Goal: Task Accomplishment & Management: Manage account settings

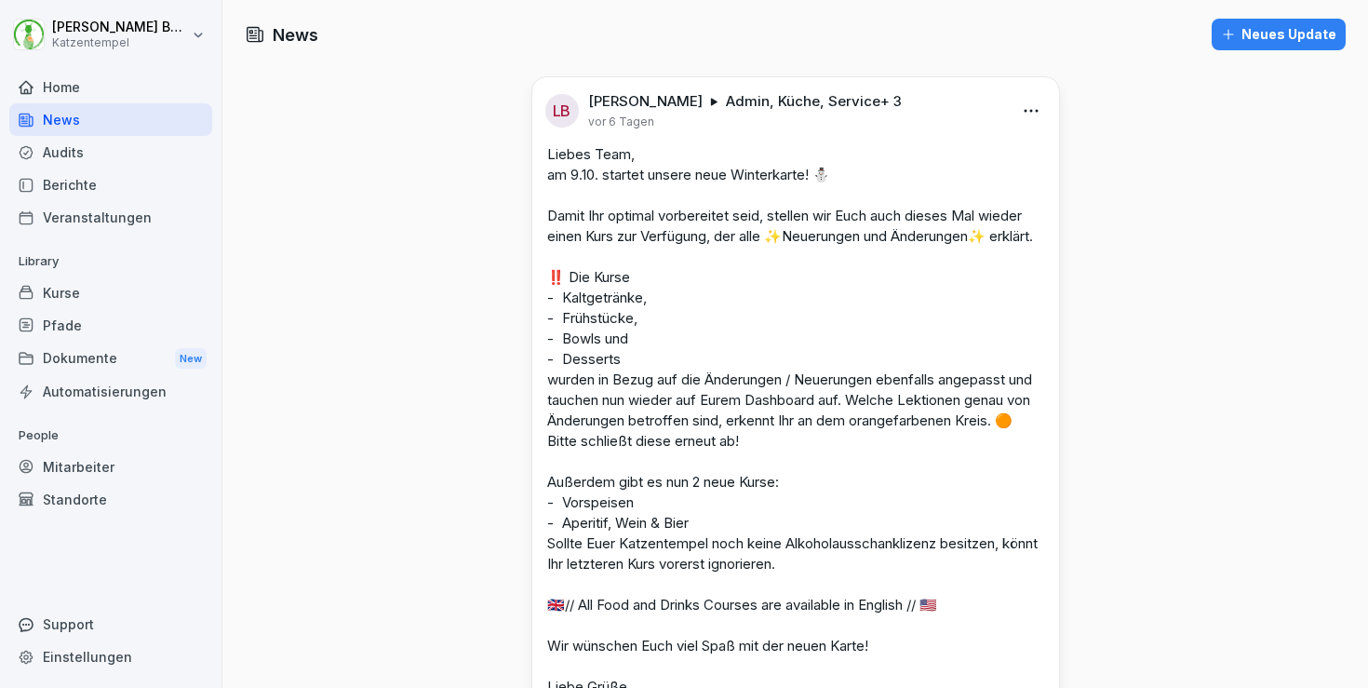
scroll to position [425, 0]
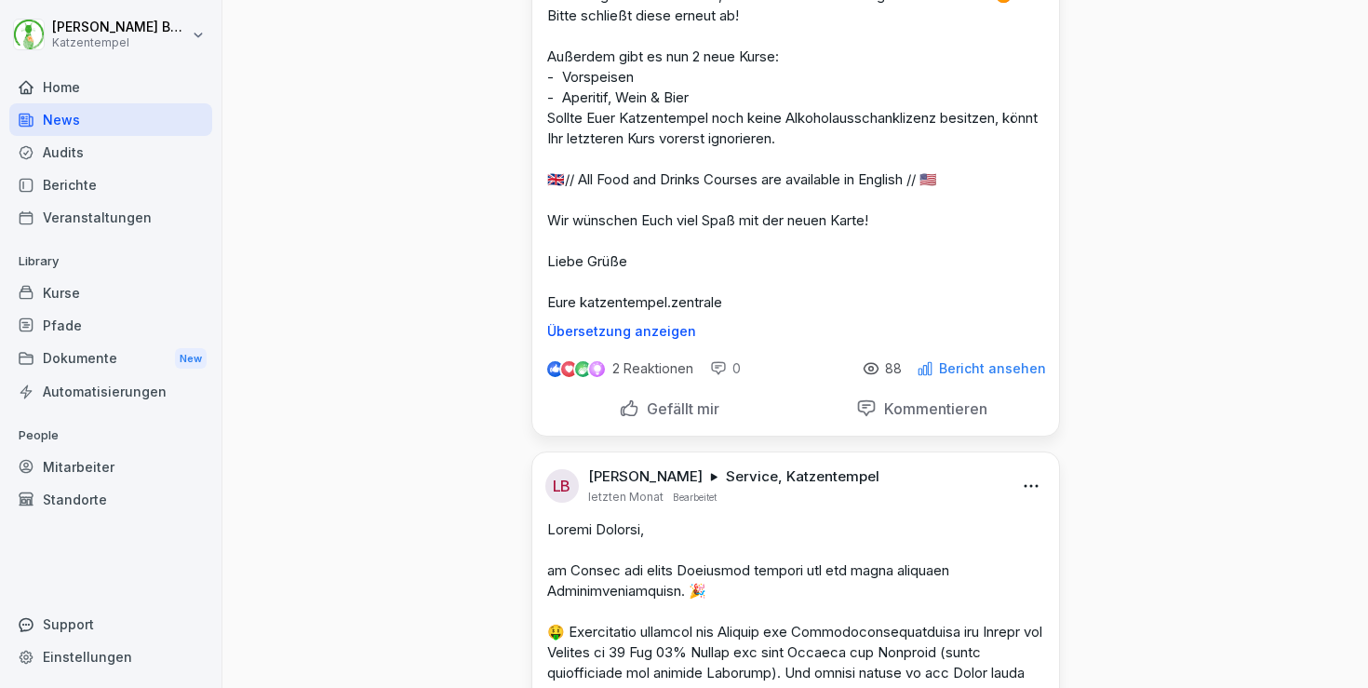
click at [95, 152] on div "Audits" at bounding box center [110, 152] width 203 height 33
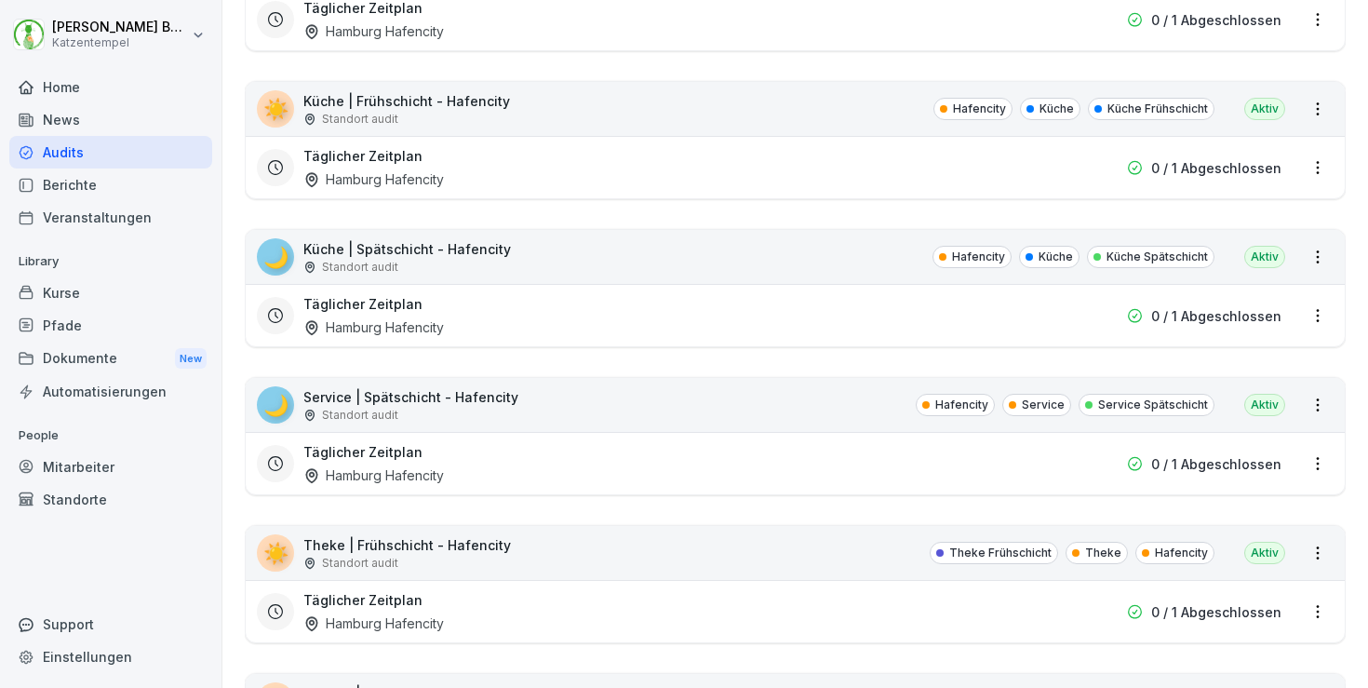
scroll to position [19, 0]
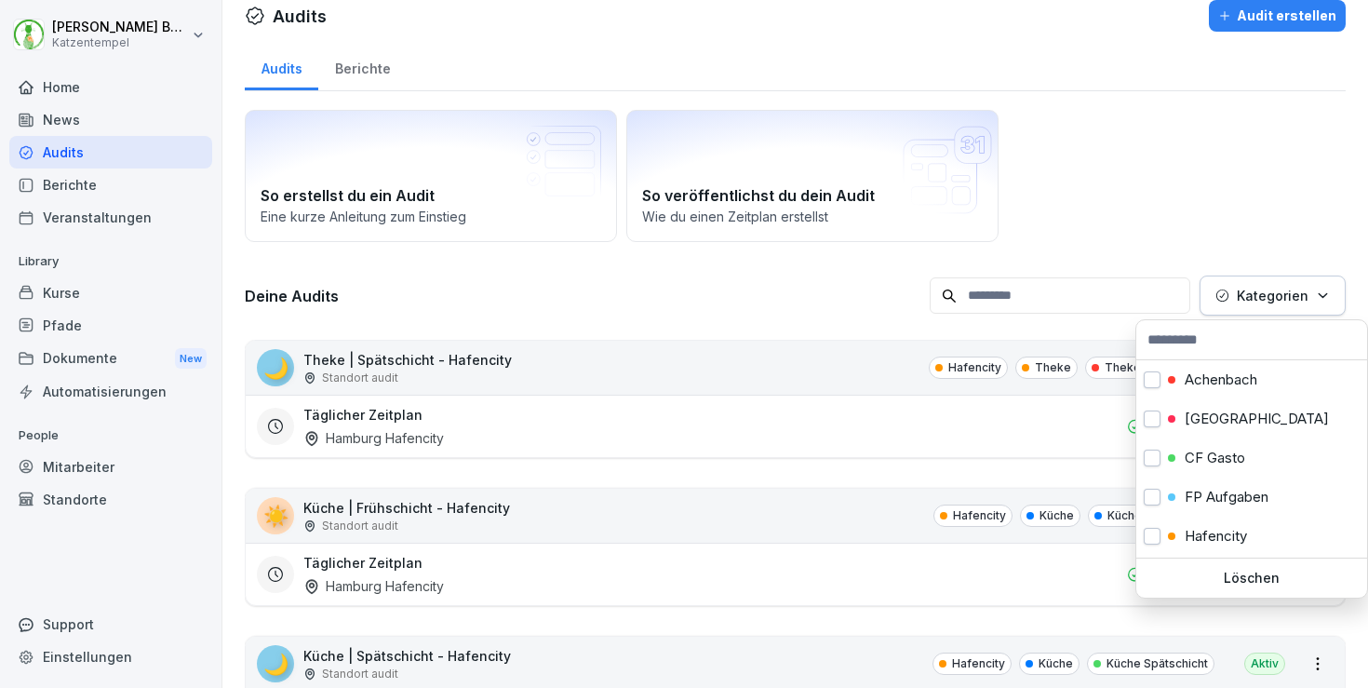
click at [1255, 291] on p "Kategorien" at bounding box center [1273, 296] width 72 height 20
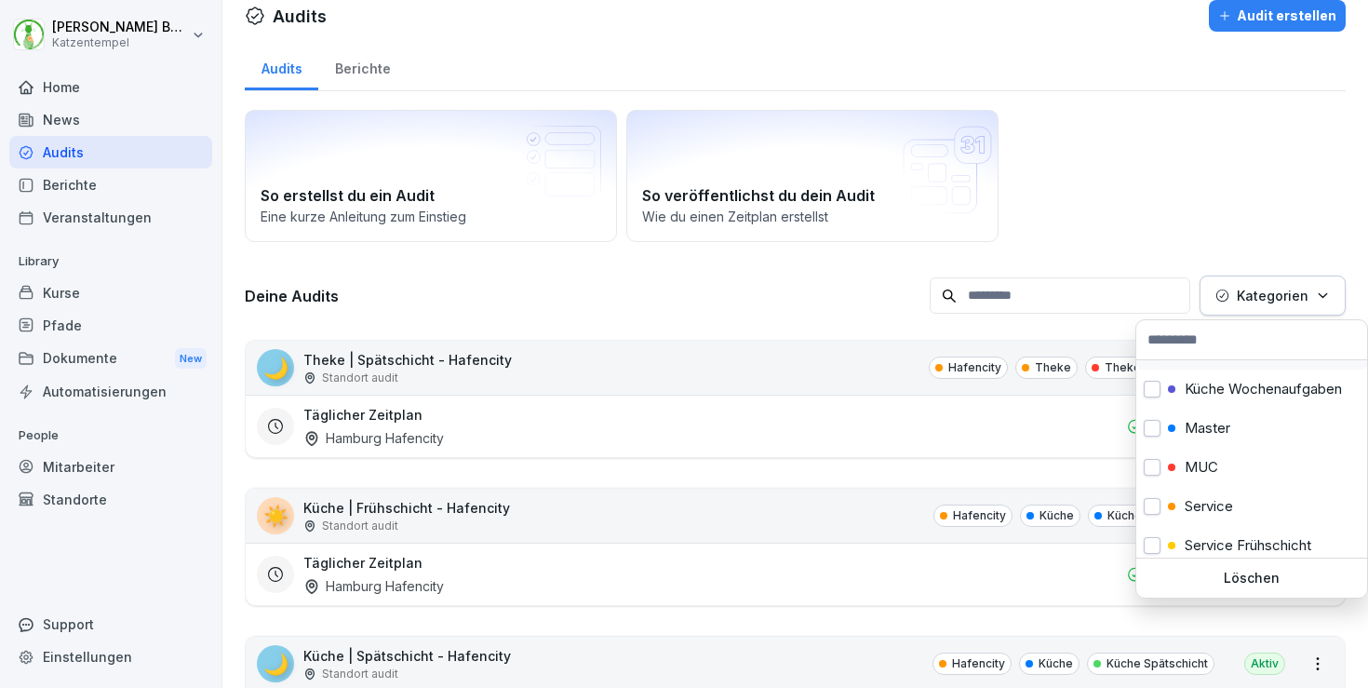
scroll to position [348, 0]
click at [1229, 418] on p "Master" at bounding box center [1208, 422] width 46 height 17
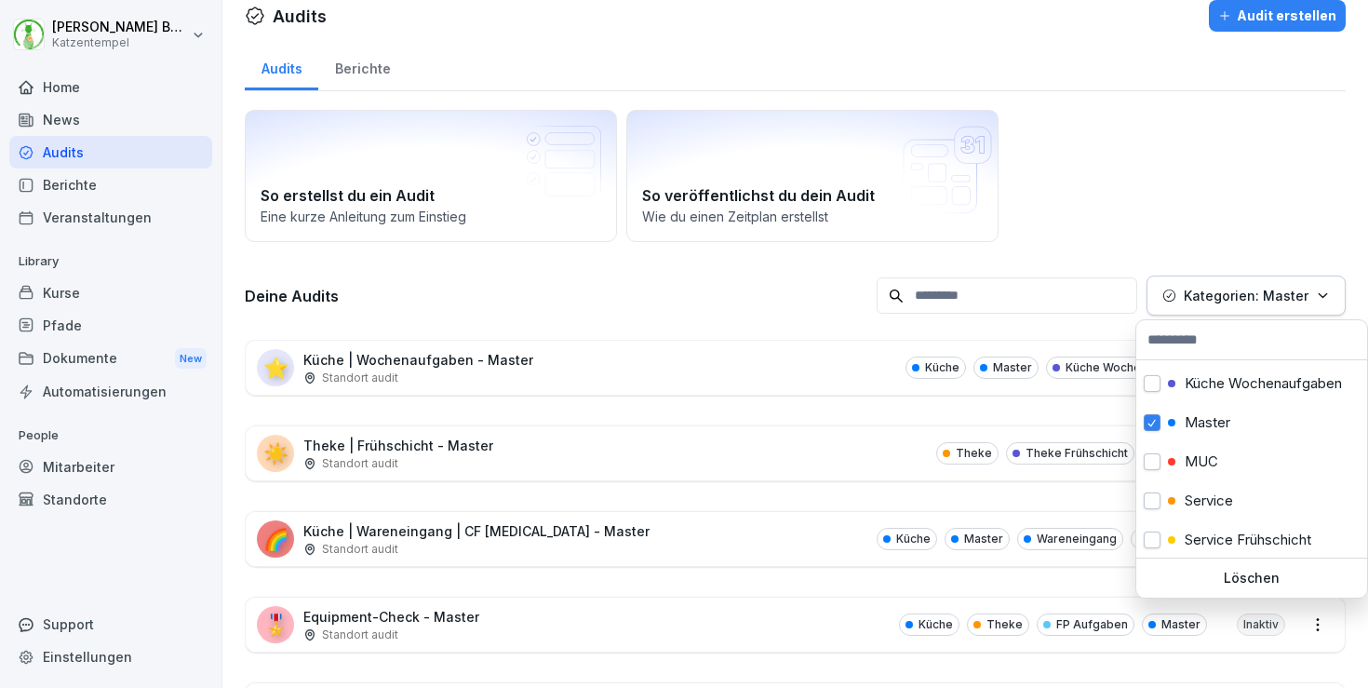
click at [703, 306] on html "[PERSON_NAME] Katzentempel Home News Audits Berichte Veranstaltungen Library Ku…" at bounding box center [684, 344] width 1368 height 688
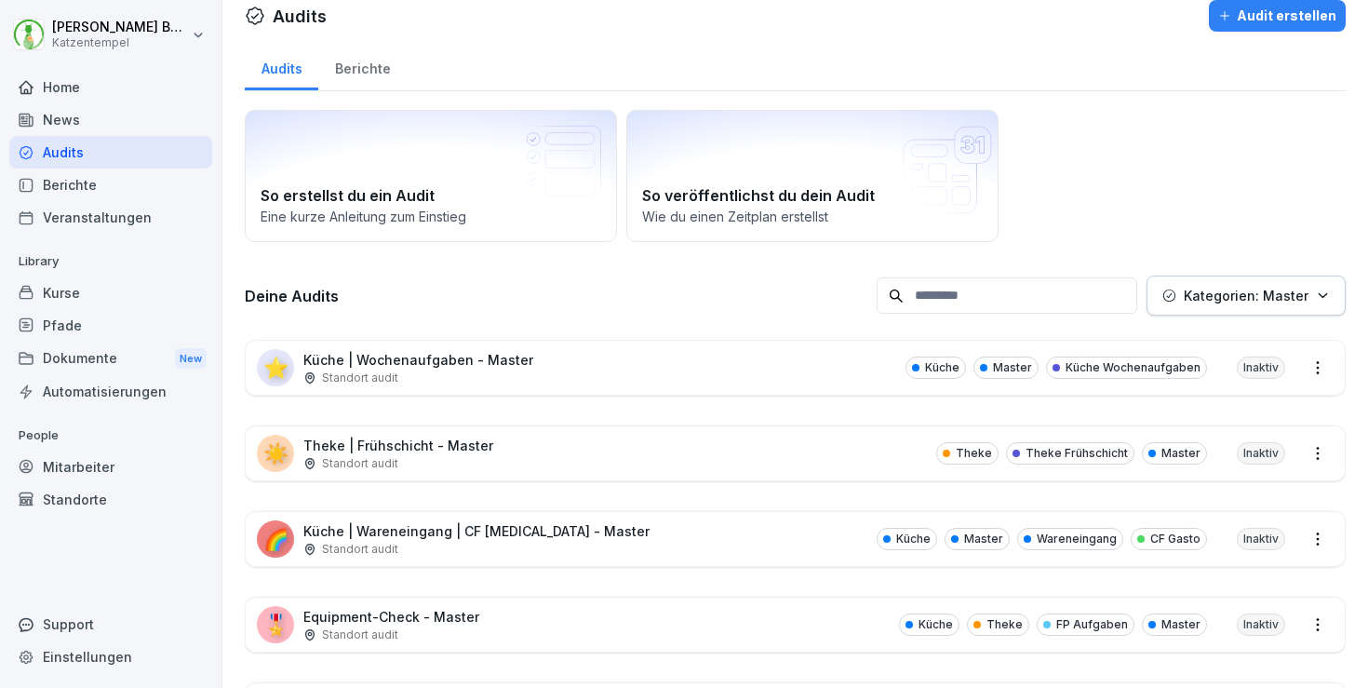
click at [626, 343] on div "⭐ Küche | Wochenaufgaben - Master Standort audit Küche Master Küche Wochenaufga…" at bounding box center [795, 368] width 1099 height 54
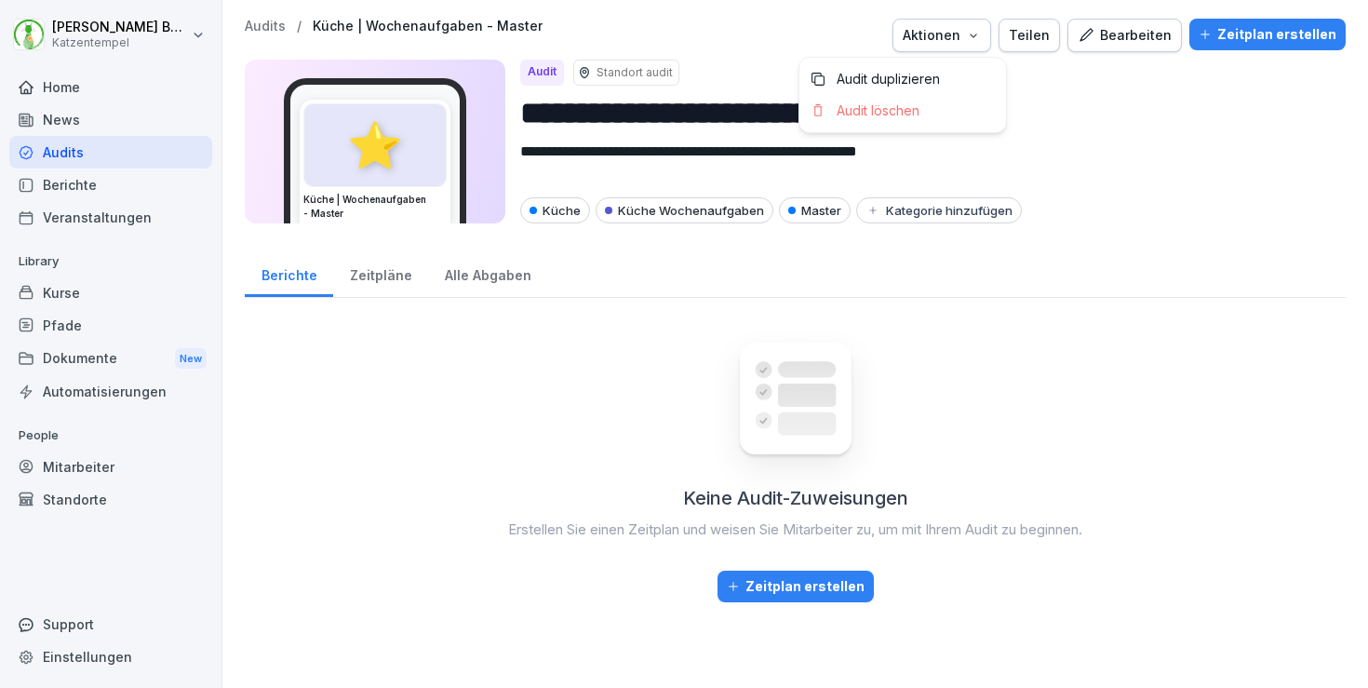
click at [981, 36] on icon "button" at bounding box center [973, 35] width 15 height 15
click at [969, 74] on div "Audit duplizieren" at bounding box center [903, 79] width 207 height 32
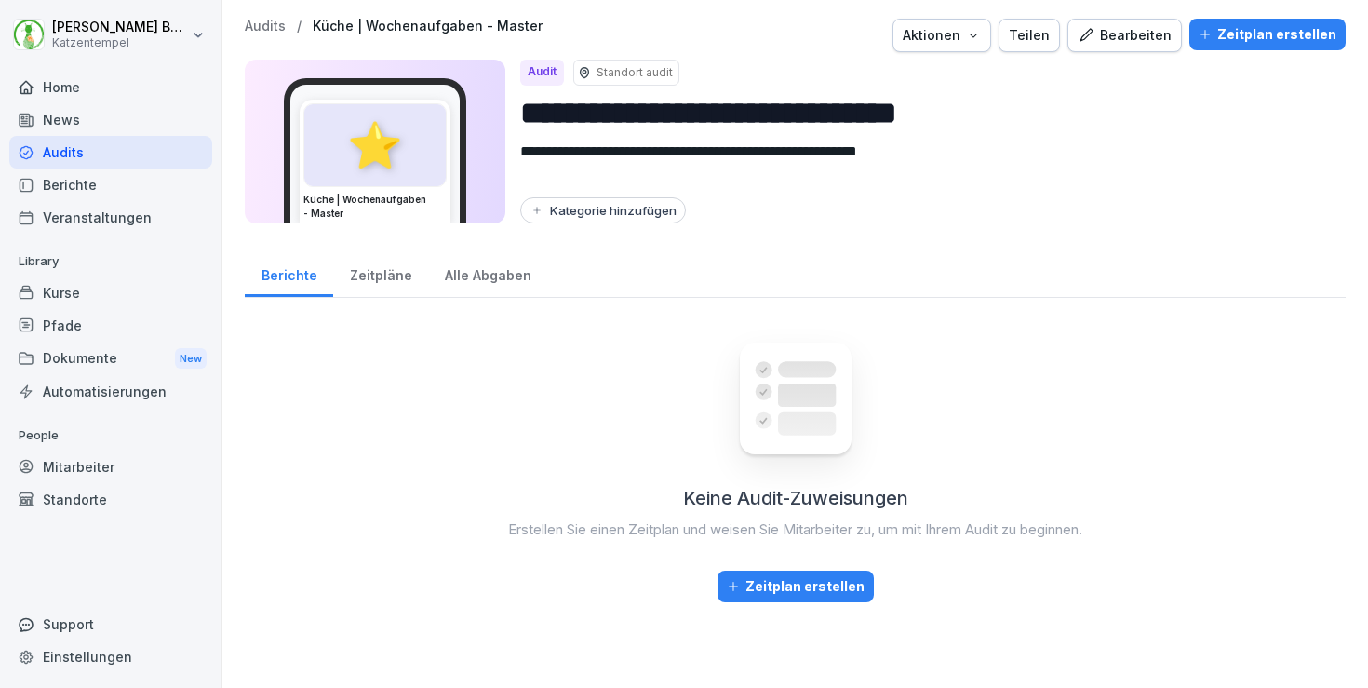
click at [986, 110] on input "**********" at bounding box center [925, 112] width 811 height 47
type input "**********"
click at [555, 218] on button "Kategorie hinzufügen" at bounding box center [603, 210] width 166 height 26
type input "**********"
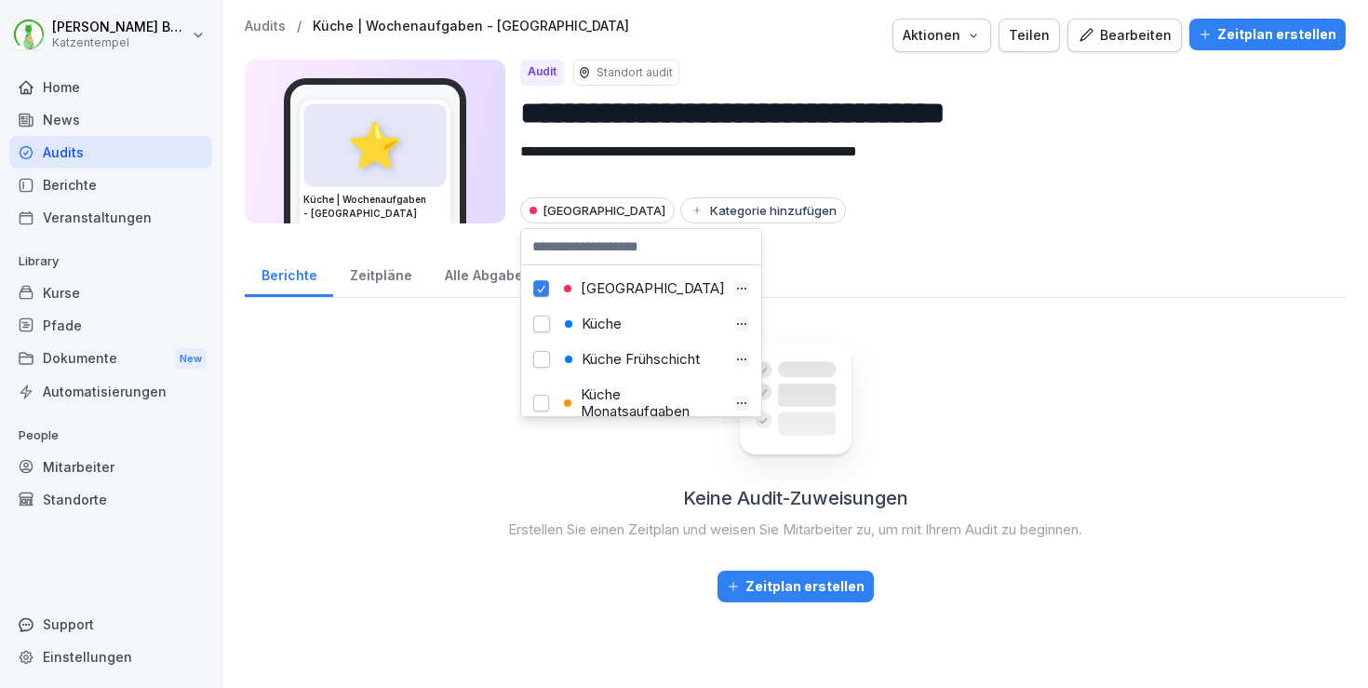
scroll to position [178, 0]
click at [601, 335] on div "Küche" at bounding box center [641, 321] width 231 height 35
click at [538, 321] on button "button" at bounding box center [541, 322] width 17 height 17
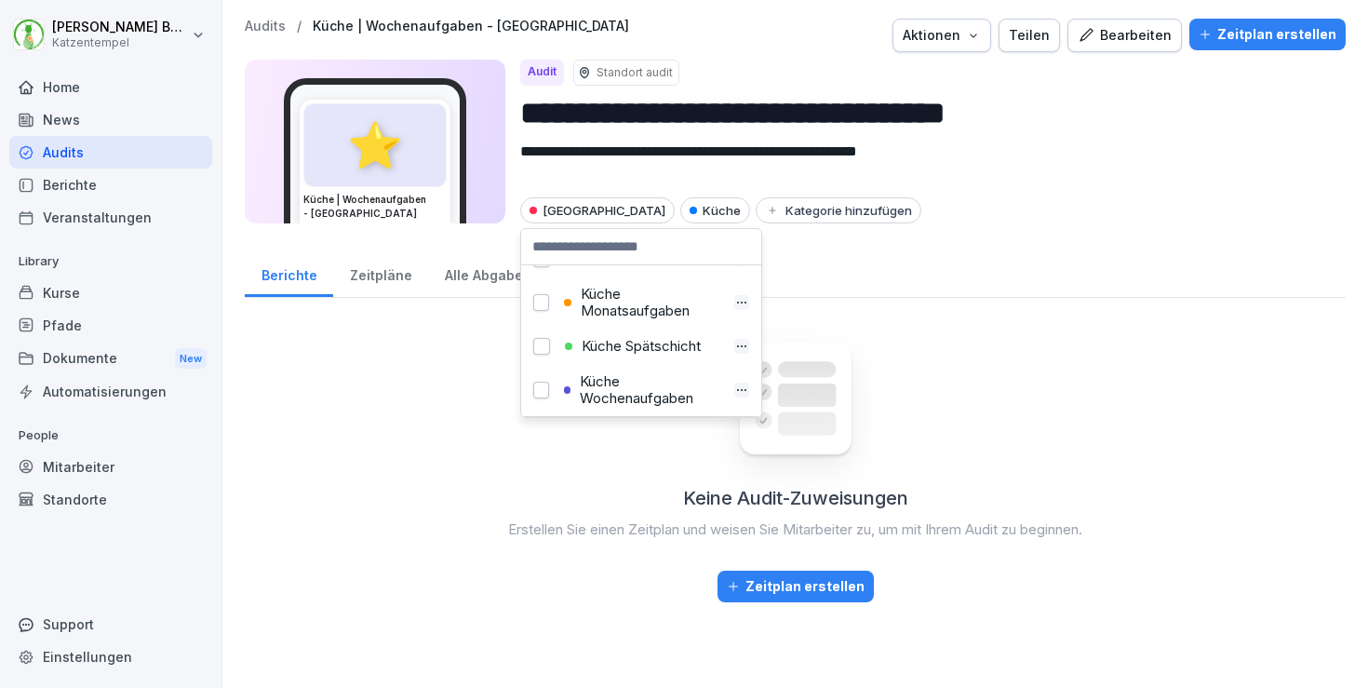
scroll to position [290, 0]
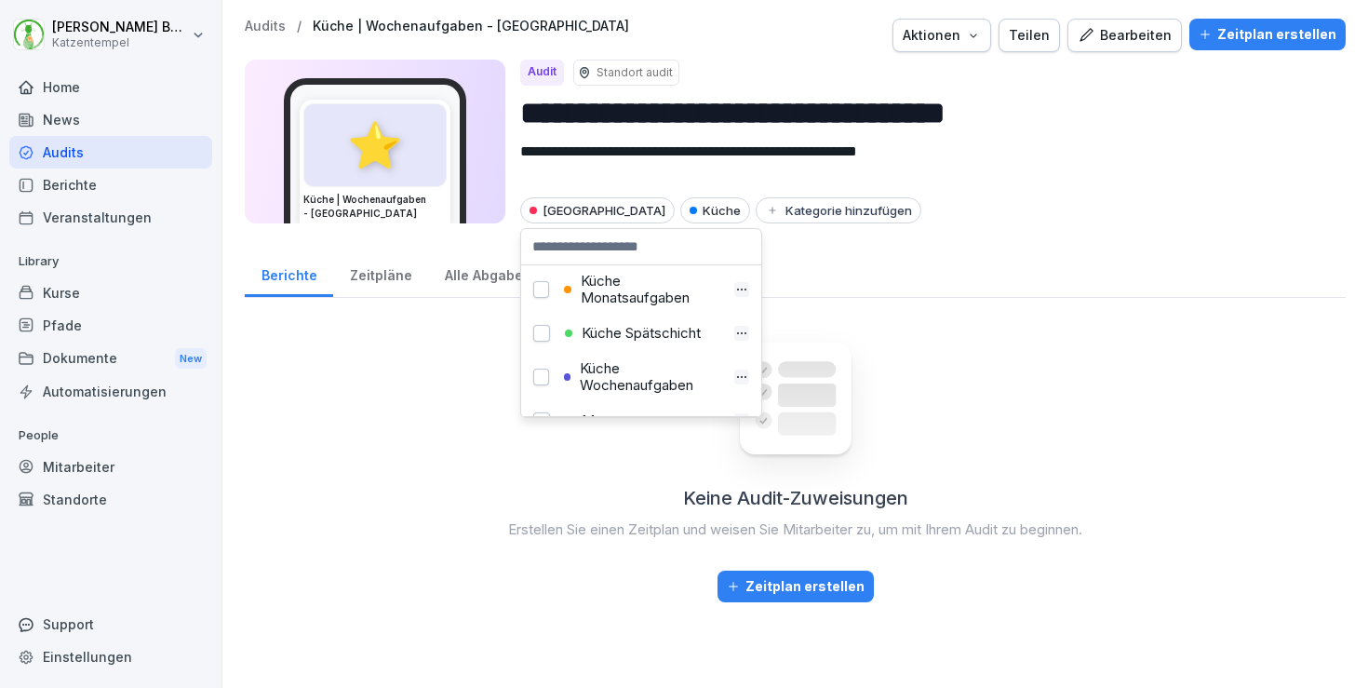
click at [540, 375] on button "button" at bounding box center [541, 377] width 16 height 17
click at [1144, 175] on textarea "**********" at bounding box center [925, 164] width 811 height 46
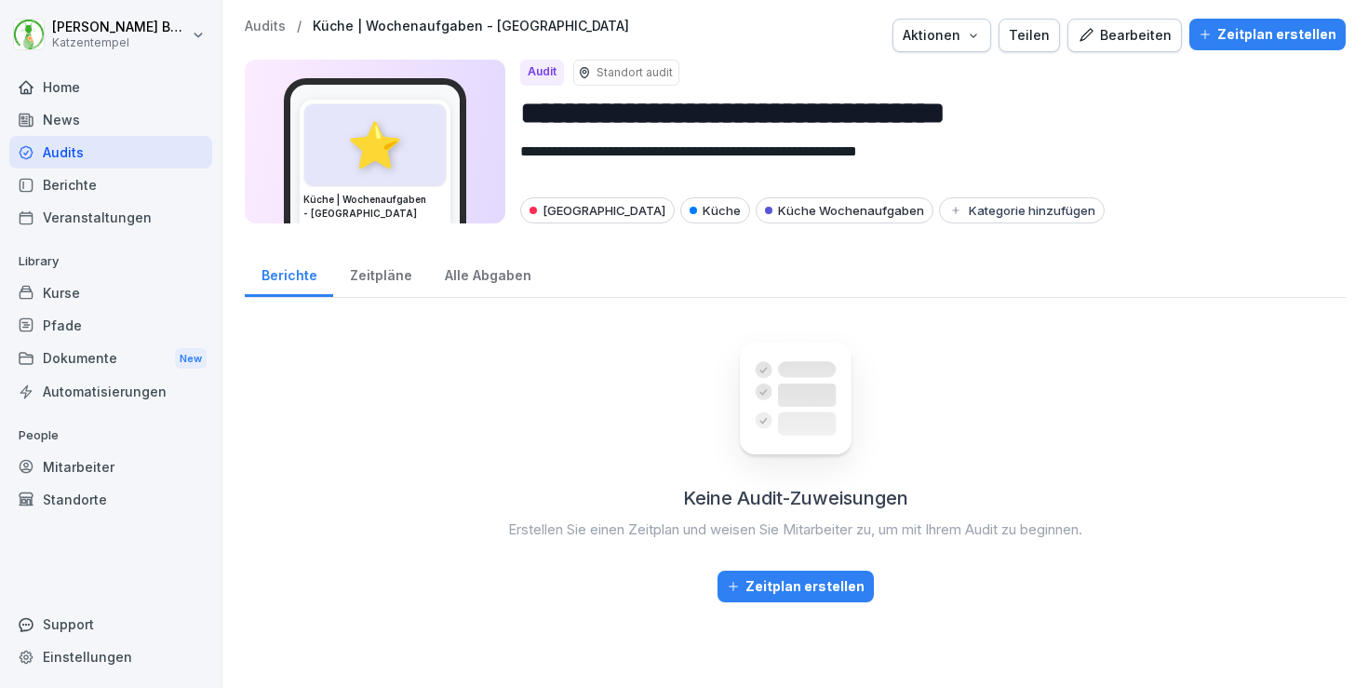
click at [278, 28] on p "Audits" at bounding box center [265, 27] width 41 height 16
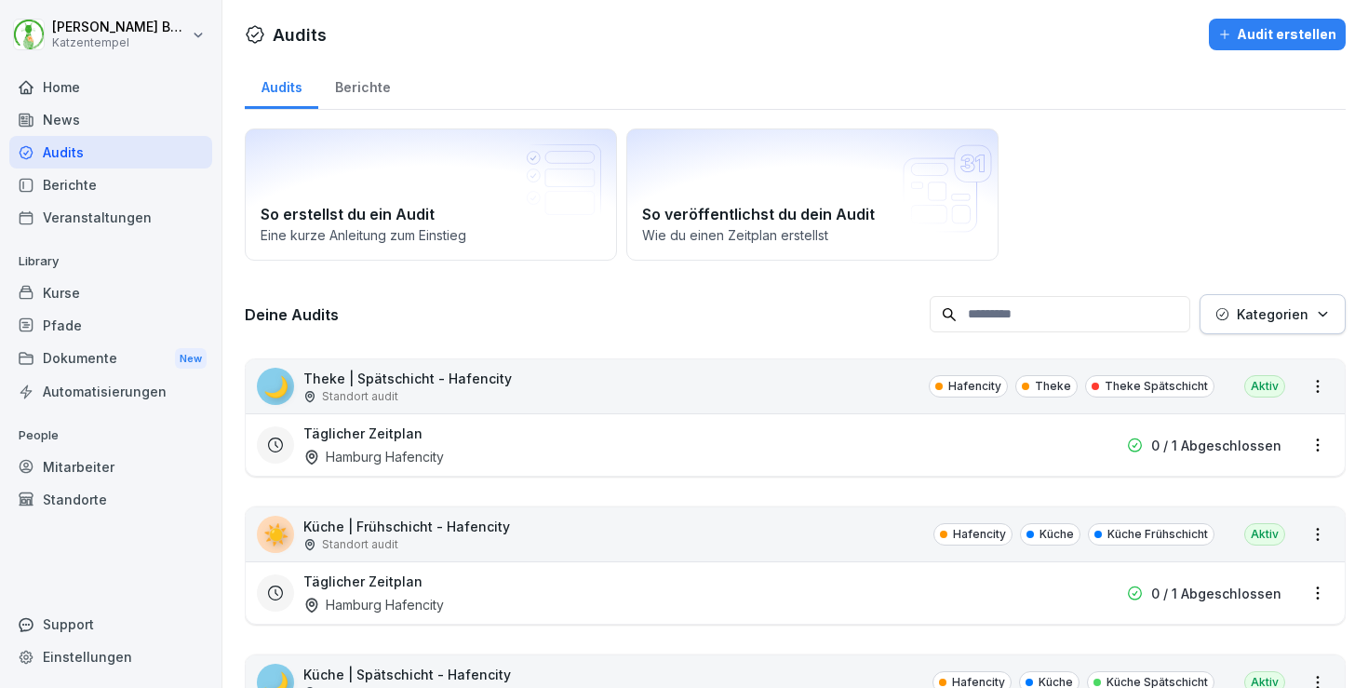
click at [1286, 320] on p "Kategorien" at bounding box center [1273, 314] width 72 height 20
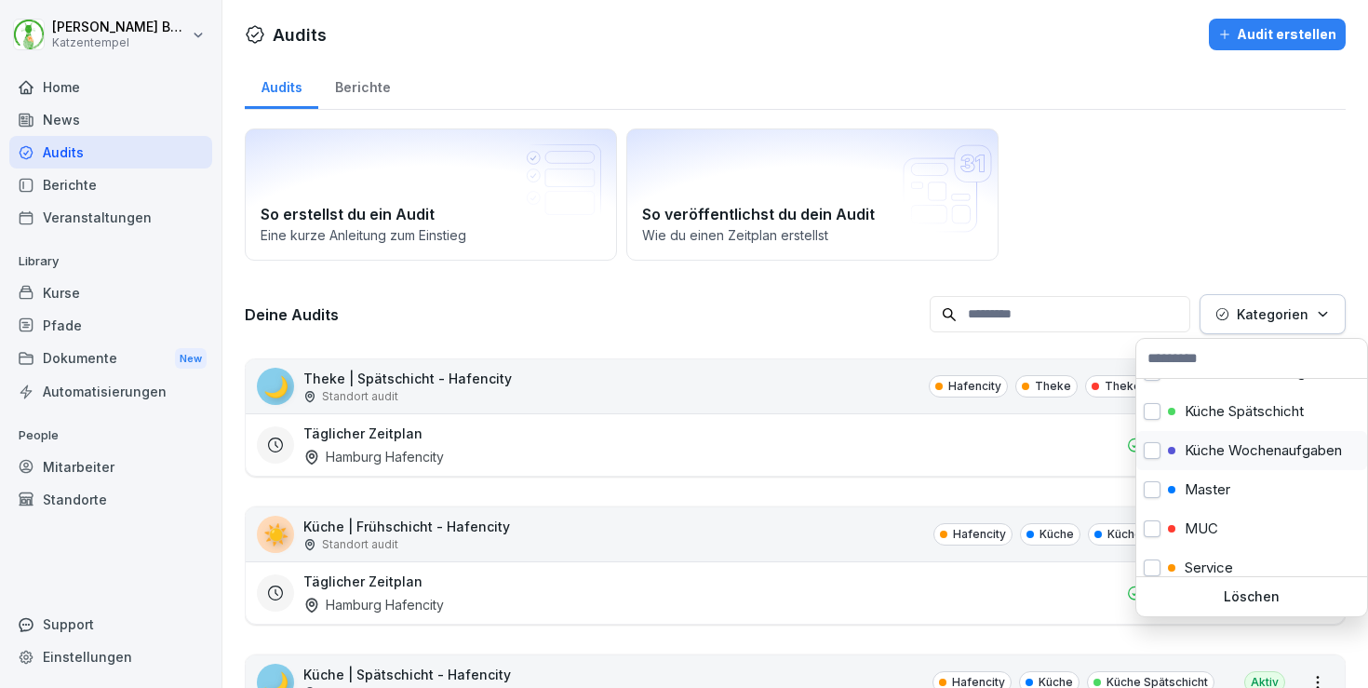
scroll to position [312, 0]
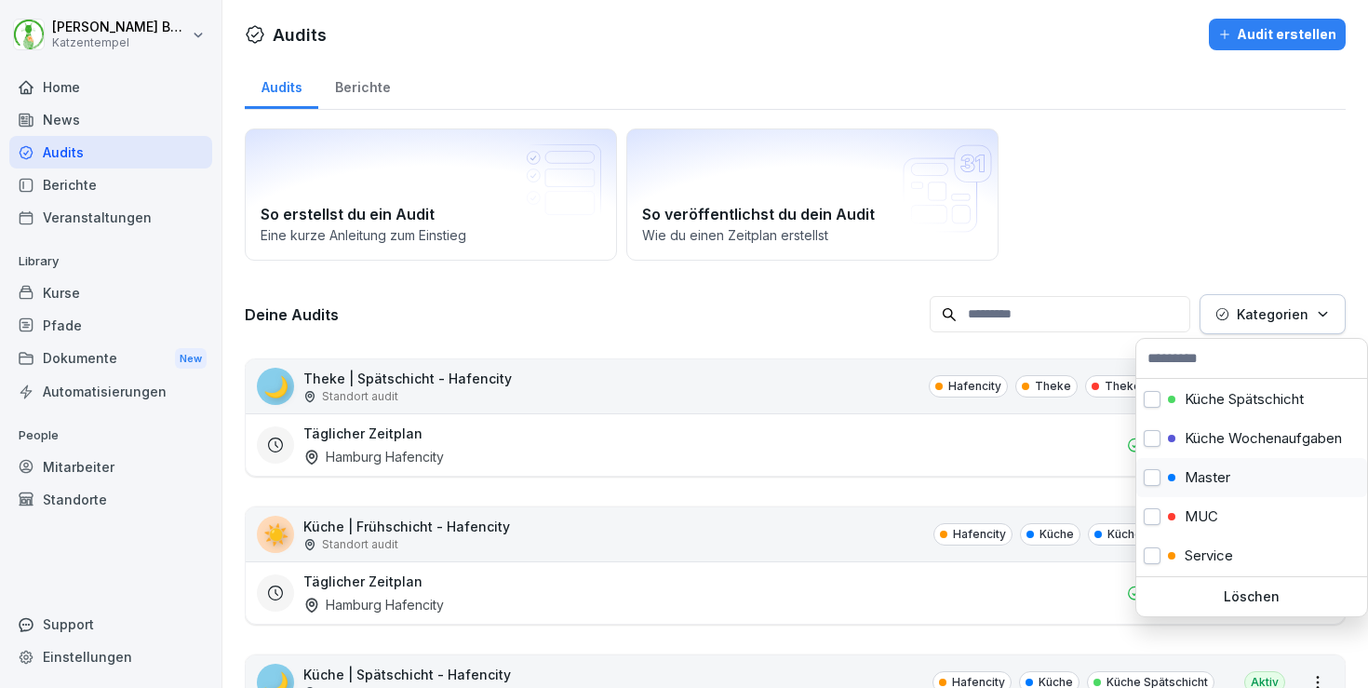
click at [1221, 475] on p "Master" at bounding box center [1208, 477] width 46 height 17
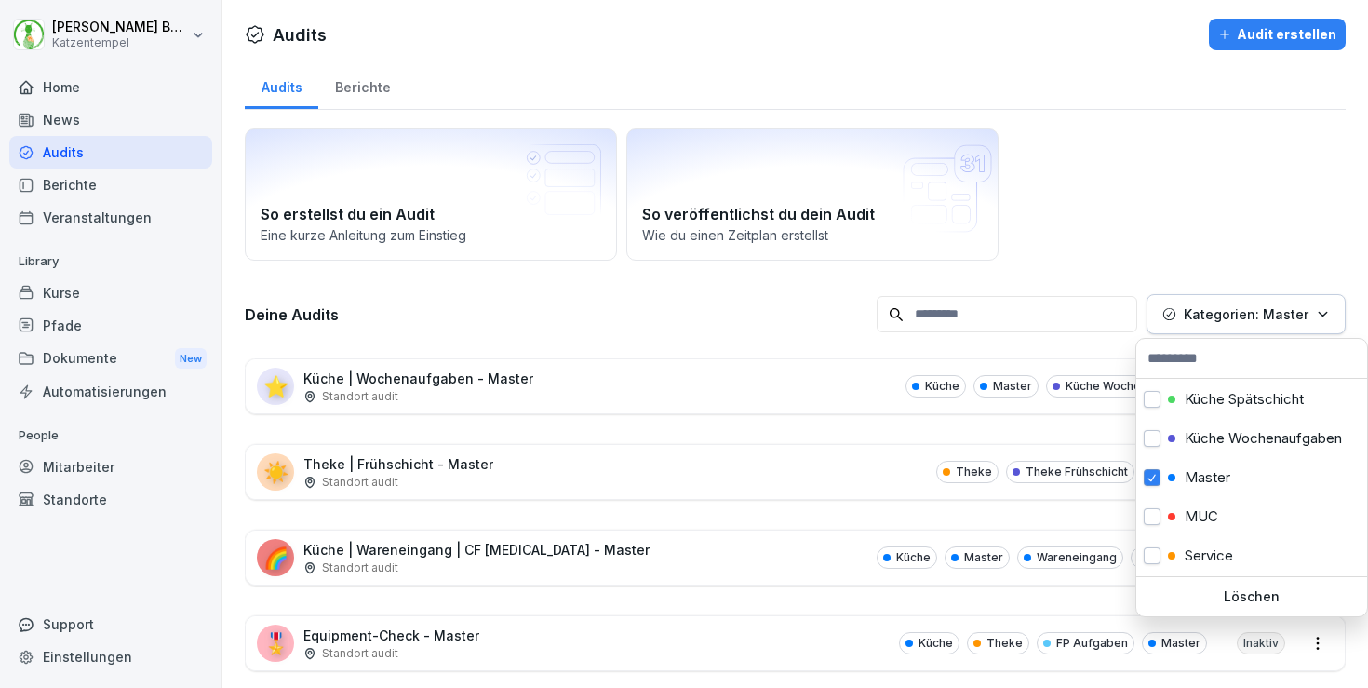
click at [572, 473] on html "[PERSON_NAME] Katzentempel Home News Audits Berichte Veranstaltungen Library Ku…" at bounding box center [684, 344] width 1368 height 688
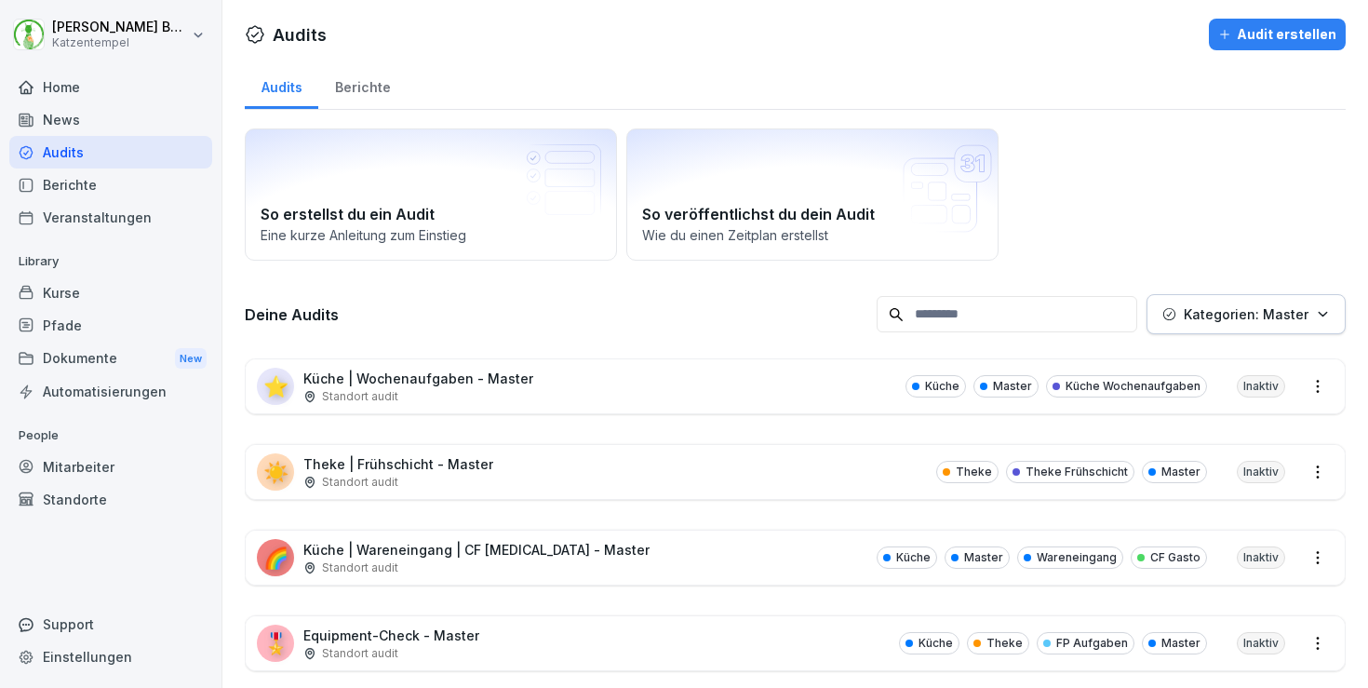
click at [491, 465] on div "☀️ Theke | Frühschicht - Master Standort audit Theke Theke Frühschicht Master I…" at bounding box center [795, 472] width 1099 height 54
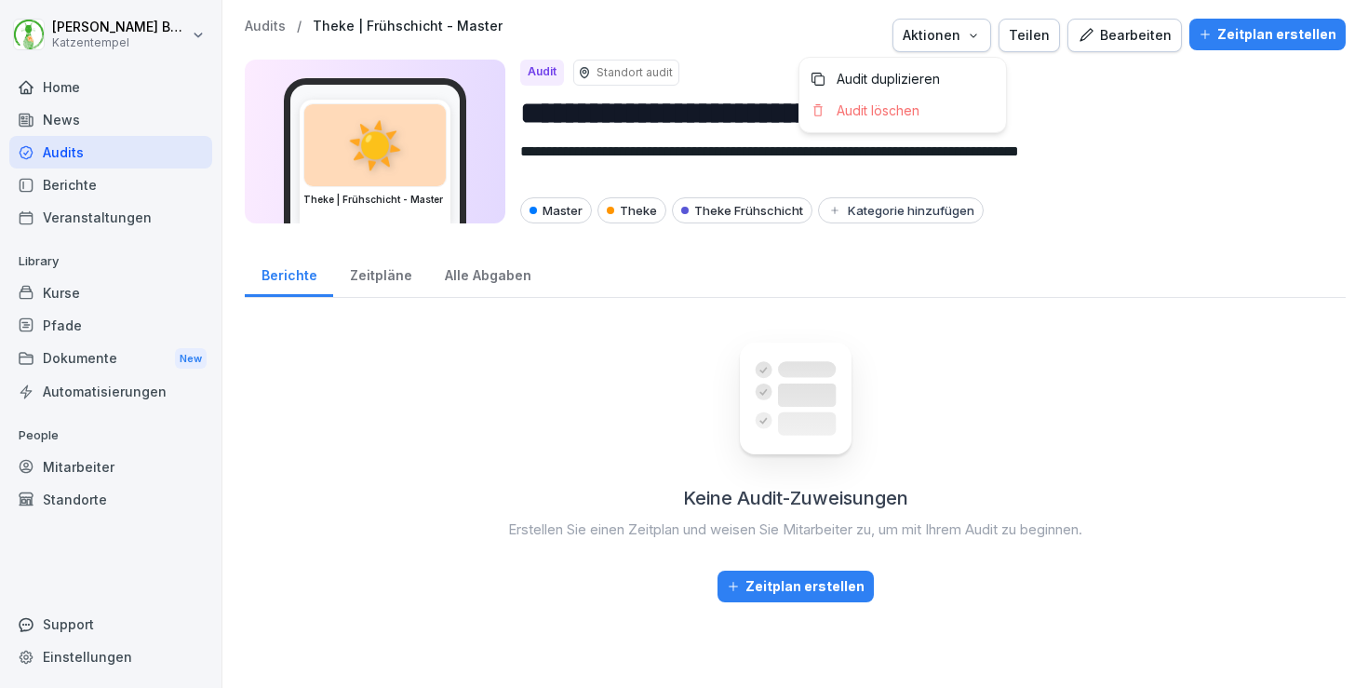
click at [973, 34] on div "Aktionen" at bounding box center [942, 35] width 78 height 20
click at [946, 74] on div "Audit duplizieren" at bounding box center [903, 79] width 207 height 32
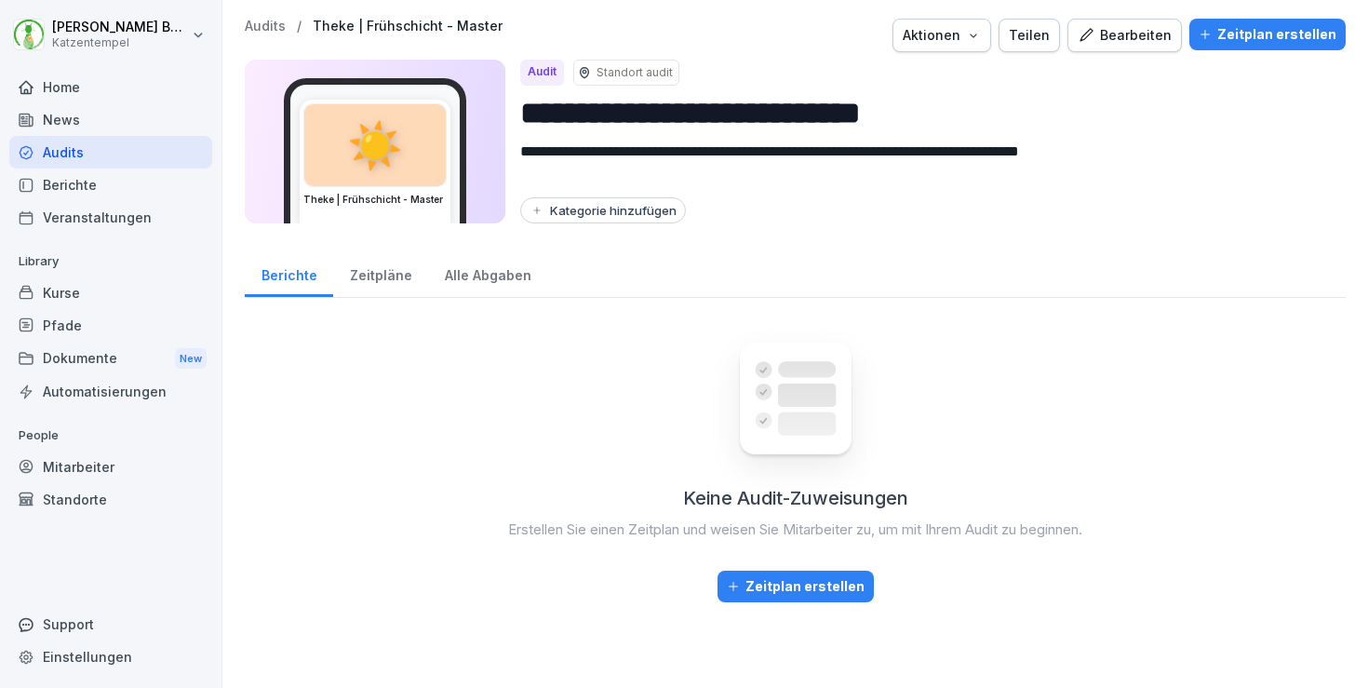
click at [909, 106] on input "**********" at bounding box center [925, 112] width 811 height 47
click at [922, 117] on input "**********" at bounding box center [925, 112] width 811 height 47
type input "**********"
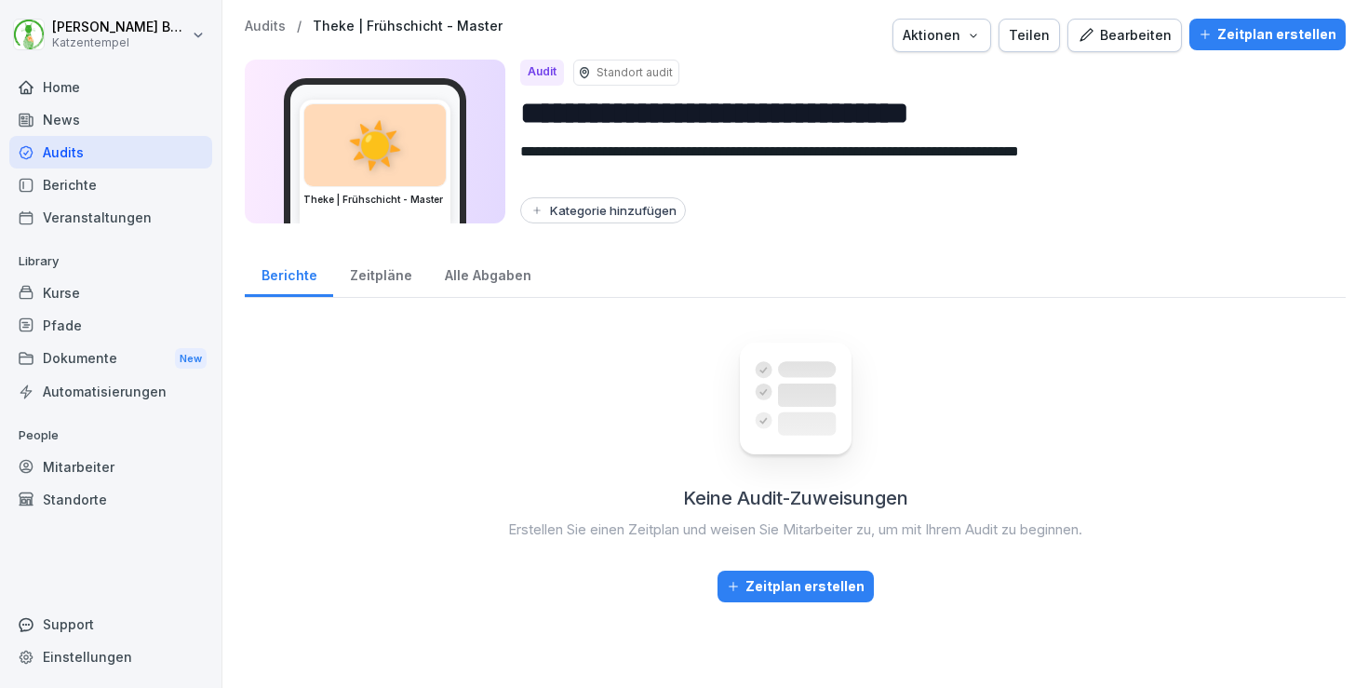
click at [592, 208] on div "Kategorie hinzufügen" at bounding box center [603, 210] width 147 height 15
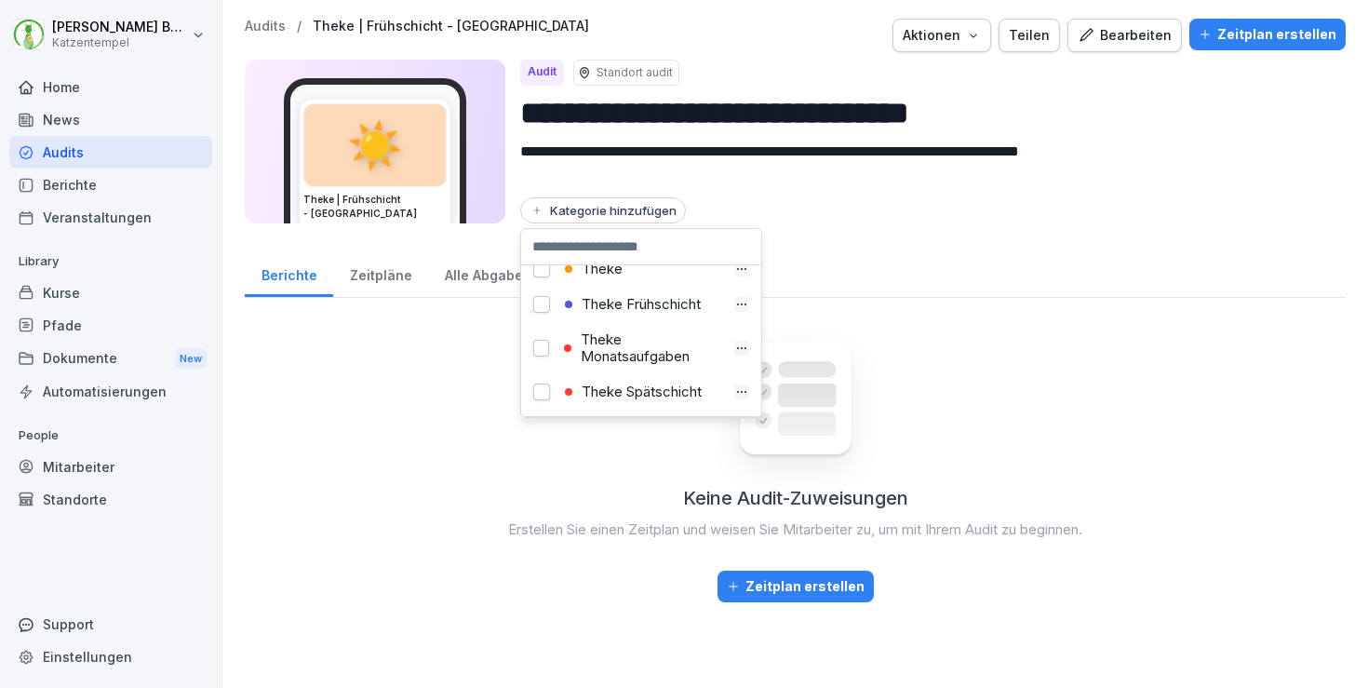
scroll to position [784, 0]
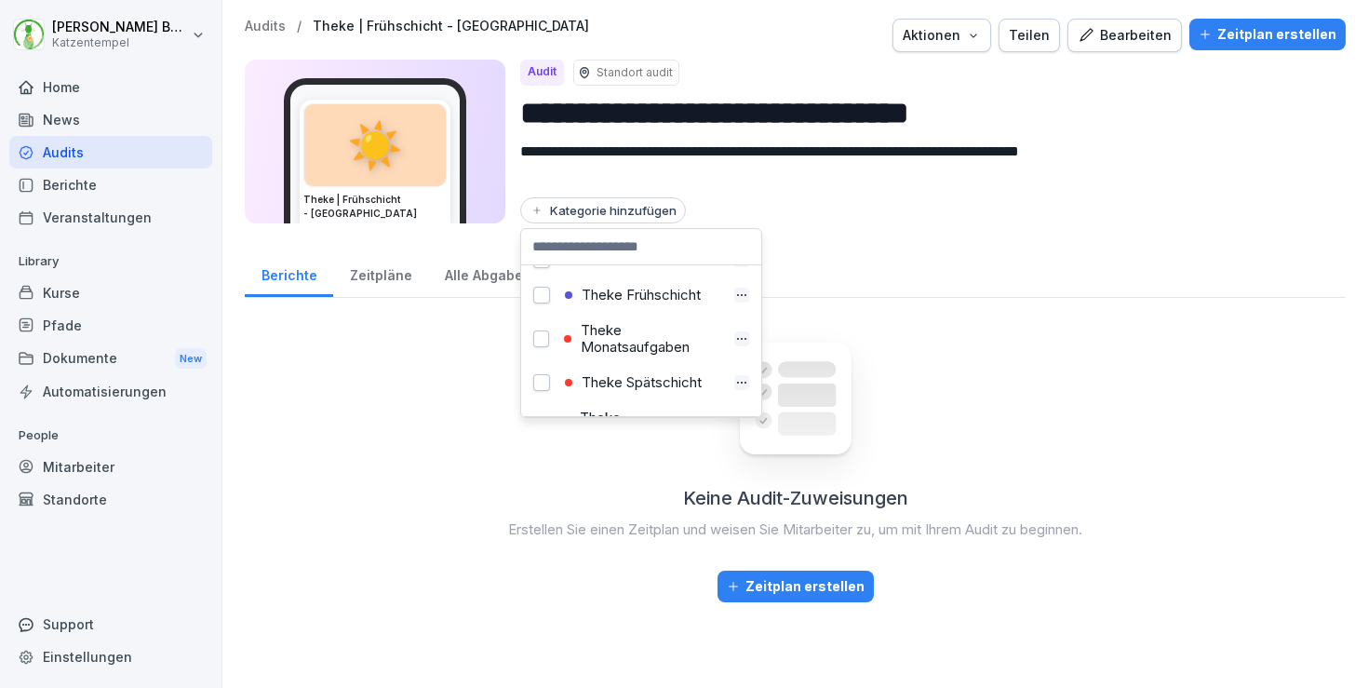
click at [638, 302] on div "Theke Frühschicht" at bounding box center [642, 295] width 166 height 17
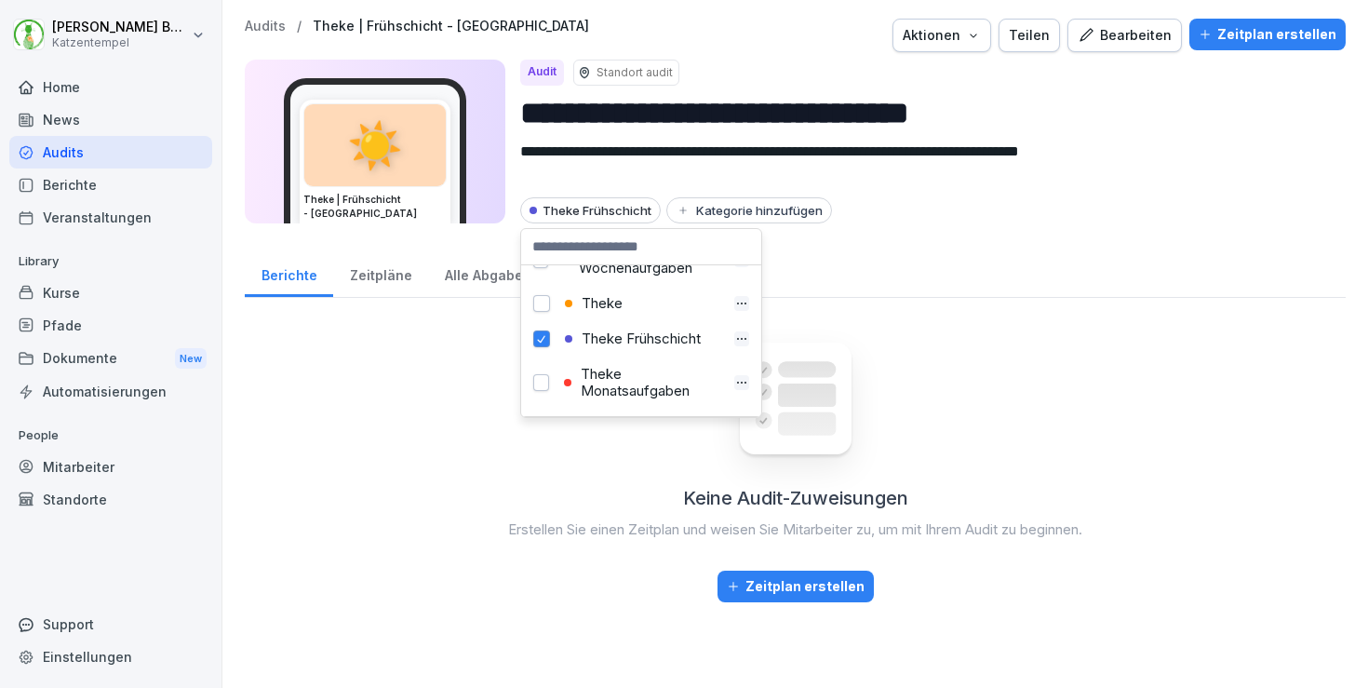
scroll to position [735, 0]
click at [607, 305] on div "Theke" at bounding box center [642, 308] width 166 height 17
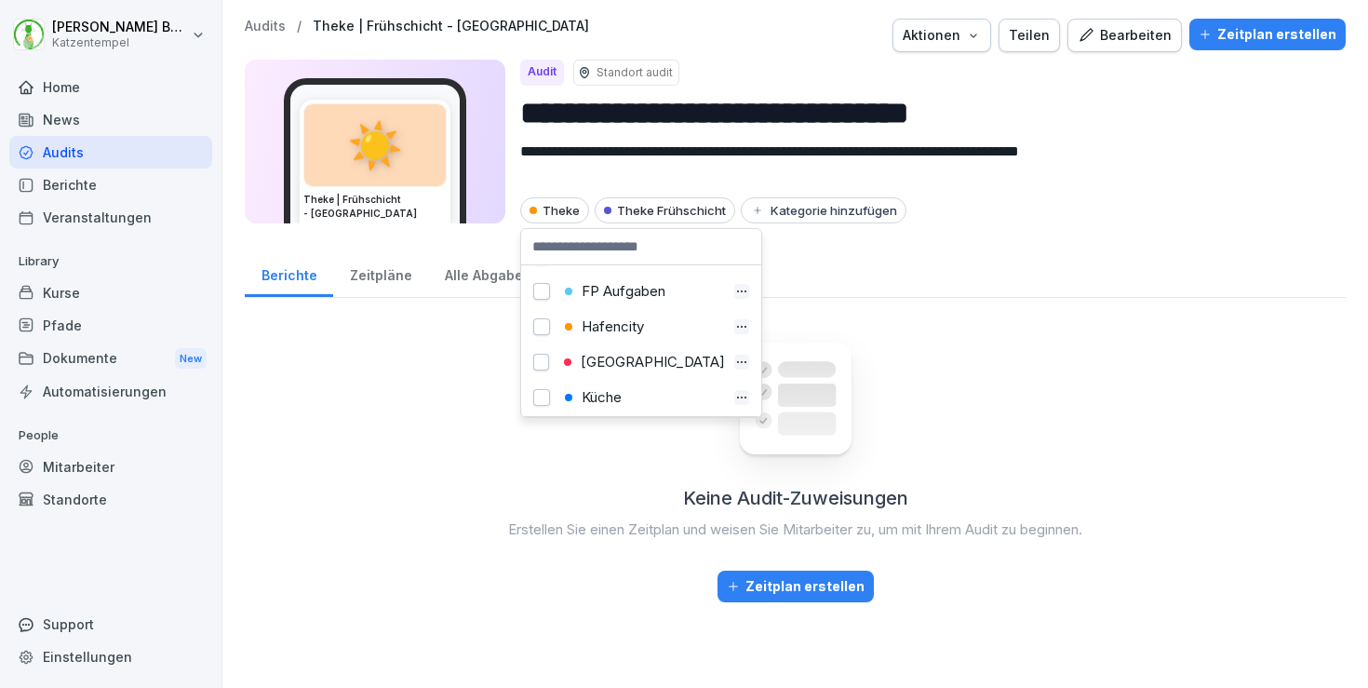
scroll to position [103, 0]
click at [611, 353] on div "[GEOGRAPHIC_DATA]" at bounding box center [642, 361] width 167 height 17
click at [944, 287] on div "Berichte Zeitpläne Alle Abgaben" at bounding box center [795, 273] width 1101 height 48
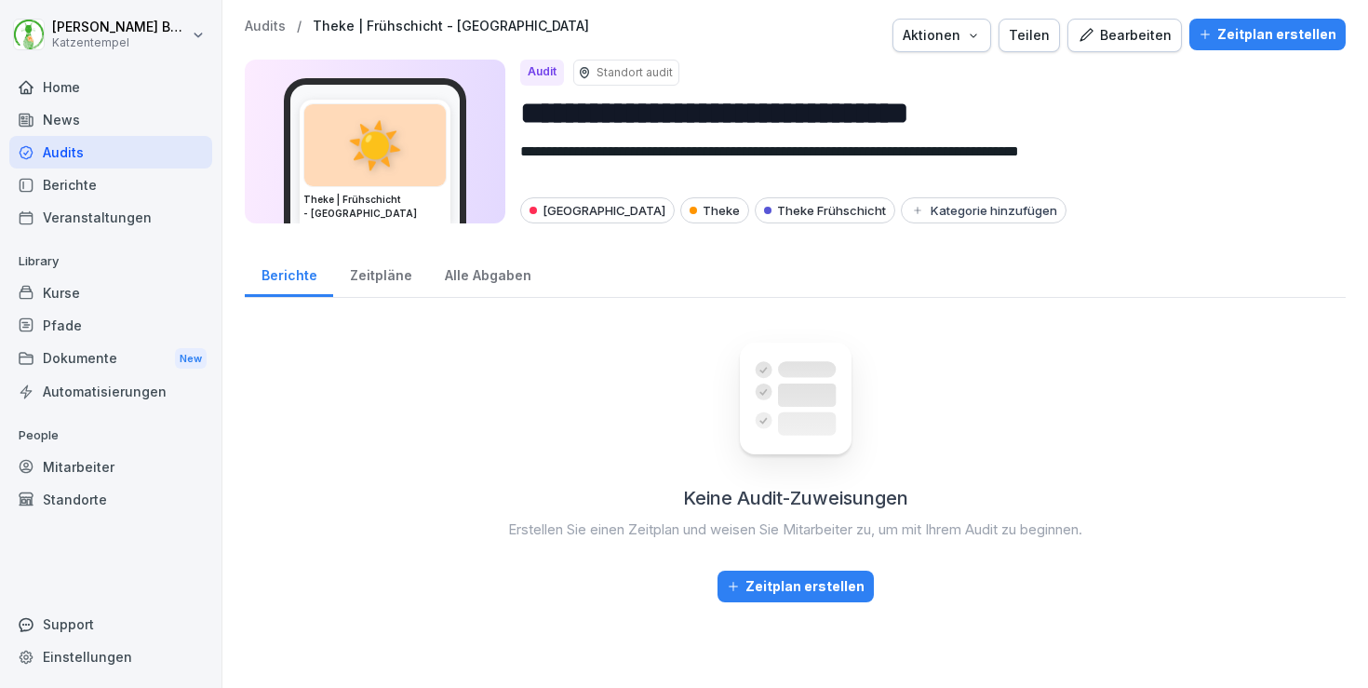
click at [270, 29] on p "Audits" at bounding box center [265, 27] width 41 height 16
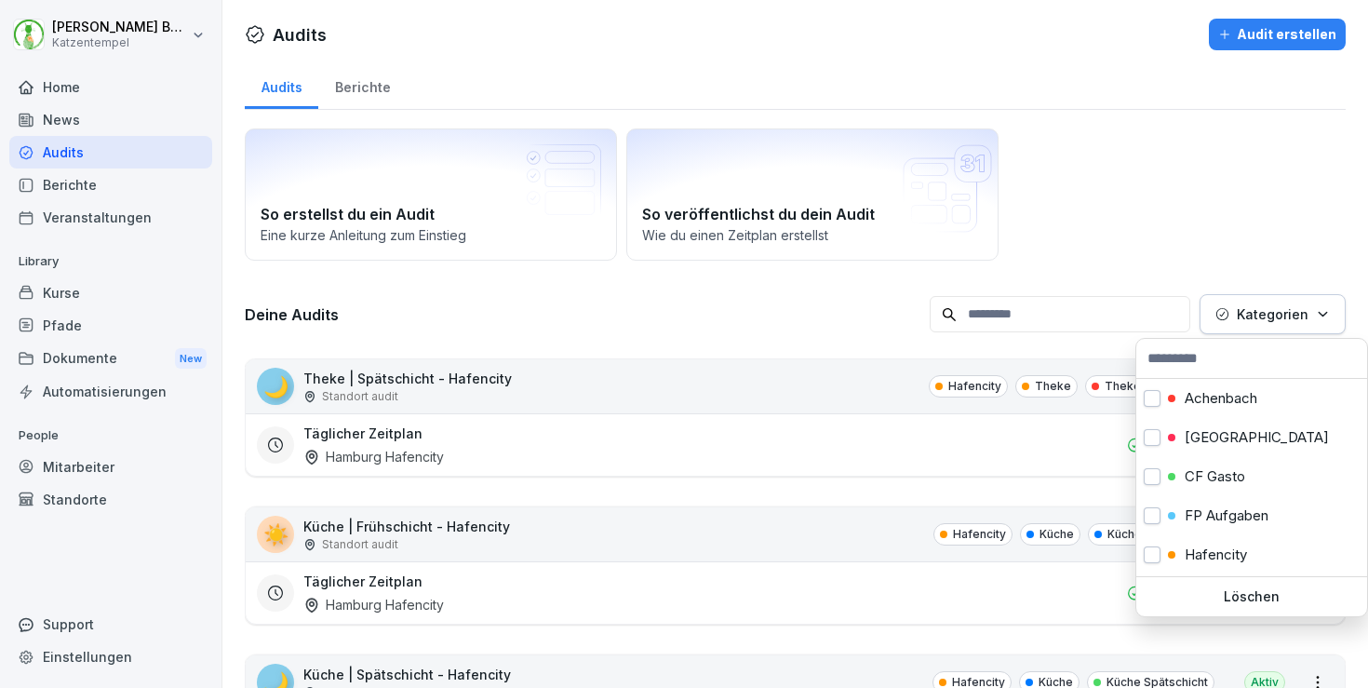
click at [1292, 327] on button "Kategorien" at bounding box center [1273, 314] width 146 height 40
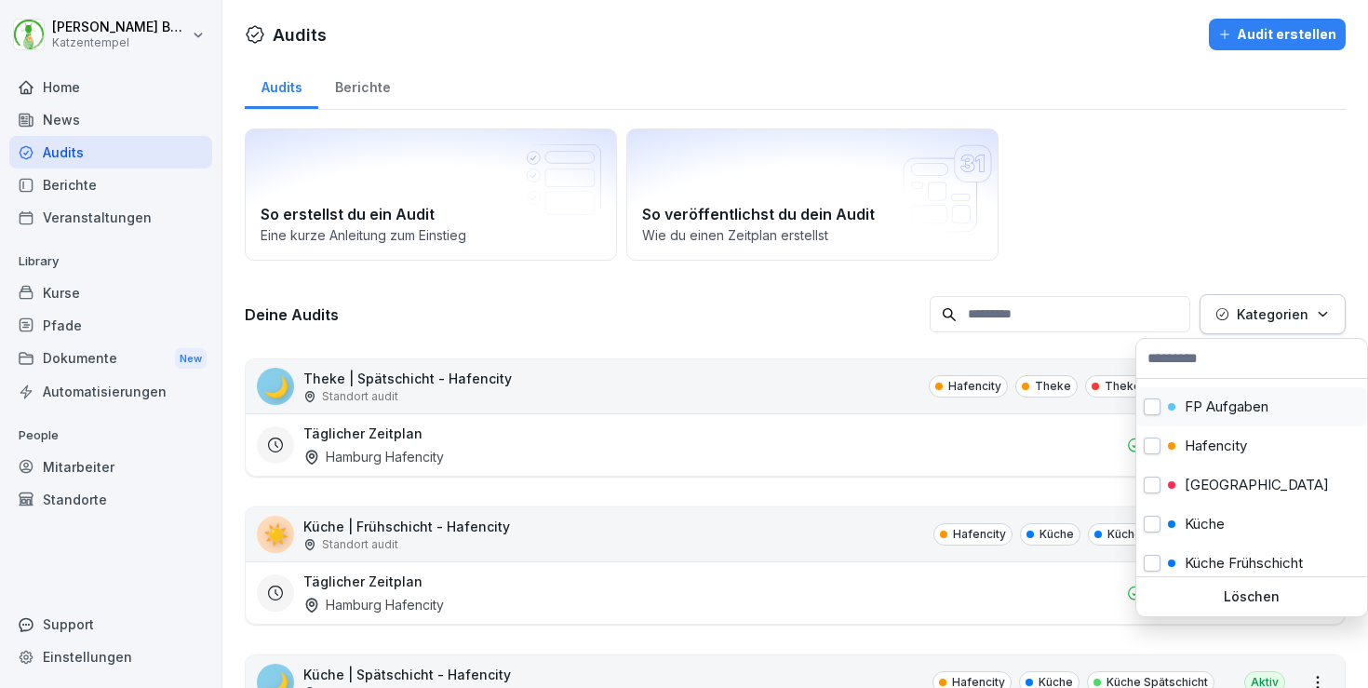
scroll to position [110, 0]
click at [1226, 481] on p "[GEOGRAPHIC_DATA]" at bounding box center [1257, 484] width 144 height 17
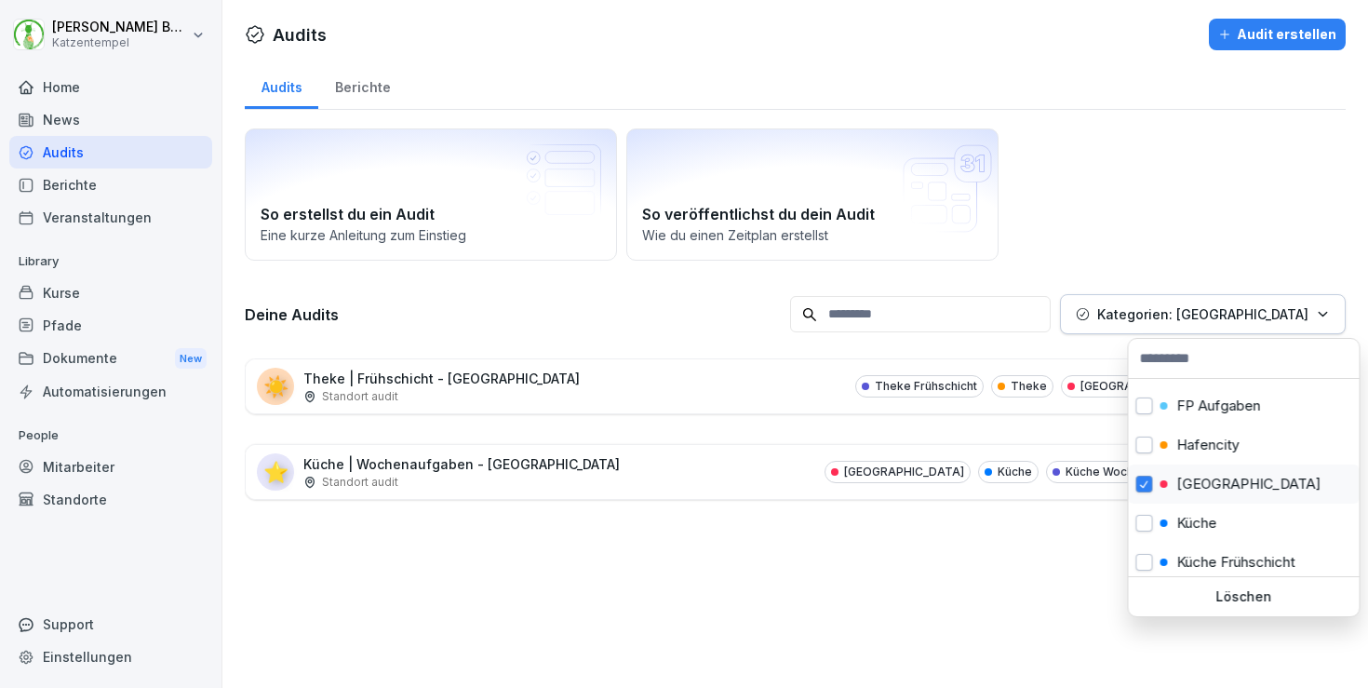
click at [1144, 488] on span "button" at bounding box center [1145, 485] width 15 height 14
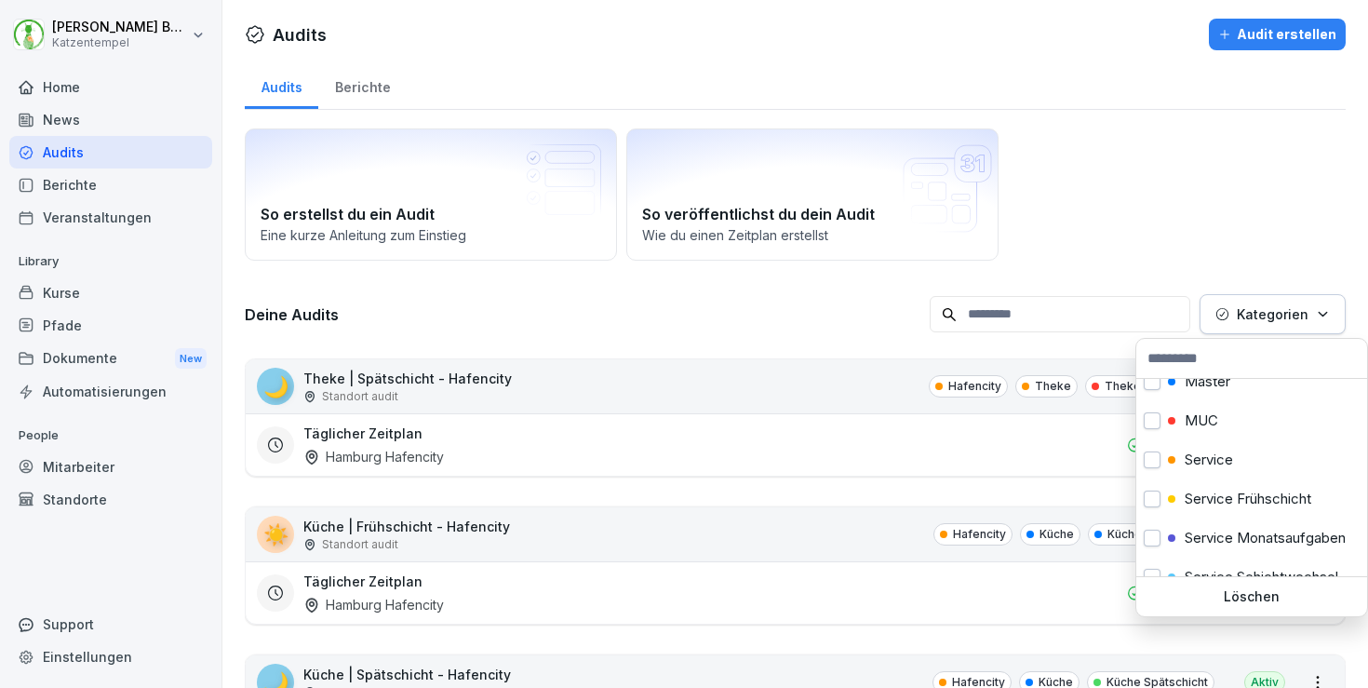
scroll to position [430, 0]
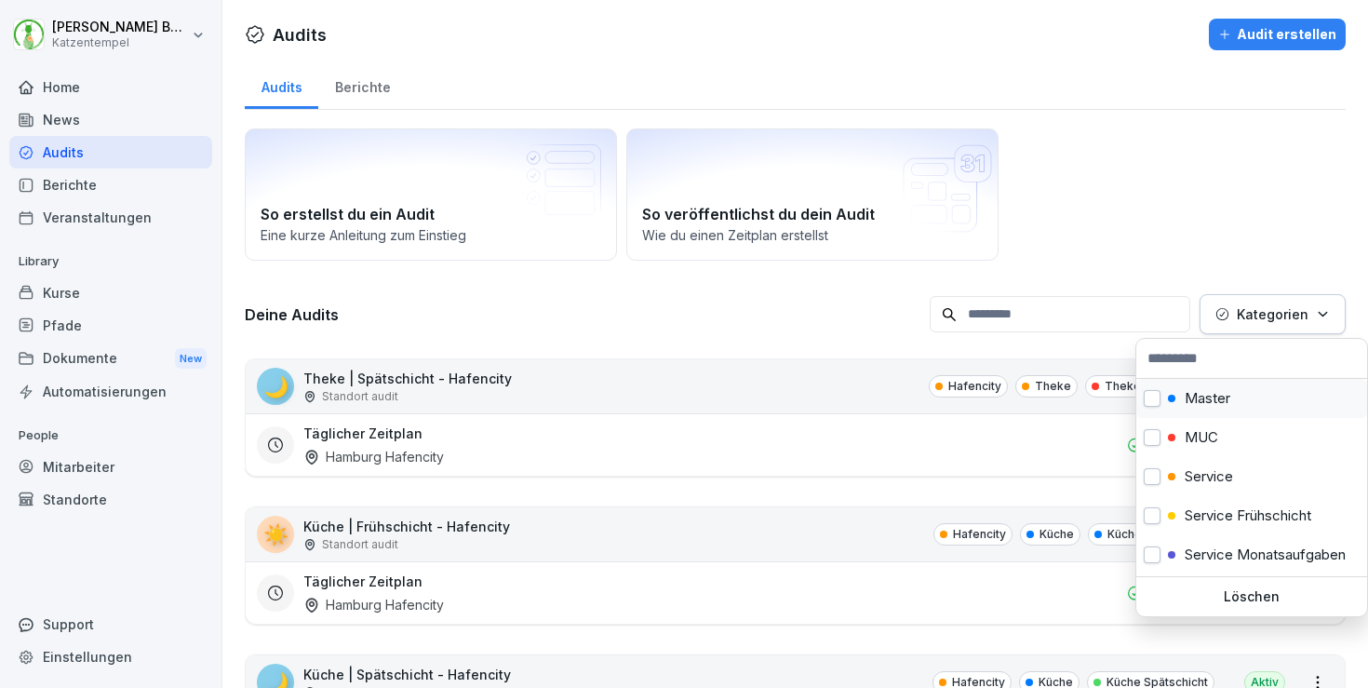
click at [1211, 399] on p "Master" at bounding box center [1208, 398] width 46 height 17
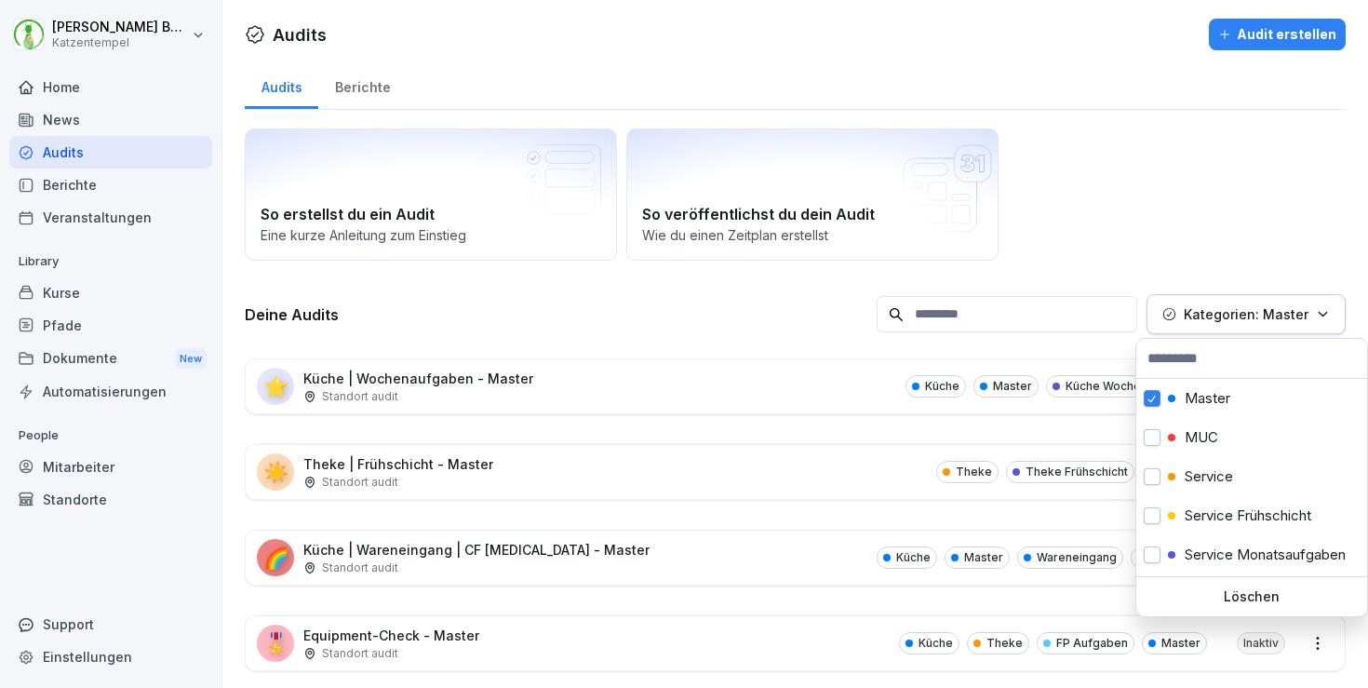
click at [634, 547] on html "[PERSON_NAME] Katzentempel Home News Audits Berichte Veranstaltungen Library Ku…" at bounding box center [684, 344] width 1368 height 688
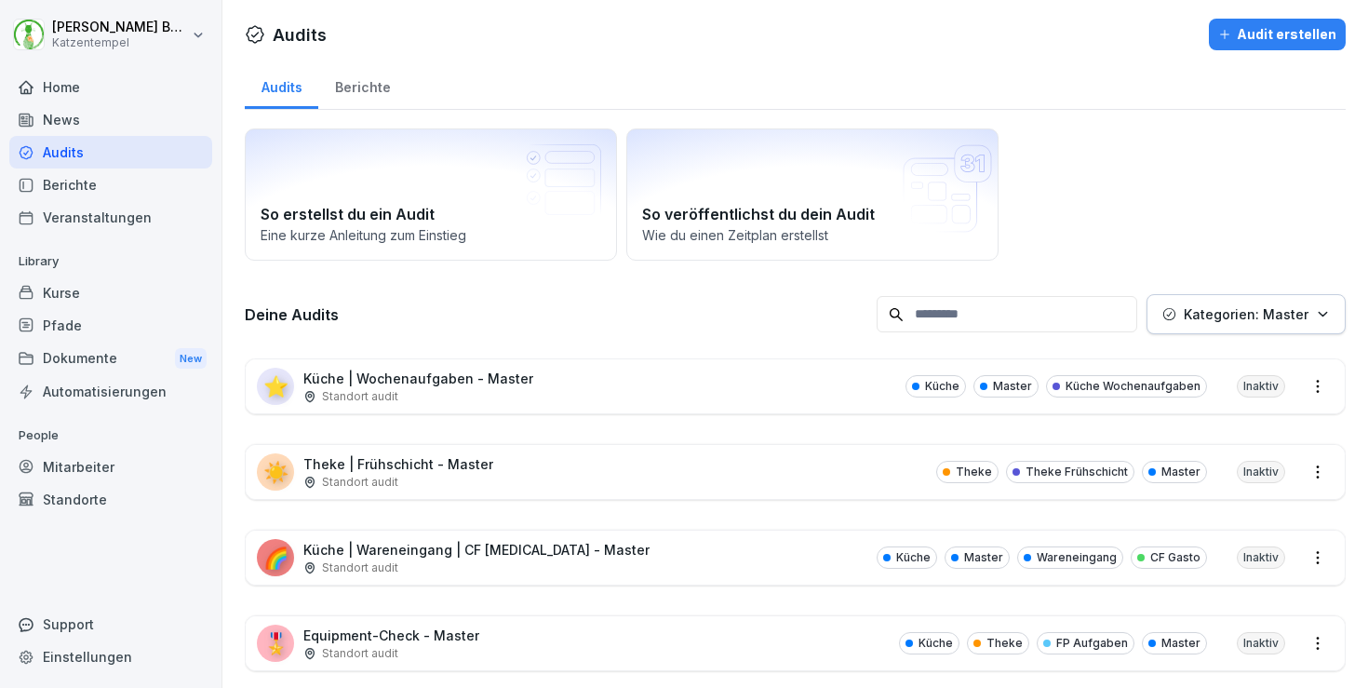
click at [589, 547] on div "🌈 Küche | Wareneingang | CF [MEDICAL_DATA] - Master Standort audit Küche Master…" at bounding box center [795, 558] width 1099 height 54
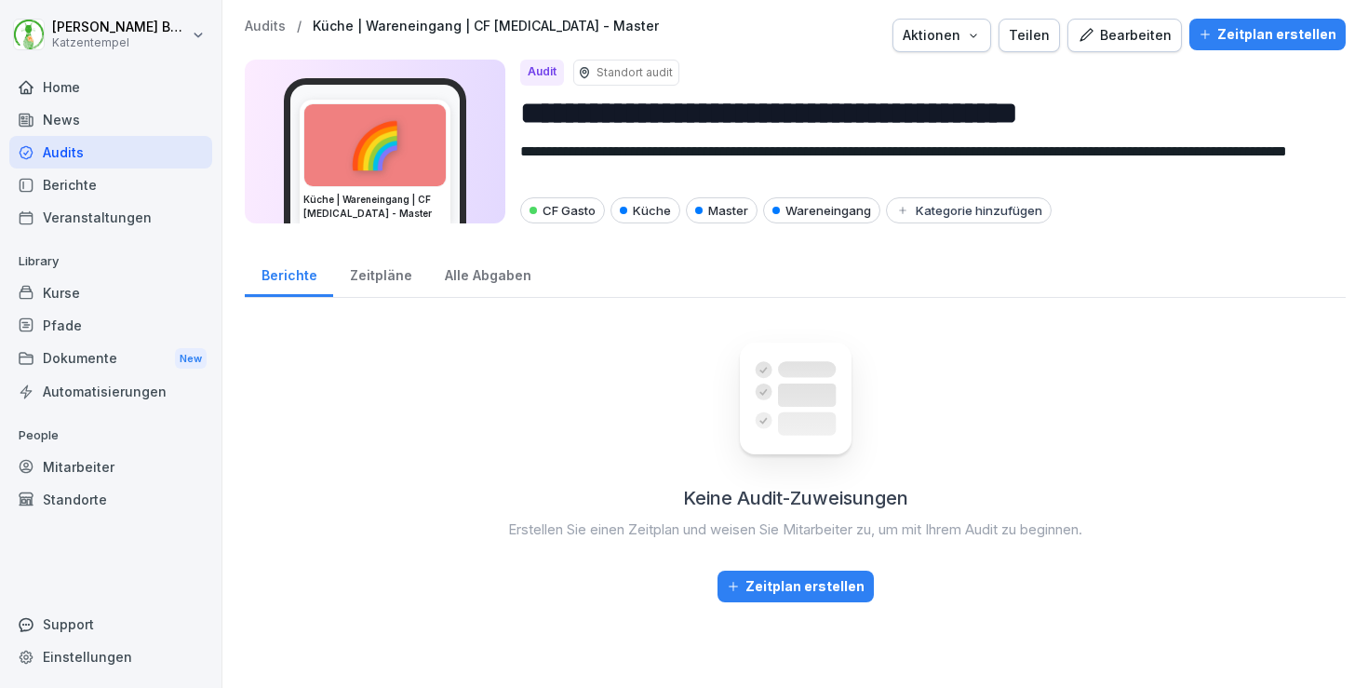
click at [979, 38] on div "Aktionen" at bounding box center [942, 35] width 78 height 20
click at [897, 82] on p "Audit duplizieren" at bounding box center [888, 79] width 103 height 17
click at [1106, 101] on input "**********" at bounding box center [925, 112] width 811 height 47
paste input "****"
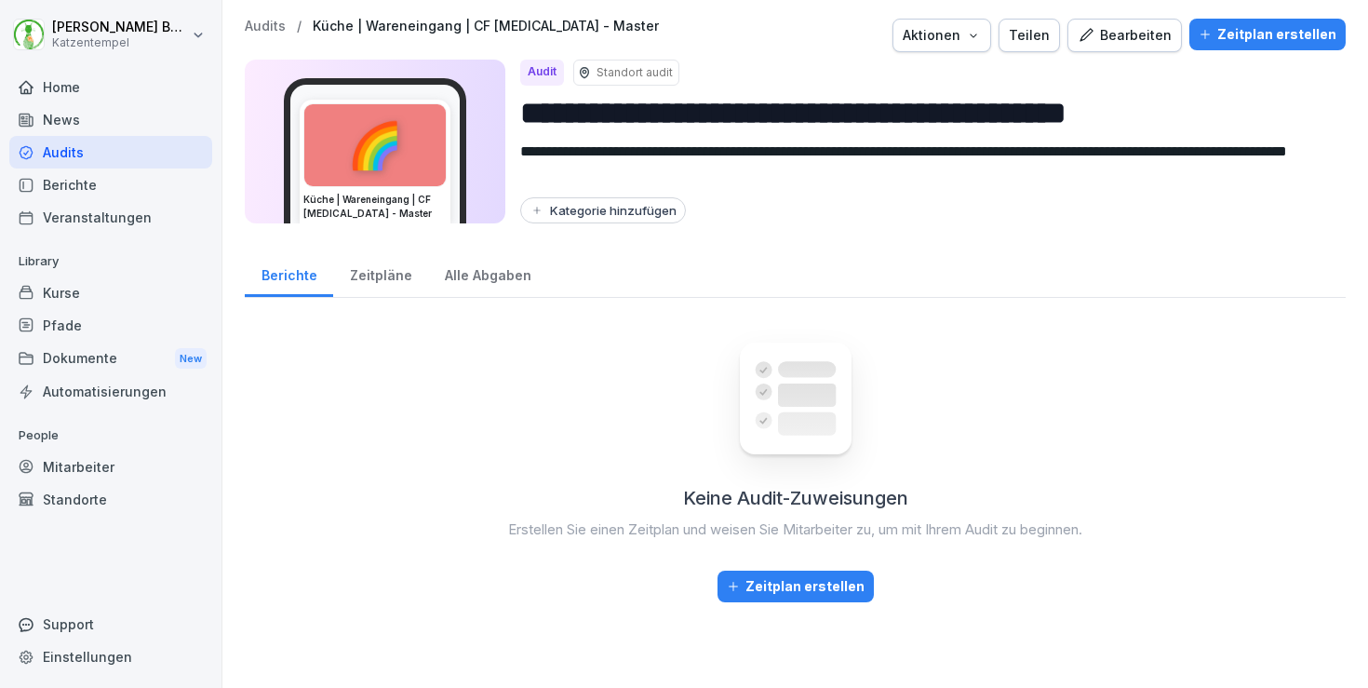
type input "**********"
click at [581, 213] on div "Kategorie hinzufügen" at bounding box center [603, 210] width 147 height 15
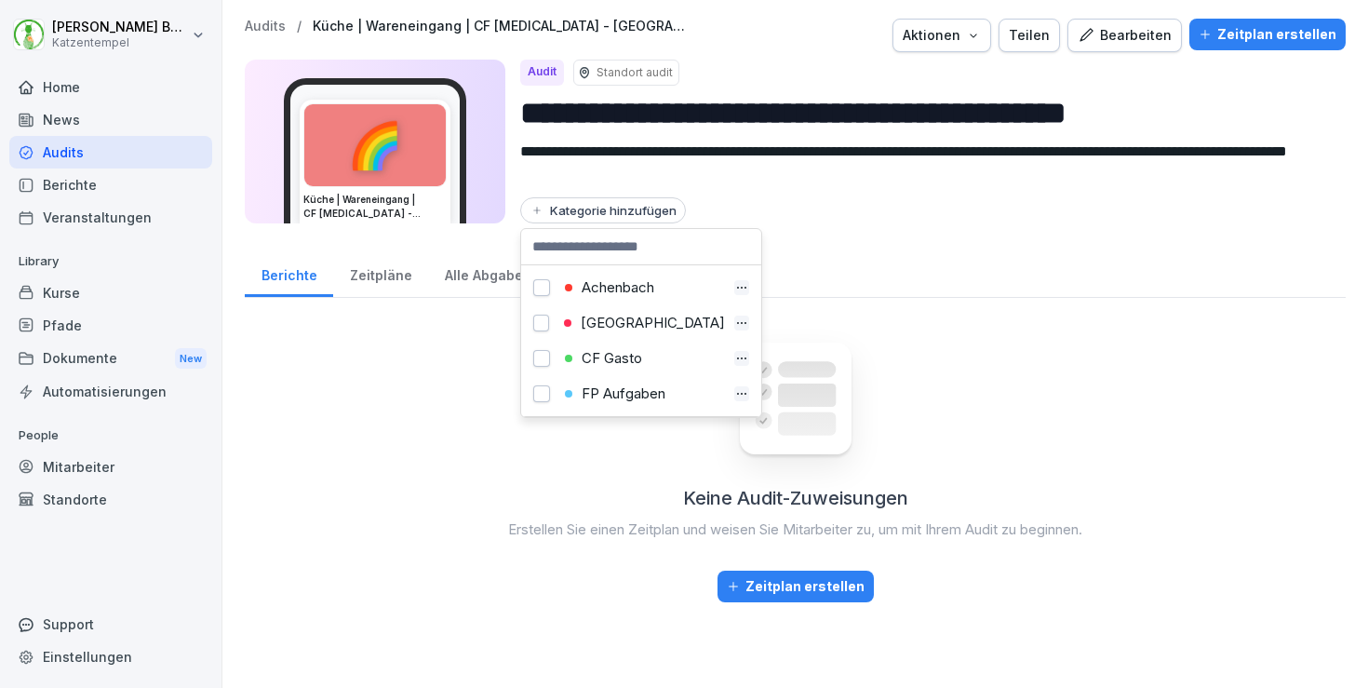
click at [658, 350] on div "CF Gasto" at bounding box center [641, 358] width 231 height 35
click at [606, 357] on div "CF Gasto" at bounding box center [642, 358] width 166 height 17
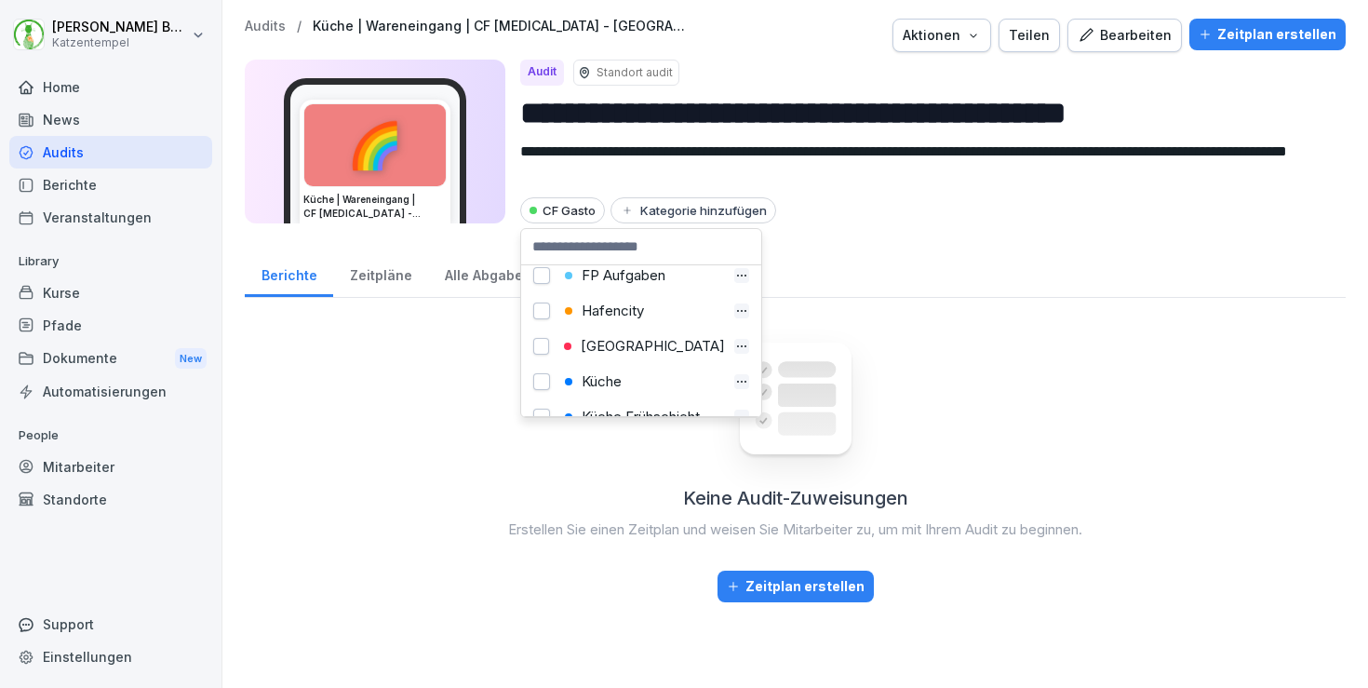
scroll to position [149, 0]
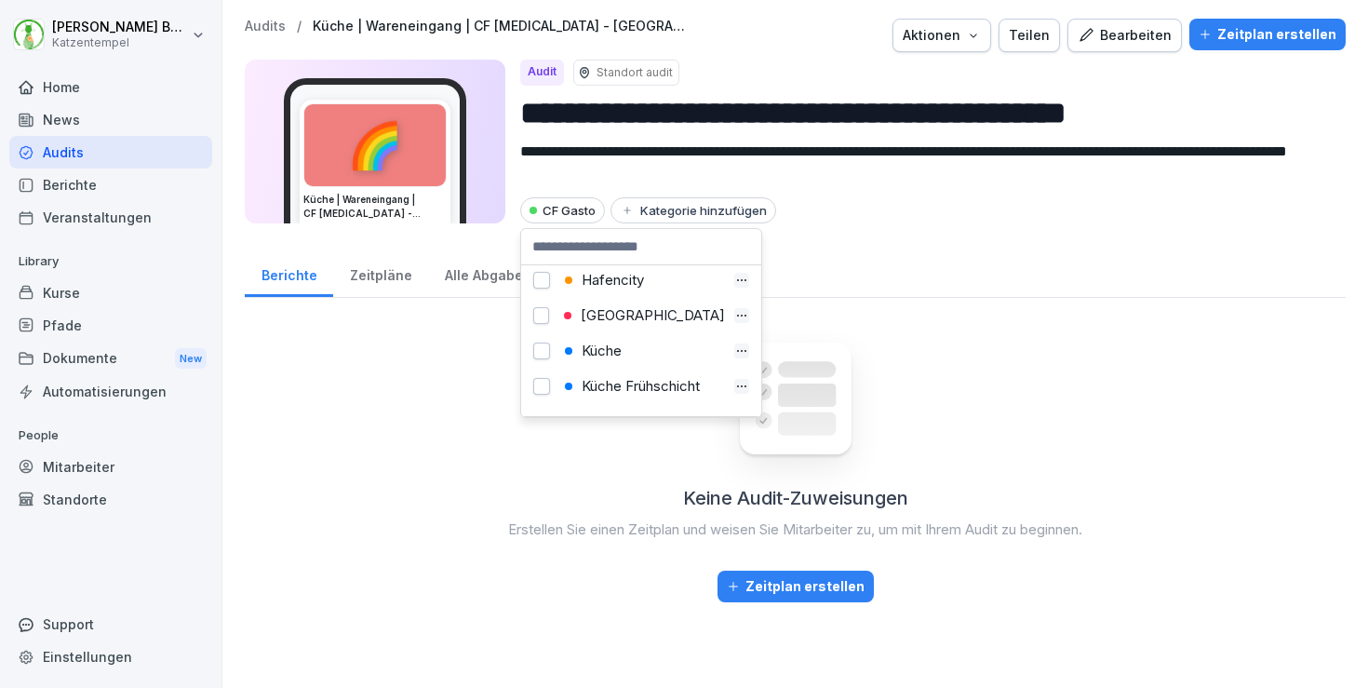
click at [599, 346] on div "Küche" at bounding box center [642, 351] width 166 height 17
click at [607, 316] on div "[GEOGRAPHIC_DATA]" at bounding box center [642, 315] width 167 height 17
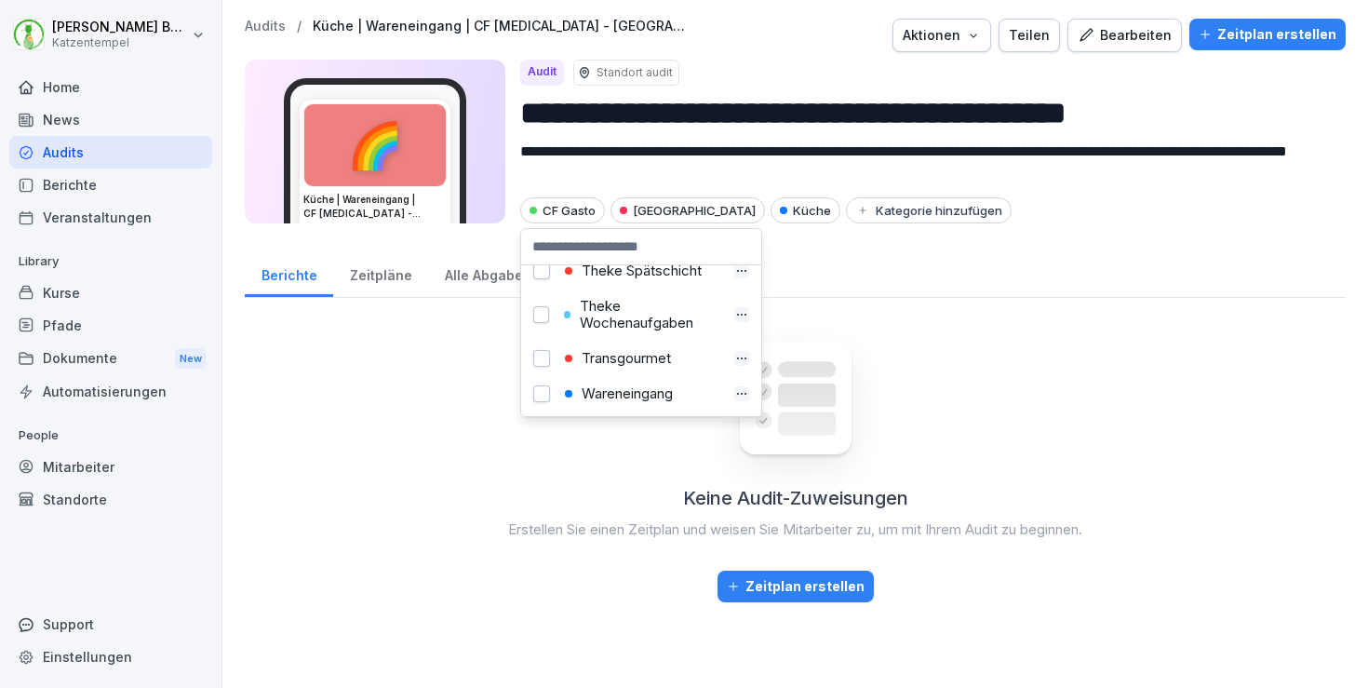
scroll to position [896, 0]
click at [628, 393] on div "Wareneingang" at bounding box center [642, 393] width 166 height 17
click at [259, 36] on div "Audits / Küche | Wareneingang | CF [MEDICAL_DATA] - Heidelberg Aktionen Teilen …" at bounding box center [795, 36] width 1101 height 34
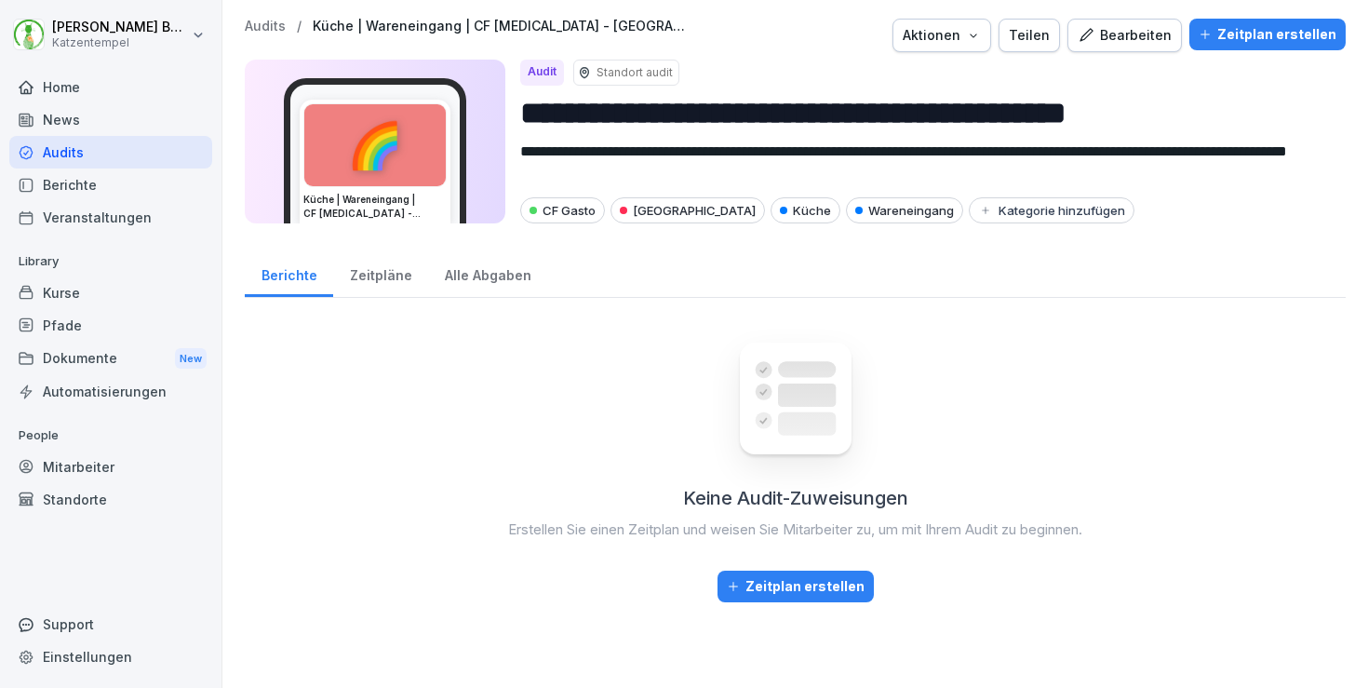
click at [259, 24] on p "Audits" at bounding box center [265, 27] width 41 height 16
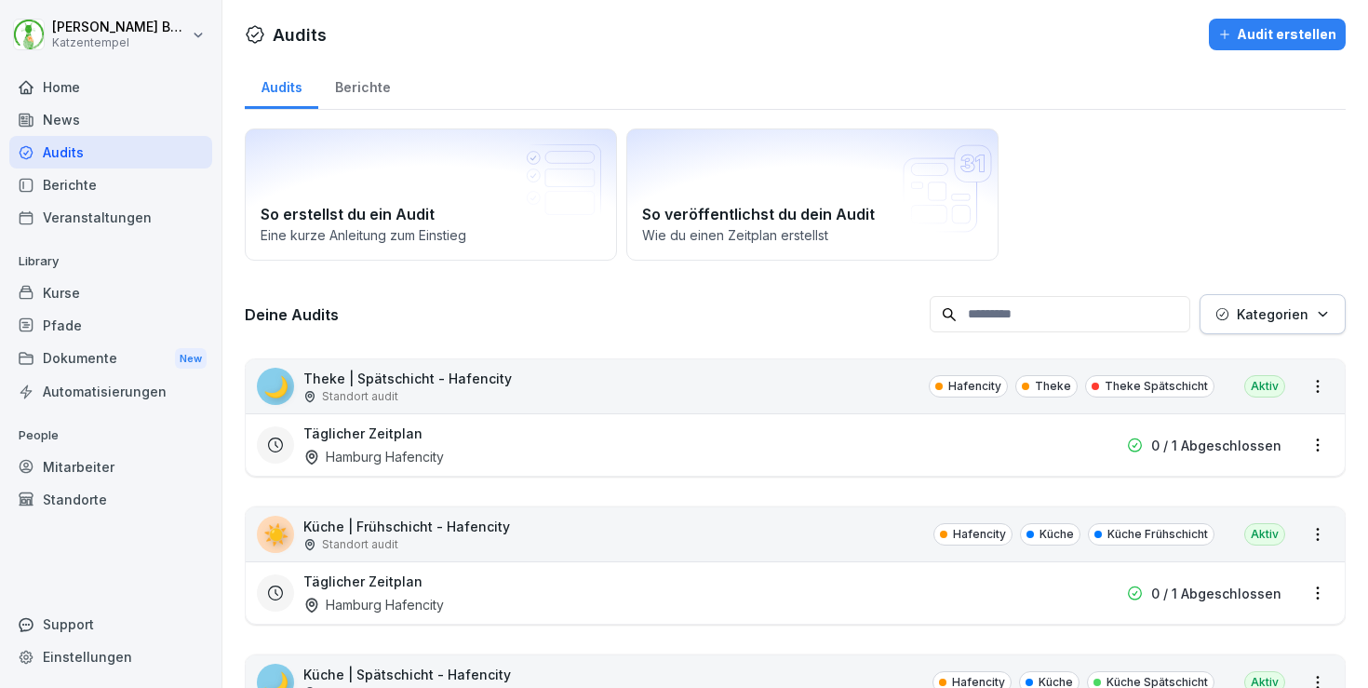
click at [1254, 317] on p "Kategorien" at bounding box center [1273, 314] width 72 height 20
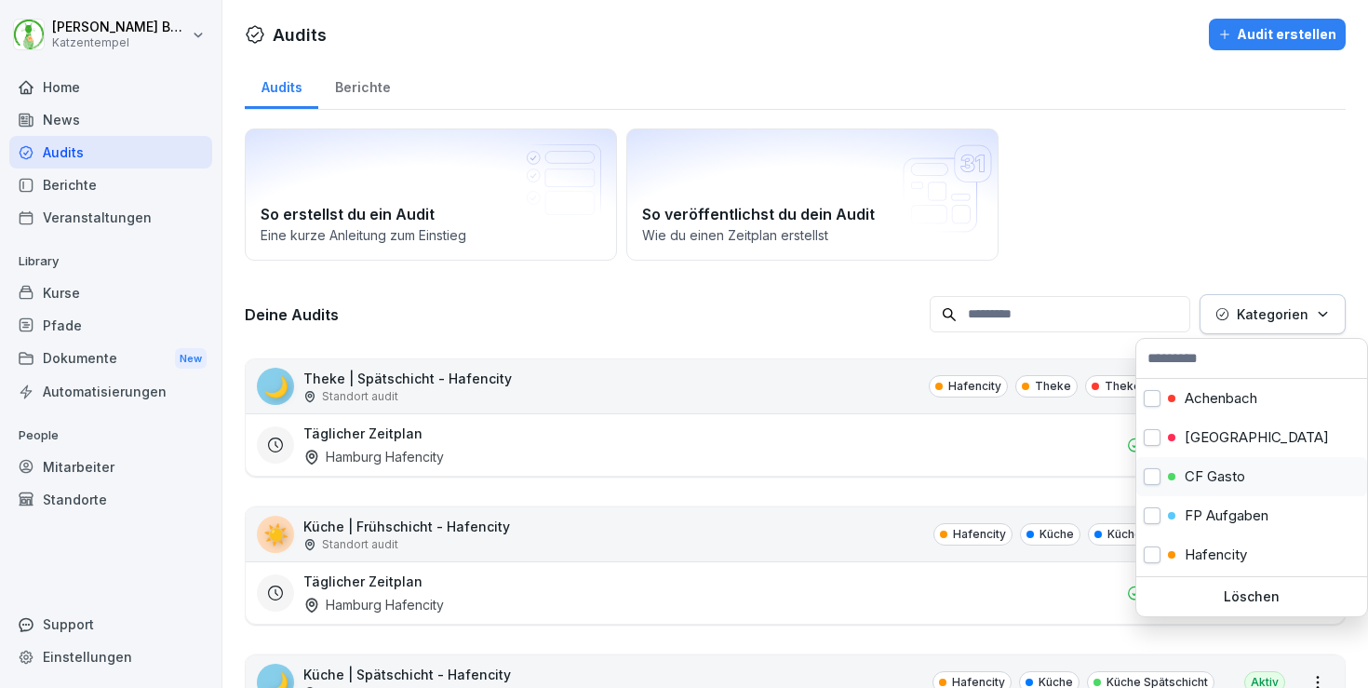
click at [1219, 476] on p "CF Gasto" at bounding box center [1215, 476] width 61 height 17
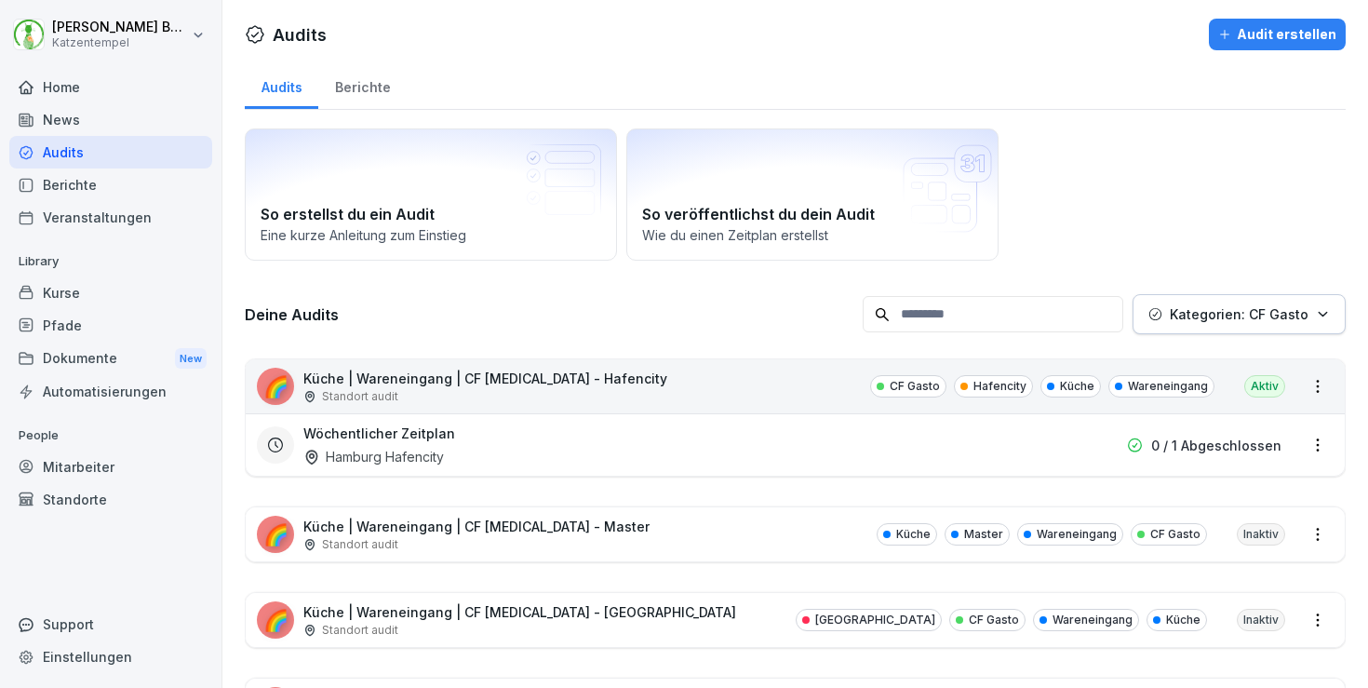
click at [743, 328] on html "[PERSON_NAME] Katzentempel Home News Audits Berichte Veranstaltungen Library Ku…" at bounding box center [684, 344] width 1368 height 688
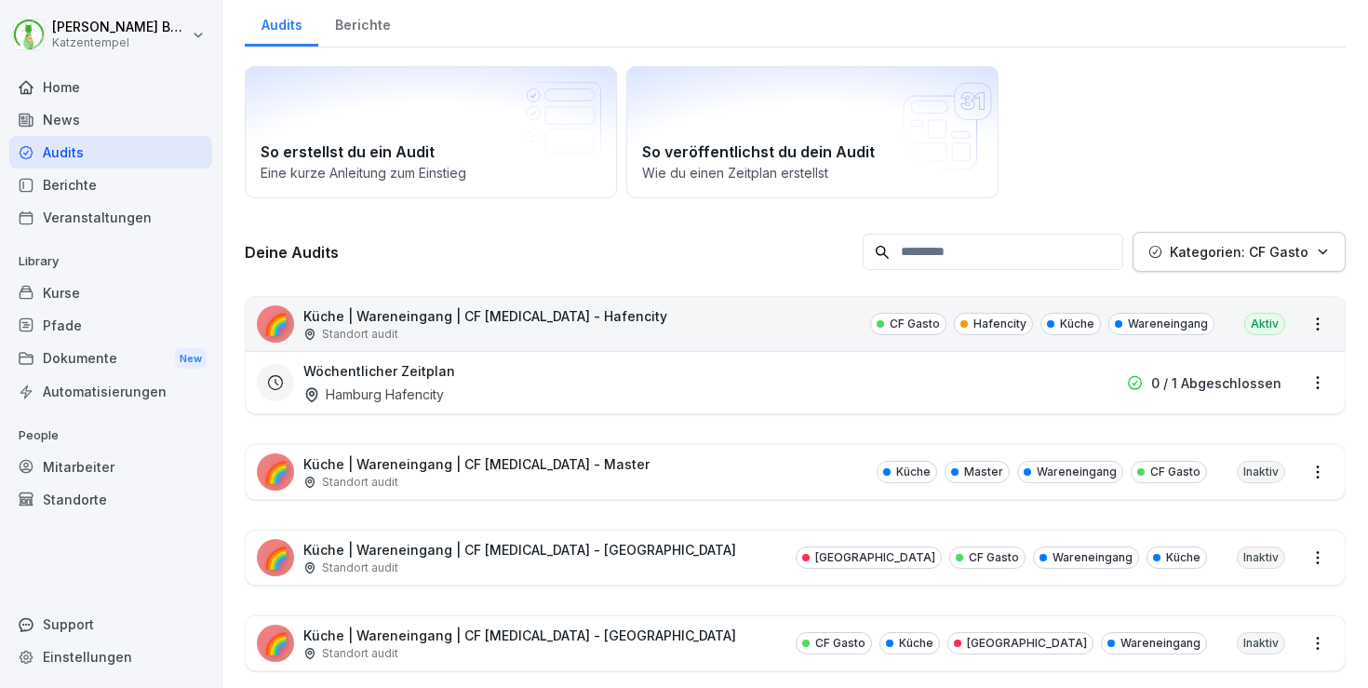
click at [631, 551] on div "🌈 Küche | Wareneingang | CF [MEDICAL_DATA] - [GEOGRAPHIC_DATA] Standort audit B…" at bounding box center [795, 558] width 1099 height 54
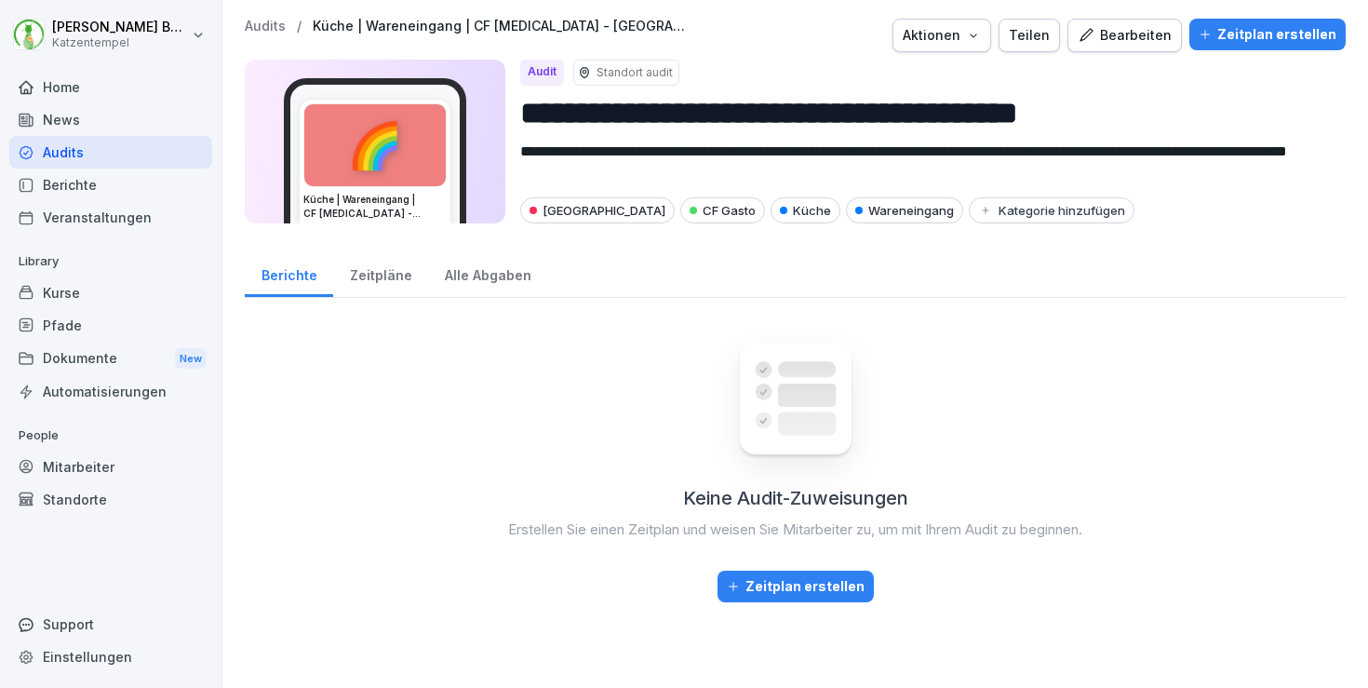
click at [1138, 34] on div "Bearbeiten" at bounding box center [1125, 35] width 94 height 20
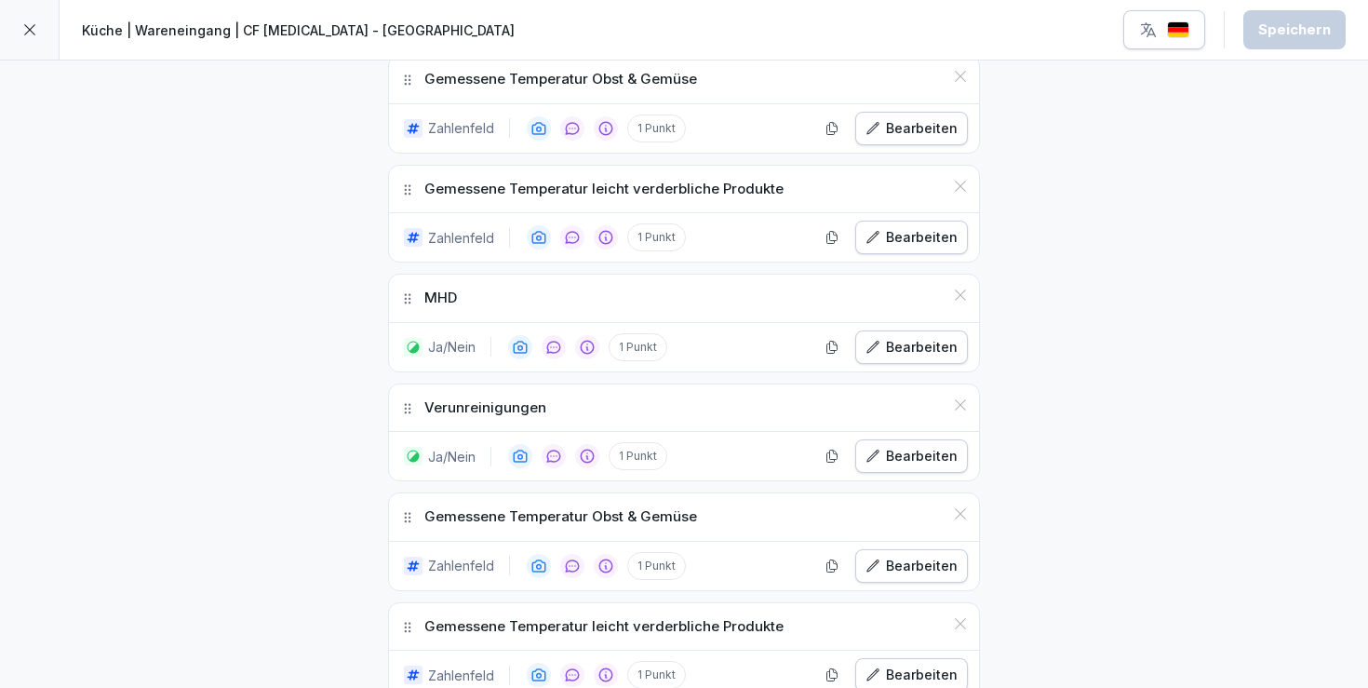
scroll to position [1290, 0]
click at [846, 334] on button "button" at bounding box center [832, 345] width 28 height 28
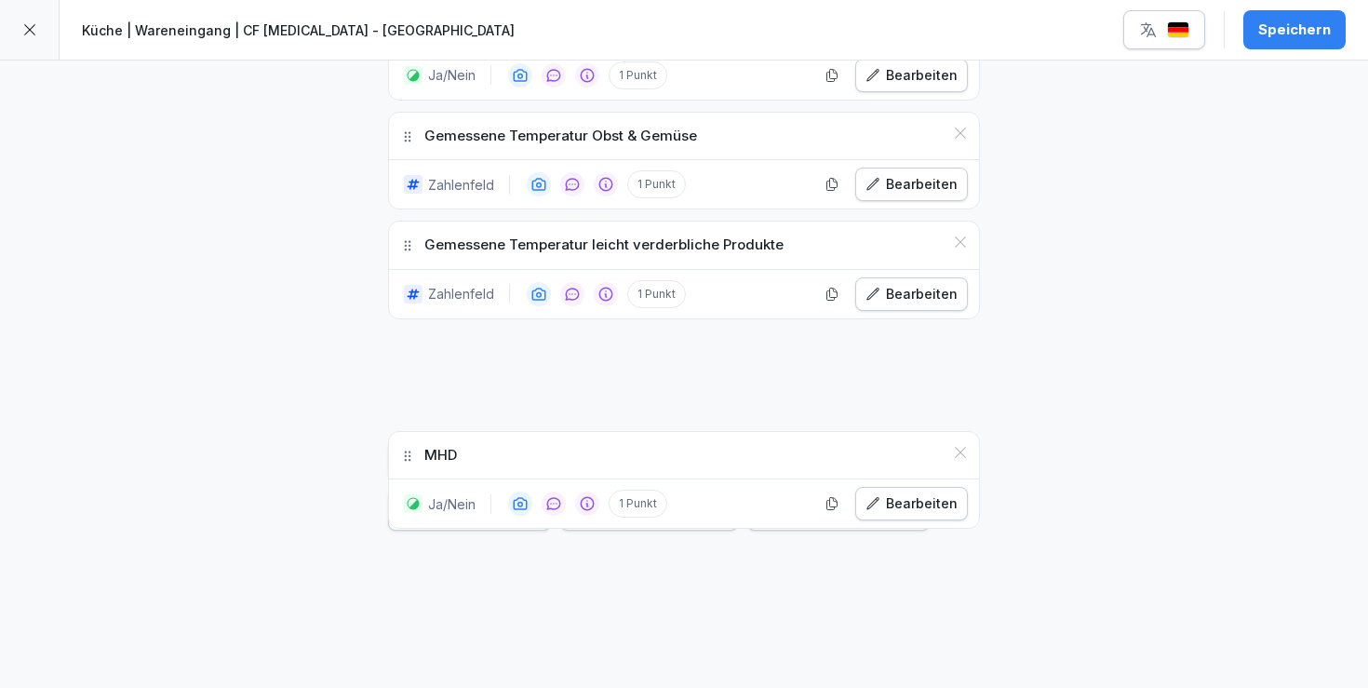
scroll to position [1692, 0]
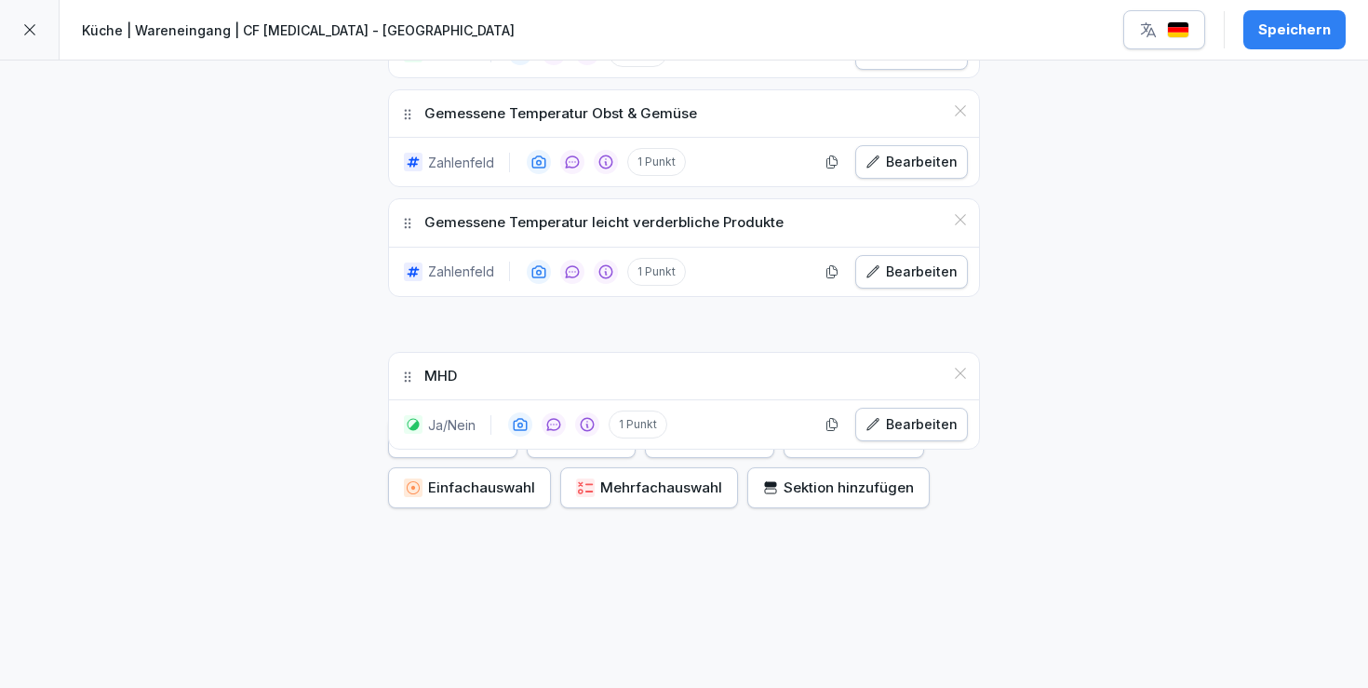
drag, startPoint x: 409, startPoint y: 409, endPoint x: 431, endPoint y: 375, distance: 40.3
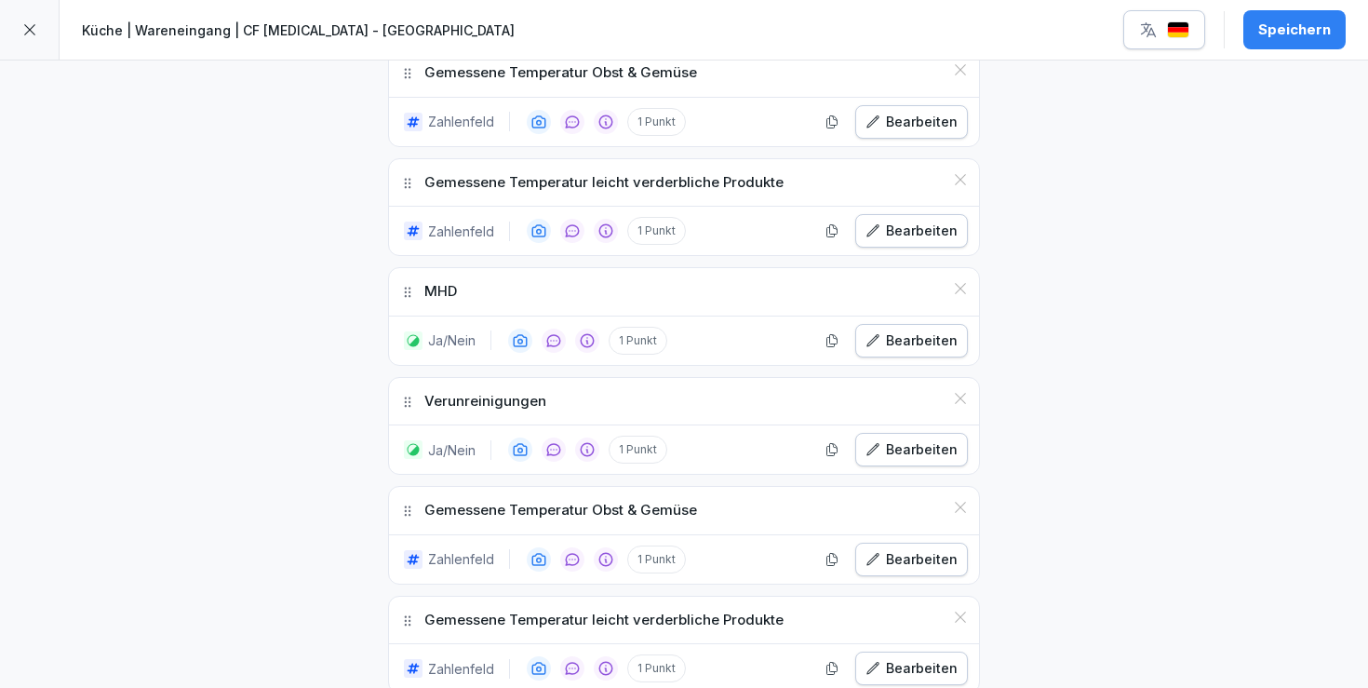
scroll to position [1275, 0]
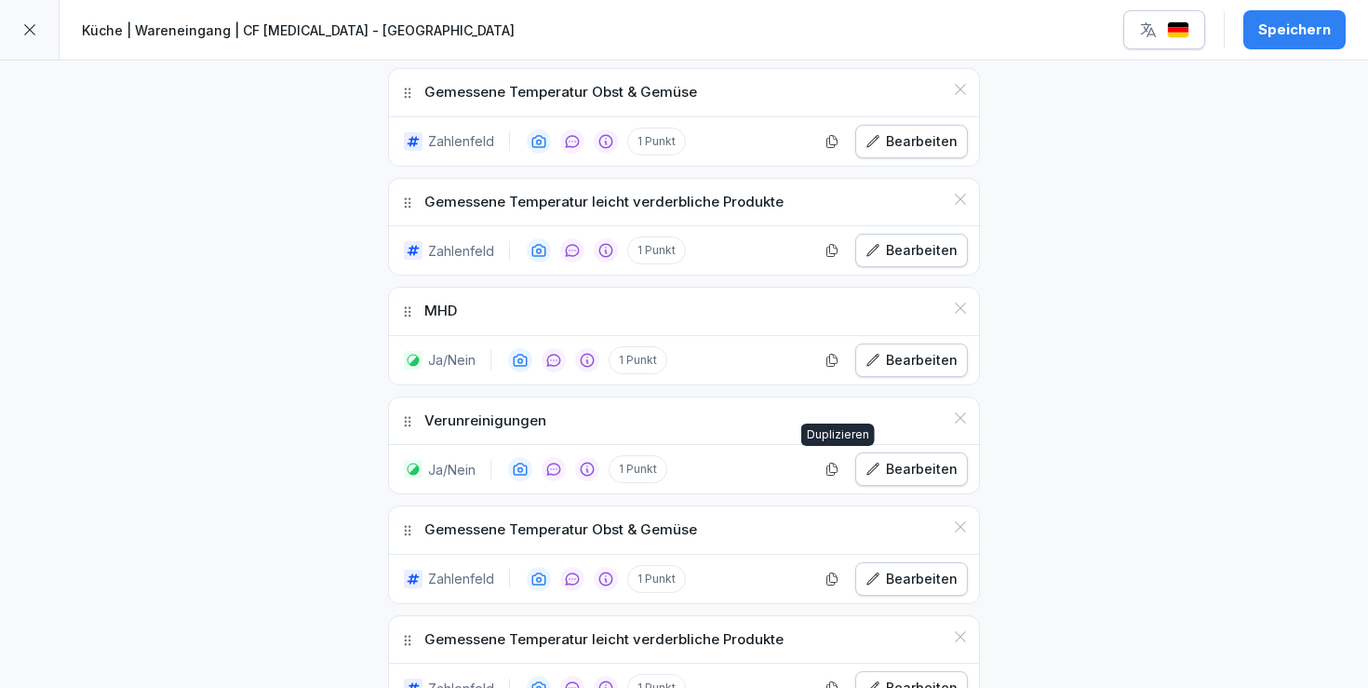
click at [838, 467] on icon "button" at bounding box center [833, 470] width 10 height 12
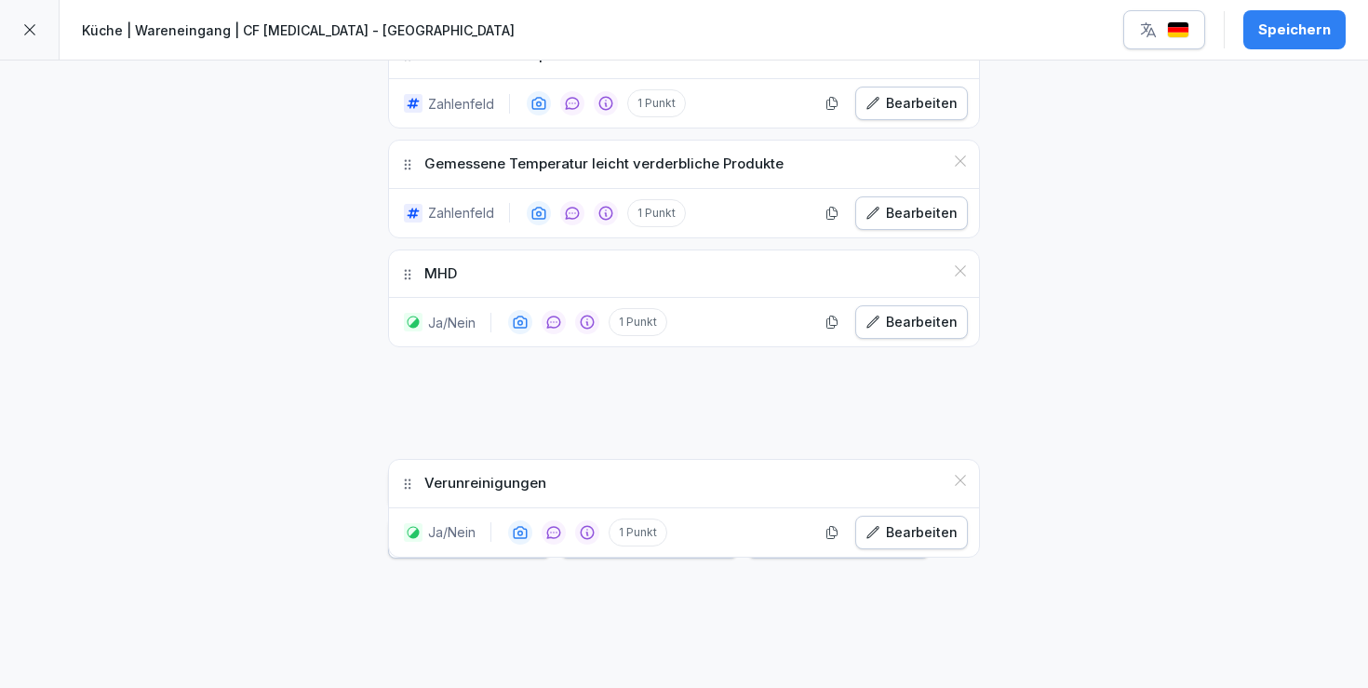
scroll to position [1768, 0]
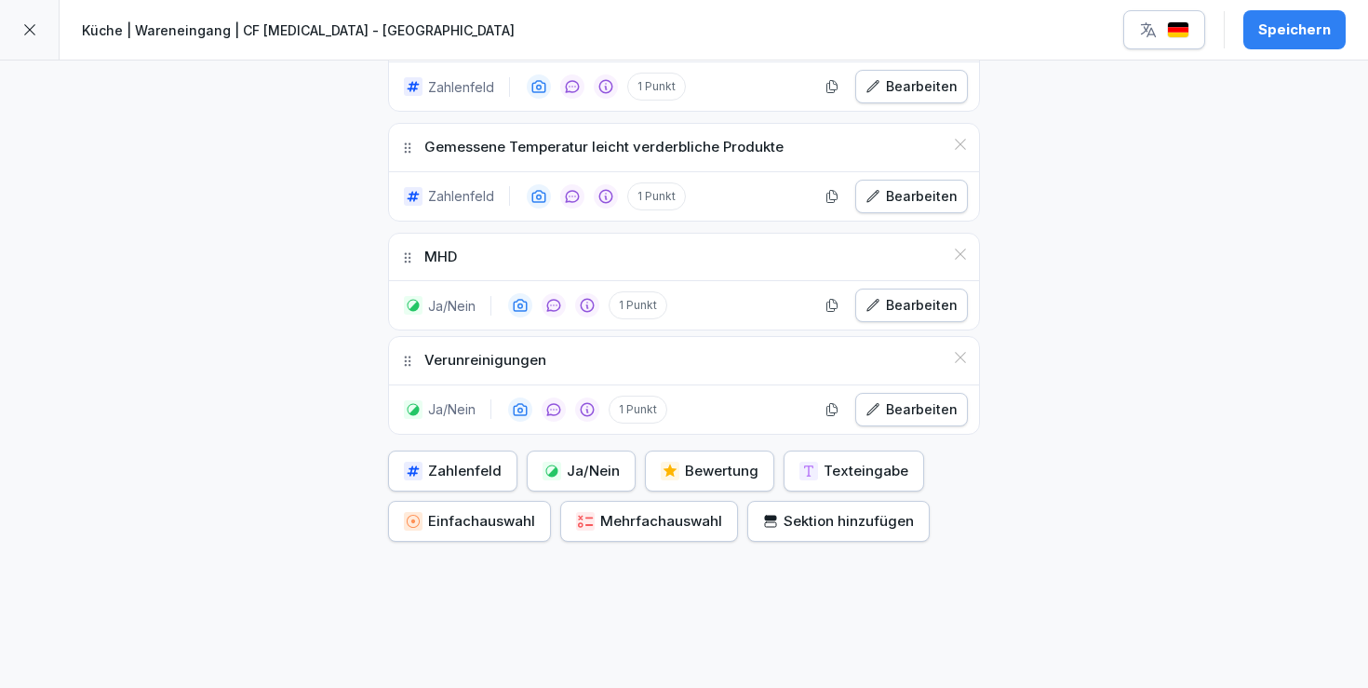
drag, startPoint x: 406, startPoint y: 521, endPoint x: 439, endPoint y: 353, distance: 171.8
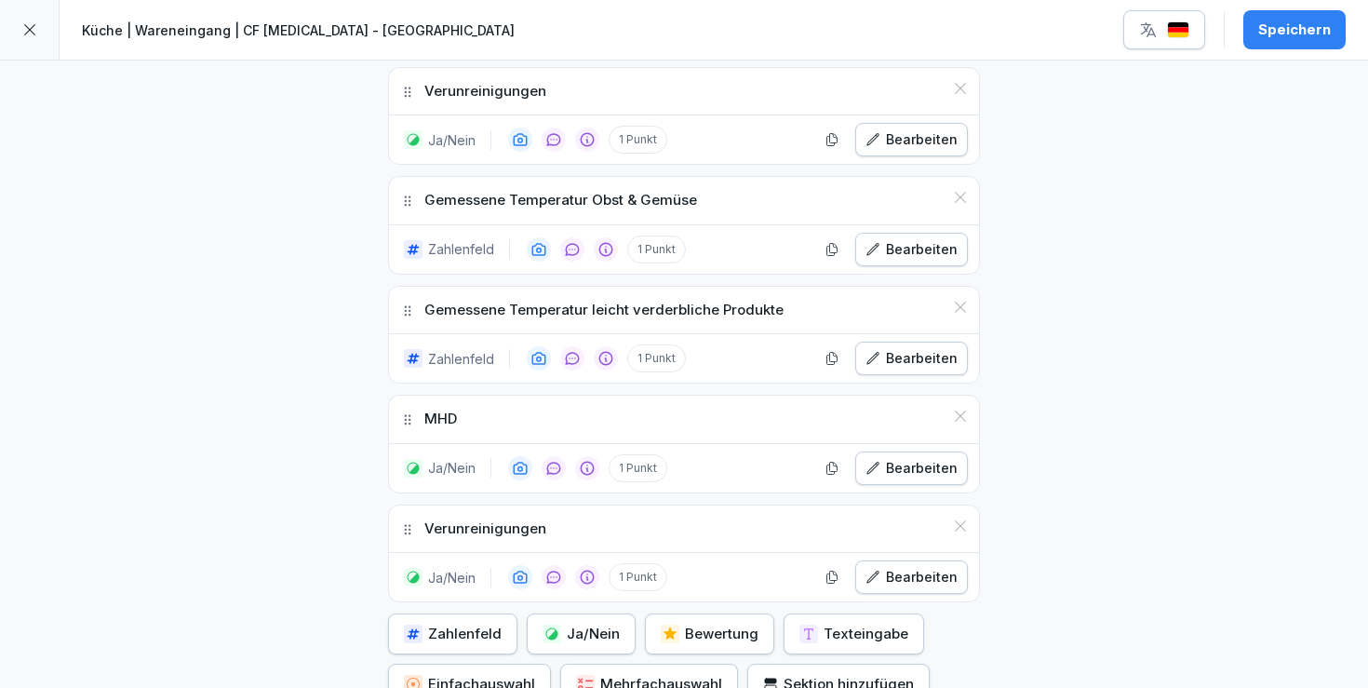
scroll to position [1586, 0]
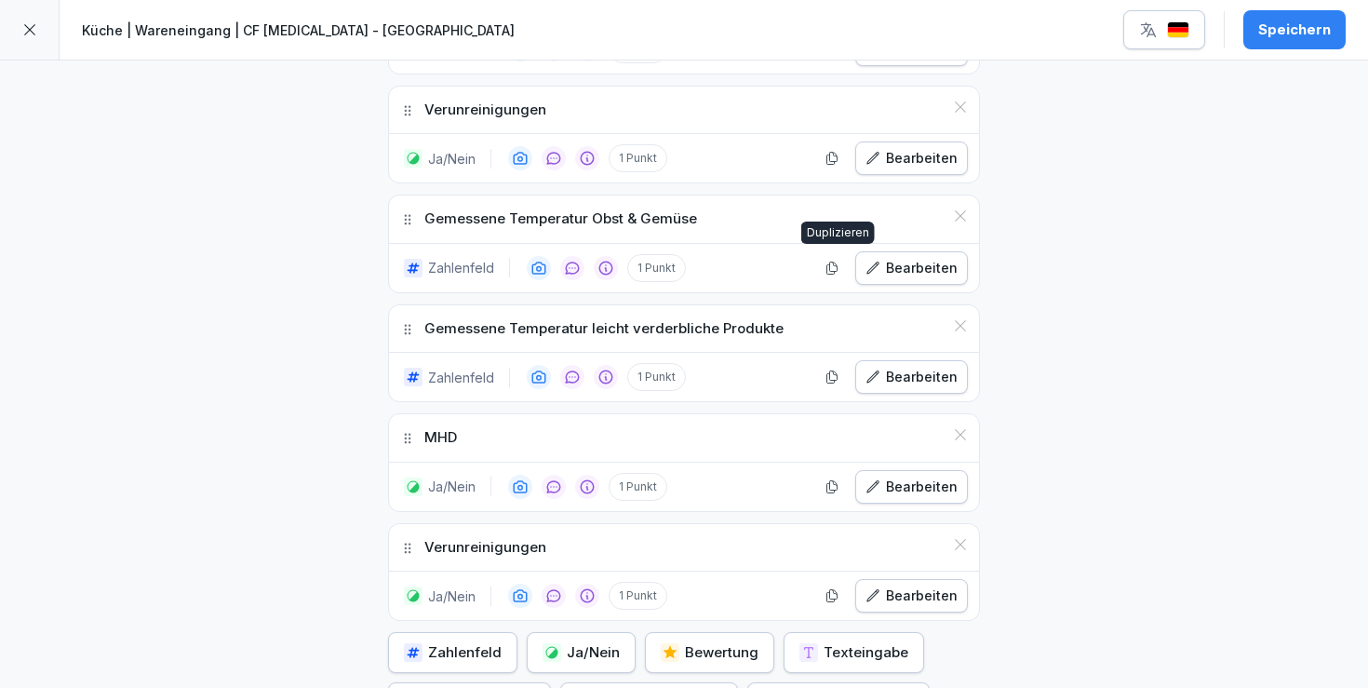
click at [829, 263] on icon "button" at bounding box center [832, 268] width 15 height 15
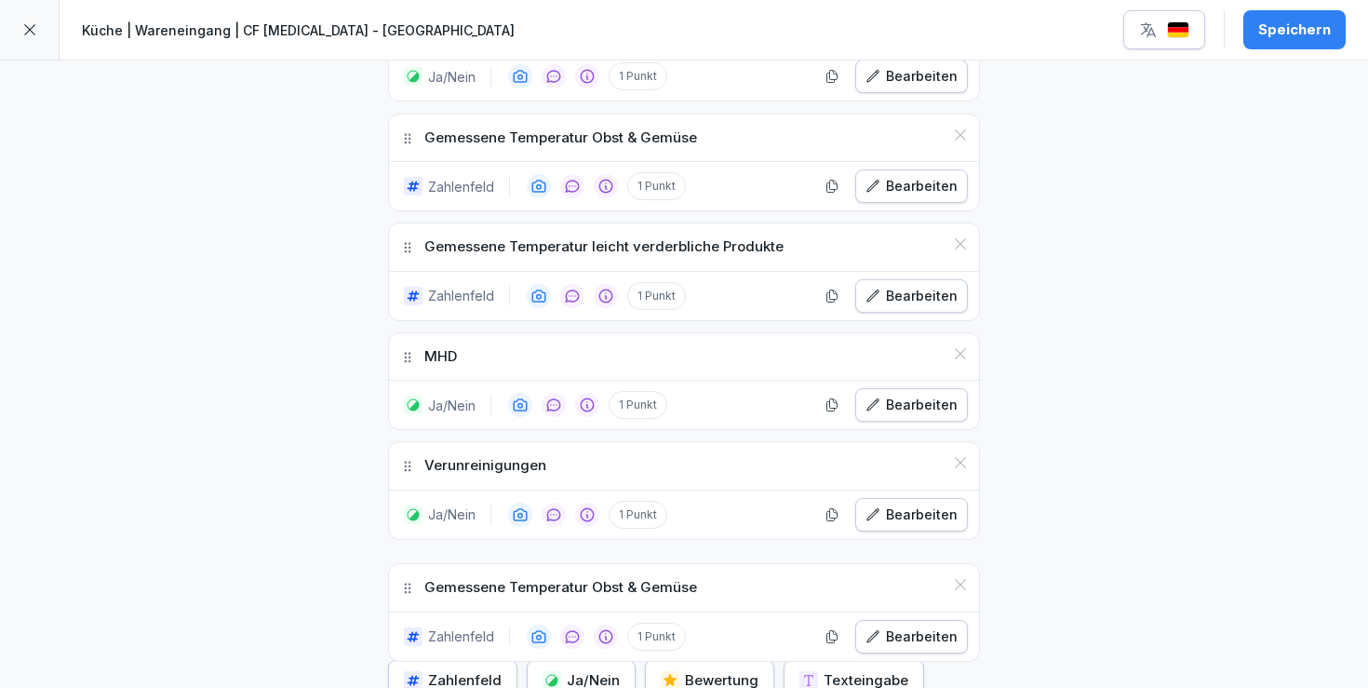
scroll to position [1690, 0]
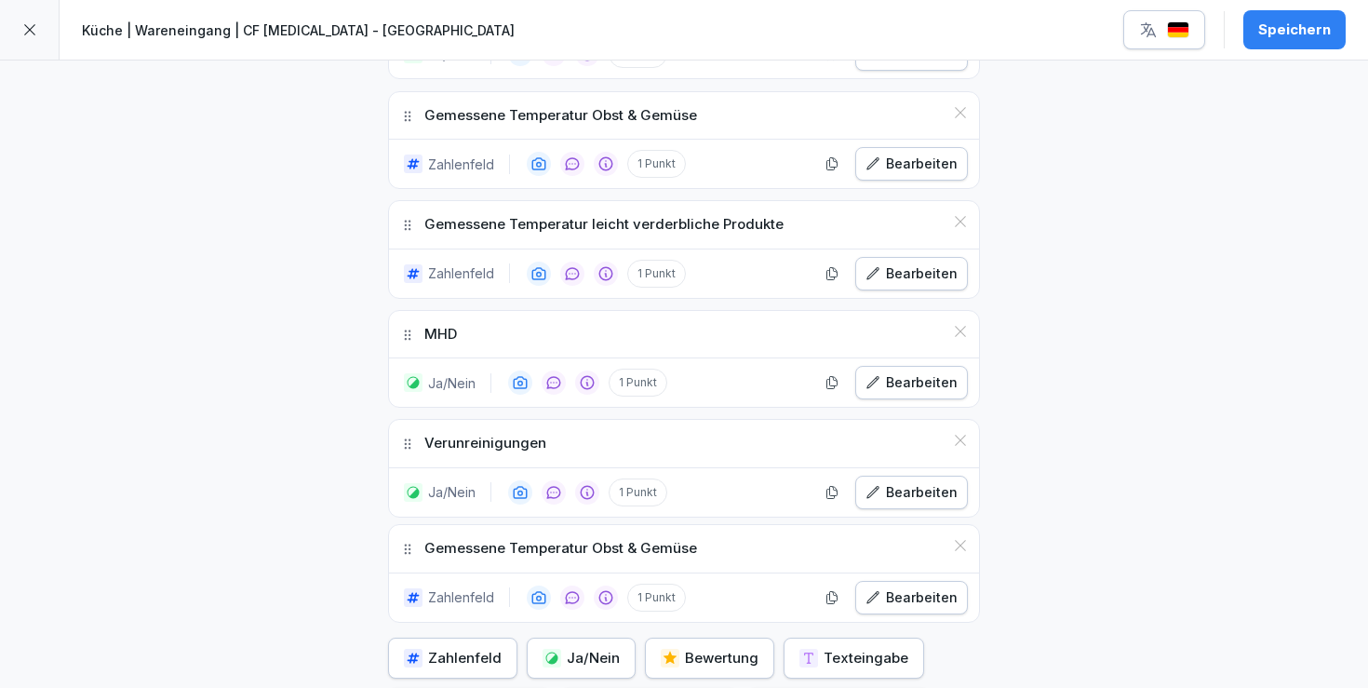
drag, startPoint x: 408, startPoint y: 217, endPoint x: 426, endPoint y: 546, distance: 330.1
click at [842, 249] on div "Zahlenfeld 1 Punkt Bearbeiten" at bounding box center [684, 273] width 590 height 48
click at [836, 234] on div "Gemessene Temperatur leicht verderbliche Produkte" at bounding box center [684, 224] width 590 height 47
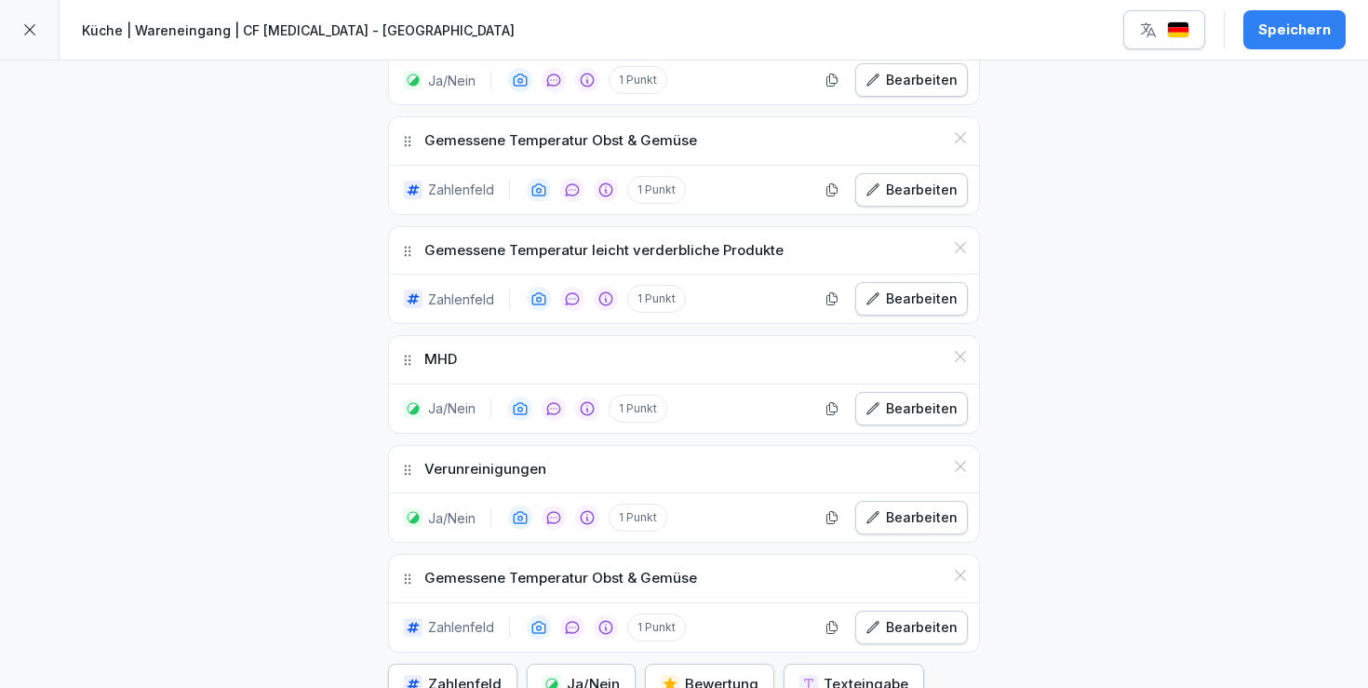
scroll to position [1666, 0]
click at [834, 291] on icon "button" at bounding box center [833, 297] width 10 height 12
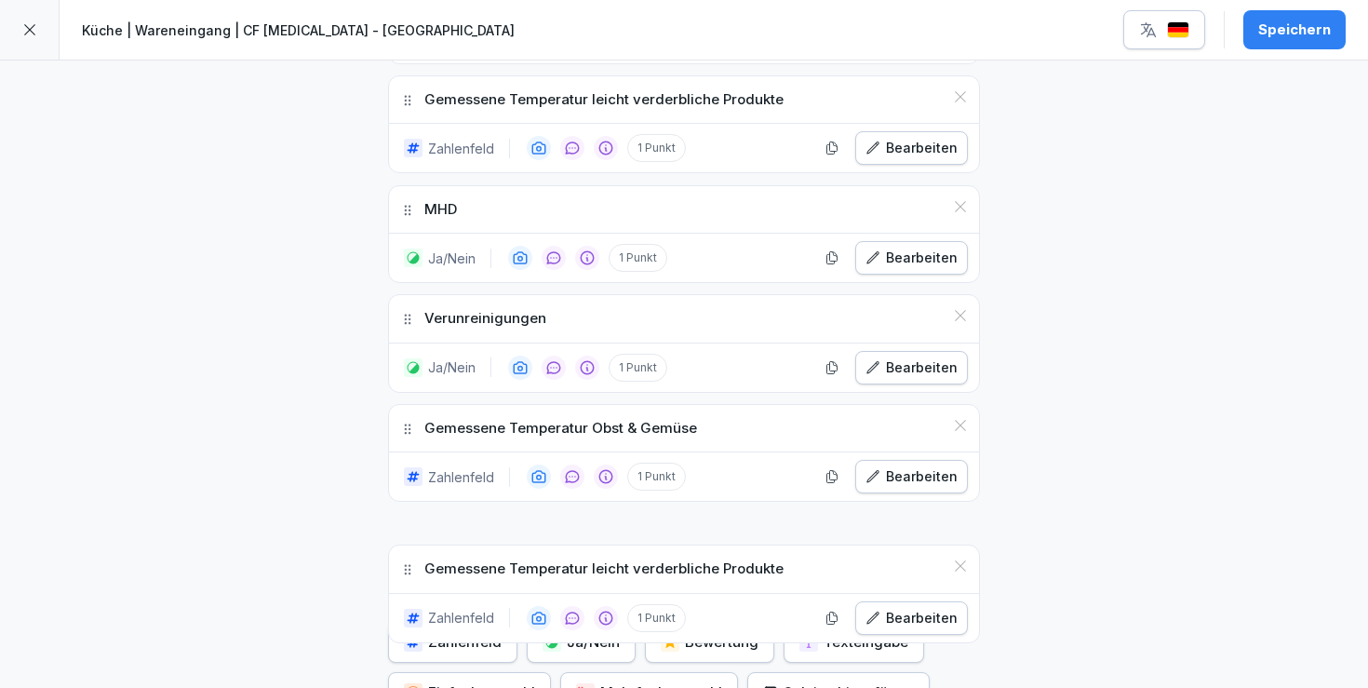
scroll to position [1824, 0]
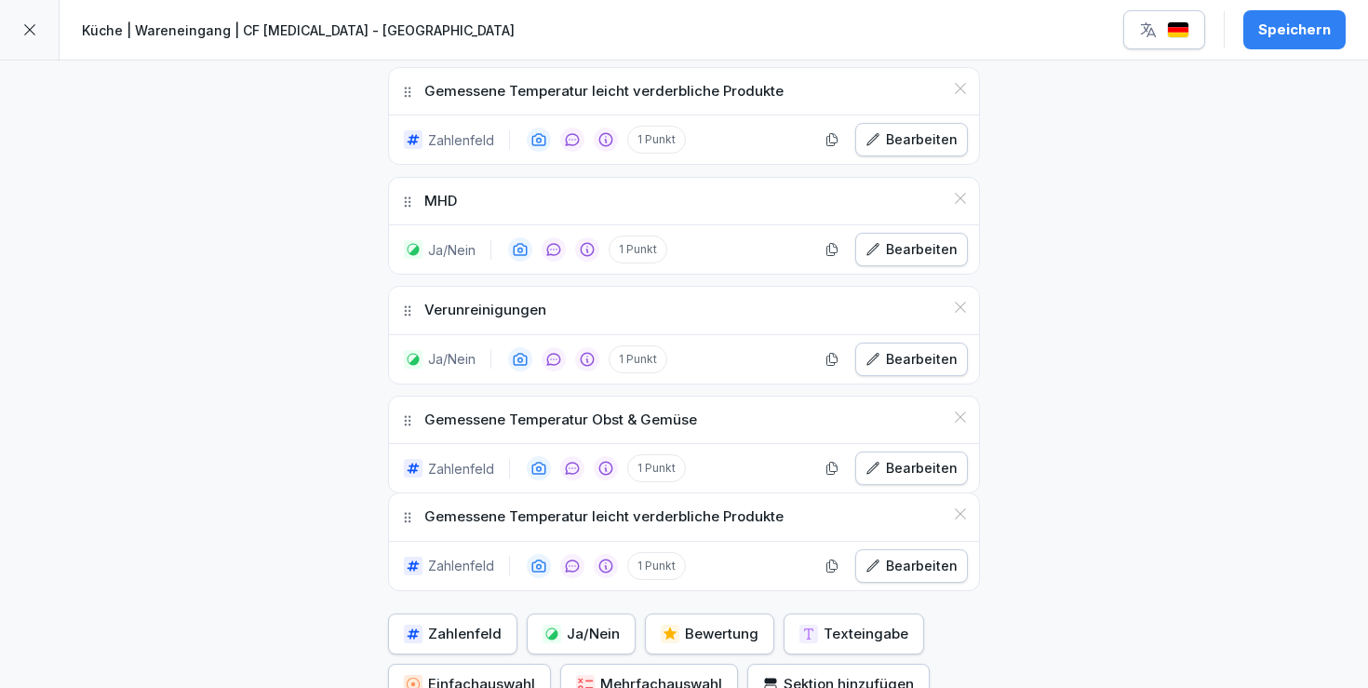
drag, startPoint x: 408, startPoint y: 351, endPoint x: 430, endPoint y: 510, distance: 160.7
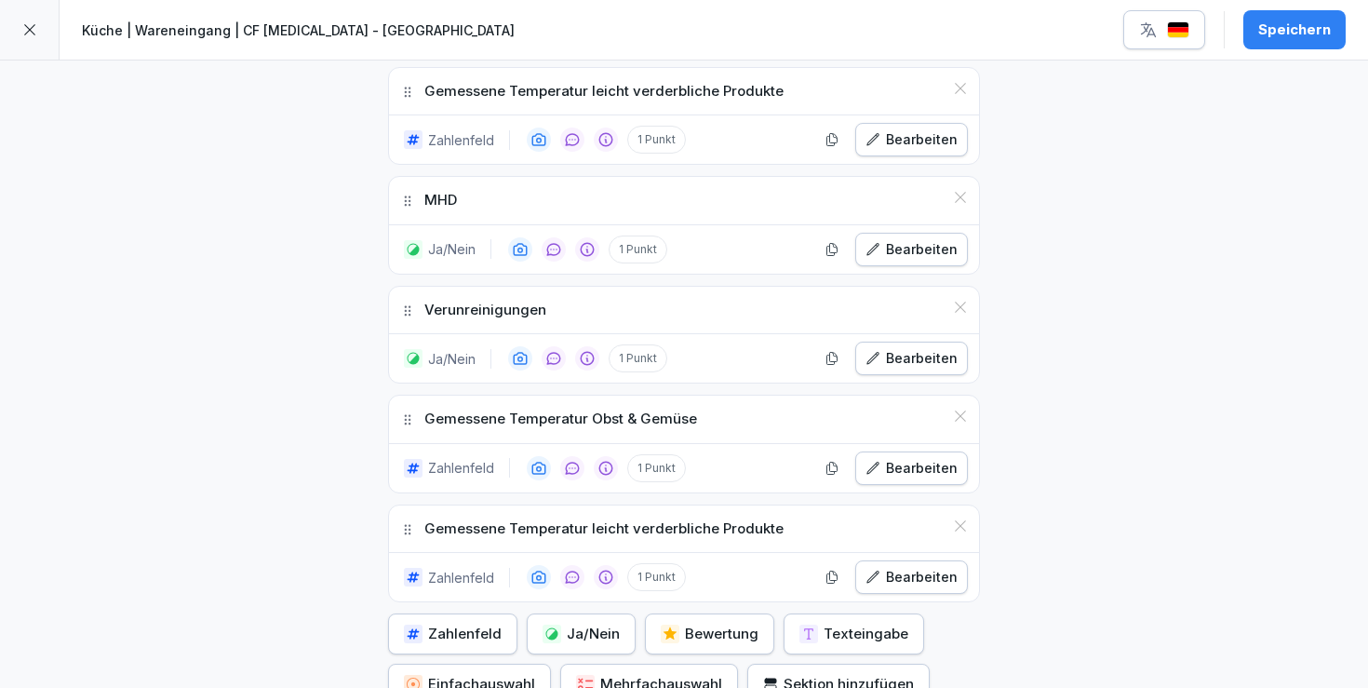
click at [1303, 28] on div "Speichern" at bounding box center [1295, 30] width 73 height 20
click at [28, 34] on icon at bounding box center [29, 29] width 15 height 15
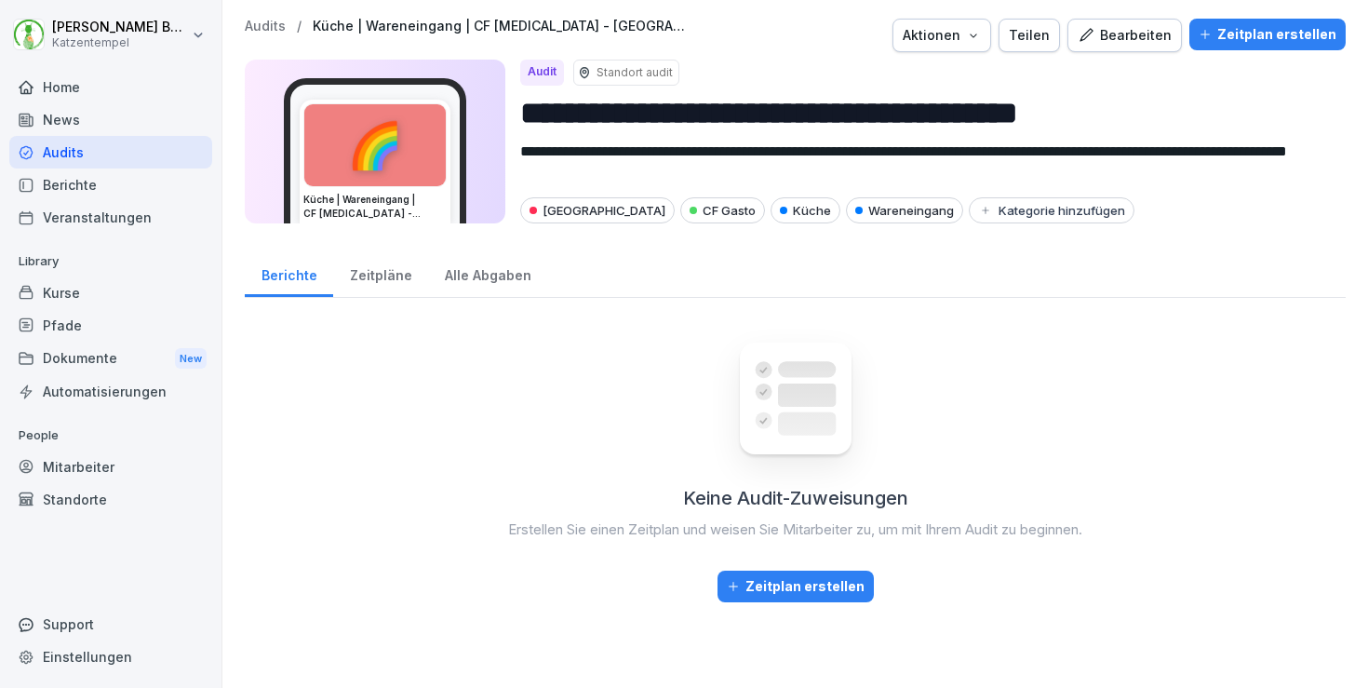
click at [261, 21] on p "Audits" at bounding box center [265, 27] width 41 height 16
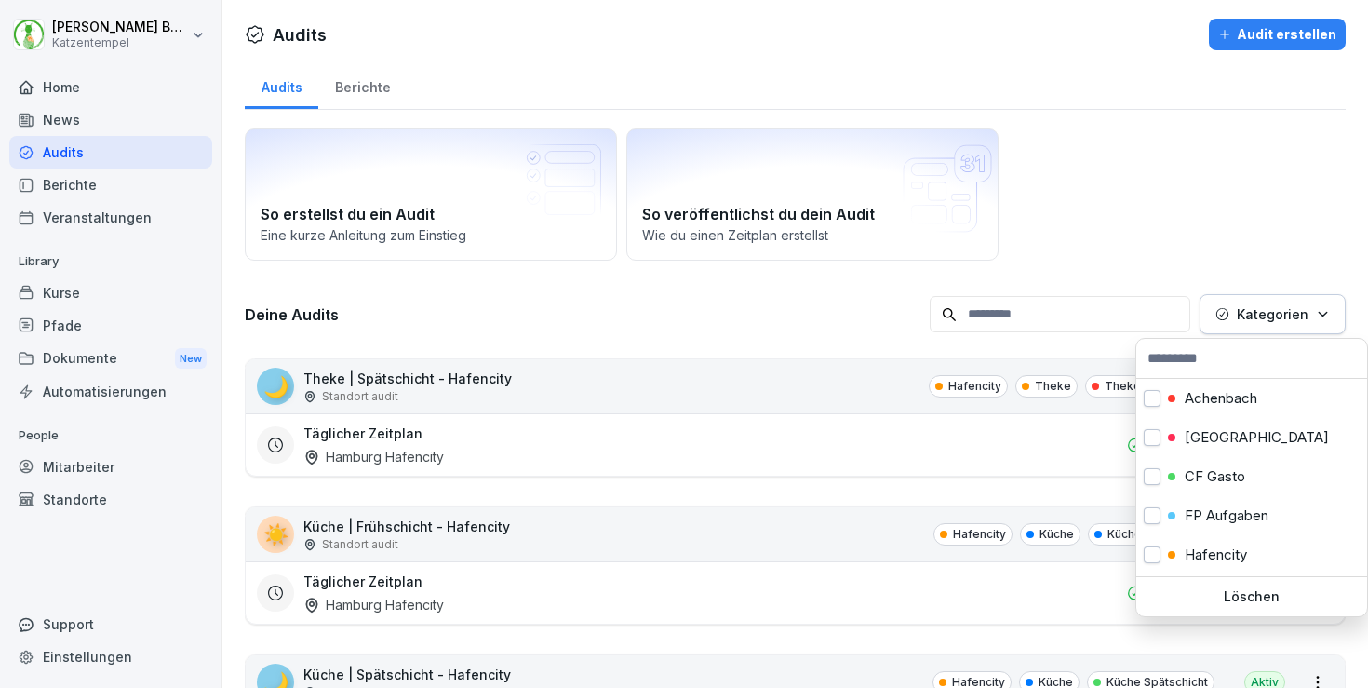
click at [1313, 329] on button "Kategorien" at bounding box center [1273, 314] width 146 height 40
click at [1215, 517] on p "Master" at bounding box center [1208, 517] width 46 height 17
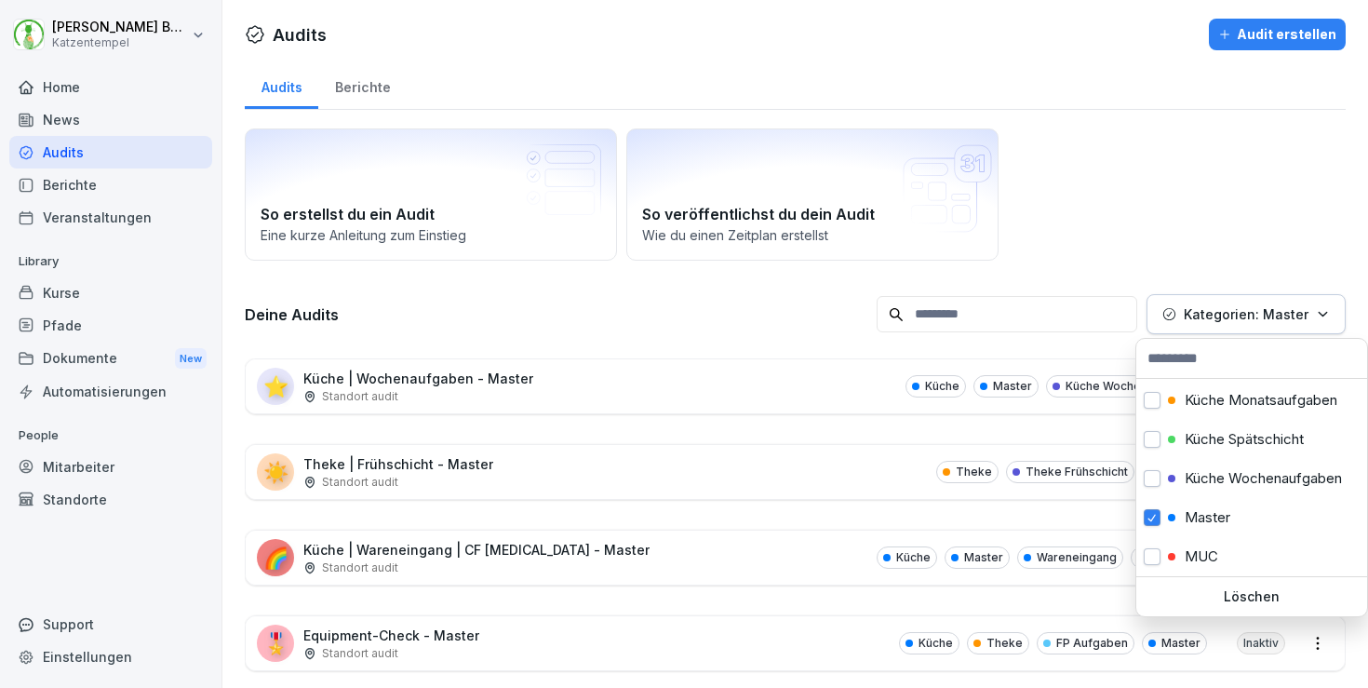
click at [709, 629] on html "[PERSON_NAME] Katzentempel Home News Audits Berichte Veranstaltungen Library Ku…" at bounding box center [684, 344] width 1368 height 688
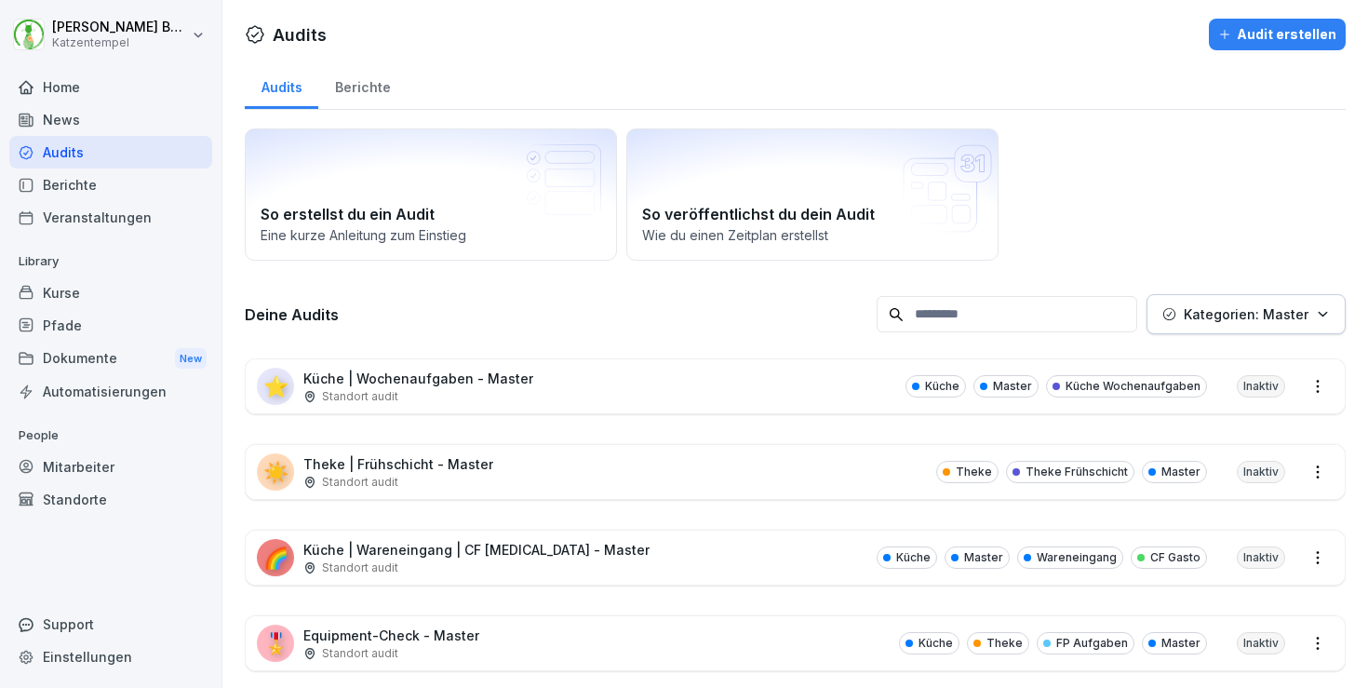
click at [739, 641] on div "🎖️ Equipment-Check - Master Standort audit Küche Theke FP Aufgaben Master Inakt…" at bounding box center [795, 643] width 1099 height 54
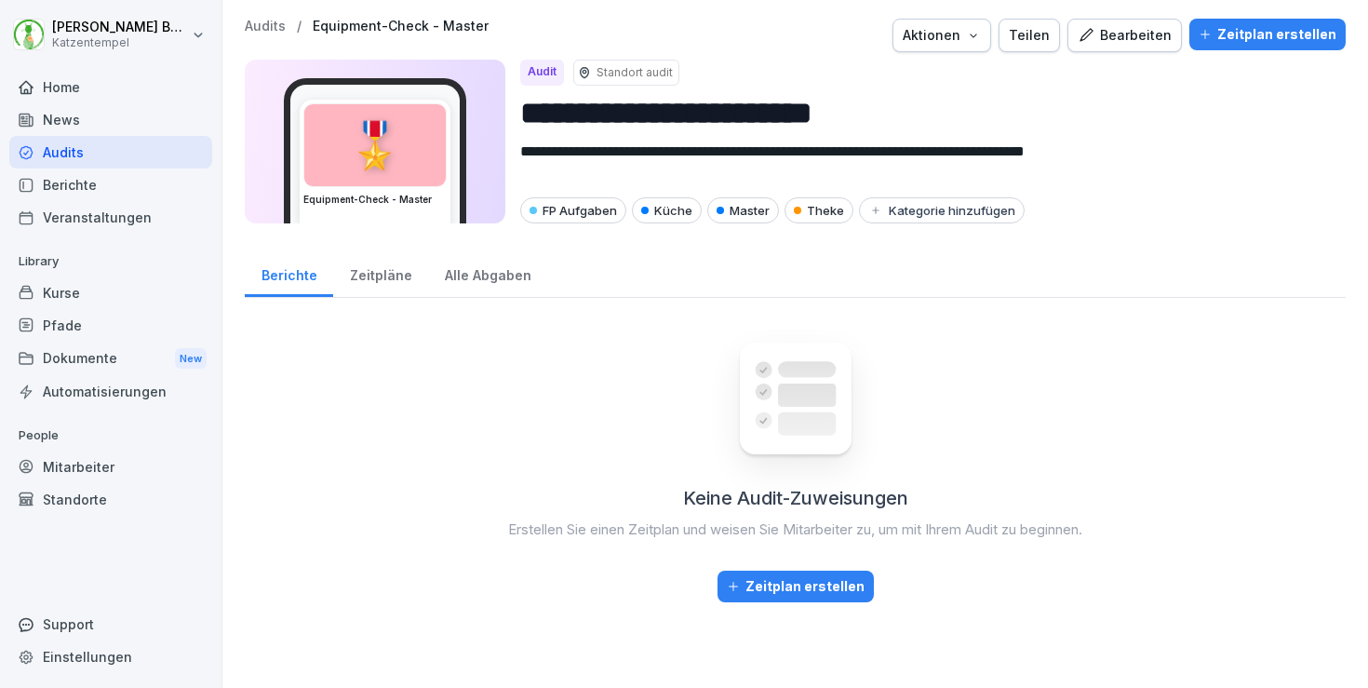
click at [981, 30] on icon "button" at bounding box center [973, 35] width 15 height 15
click at [950, 69] on div "Audit duplizieren" at bounding box center [903, 79] width 207 height 32
click at [877, 112] on input "**********" at bounding box center [925, 112] width 811 height 47
paste input "****"
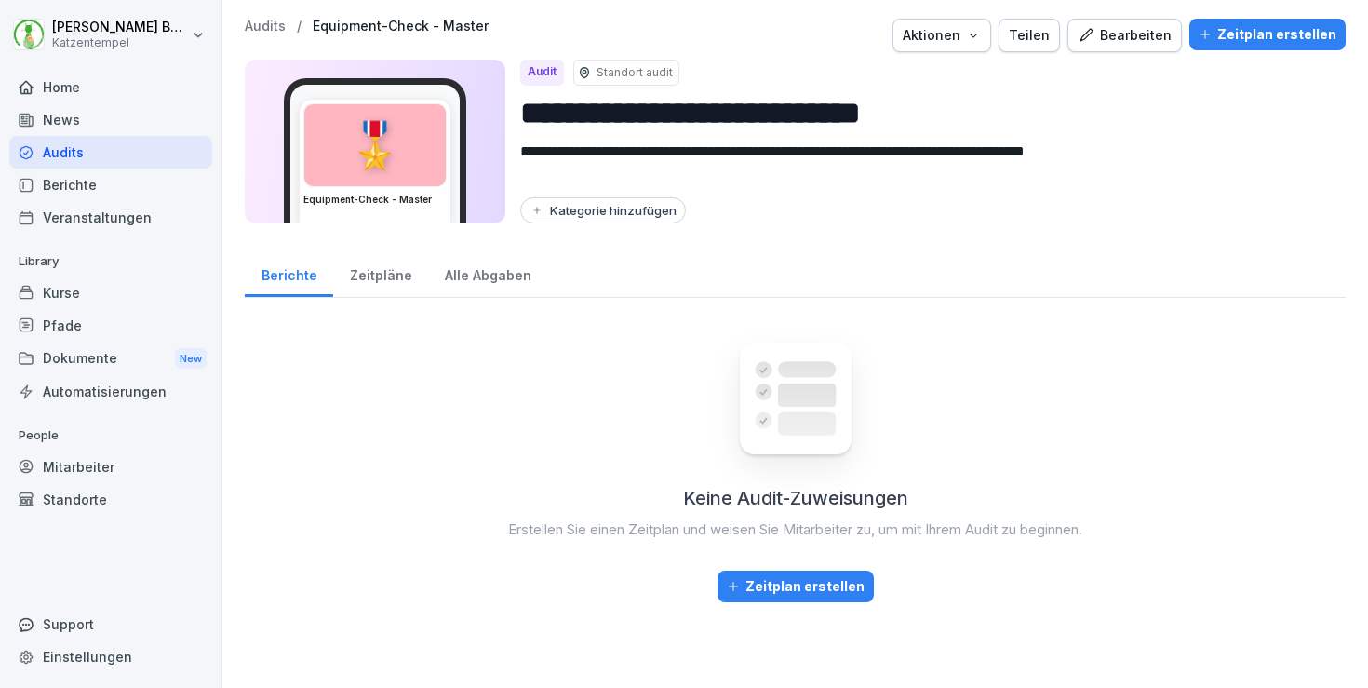
type input "**********"
click at [624, 201] on button "Kategorie hinzufügen" at bounding box center [603, 210] width 166 height 26
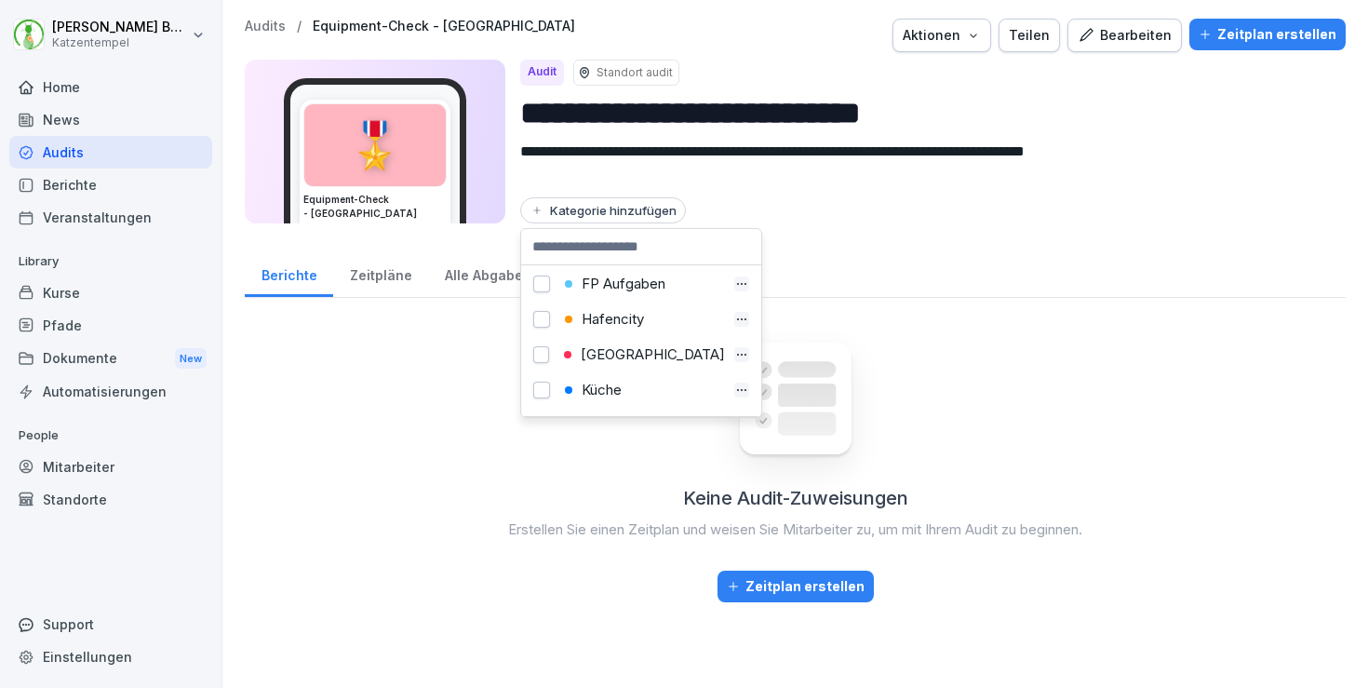
scroll to position [109, 0]
click at [608, 354] on div "[GEOGRAPHIC_DATA]" at bounding box center [642, 355] width 167 height 17
click at [609, 383] on div "Küche" at bounding box center [642, 391] width 166 height 17
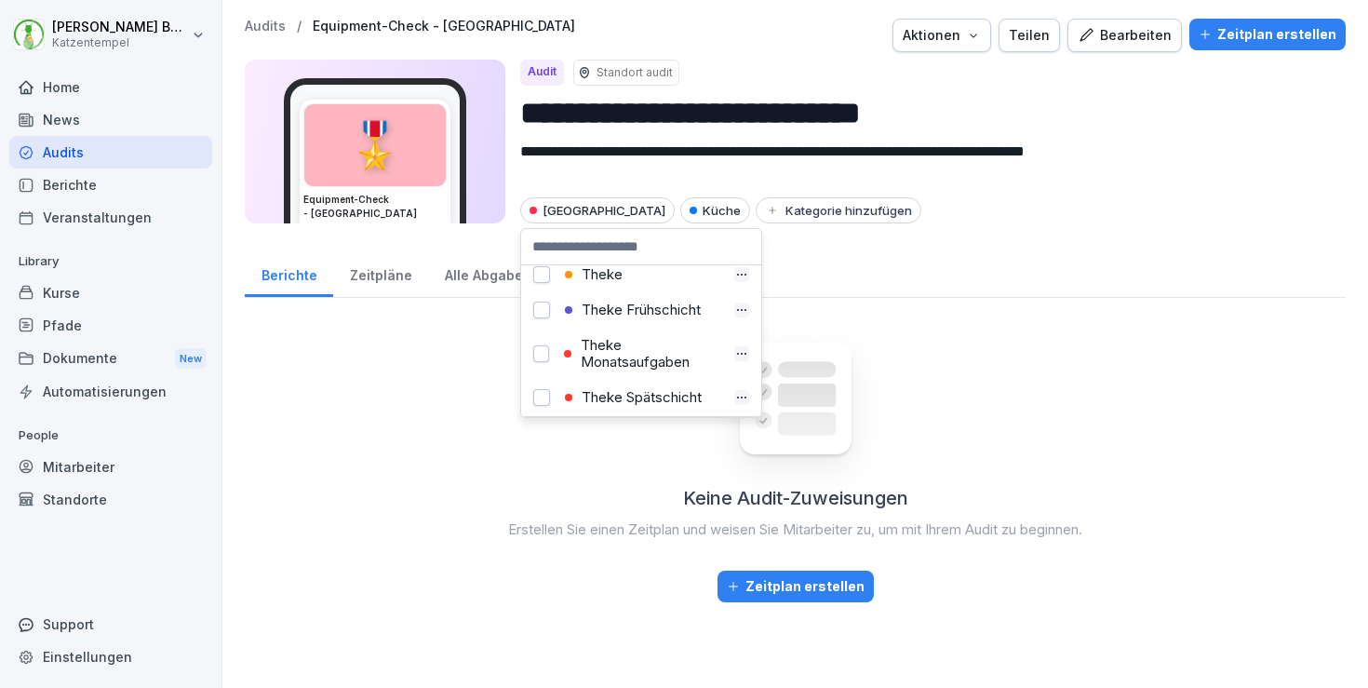
scroll to position [773, 0]
click at [617, 275] on div "Theke" at bounding box center [642, 271] width 166 height 17
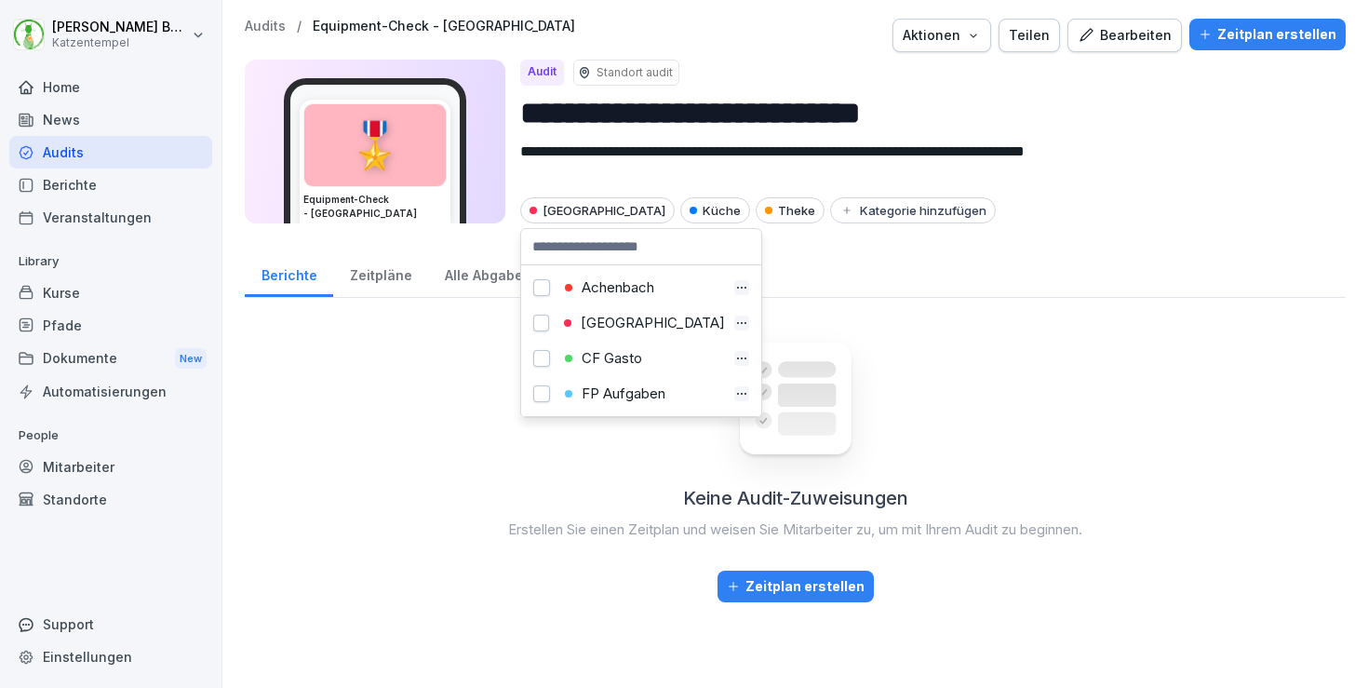
scroll to position [0, 0]
click at [612, 390] on div "FP Aufgaben" at bounding box center [642, 393] width 166 height 17
click at [732, 42] on div at bounding box center [734, 36] width 303 height 34
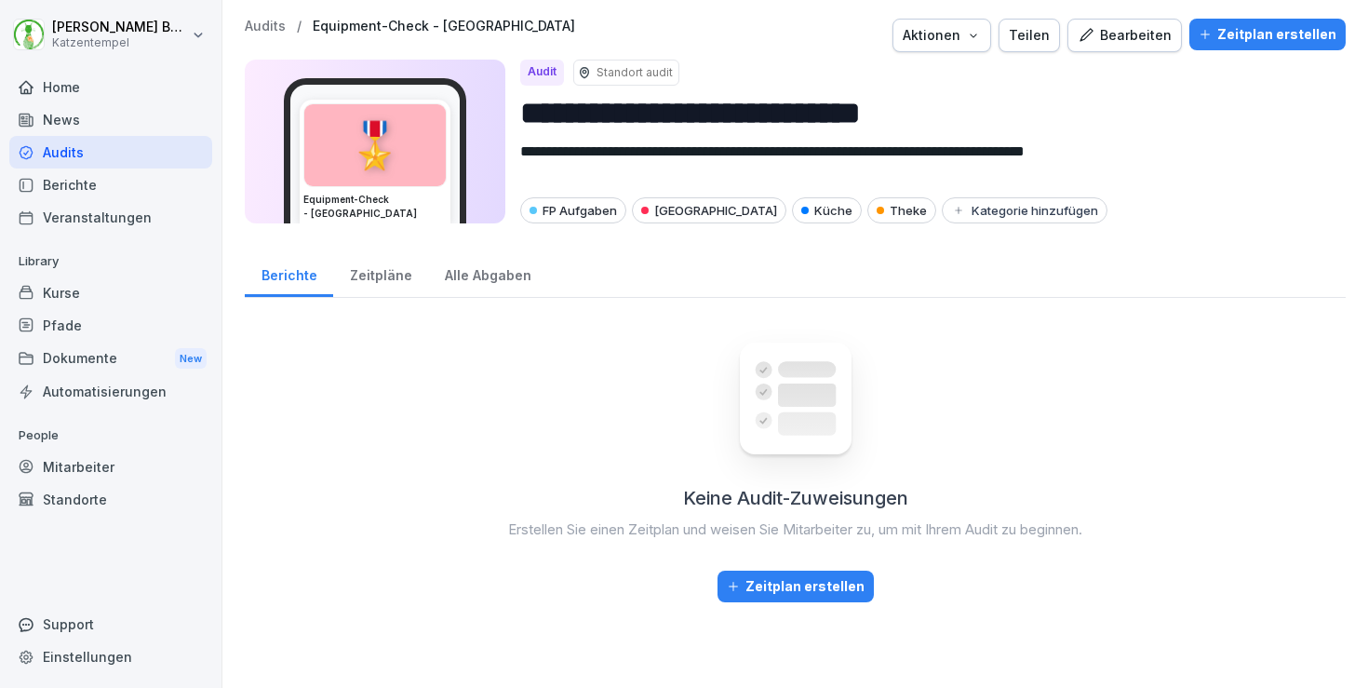
click at [257, 30] on p "Audits" at bounding box center [265, 27] width 41 height 16
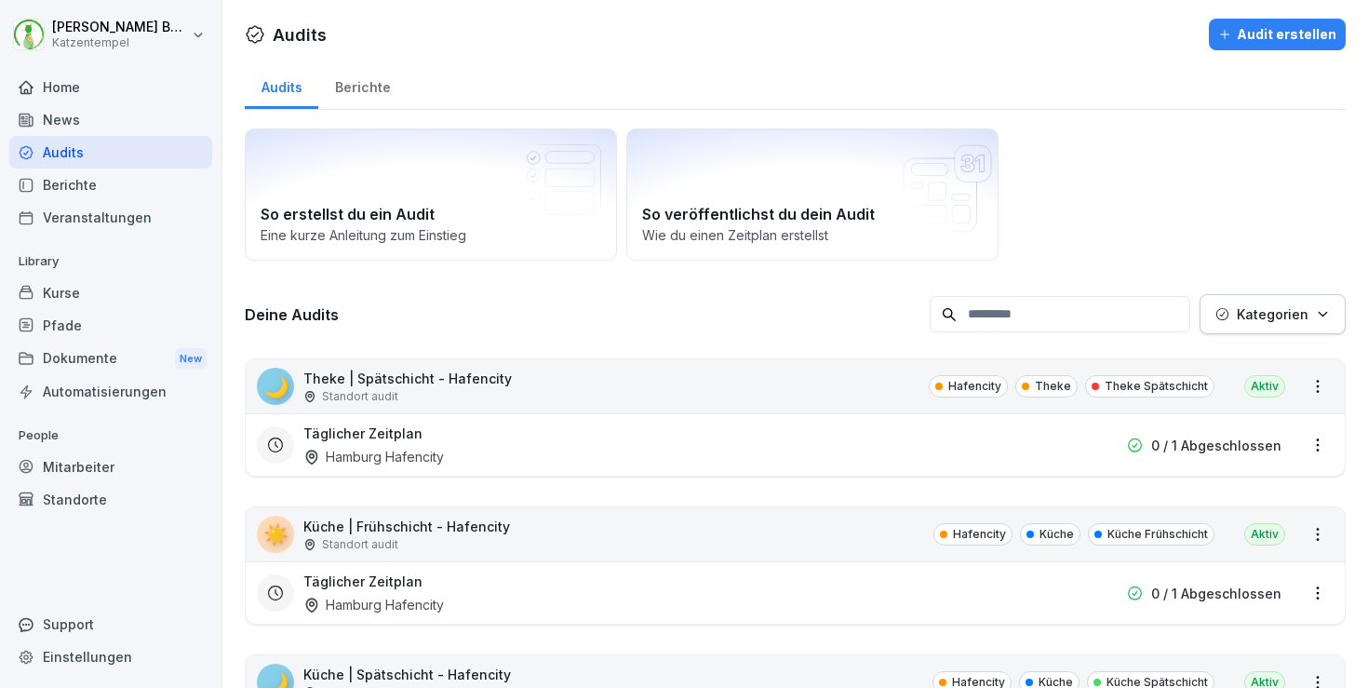
click at [1275, 313] on p "Kategorien" at bounding box center [1273, 314] width 72 height 20
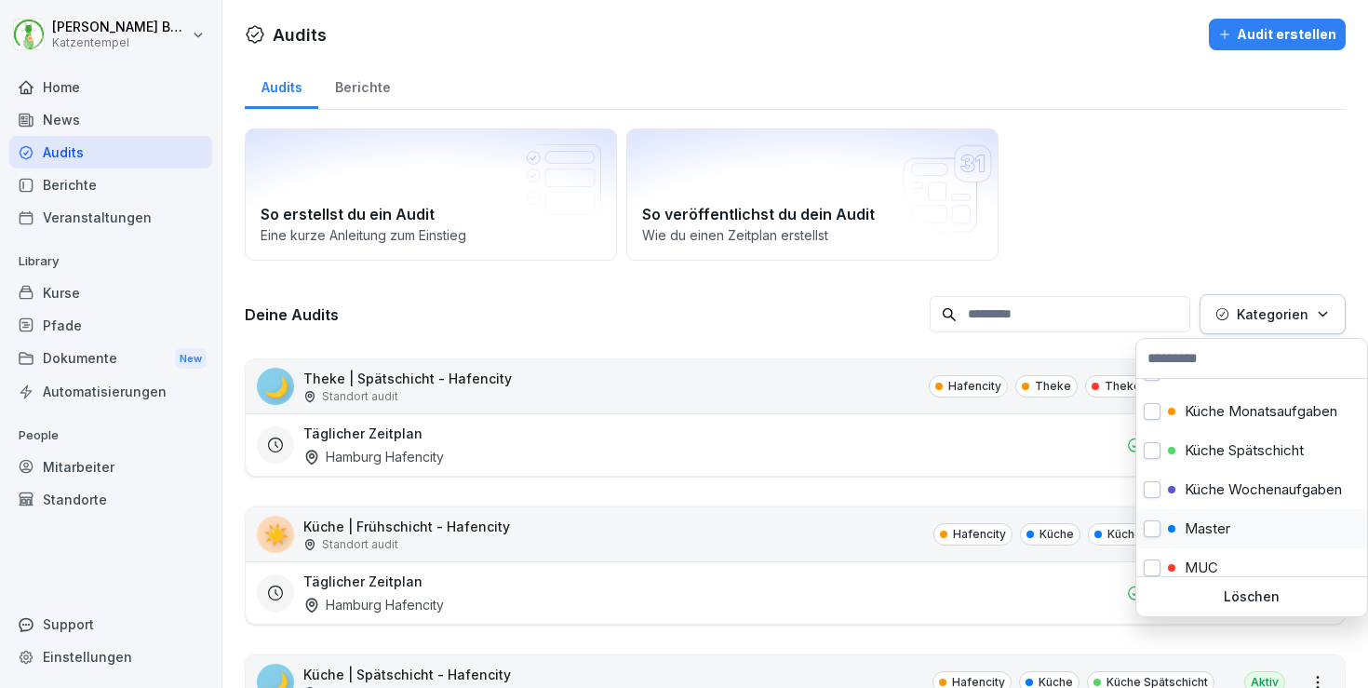
scroll to position [306, 0]
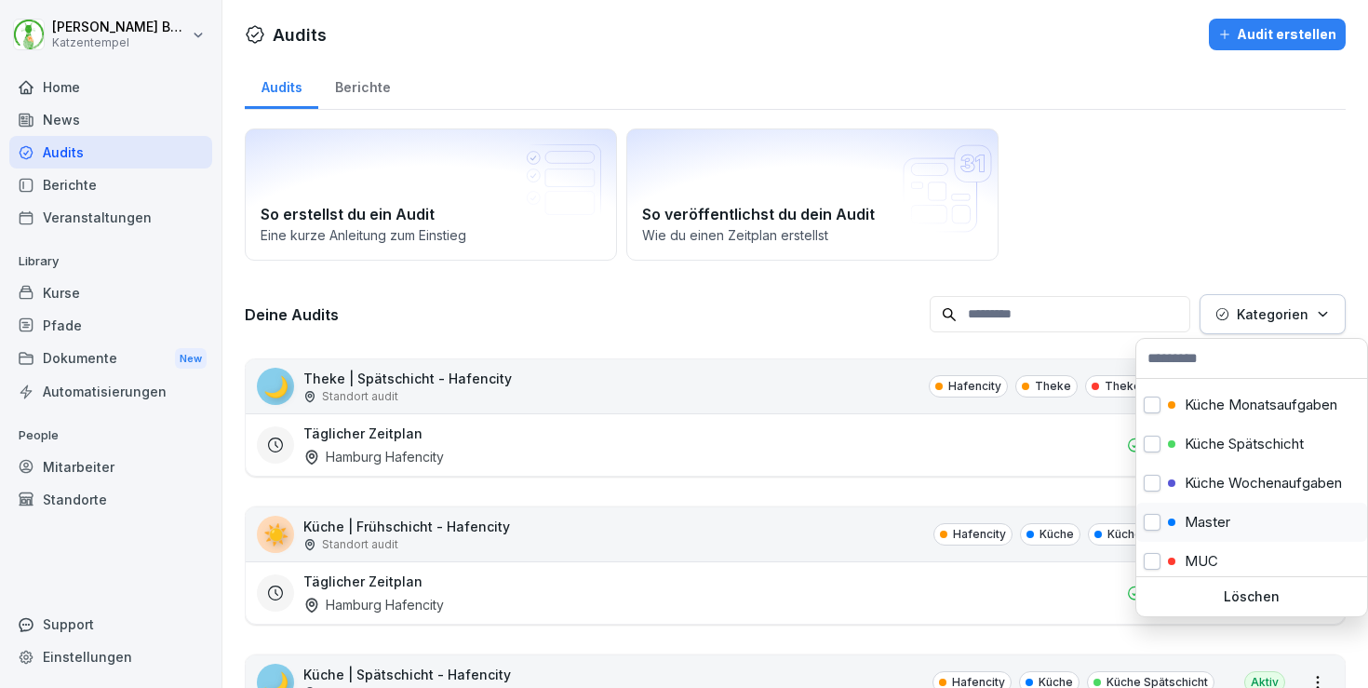
click at [1230, 512] on div "Master" at bounding box center [1252, 522] width 231 height 39
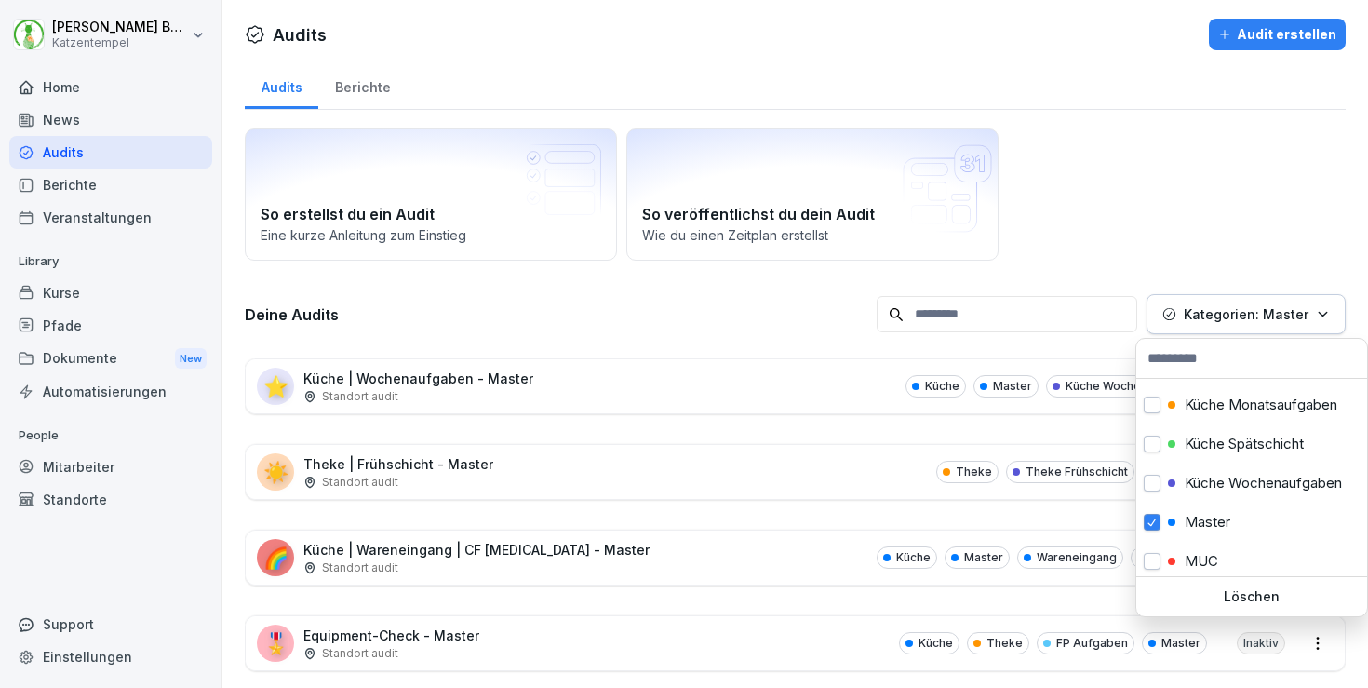
click at [705, 554] on html "[PERSON_NAME] Katzentempel Home News Audits Berichte Veranstaltungen Library Ku…" at bounding box center [684, 344] width 1368 height 688
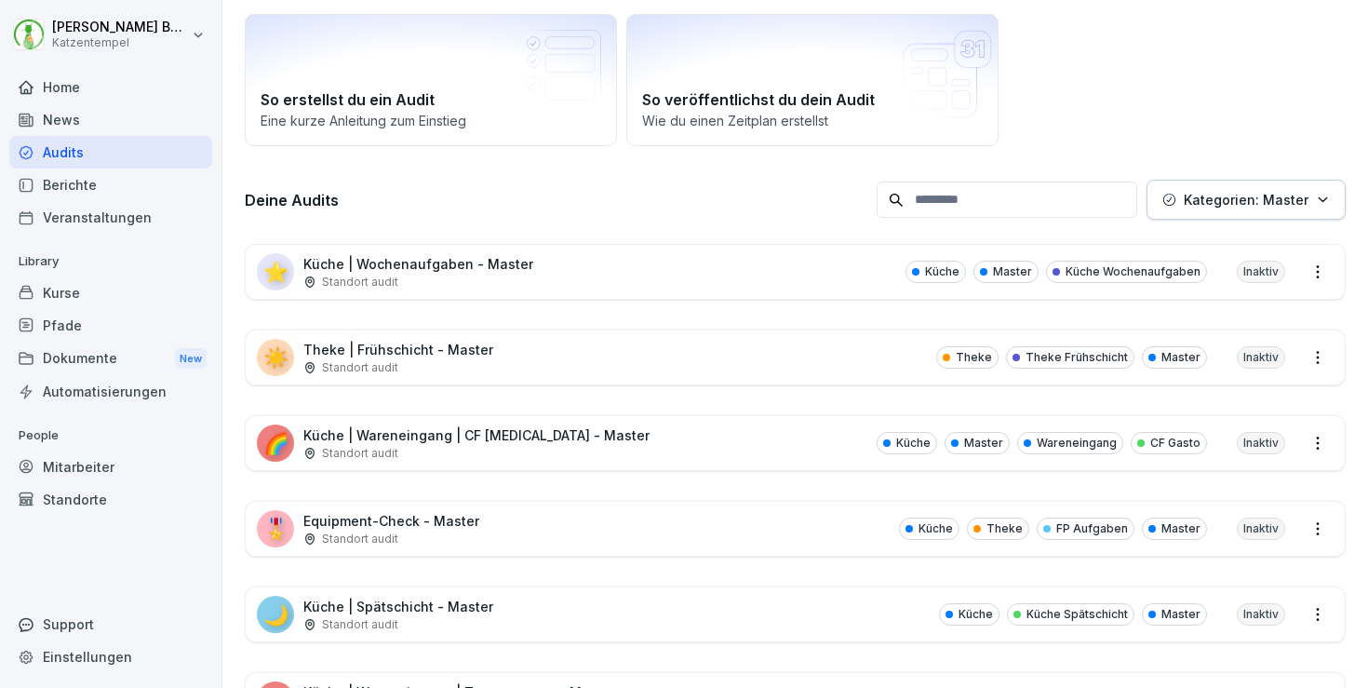
scroll to position [119, 0]
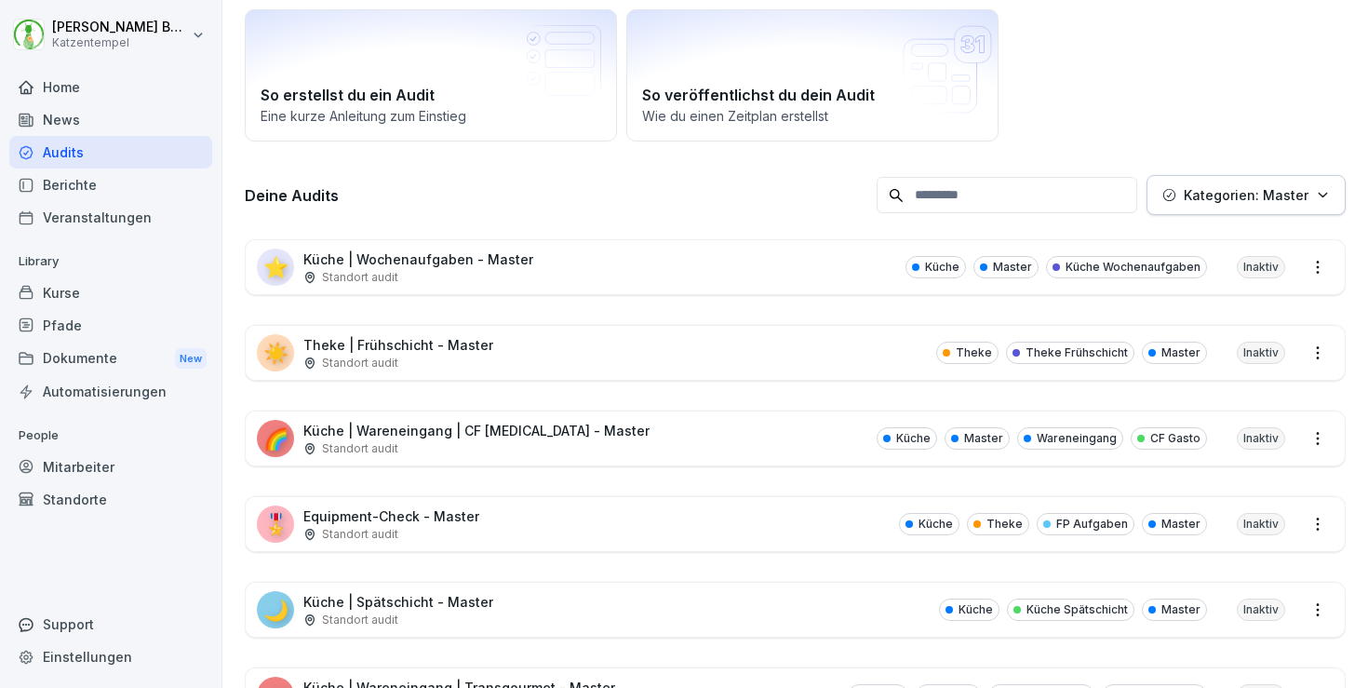
click at [547, 601] on div "🌙 Küche | Spätschicht - Master Standort audit Küche Küche Spätschicht Master In…" at bounding box center [795, 610] width 1099 height 54
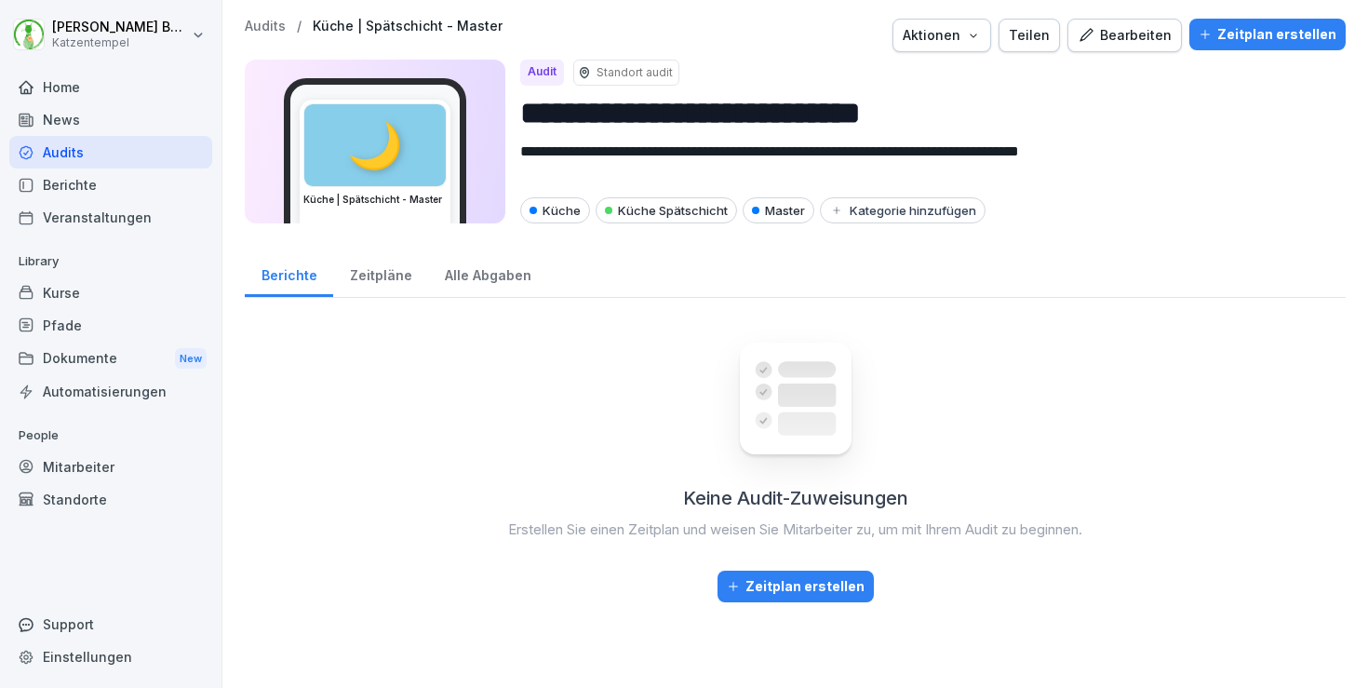
click at [976, 34] on div "Aktionen" at bounding box center [942, 35] width 78 height 20
click at [942, 76] on div "Audit duplizieren" at bounding box center [903, 79] width 207 height 32
click at [922, 102] on input "**********" at bounding box center [925, 112] width 811 height 47
paste input "**********"
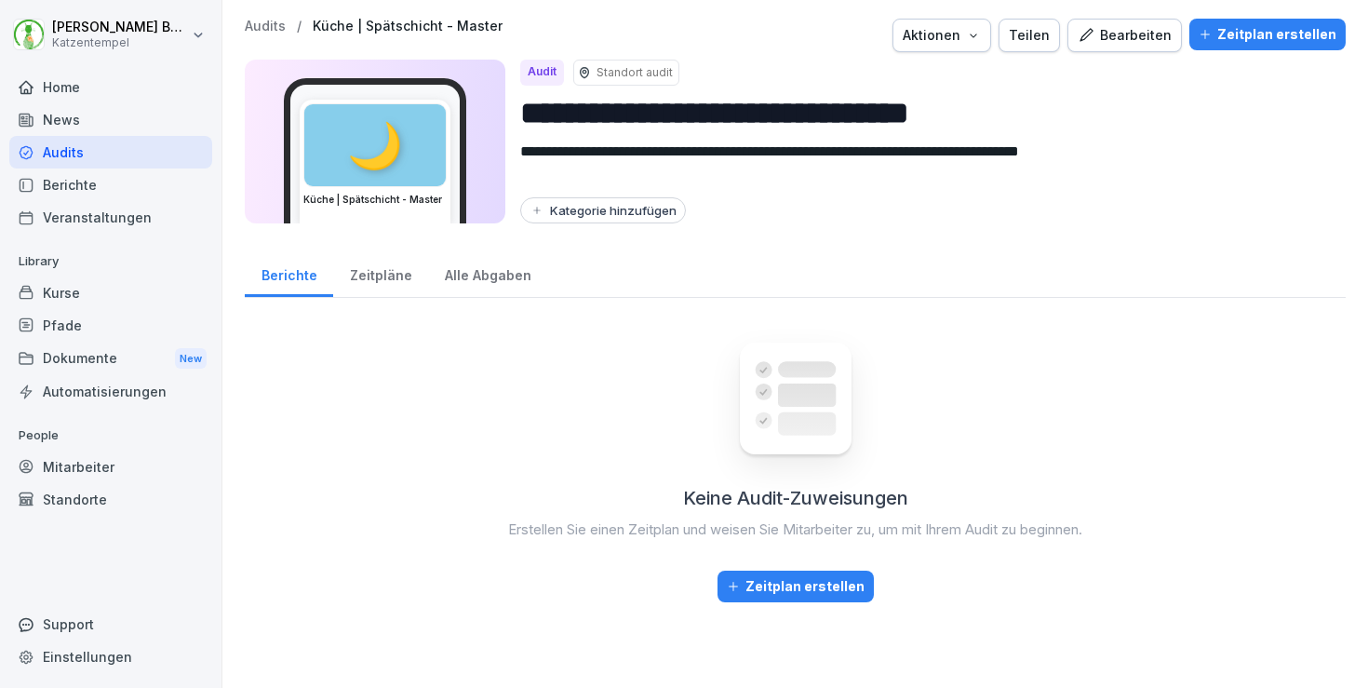
type input "**********"
click at [634, 202] on button "Kategorie hinzufügen" at bounding box center [603, 210] width 166 height 26
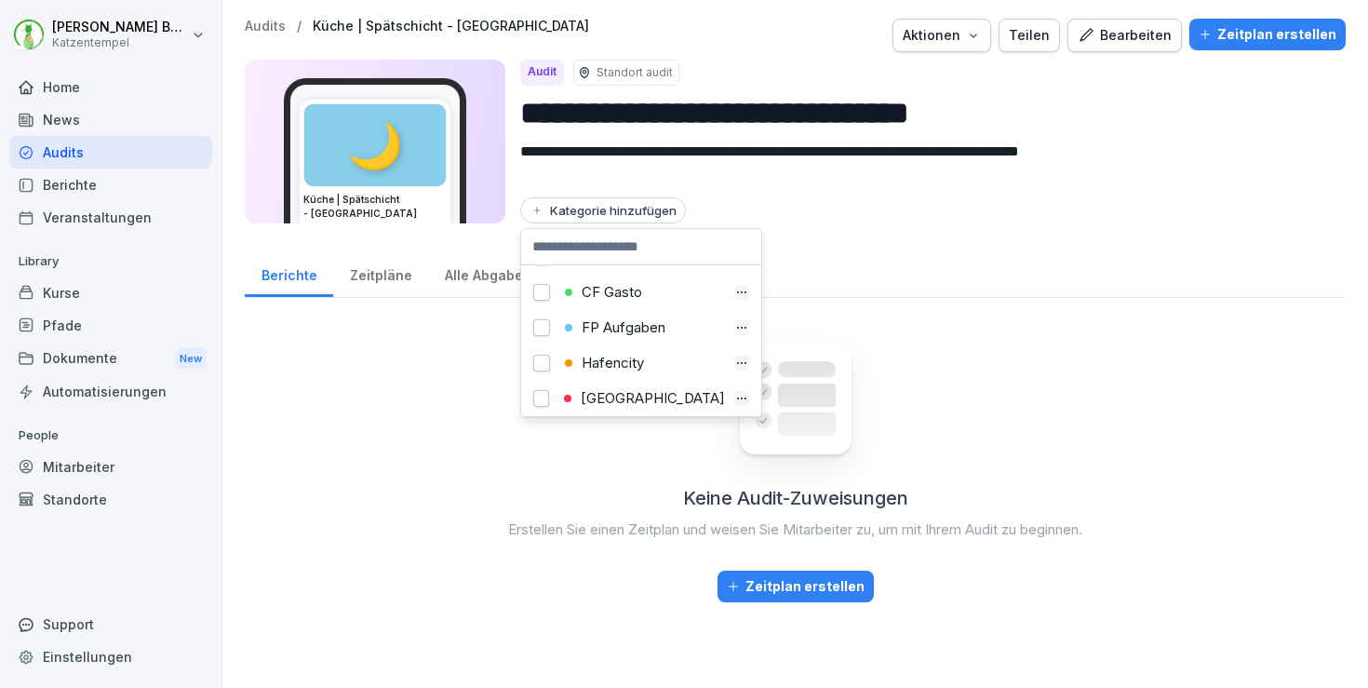
scroll to position [78, 0]
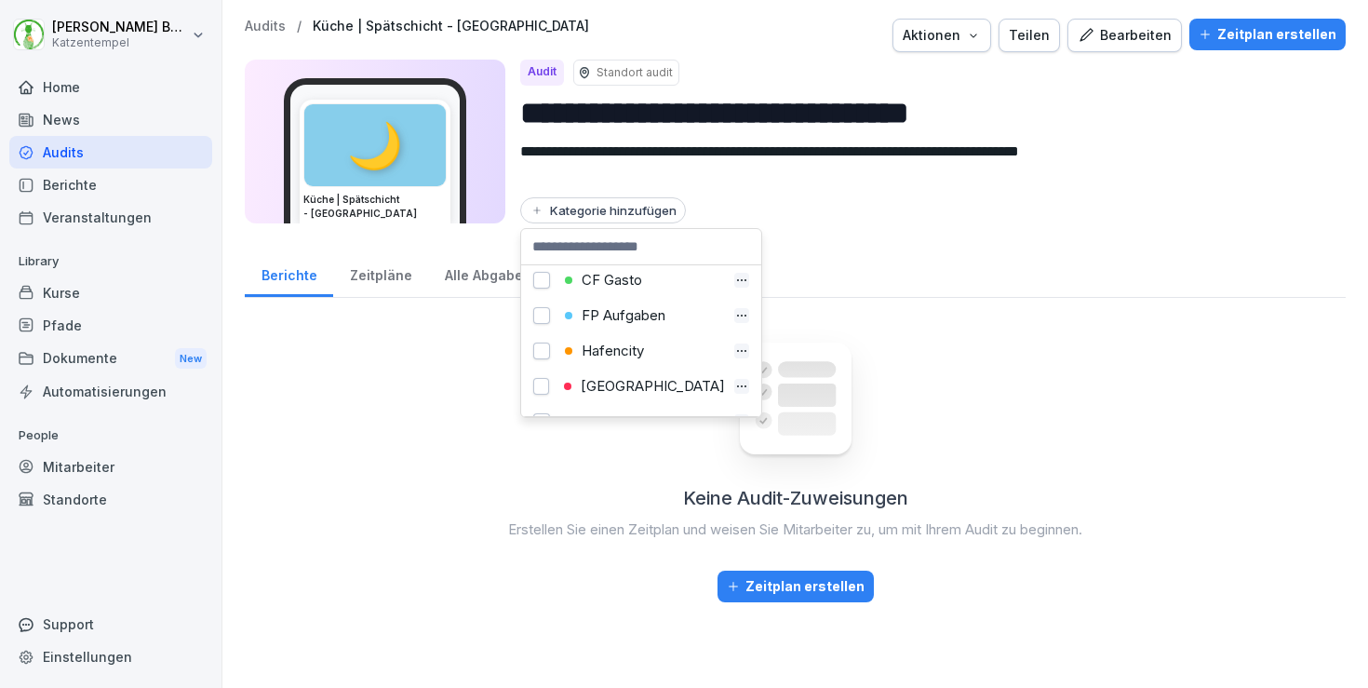
click at [633, 381] on div "[GEOGRAPHIC_DATA]" at bounding box center [642, 386] width 167 height 17
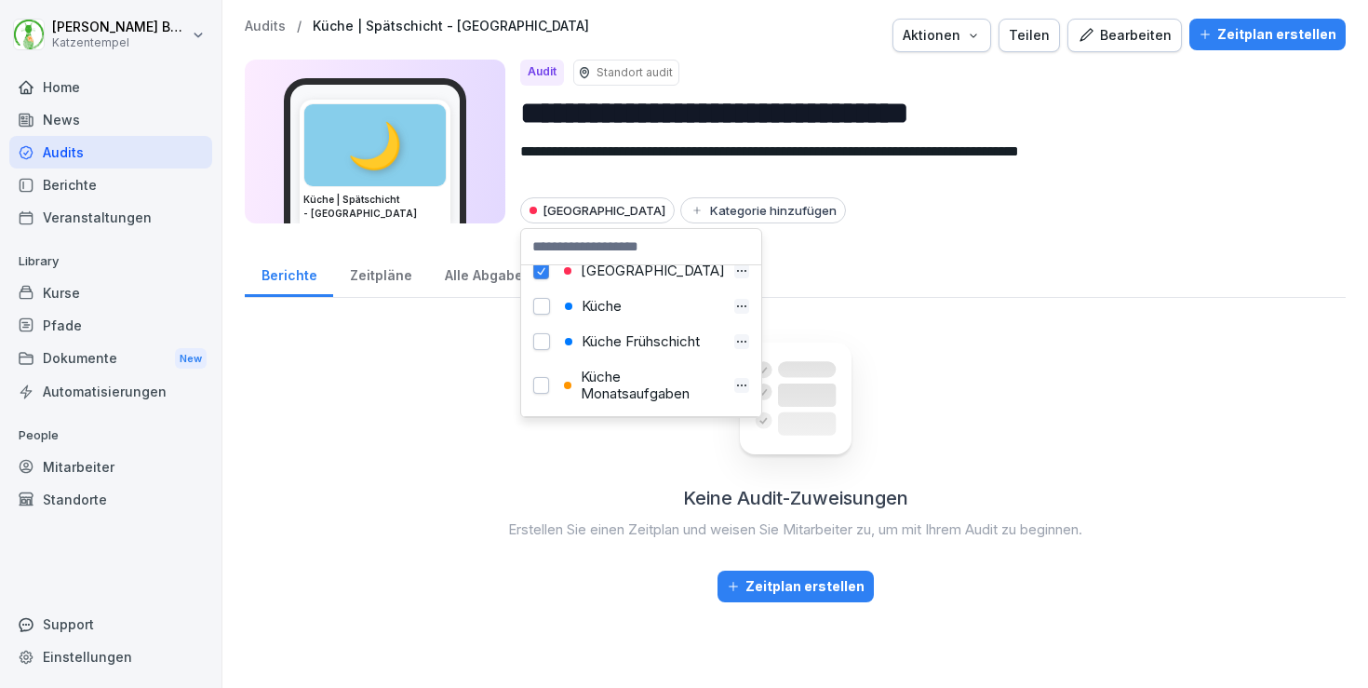
scroll to position [192, 0]
click at [607, 316] on div "Küche" at bounding box center [642, 308] width 166 height 17
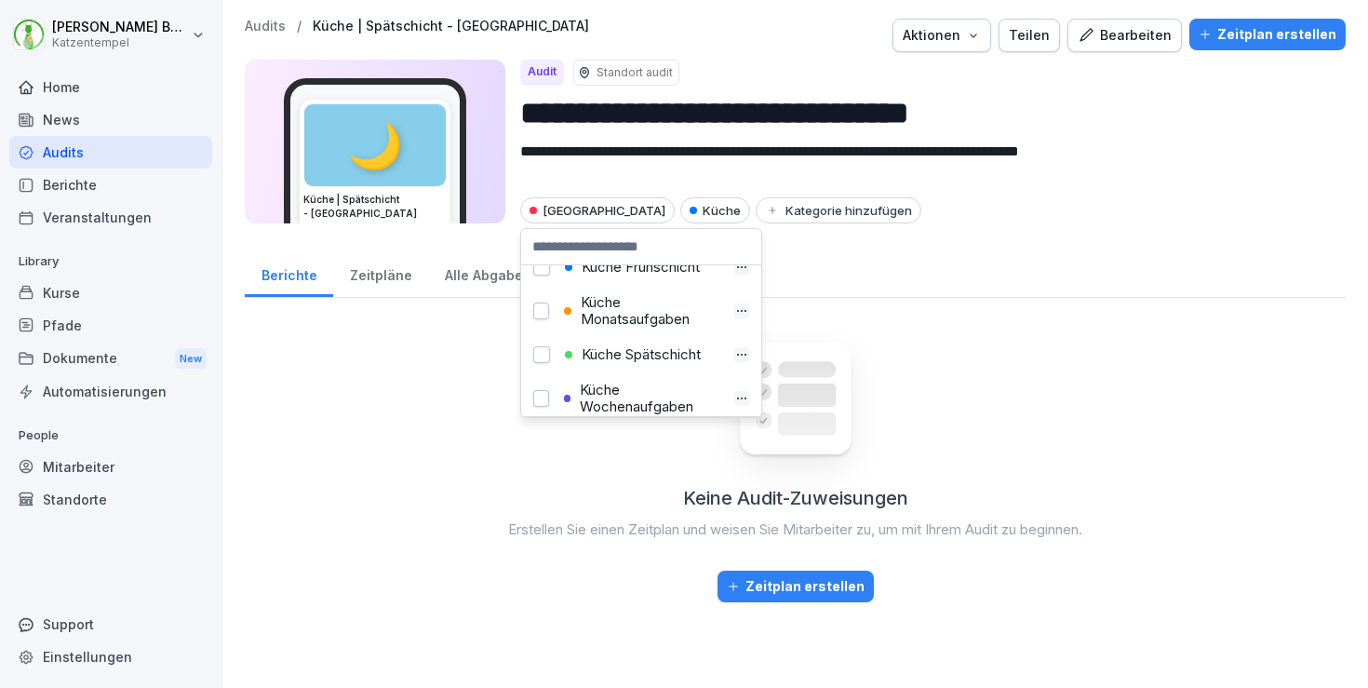
scroll to position [283, 0]
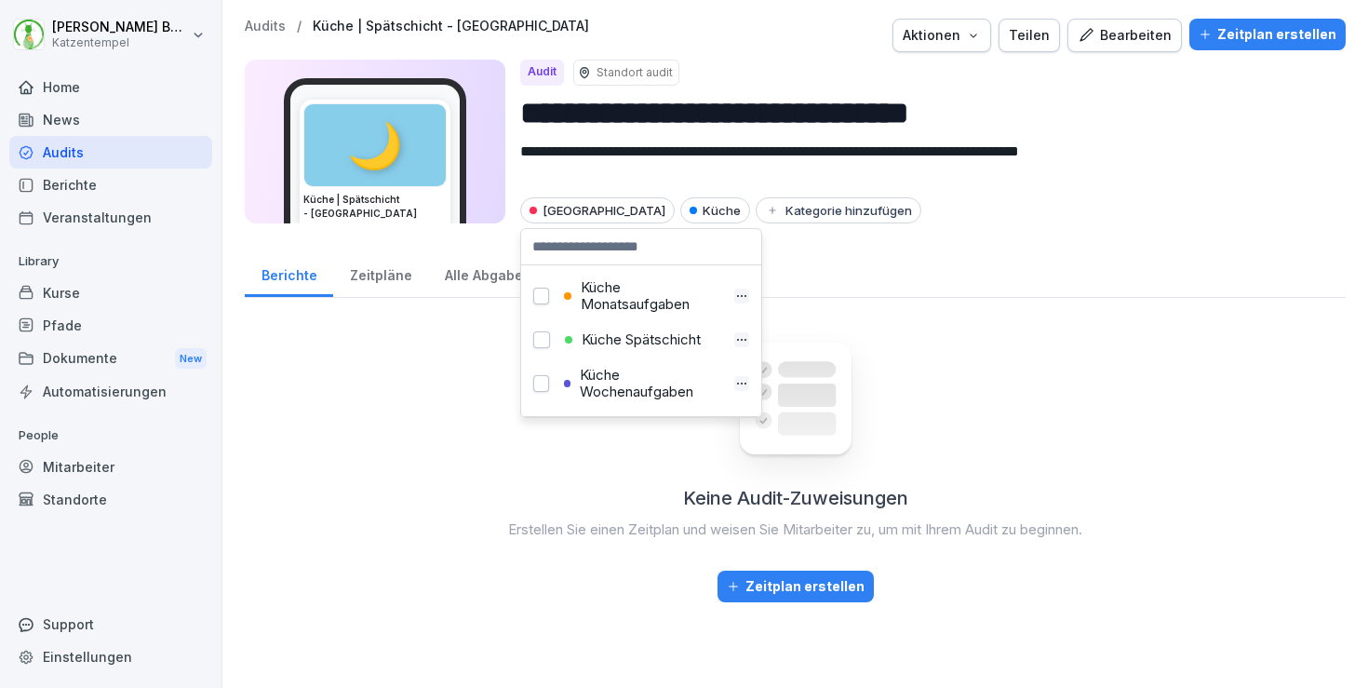
click at [638, 345] on div "Küche Spätschicht" at bounding box center [642, 339] width 166 height 17
click at [273, 25] on p "Audits" at bounding box center [265, 27] width 41 height 16
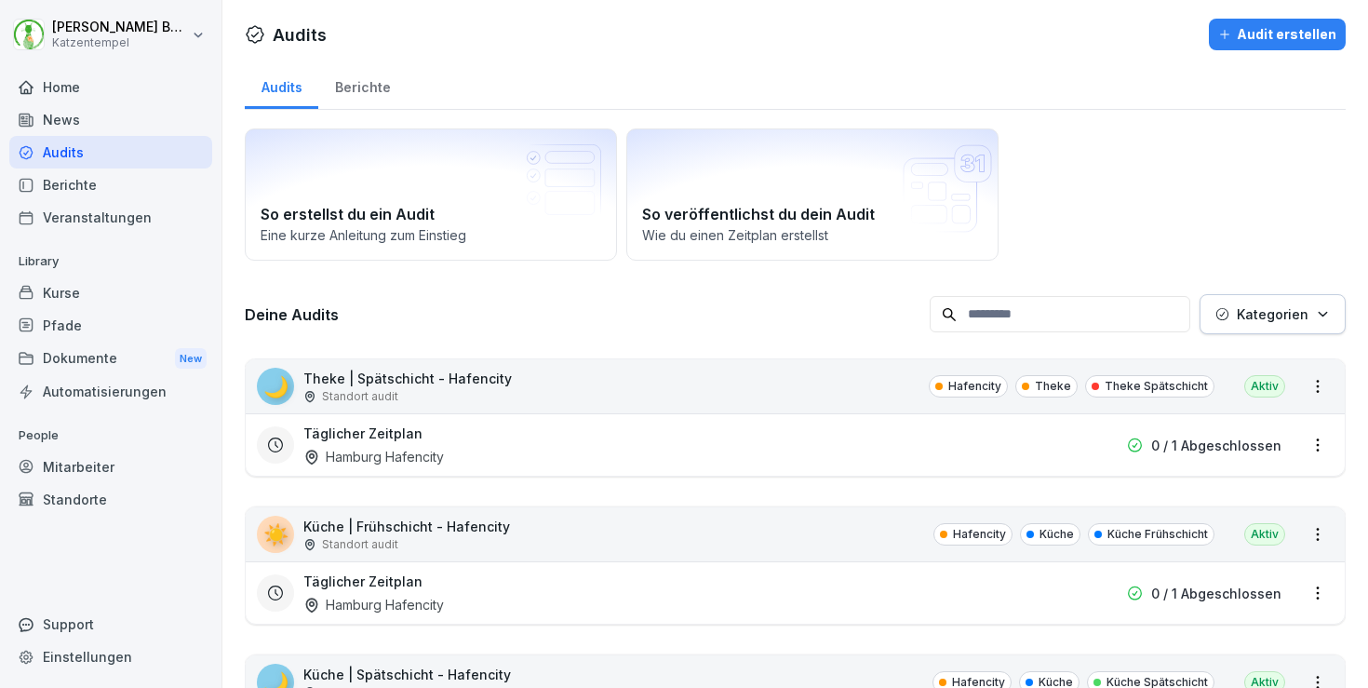
click at [1263, 324] on button "Kategorien" at bounding box center [1273, 314] width 146 height 40
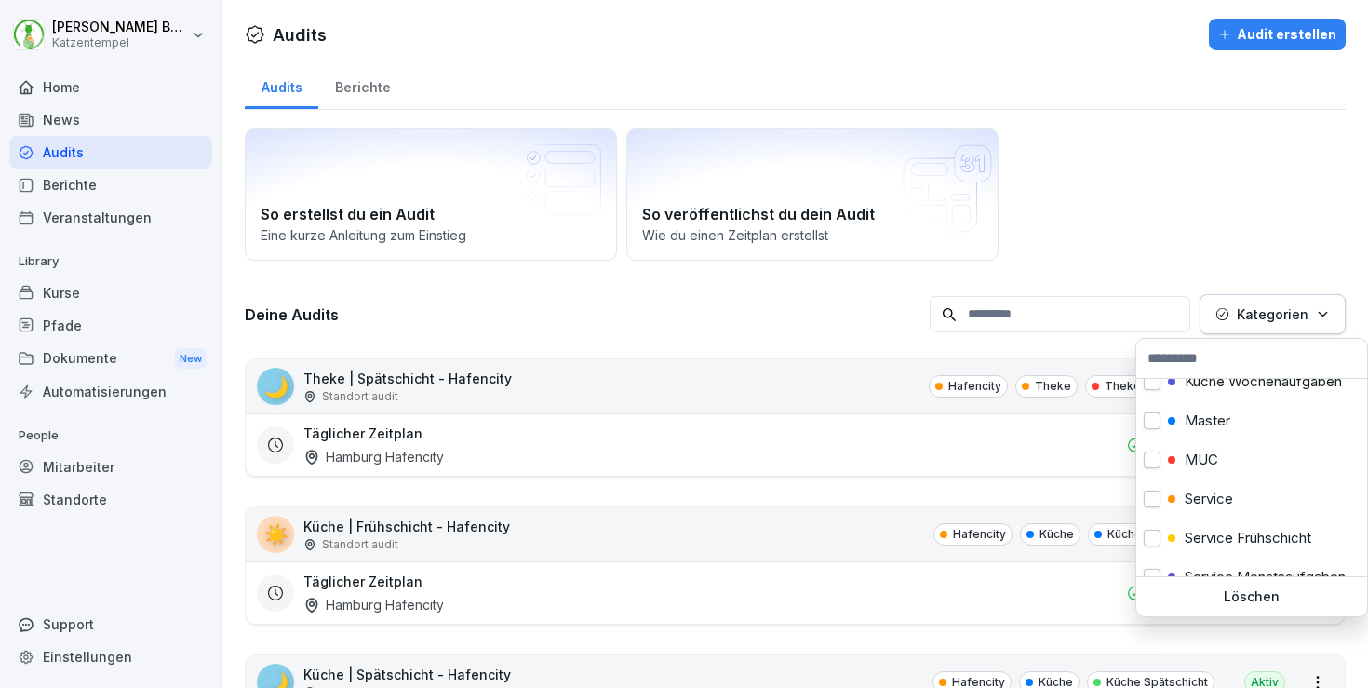
scroll to position [405, 0]
click at [1209, 411] on div "Master" at bounding box center [1252, 423] width 231 height 39
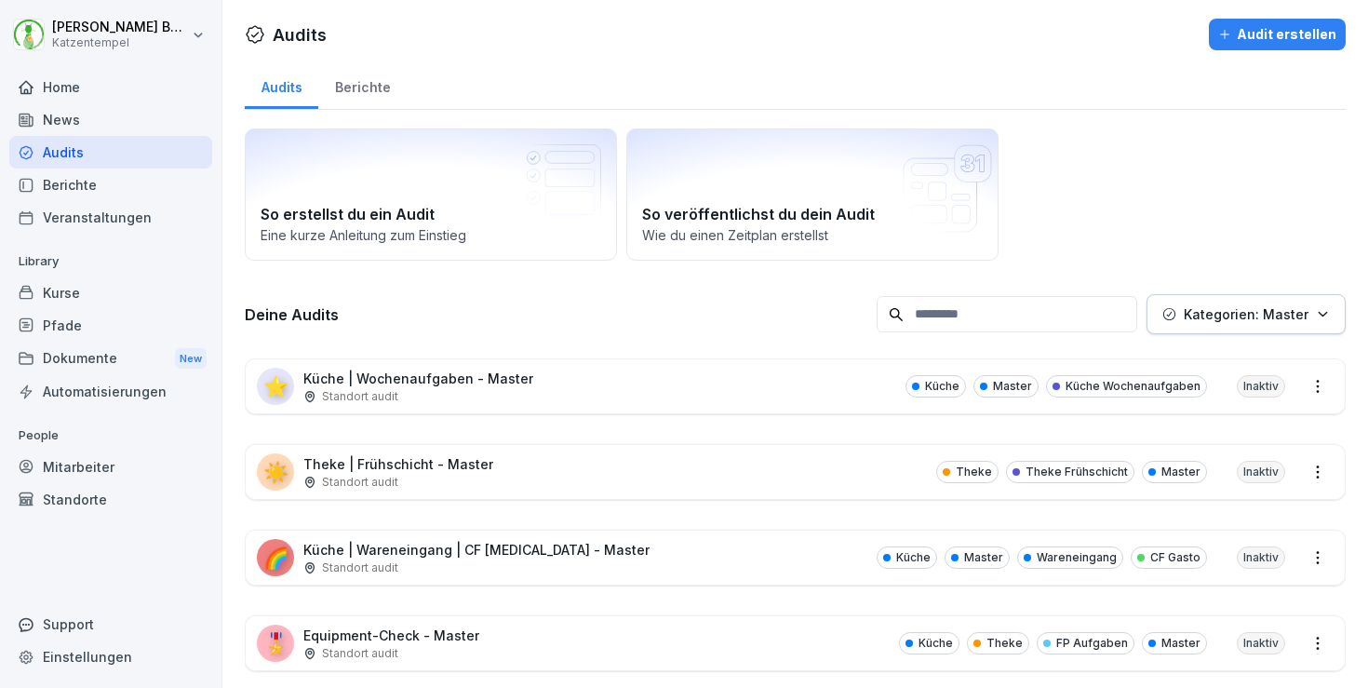
click at [759, 299] on html "[PERSON_NAME] Katzentempel Home News Audits Berichte Veranstaltungen Library Ku…" at bounding box center [684, 344] width 1368 height 688
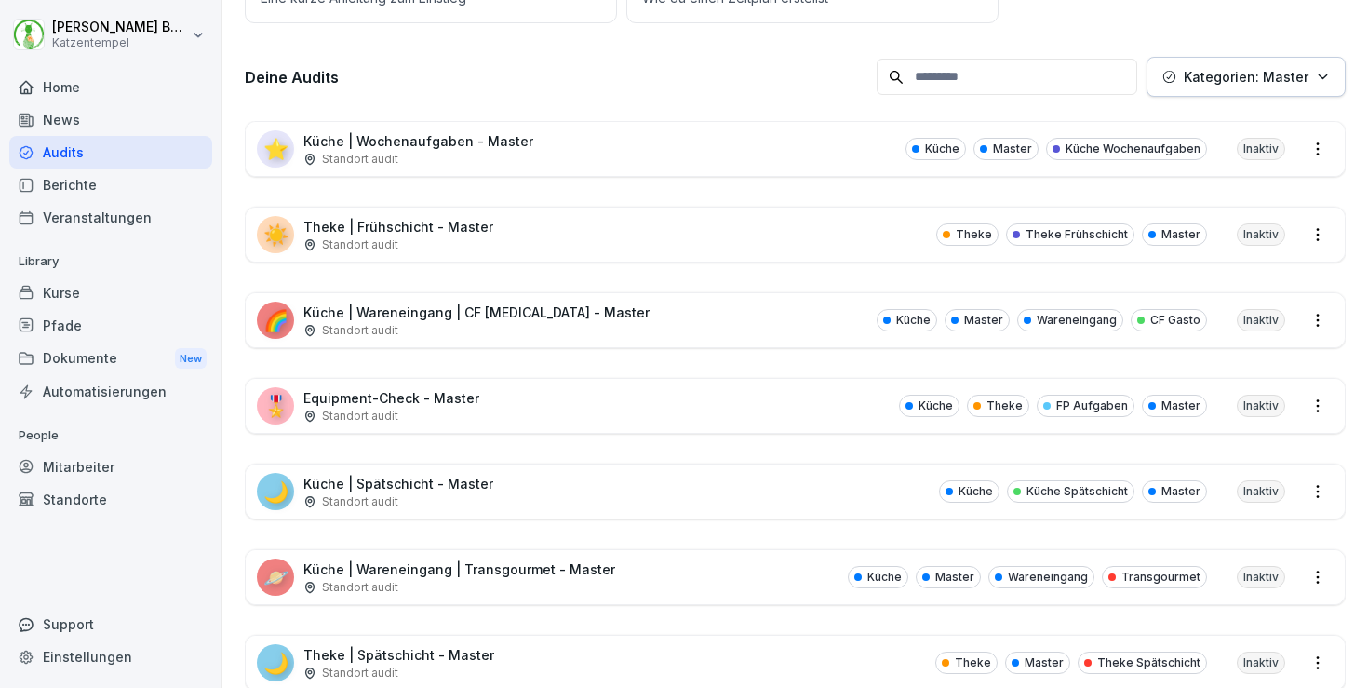
scroll to position [255, 0]
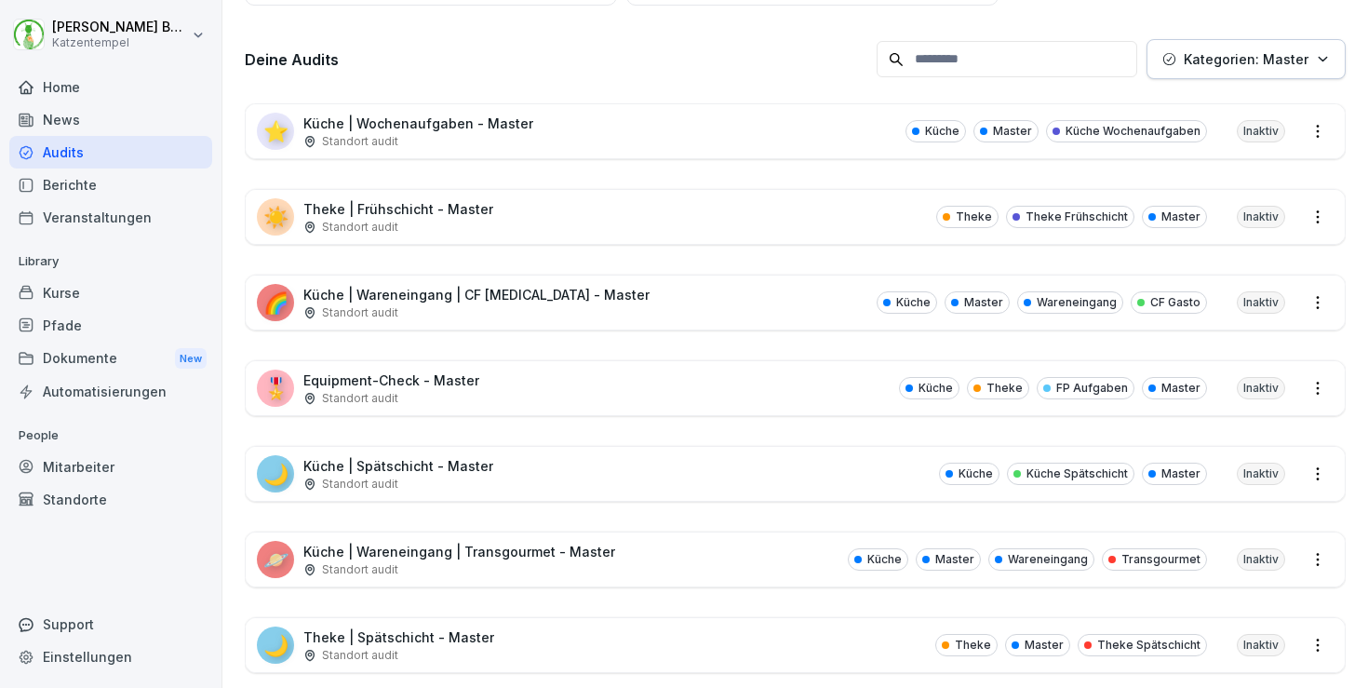
click at [603, 565] on div "🪐 Küche | Wareneingang | Transgourmet - Master Standort audit Küche Master Ware…" at bounding box center [795, 559] width 1099 height 54
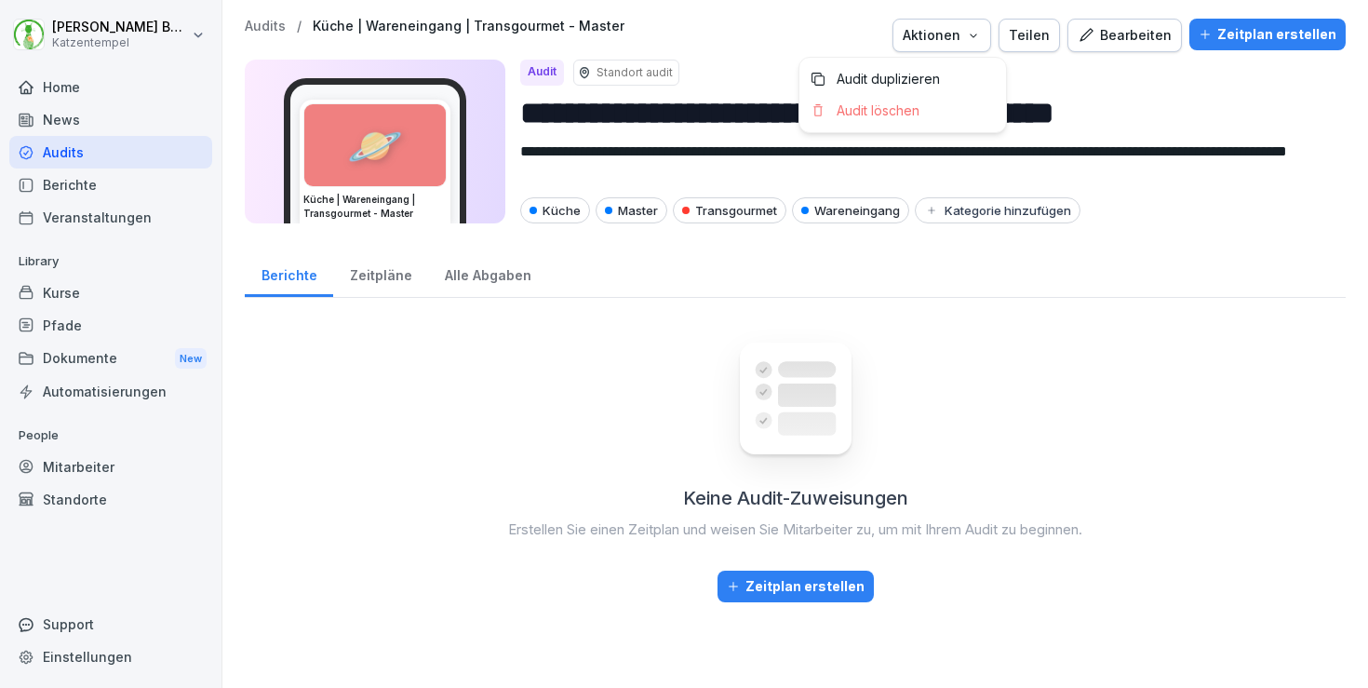
click at [981, 40] on div "Aktionen" at bounding box center [942, 35] width 78 height 20
click at [935, 77] on p "Audit duplizieren" at bounding box center [888, 79] width 103 height 17
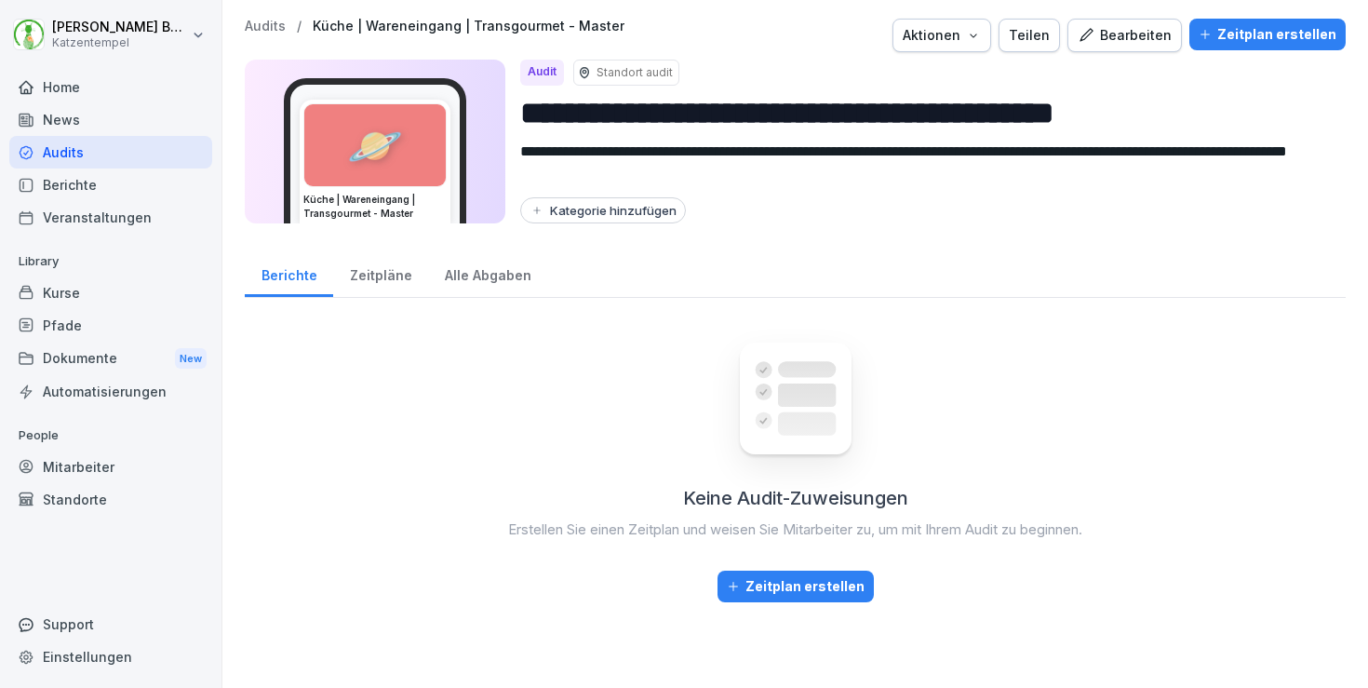
click at [1181, 115] on input "**********" at bounding box center [925, 112] width 811 height 47
paste input "****"
type input "**********"
click at [585, 207] on div "Kategorie hinzufügen" at bounding box center [603, 210] width 147 height 15
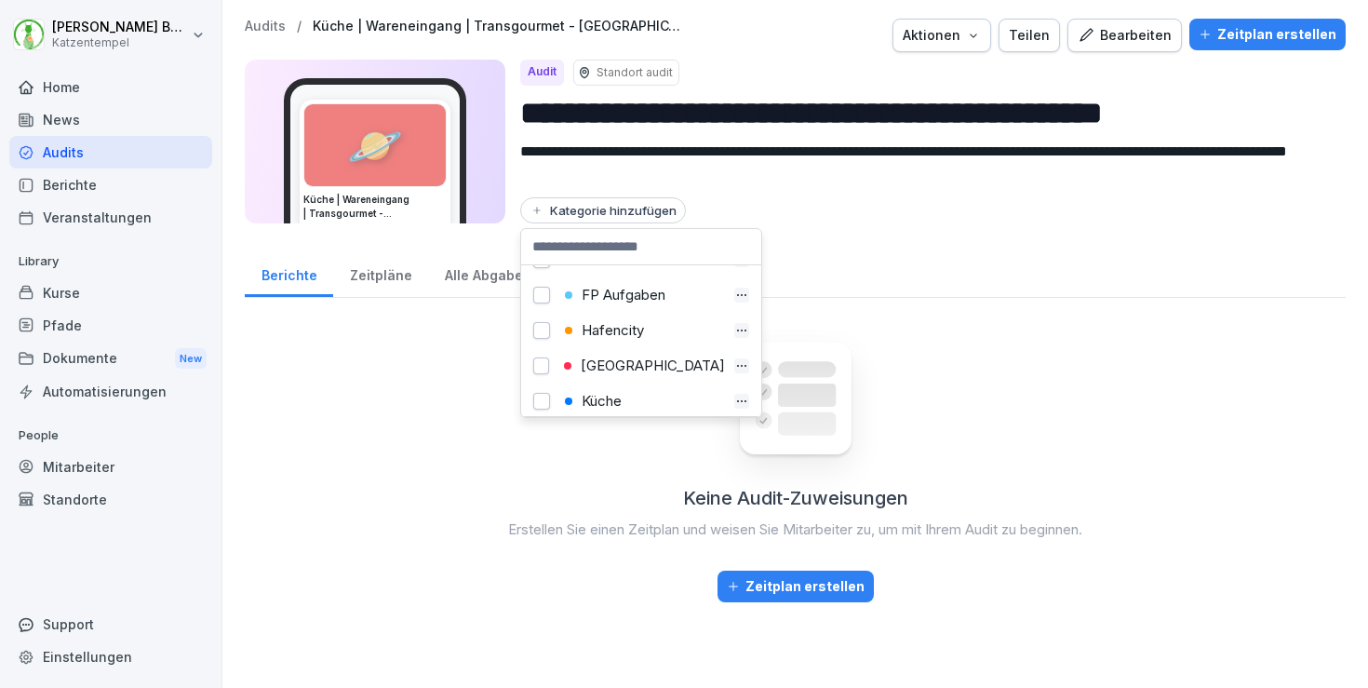
scroll to position [101, 0]
click at [631, 369] on div "[GEOGRAPHIC_DATA]" at bounding box center [642, 363] width 167 height 17
click at [622, 392] on div "Küche" at bounding box center [642, 398] width 166 height 17
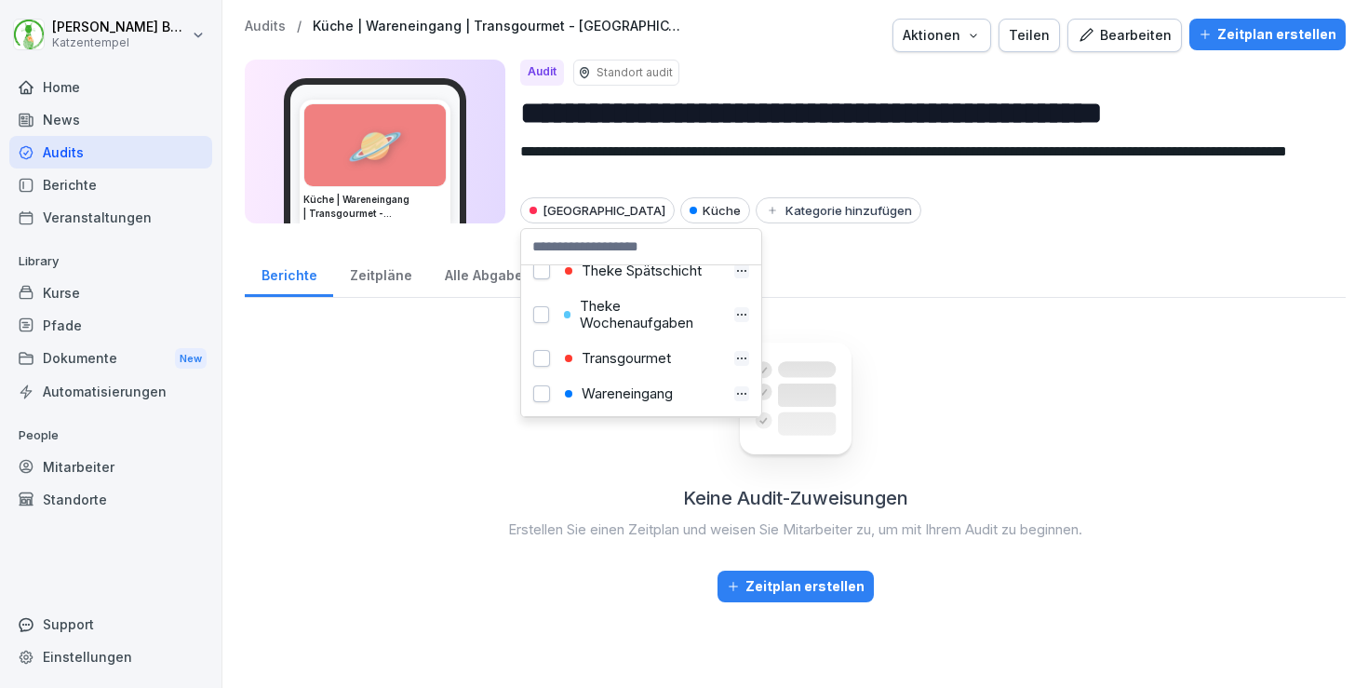
scroll to position [896, 0]
click at [619, 357] on div "Transgourmet" at bounding box center [642, 358] width 166 height 17
click at [608, 395] on div "Wareneingang" at bounding box center [642, 393] width 166 height 17
click at [260, 24] on p "Audits" at bounding box center [265, 27] width 41 height 16
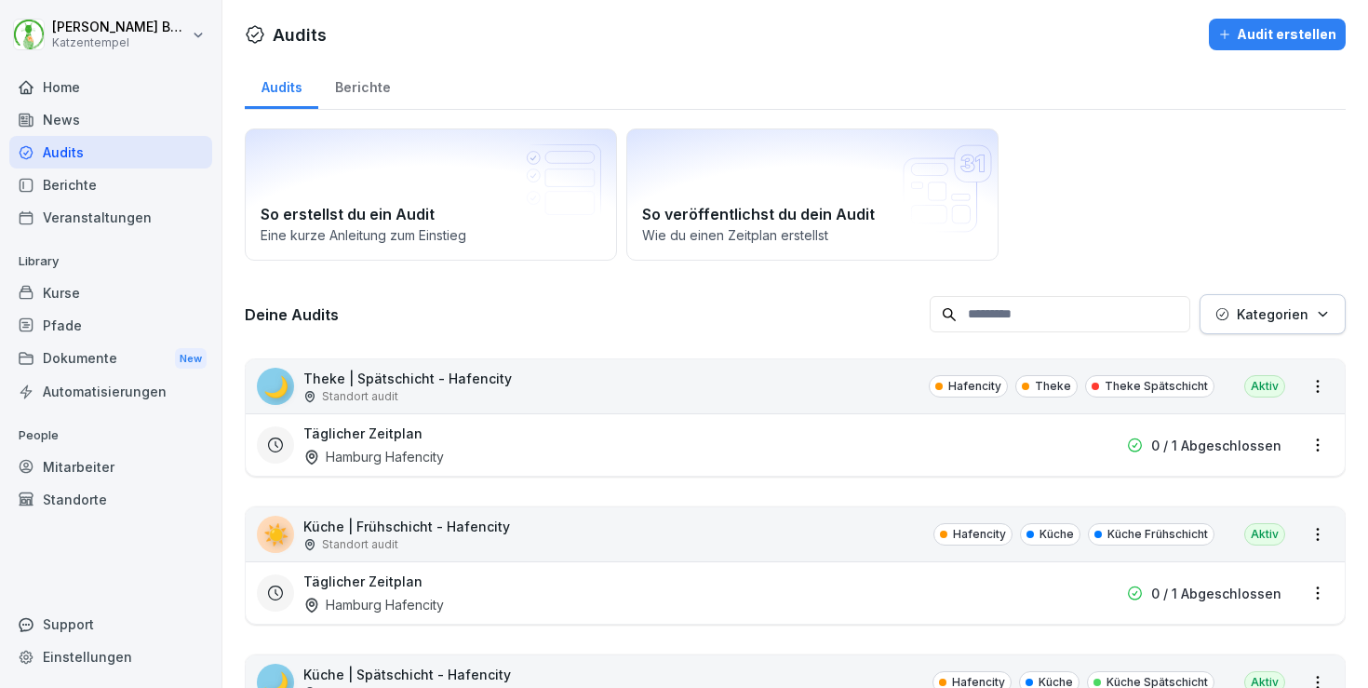
click at [1269, 324] on button "Kategorien" at bounding box center [1273, 314] width 146 height 40
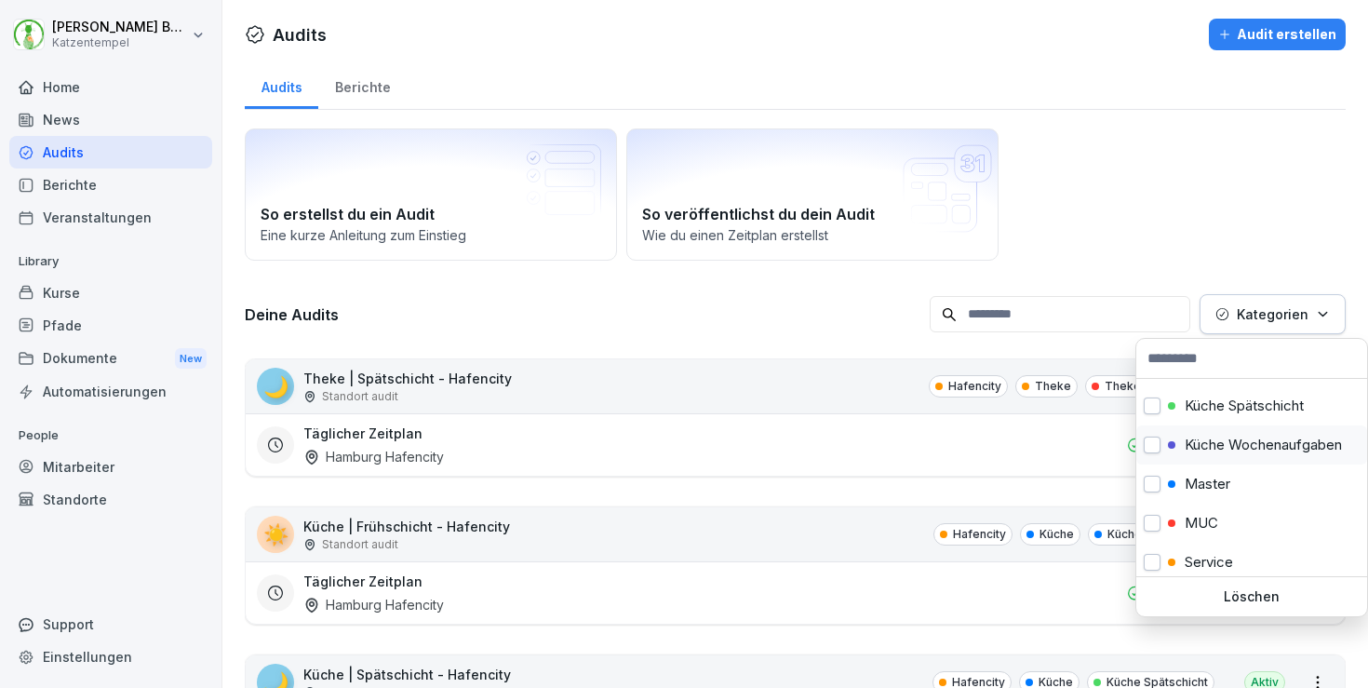
scroll to position [349, 0]
click at [1220, 489] on div "Master" at bounding box center [1252, 479] width 231 height 39
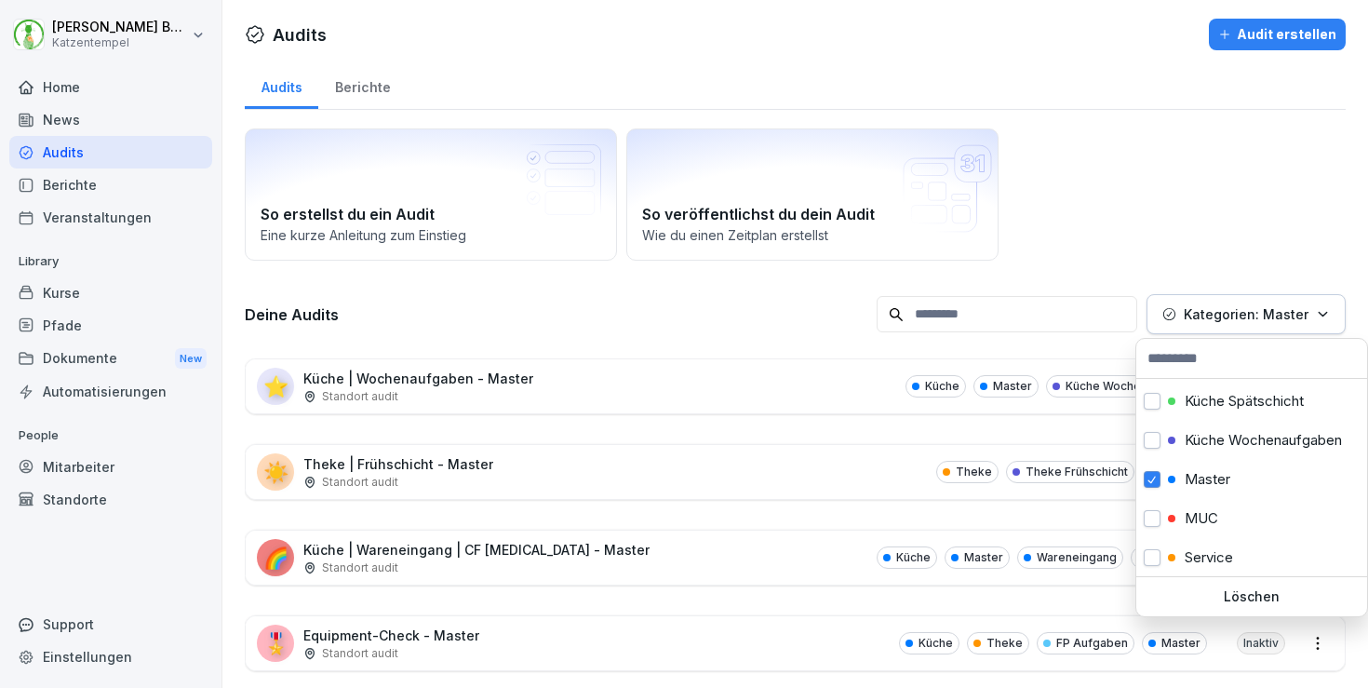
click at [729, 303] on html "[PERSON_NAME] Katzentempel Home News Audits Berichte Veranstaltungen Library Ku…" at bounding box center [684, 344] width 1368 height 688
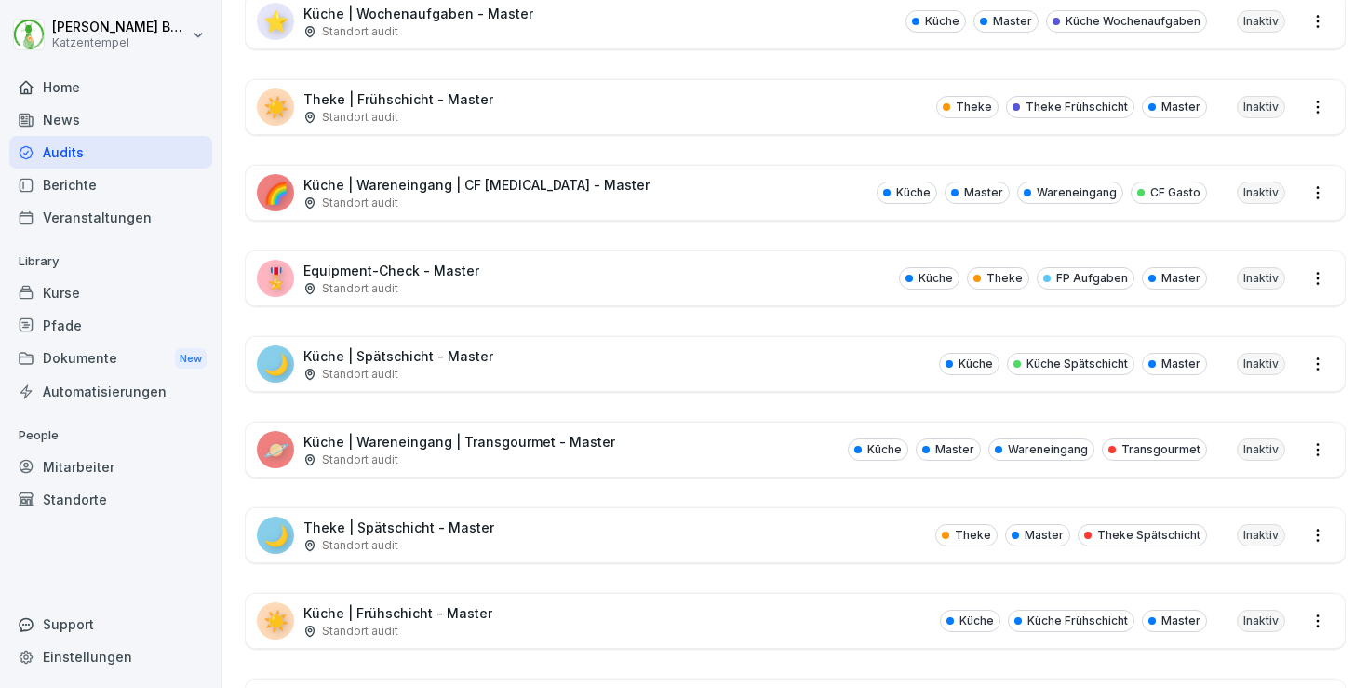
scroll to position [378, 0]
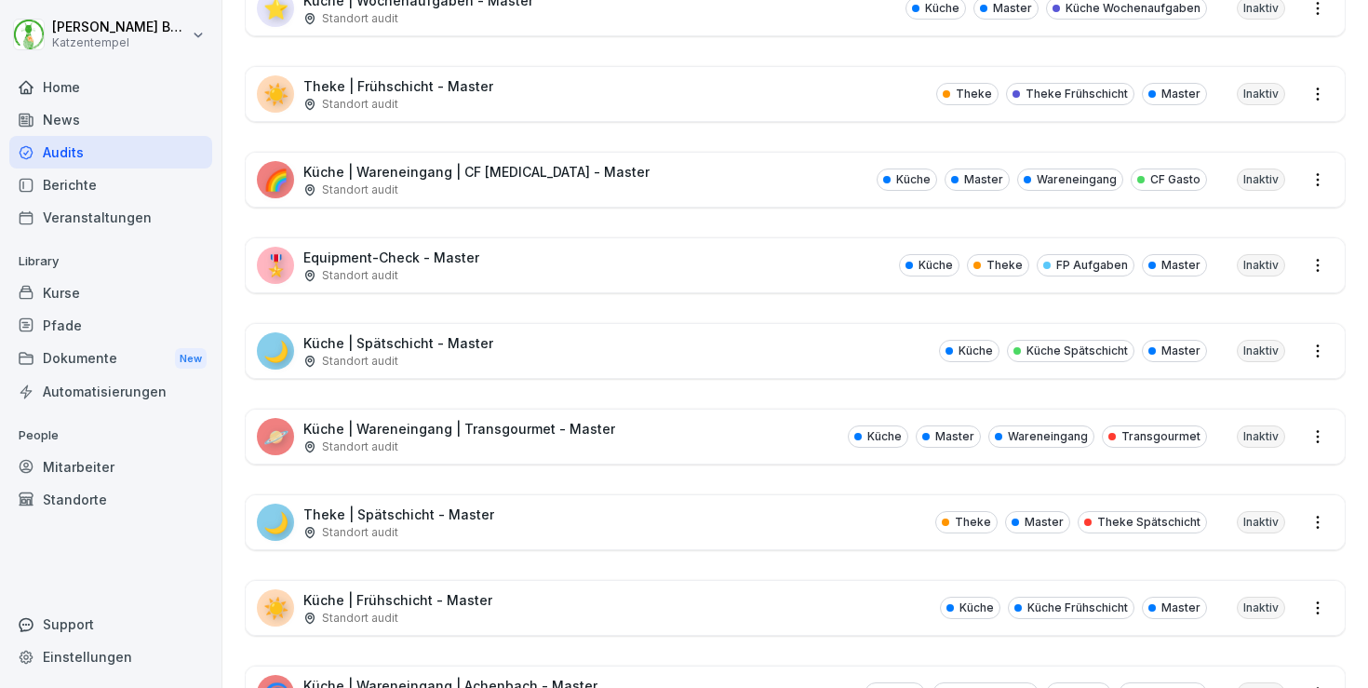
click at [704, 520] on div "🌙 Theke | Spätschicht - Master Standort audit Theke Master Theke Spätschicht In…" at bounding box center [795, 522] width 1099 height 54
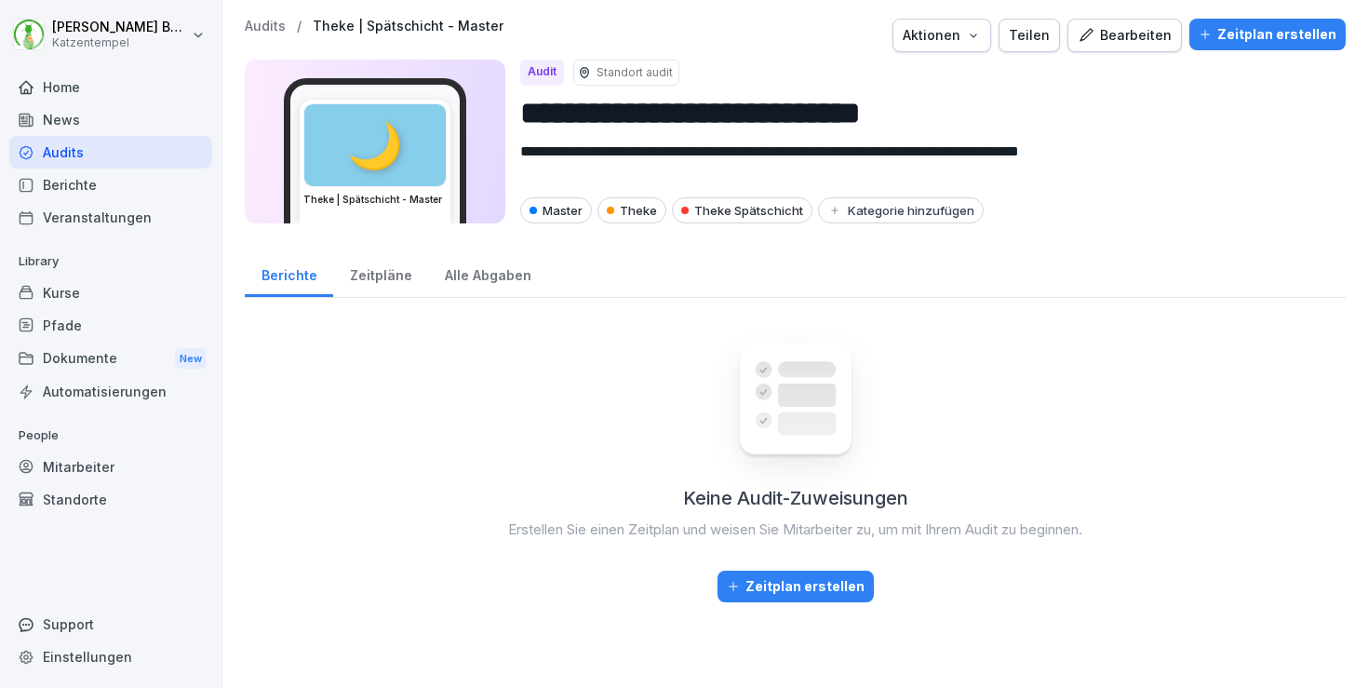
click at [981, 40] on icon "button" at bounding box center [973, 35] width 15 height 15
click at [959, 81] on div "Audit duplizieren" at bounding box center [903, 79] width 207 height 32
click at [929, 109] on input "**********" at bounding box center [925, 112] width 811 height 47
paste input "****"
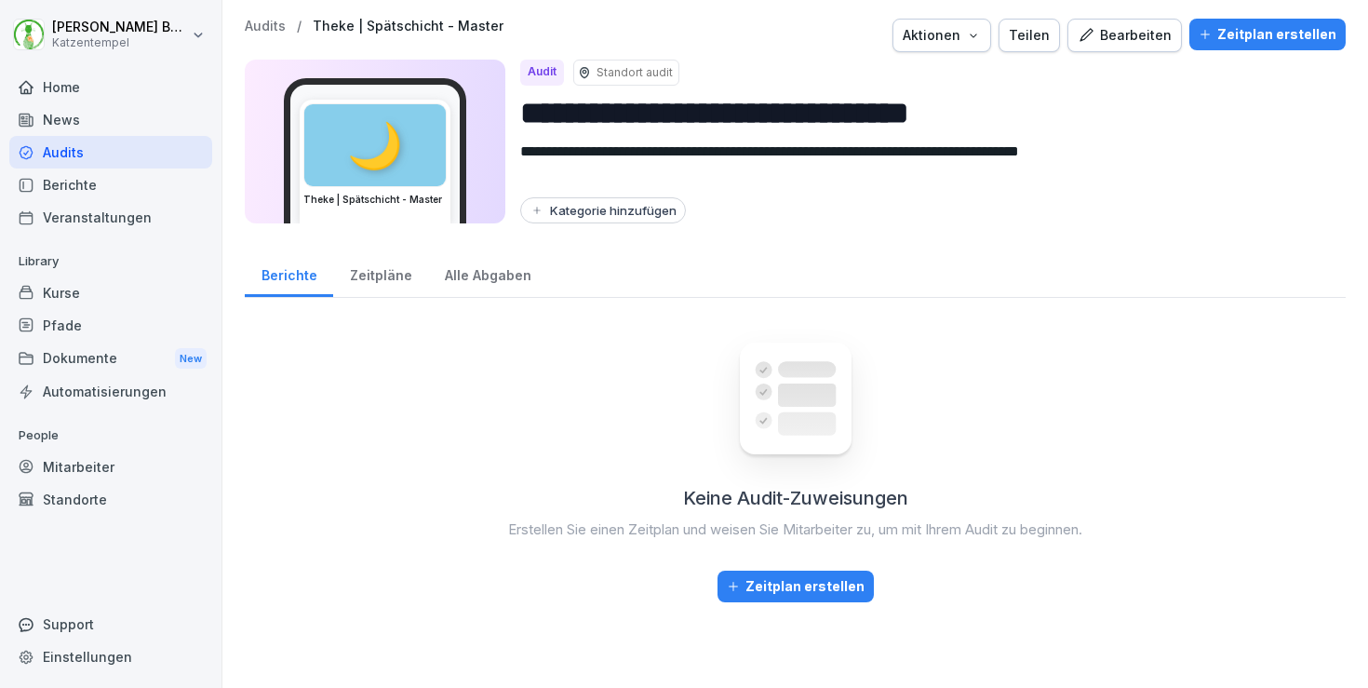
type input "**********"
click at [587, 214] on div "Kategorie hinzufügen" at bounding box center [603, 210] width 147 height 15
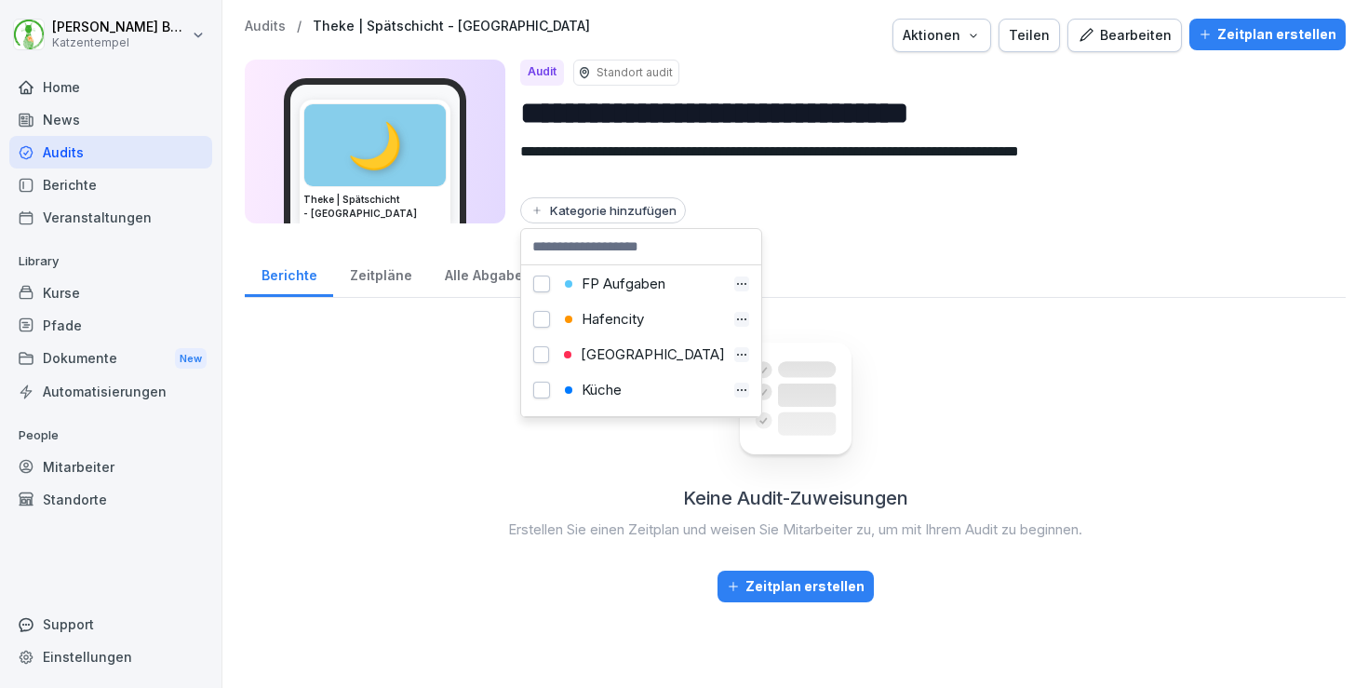
scroll to position [107, 0]
click at [607, 354] on div "[GEOGRAPHIC_DATA]" at bounding box center [642, 357] width 167 height 17
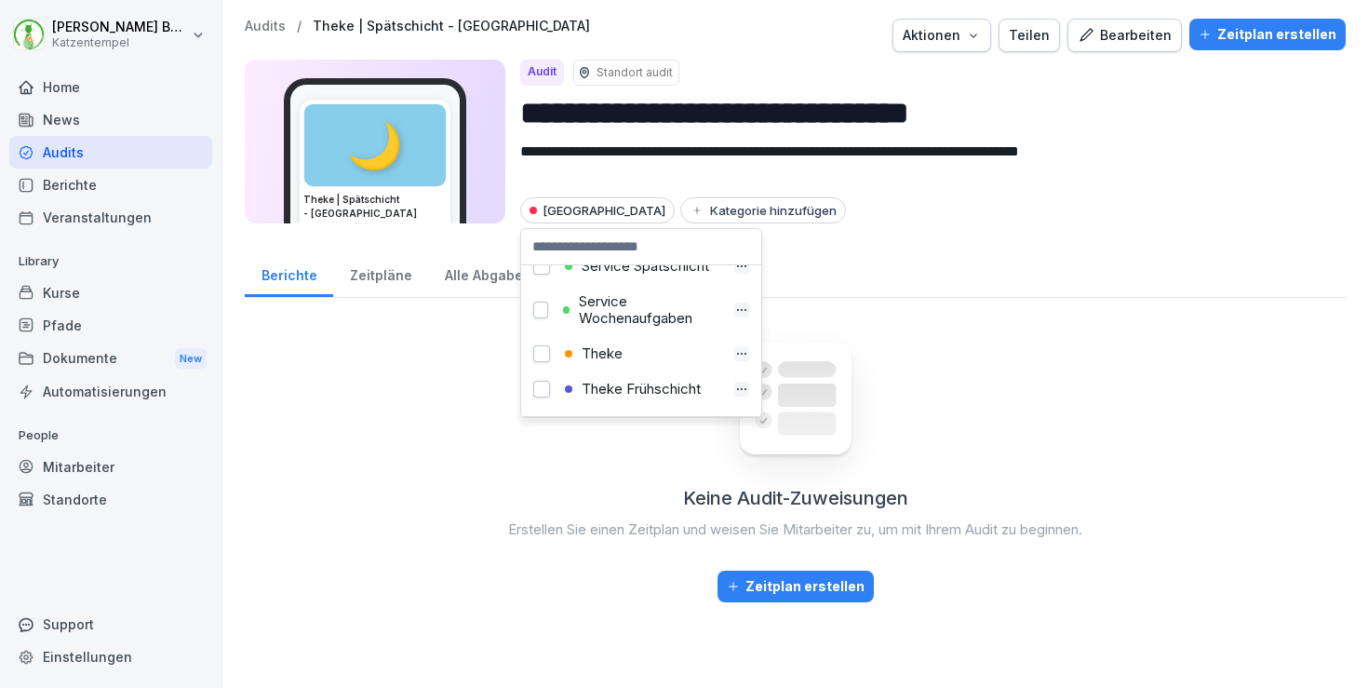
scroll to position [696, 0]
click at [606, 348] on div "Theke" at bounding box center [642, 347] width 166 height 17
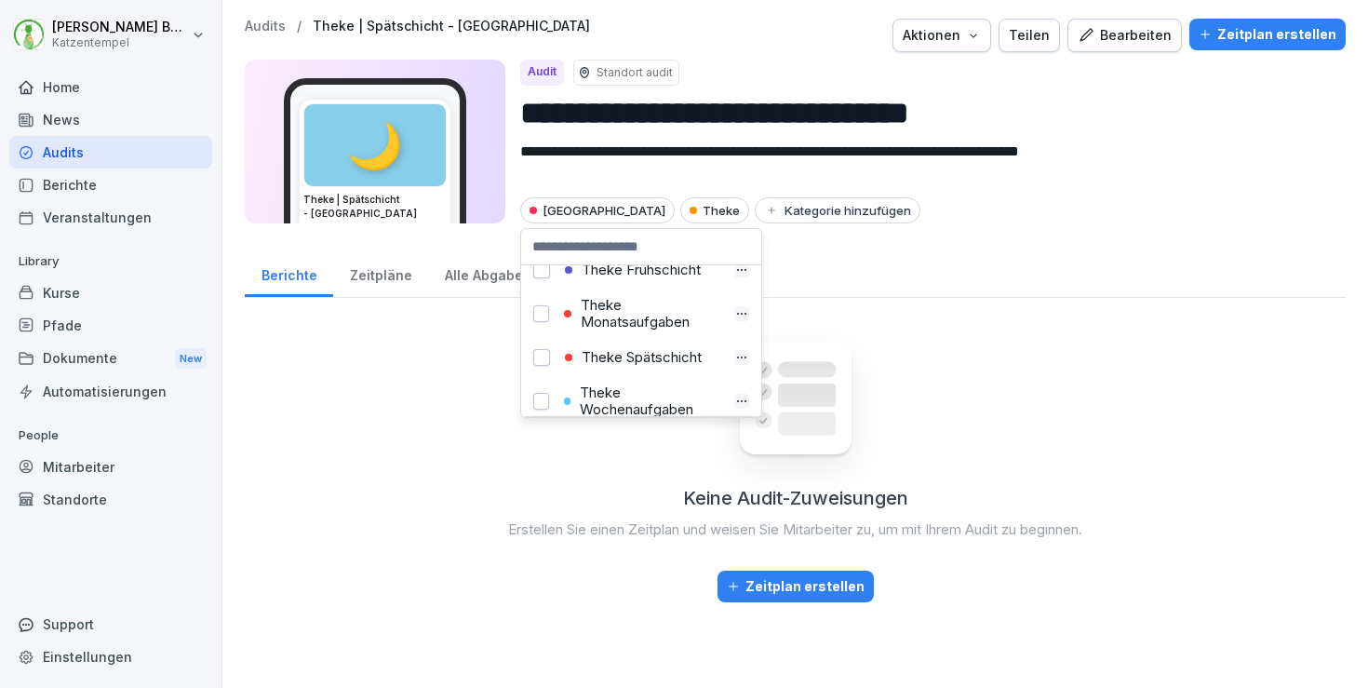
scroll to position [819, 0]
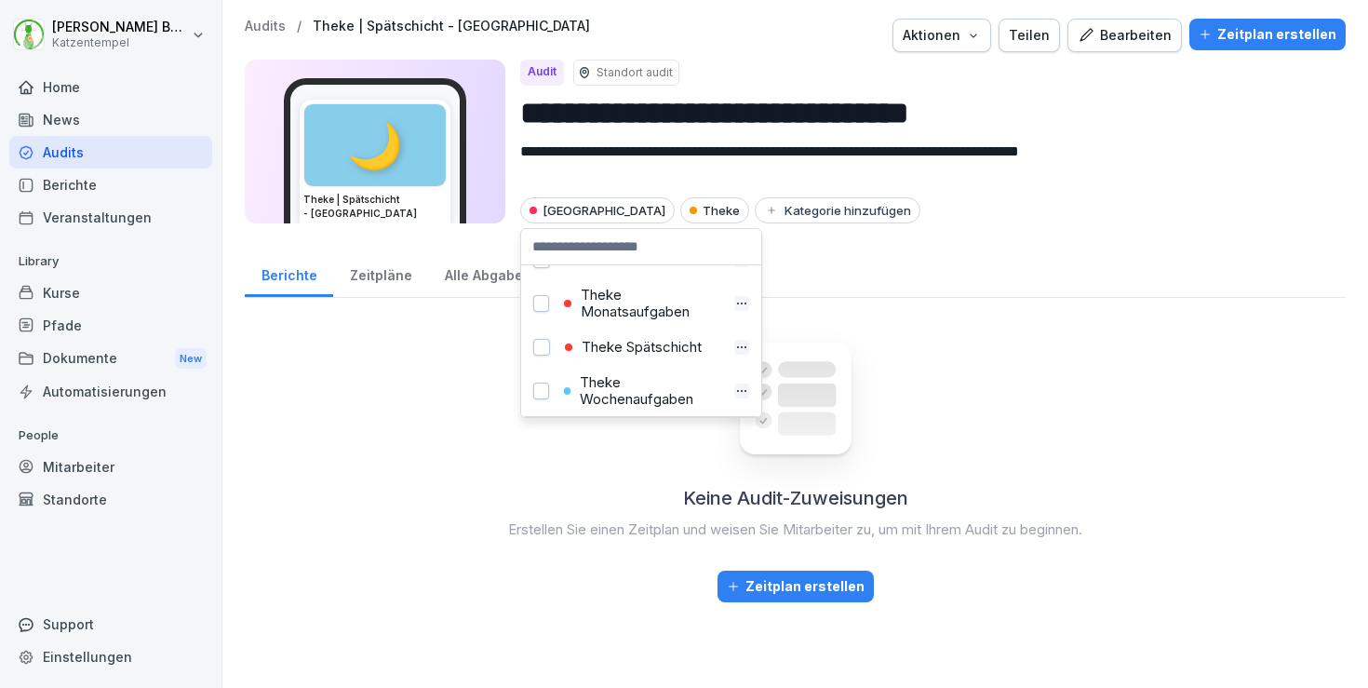
click at [606, 348] on div "Theke Spätschicht" at bounding box center [642, 347] width 166 height 17
click at [270, 29] on p "Audits" at bounding box center [265, 27] width 41 height 16
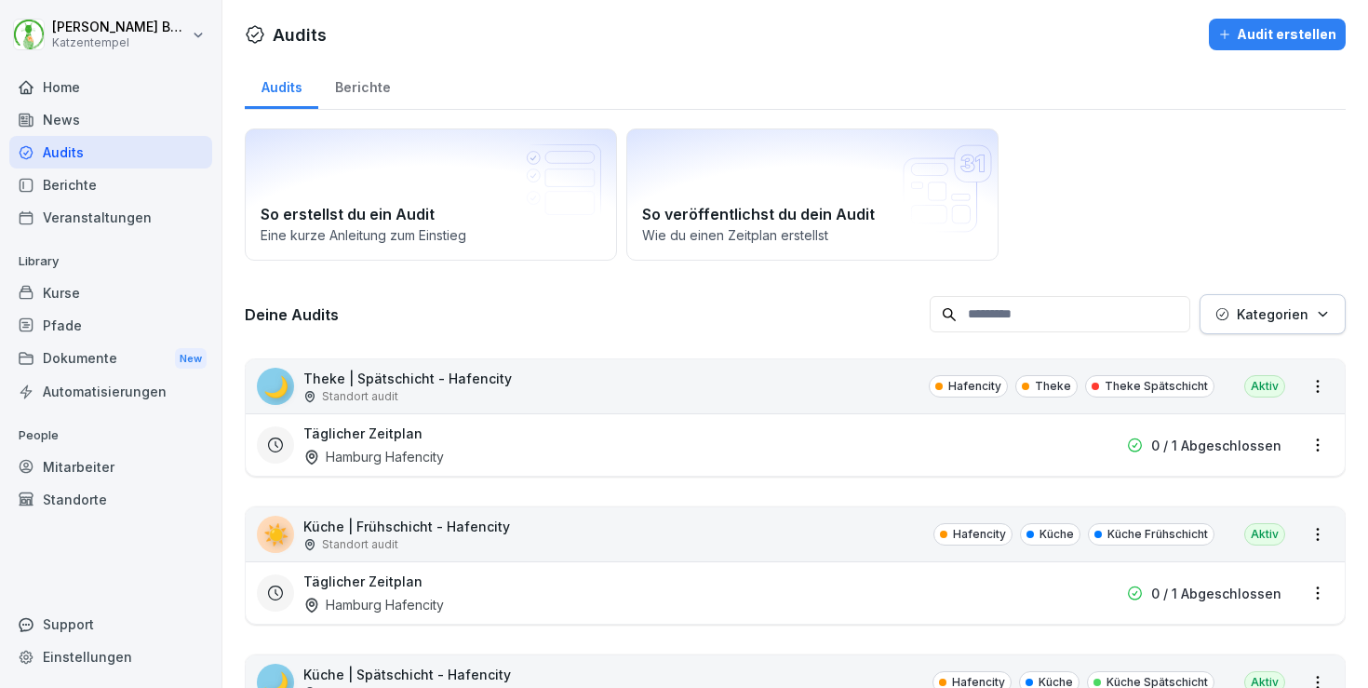
click at [1309, 315] on div "Kategorien" at bounding box center [1273, 314] width 114 height 20
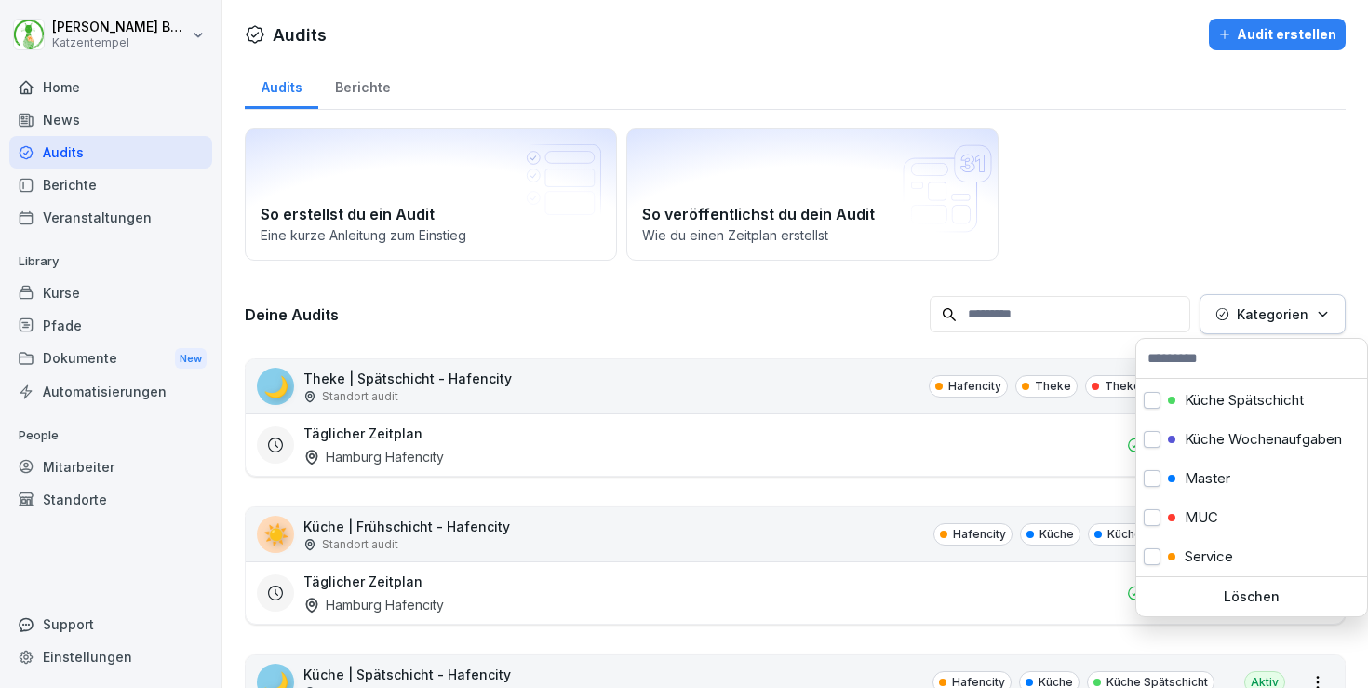
scroll to position [357, 0]
click at [1233, 462] on div "Master" at bounding box center [1252, 471] width 231 height 39
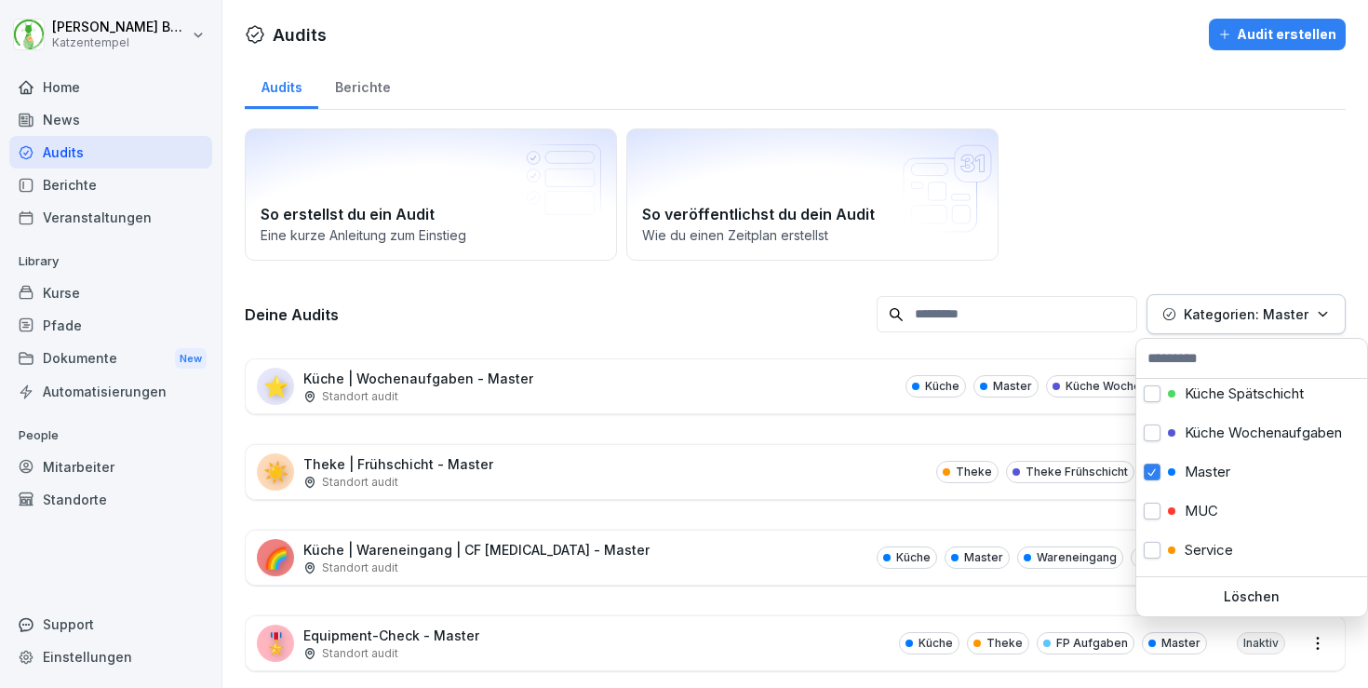
click at [733, 342] on html "[PERSON_NAME] Katzentempel Home News Audits Berichte Veranstaltungen Library Ku…" at bounding box center [684, 344] width 1368 height 688
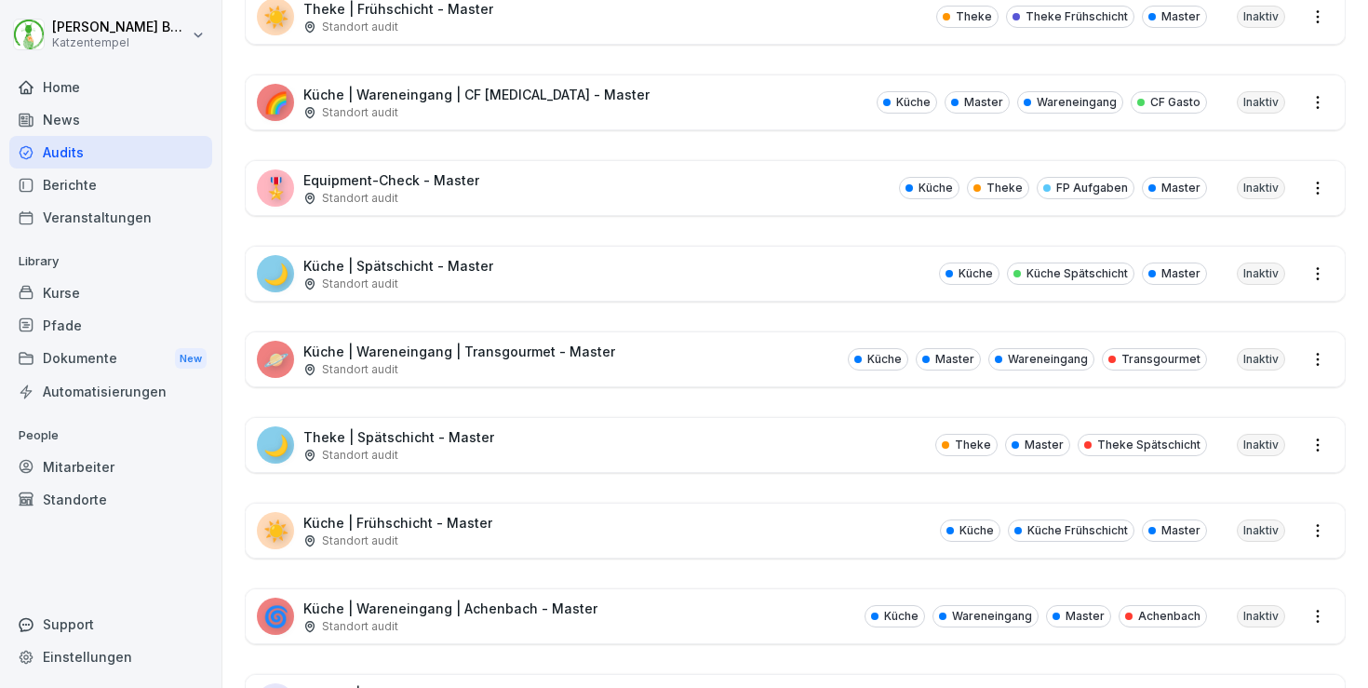
scroll to position [456, 0]
click at [659, 524] on div "☀️ Küche | Frühschicht - Master Standort audit Küche Küche Frühschicht Master I…" at bounding box center [795, 530] width 1099 height 54
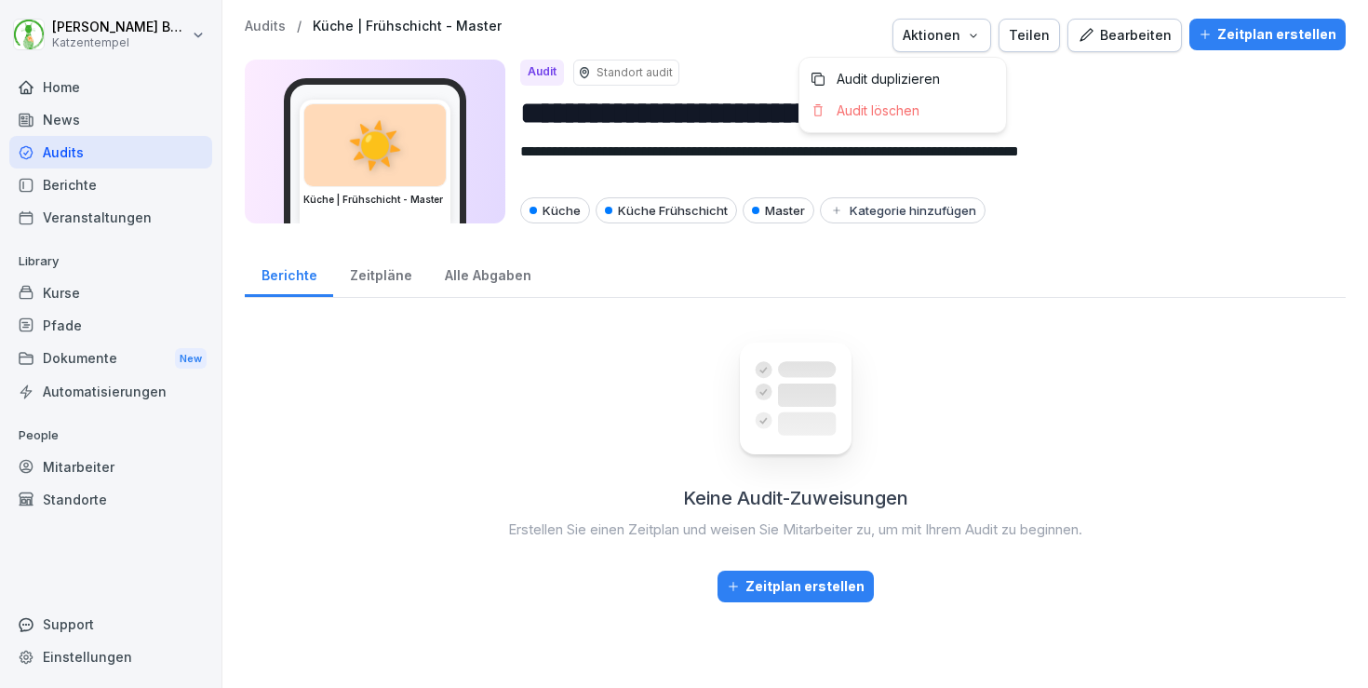
click at [962, 34] on div "Aktionen" at bounding box center [942, 35] width 78 height 20
click at [932, 72] on p "Audit duplizieren" at bounding box center [888, 79] width 103 height 17
click at [901, 111] on input "**********" at bounding box center [925, 112] width 811 height 47
paste input "****"
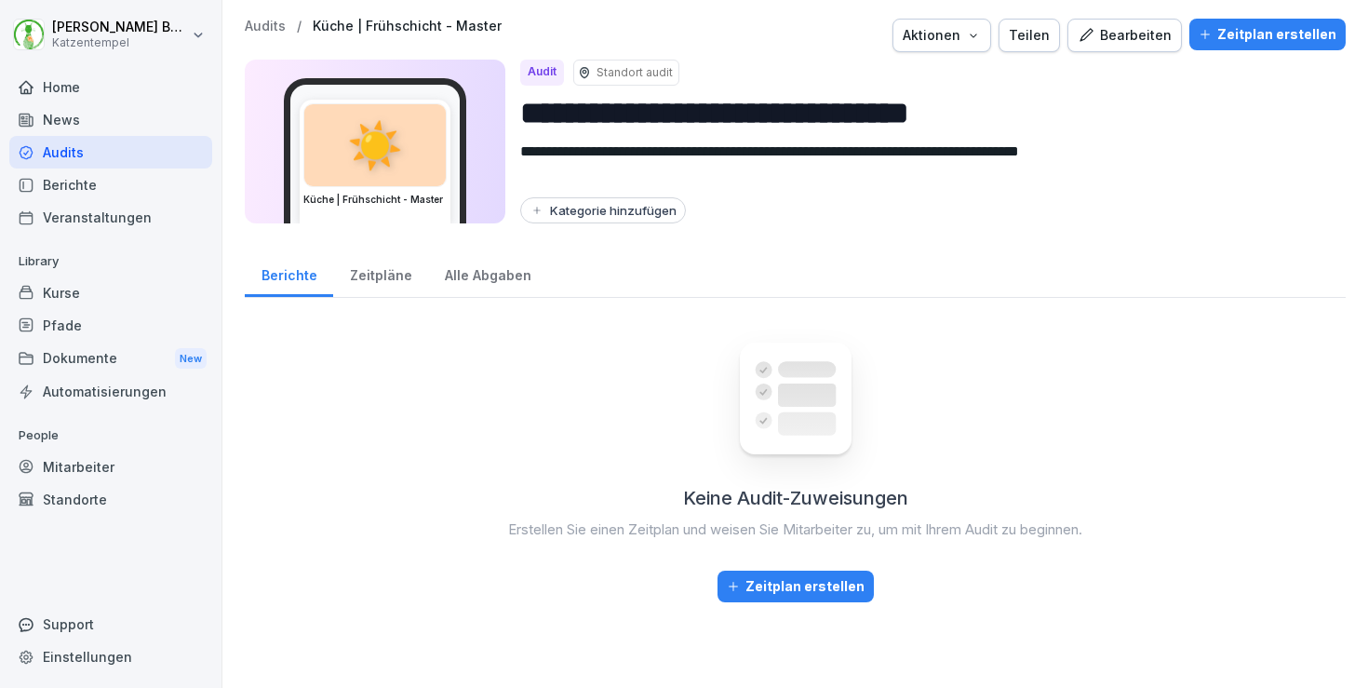
type input "**********"
click at [640, 206] on div "Kategorie hinzufügen" at bounding box center [603, 210] width 147 height 15
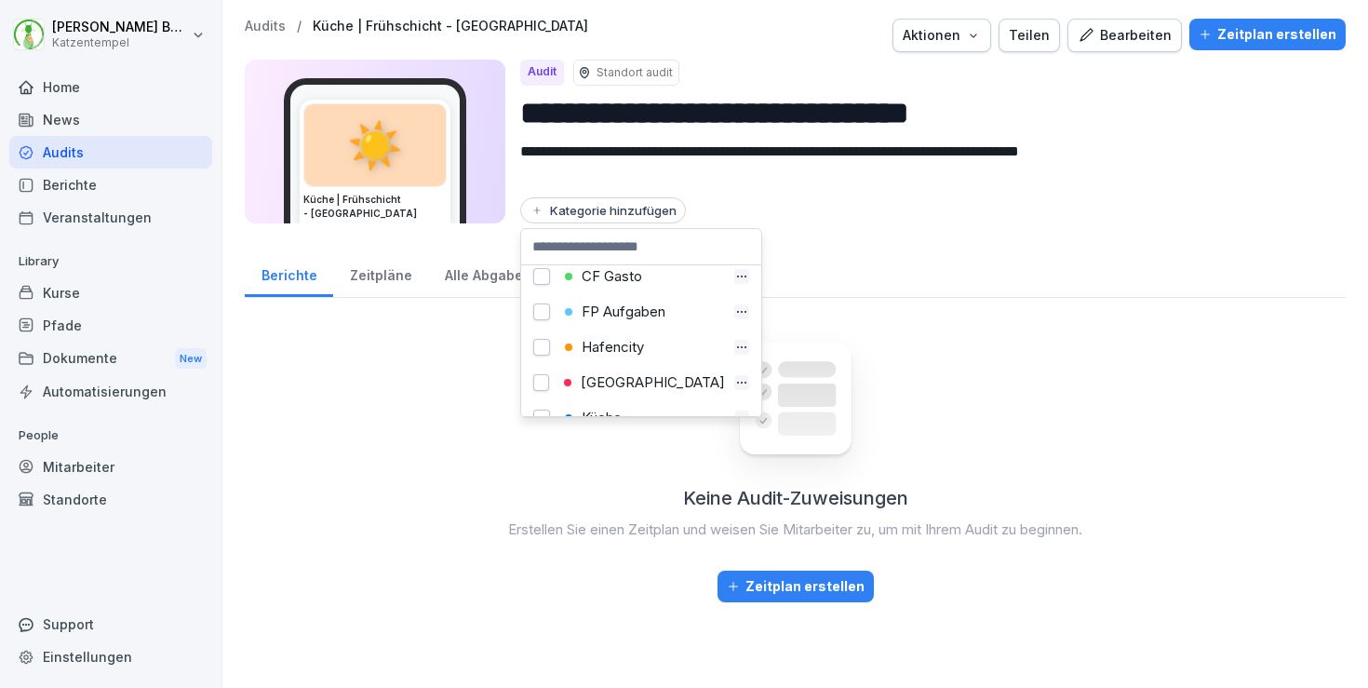
scroll to position [83, 0]
click at [635, 378] on div "[GEOGRAPHIC_DATA]" at bounding box center [642, 381] width 167 height 17
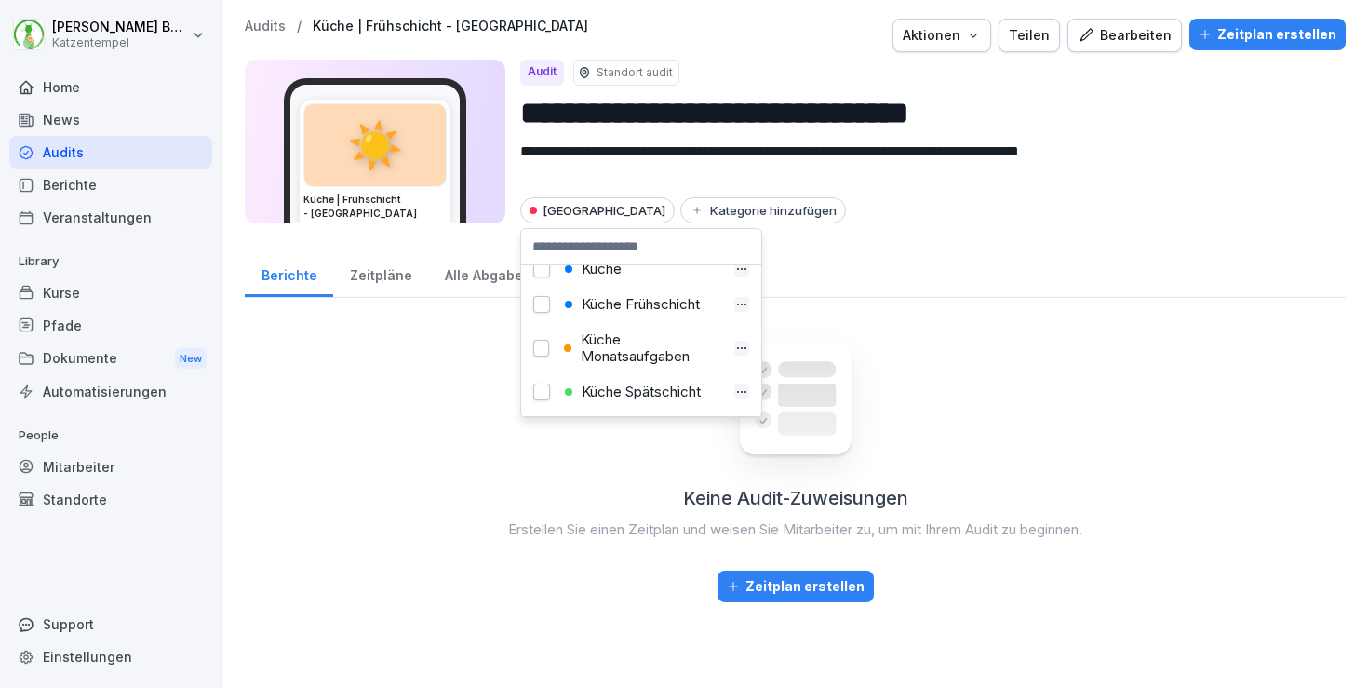
scroll to position [221, 0]
click at [621, 320] on div "Küche Frühschicht" at bounding box center [642, 314] width 166 height 17
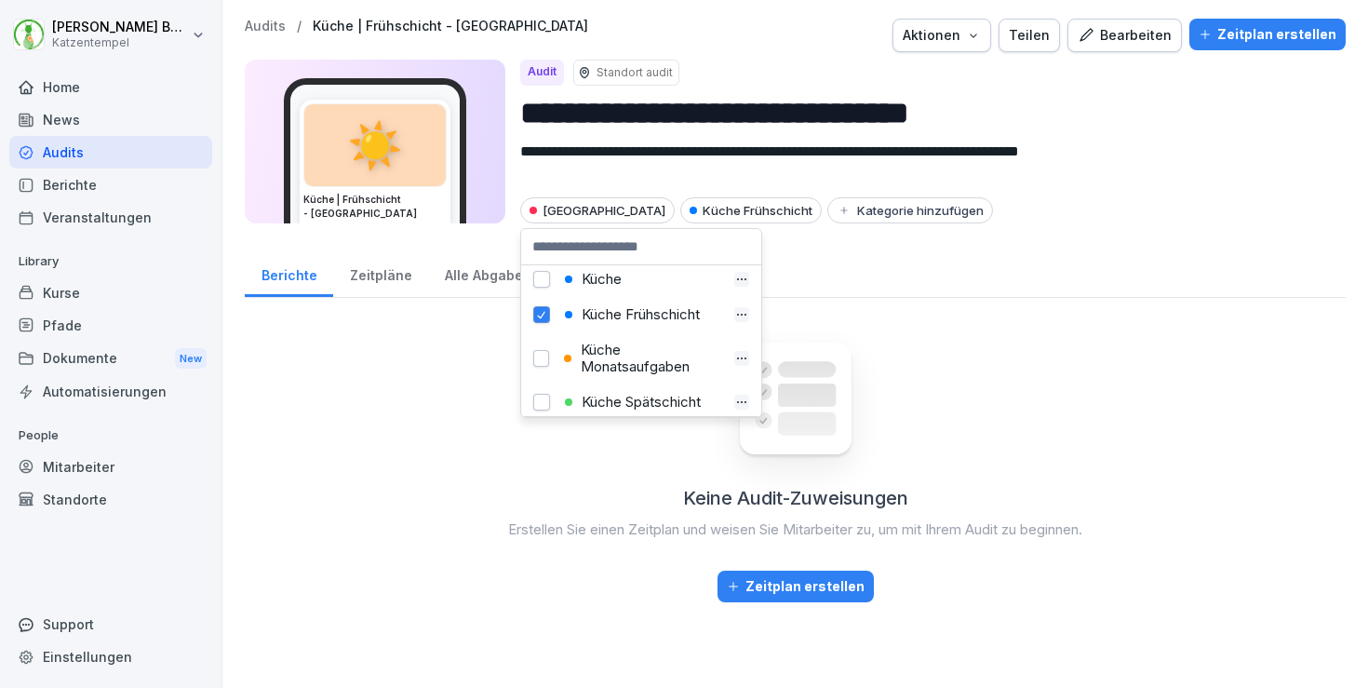
click at [612, 278] on div "Küche" at bounding box center [642, 279] width 166 height 17
click at [266, 24] on p "Audits" at bounding box center [265, 27] width 41 height 16
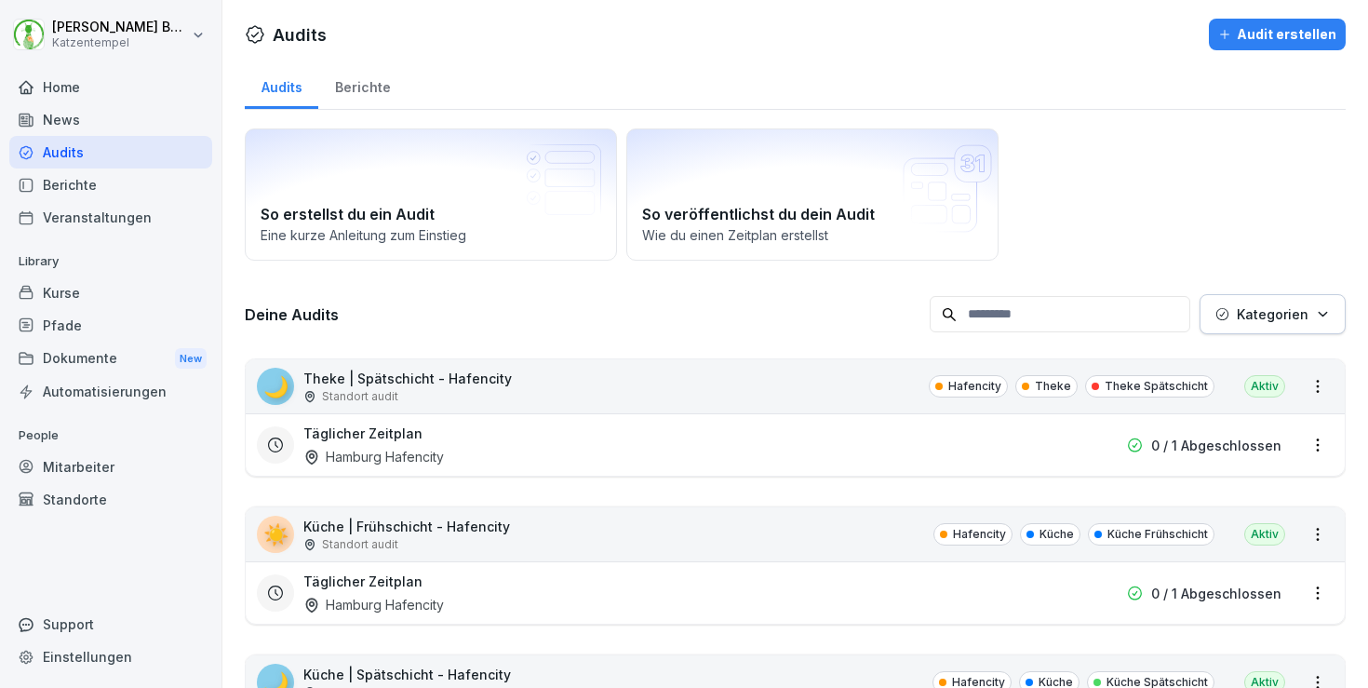
click at [1249, 318] on p "Kategorien" at bounding box center [1273, 314] width 72 height 20
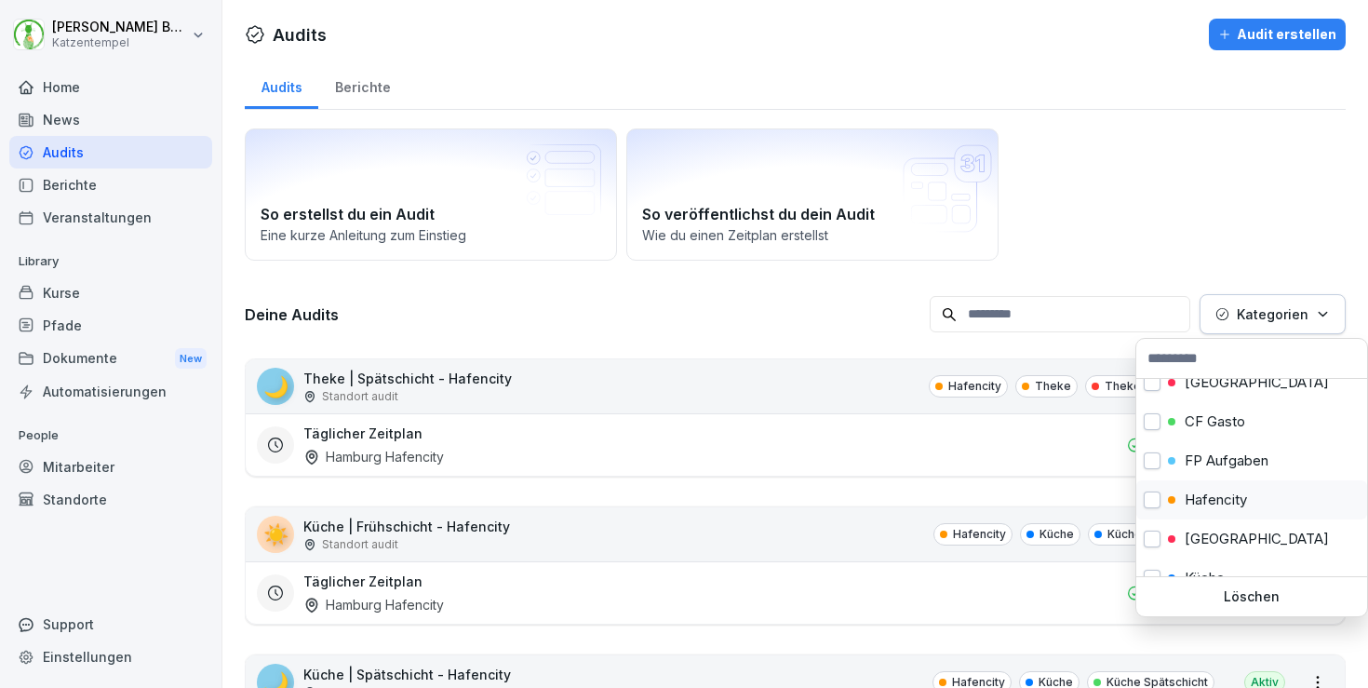
scroll to position [58, 0]
click at [1221, 533] on p "[GEOGRAPHIC_DATA]" at bounding box center [1257, 536] width 144 height 17
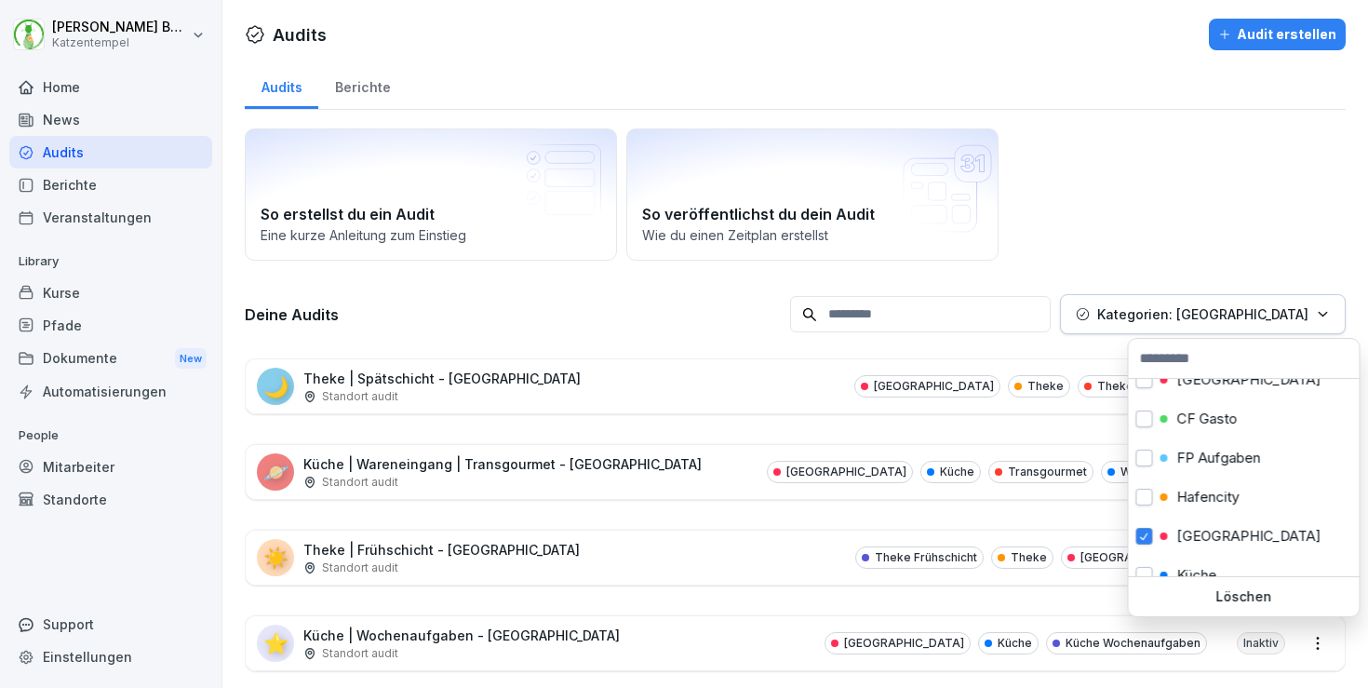
click at [761, 317] on html "[PERSON_NAME] Katzentempel Home News Audits Berichte Veranstaltungen Library Ku…" at bounding box center [684, 344] width 1368 height 688
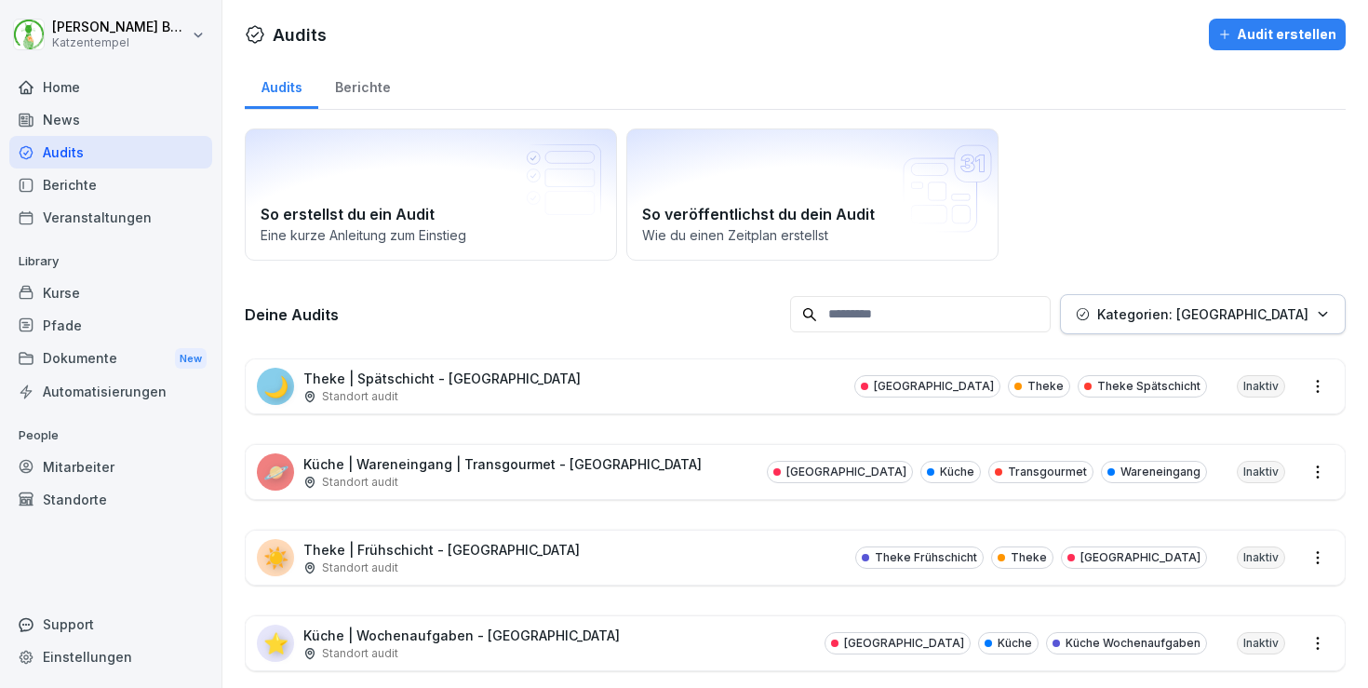
scroll to position [0, 0]
click at [1245, 313] on p "Kategorien: [GEOGRAPHIC_DATA]" at bounding box center [1203, 314] width 211 height 20
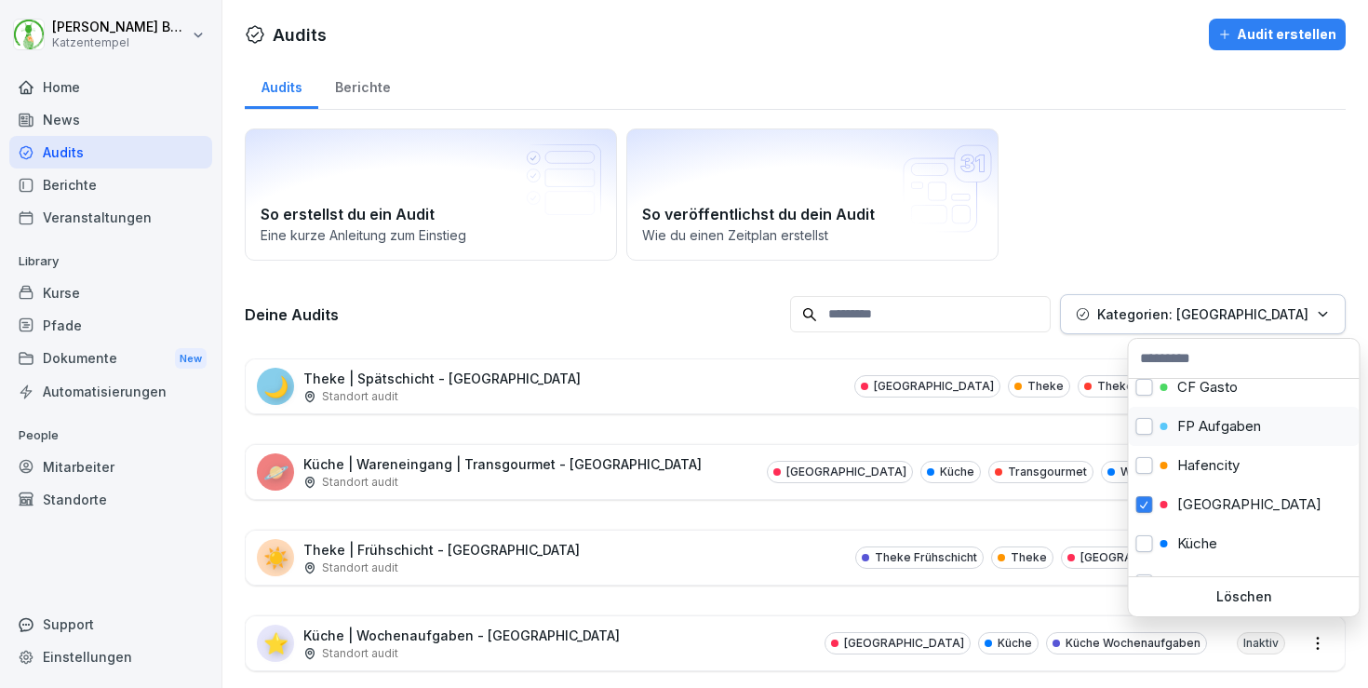
scroll to position [126, 0]
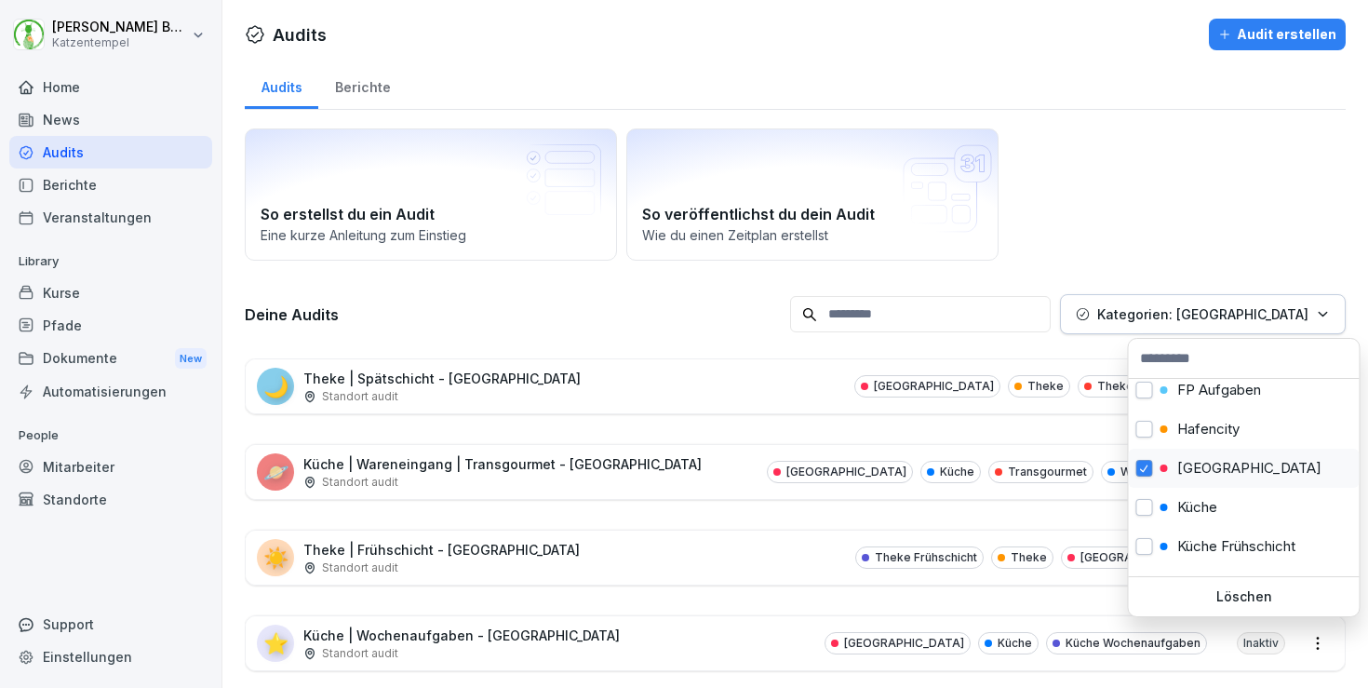
click at [1148, 465] on span "button" at bounding box center [1145, 469] width 15 height 14
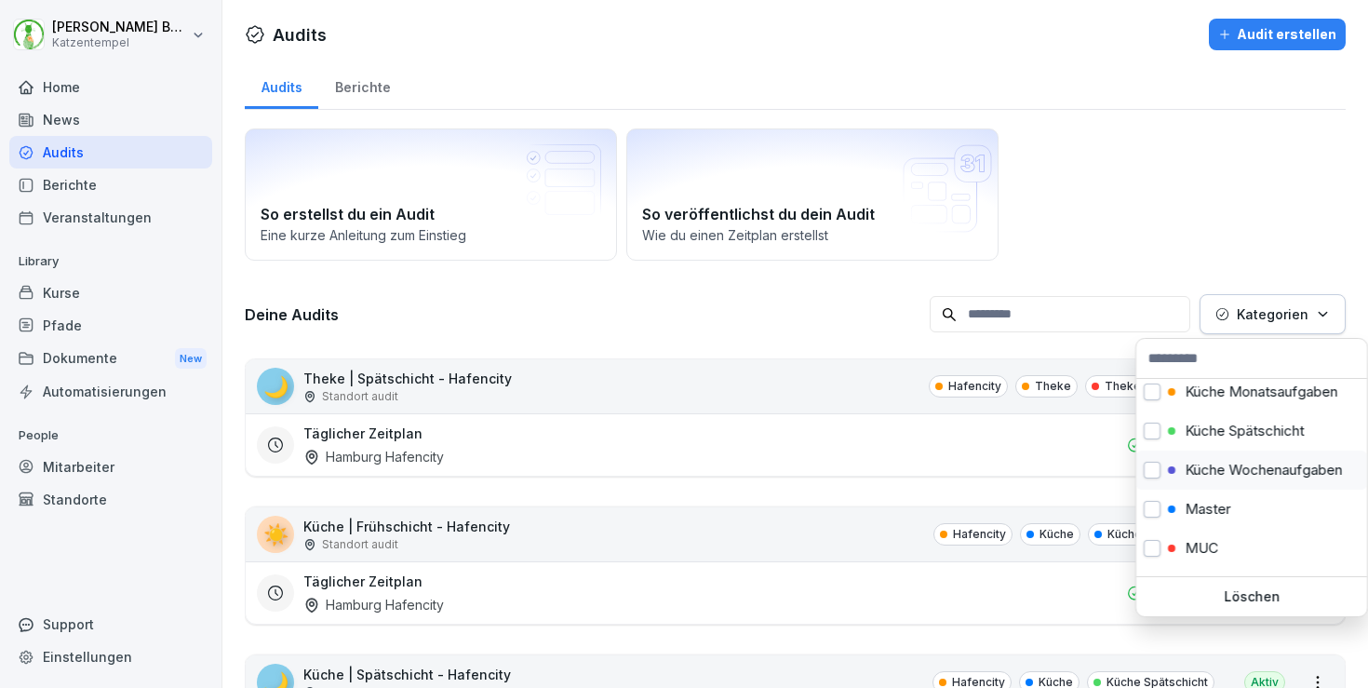
scroll to position [321, 0]
click at [1188, 501] on p "Master" at bounding box center [1208, 507] width 46 height 17
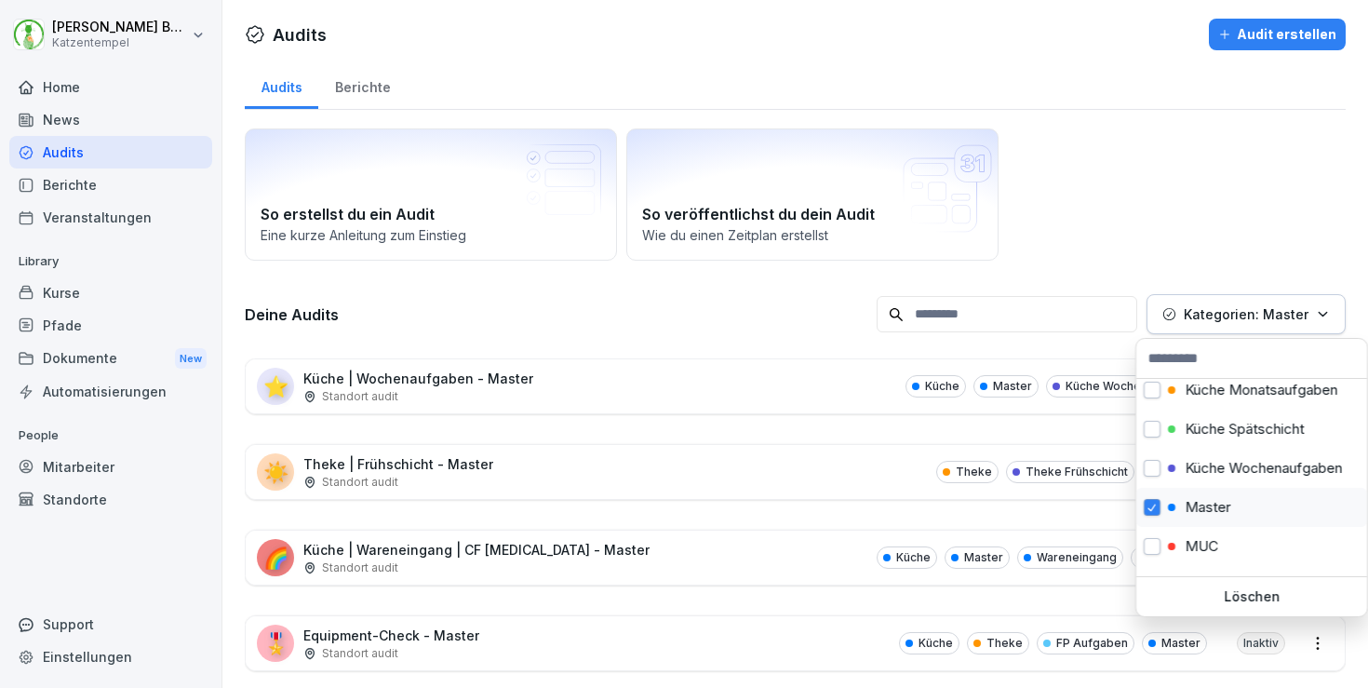
scroll to position [313, 0]
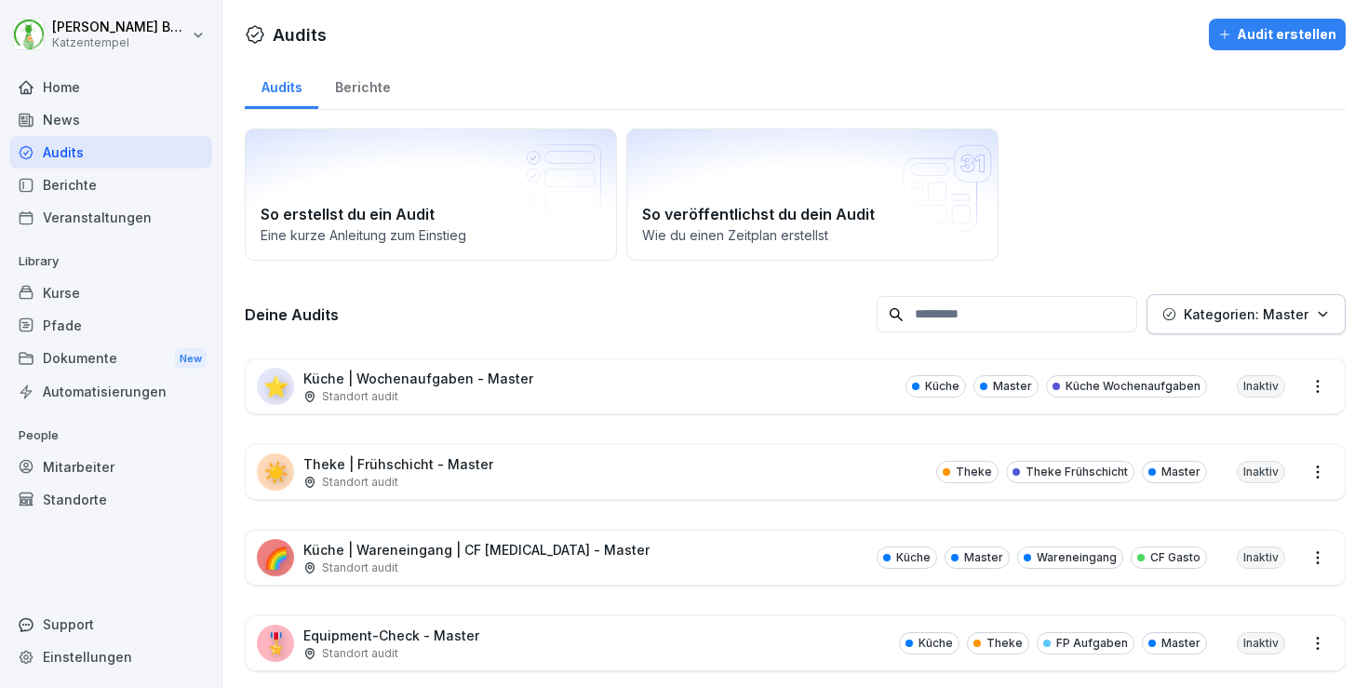
click at [1137, 240] on html "[PERSON_NAME] Katzentempel Home News Audits Berichte Veranstaltungen Library Ku…" at bounding box center [684, 344] width 1368 height 688
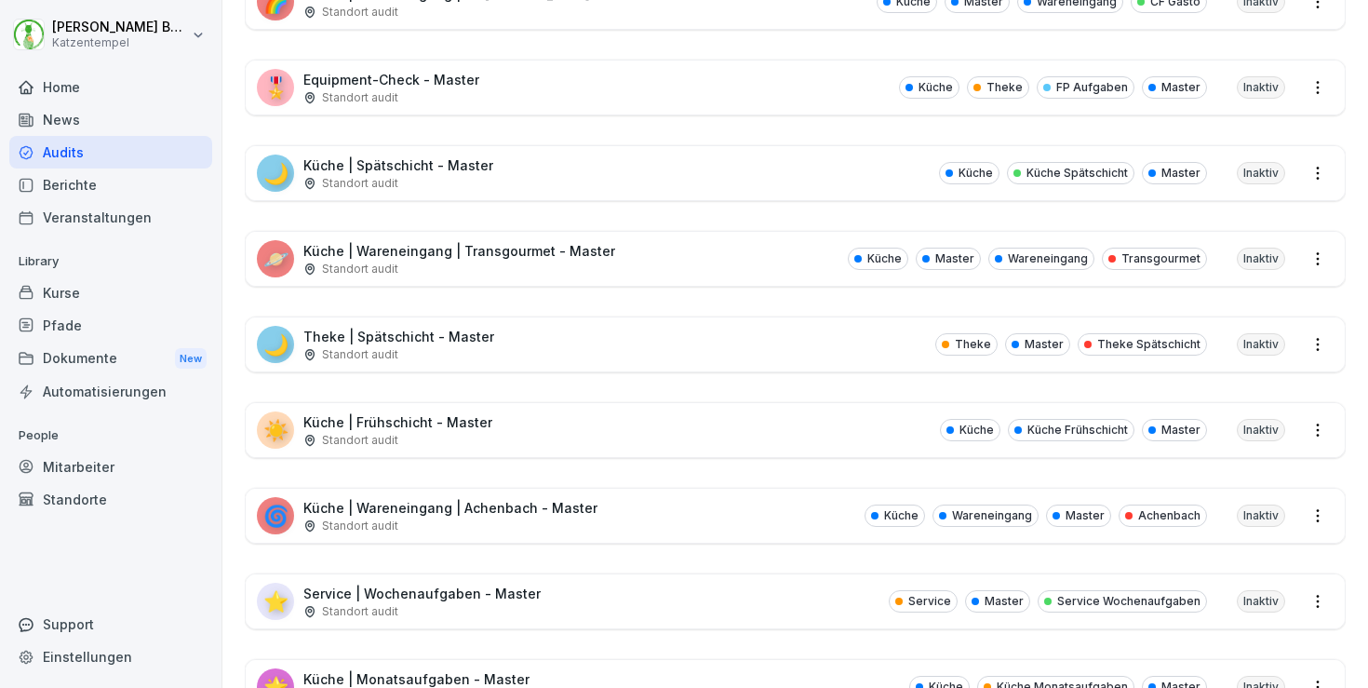
scroll to position [554, 0]
click at [572, 515] on p "Küche | Wareneingang | Achenbach - Master" at bounding box center [450, 510] width 294 height 20
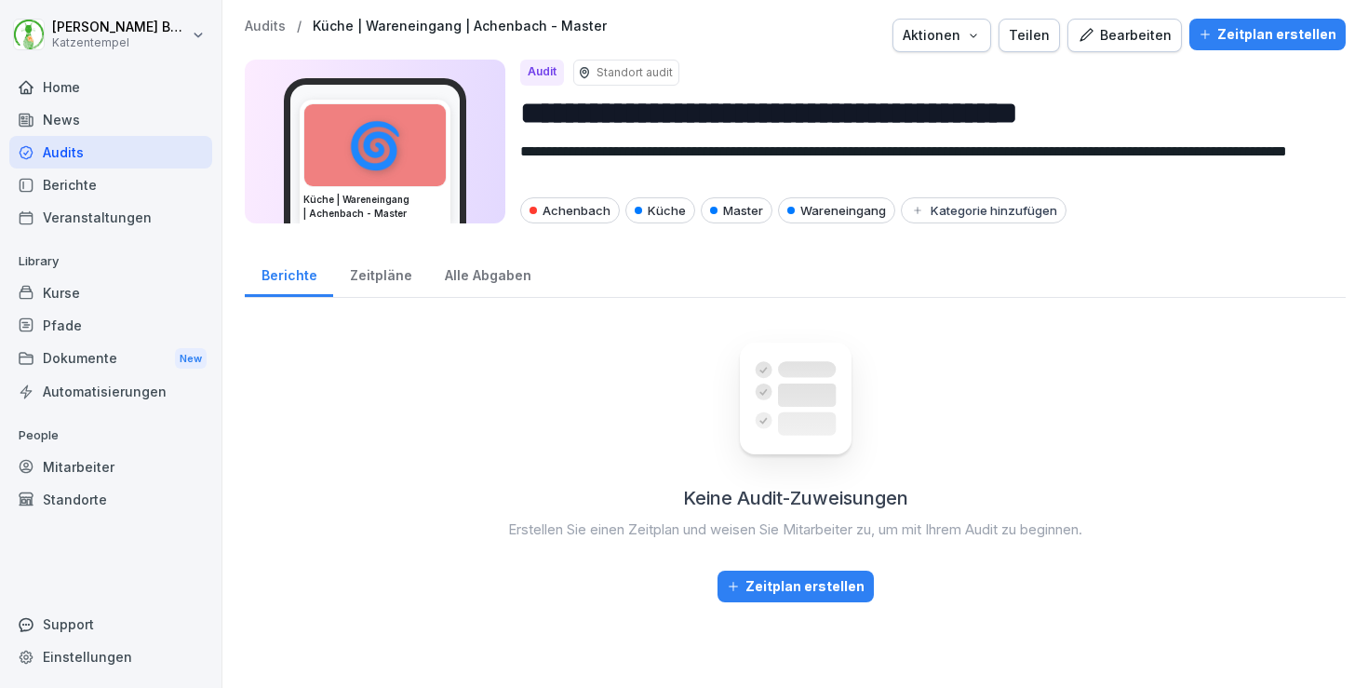
click at [976, 32] on div "Aktionen" at bounding box center [942, 35] width 78 height 20
click at [950, 76] on div "Audit duplizieren" at bounding box center [903, 79] width 207 height 32
click at [1157, 112] on input "**********" at bounding box center [925, 112] width 811 height 47
paste input "****"
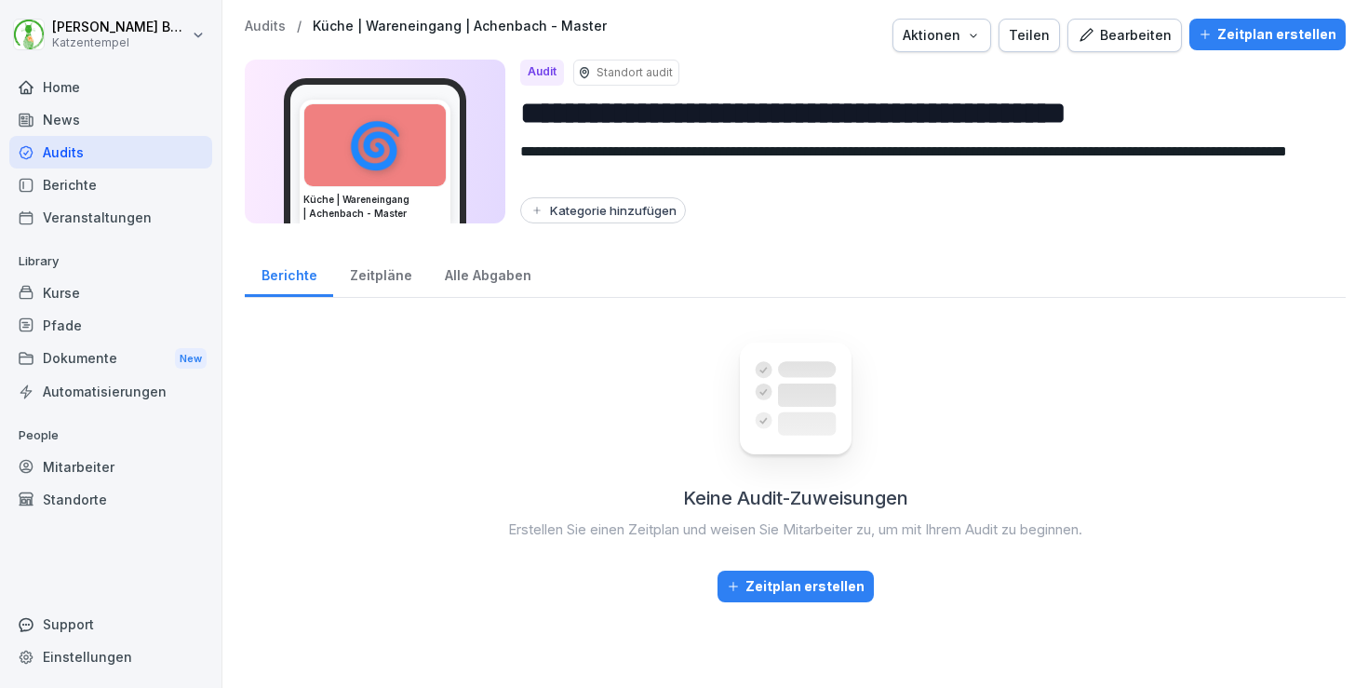
type input "**********"
click at [612, 207] on div "Kategorie hinzufügen" at bounding box center [603, 210] width 147 height 15
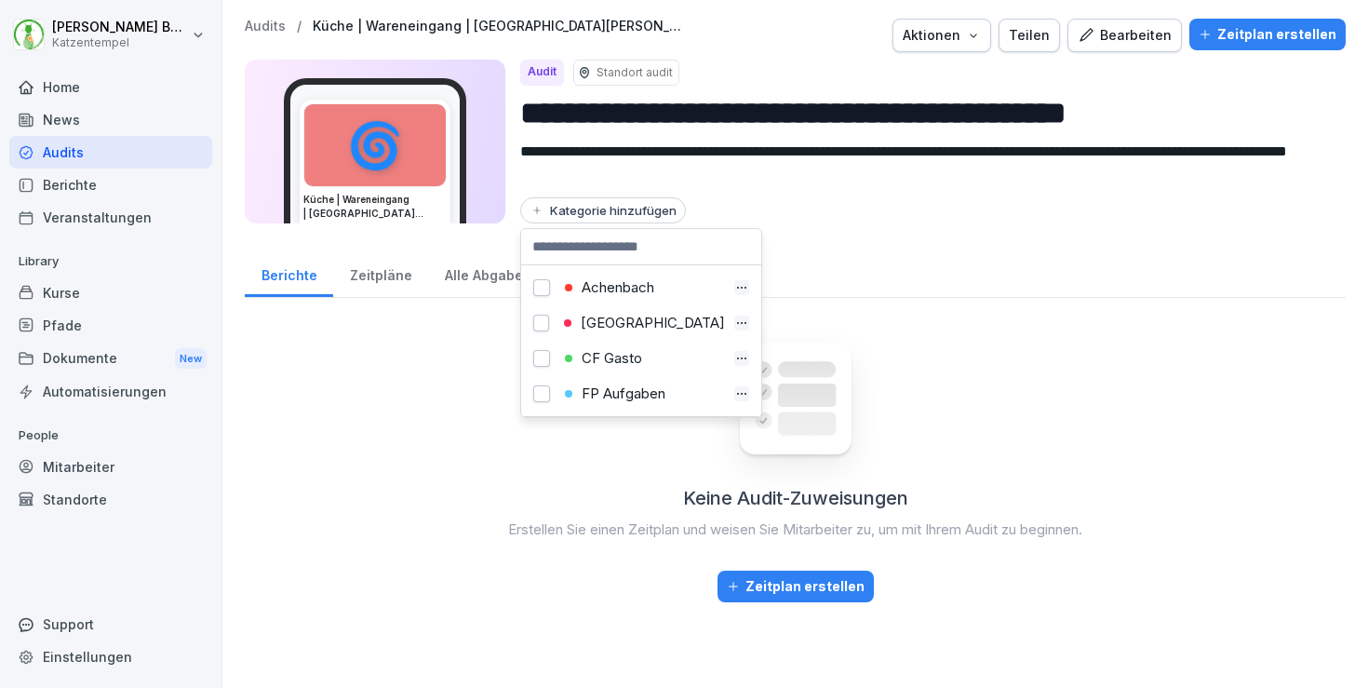
click at [596, 284] on div "Achenbach" at bounding box center [642, 287] width 166 height 17
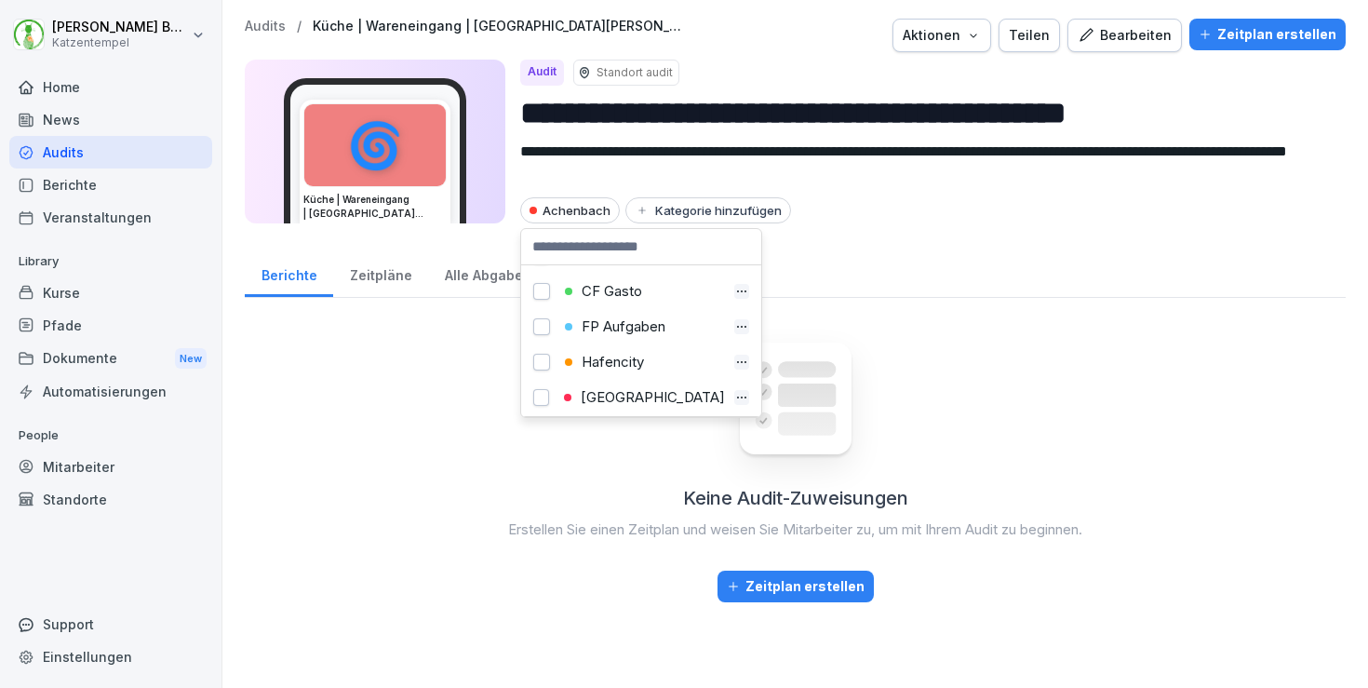
scroll to position [70, 0]
click at [624, 393] on div "[GEOGRAPHIC_DATA]" at bounding box center [642, 395] width 167 height 17
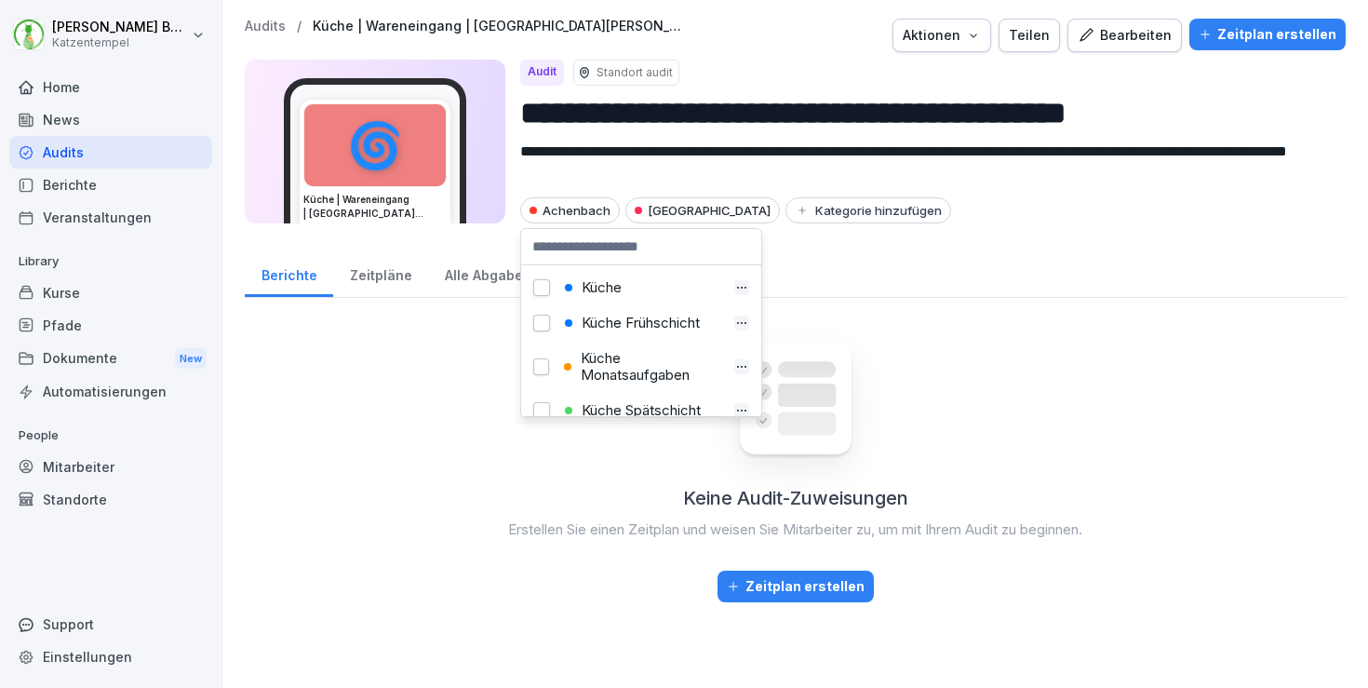
scroll to position [214, 0]
click at [618, 283] on div "Küche" at bounding box center [642, 285] width 166 height 17
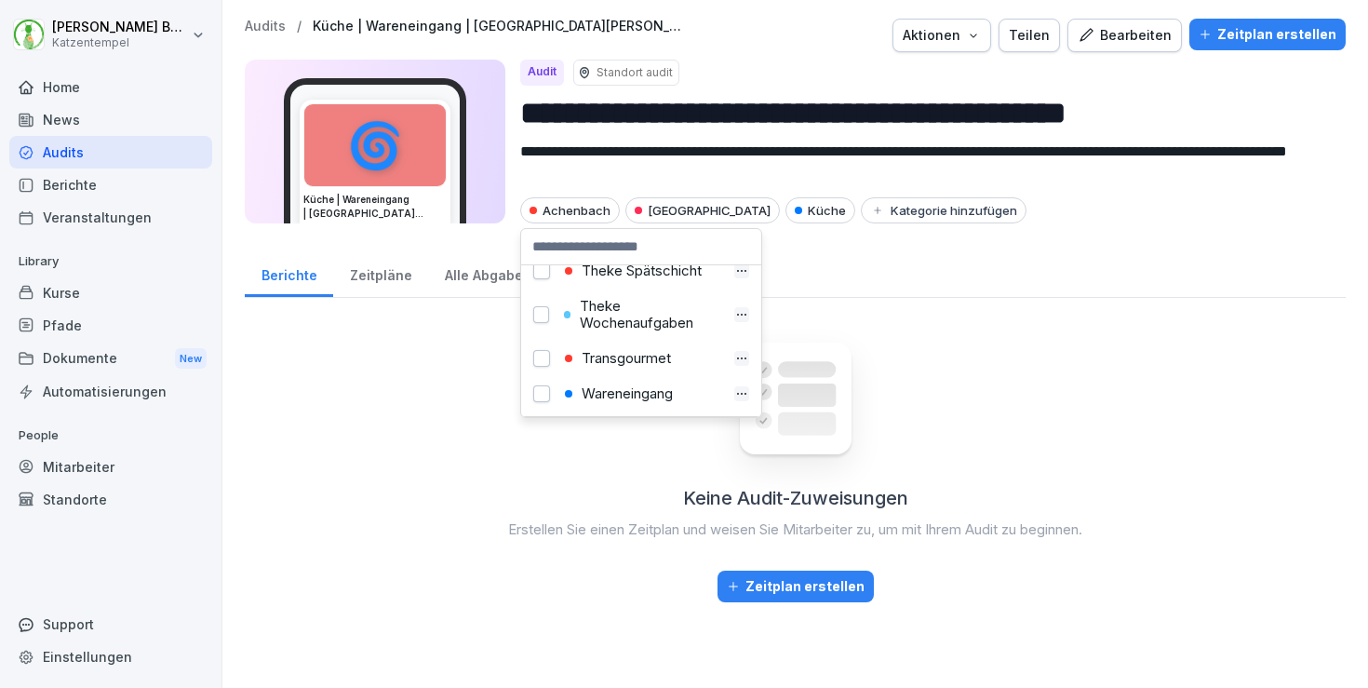
scroll to position [896, 0]
click at [621, 398] on div "Wareneingang" at bounding box center [642, 393] width 166 height 17
click at [263, 26] on p "Audits" at bounding box center [265, 27] width 41 height 16
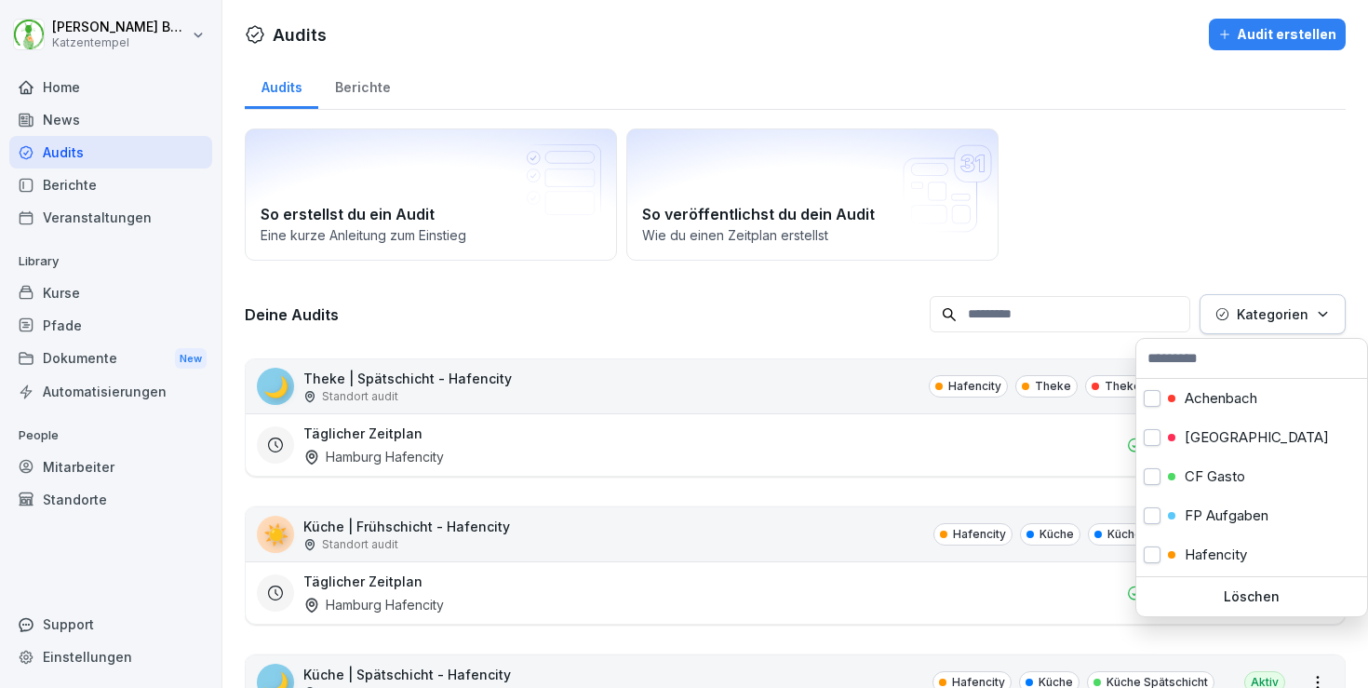
click at [1291, 307] on p "Kategorien" at bounding box center [1273, 314] width 72 height 20
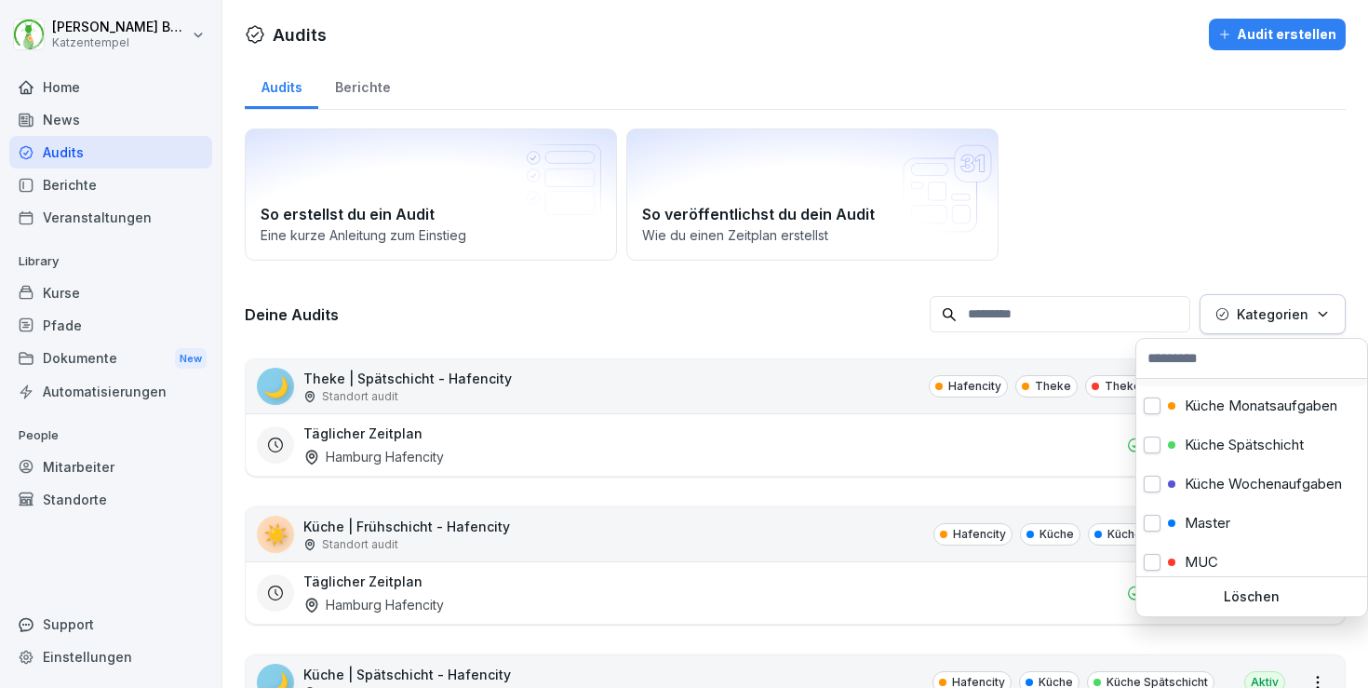
scroll to position [309, 0]
click at [1213, 516] on p "Master" at bounding box center [1208, 519] width 46 height 17
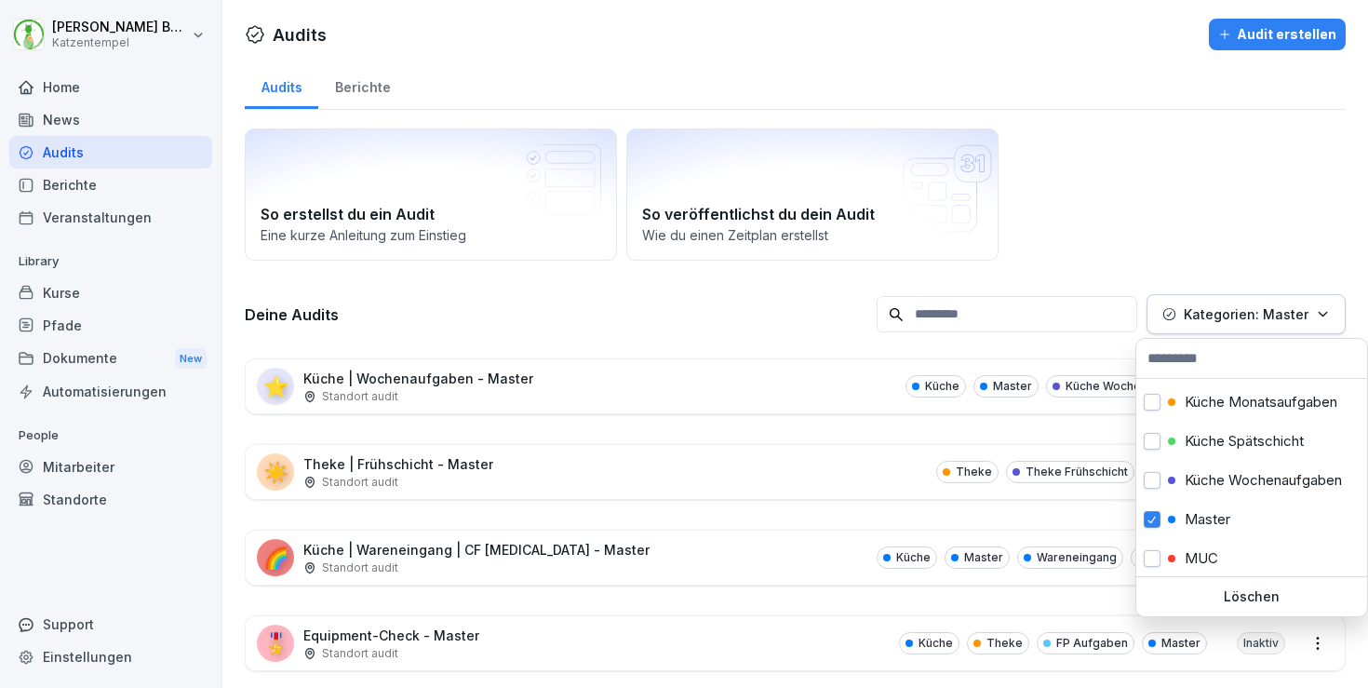
click at [734, 295] on html "[PERSON_NAME] Katzentempel Home News Audits Berichte Veranstaltungen Library Ku…" at bounding box center [684, 344] width 1368 height 688
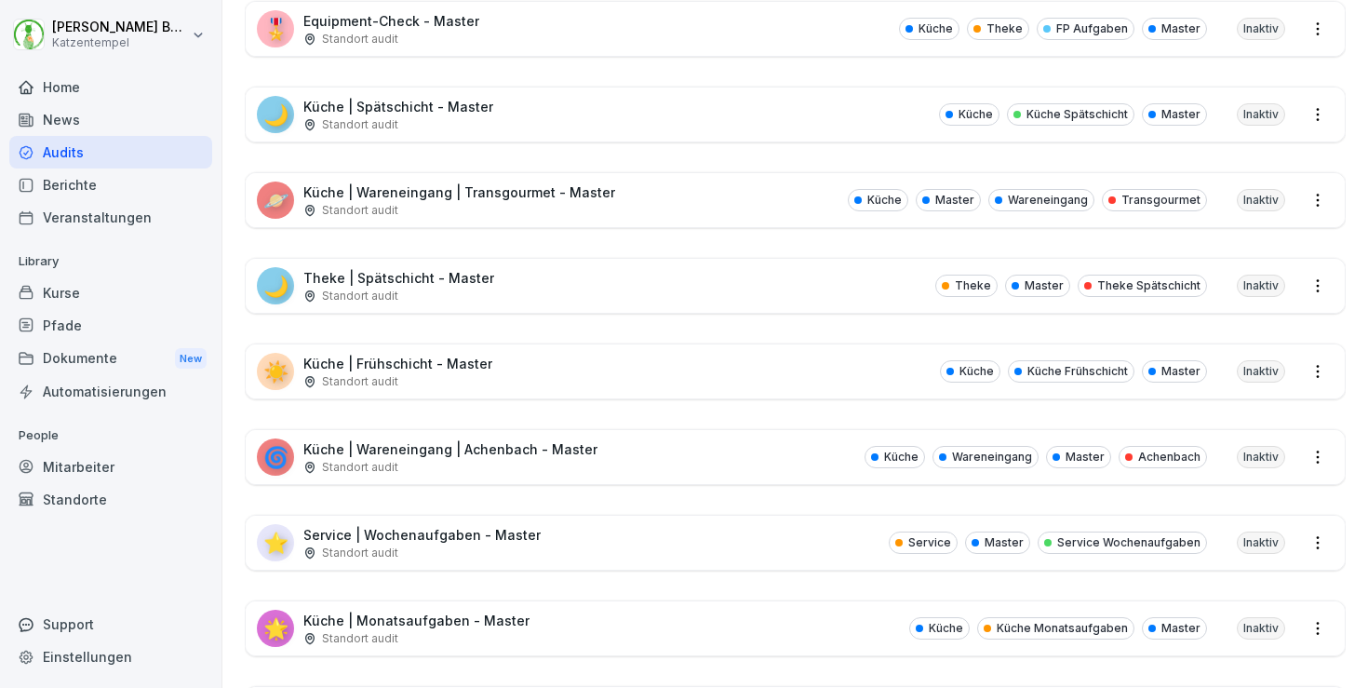
scroll to position [647, 0]
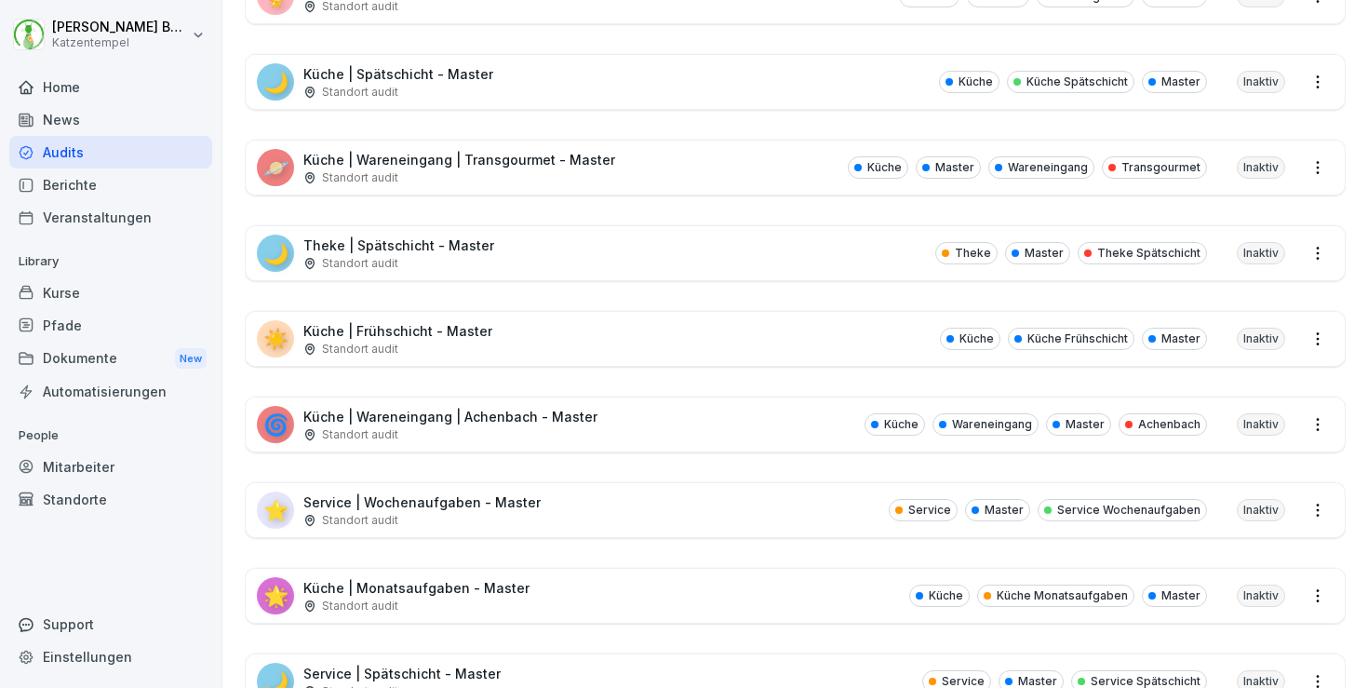
click at [490, 503] on p "Service | Wochenaufgaben - Master" at bounding box center [421, 502] width 237 height 20
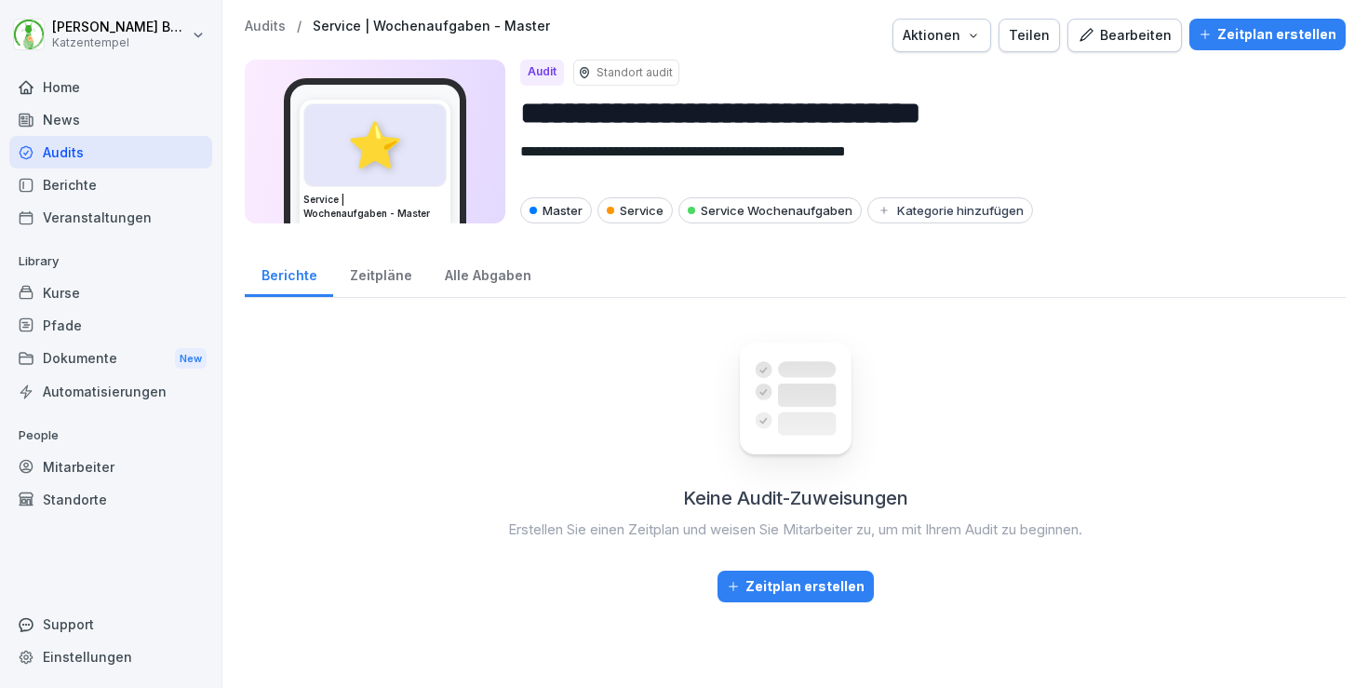
click at [976, 38] on div "Aktionen" at bounding box center [942, 35] width 78 height 20
click at [937, 82] on p "Audit duplizieren" at bounding box center [888, 79] width 103 height 17
click at [1029, 130] on input "**********" at bounding box center [925, 112] width 811 height 47
paste input "****"
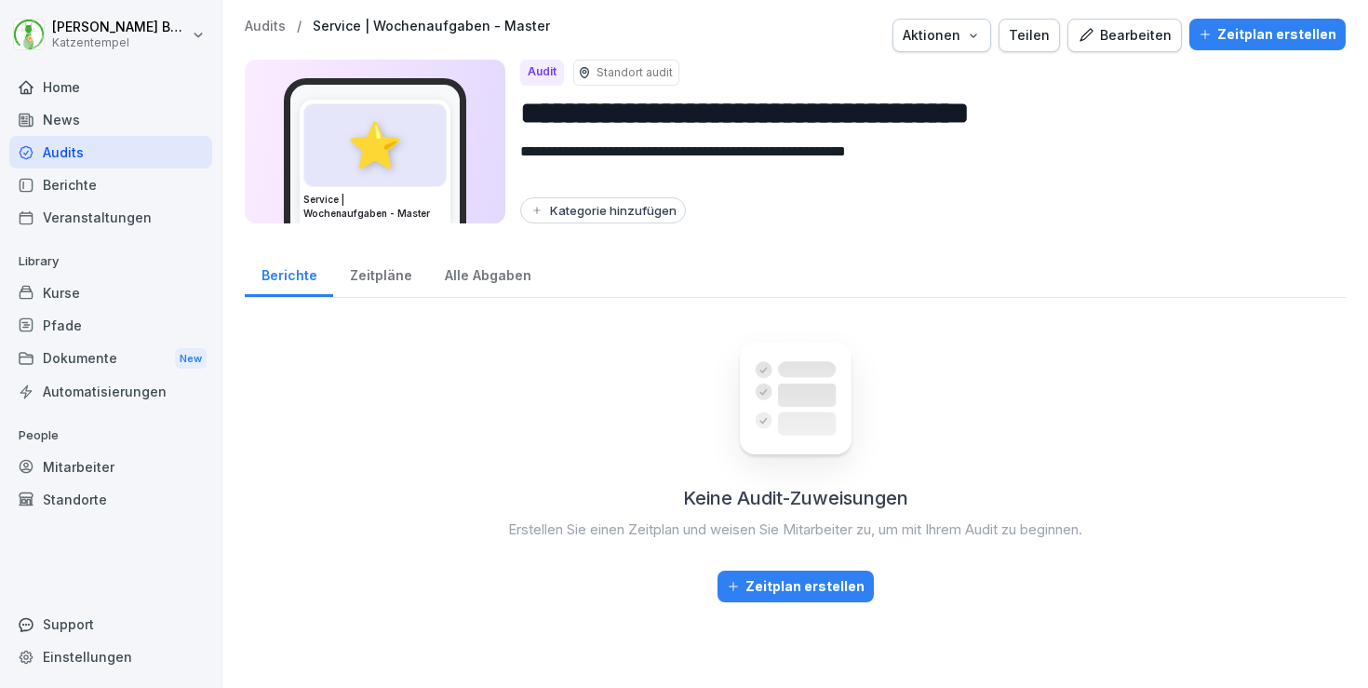
type input "**********"
click at [660, 202] on button "Kategorie hinzufügen" at bounding box center [603, 210] width 166 height 26
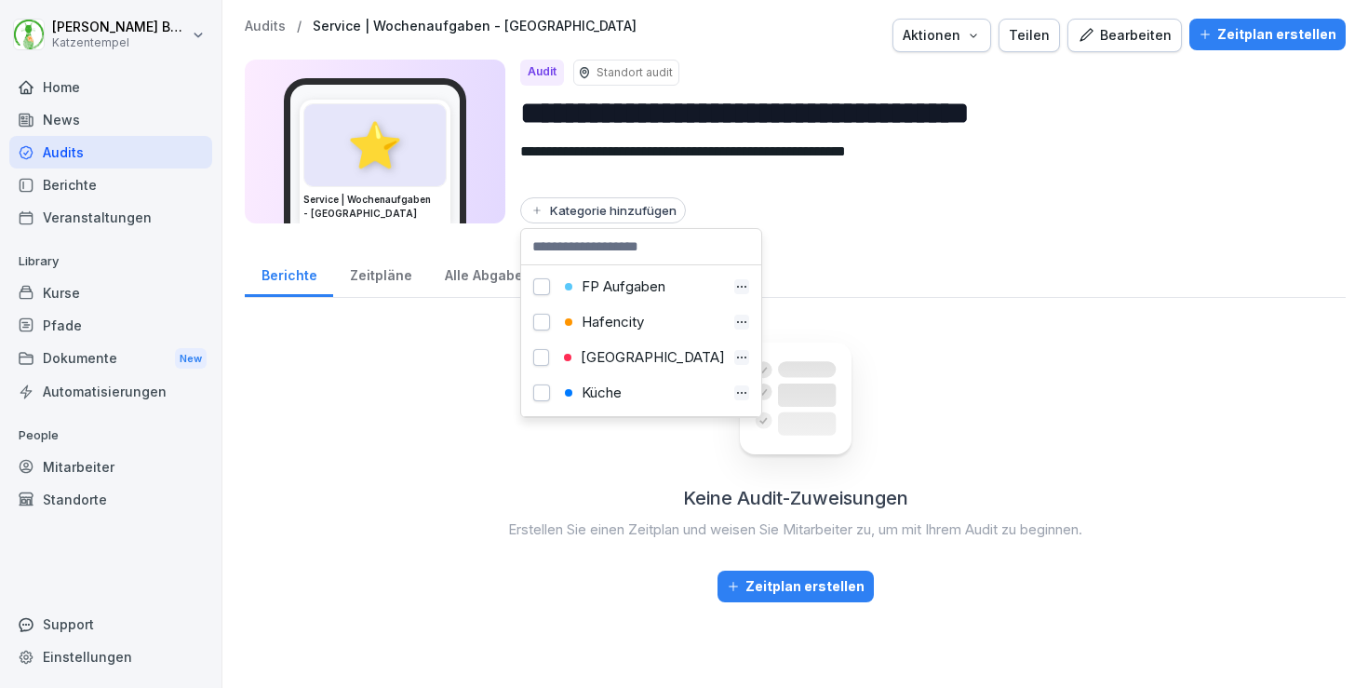
scroll to position [109, 0]
click at [642, 354] on div "[GEOGRAPHIC_DATA]" at bounding box center [642, 355] width 167 height 17
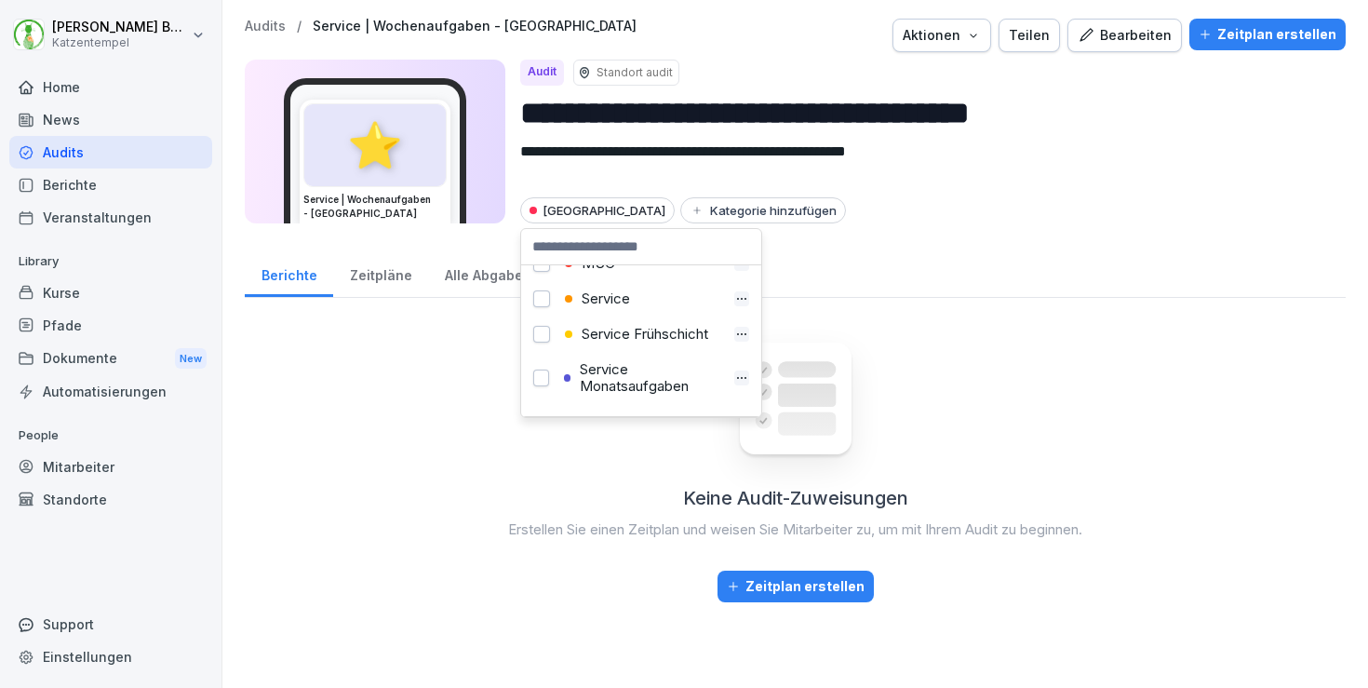
scroll to position [481, 0]
click at [623, 295] on div "Service" at bounding box center [642, 299] width 166 height 17
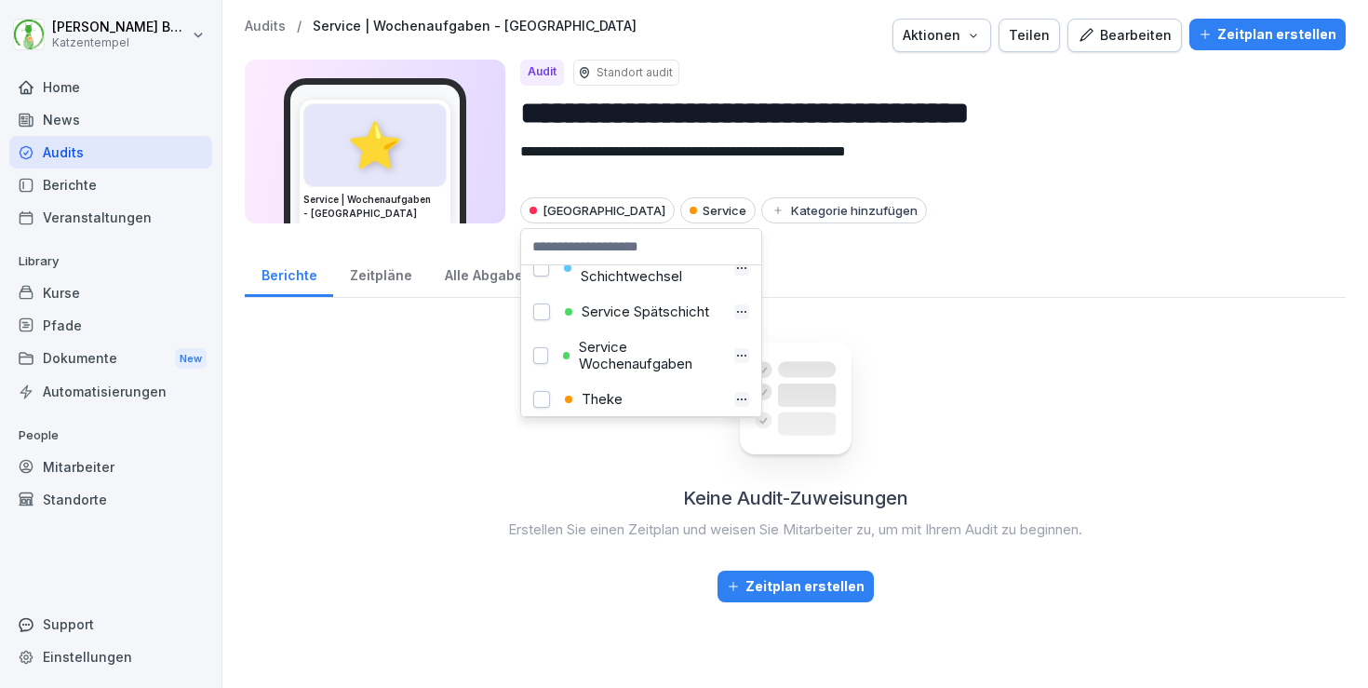
scroll to position [650, 0]
click at [654, 353] on div "Service Wochenaufgaben" at bounding box center [642, 350] width 168 height 34
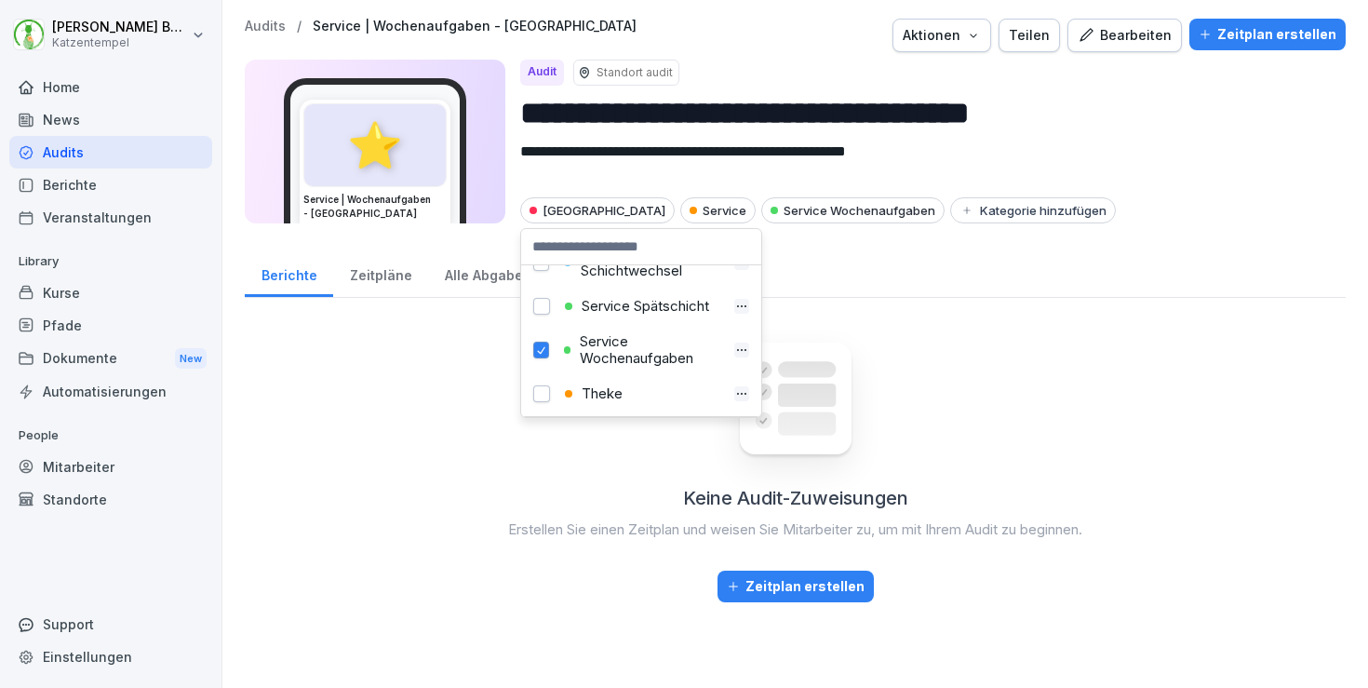
click at [270, 32] on p "Audits" at bounding box center [265, 27] width 41 height 16
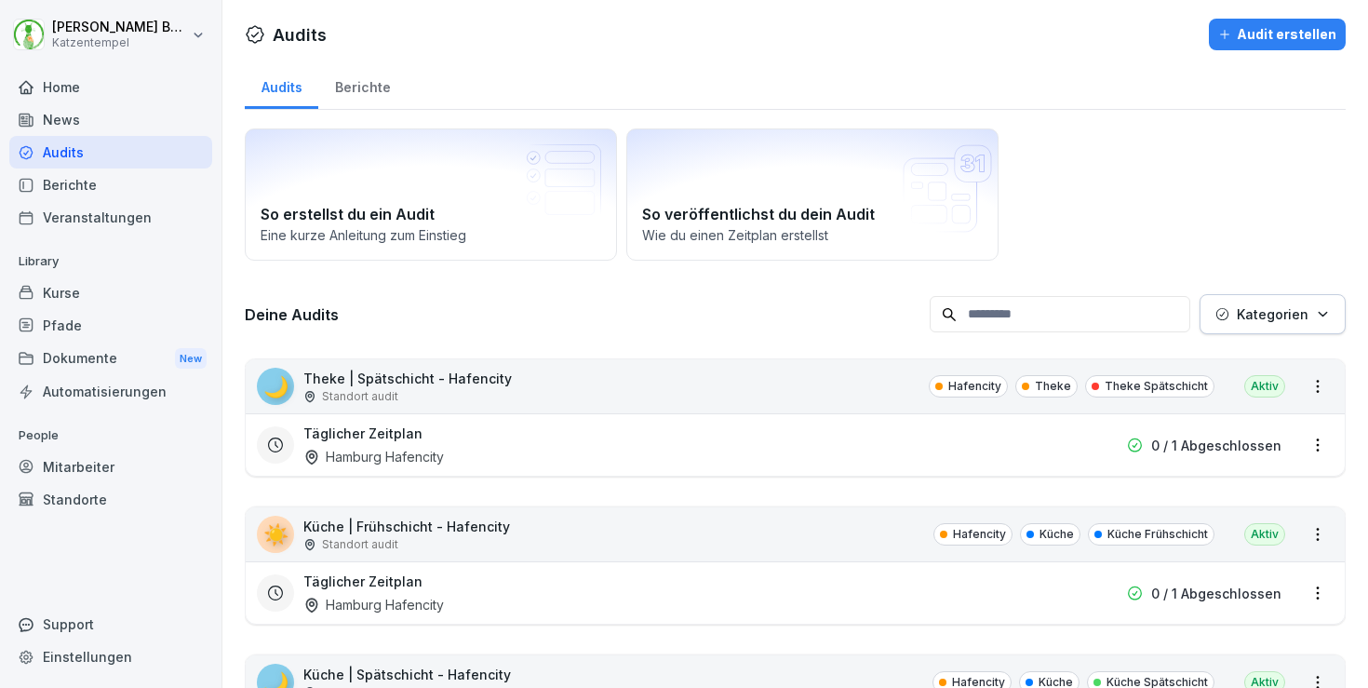
click at [1286, 311] on p "Kategorien" at bounding box center [1273, 314] width 72 height 20
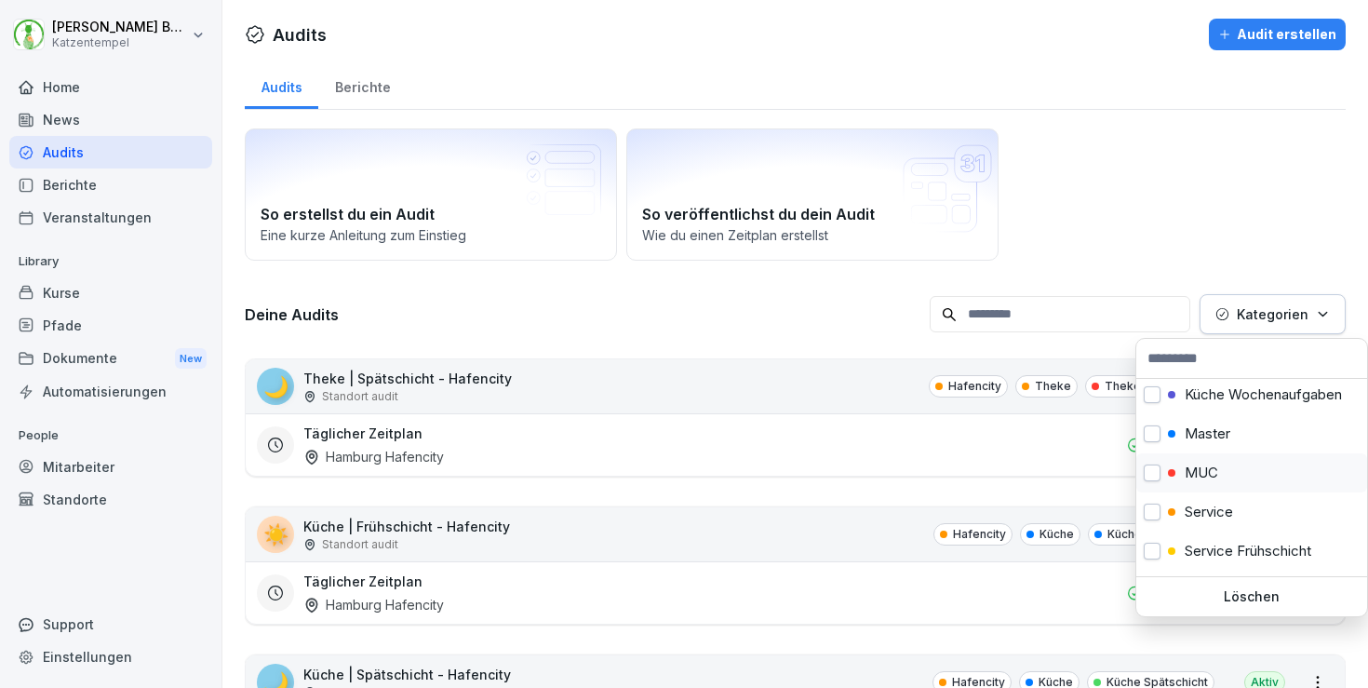
scroll to position [397, 0]
click at [1215, 424] on p "Master" at bounding box center [1208, 432] width 46 height 17
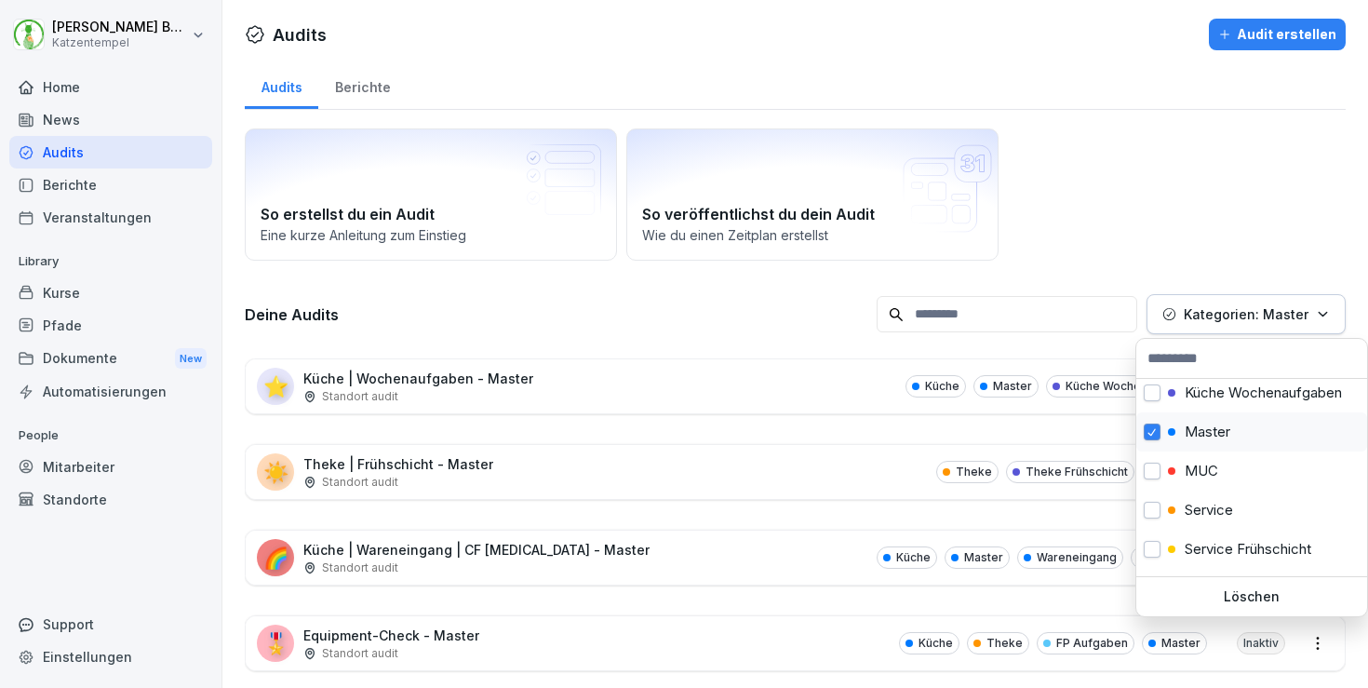
scroll to position [391, 0]
click at [775, 304] on html "[PERSON_NAME] Katzentempel Home News Audits Berichte Veranstaltungen Library Ku…" at bounding box center [684, 344] width 1368 height 688
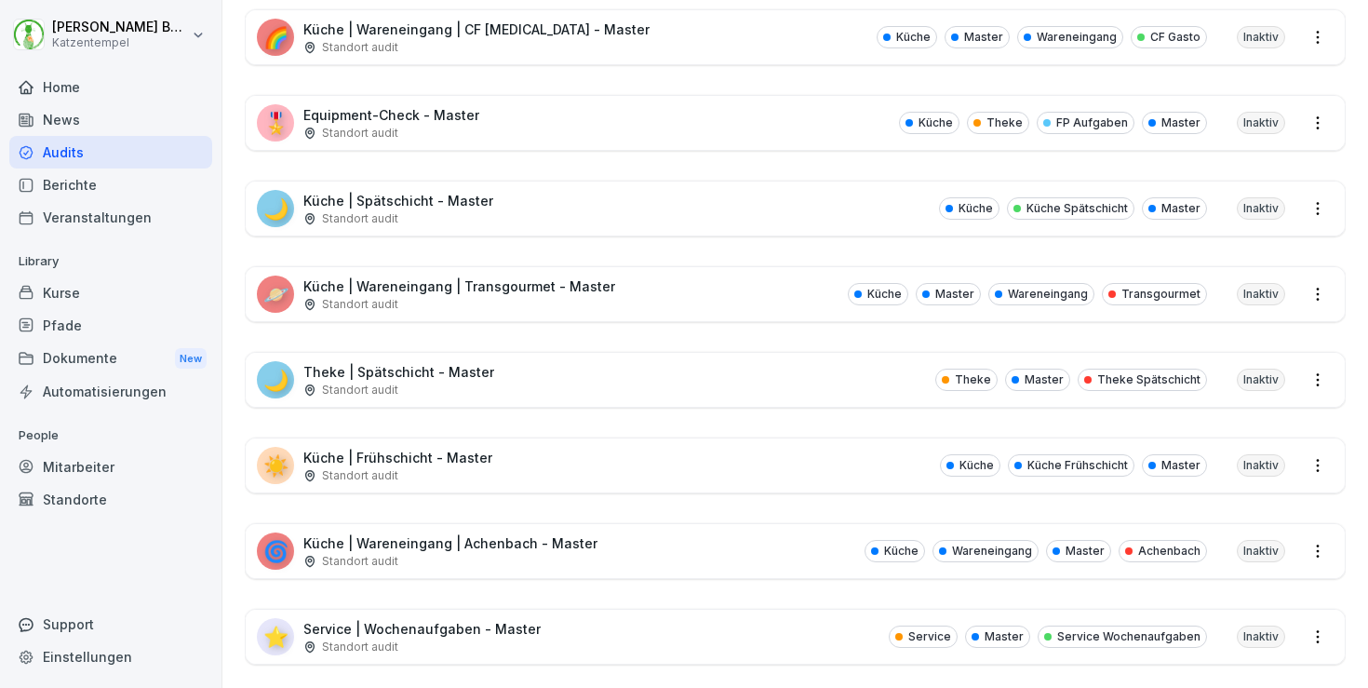
scroll to position [700, 0]
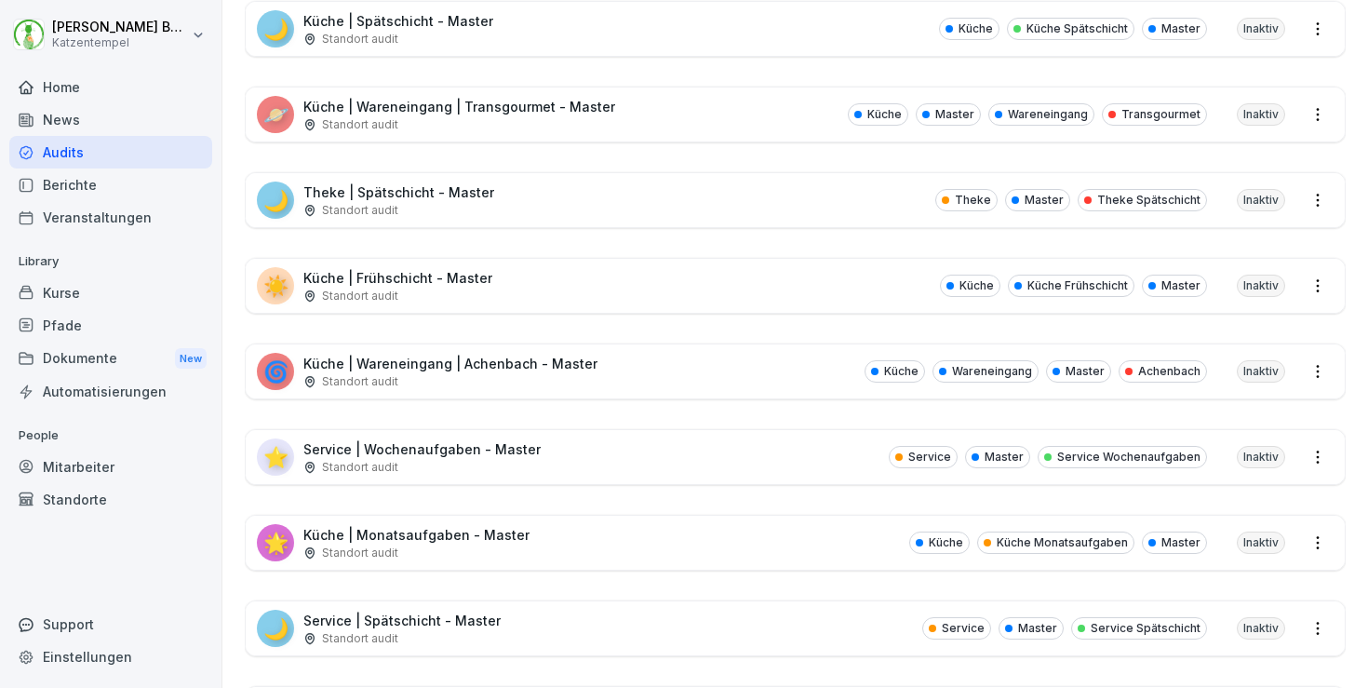
click at [600, 545] on div "🌟 Küche | Monatsaufgaben - Master Standort audit Küche Küche Monatsaufgaben Mas…" at bounding box center [795, 543] width 1099 height 54
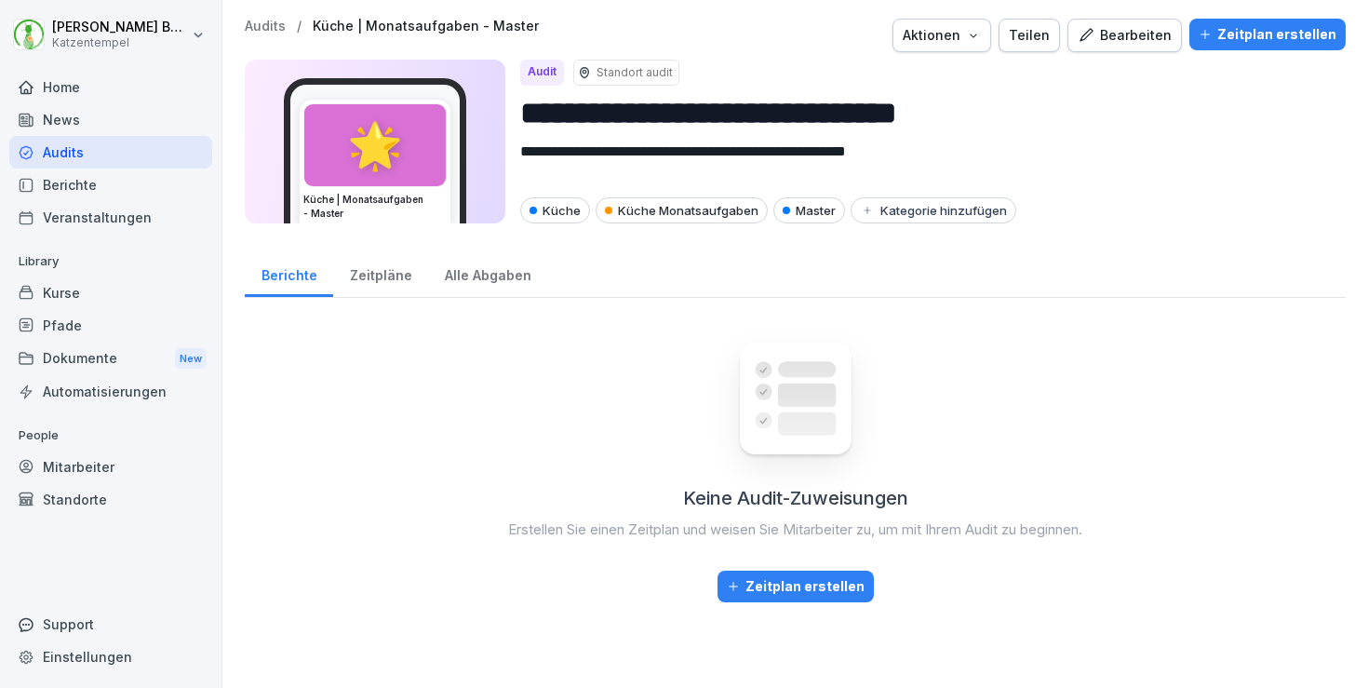
click at [979, 40] on div "Aktionen" at bounding box center [942, 35] width 78 height 20
click at [949, 81] on div "Audit duplizieren" at bounding box center [903, 79] width 207 height 32
click at [964, 116] on input "**********" at bounding box center [925, 112] width 811 height 47
paste input "****"
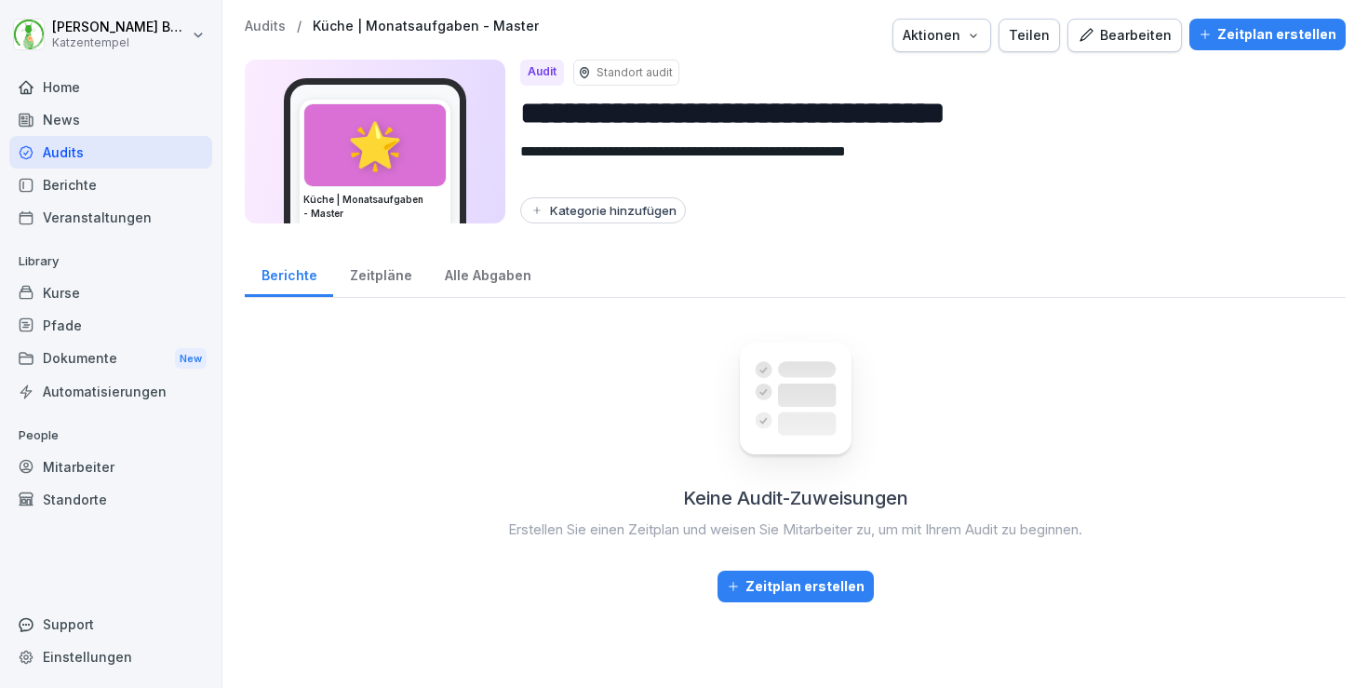
type input "**********"
click at [612, 212] on div "Kategorie hinzufügen" at bounding box center [603, 210] width 147 height 15
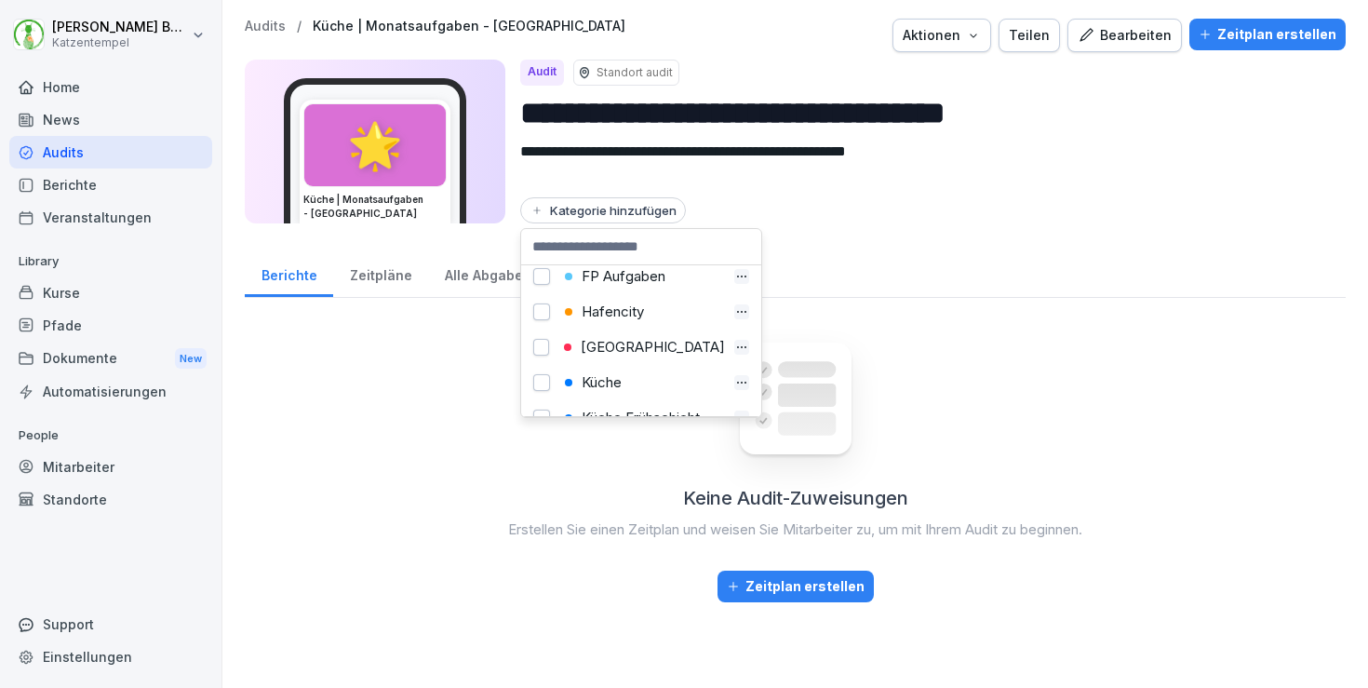
scroll to position [129, 0]
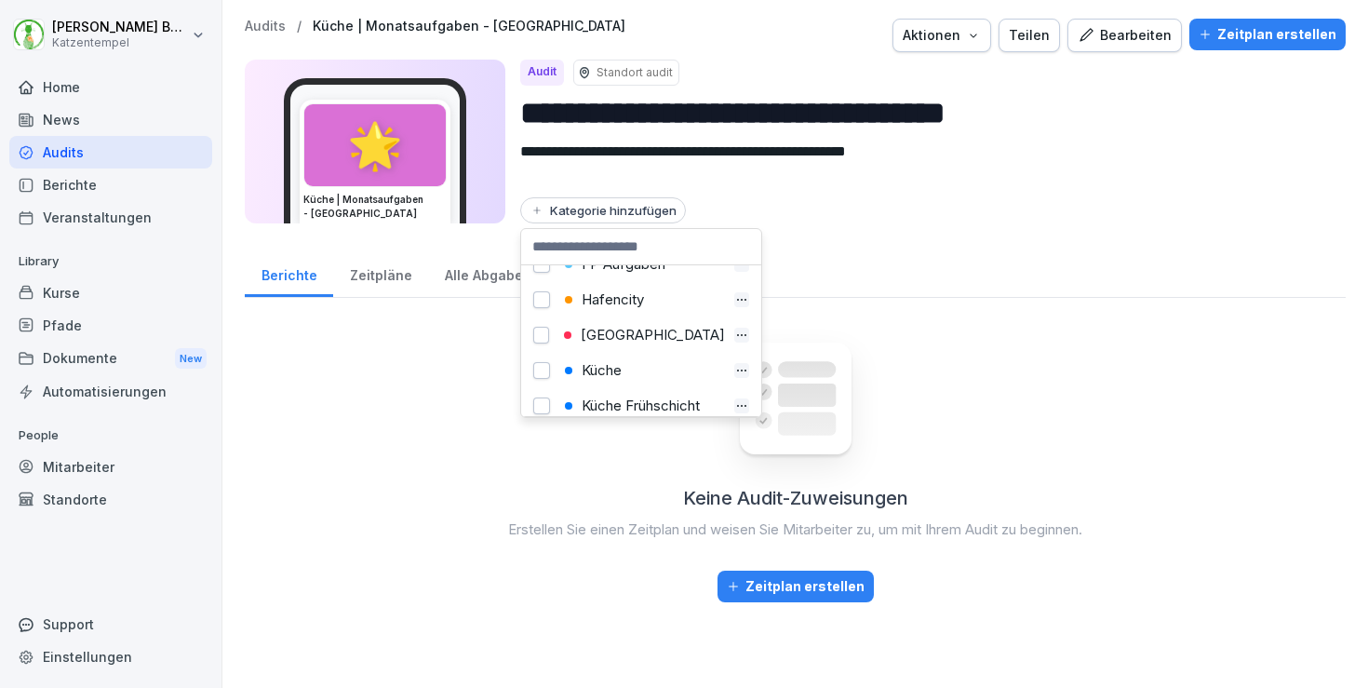
click at [621, 332] on div "[GEOGRAPHIC_DATA]" at bounding box center [642, 335] width 167 height 17
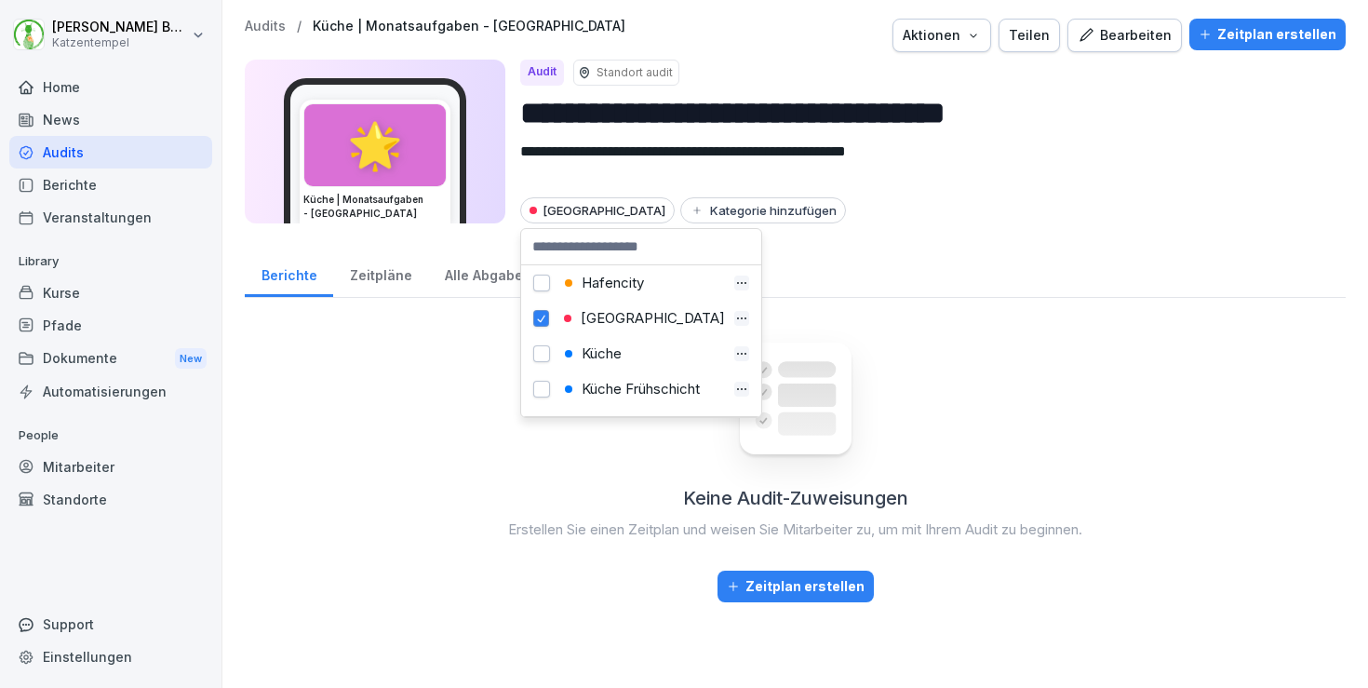
scroll to position [152, 0]
click at [626, 346] on div "Küche" at bounding box center [642, 348] width 166 height 17
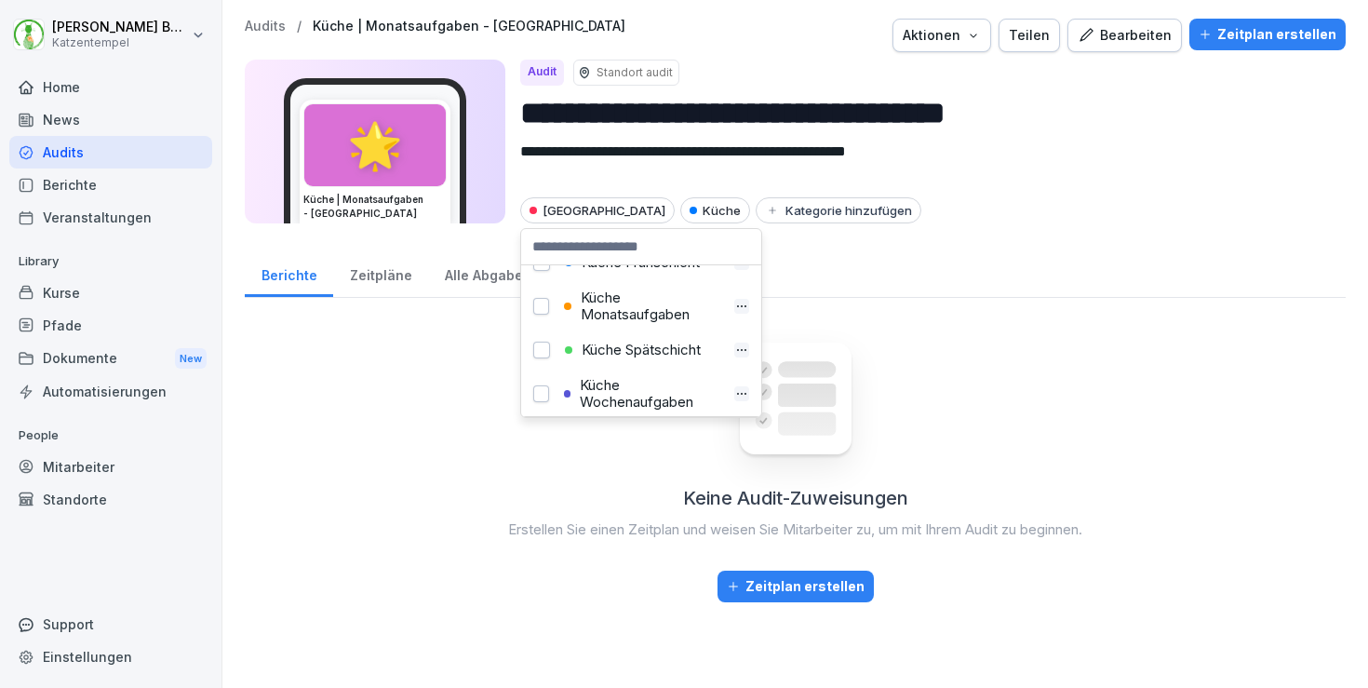
scroll to position [295, 0]
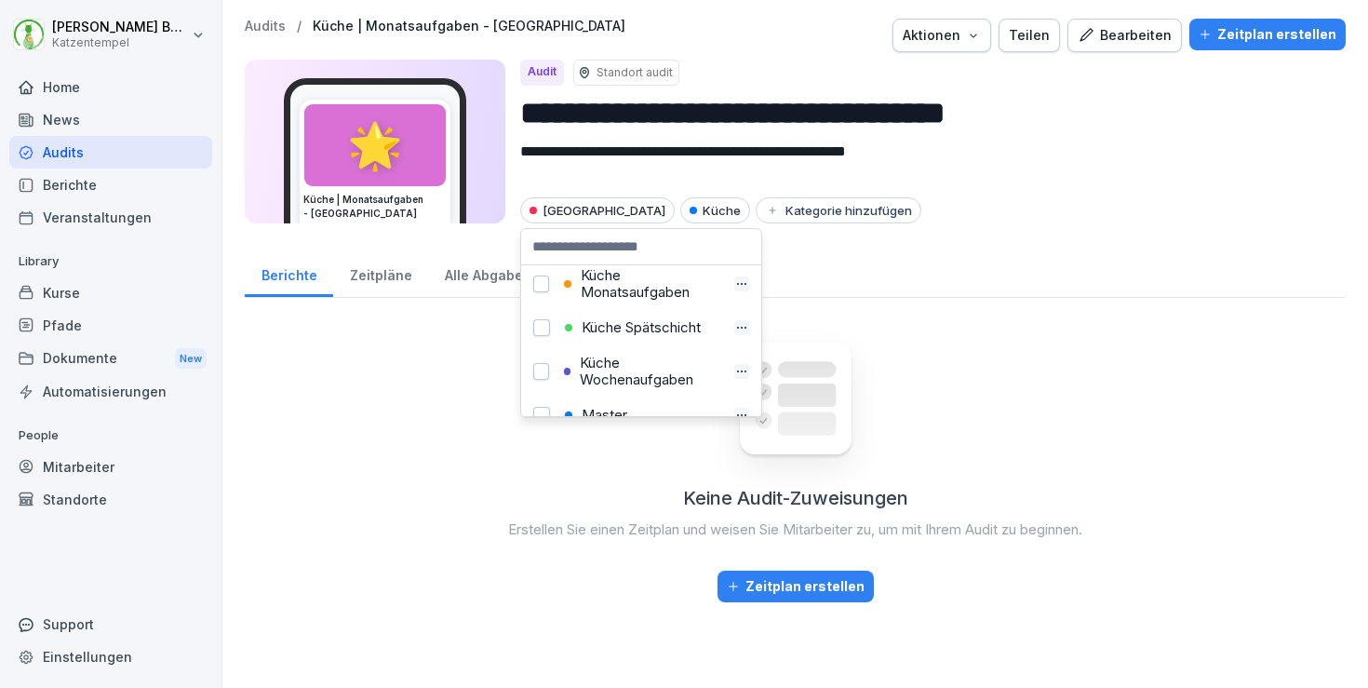
click at [656, 288] on div "Küche Monatsaufgaben" at bounding box center [642, 284] width 167 height 34
click at [259, 32] on p "Audits" at bounding box center [265, 27] width 41 height 16
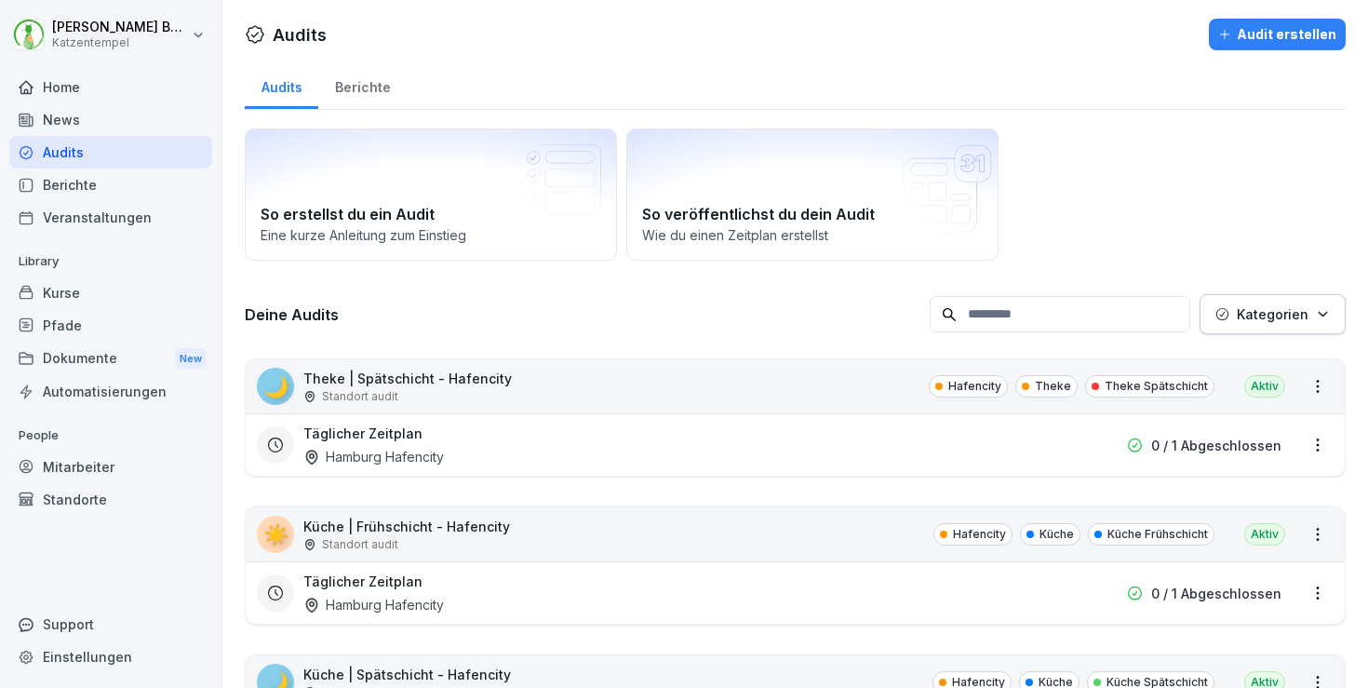
click at [1264, 312] on p "Kategorien" at bounding box center [1273, 314] width 72 height 20
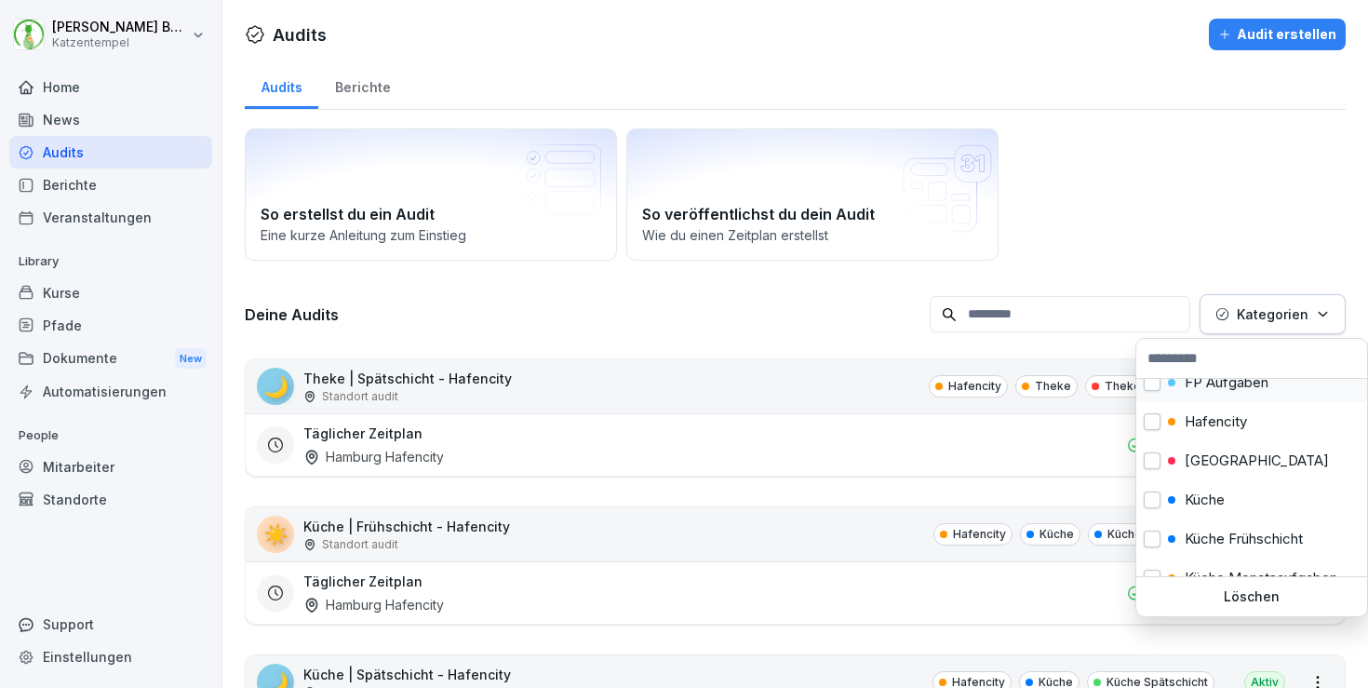
scroll to position [132, 0]
click at [1248, 463] on p "[GEOGRAPHIC_DATA]" at bounding box center [1257, 461] width 144 height 17
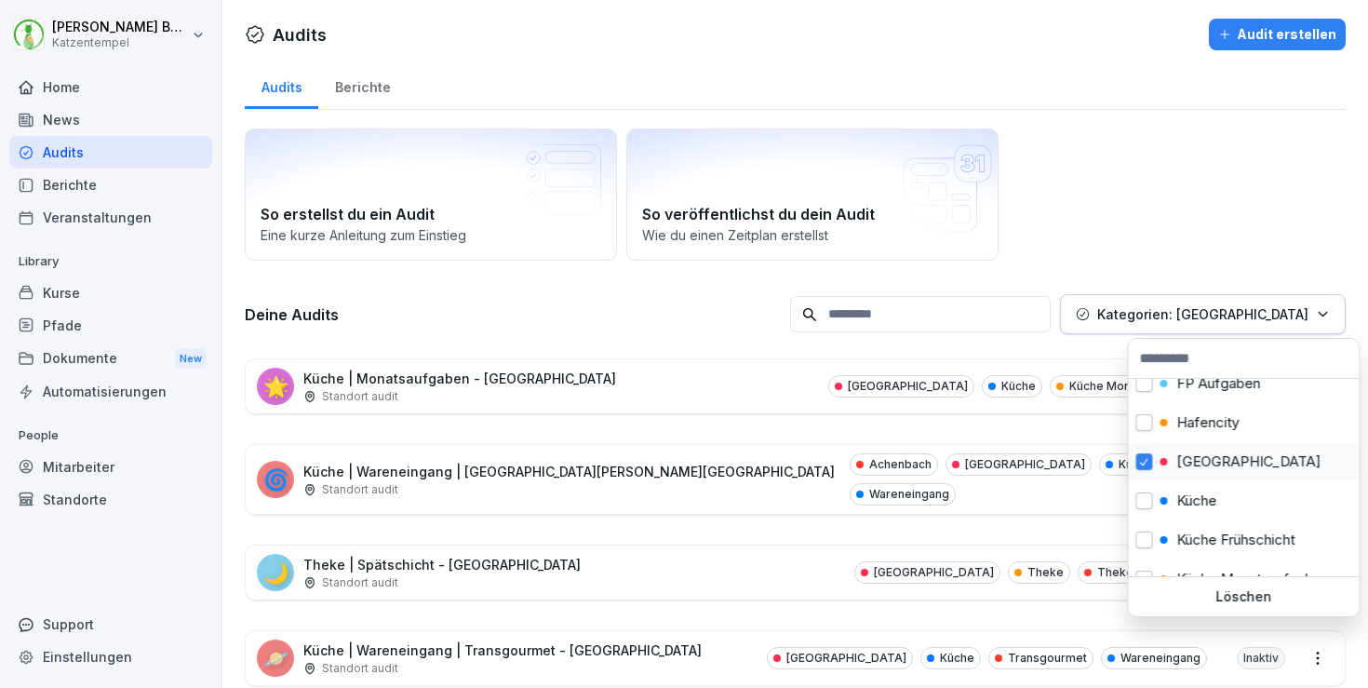
click at [1248, 463] on p "[GEOGRAPHIC_DATA]" at bounding box center [1250, 461] width 144 height 17
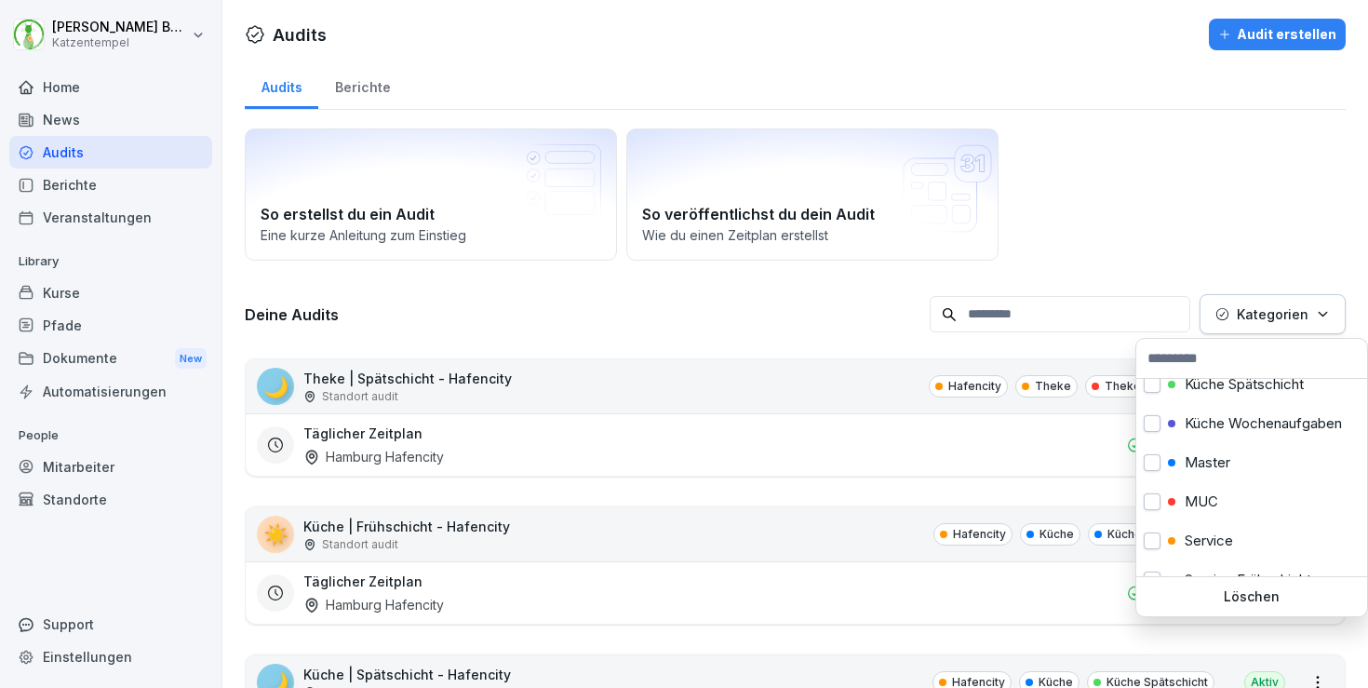
scroll to position [374, 0]
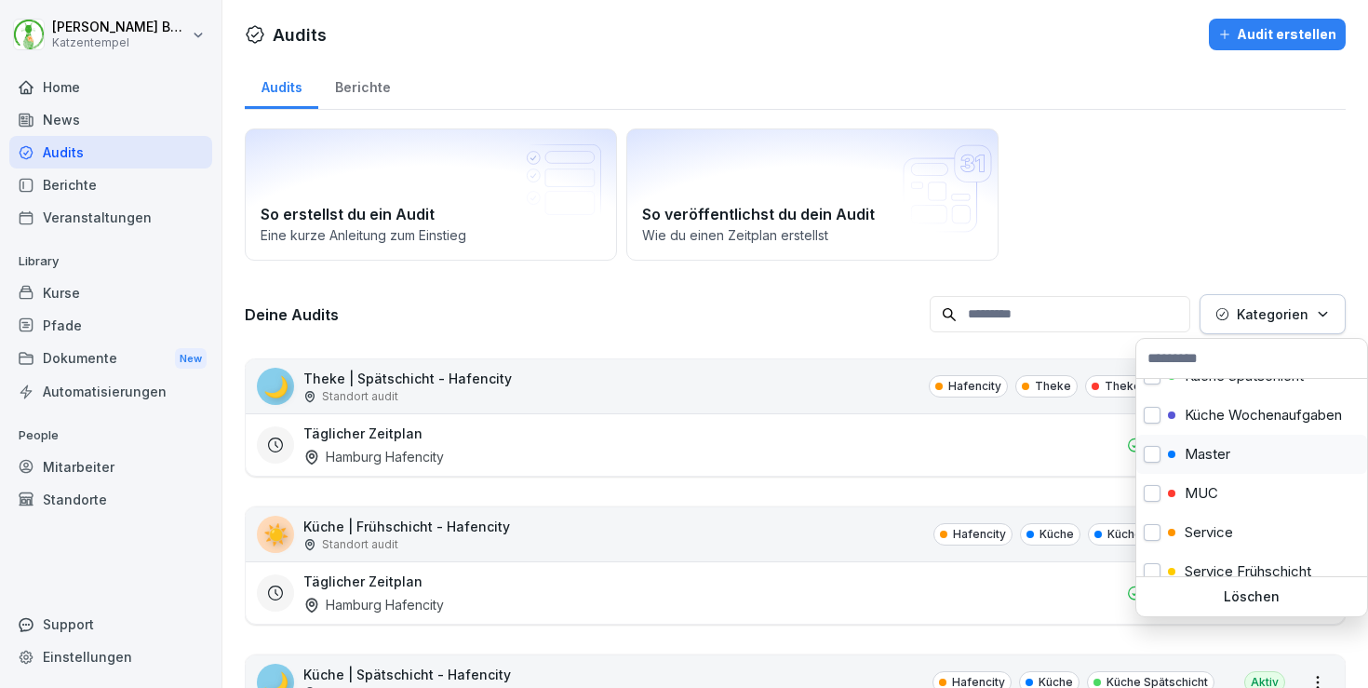
click at [1225, 462] on p "Master" at bounding box center [1208, 454] width 46 height 17
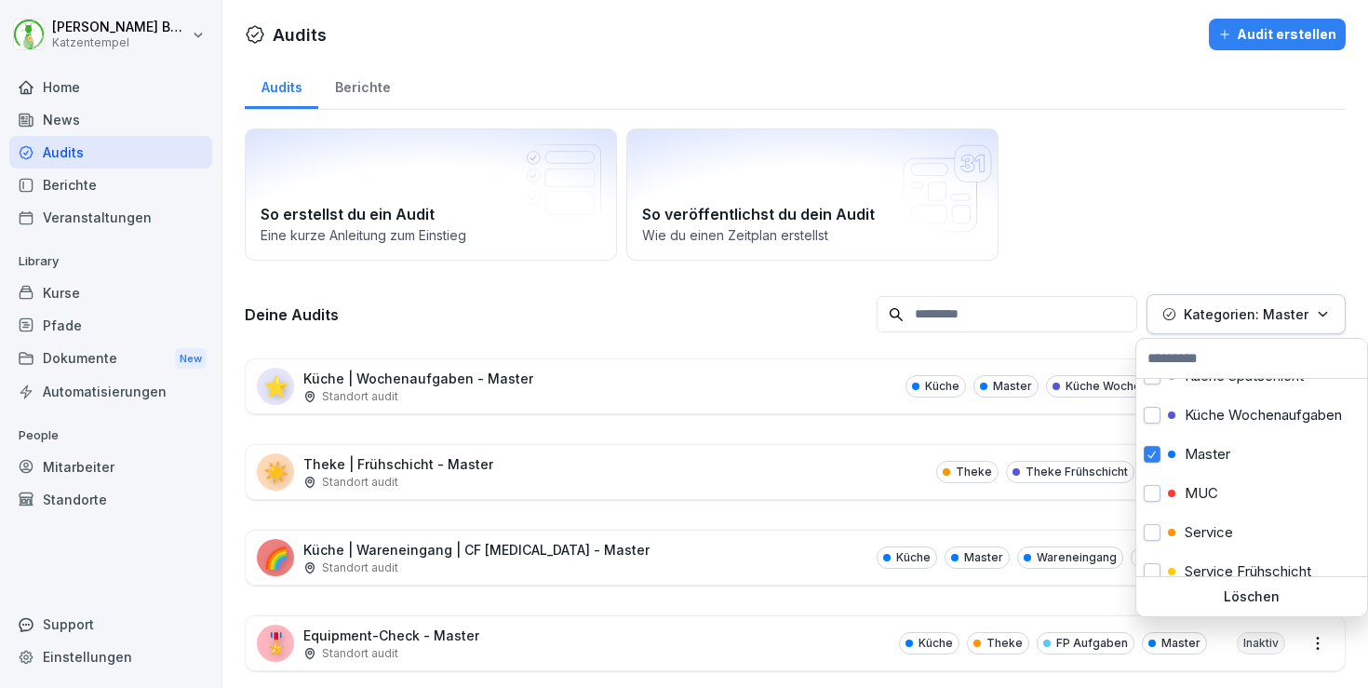
click at [691, 330] on html "[PERSON_NAME] Katzentempel Home News Audits Berichte Veranstaltungen Library Ku…" at bounding box center [684, 344] width 1368 height 688
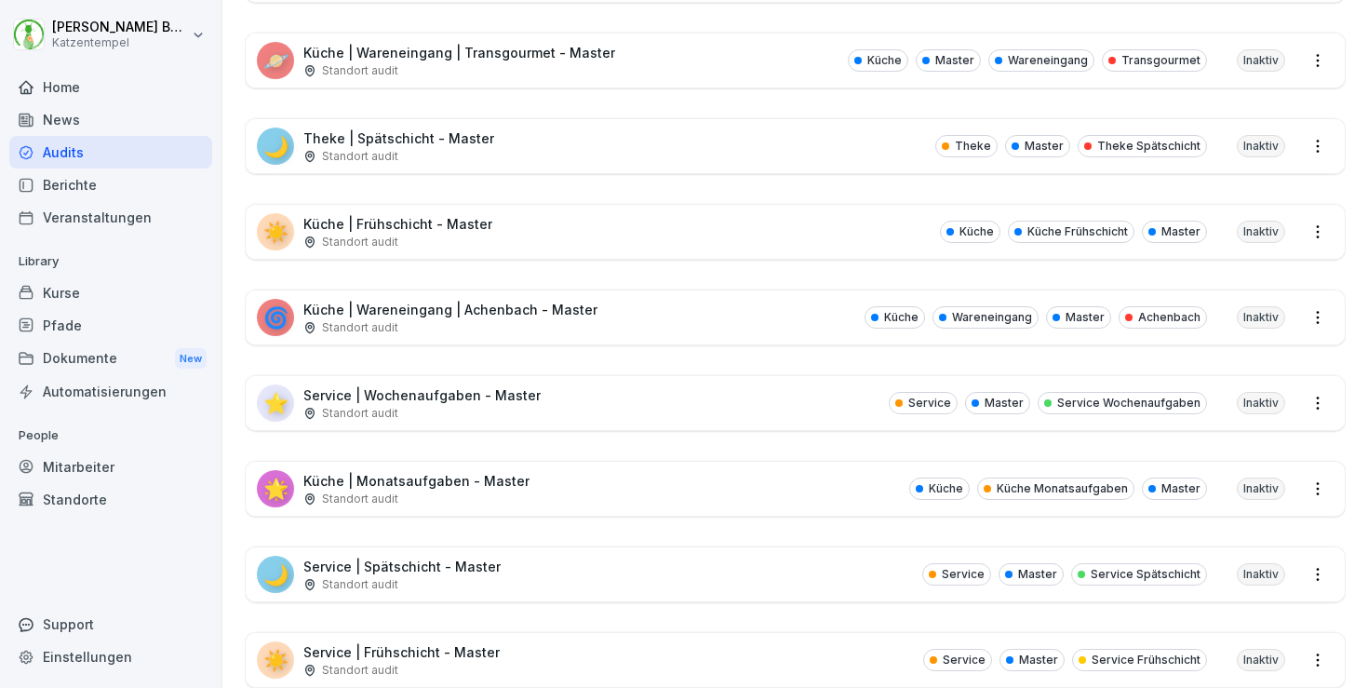
scroll to position [756, 0]
click at [716, 566] on div "🌙 Service | Spätschicht - Master Standort audit Service Master Service Spätschi…" at bounding box center [795, 572] width 1099 height 54
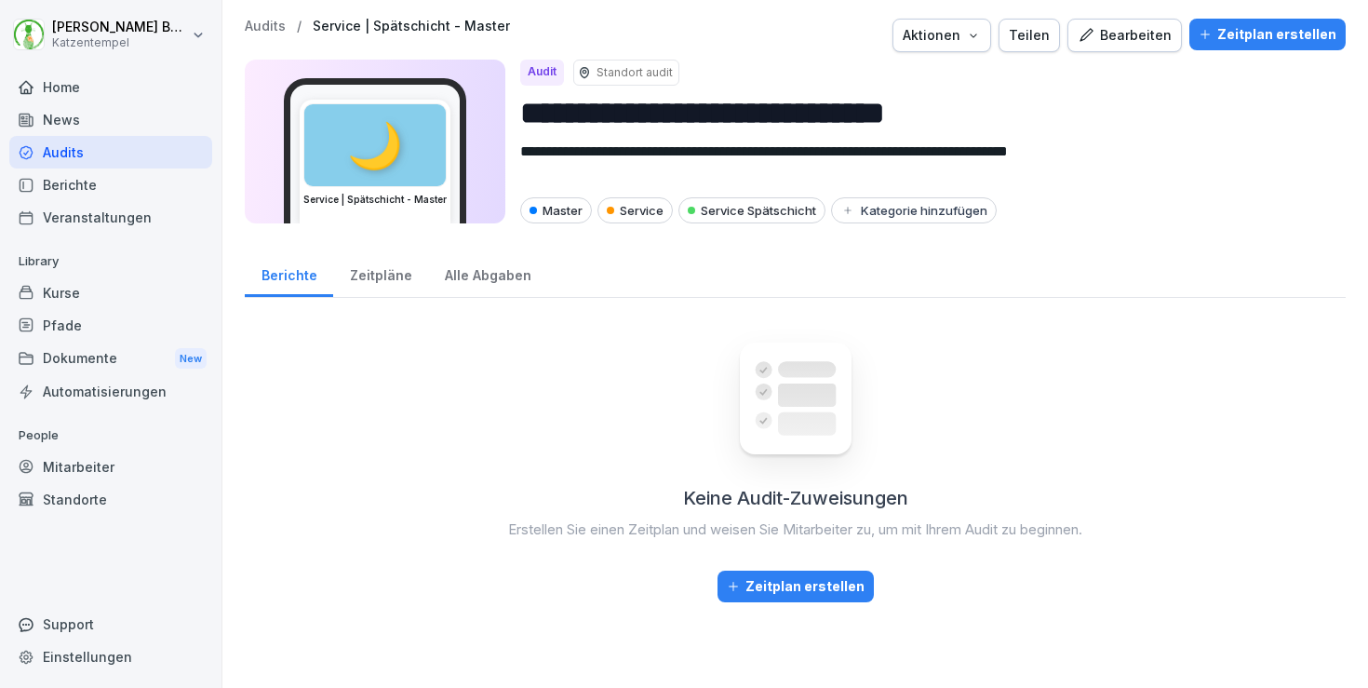
click at [981, 34] on icon "button" at bounding box center [973, 35] width 15 height 15
click at [953, 77] on div "Audit duplizieren" at bounding box center [903, 79] width 207 height 32
click at [927, 101] on input "**********" at bounding box center [925, 112] width 811 height 47
paste input "****"
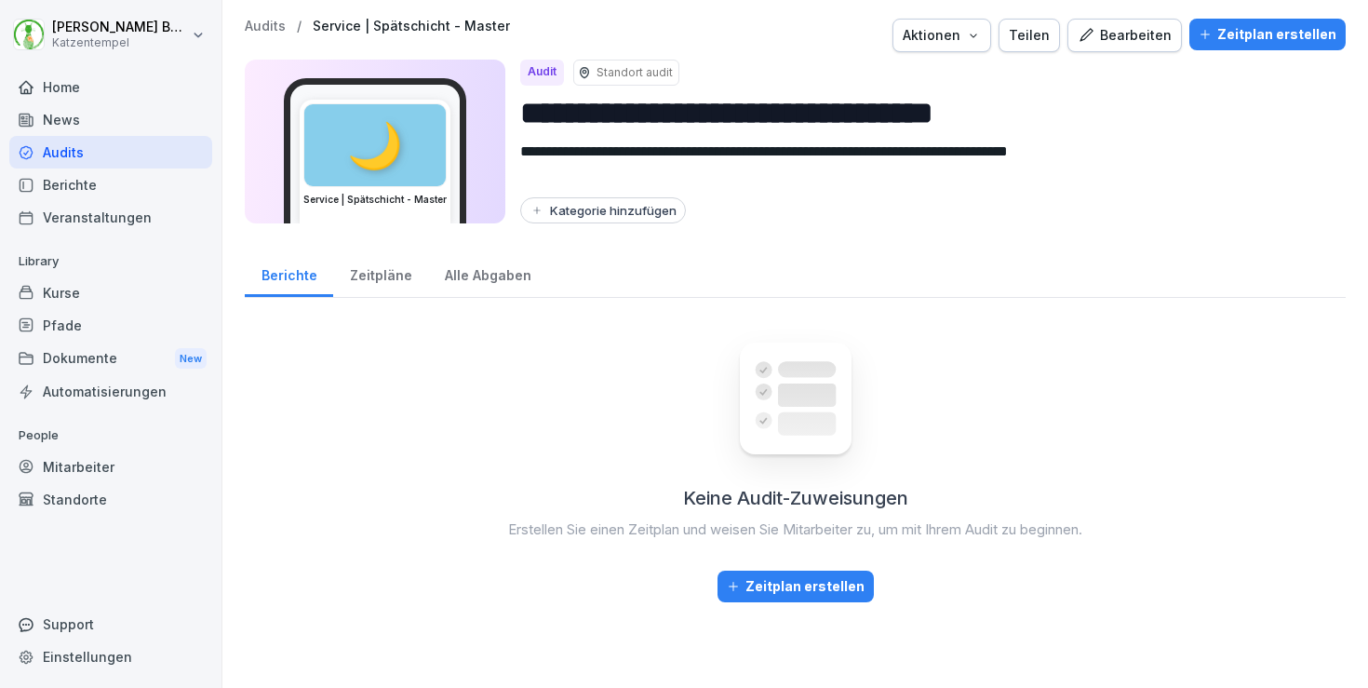
type input "**********"
click at [597, 219] on button "Kategorie hinzufügen" at bounding box center [603, 210] width 166 height 26
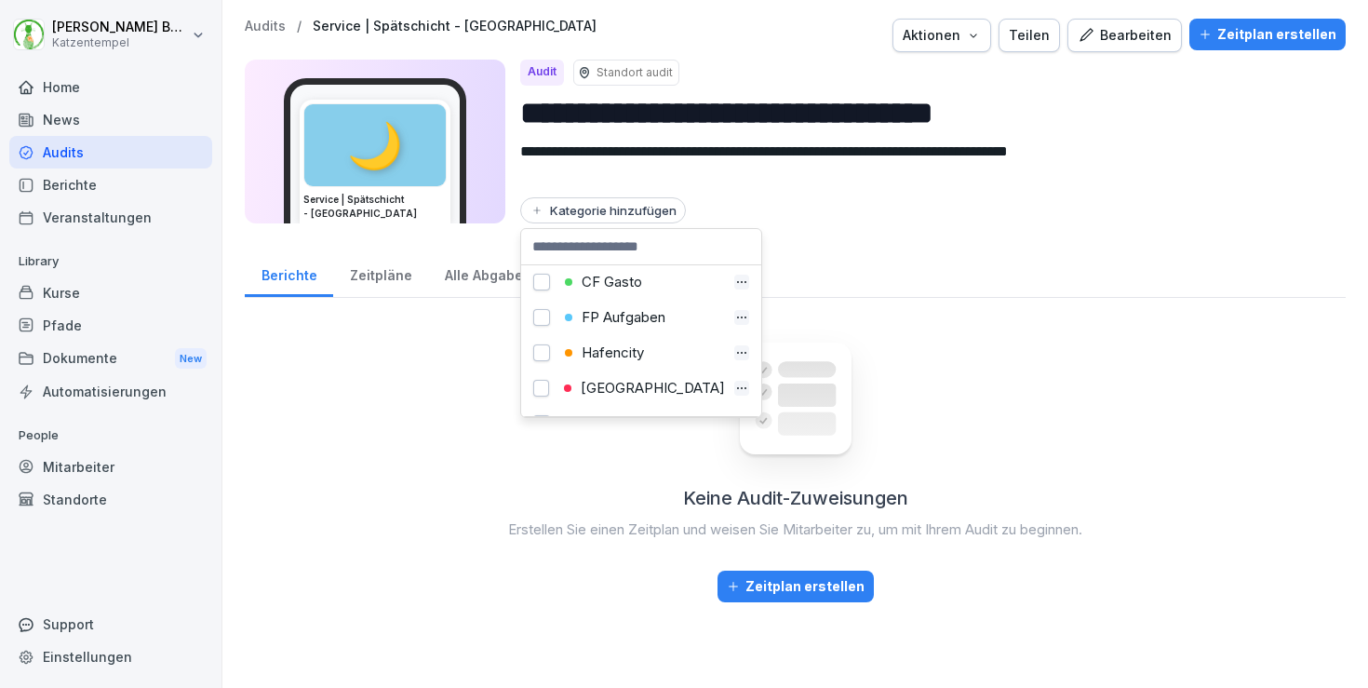
scroll to position [100, 0]
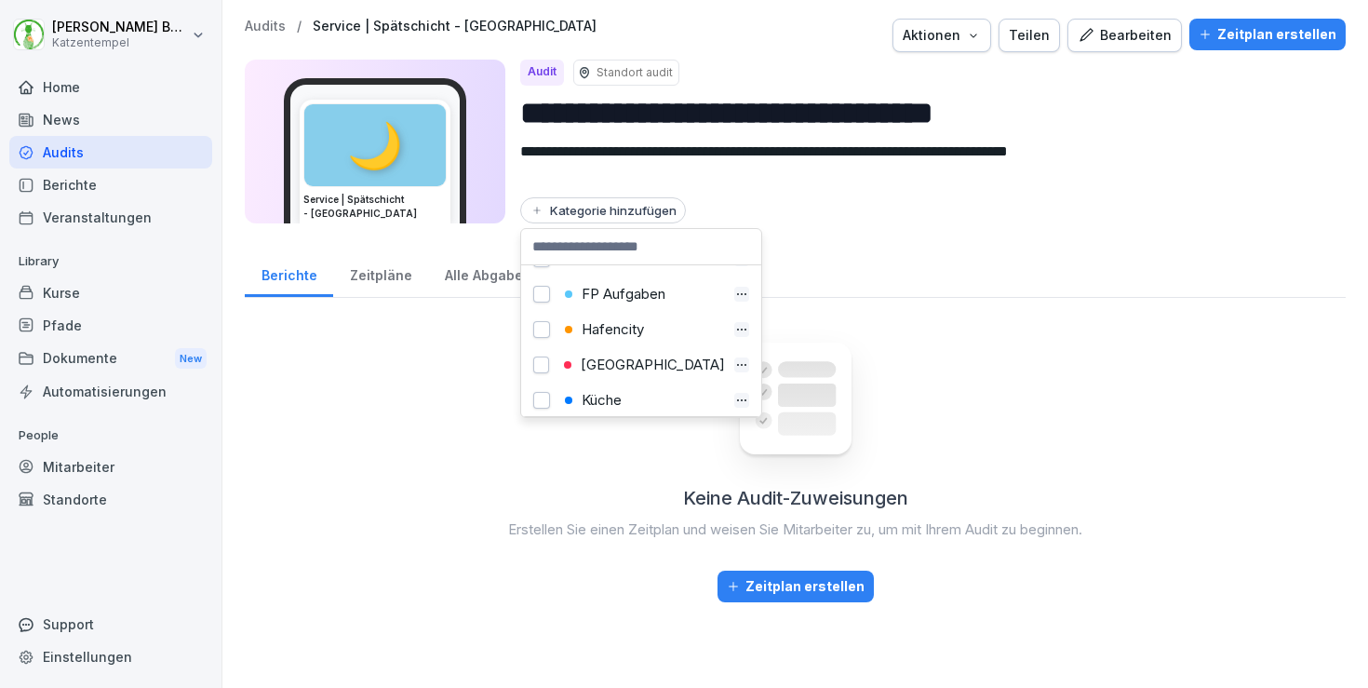
click at [618, 371] on div "[GEOGRAPHIC_DATA]" at bounding box center [642, 365] width 167 height 17
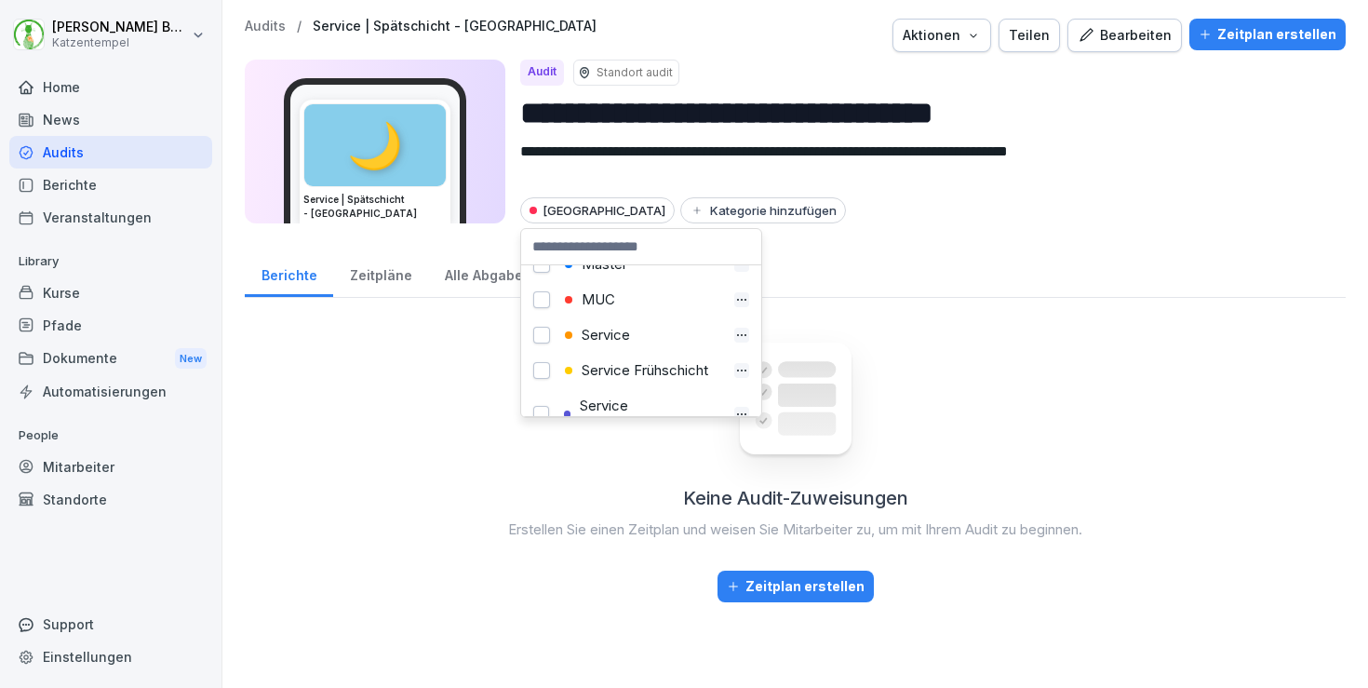
scroll to position [447, 0]
click at [625, 335] on div "Service" at bounding box center [642, 334] width 166 height 17
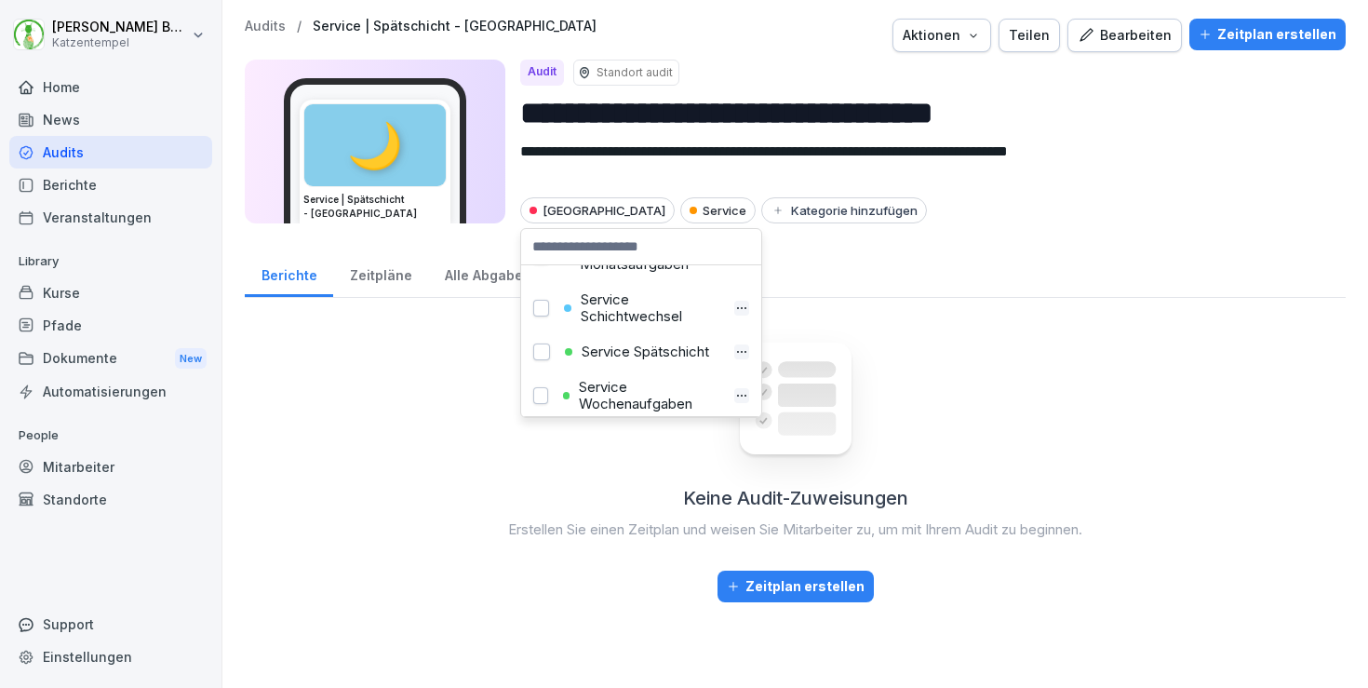
scroll to position [621, 0]
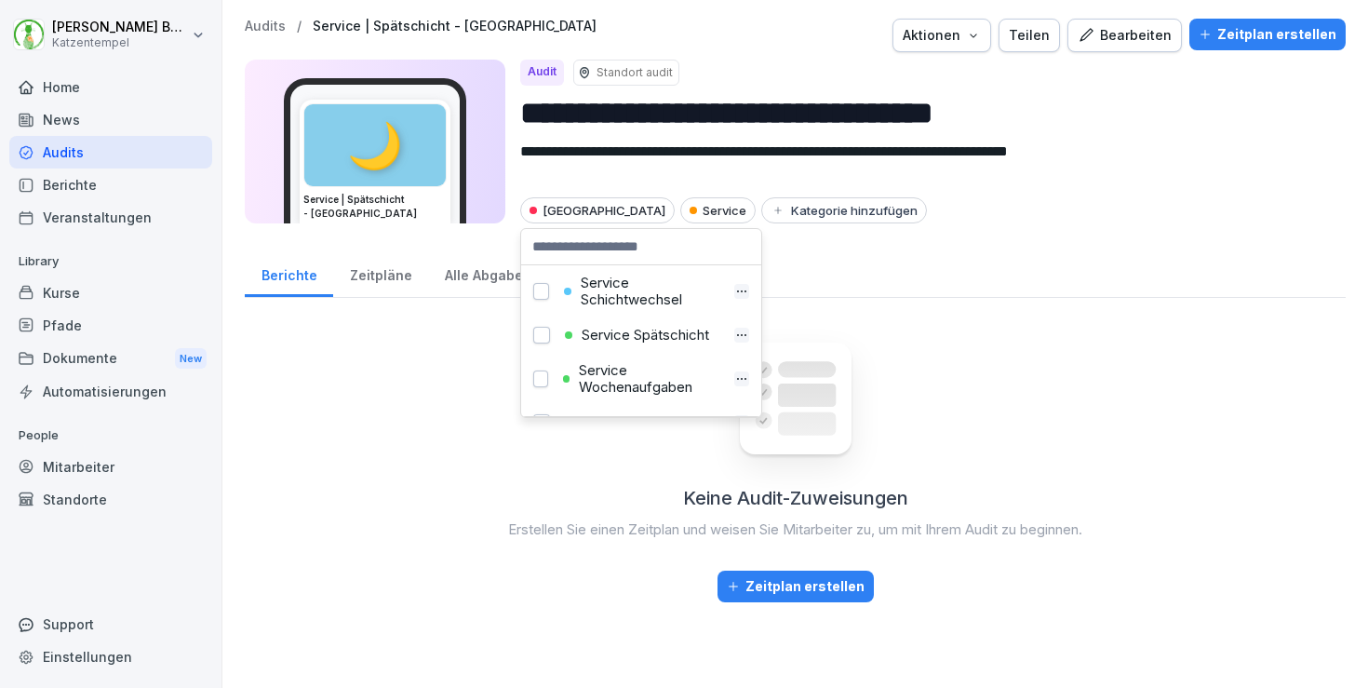
click at [659, 334] on div "Service Spätschicht" at bounding box center [642, 335] width 166 height 17
click at [263, 24] on p "Audits" at bounding box center [265, 27] width 41 height 16
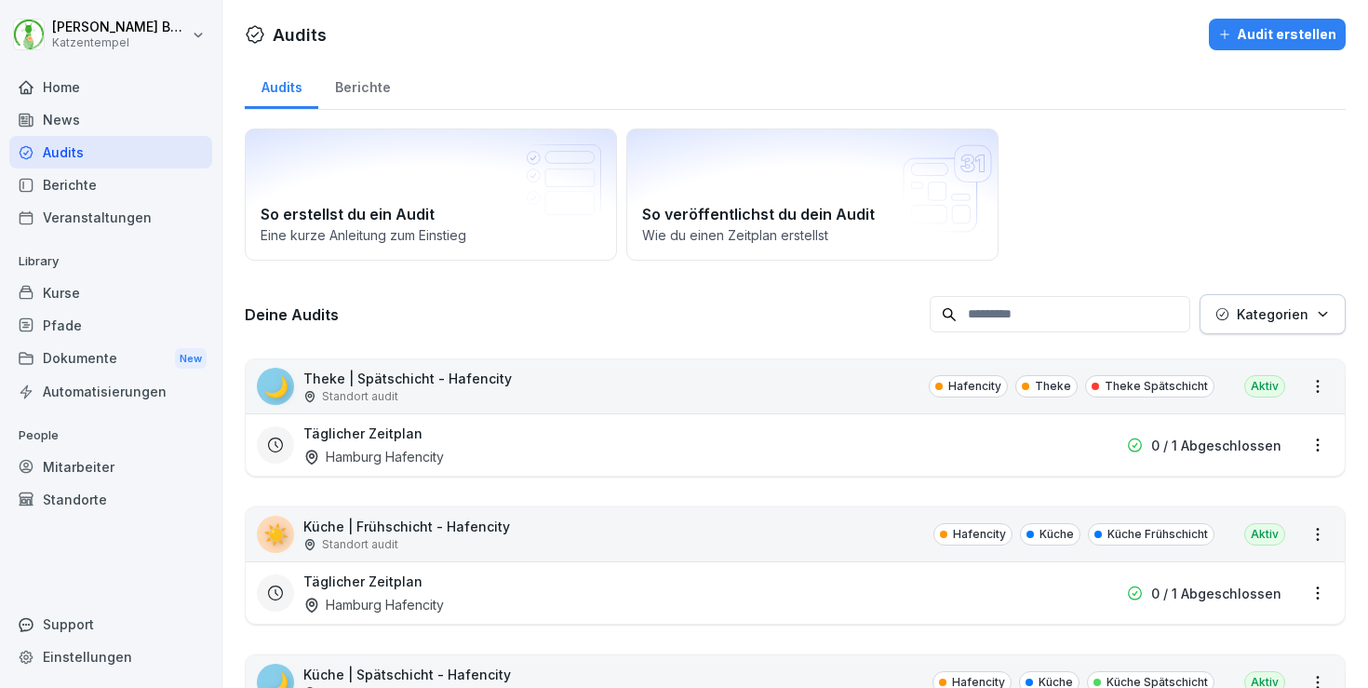
click at [1293, 311] on p "Kategorien" at bounding box center [1273, 314] width 72 height 20
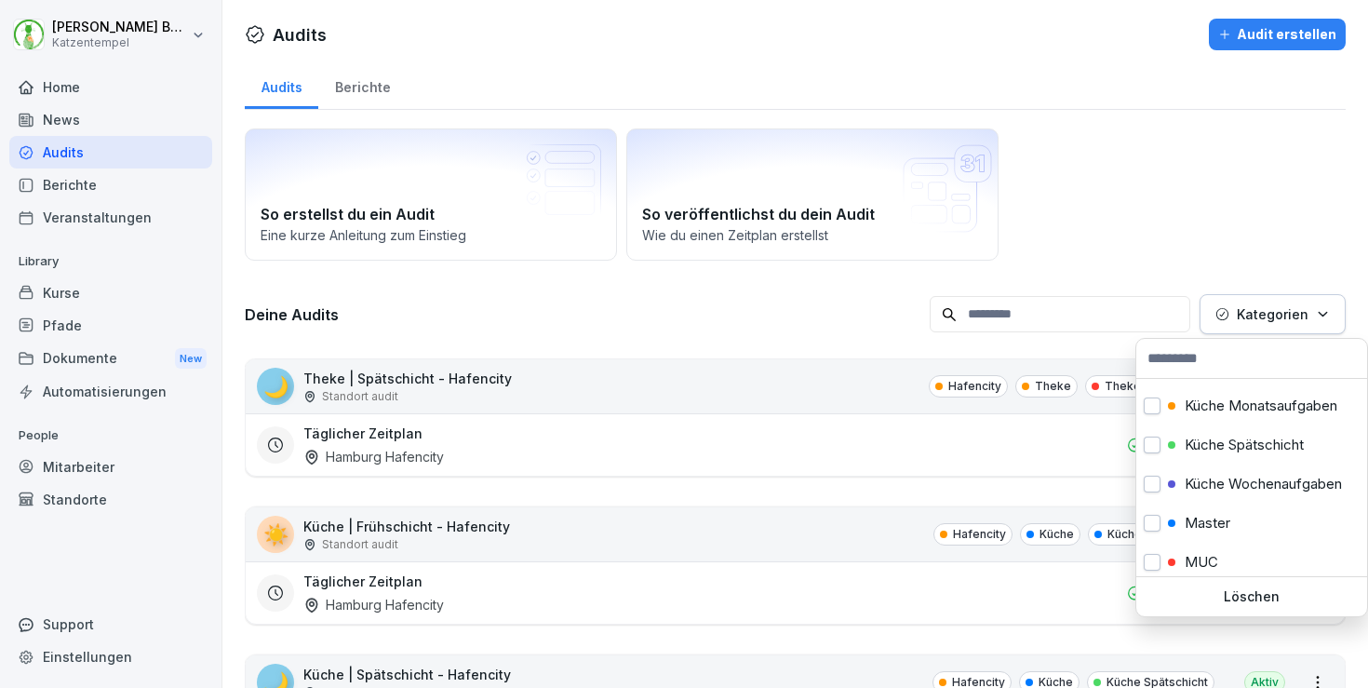
scroll to position [315, 0]
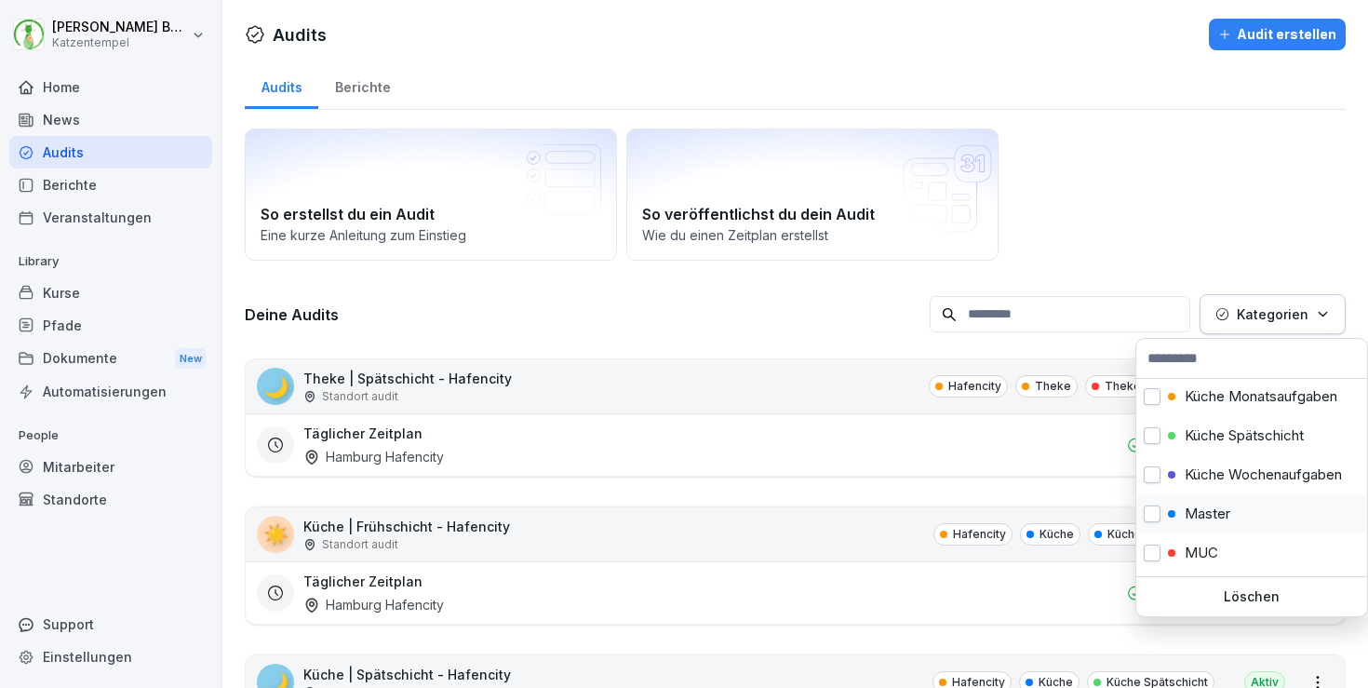
click at [1213, 506] on p "Master" at bounding box center [1208, 513] width 46 height 17
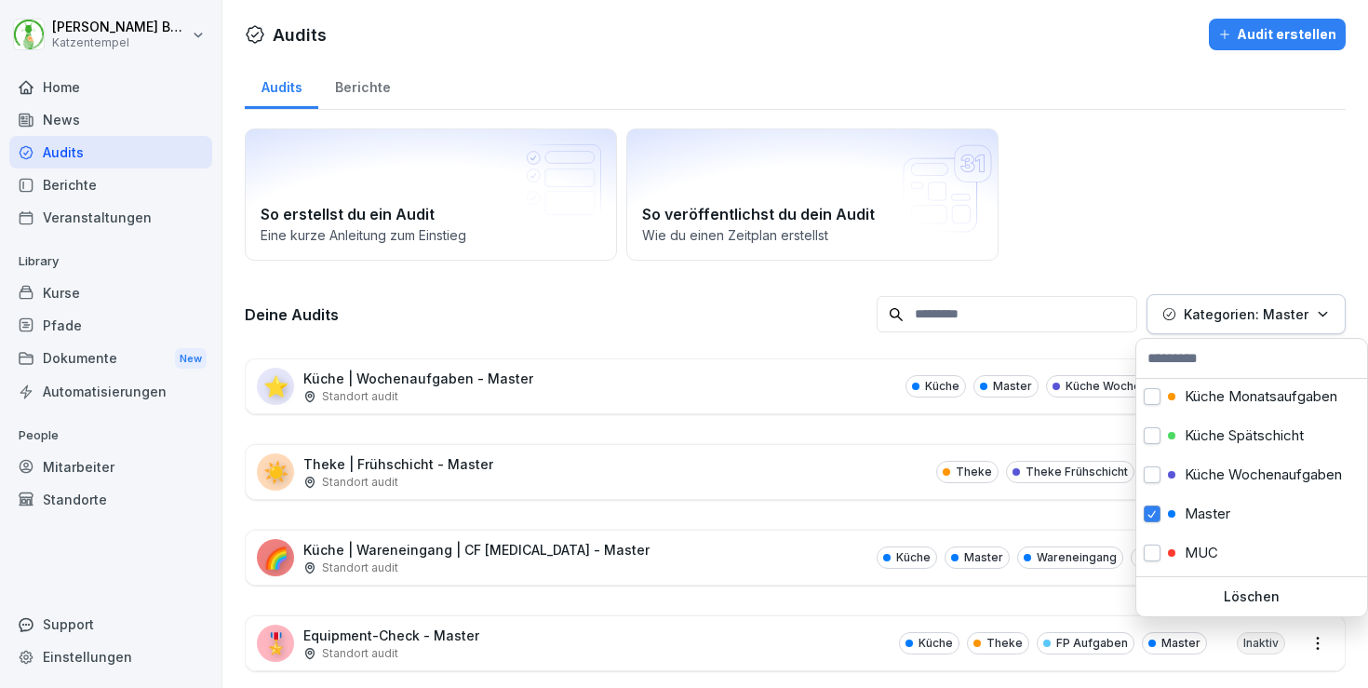
click at [650, 340] on html "[PERSON_NAME] Katzentempel Home News Audits Berichte Veranstaltungen Library Ku…" at bounding box center [684, 344] width 1368 height 688
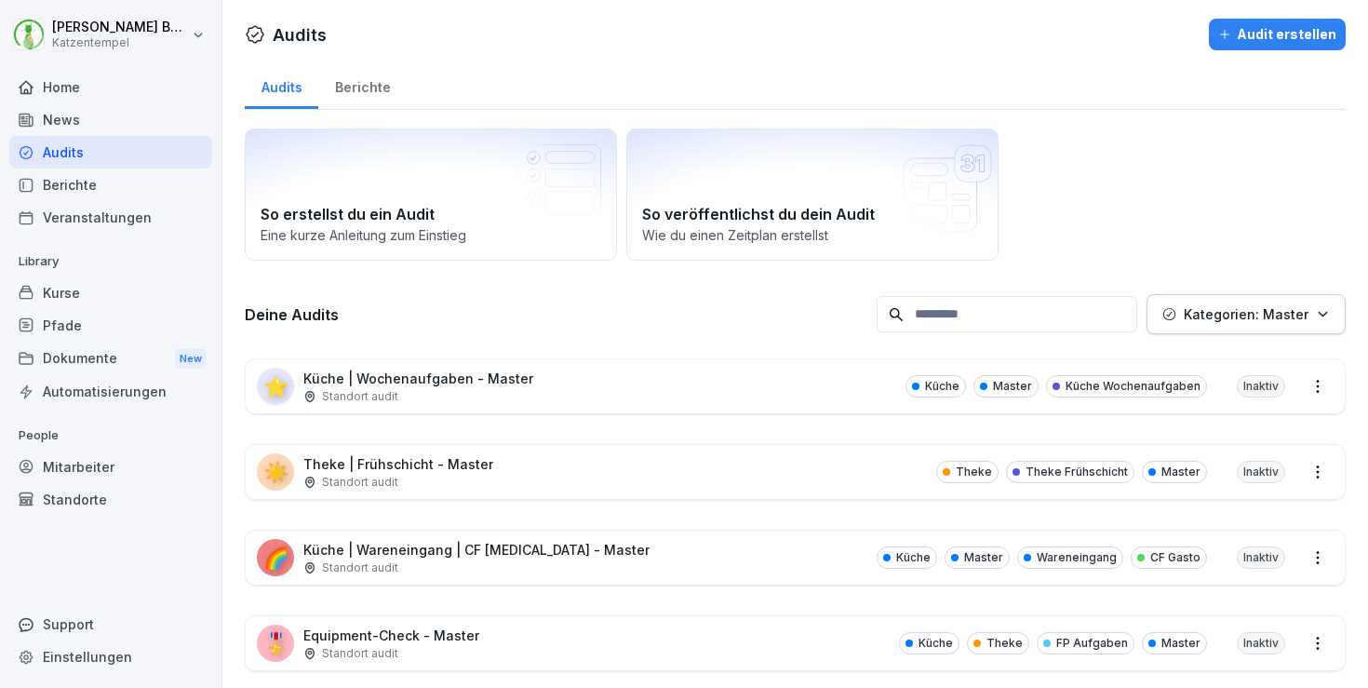
click at [615, 294] on div "Deine Audits Kategorien: Master" at bounding box center [795, 314] width 1101 height 40
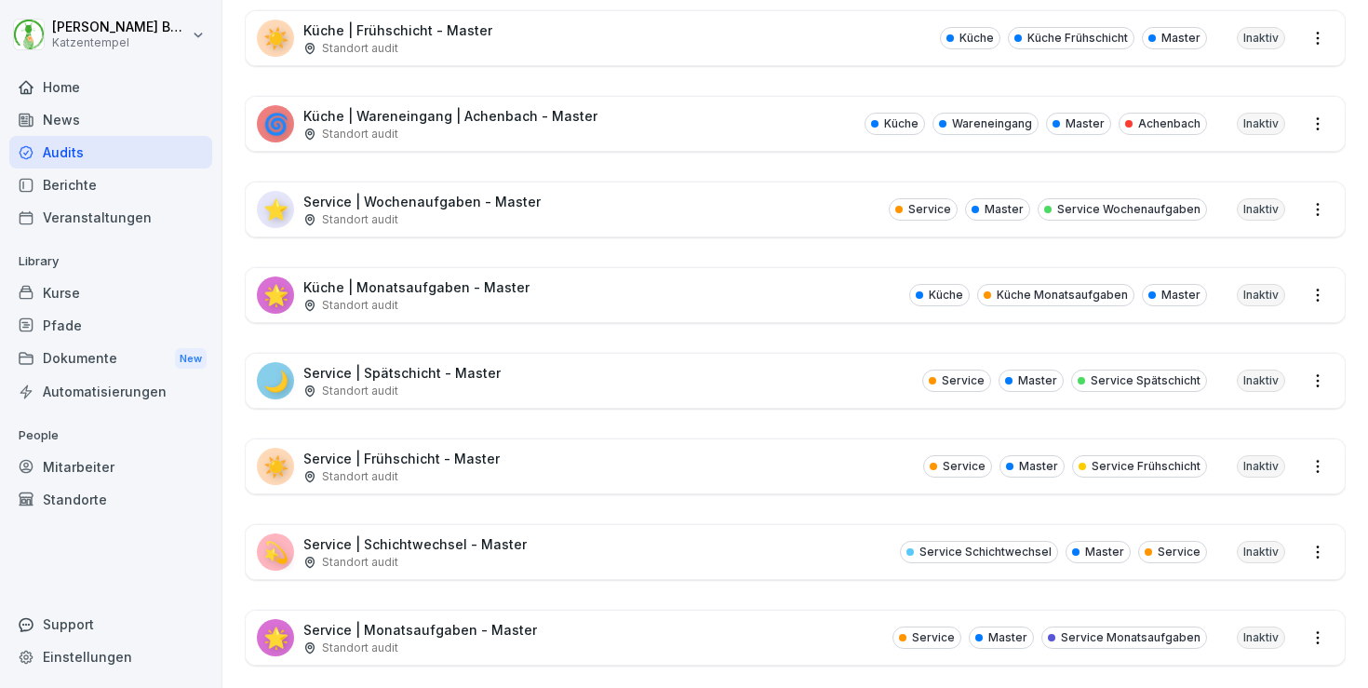
scroll to position [951, 0]
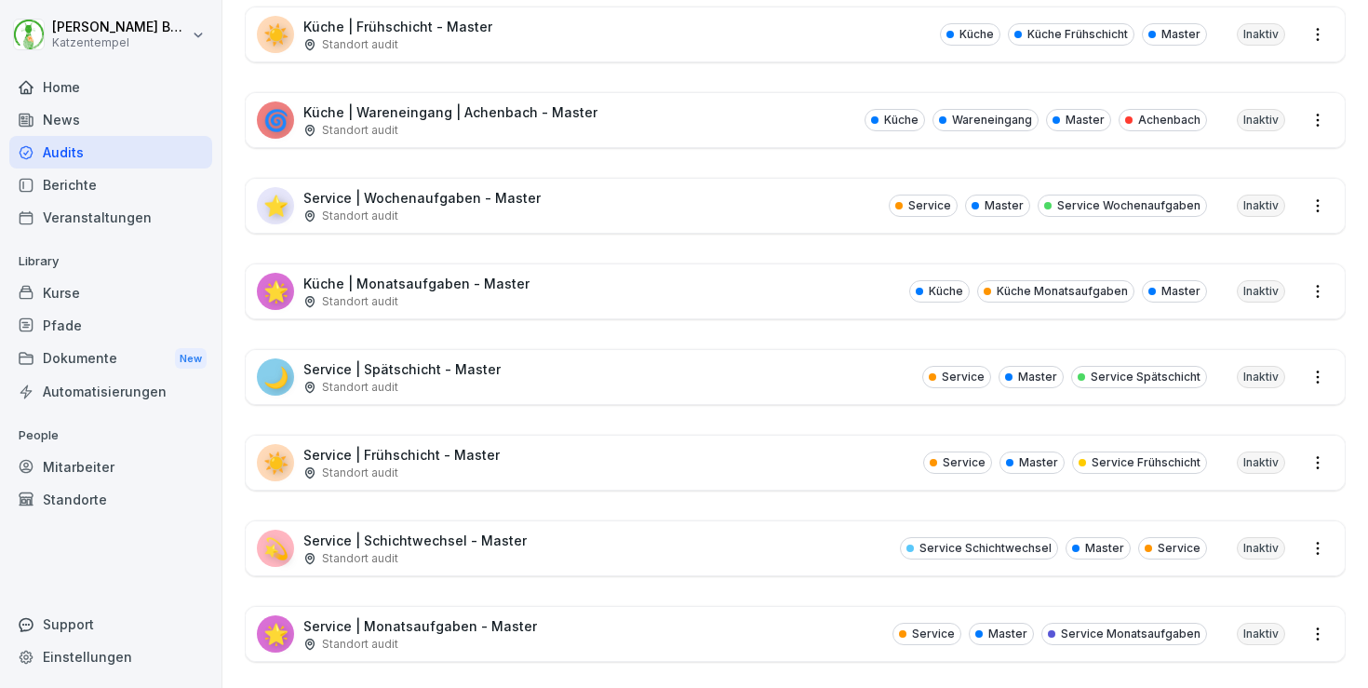
click at [560, 450] on div "☀️ Service | Frühschicht - Master Standort audit Service Master Service Frühsch…" at bounding box center [795, 463] width 1099 height 54
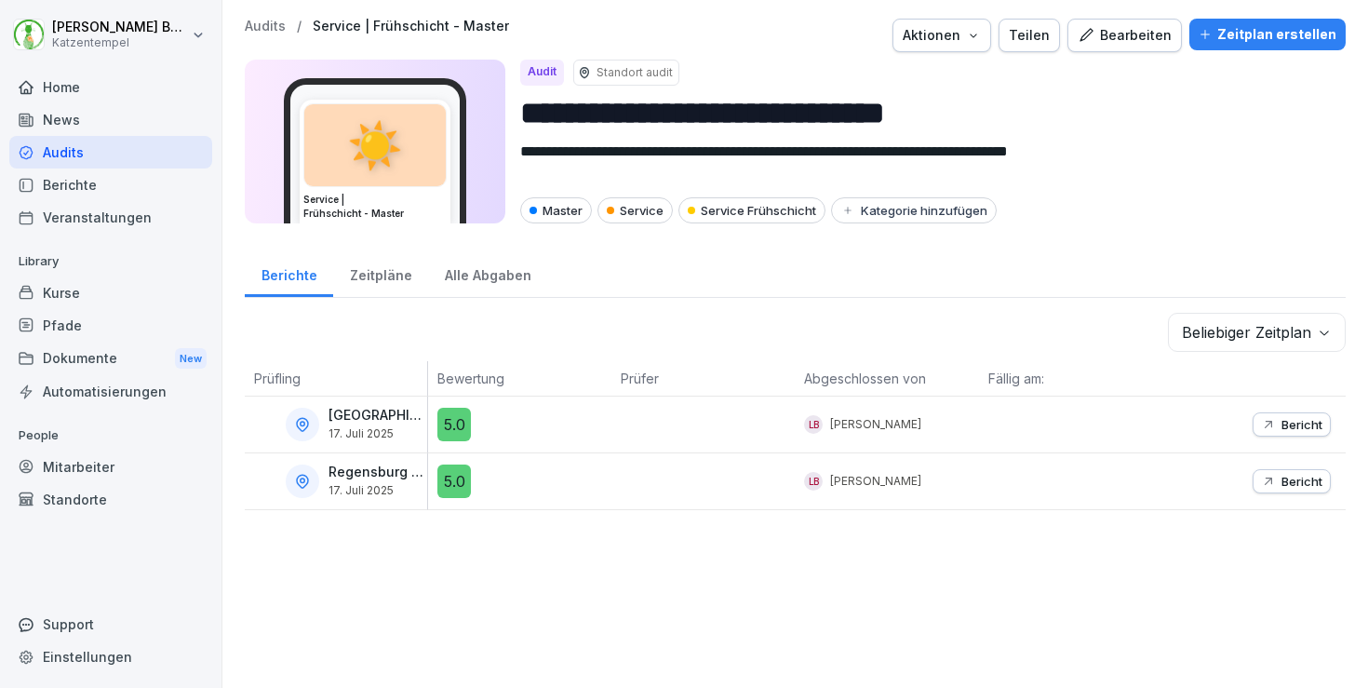
click at [981, 45] on div "Aktionen" at bounding box center [942, 35] width 78 height 20
click at [974, 75] on div "Audit duplizieren" at bounding box center [903, 79] width 207 height 32
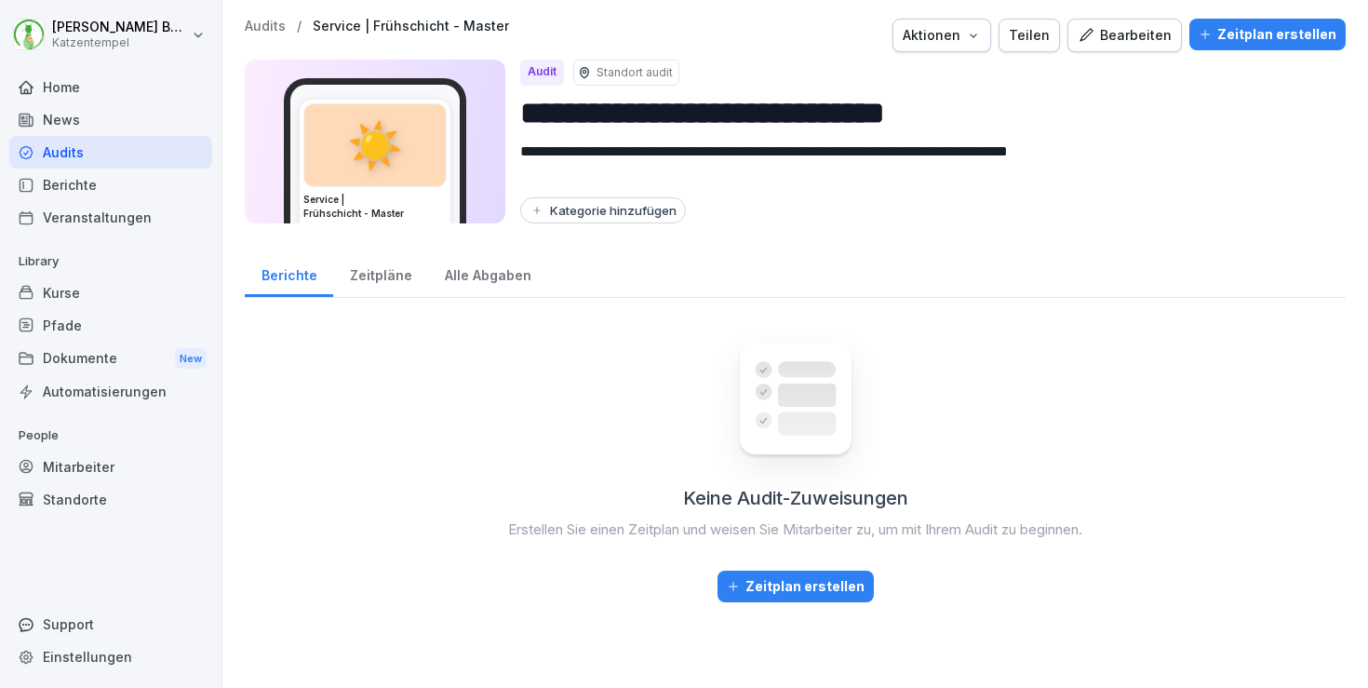
click at [943, 110] on input "**********" at bounding box center [925, 112] width 811 height 47
paste input "****"
type input "**********"
click at [613, 213] on div "Kategorie hinzufügen" at bounding box center [603, 210] width 147 height 15
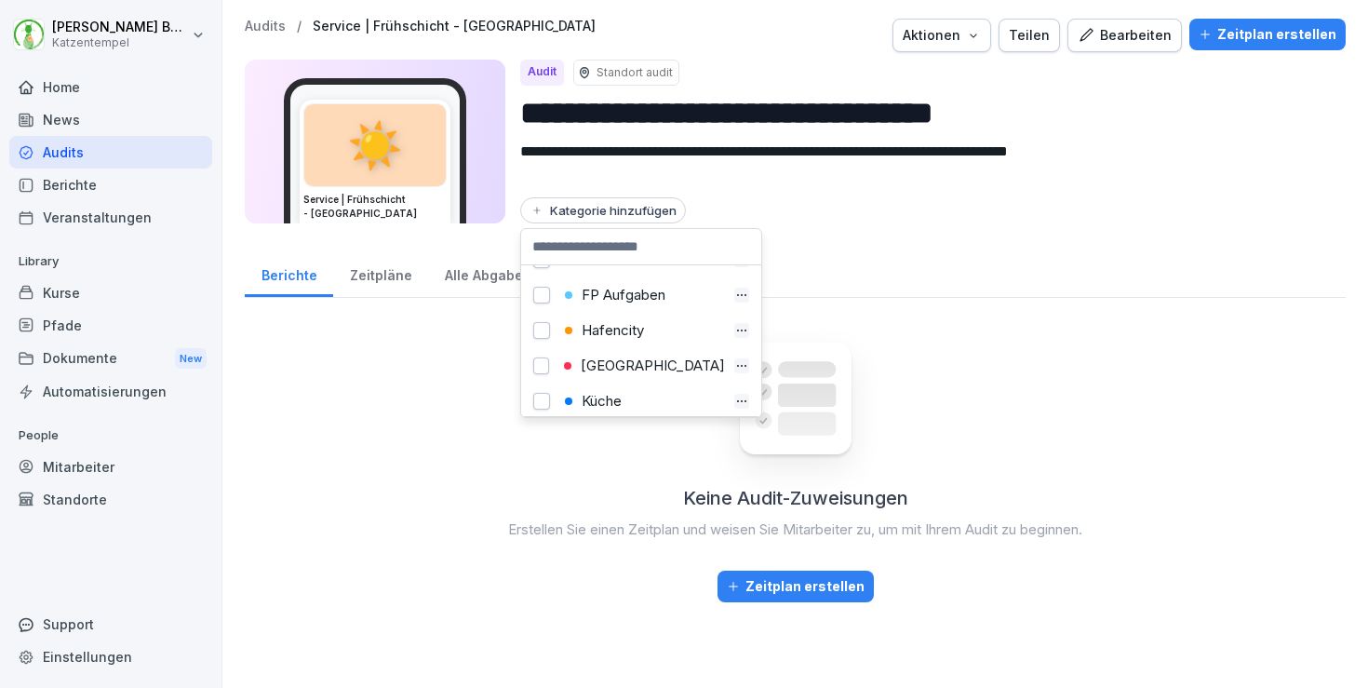
scroll to position [100, 0]
click at [625, 357] on div "[GEOGRAPHIC_DATA]" at bounding box center [642, 365] width 167 height 17
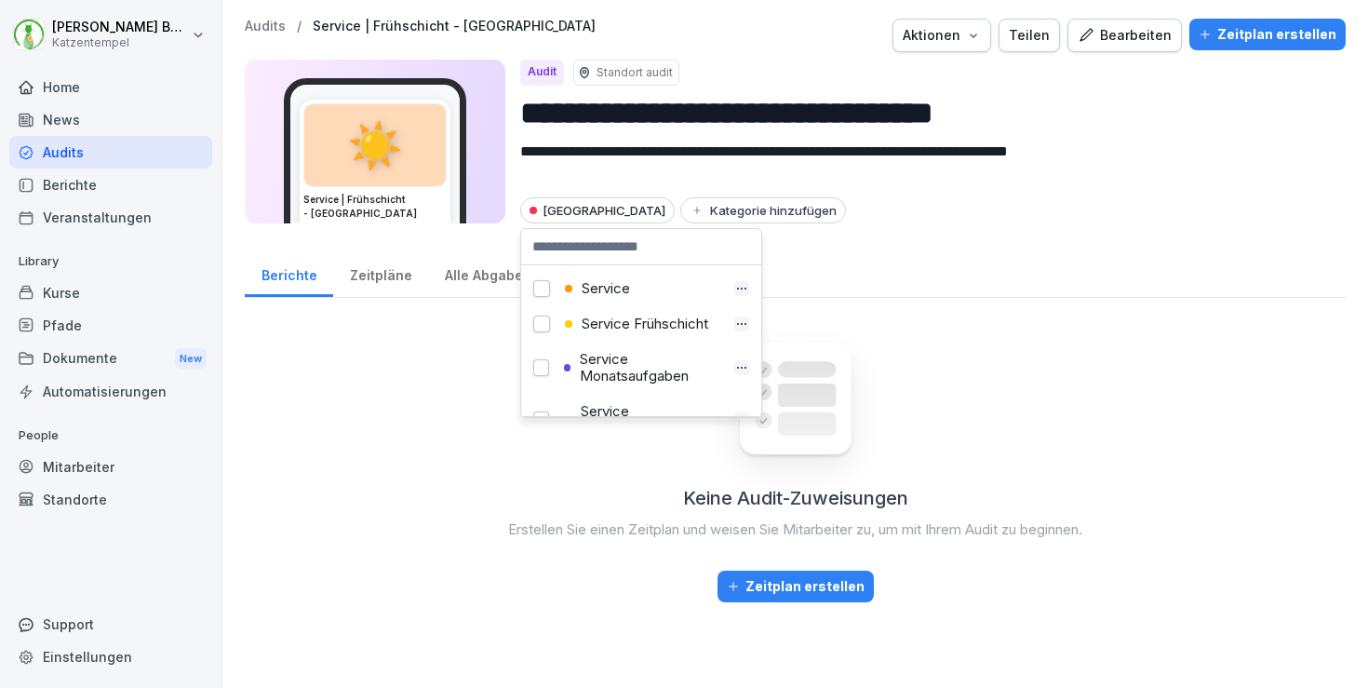
scroll to position [508, 0]
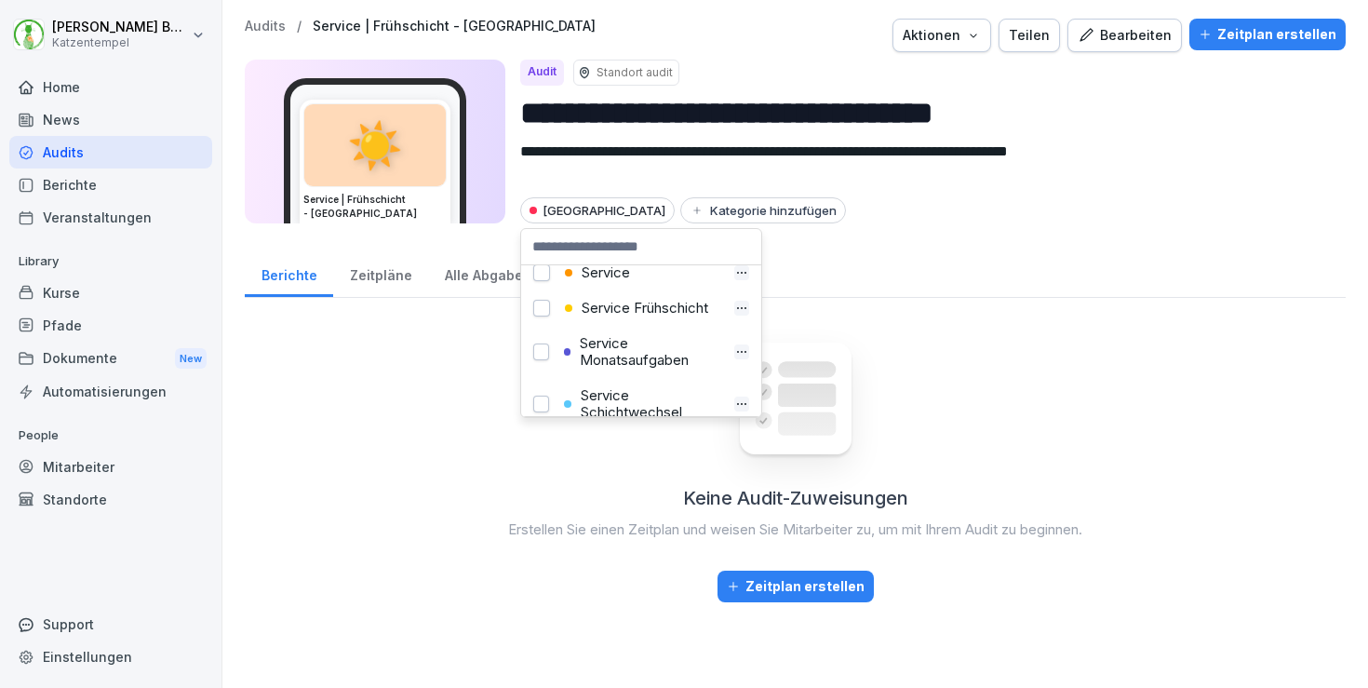
click at [632, 311] on div "Service Frühschicht" at bounding box center [642, 308] width 166 height 17
click at [619, 279] on div "Service" at bounding box center [642, 272] width 166 height 17
click at [258, 22] on p "Audits" at bounding box center [265, 27] width 41 height 16
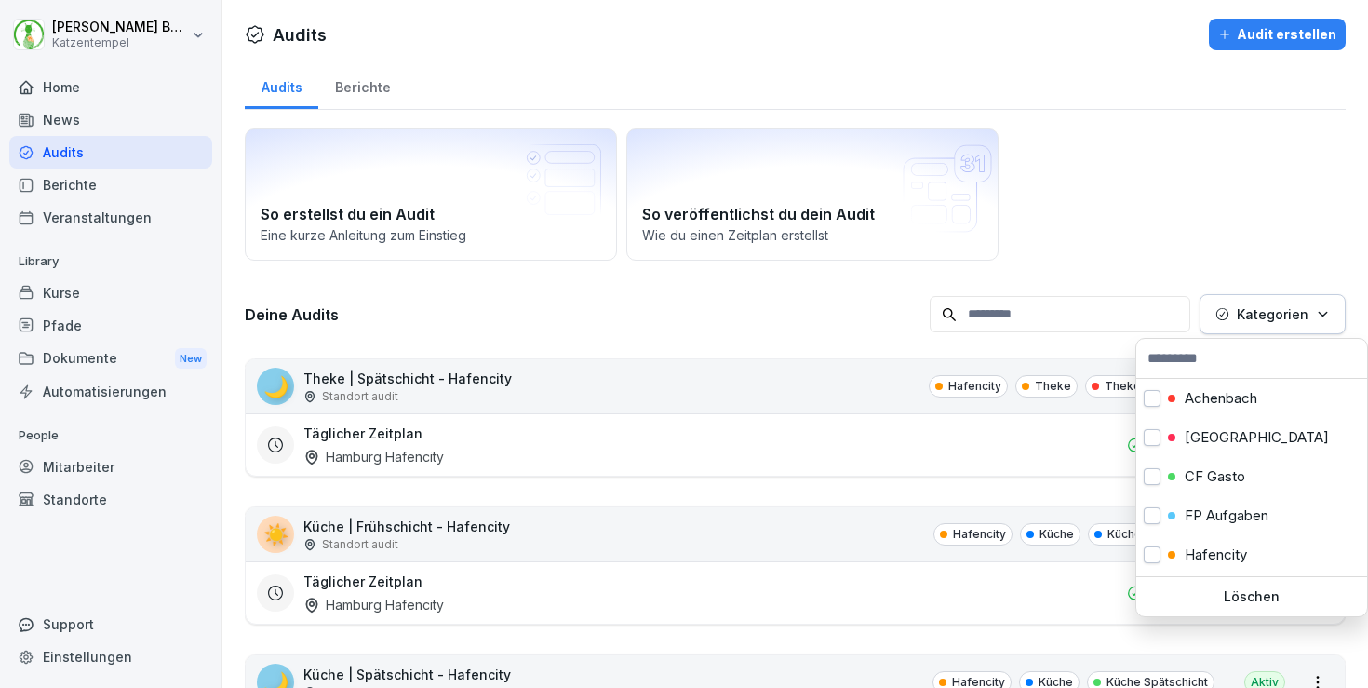
click at [1276, 313] on p "Kategorien" at bounding box center [1273, 314] width 72 height 20
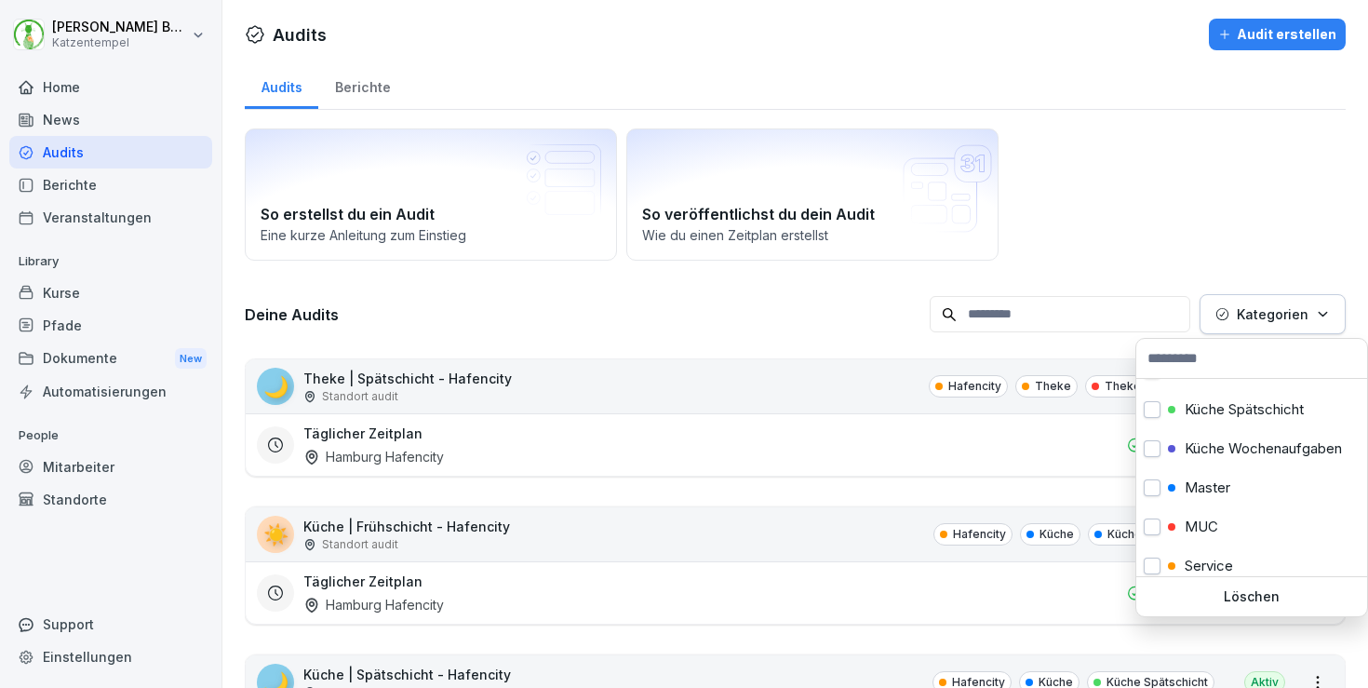
scroll to position [354, 0]
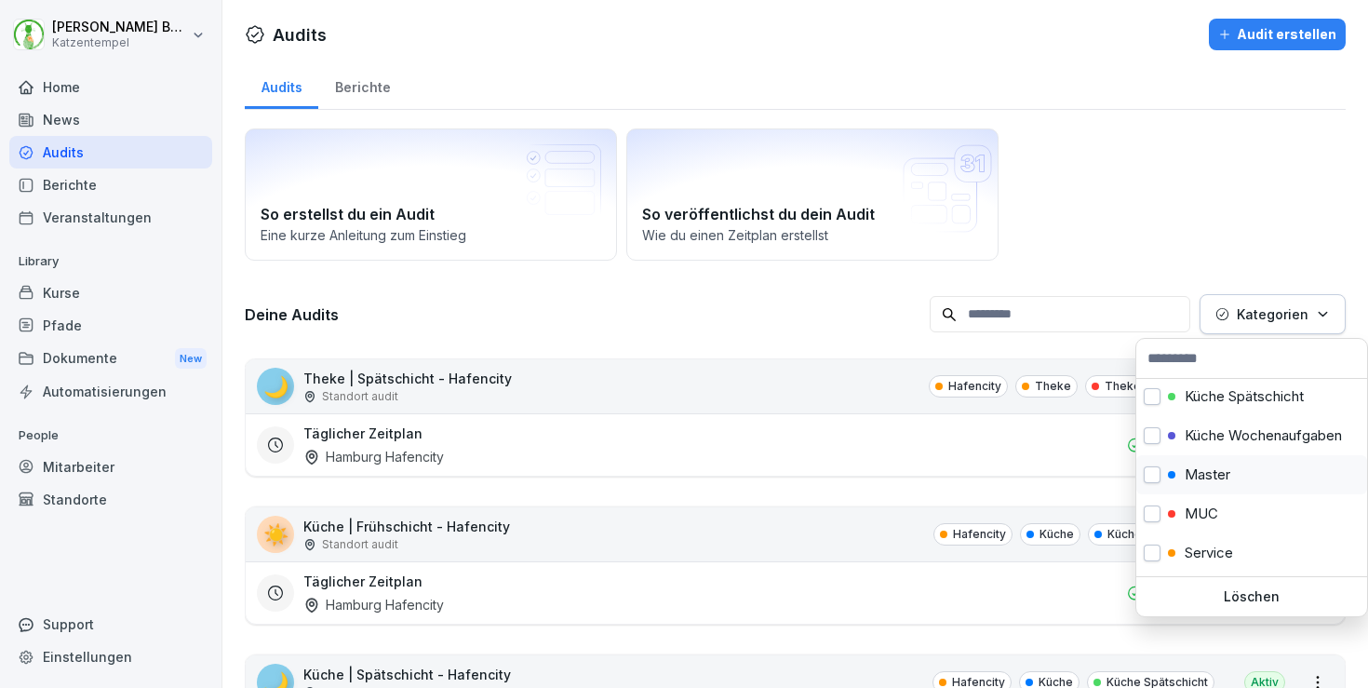
click at [1241, 478] on div "Master" at bounding box center [1252, 474] width 231 height 39
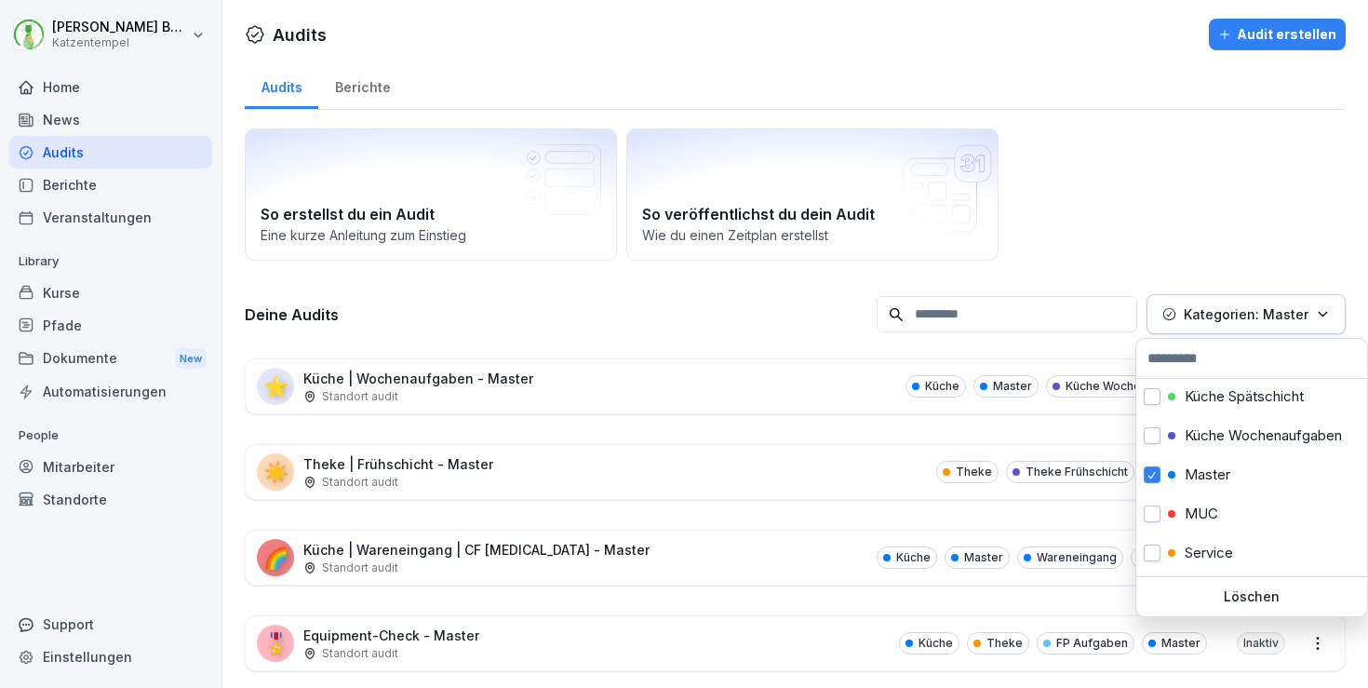
scroll to position [352, 0]
click at [1150, 141] on html "[PERSON_NAME] Katzentempel Home News Audits Berichte Veranstaltungen Library Ku…" at bounding box center [684, 344] width 1368 height 688
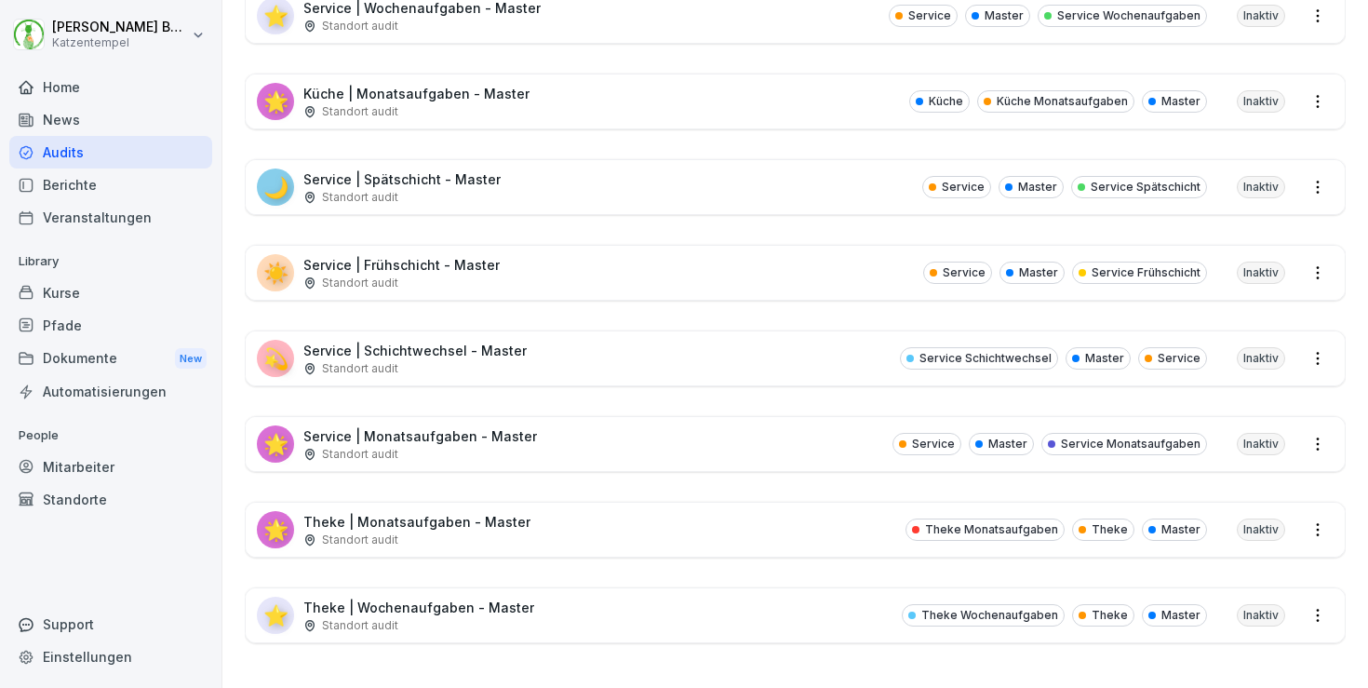
scroll to position [1141, 0]
click at [603, 369] on div "💫 Service | Schichtwechsel - Master Standort audit Service Schichtwechsel Maste…" at bounding box center [795, 358] width 1099 height 54
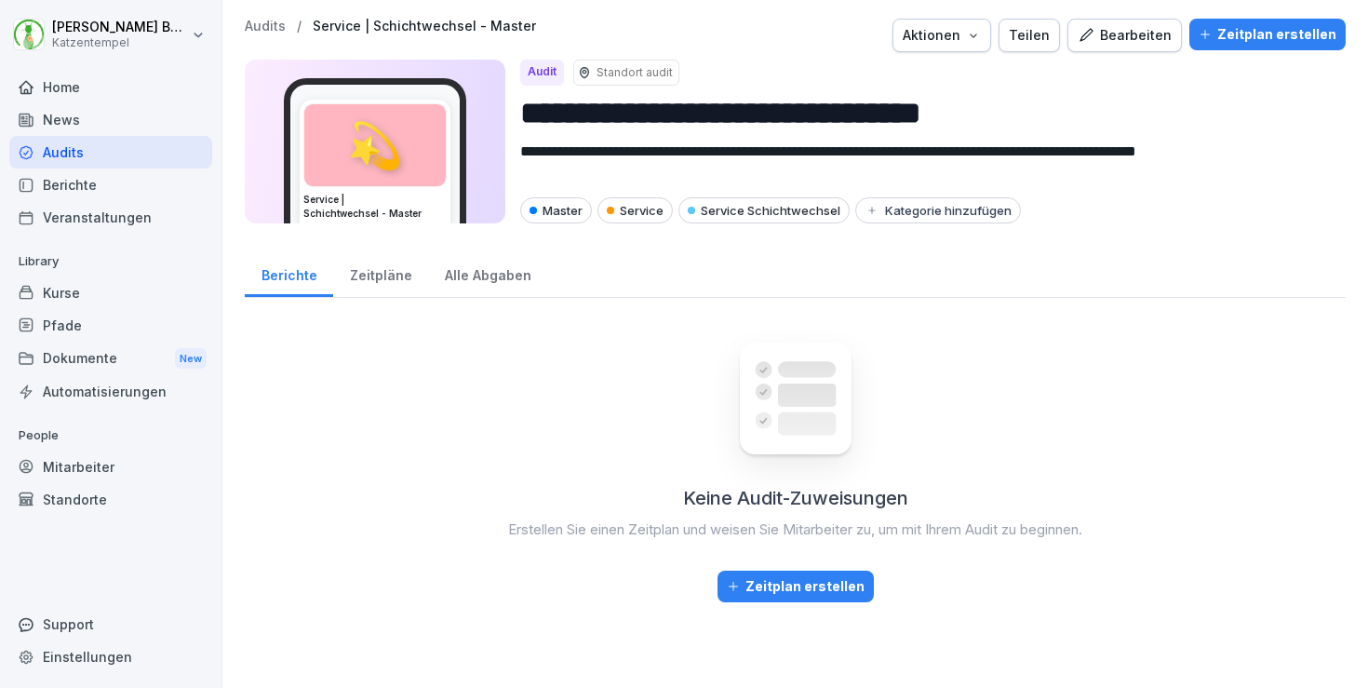
click at [981, 38] on icon "button" at bounding box center [973, 35] width 15 height 15
click at [974, 71] on div "Audit duplizieren" at bounding box center [903, 79] width 207 height 32
click at [991, 121] on input "**********" at bounding box center [925, 112] width 811 height 47
paste input "****"
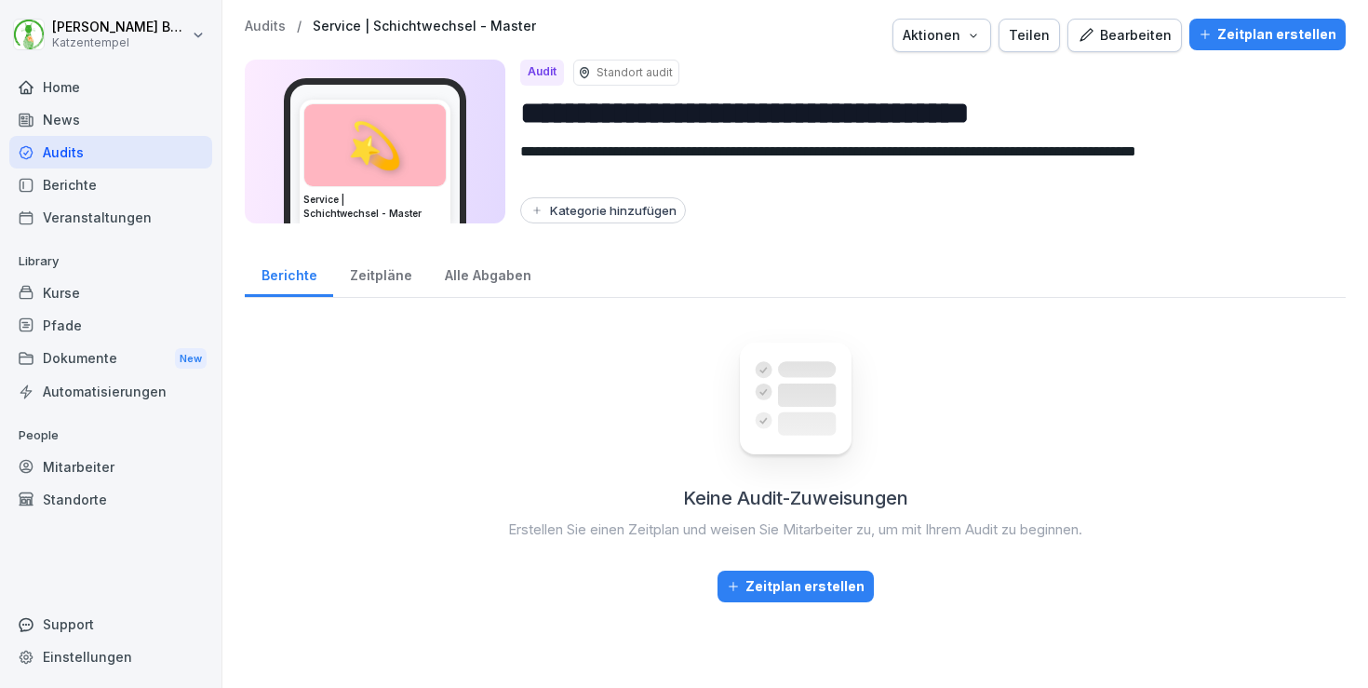
type input "**********"
click at [653, 200] on button "Kategorie hinzufügen" at bounding box center [603, 210] width 166 height 26
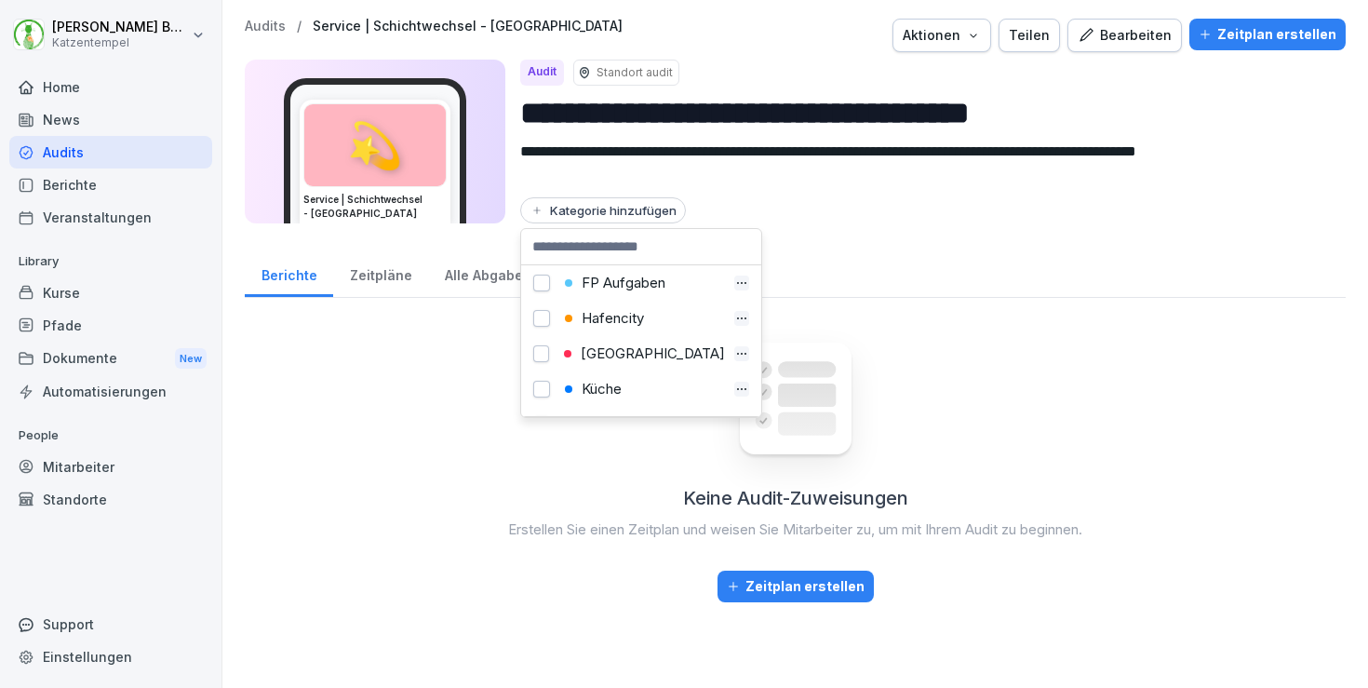
scroll to position [113, 0]
click at [628, 356] on div "[GEOGRAPHIC_DATA]" at bounding box center [642, 351] width 167 height 17
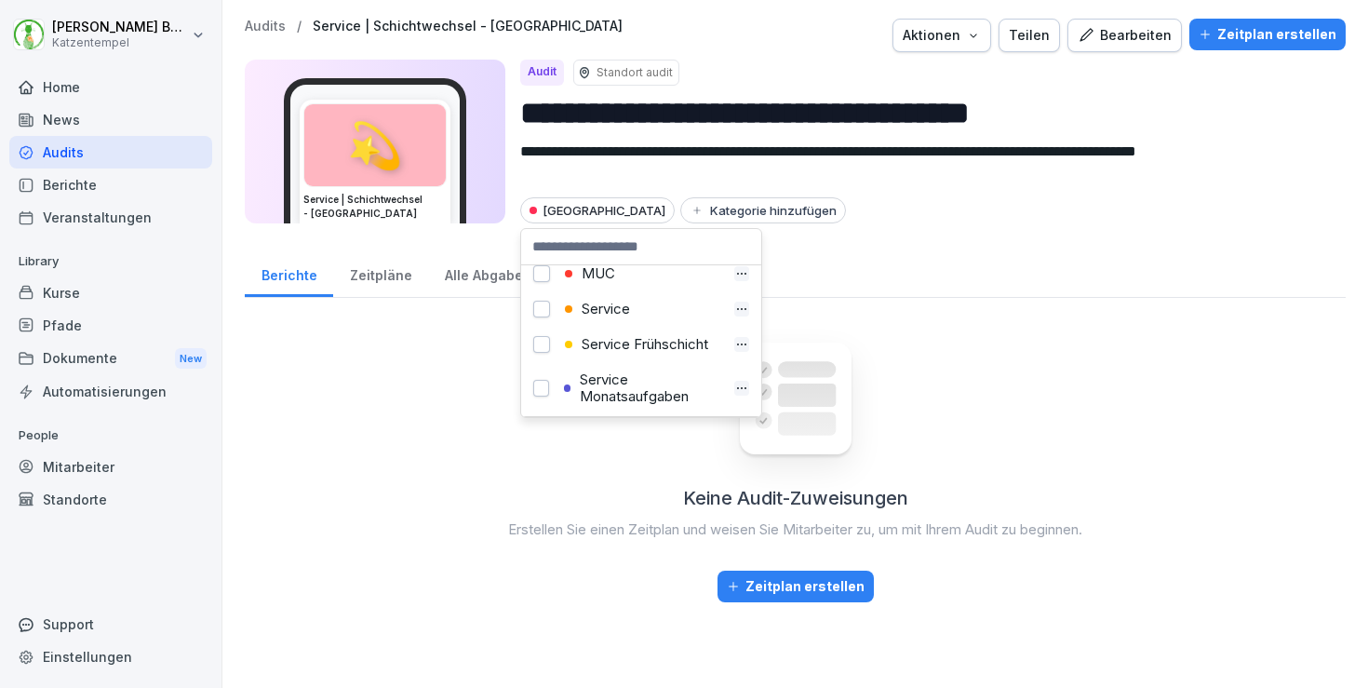
scroll to position [474, 0]
click at [619, 314] on div "Service" at bounding box center [642, 307] width 166 height 17
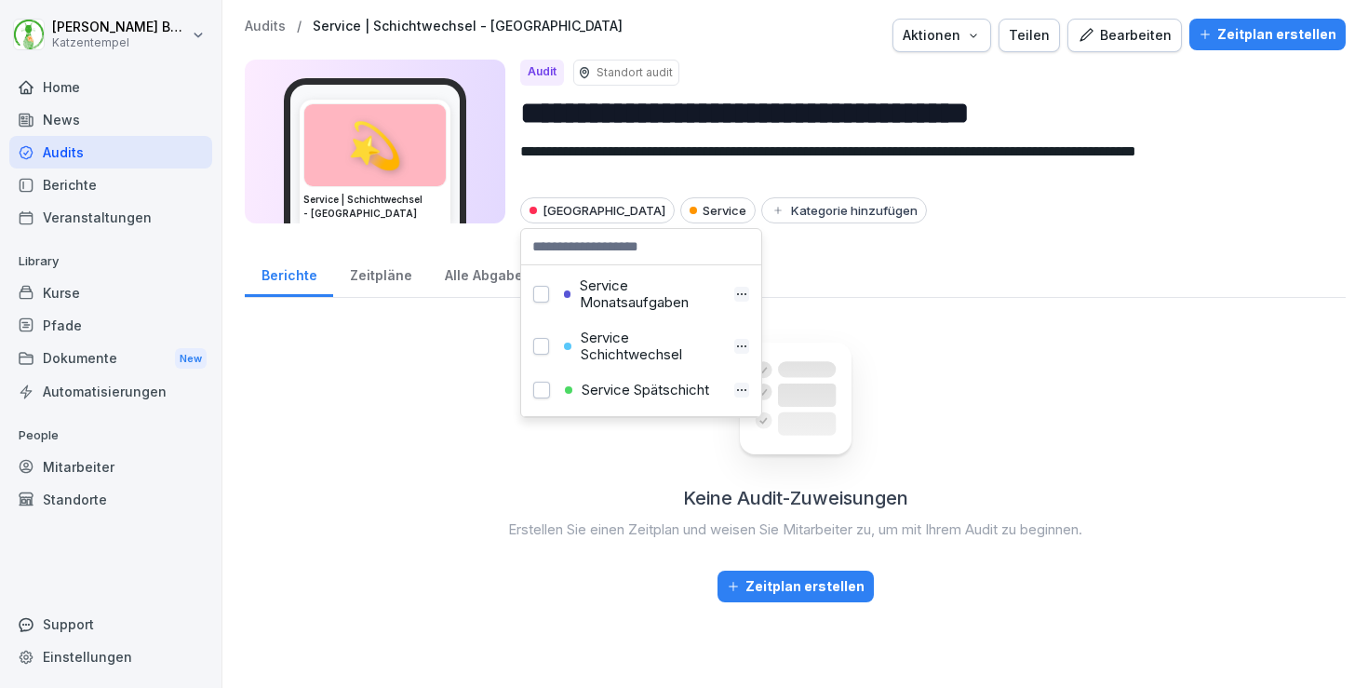
scroll to position [571, 0]
click at [626, 349] on div "Service Schichtwechsel" at bounding box center [642, 342] width 167 height 34
click at [263, 25] on p "Audits" at bounding box center [265, 27] width 41 height 16
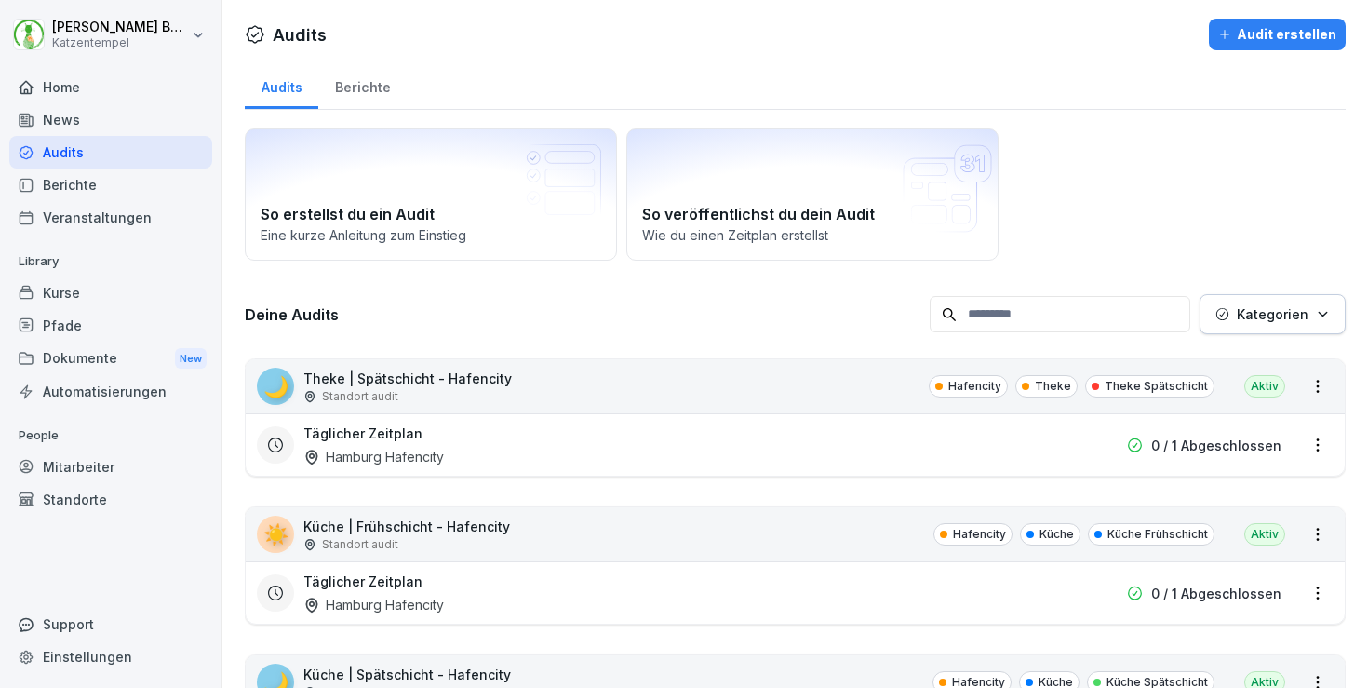
click at [1261, 309] on p "Kategorien" at bounding box center [1273, 314] width 72 height 20
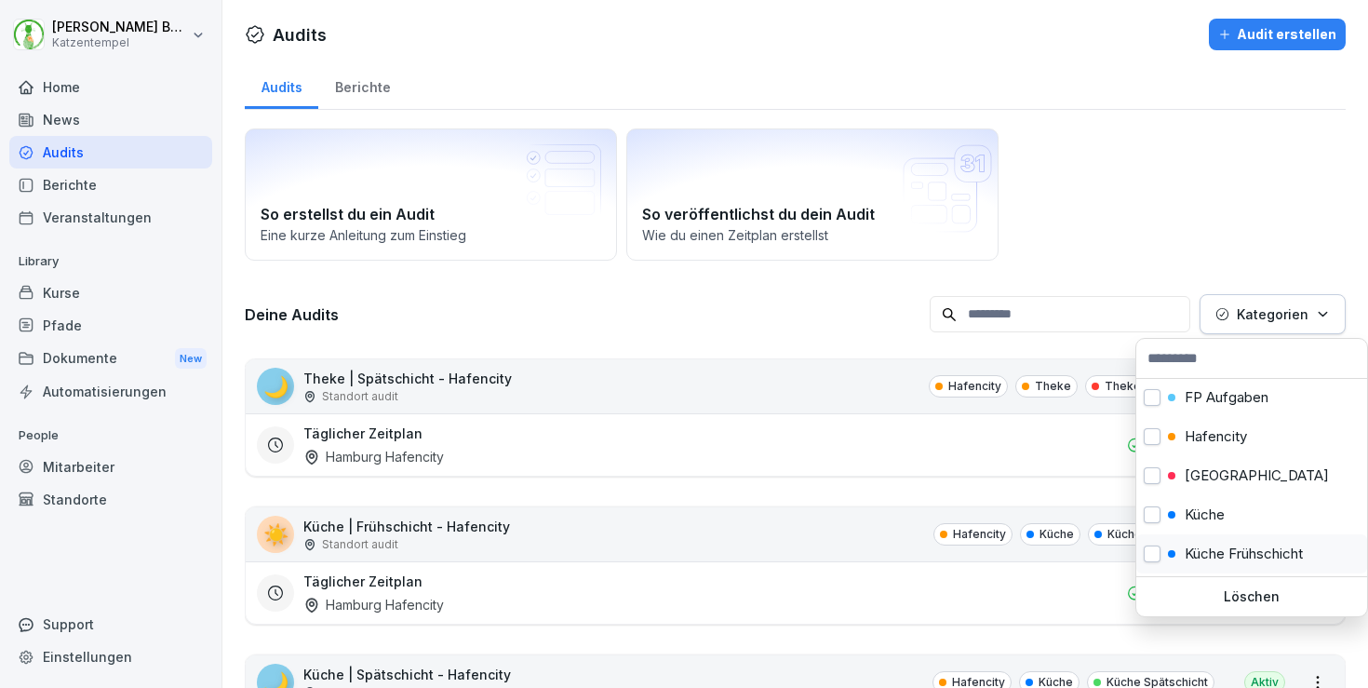
scroll to position [115, 0]
click at [1218, 480] on p "[GEOGRAPHIC_DATA]" at bounding box center [1257, 478] width 144 height 17
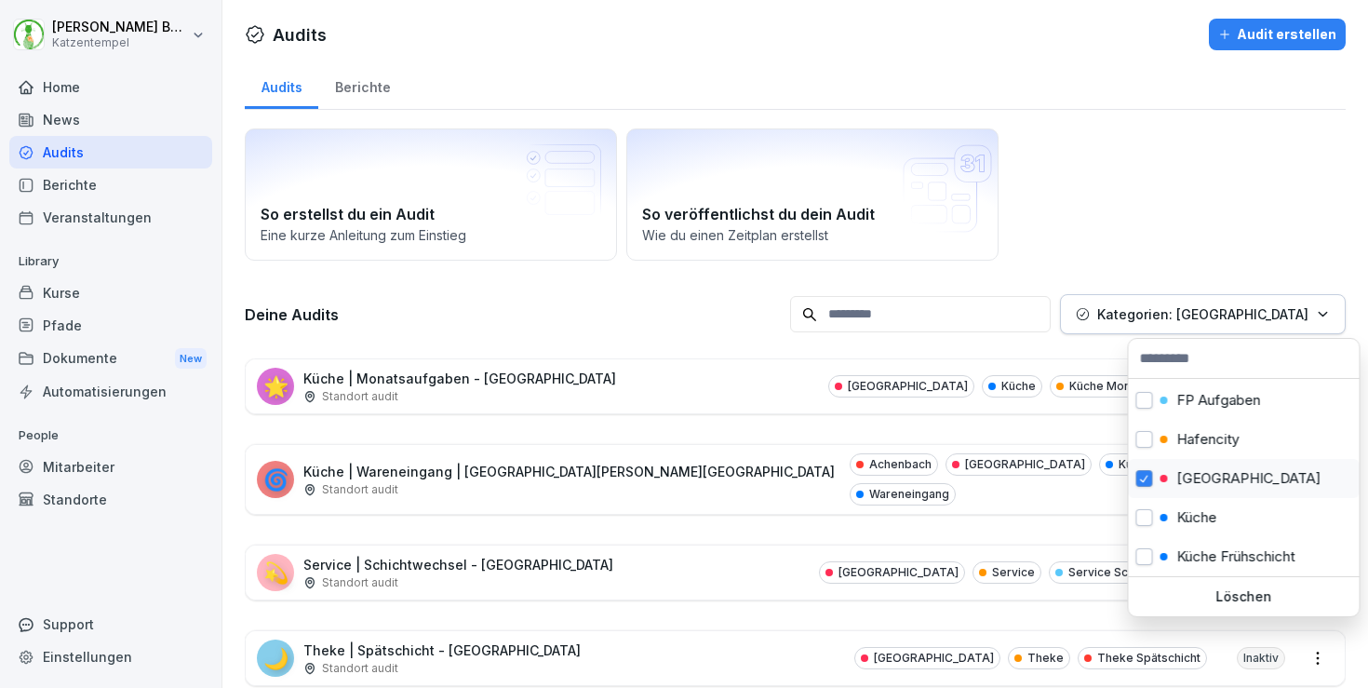
click at [1218, 480] on p "[GEOGRAPHIC_DATA]" at bounding box center [1250, 478] width 144 height 17
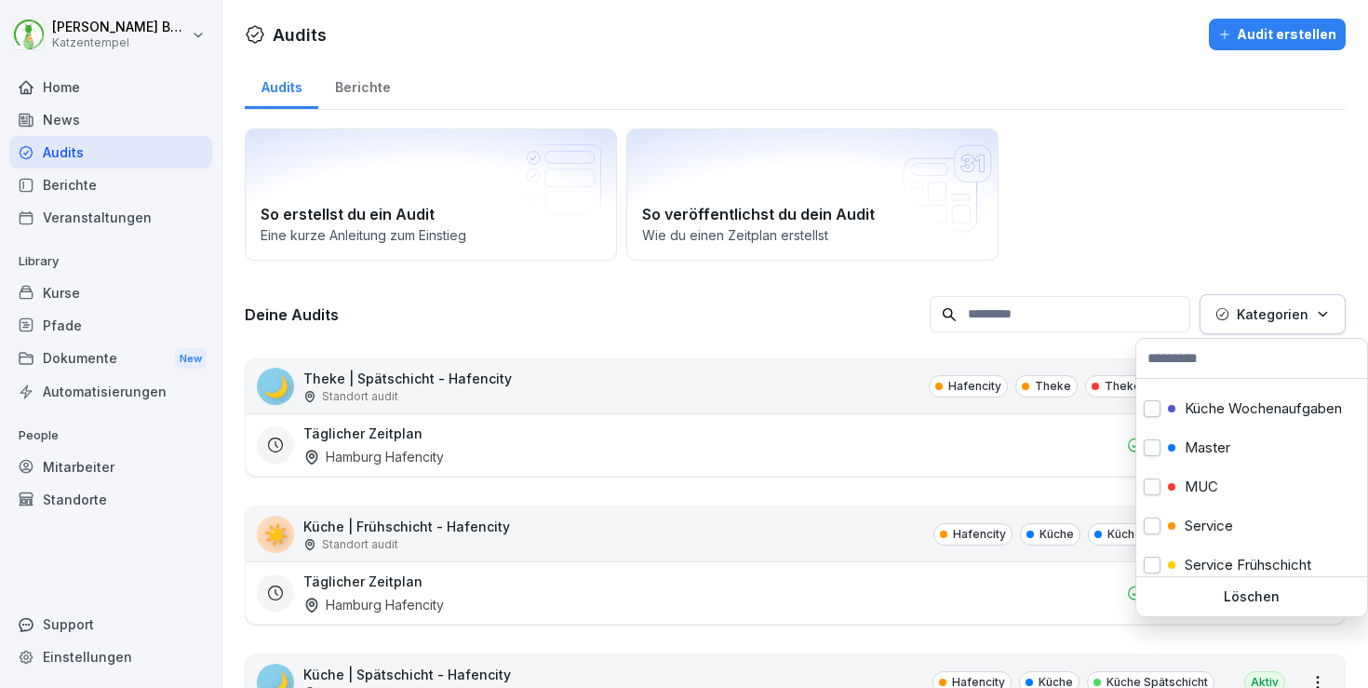
scroll to position [386, 0]
click at [1214, 442] on p "Master" at bounding box center [1208, 442] width 46 height 17
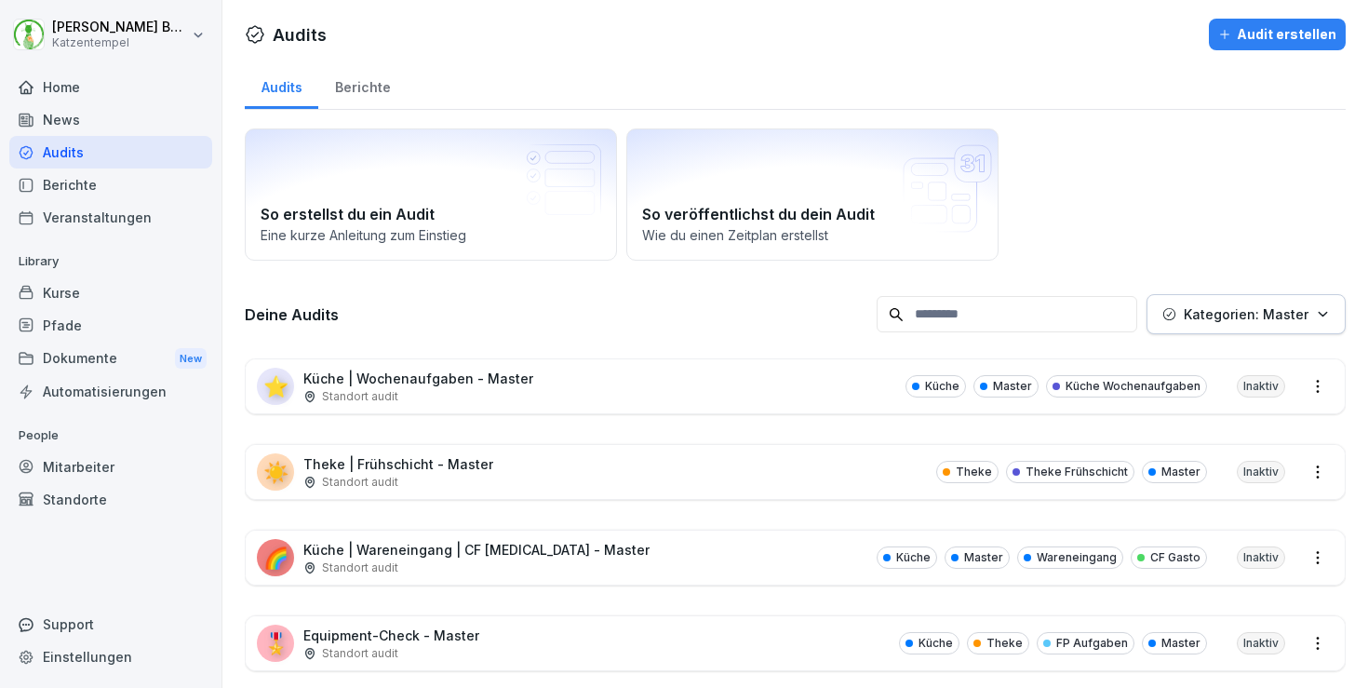
click at [783, 303] on html "[PERSON_NAME] Katzentempel Home News Audits Berichte Veranstaltungen Library Ku…" at bounding box center [684, 344] width 1368 height 688
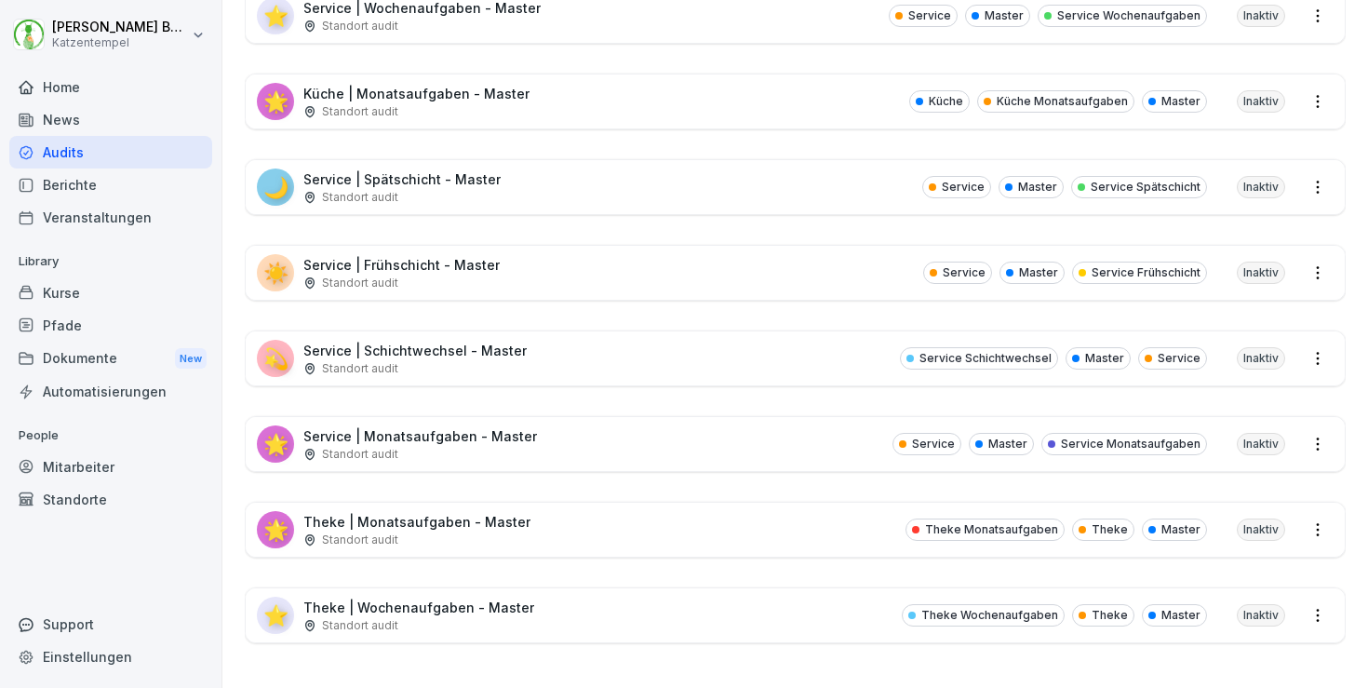
scroll to position [1141, 0]
click at [410, 456] on div "Standort audit" at bounding box center [420, 454] width 234 height 17
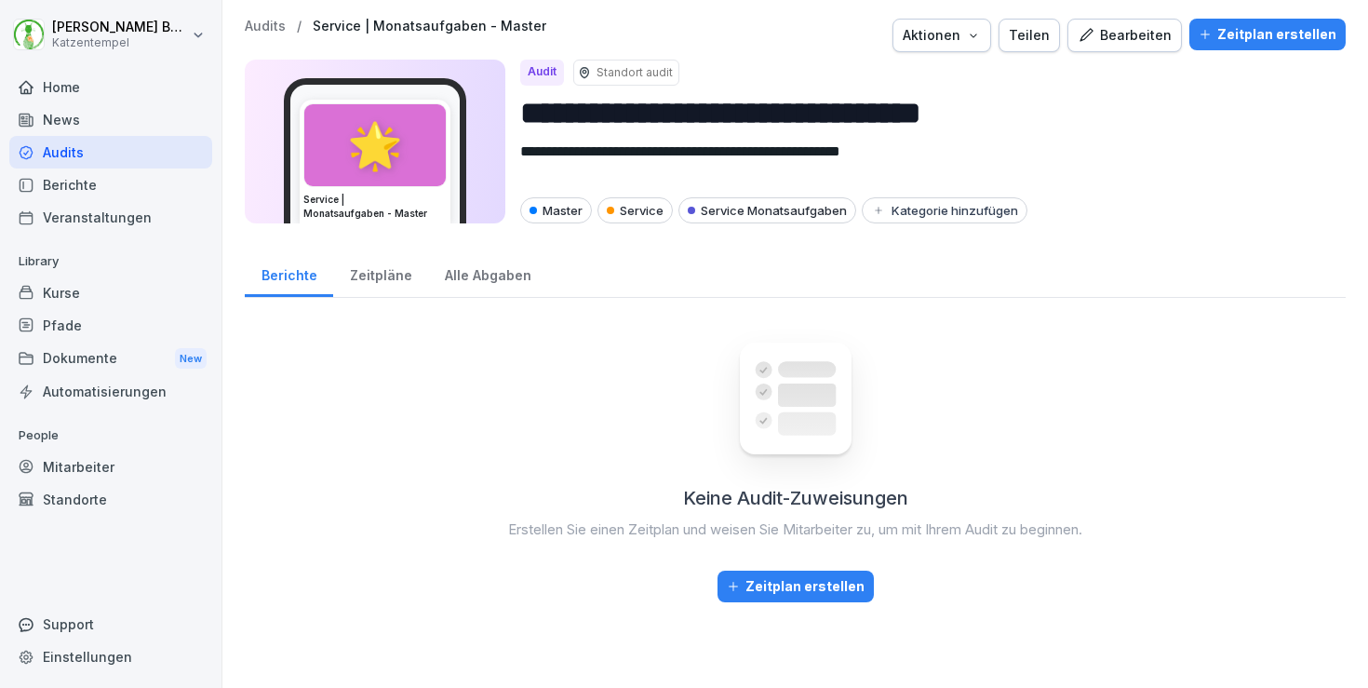
click at [980, 41] on div "Aktionen" at bounding box center [942, 35] width 78 height 20
click at [971, 83] on div "Audit duplizieren" at bounding box center [903, 79] width 207 height 32
click at [990, 102] on input "**********" at bounding box center [925, 112] width 811 height 47
paste input "****"
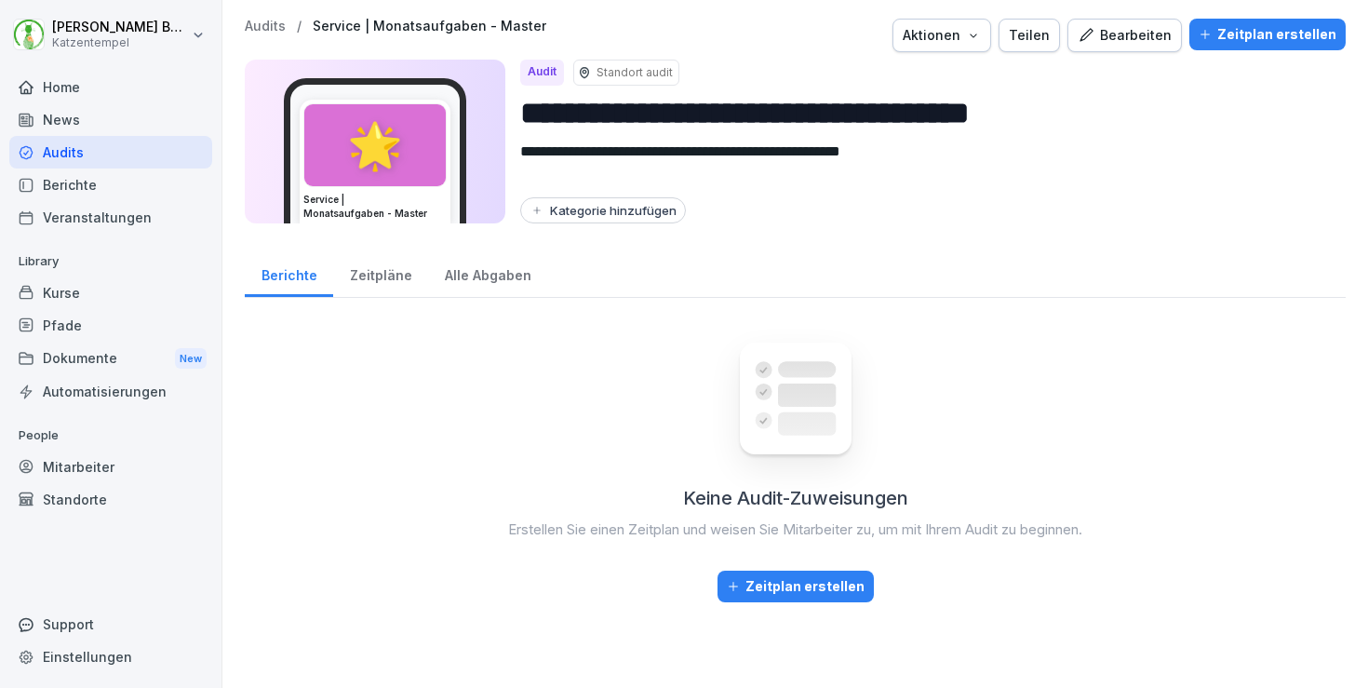
type input "**********"
click at [617, 209] on div "Kategorie hinzufügen" at bounding box center [603, 210] width 147 height 15
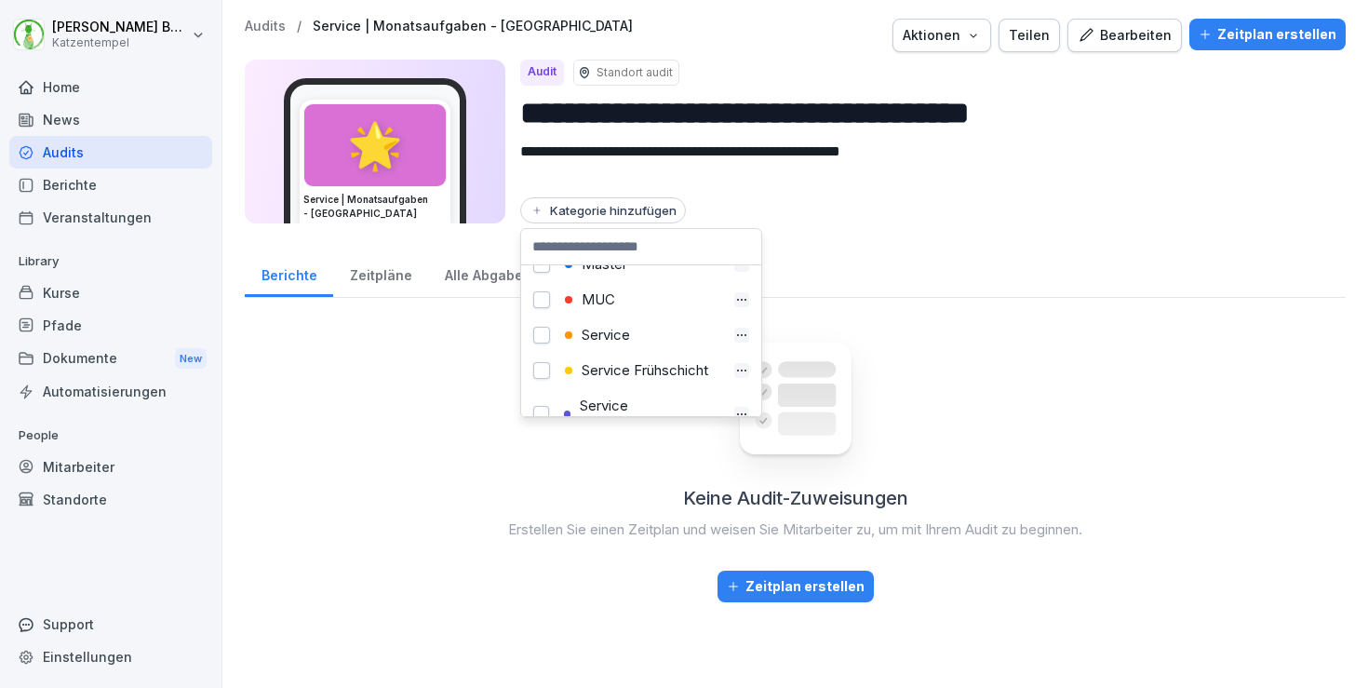
scroll to position [448, 0]
click at [631, 330] on div "Service" at bounding box center [642, 333] width 166 height 17
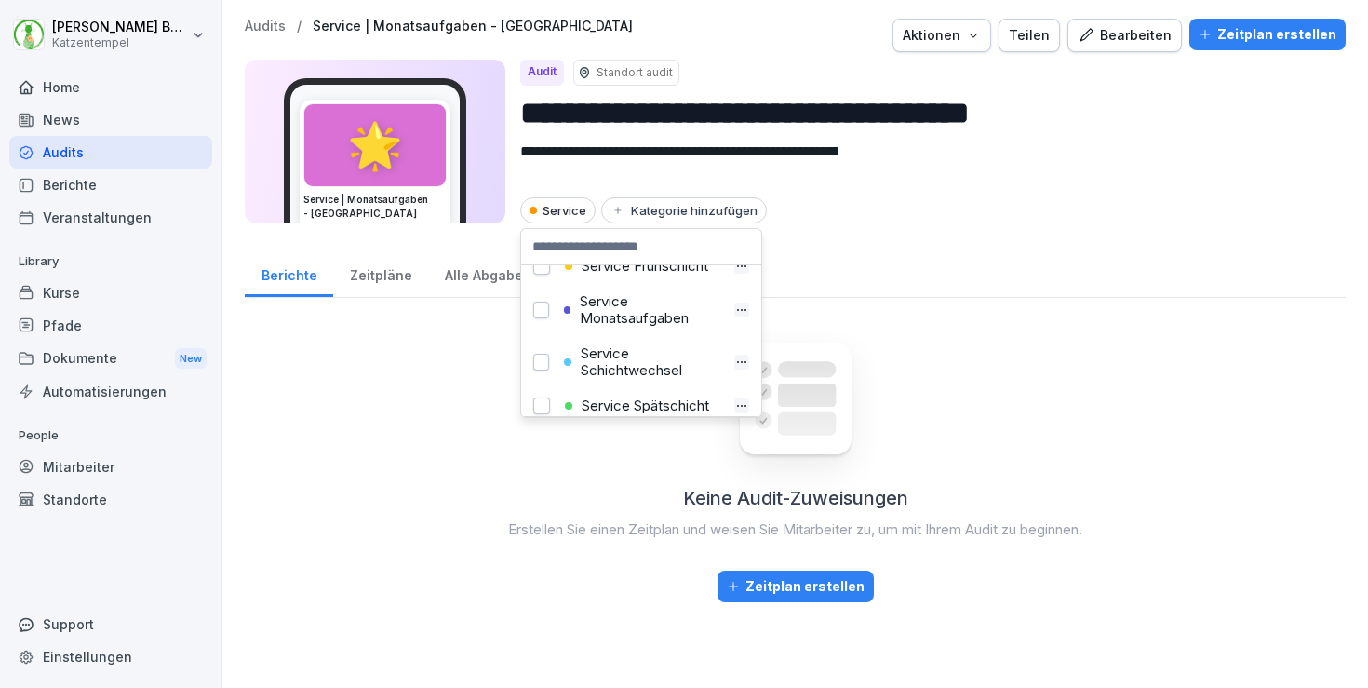
scroll to position [541, 0]
click at [631, 330] on div "Service Monatsaufgaben" at bounding box center [642, 320] width 167 height 34
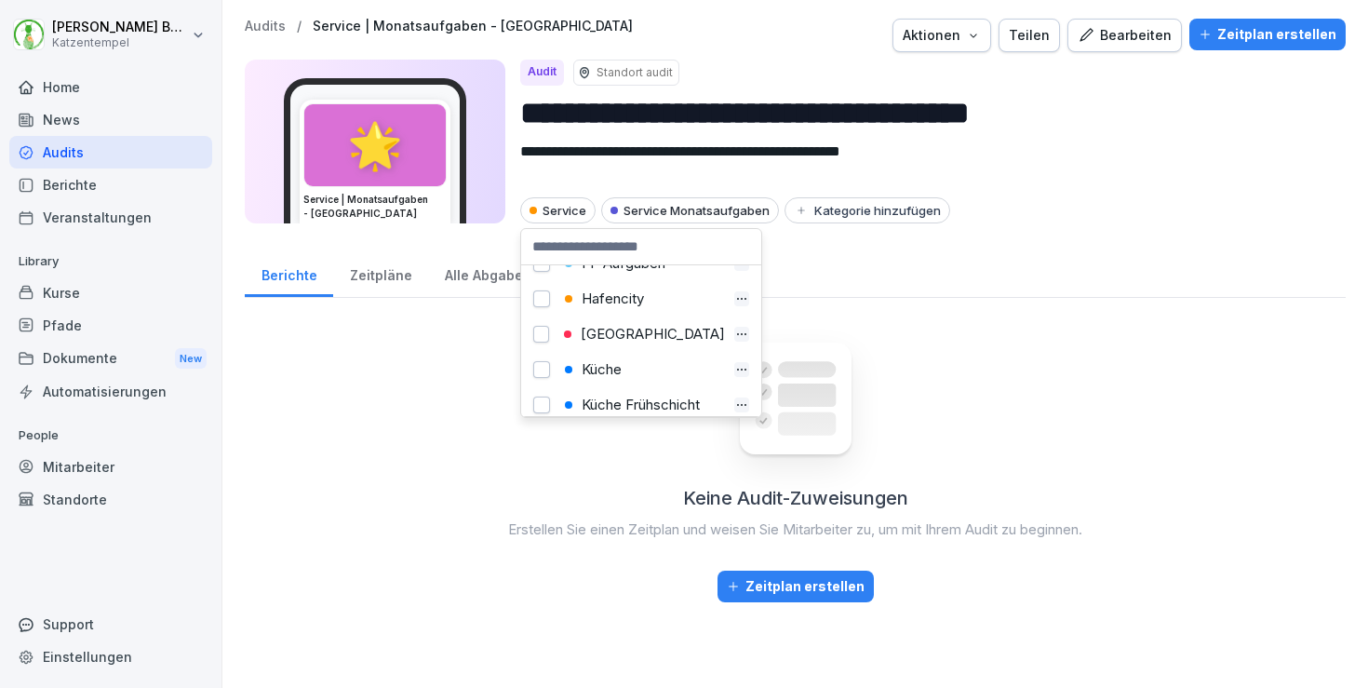
scroll to position [134, 0]
click at [627, 332] on div "[GEOGRAPHIC_DATA]" at bounding box center [642, 330] width 167 height 17
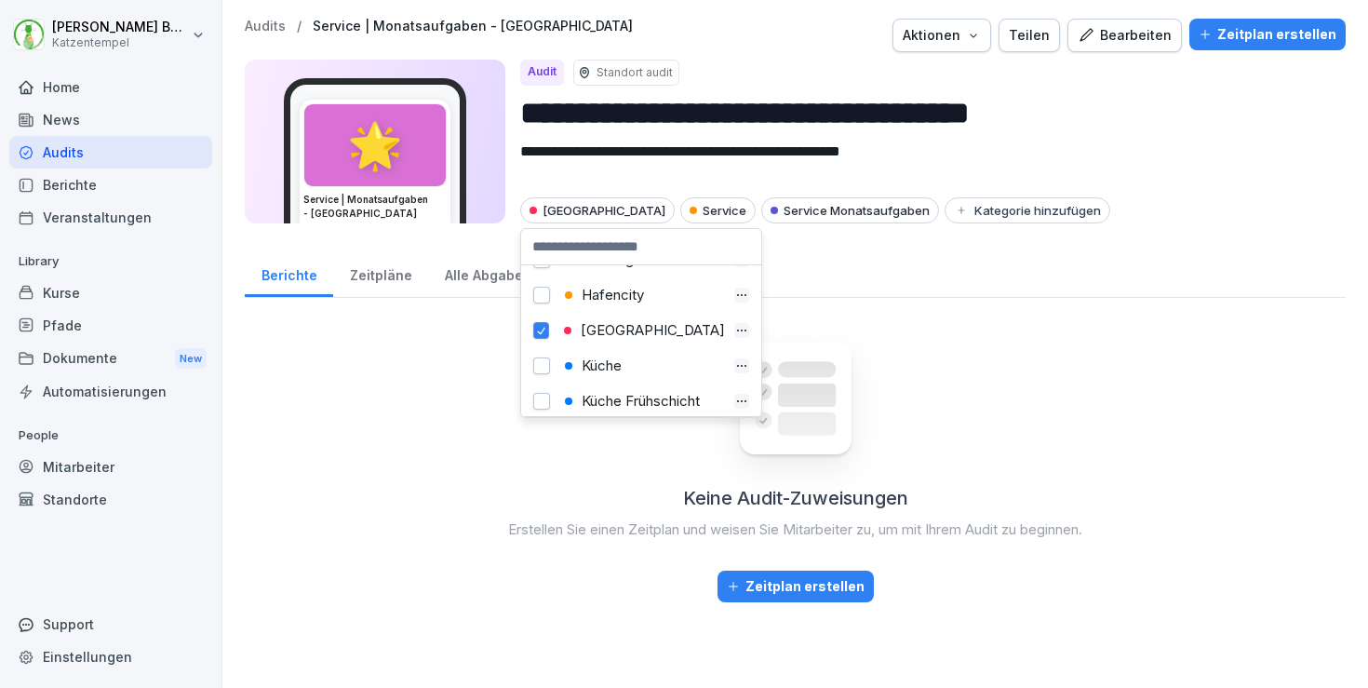
click at [260, 31] on p "Audits" at bounding box center [265, 27] width 41 height 16
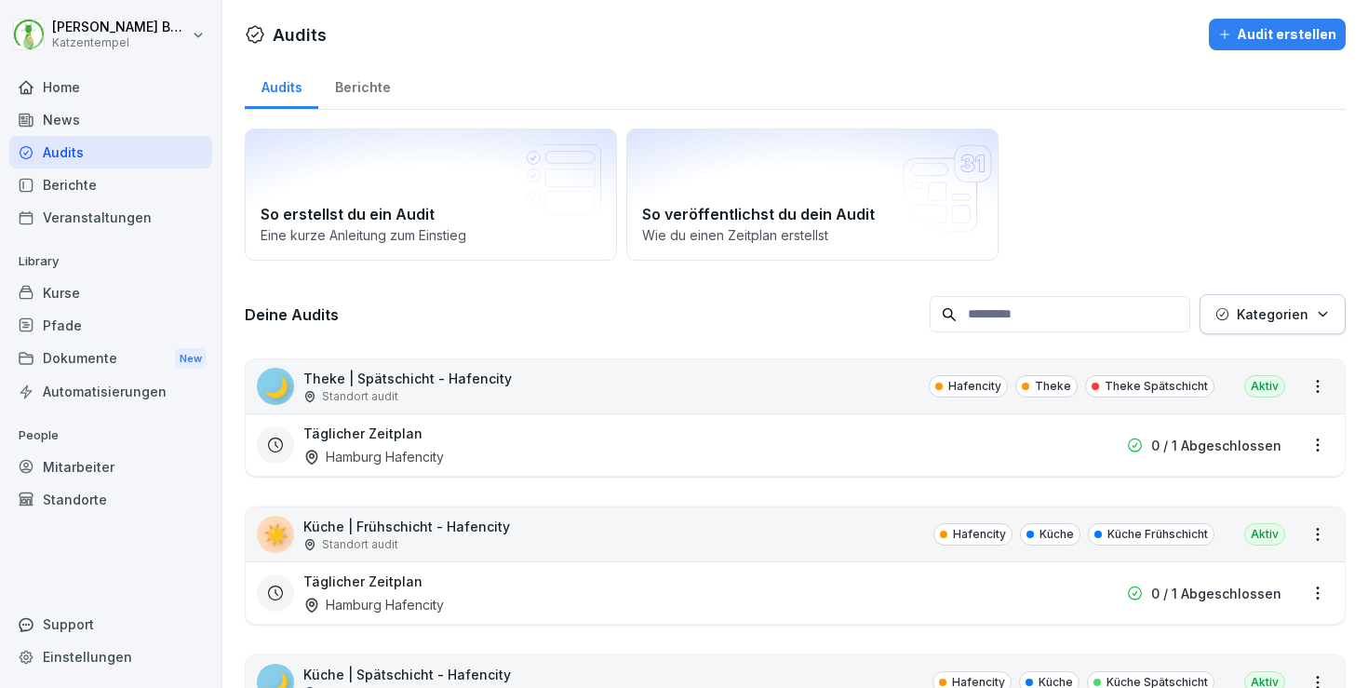
click at [1276, 329] on button "Kategorien" at bounding box center [1273, 314] width 146 height 40
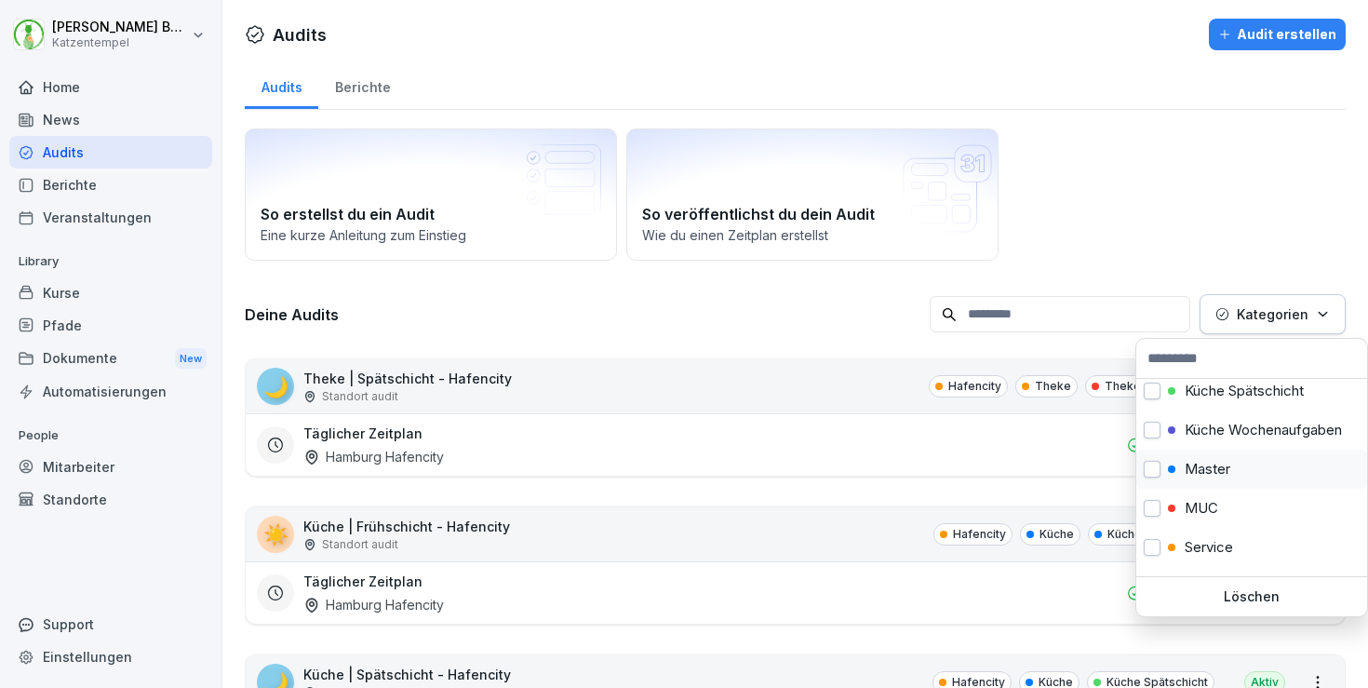
scroll to position [357, 0]
click at [1225, 480] on div "Master" at bounding box center [1252, 470] width 231 height 39
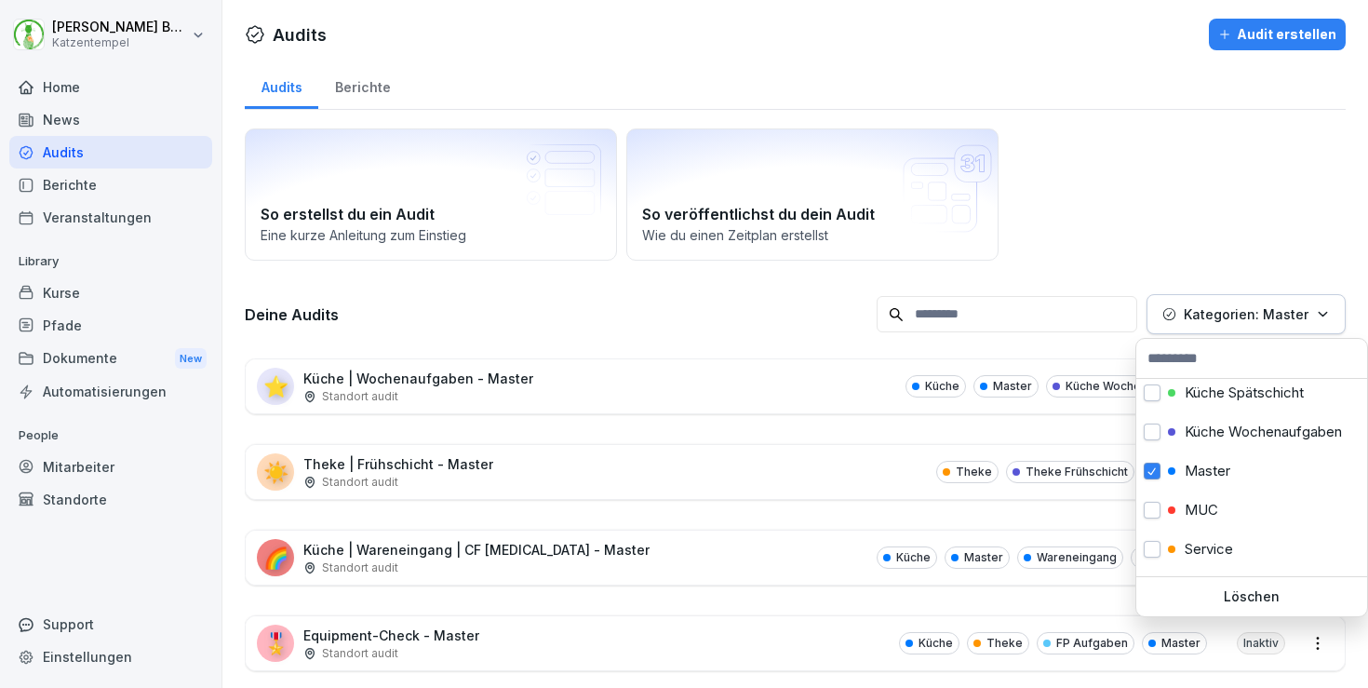
click at [1076, 168] on html "[PERSON_NAME] Katzentempel Home News Audits Berichte Veranstaltungen Library Ku…" at bounding box center [684, 344] width 1368 height 688
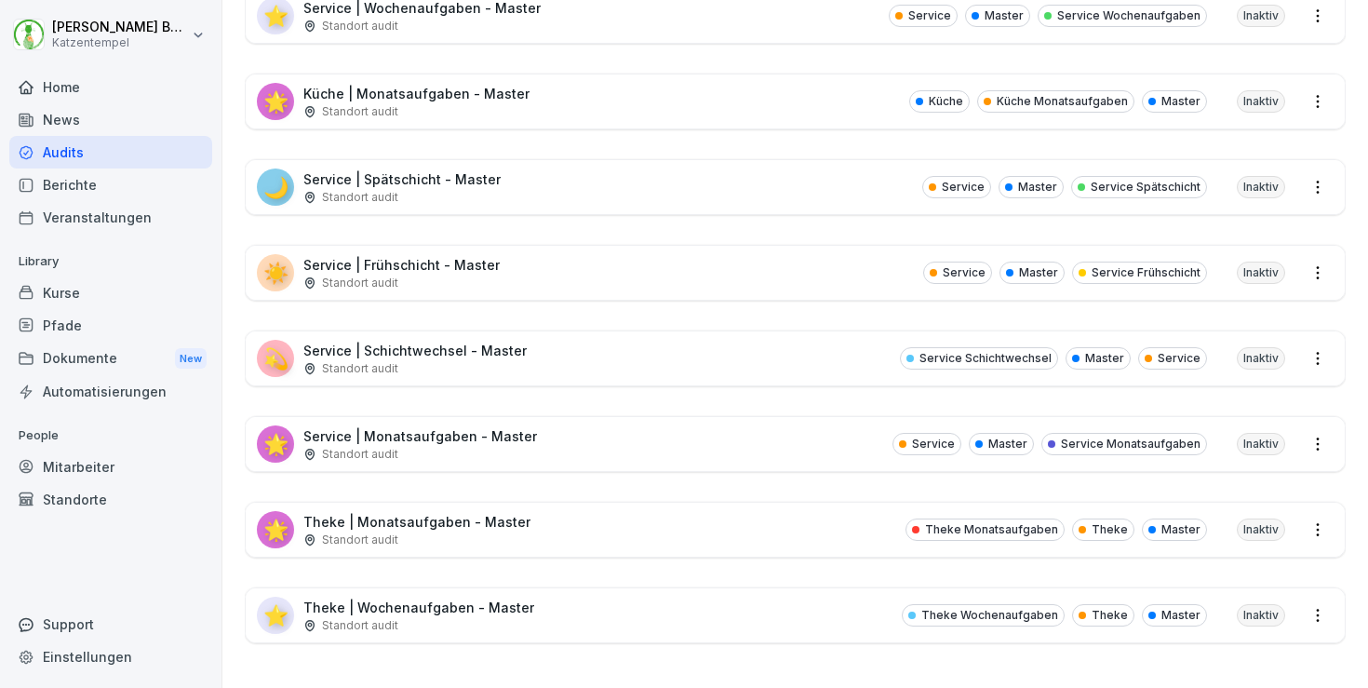
scroll to position [1141, 0]
click at [436, 517] on p "Theke | Monatsaufgaben - Master" at bounding box center [416, 522] width 227 height 20
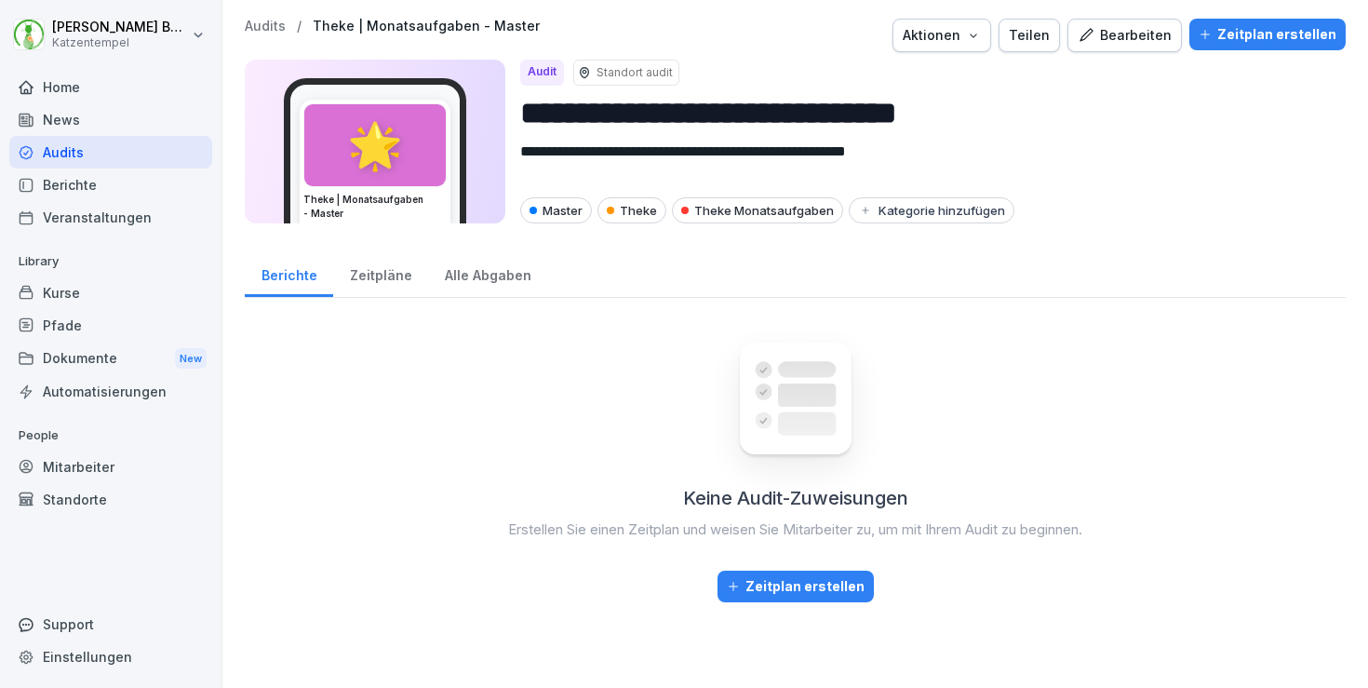
click at [963, 42] on div "Aktionen" at bounding box center [942, 35] width 78 height 20
click at [944, 78] on div "Audit duplizieren" at bounding box center [903, 79] width 207 height 32
click at [973, 111] on input "**********" at bounding box center [925, 112] width 811 height 47
paste input "****"
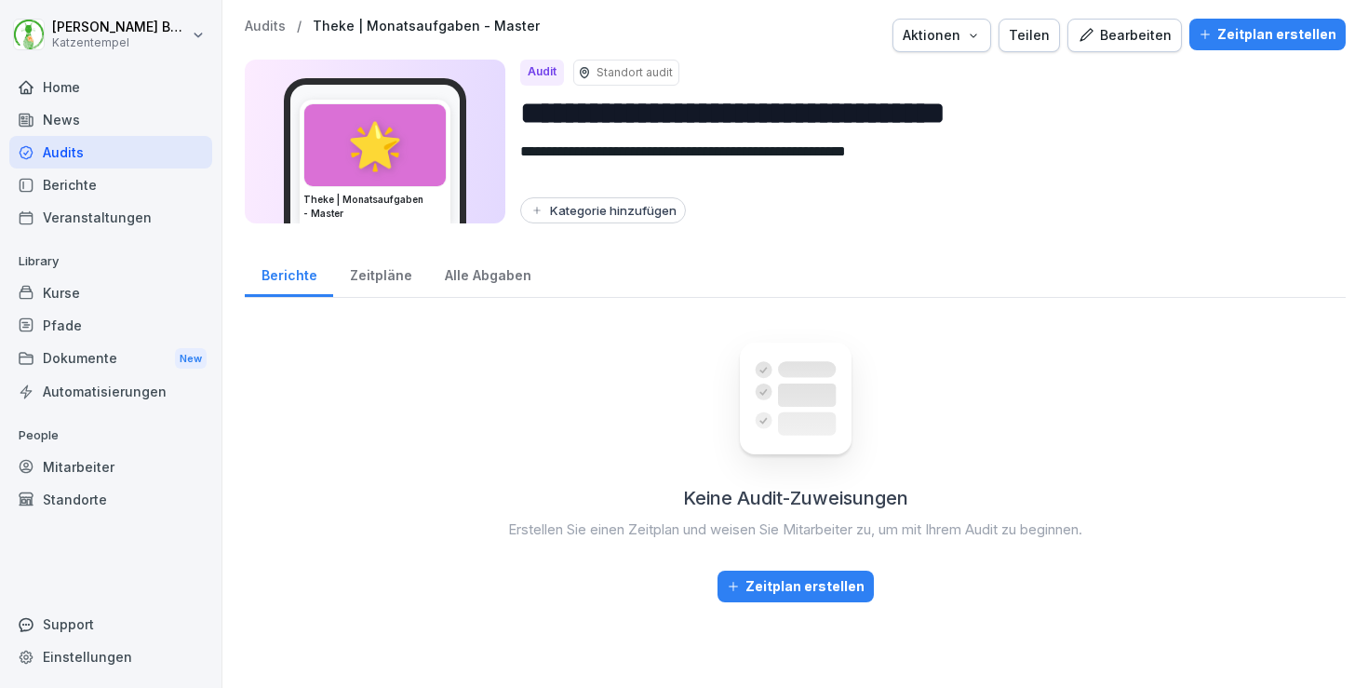
type input "**********"
click at [627, 210] on div "Kategorie hinzufügen" at bounding box center [603, 210] width 147 height 15
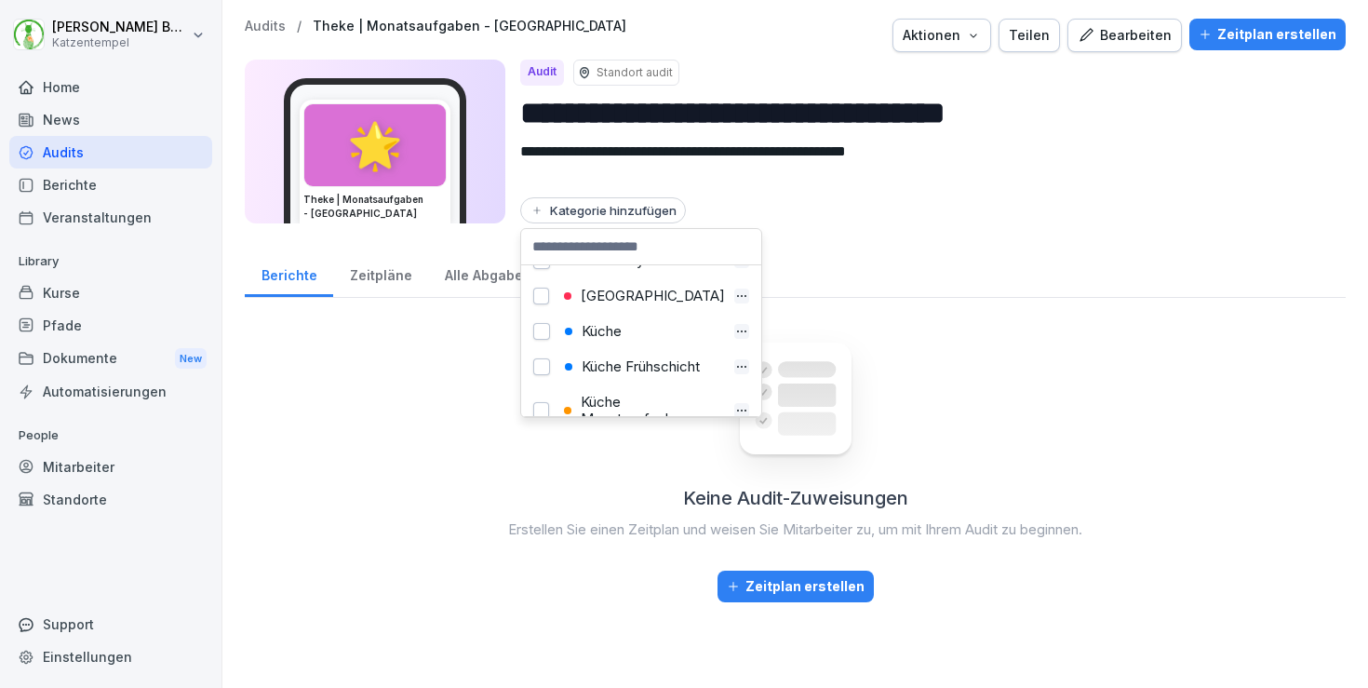
scroll to position [169, 0]
click at [628, 291] on div "[GEOGRAPHIC_DATA]" at bounding box center [642, 295] width 167 height 17
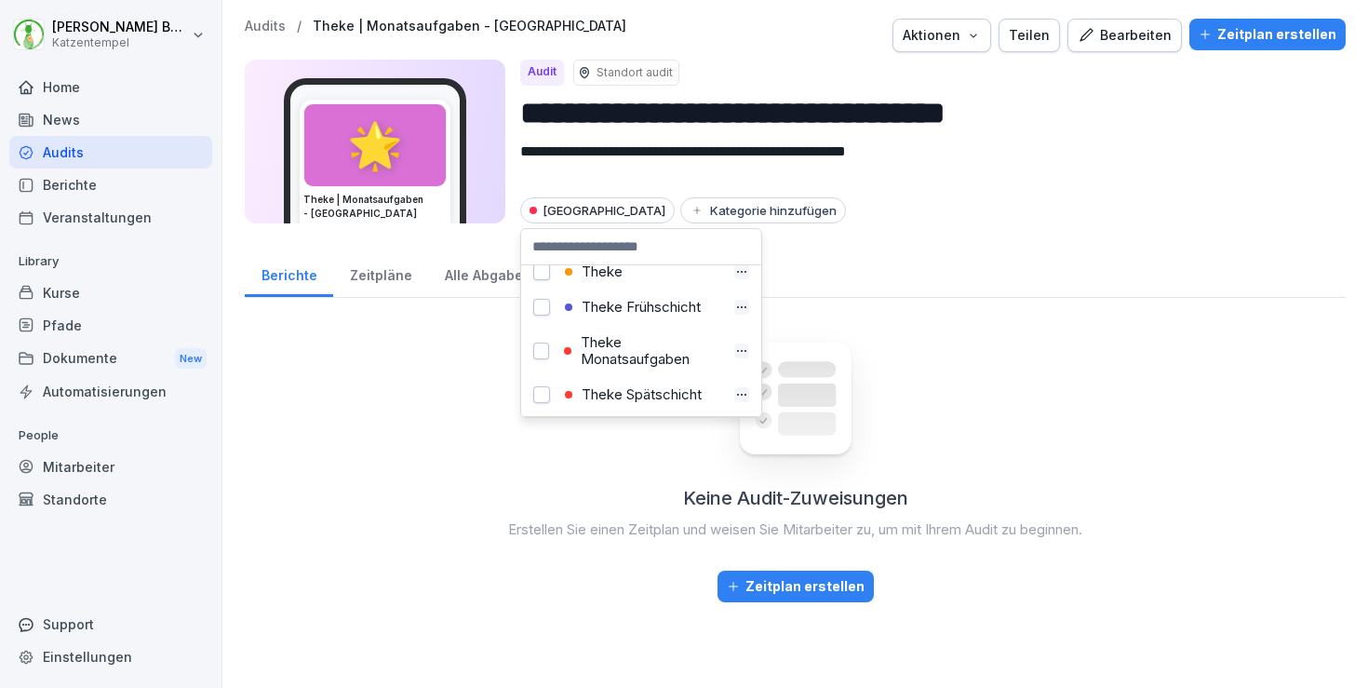
scroll to position [775, 0]
click at [618, 271] on div "Theke" at bounding box center [642, 268] width 166 height 17
click at [640, 342] on div "Theke Monatsaufgaben" at bounding box center [642, 347] width 167 height 34
click at [259, 26] on p "Audits" at bounding box center [265, 27] width 41 height 16
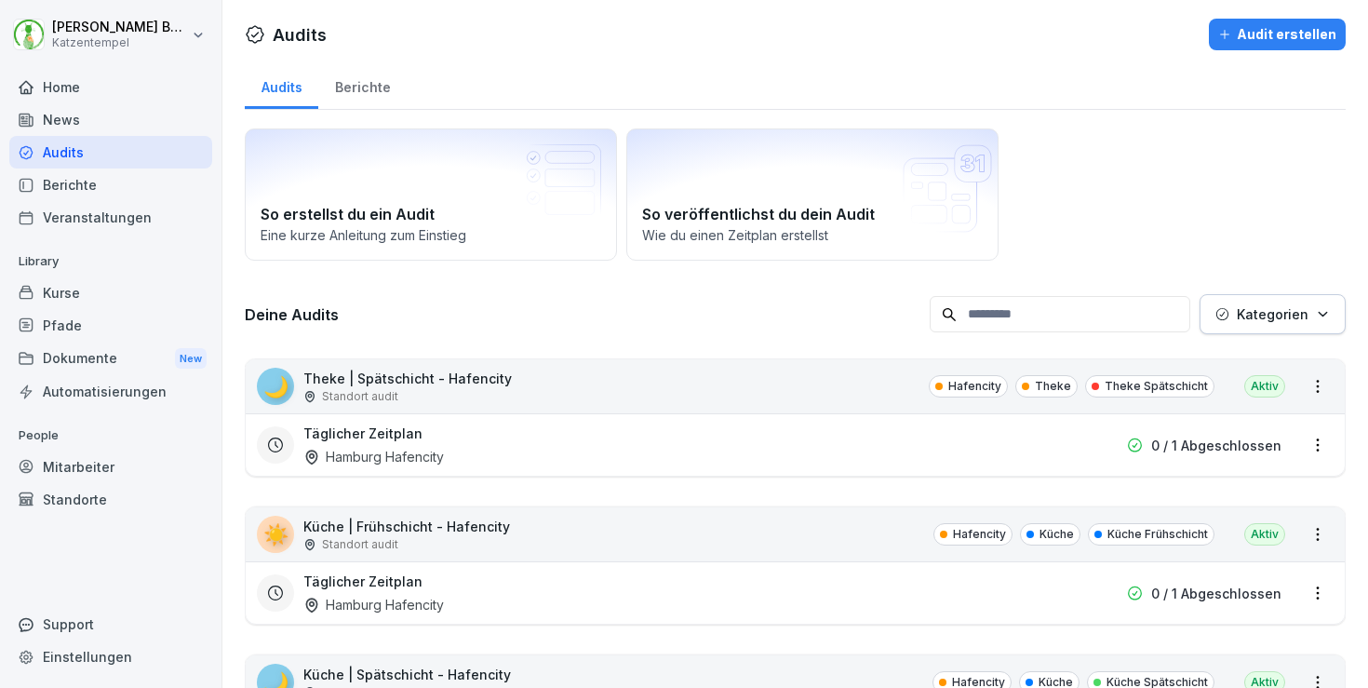
click at [1329, 317] on icon "button" at bounding box center [1323, 314] width 14 height 14
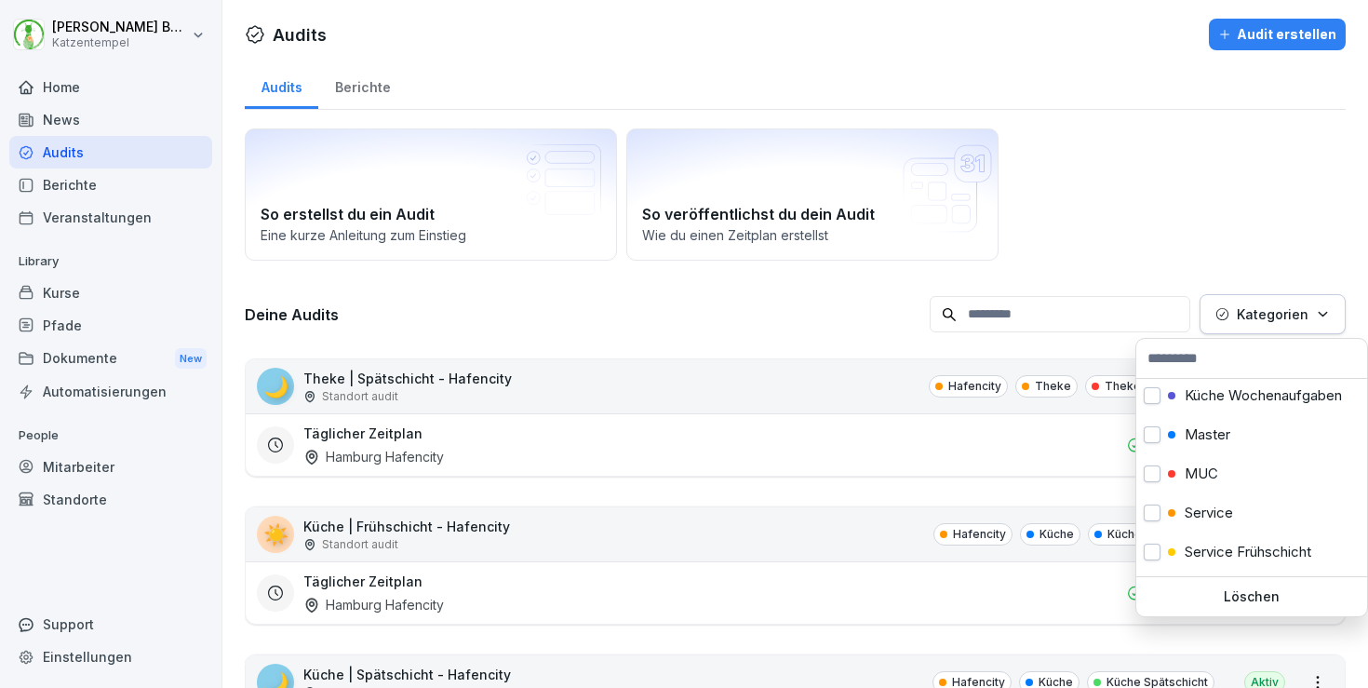
scroll to position [396, 0]
click at [1215, 438] on p "Master" at bounding box center [1208, 432] width 46 height 17
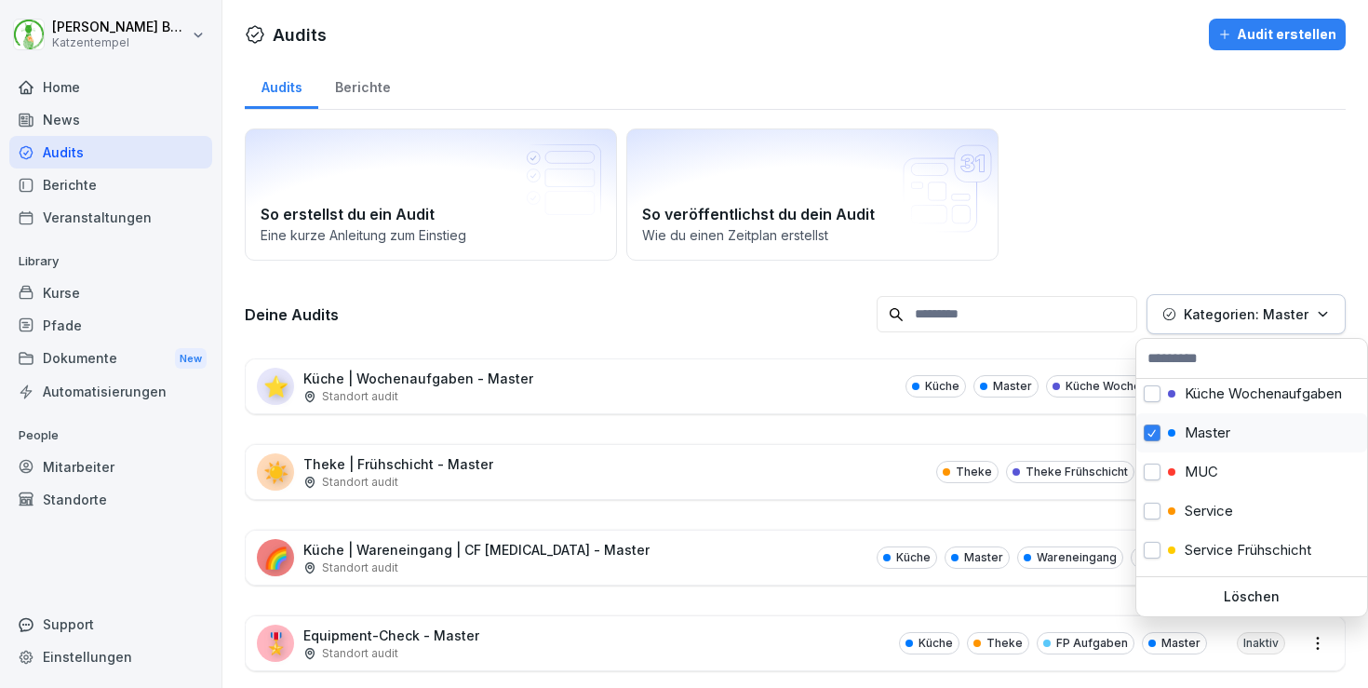
scroll to position [391, 0]
click at [1145, 178] on html "[PERSON_NAME] Katzentempel Home News Audits Berichte Veranstaltungen Library Ku…" at bounding box center [684, 344] width 1368 height 688
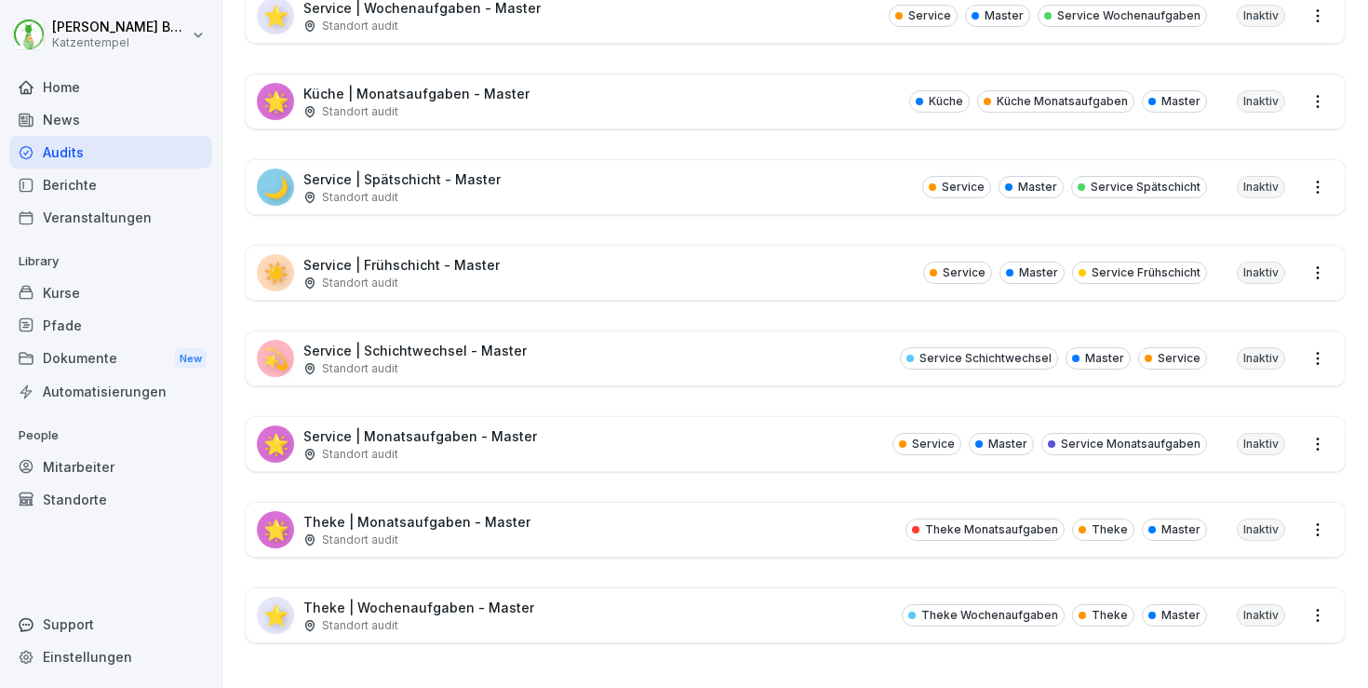
scroll to position [1141, 0]
click at [606, 603] on div "⭐ Theke | Wochenaufgaben - Master Standort audit Theke Wochenaufgaben Theke Mas…" at bounding box center [795, 615] width 1099 height 54
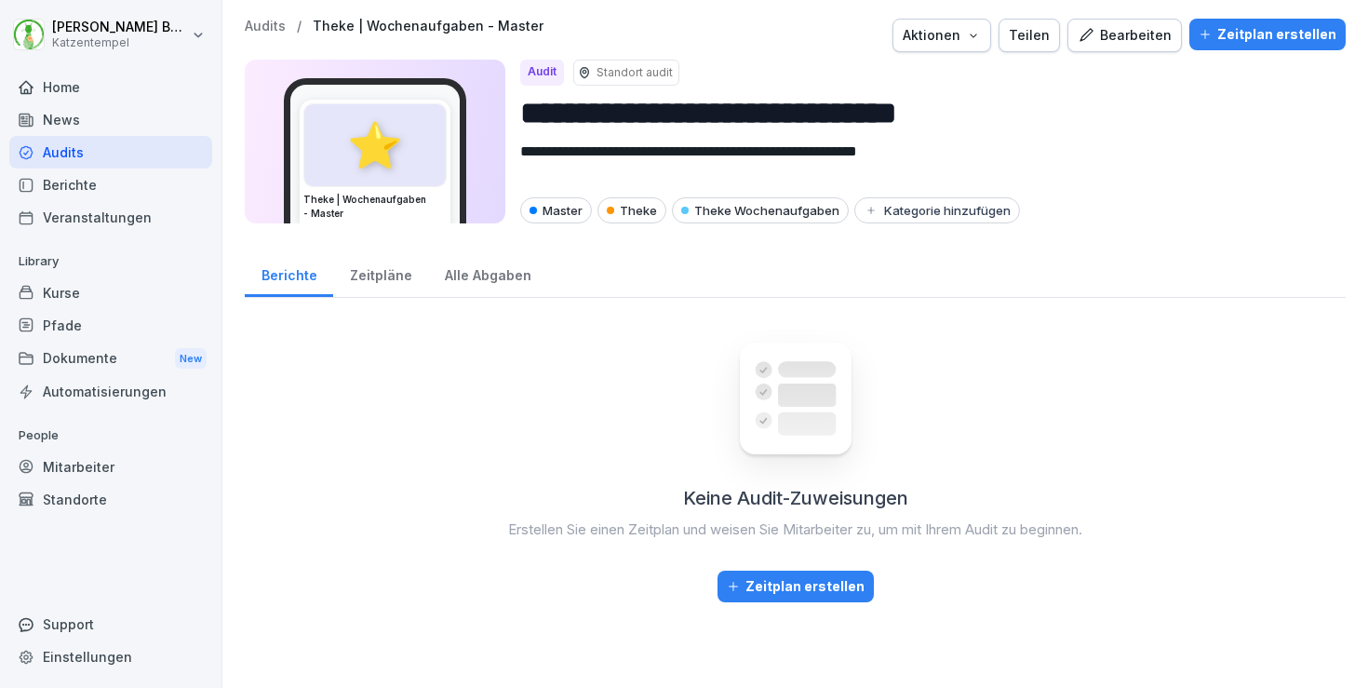
click at [981, 32] on icon "button" at bounding box center [973, 35] width 15 height 15
click at [954, 70] on div "Audit duplizieren" at bounding box center [903, 79] width 207 height 32
click at [976, 111] on input "**********" at bounding box center [925, 112] width 811 height 47
paste input "****"
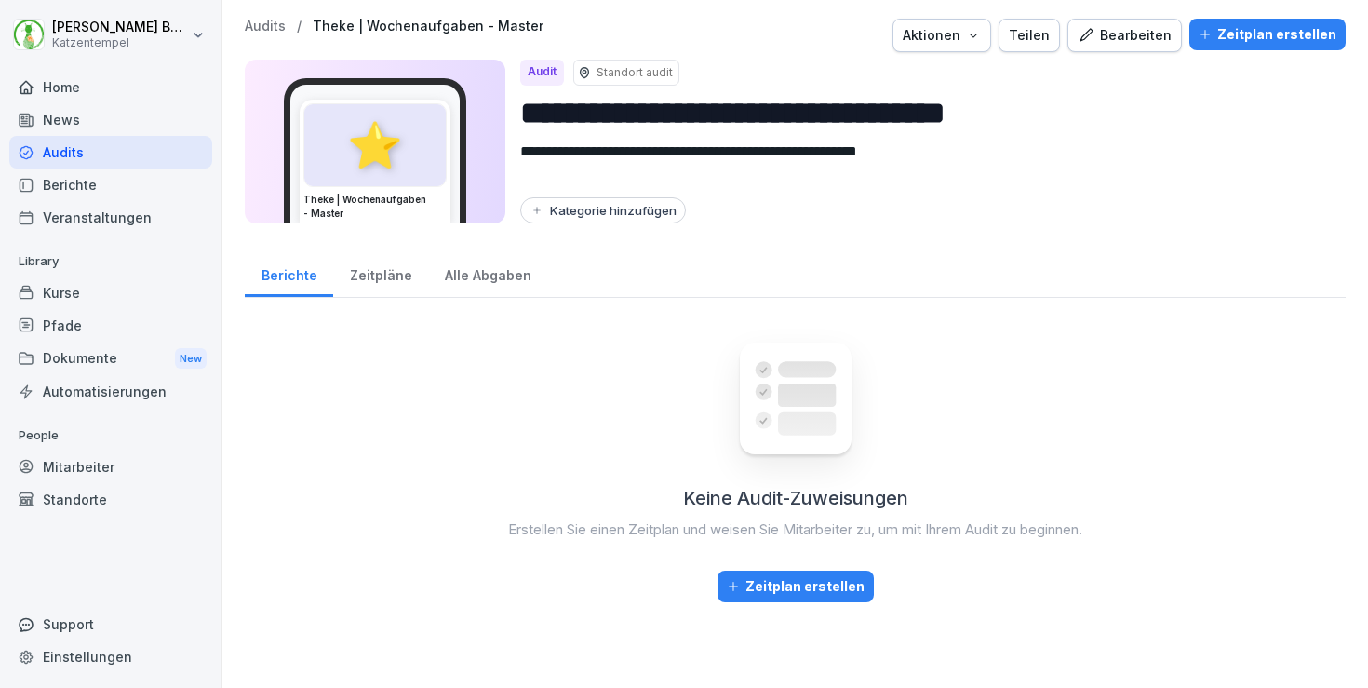
type input "**********"
click at [601, 219] on button "Kategorie hinzufügen" at bounding box center [603, 210] width 166 height 26
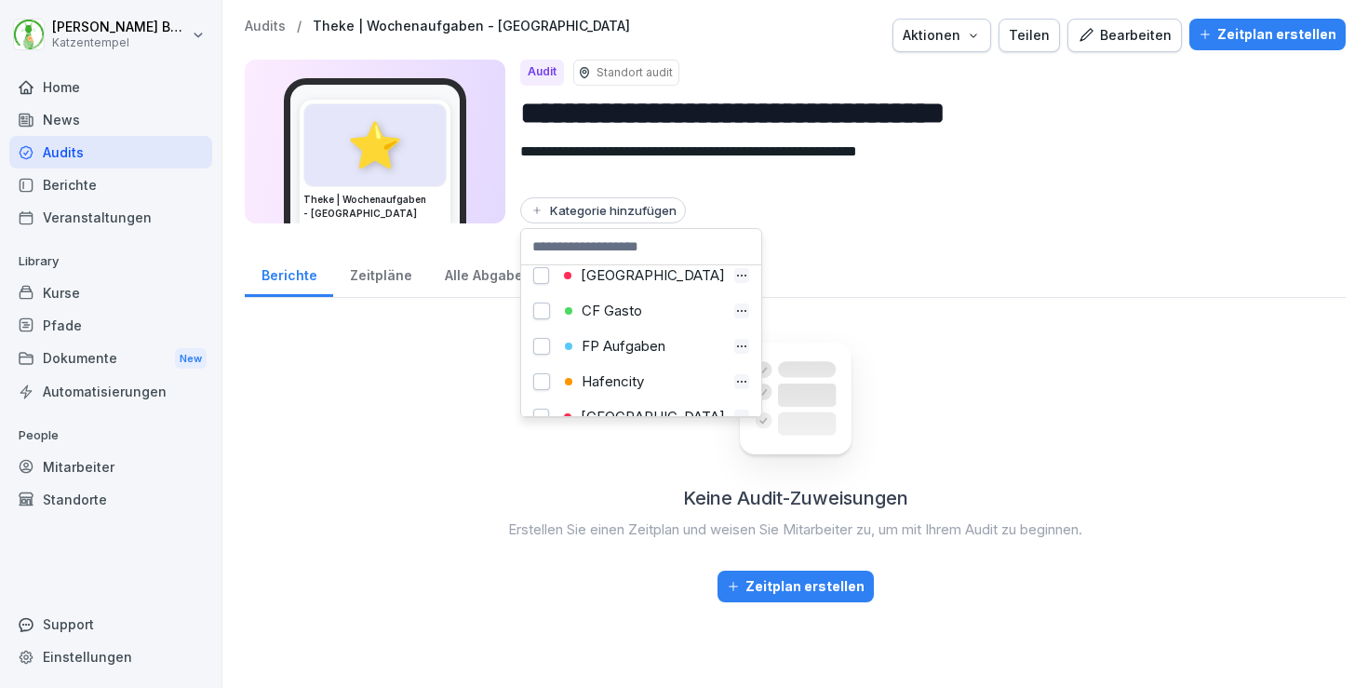
scroll to position [60, 0]
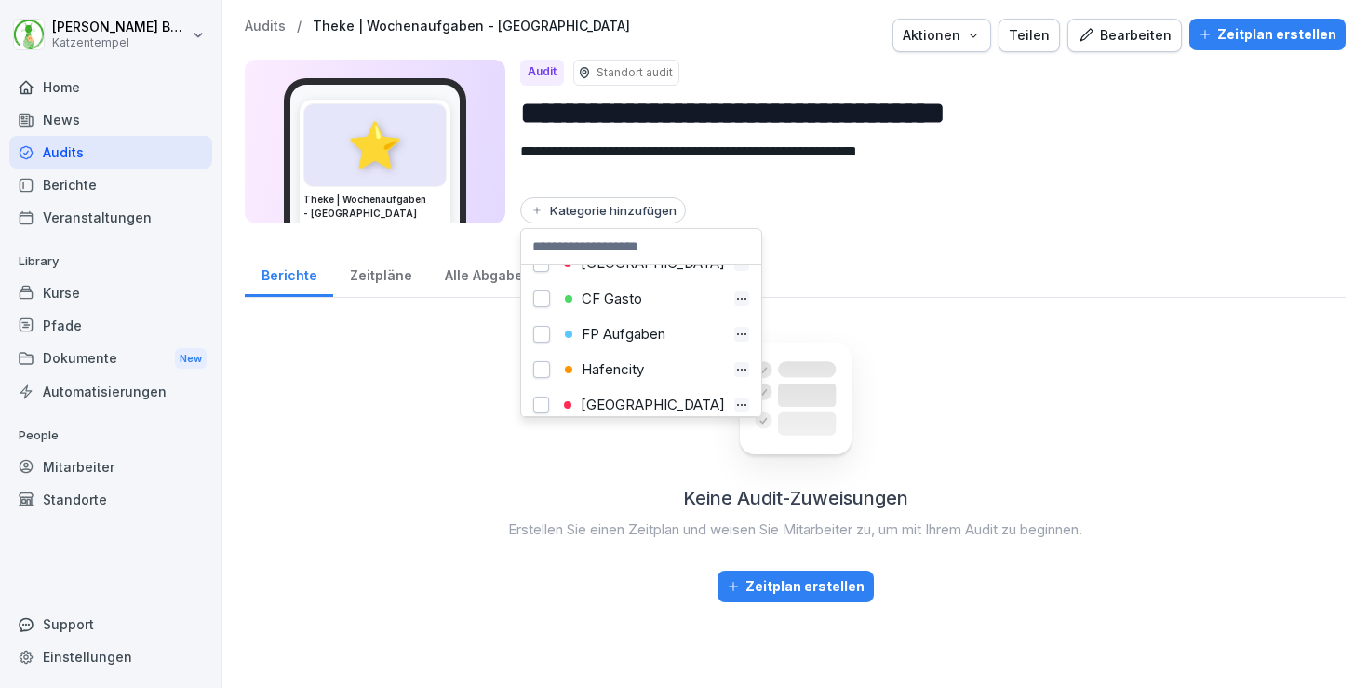
click at [640, 400] on div "[GEOGRAPHIC_DATA]" at bounding box center [642, 405] width 167 height 17
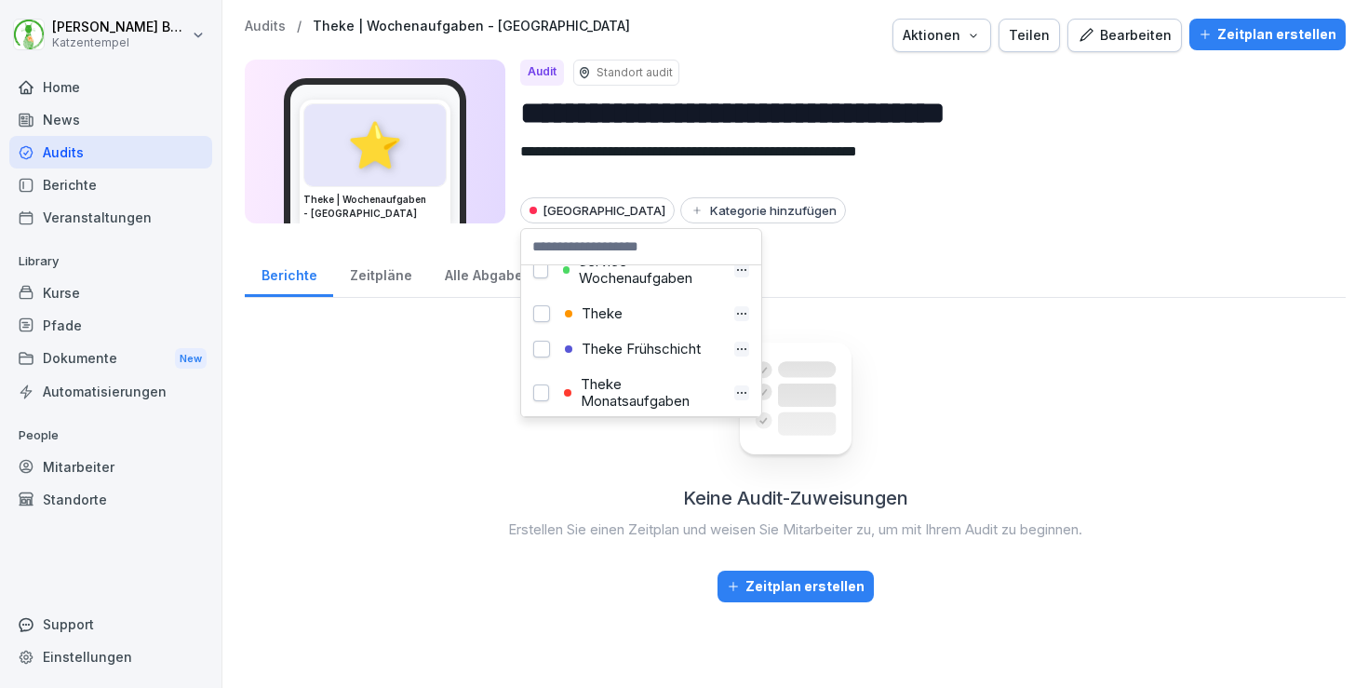
scroll to position [693, 0]
click at [612, 343] on div "Theke" at bounding box center [642, 351] width 166 height 17
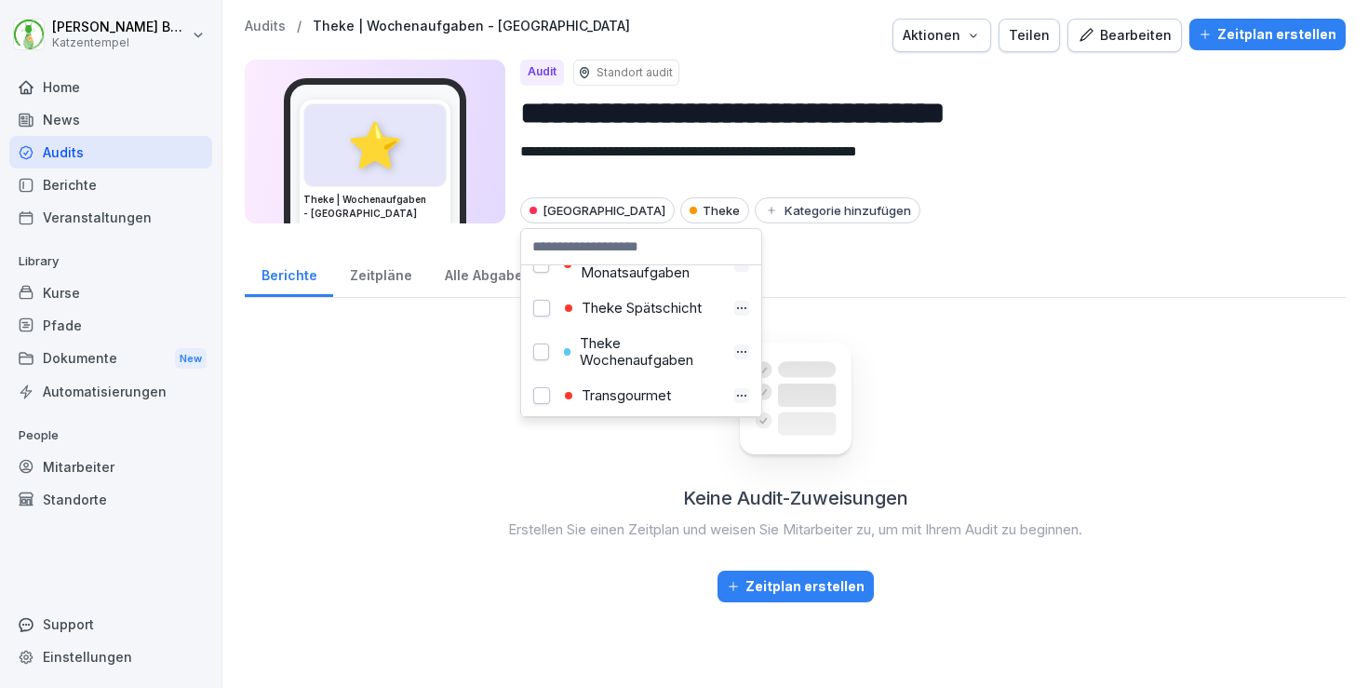
click at [655, 352] on div "Theke Wochenaufgaben" at bounding box center [642, 352] width 167 height 34
click at [269, 25] on p "Audits" at bounding box center [265, 27] width 41 height 16
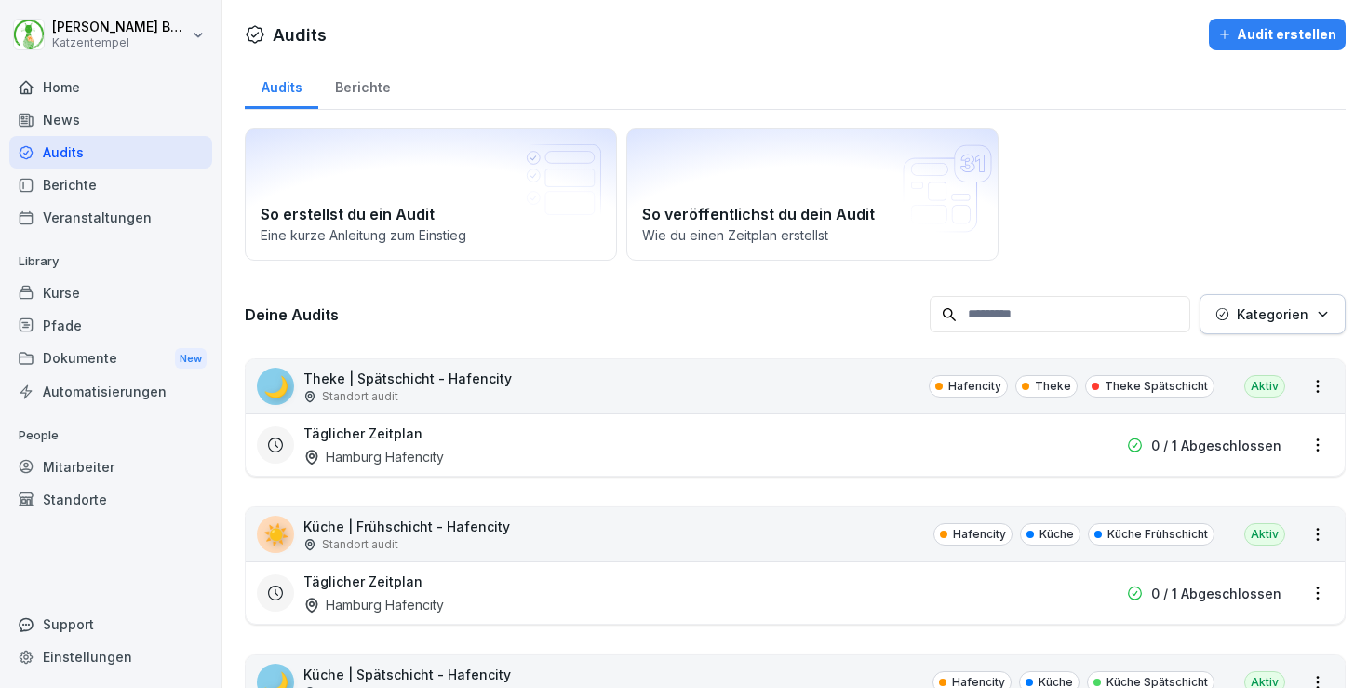
click at [1271, 313] on p "Kategorien" at bounding box center [1273, 314] width 72 height 20
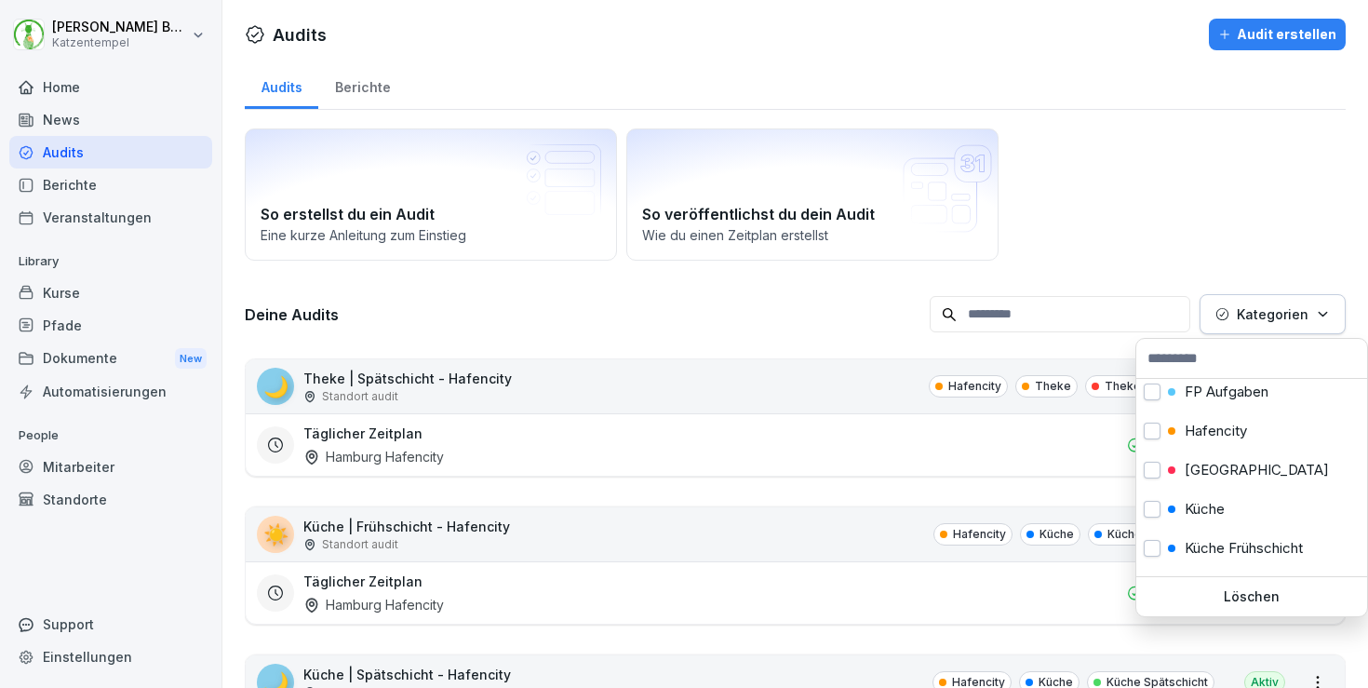
scroll to position [140, 0]
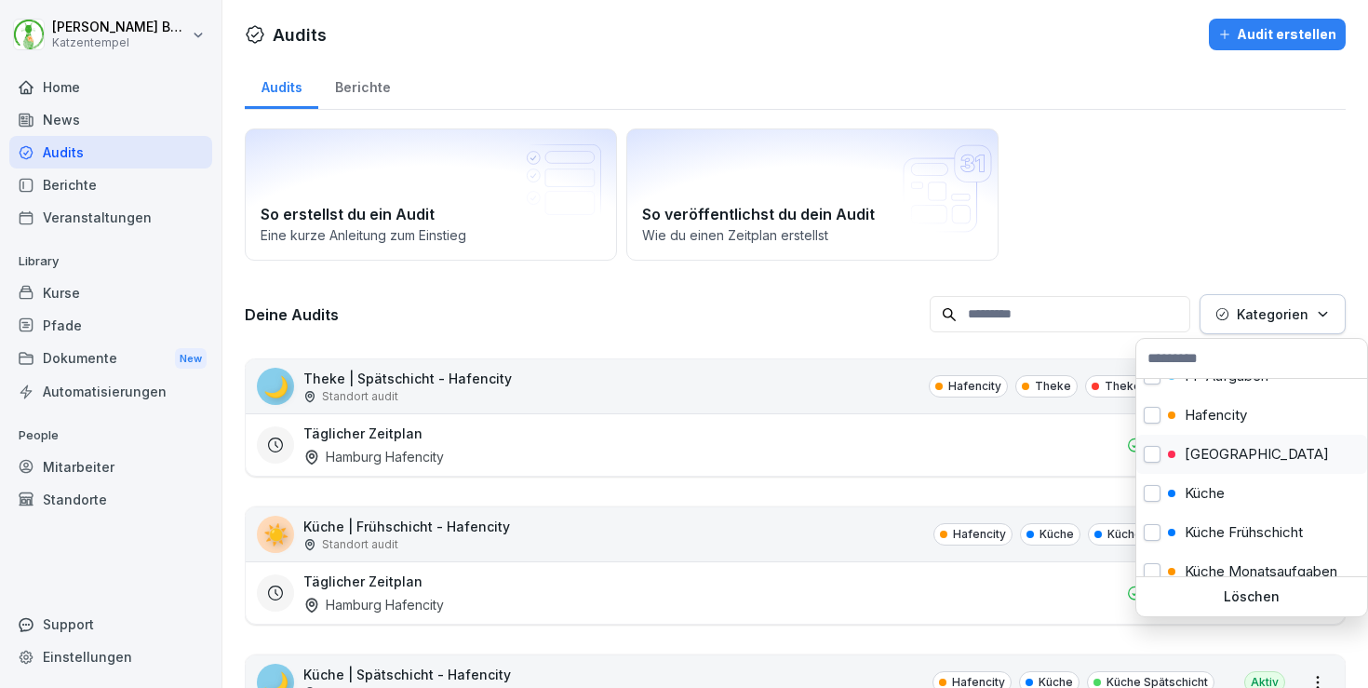
click at [1239, 451] on p "[GEOGRAPHIC_DATA]" at bounding box center [1257, 454] width 144 height 17
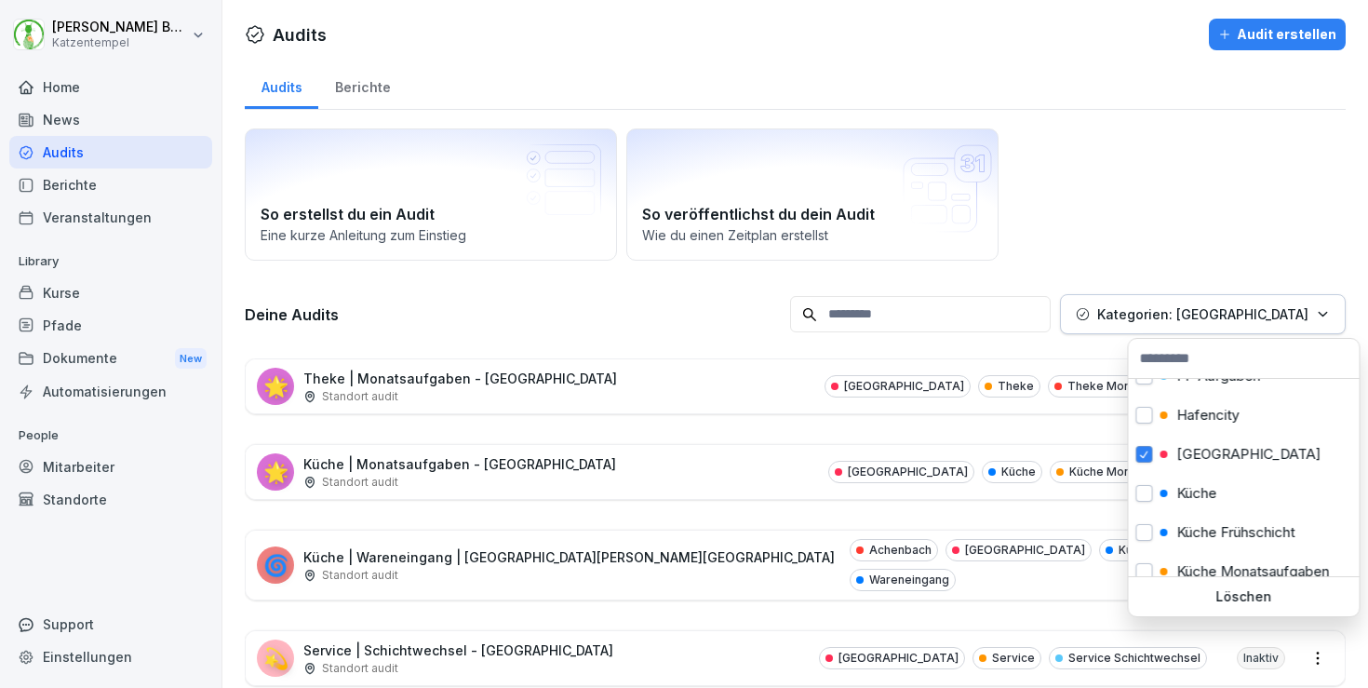
click at [896, 276] on html "[PERSON_NAME] Katzentempel Home News Audits Berichte Veranstaltungen Library Ku…" at bounding box center [684, 344] width 1368 height 688
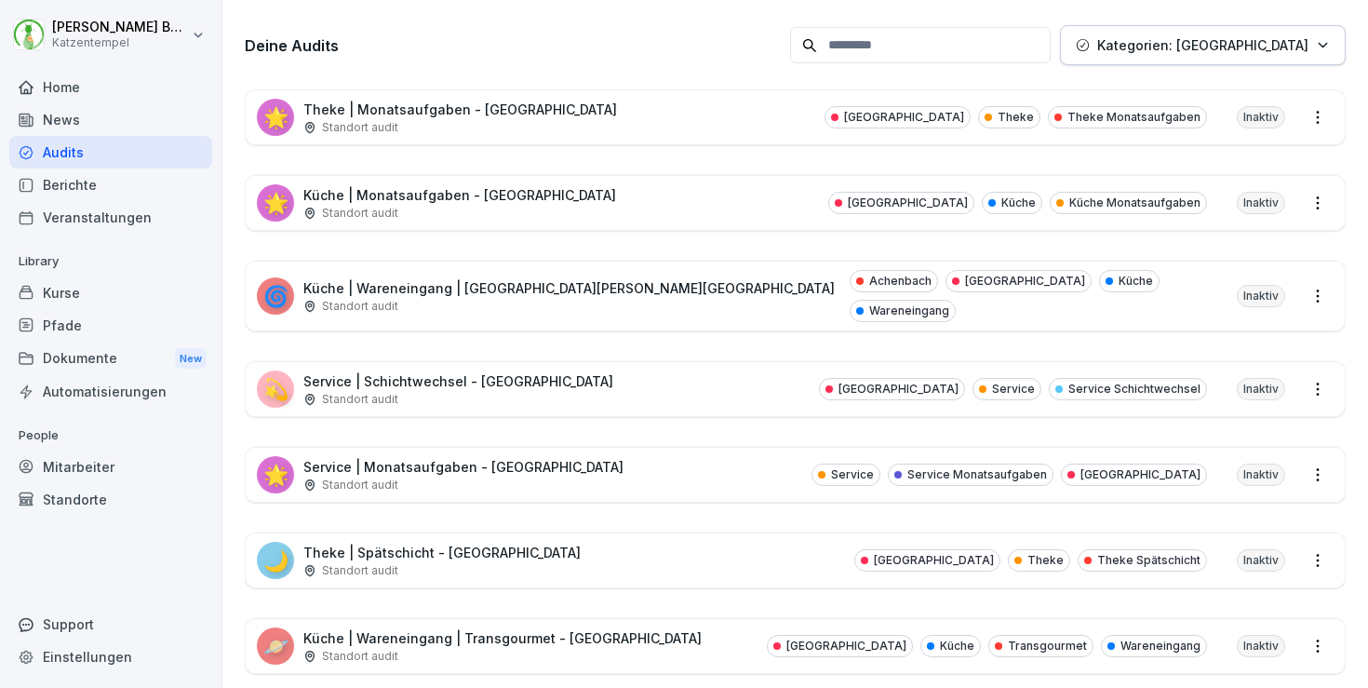
scroll to position [288, 0]
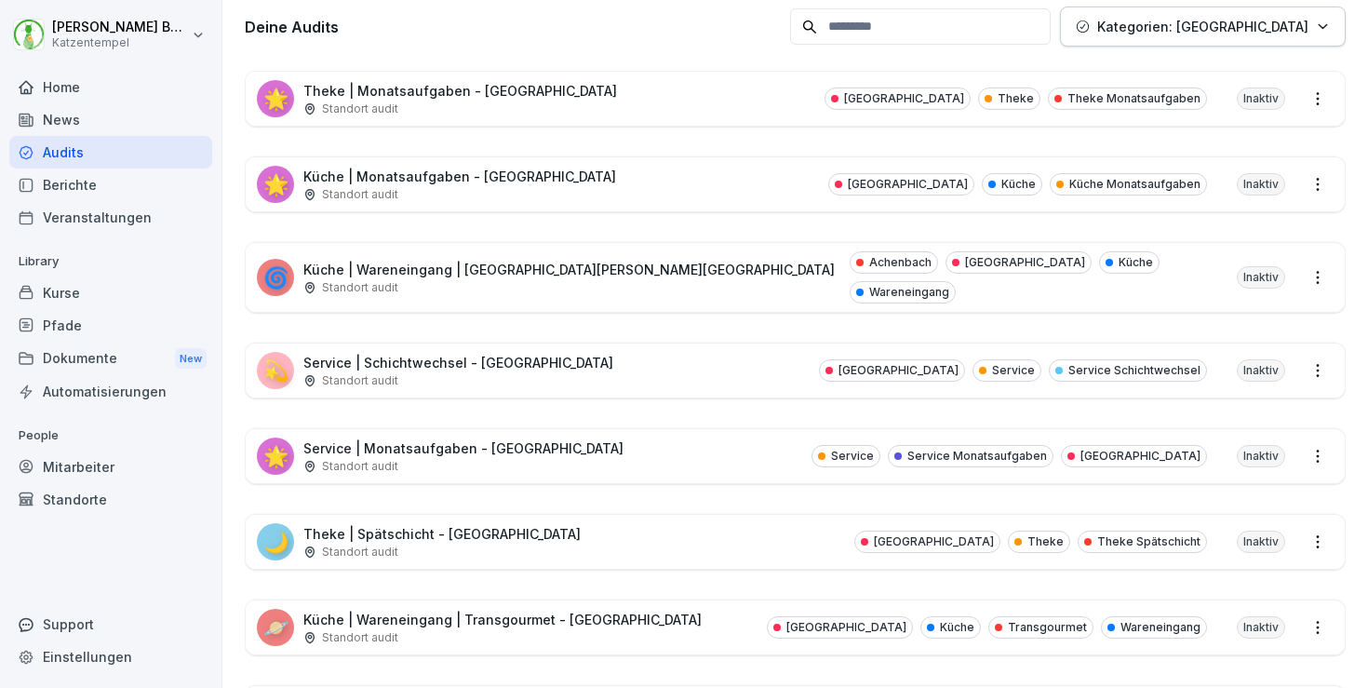
click at [648, 601] on div "🪐 Küche | Wareneingang | Transgourmet - [GEOGRAPHIC_DATA] Standort [GEOGRAPHIC_…" at bounding box center [795, 627] width 1099 height 54
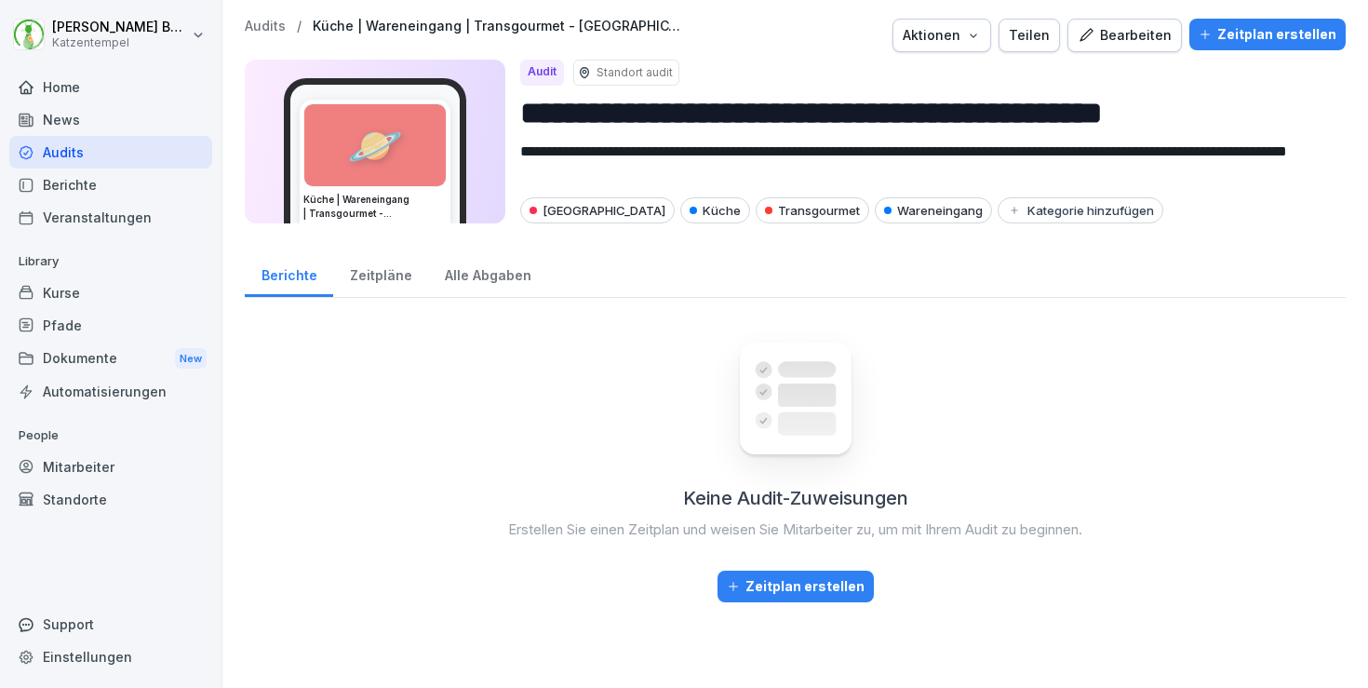
click at [1132, 48] on button "Bearbeiten" at bounding box center [1125, 36] width 114 height 34
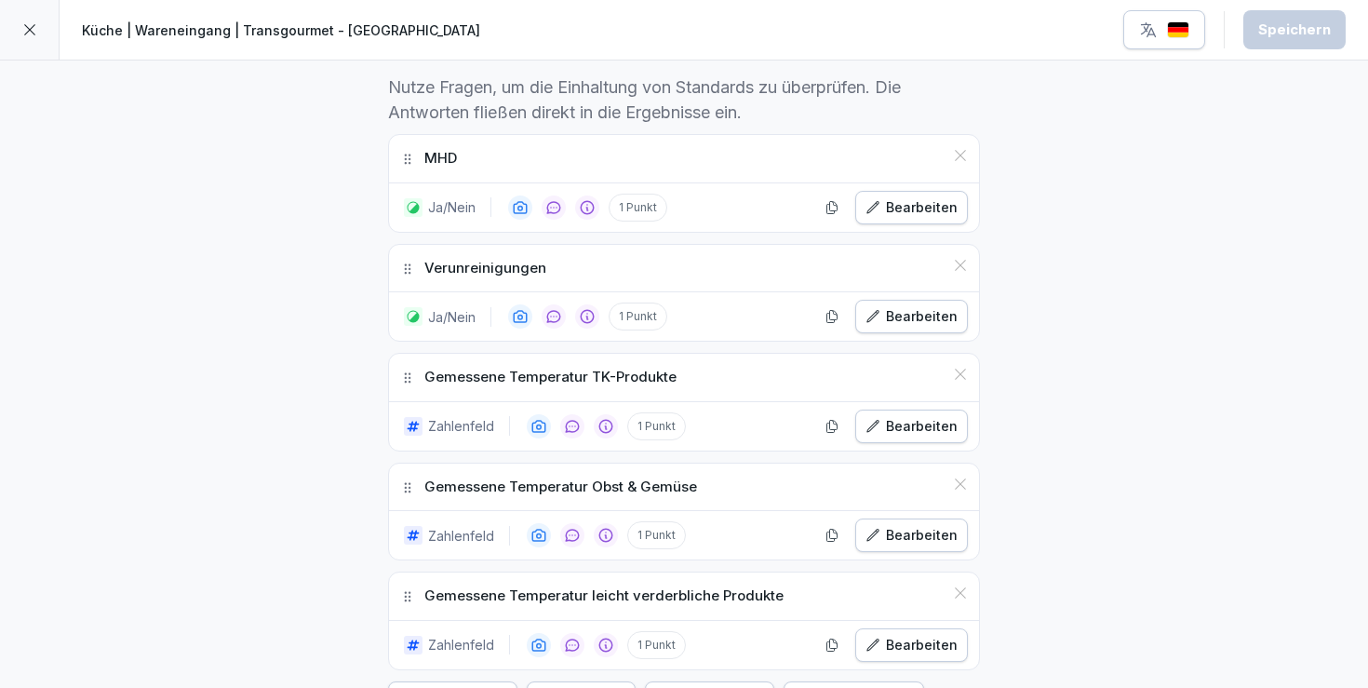
scroll to position [521, 0]
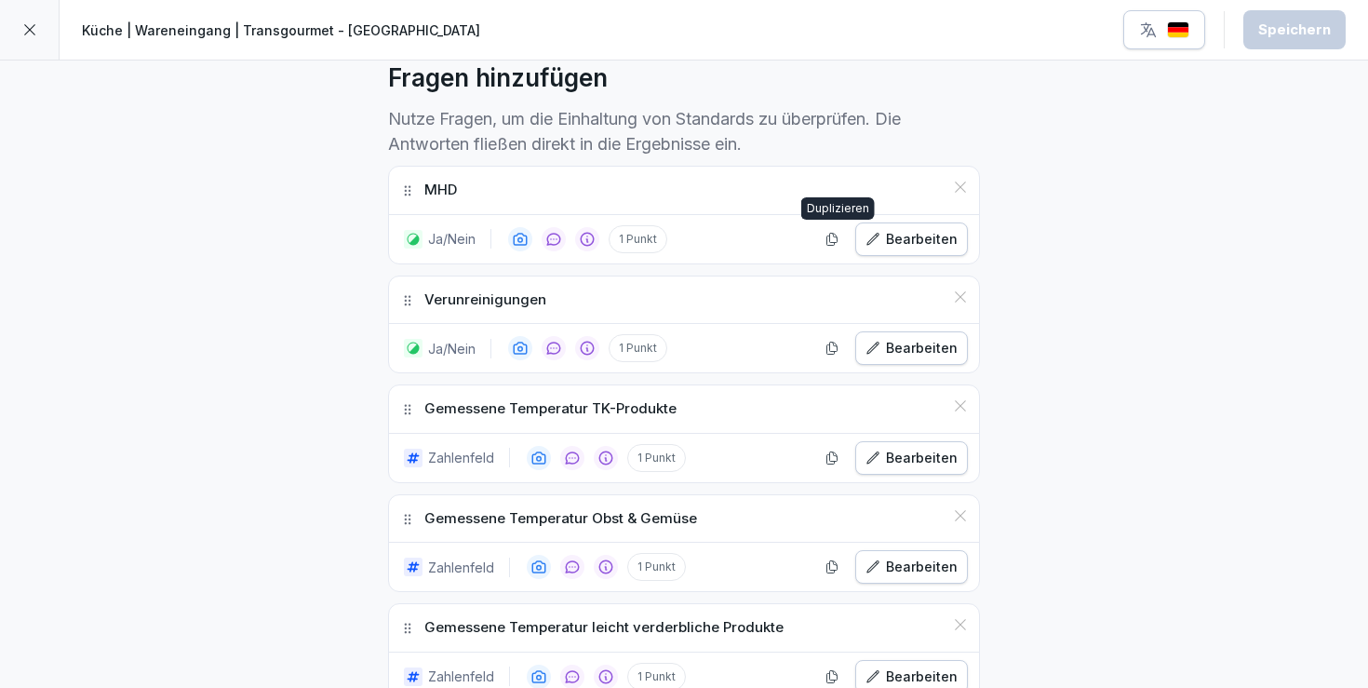
click at [837, 241] on icon "button" at bounding box center [833, 239] width 10 height 12
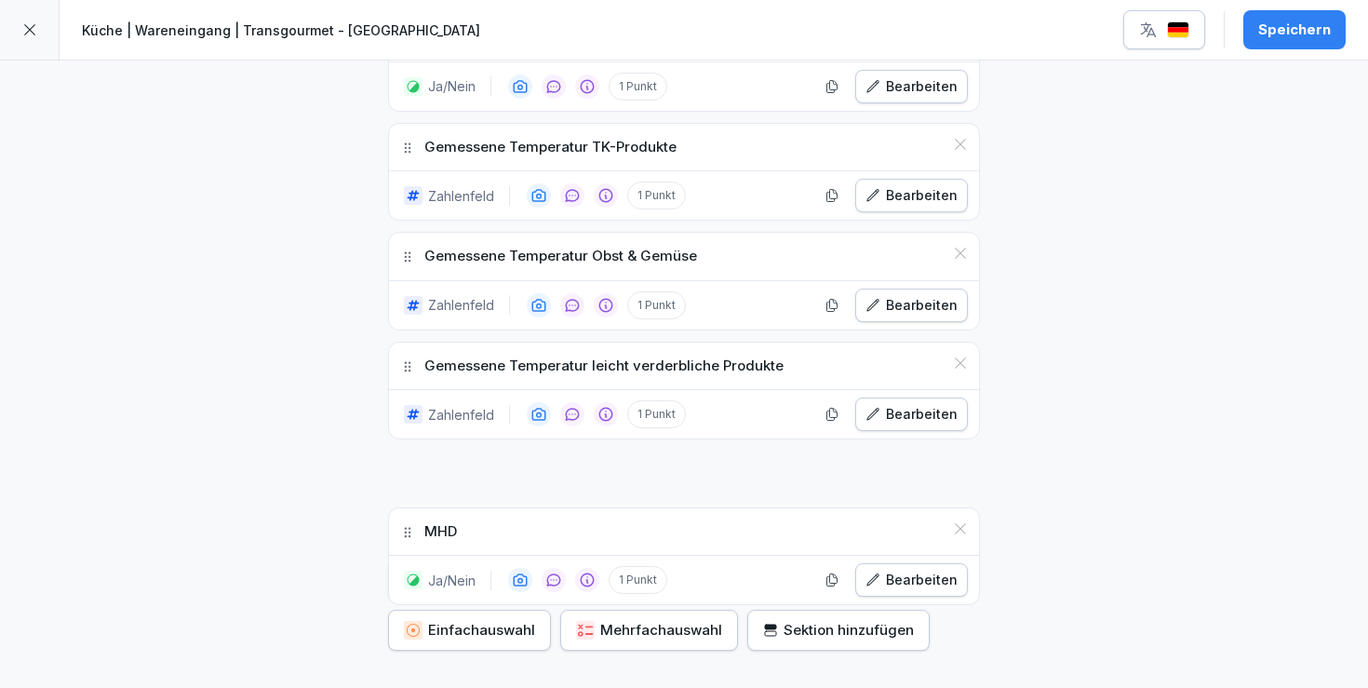
scroll to position [791, 0]
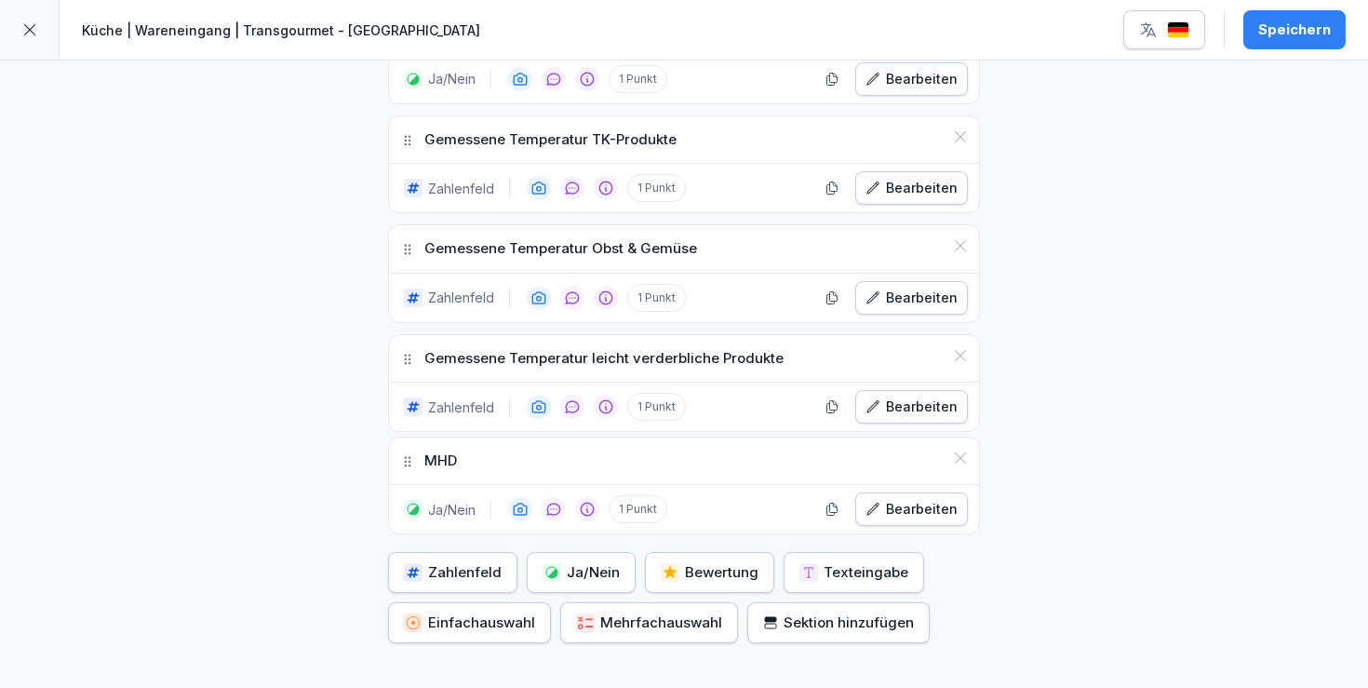
drag, startPoint x: 411, startPoint y: 297, endPoint x: 426, endPoint y: 455, distance: 159.0
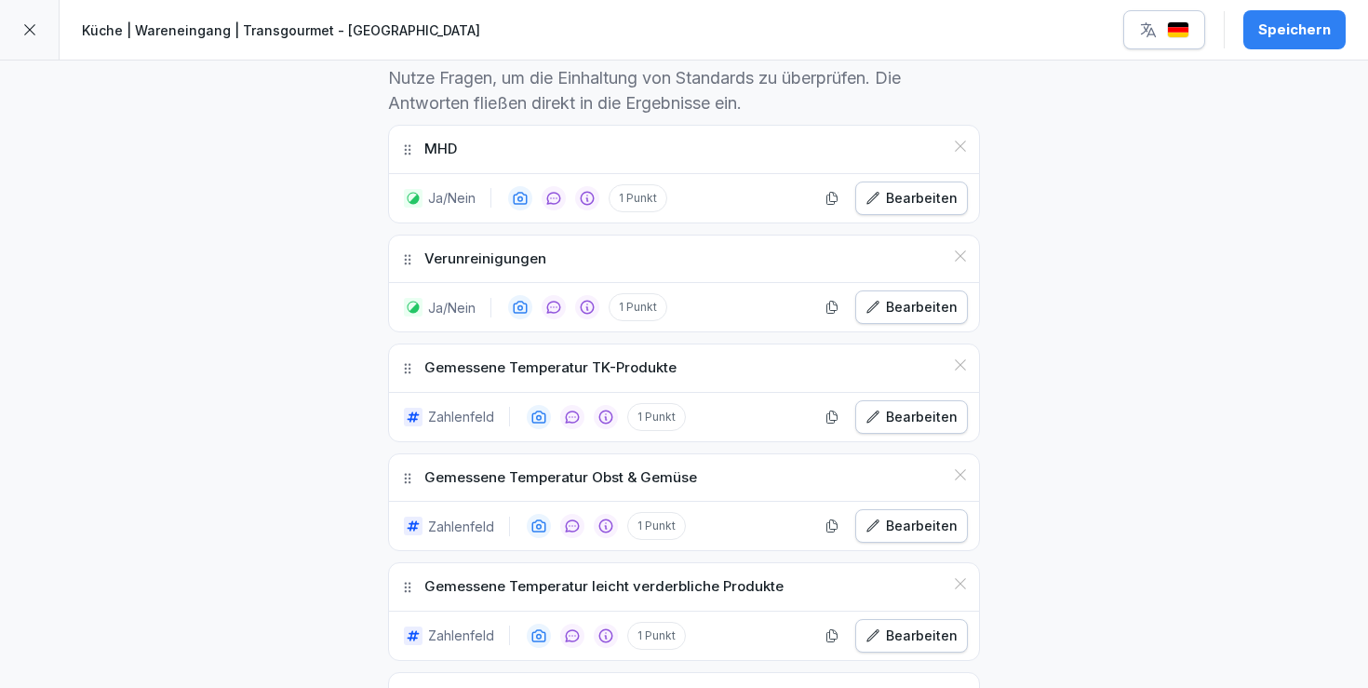
scroll to position [500, 0]
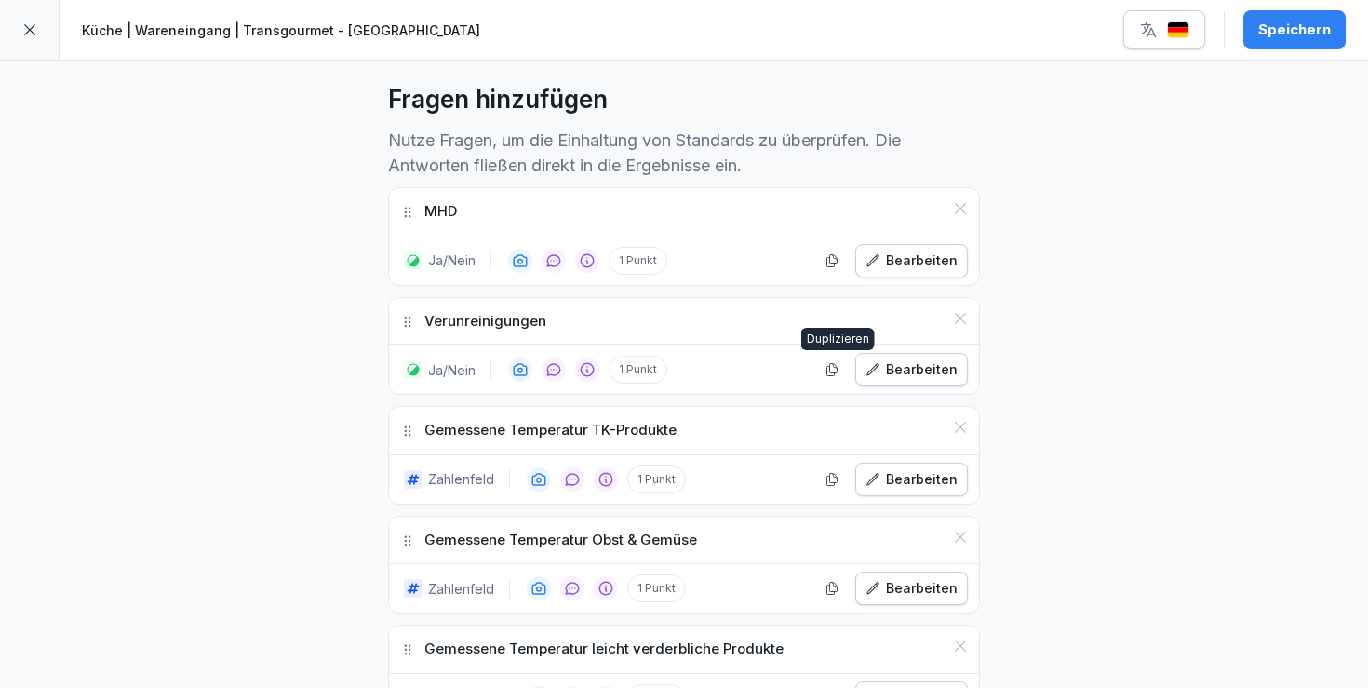
click at [837, 366] on icon "button" at bounding box center [832, 369] width 15 height 15
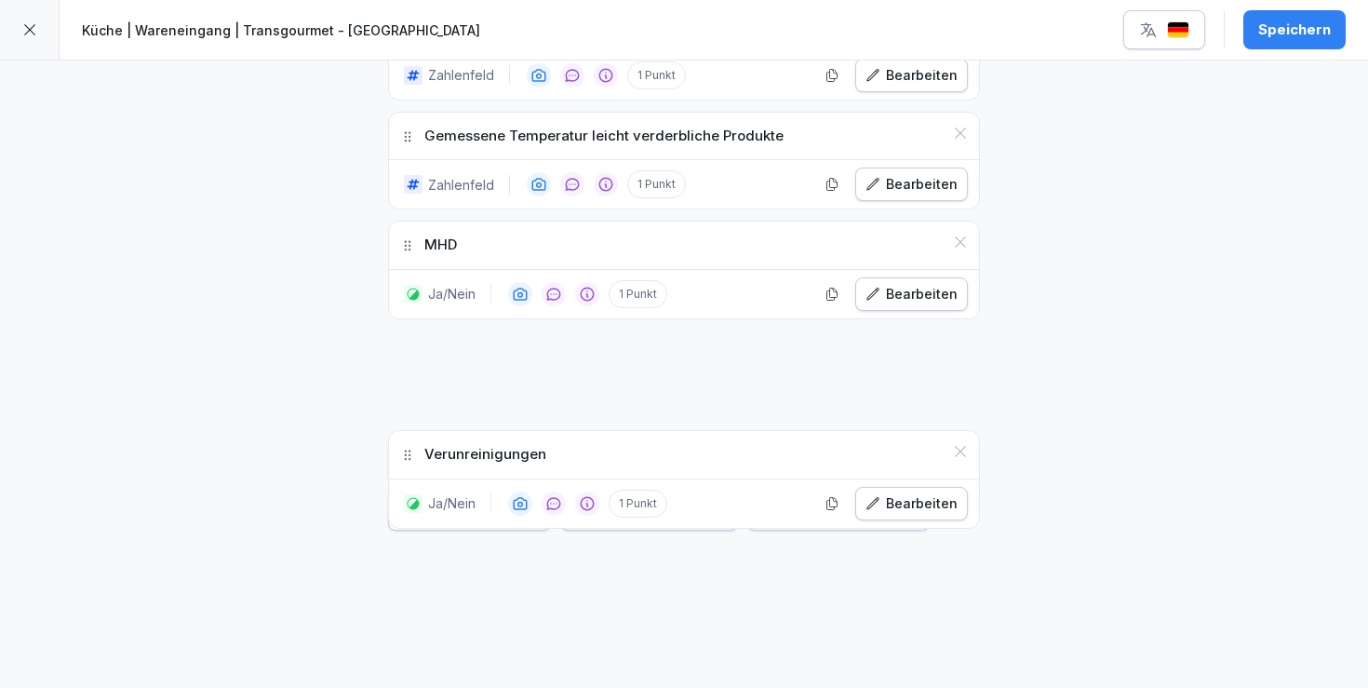
scroll to position [1016, 0]
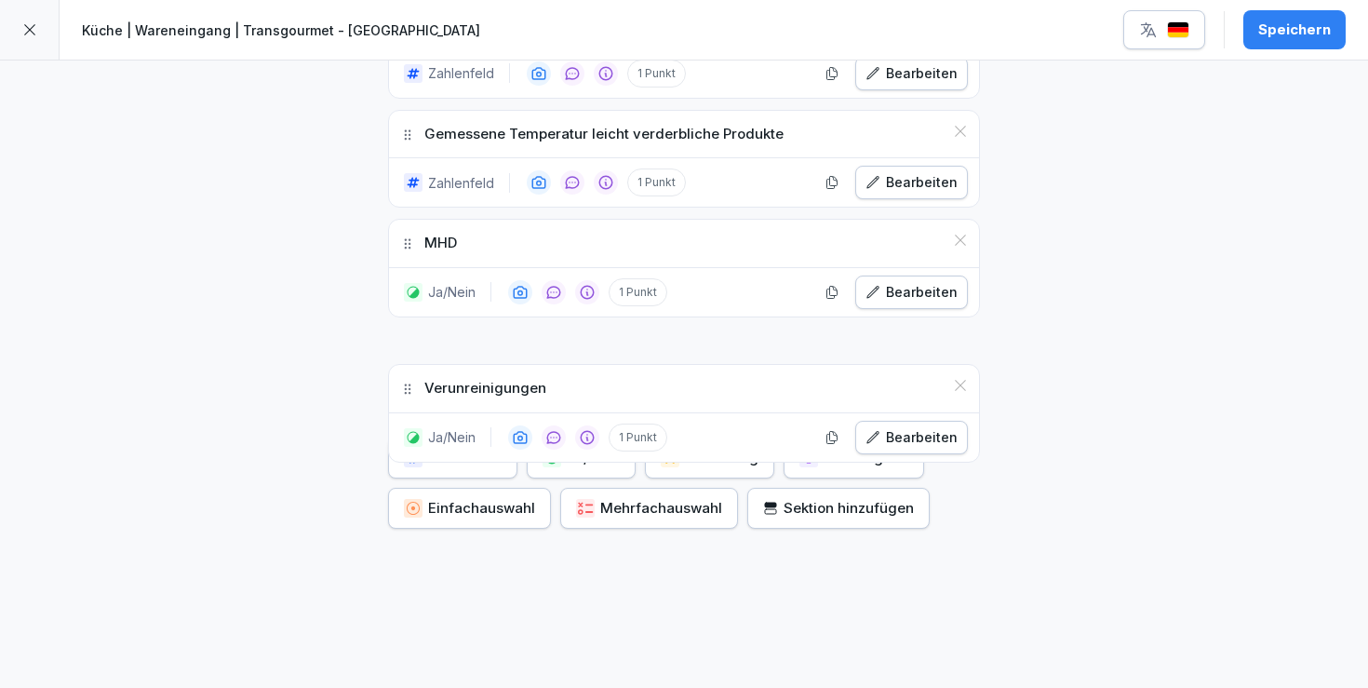
drag, startPoint x: 404, startPoint y: 429, endPoint x: 425, endPoint y: 375, distance: 58.1
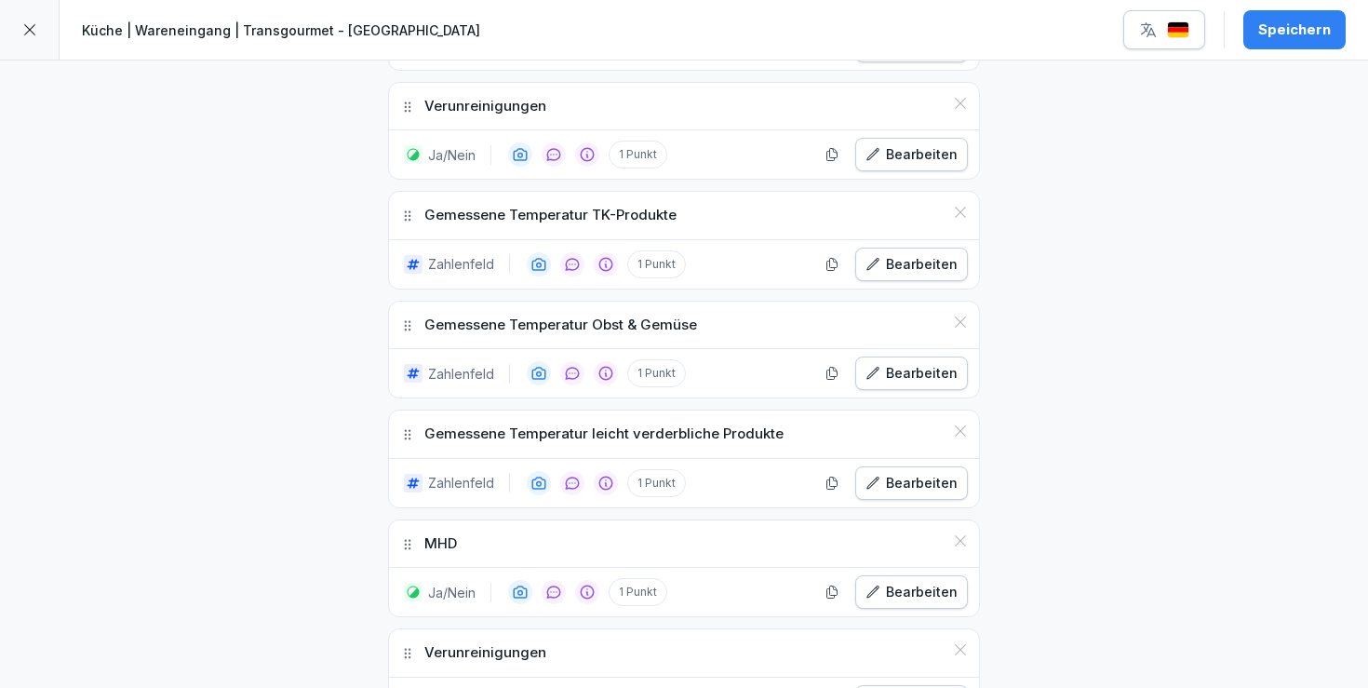
scroll to position [708, 0]
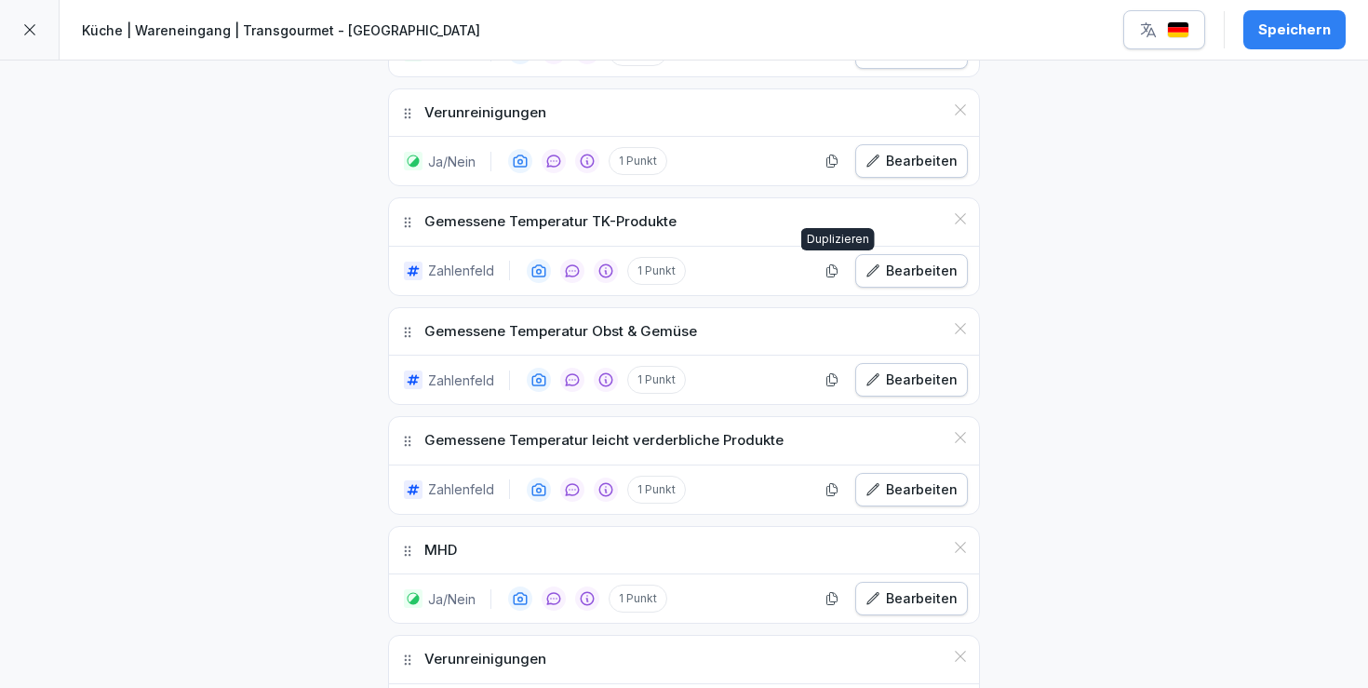
click at [828, 274] on icon "button" at bounding box center [832, 270] width 15 height 15
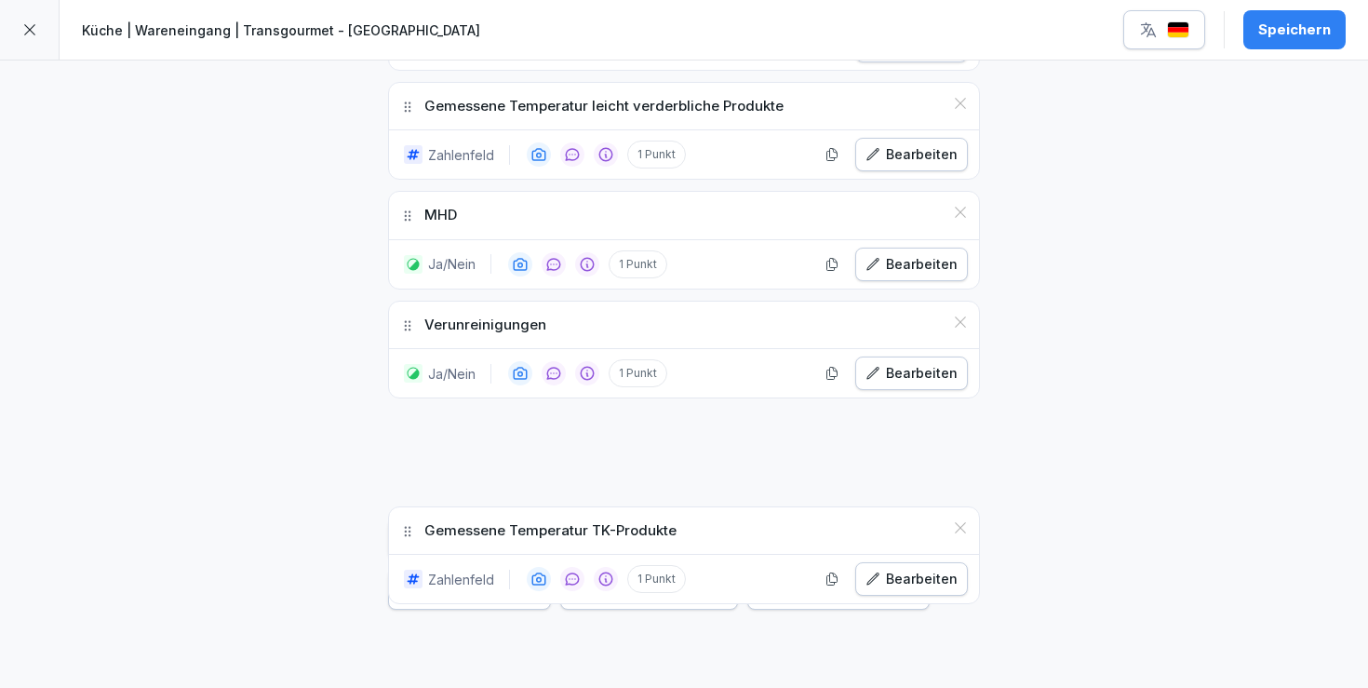
scroll to position [1044, 0]
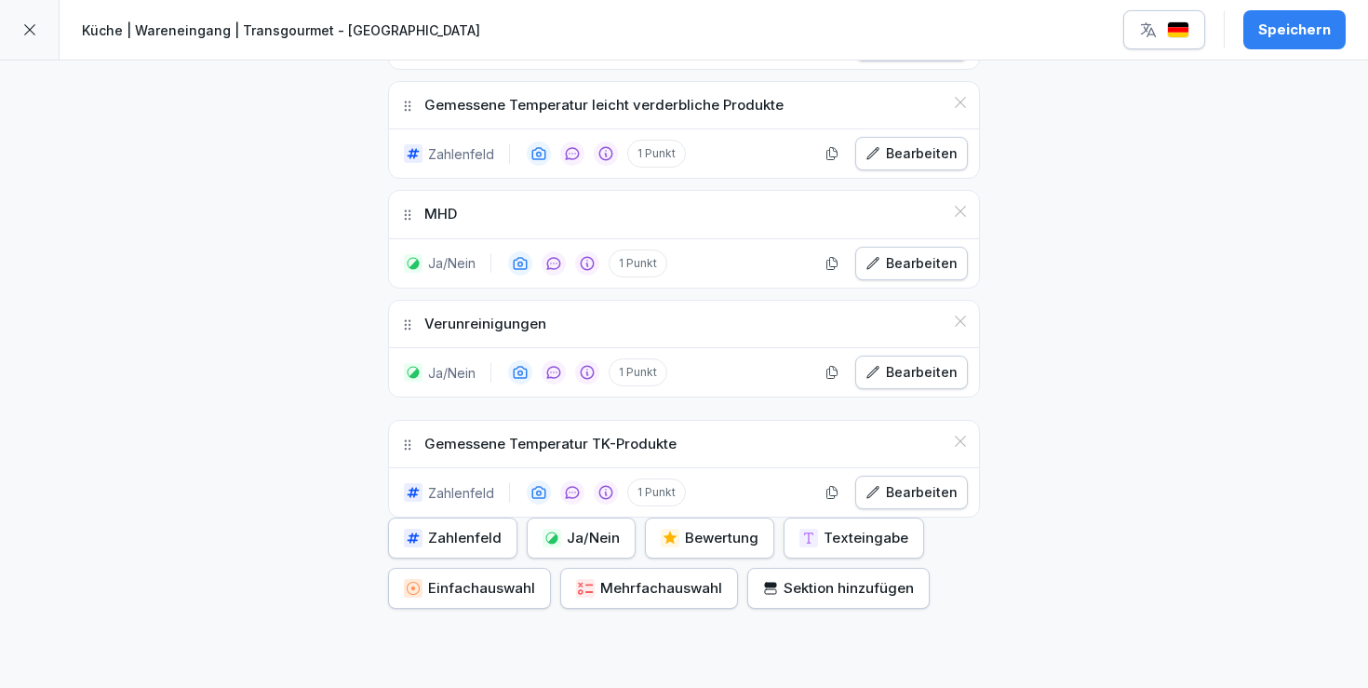
drag, startPoint x: 404, startPoint y: 330, endPoint x: 441, endPoint y: 443, distance: 118.6
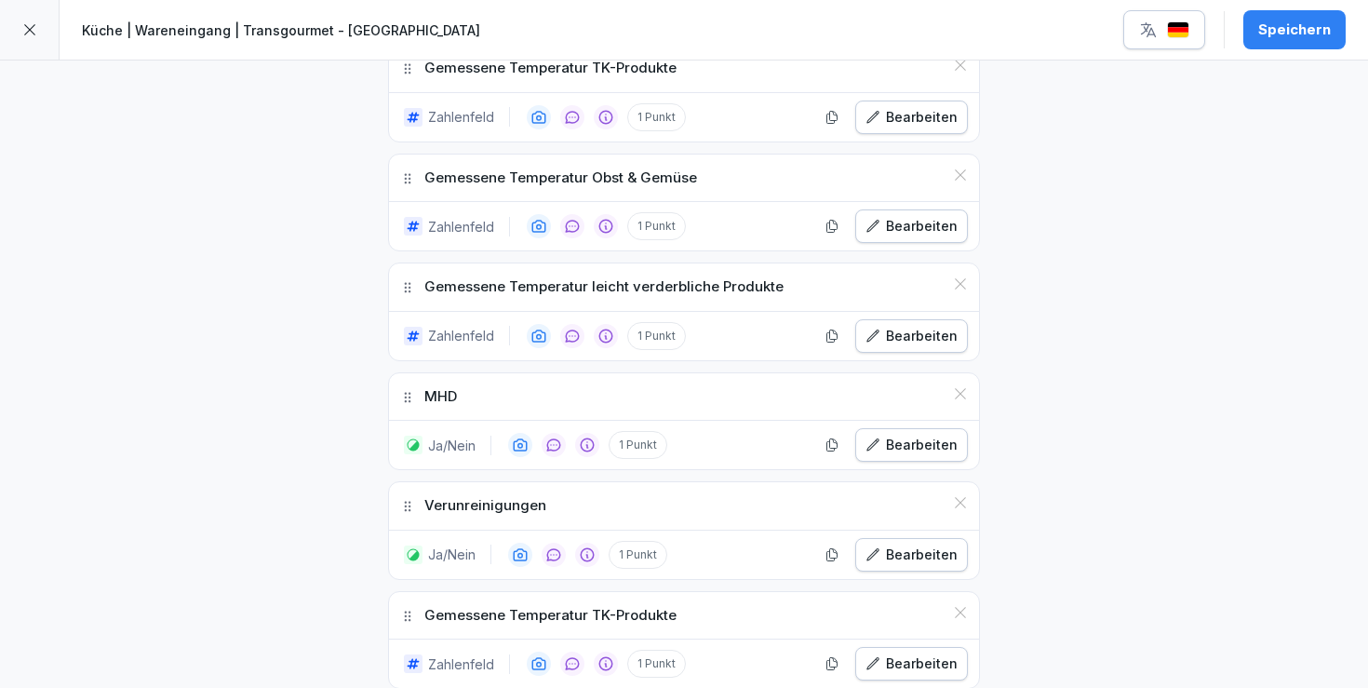
scroll to position [858, 0]
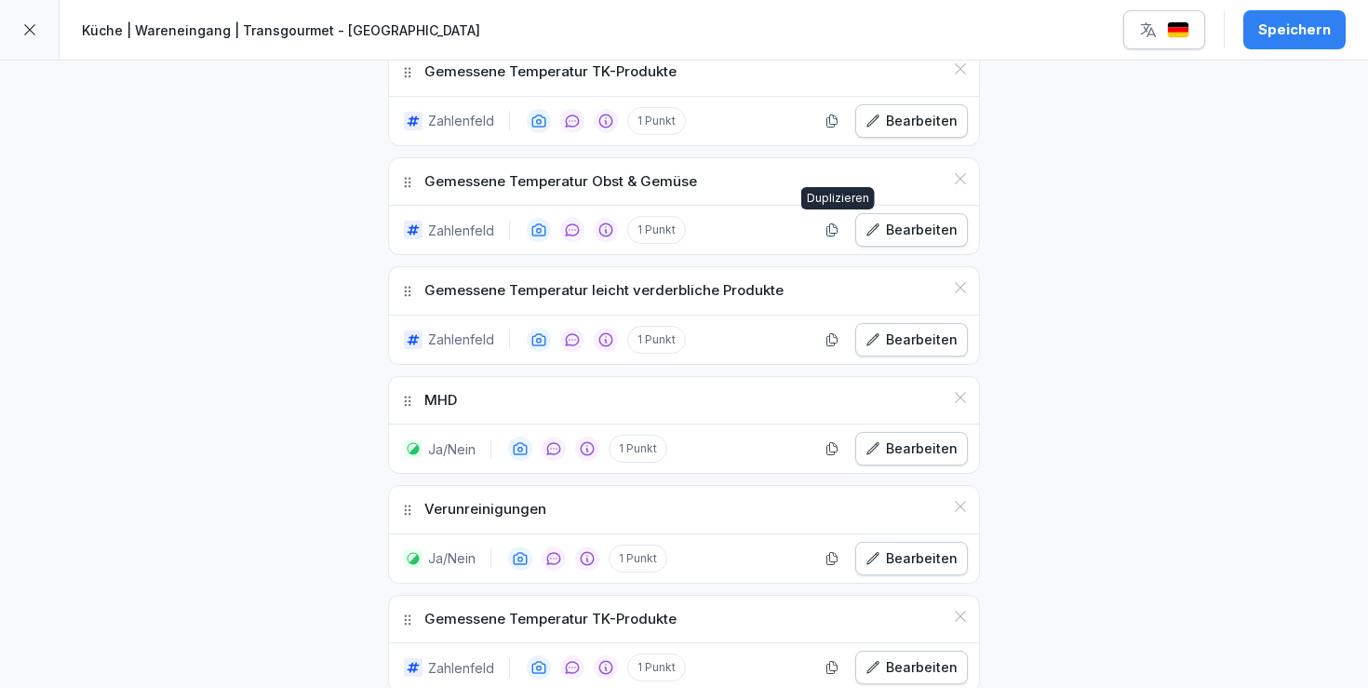
click at [832, 233] on icon "button" at bounding box center [832, 229] width 15 height 15
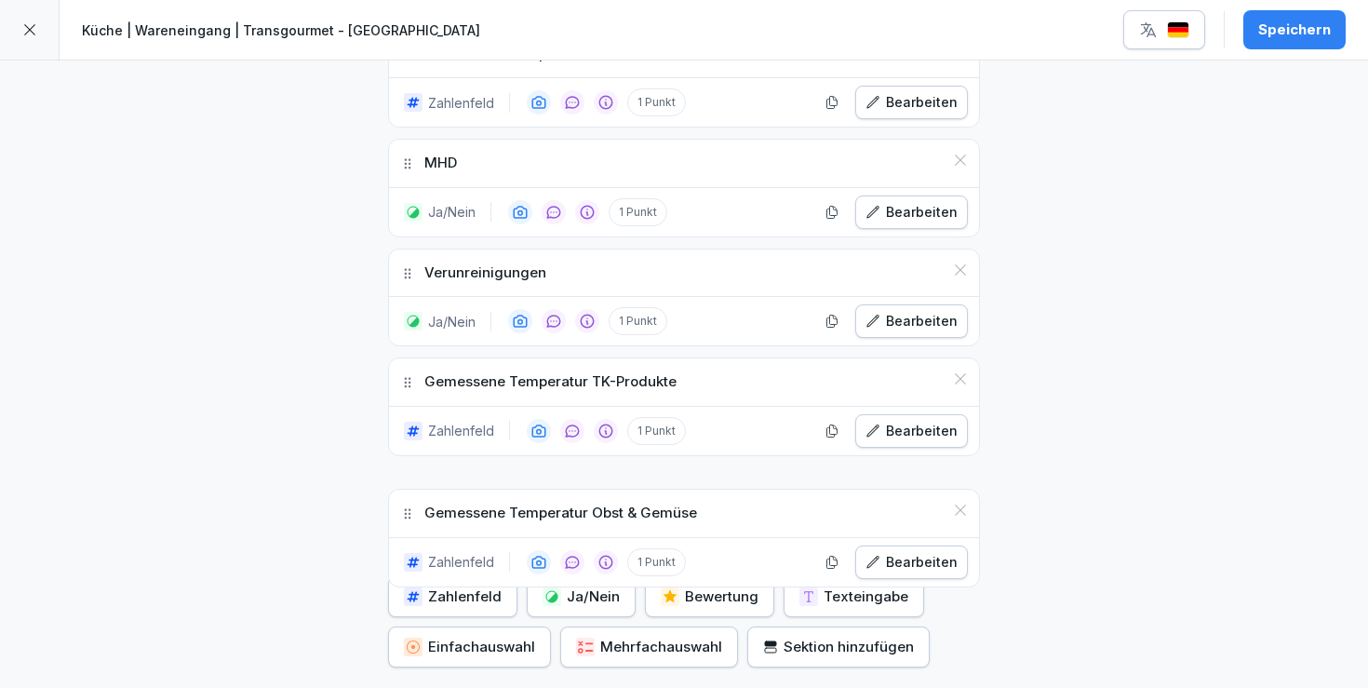
drag, startPoint x: 405, startPoint y: 292, endPoint x: 438, endPoint y: 509, distance: 219.3
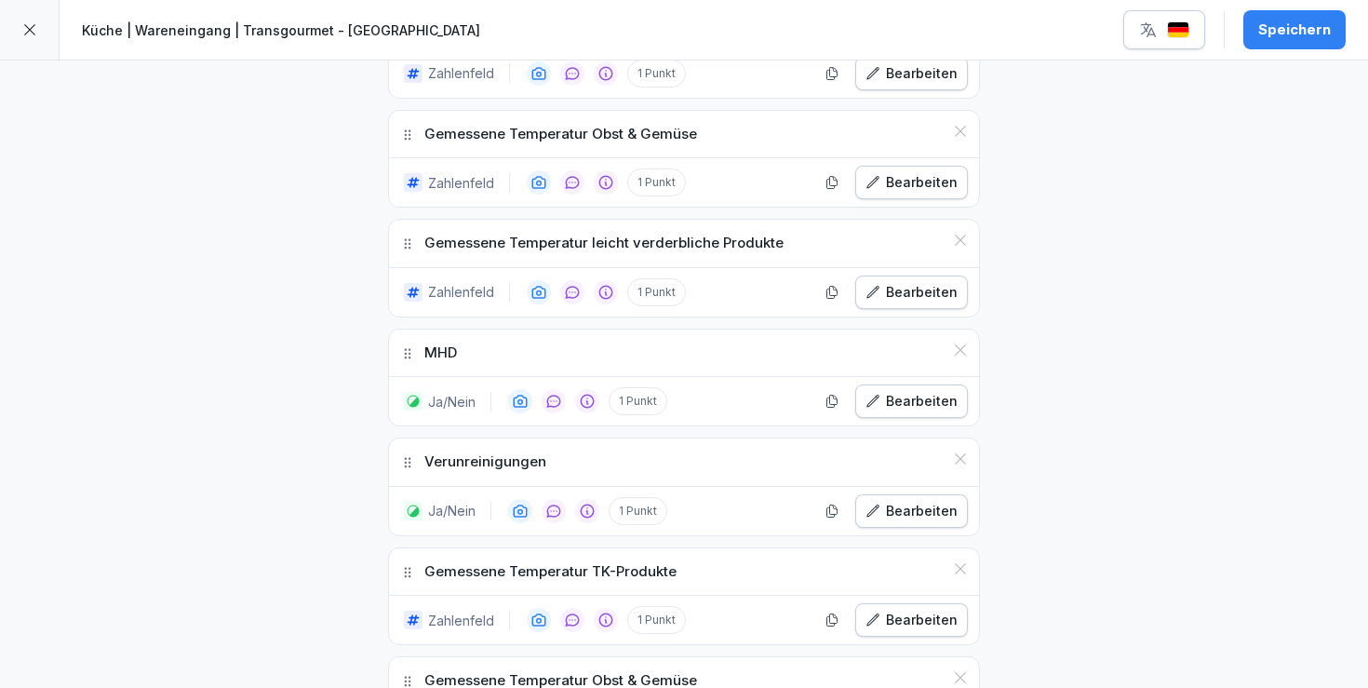
scroll to position [895, 0]
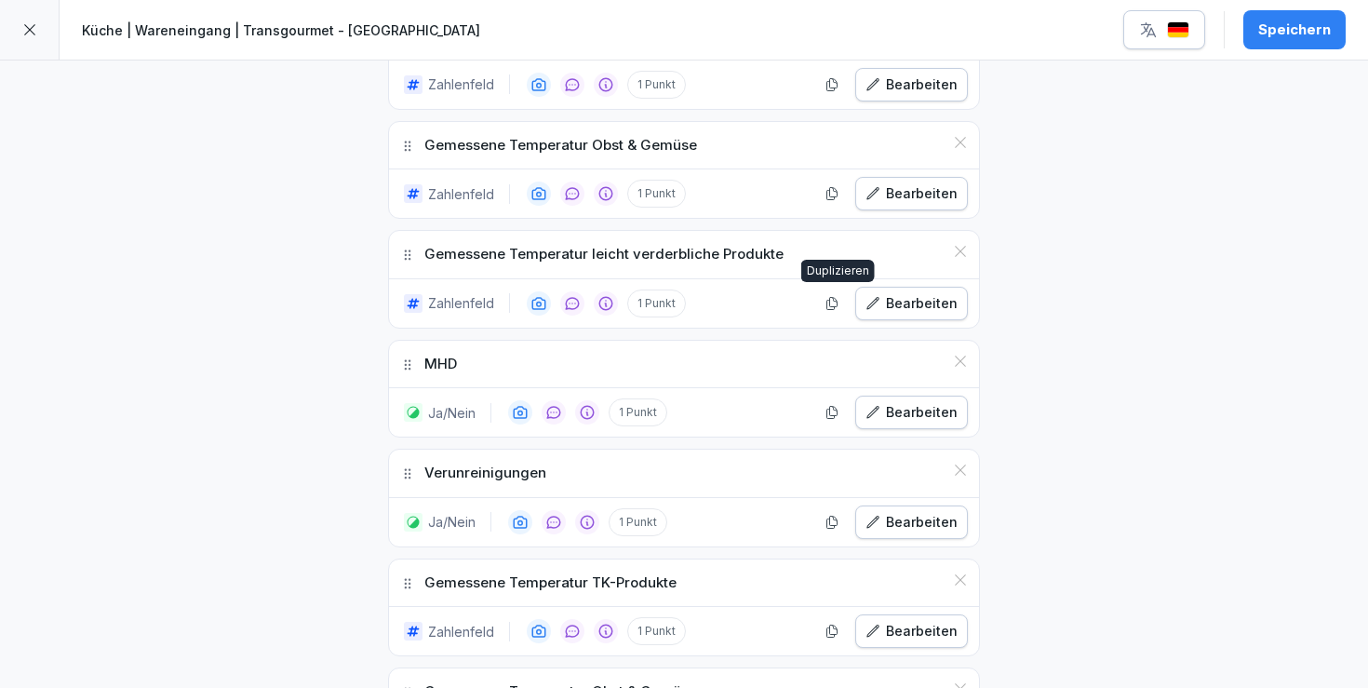
click at [829, 303] on icon "button" at bounding box center [832, 303] width 15 height 15
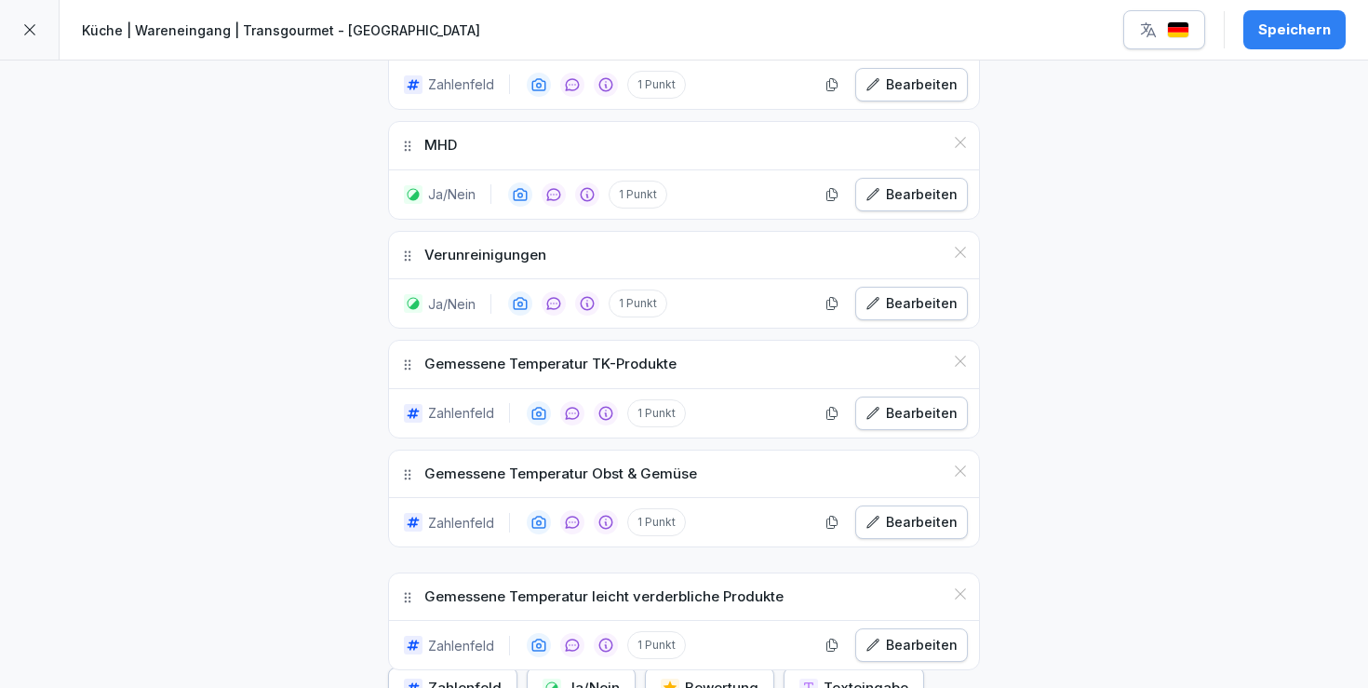
scroll to position [1165, 0]
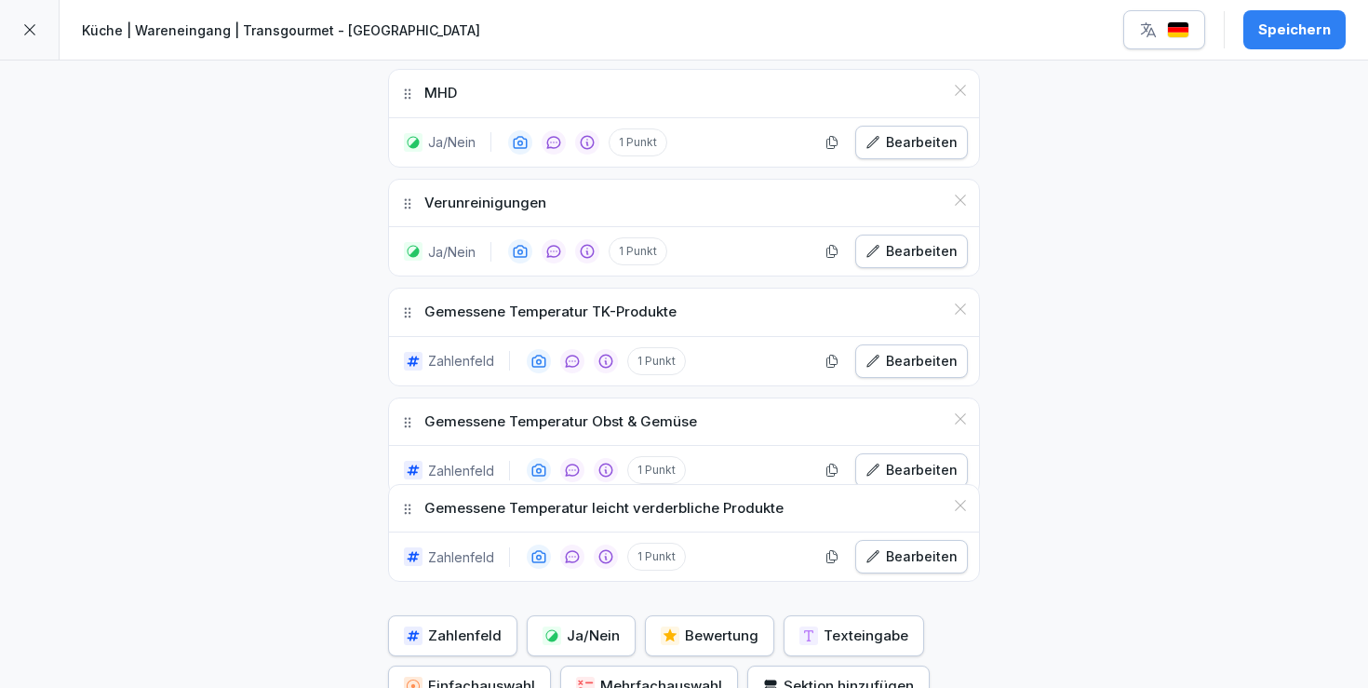
drag, startPoint x: 405, startPoint y: 359, endPoint x: 420, endPoint y: 517, distance: 158.0
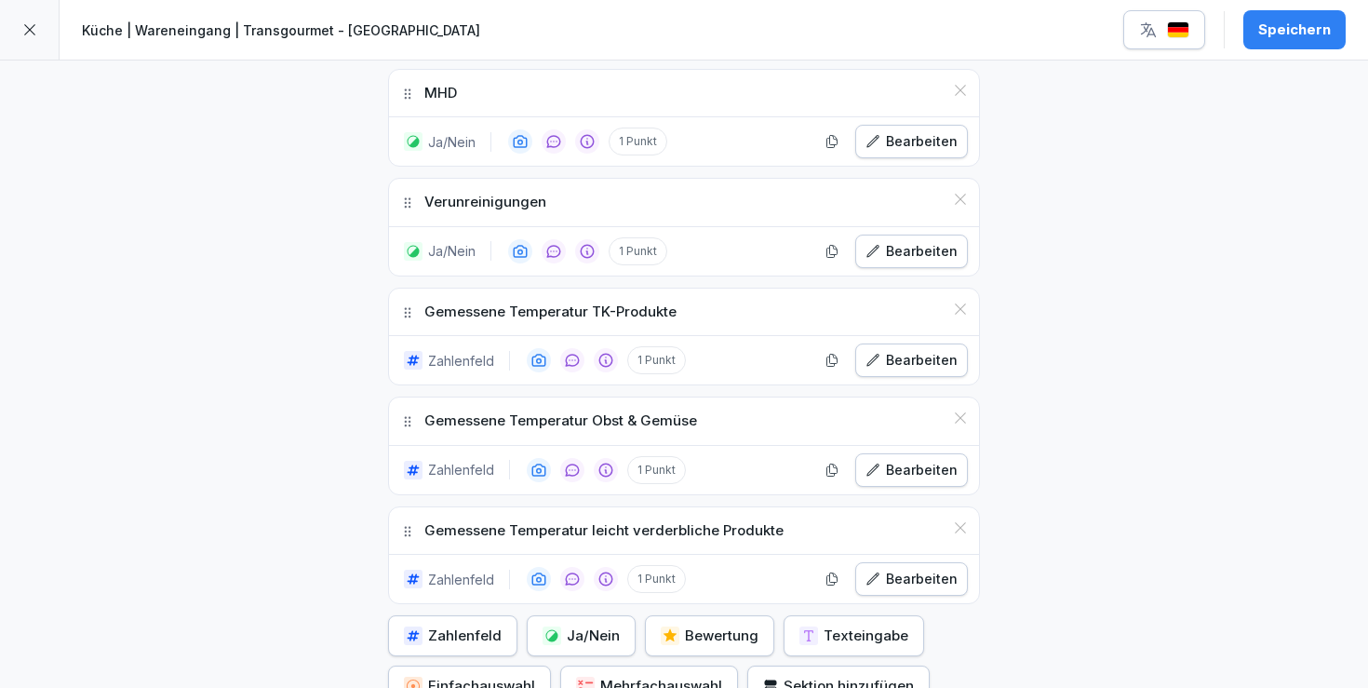
click at [1281, 47] on button "Speichern" at bounding box center [1295, 29] width 102 height 39
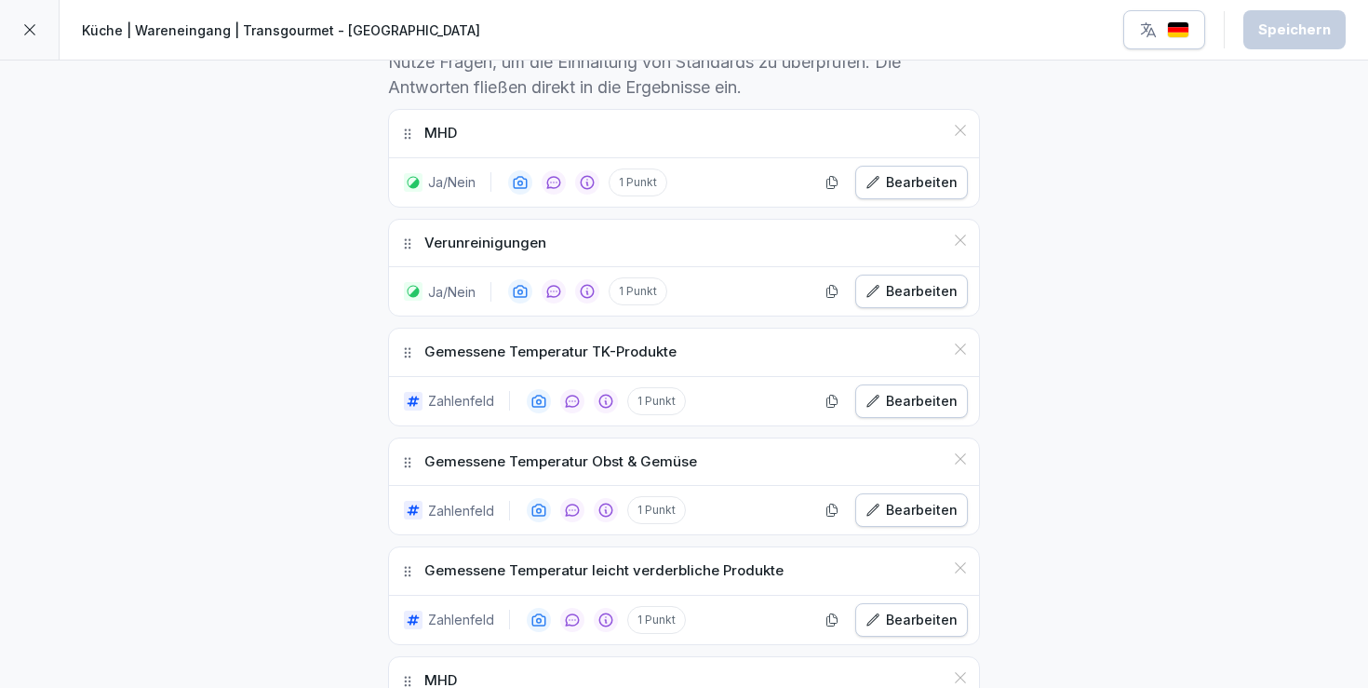
scroll to position [562, 0]
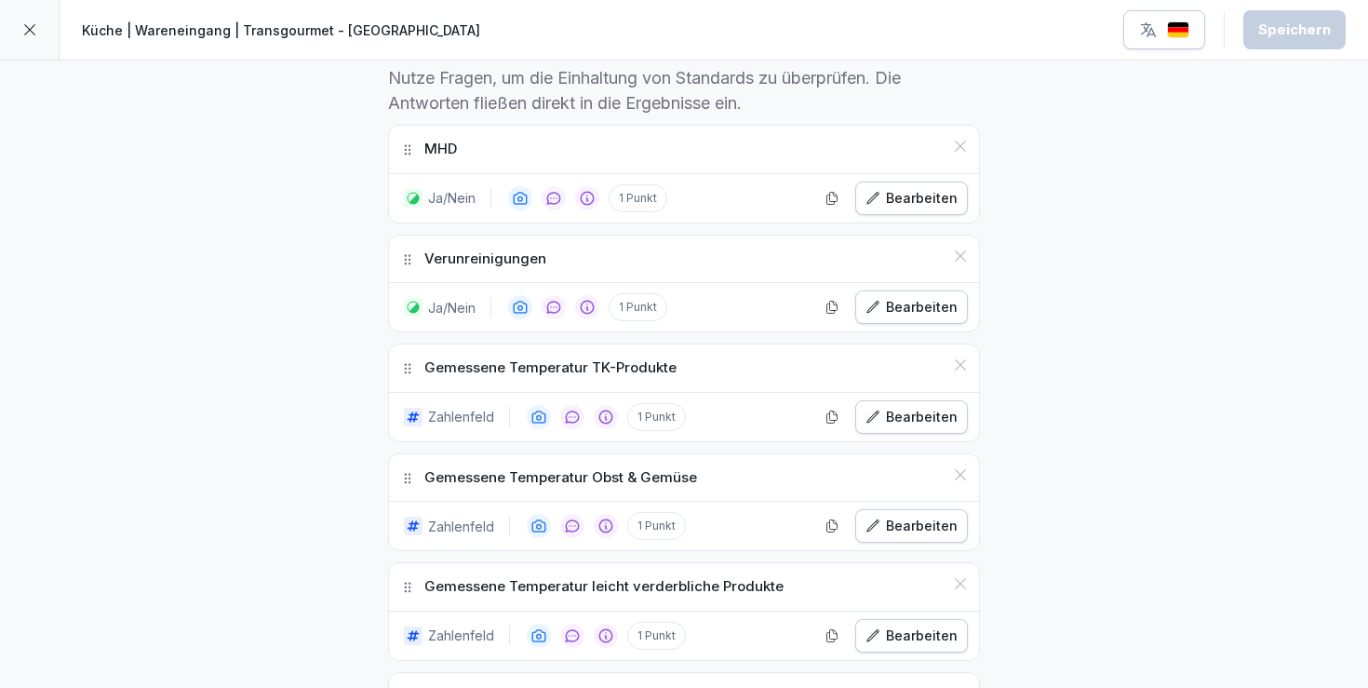
click at [908, 200] on div "Bearbeiten" at bounding box center [912, 198] width 92 height 20
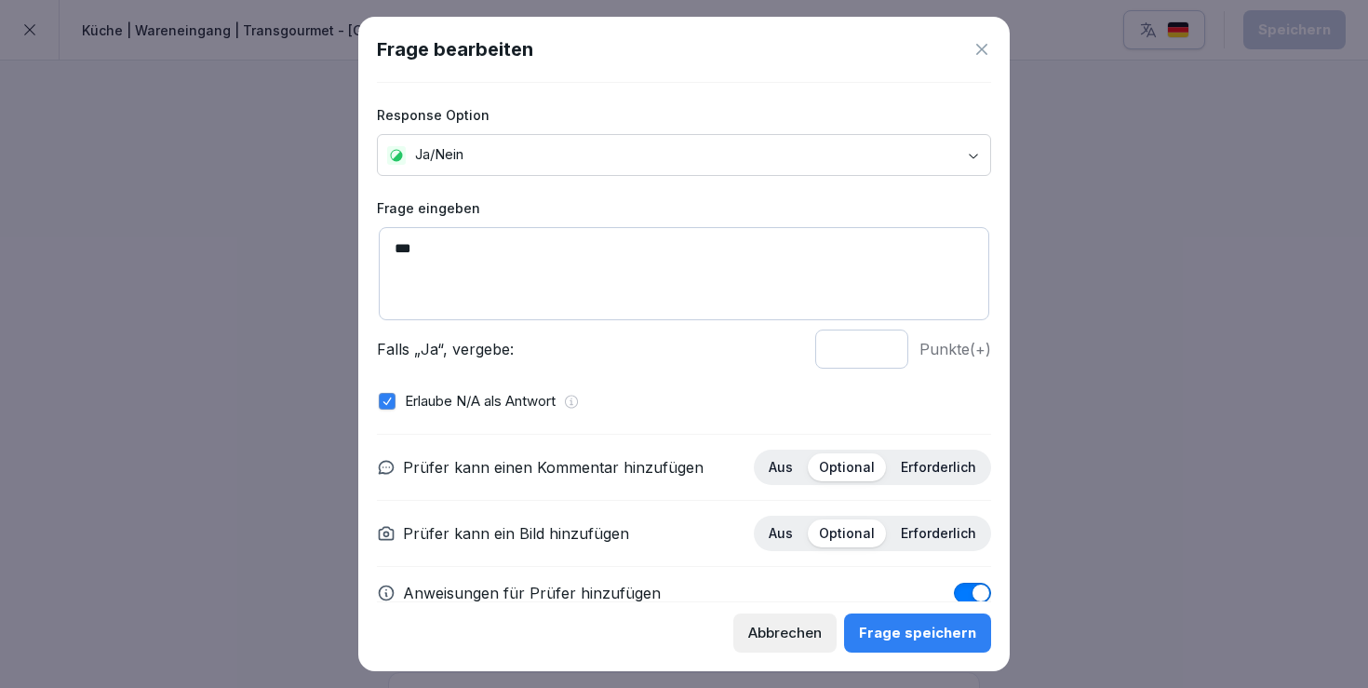
click at [527, 259] on textarea "***" at bounding box center [684, 273] width 611 height 93
drag, startPoint x: 488, startPoint y: 243, endPoint x: 433, endPoint y: 243, distance: 54.9
click at [433, 243] on textarea "********" at bounding box center [684, 273] width 611 height 93
type textarea "********"
click at [911, 634] on div "Frage speichern" at bounding box center [917, 633] width 117 height 20
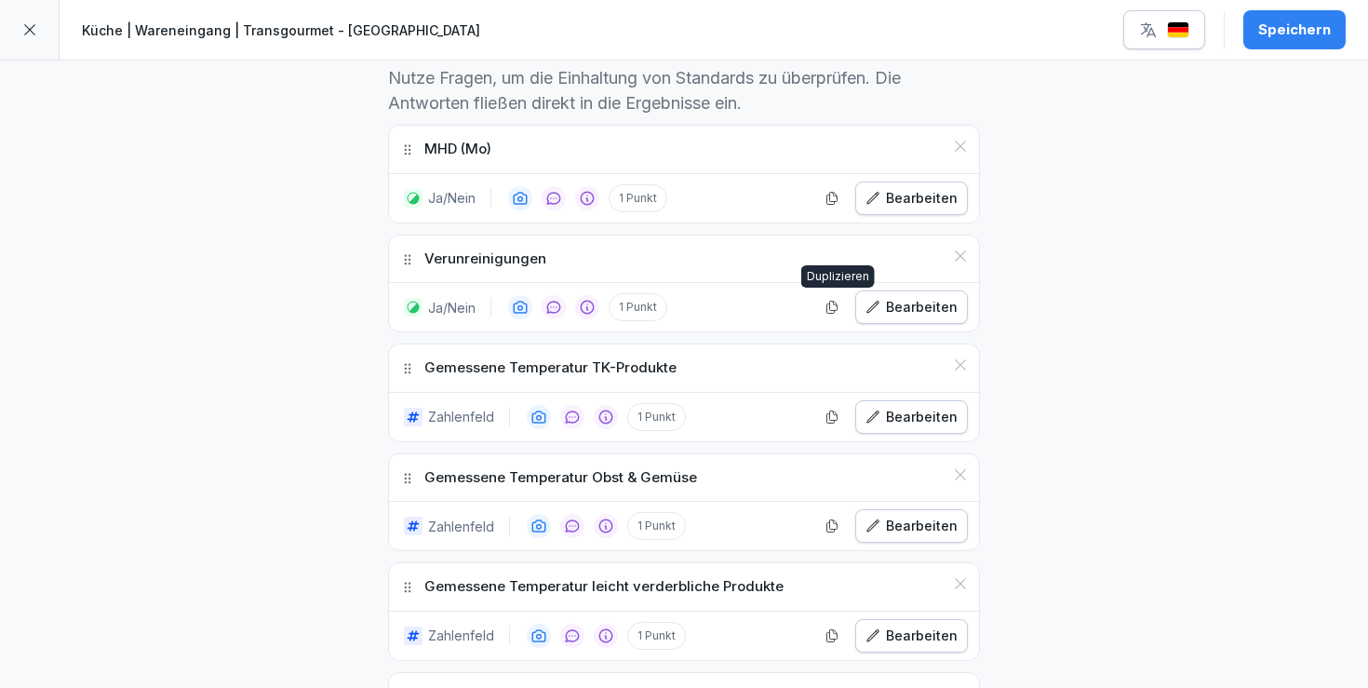
click at [899, 310] on div "Bearbeiten" at bounding box center [912, 307] width 92 height 20
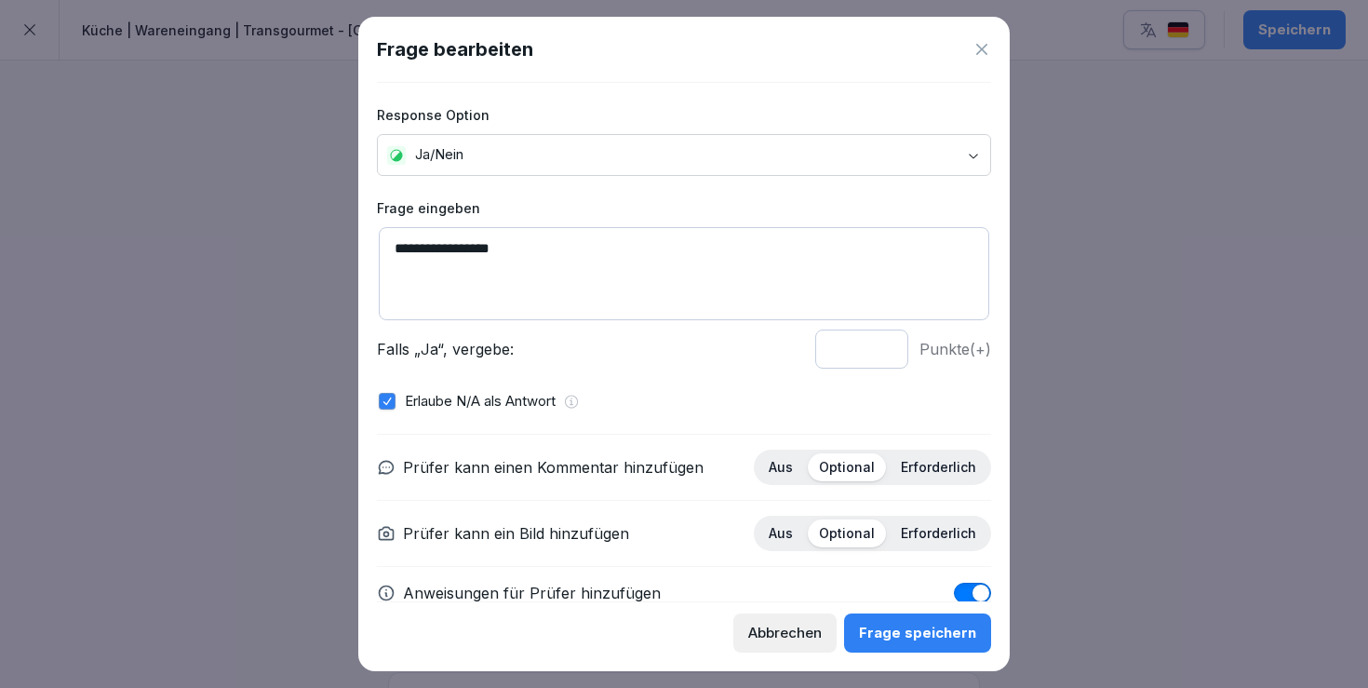
click at [542, 260] on textarea "**********" at bounding box center [684, 273] width 611 height 93
paste textarea "*****"
type textarea "**********"
click at [909, 623] on div "Frage speichern" at bounding box center [917, 633] width 117 height 20
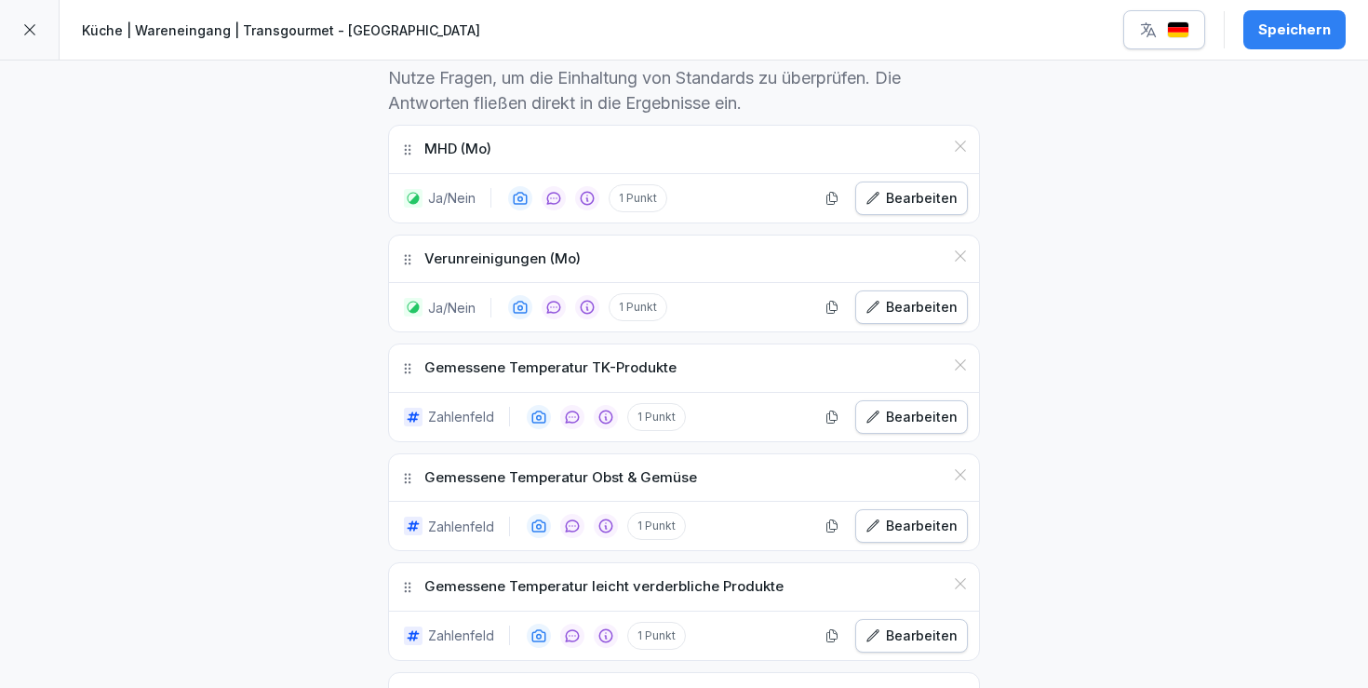
click at [907, 416] on div "Bearbeiten" at bounding box center [912, 417] width 92 height 20
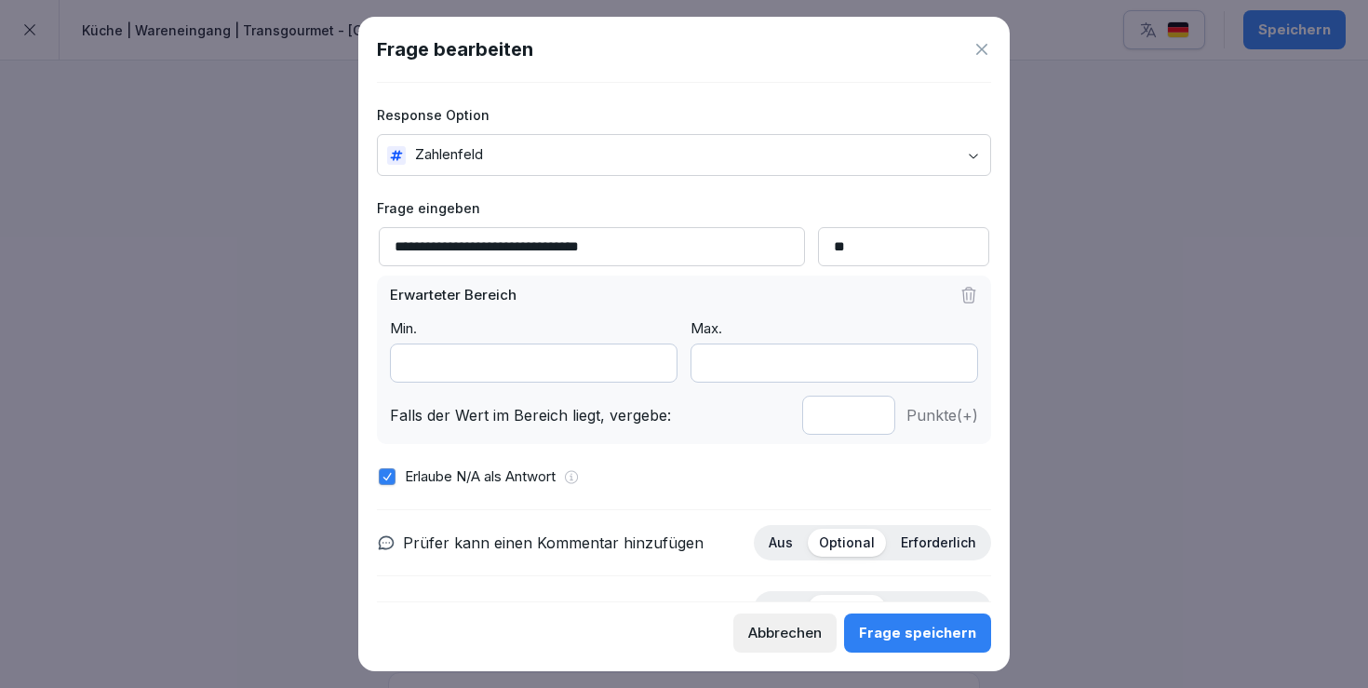
click at [686, 244] on input "**********" at bounding box center [592, 246] width 426 height 39
paste input "*****"
type input "**********"
click at [916, 630] on div "Frage speichern" at bounding box center [917, 633] width 117 height 20
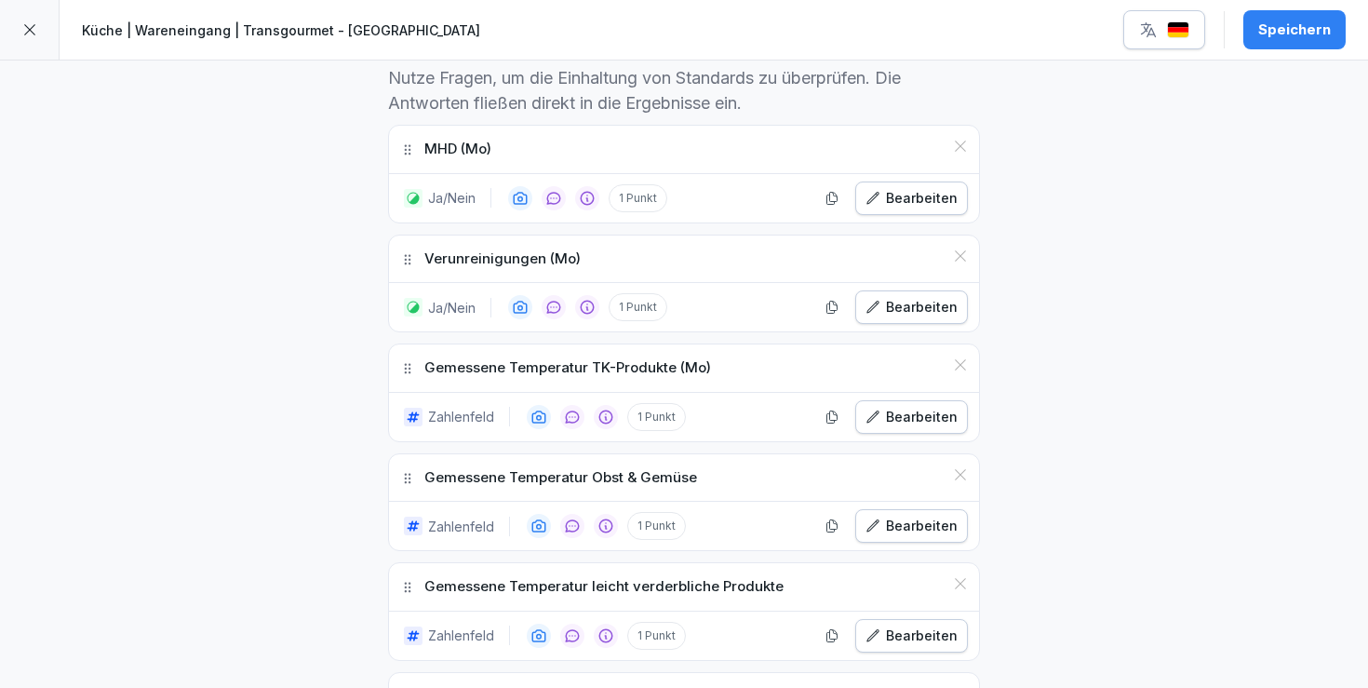
click at [898, 516] on div "Bearbeiten" at bounding box center [912, 526] width 92 height 20
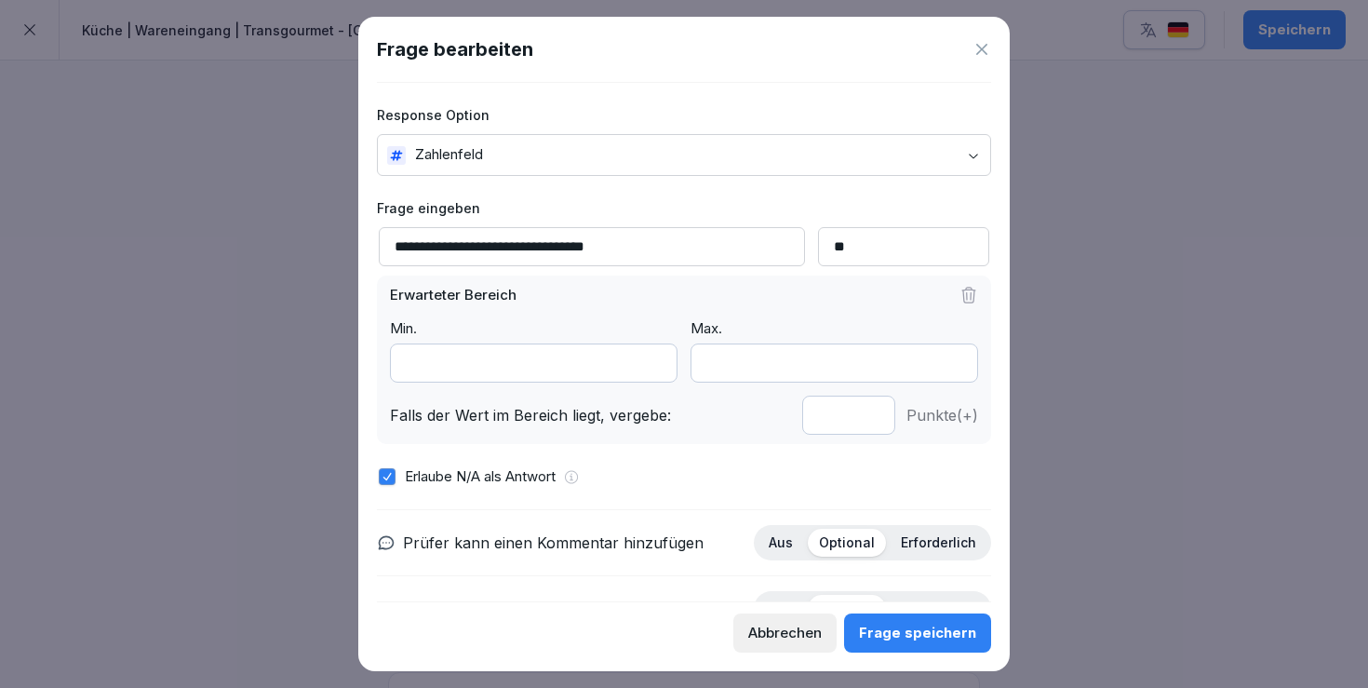
click at [702, 236] on input "**********" at bounding box center [592, 246] width 426 height 39
click at [707, 252] on input "**********" at bounding box center [592, 246] width 426 height 39
paste input "*****"
type input "**********"
click at [960, 617] on button "Frage speichern" at bounding box center [917, 632] width 147 height 39
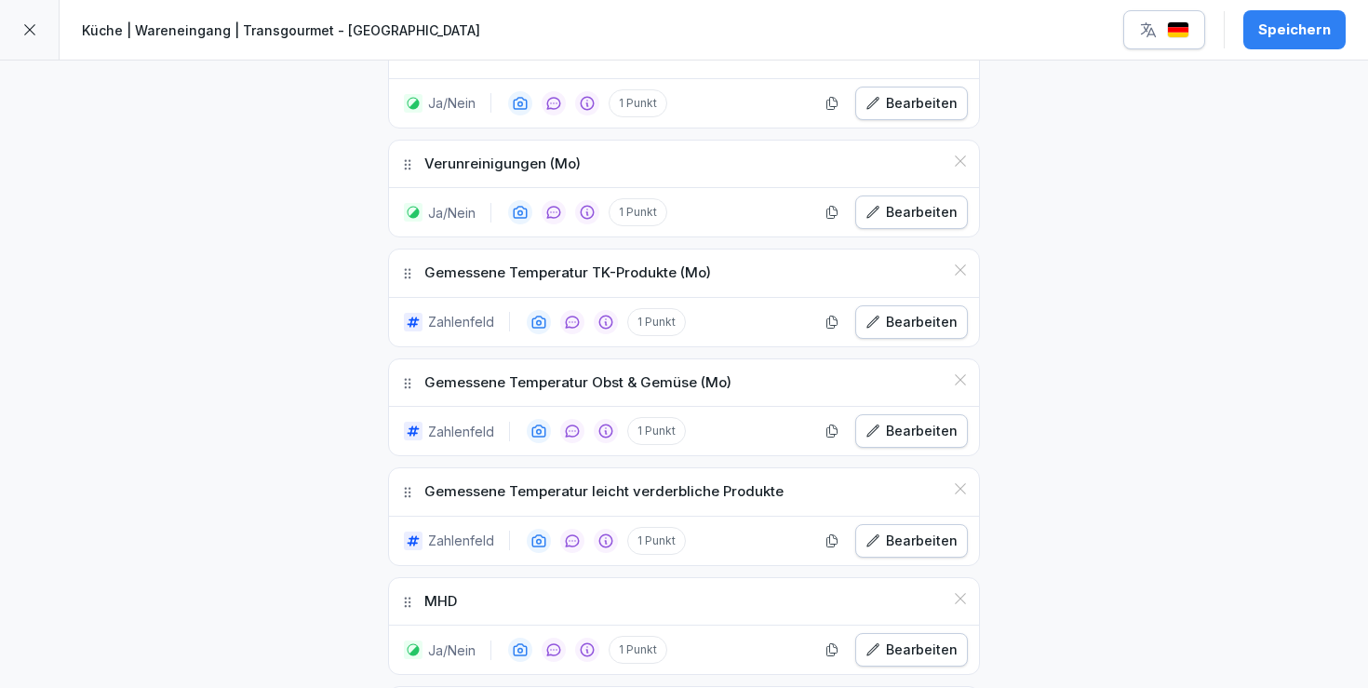
scroll to position [663, 0]
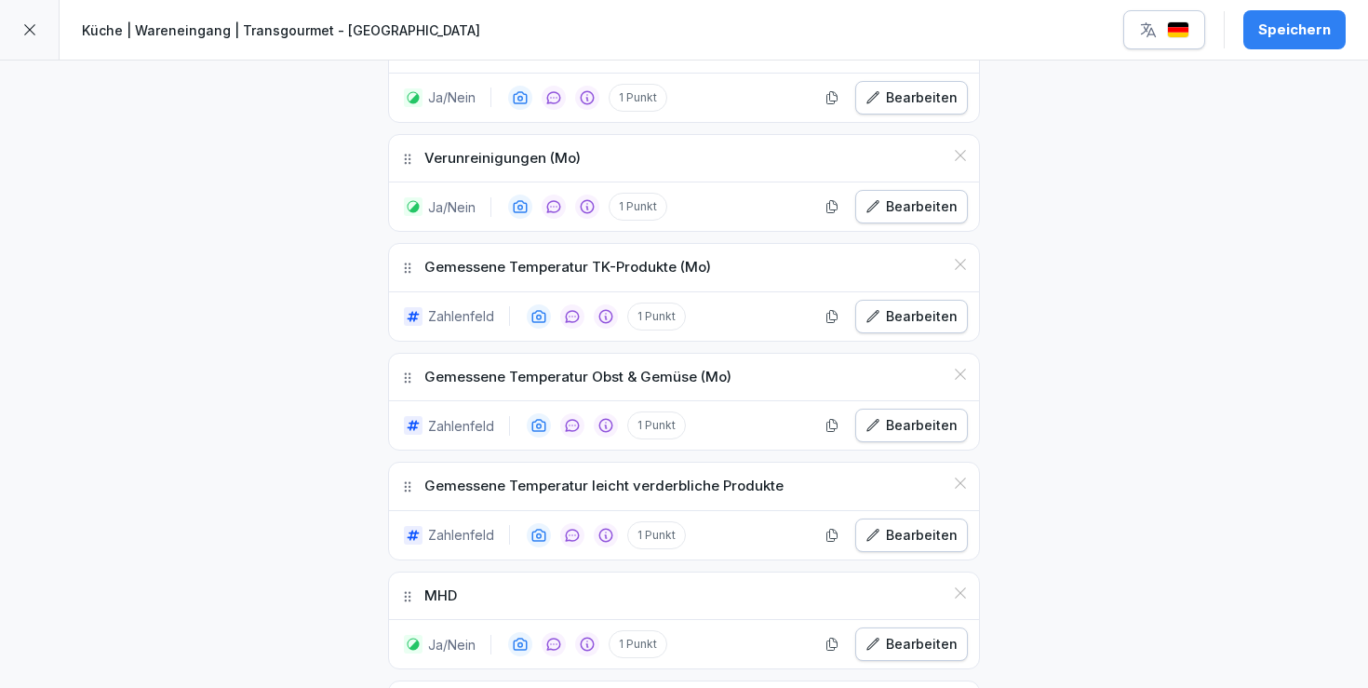
click at [921, 532] on div "Bearbeiten" at bounding box center [912, 535] width 92 height 20
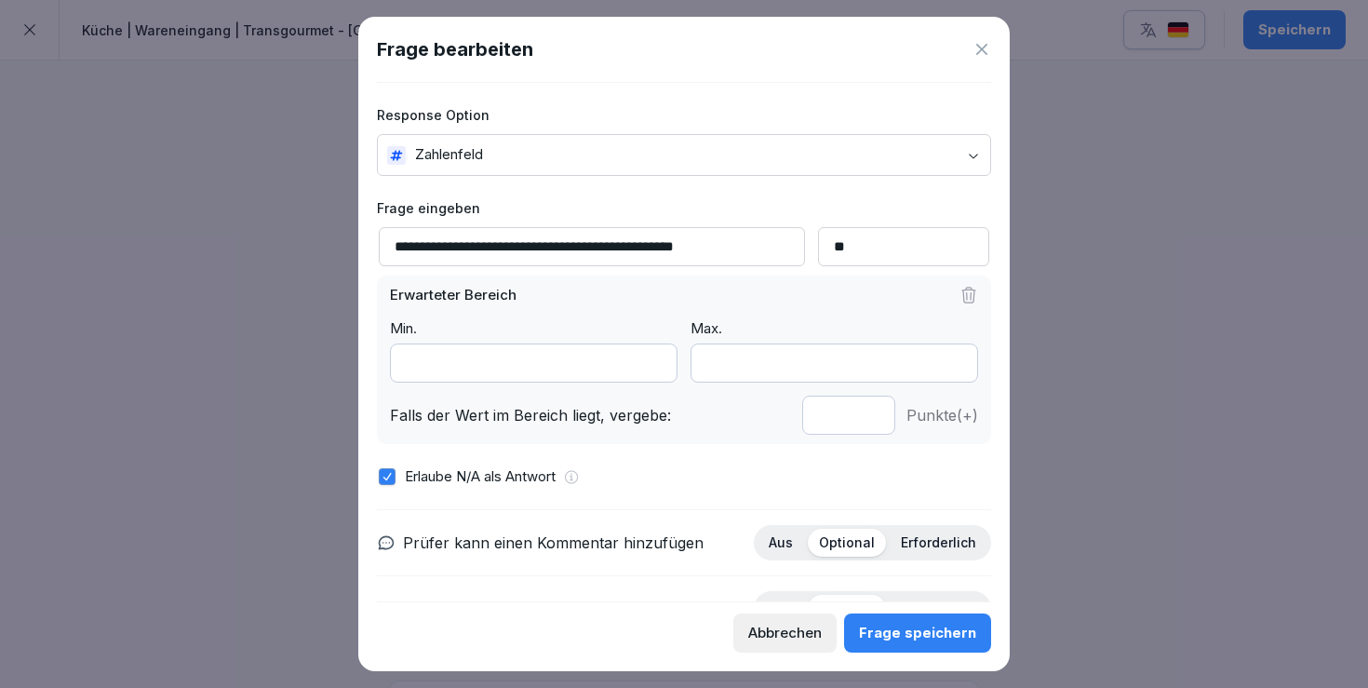
drag, startPoint x: 693, startPoint y: 240, endPoint x: 784, endPoint y: 243, distance: 91.3
click at [784, 243] on div "**********" at bounding box center [684, 246] width 614 height 39
click at [739, 243] on input "**********" at bounding box center [592, 246] width 426 height 39
paste input "*****"
type input "**********"
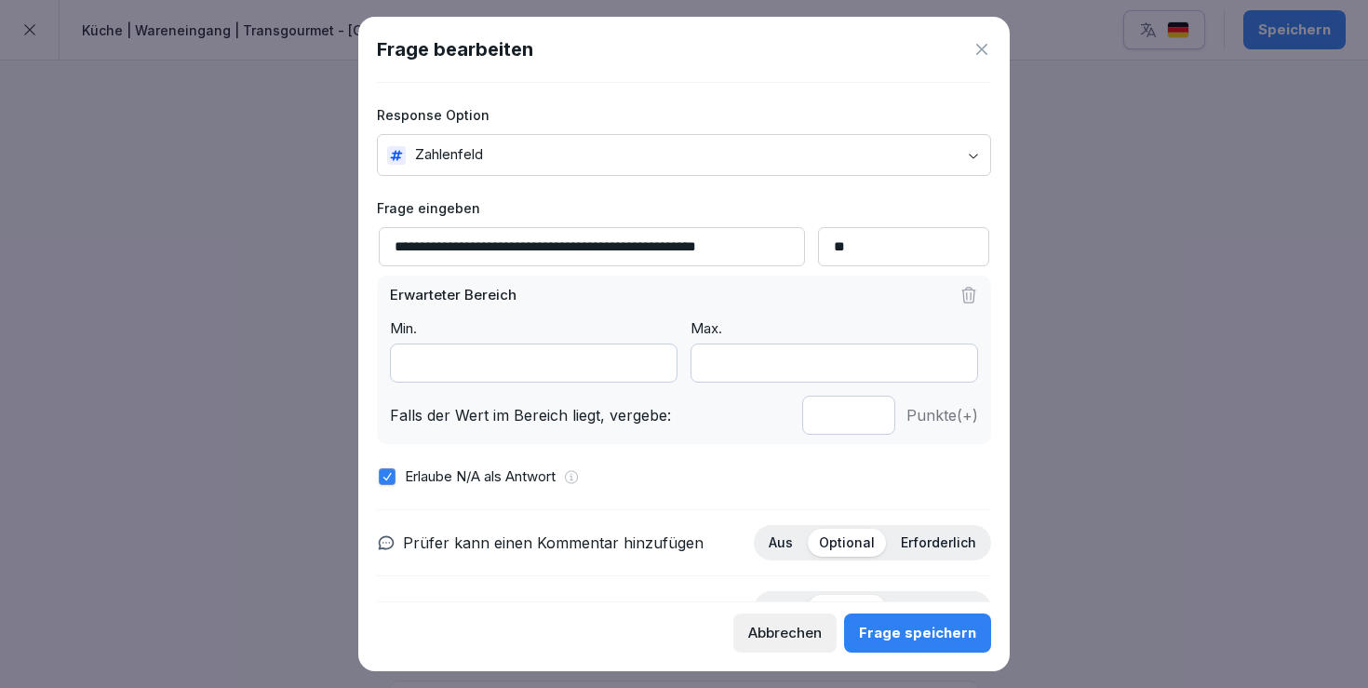
click at [926, 628] on div "Frage speichern" at bounding box center [917, 633] width 117 height 20
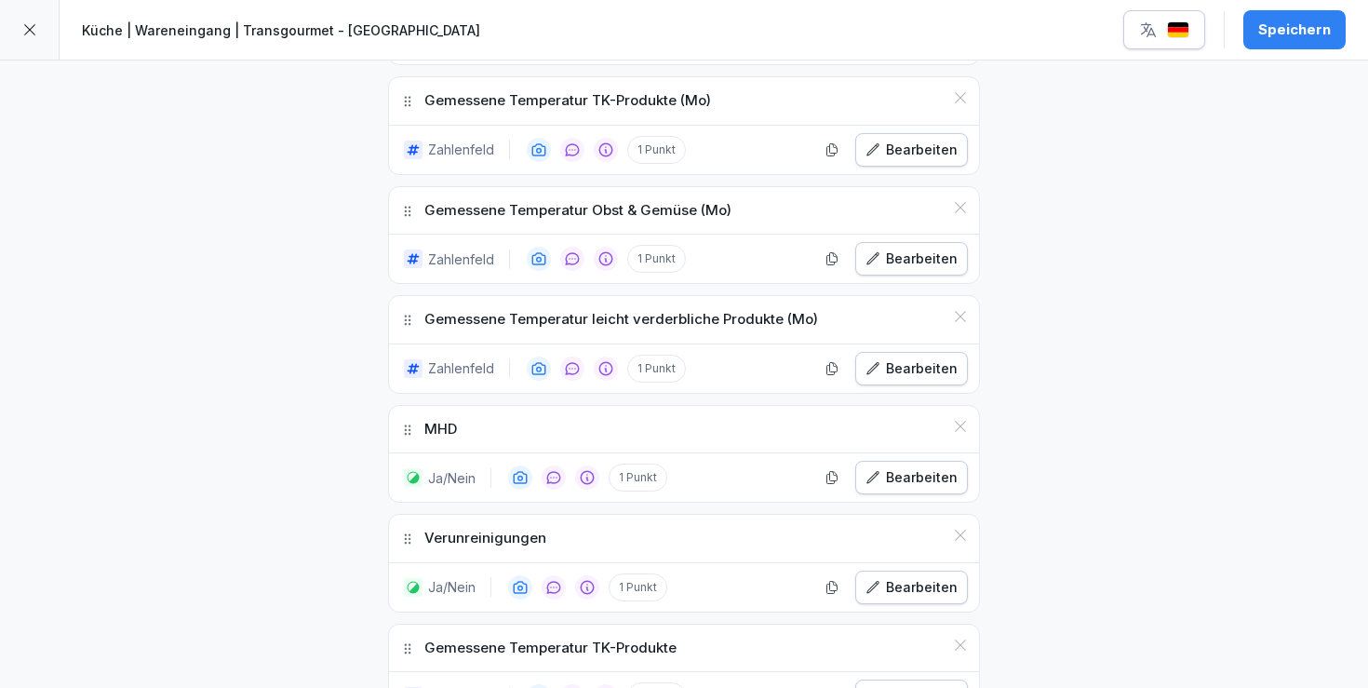
scroll to position [836, 0]
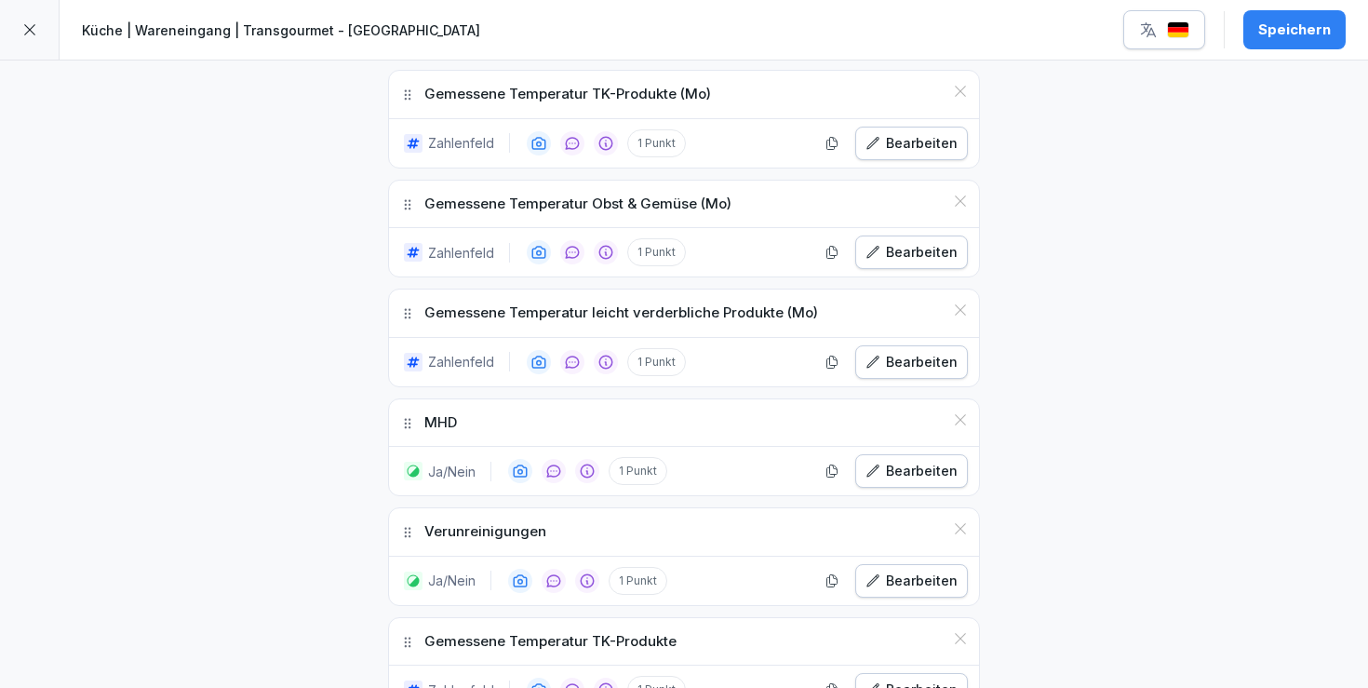
click at [885, 469] on div "Bearbeiten" at bounding box center [912, 471] width 92 height 20
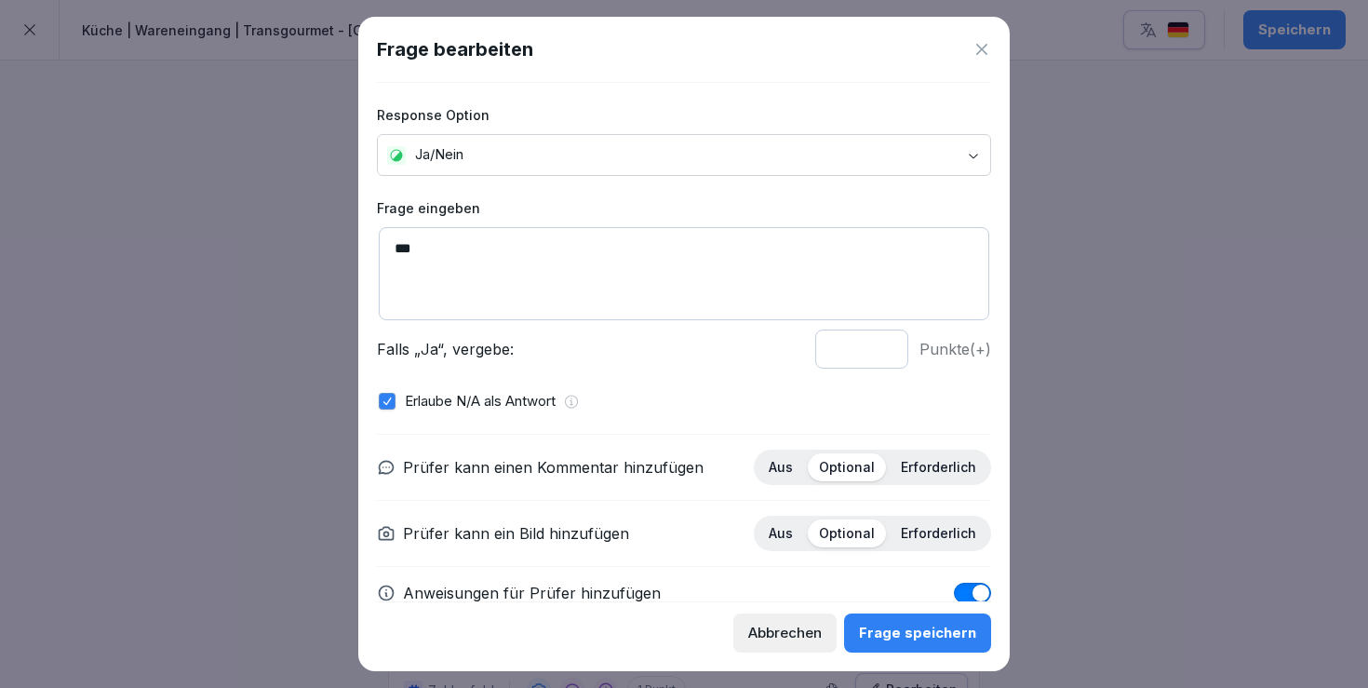
click at [506, 236] on textarea "***" at bounding box center [684, 273] width 611 height 93
click at [517, 249] on textarea "***" at bounding box center [684, 273] width 611 height 93
paste textarea "*****"
click at [450, 246] on textarea "********" at bounding box center [684, 273] width 611 height 93
drag, startPoint x: 489, startPoint y: 247, endPoint x: 434, endPoint y: 243, distance: 55.0
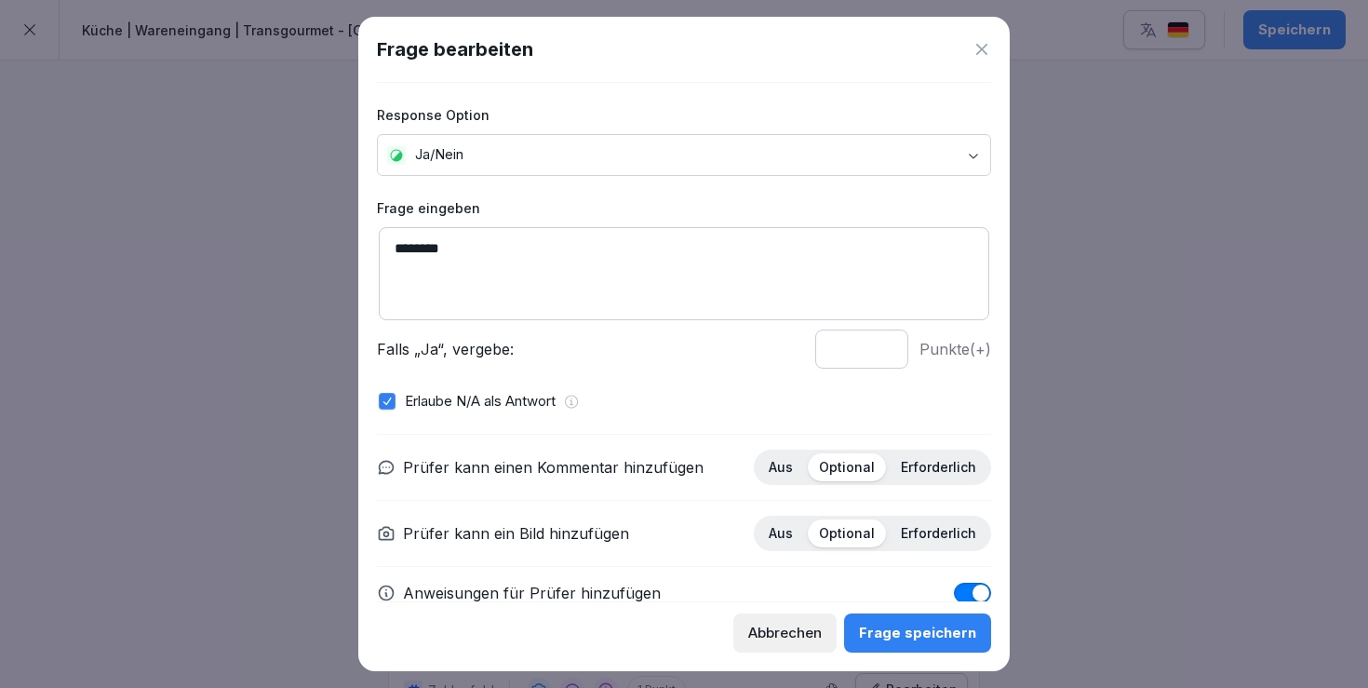
click at [434, 243] on textarea "********" at bounding box center [684, 273] width 611 height 93
type textarea "********"
click at [916, 641] on div "Frage speichern" at bounding box center [917, 633] width 117 height 20
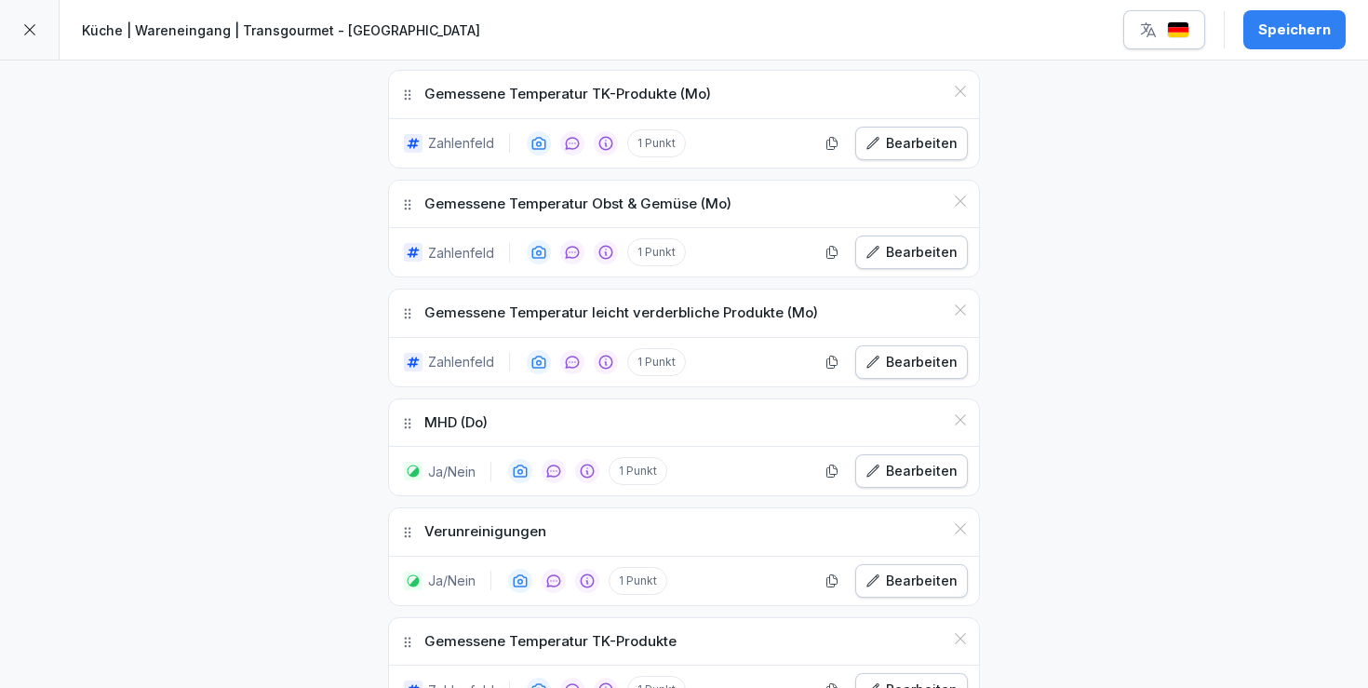
click at [1264, 38] on div "Speichern" at bounding box center [1295, 30] width 73 height 20
click at [932, 575] on div "Bearbeiten" at bounding box center [912, 581] width 92 height 20
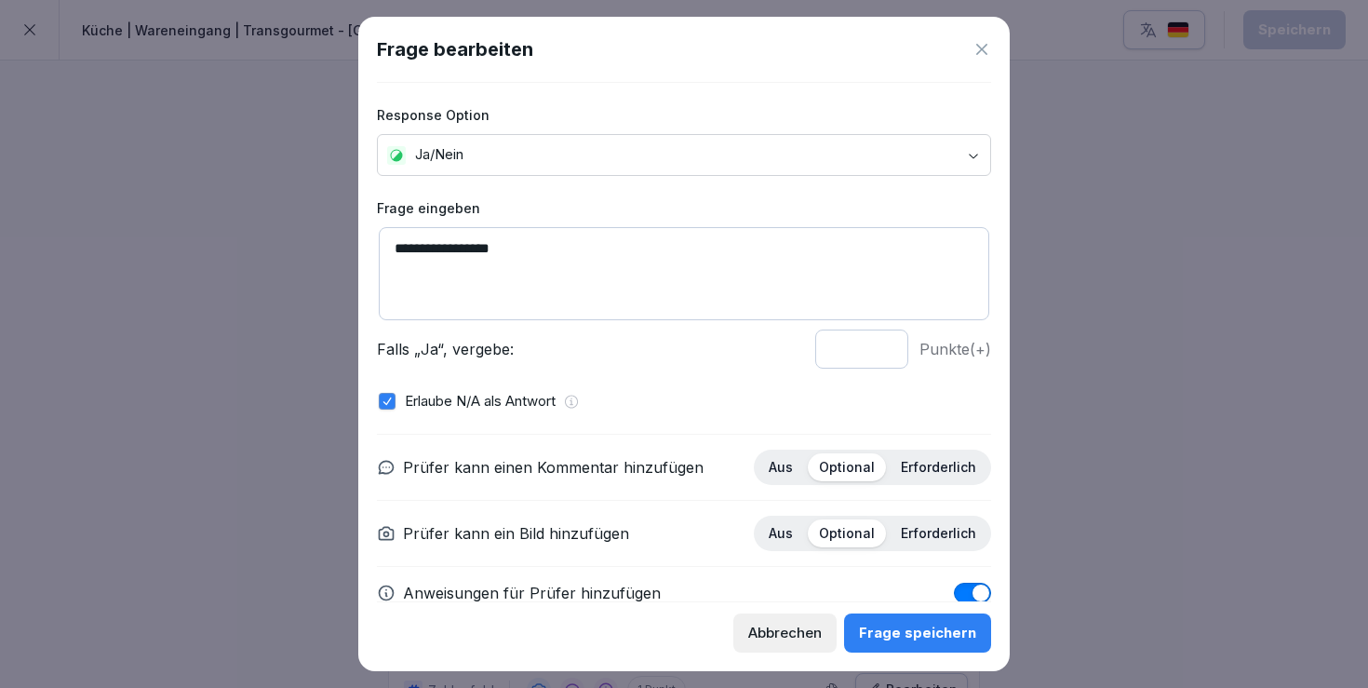
click at [627, 255] on textarea "**********" at bounding box center [684, 273] width 611 height 93
paste textarea "*****"
type textarea "**********"
click at [906, 624] on div "Frage speichern" at bounding box center [917, 633] width 117 height 20
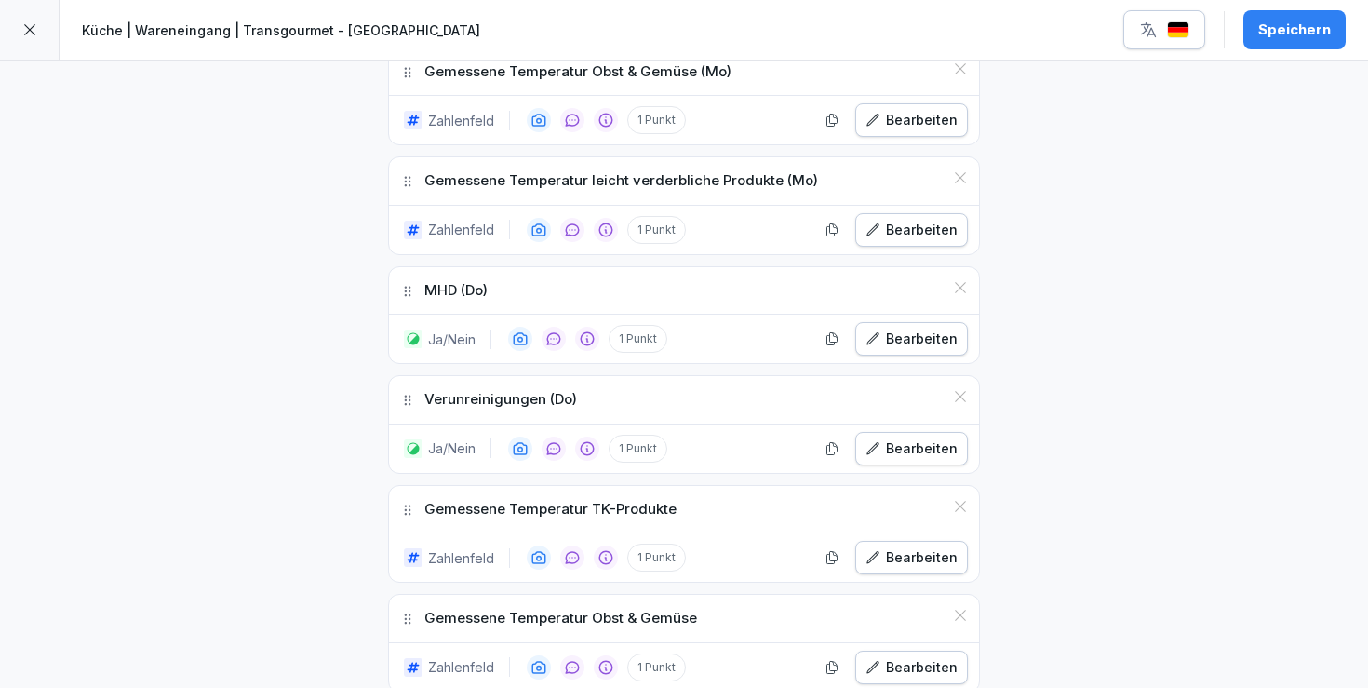
scroll to position [1036, 0]
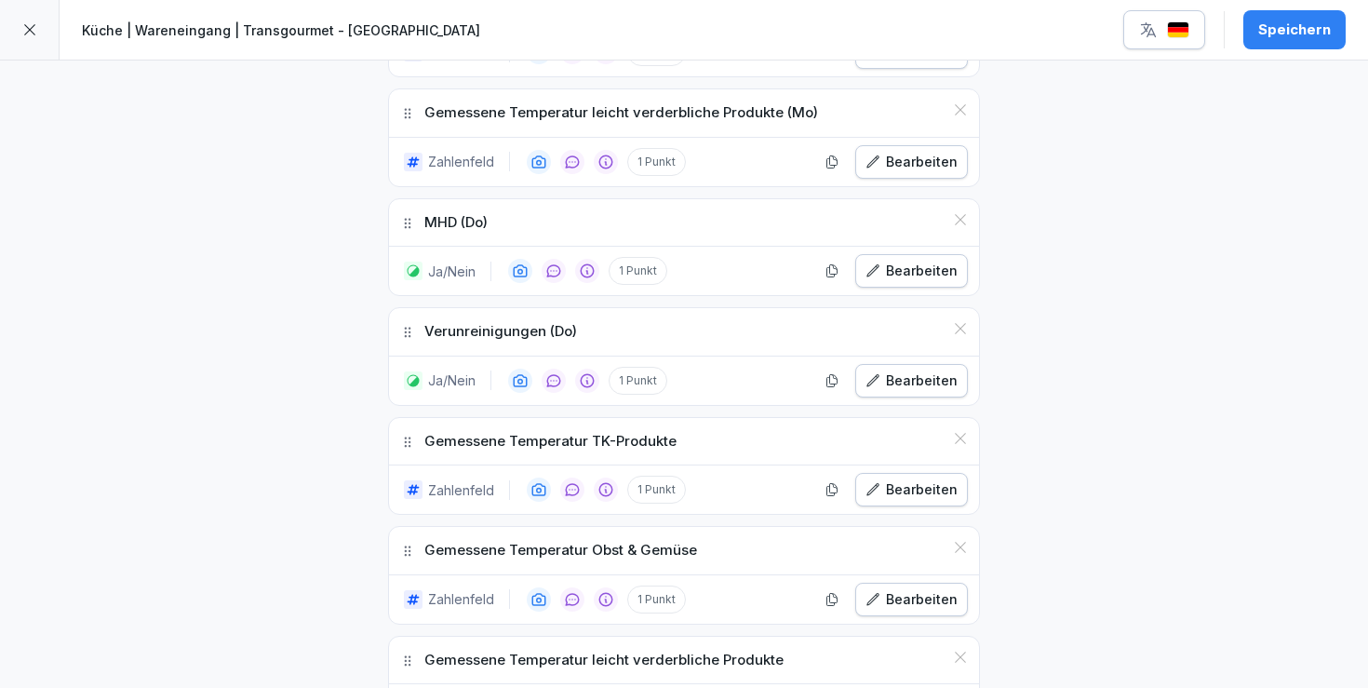
click at [923, 502] on button "Bearbeiten" at bounding box center [911, 490] width 113 height 34
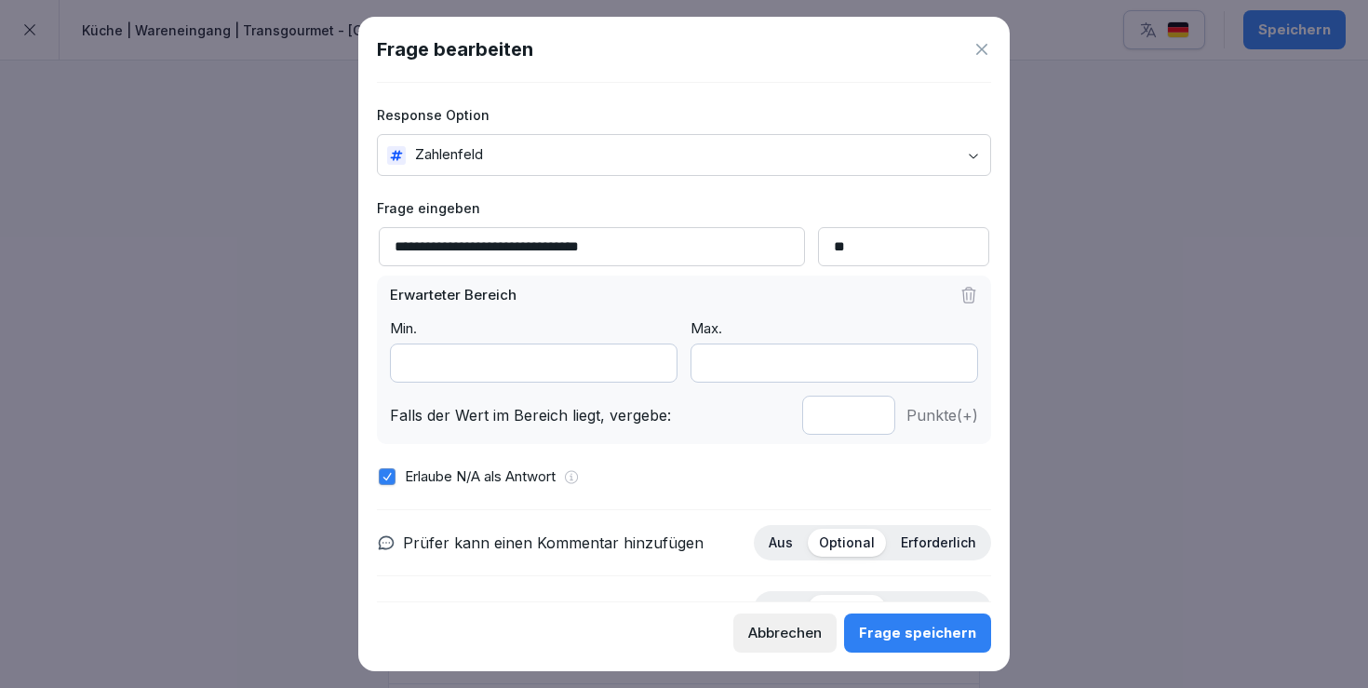
click at [701, 242] on input "**********" at bounding box center [592, 246] width 426 height 39
paste input "*****"
type input "**********"
click at [908, 627] on div "Frage speichern" at bounding box center [917, 633] width 117 height 20
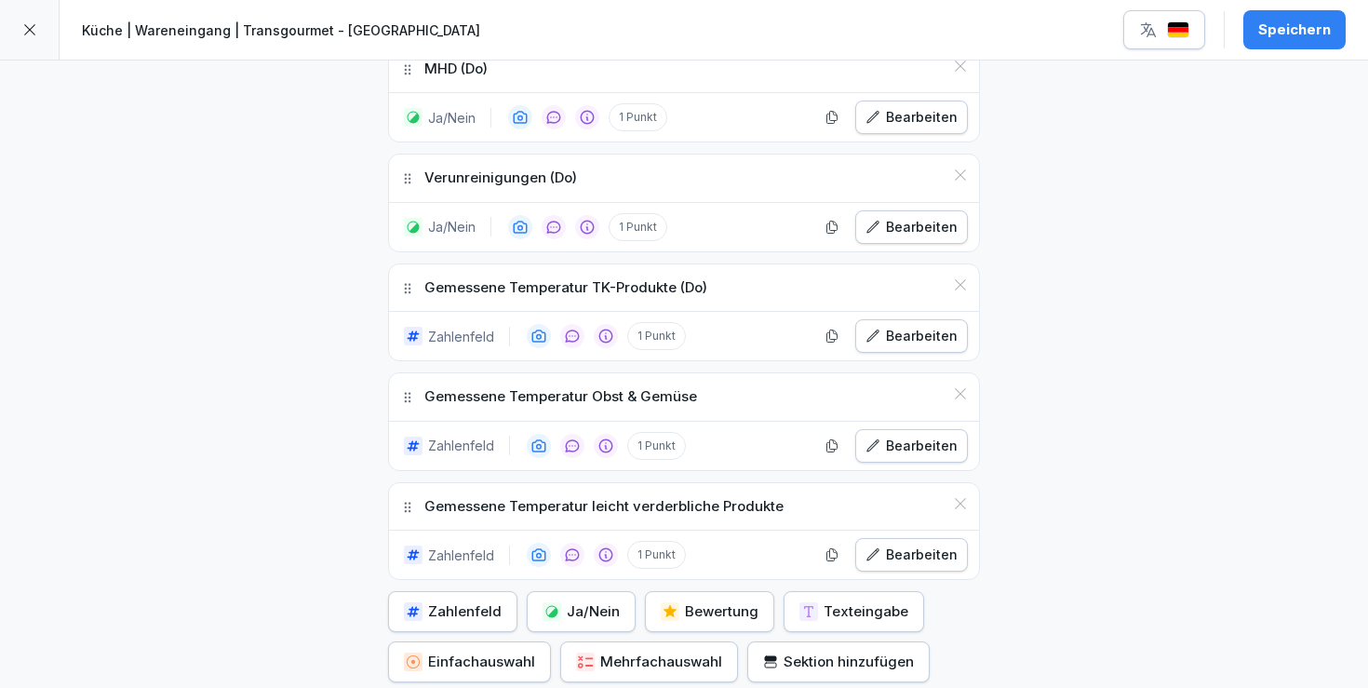
scroll to position [1198, 0]
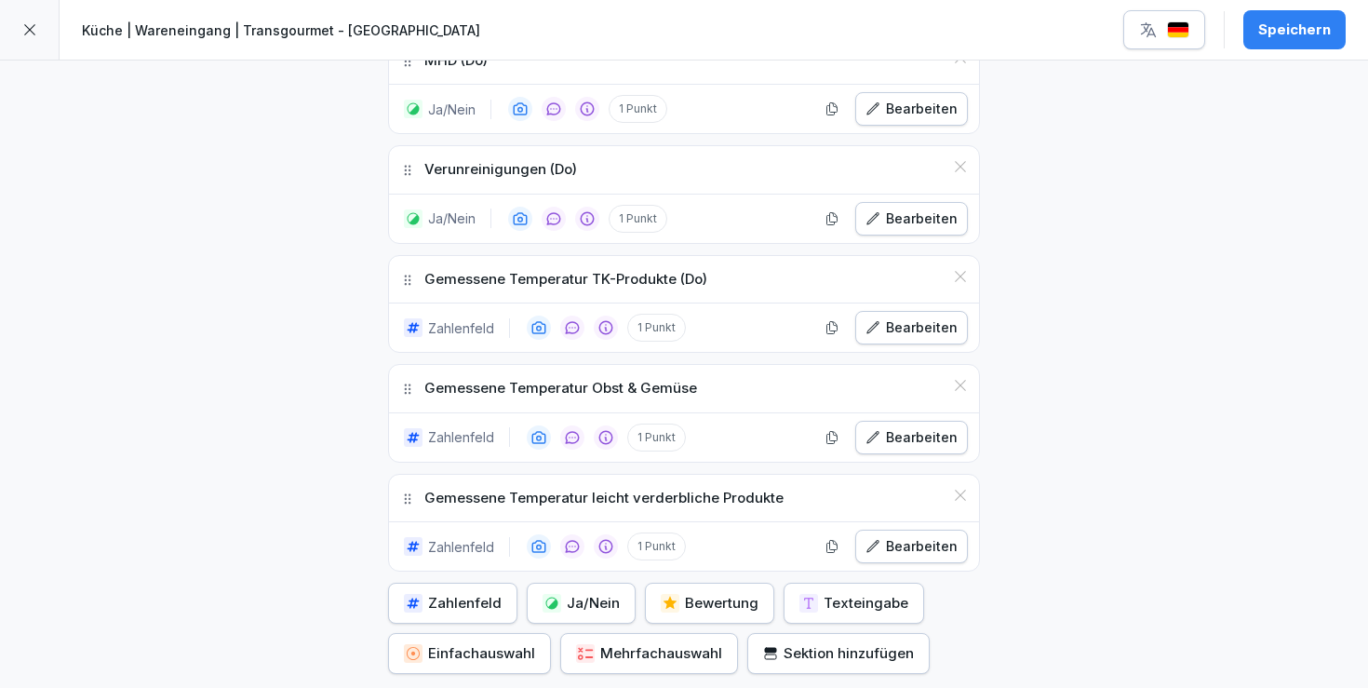
click at [934, 431] on div "Bearbeiten" at bounding box center [912, 437] width 92 height 20
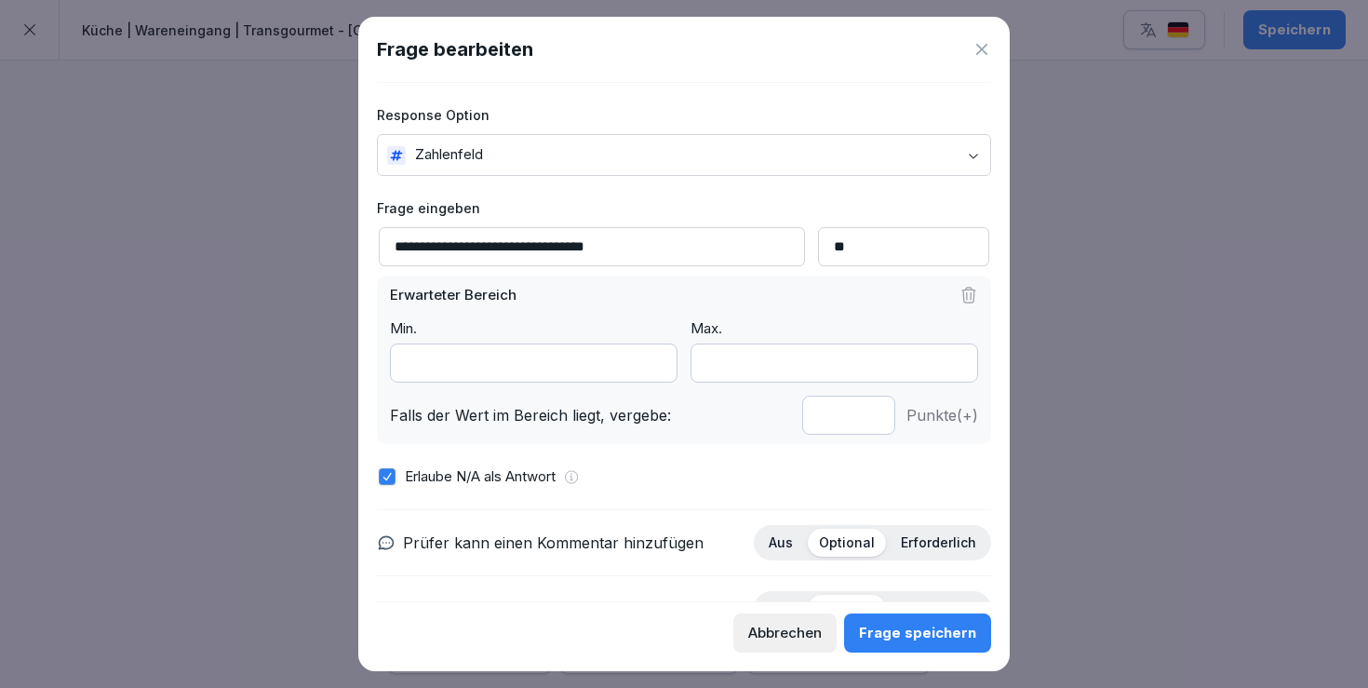
click at [702, 236] on input "**********" at bounding box center [592, 246] width 426 height 39
click at [703, 254] on input "**********" at bounding box center [592, 246] width 426 height 39
paste input "*****"
type input "**********"
click at [909, 623] on div "Frage speichern" at bounding box center [917, 633] width 117 height 20
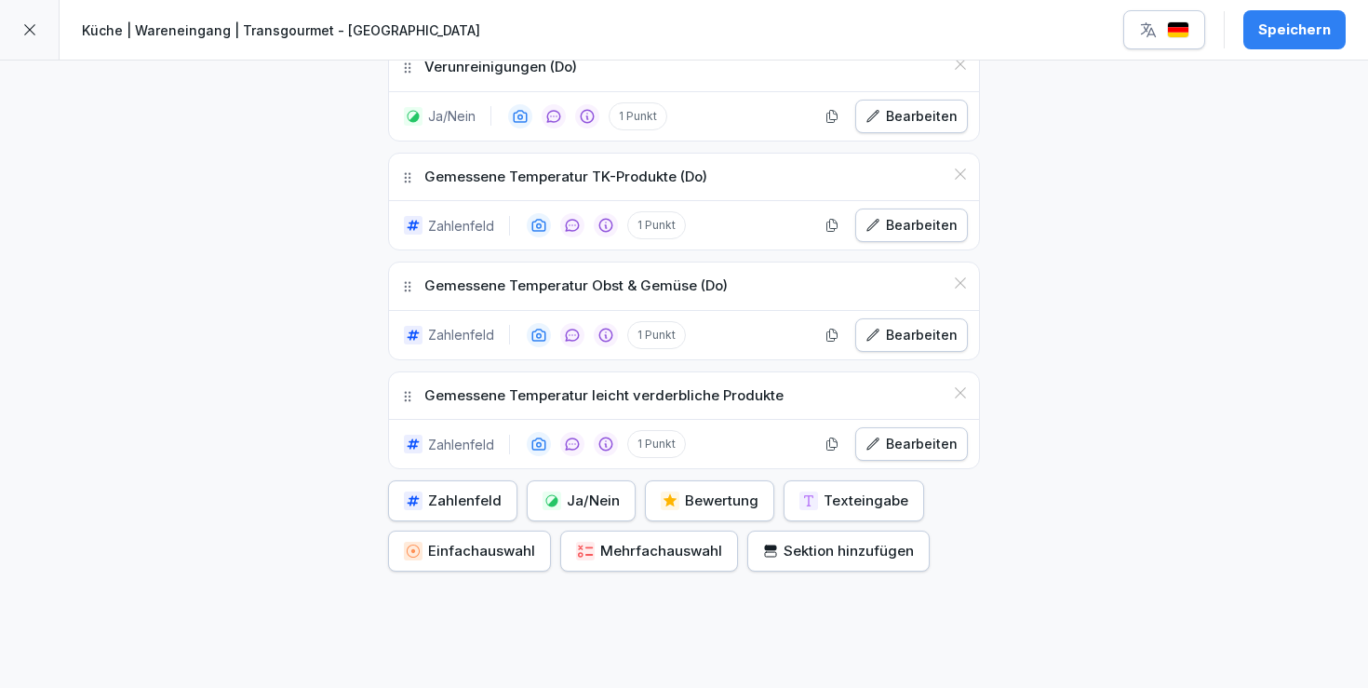
scroll to position [1312, 0]
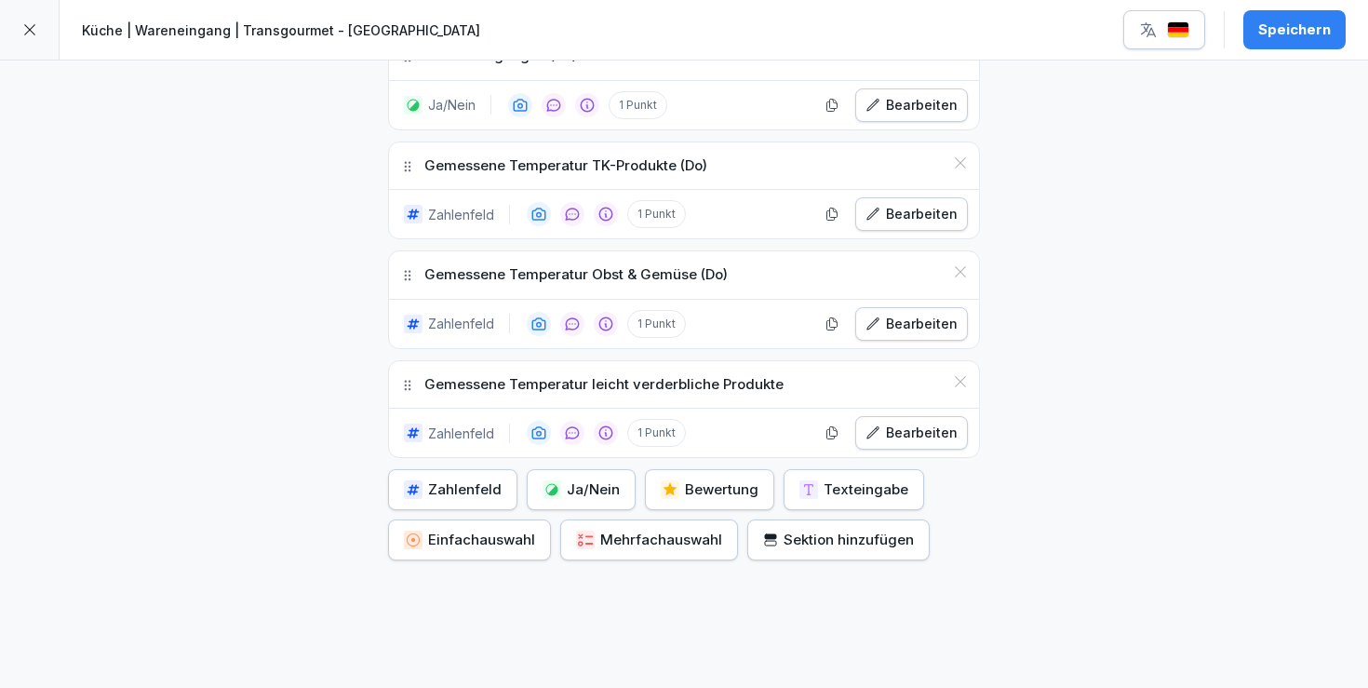
click at [904, 424] on div "Bearbeiten" at bounding box center [912, 433] width 92 height 20
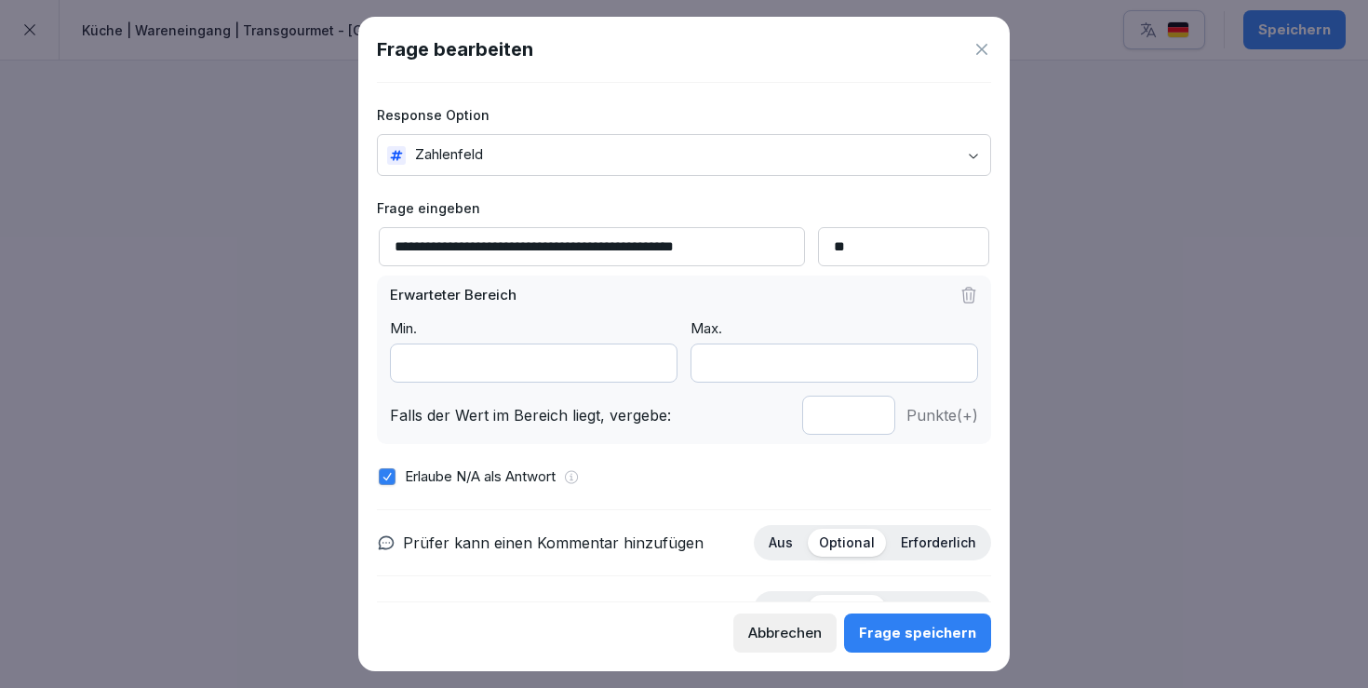
drag, startPoint x: 734, startPoint y: 237, endPoint x: 797, endPoint y: 247, distance: 64.0
click at [797, 247] on div "**********" at bounding box center [684, 246] width 614 height 39
click at [737, 244] on input "**********" at bounding box center [592, 246] width 426 height 39
paste input "*****"
type input "**********"
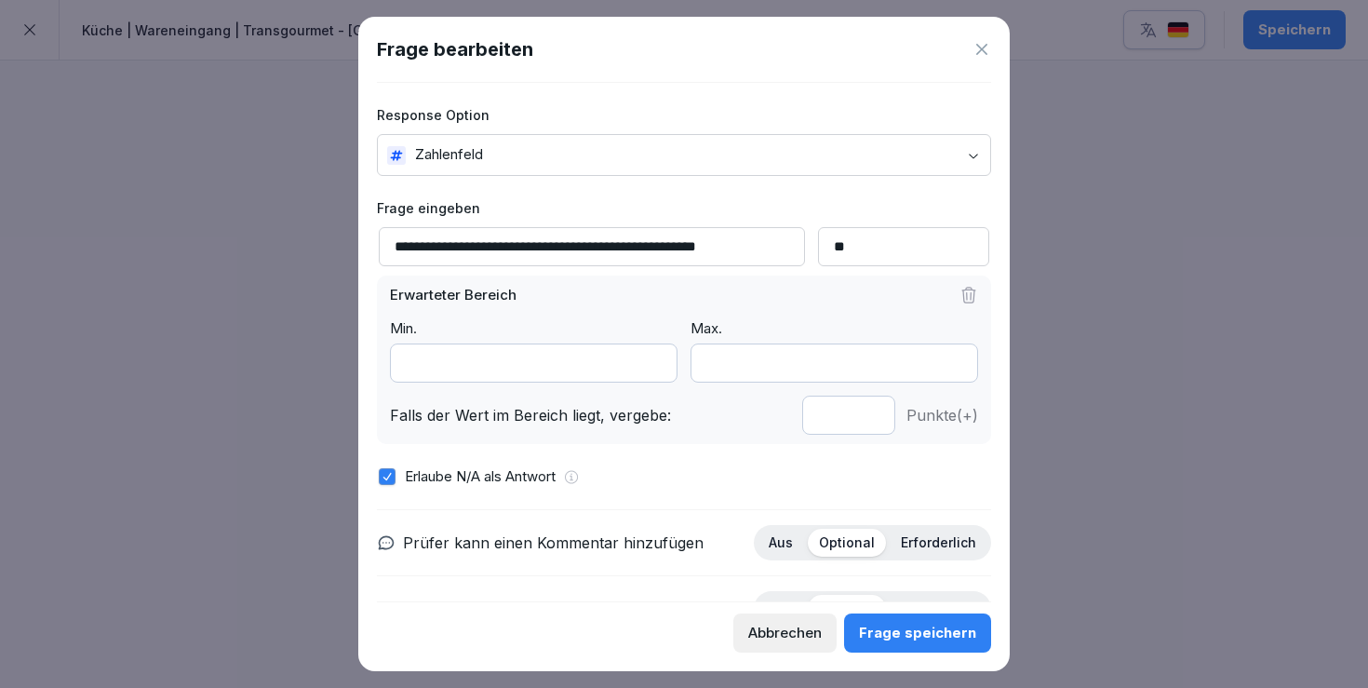
click at [907, 629] on div "Frage speichern" at bounding box center [917, 633] width 117 height 20
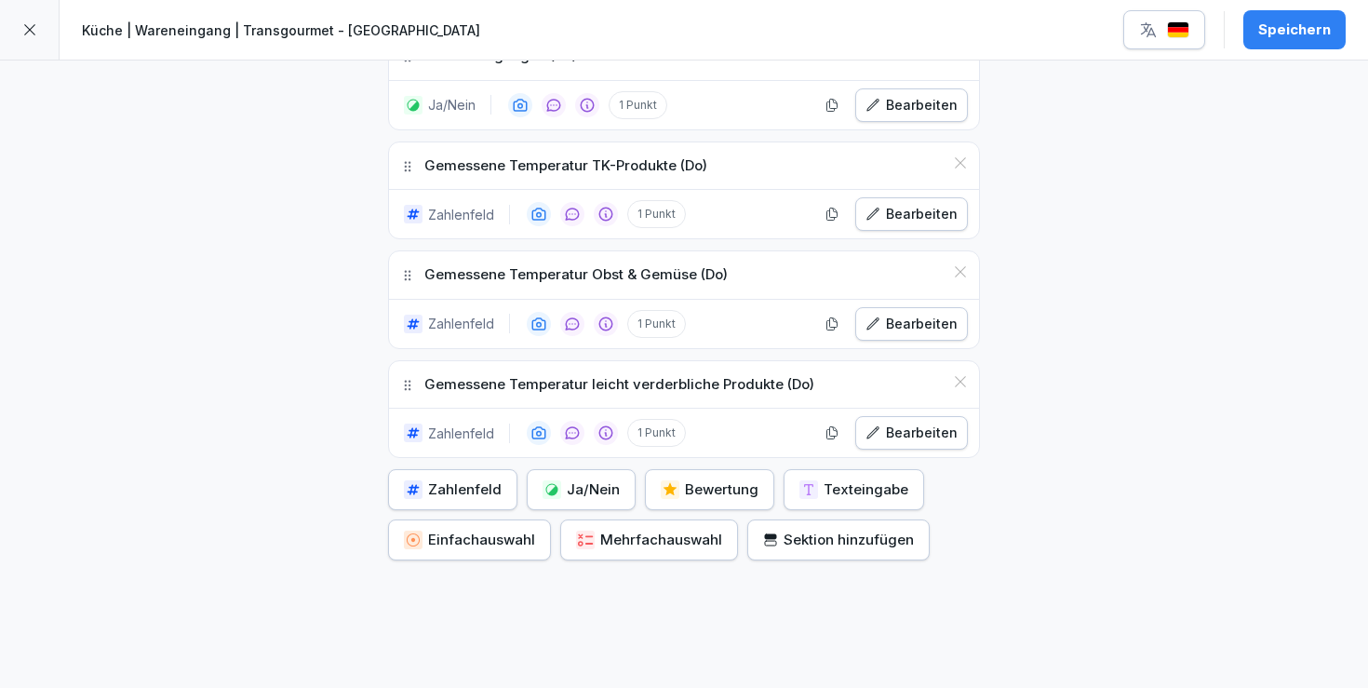
click at [1335, 19] on button "Speichern" at bounding box center [1295, 29] width 102 height 39
click at [1137, 12] on button "button" at bounding box center [1165, 29] width 82 height 39
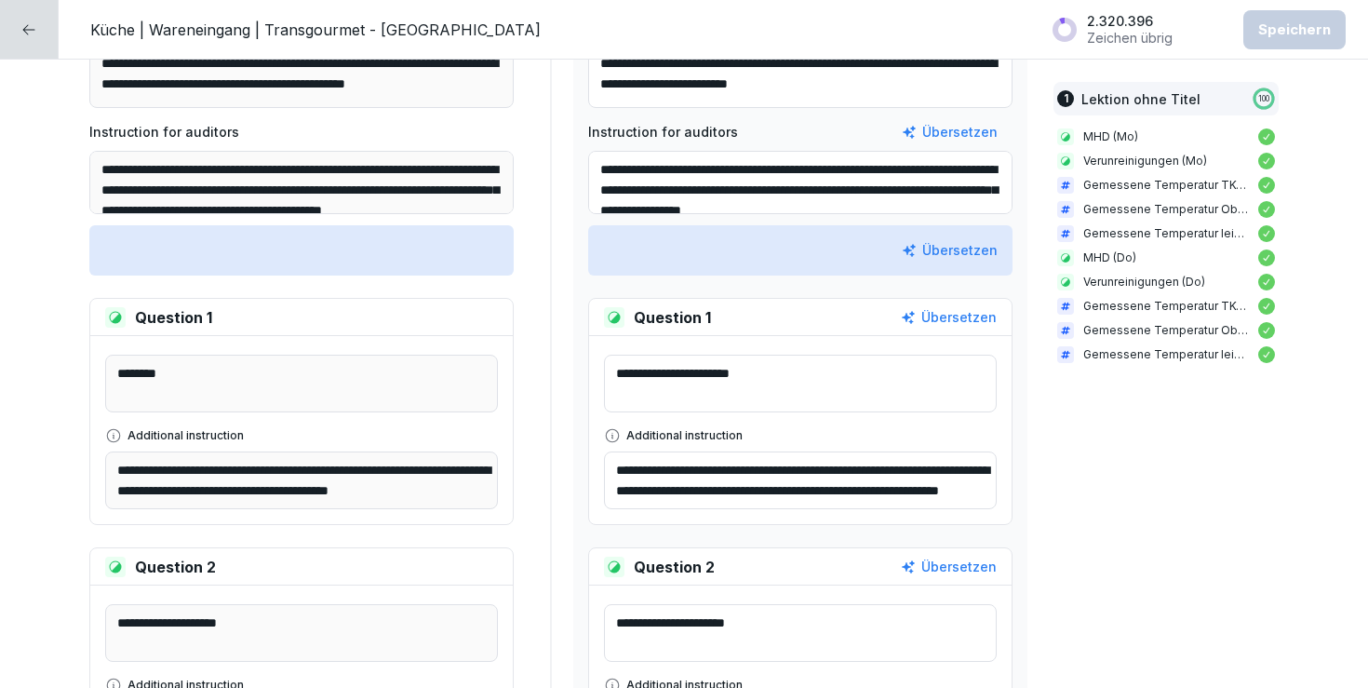
scroll to position [408, 0]
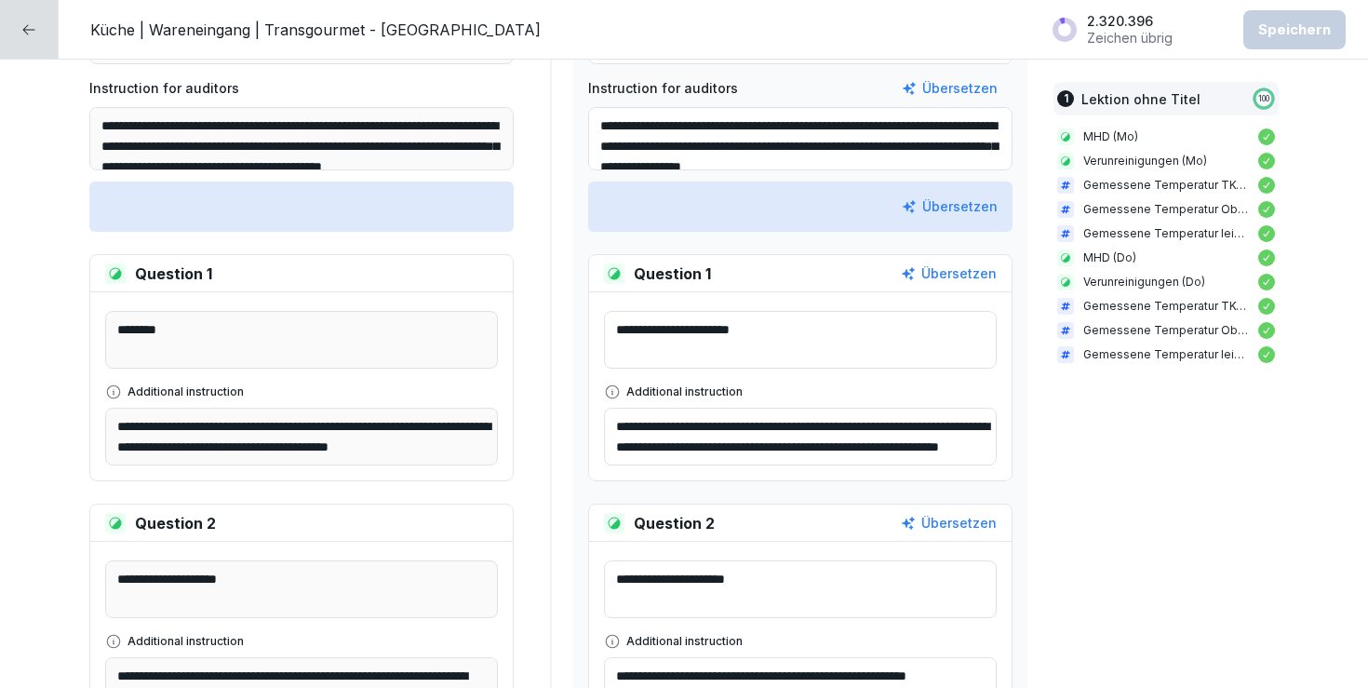
click at [807, 339] on textarea "**********" at bounding box center [800, 340] width 393 height 58
drag, startPoint x: 825, startPoint y: 318, endPoint x: 801, endPoint y: 330, distance: 26.7
click at [801, 330] on textarea "**********" at bounding box center [800, 340] width 393 height 58
click at [826, 330] on textarea "**********" at bounding box center [800, 340] width 393 height 58
drag, startPoint x: 826, startPoint y: 330, endPoint x: 774, endPoint y: 328, distance: 51.2
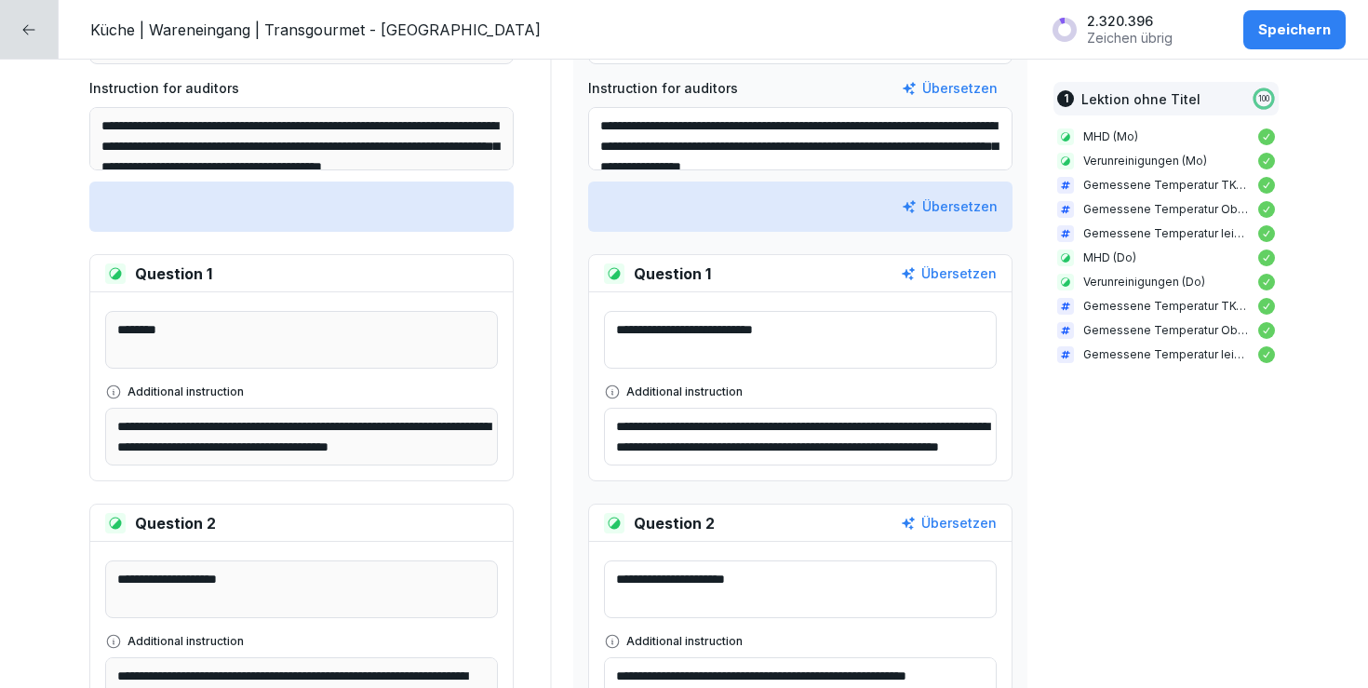
click at [774, 328] on textarea "**********" at bounding box center [800, 340] width 393 height 58
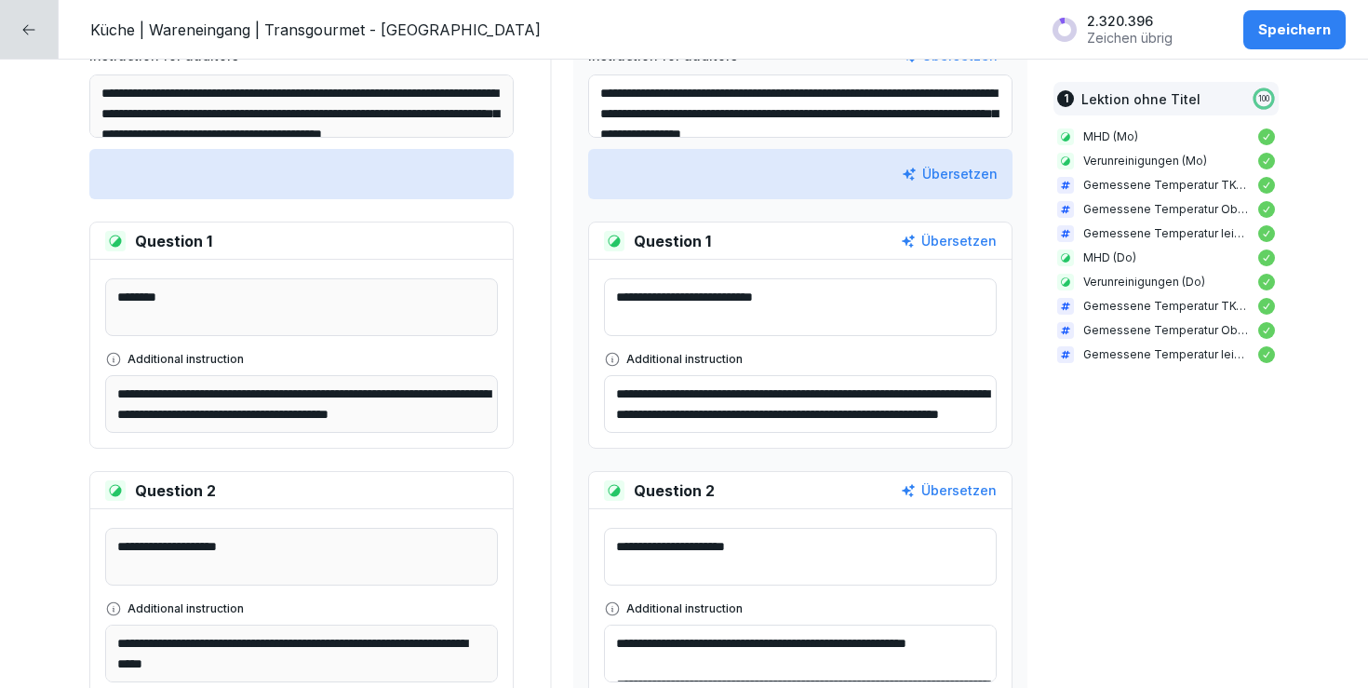
scroll to position [458, 0]
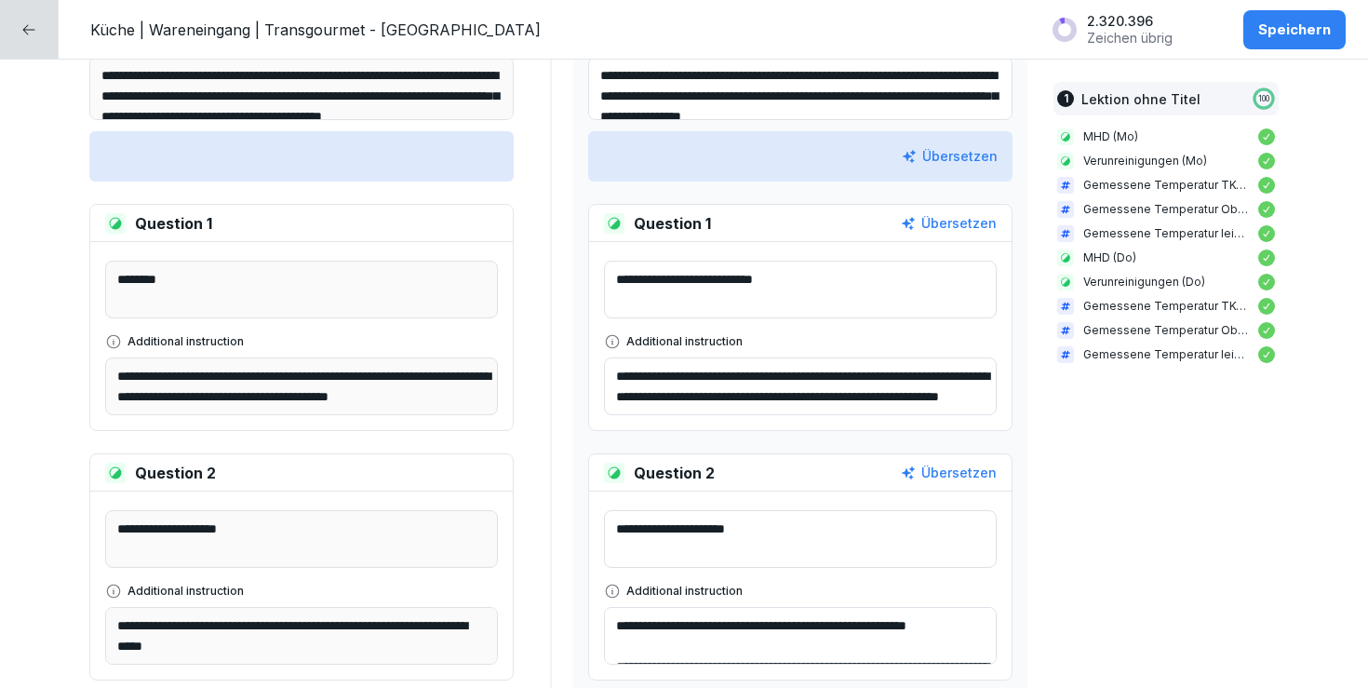
type textarea "**********"
click at [808, 536] on textarea "**********" at bounding box center [800, 539] width 393 height 58
paste textarea "******"
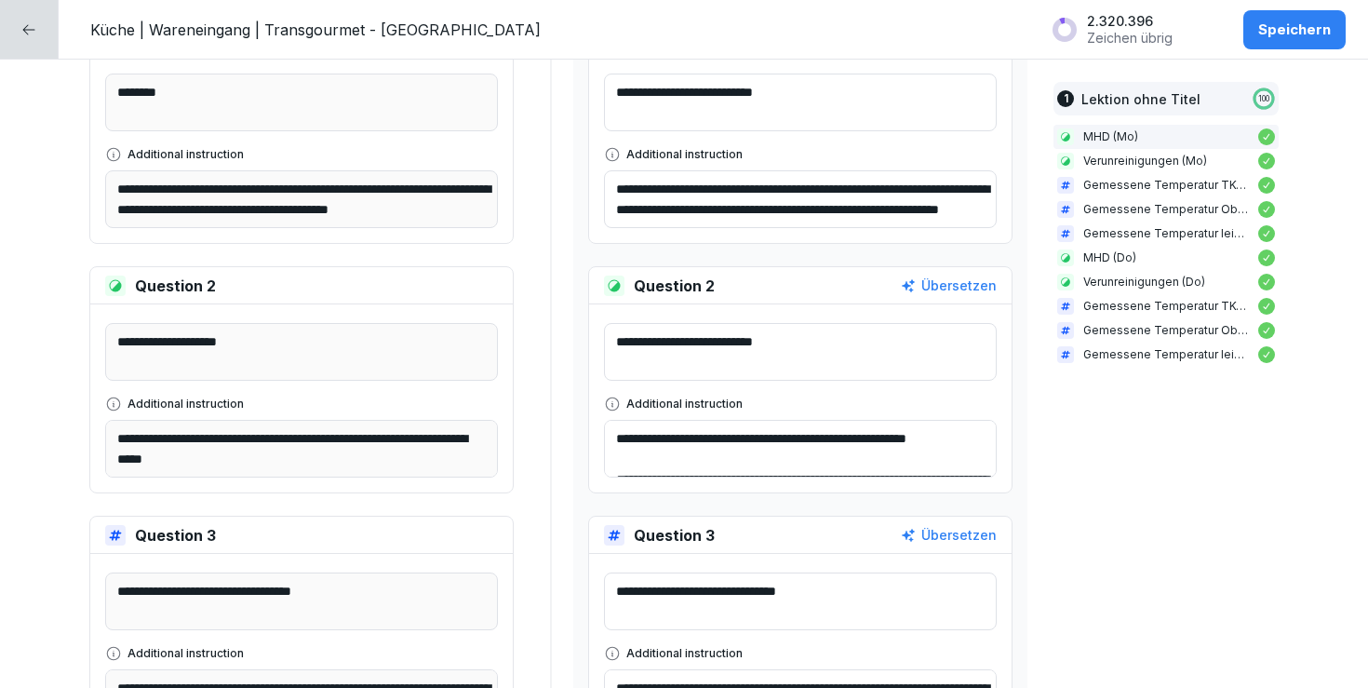
scroll to position [652, 0]
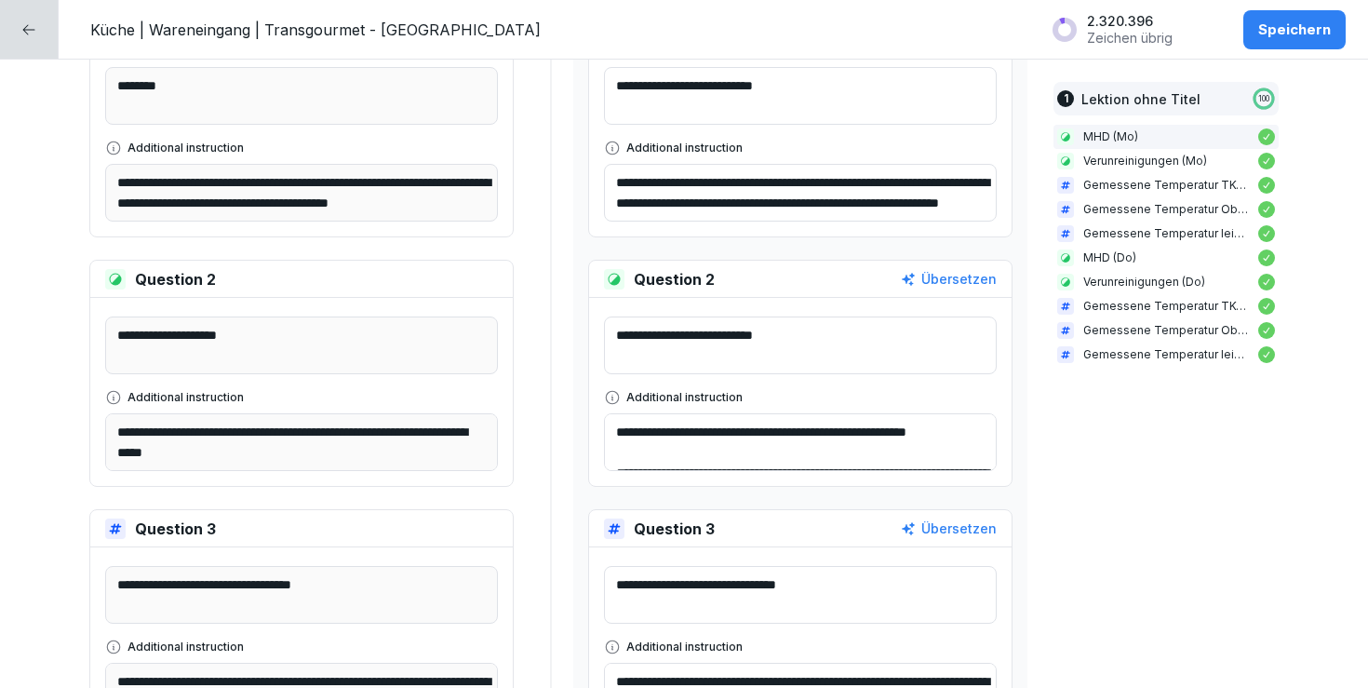
type textarea "**********"
click at [887, 569] on textarea "**********" at bounding box center [800, 595] width 393 height 58
click at [897, 583] on textarea "**********" at bounding box center [800, 595] width 393 height 58
paste textarea "******"
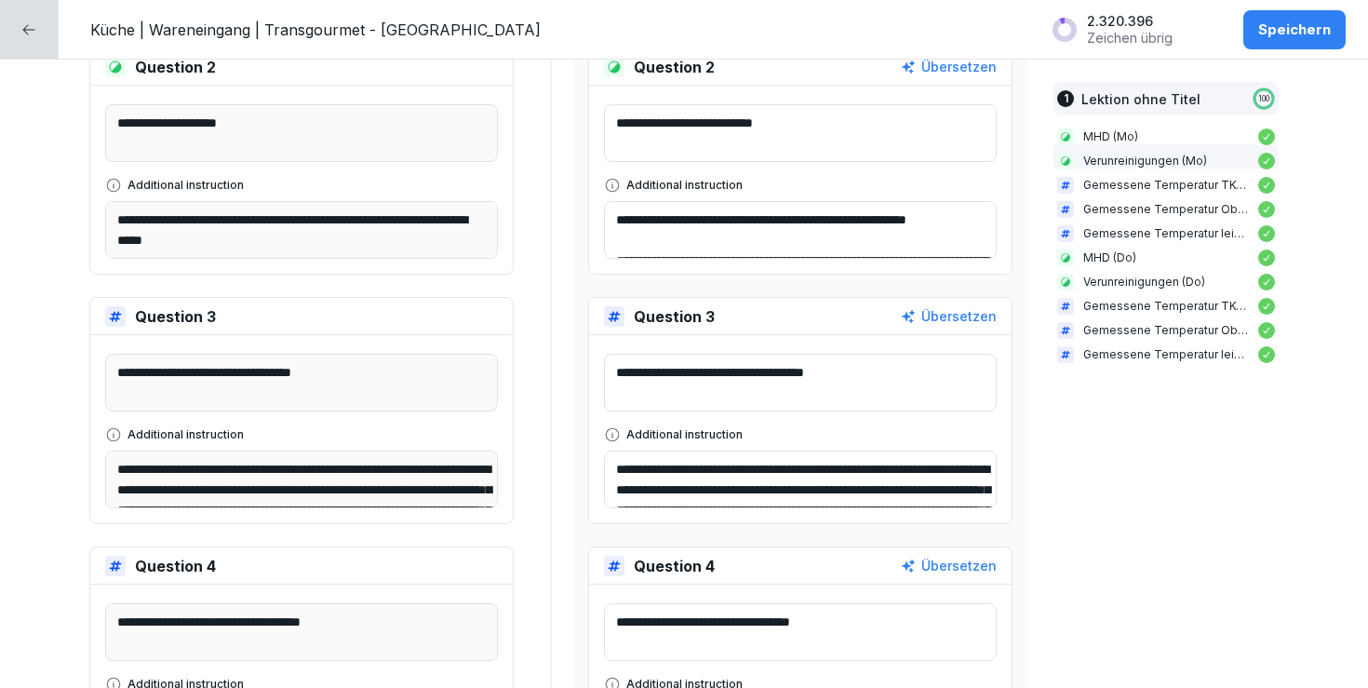
scroll to position [874, 0]
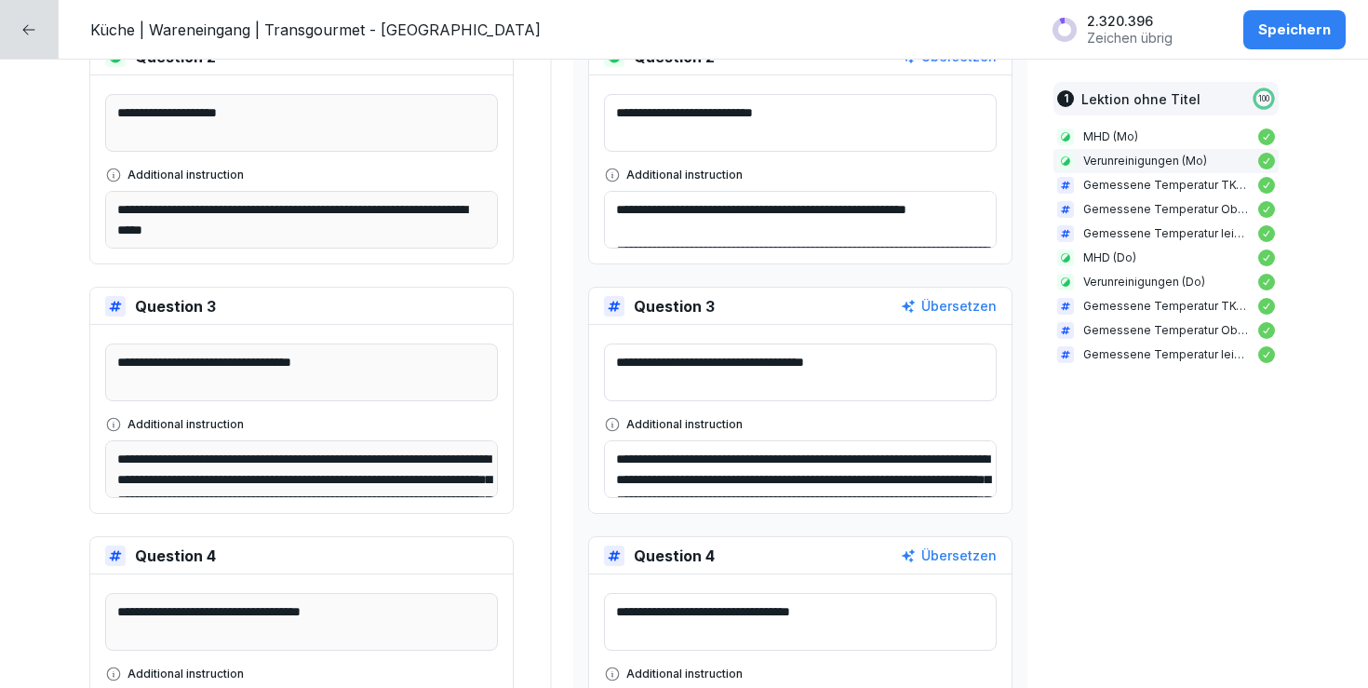
type textarea "**********"
click at [920, 604] on textarea "**********" at bounding box center [800, 622] width 393 height 58
paste textarea "******"
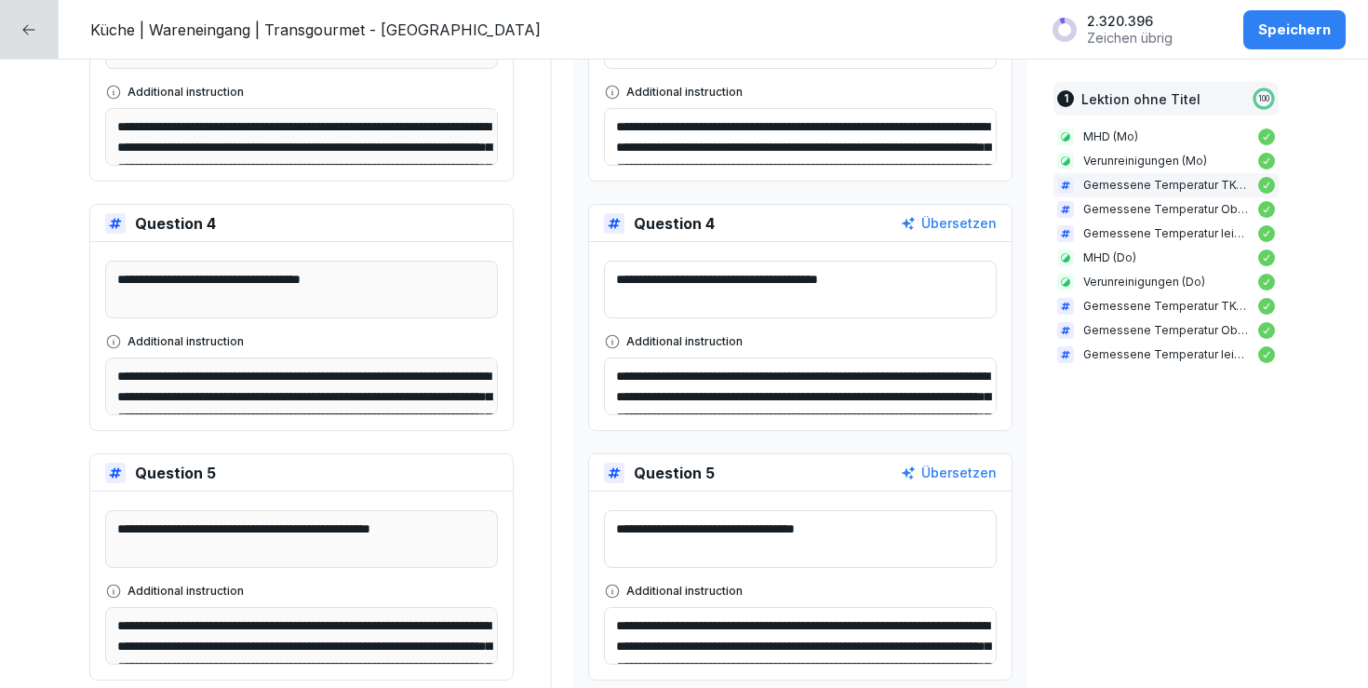
scroll to position [1208, 0]
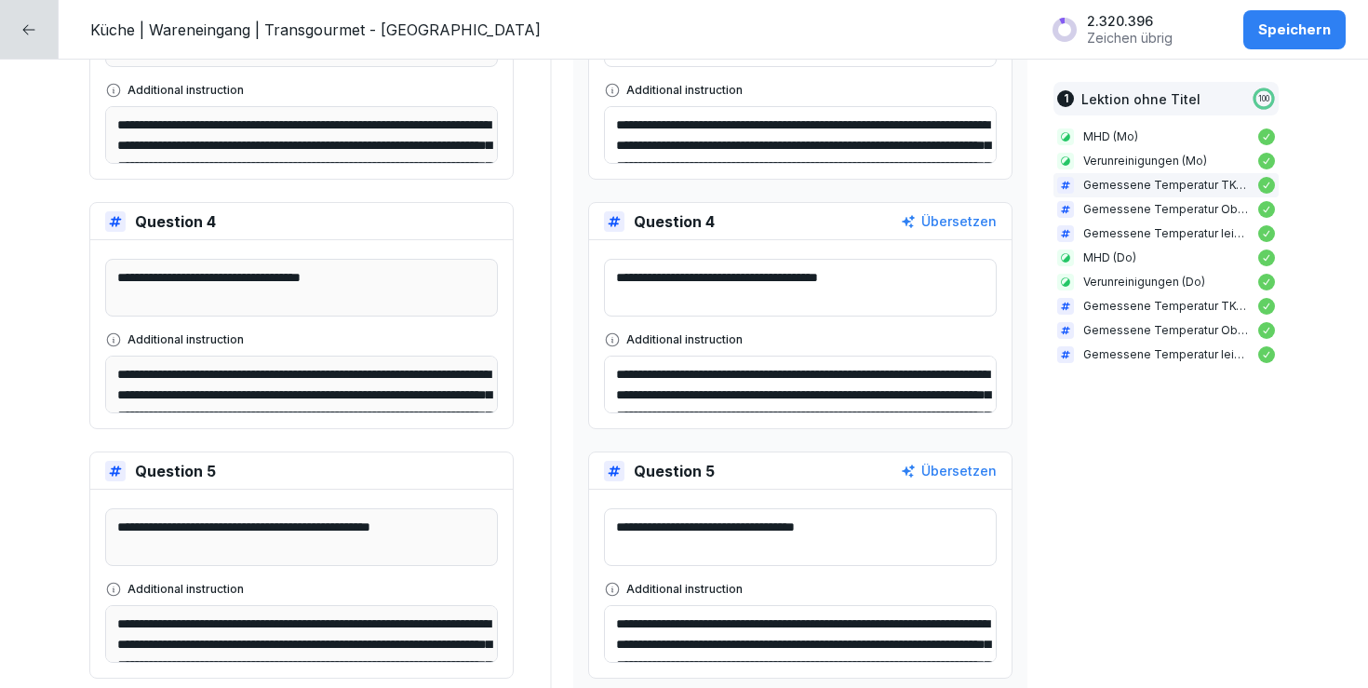
type textarea "**********"
click at [916, 520] on textarea "**********" at bounding box center [800, 537] width 393 height 58
paste textarea "******"
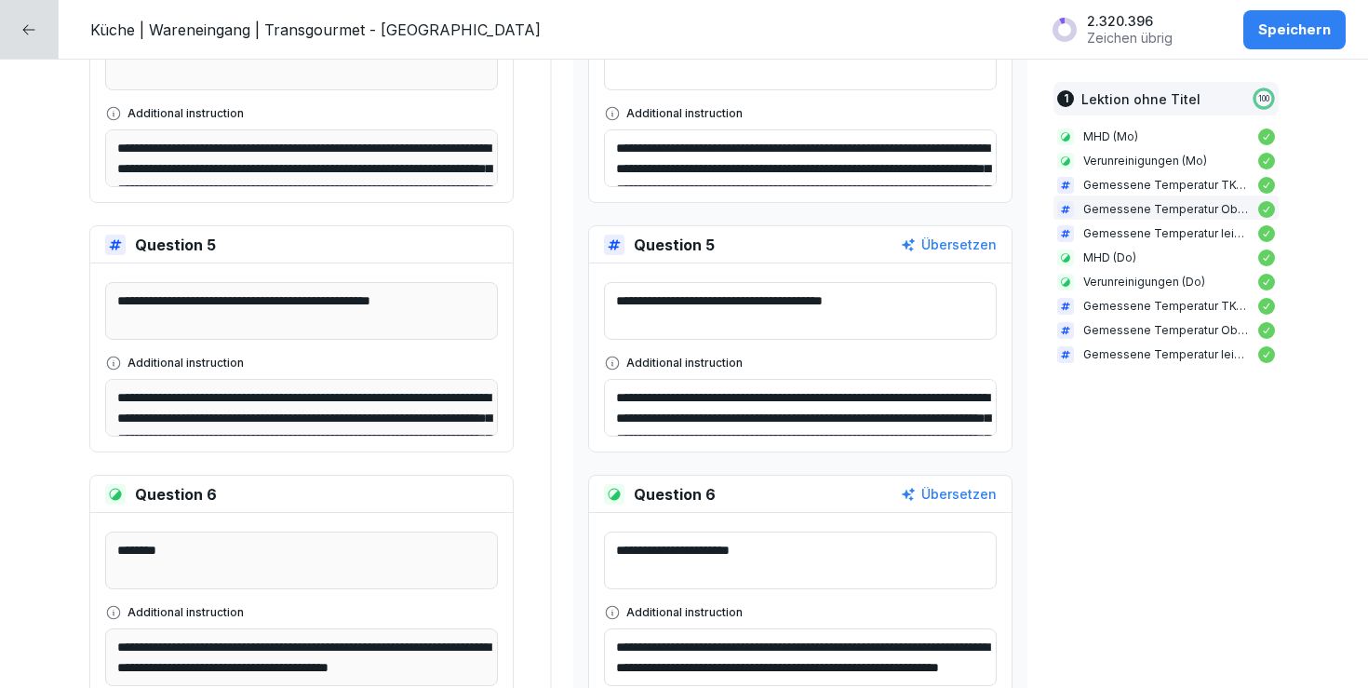
scroll to position [1433, 0]
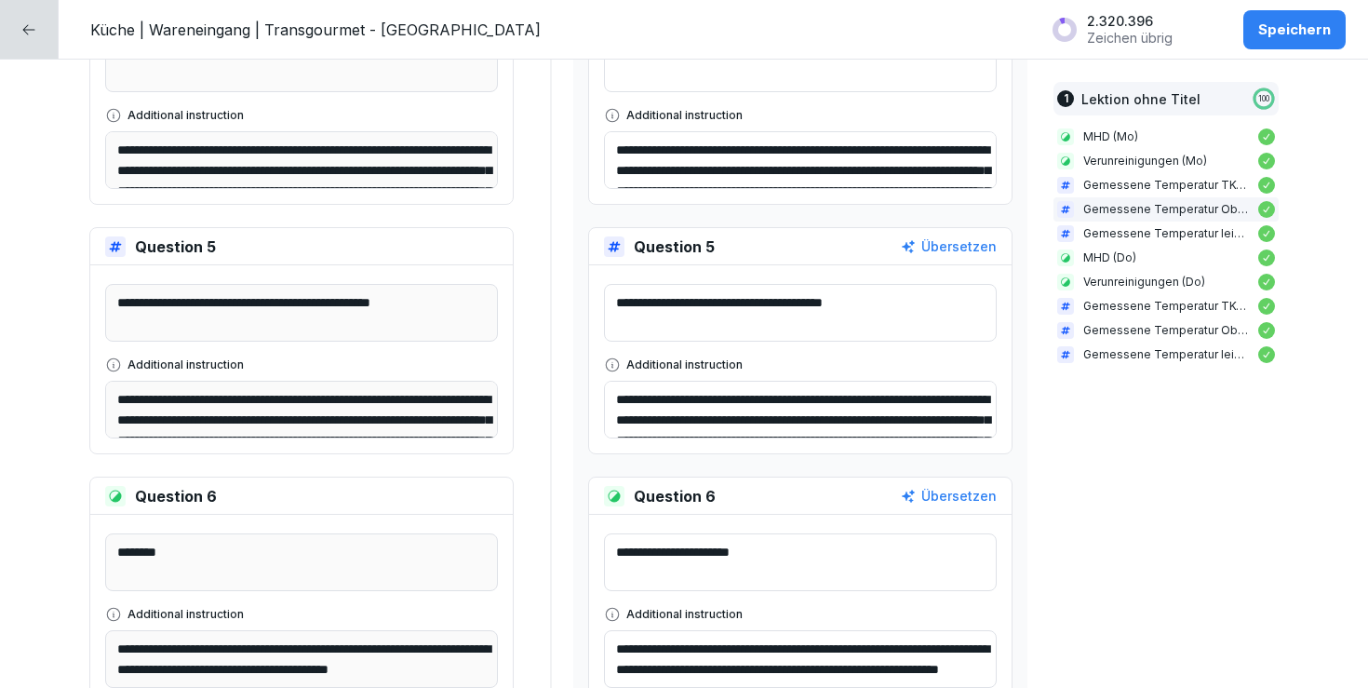
type textarea "**********"
click at [863, 566] on textarea "**********" at bounding box center [800, 562] width 393 height 58
drag, startPoint x: 835, startPoint y: 550, endPoint x: 774, endPoint y: 544, distance: 60.9
click at [774, 544] on textarea "**********" at bounding box center [800, 562] width 393 height 58
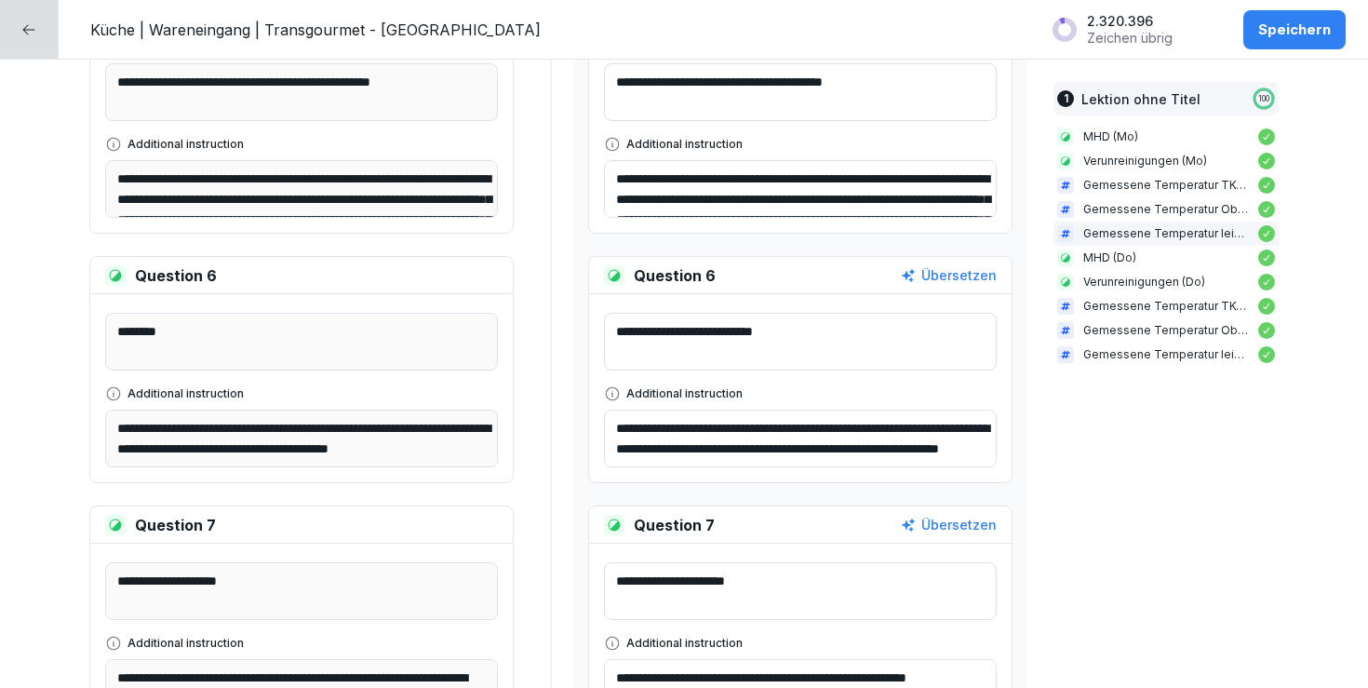
scroll to position [1757, 0]
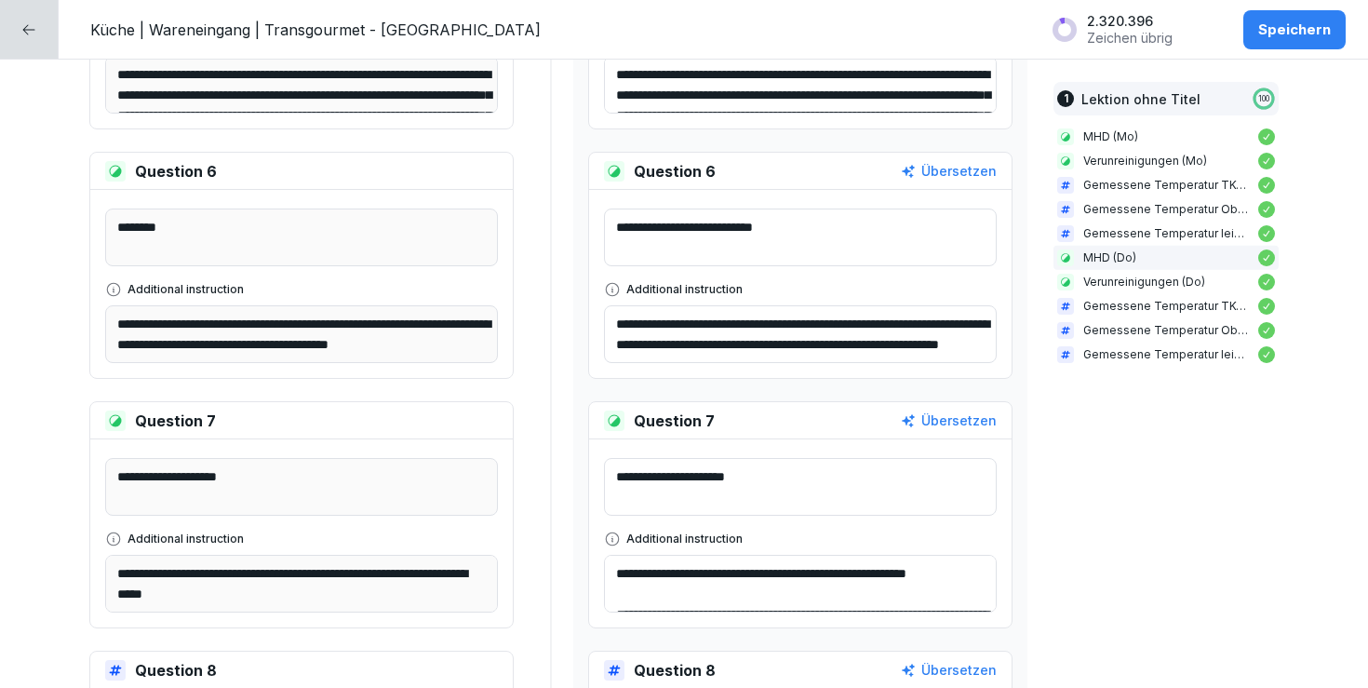
type textarea "**********"
click at [816, 494] on textarea "**********" at bounding box center [800, 487] width 393 height 58
paste textarea "******"
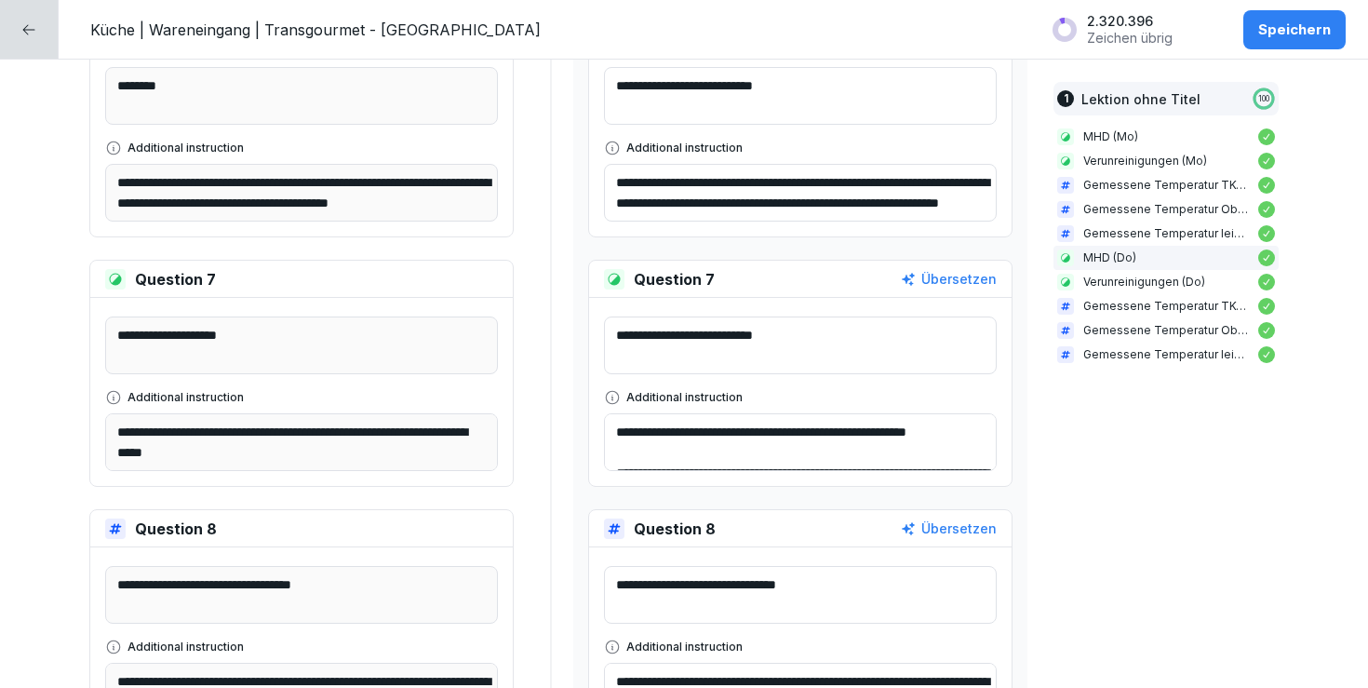
scroll to position [1923, 0]
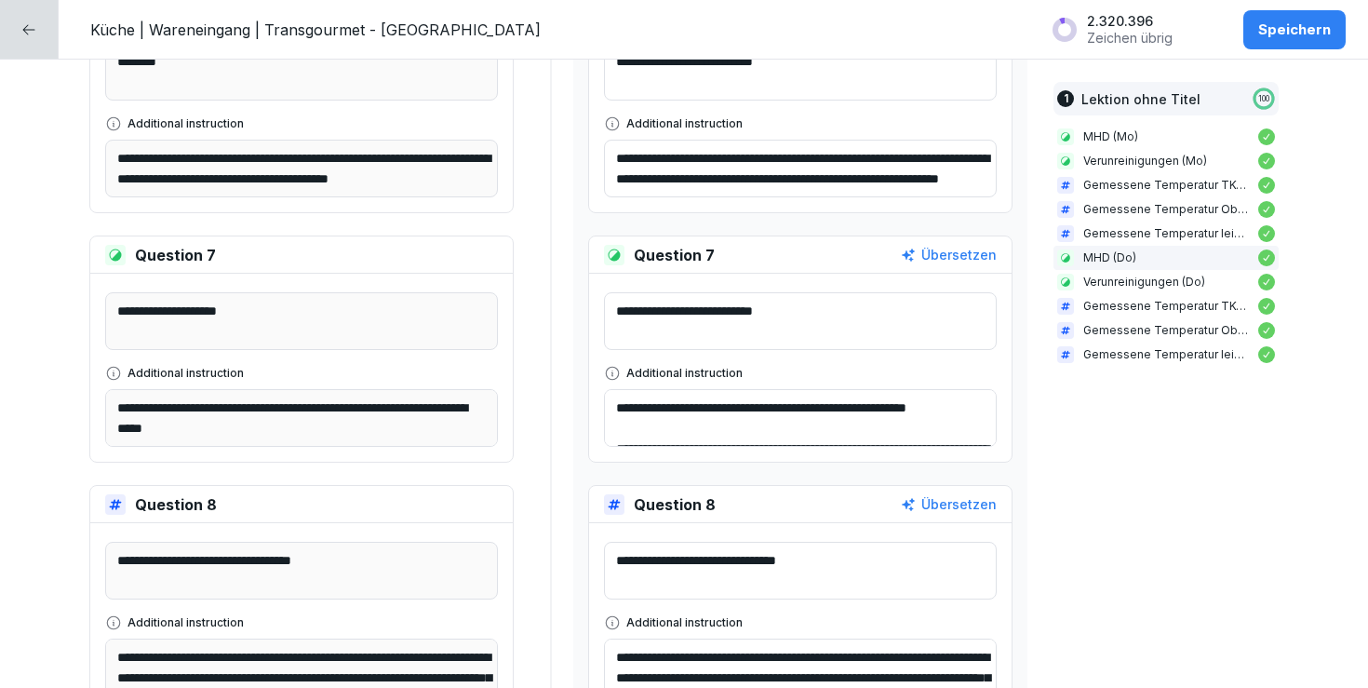
type textarea "**********"
click at [885, 566] on textarea "**********" at bounding box center [800, 571] width 393 height 58
paste textarea "******"
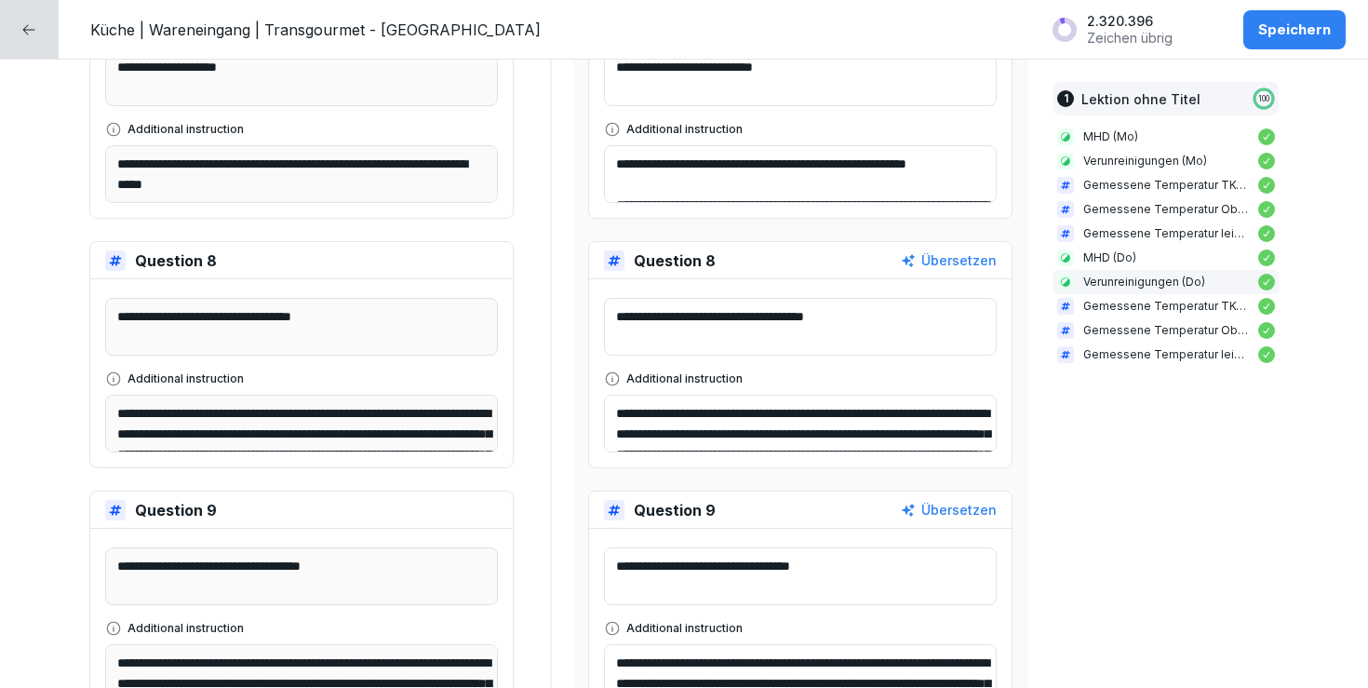
scroll to position [2172, 0]
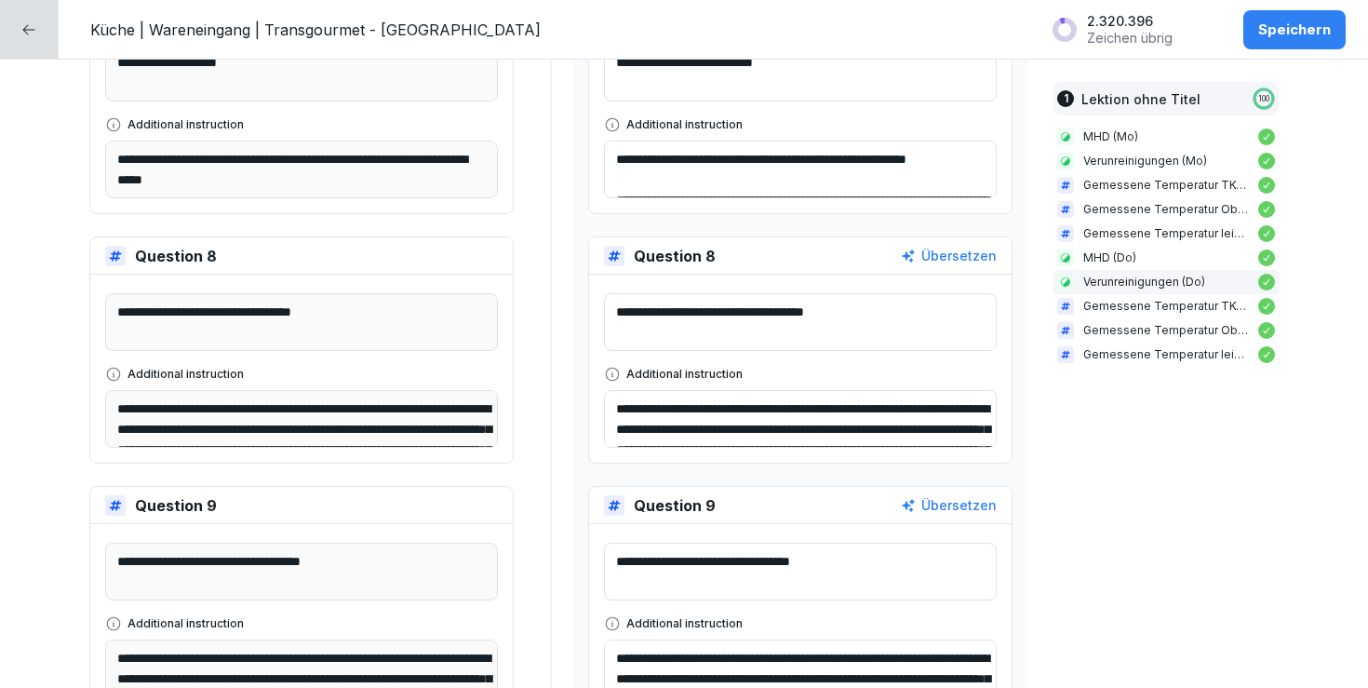
type textarea "**********"
click at [903, 563] on textarea "**********" at bounding box center [800, 572] width 393 height 58
paste textarea "******"
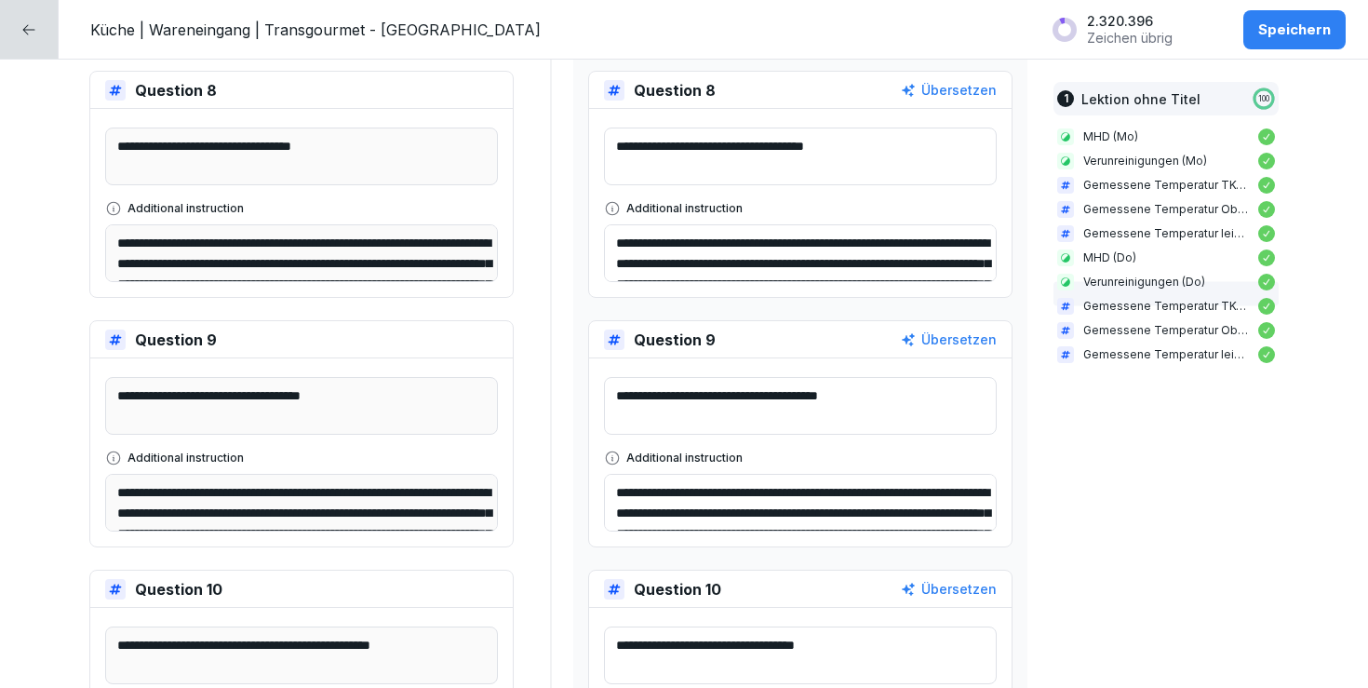
scroll to position [2376, 0]
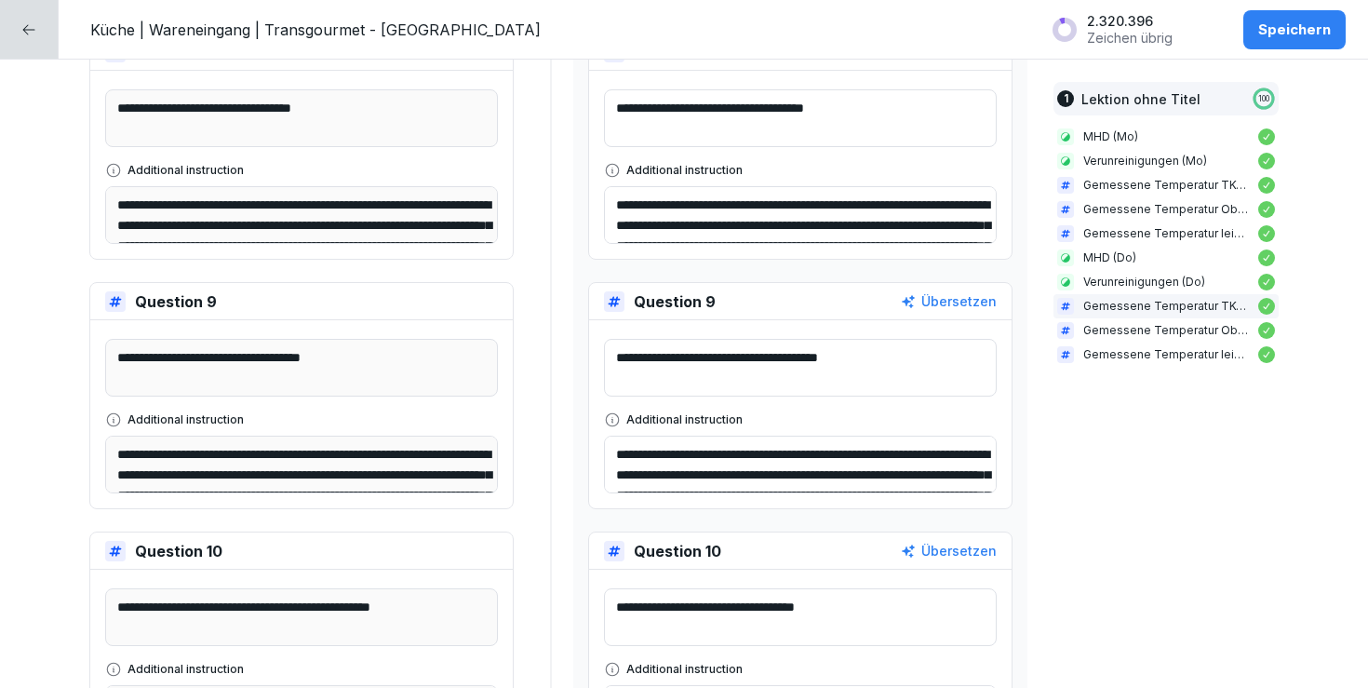
type textarea "**********"
click at [923, 609] on textarea "**********" at bounding box center [800, 617] width 393 height 58
paste textarea "******"
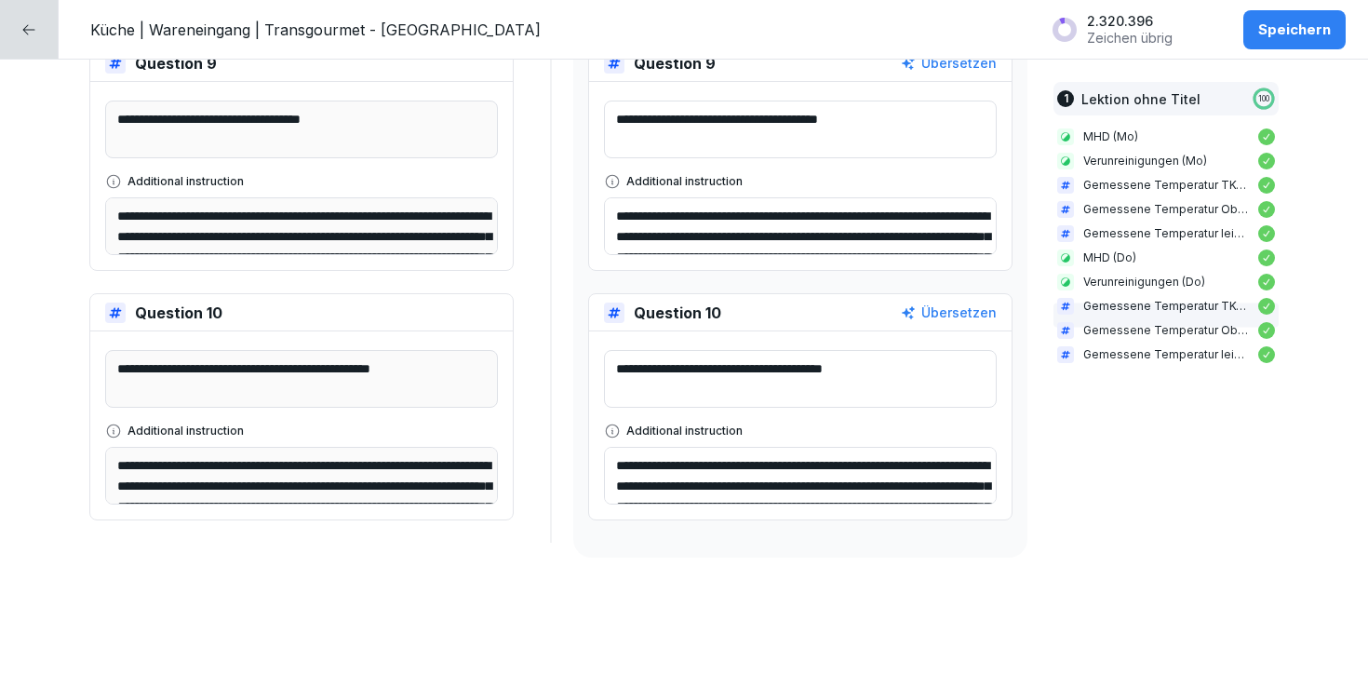
scroll to position [2625, 0]
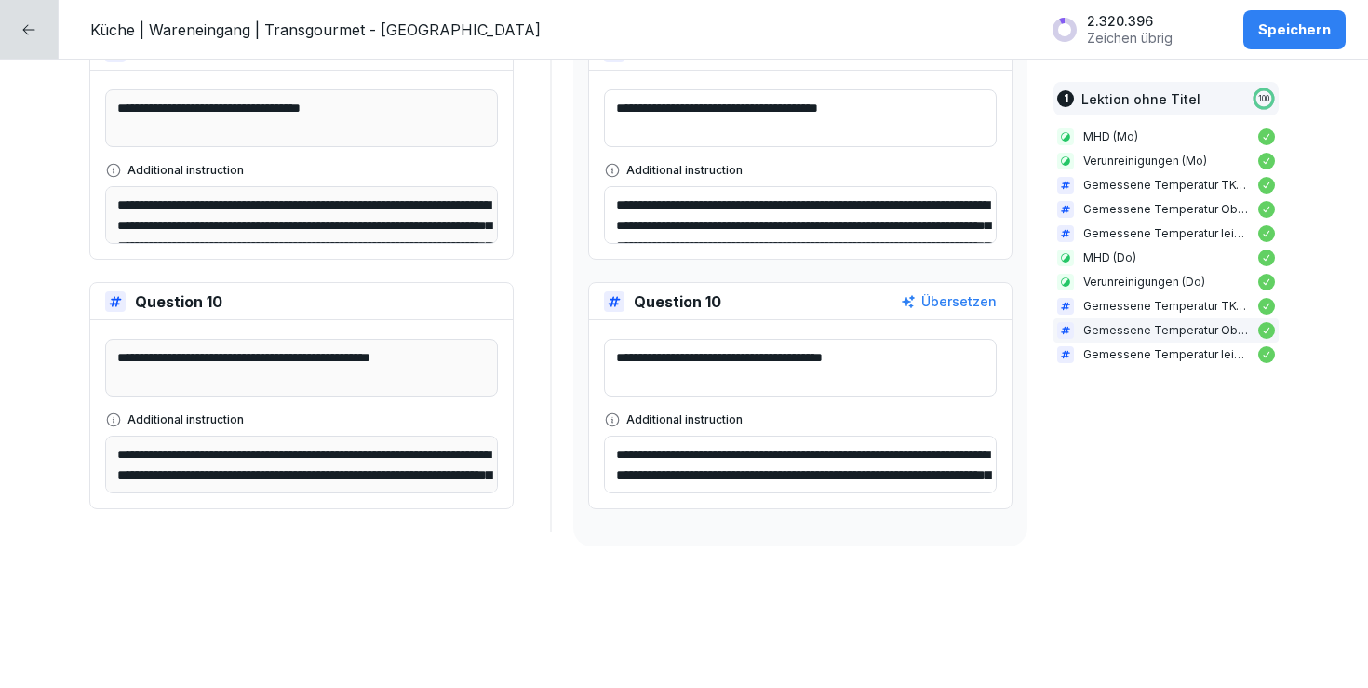
type textarea "**********"
click at [1307, 45] on button "Speichern" at bounding box center [1295, 29] width 102 height 39
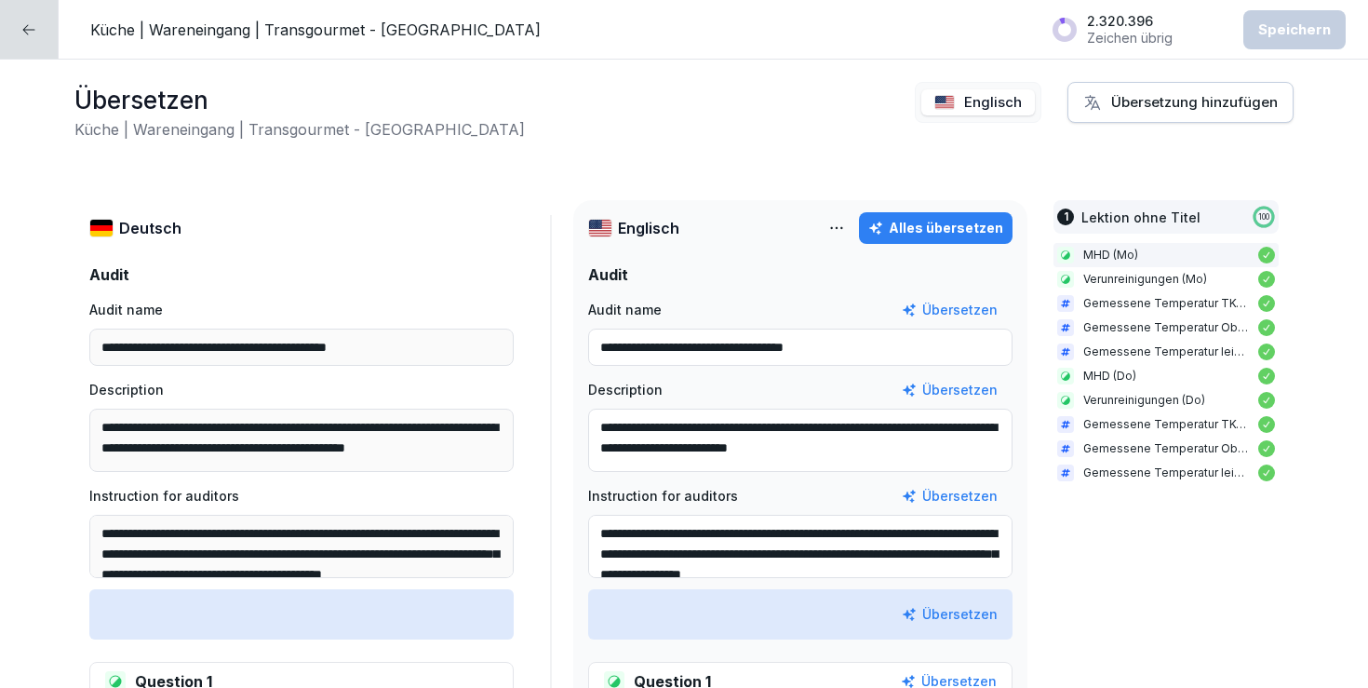
scroll to position [0, 0]
click at [22, 23] on icon at bounding box center [28, 29] width 15 height 15
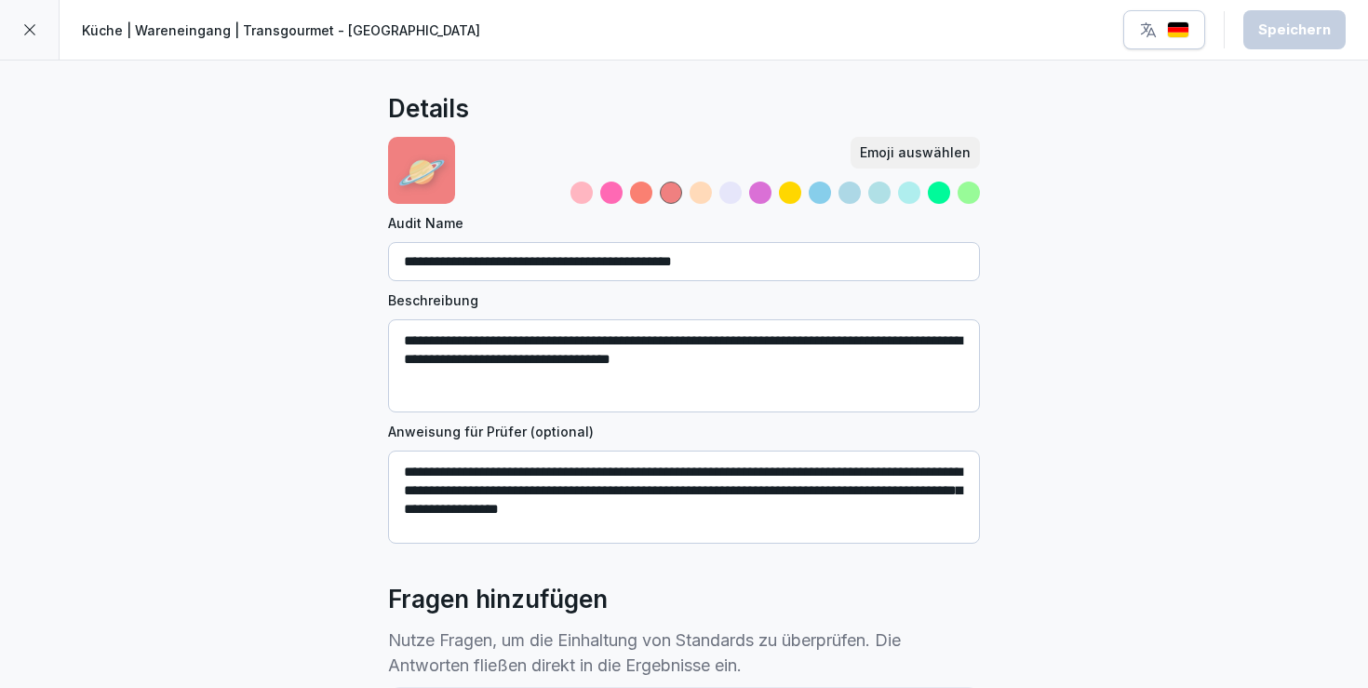
click at [25, 35] on icon at bounding box center [29, 29] width 15 height 15
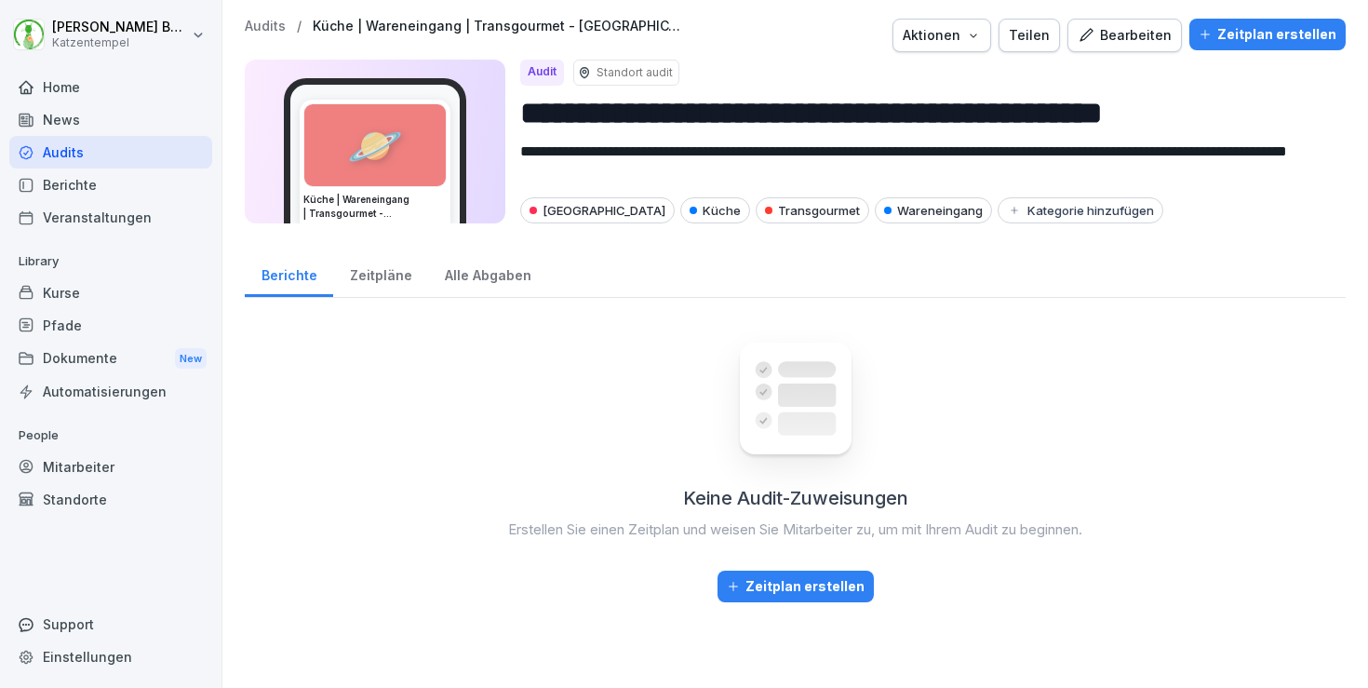
click at [279, 20] on p "Audits" at bounding box center [265, 27] width 41 height 16
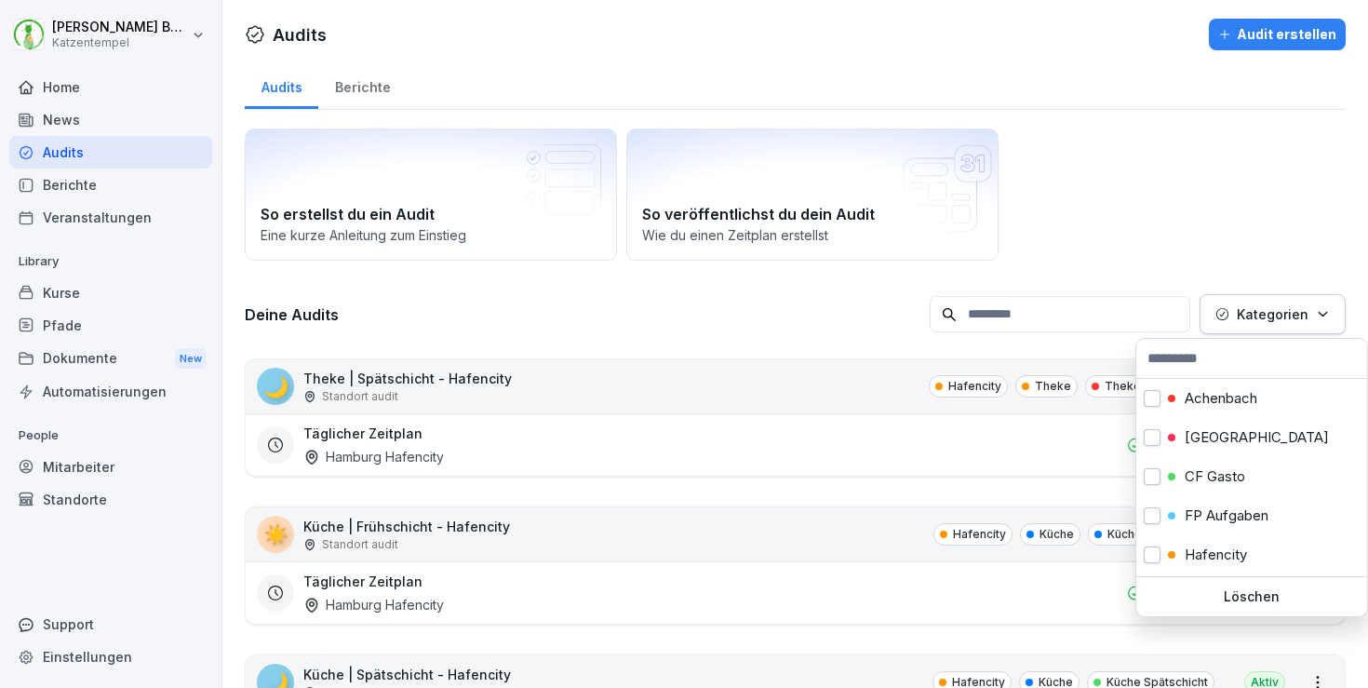
click at [1247, 294] on button "Kategorien" at bounding box center [1273, 314] width 146 height 40
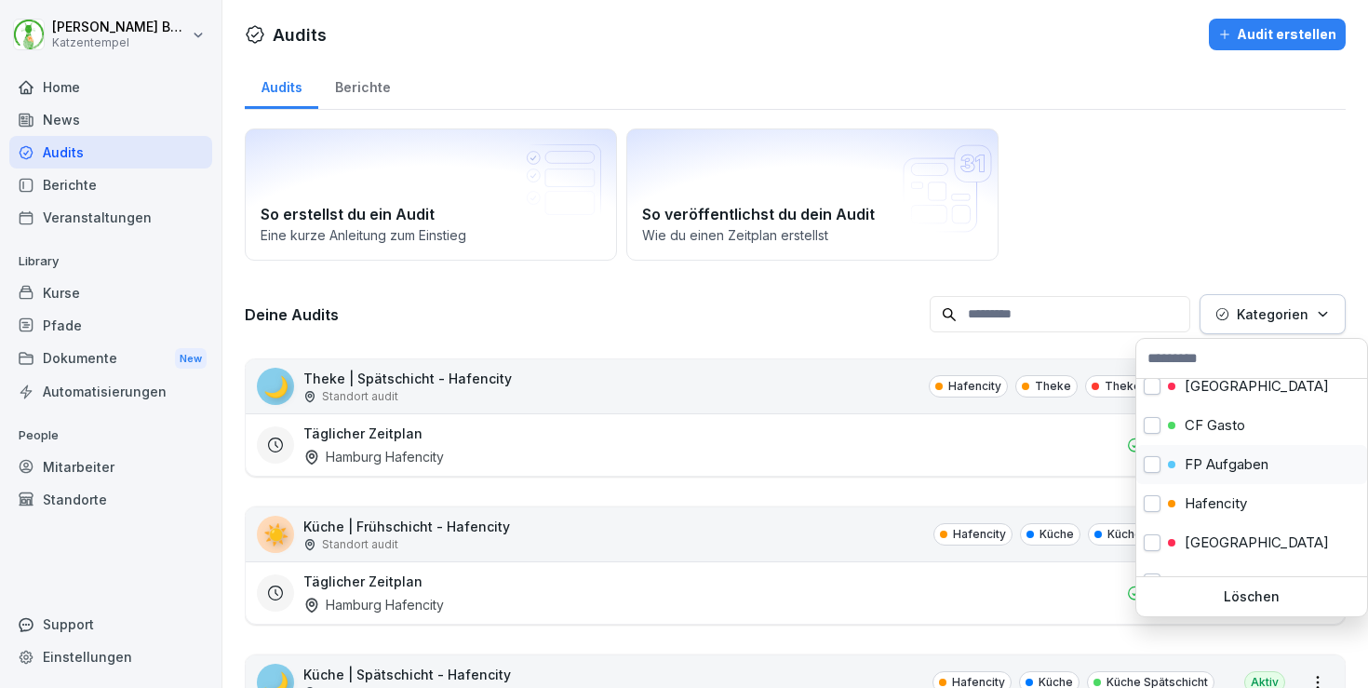
scroll to position [58, 0]
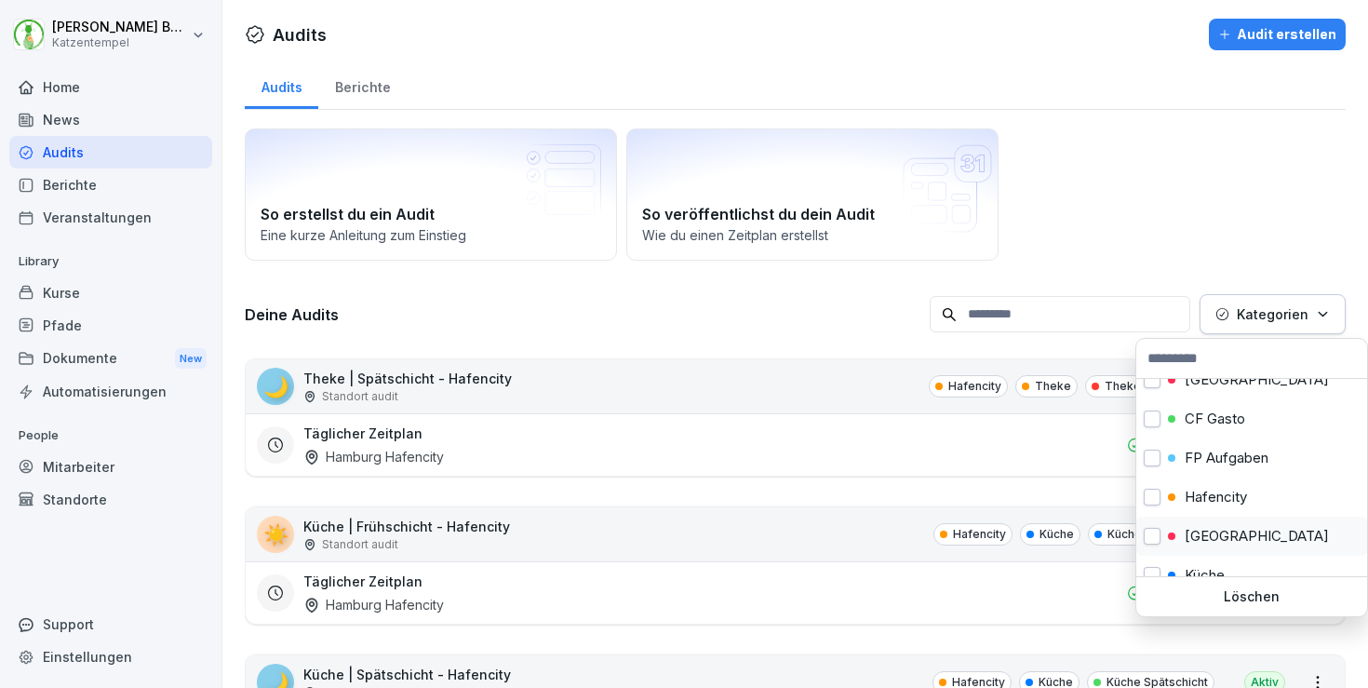
click at [1232, 531] on p "[GEOGRAPHIC_DATA]" at bounding box center [1257, 536] width 144 height 17
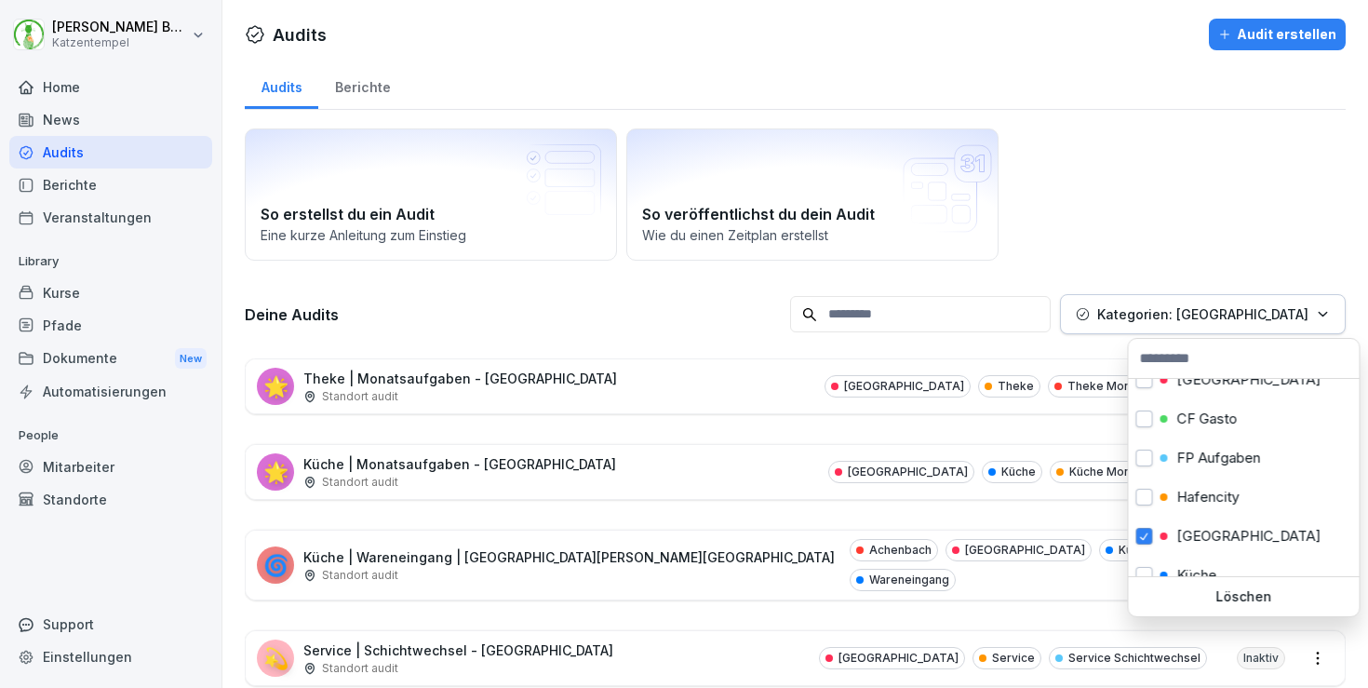
click at [707, 356] on html "[PERSON_NAME] Katzentempel Home News Audits Berichte Veranstaltungen Library Ku…" at bounding box center [684, 344] width 1368 height 688
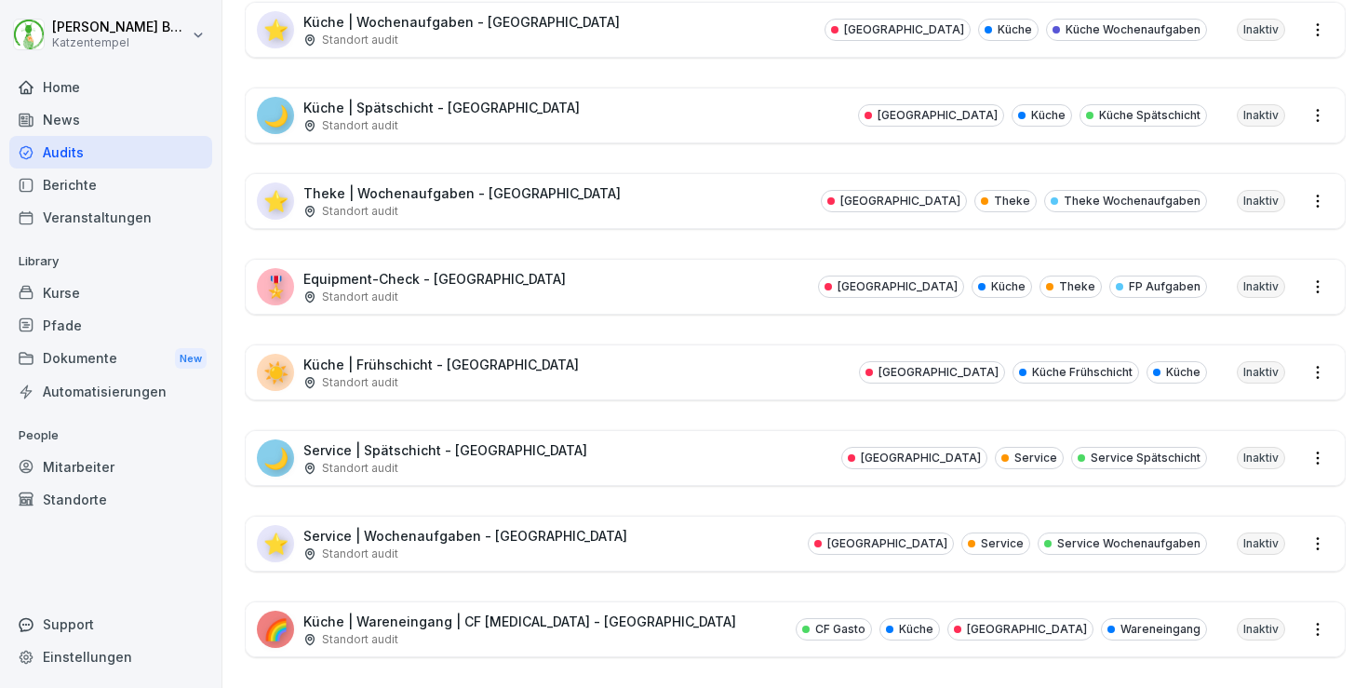
scroll to position [1141, 0]
click at [684, 603] on div "🌈 Küche | Wareneingang | CF [MEDICAL_DATA] - [GEOGRAPHIC_DATA] Standort audit C…" at bounding box center [795, 630] width 1099 height 54
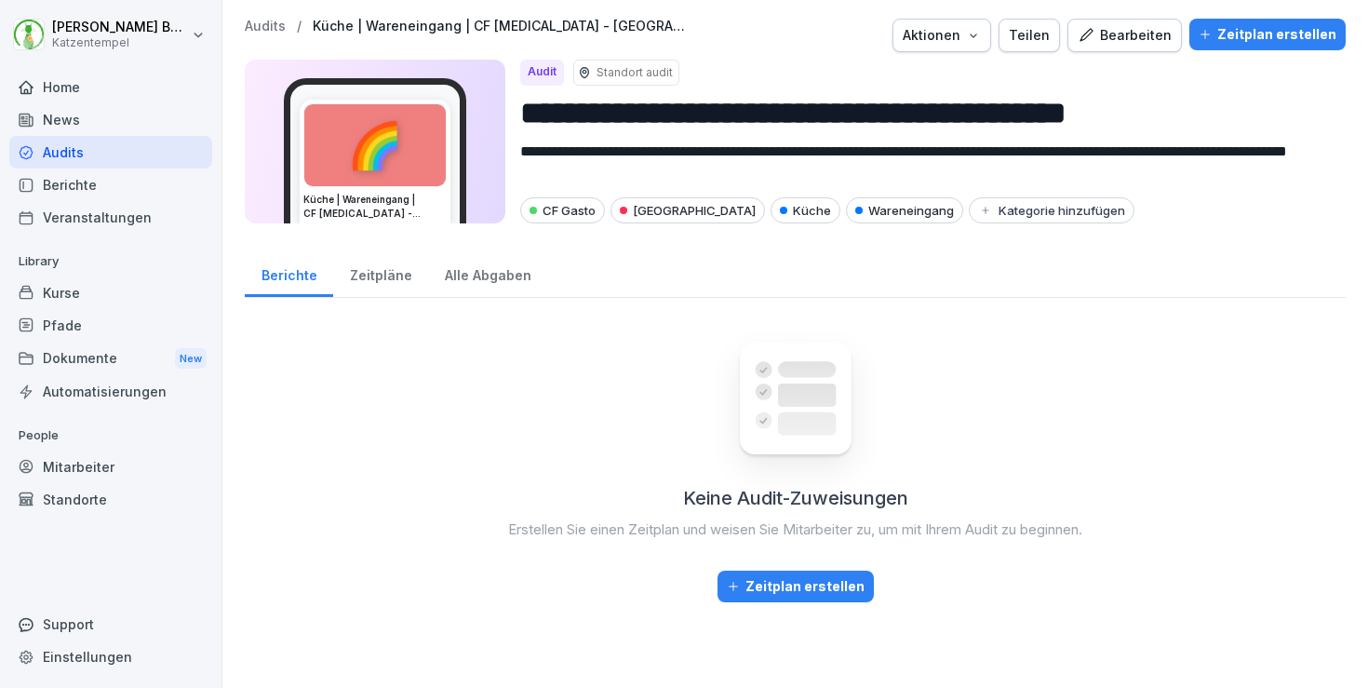
click at [1124, 45] on div "Bearbeiten" at bounding box center [1125, 35] width 94 height 20
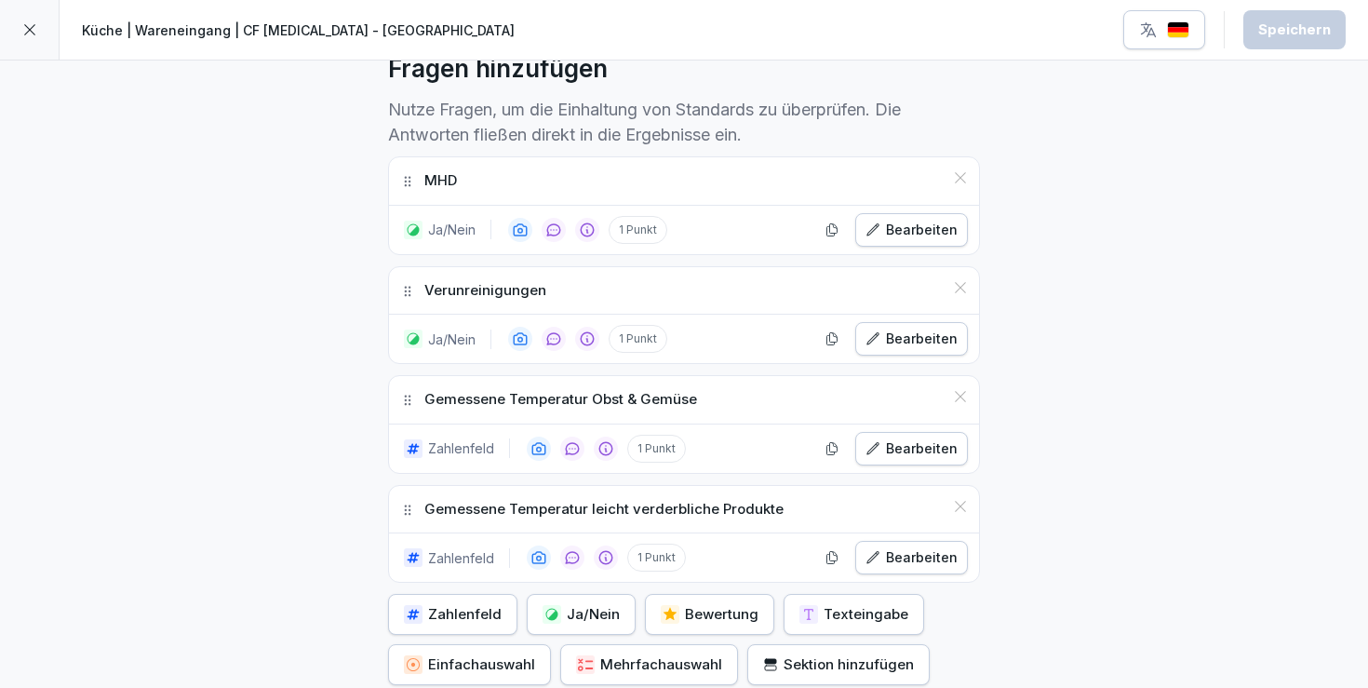
scroll to position [532, 0]
click at [845, 223] on button "button" at bounding box center [832, 229] width 28 height 28
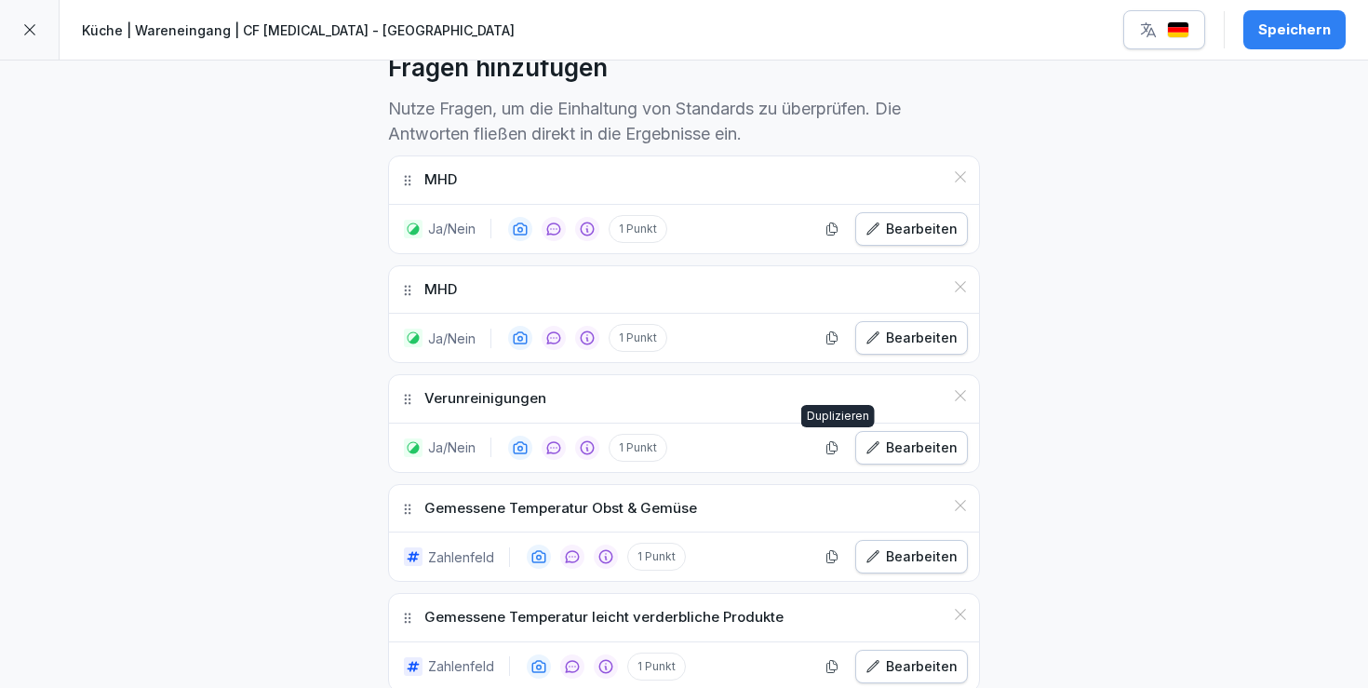
click at [838, 443] on icon "button" at bounding box center [833, 447] width 10 height 12
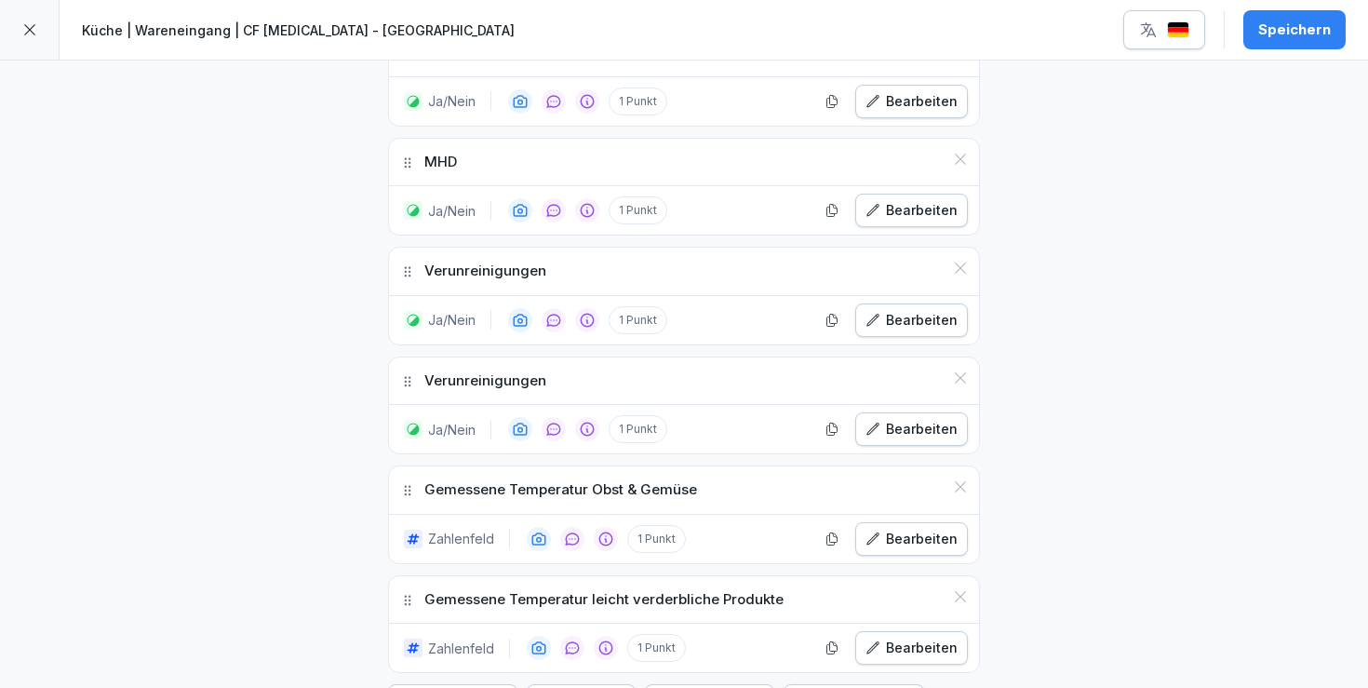
scroll to position [690, 0]
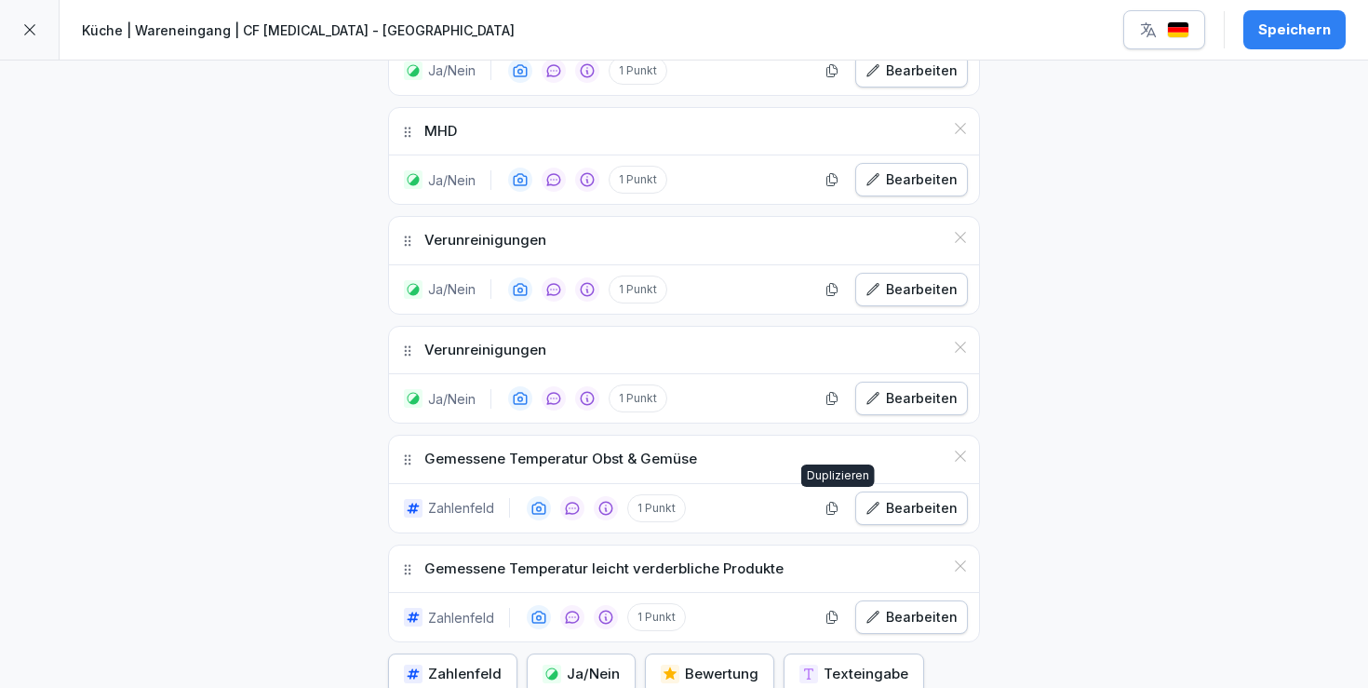
click at [832, 501] on icon "button" at bounding box center [832, 508] width 15 height 15
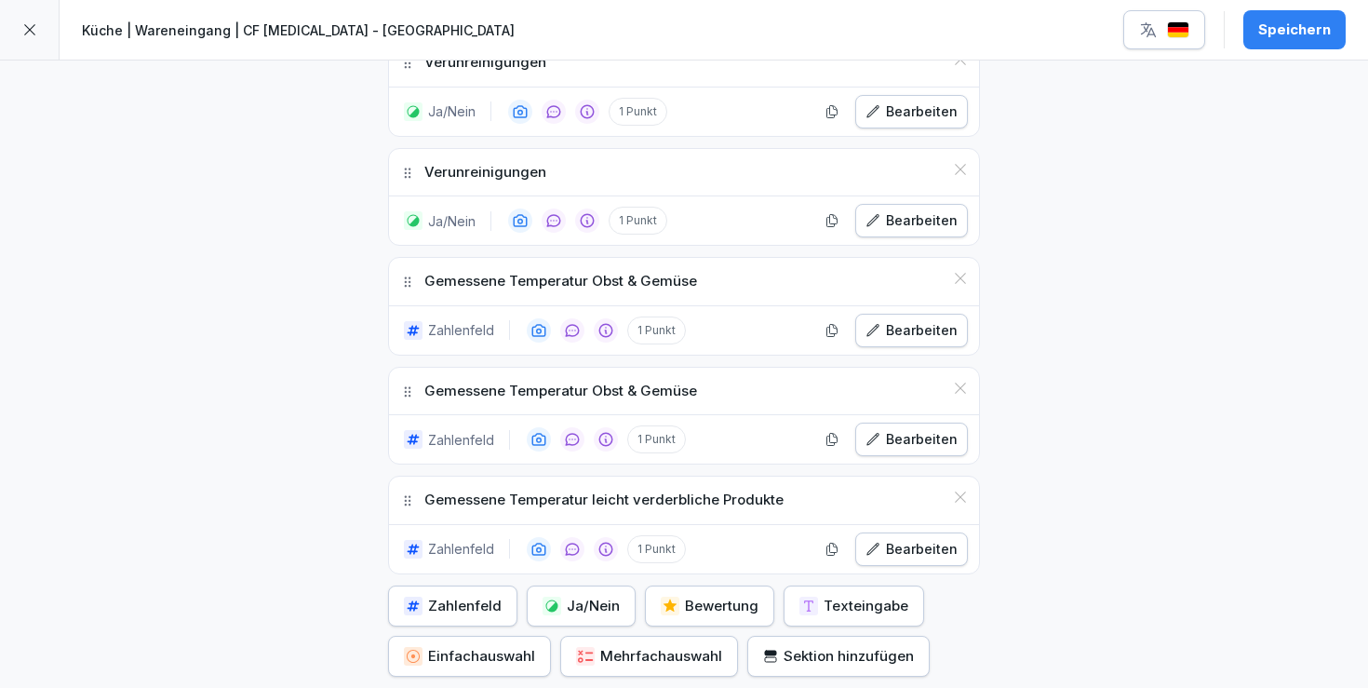
scroll to position [869, 0]
click at [834, 534] on button "button" at bounding box center [832, 548] width 28 height 28
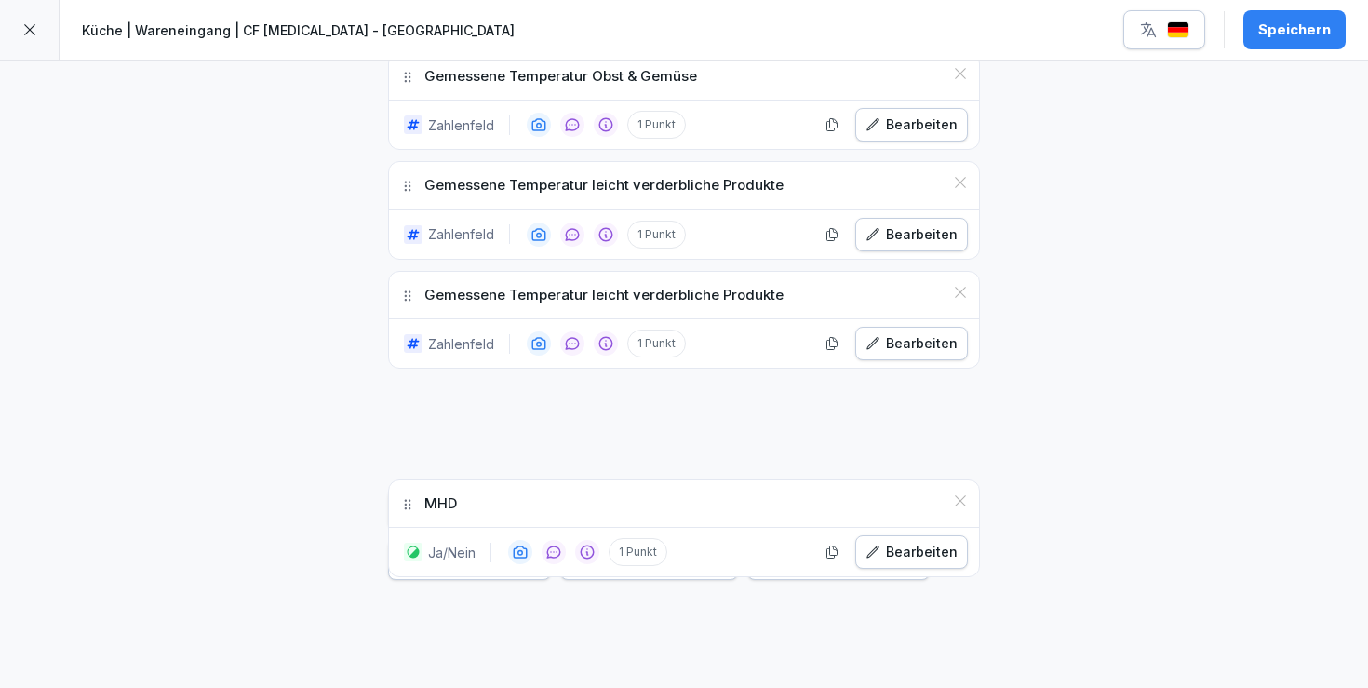
scroll to position [1121, 0]
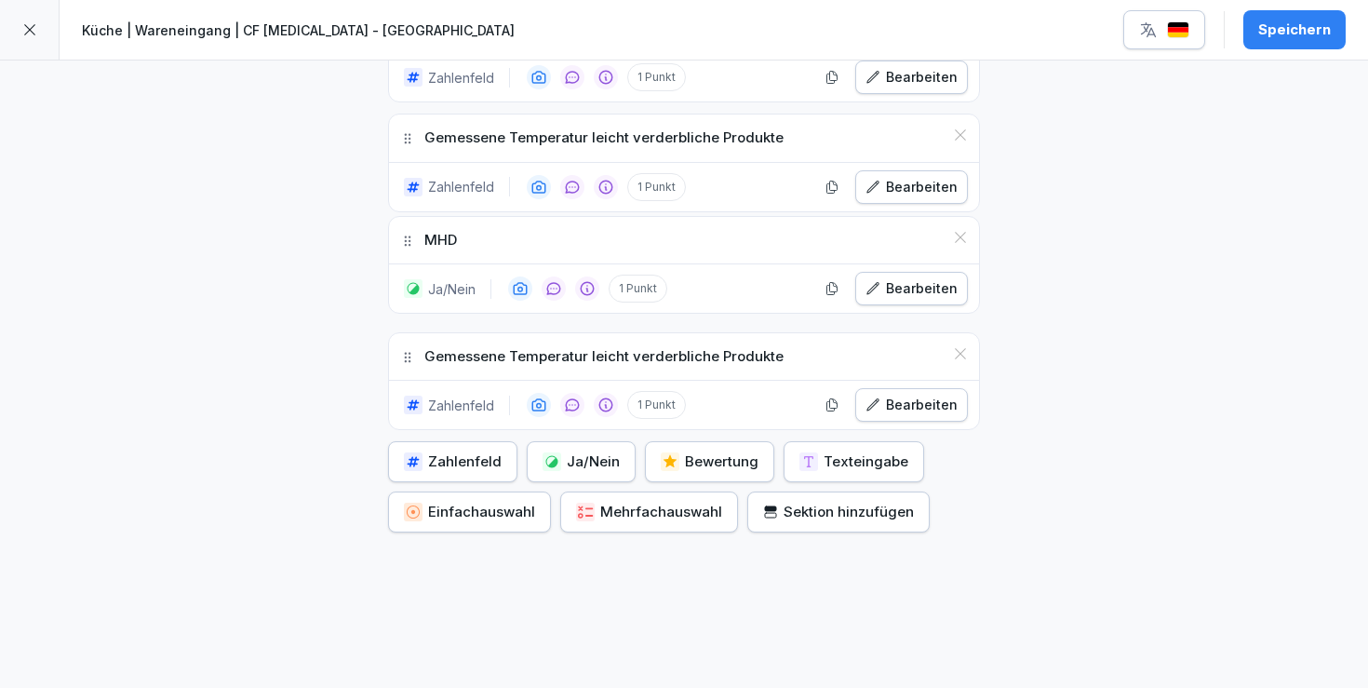
drag, startPoint x: 409, startPoint y: 267, endPoint x: 444, endPoint y: 239, distance: 45.1
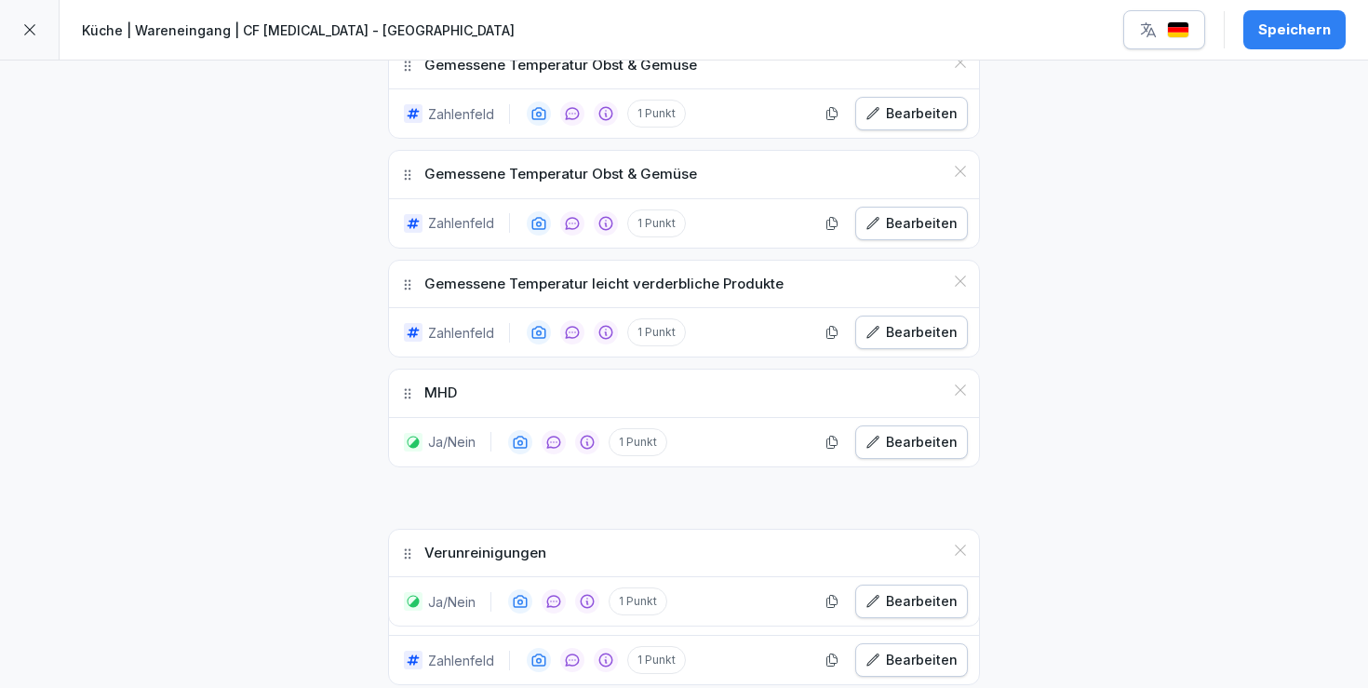
scroll to position [888, 0]
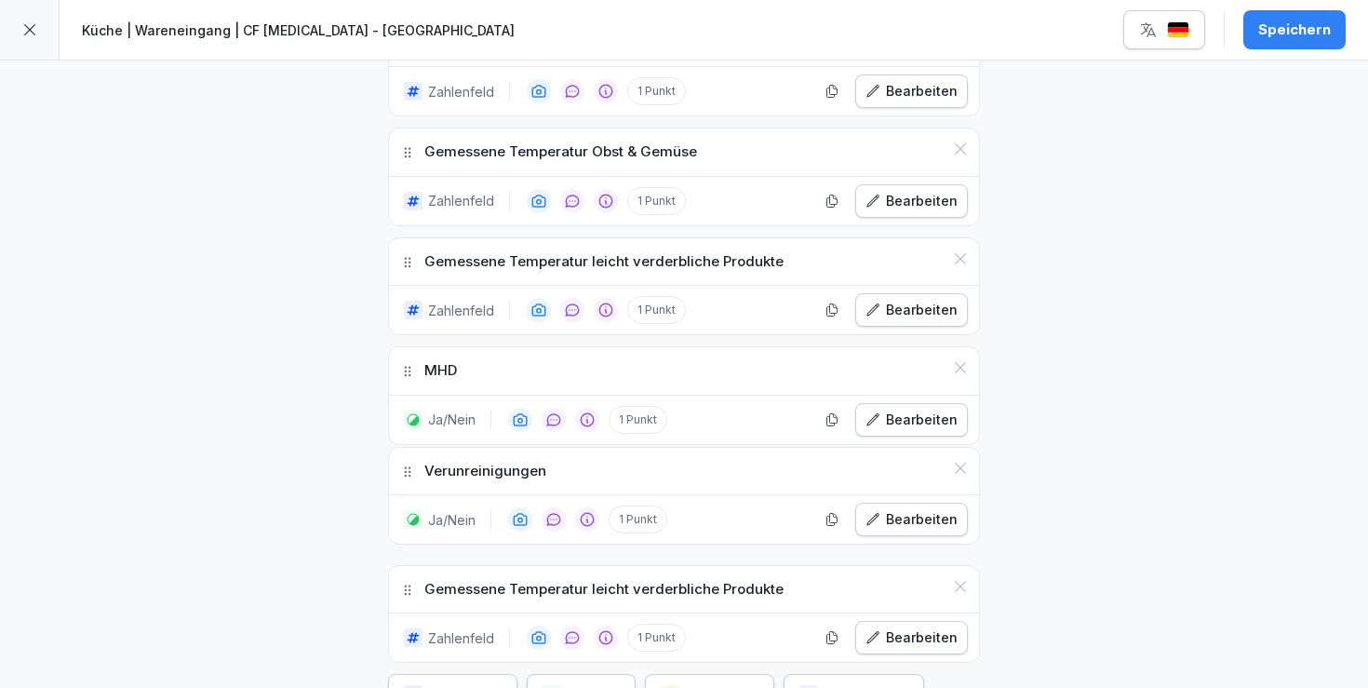
drag, startPoint x: 404, startPoint y: 365, endPoint x: 463, endPoint y: 469, distance: 119.6
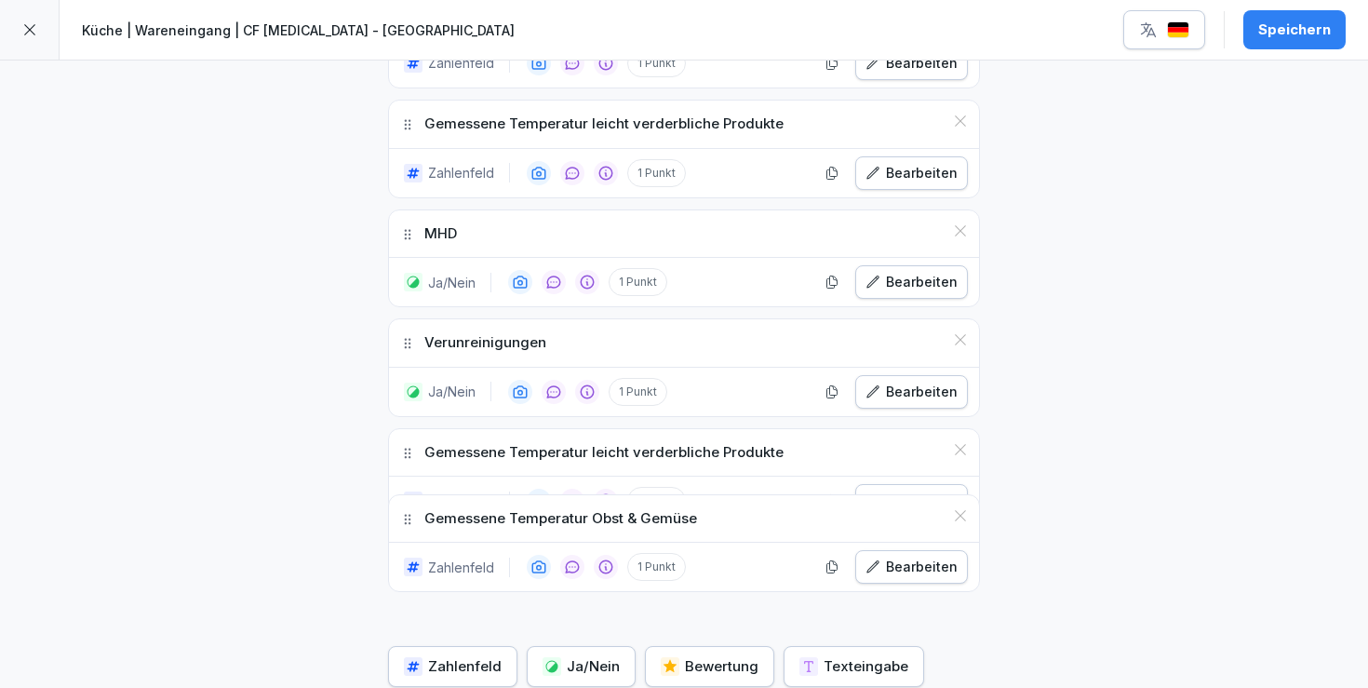
scroll to position [952, 0]
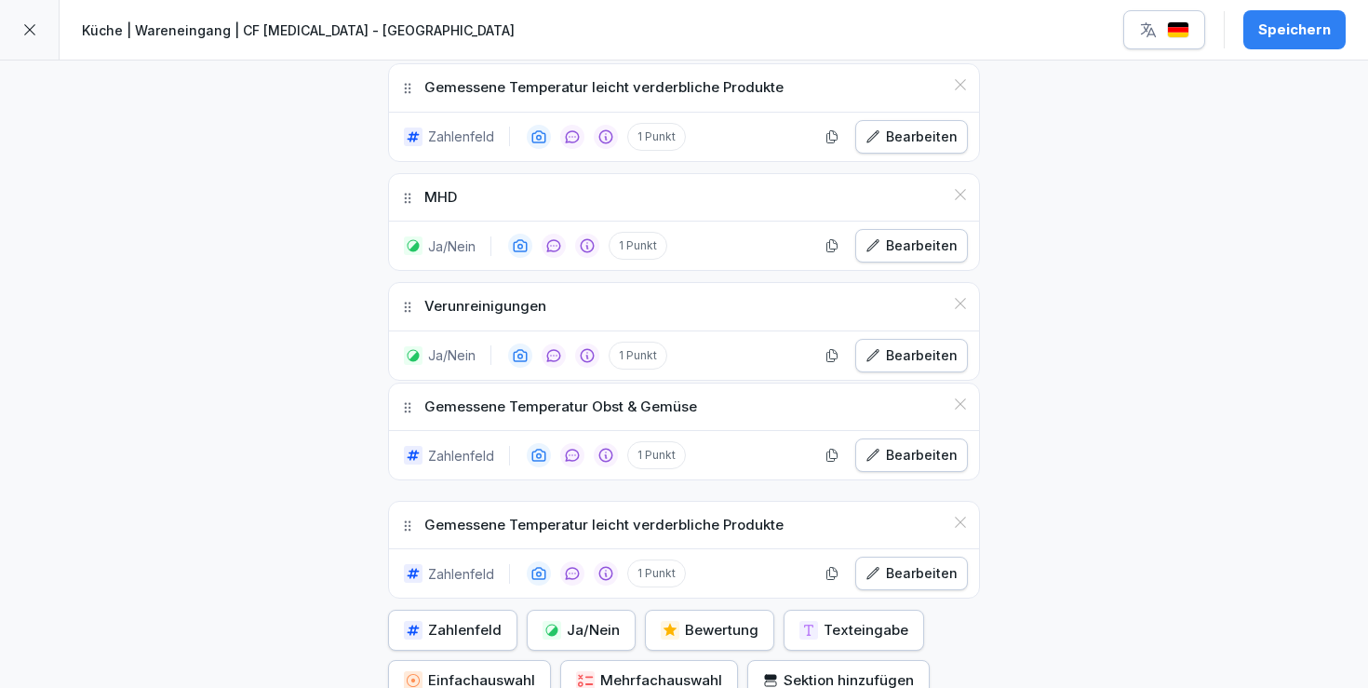
drag, startPoint x: 403, startPoint y: 373, endPoint x: 444, endPoint y: 406, distance: 52.3
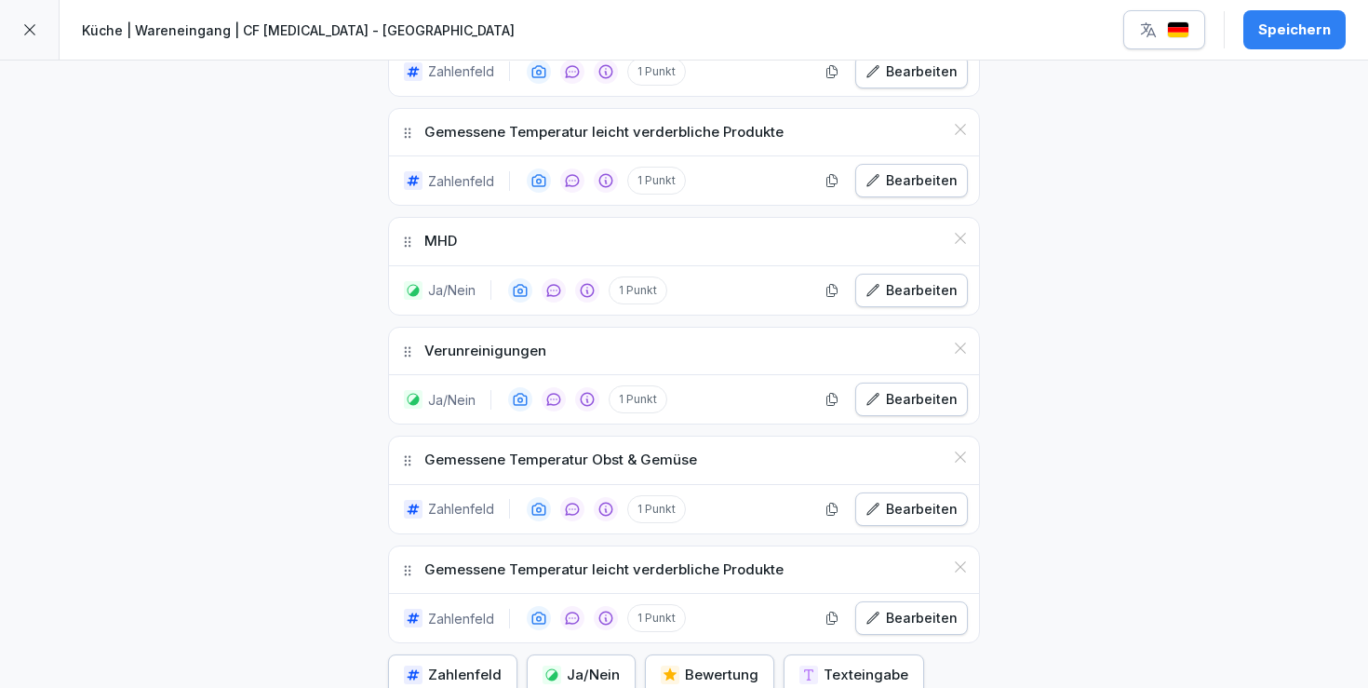
scroll to position [903, 0]
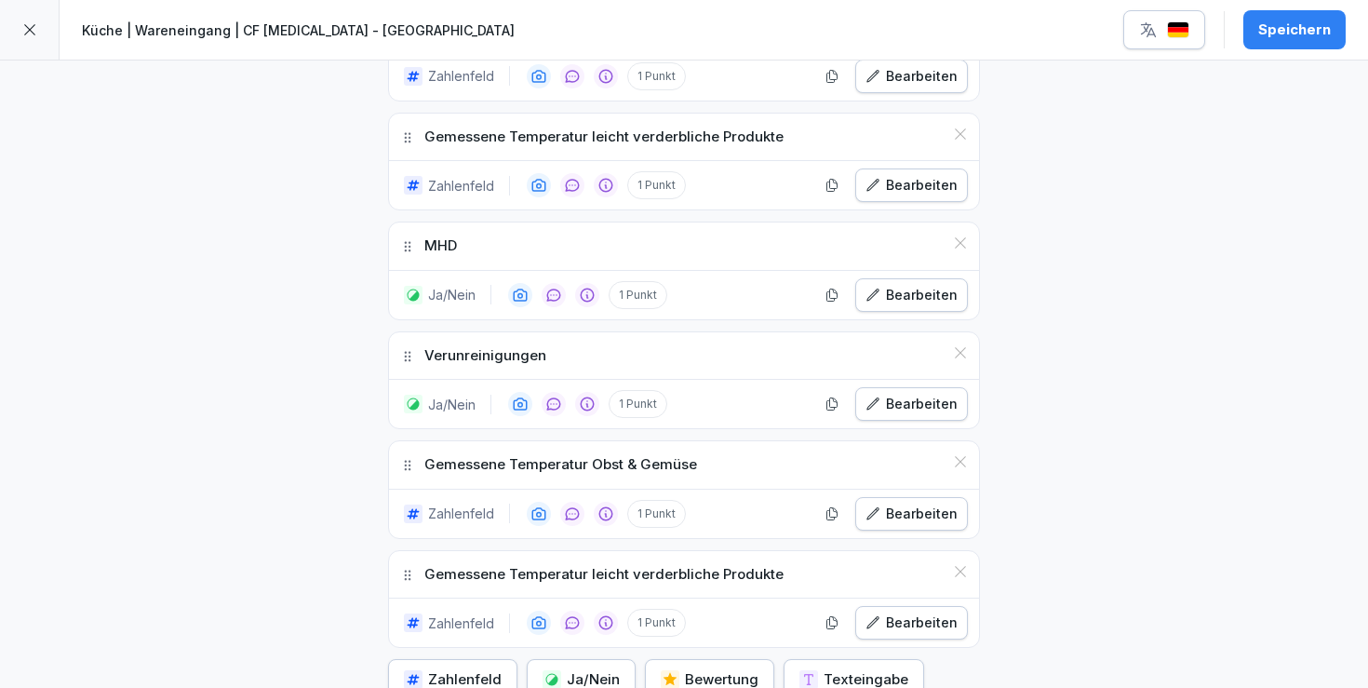
click at [1285, 30] on div "Speichern" at bounding box center [1295, 30] width 73 height 20
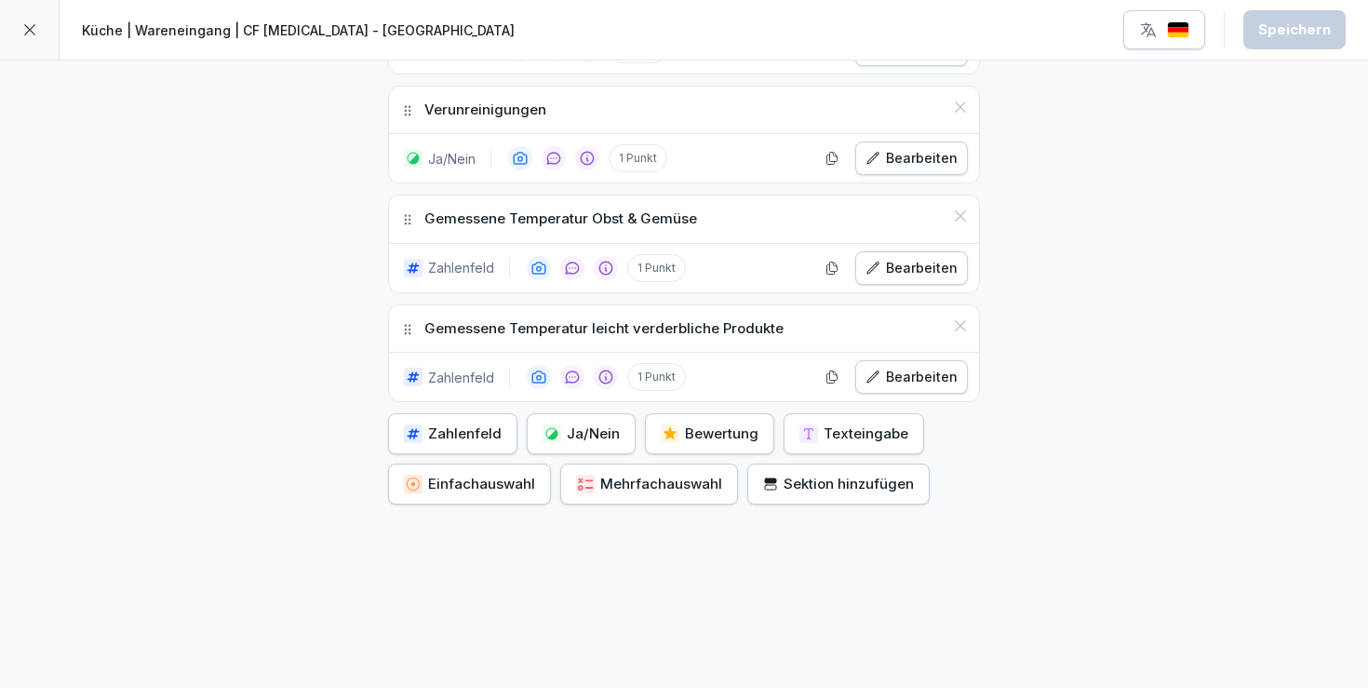
scroll to position [1148, 0]
click at [28, 41] on div at bounding box center [30, 30] width 60 height 60
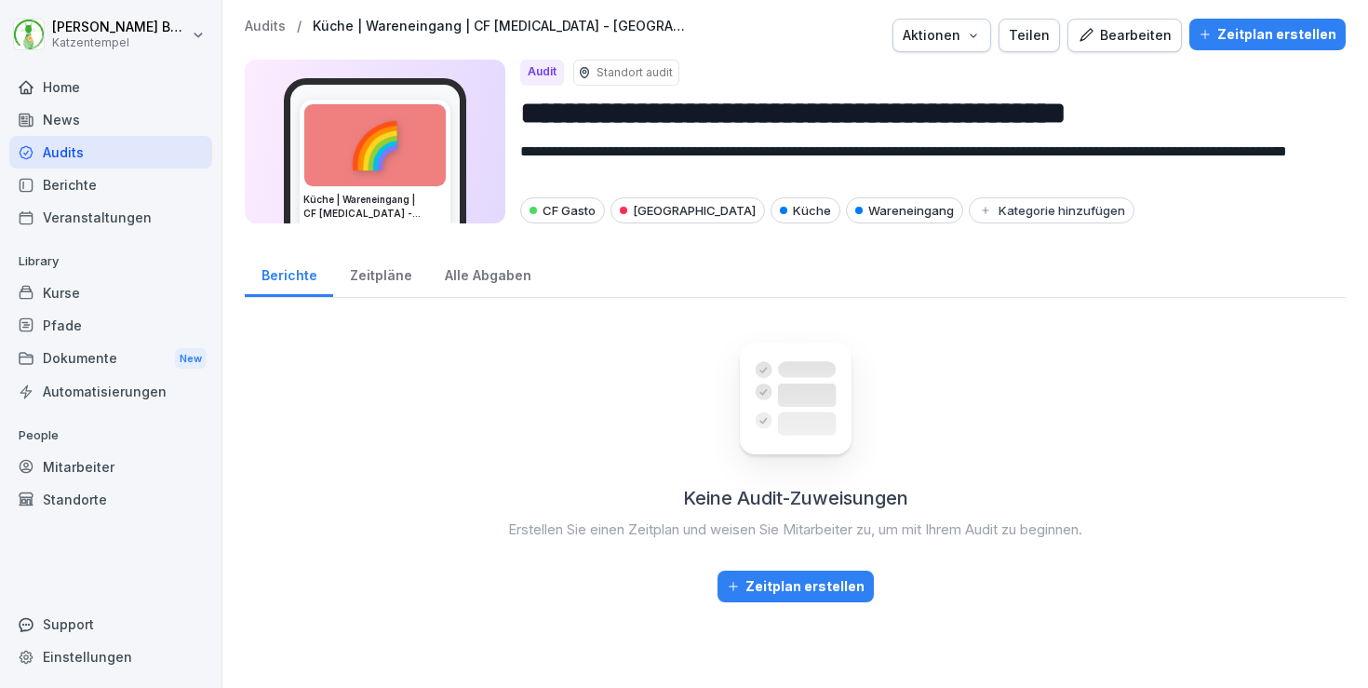
click at [251, 27] on p "Audits" at bounding box center [265, 27] width 41 height 16
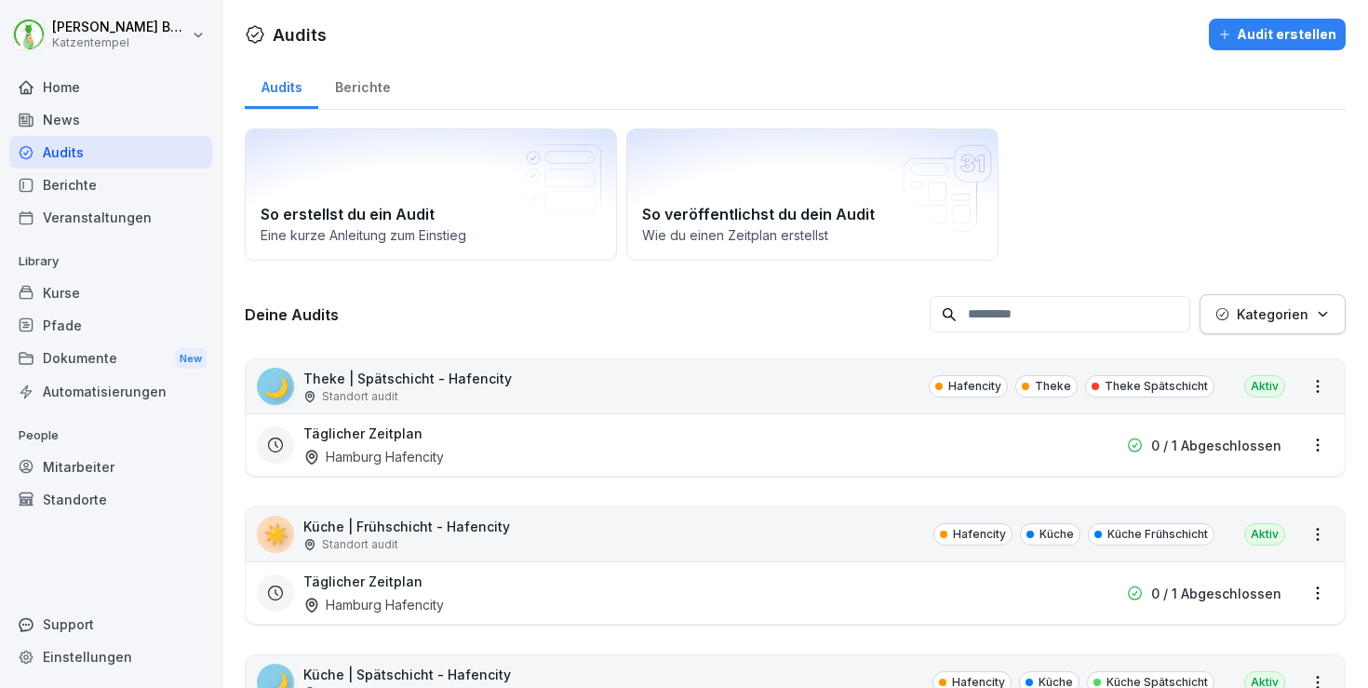
click at [1233, 315] on div "Kategorien" at bounding box center [1273, 314] width 114 height 20
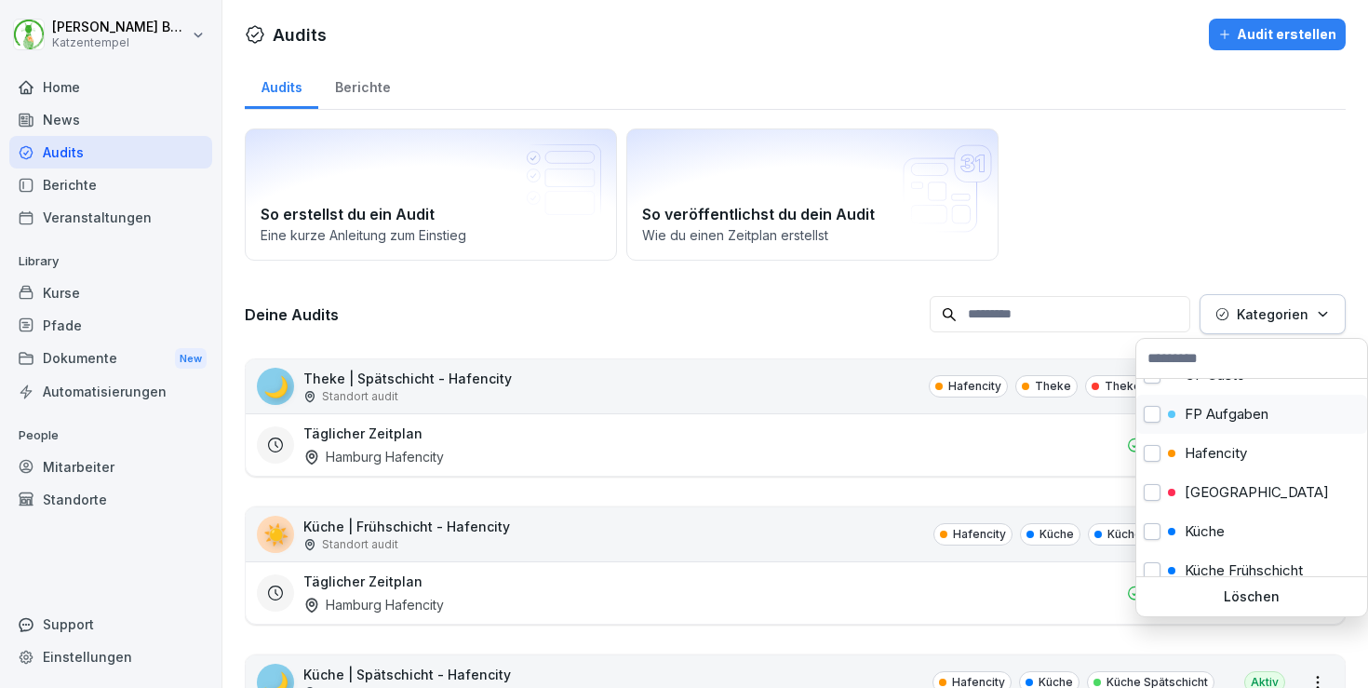
scroll to position [101, 0]
click at [1215, 496] on p "[GEOGRAPHIC_DATA]" at bounding box center [1257, 492] width 144 height 17
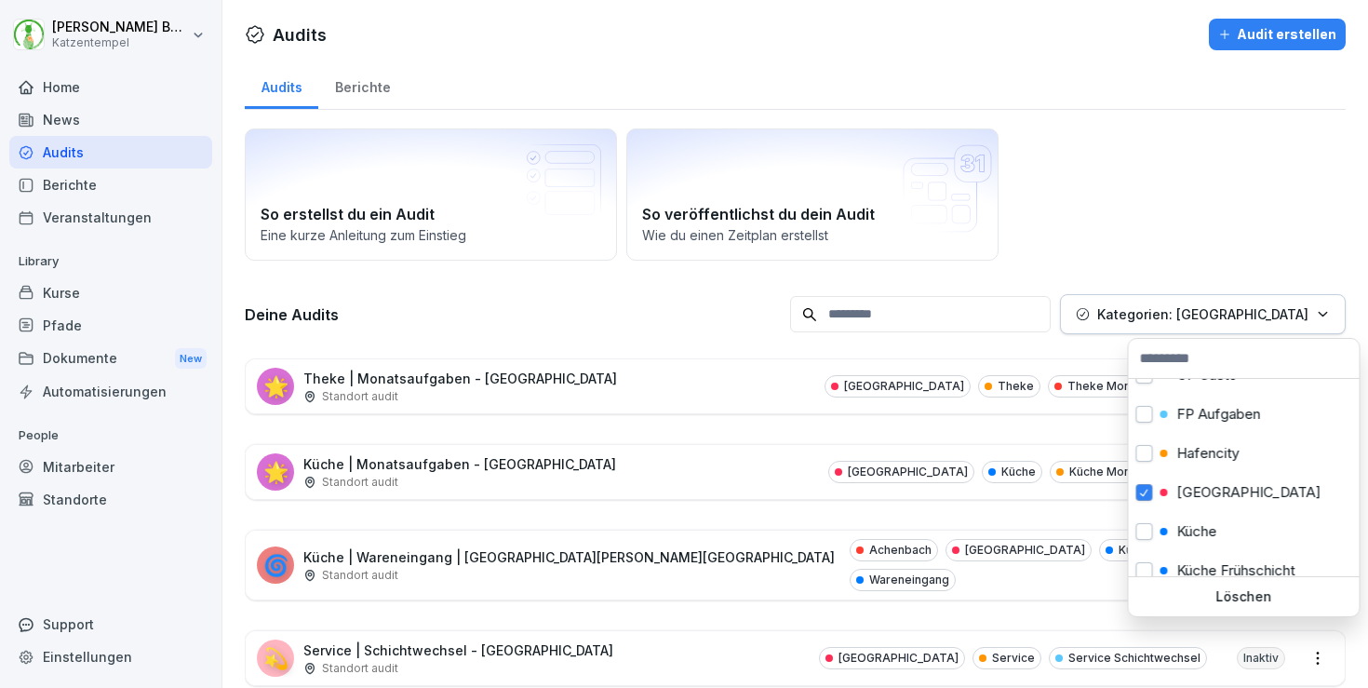
click at [693, 386] on html "[PERSON_NAME] Katzentempel Home News Audits Berichte Veranstaltungen Library Ku…" at bounding box center [684, 344] width 1368 height 688
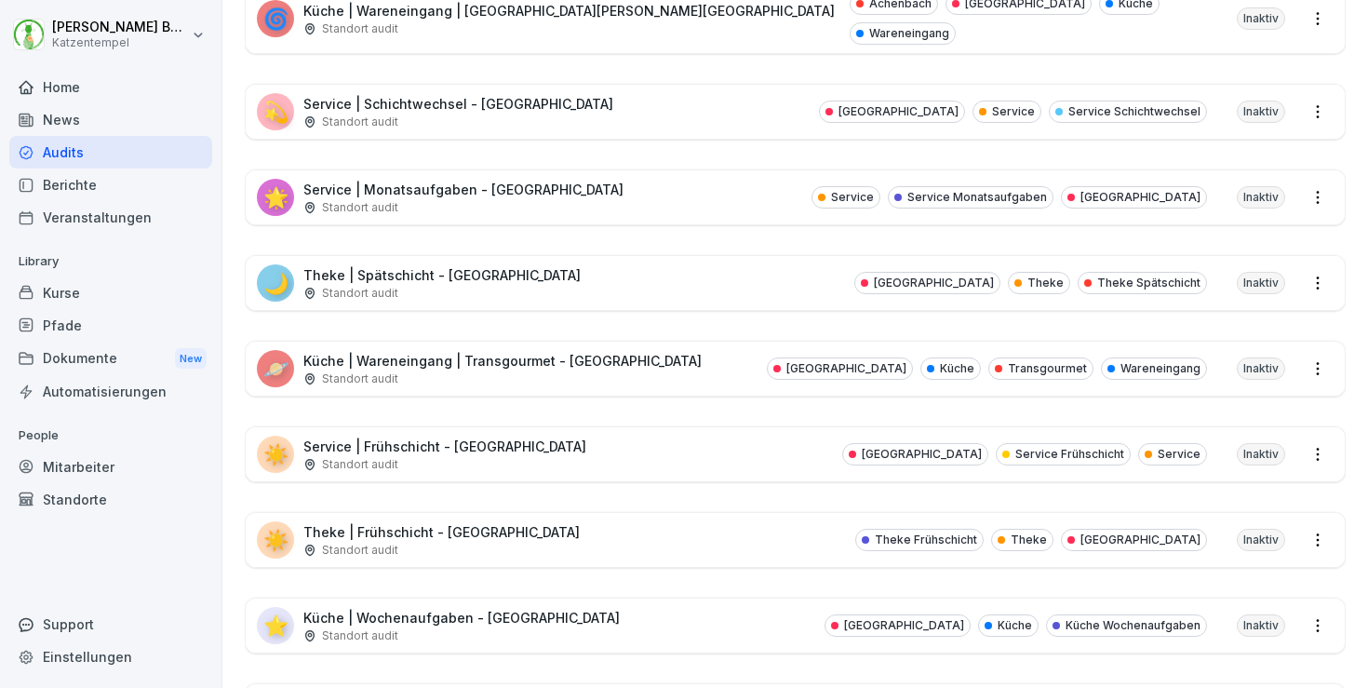
scroll to position [547, 0]
click at [703, 531] on div "☀️ Theke | Frühschicht - [GEOGRAPHIC_DATA] Standort audit Theke Frühschicht The…" at bounding box center [795, 539] width 1099 height 54
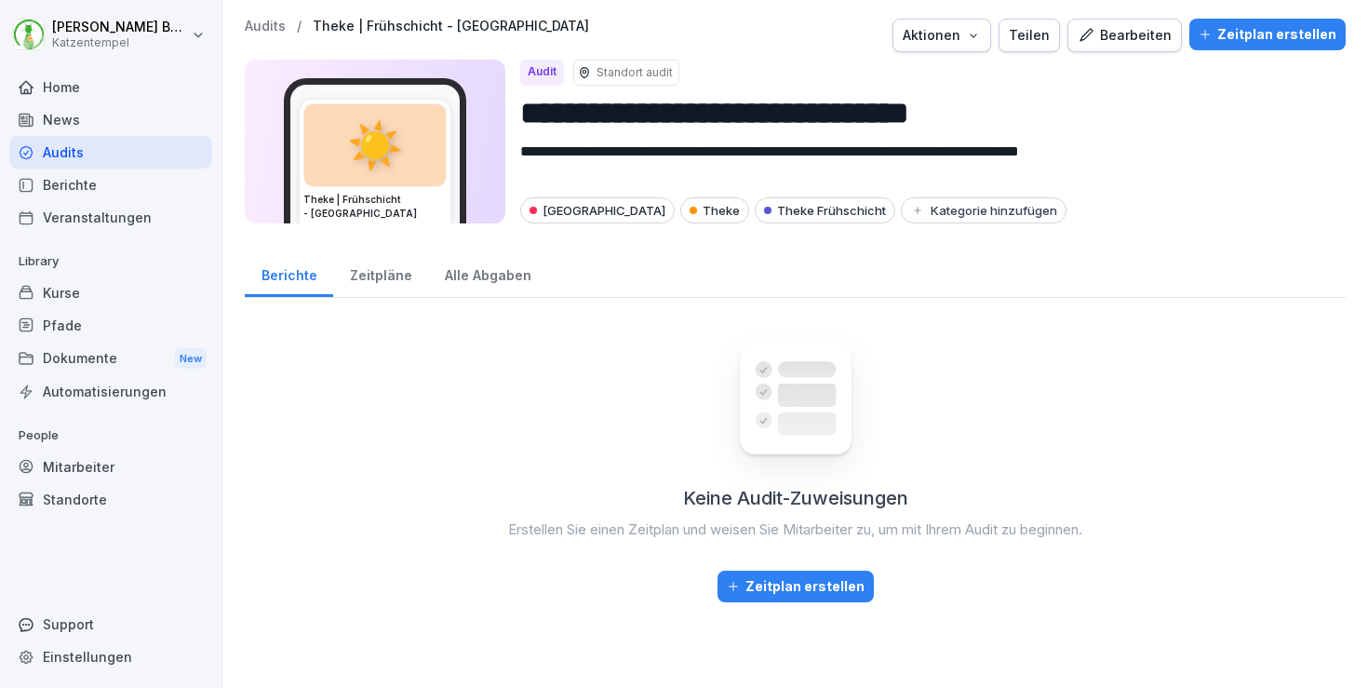
click at [1114, 53] on div "**********" at bounding box center [795, 127] width 1101 height 216
click at [1119, 37] on div "Bearbeiten" at bounding box center [1125, 35] width 94 height 20
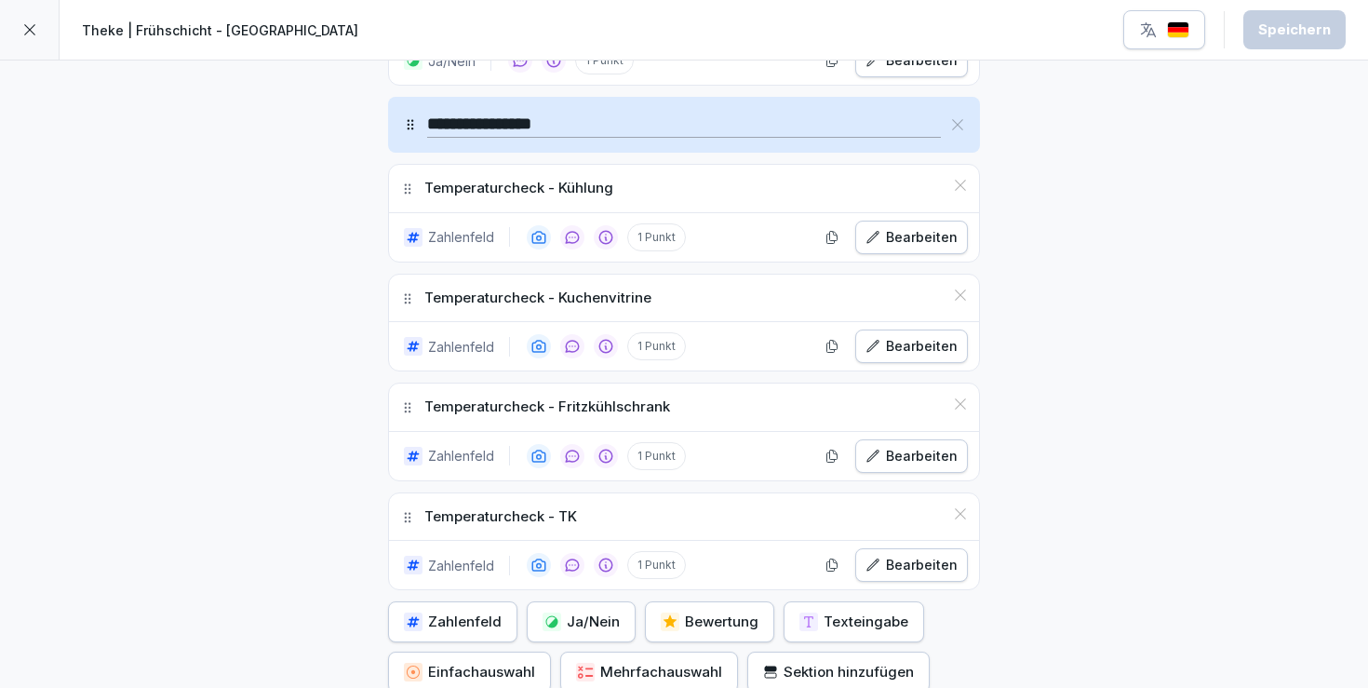
scroll to position [2101, 0]
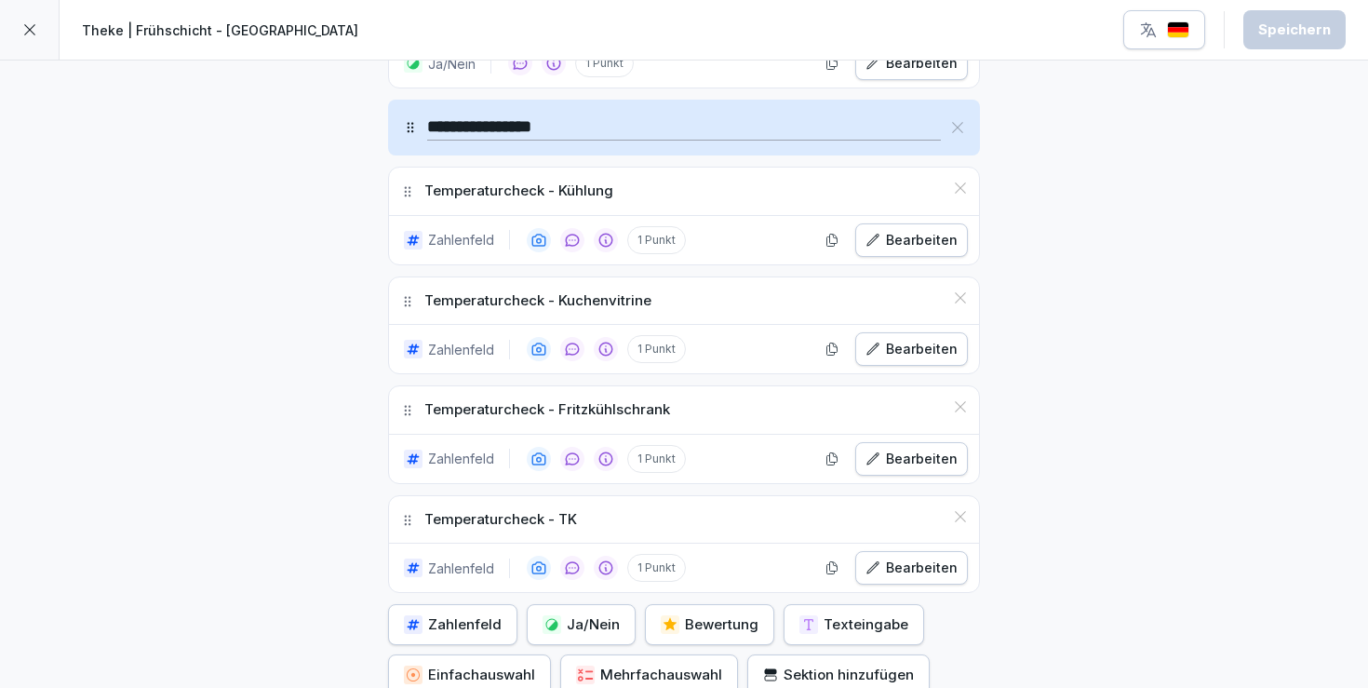
click at [920, 560] on div "Bearbeiten" at bounding box center [912, 568] width 92 height 20
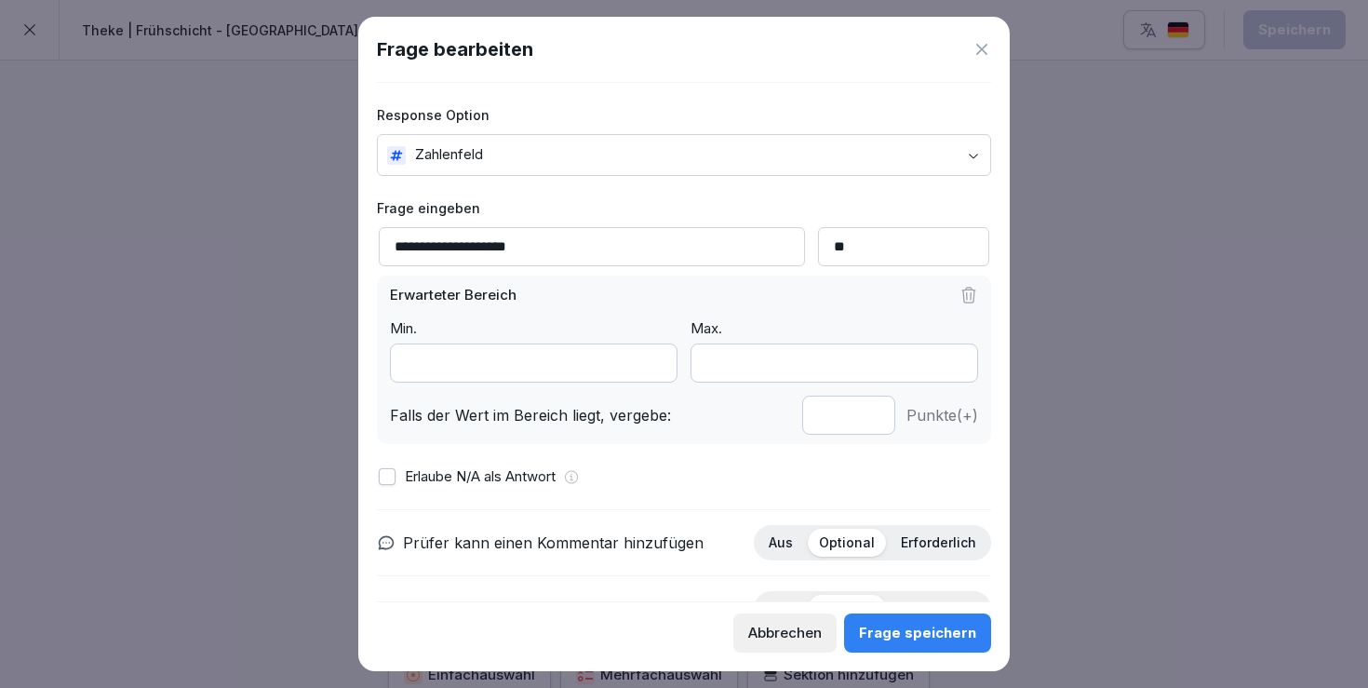
click at [527, 244] on input "**********" at bounding box center [592, 246] width 426 height 39
type input "**********"
click at [901, 615] on button "Frage speichern" at bounding box center [917, 632] width 147 height 39
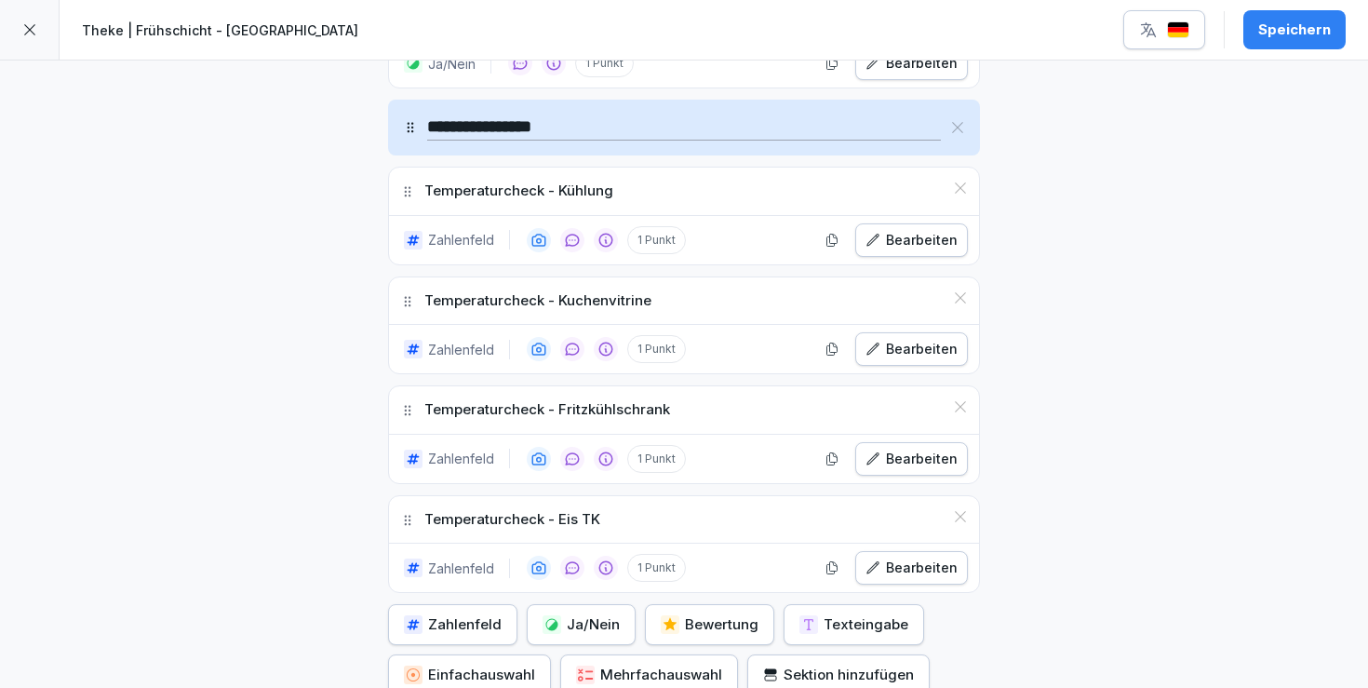
click at [887, 239] on div "Bearbeiten" at bounding box center [912, 240] width 92 height 20
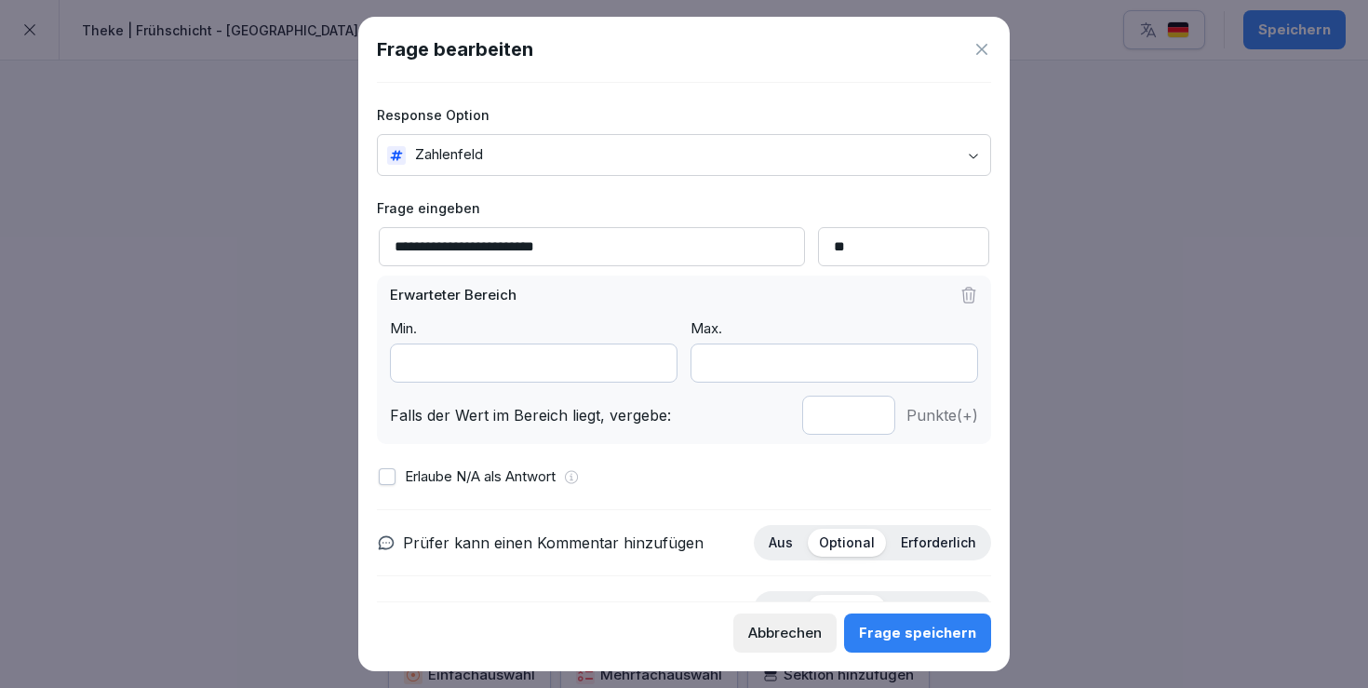
click at [525, 249] on input "**********" at bounding box center [592, 246] width 426 height 39
type input "**********"
click at [899, 637] on div "Frage speichern" at bounding box center [917, 633] width 117 height 20
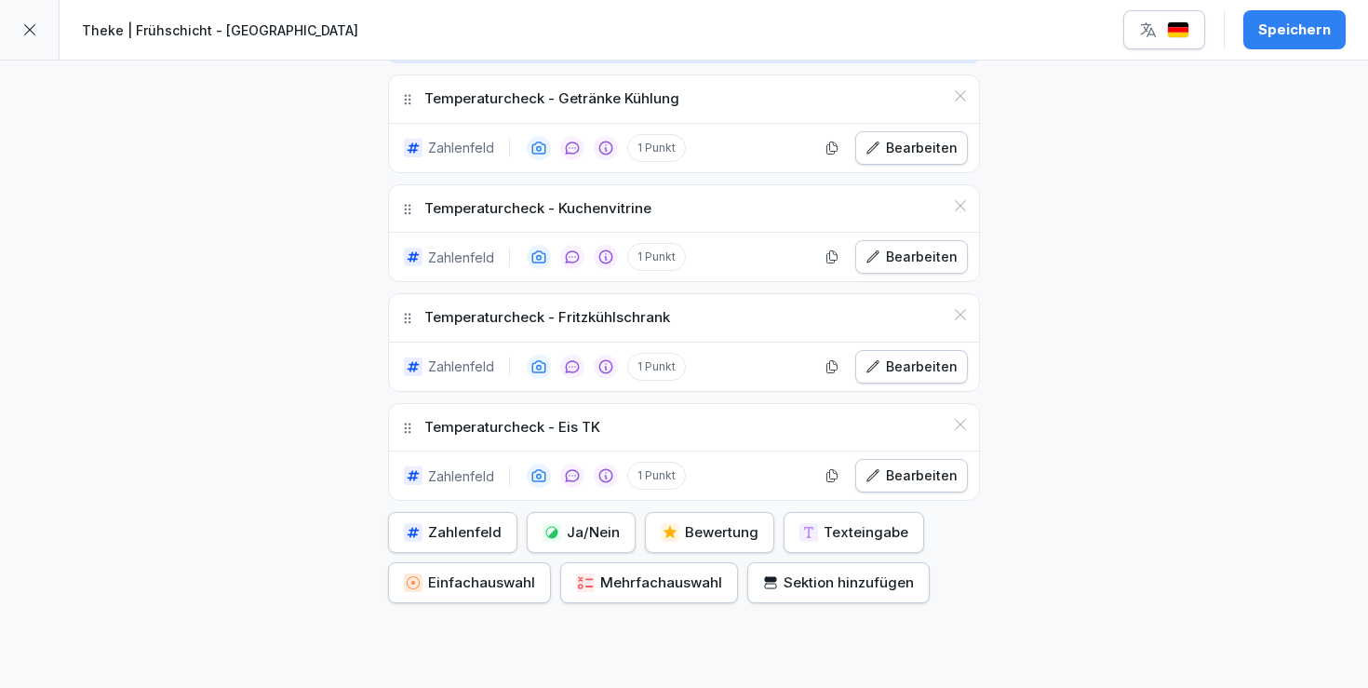
scroll to position [2196, 0]
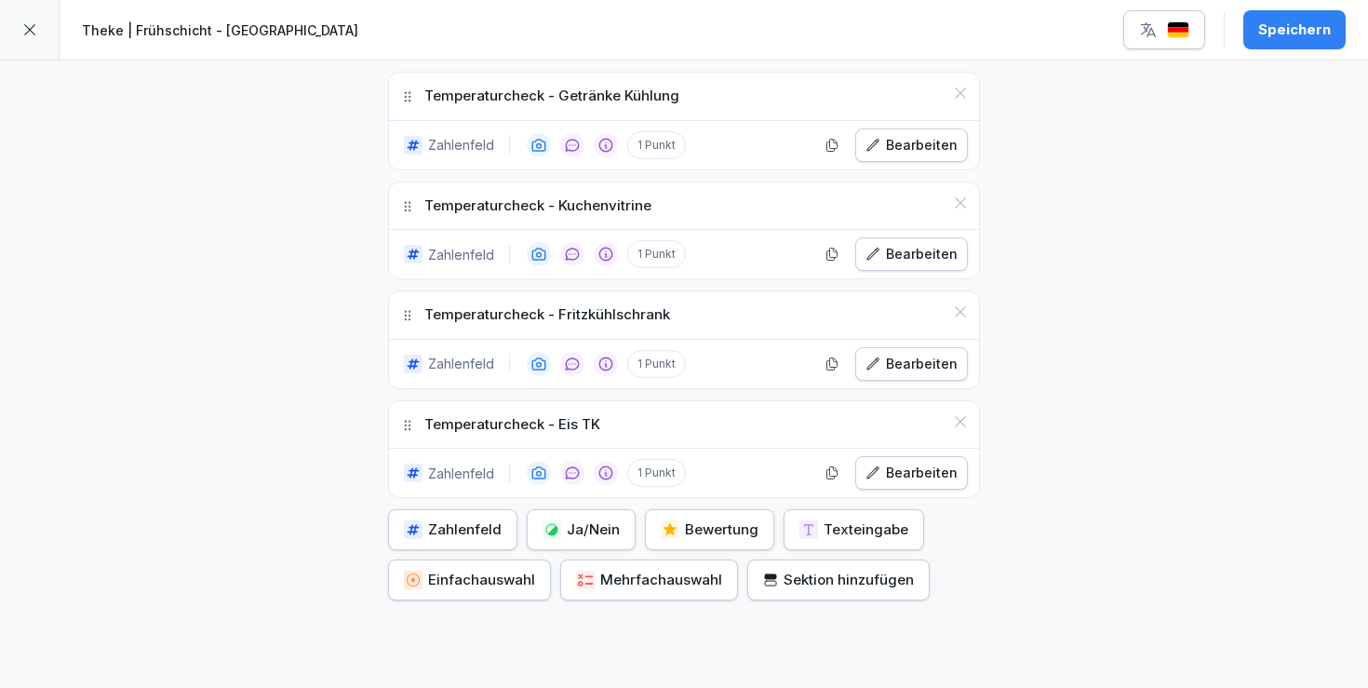
click at [1299, 33] on div "Speichern" at bounding box center [1295, 30] width 73 height 20
click at [1159, 18] on button "button" at bounding box center [1165, 29] width 82 height 39
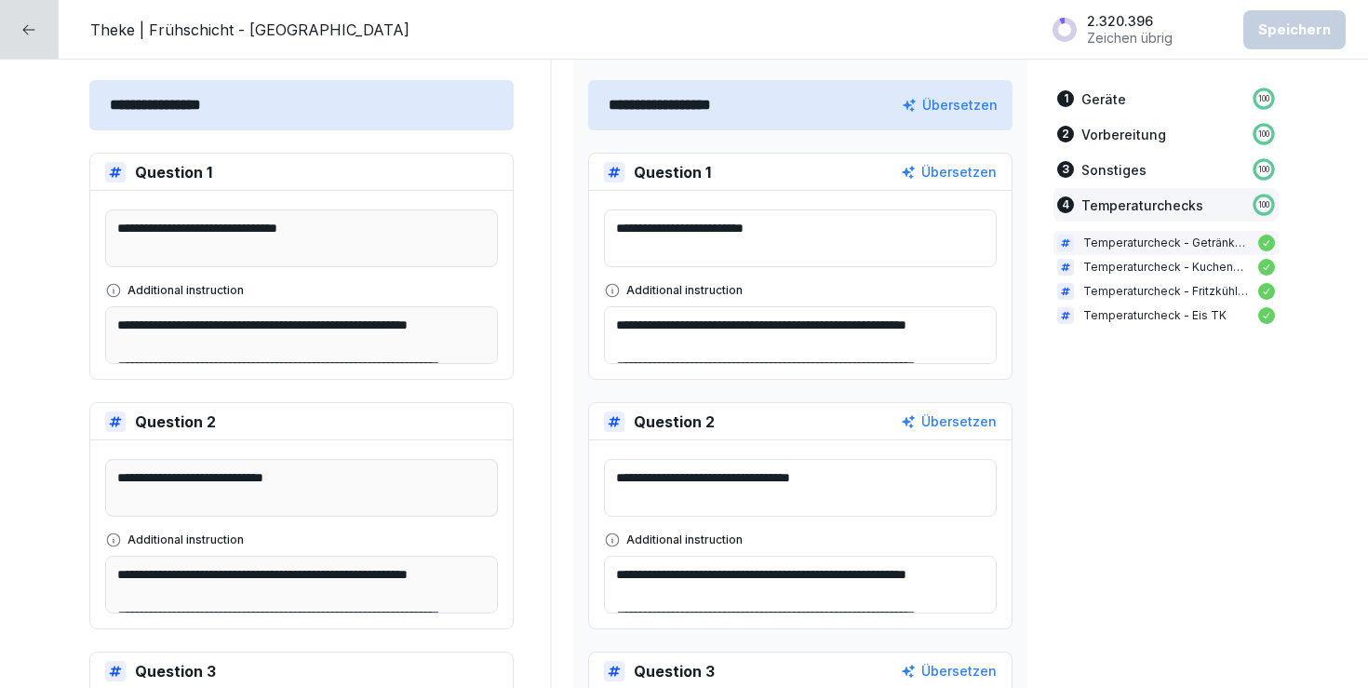
scroll to position [3691, 0]
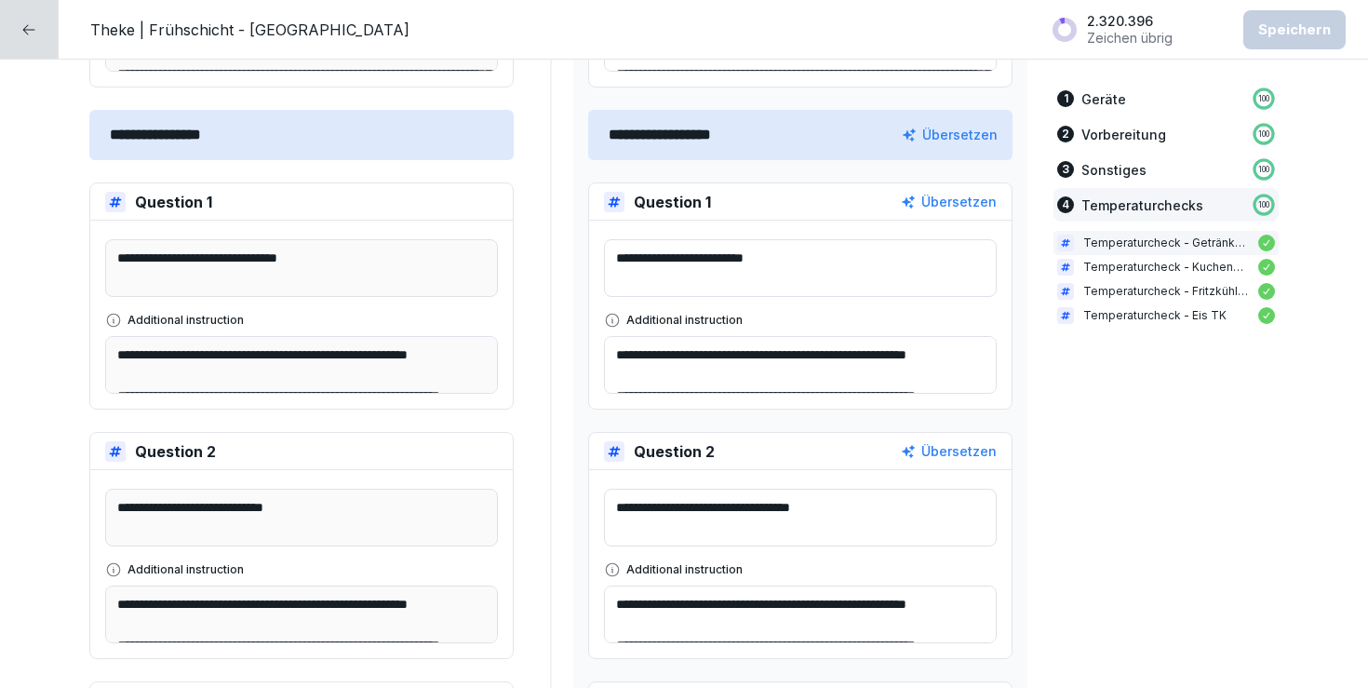
click at [749, 259] on textarea "**********" at bounding box center [800, 268] width 393 height 58
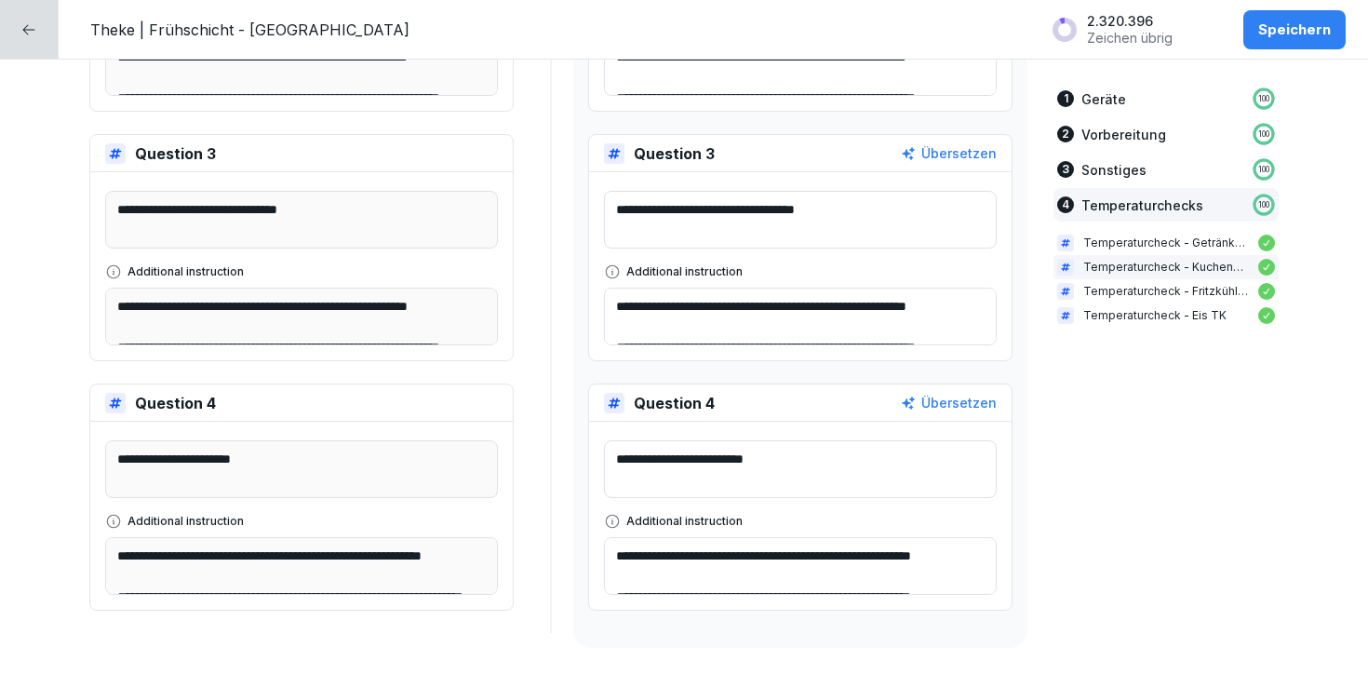
scroll to position [4259, 0]
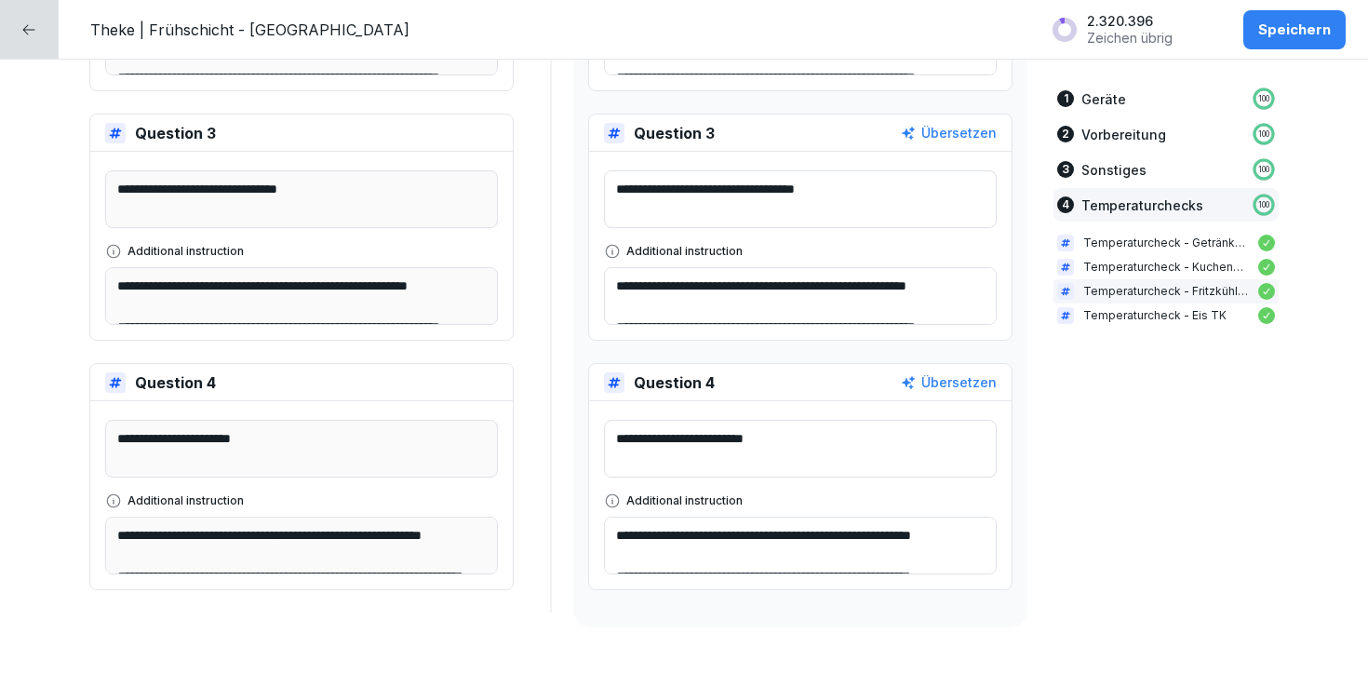
type textarea "**********"
click at [748, 436] on textarea "**********" at bounding box center [800, 449] width 393 height 58
type textarea "**********"
click at [1286, 23] on div "Speichern" at bounding box center [1295, 30] width 73 height 20
click at [30, 34] on icon at bounding box center [28, 29] width 15 height 15
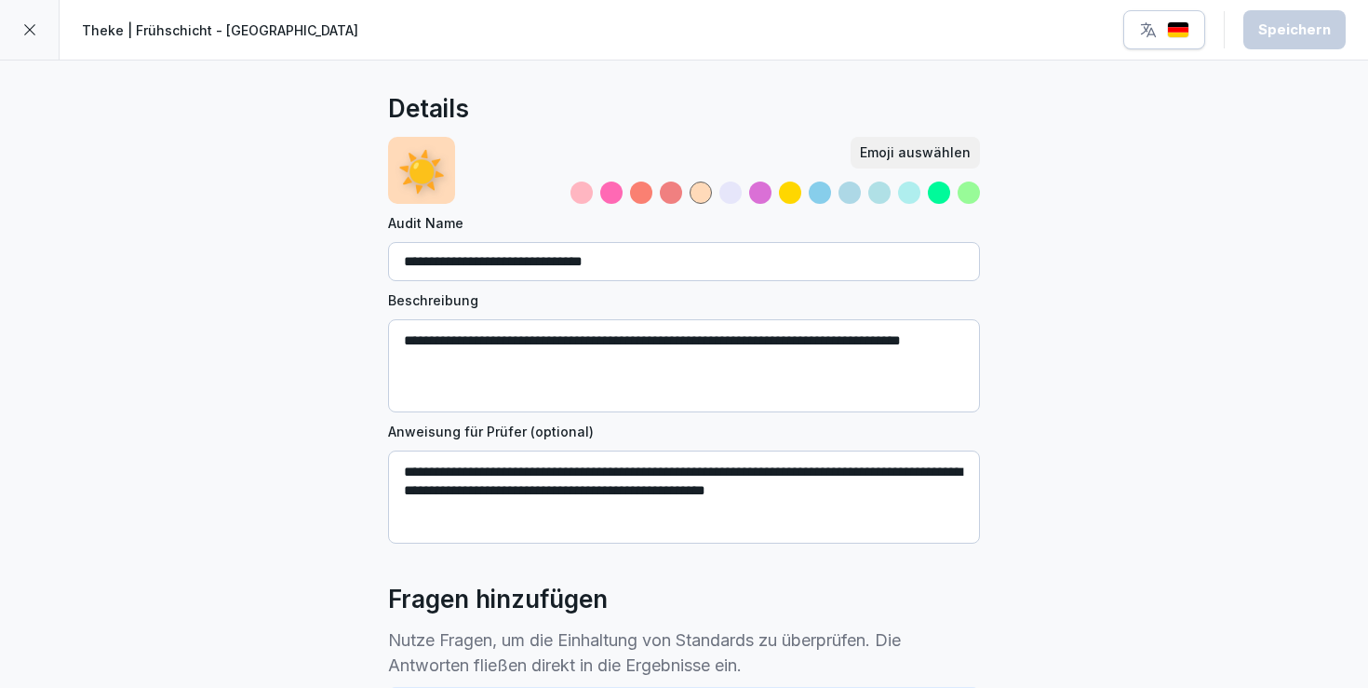
click at [30, 34] on icon at bounding box center [29, 29] width 15 height 15
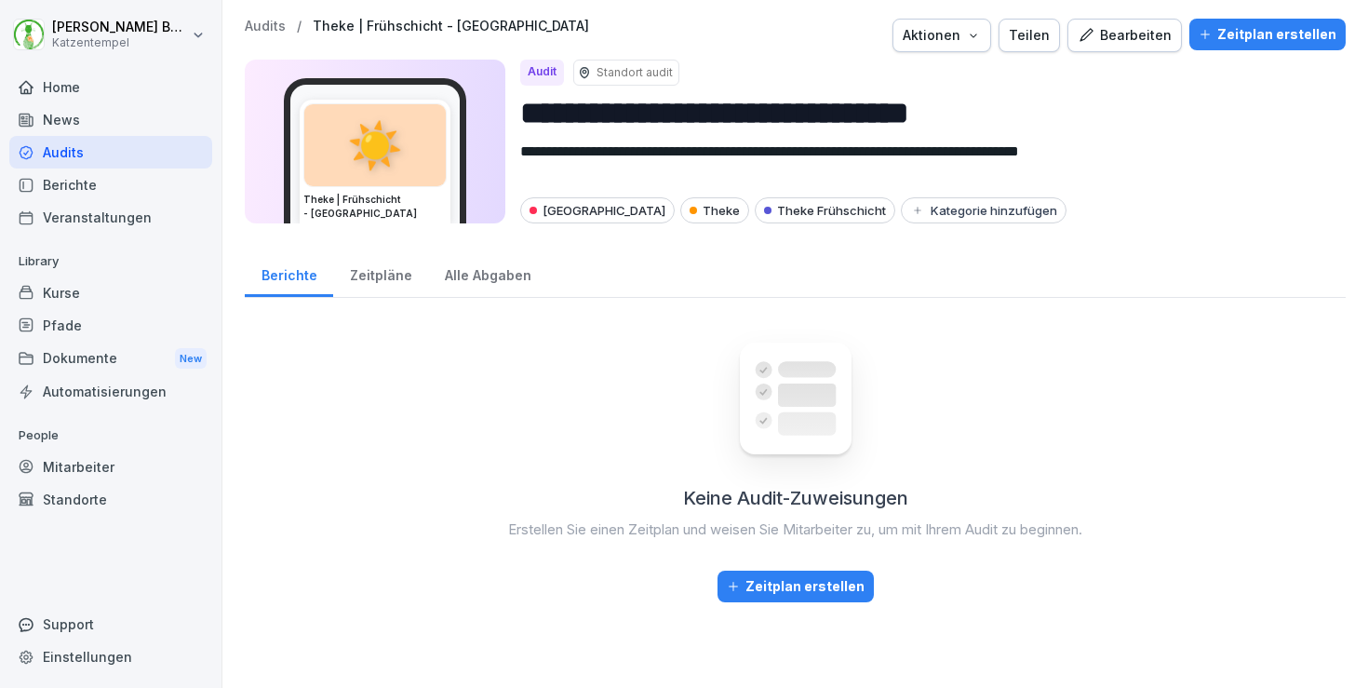
click at [249, 31] on p "Audits" at bounding box center [265, 27] width 41 height 16
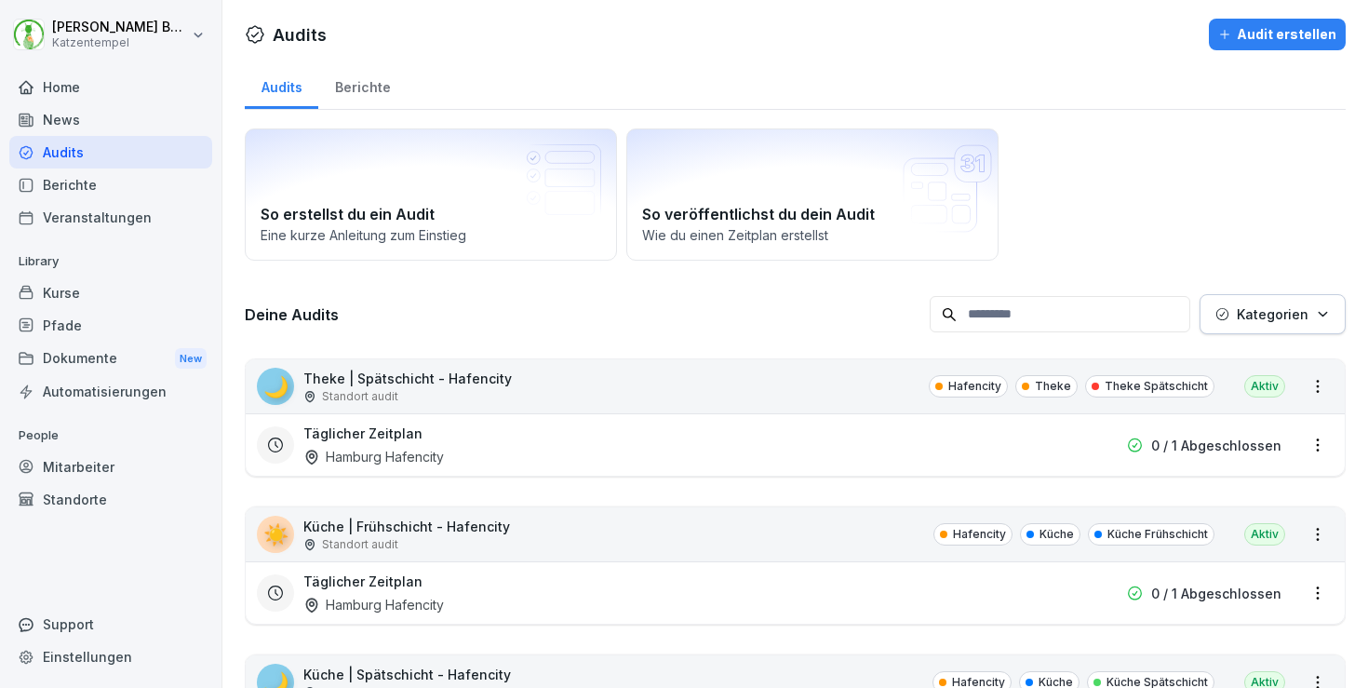
click at [1253, 317] on p "Kategorien" at bounding box center [1273, 314] width 72 height 20
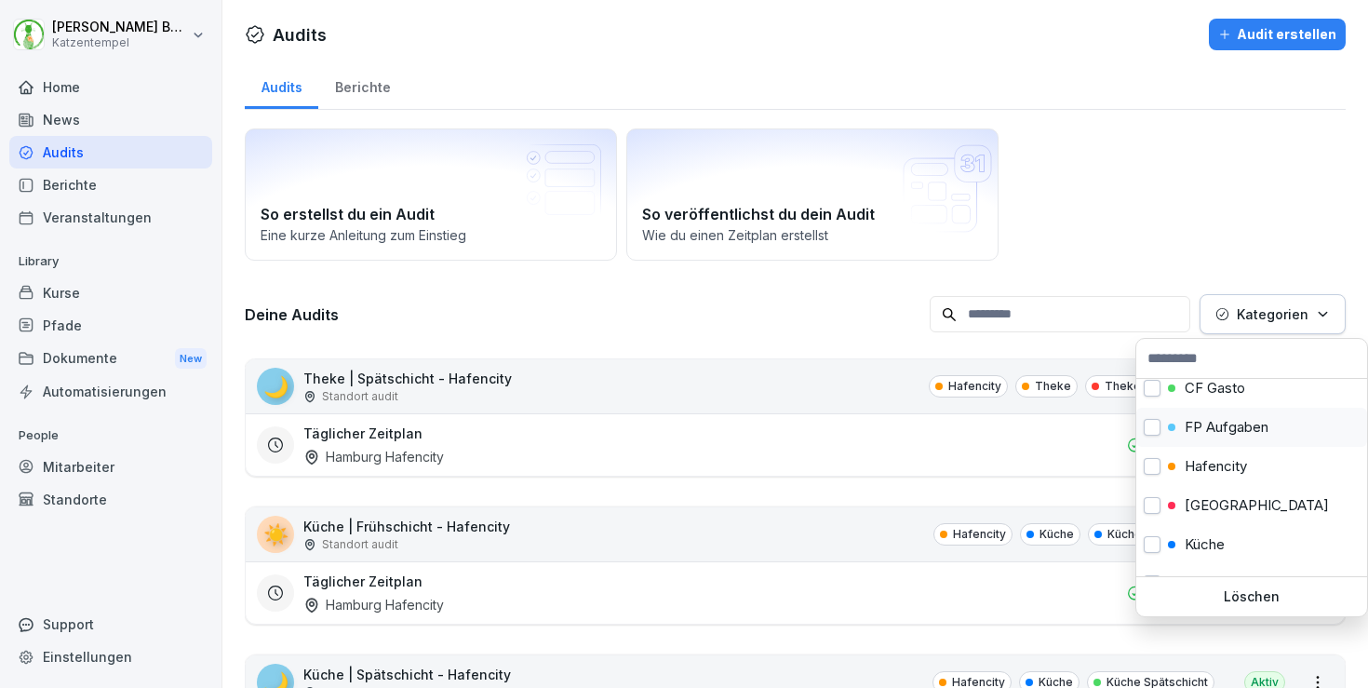
scroll to position [150, 0]
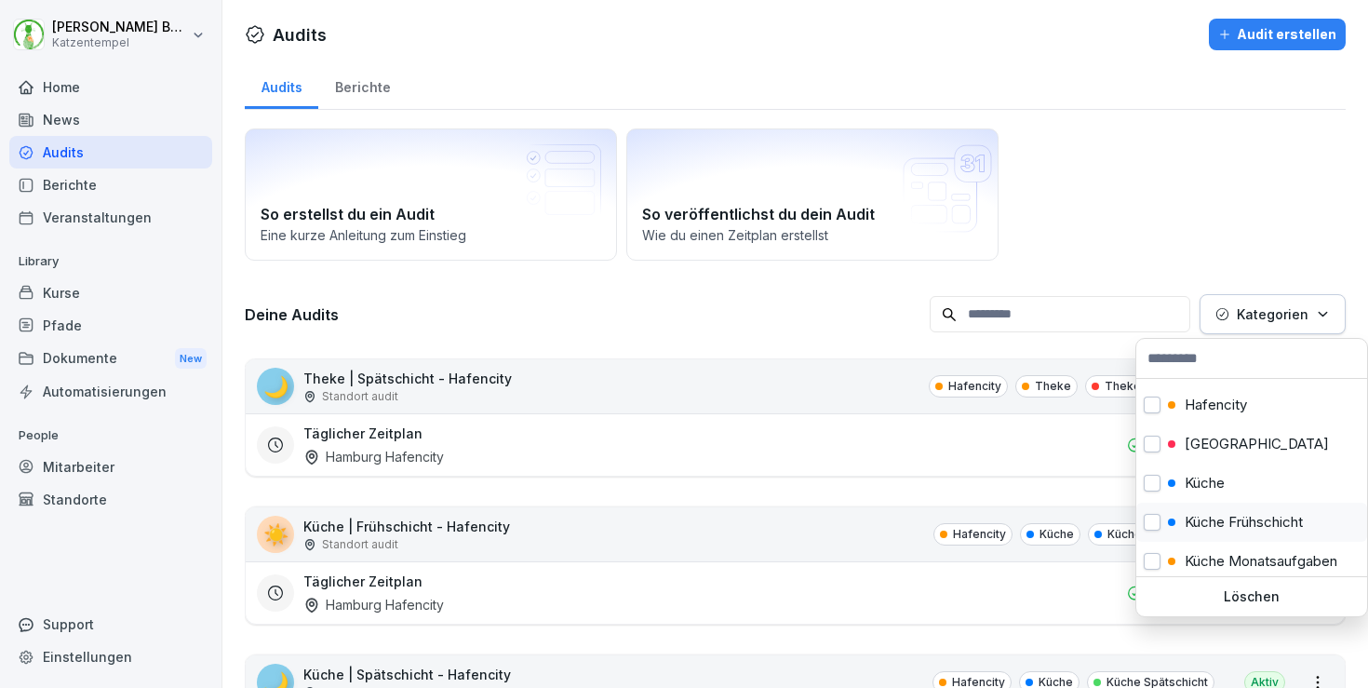
click at [1201, 514] on p "Küche Frühschicht" at bounding box center [1244, 522] width 118 height 17
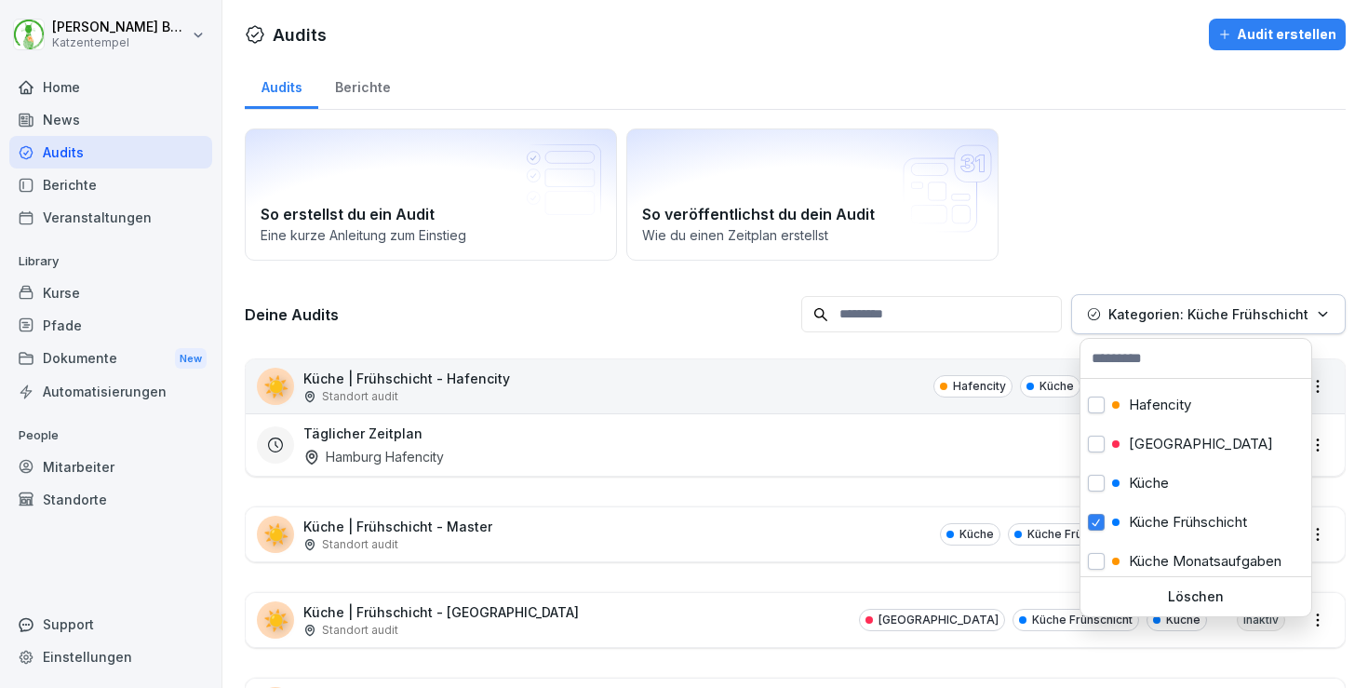
click at [782, 308] on html "[PERSON_NAME] Katzentempel Home News Audits Berichte Veranstaltungen Library Ku…" at bounding box center [684, 344] width 1368 height 688
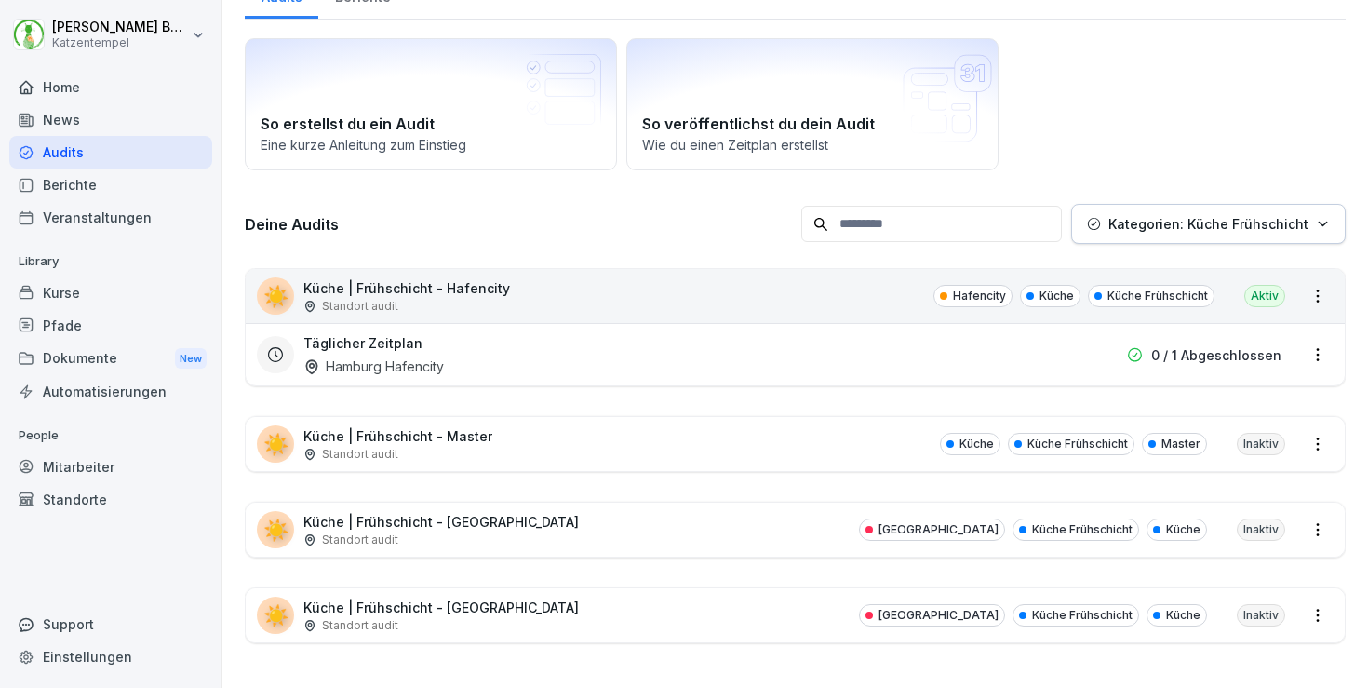
scroll to position [90, 0]
click at [587, 613] on div "☀️ Küche | Frühschicht - [GEOGRAPHIC_DATA] Standort [GEOGRAPHIC_DATA] Küche Frü…" at bounding box center [795, 615] width 1099 height 54
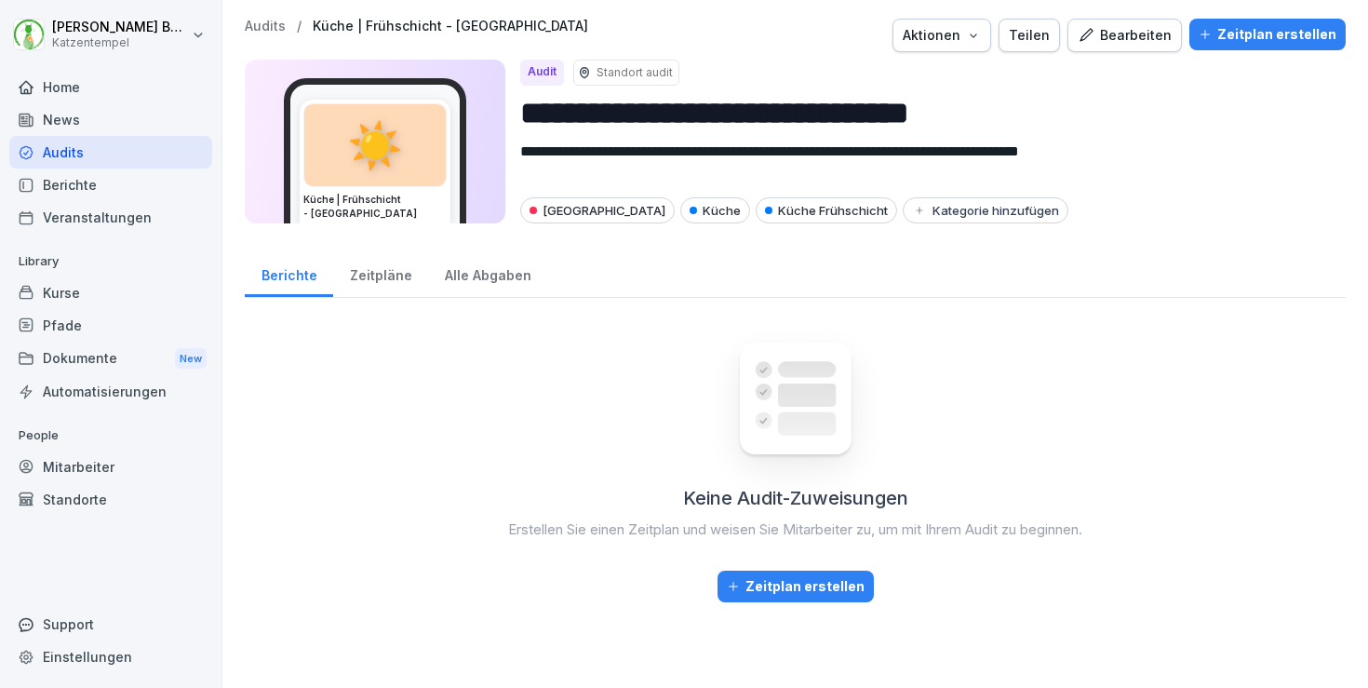
click at [1144, 38] on div "Bearbeiten" at bounding box center [1125, 35] width 94 height 20
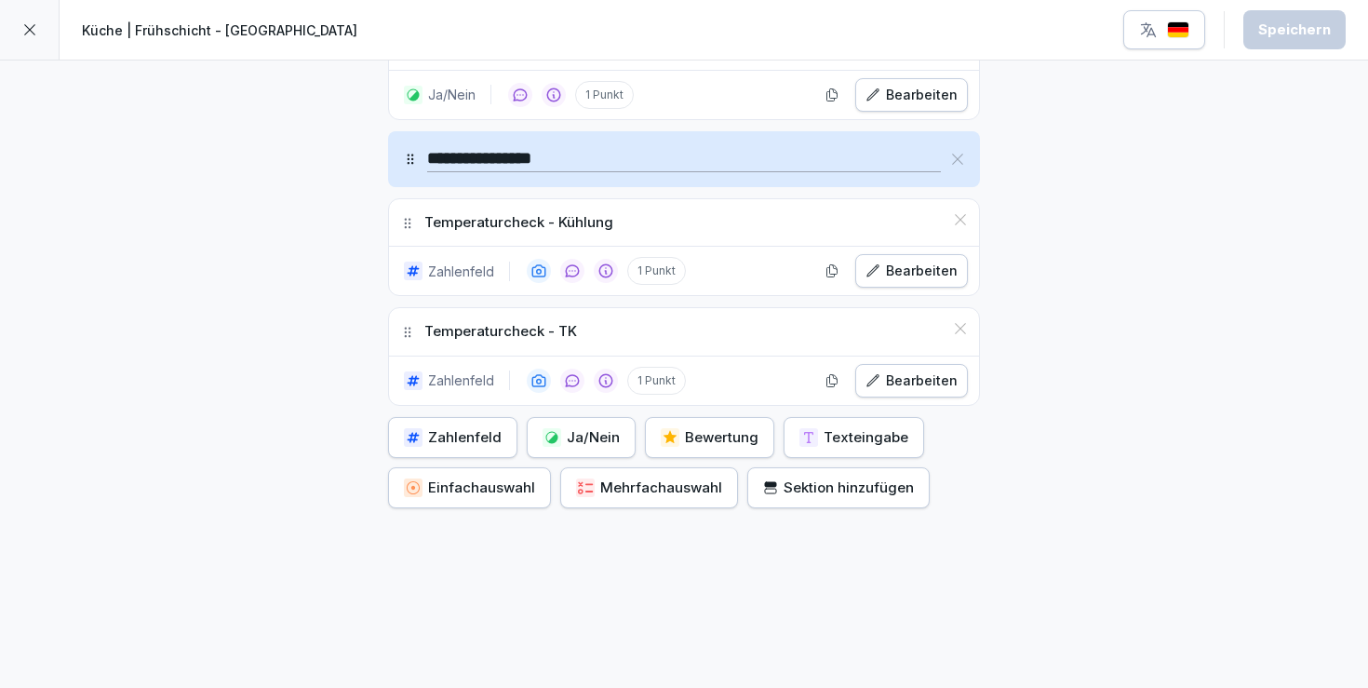
scroll to position [2178, 0]
click at [887, 266] on div "Bearbeiten" at bounding box center [912, 272] width 92 height 20
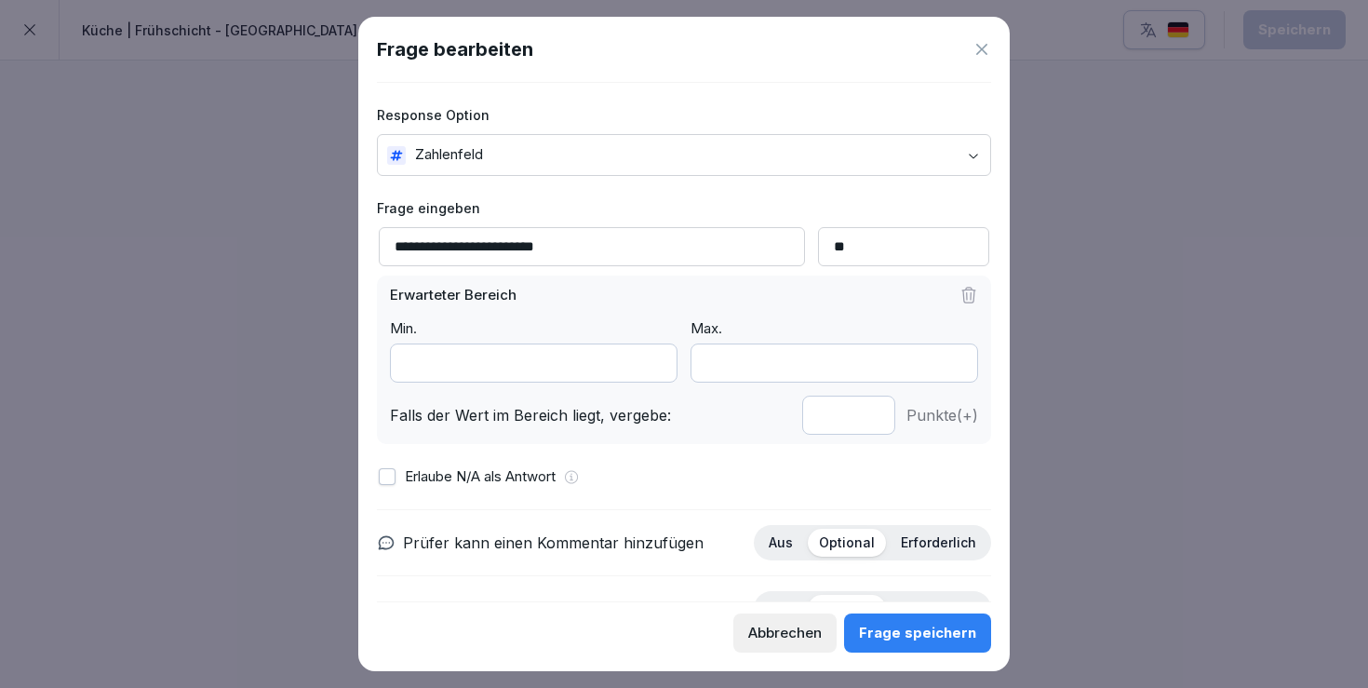
click at [637, 245] on input "**********" at bounding box center [592, 246] width 426 height 39
click at [598, 241] on input "**********" at bounding box center [592, 246] width 426 height 39
type input "**********"
click at [914, 630] on div "Frage speichern" at bounding box center [917, 633] width 117 height 20
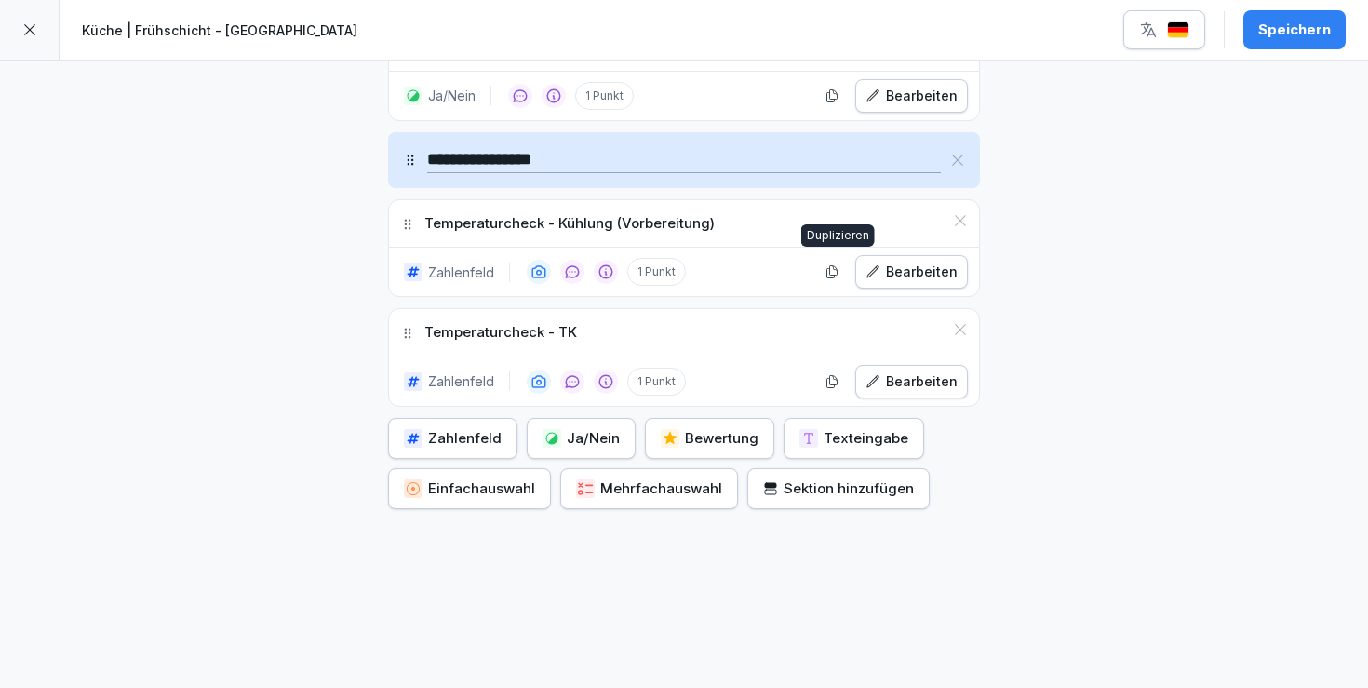
click at [835, 270] on icon "button" at bounding box center [832, 271] width 15 height 15
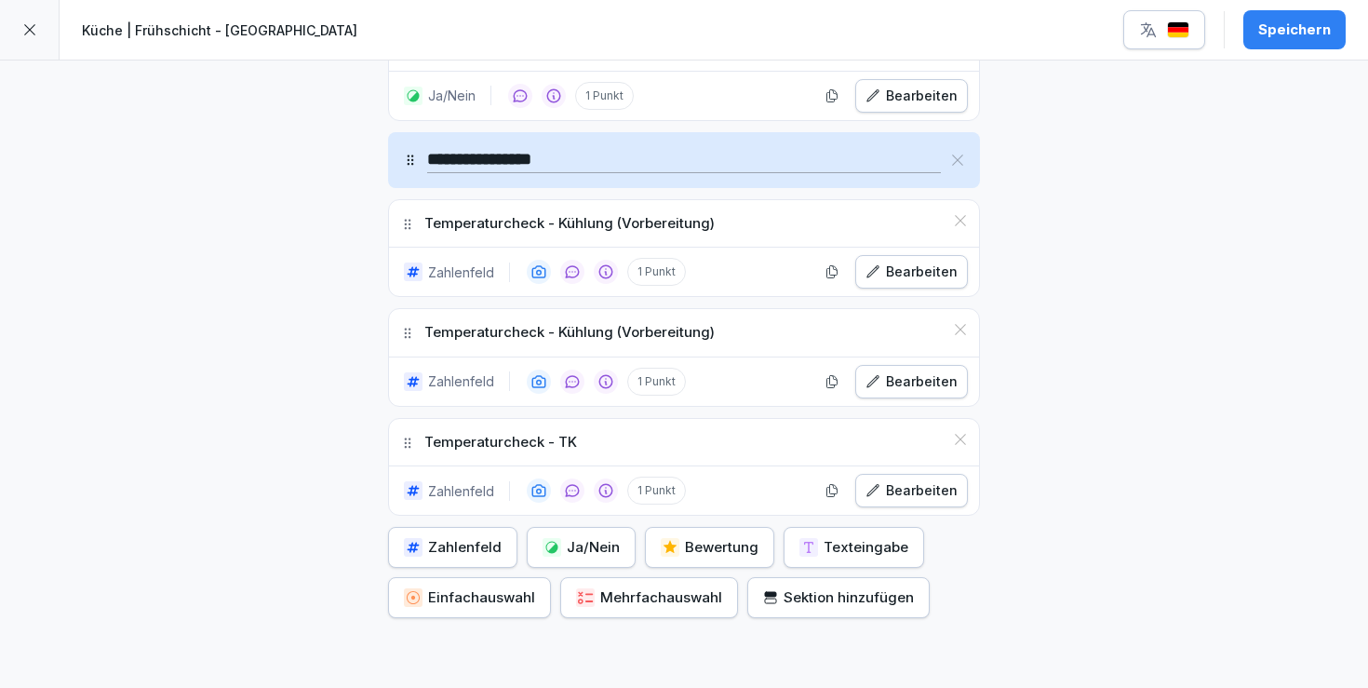
click at [655, 322] on p "Temperaturcheck - Kühlung (Vorbereitung)" at bounding box center [569, 332] width 290 height 21
click at [900, 365] on button "Bearbeiten" at bounding box center [911, 382] width 113 height 34
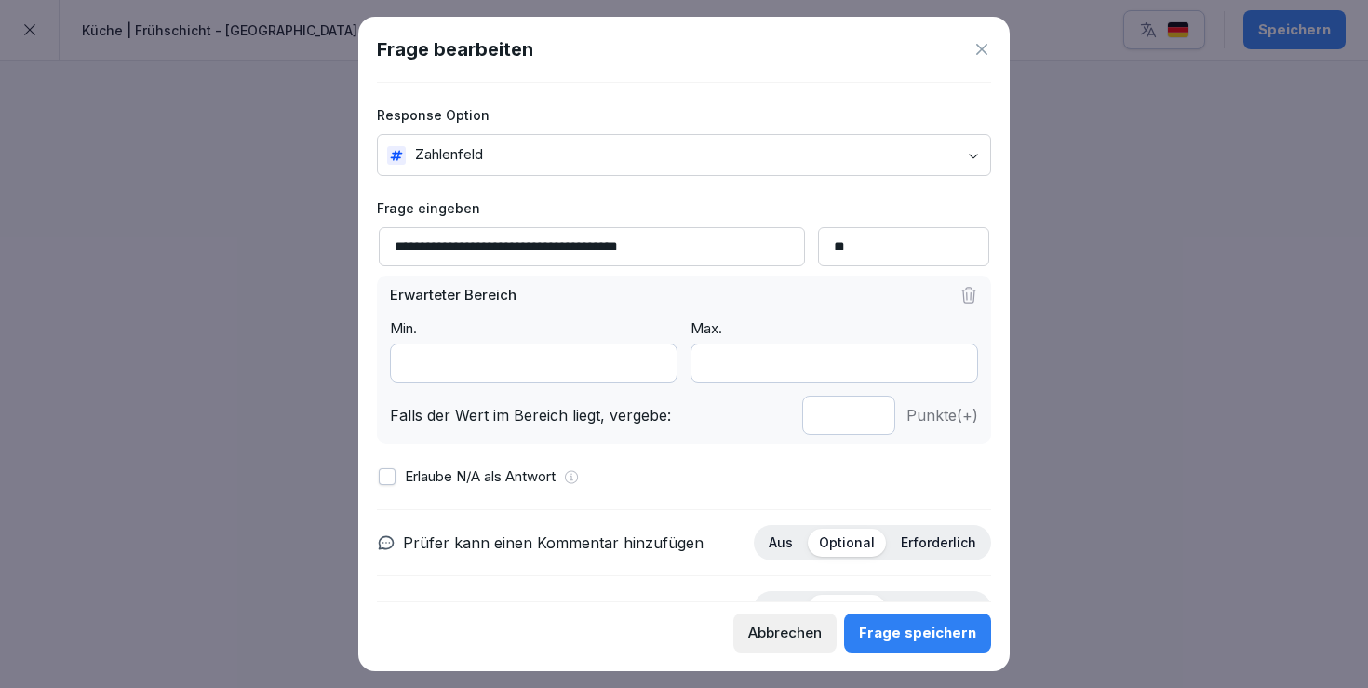
click at [630, 245] on input "**********" at bounding box center [592, 246] width 426 height 39
type input "**********"
click at [920, 623] on div "Frage speichern" at bounding box center [917, 633] width 117 height 20
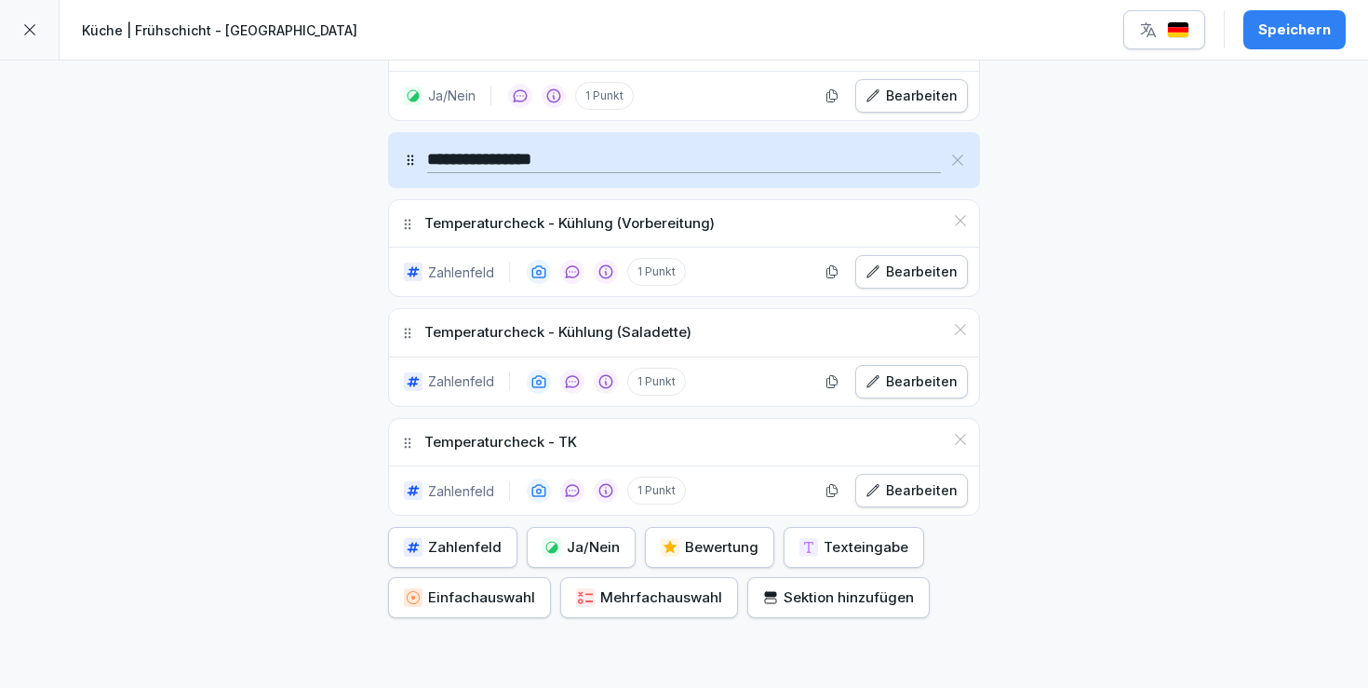
click at [928, 487] on div "Bearbeiten" at bounding box center [912, 490] width 92 height 20
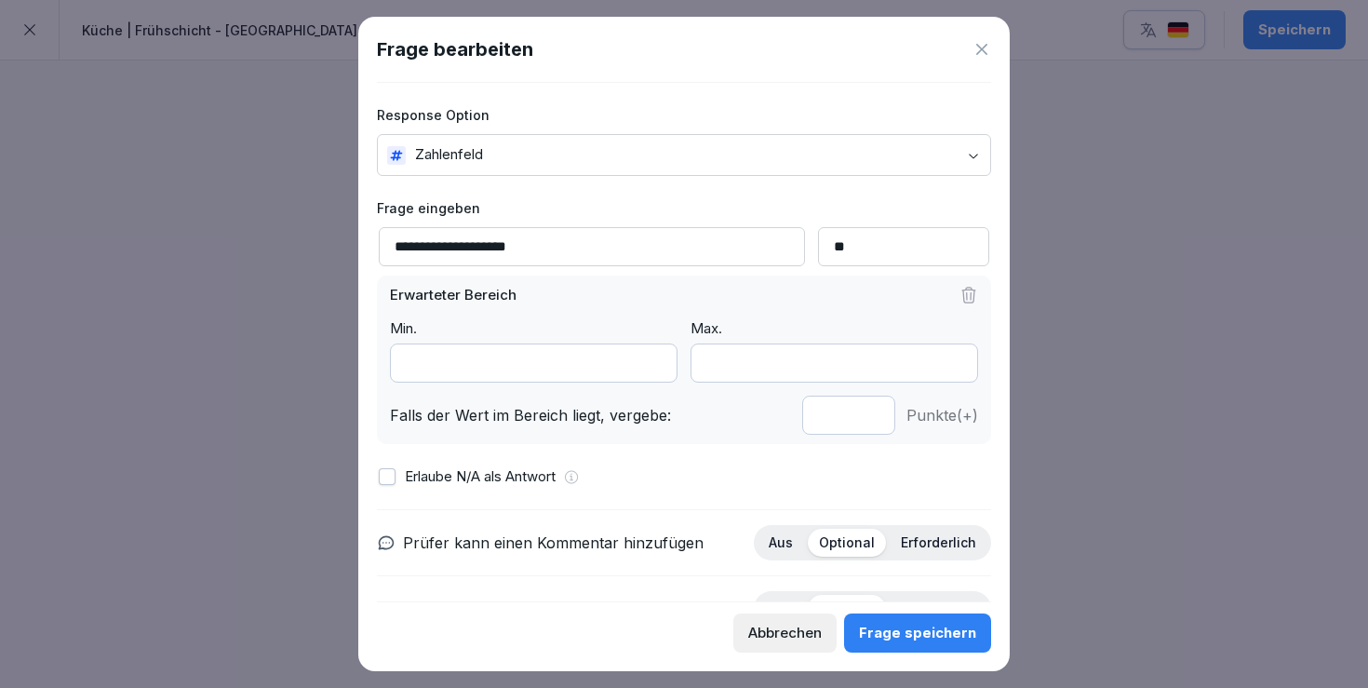
click at [572, 249] on input "**********" at bounding box center [592, 246] width 426 height 39
type input "**********"
click at [904, 631] on div "Frage speichern" at bounding box center [917, 633] width 117 height 20
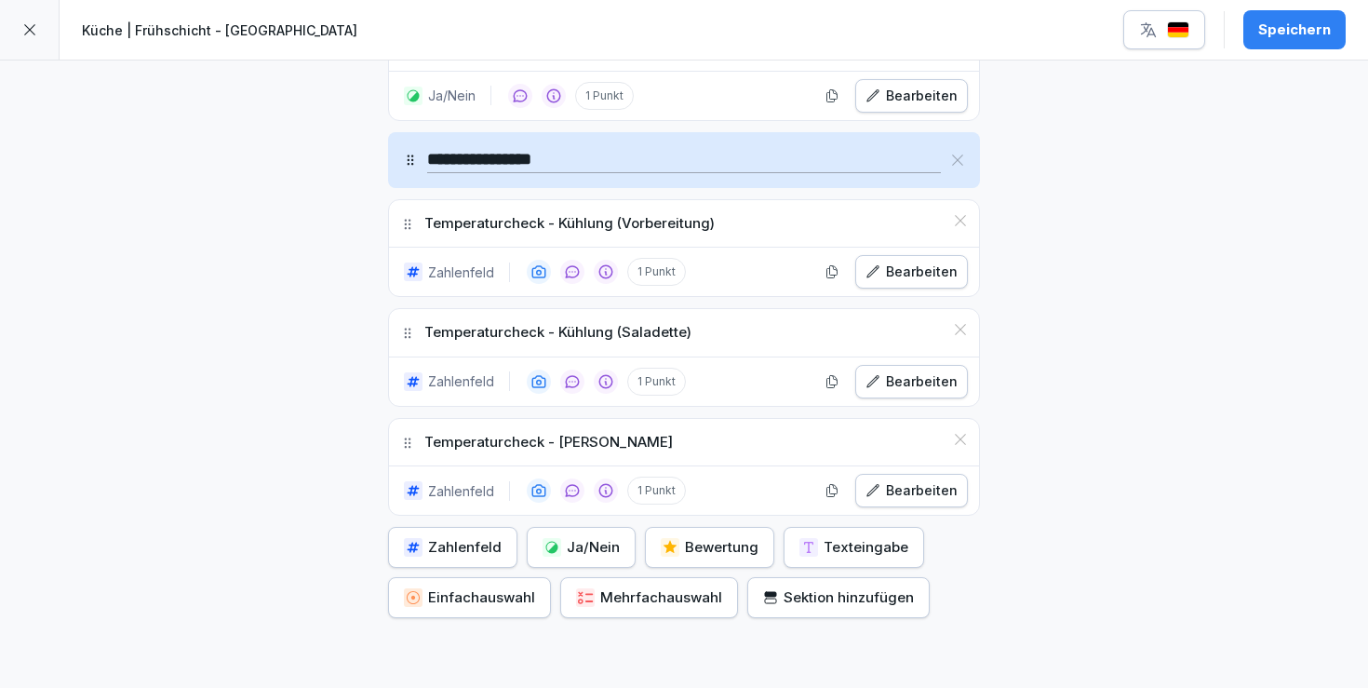
click at [886, 480] on div "Bearbeiten" at bounding box center [912, 490] width 92 height 20
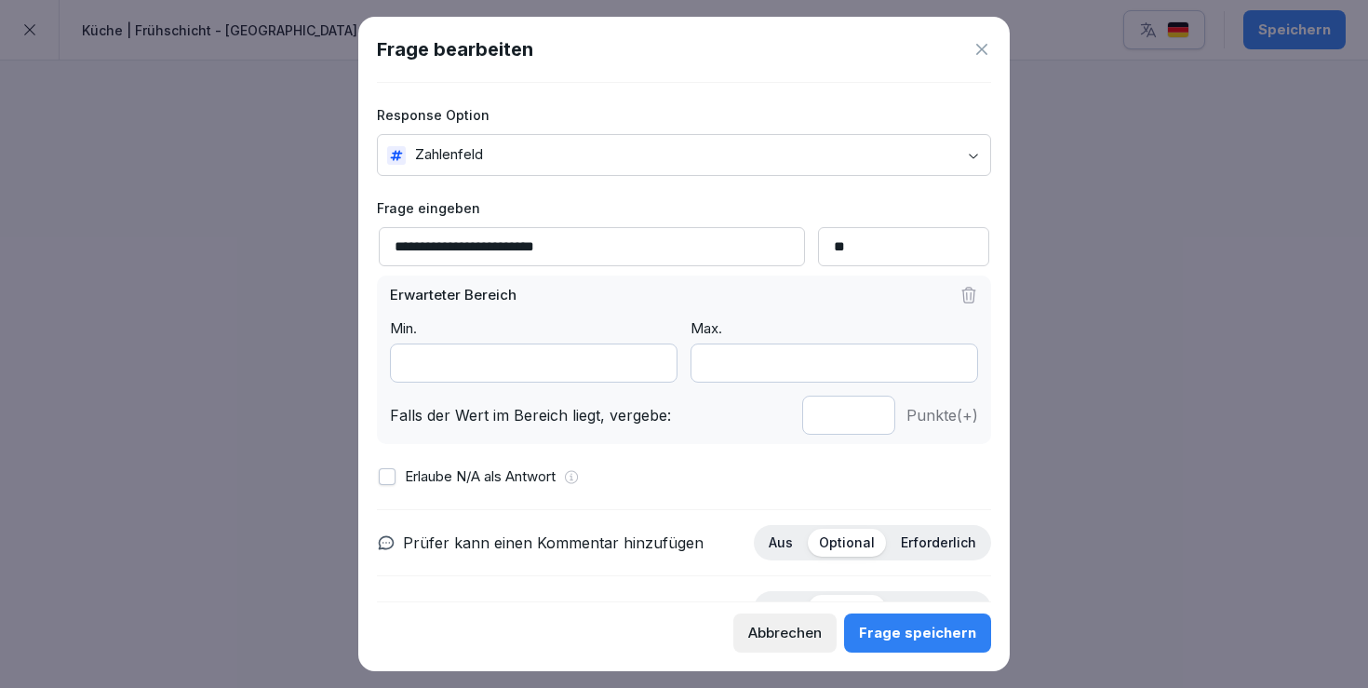
click at [655, 242] on input "**********" at bounding box center [592, 246] width 426 height 39
type input "**********"
click at [907, 626] on div "Frage speichern" at bounding box center [917, 633] width 117 height 20
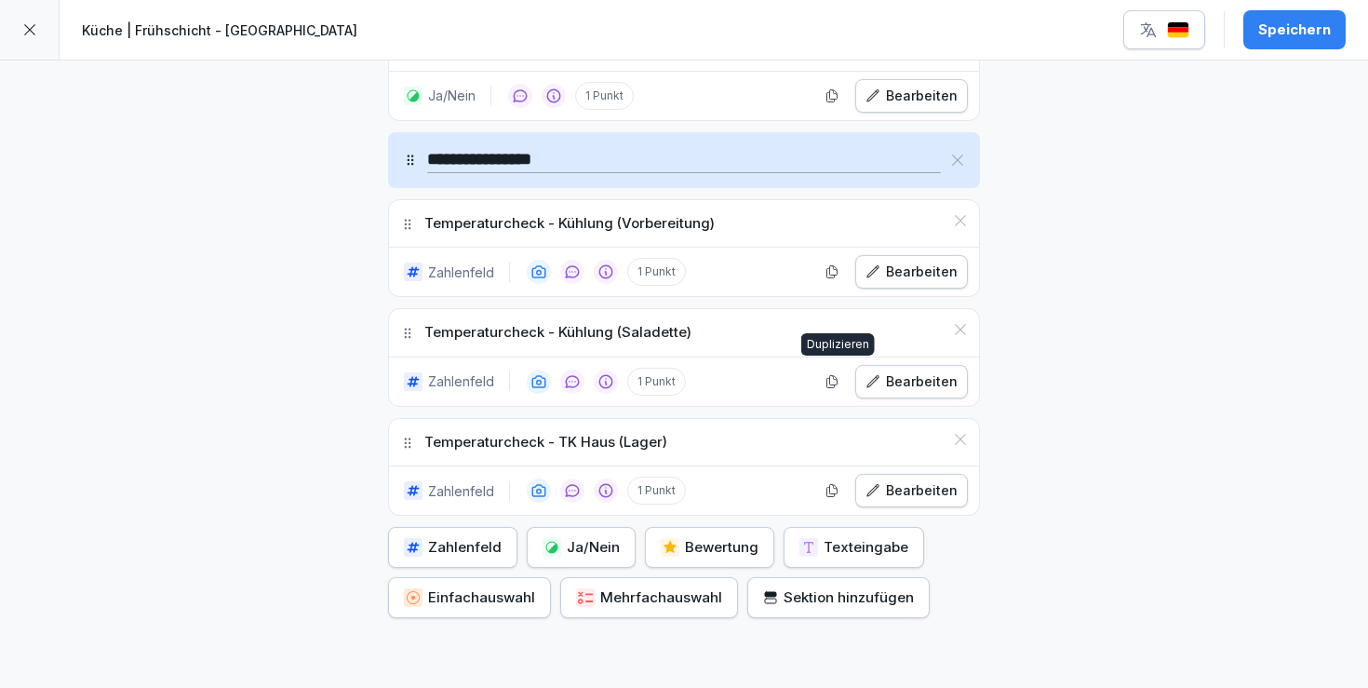
click at [840, 380] on icon "button" at bounding box center [832, 381] width 15 height 15
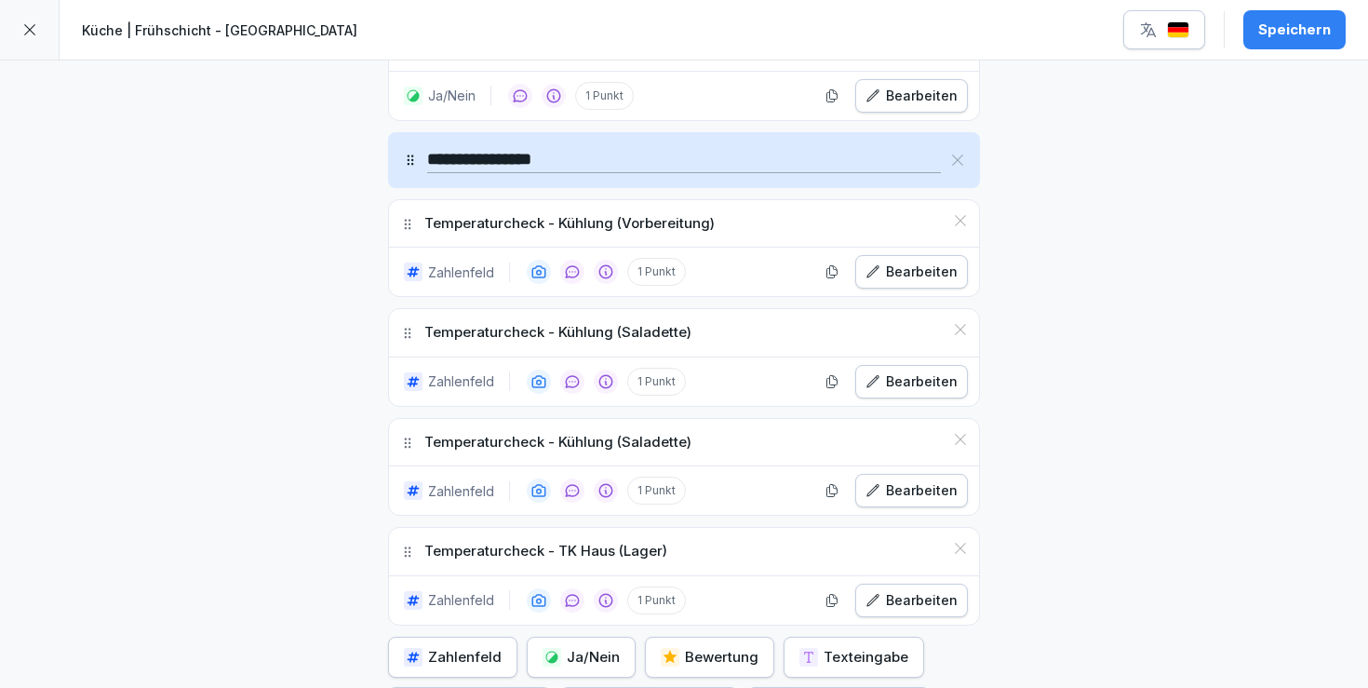
click at [890, 486] on div "Bearbeiten" at bounding box center [912, 490] width 92 height 20
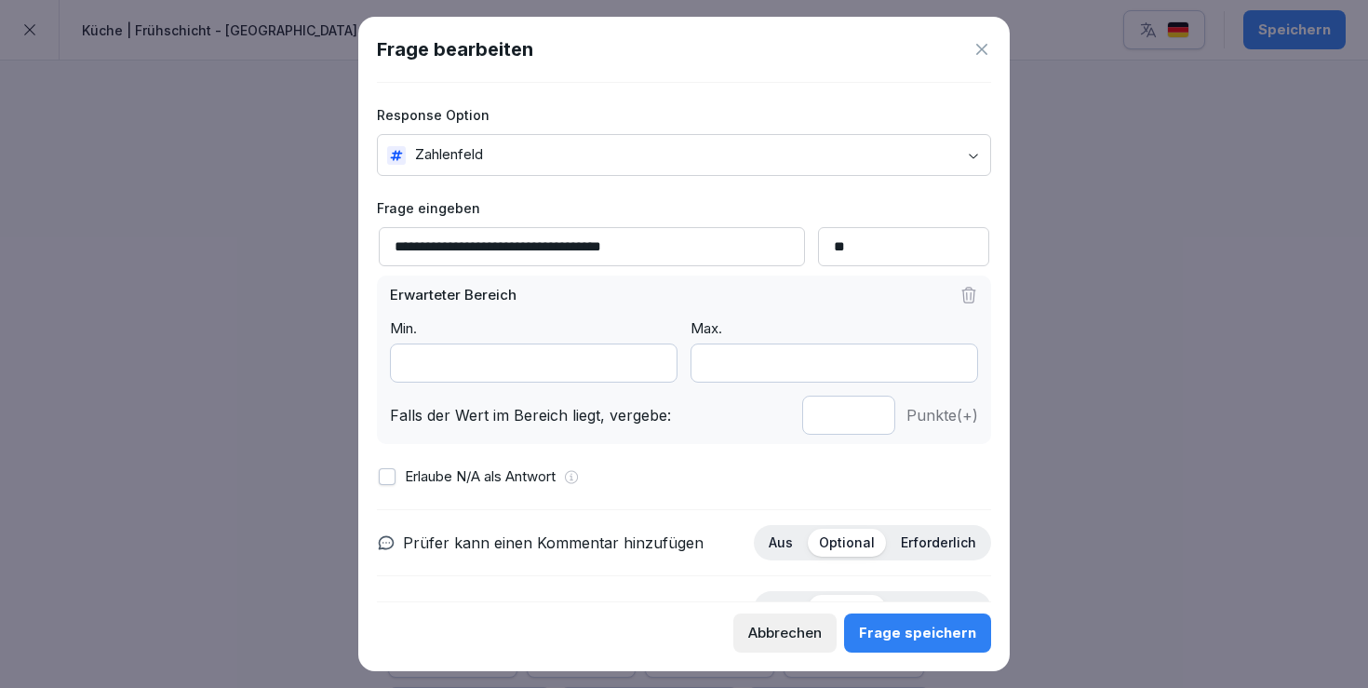
drag, startPoint x: 580, startPoint y: 243, endPoint x: 556, endPoint y: 239, distance: 24.5
click at [556, 239] on input "**********" at bounding box center [592, 246] width 426 height 39
click at [630, 247] on input "**********" at bounding box center [592, 246] width 426 height 39
type input "**********"
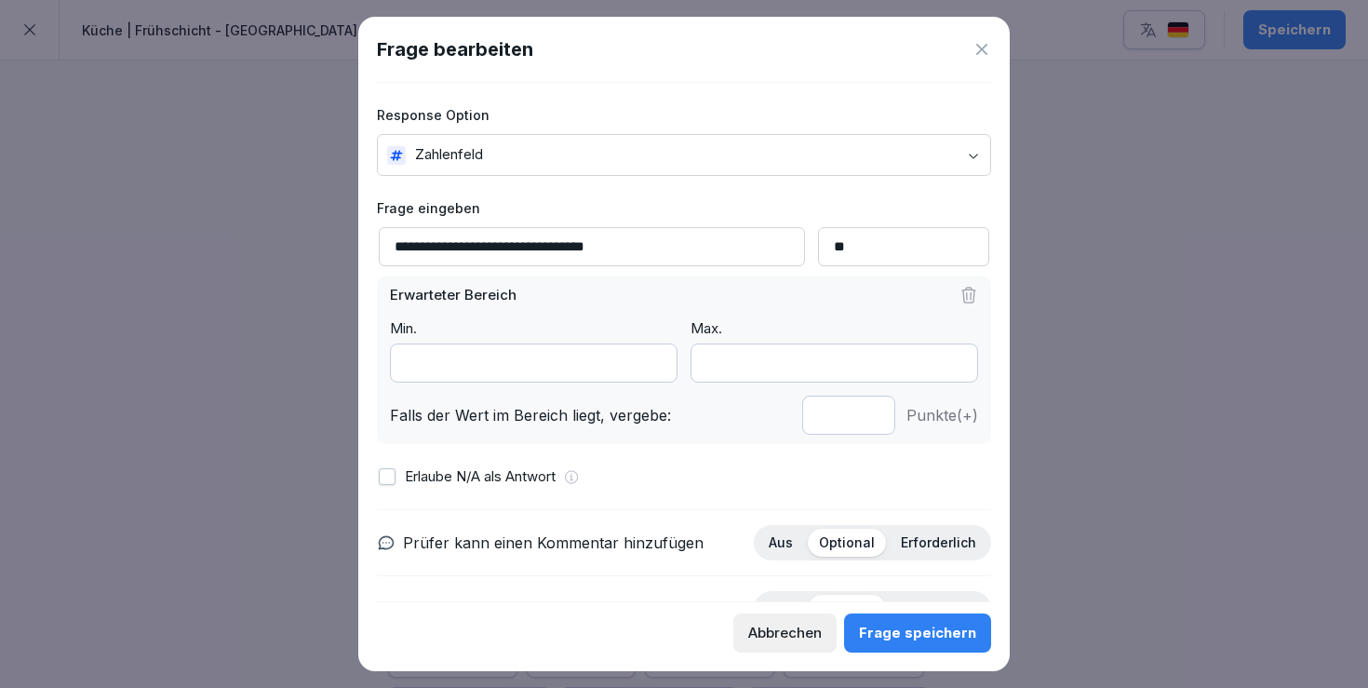
click at [947, 635] on div "Frage speichern" at bounding box center [917, 633] width 117 height 20
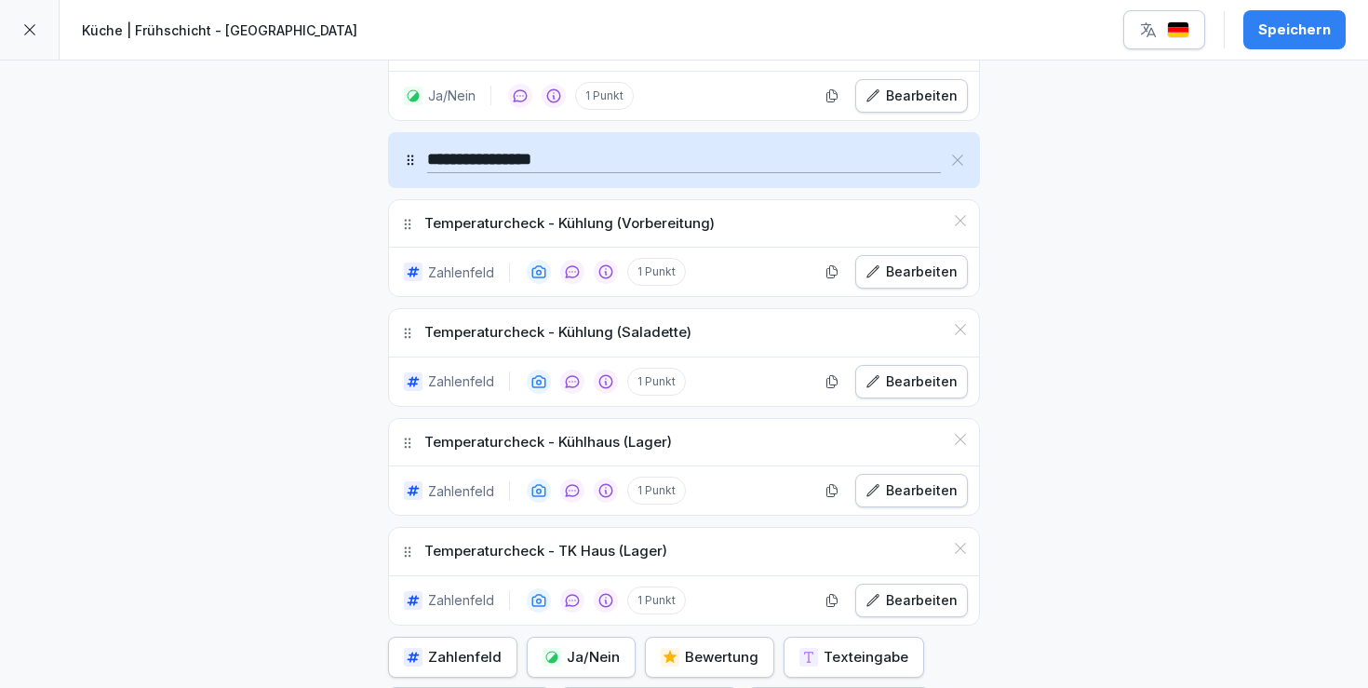
click at [1277, 44] on button "Speichern" at bounding box center [1295, 29] width 102 height 39
click at [1151, 24] on icon "button" at bounding box center [1148, 29] width 15 height 15
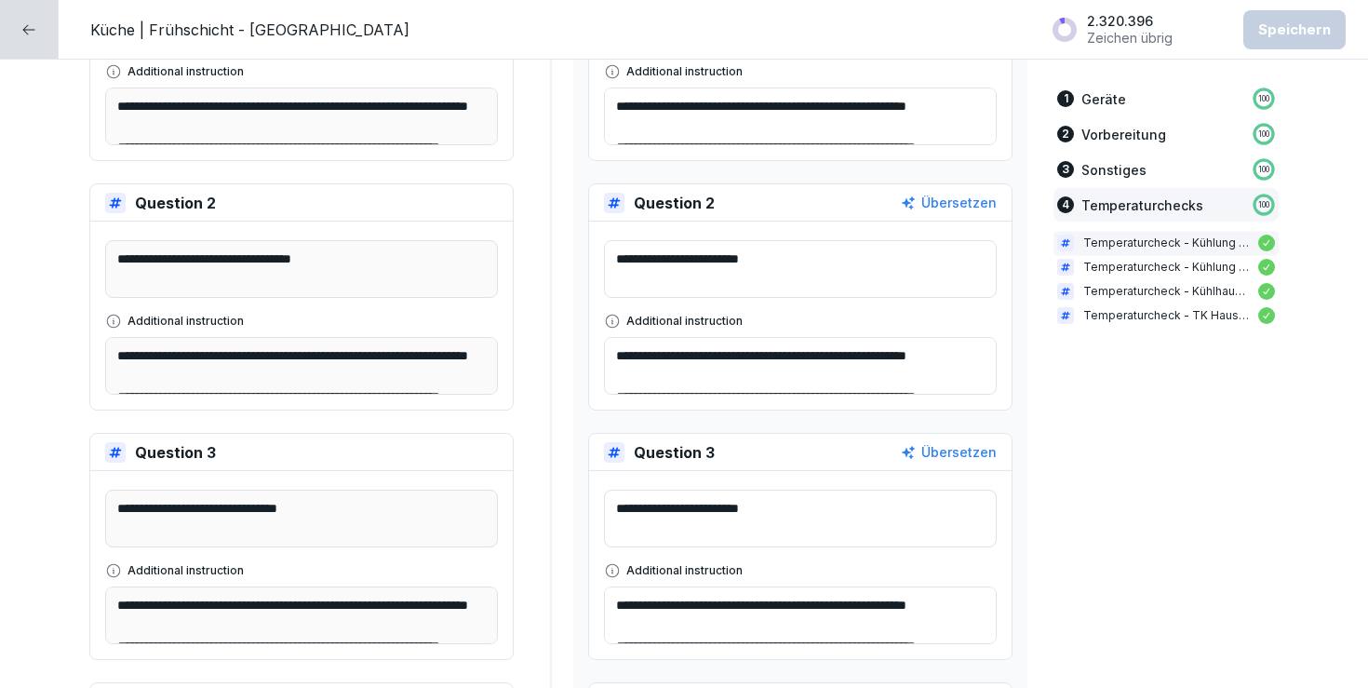
scroll to position [4166, 0]
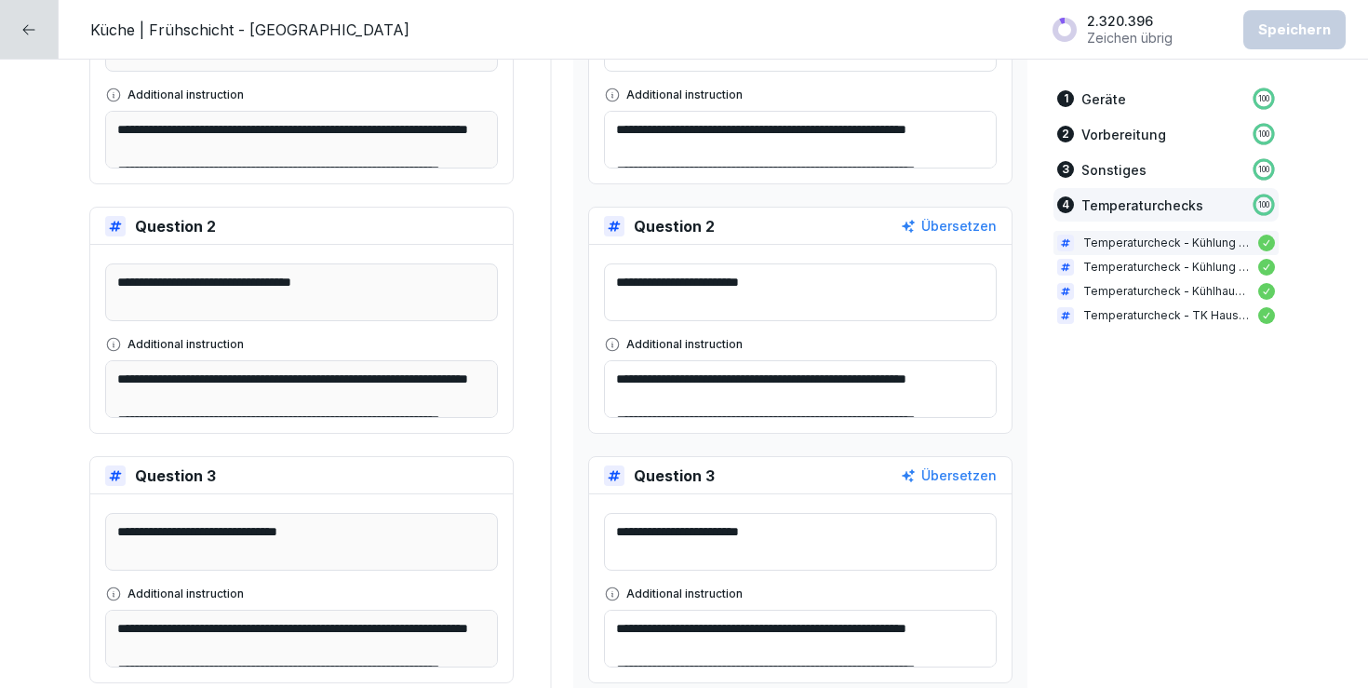
click at [858, 290] on textarea "**********" at bounding box center [800, 292] width 393 height 58
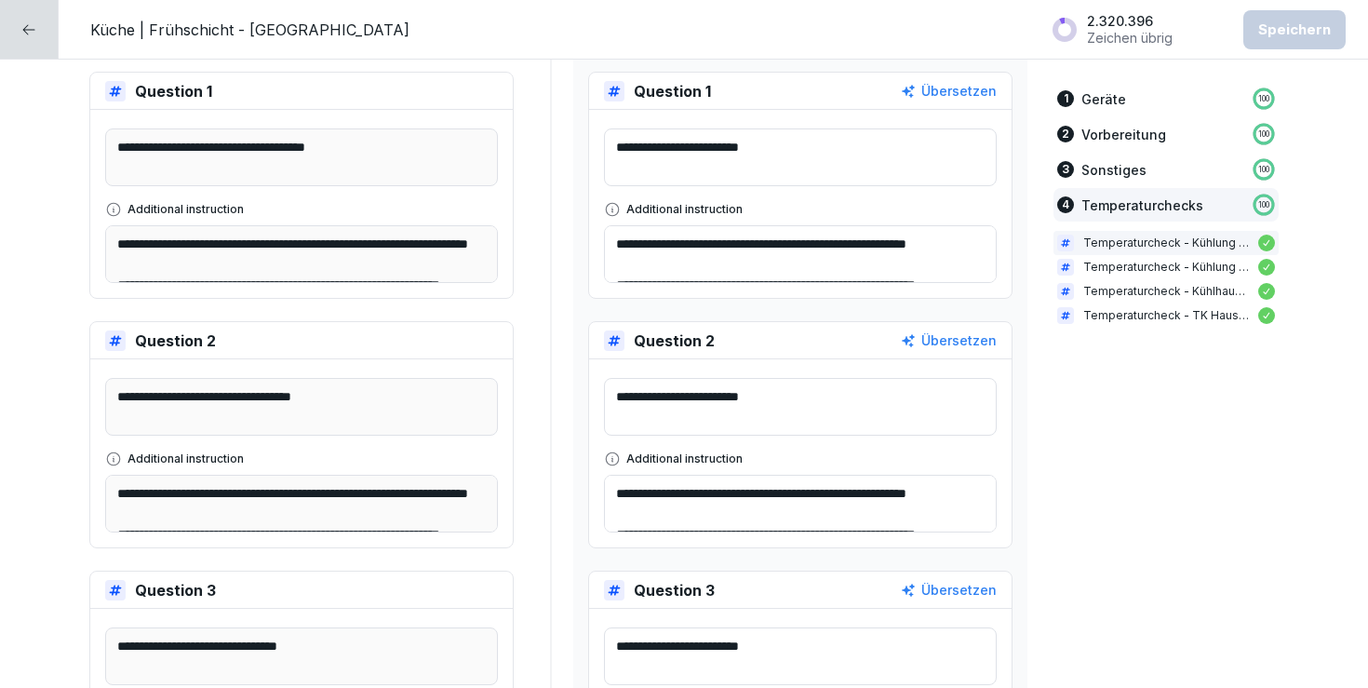
scroll to position [4049, 0]
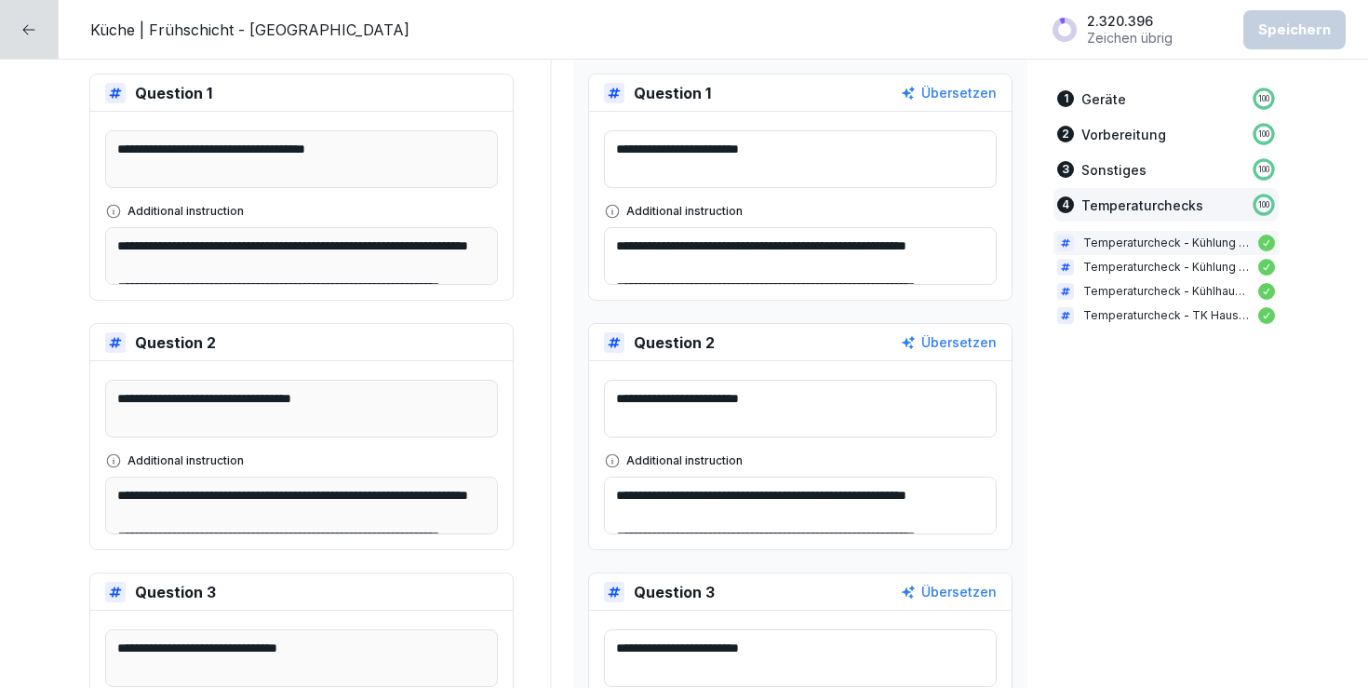
click at [818, 152] on textarea "**********" at bounding box center [800, 159] width 393 height 58
click at [749, 147] on textarea "**********" at bounding box center [800, 159] width 393 height 58
type textarea "**********"
click at [761, 393] on textarea "**********" at bounding box center [800, 409] width 393 height 58
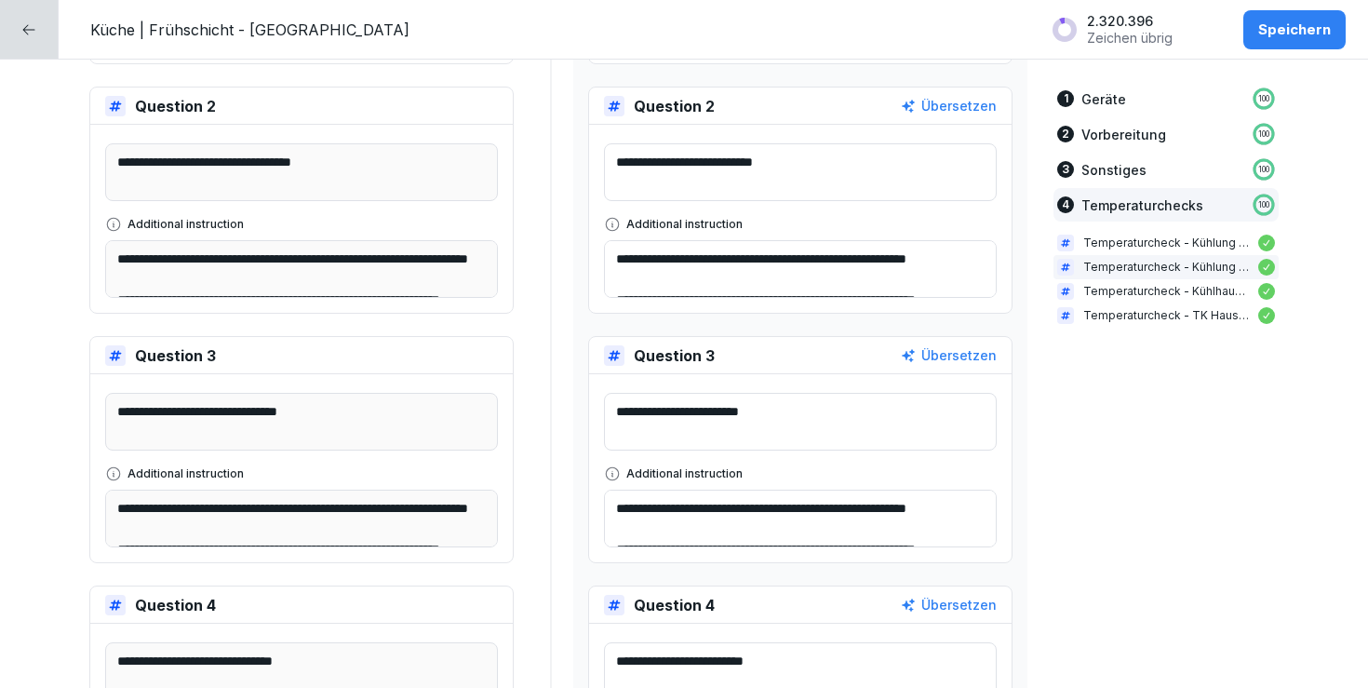
scroll to position [4288, 0]
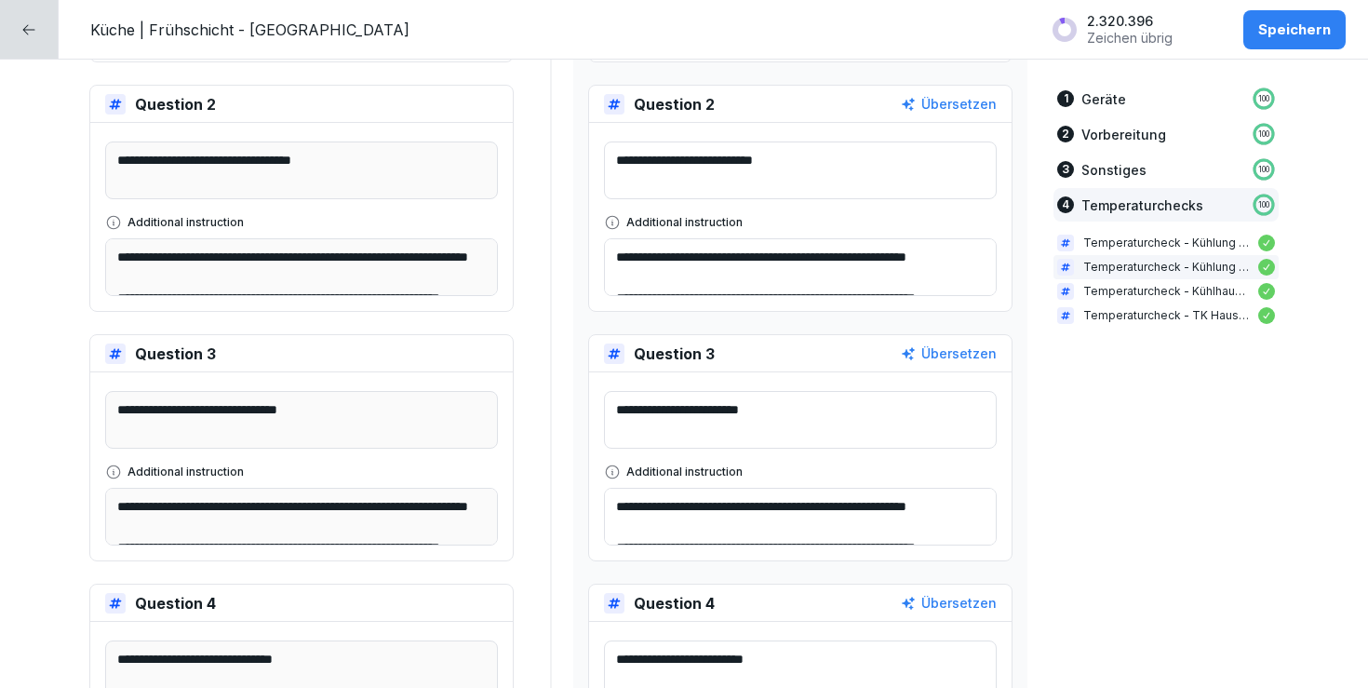
type textarea "**********"
click at [765, 400] on textarea "**********" at bounding box center [800, 420] width 393 height 58
type textarea "**********"
click at [1329, 31] on div "Speichern" at bounding box center [1295, 30] width 73 height 20
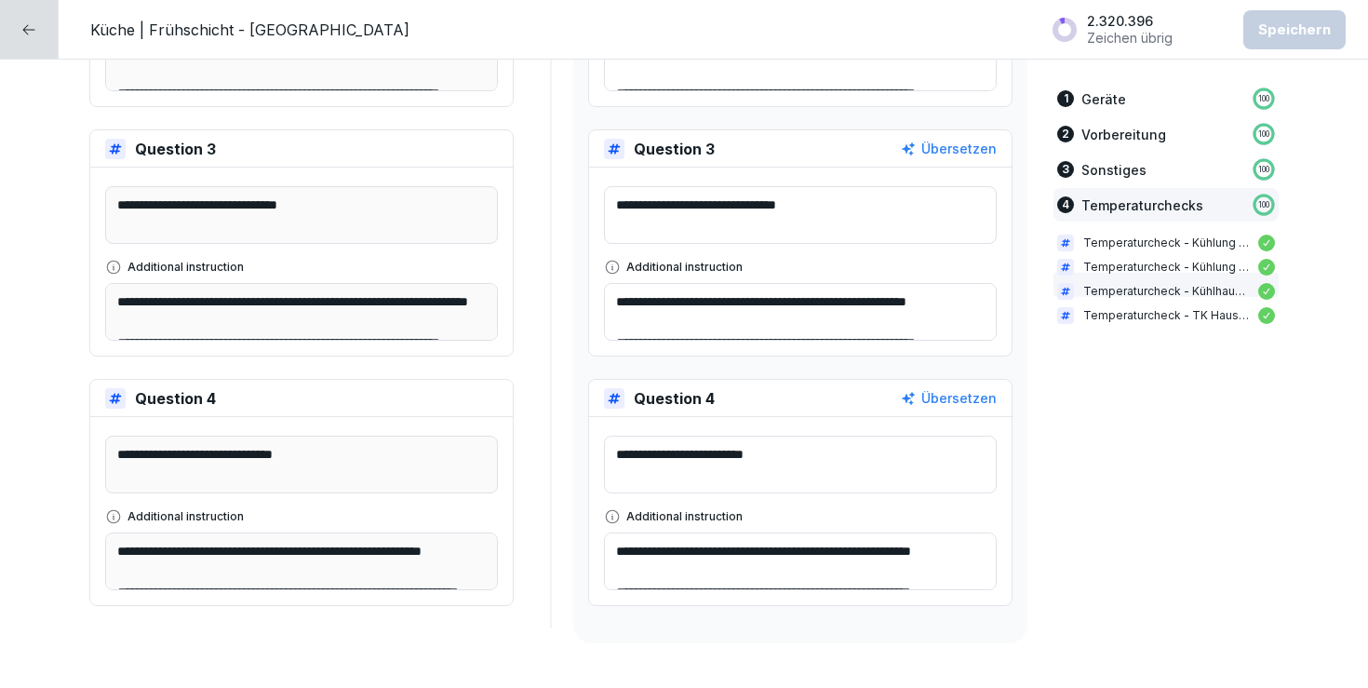
scroll to position [4493, 0]
click at [750, 452] on textarea "**********" at bounding box center [800, 464] width 393 height 58
type textarea "**********"
click at [1300, 20] on div "Speichern" at bounding box center [1295, 30] width 73 height 20
click at [27, 32] on icon at bounding box center [28, 29] width 15 height 15
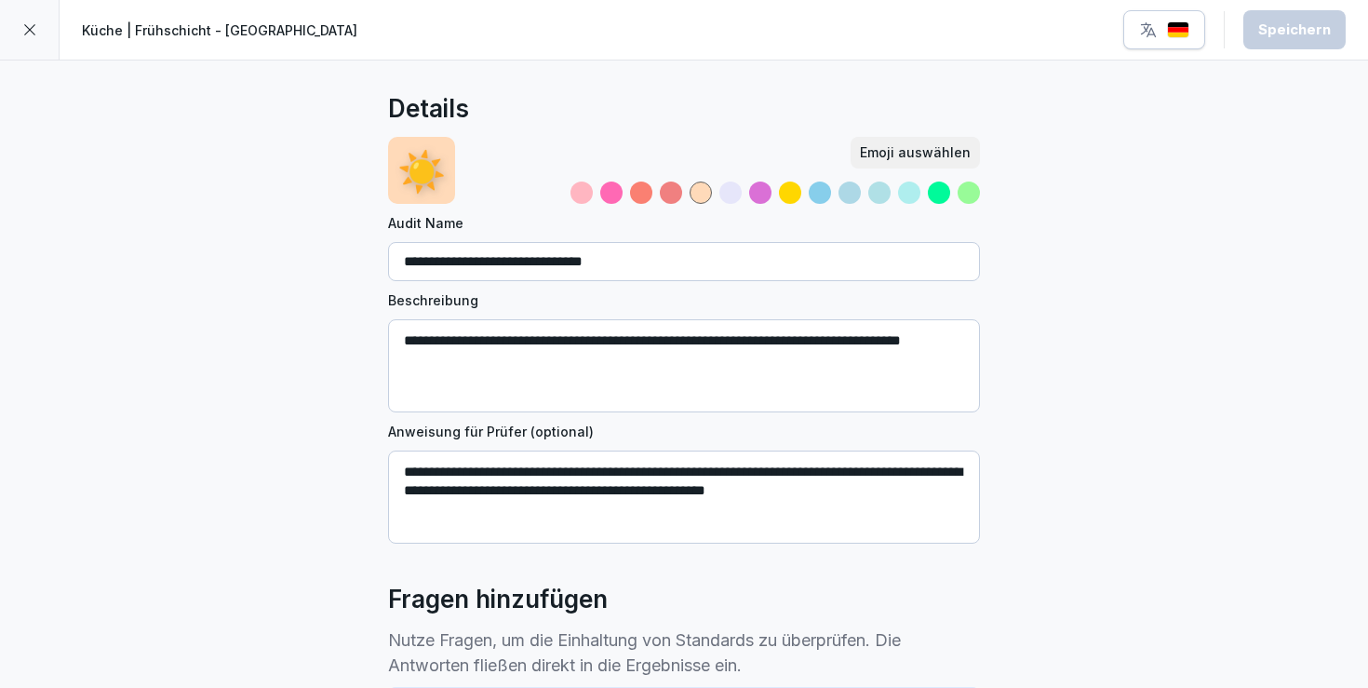
click at [27, 32] on icon at bounding box center [29, 29] width 15 height 15
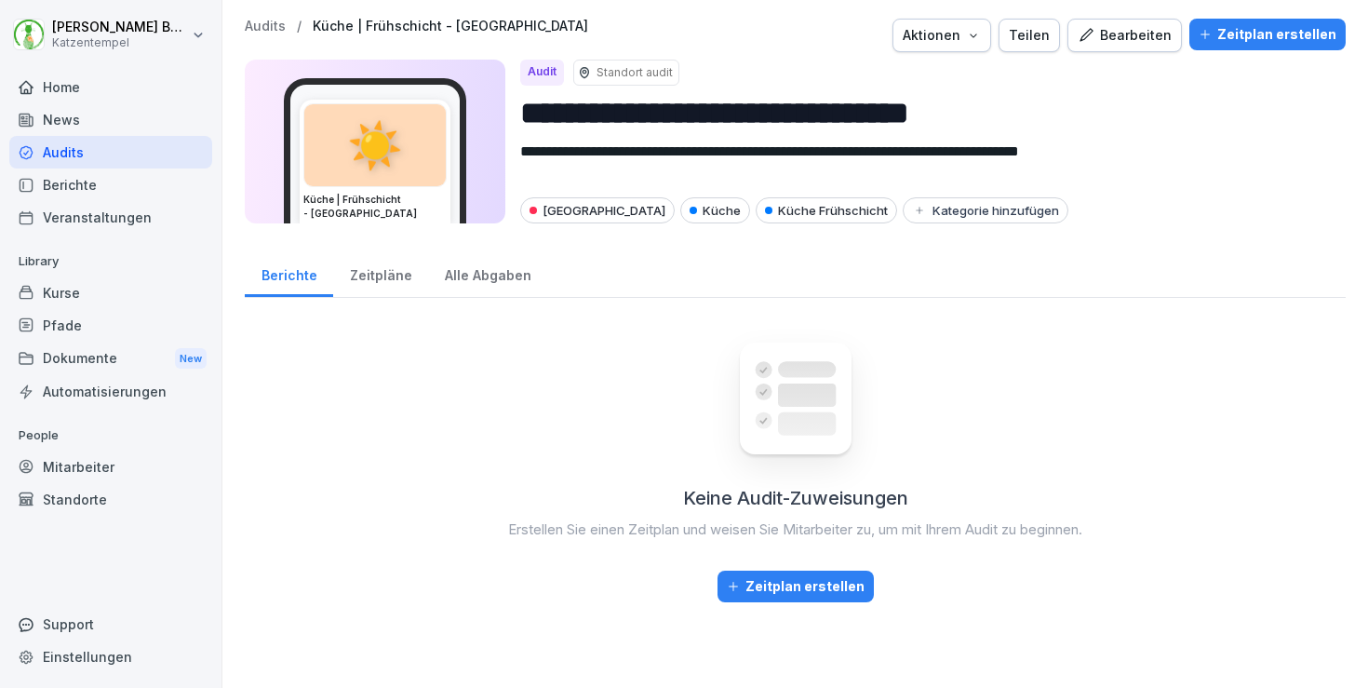
click at [266, 28] on p "Audits" at bounding box center [265, 27] width 41 height 16
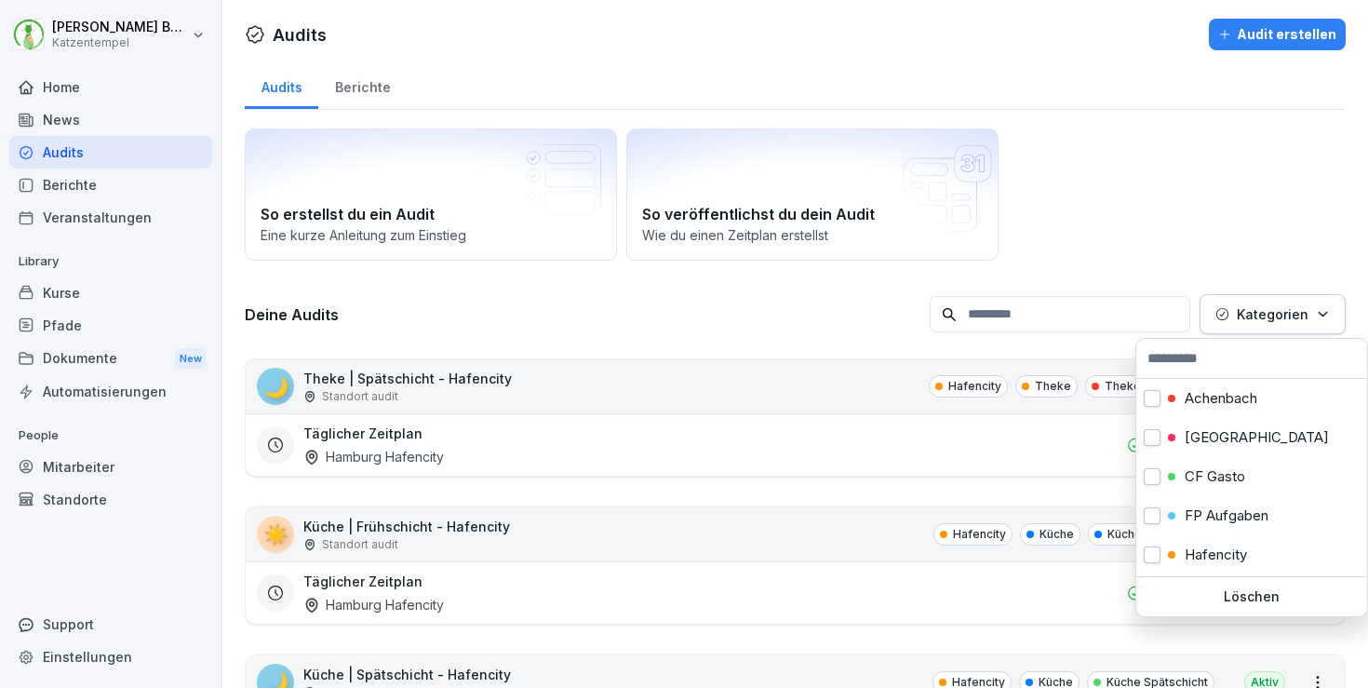
click at [1291, 328] on button "Kategorien" at bounding box center [1273, 314] width 146 height 40
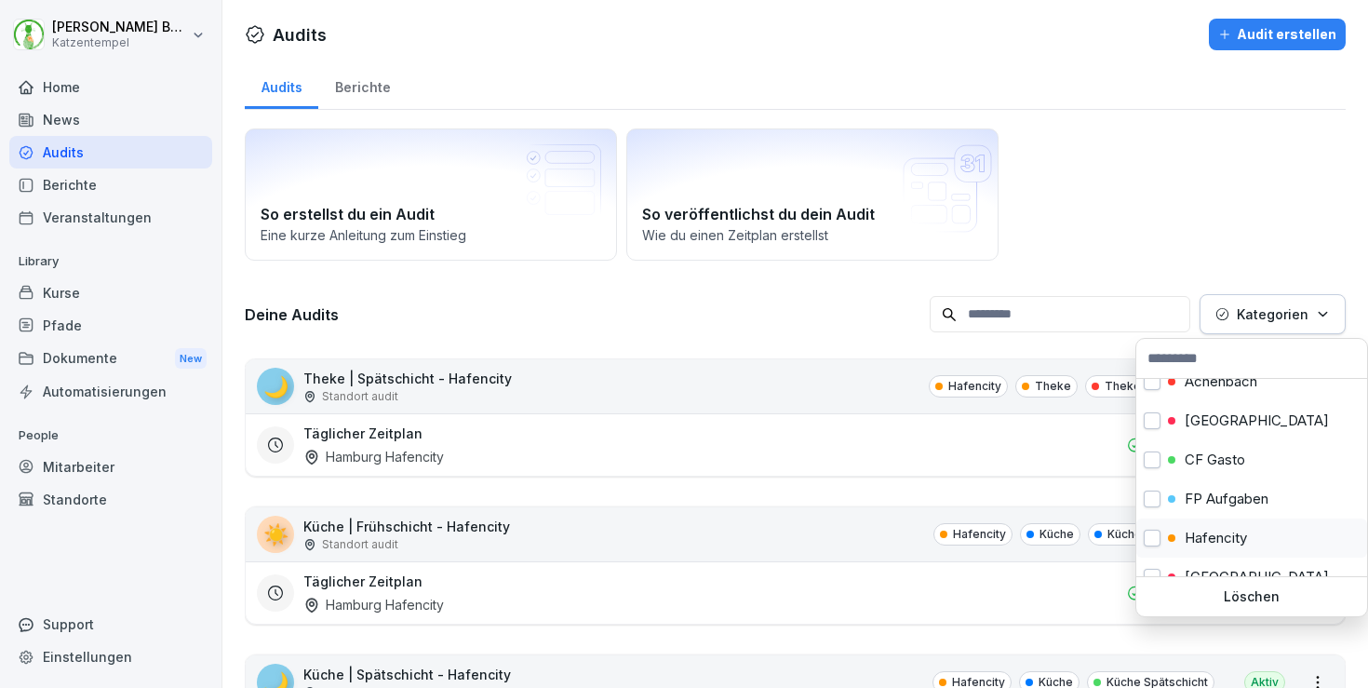
scroll to position [47, 0]
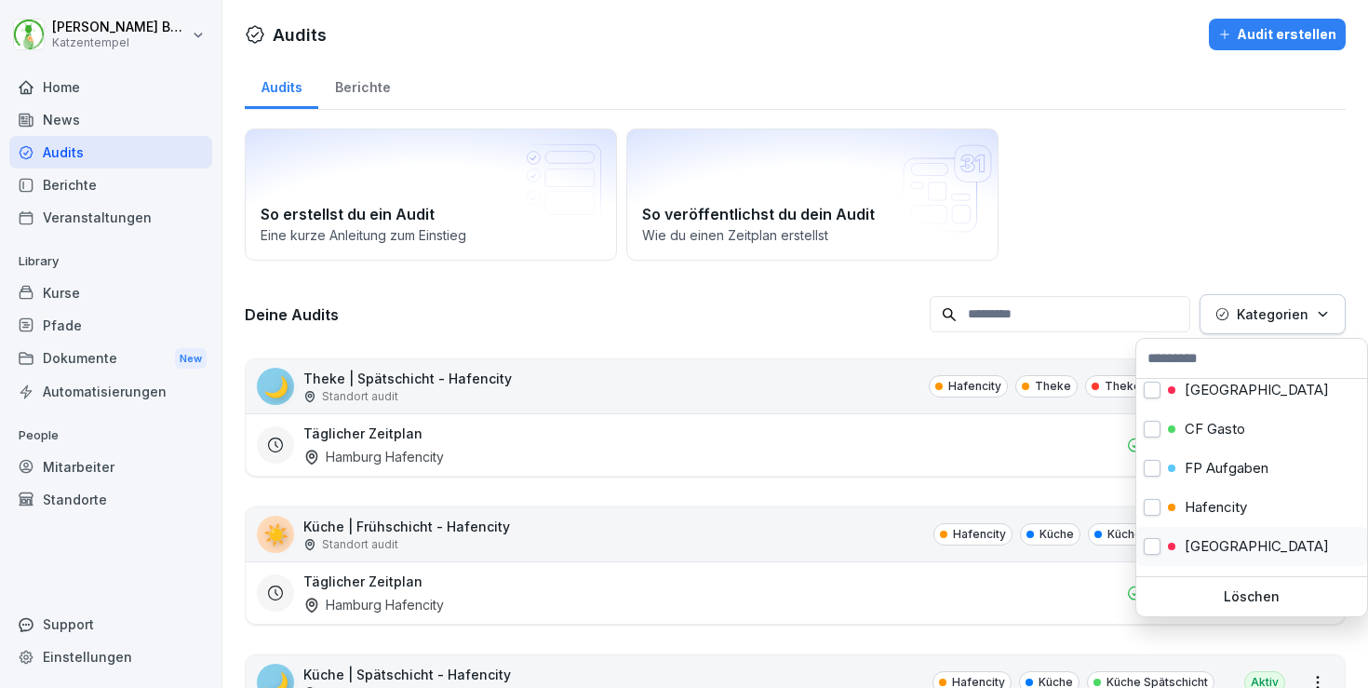
click at [1219, 535] on div "[GEOGRAPHIC_DATA]" at bounding box center [1252, 546] width 231 height 39
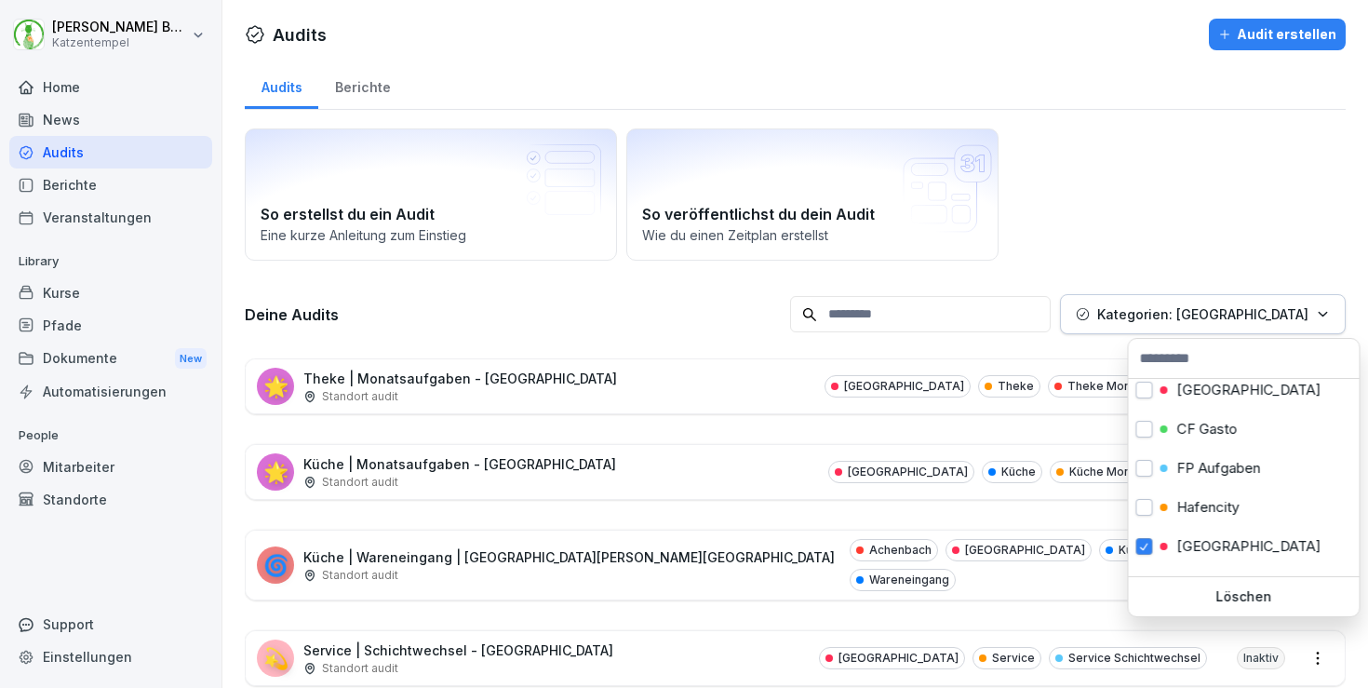
click at [705, 350] on html "[PERSON_NAME] Katzentempel Home News Audits Berichte Veranstaltungen Library Ku…" at bounding box center [684, 344] width 1368 height 688
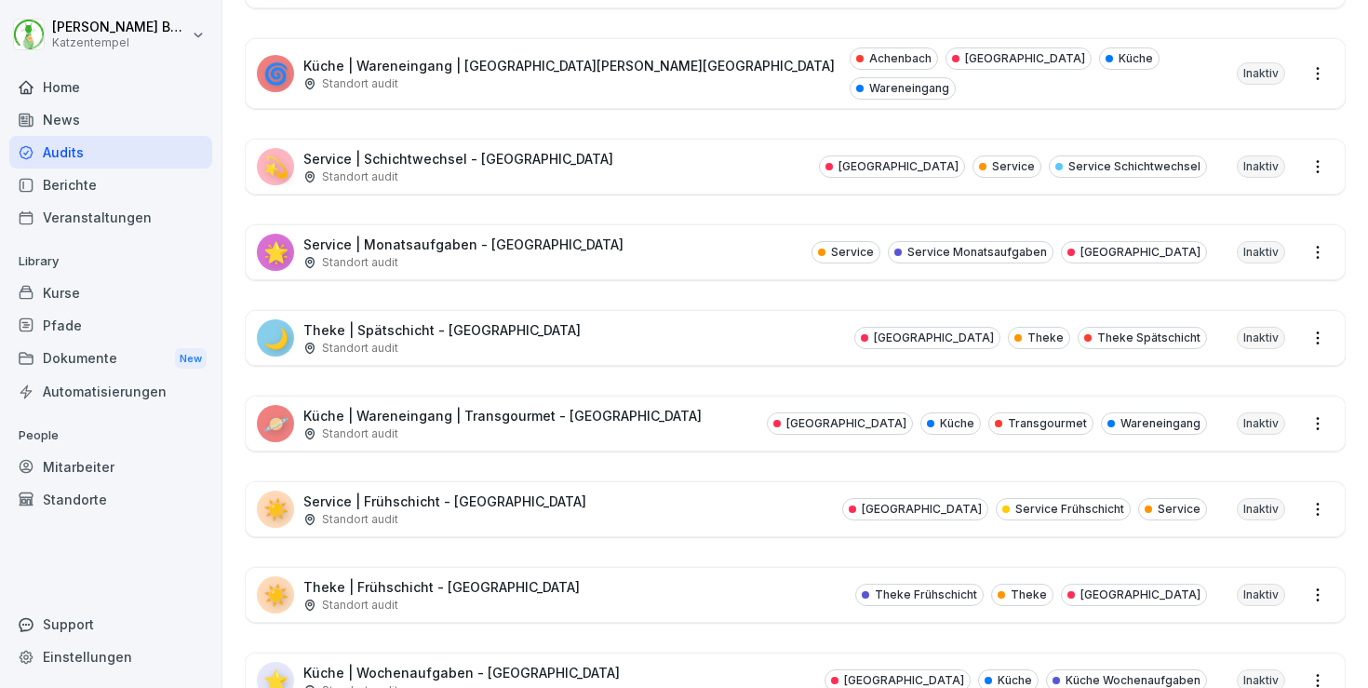
scroll to position [518, 0]
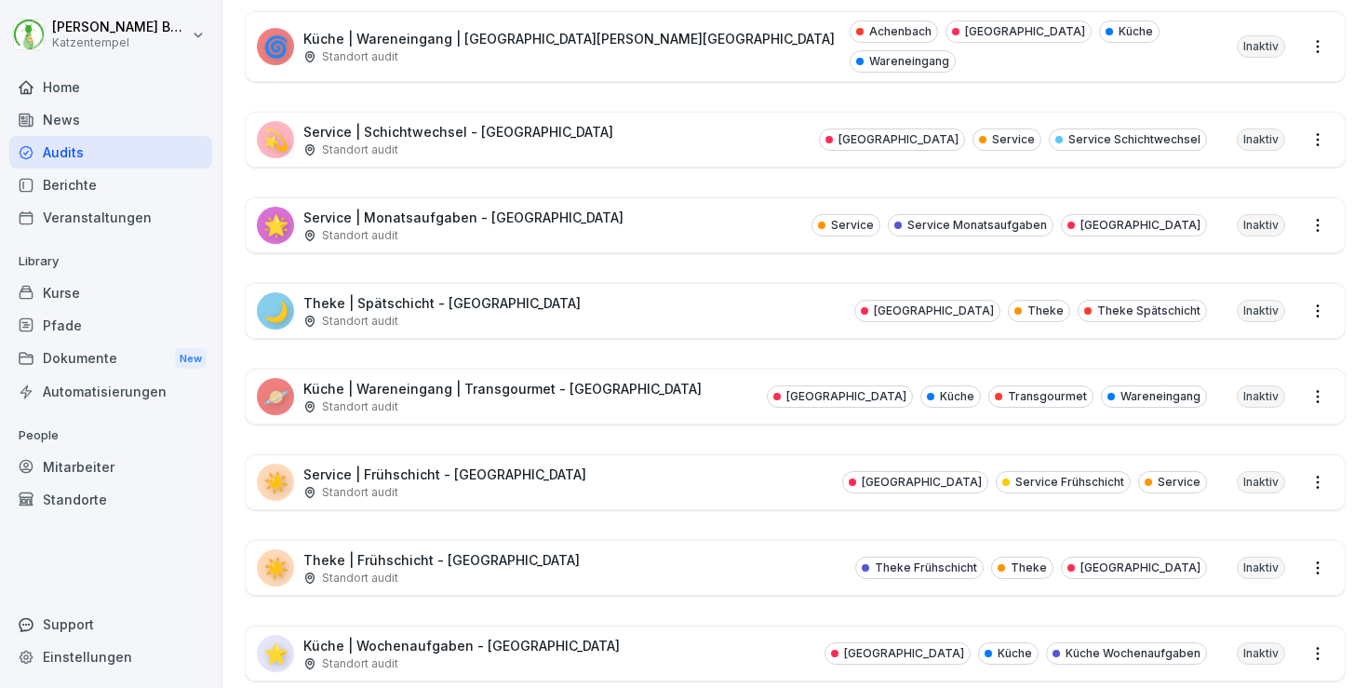
click at [667, 455] on div "☀️ Service | Frühschicht - [GEOGRAPHIC_DATA] Standort audit Heidelberg Service …" at bounding box center [795, 482] width 1099 height 54
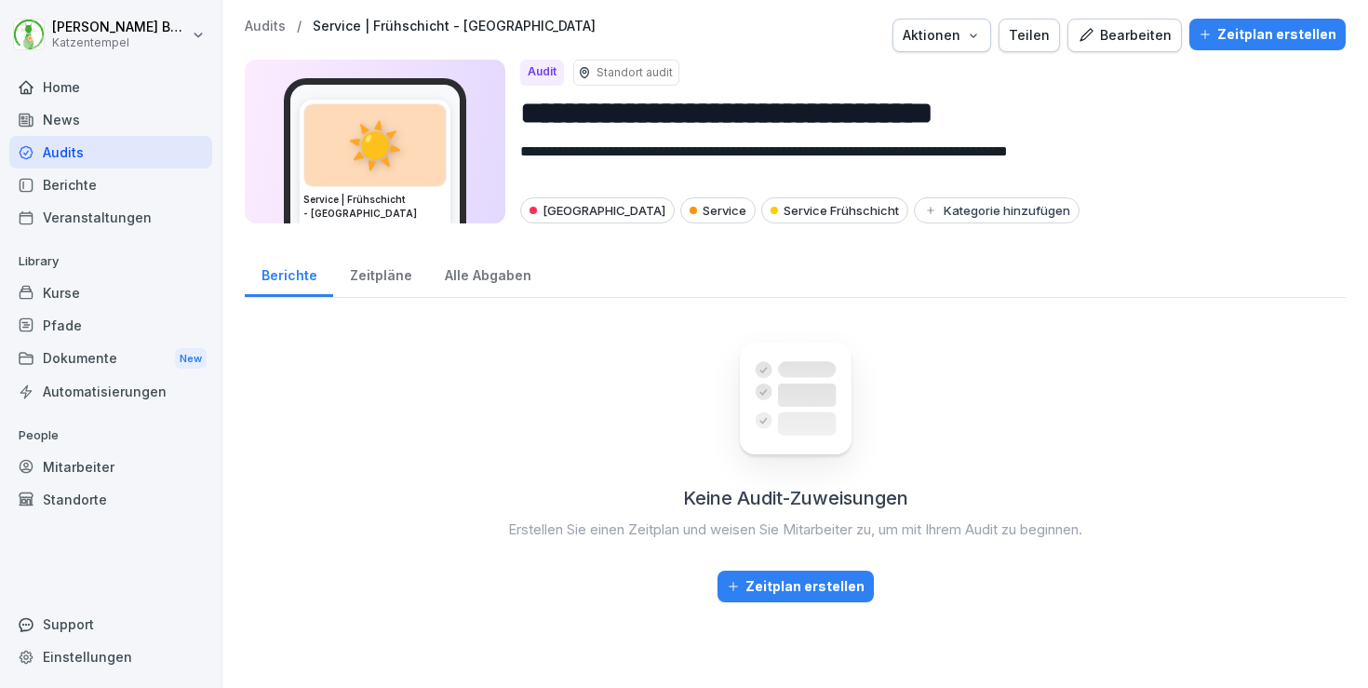
click at [1126, 29] on div "Bearbeiten" at bounding box center [1125, 35] width 94 height 20
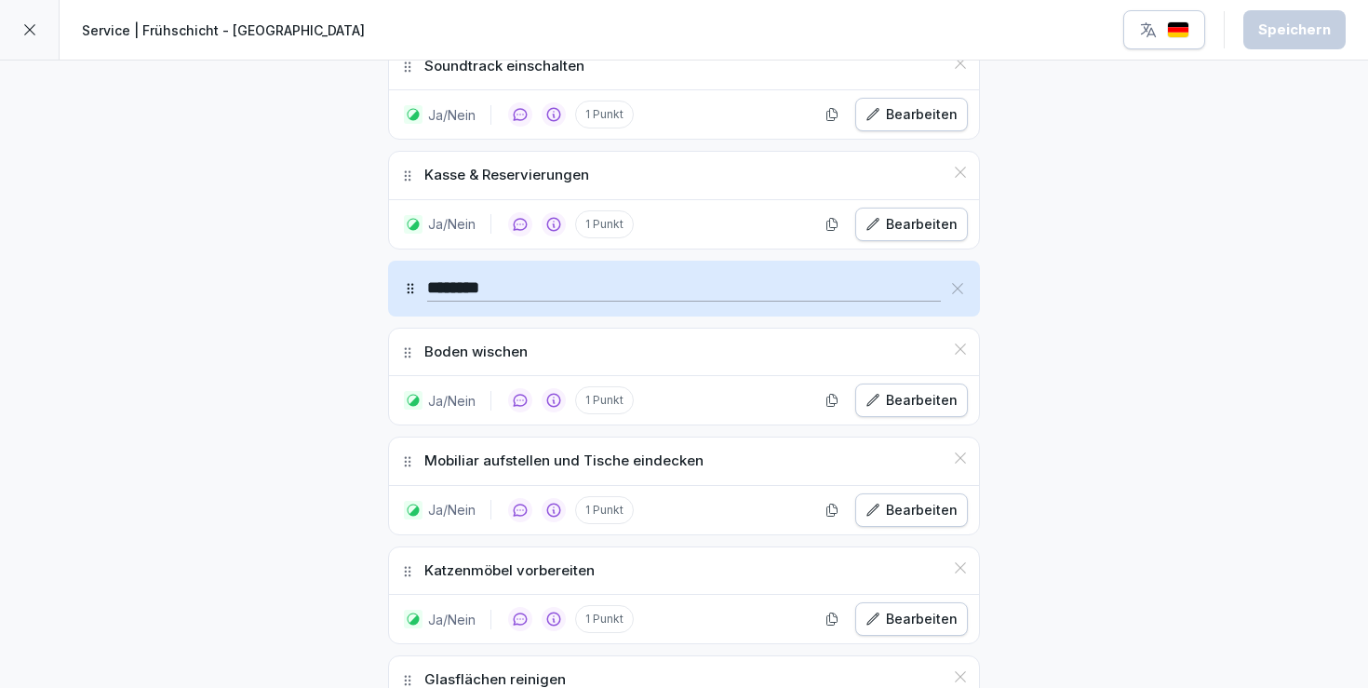
scroll to position [820, 0]
click at [965, 351] on icon at bounding box center [960, 350] width 15 height 15
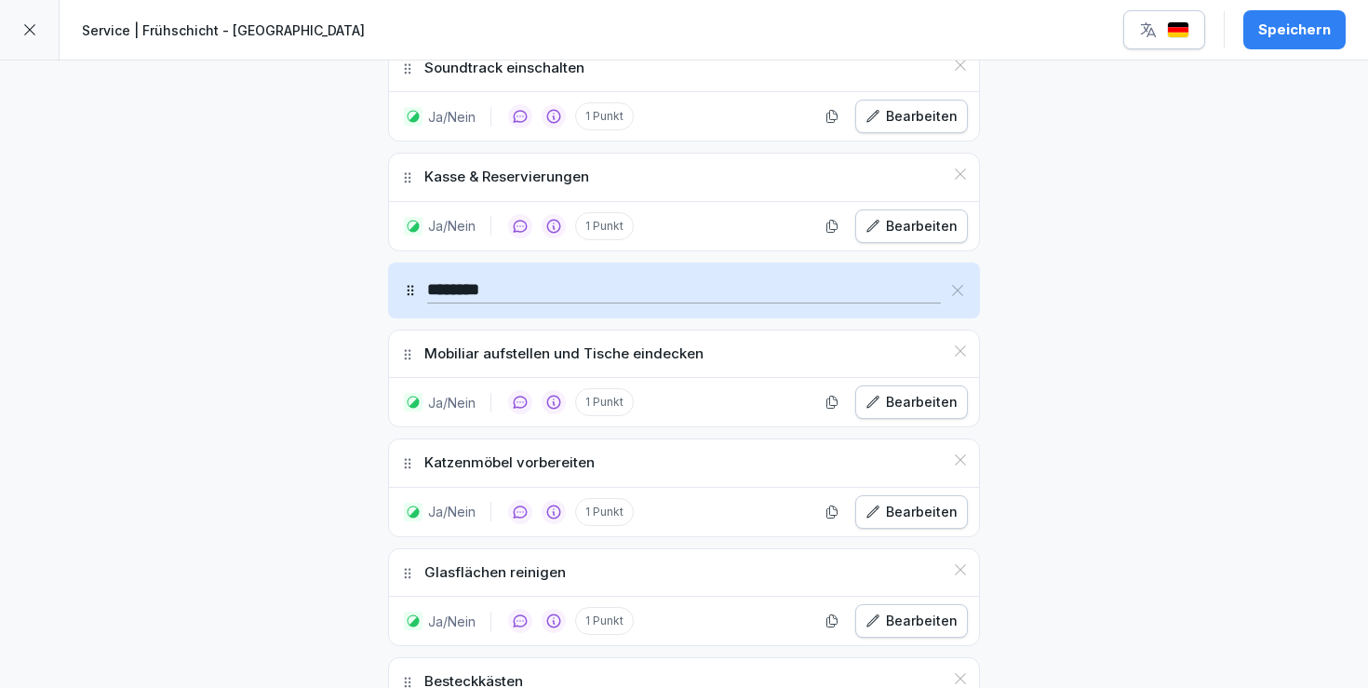
click at [1294, 26] on div "Speichern" at bounding box center [1295, 30] width 73 height 20
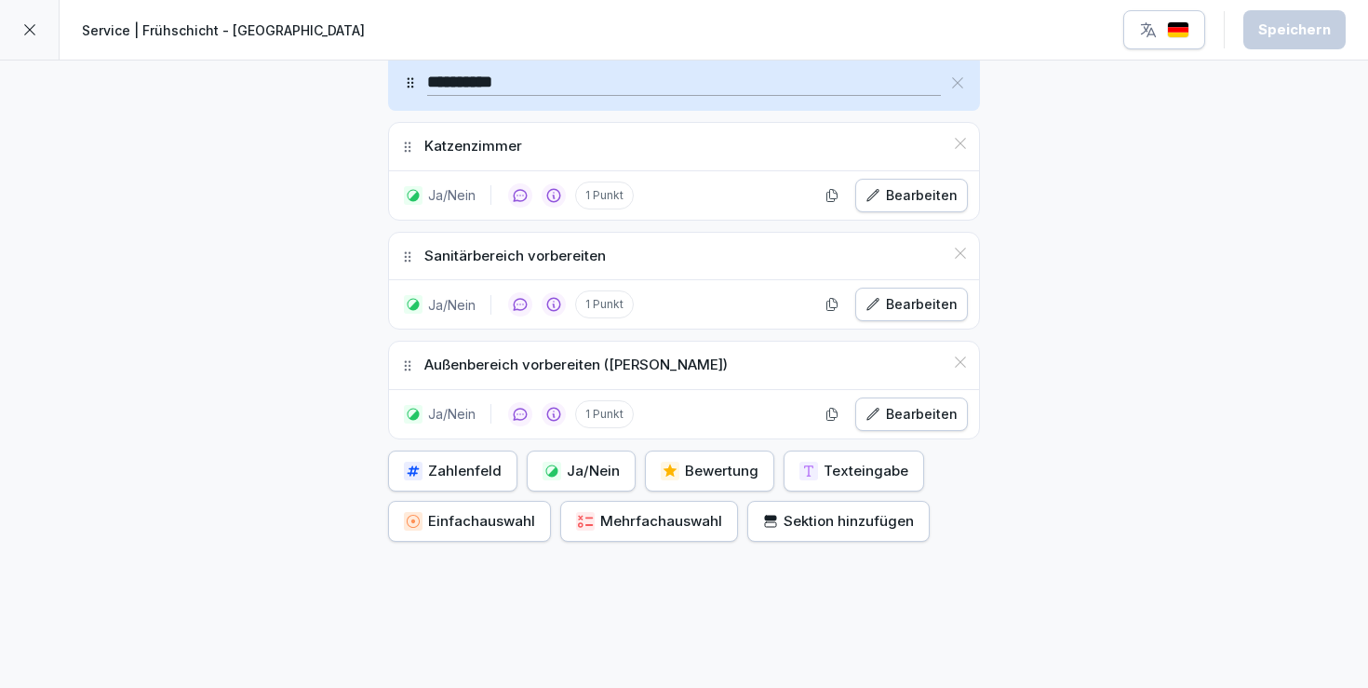
scroll to position [1645, 0]
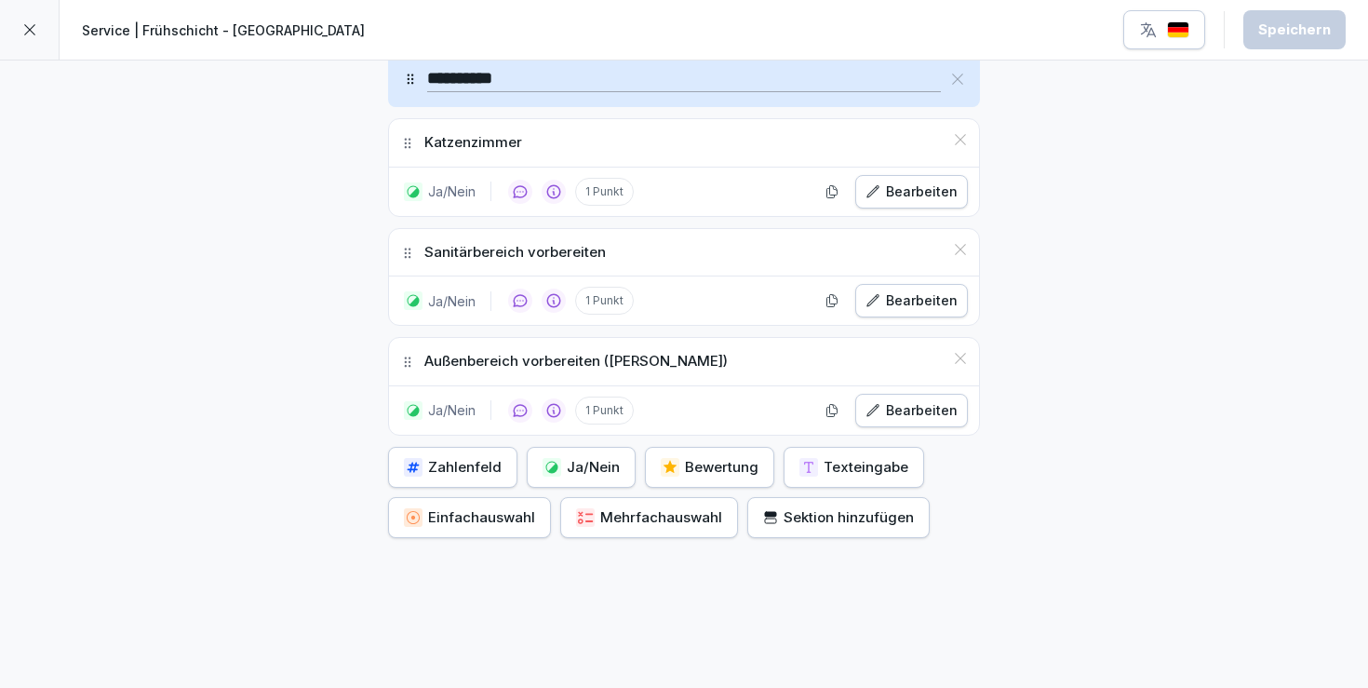
click at [25, 26] on icon at bounding box center [29, 29] width 15 height 15
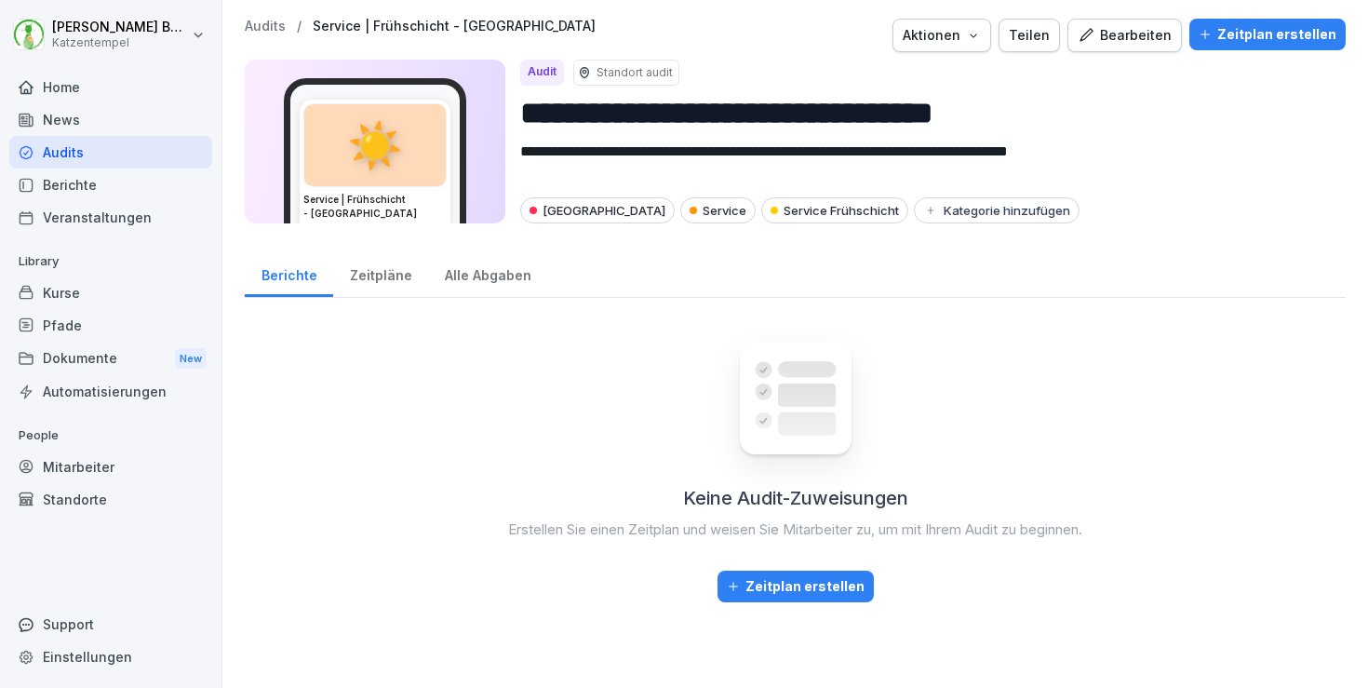
click at [263, 22] on p "Audits" at bounding box center [265, 27] width 41 height 16
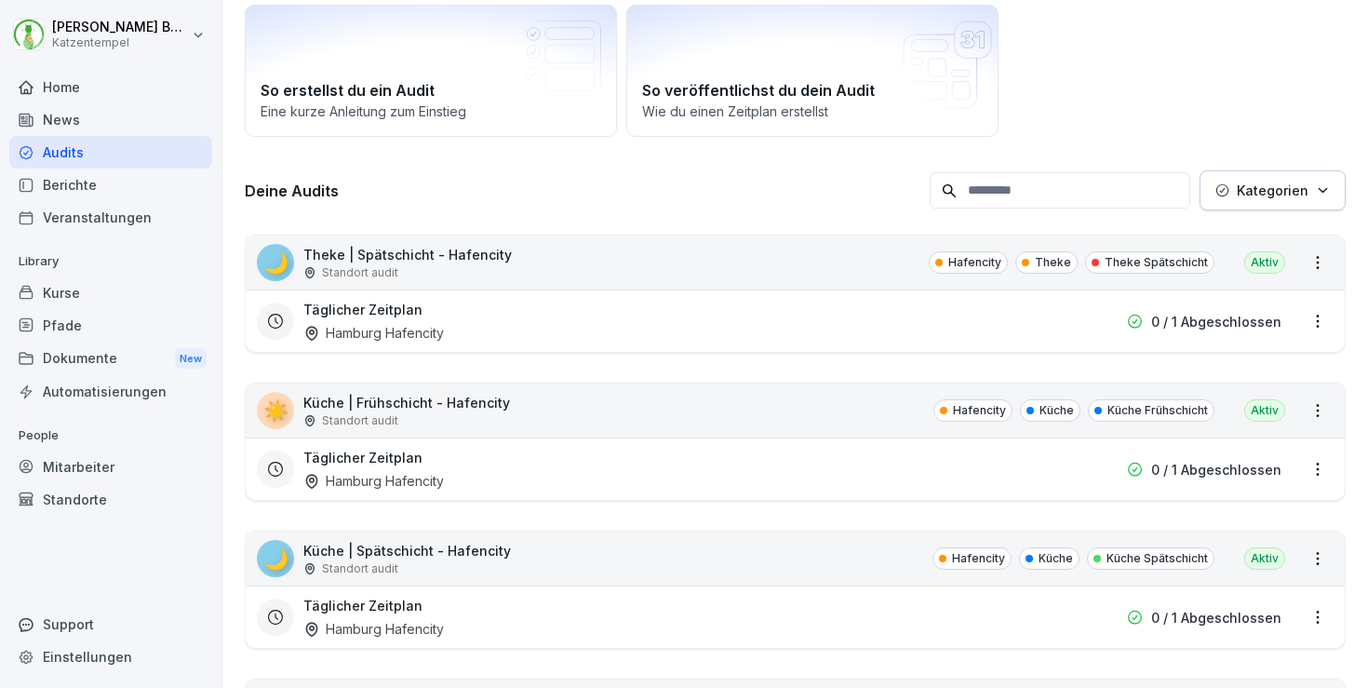
scroll to position [134, 0]
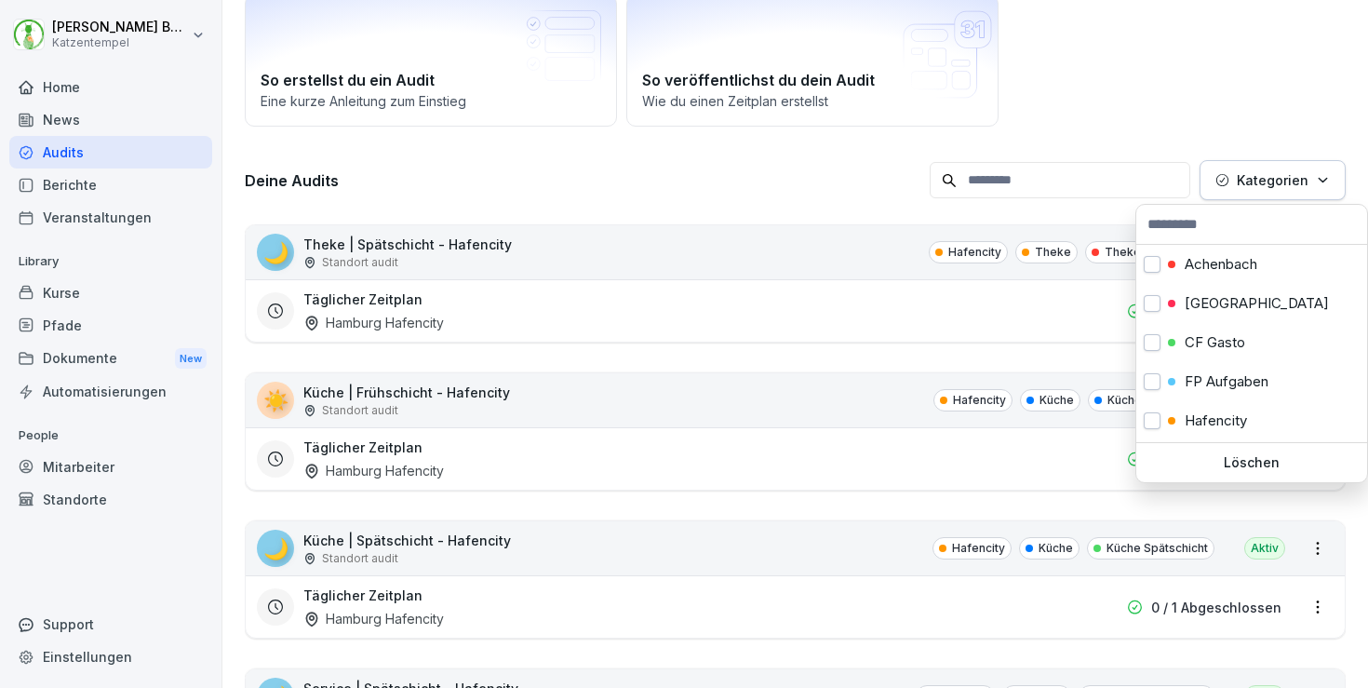
click at [1258, 189] on p "Kategorien" at bounding box center [1273, 180] width 72 height 20
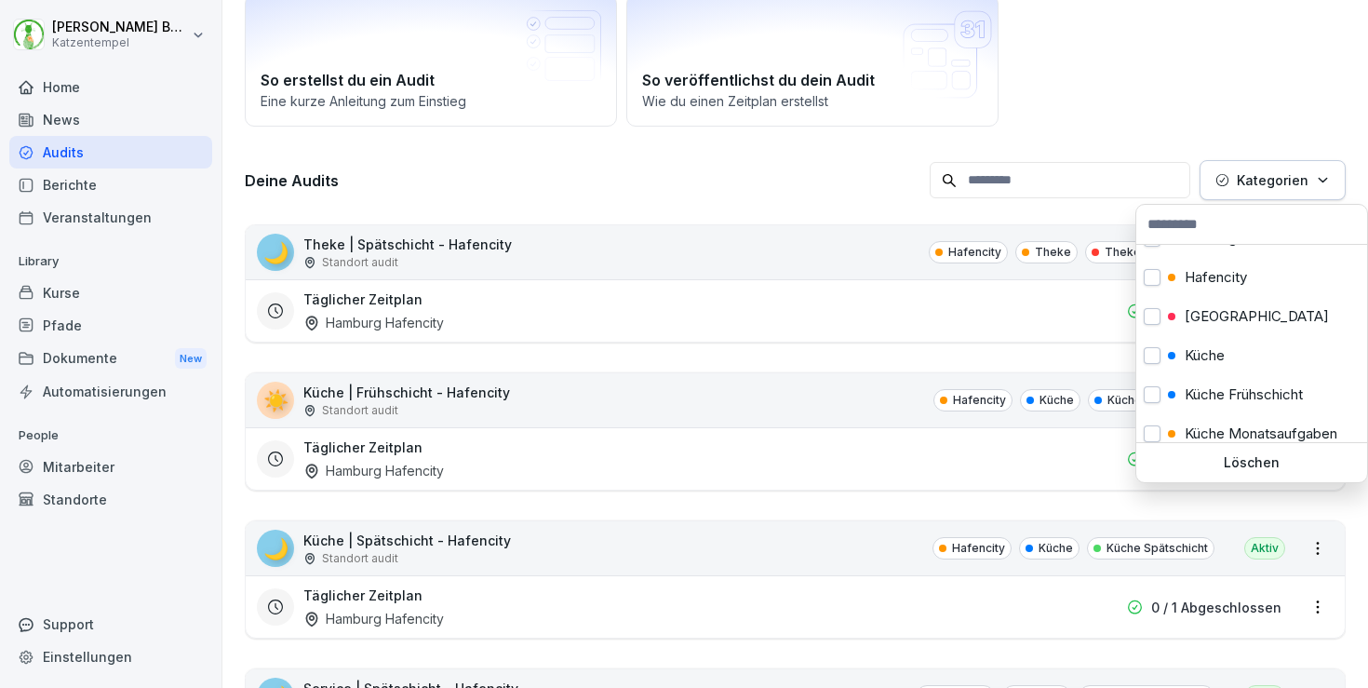
scroll to position [144, 0]
click at [1208, 310] on p "[GEOGRAPHIC_DATA]" at bounding box center [1257, 315] width 144 height 17
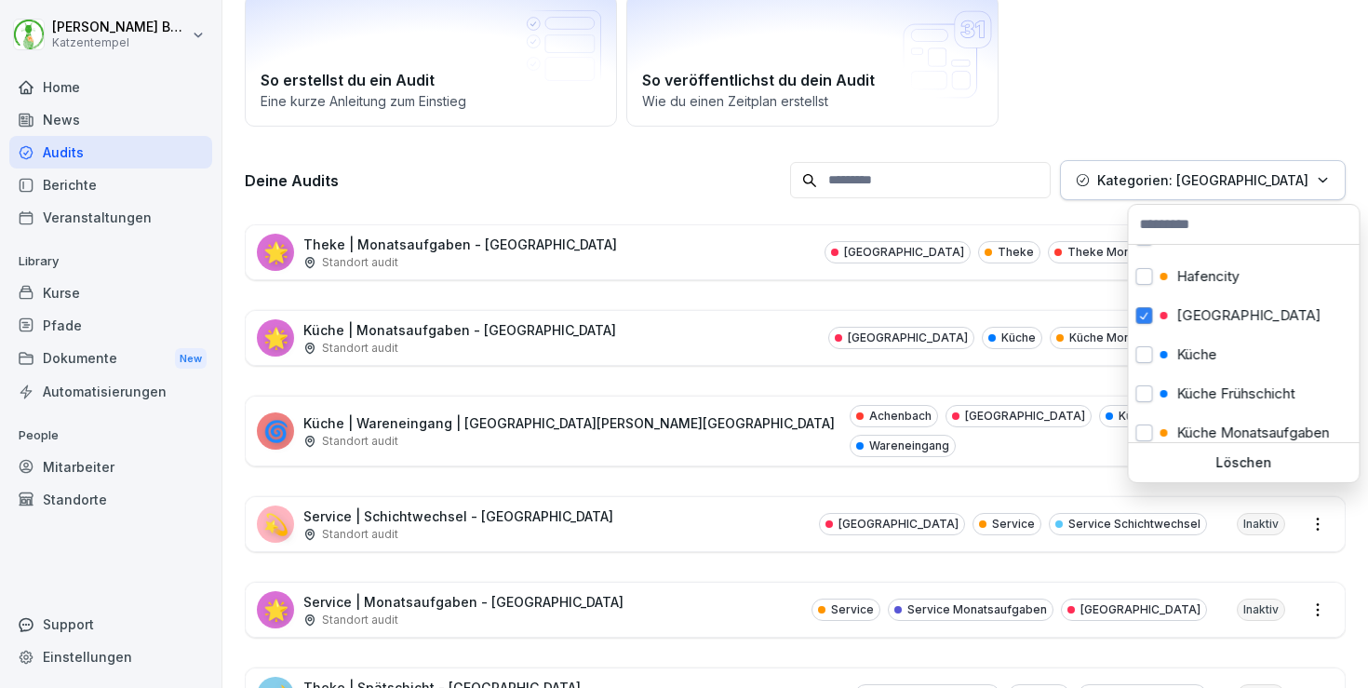
click at [757, 189] on html "[PERSON_NAME] Katzentempel Home News Audits Berichte Veranstaltungen Library Ku…" at bounding box center [684, 344] width 1368 height 688
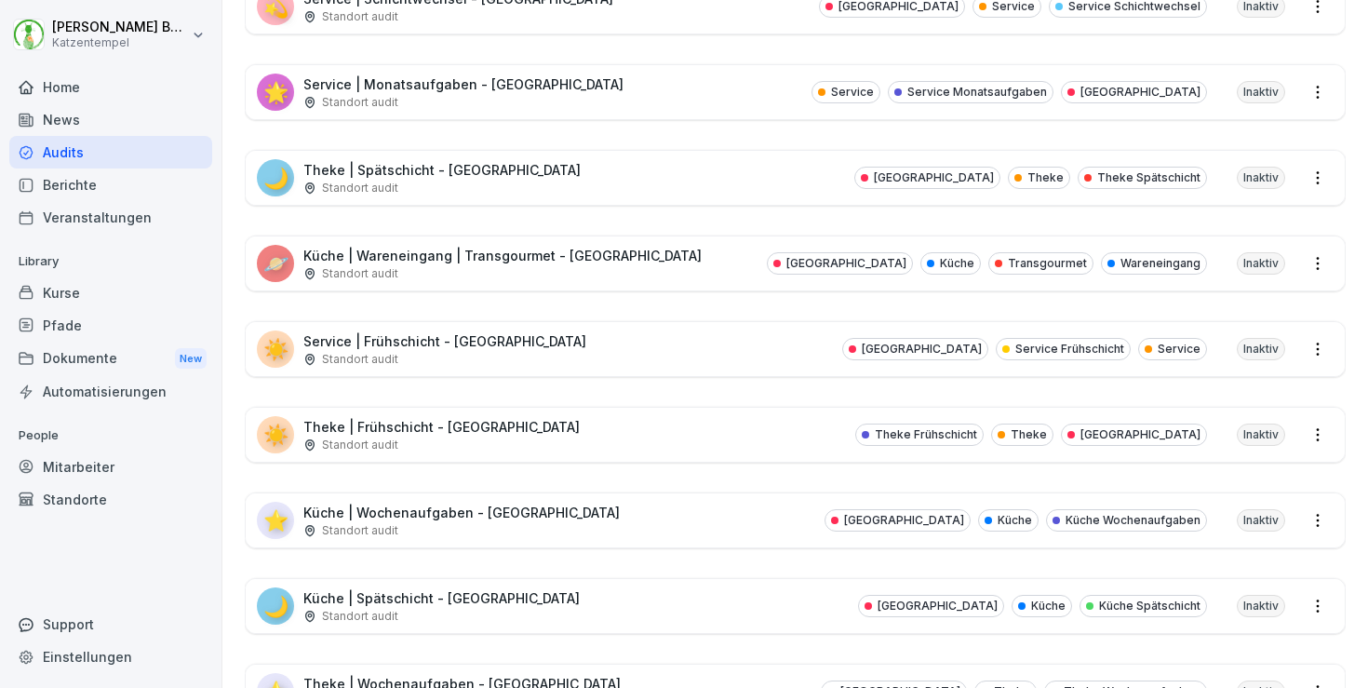
scroll to position [655, 0]
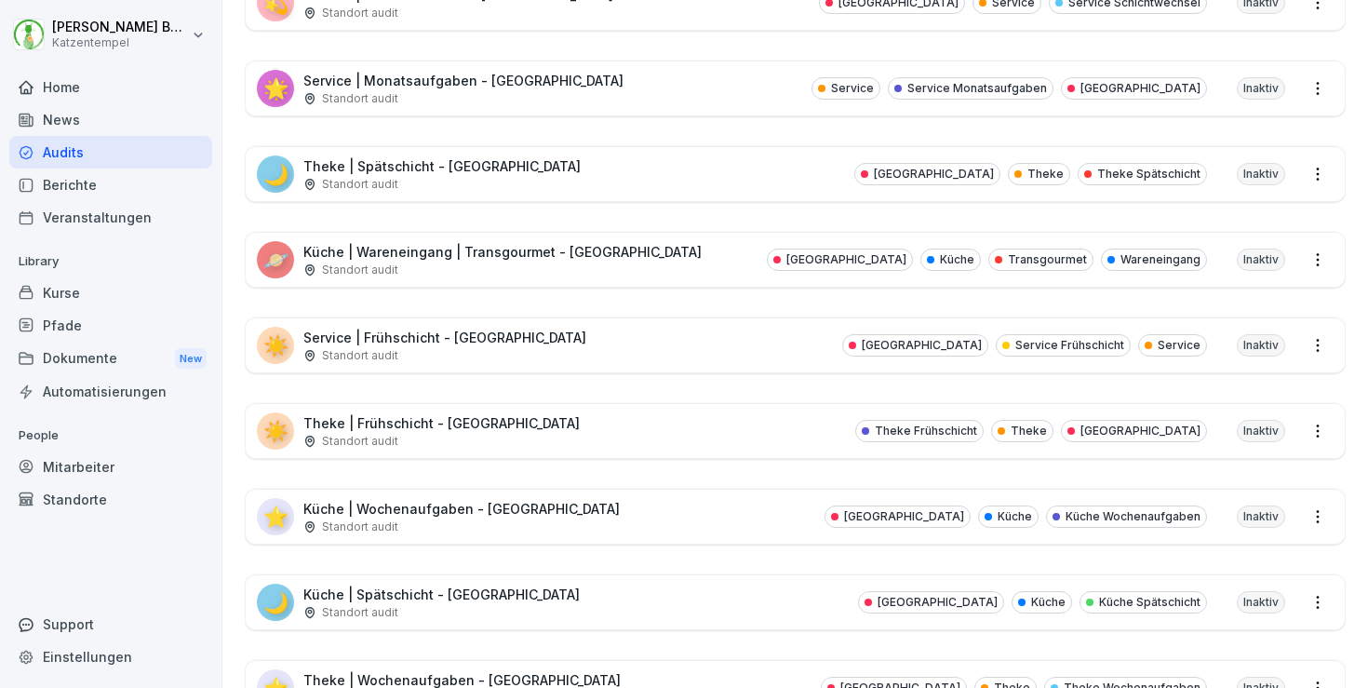
click at [730, 575] on div "🌙 Küche | Spätschicht - [GEOGRAPHIC_DATA] Standort audit [GEOGRAPHIC_DATA] Küch…" at bounding box center [795, 602] width 1099 height 54
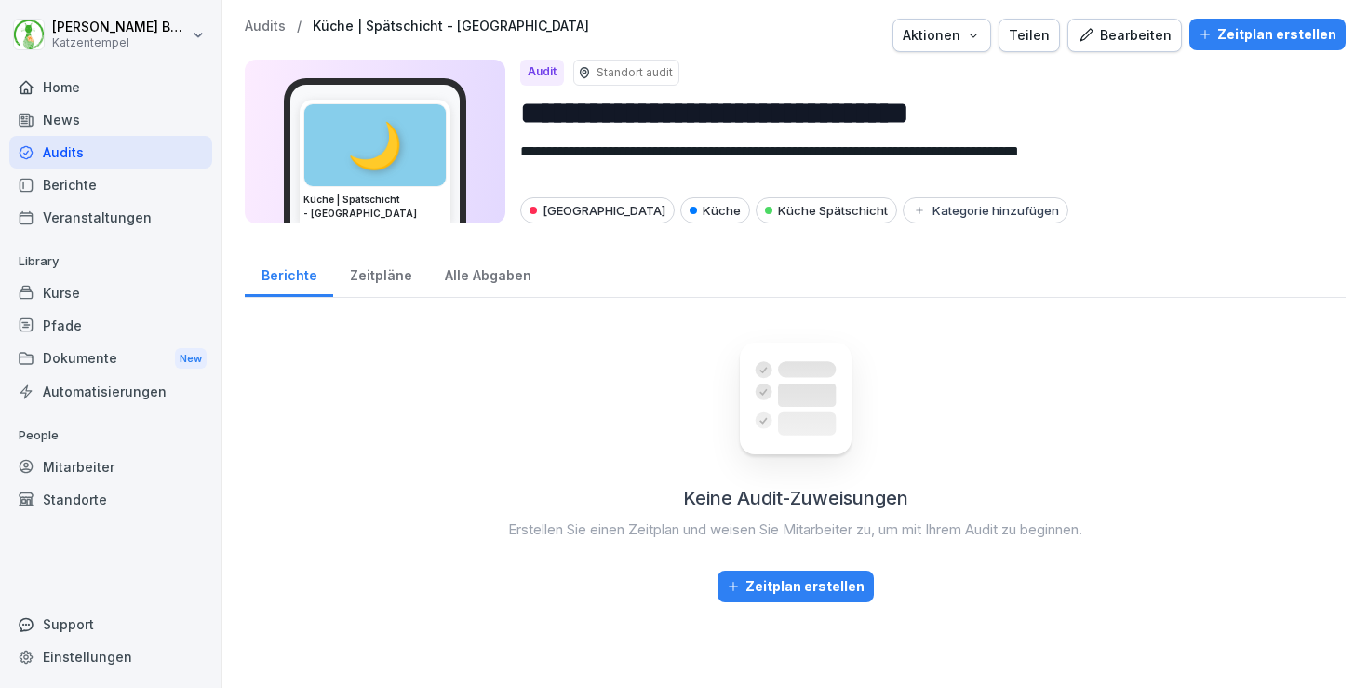
click at [1129, 34] on div "Bearbeiten" at bounding box center [1125, 35] width 94 height 20
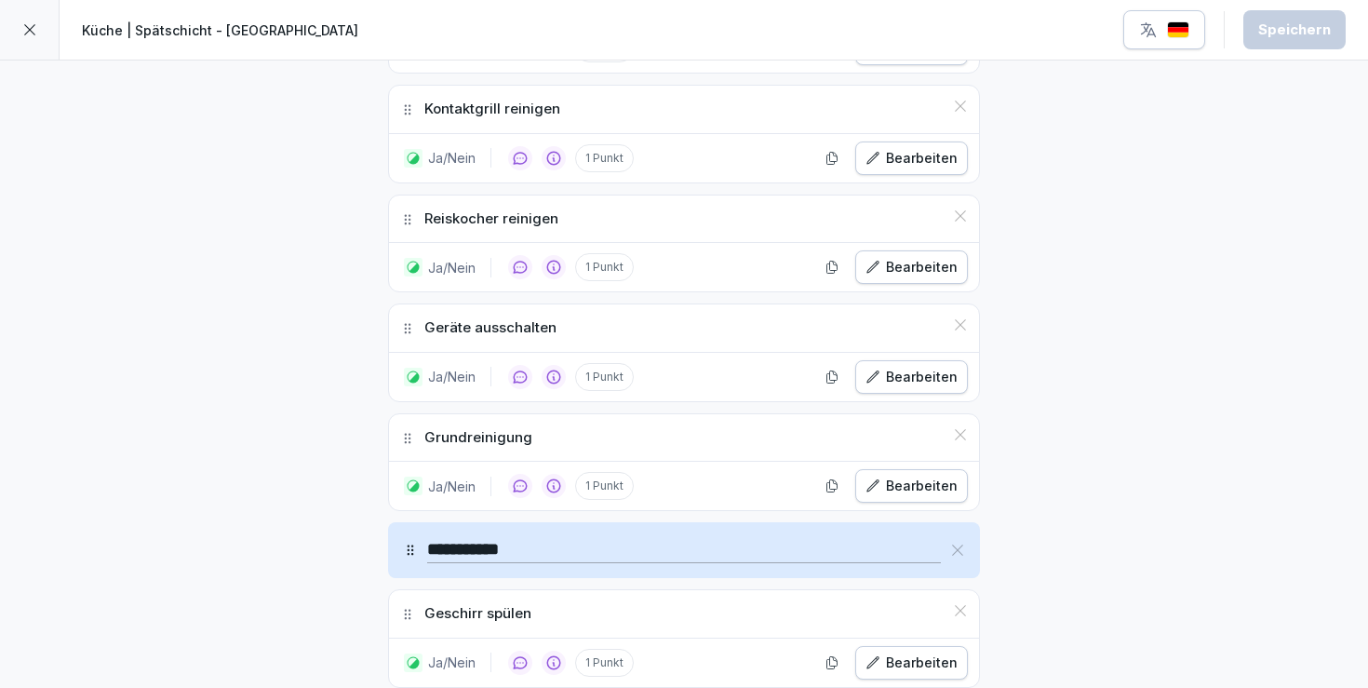
scroll to position [2067, 0]
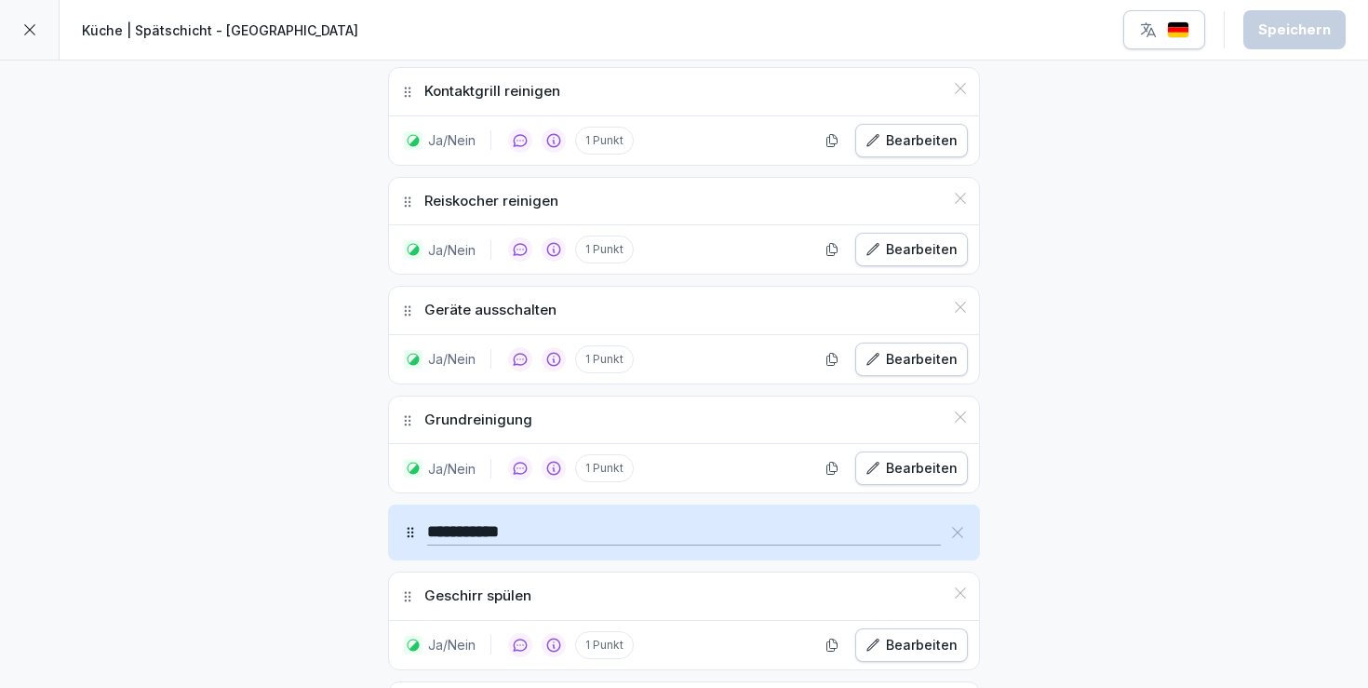
click at [915, 451] on button "Bearbeiten" at bounding box center [911, 468] width 113 height 34
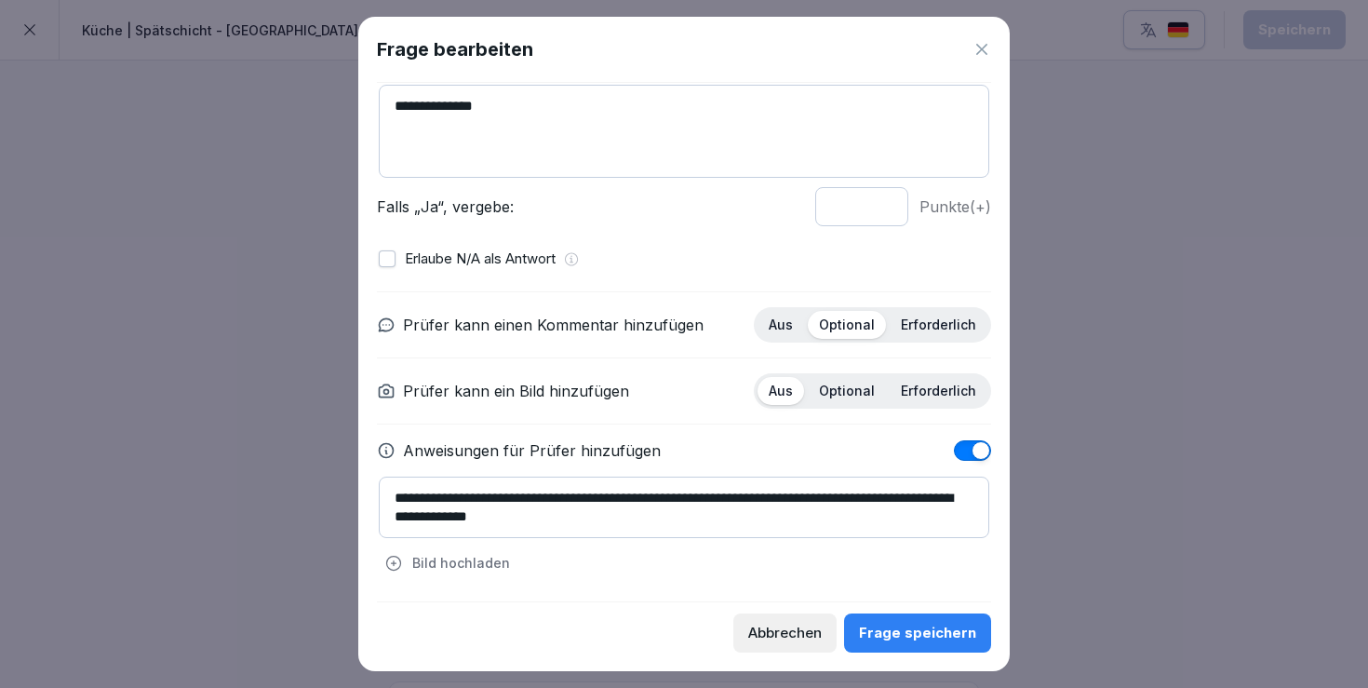
scroll to position [141, 0]
drag, startPoint x: 918, startPoint y: 499, endPoint x: 922, endPoint y: 531, distance: 31.9
click at [922, 531] on textarea "**********" at bounding box center [684, 508] width 611 height 61
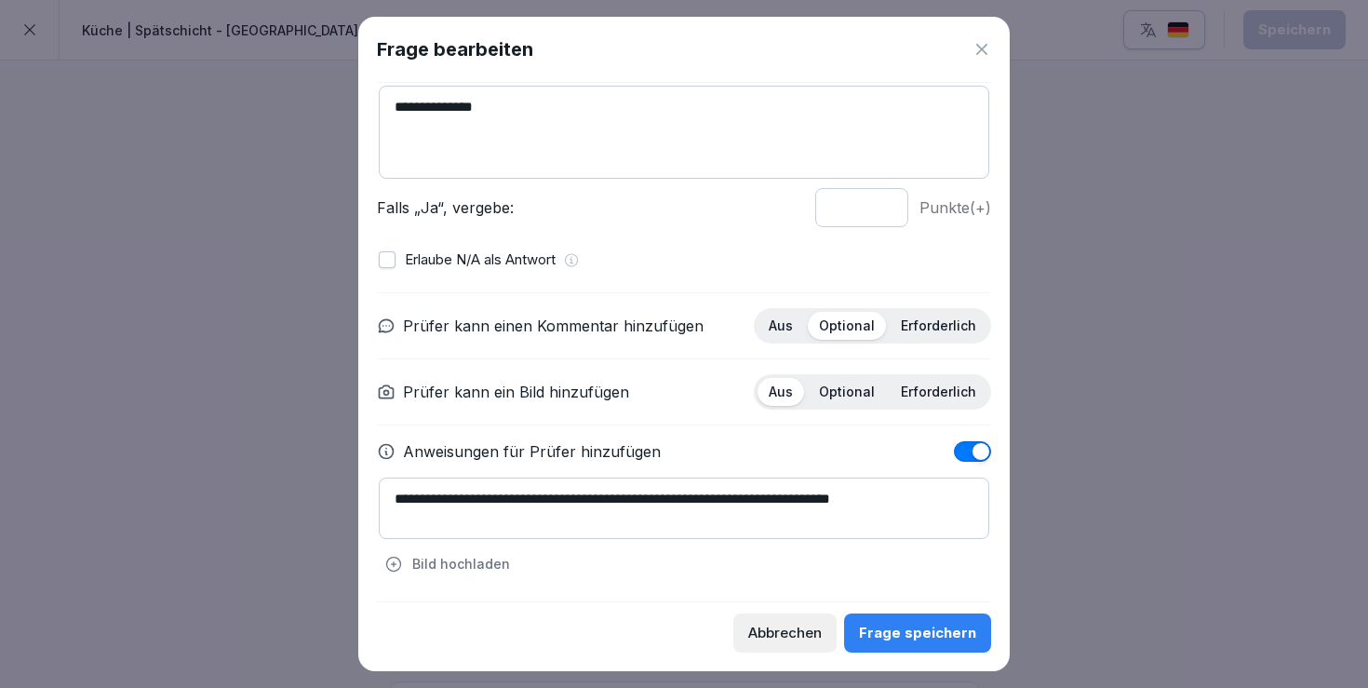
type textarea "**********"
click at [930, 630] on div "Frage speichern" at bounding box center [917, 633] width 117 height 20
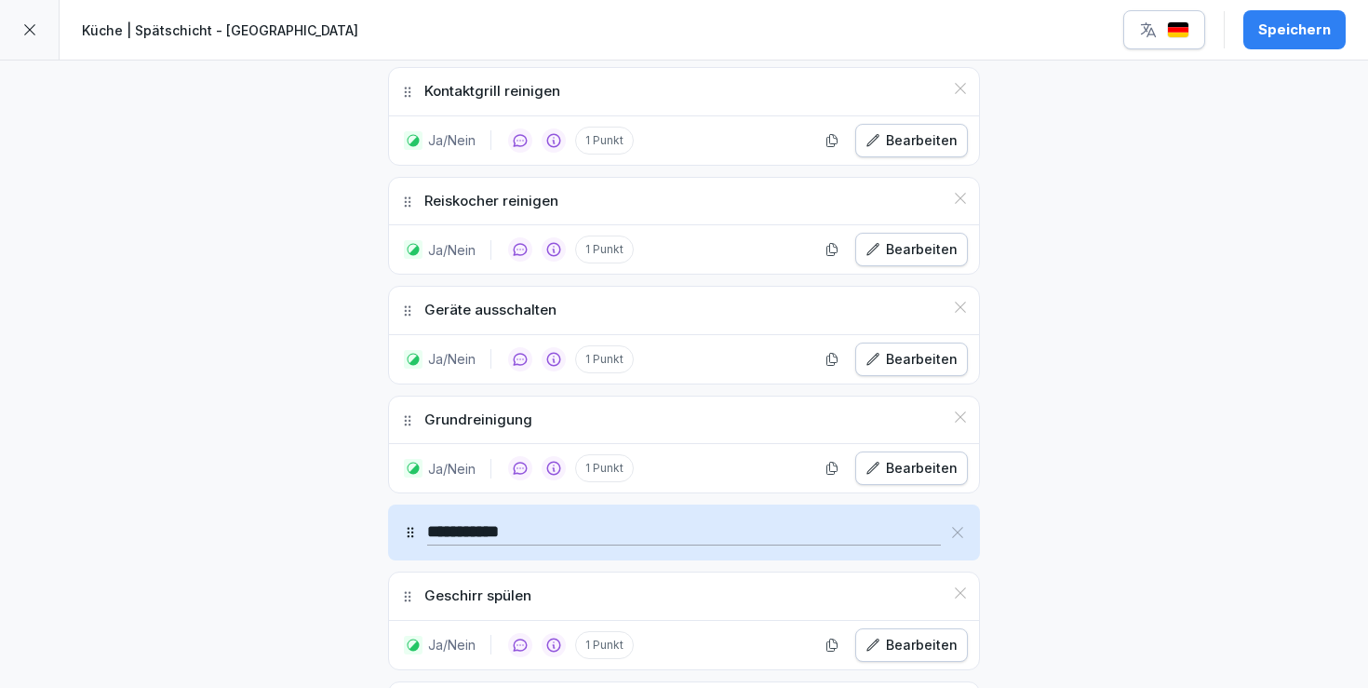
click at [1273, 46] on button "Speichern" at bounding box center [1295, 29] width 102 height 39
click at [29, 34] on icon at bounding box center [29, 29] width 15 height 15
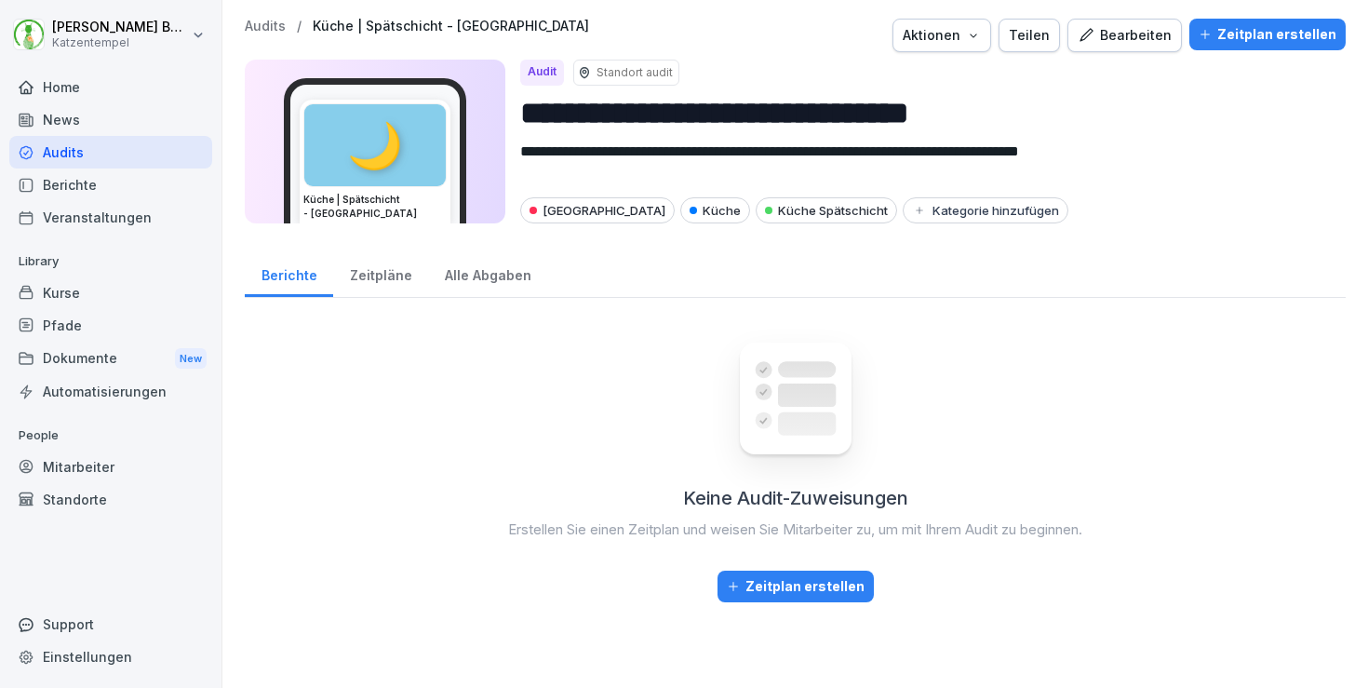
click at [266, 28] on p "Audits" at bounding box center [265, 27] width 41 height 16
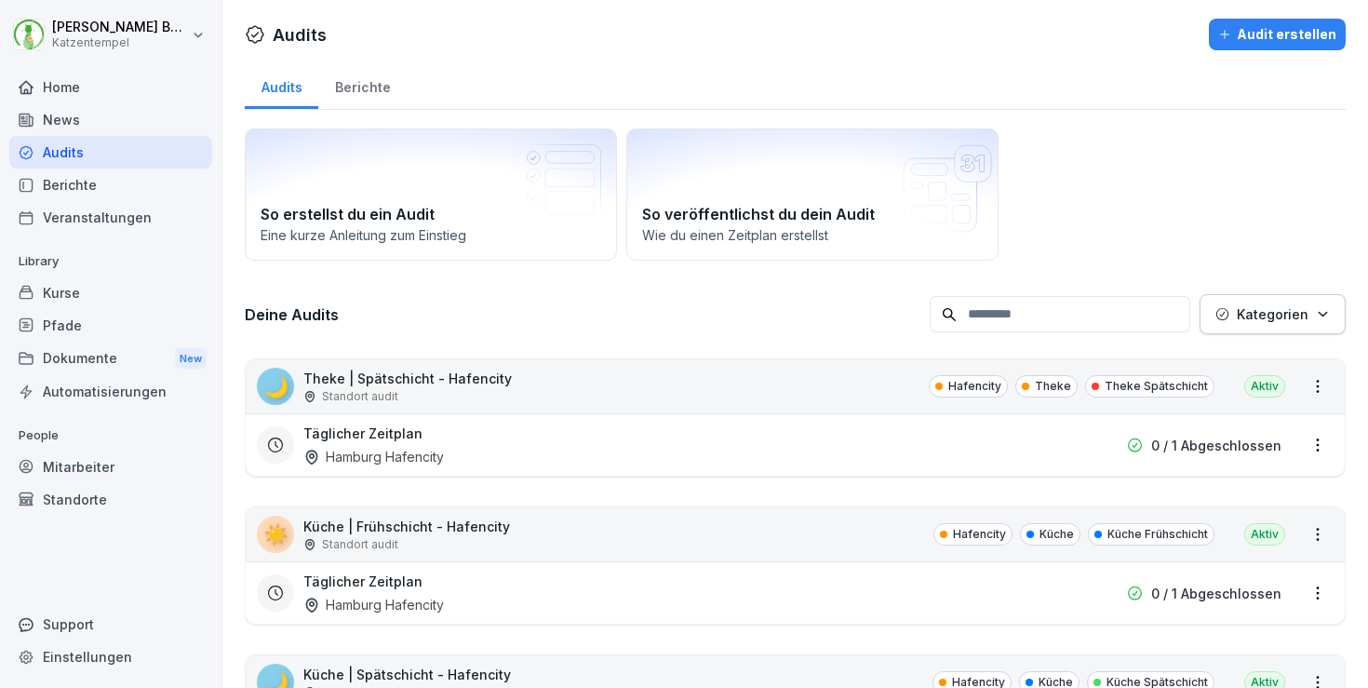
click at [1304, 322] on p "Kategorien" at bounding box center [1273, 314] width 72 height 20
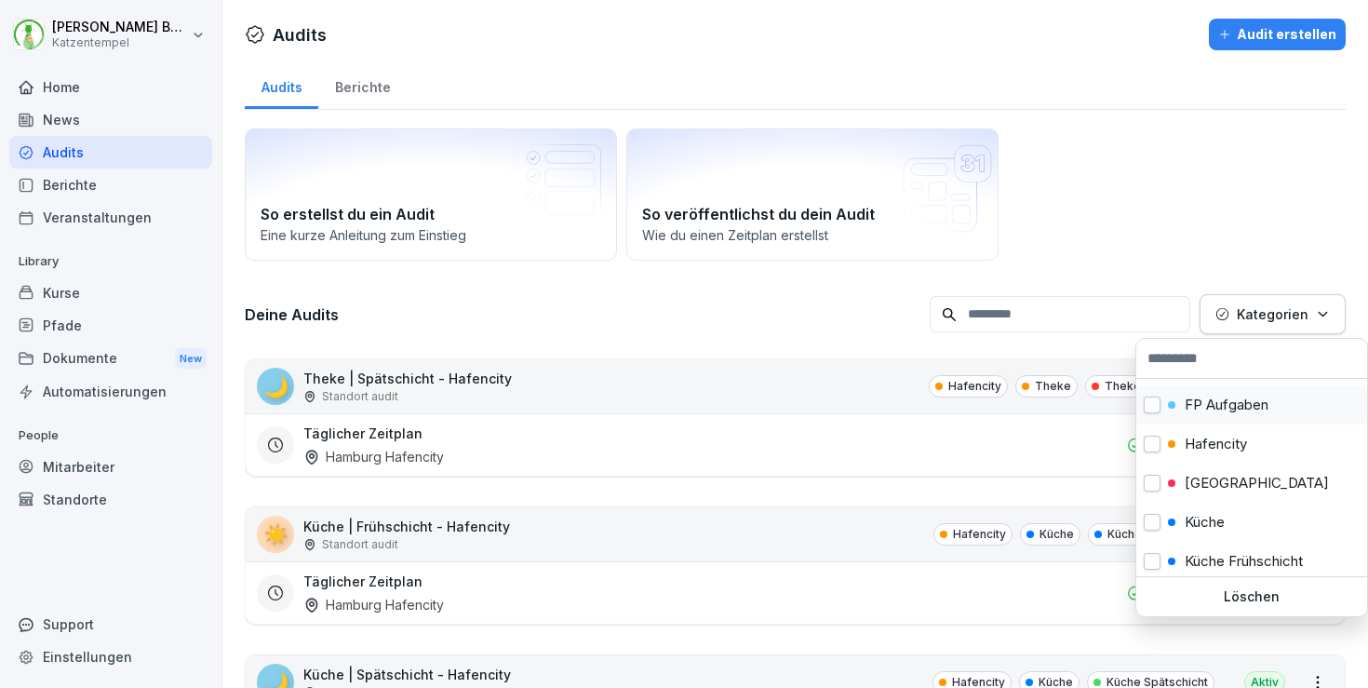
scroll to position [114, 0]
click at [1203, 476] on p "[GEOGRAPHIC_DATA]" at bounding box center [1257, 480] width 144 height 17
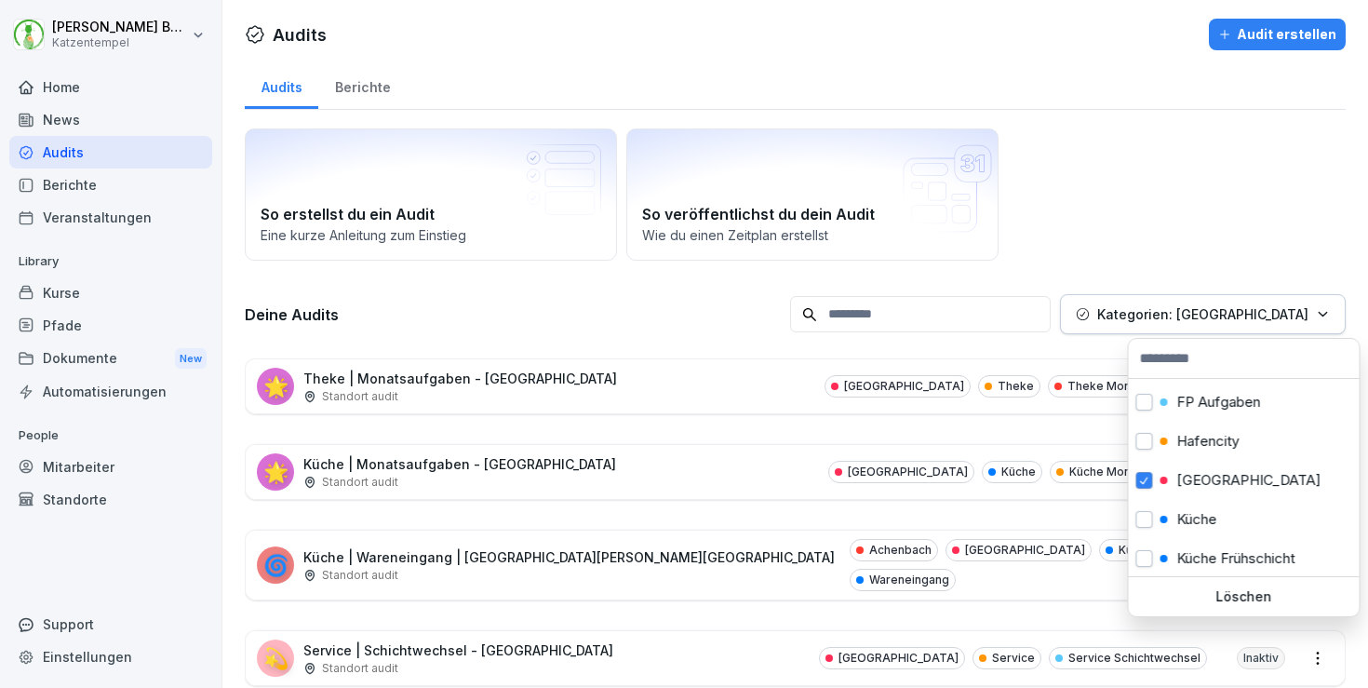
click at [1126, 215] on html "[PERSON_NAME] Katzentempel Home News Audits Berichte Veranstaltungen Library Ku…" at bounding box center [684, 344] width 1368 height 688
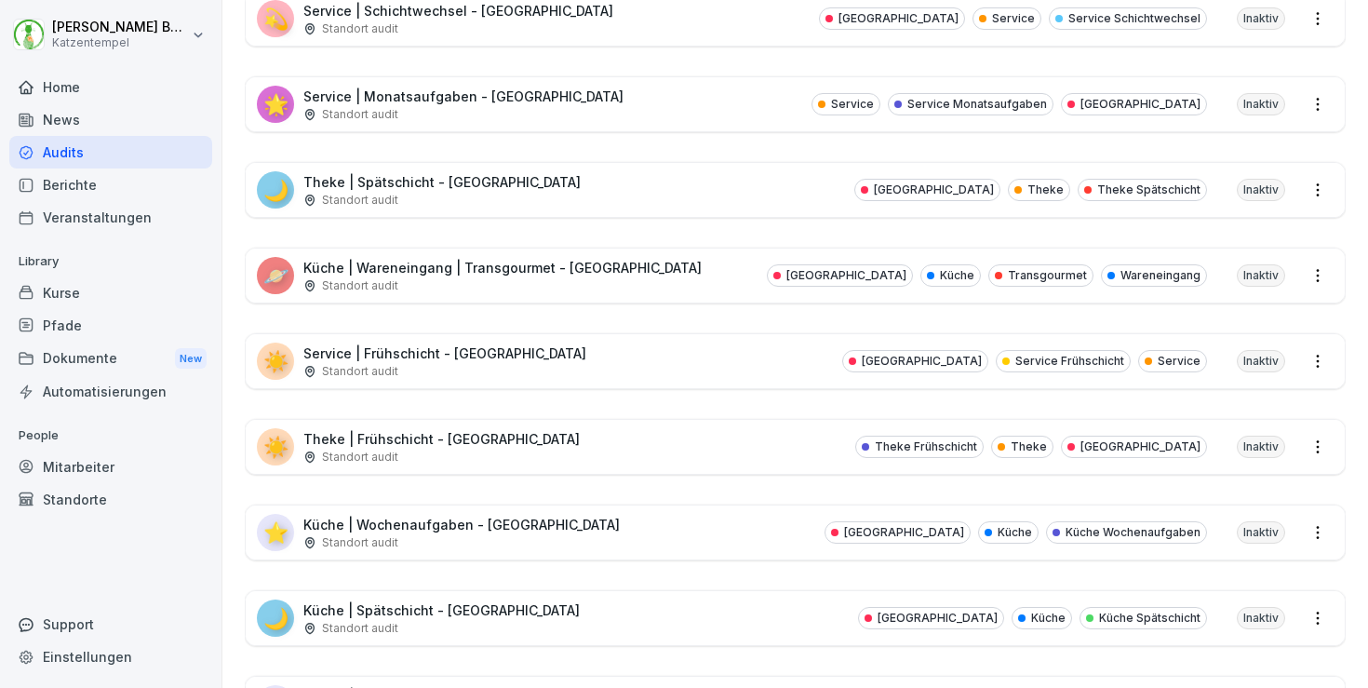
scroll to position [617, 0]
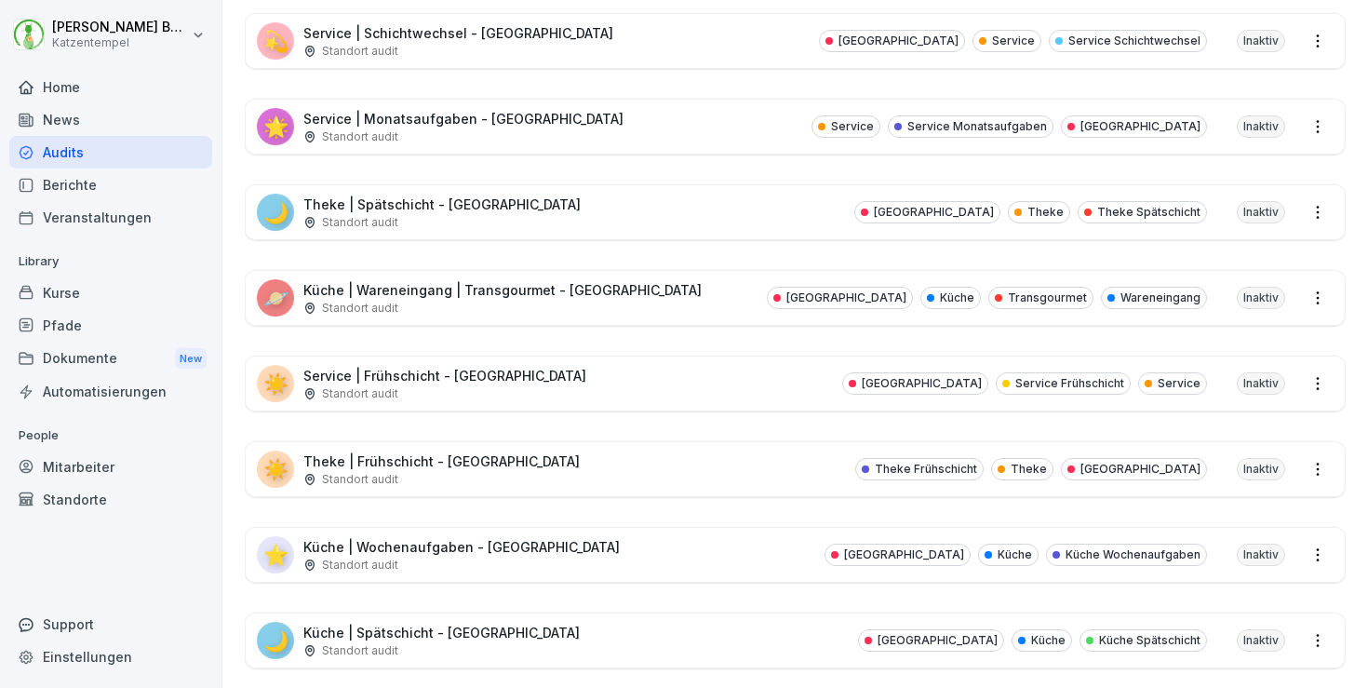
click at [735, 199] on div "🌙 Theke | Spätschicht - [GEOGRAPHIC_DATA] Standort audit [GEOGRAPHIC_DATA] Thek…" at bounding box center [795, 212] width 1099 height 54
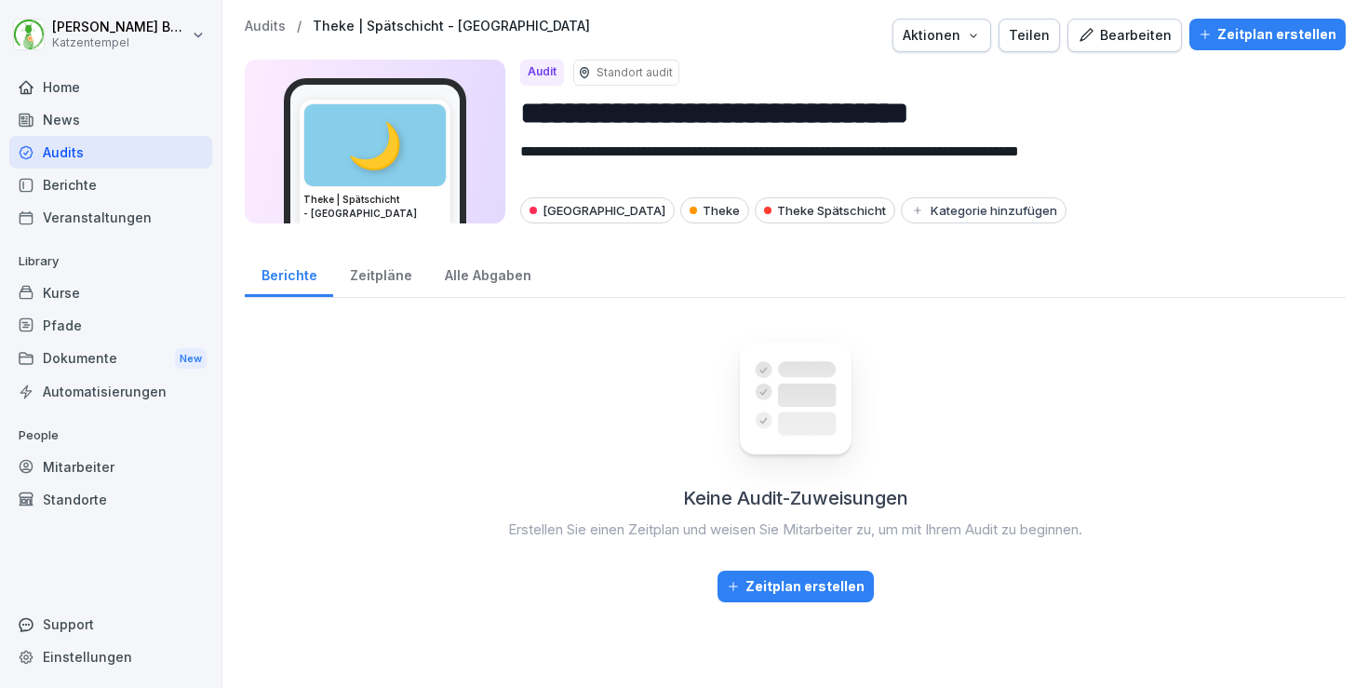
click at [1139, 21] on button "Bearbeiten" at bounding box center [1125, 36] width 114 height 34
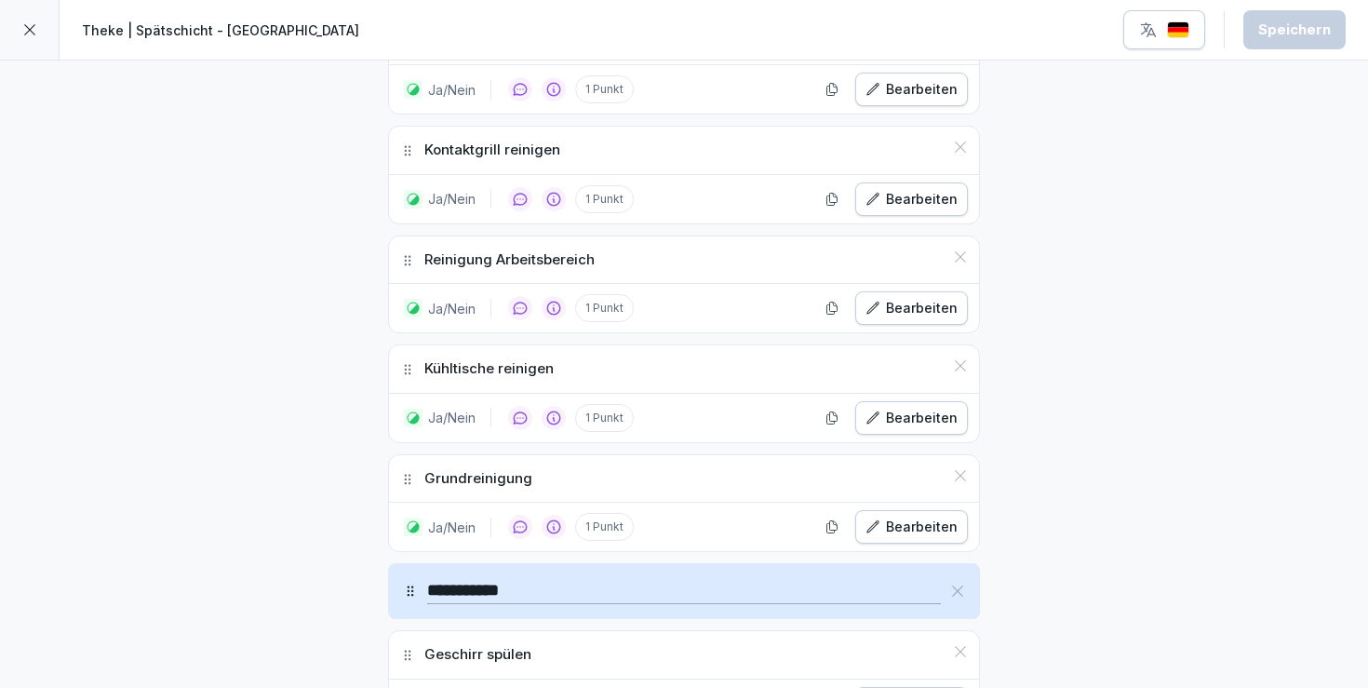
scroll to position [1375, 0]
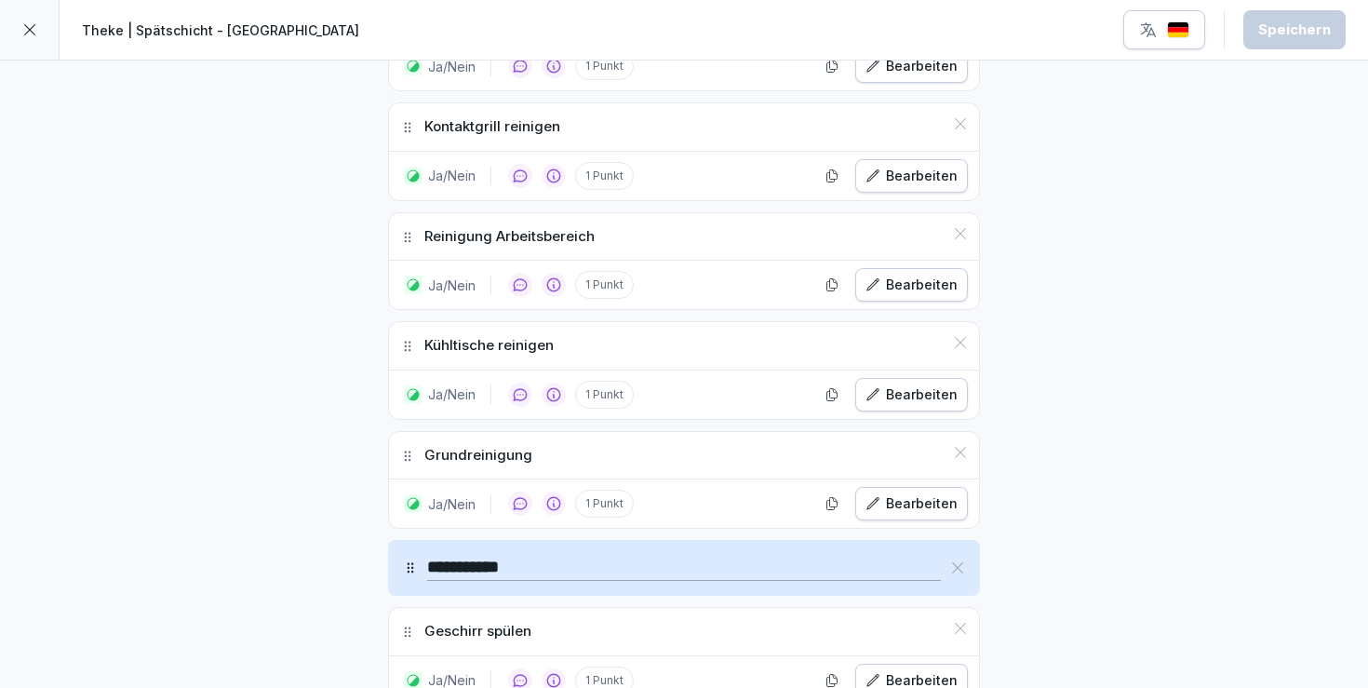
click at [909, 497] on div "Bearbeiten" at bounding box center [912, 503] width 92 height 20
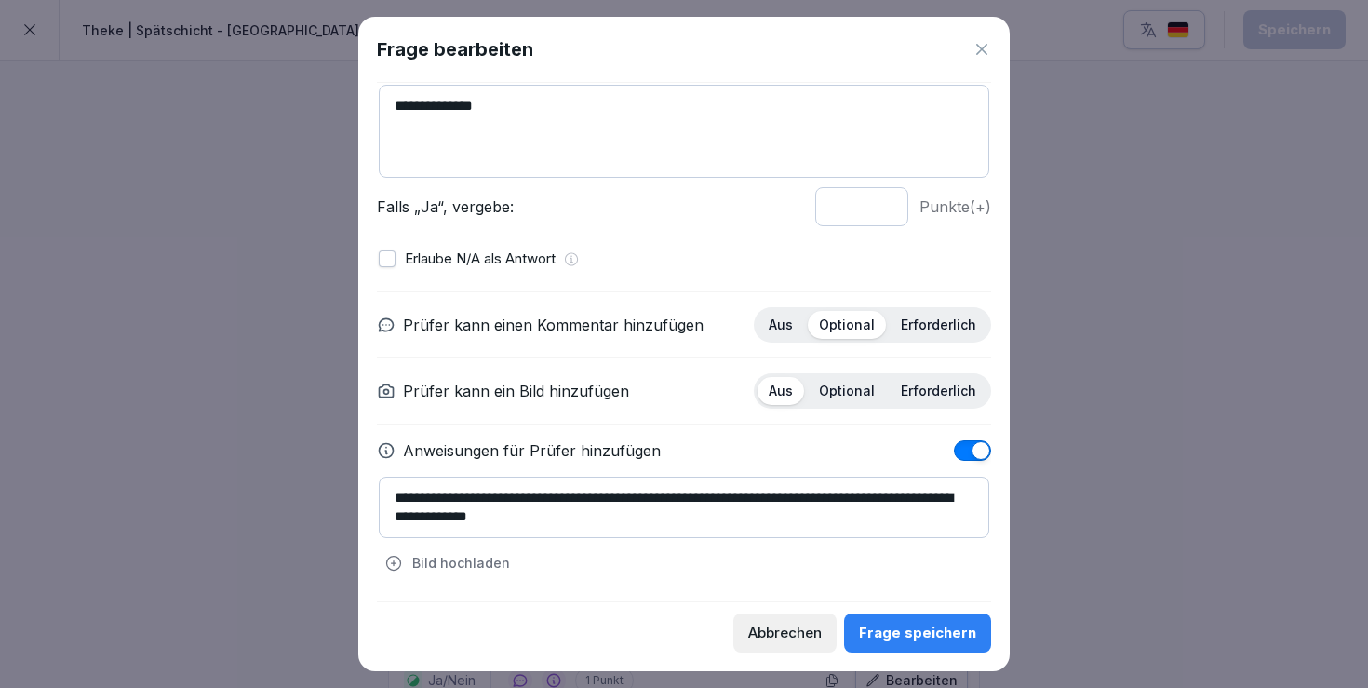
scroll to position [141, 0]
click at [815, 497] on textarea "**********" at bounding box center [684, 508] width 611 height 61
drag, startPoint x: 918, startPoint y: 502, endPoint x: 635, endPoint y: 513, distance: 283.2
click at [635, 513] on textarea "**********" at bounding box center [684, 508] width 611 height 61
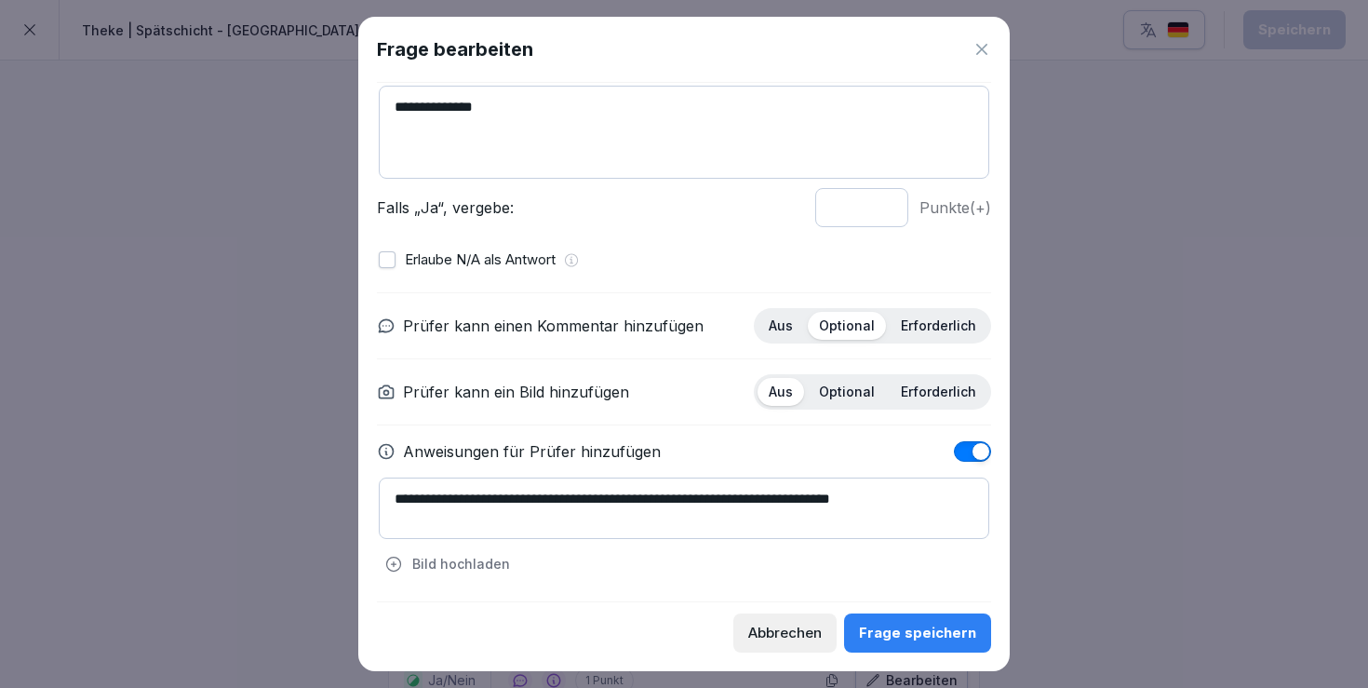
type textarea "**********"
click at [945, 619] on button "Frage speichern" at bounding box center [917, 632] width 147 height 39
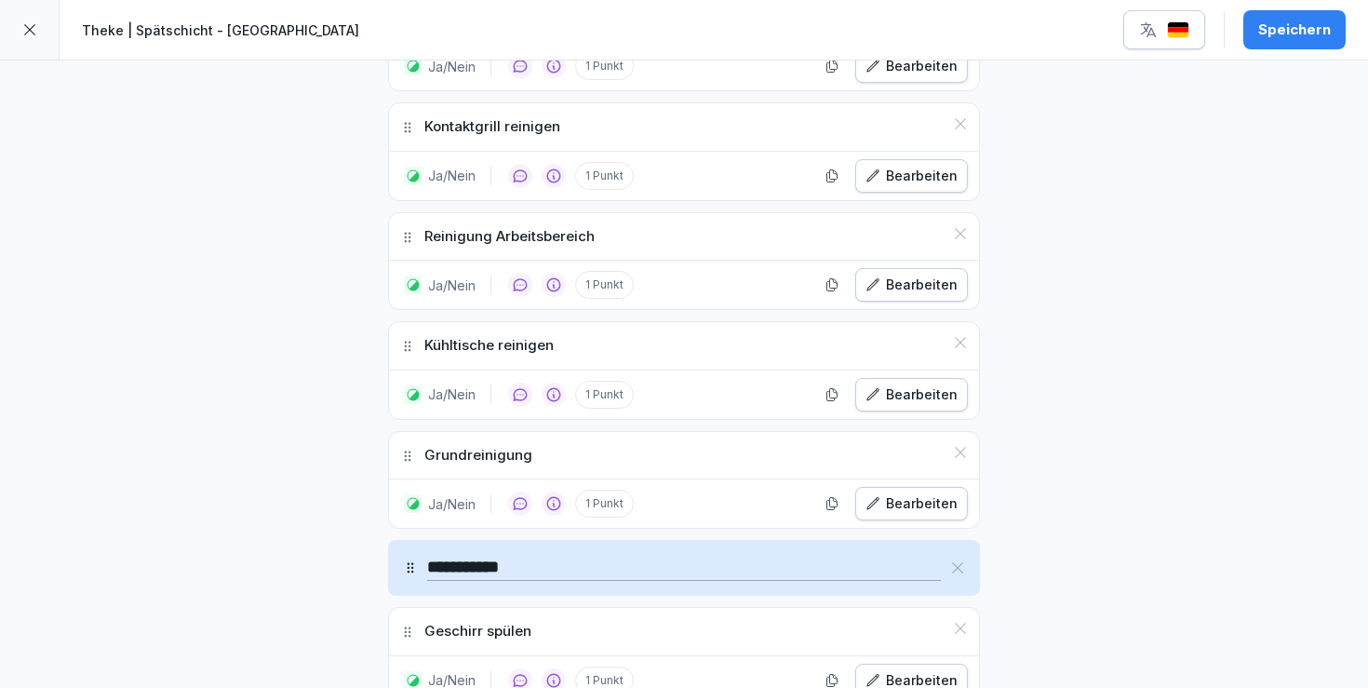
click at [1300, 30] on div "Speichern" at bounding box center [1295, 30] width 73 height 20
click at [15, 32] on div at bounding box center [30, 30] width 60 height 60
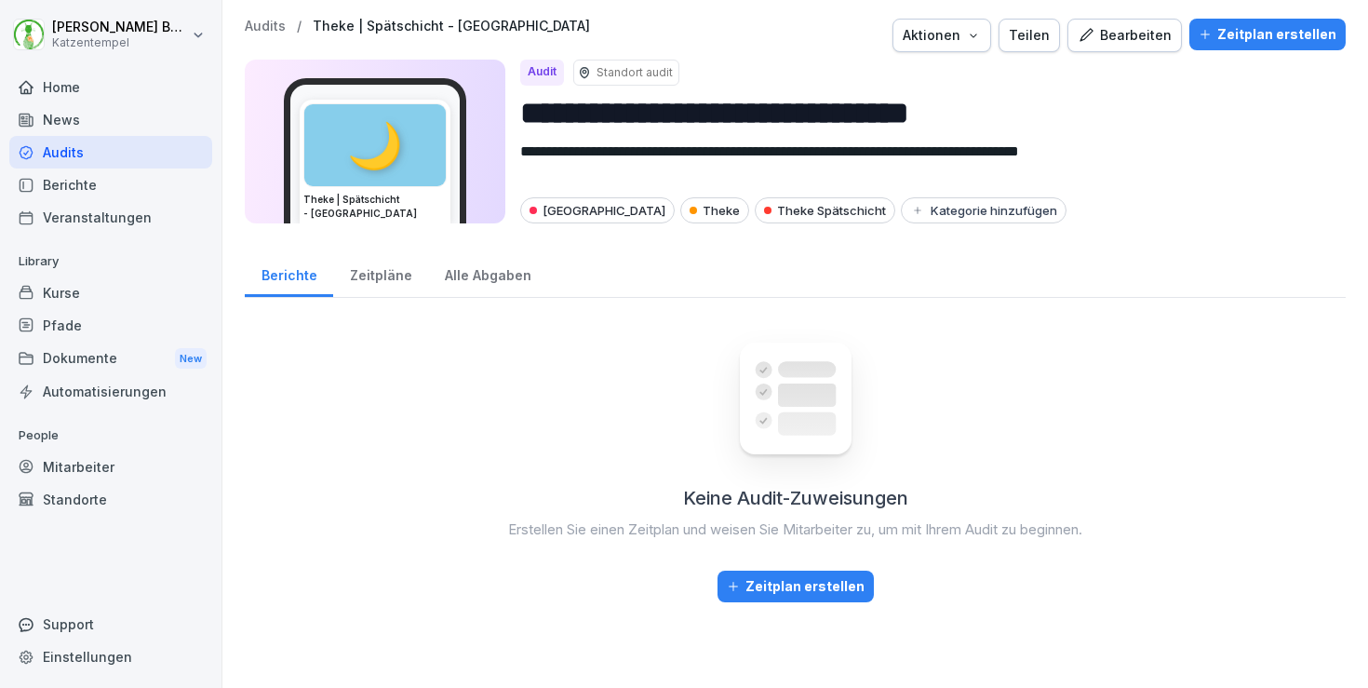
click at [1158, 35] on div "Bearbeiten" at bounding box center [1125, 35] width 94 height 20
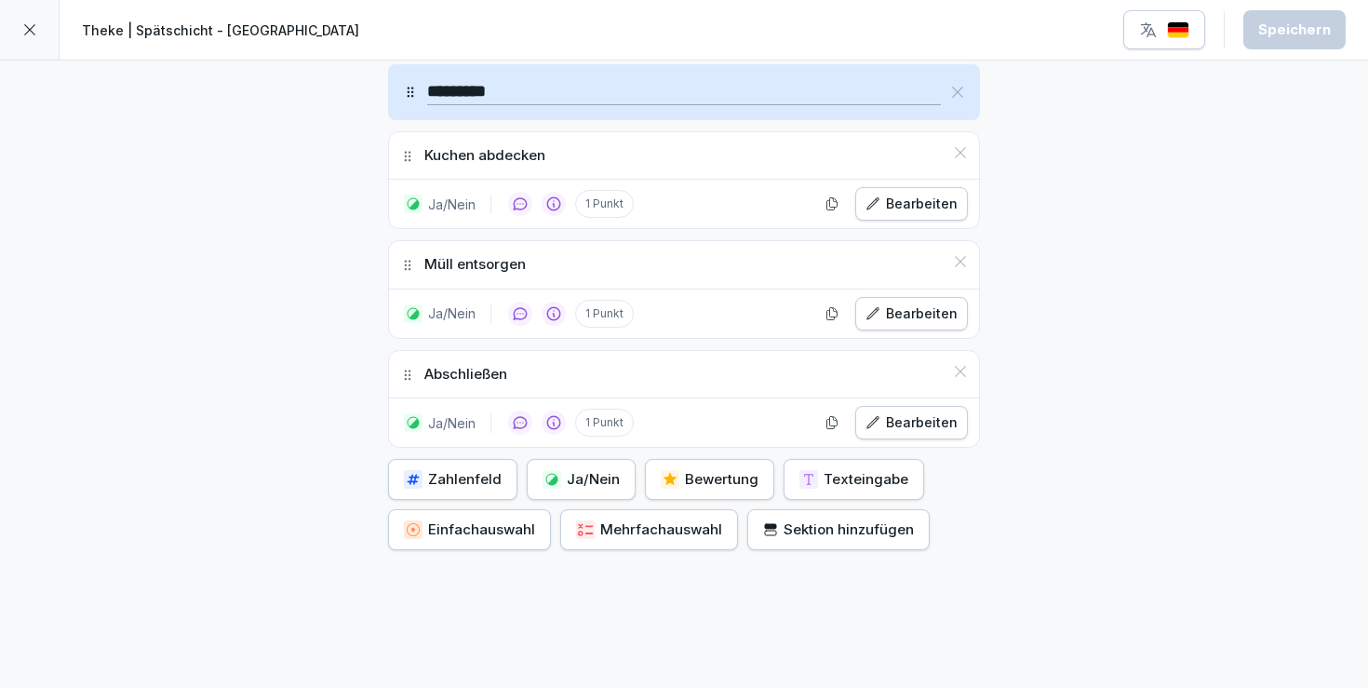
scroll to position [2261, 0]
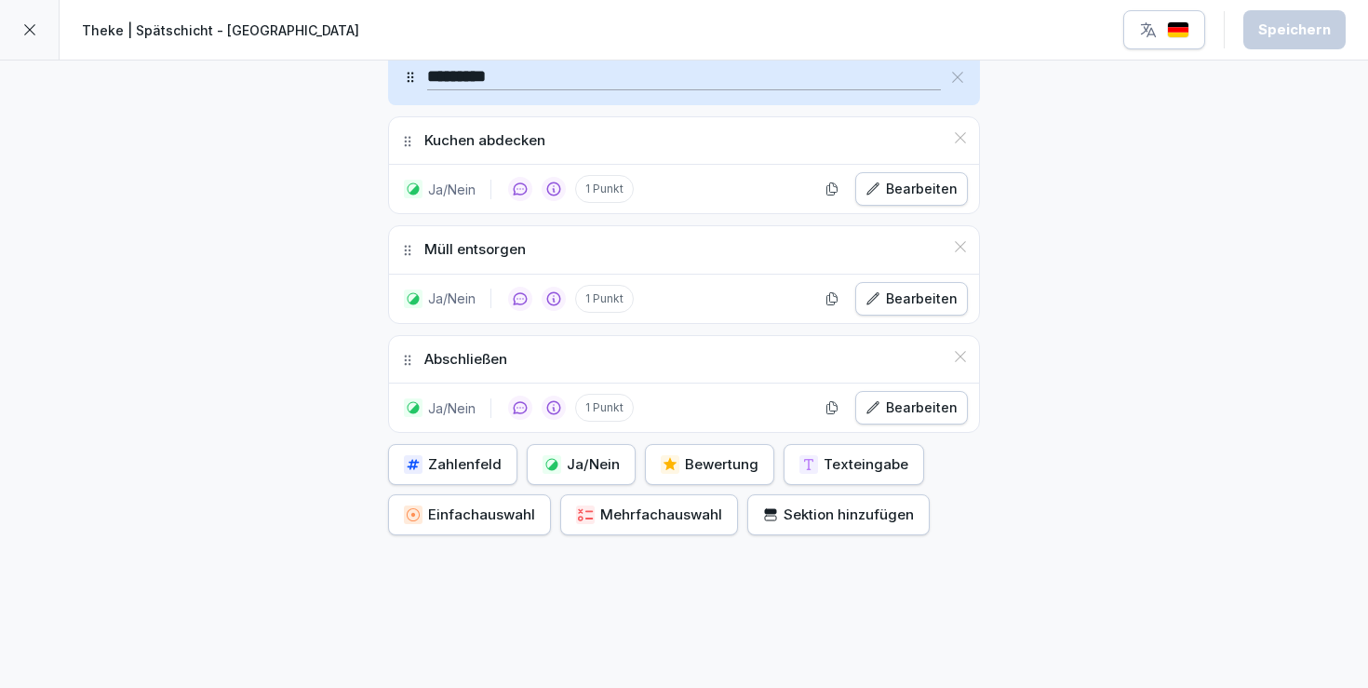
click at [33, 29] on icon at bounding box center [29, 29] width 15 height 15
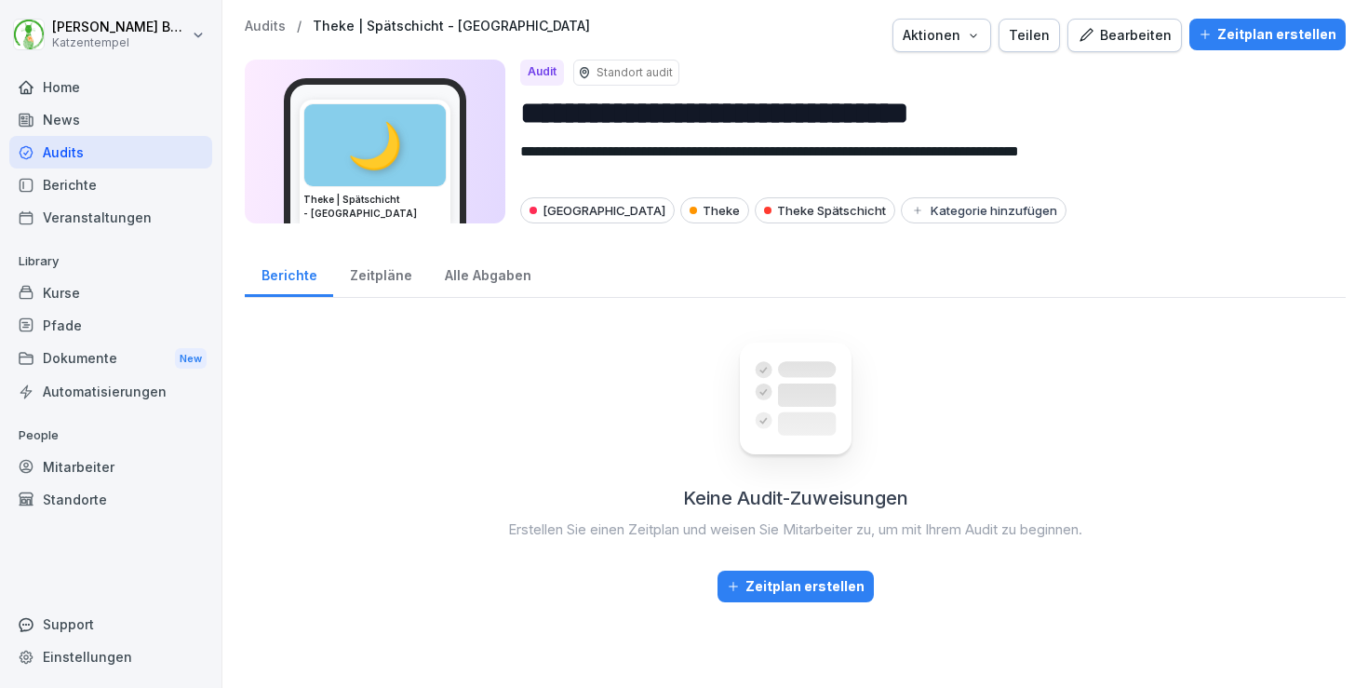
click at [253, 25] on p "Audits" at bounding box center [265, 27] width 41 height 16
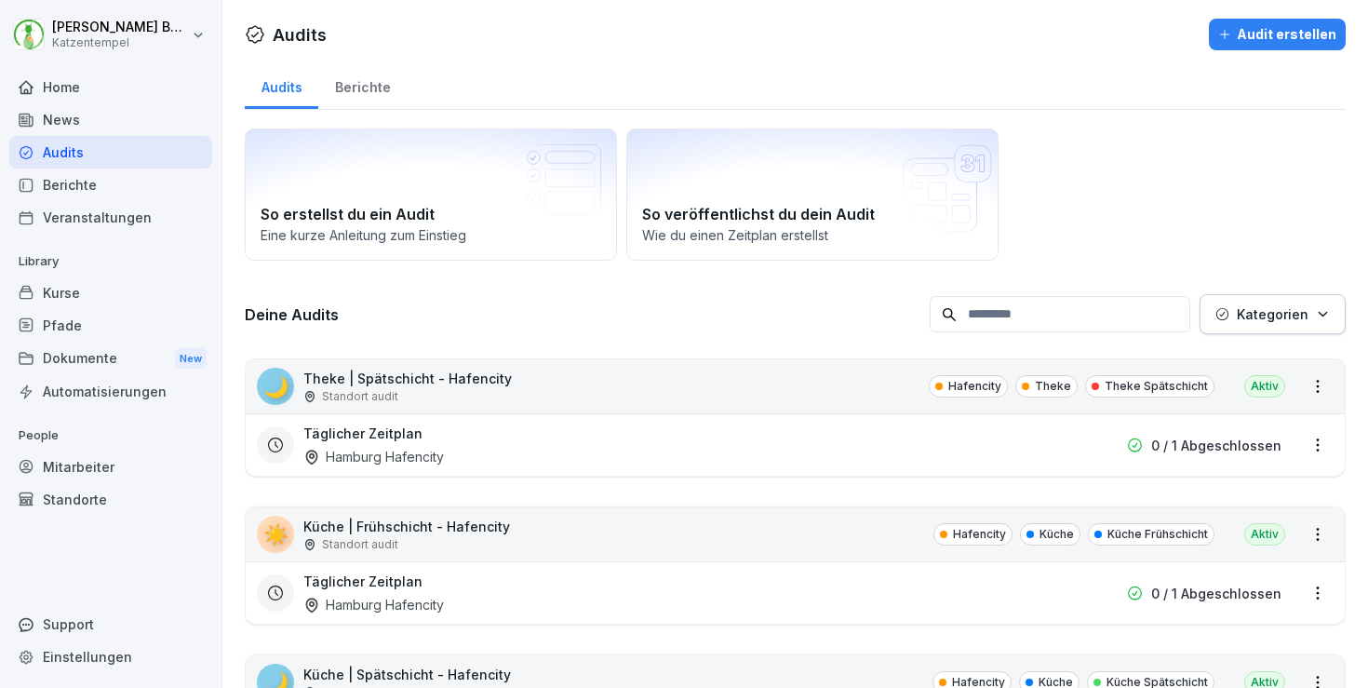
click at [1254, 322] on p "Kategorien" at bounding box center [1273, 314] width 72 height 20
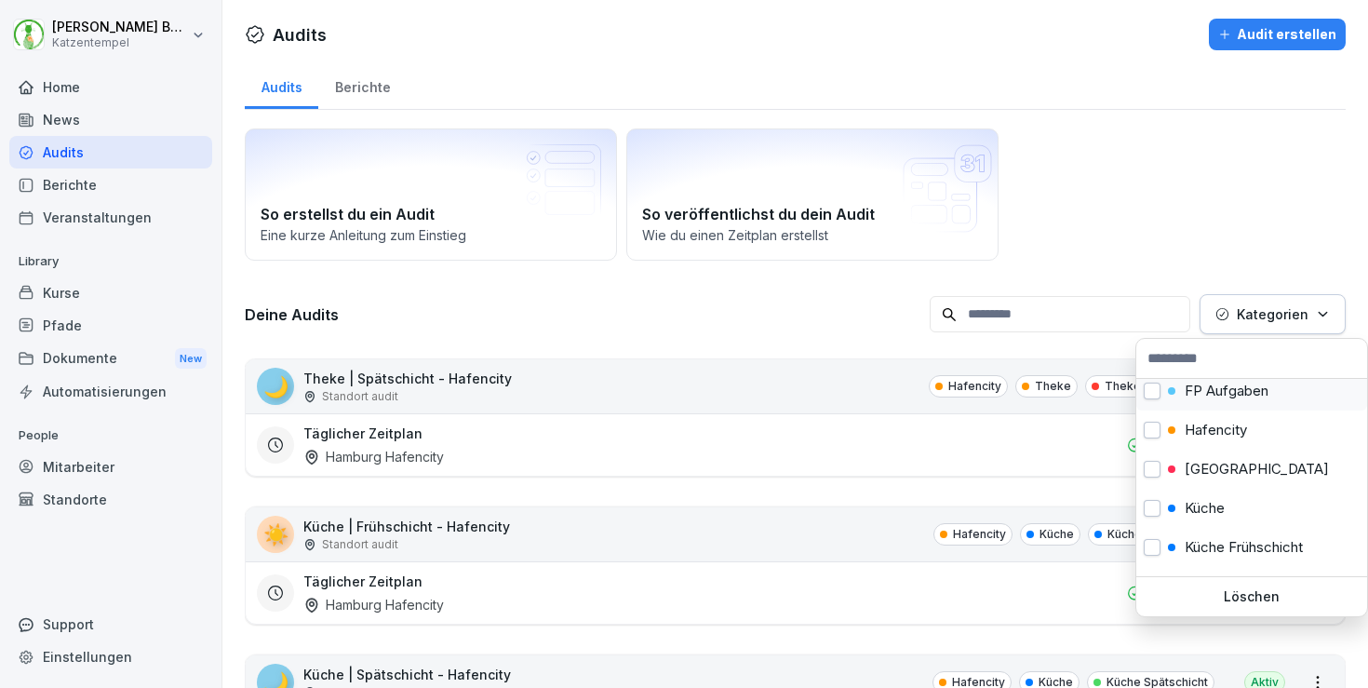
scroll to position [129, 0]
click at [1235, 469] on p "[GEOGRAPHIC_DATA]" at bounding box center [1257, 464] width 144 height 17
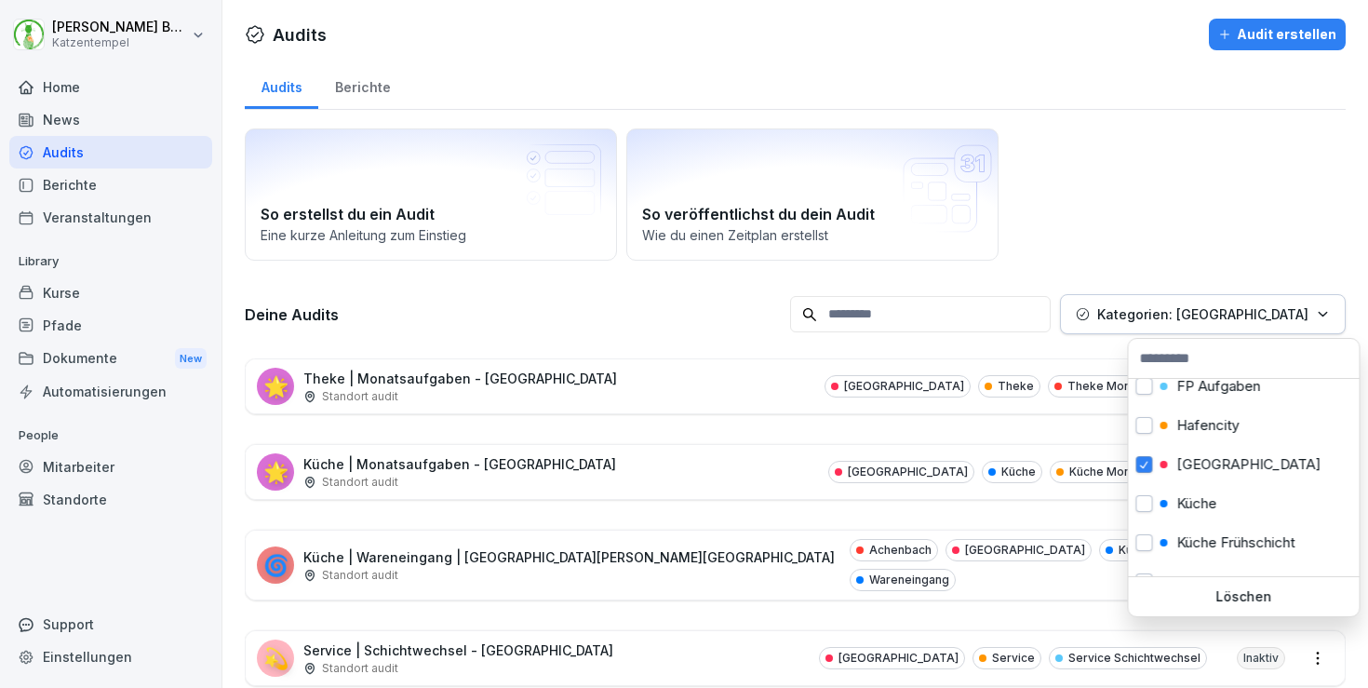
click at [768, 375] on html "[PERSON_NAME] Katzentempel Home News Audits Berichte Veranstaltungen Library Ku…" at bounding box center [684, 344] width 1368 height 688
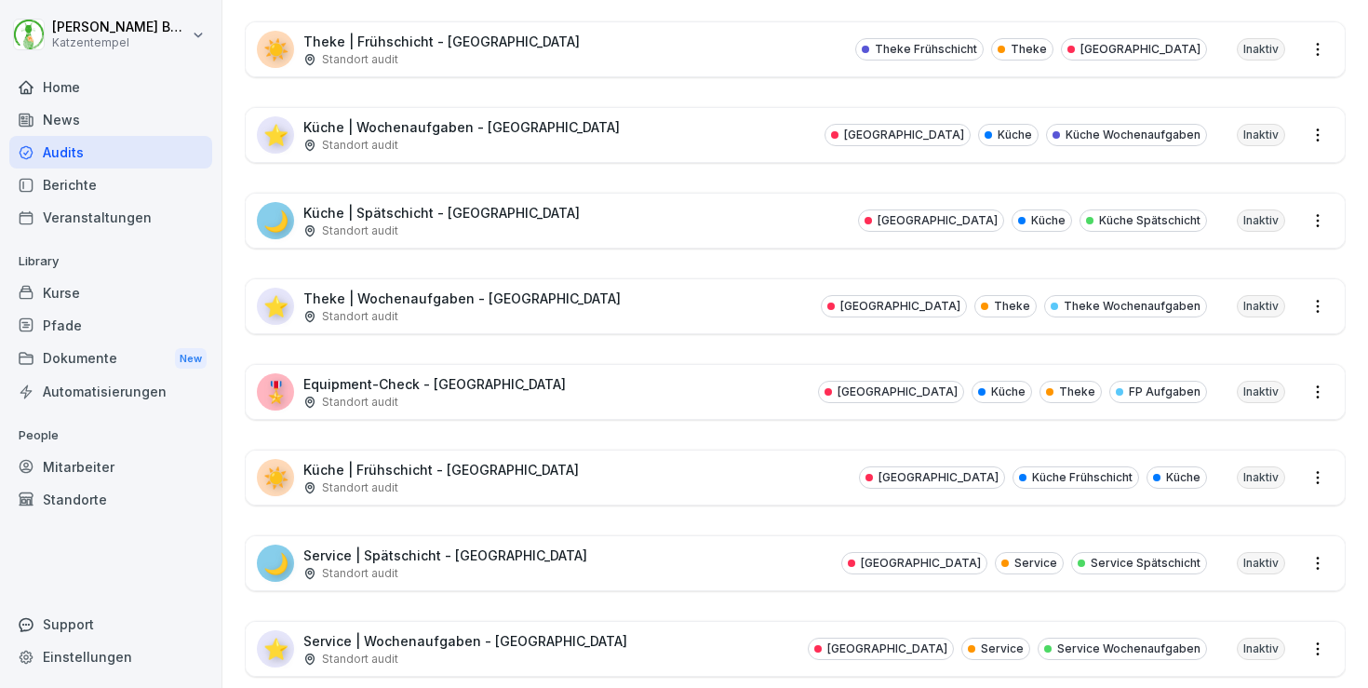
scroll to position [1038, 0]
click at [693, 535] on div "🌙 Service | Spätschicht - [GEOGRAPHIC_DATA] Standort audit Heidelberg Service S…" at bounding box center [795, 562] width 1099 height 54
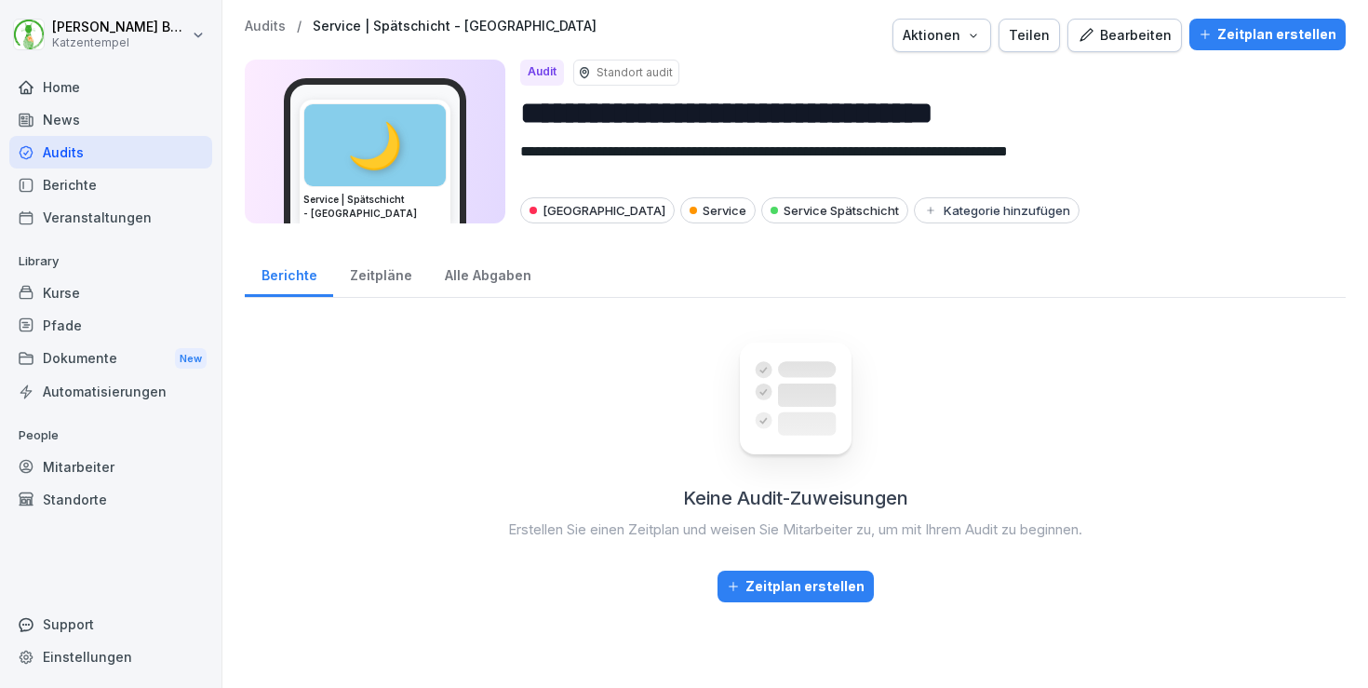
click at [1134, 44] on div "Bearbeiten" at bounding box center [1125, 35] width 94 height 20
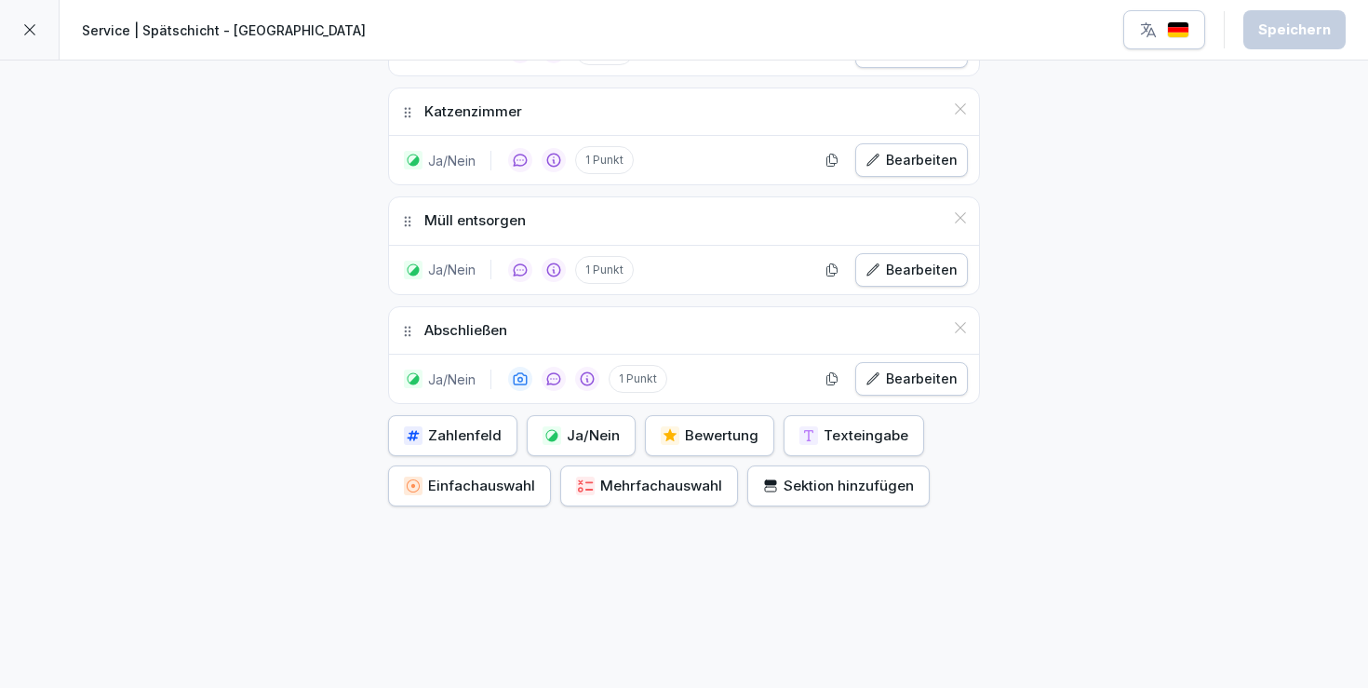
scroll to position [1784, 0]
click at [63, 40] on div "Service | Spätschicht - [GEOGRAPHIC_DATA] Speichern" at bounding box center [684, 30] width 1368 height 61
click at [24, 32] on icon at bounding box center [29, 29] width 15 height 15
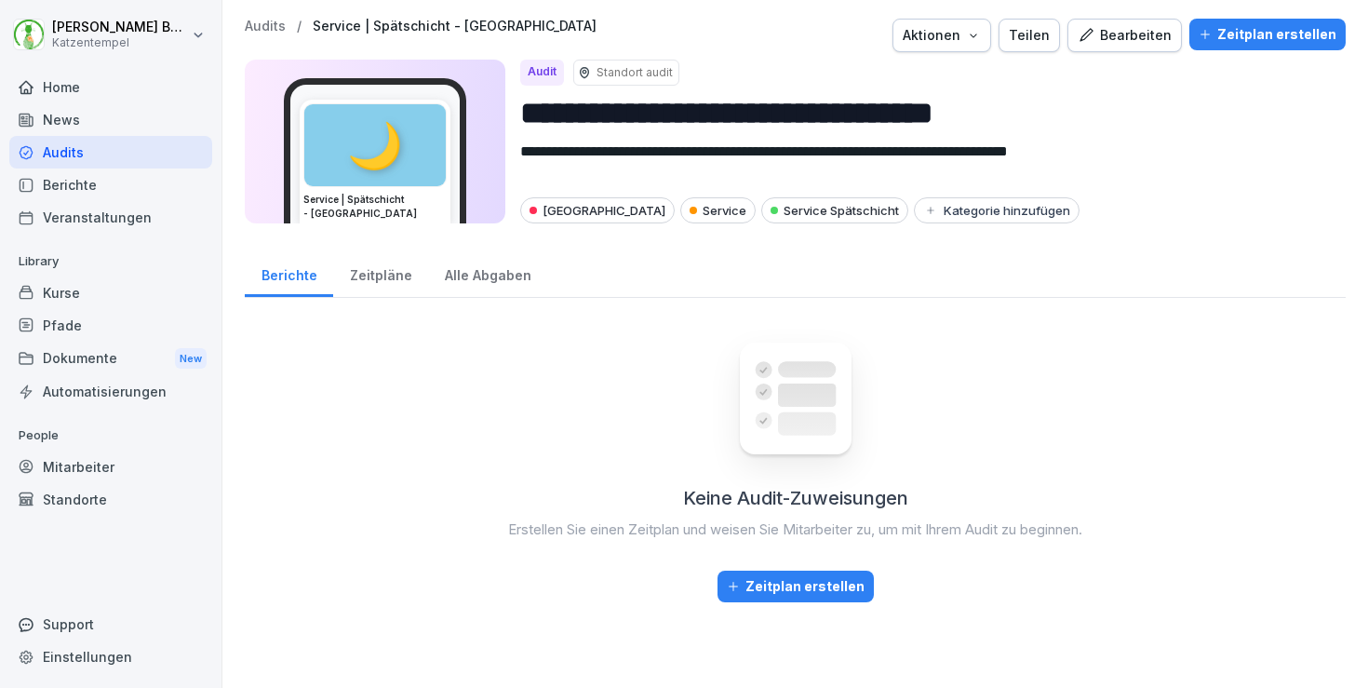
click at [269, 32] on p "Audits" at bounding box center [265, 27] width 41 height 16
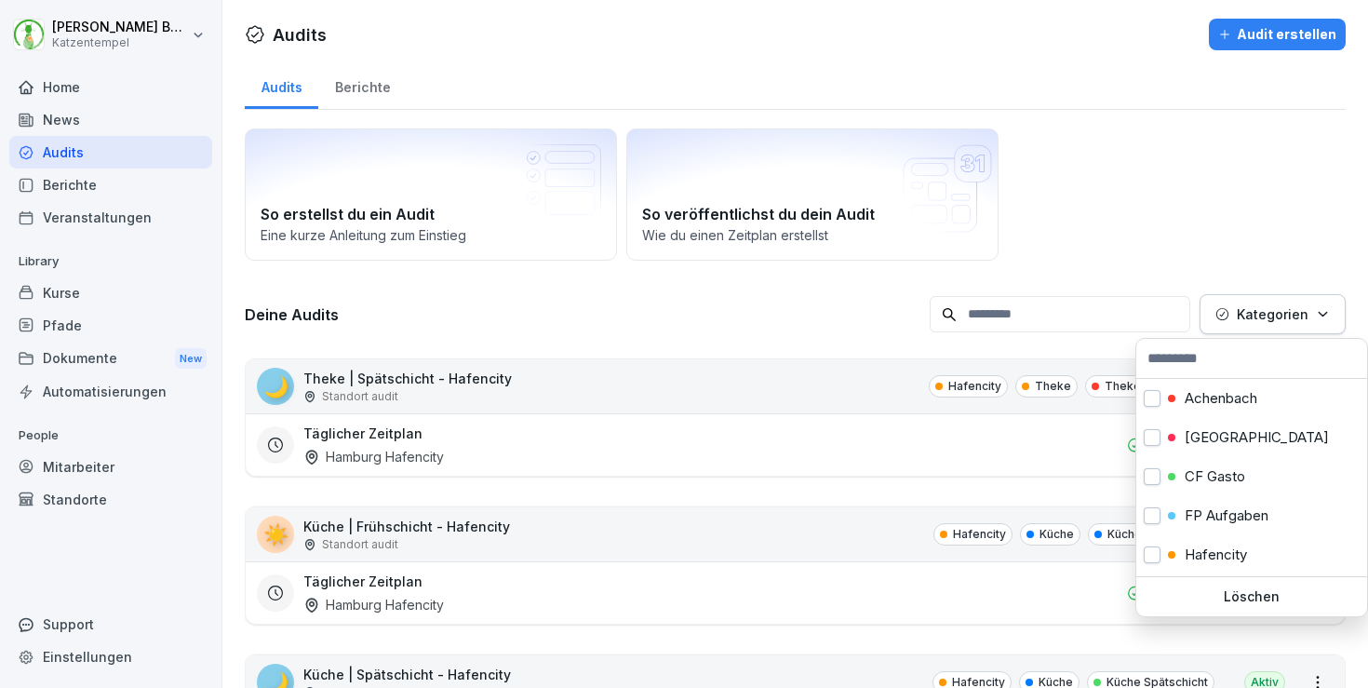
click at [1273, 315] on p "Kategorien" at bounding box center [1273, 314] width 72 height 20
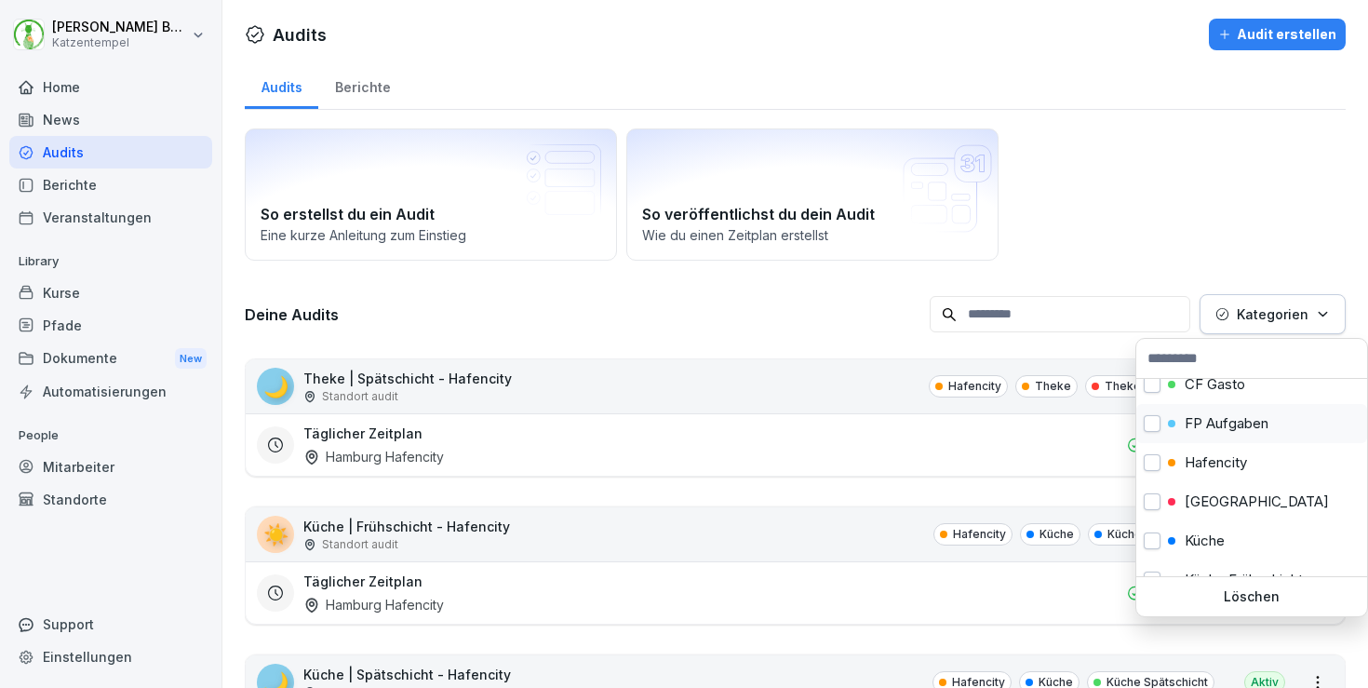
scroll to position [93, 0]
click at [1231, 499] on p "[GEOGRAPHIC_DATA]" at bounding box center [1257, 500] width 144 height 17
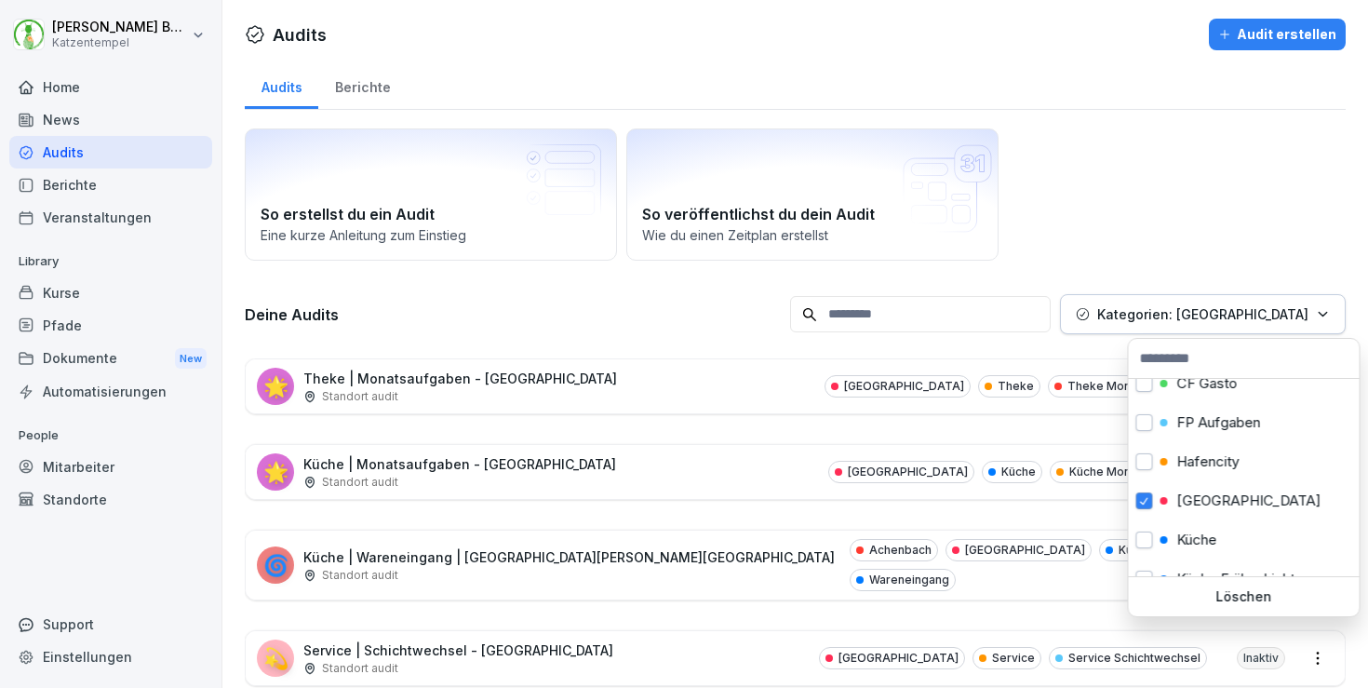
click at [784, 483] on html "[PERSON_NAME] Katzentempel Home News Audits Berichte Veranstaltungen Library Ku…" at bounding box center [684, 344] width 1368 height 688
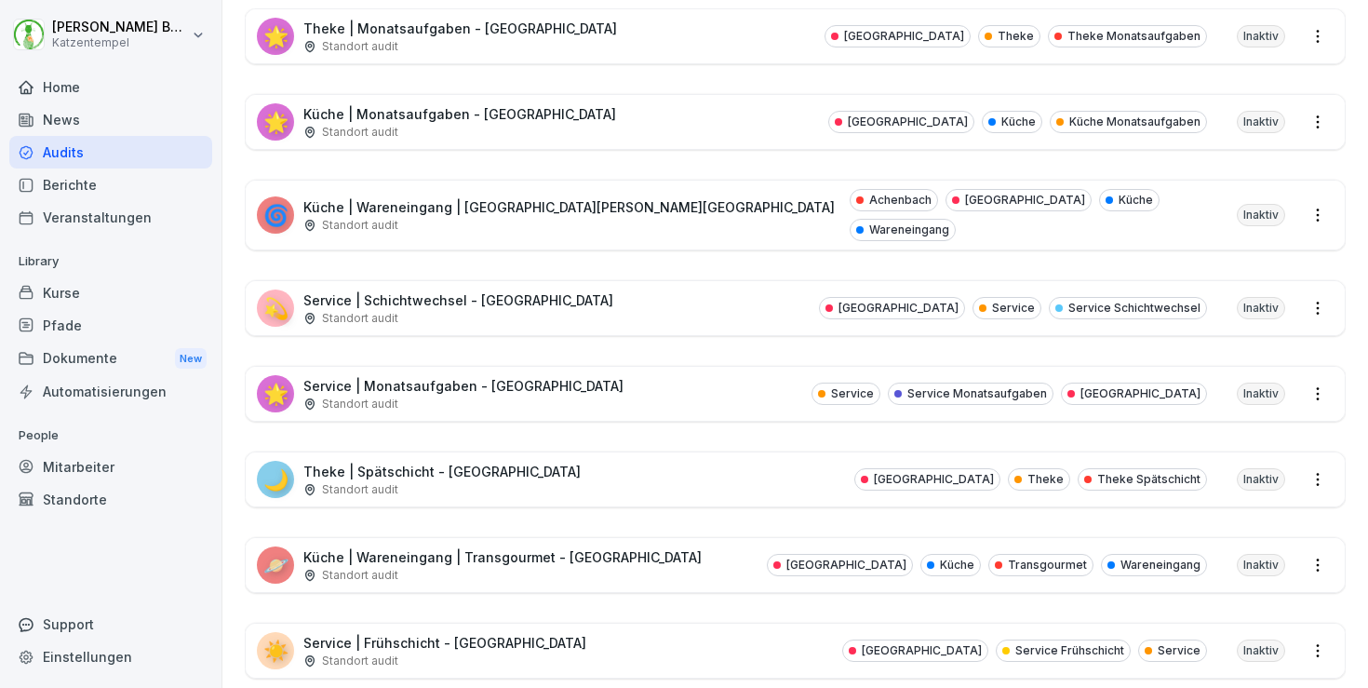
scroll to position [355, 0]
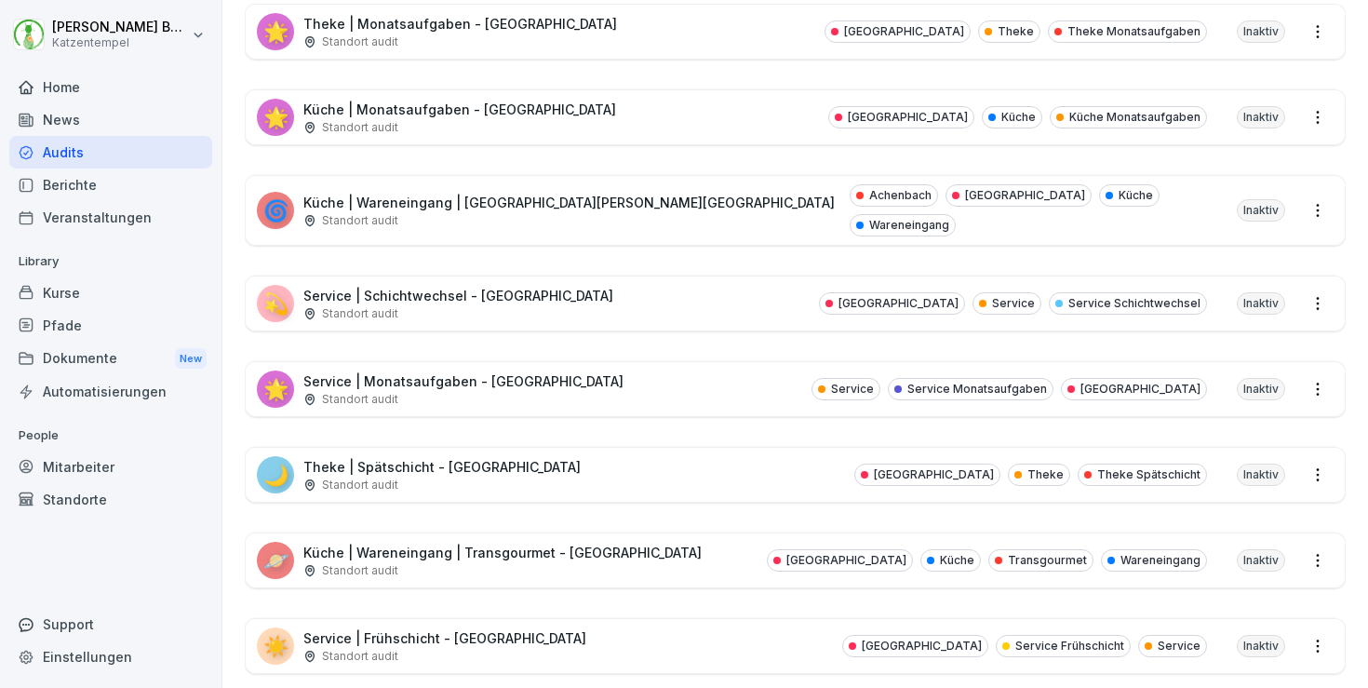
click at [700, 458] on div "🌙 Theke | Spätschicht - [GEOGRAPHIC_DATA] Standort audit [GEOGRAPHIC_DATA] Thek…" at bounding box center [795, 475] width 1099 height 54
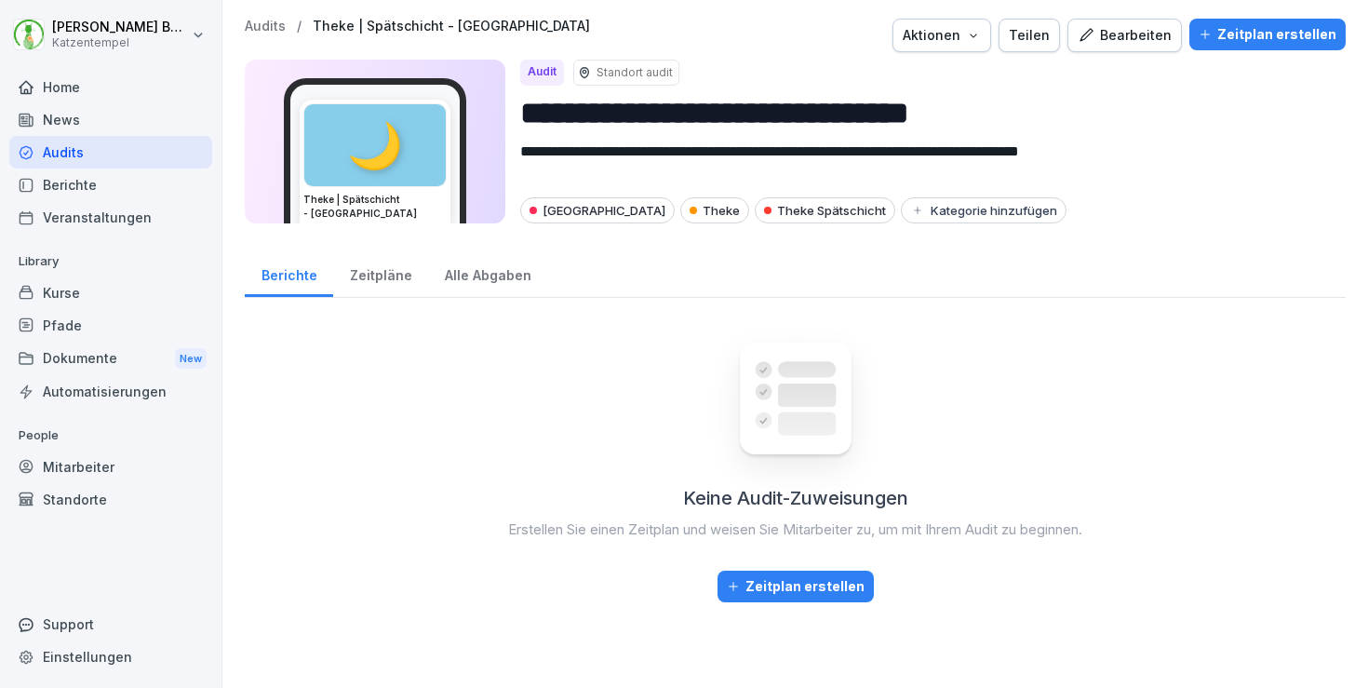
click at [1125, 45] on div "Bearbeiten" at bounding box center [1125, 35] width 94 height 20
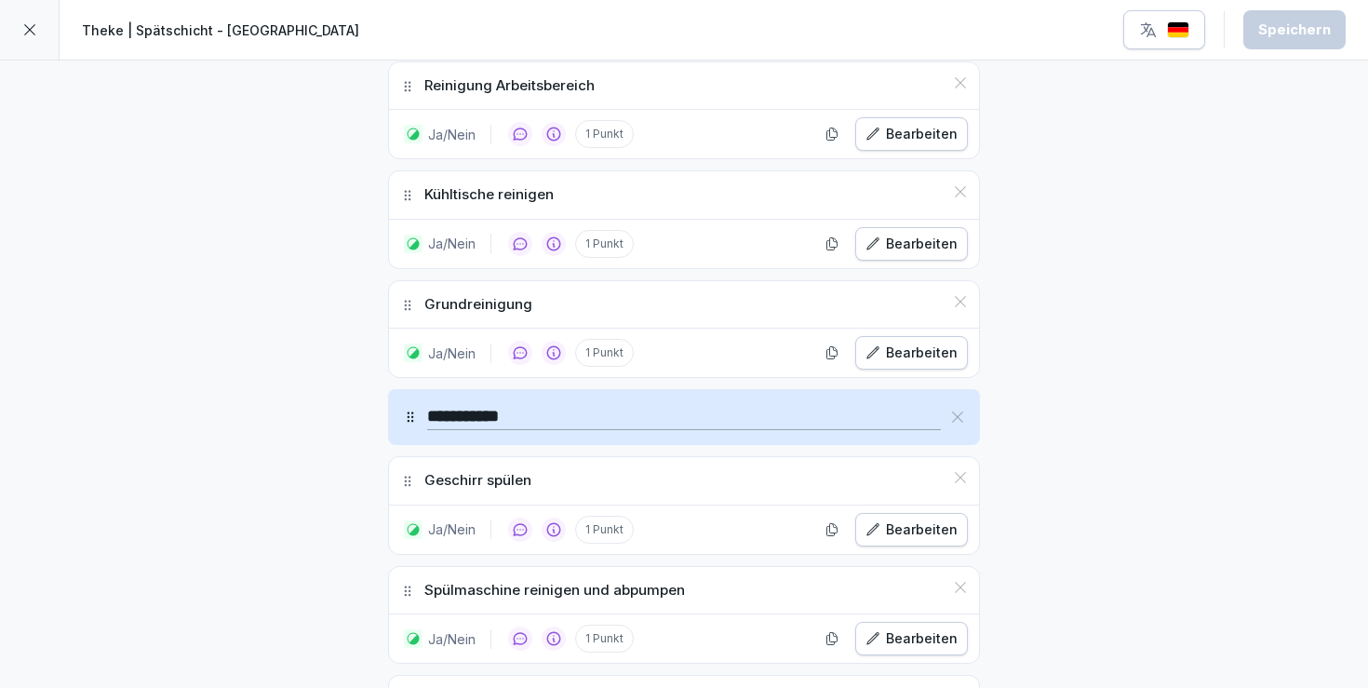
scroll to position [1523, 0]
click at [31, 37] on div at bounding box center [30, 30] width 60 height 60
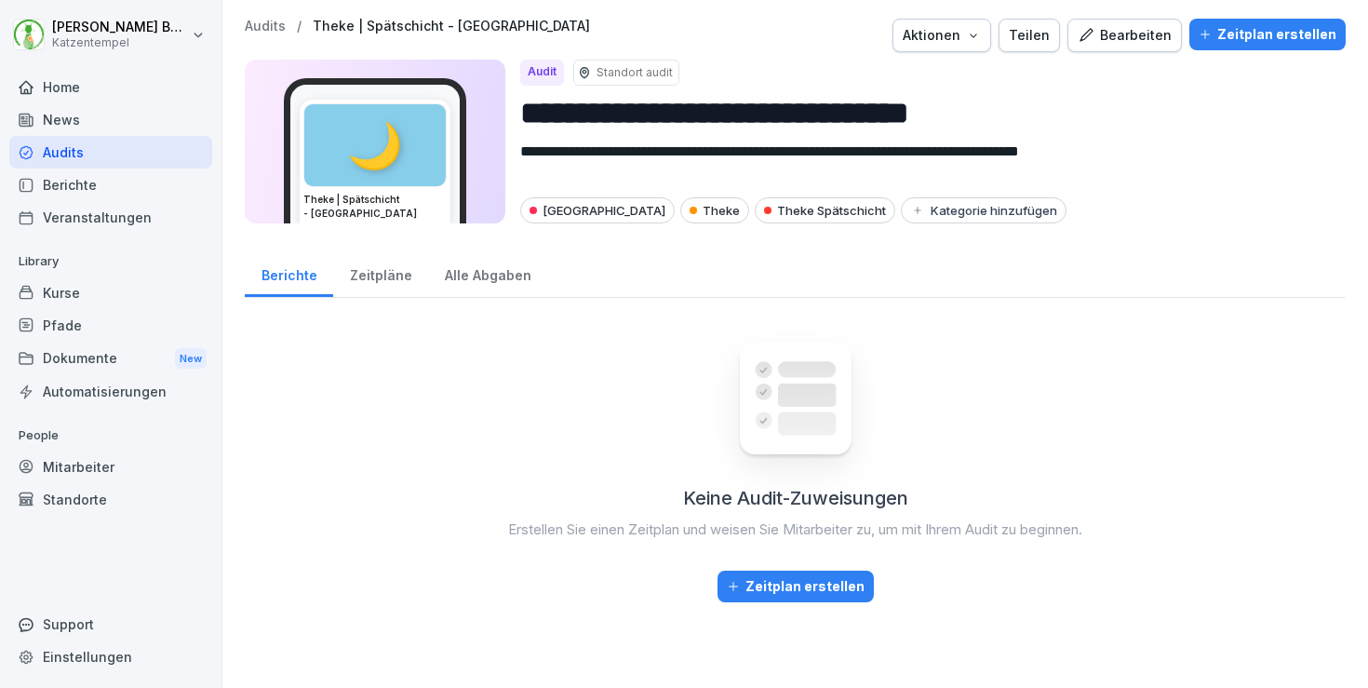
click at [263, 27] on p "Audits" at bounding box center [265, 27] width 41 height 16
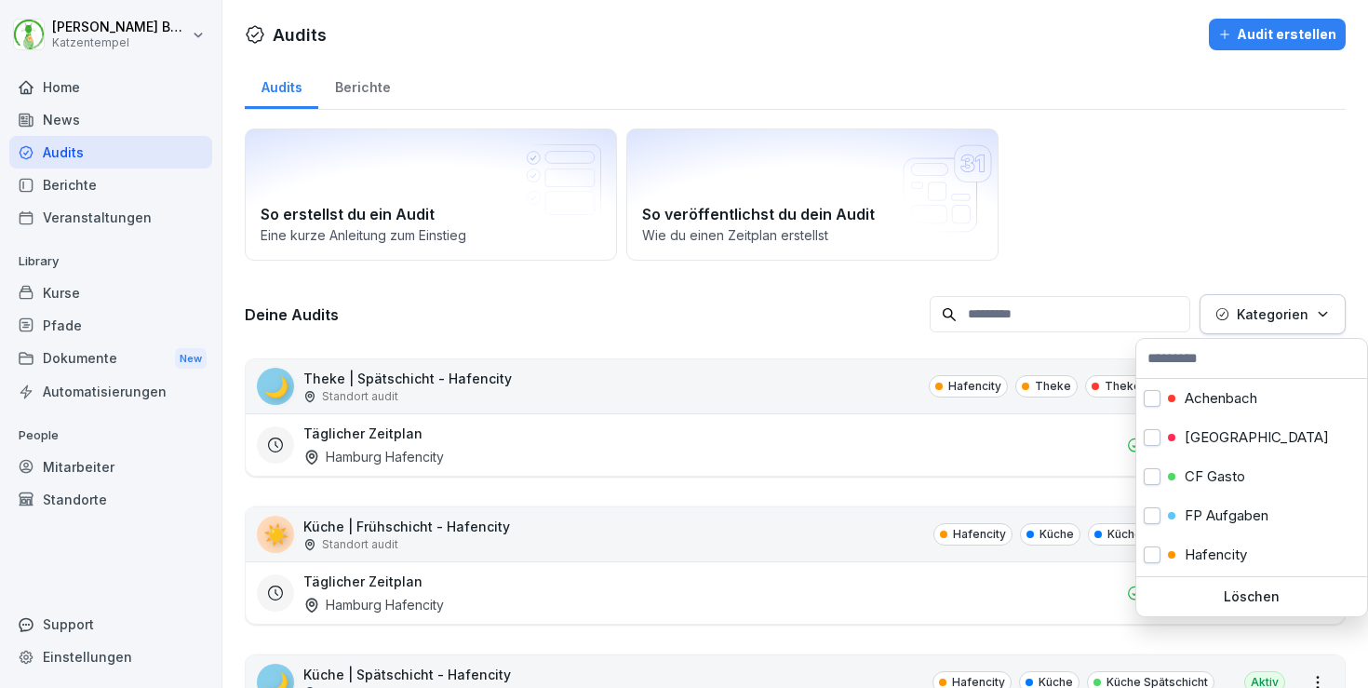
click at [1285, 323] on p "Kategorien" at bounding box center [1273, 314] width 72 height 20
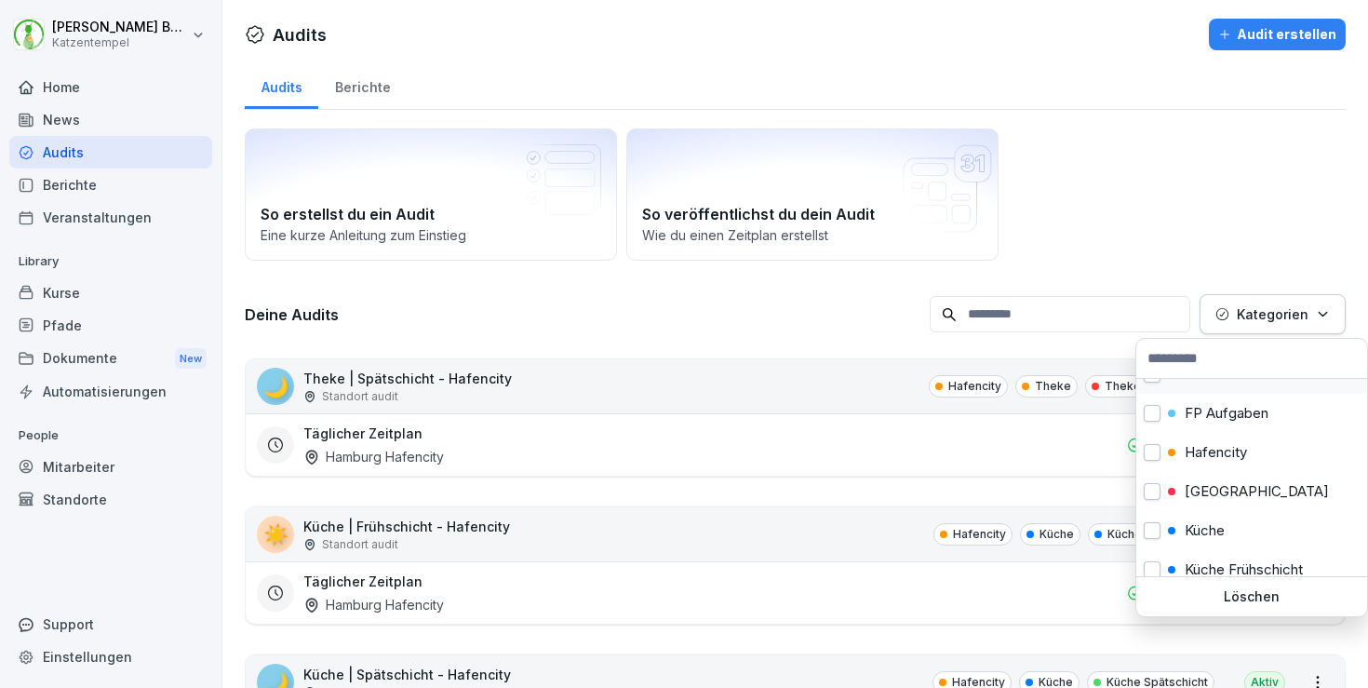
scroll to position [106, 0]
click at [1246, 484] on p "[GEOGRAPHIC_DATA]" at bounding box center [1257, 487] width 144 height 17
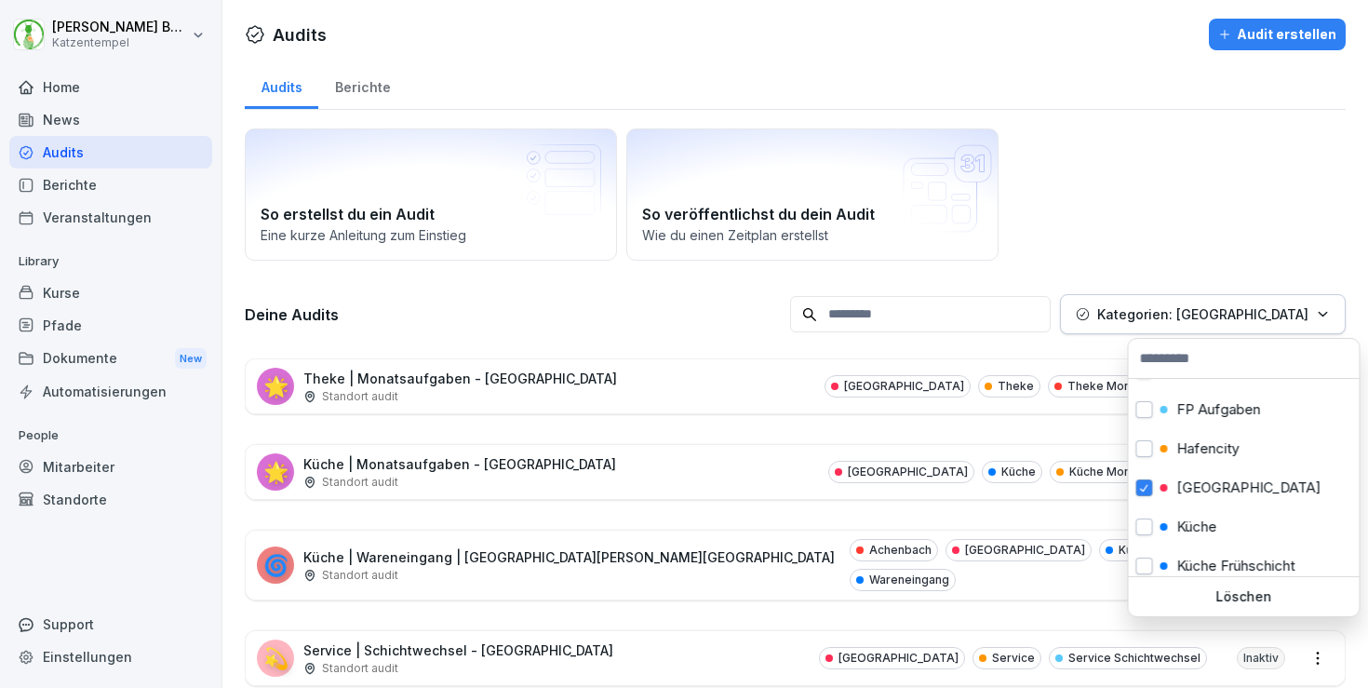
click at [815, 325] on html "[PERSON_NAME] Katzentempel Home News Audits Berichte Veranstaltungen Library Ku…" at bounding box center [684, 344] width 1368 height 688
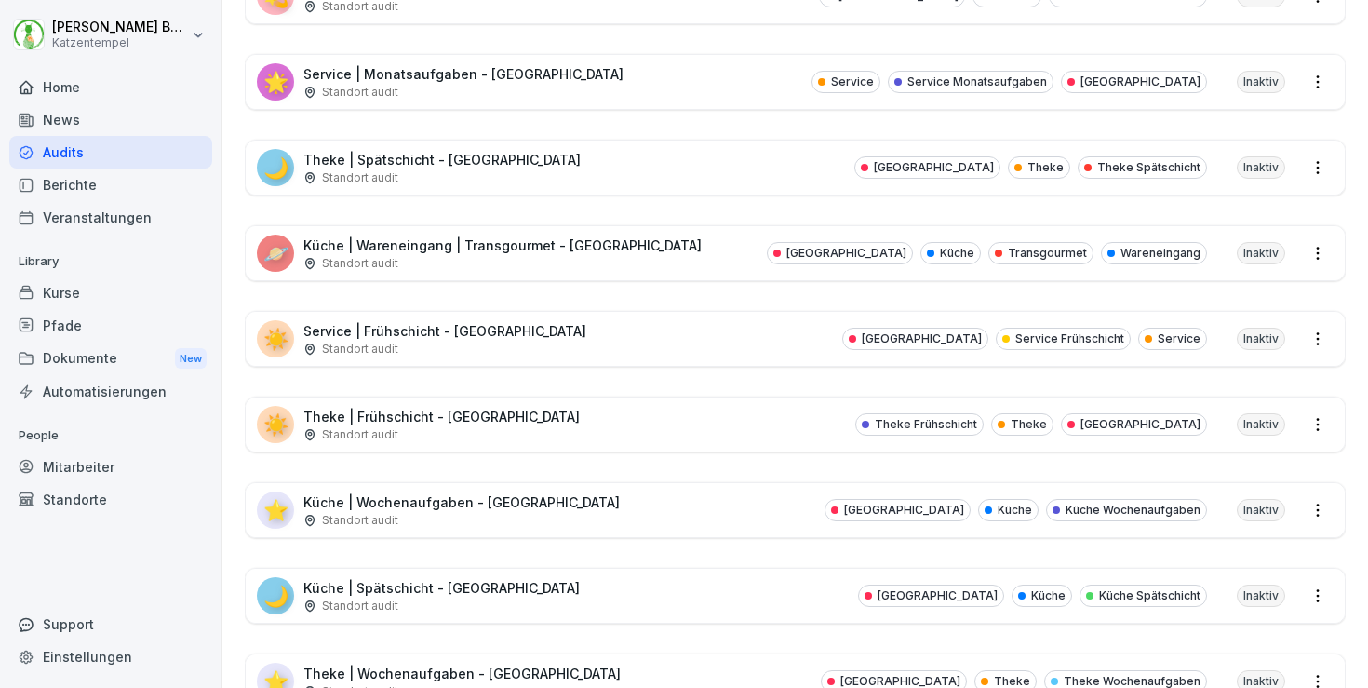
scroll to position [667, 0]
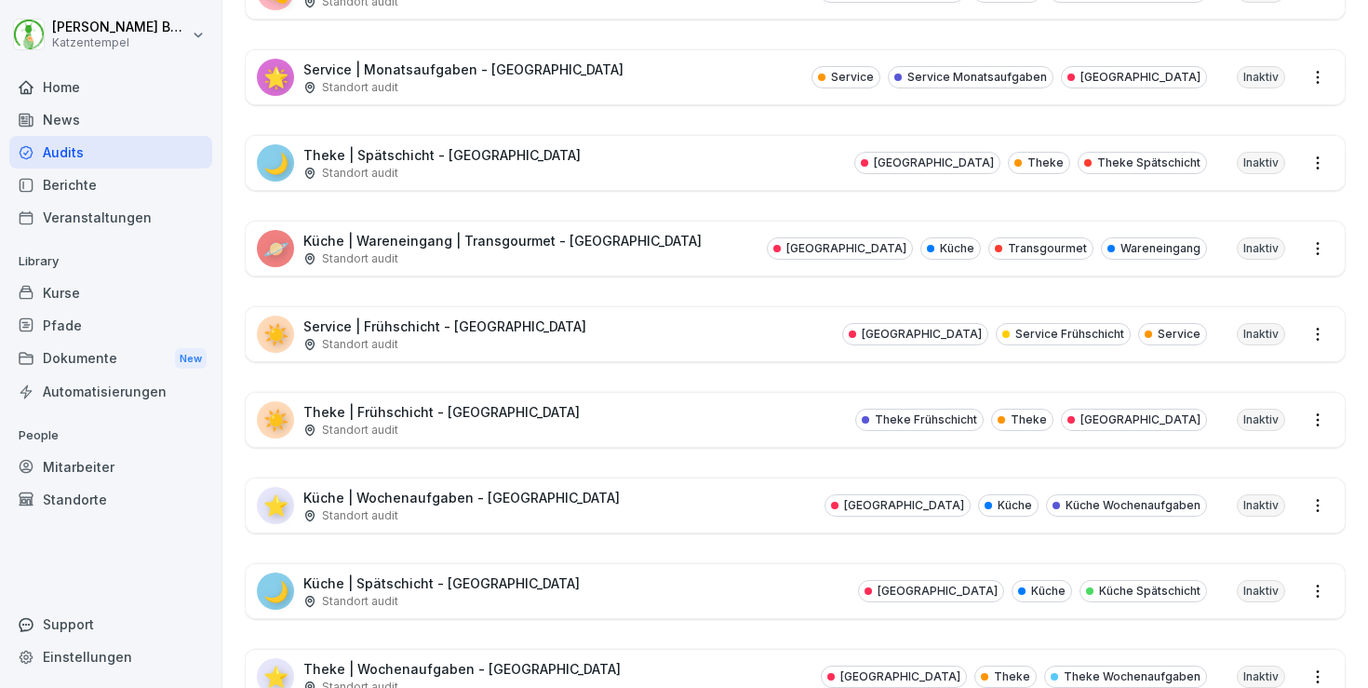
click at [654, 308] on div "☀️ Service | Frühschicht - [GEOGRAPHIC_DATA] Standort audit Heidelberg Service …" at bounding box center [795, 334] width 1099 height 54
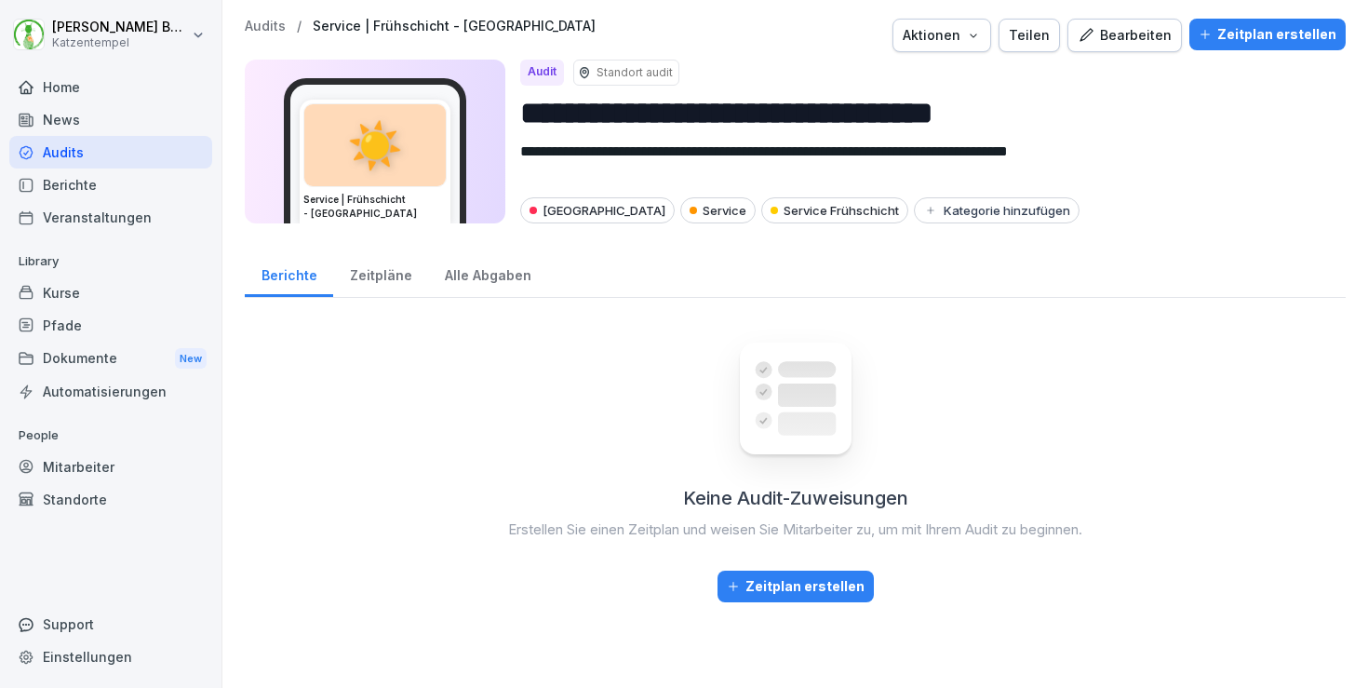
click at [1142, 26] on div "Bearbeiten" at bounding box center [1125, 35] width 94 height 20
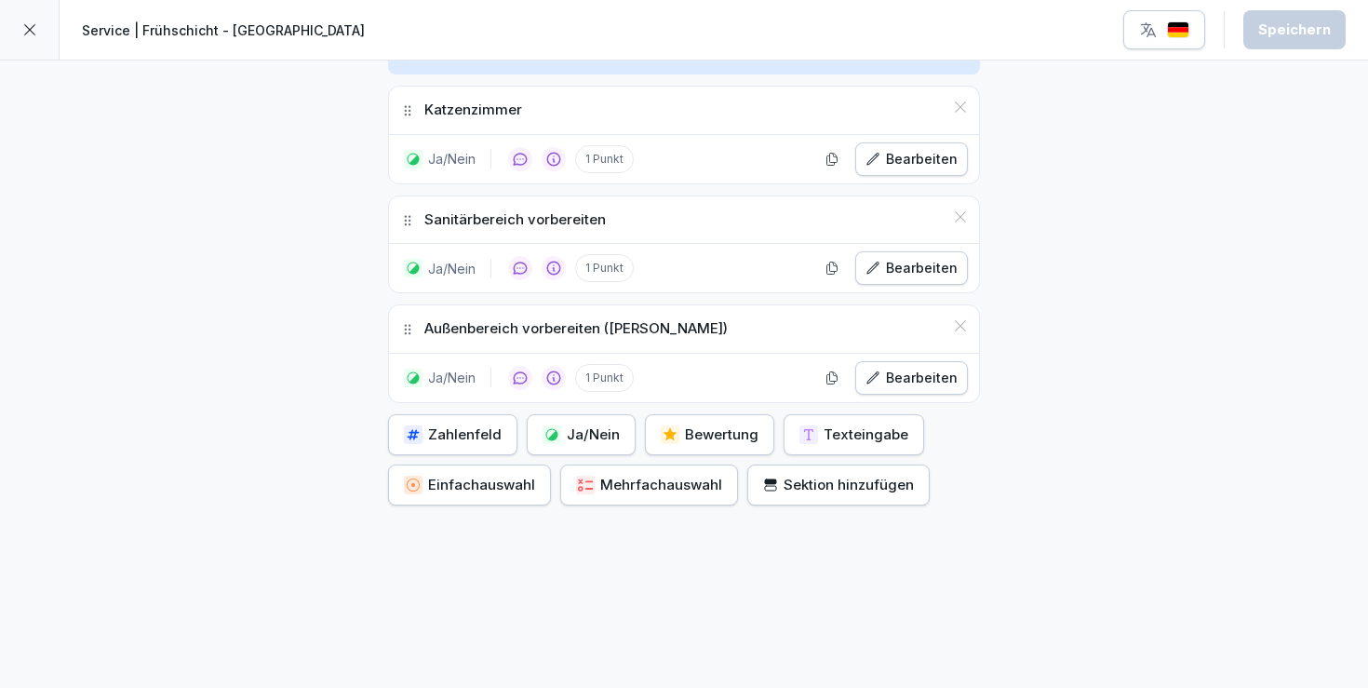
scroll to position [1676, 0]
click at [26, 34] on icon at bounding box center [29, 29] width 15 height 15
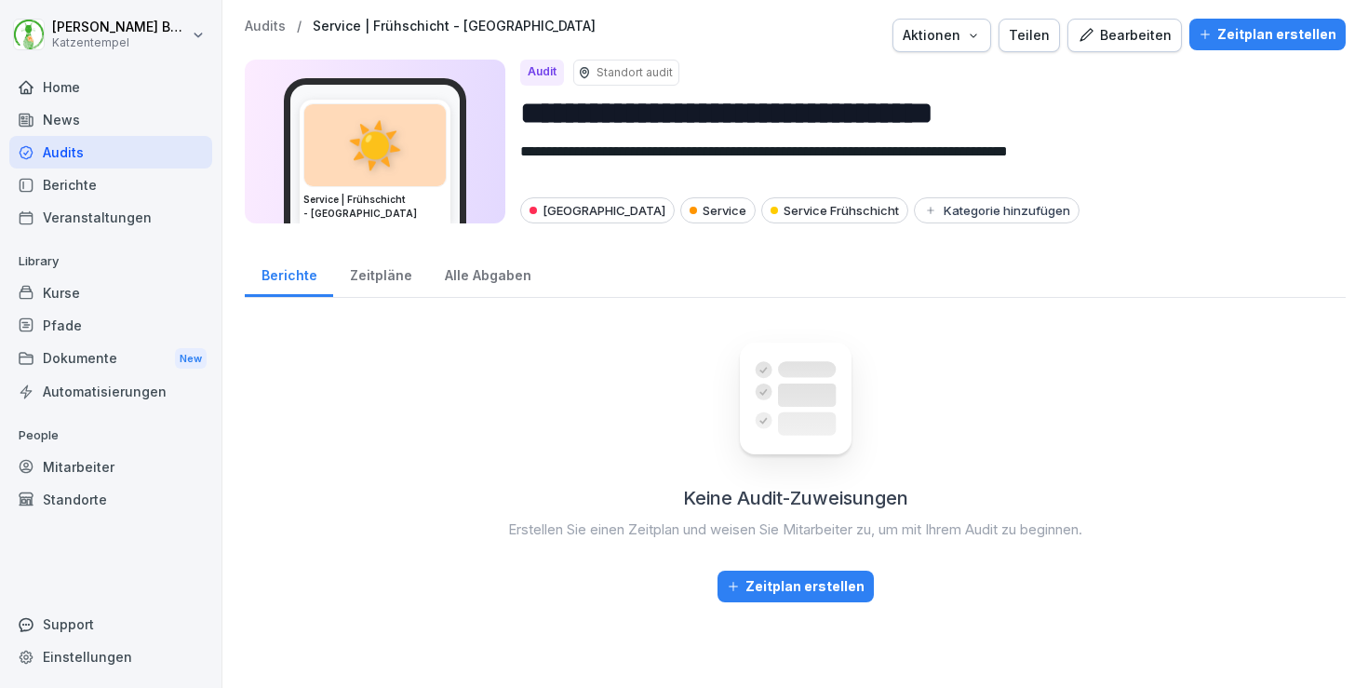
click at [251, 25] on p "Audits" at bounding box center [265, 27] width 41 height 16
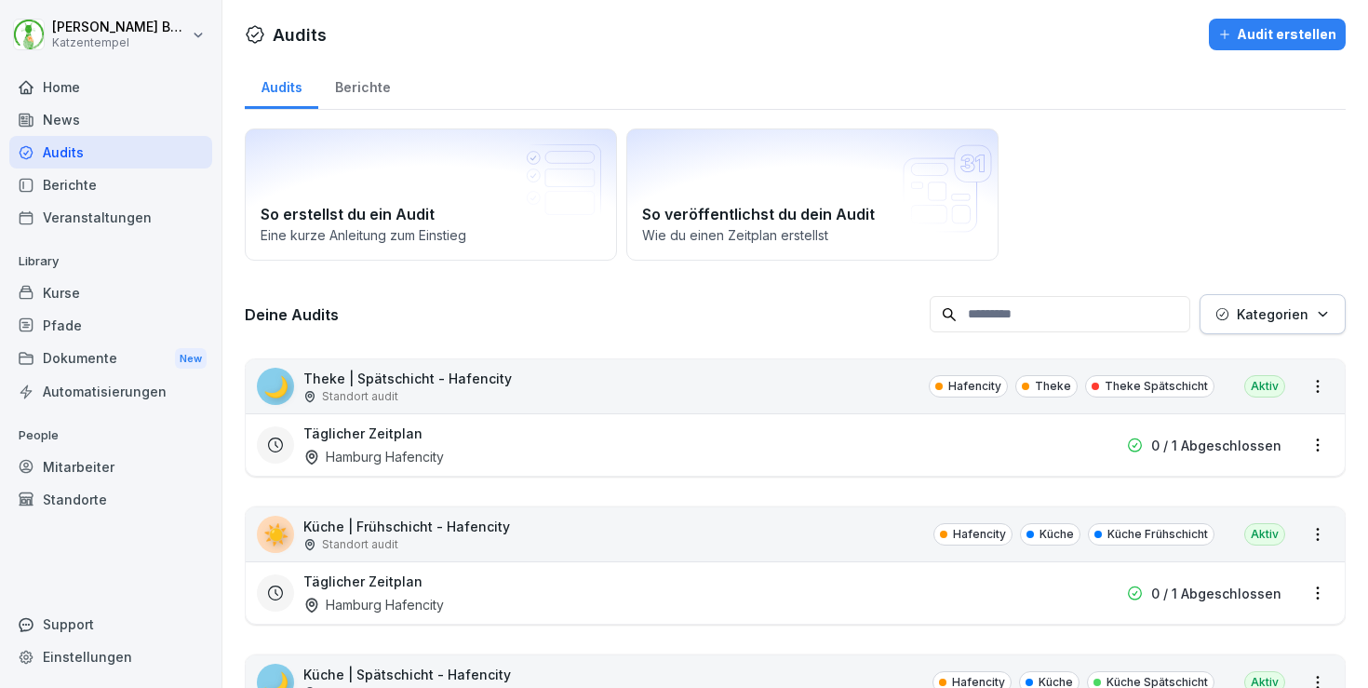
click at [667, 555] on div "☀️ Küche | Frühschicht - Hafencity Standort audit Hafencity Küche Küche Frühsch…" at bounding box center [795, 534] width 1099 height 54
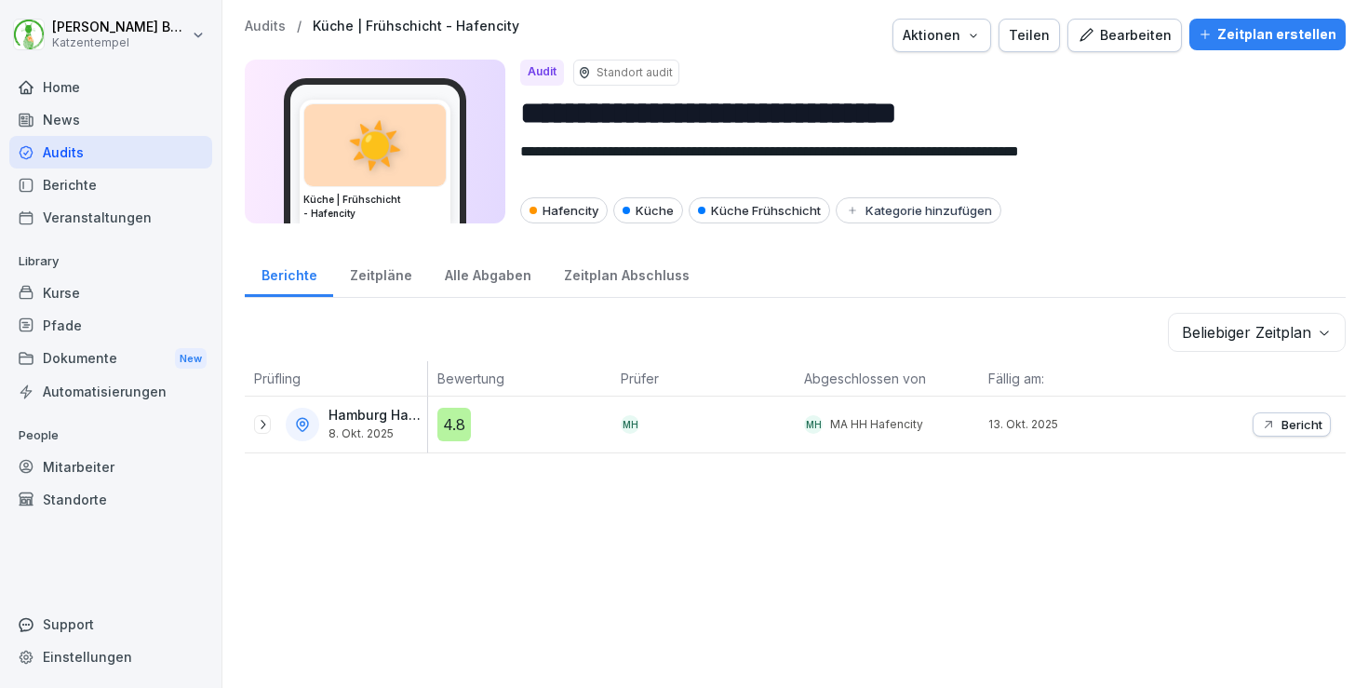
click at [1125, 33] on div "Bearbeiten" at bounding box center [1125, 35] width 94 height 20
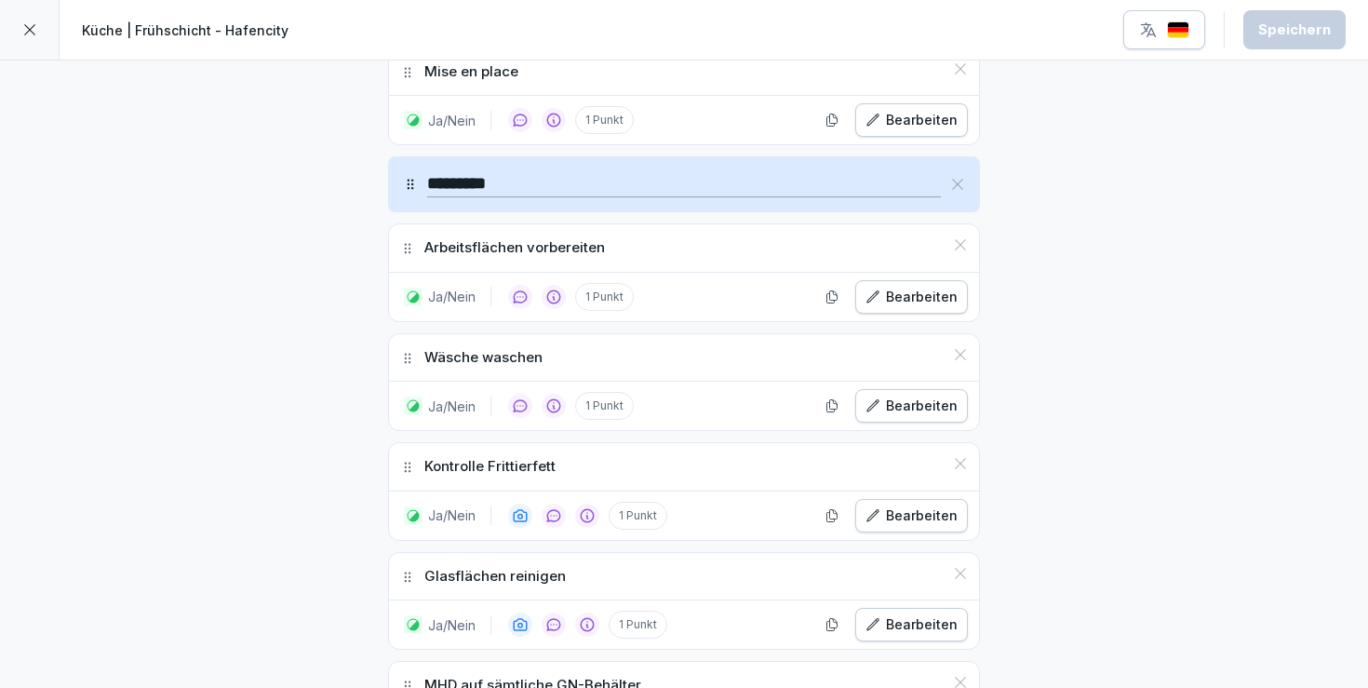
scroll to position [2496, 0]
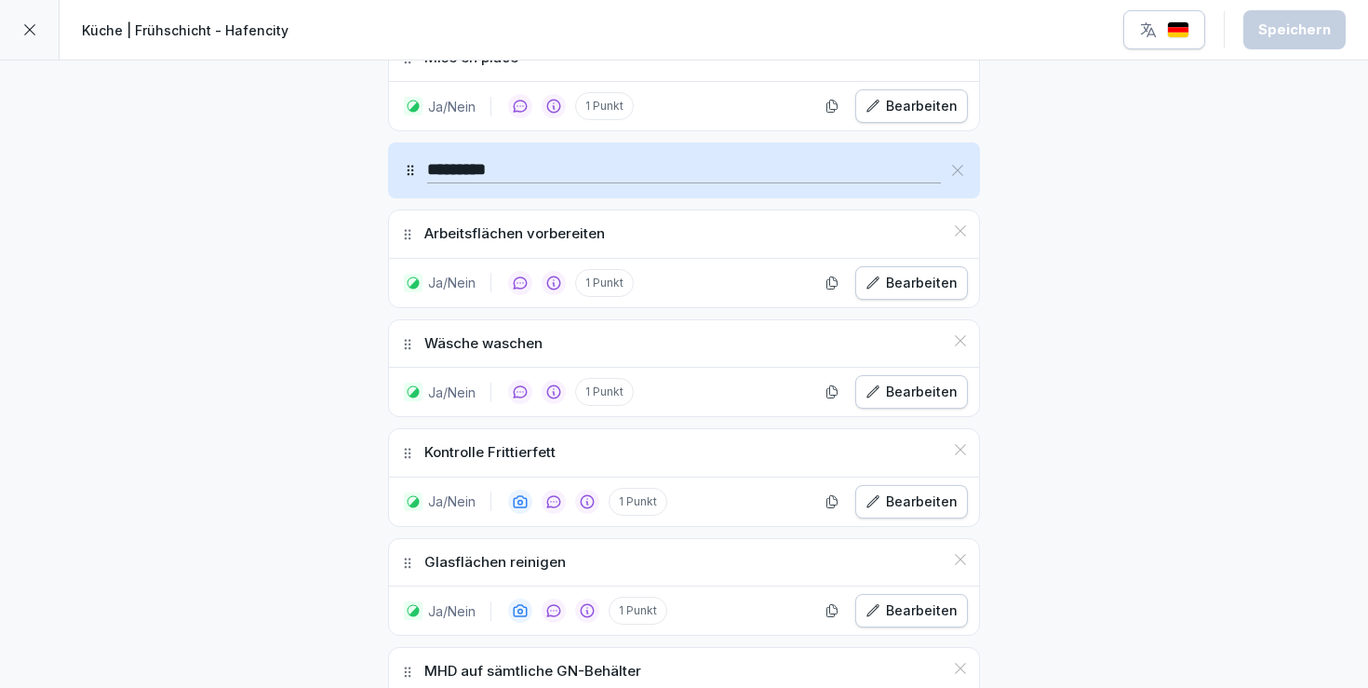
click at [899, 382] on div "Bearbeiten" at bounding box center [912, 392] width 92 height 20
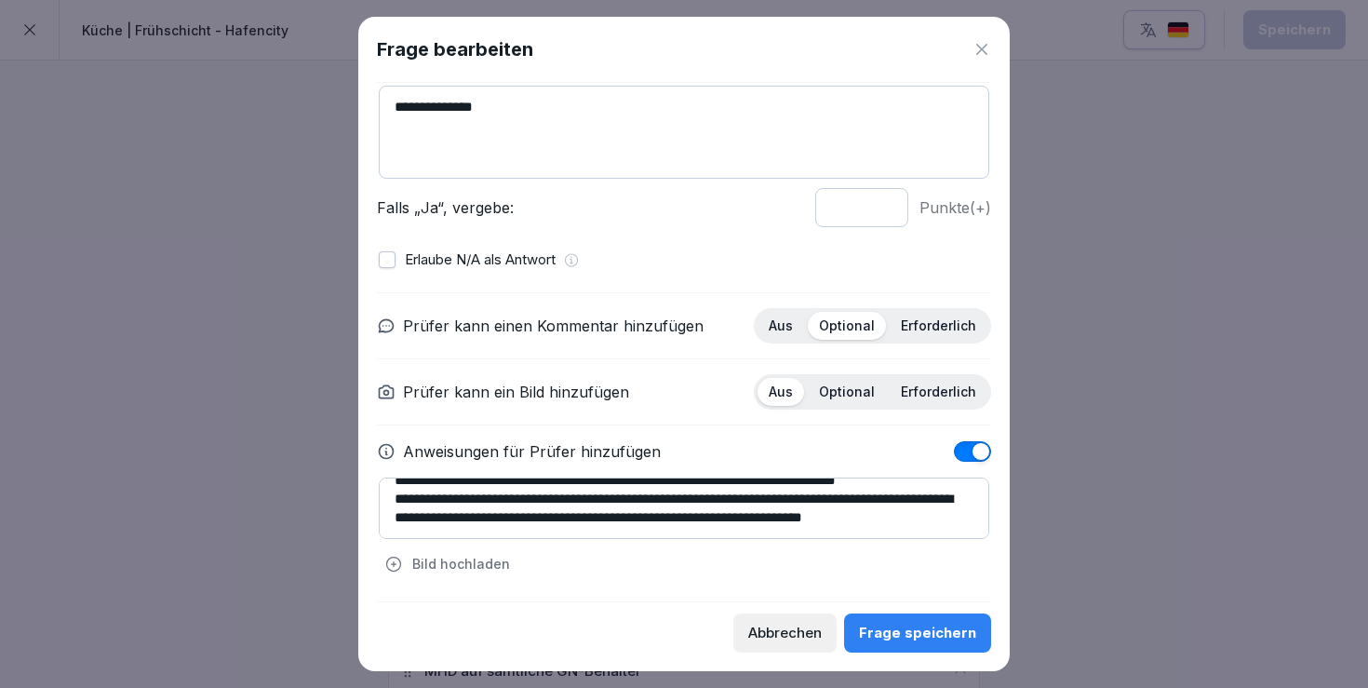
scroll to position [149, 0]
drag, startPoint x: 387, startPoint y: 494, endPoint x: 503, endPoint y: 535, distance: 122.5
click at [503, 535] on textarea "**********" at bounding box center [684, 508] width 611 height 61
click at [978, 51] on icon at bounding box center [982, 49] width 19 height 19
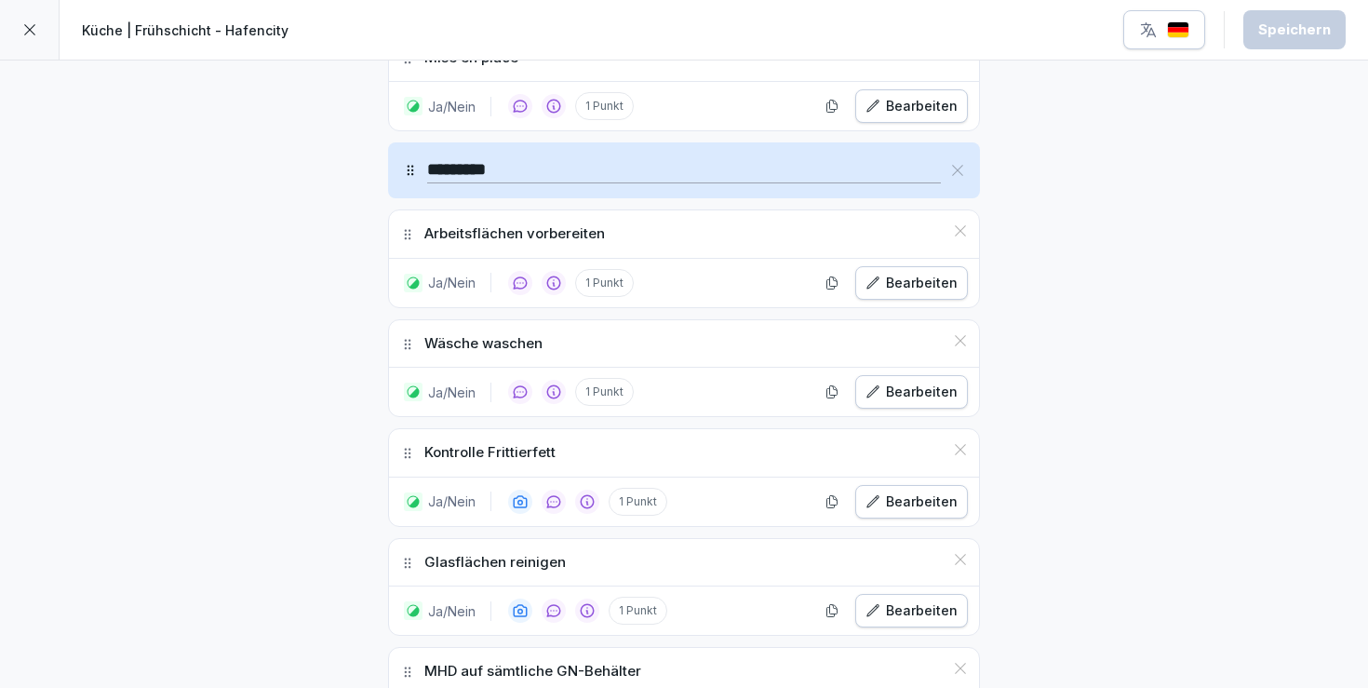
click at [34, 35] on icon at bounding box center [29, 29] width 15 height 15
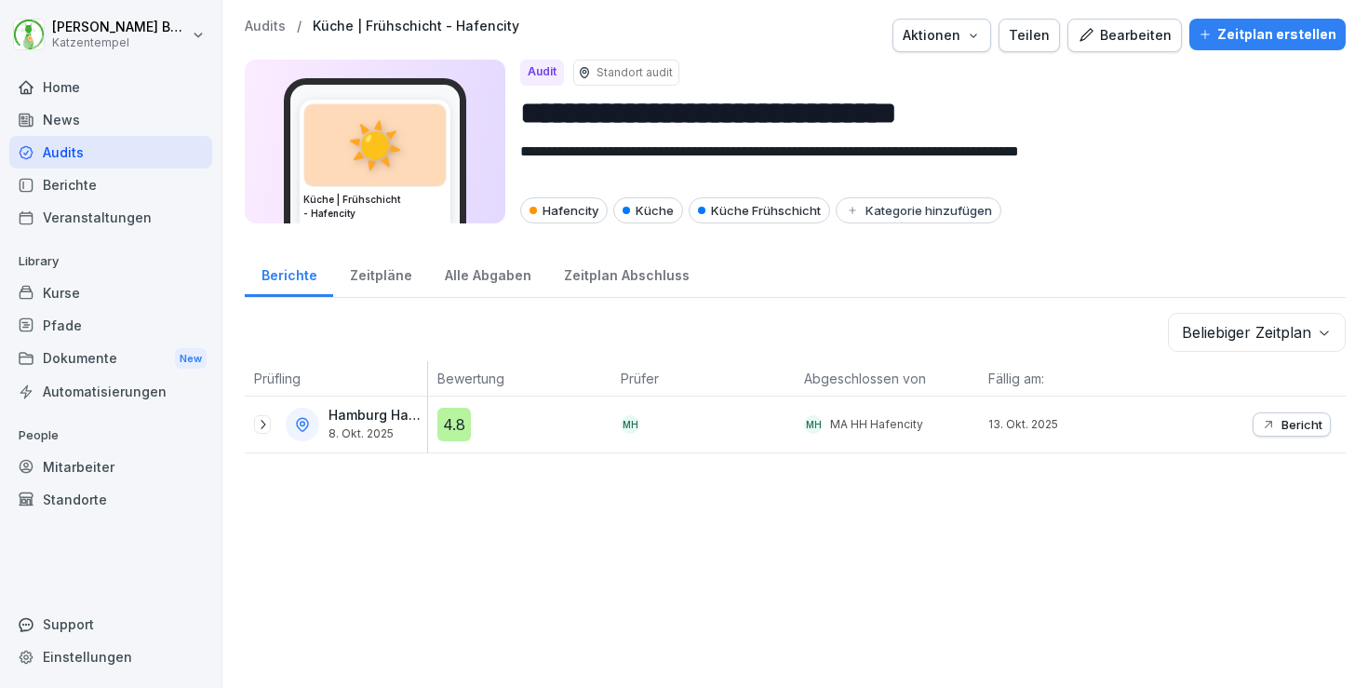
click at [259, 25] on p "Audits" at bounding box center [265, 27] width 41 height 16
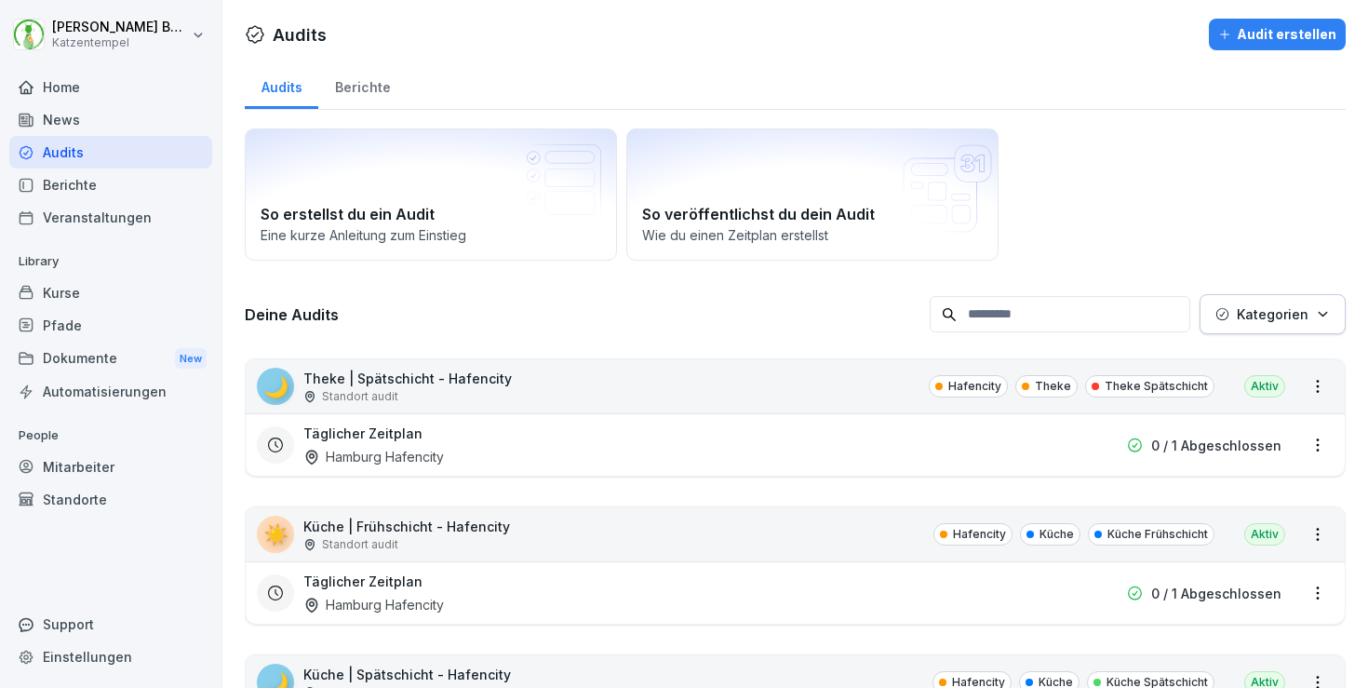
click at [1305, 313] on p "Kategorien" at bounding box center [1273, 314] width 72 height 20
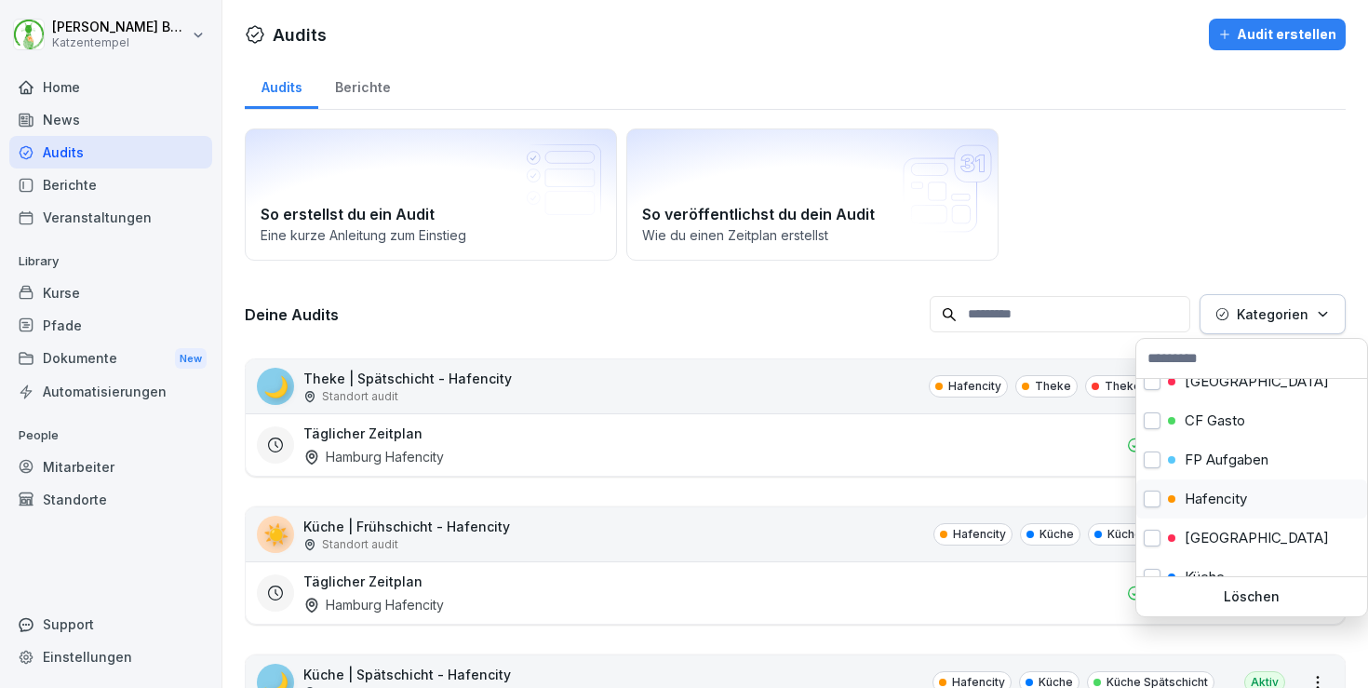
scroll to position [56, 0]
click at [1227, 540] on p "[GEOGRAPHIC_DATA]" at bounding box center [1257, 538] width 144 height 17
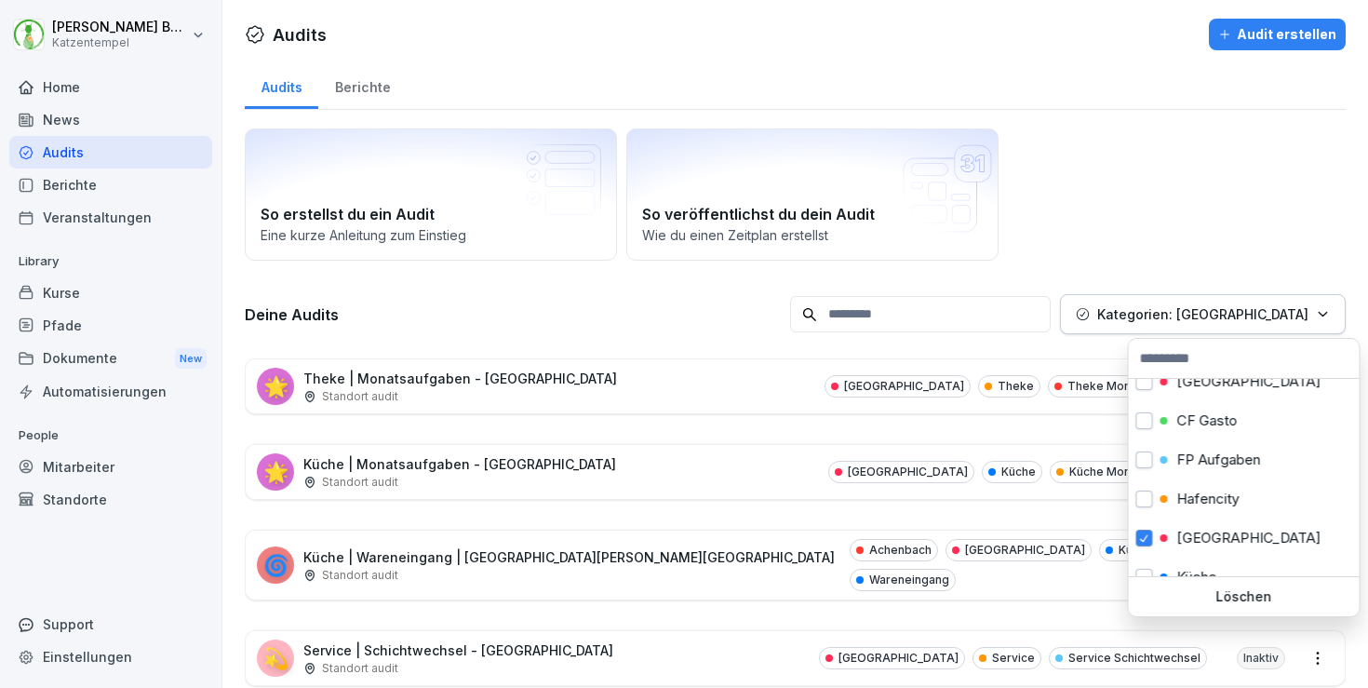
click at [683, 385] on html "[PERSON_NAME] Katzentempel Home News Audits Berichte Veranstaltungen Library Ku…" at bounding box center [684, 344] width 1368 height 688
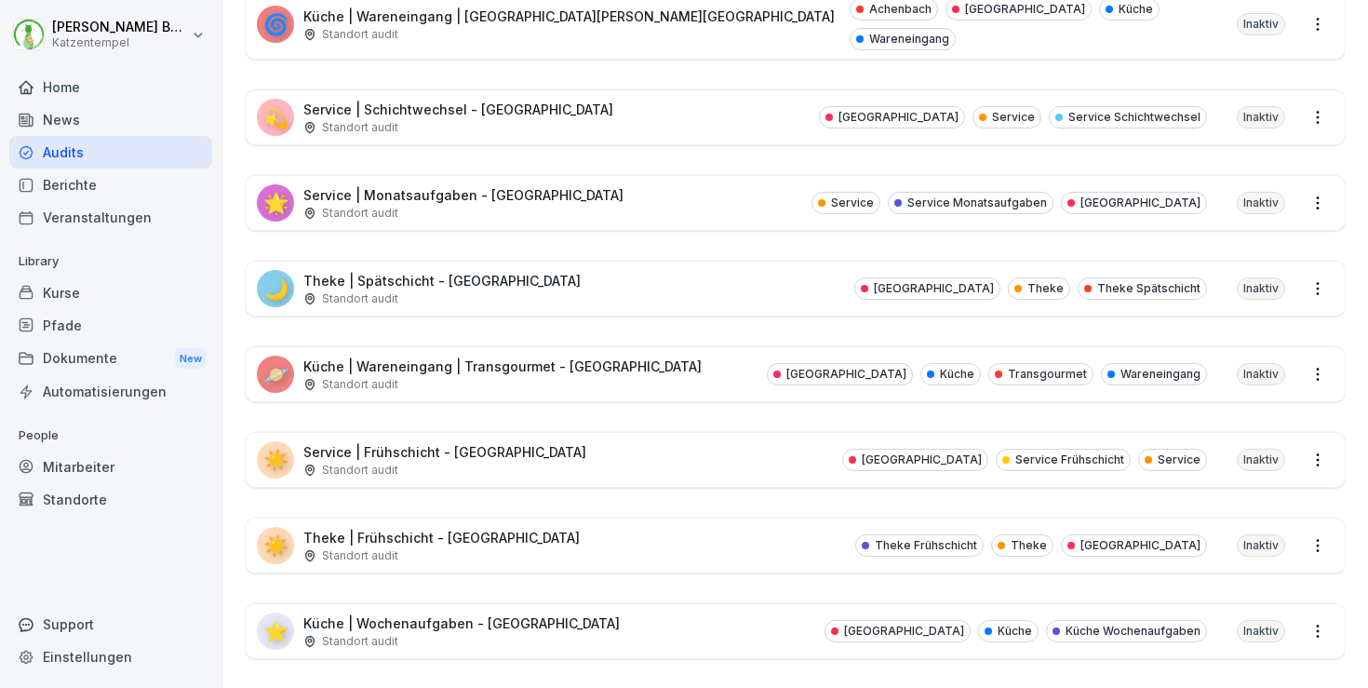
scroll to position [550, 0]
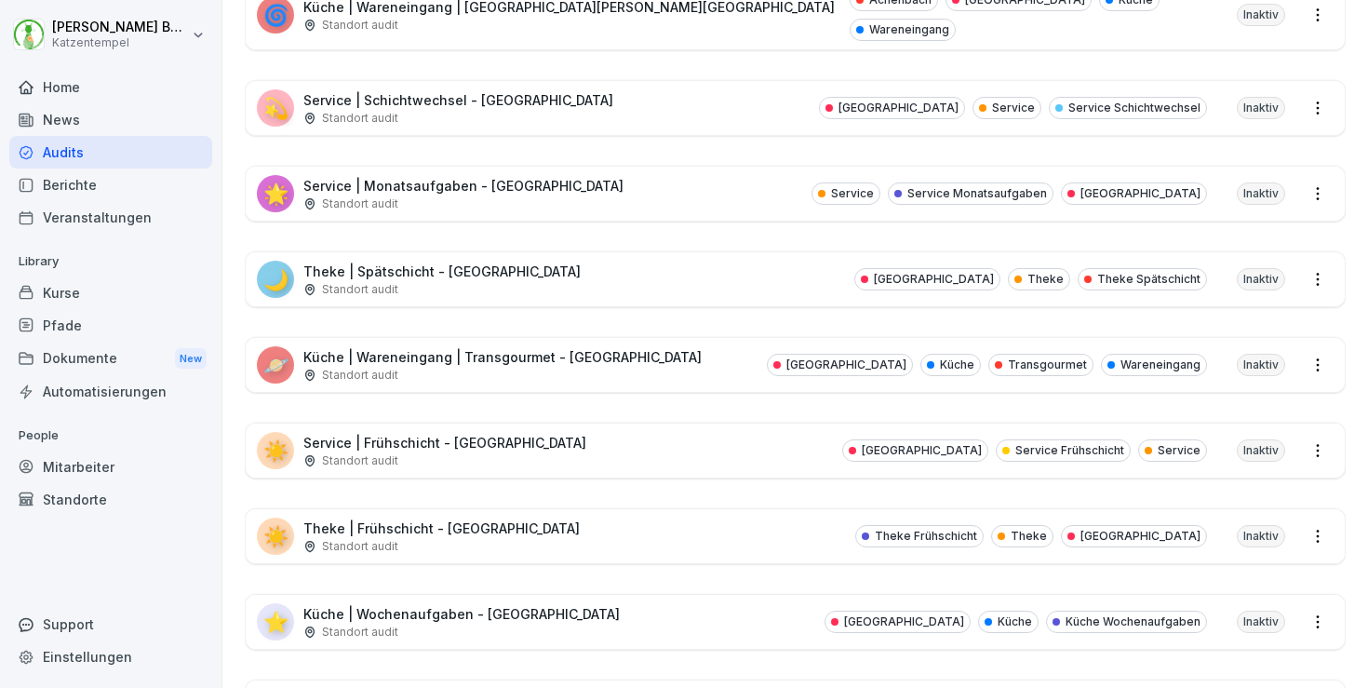
click at [662, 429] on div "☀️ Service | Frühschicht - [GEOGRAPHIC_DATA] Standort audit Heidelberg Service …" at bounding box center [795, 451] width 1099 height 54
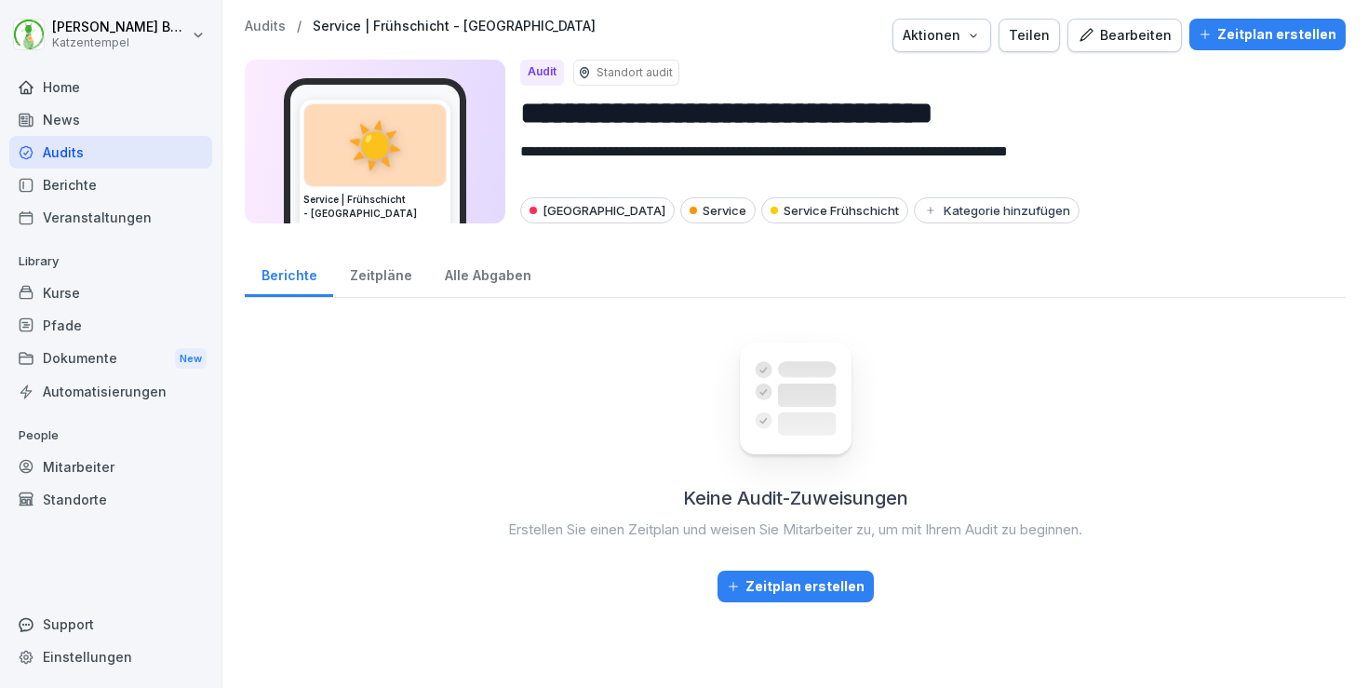
click at [1135, 41] on div "Bearbeiten" at bounding box center [1125, 35] width 94 height 20
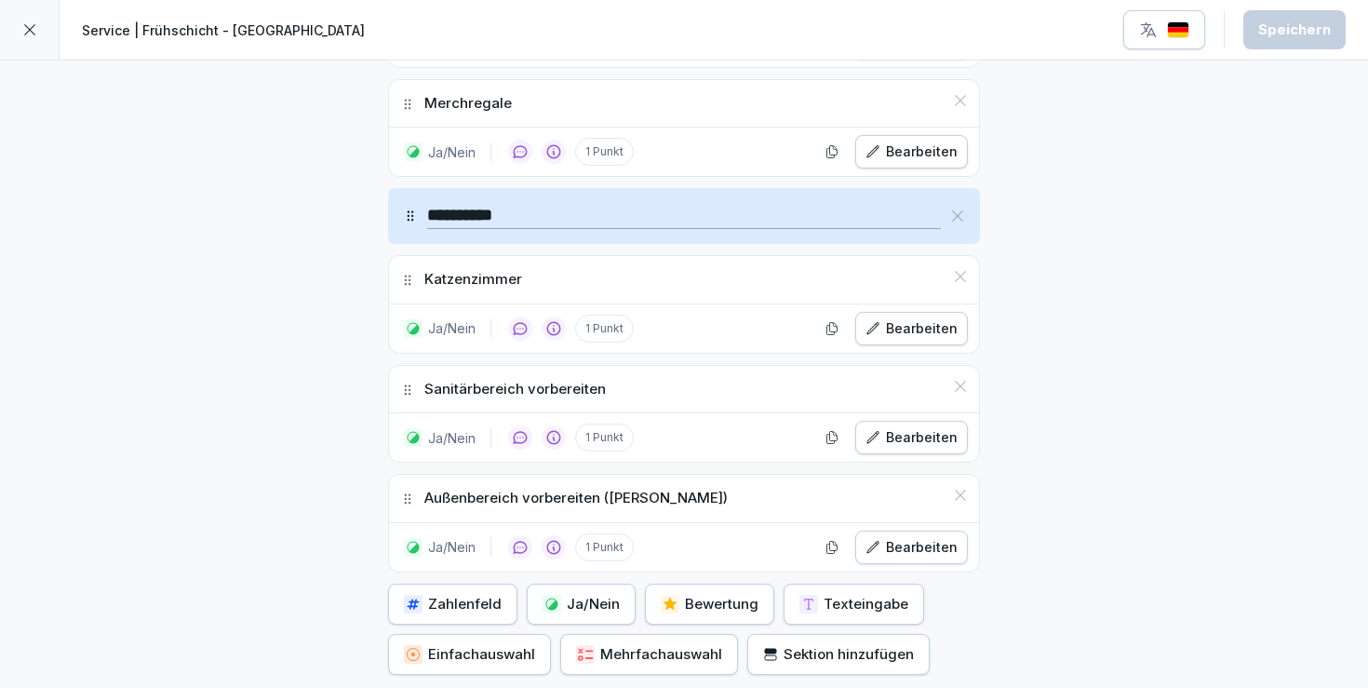
scroll to position [1533, 0]
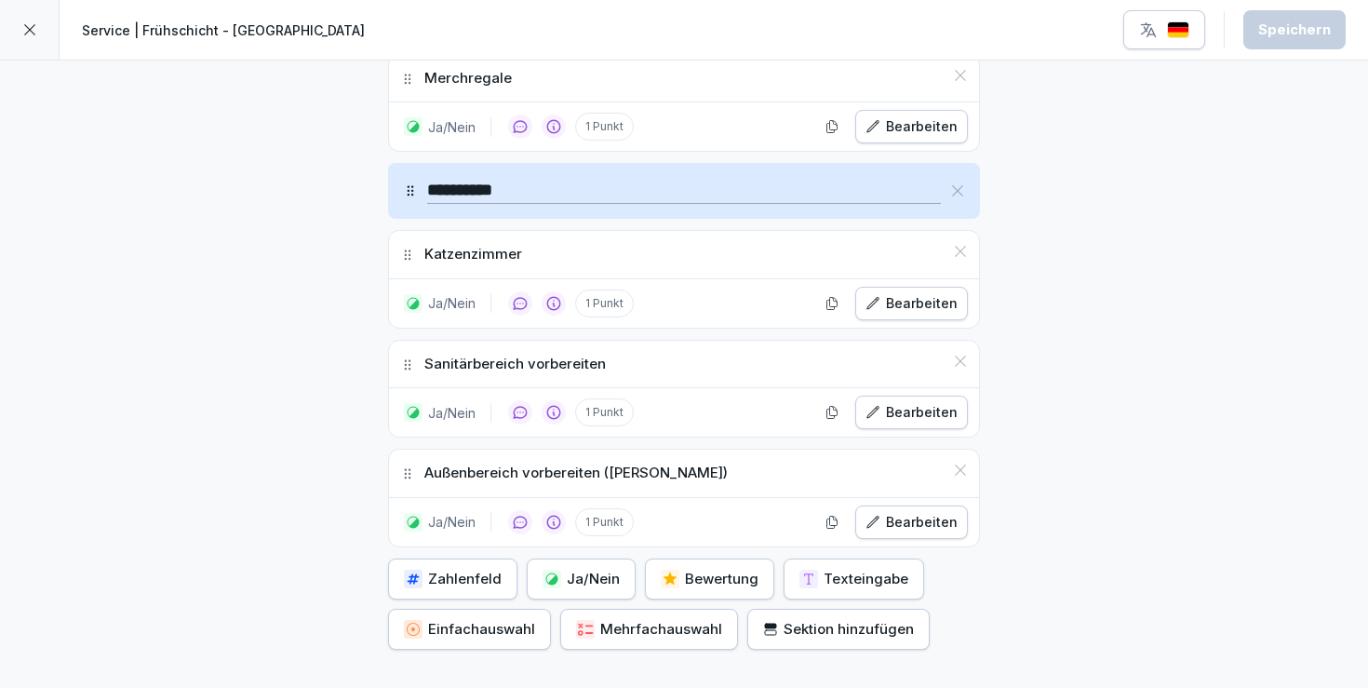
click at [581, 584] on button "Ja/Nein" at bounding box center [581, 579] width 109 height 41
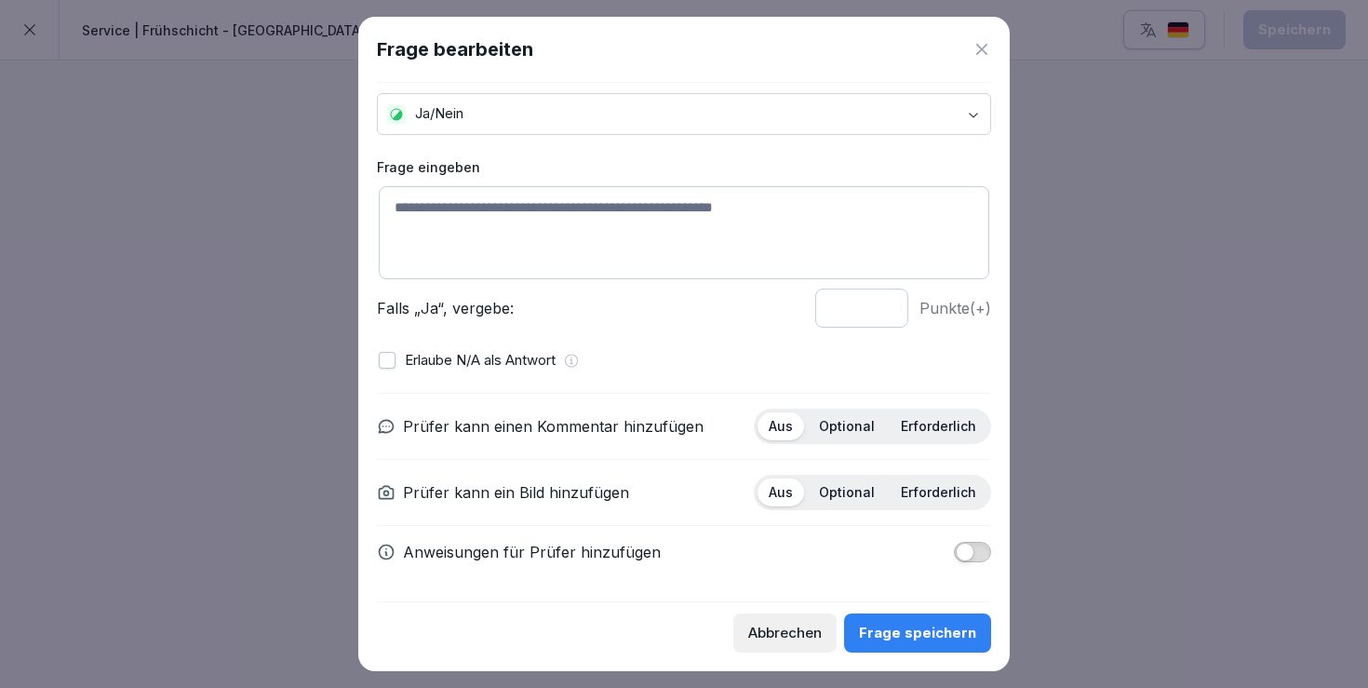
scroll to position [40, 0]
click at [864, 425] on p "Optional" at bounding box center [847, 427] width 56 height 17
click at [963, 552] on span "button" at bounding box center [965, 553] width 19 height 19
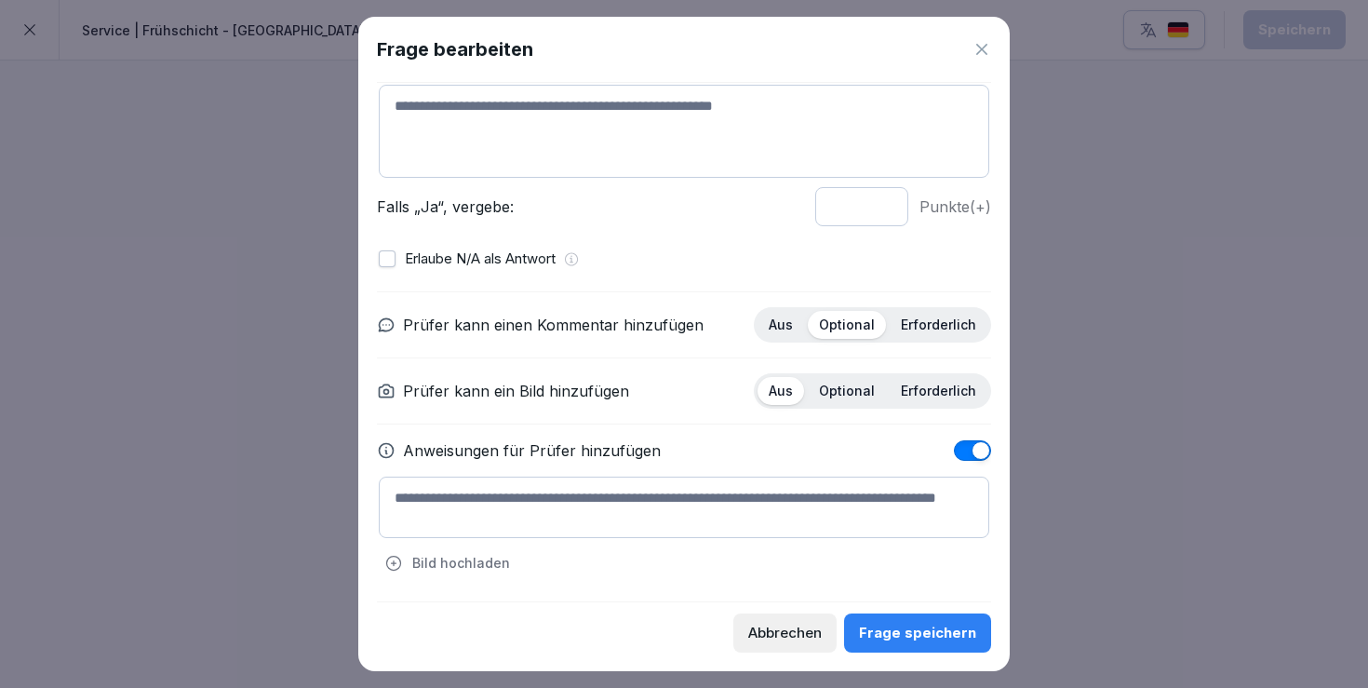
scroll to position [141, 0]
click at [595, 497] on textarea at bounding box center [684, 508] width 611 height 61
paste textarea "**********"
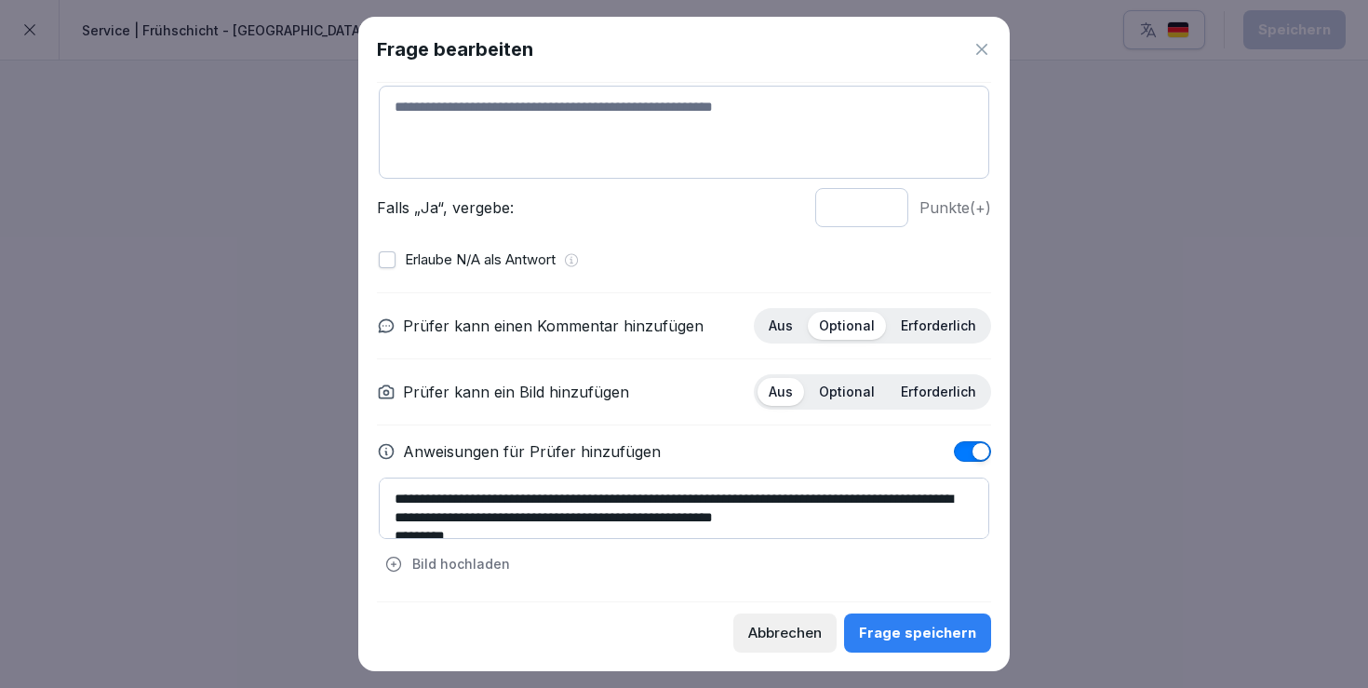
scroll to position [149, 0]
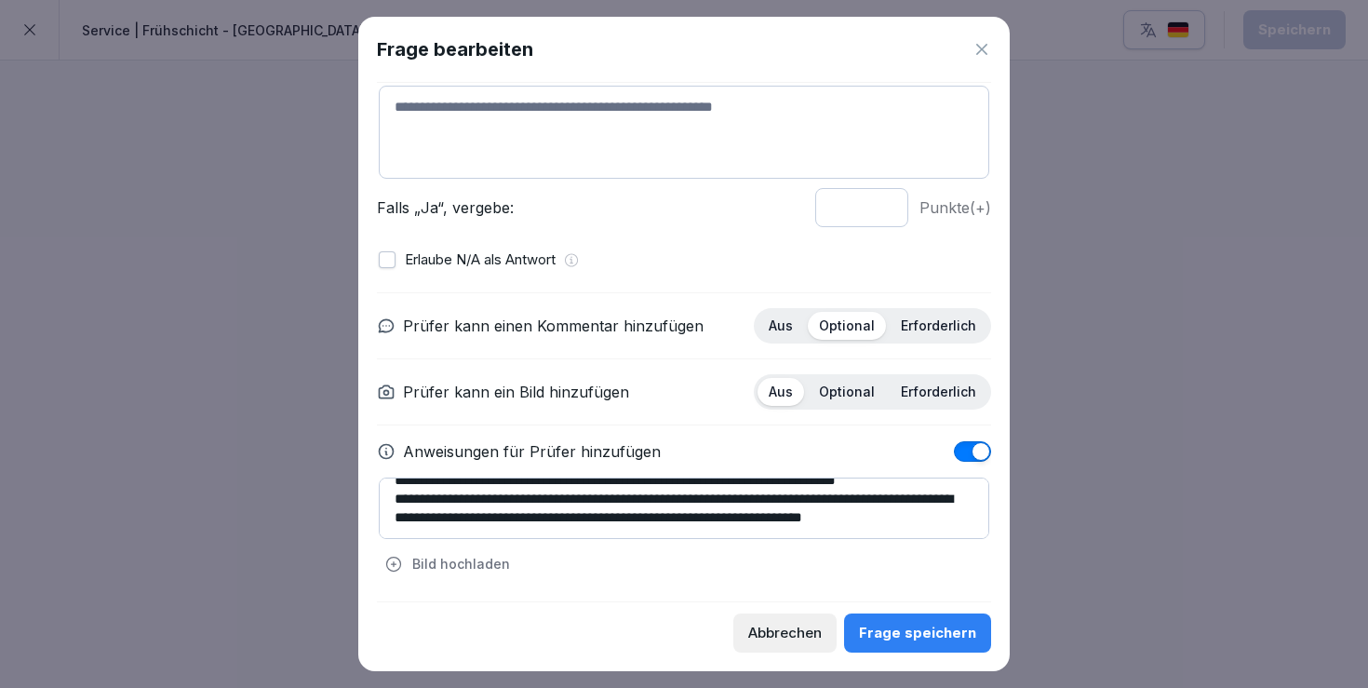
type textarea "**********"
click at [593, 99] on textarea at bounding box center [684, 132] width 611 height 93
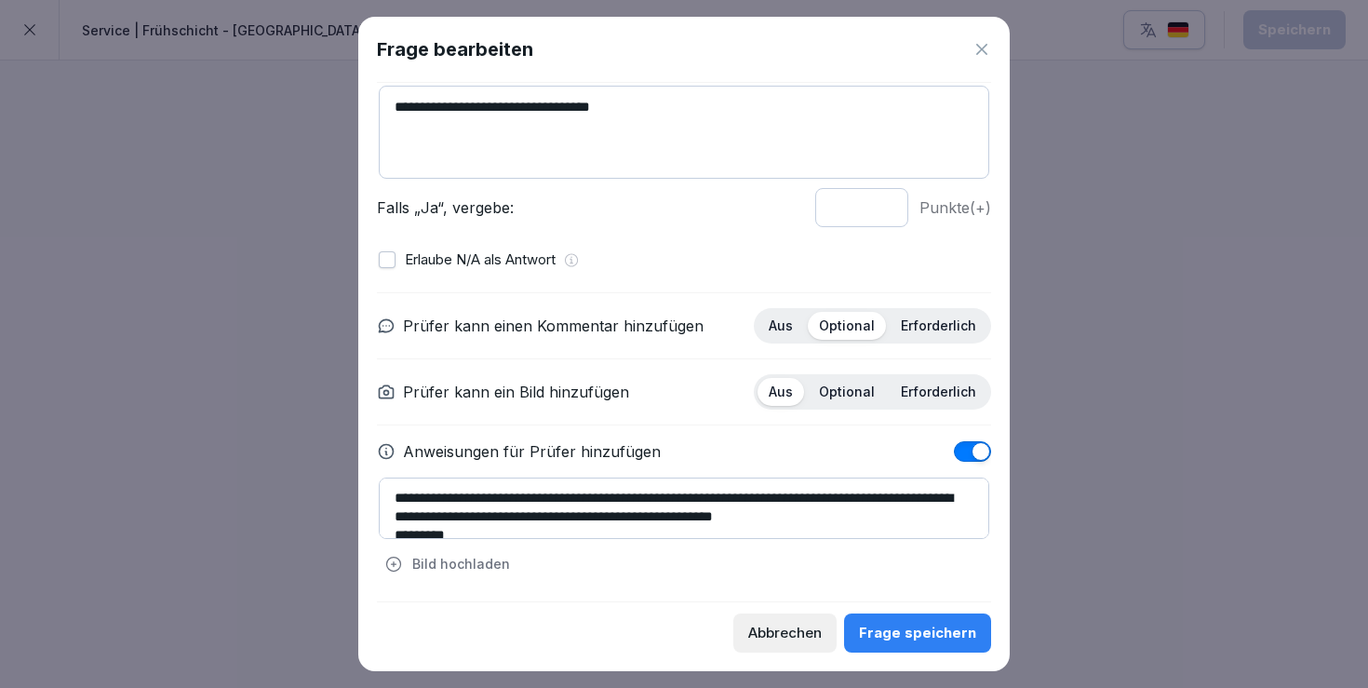
scroll to position [0, 0]
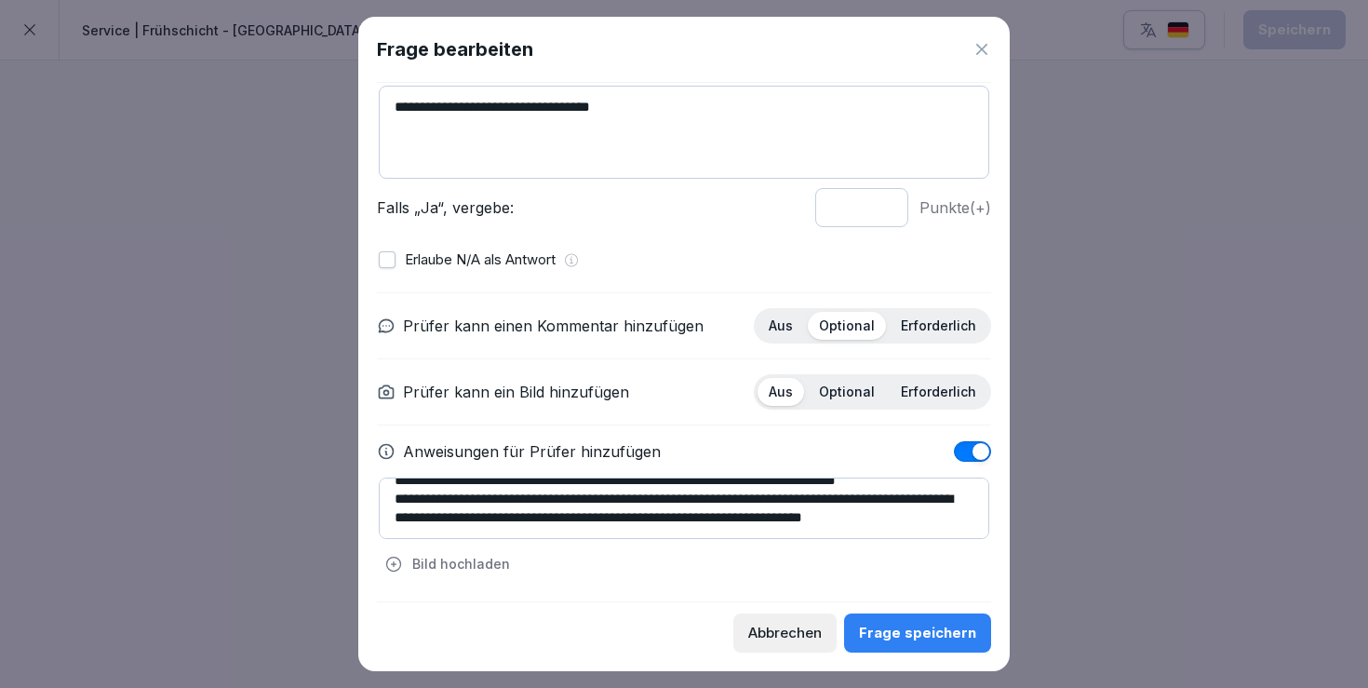
type textarea "**********"
click at [600, 521] on textarea "**********" at bounding box center [684, 508] width 611 height 61
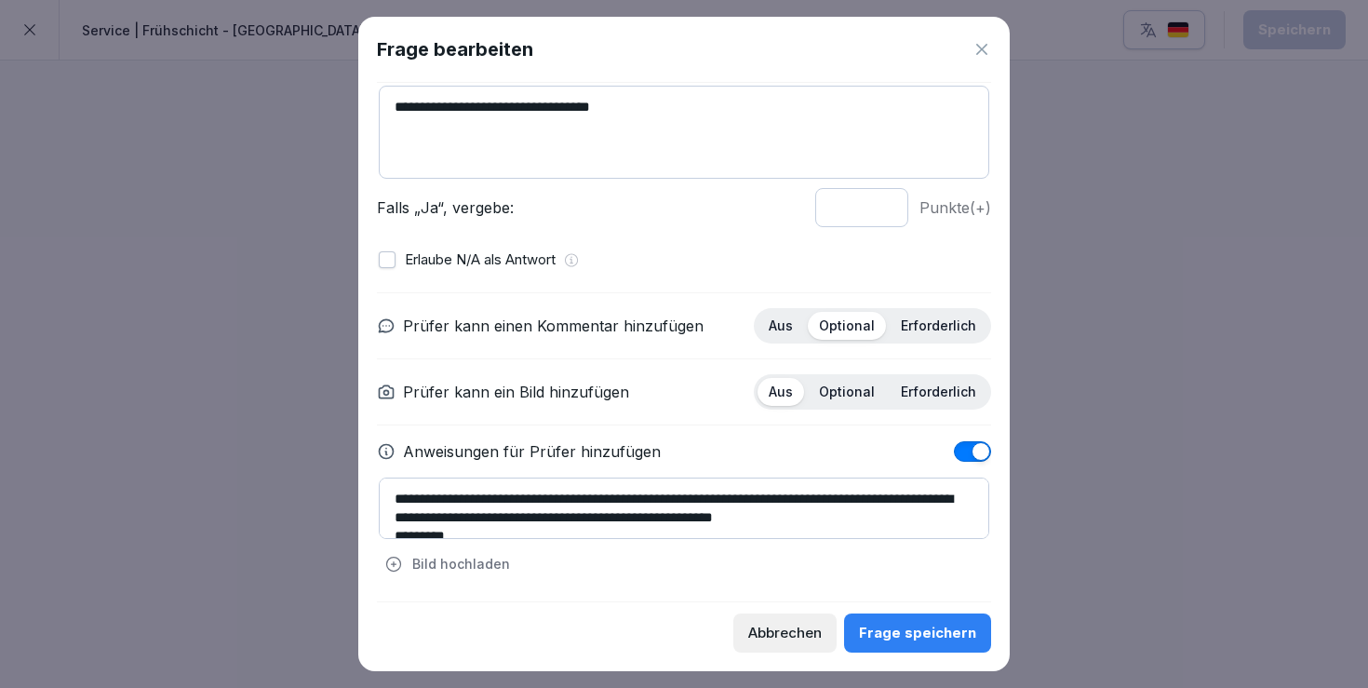
drag, startPoint x: 801, startPoint y: 532, endPoint x: 399, endPoint y: 421, distance: 417.1
click at [399, 421] on div "**********" at bounding box center [684, 435] width 614 height 287
type textarea "**********"
click at [963, 626] on div "Frage speichern" at bounding box center [917, 633] width 117 height 20
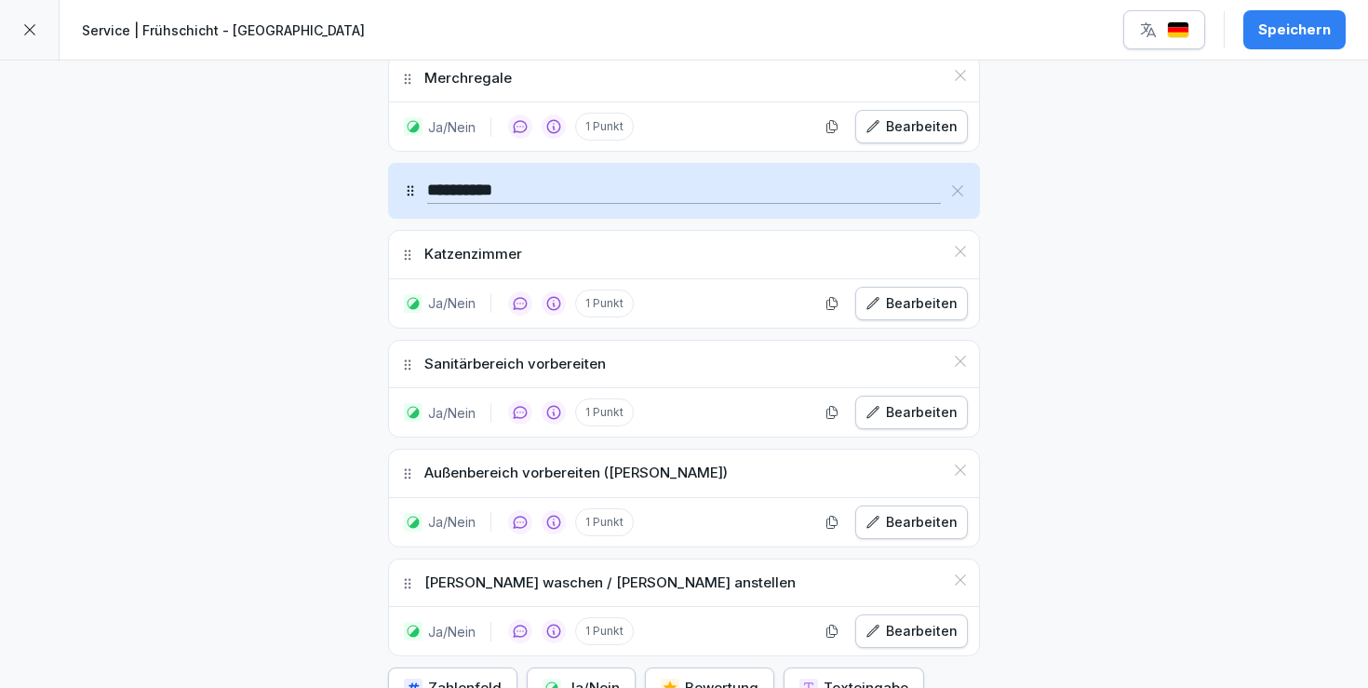
click at [1292, 25] on div "Speichern" at bounding box center [1295, 30] width 73 height 20
click at [37, 27] on div at bounding box center [30, 30] width 60 height 60
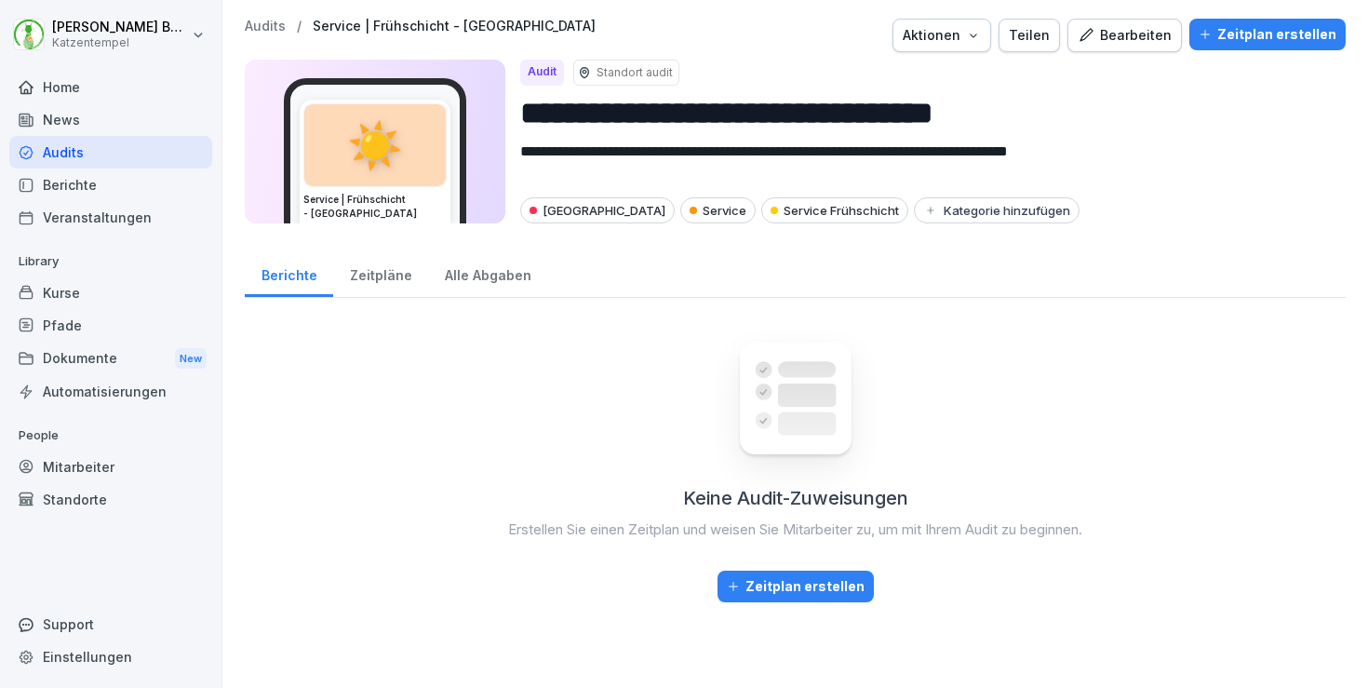
click at [263, 25] on p "Audits" at bounding box center [265, 27] width 41 height 16
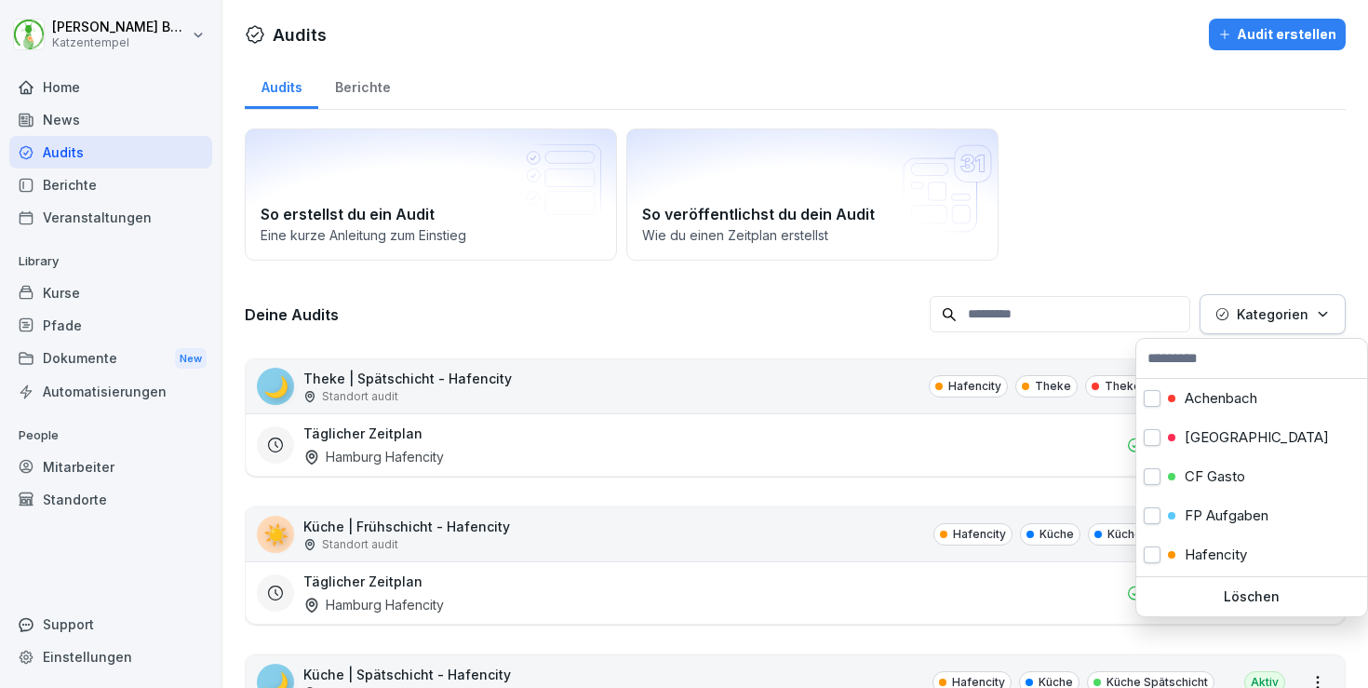
click at [1294, 315] on p "Kategorien" at bounding box center [1273, 314] width 72 height 20
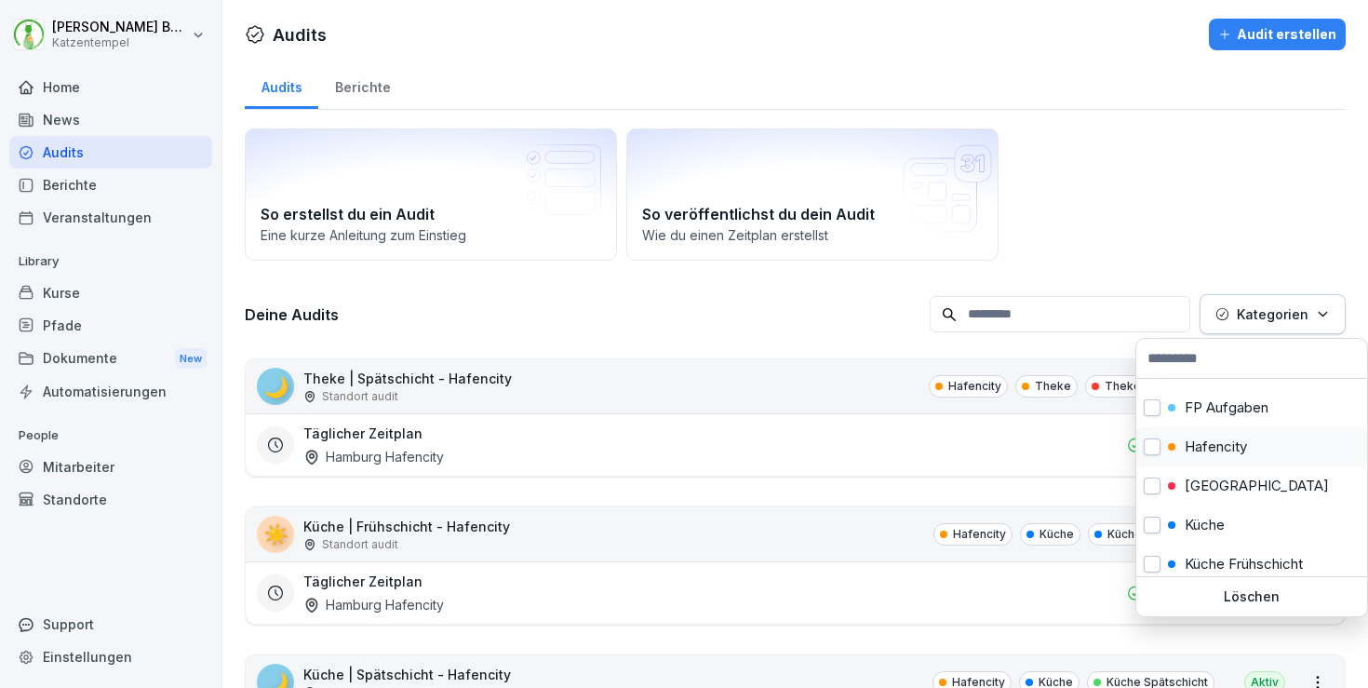
scroll to position [112, 0]
click at [1236, 476] on p "[GEOGRAPHIC_DATA]" at bounding box center [1257, 482] width 144 height 17
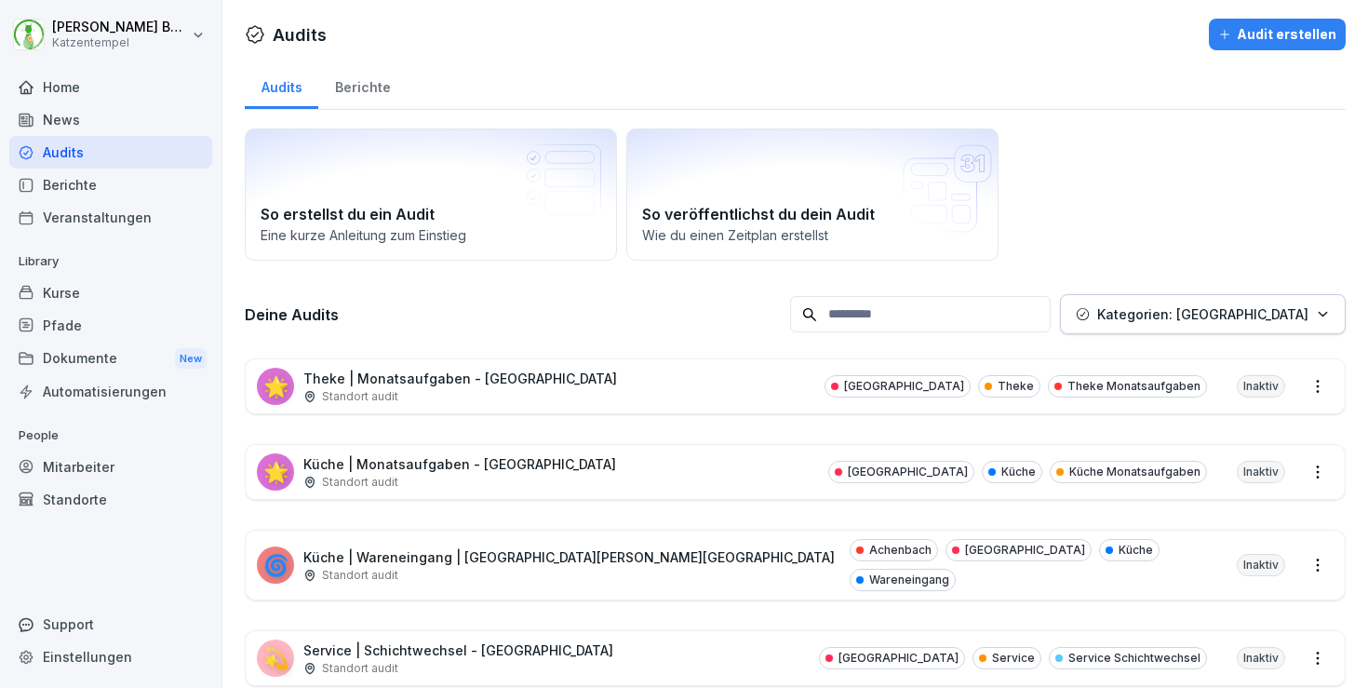
click at [736, 407] on html "[PERSON_NAME] Katzentempel Home News Audits Berichte Veranstaltungen Library Ku…" at bounding box center [684, 344] width 1368 height 688
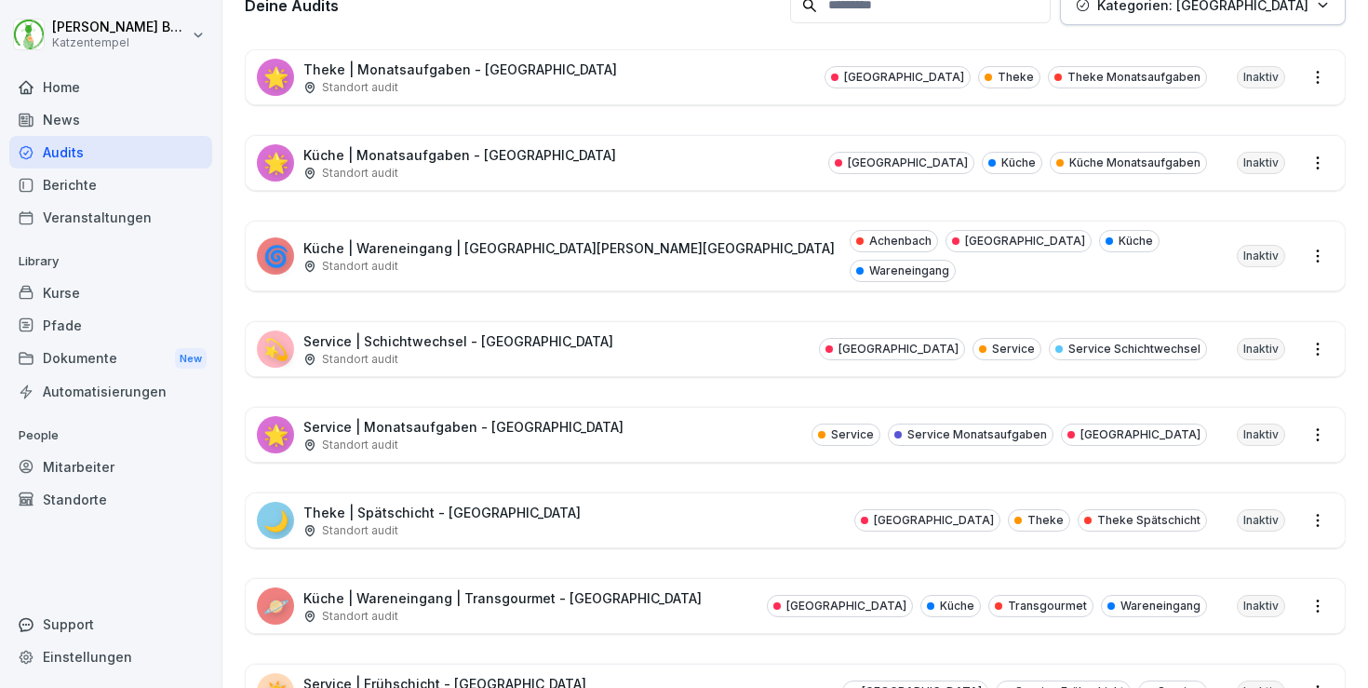
scroll to position [316, 0]
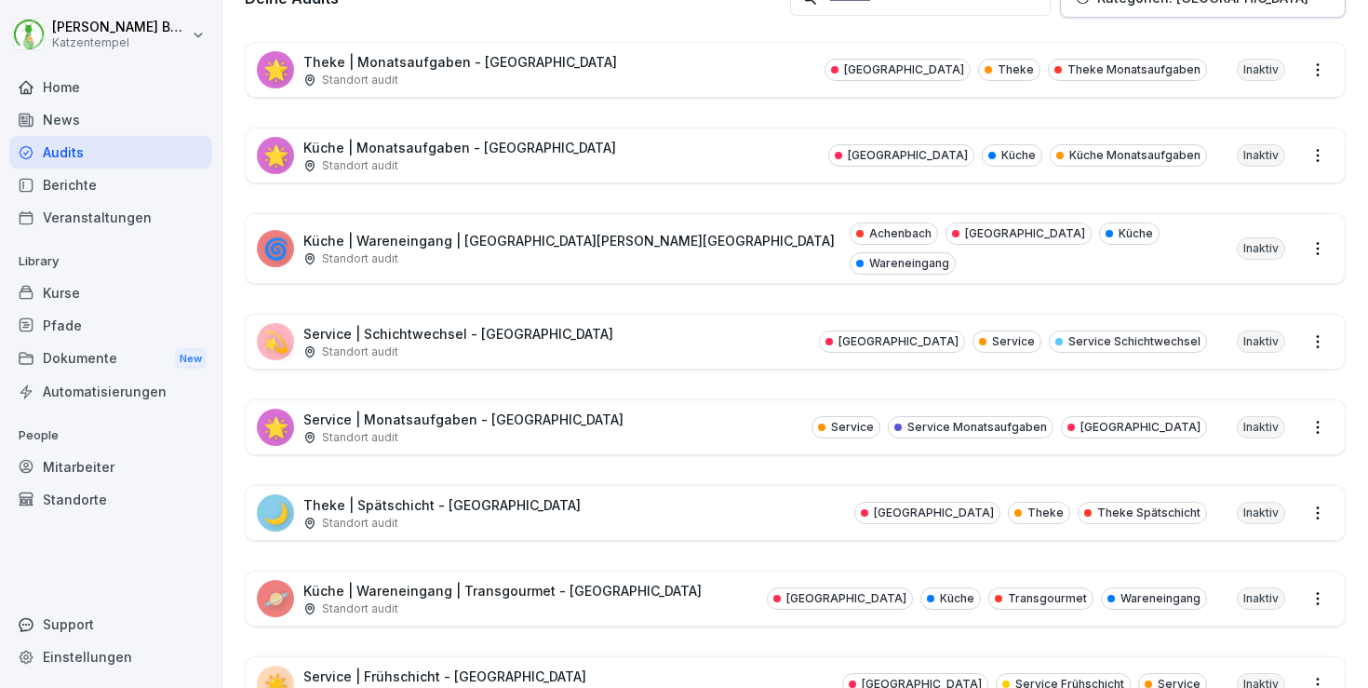
click at [728, 486] on div "🌙 Theke | Spätschicht - [GEOGRAPHIC_DATA] Standort audit [GEOGRAPHIC_DATA] Thek…" at bounding box center [795, 513] width 1099 height 54
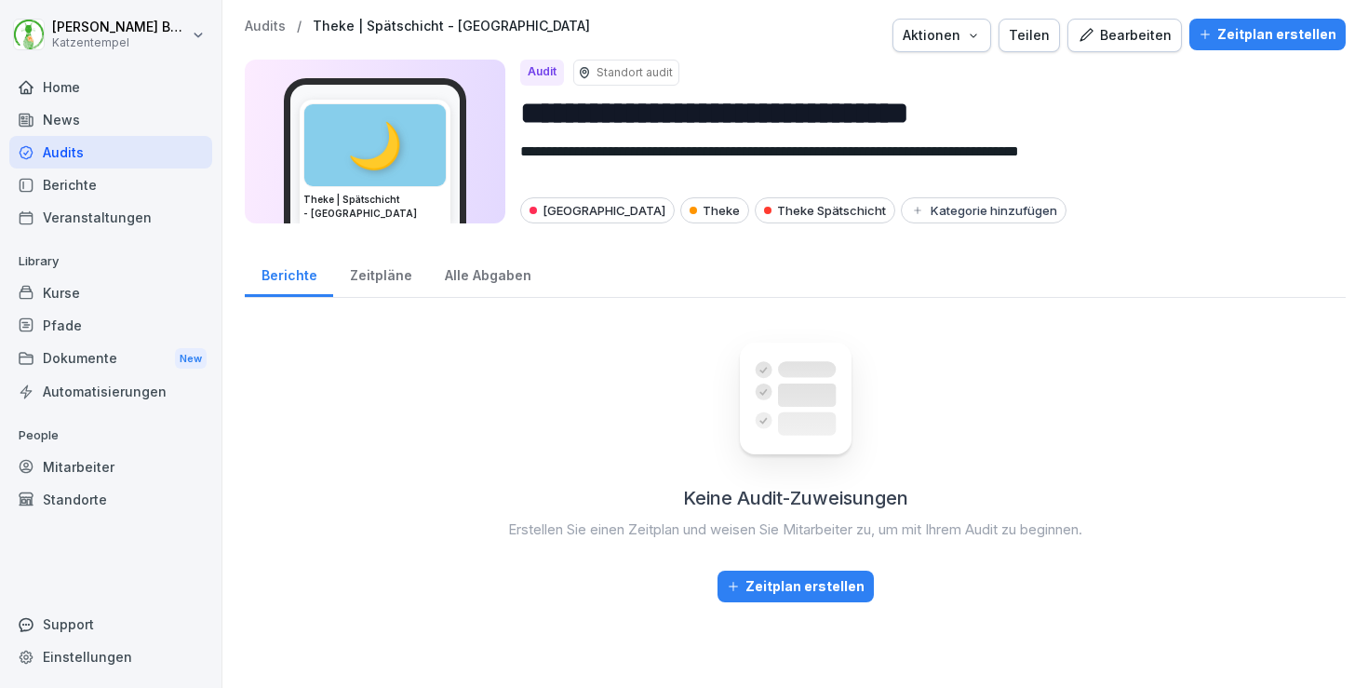
click at [1137, 30] on div "Bearbeiten" at bounding box center [1125, 35] width 94 height 20
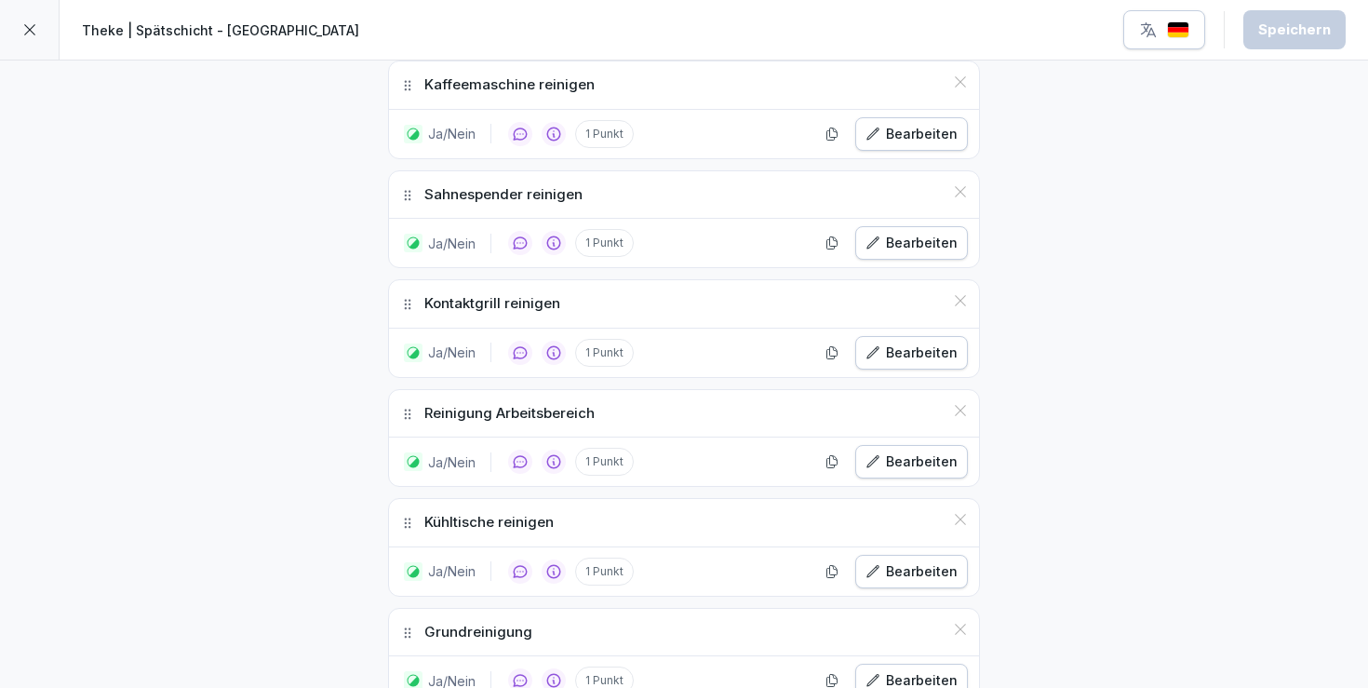
scroll to position [1176, 0]
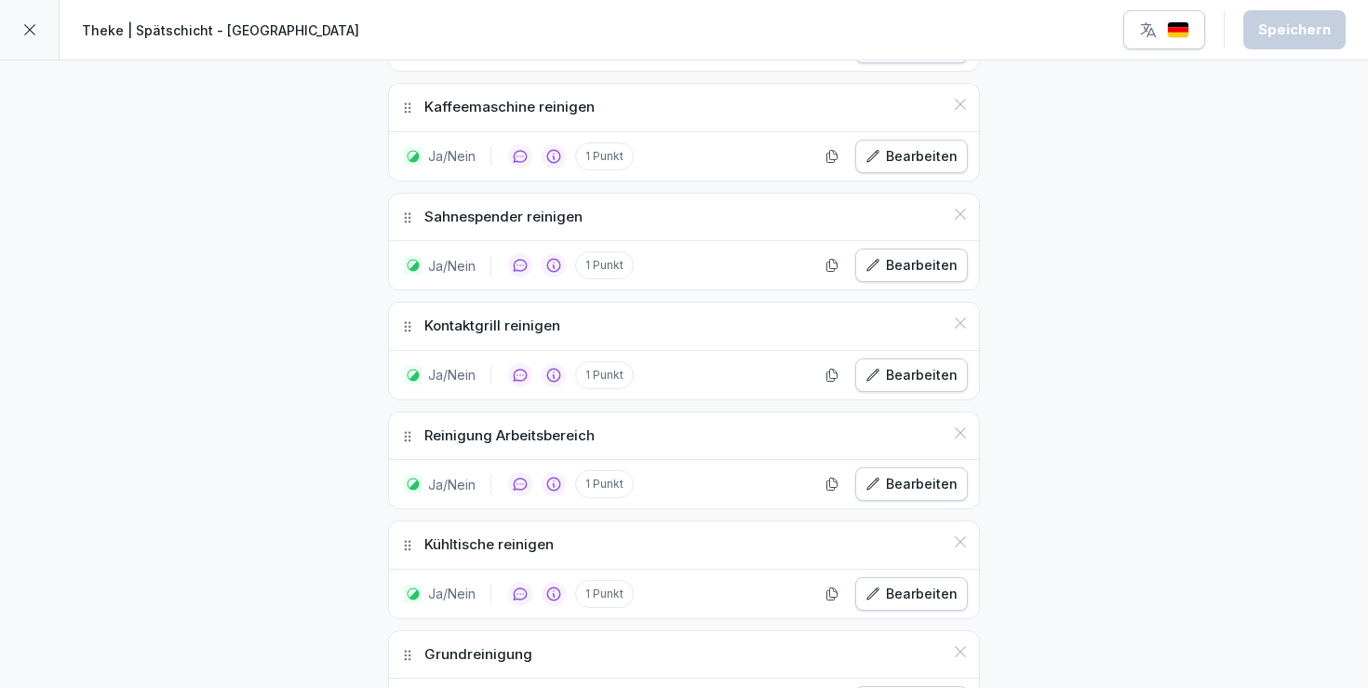
click at [936, 487] on div "Bearbeiten" at bounding box center [912, 484] width 92 height 20
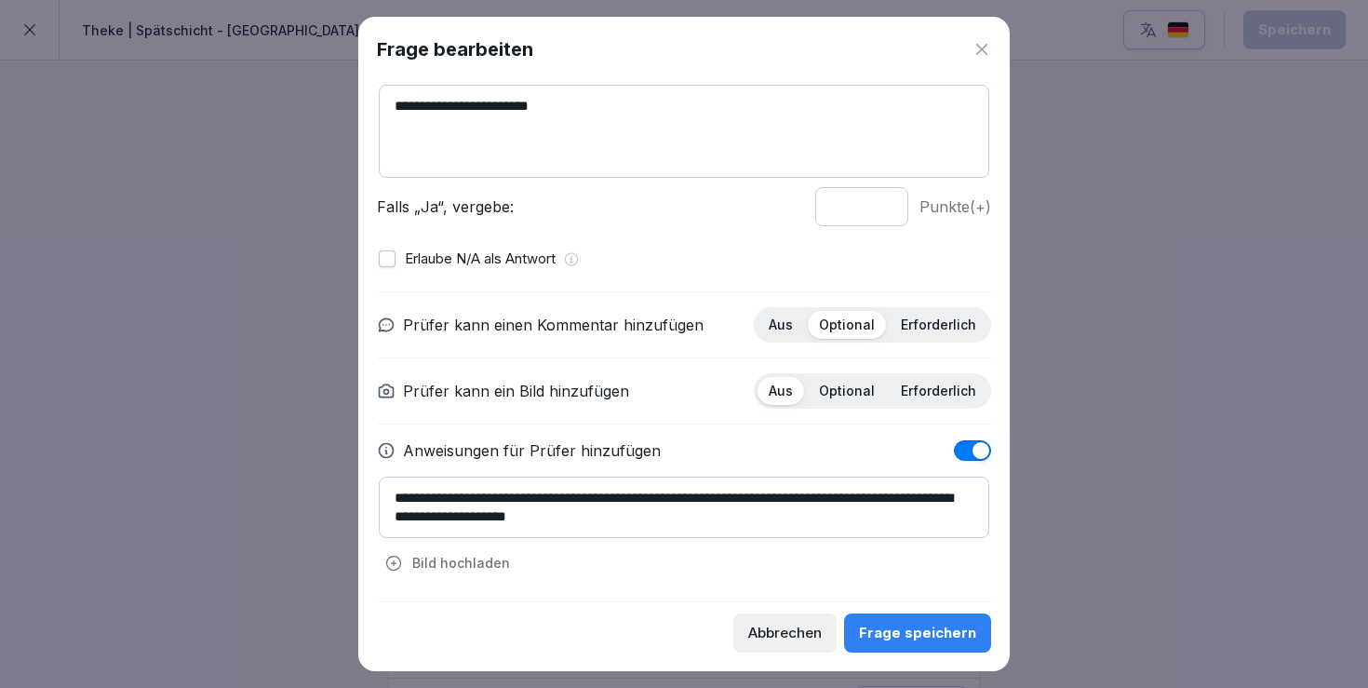
scroll to position [141, 0]
click at [983, 49] on icon at bounding box center [981, 50] width 11 height 11
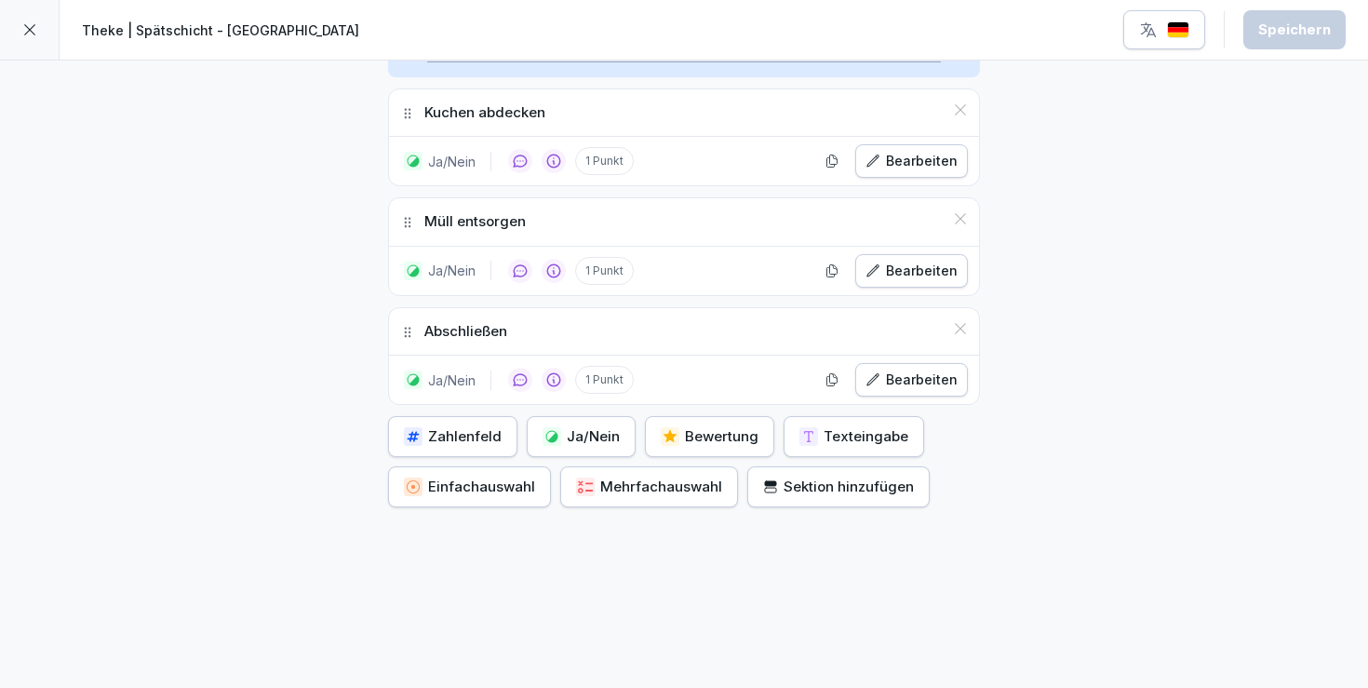
scroll to position [2287, 0]
click at [579, 437] on div "Ja/Nein" at bounding box center [581, 438] width 77 height 20
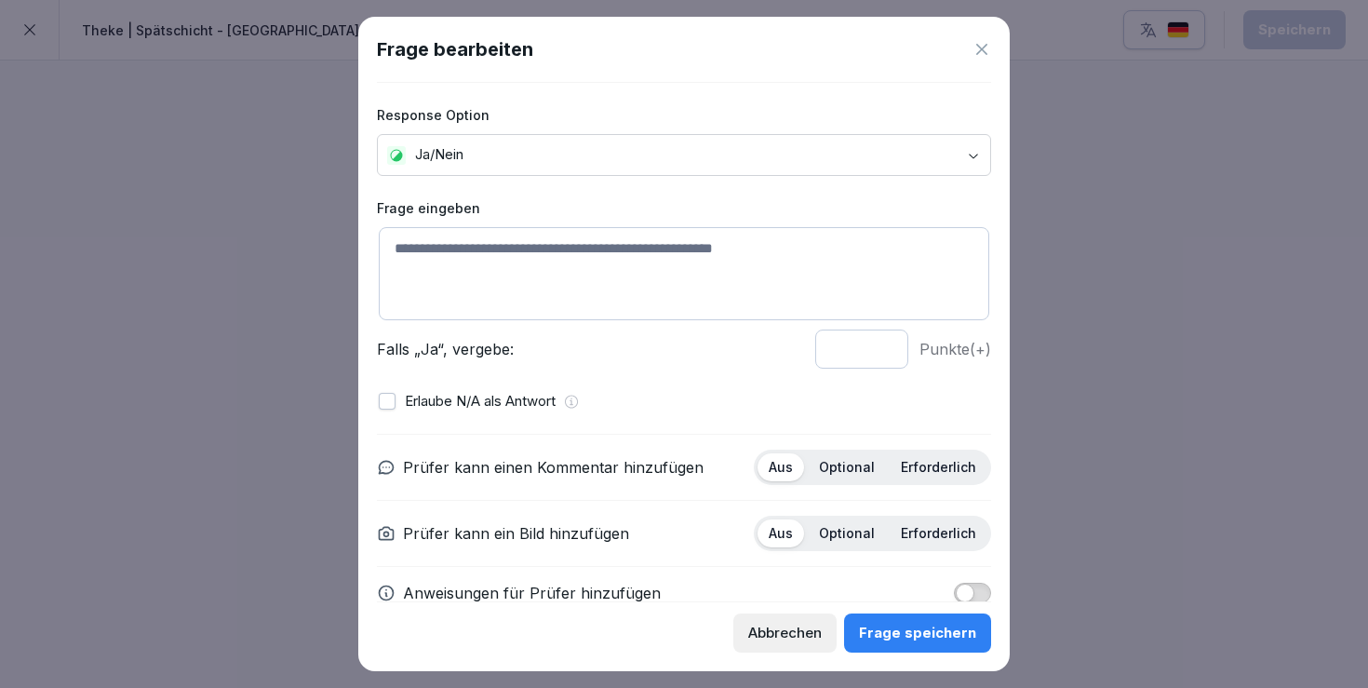
click at [545, 277] on textarea at bounding box center [684, 273] width 611 height 93
type textarea "**********"
click at [842, 527] on p "Optional" at bounding box center [847, 533] width 56 height 17
click at [844, 466] on p "Optional" at bounding box center [847, 467] width 56 height 17
click at [789, 523] on div "Aus" at bounding box center [781, 533] width 47 height 28
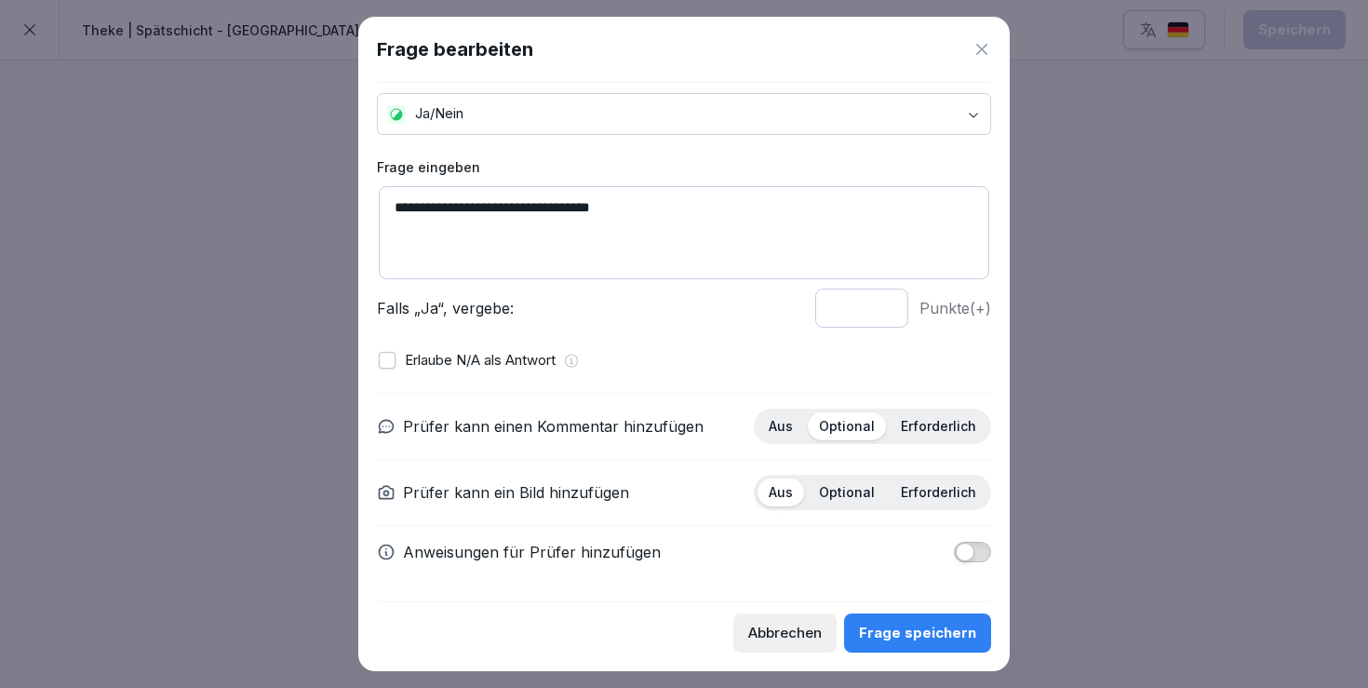
scroll to position [40, 0]
click at [970, 554] on span "button" at bounding box center [965, 553] width 19 height 19
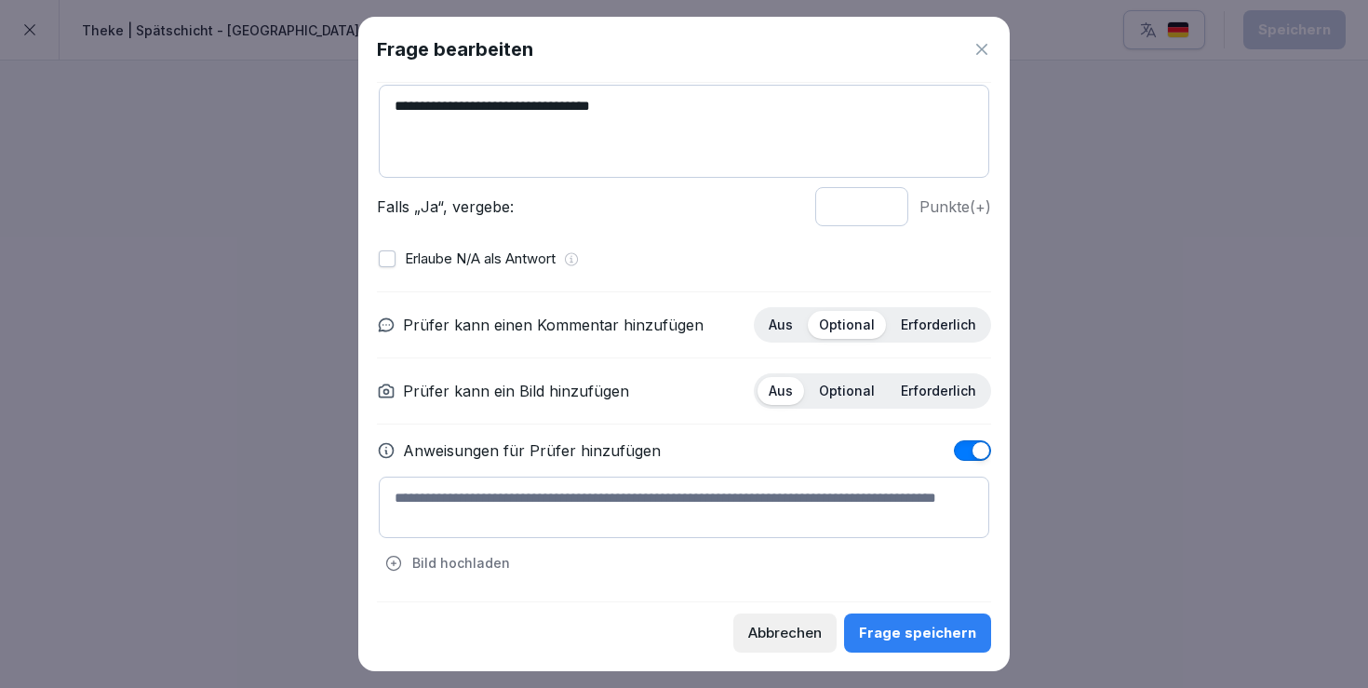
scroll to position [141, 0]
click at [573, 486] on textarea at bounding box center [684, 508] width 611 height 61
paste textarea "**********"
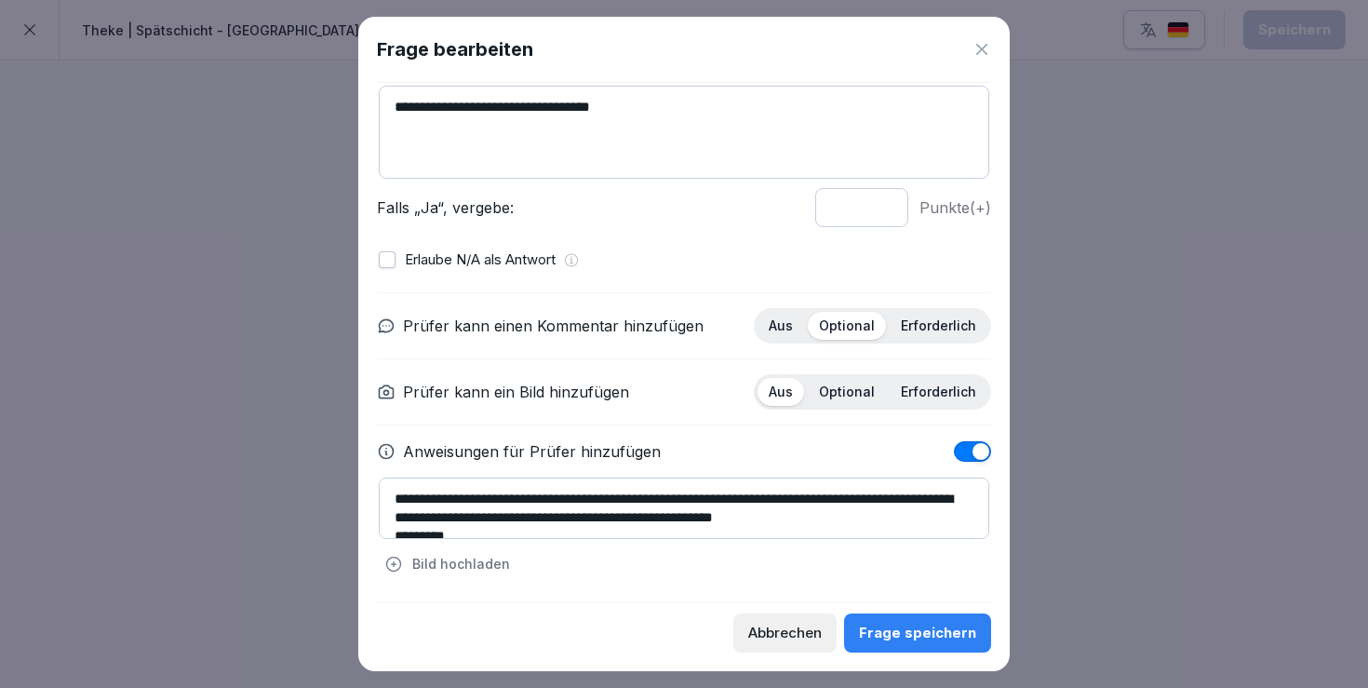
scroll to position [186, 0]
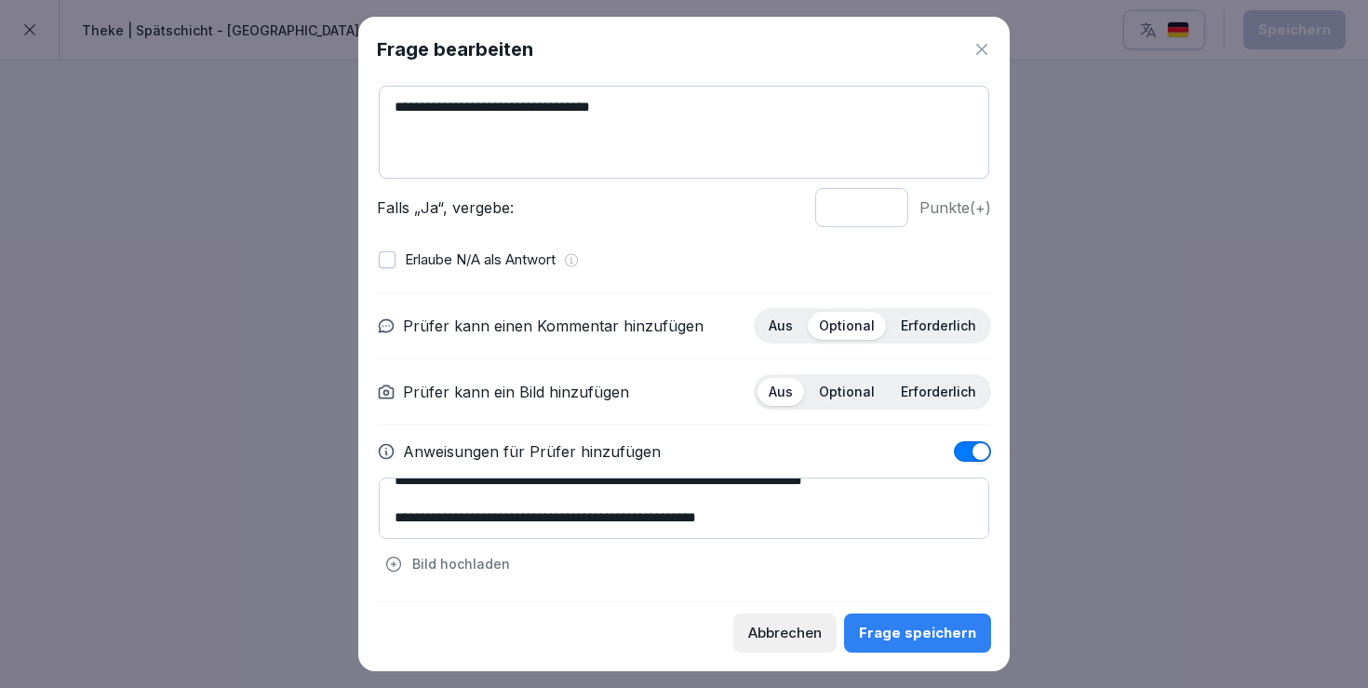
type textarea "**********"
click at [914, 629] on div "Frage speichern" at bounding box center [917, 633] width 117 height 20
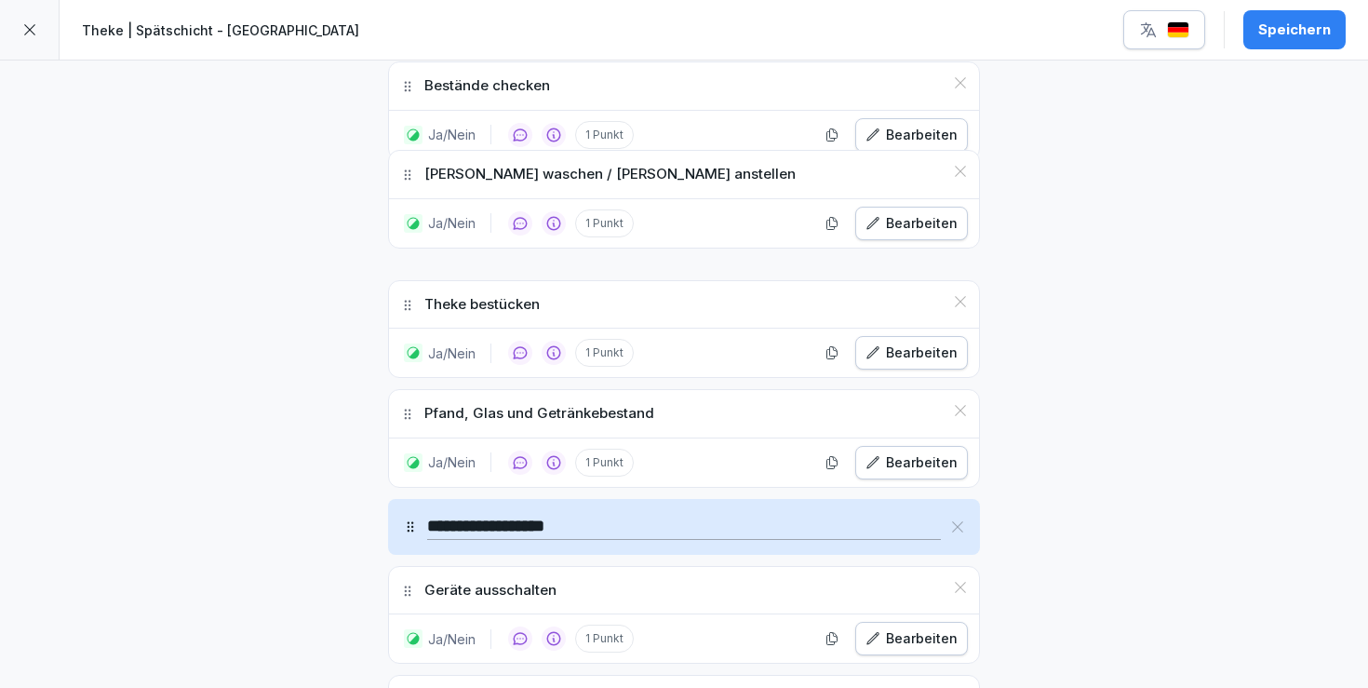
scroll to position [671, 0]
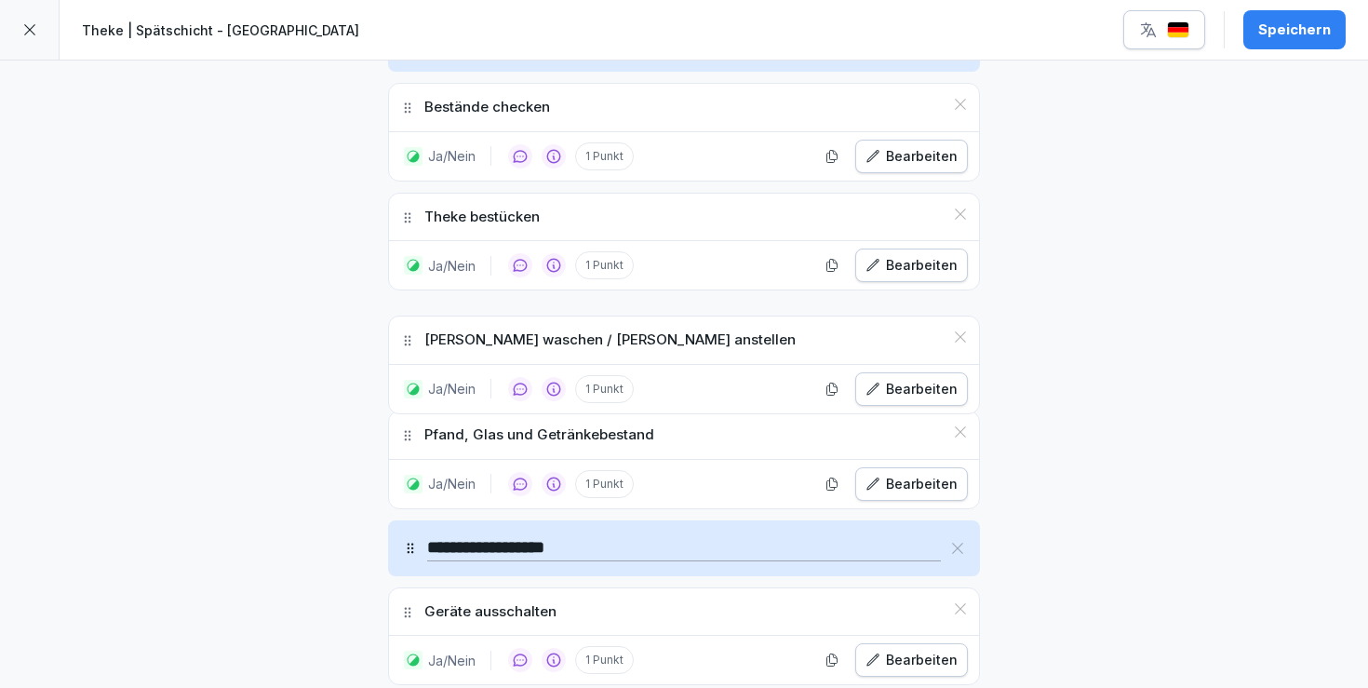
drag, startPoint x: 408, startPoint y: 439, endPoint x: 499, endPoint y: 339, distance: 135.8
click at [499, 339] on div "[PERSON_NAME] waschen / [PERSON_NAME] anstellen" at bounding box center [684, 339] width 590 height 47
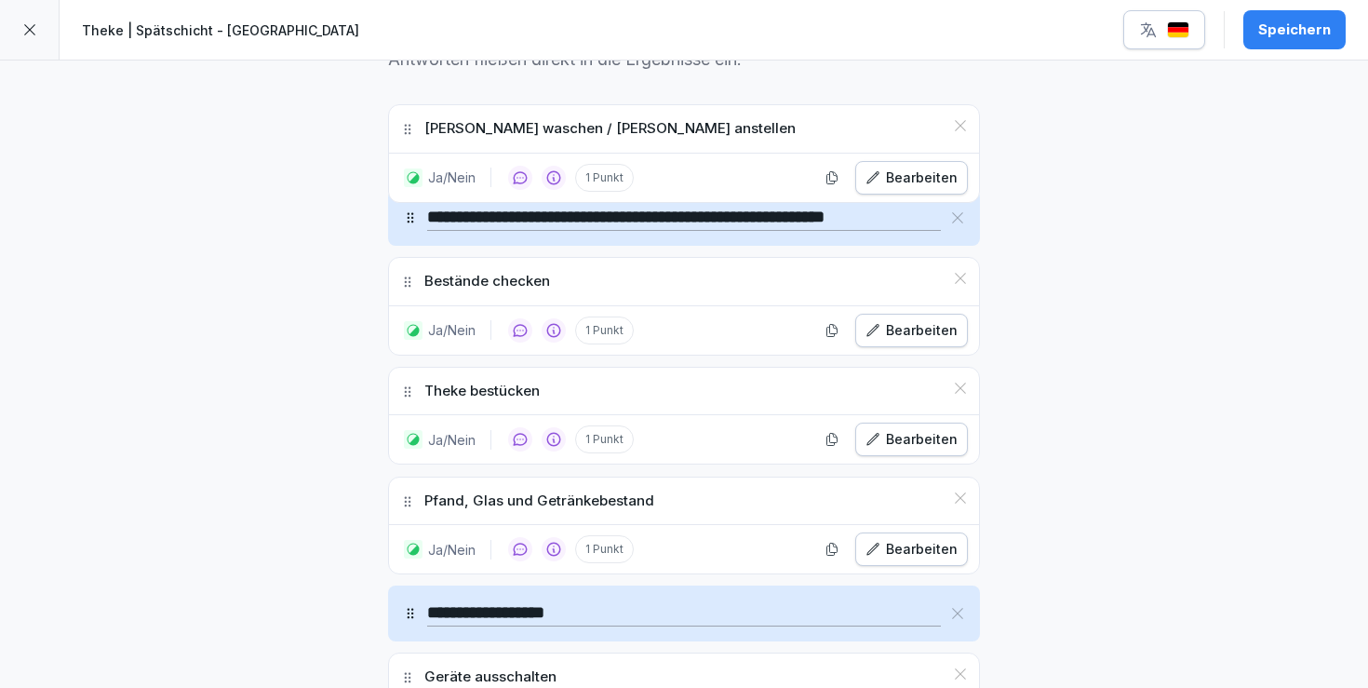
scroll to position [545, 0]
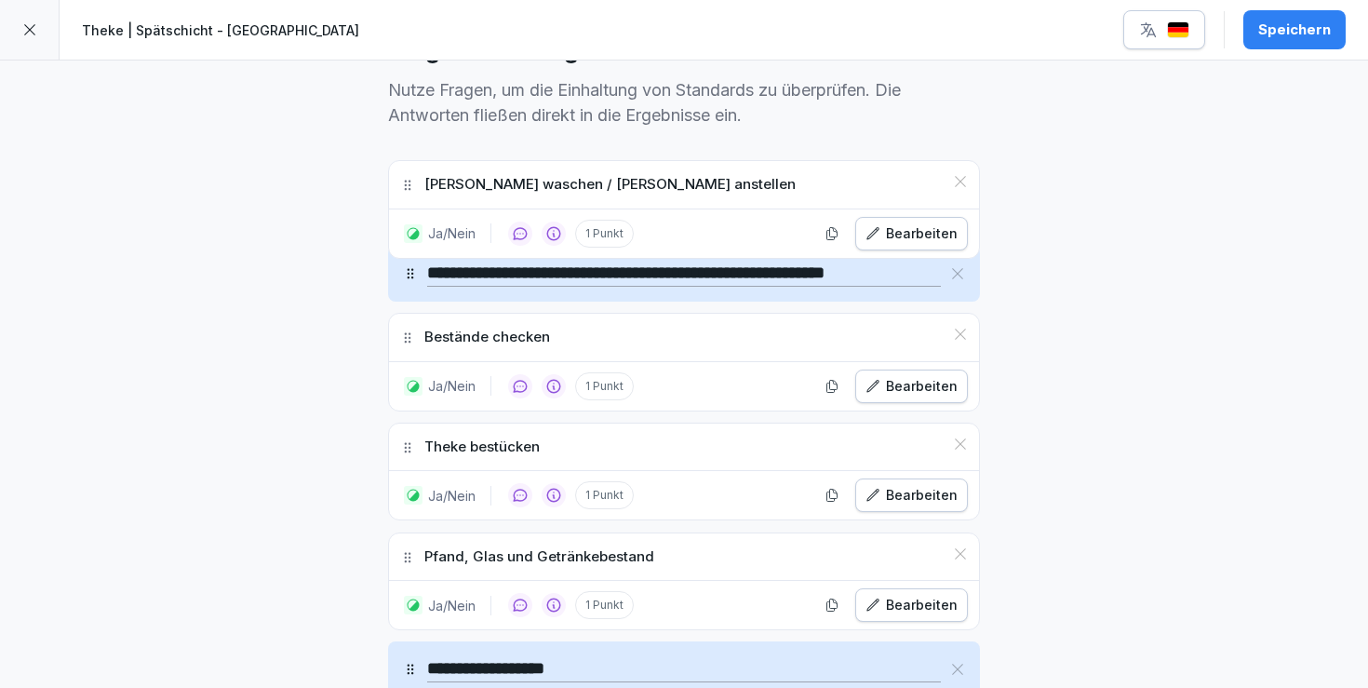
drag, startPoint x: 410, startPoint y: 356, endPoint x: 406, endPoint y: 159, distance: 196.4
click at [406, 161] on div "[PERSON_NAME] waschen / [PERSON_NAME] anstellen" at bounding box center [684, 184] width 590 height 47
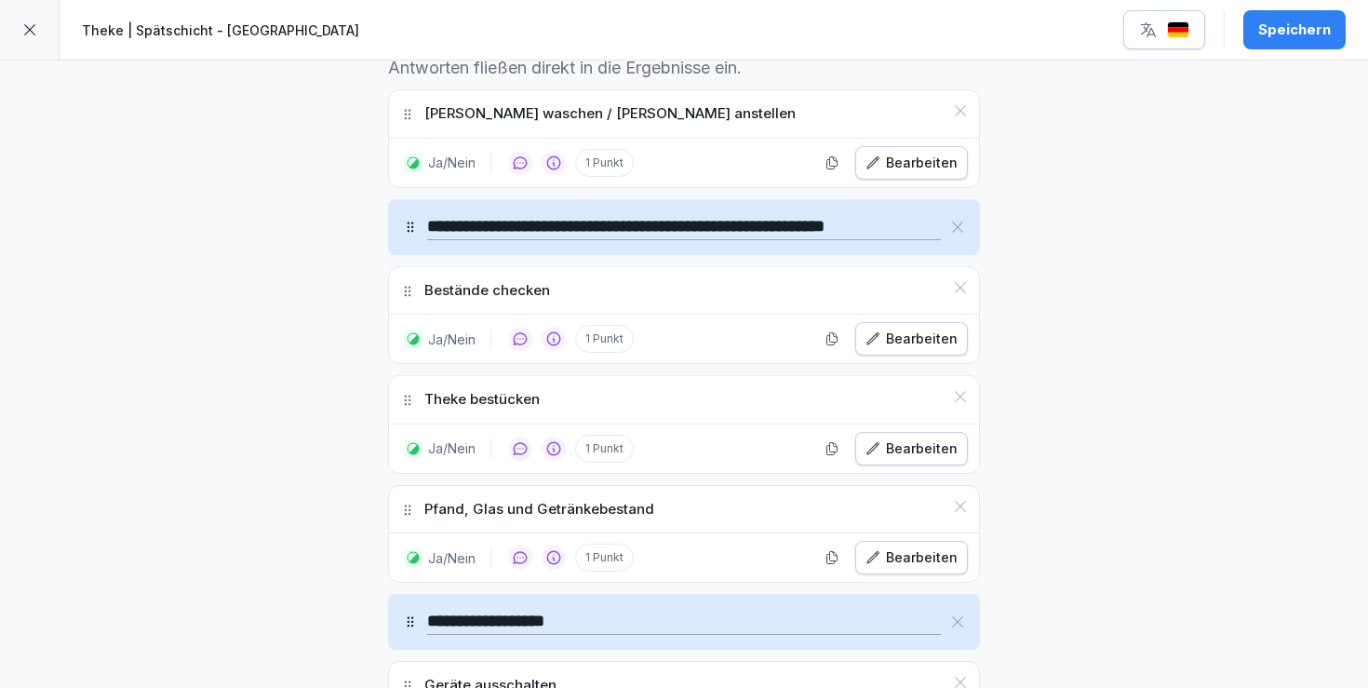
scroll to position [596, 0]
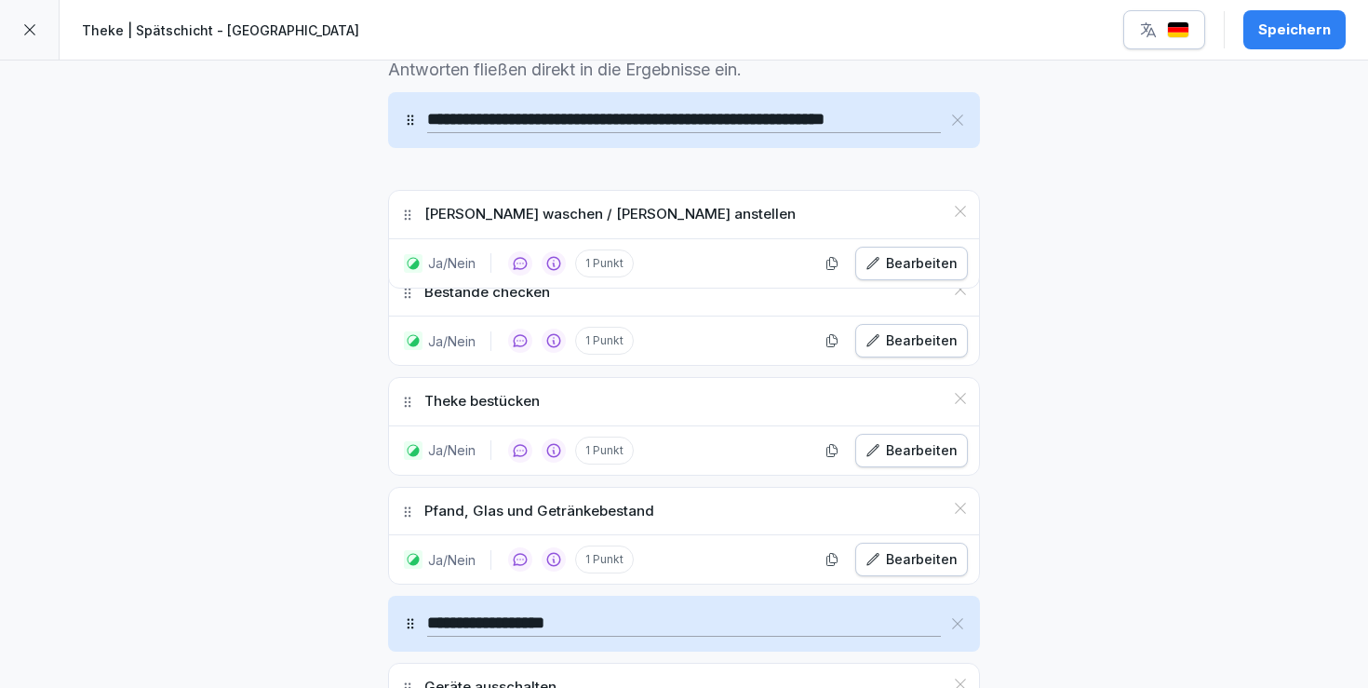
drag, startPoint x: 407, startPoint y: 120, endPoint x: 414, endPoint y: 219, distance: 99.0
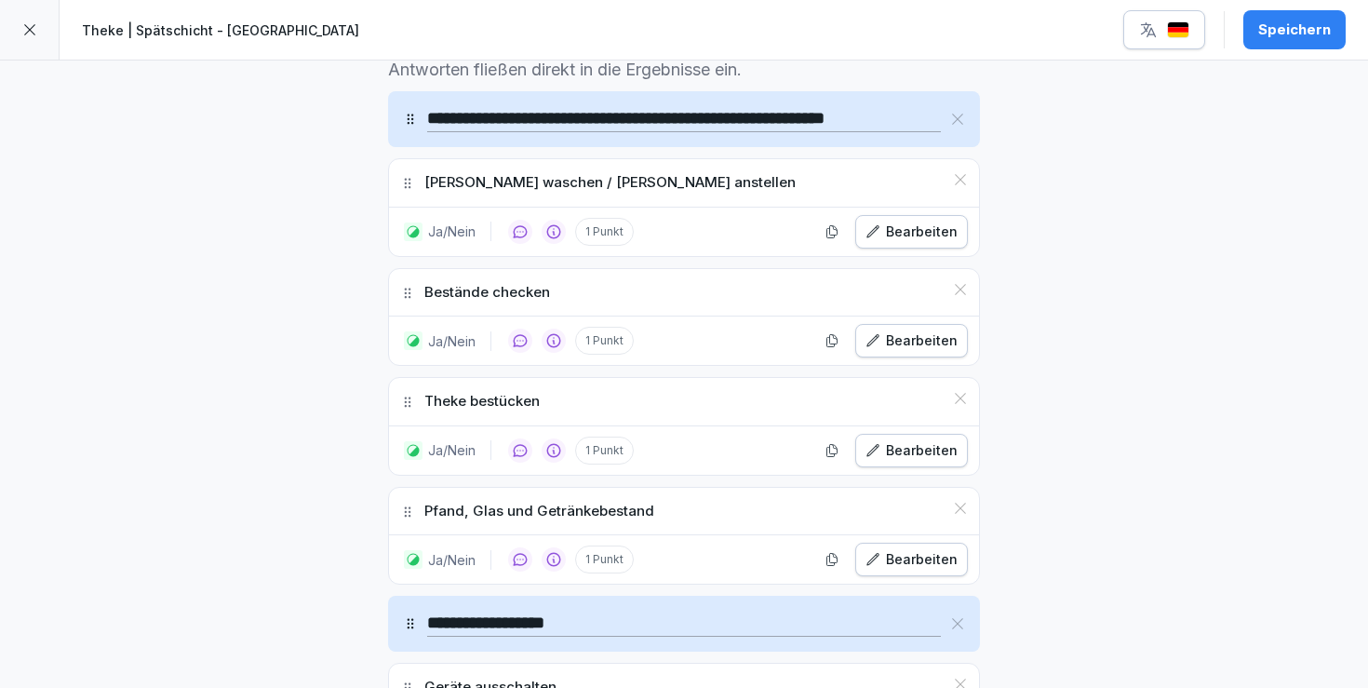
click at [1273, 35] on div "Speichern" at bounding box center [1295, 30] width 73 height 20
click at [23, 35] on icon at bounding box center [29, 29] width 15 height 15
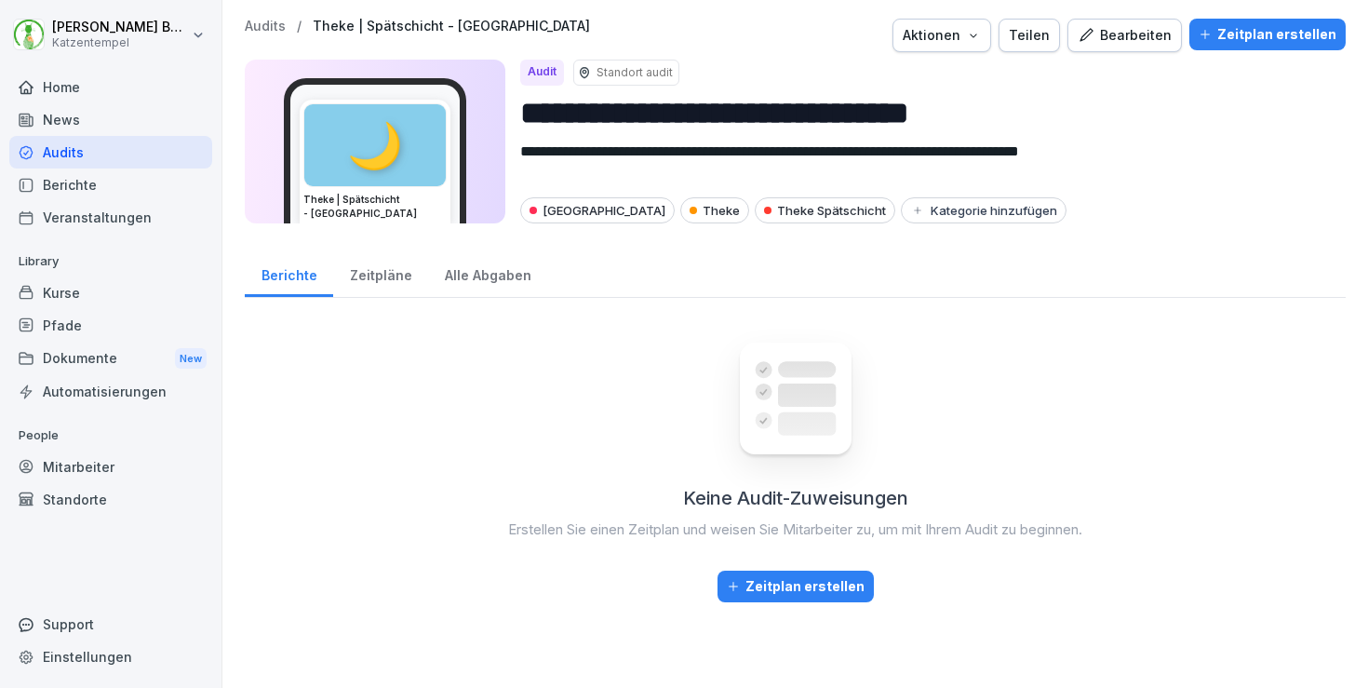
click at [258, 25] on p "Audits" at bounding box center [265, 27] width 41 height 16
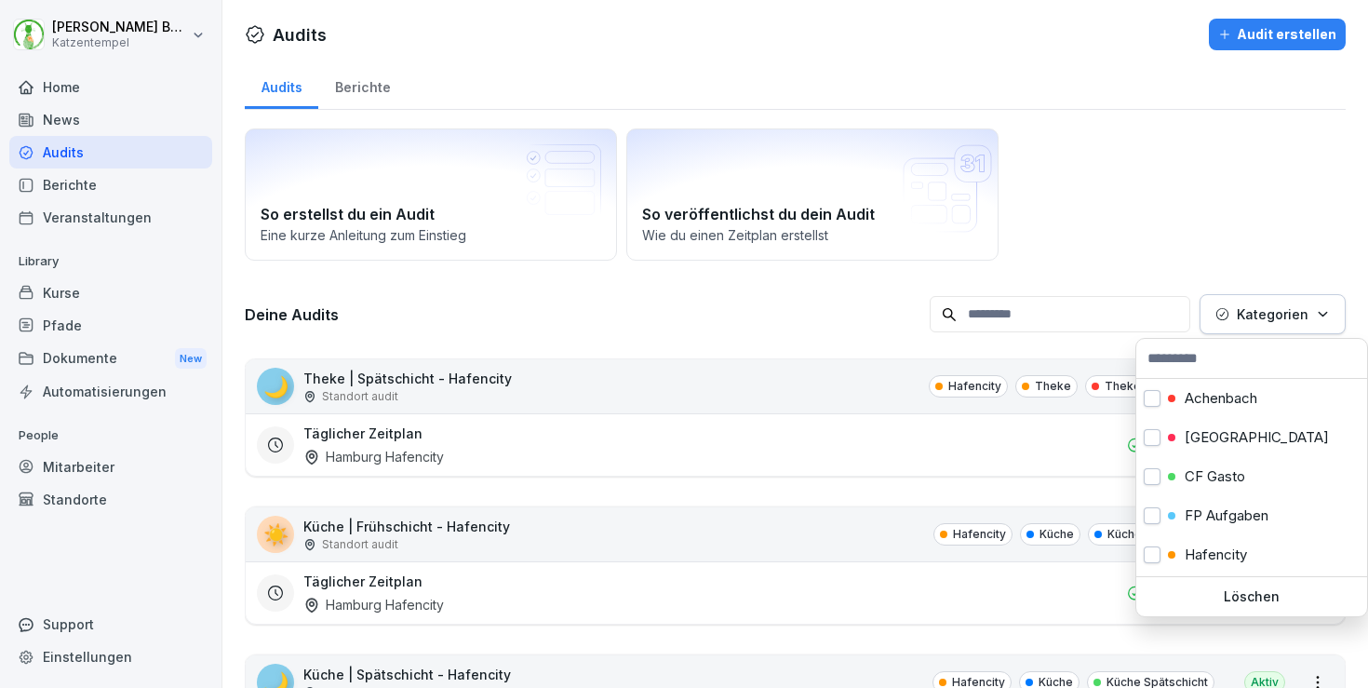
click at [1248, 303] on button "Kategorien" at bounding box center [1273, 314] width 146 height 40
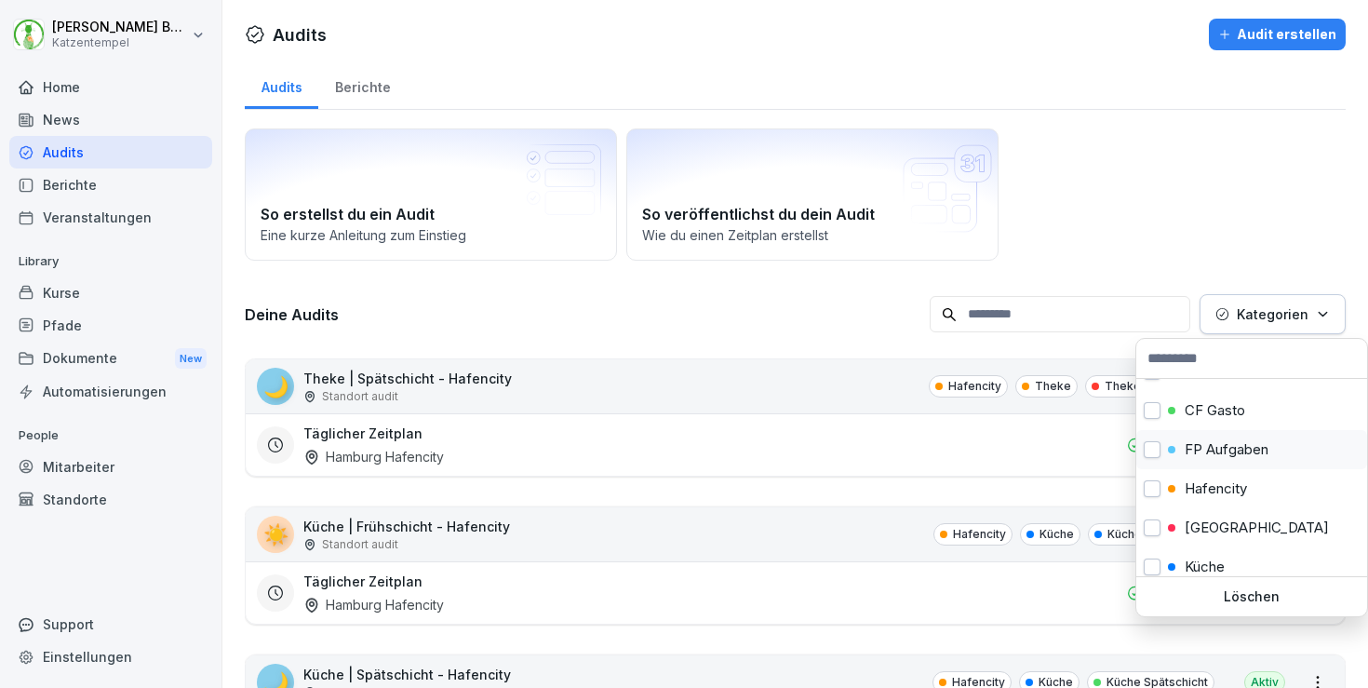
scroll to position [67, 0]
click at [1225, 526] on p "[GEOGRAPHIC_DATA]" at bounding box center [1257, 526] width 144 height 17
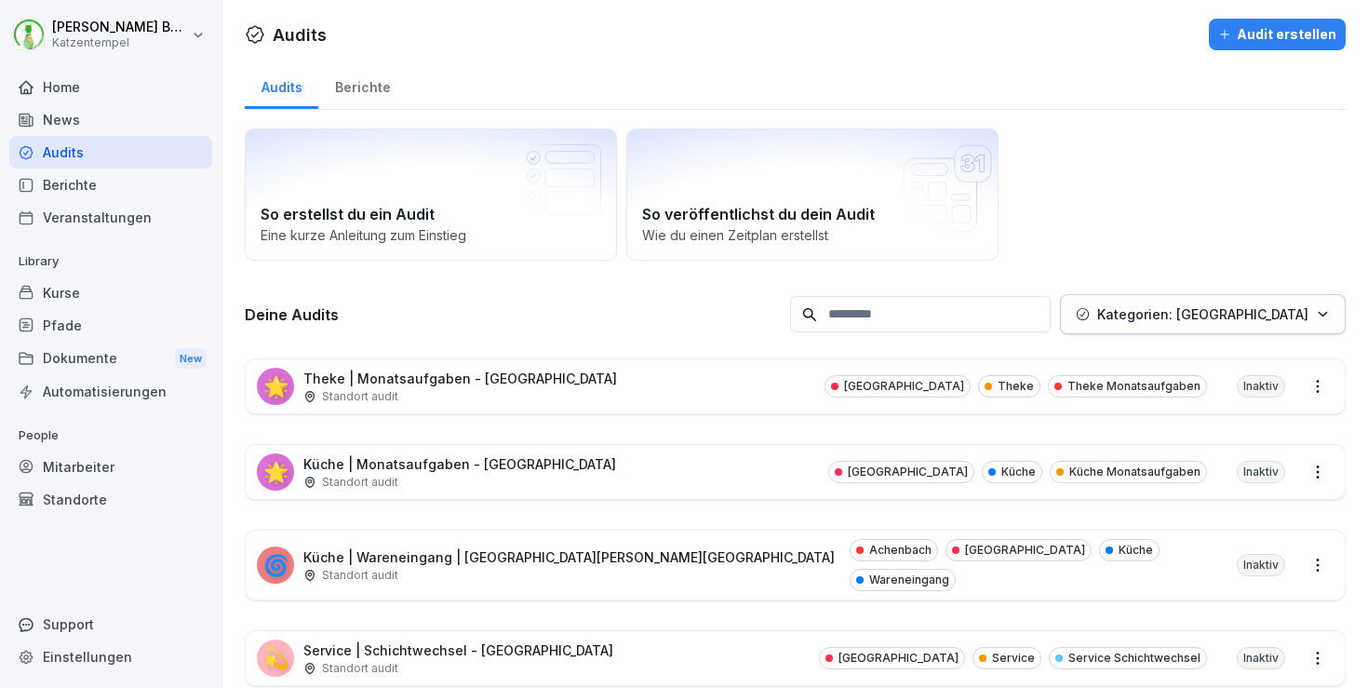
click at [850, 320] on html "[PERSON_NAME] Katzentempel Home News Audits Berichte Veranstaltungen Library Ku…" at bounding box center [684, 344] width 1368 height 688
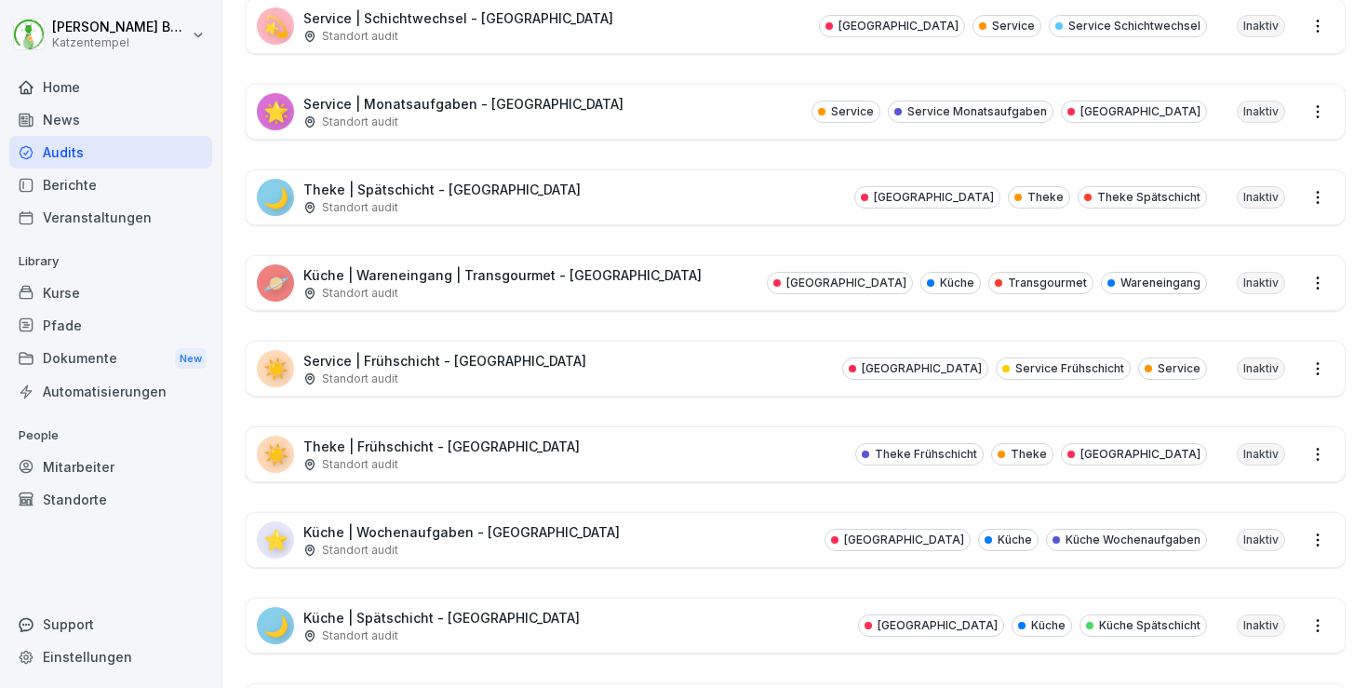
scroll to position [650, 0]
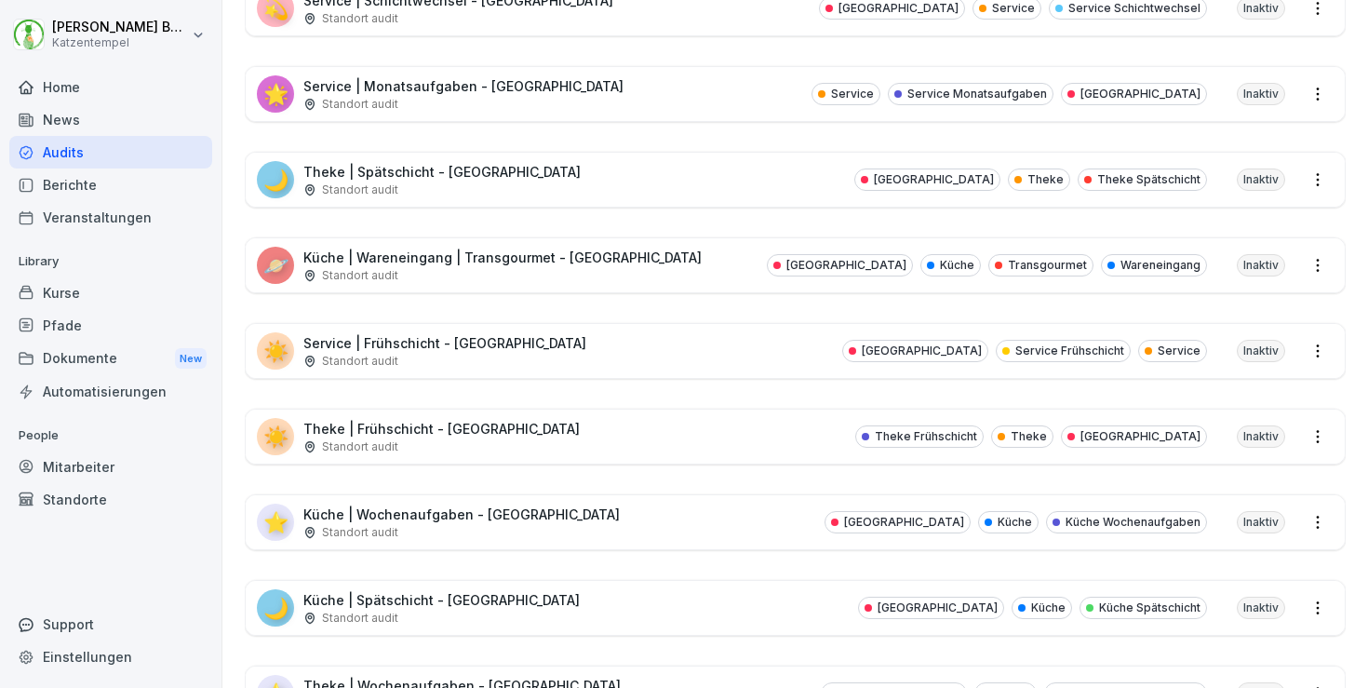
click at [628, 410] on div "☀️ Theke | Frühschicht - [GEOGRAPHIC_DATA] Standort audit Theke Frühschicht The…" at bounding box center [795, 437] width 1099 height 54
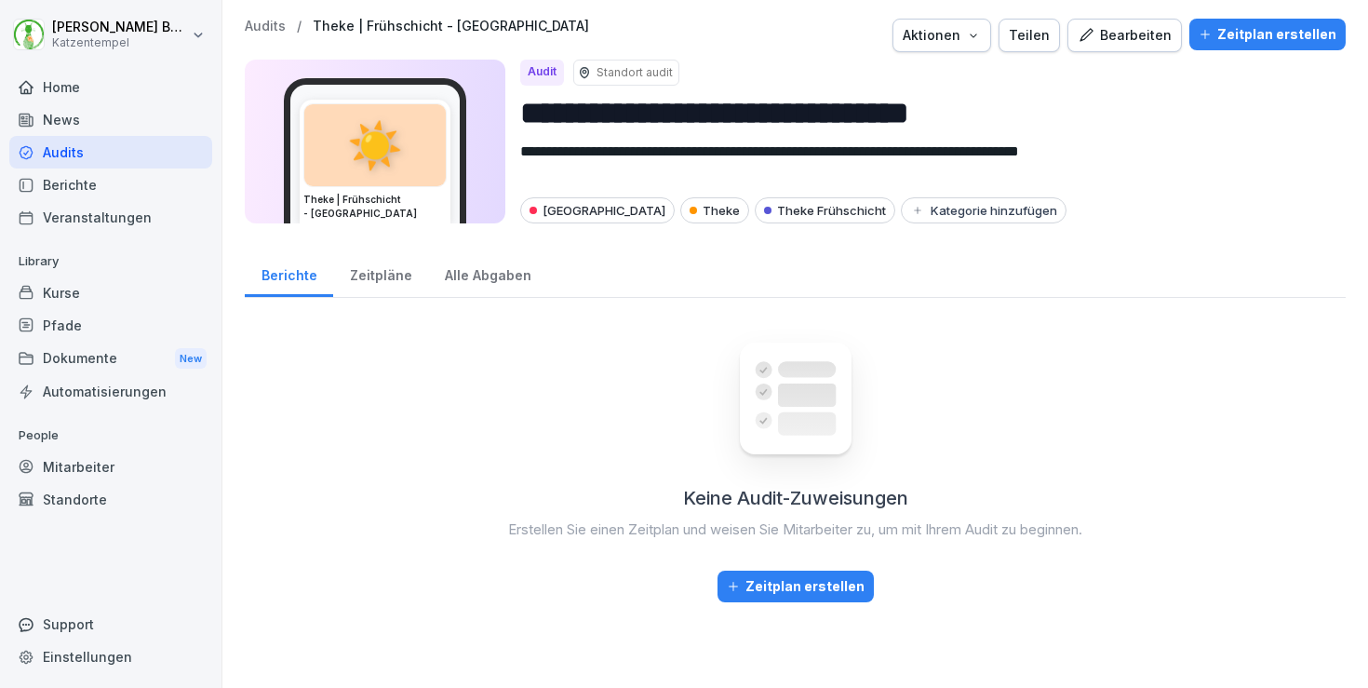
click at [1147, 23] on button "Bearbeiten" at bounding box center [1125, 36] width 114 height 34
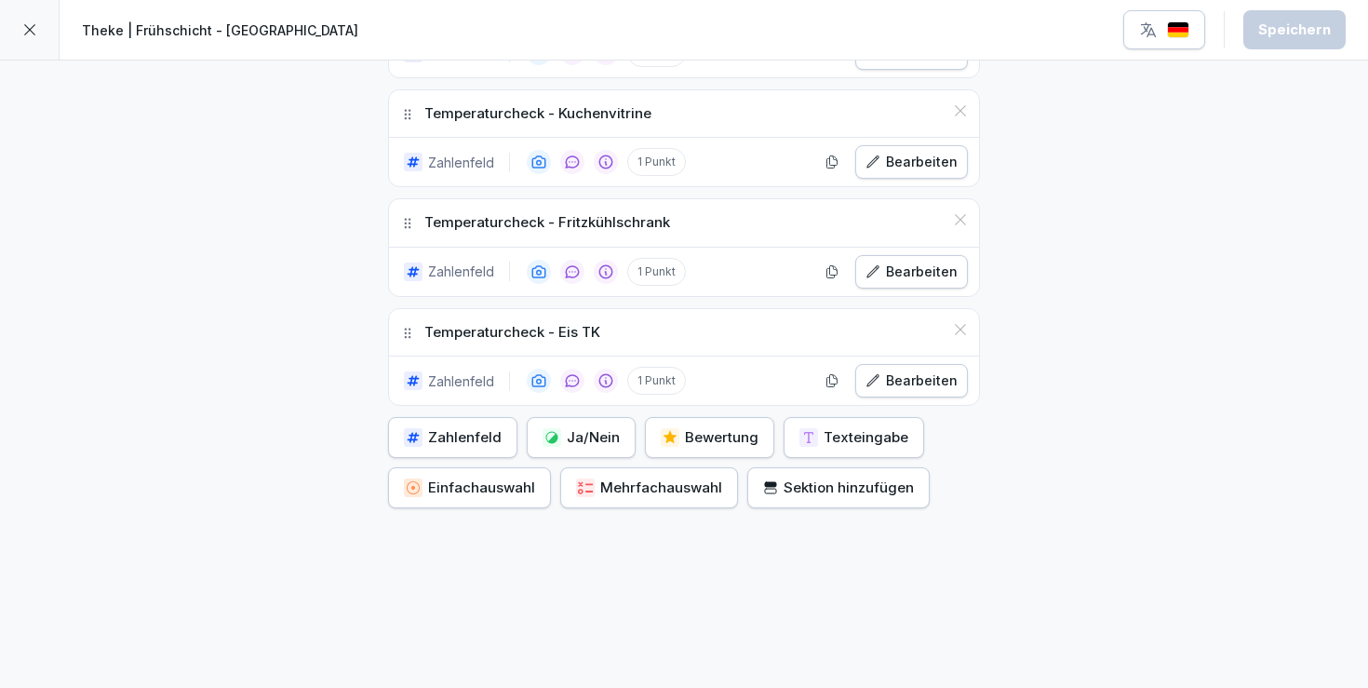
scroll to position [2287, 0]
click at [572, 418] on button "Ja/Nein" at bounding box center [581, 438] width 109 height 41
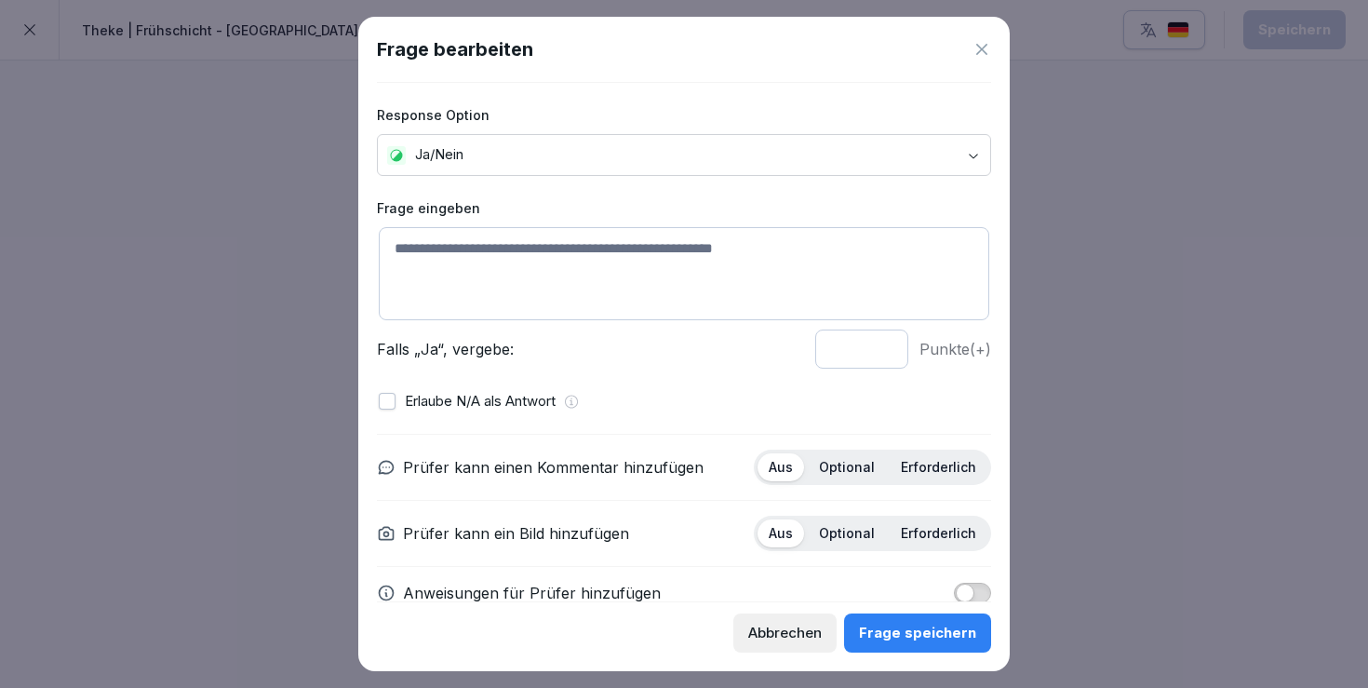
click at [641, 260] on textarea at bounding box center [684, 273] width 611 height 93
type textarea "**********"
click at [850, 463] on p "Optional" at bounding box center [847, 467] width 56 height 17
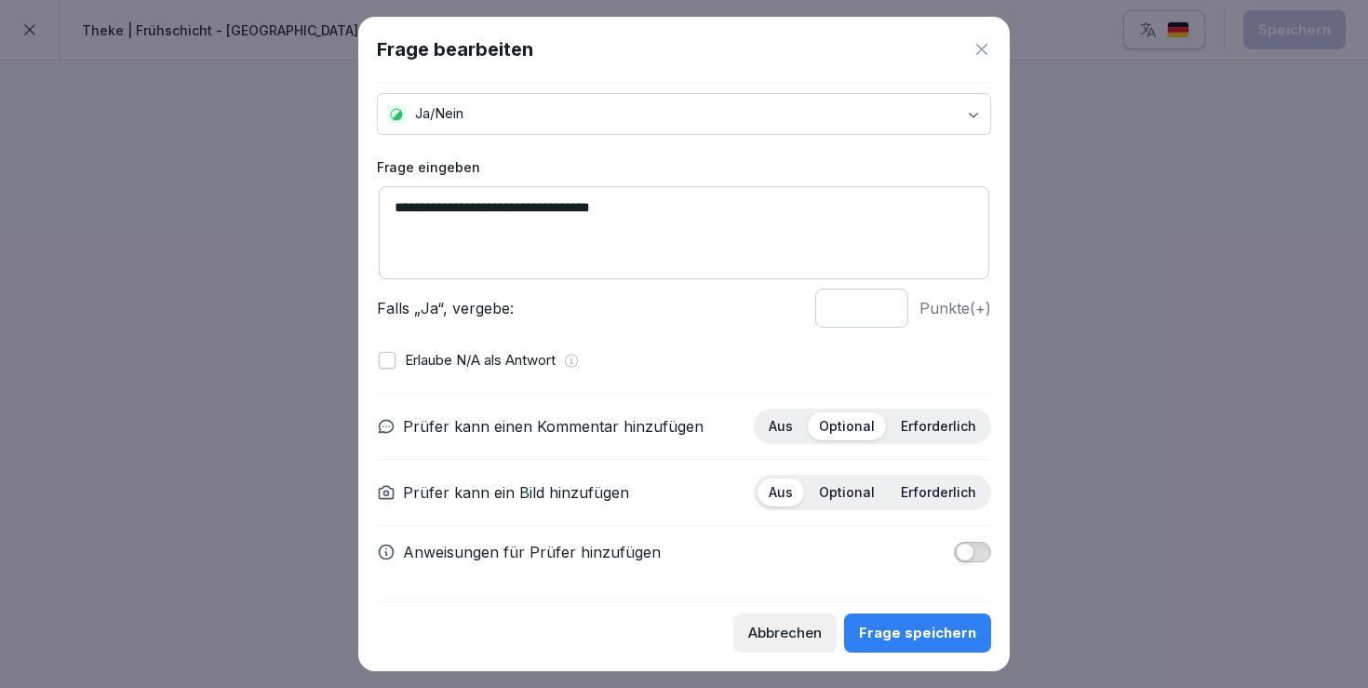
scroll to position [40, 0]
click at [969, 558] on span "button" at bounding box center [965, 553] width 19 height 19
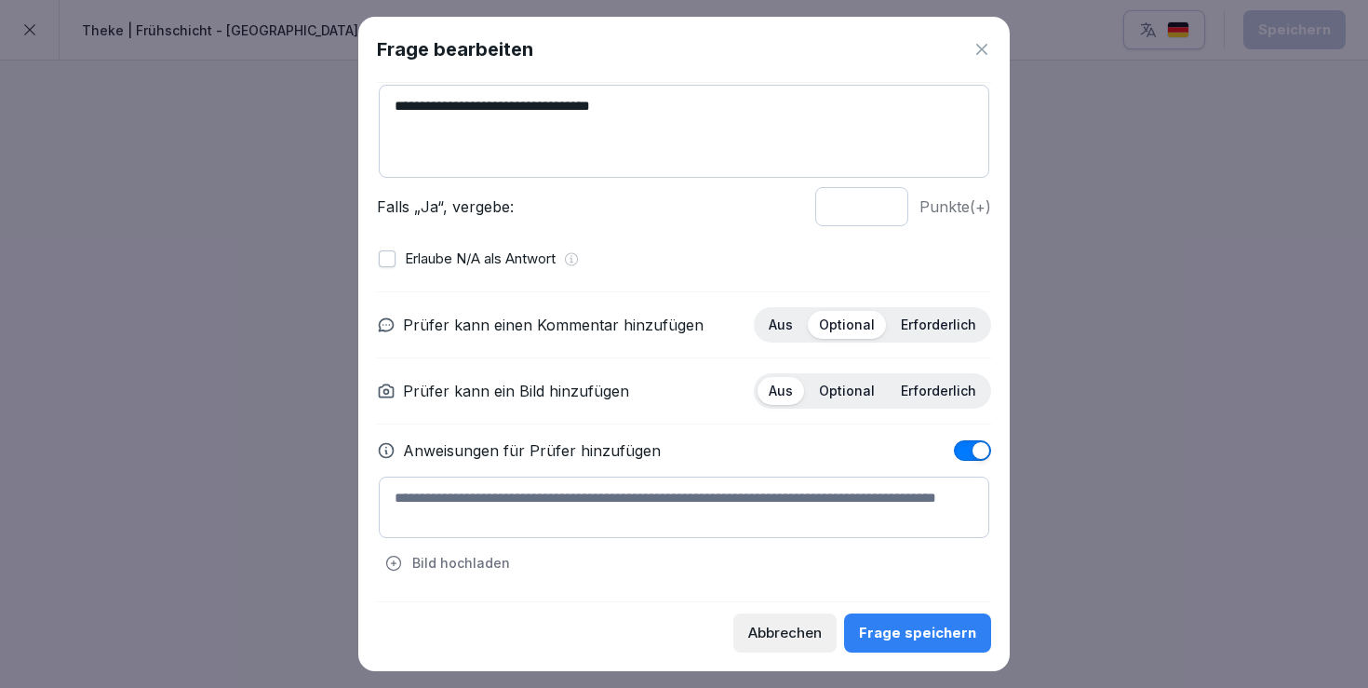
scroll to position [141, 0]
click at [647, 513] on textarea at bounding box center [684, 508] width 611 height 61
paste textarea "**********"
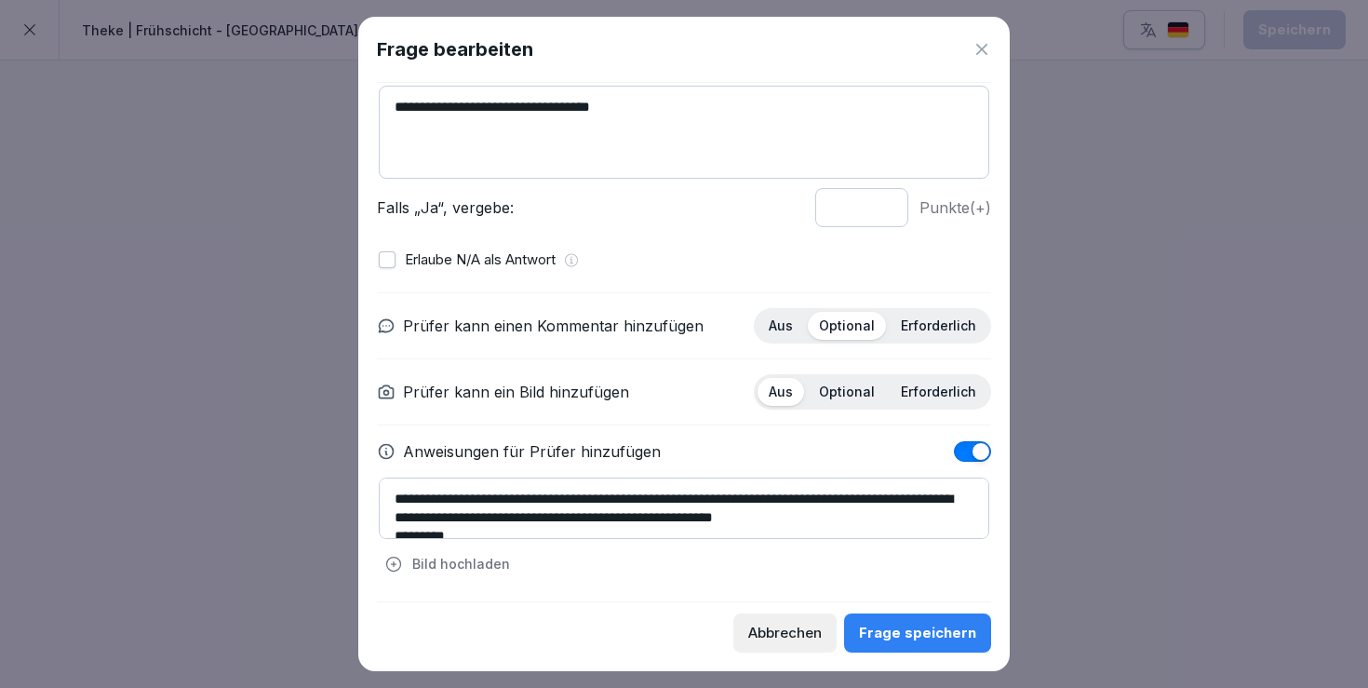
scroll to position [186, 0]
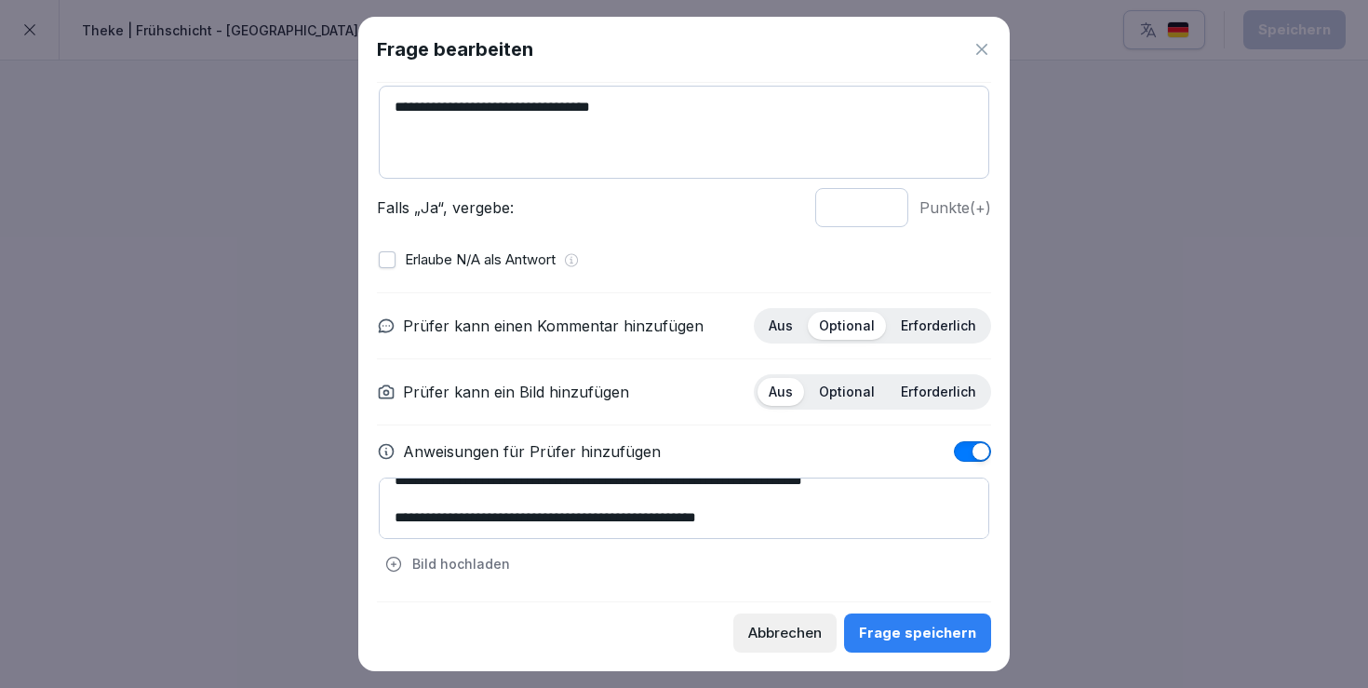
type textarea "**********"
click at [931, 628] on div "Frage speichern" at bounding box center [917, 633] width 117 height 20
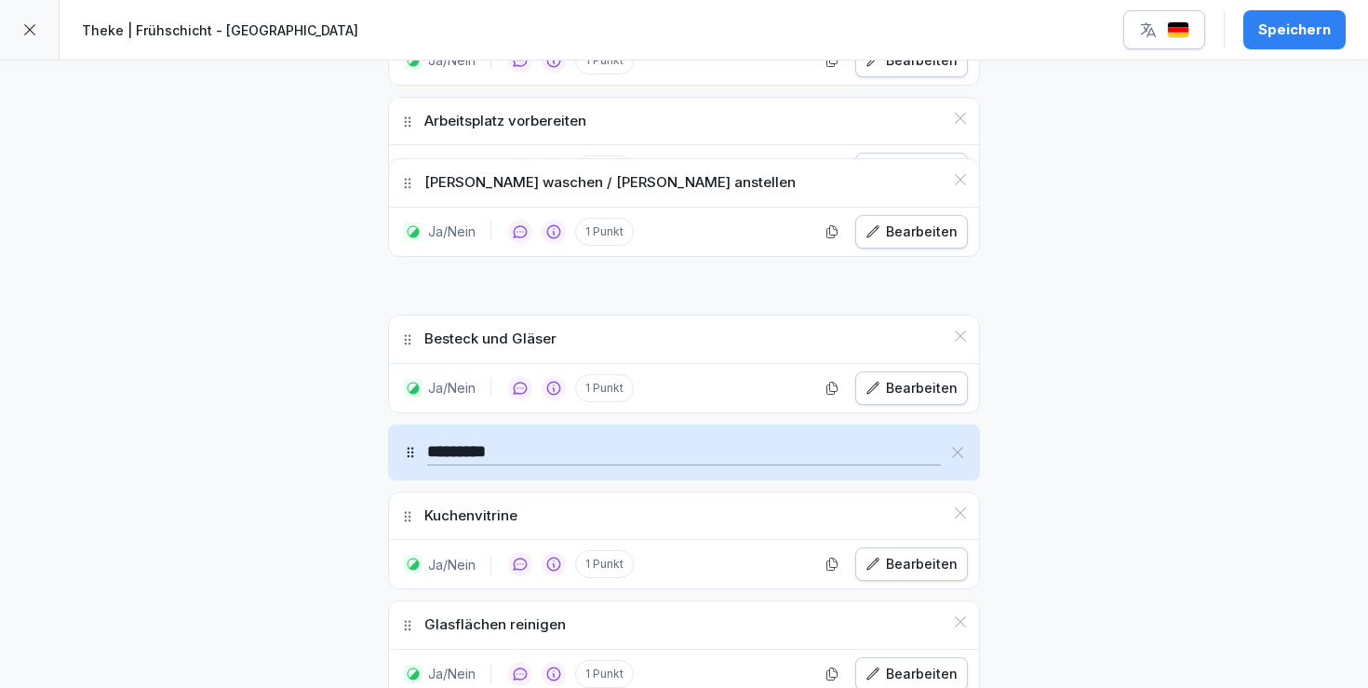
scroll to position [1479, 0]
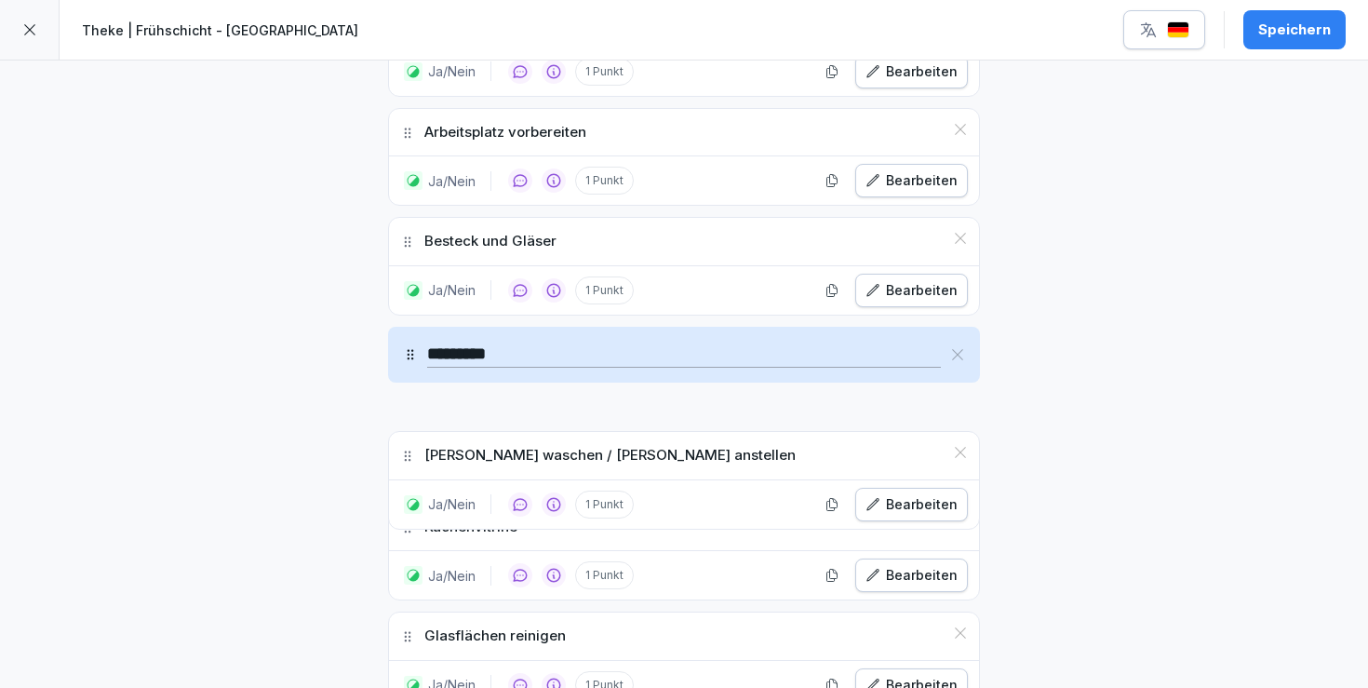
drag, startPoint x: 403, startPoint y: 431, endPoint x: 518, endPoint y: 432, distance: 114.5
click at [518, 432] on div "[PERSON_NAME] waschen / [PERSON_NAME] anstellen" at bounding box center [684, 455] width 590 height 47
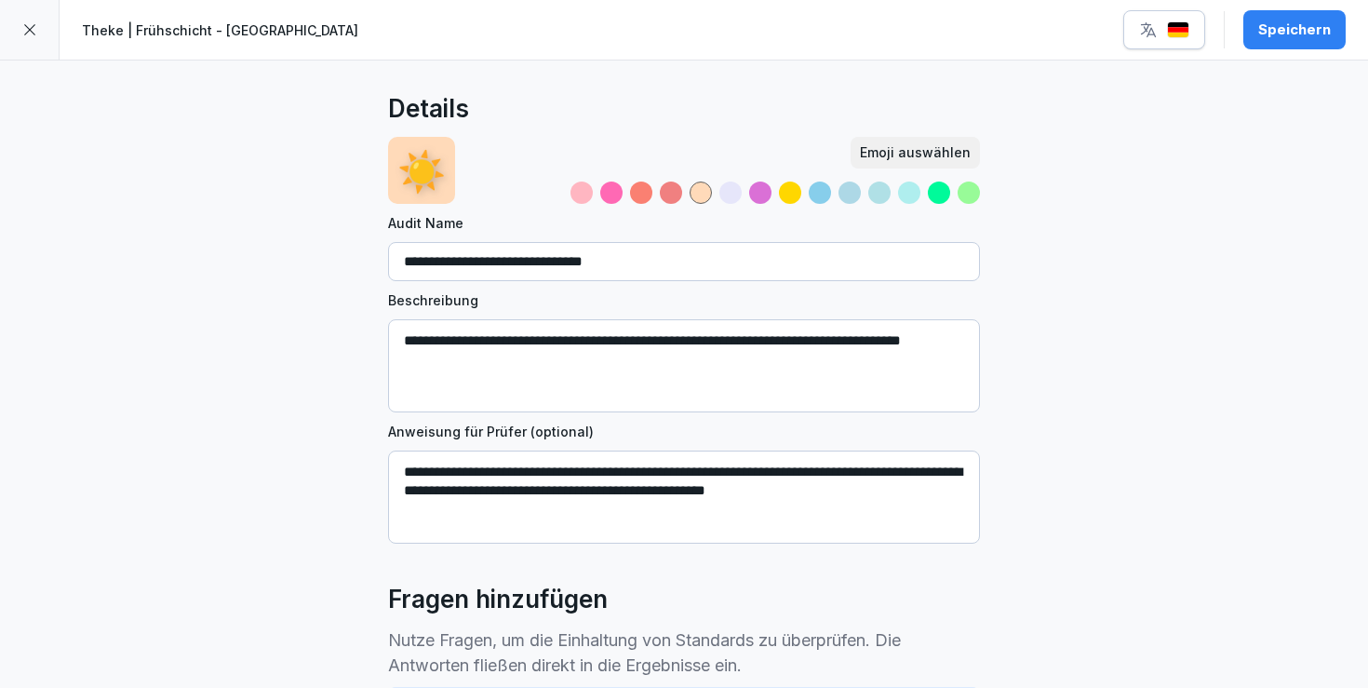
scroll to position [0, 0]
click at [1304, 28] on div "Speichern" at bounding box center [1295, 30] width 73 height 20
click at [33, 27] on icon at bounding box center [29, 29] width 11 height 11
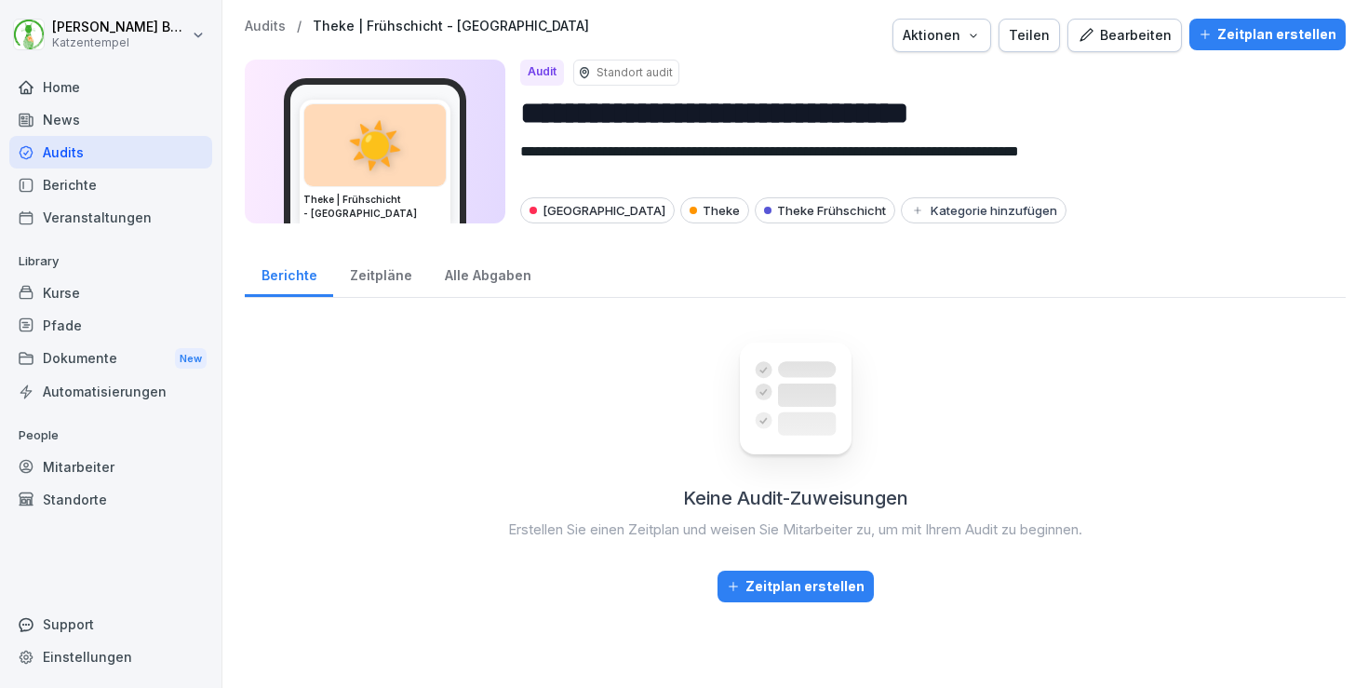
click at [265, 25] on p "Audits" at bounding box center [265, 27] width 41 height 16
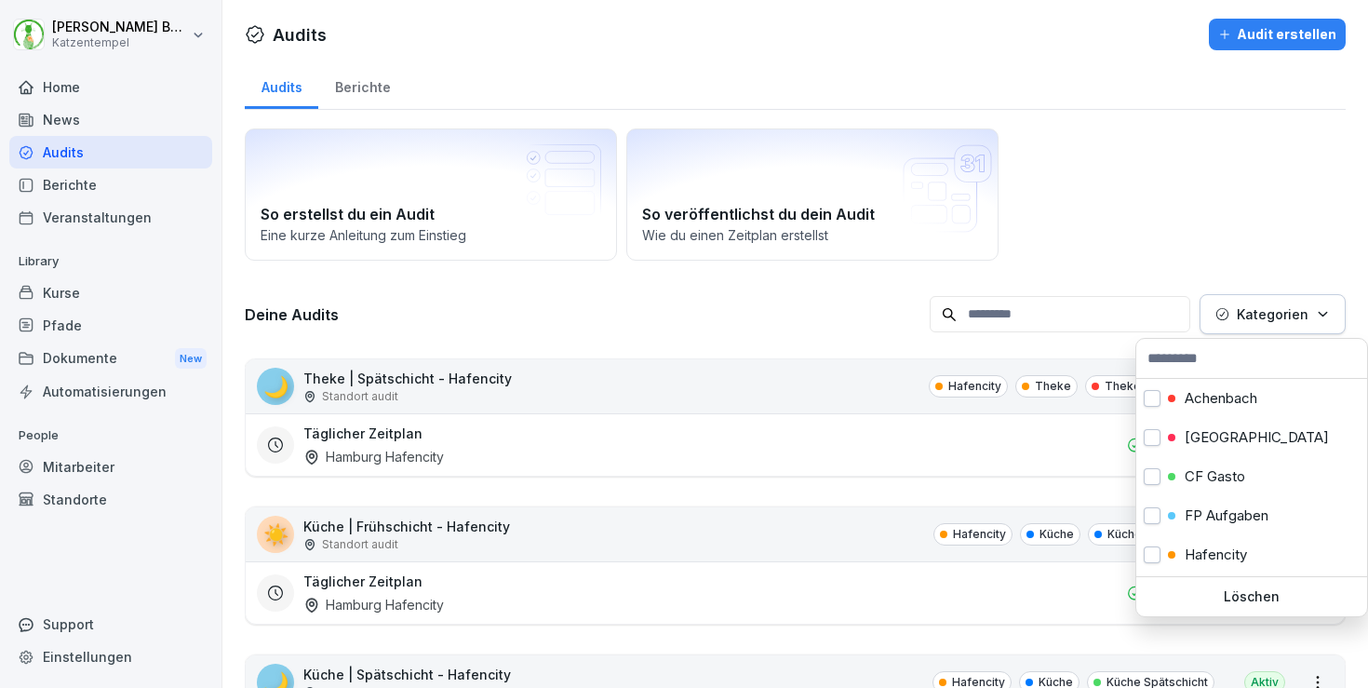
click at [1270, 316] on p "Kategorien" at bounding box center [1273, 314] width 72 height 20
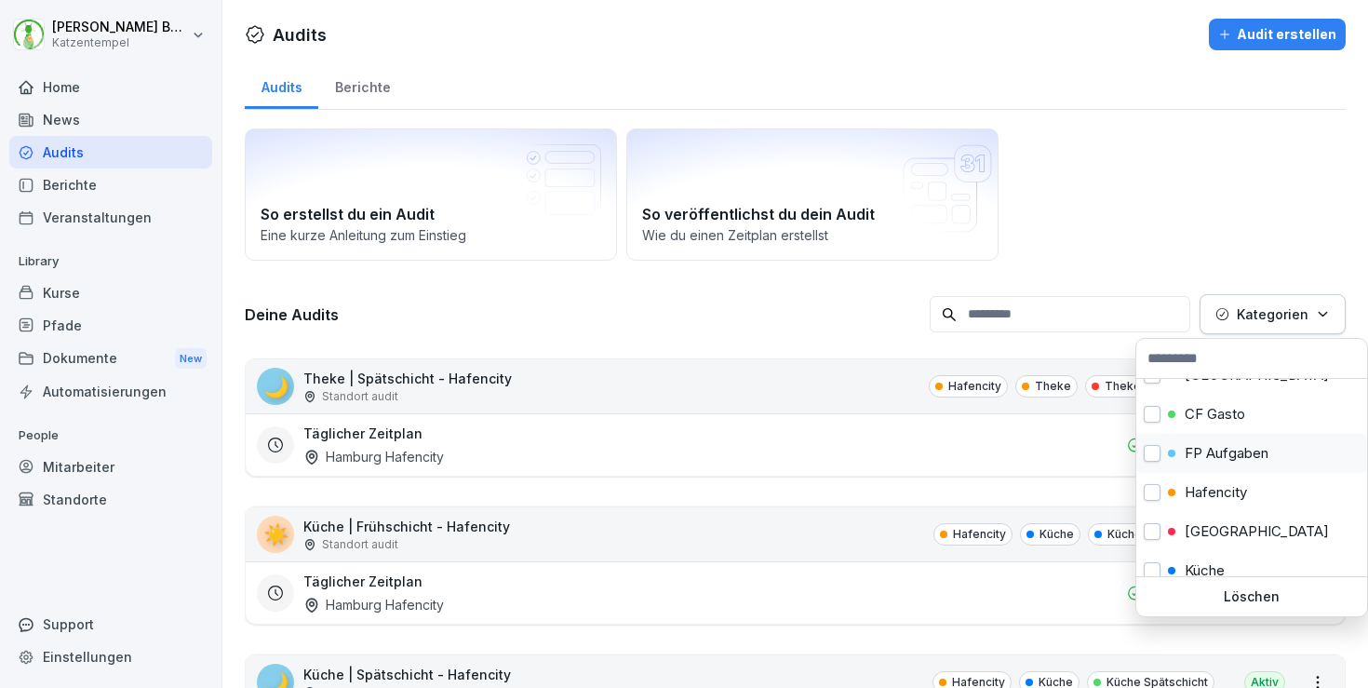
scroll to position [66, 0]
click at [1198, 521] on p "[GEOGRAPHIC_DATA]" at bounding box center [1257, 527] width 144 height 17
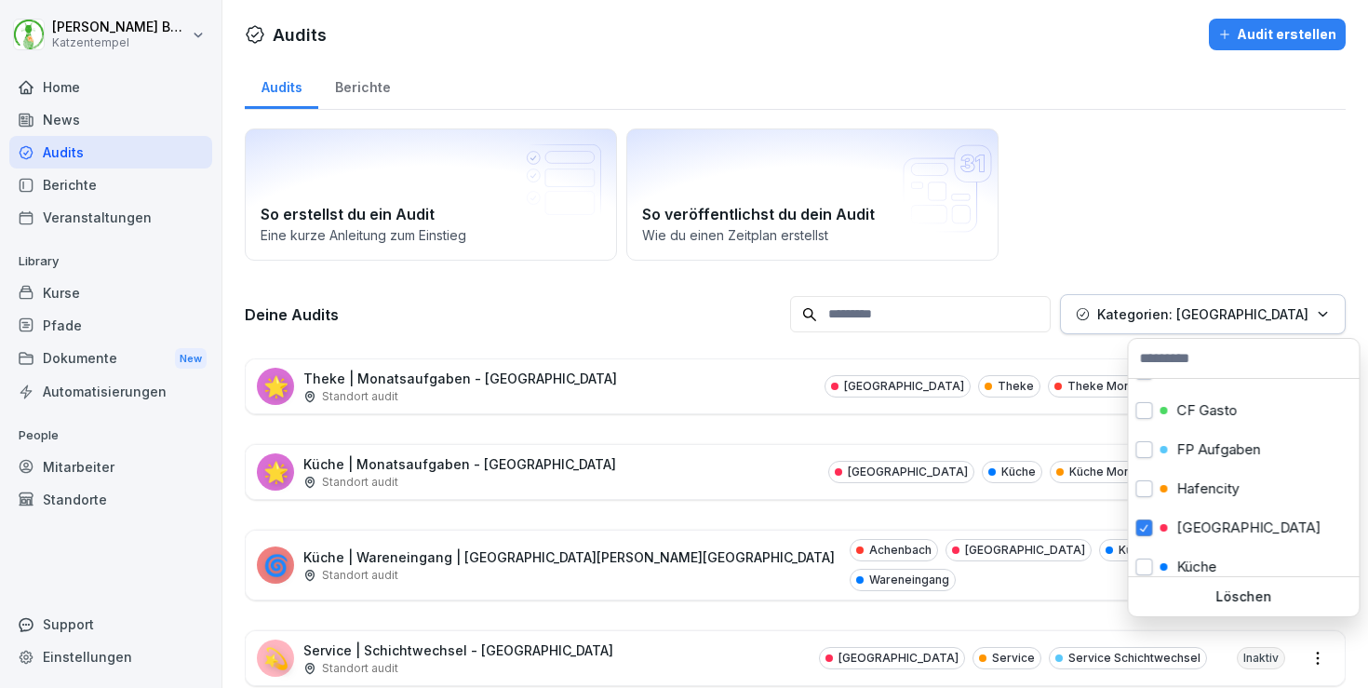
click at [829, 381] on html "[PERSON_NAME] Katzentempel Home News Audits Berichte Veranstaltungen Library Ku…" at bounding box center [684, 344] width 1368 height 688
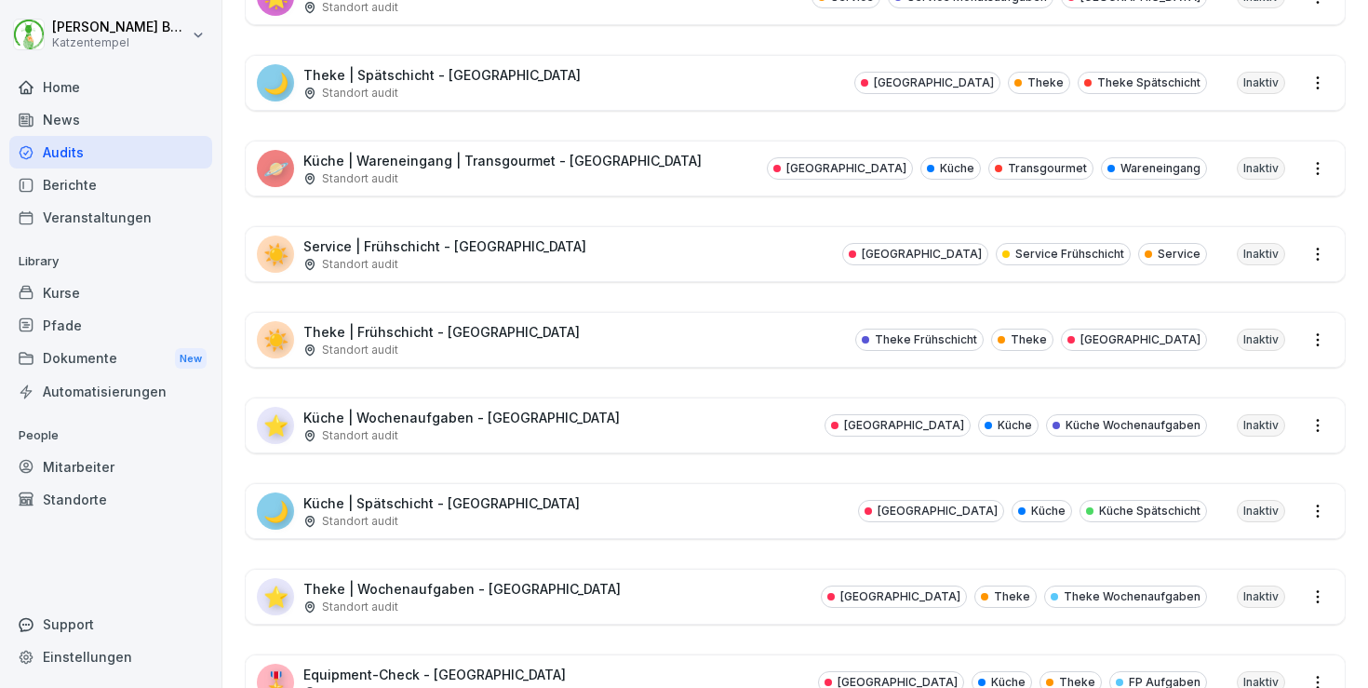
scroll to position [765, 0]
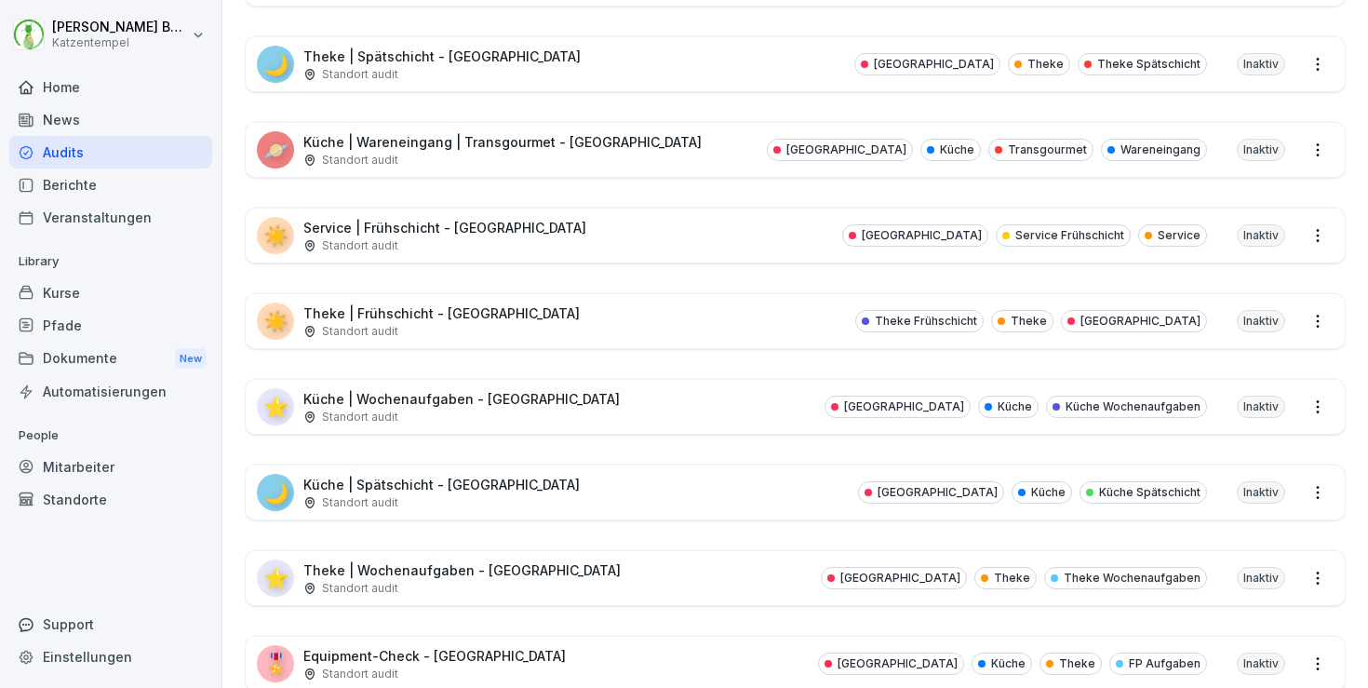
click at [644, 468] on div "🌙 Küche | Spätschicht - [GEOGRAPHIC_DATA] Standort audit [GEOGRAPHIC_DATA] Küch…" at bounding box center [795, 492] width 1099 height 54
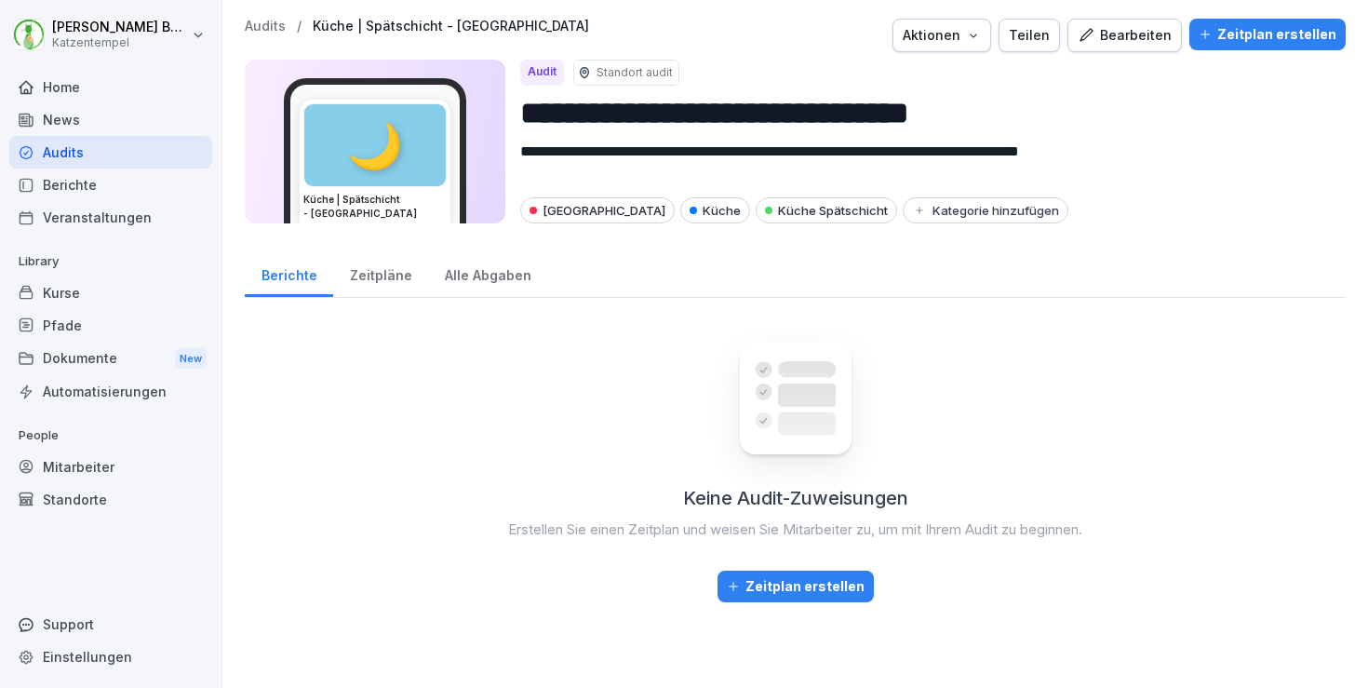
click at [1134, 36] on div "Bearbeiten" at bounding box center [1125, 35] width 94 height 20
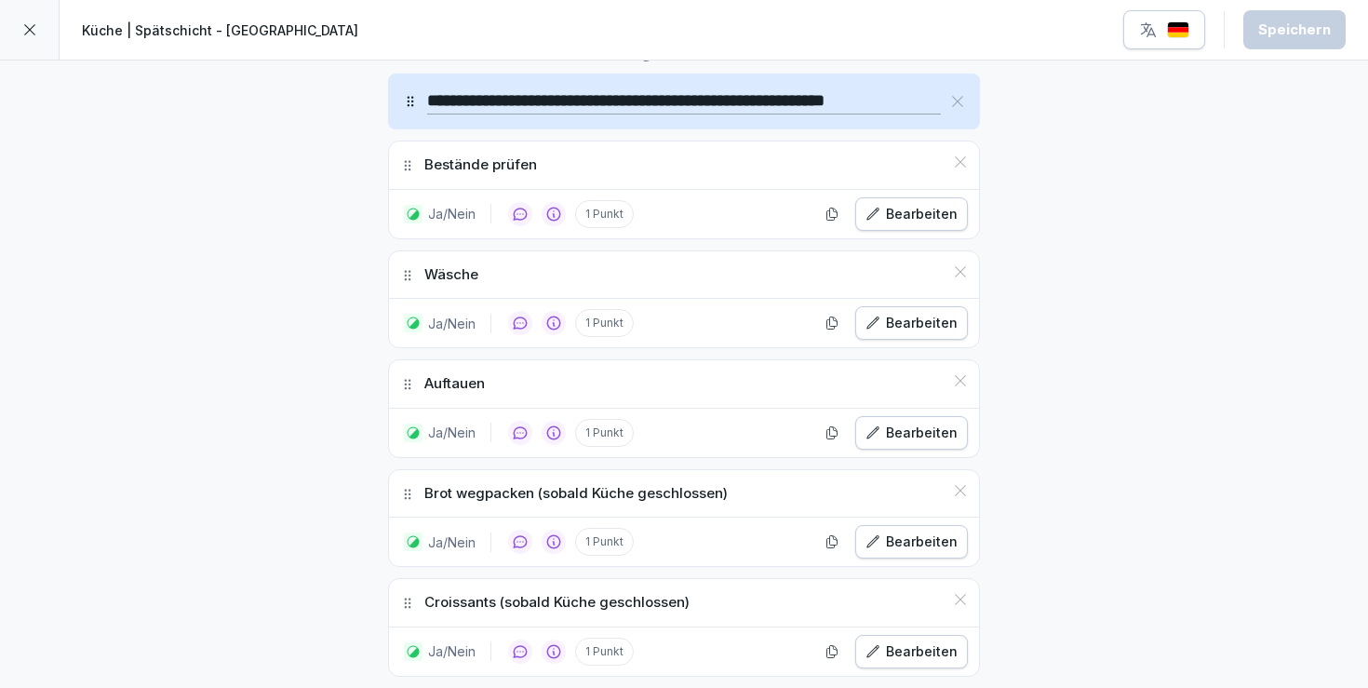
scroll to position [629, 0]
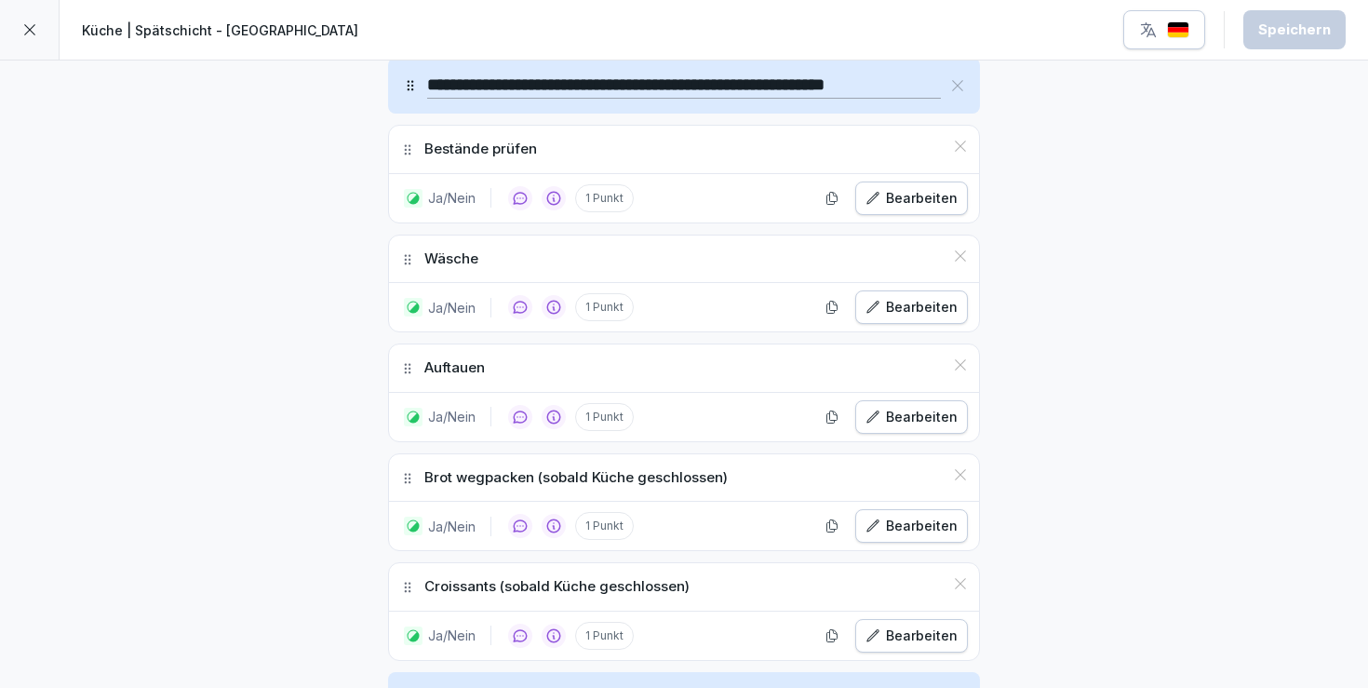
click at [922, 309] on div "Bearbeiten" at bounding box center [912, 307] width 92 height 20
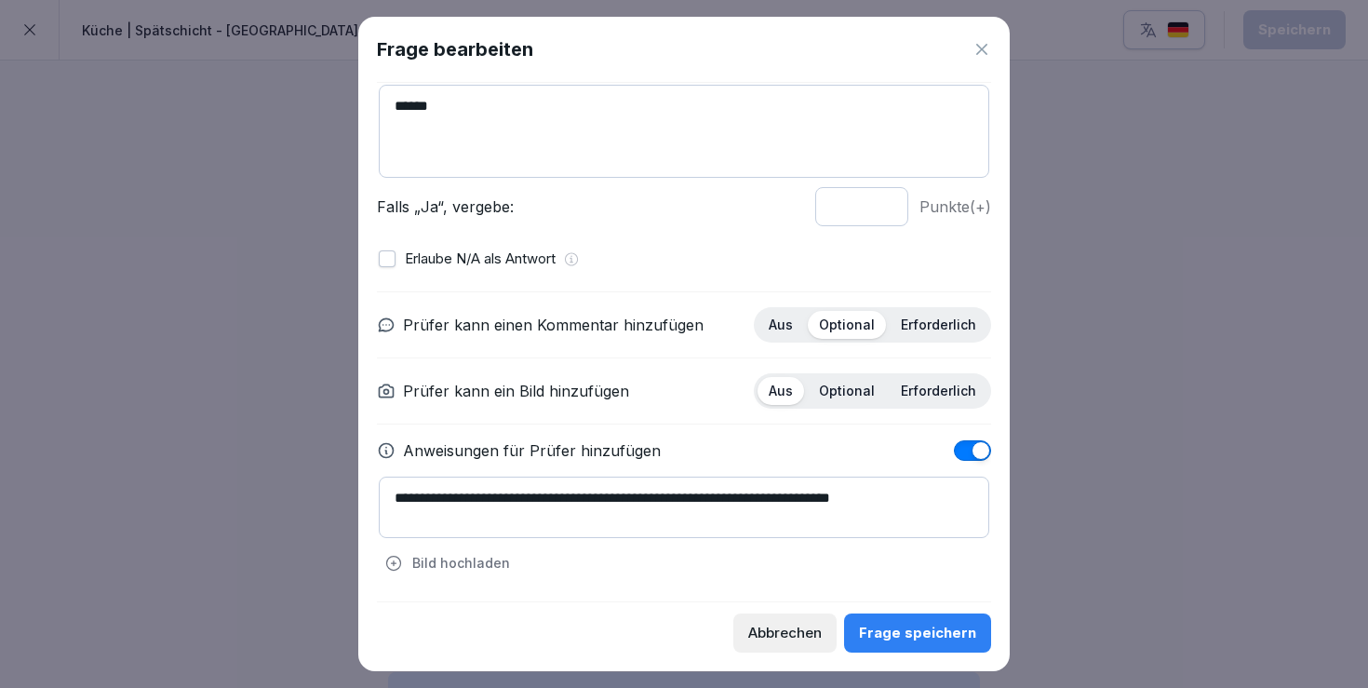
scroll to position [141, 0]
click at [492, 137] on textarea "******" at bounding box center [684, 132] width 611 height 93
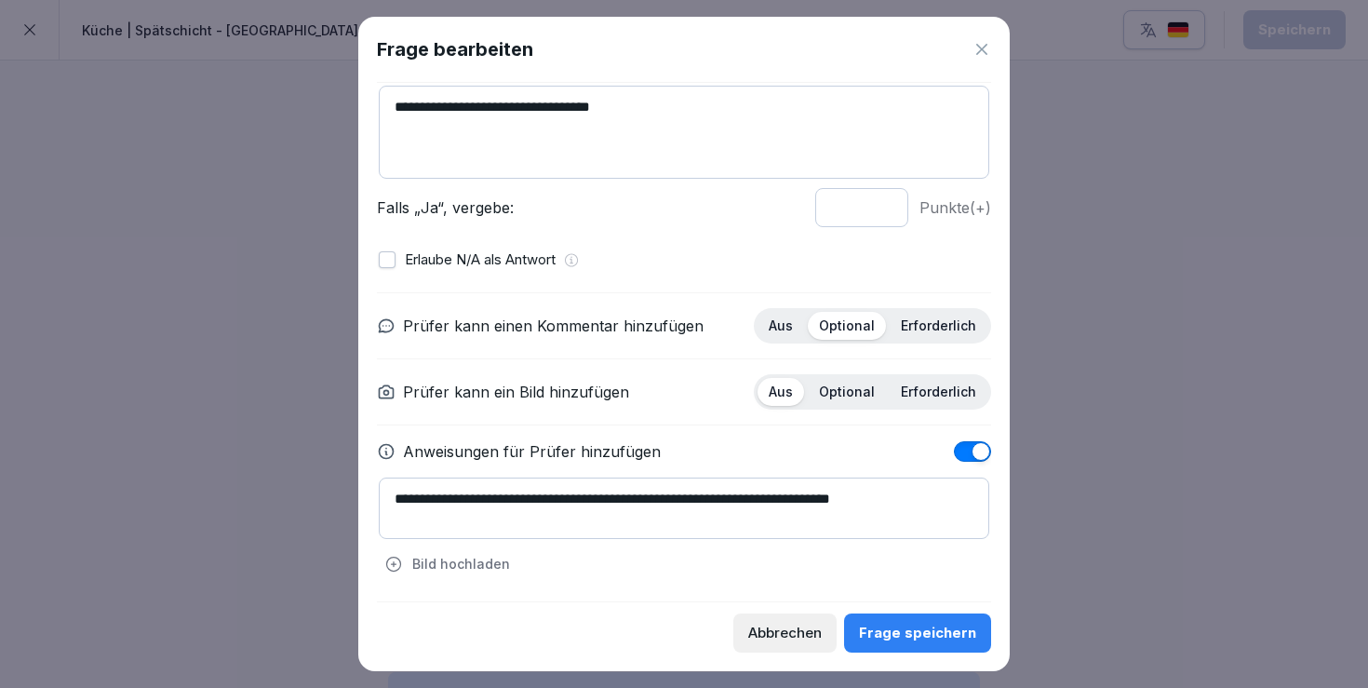
type textarea "**********"
drag, startPoint x: 392, startPoint y: 496, endPoint x: 527, endPoint y: 555, distance: 147.2
click at [527, 555] on div "**********" at bounding box center [684, 528] width 611 height 101
paste textarea "**********"
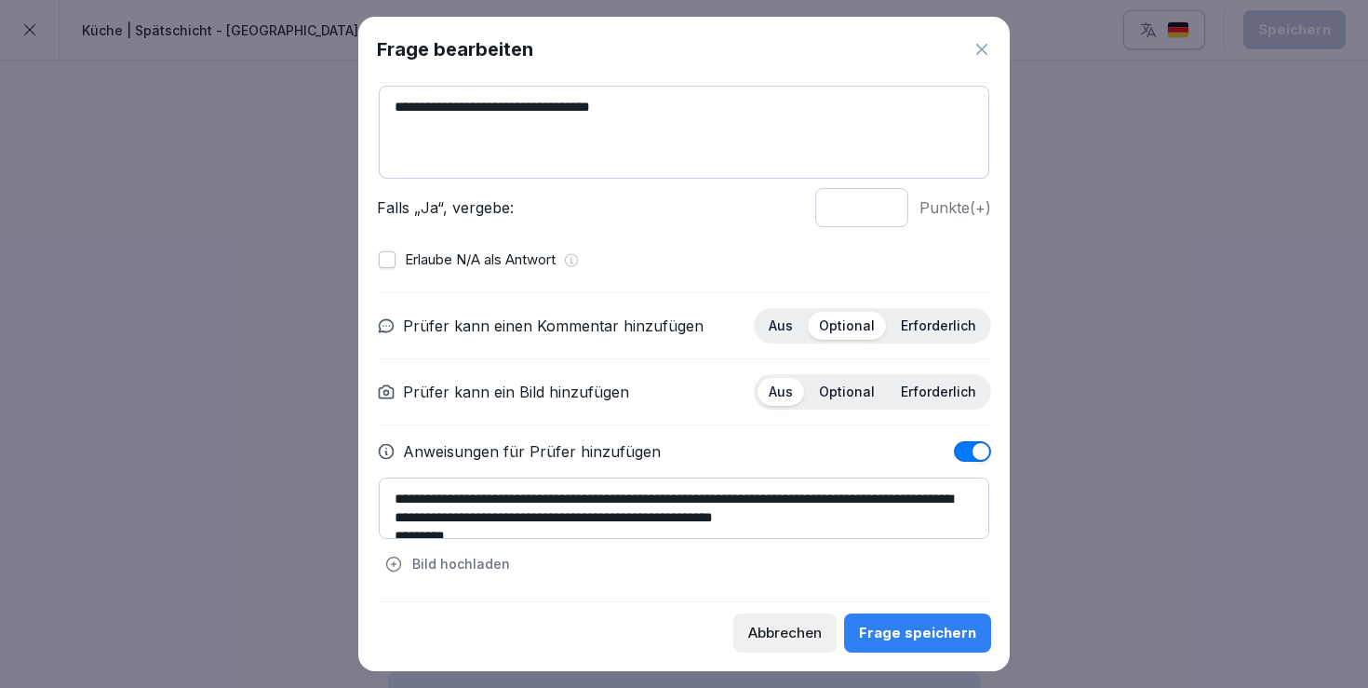
scroll to position [0, 0]
type textarea "**********"
click at [913, 633] on div "Frage speichern" at bounding box center [917, 633] width 117 height 20
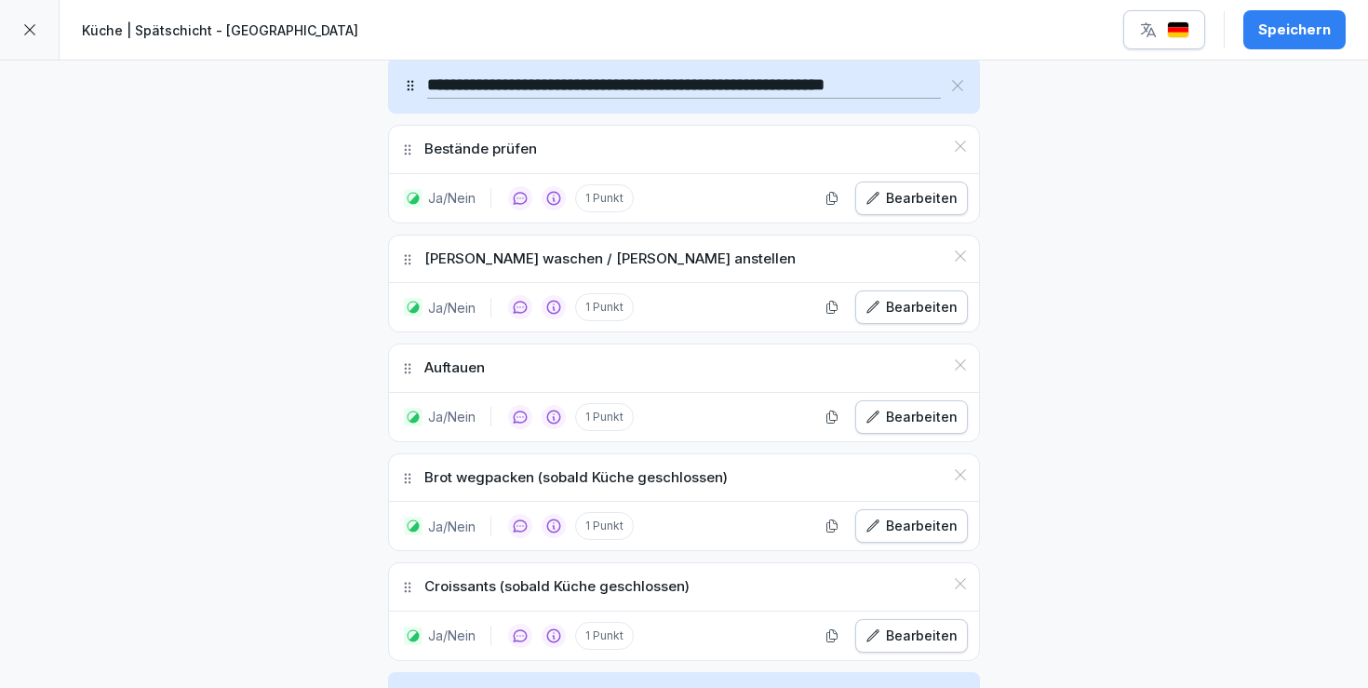
click at [1320, 20] on div "Speichern" at bounding box center [1295, 30] width 73 height 20
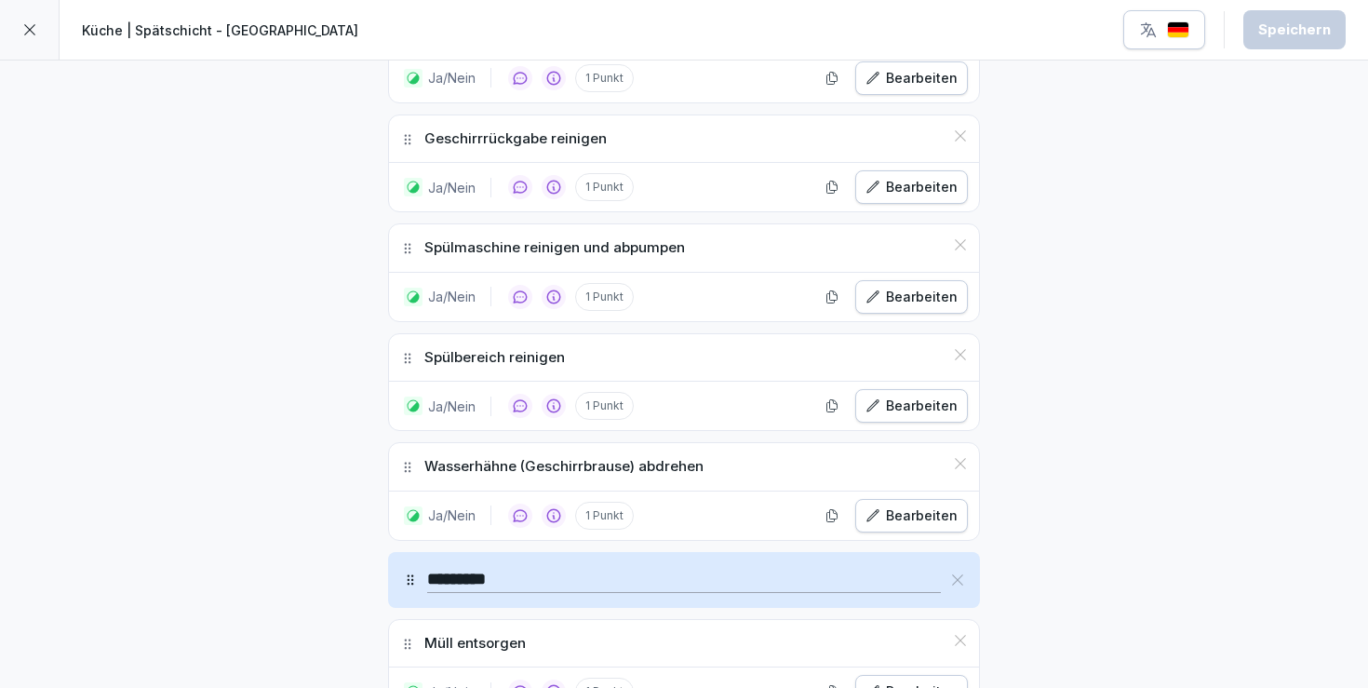
scroll to position [2646, 0]
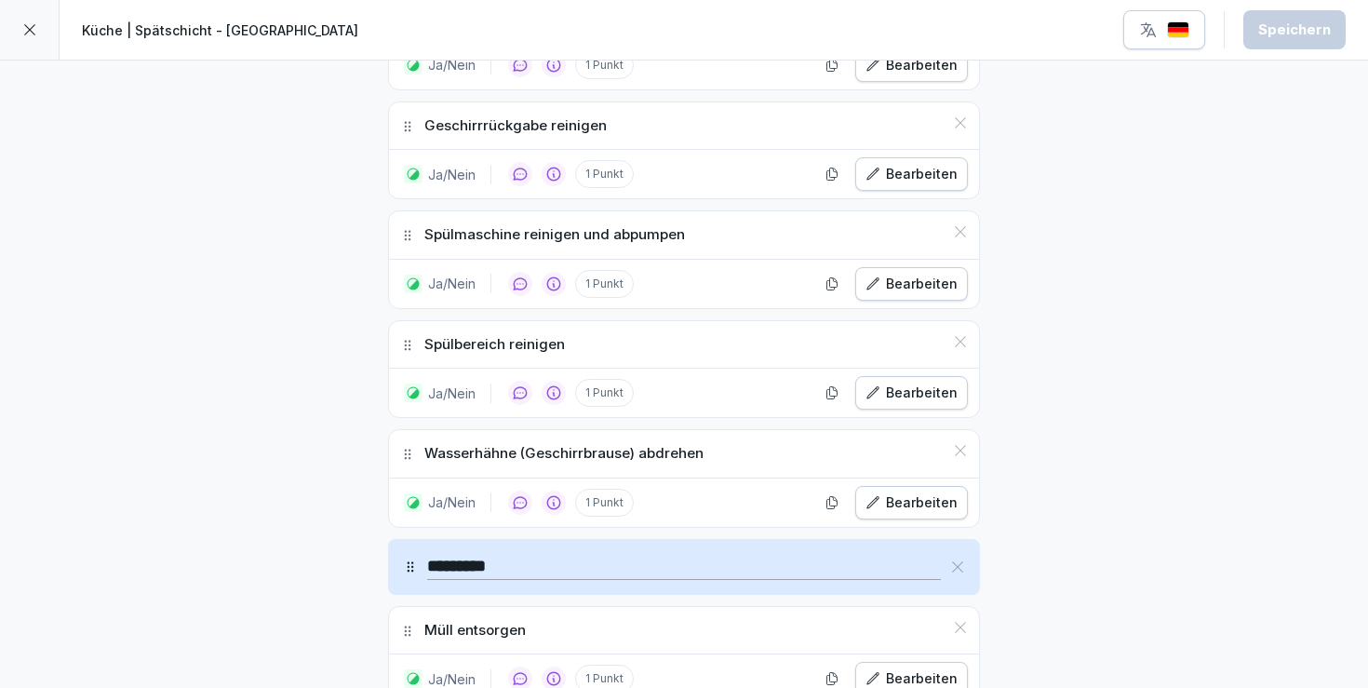
click at [28, 27] on icon at bounding box center [29, 29] width 15 height 15
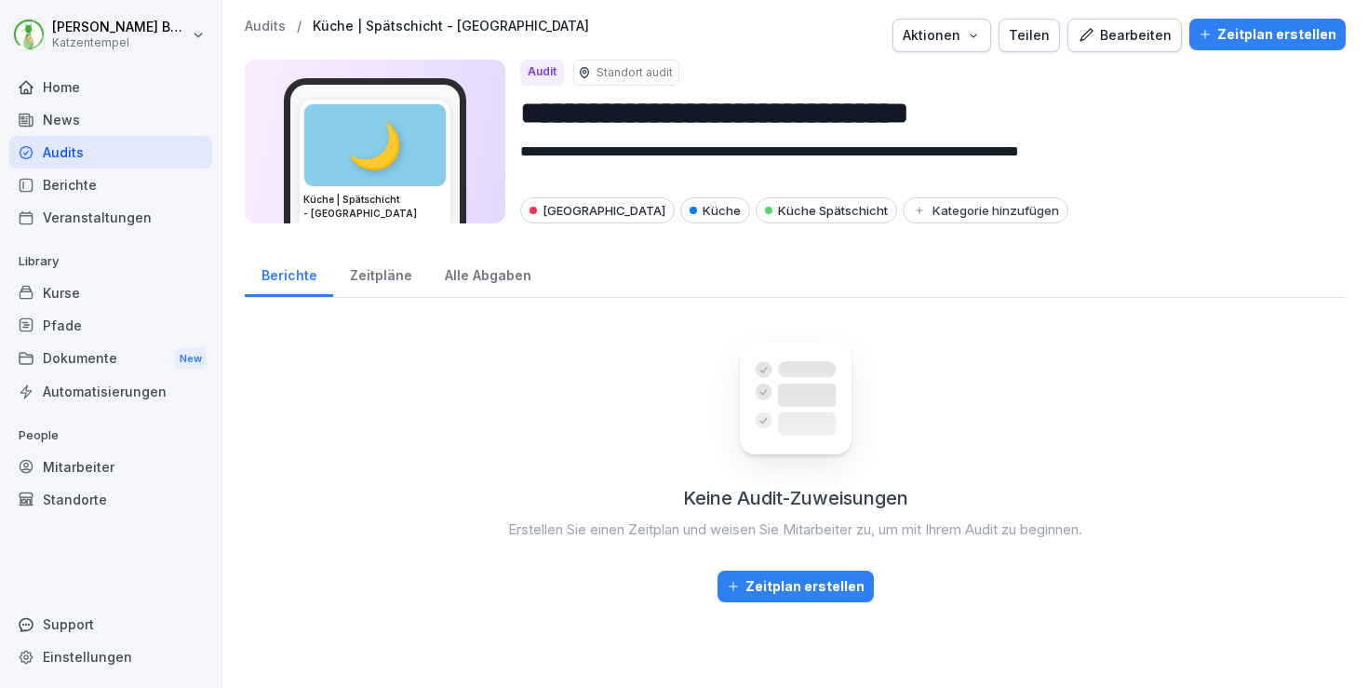
click at [1152, 39] on div "Bearbeiten" at bounding box center [1125, 35] width 94 height 20
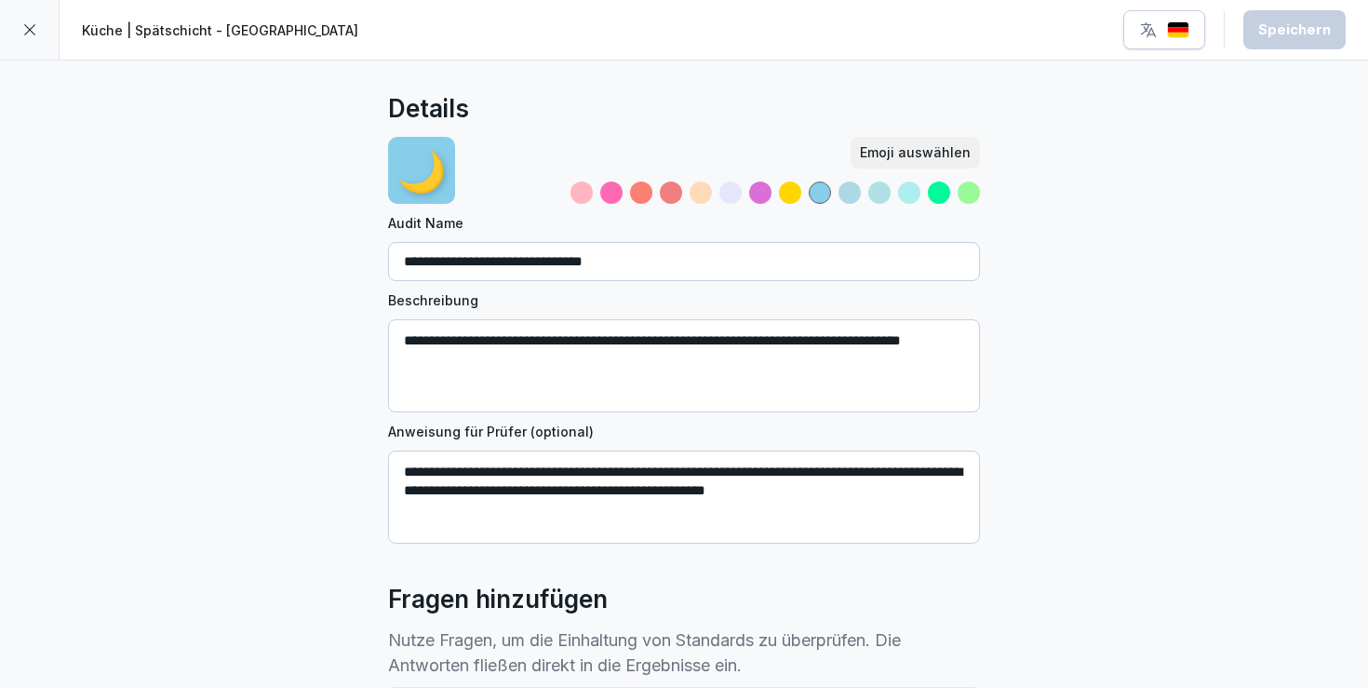
click at [33, 36] on icon at bounding box center [29, 29] width 15 height 15
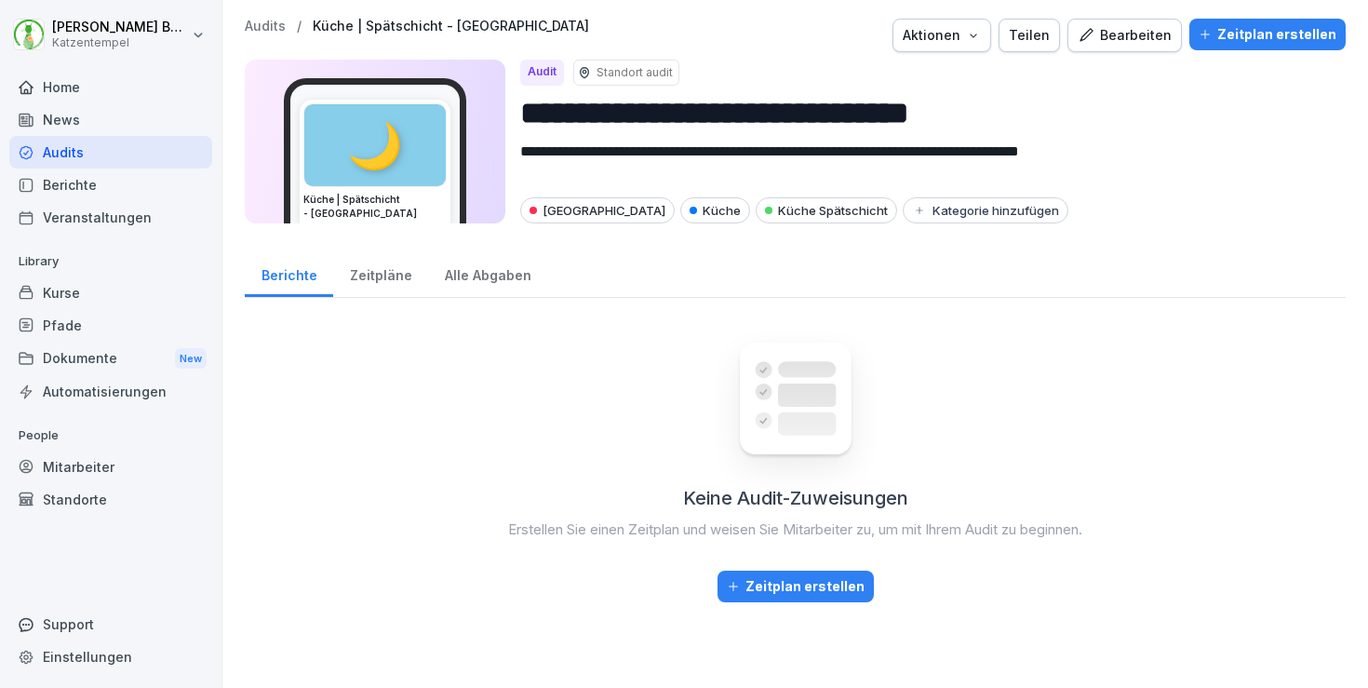
click at [274, 28] on p "Audits" at bounding box center [265, 27] width 41 height 16
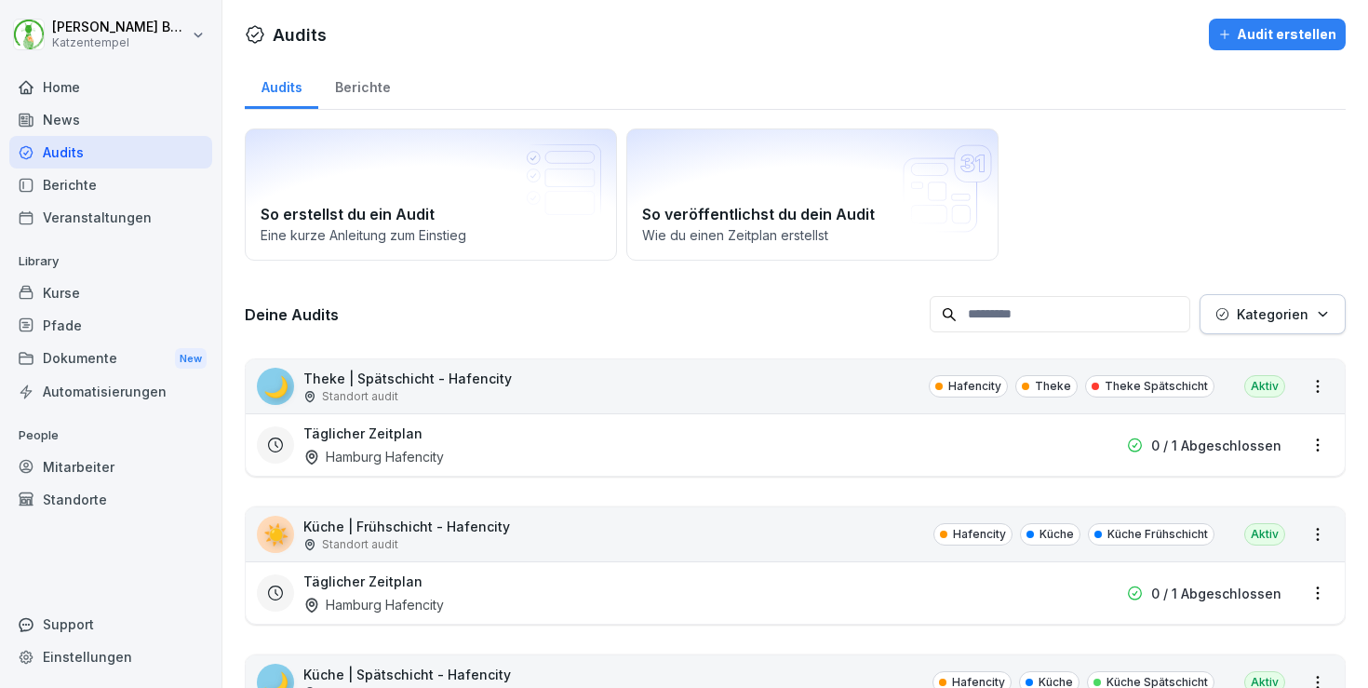
click at [1247, 330] on button "Kategorien" at bounding box center [1273, 314] width 146 height 40
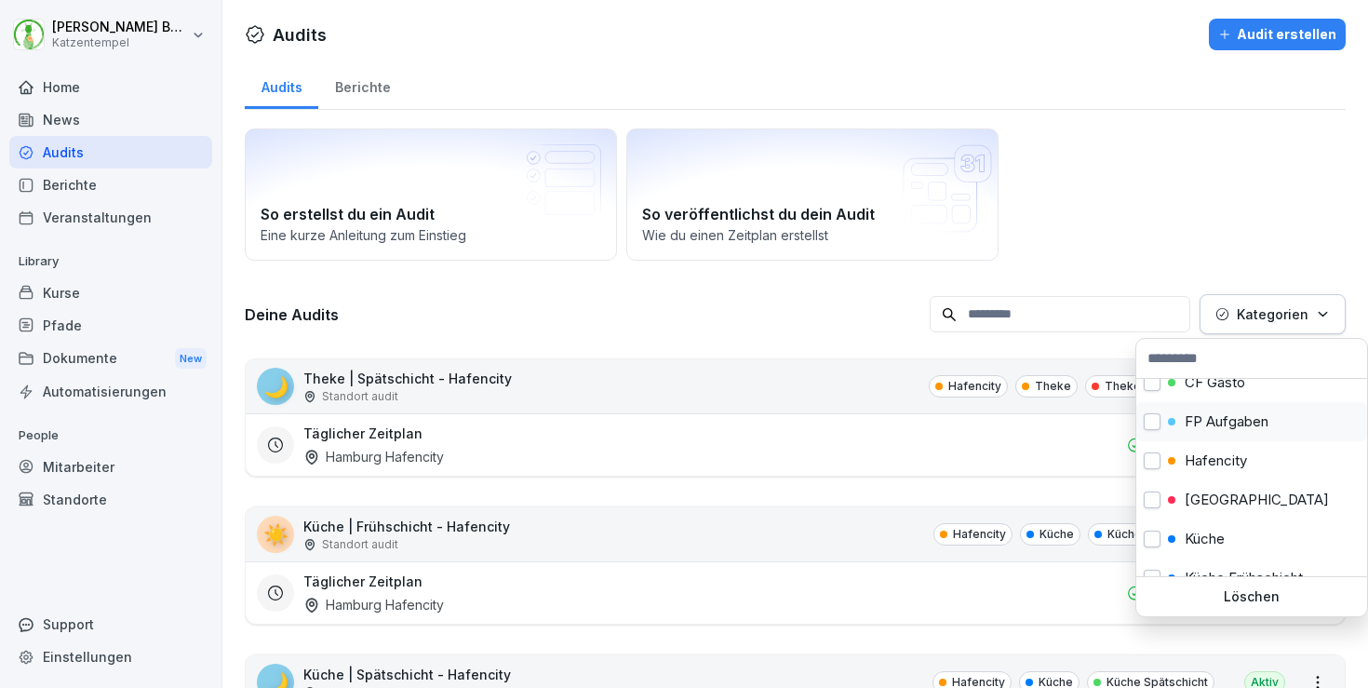
scroll to position [119, 0]
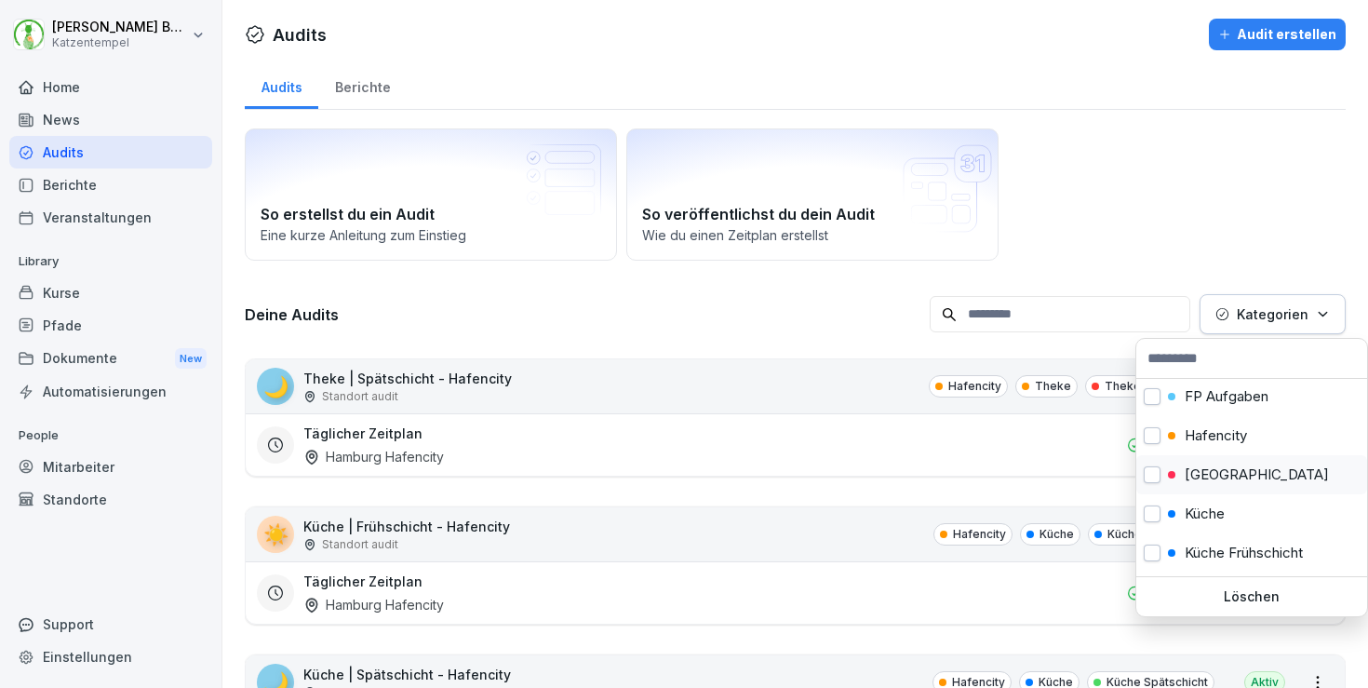
click at [1224, 473] on p "[GEOGRAPHIC_DATA]" at bounding box center [1257, 474] width 144 height 17
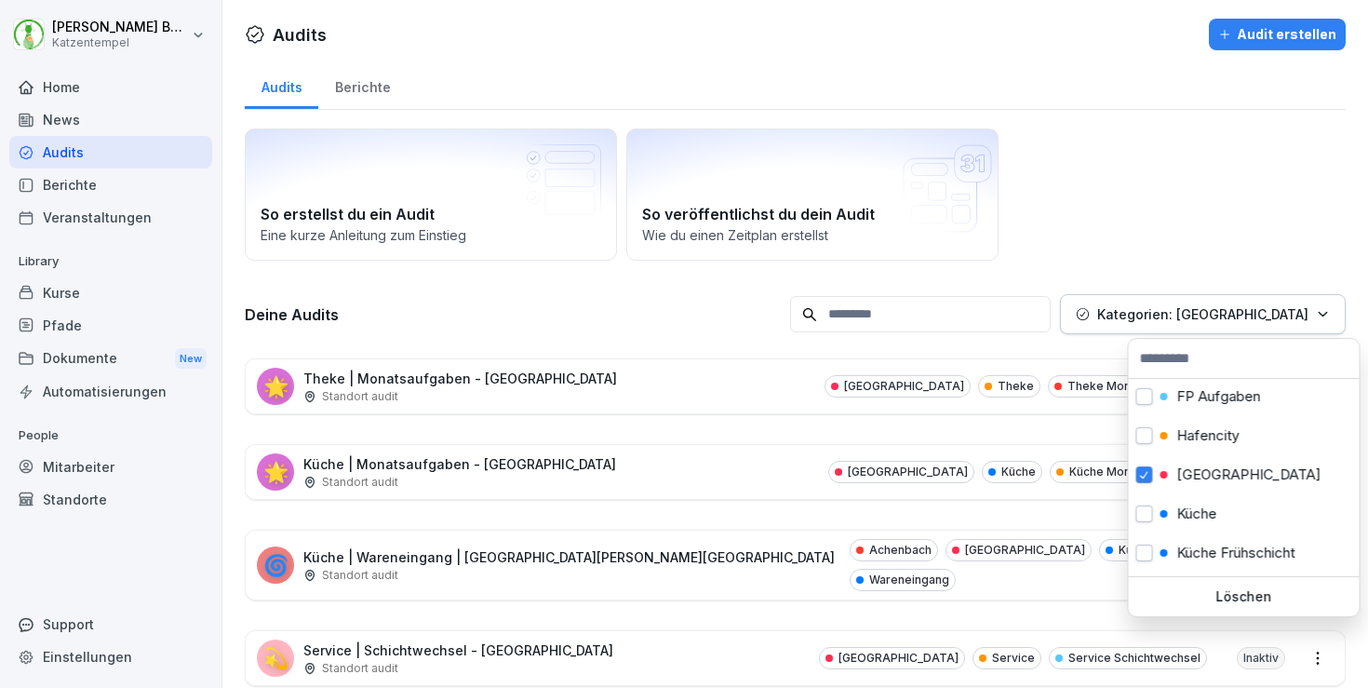
click at [791, 311] on html "[PERSON_NAME] Katzentempel Home News Audits Berichte Veranstaltungen Library Ku…" at bounding box center [684, 344] width 1368 height 688
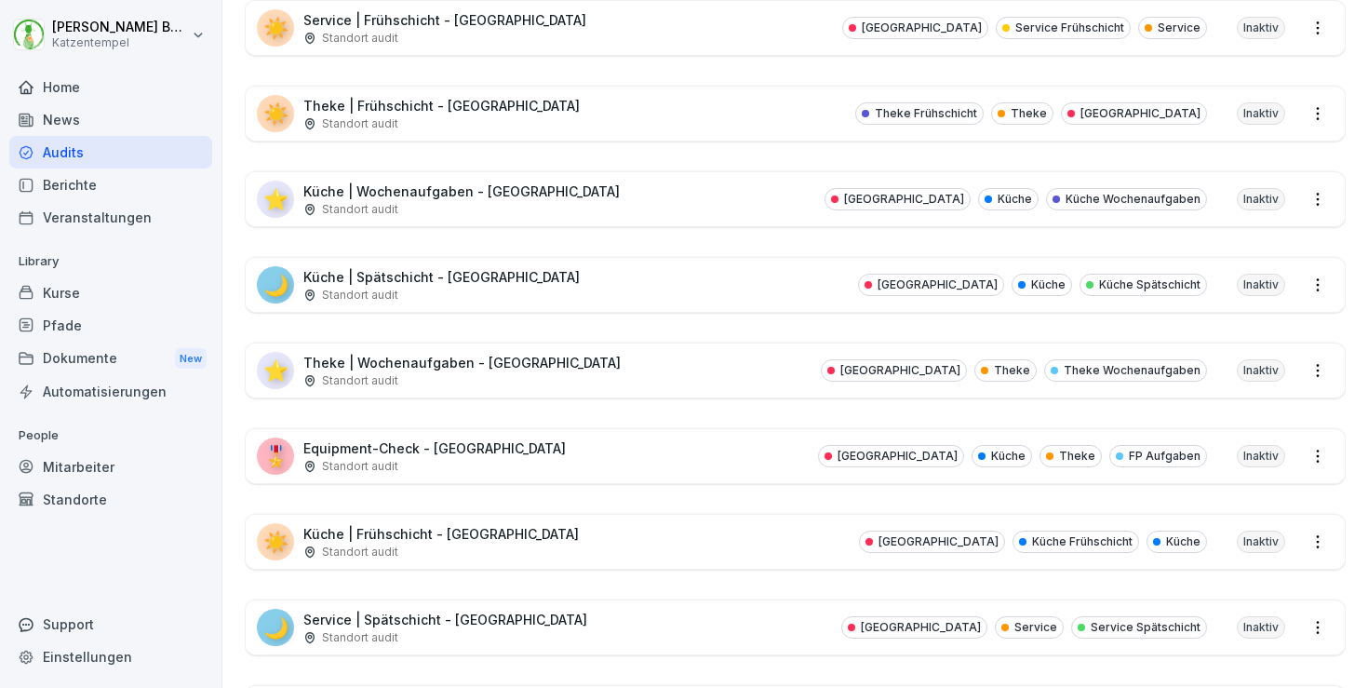
scroll to position [985, 0]
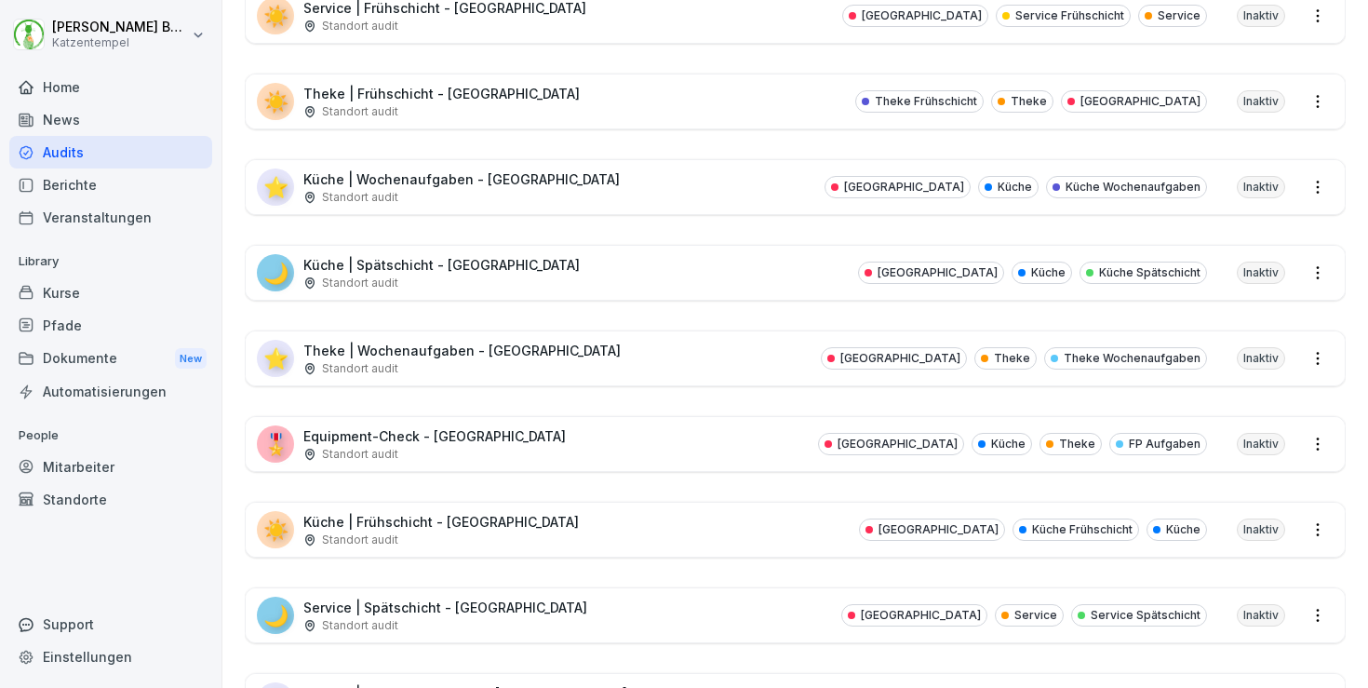
click at [599, 516] on div "☀️ Küche | Frühschicht - [GEOGRAPHIC_DATA] Standort [GEOGRAPHIC_DATA] Küche Frü…" at bounding box center [795, 530] width 1099 height 54
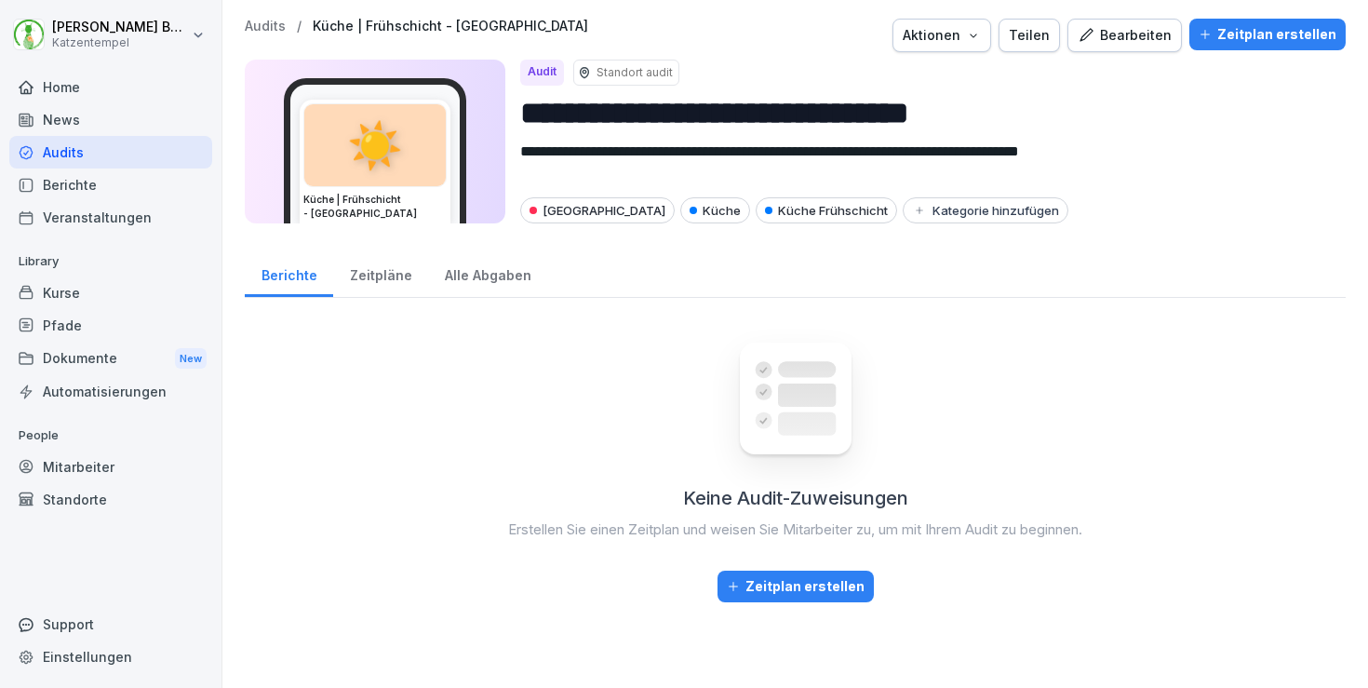
click at [1111, 30] on div "Bearbeiten" at bounding box center [1125, 35] width 94 height 20
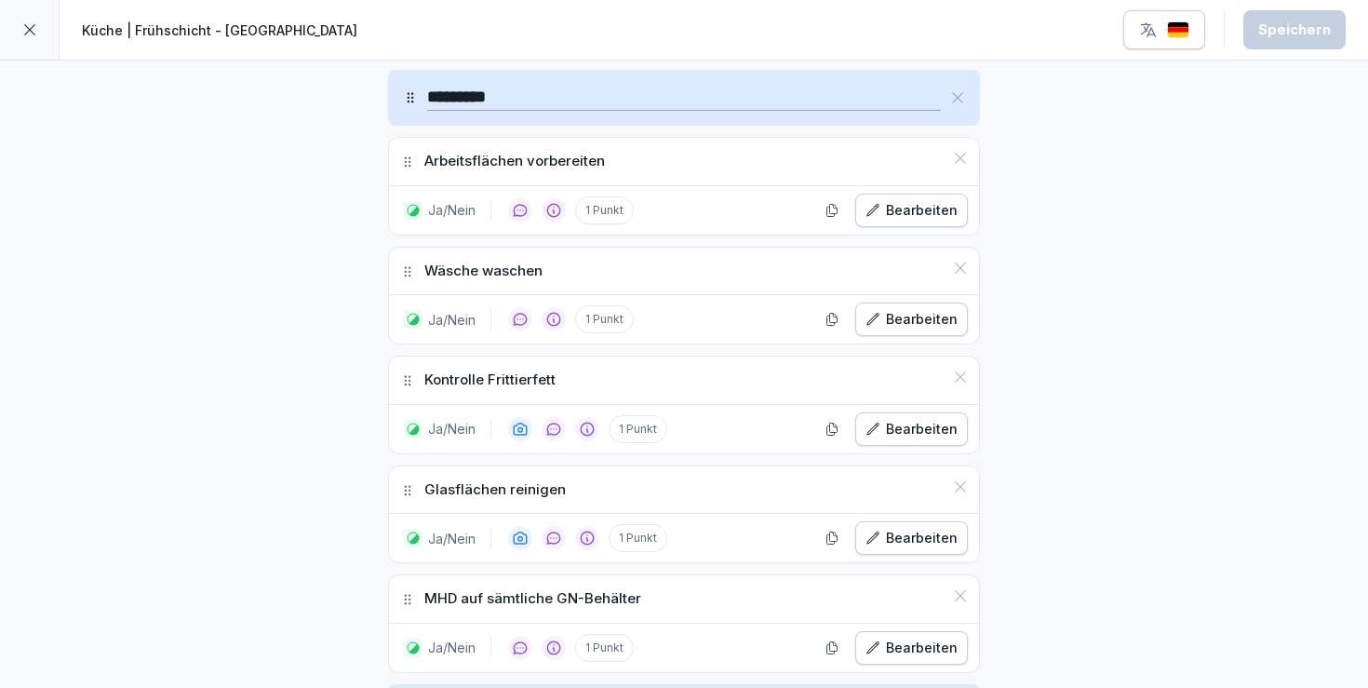
scroll to position [1642, 0]
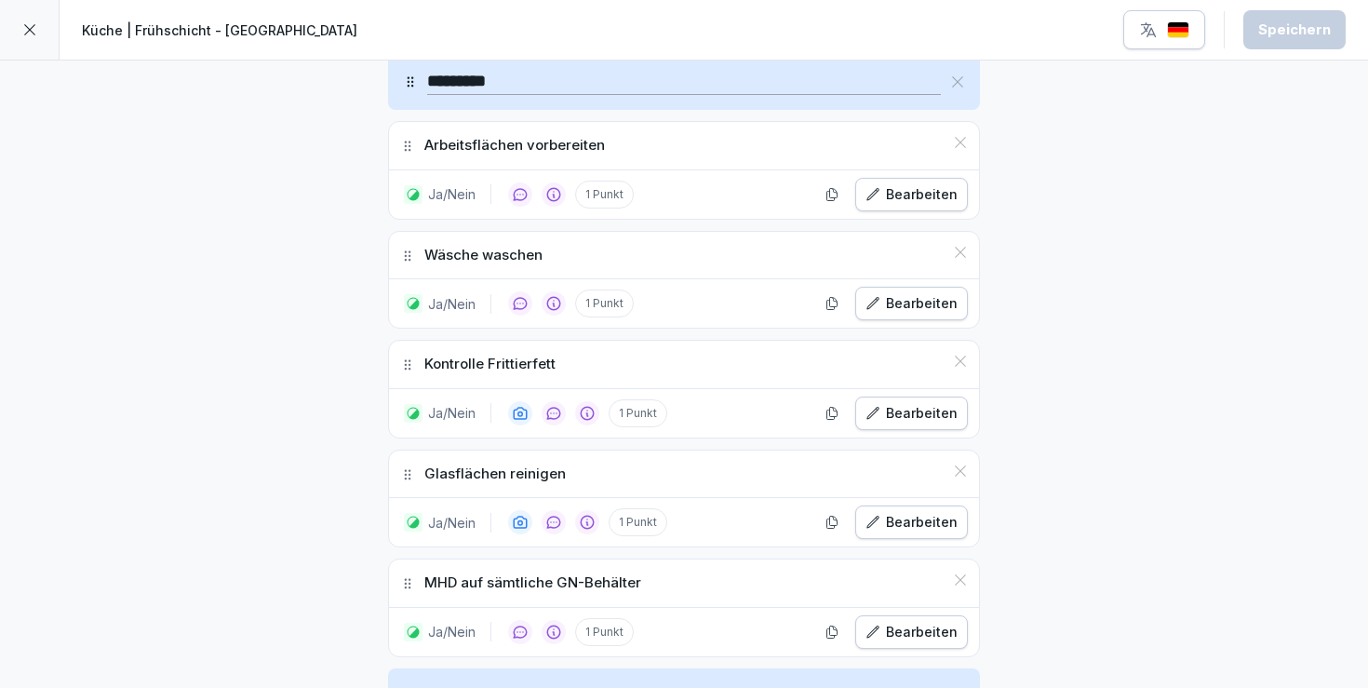
click at [922, 301] on div "Bearbeiten" at bounding box center [912, 303] width 92 height 20
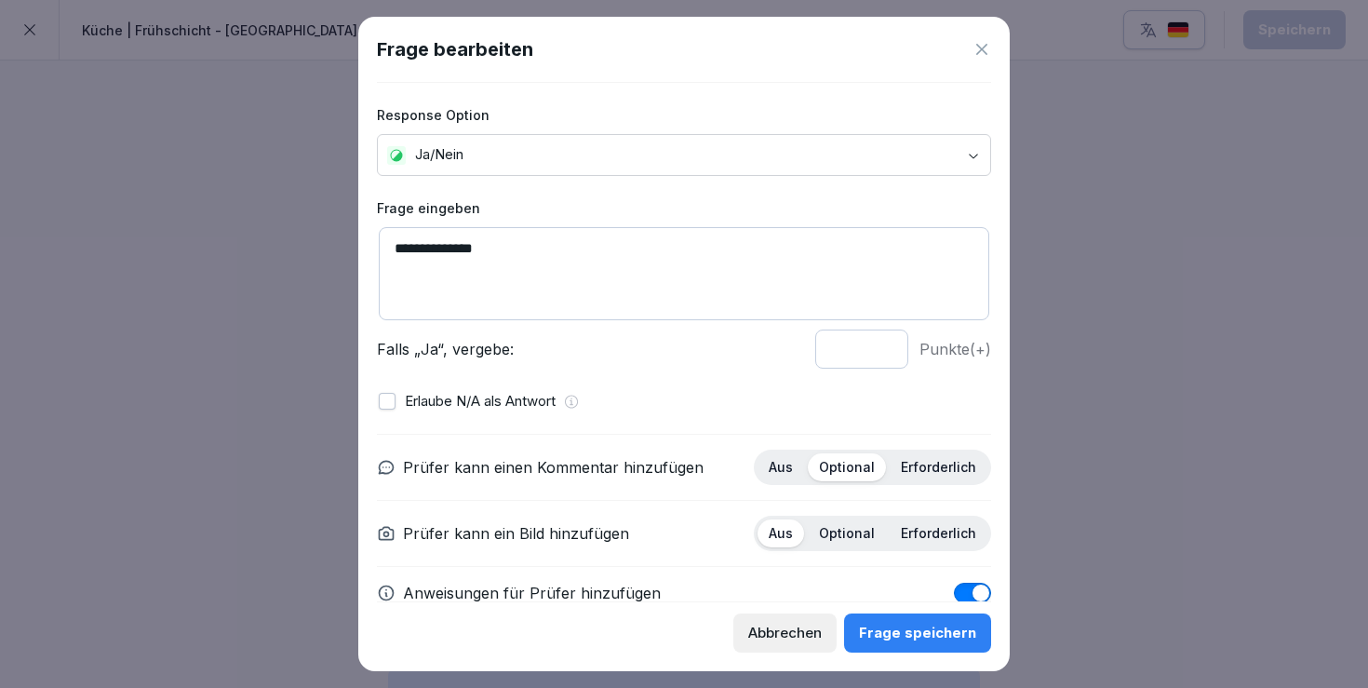
click at [660, 237] on textarea "**********" at bounding box center [684, 273] width 611 height 93
click at [667, 252] on textarea "**********" at bounding box center [684, 273] width 611 height 93
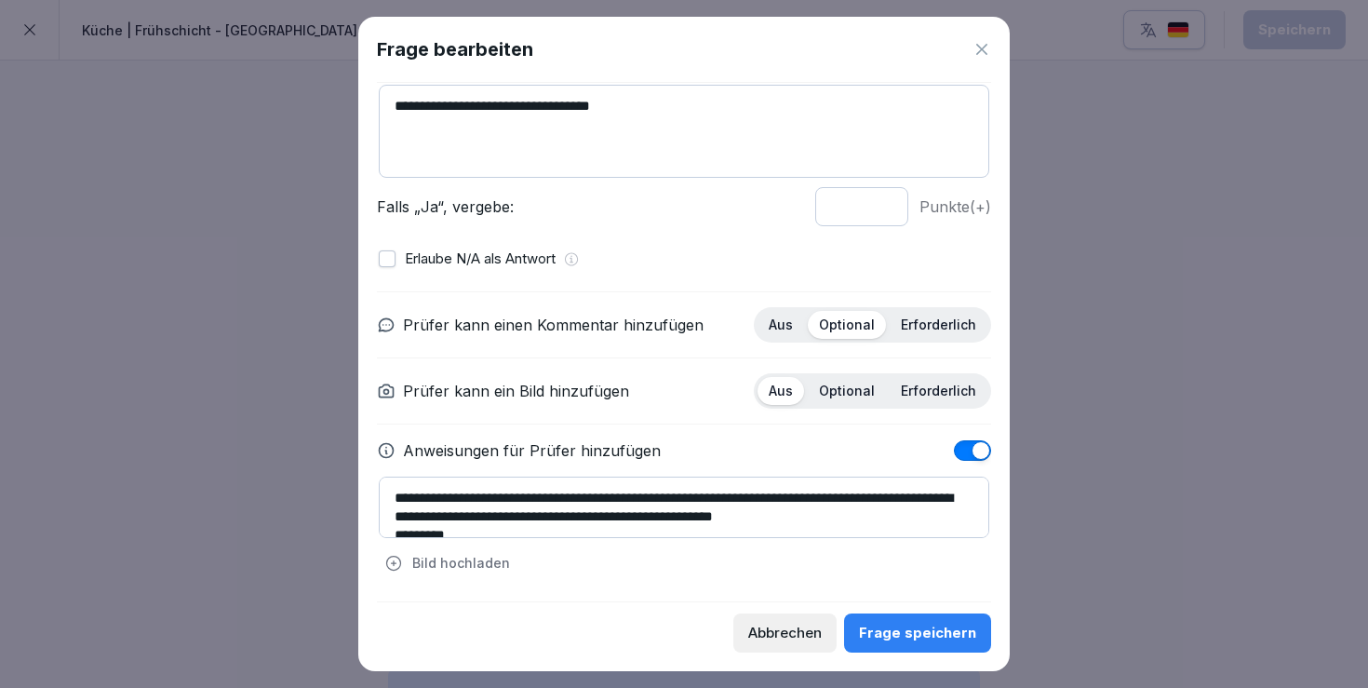
scroll to position [141, 0]
type textarea "**********"
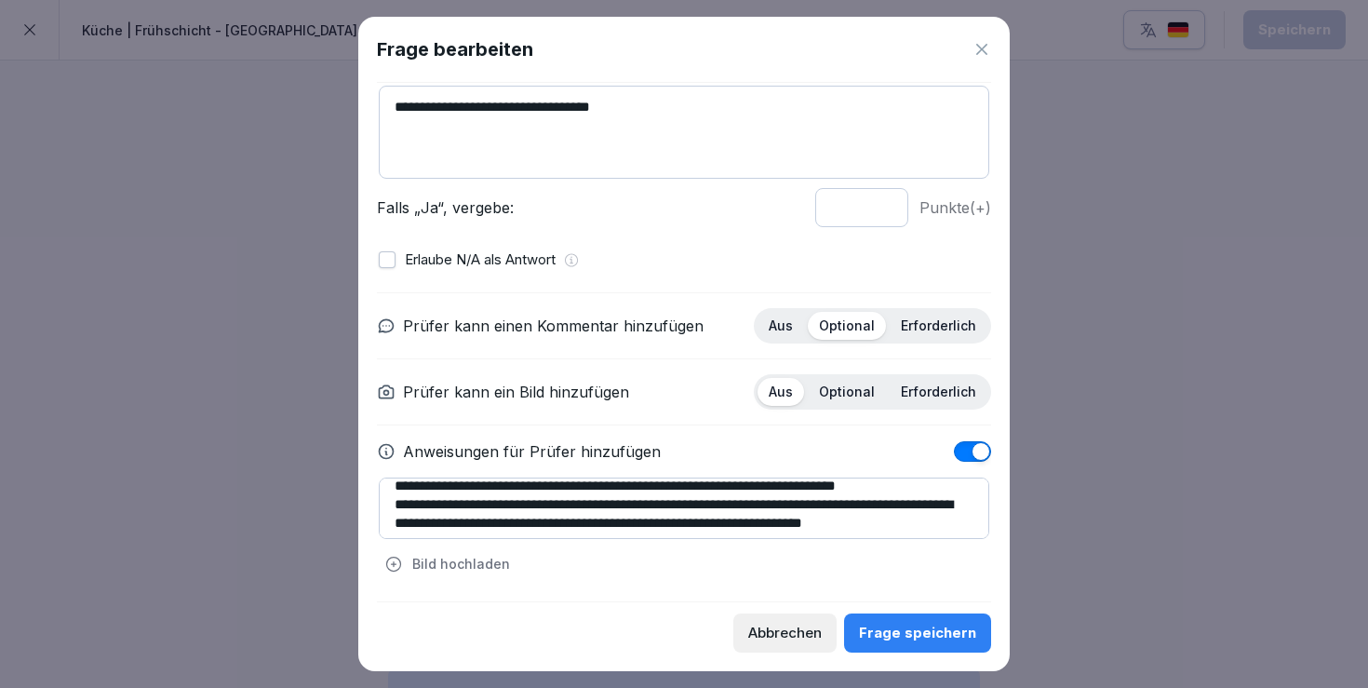
scroll to position [149, 0]
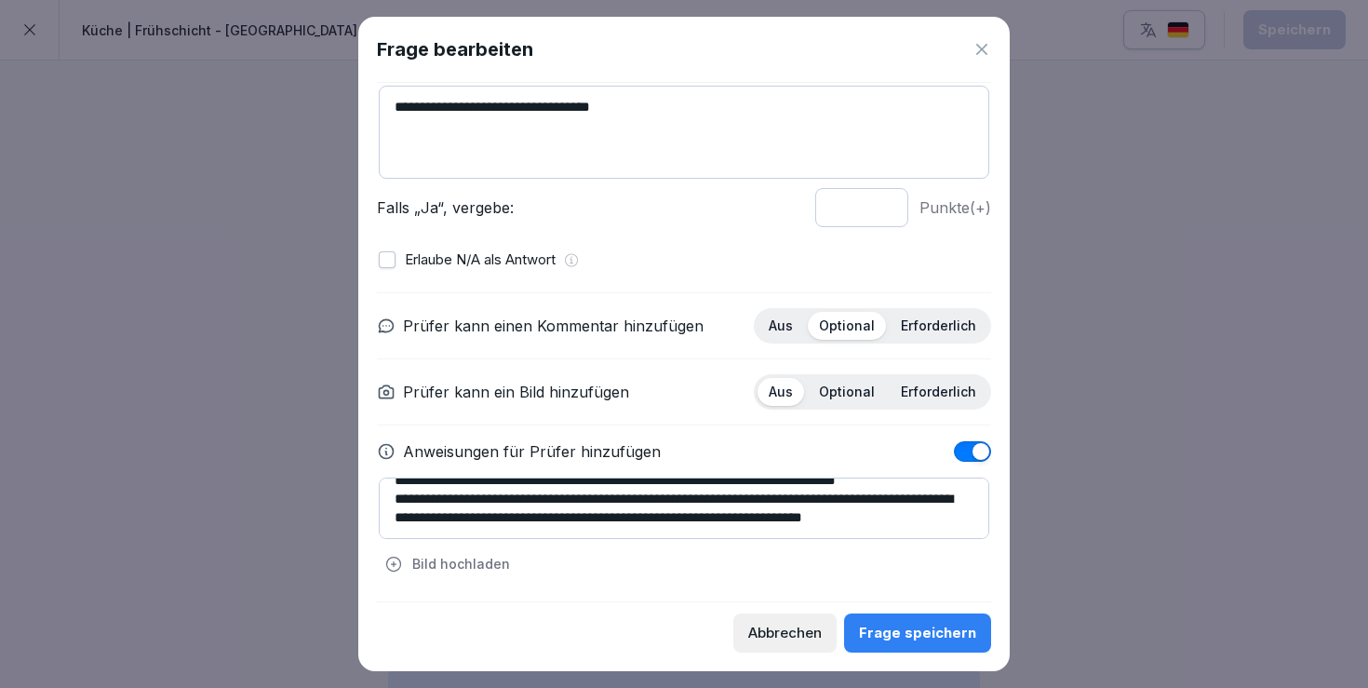
drag, startPoint x: 387, startPoint y: 488, endPoint x: 502, endPoint y: 604, distance: 163.2
click at [502, 604] on div "**********" at bounding box center [684, 343] width 652 height 653
paste textarea "**********"
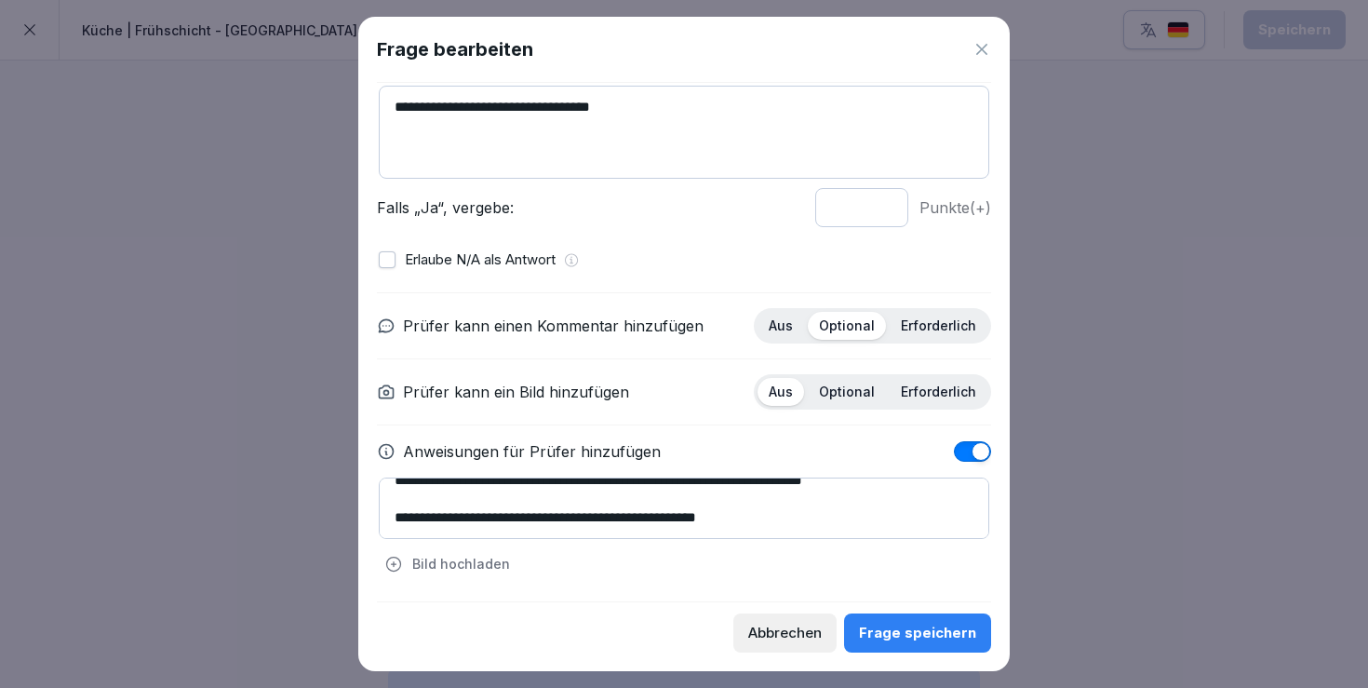
scroll to position [186, 0]
type textarea "**********"
click at [920, 634] on div "Frage speichern" at bounding box center [917, 633] width 117 height 20
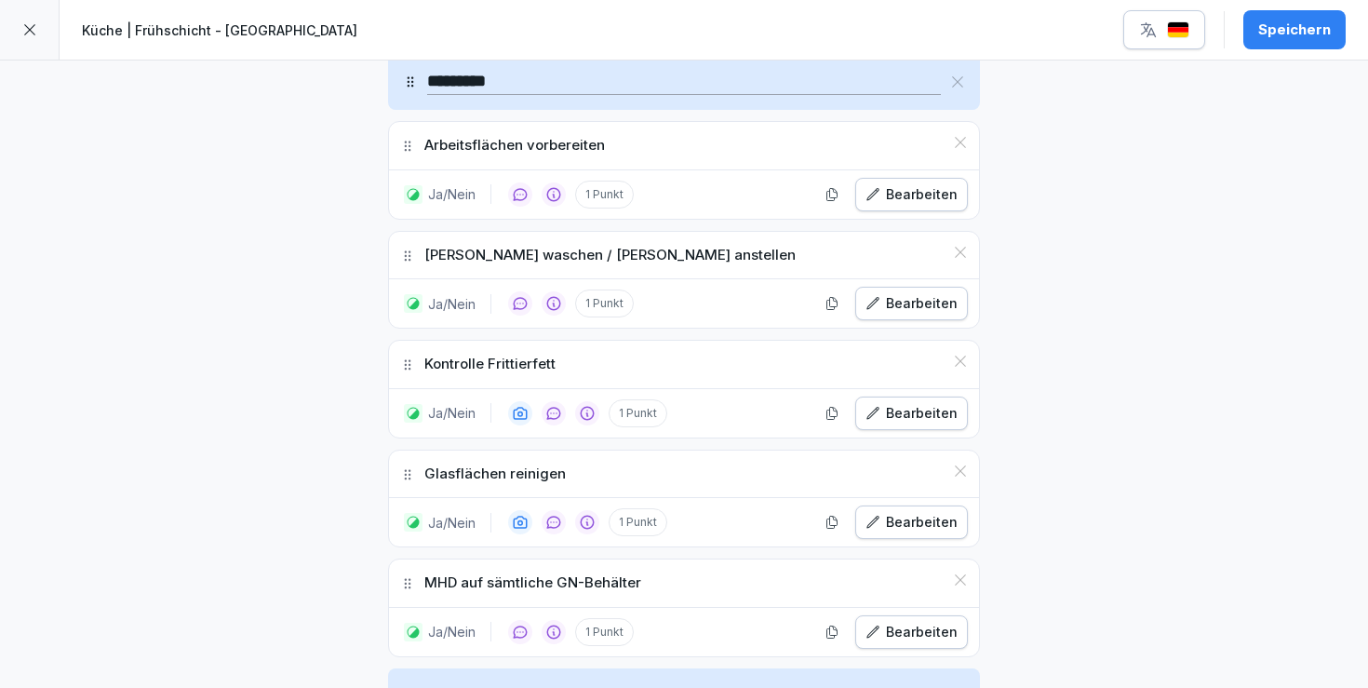
click at [1287, 35] on div "Speichern" at bounding box center [1295, 30] width 73 height 20
click at [41, 31] on div at bounding box center [30, 30] width 60 height 60
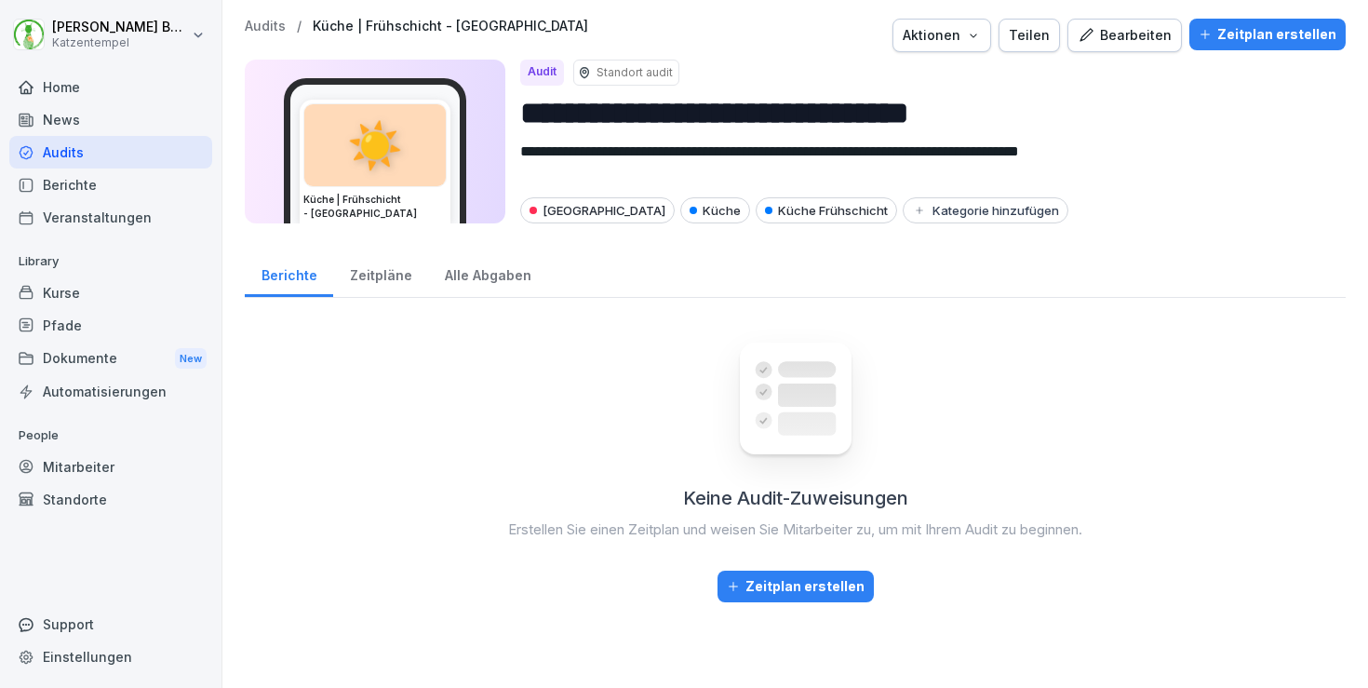
click at [1094, 44] on div "Bearbeiten" at bounding box center [1125, 35] width 94 height 20
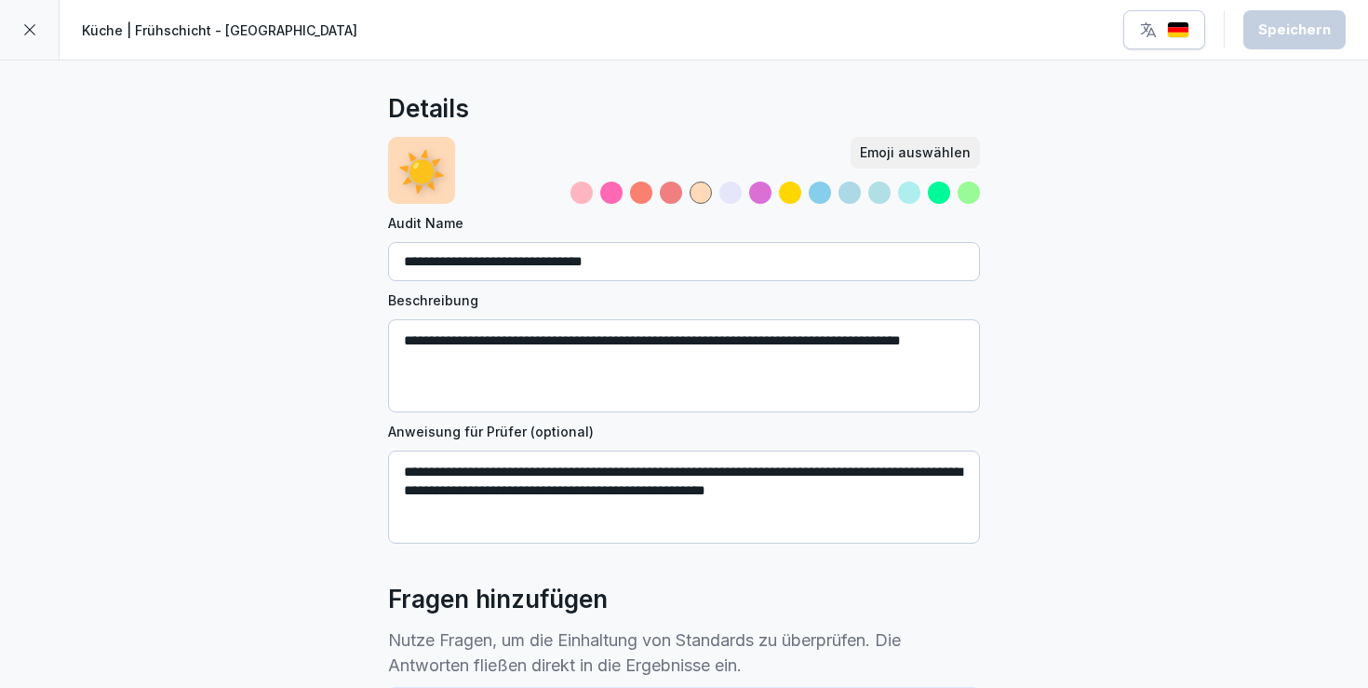
click at [19, 12] on div at bounding box center [30, 30] width 60 height 60
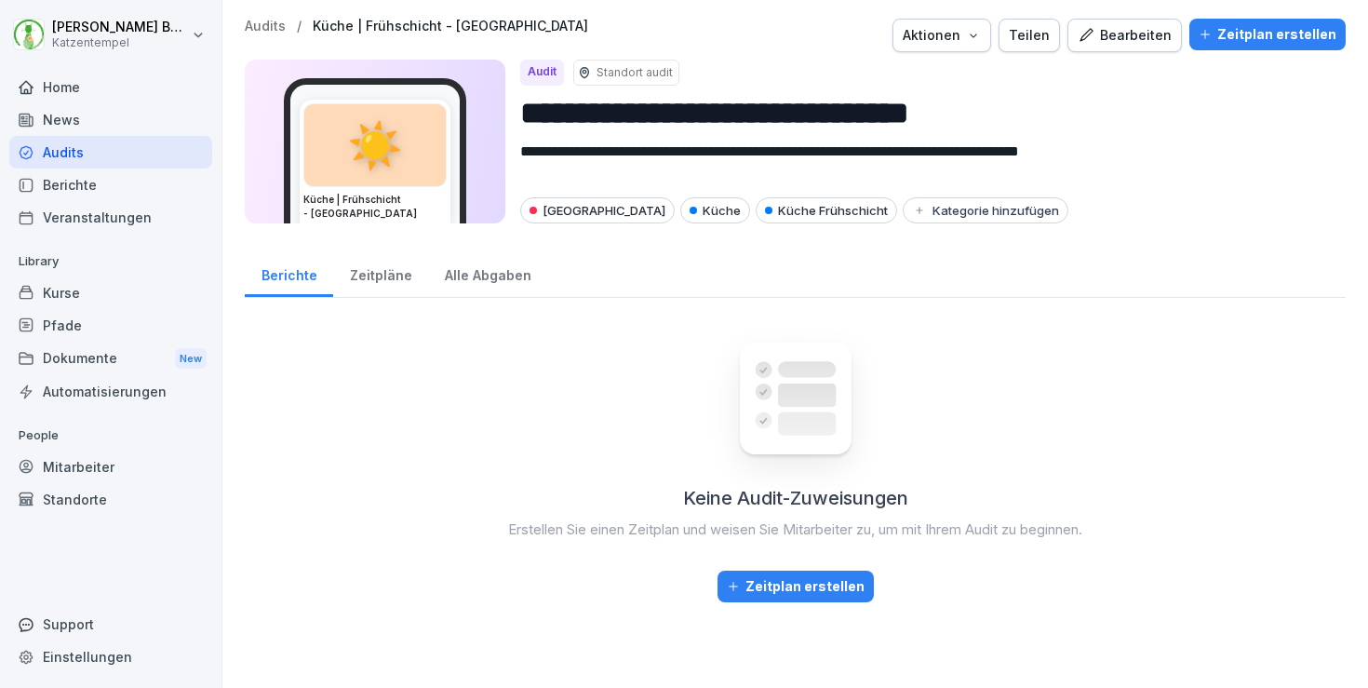
click at [264, 19] on p "Audits" at bounding box center [265, 27] width 41 height 16
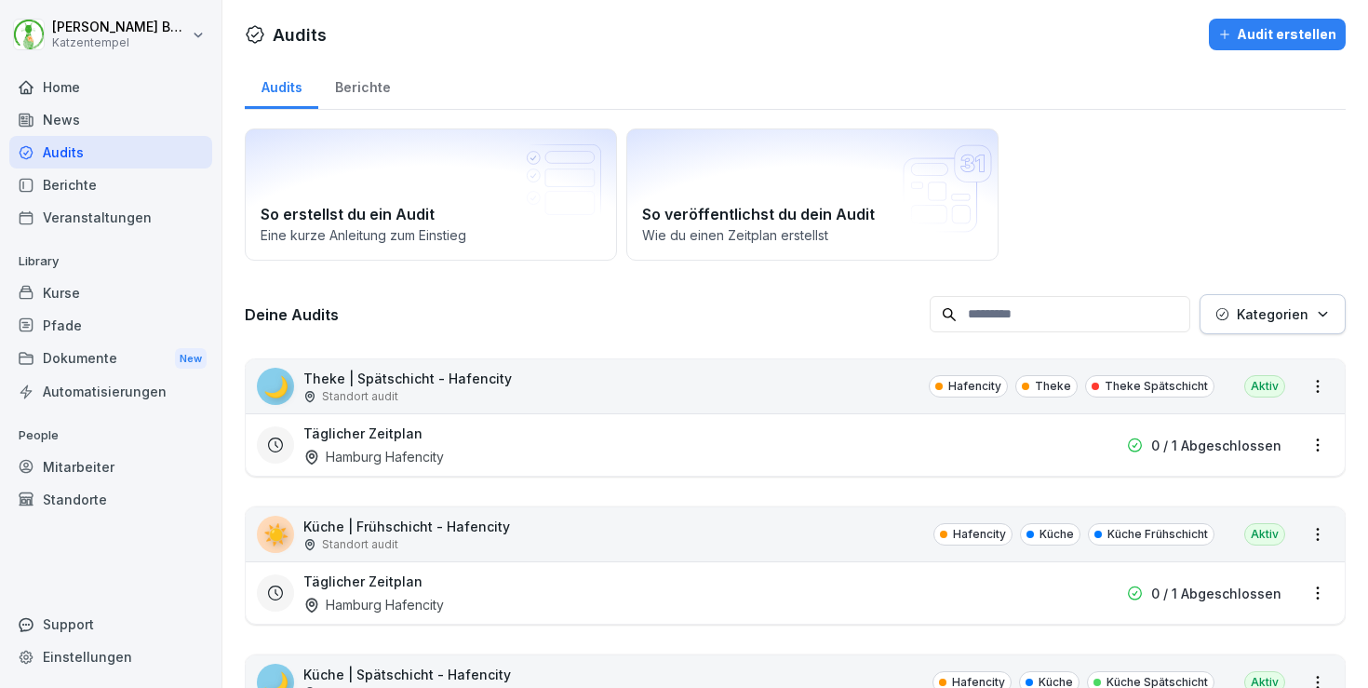
click at [1286, 320] on p "Kategorien" at bounding box center [1273, 314] width 72 height 20
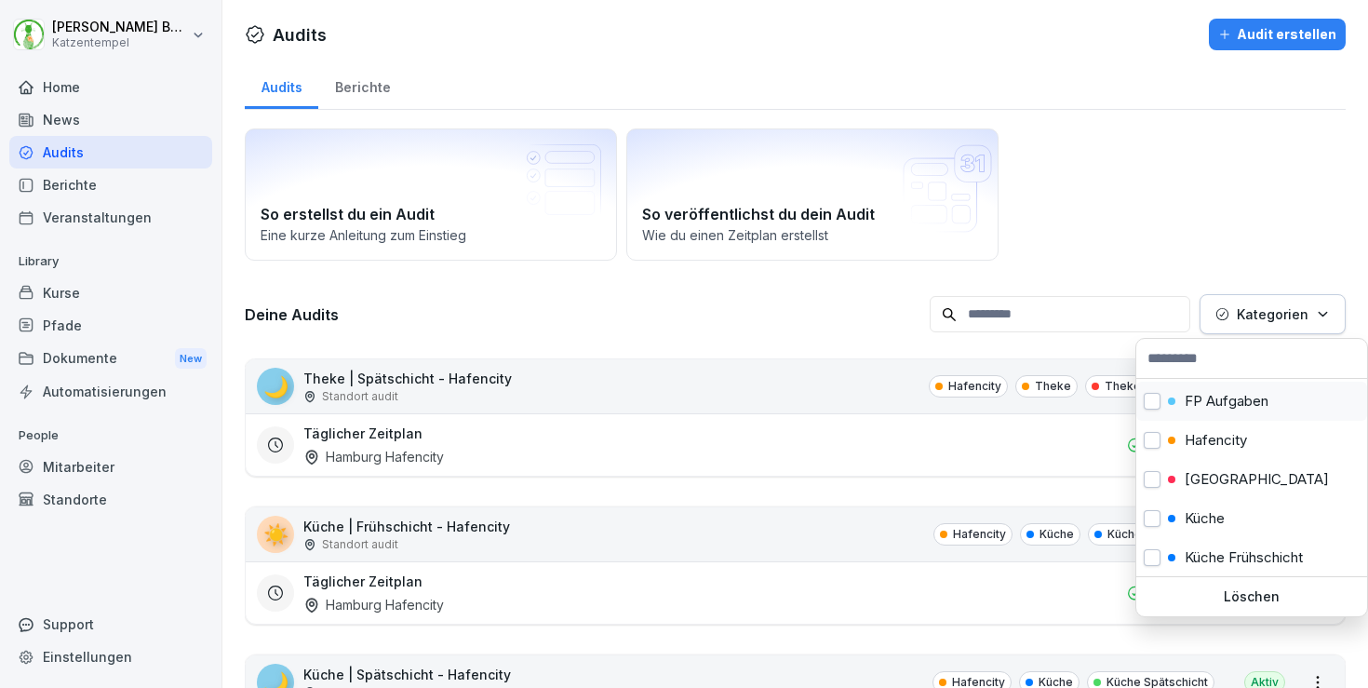
scroll to position [117, 0]
click at [1216, 479] on p "[GEOGRAPHIC_DATA]" at bounding box center [1257, 476] width 144 height 17
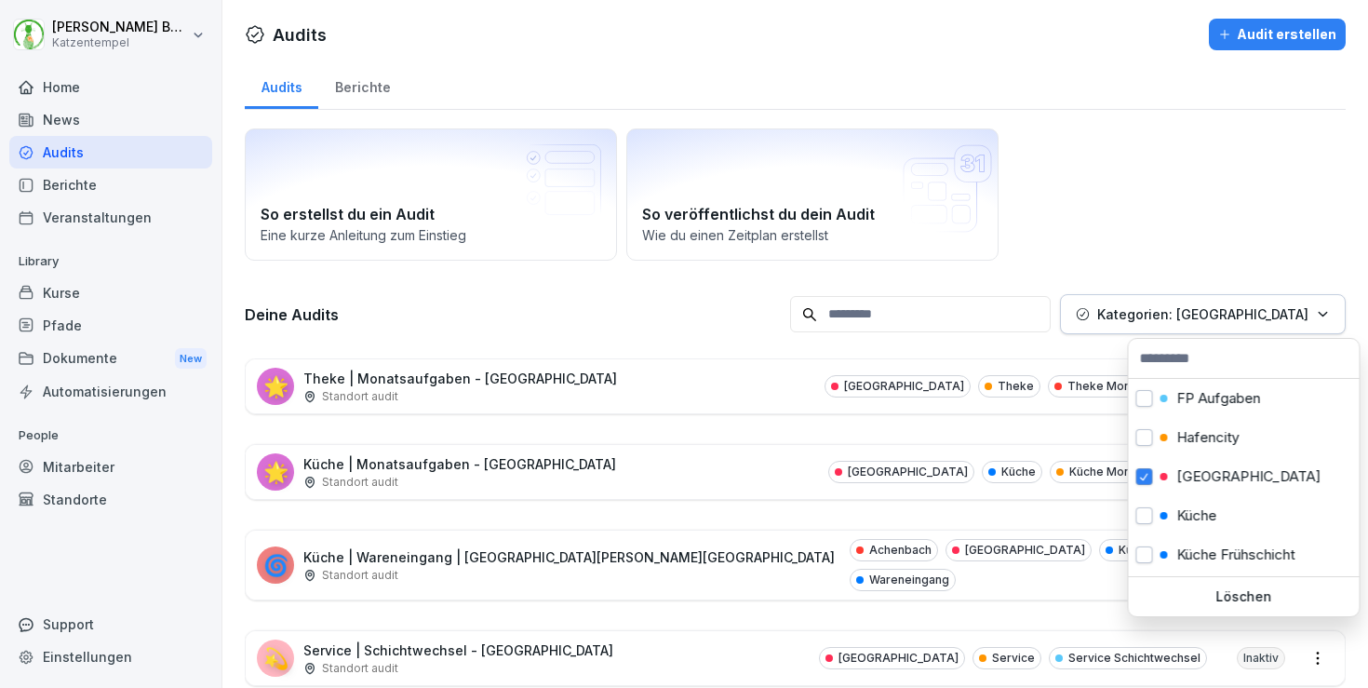
click at [549, 343] on html "[PERSON_NAME] Katzentempel Home News Audits Berichte Veranstaltungen Library Ku…" at bounding box center [684, 344] width 1368 height 688
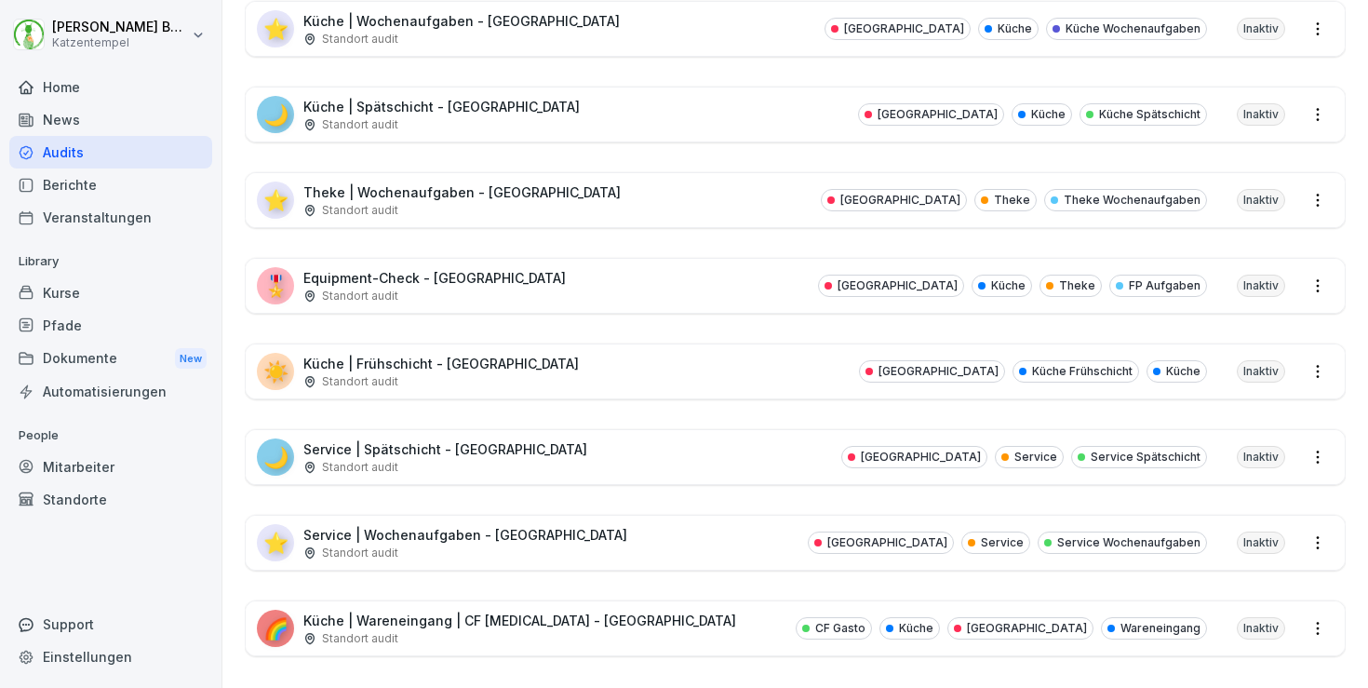
scroll to position [1141, 0]
click at [566, 447] on div "🌙 Service | Spätschicht - [GEOGRAPHIC_DATA] Standort audit Heidelberg Service S…" at bounding box center [795, 459] width 1099 height 54
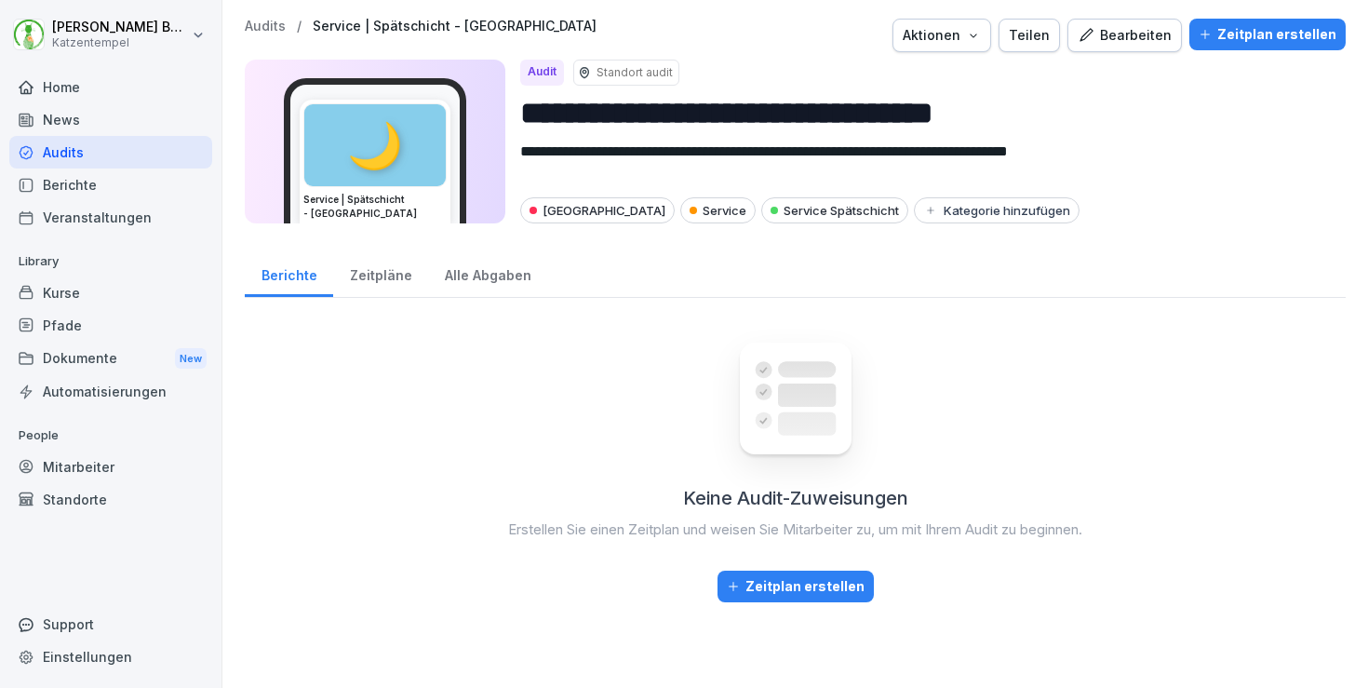
click at [1109, 35] on div "Bearbeiten" at bounding box center [1125, 35] width 94 height 20
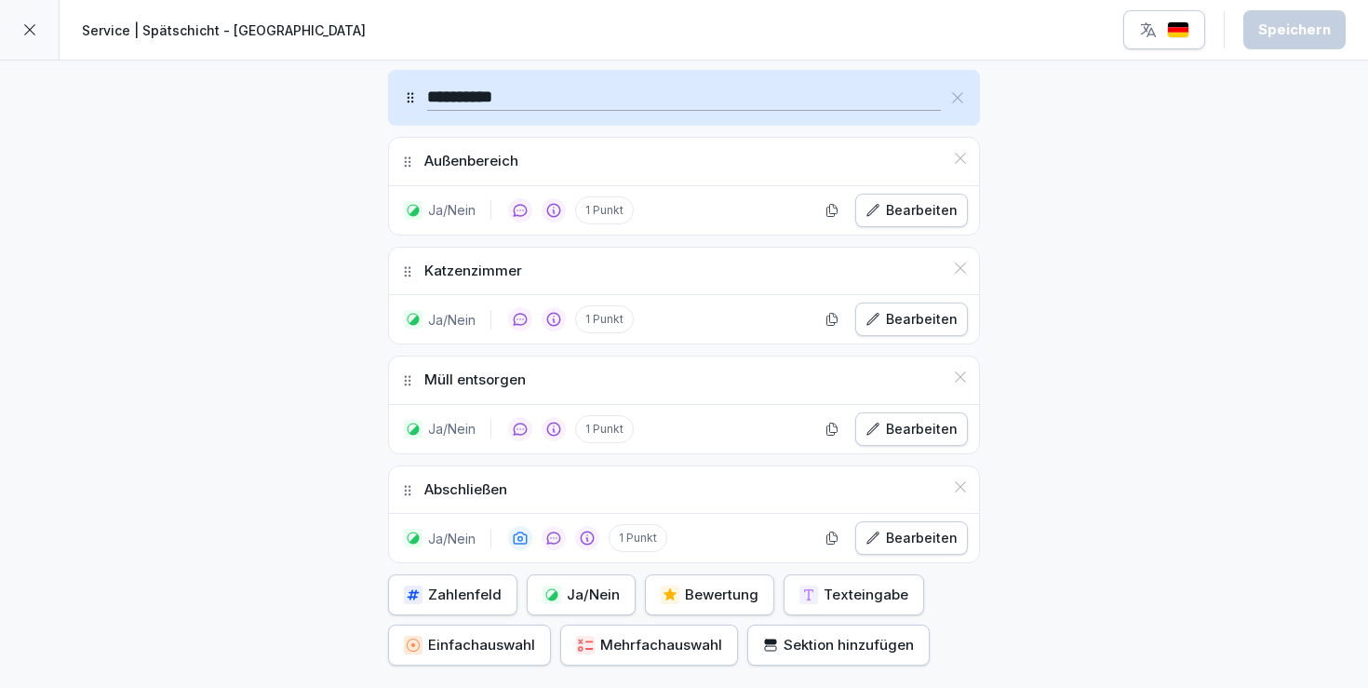
scroll to position [1634, 0]
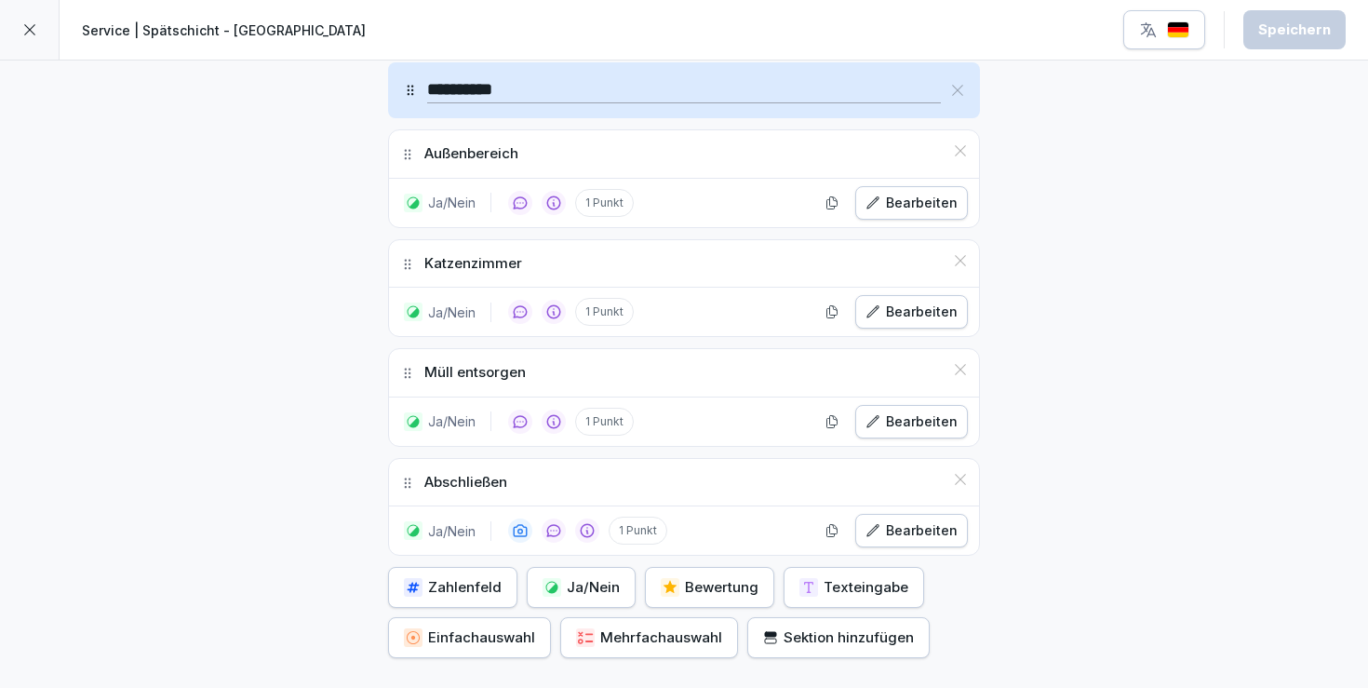
click at [585, 580] on div "Ja/Nein" at bounding box center [581, 587] width 77 height 20
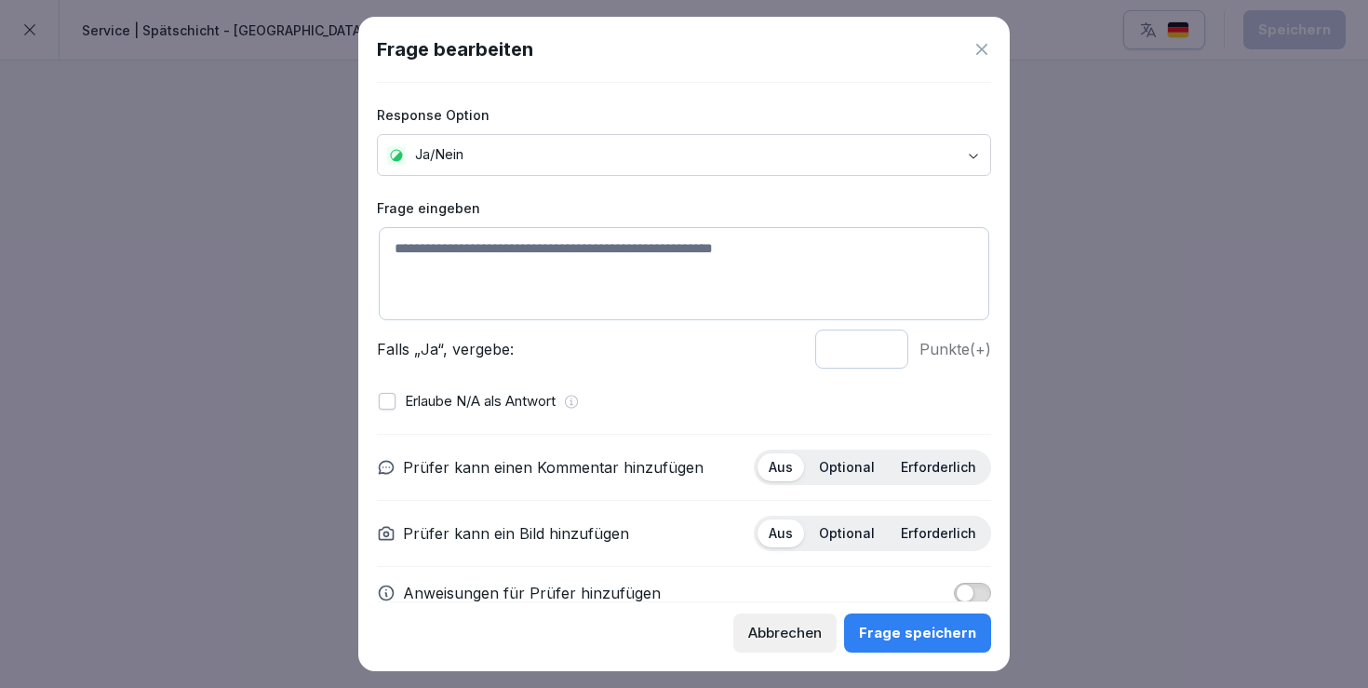
click at [634, 236] on textarea at bounding box center [684, 273] width 611 height 93
type textarea "**********"
click at [865, 473] on p "Optional" at bounding box center [847, 467] width 56 height 17
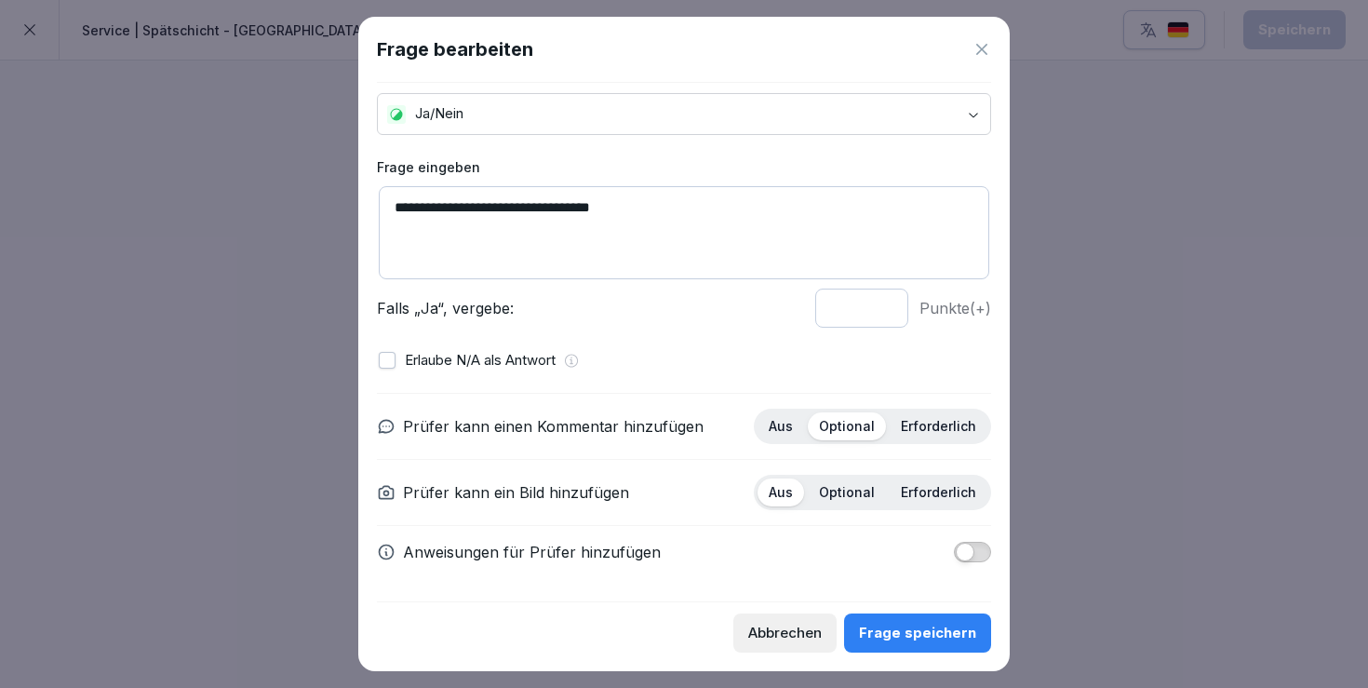
scroll to position [40, 0]
click at [958, 552] on span "button" at bounding box center [965, 553] width 19 height 19
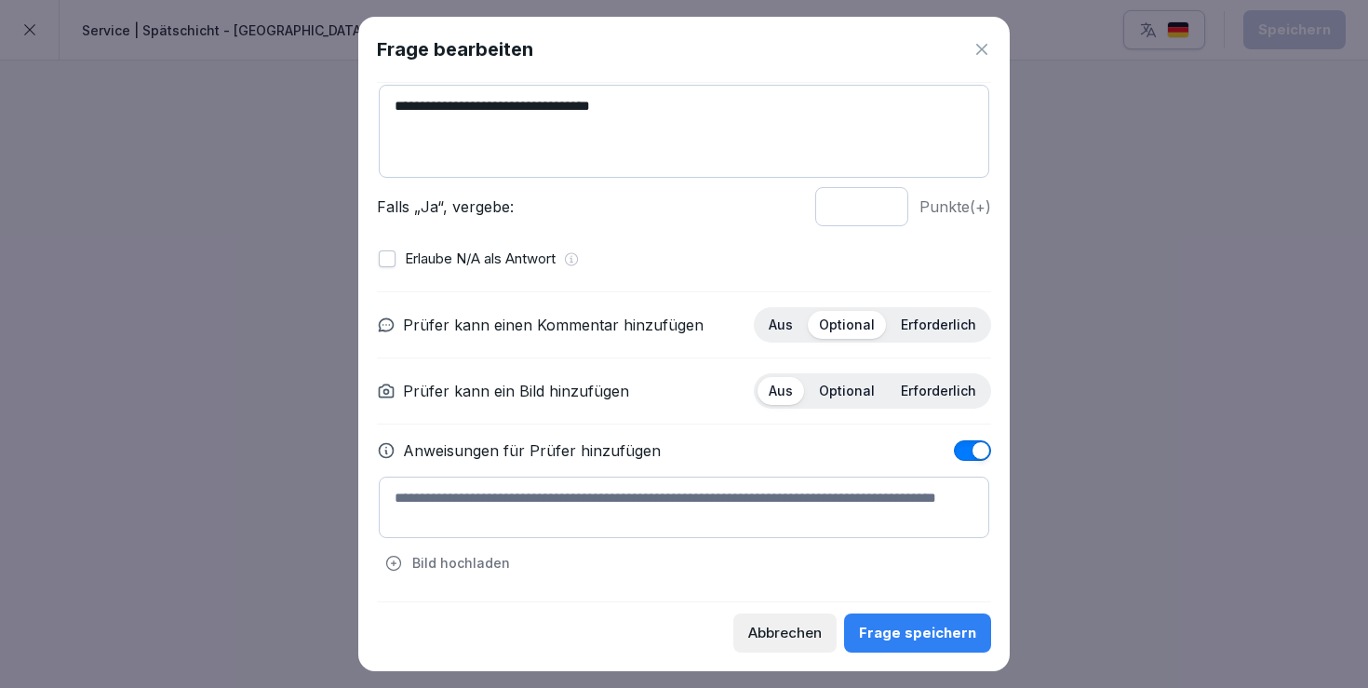
click at [548, 481] on textarea at bounding box center [684, 507] width 611 height 61
paste textarea "**********"
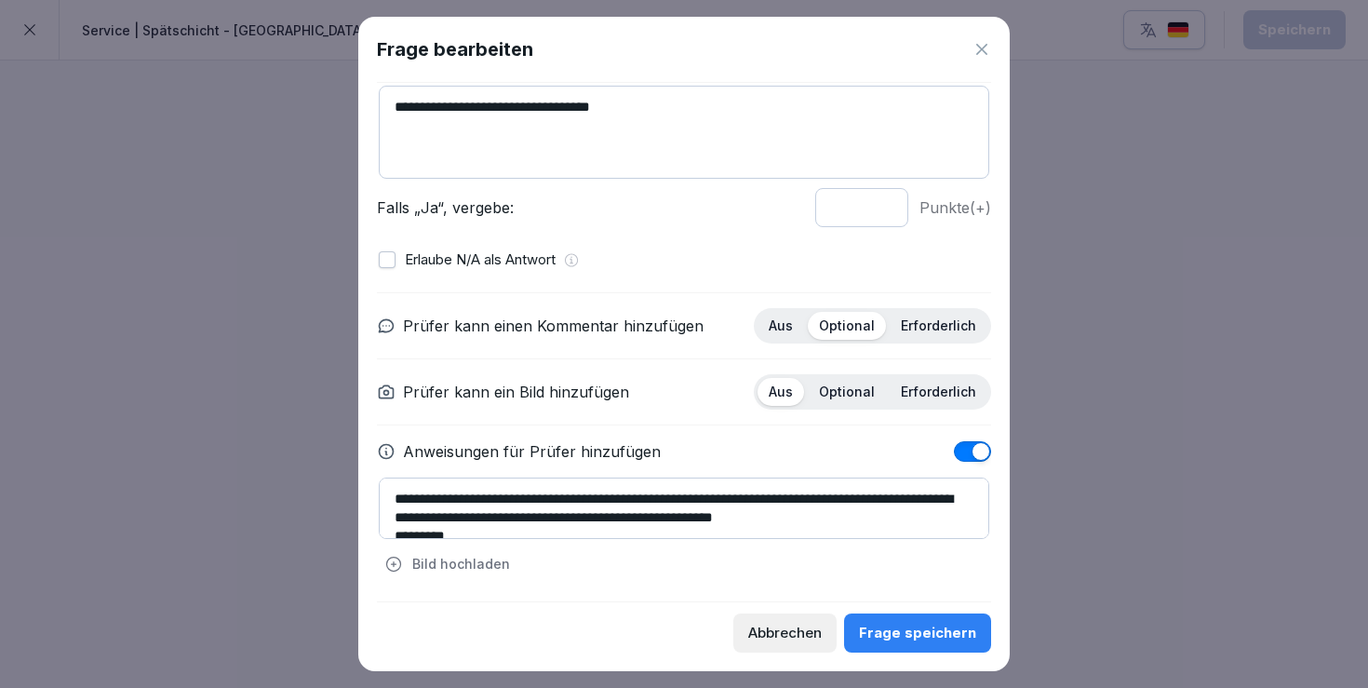
scroll to position [186, 0]
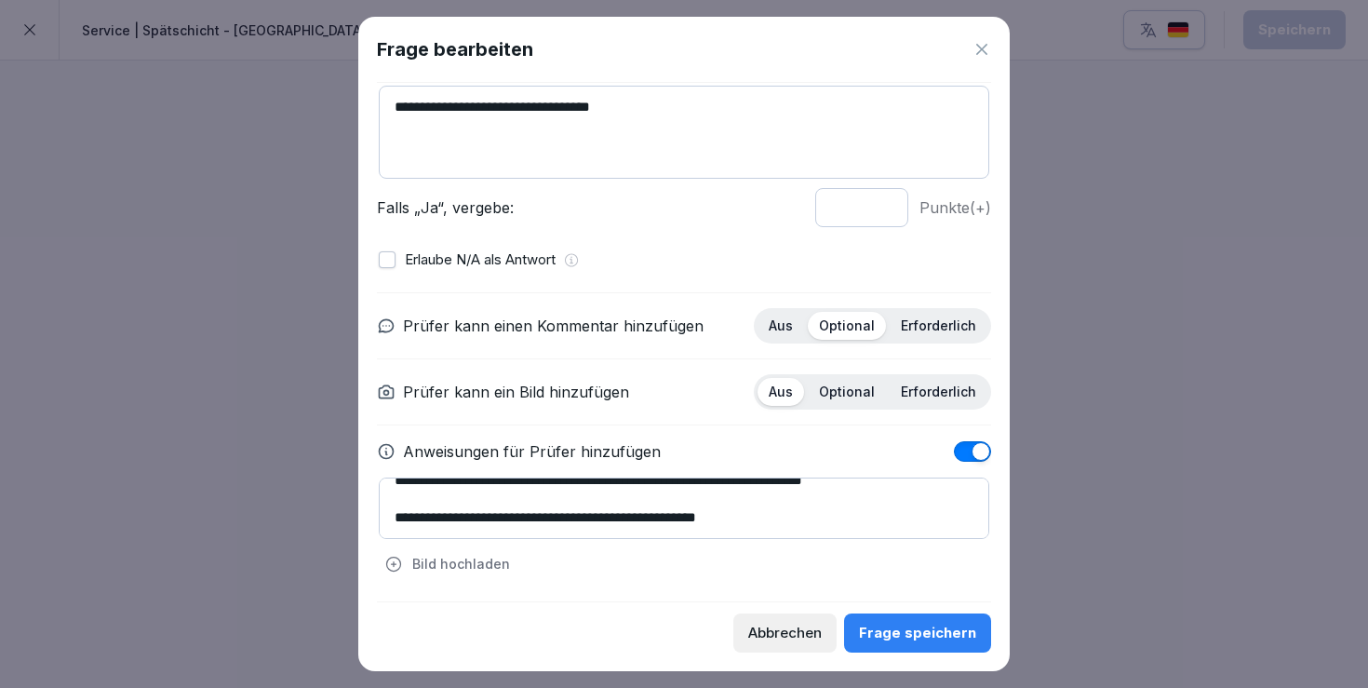
type textarea "**********"
click at [929, 630] on div "Frage speichern" at bounding box center [917, 633] width 117 height 20
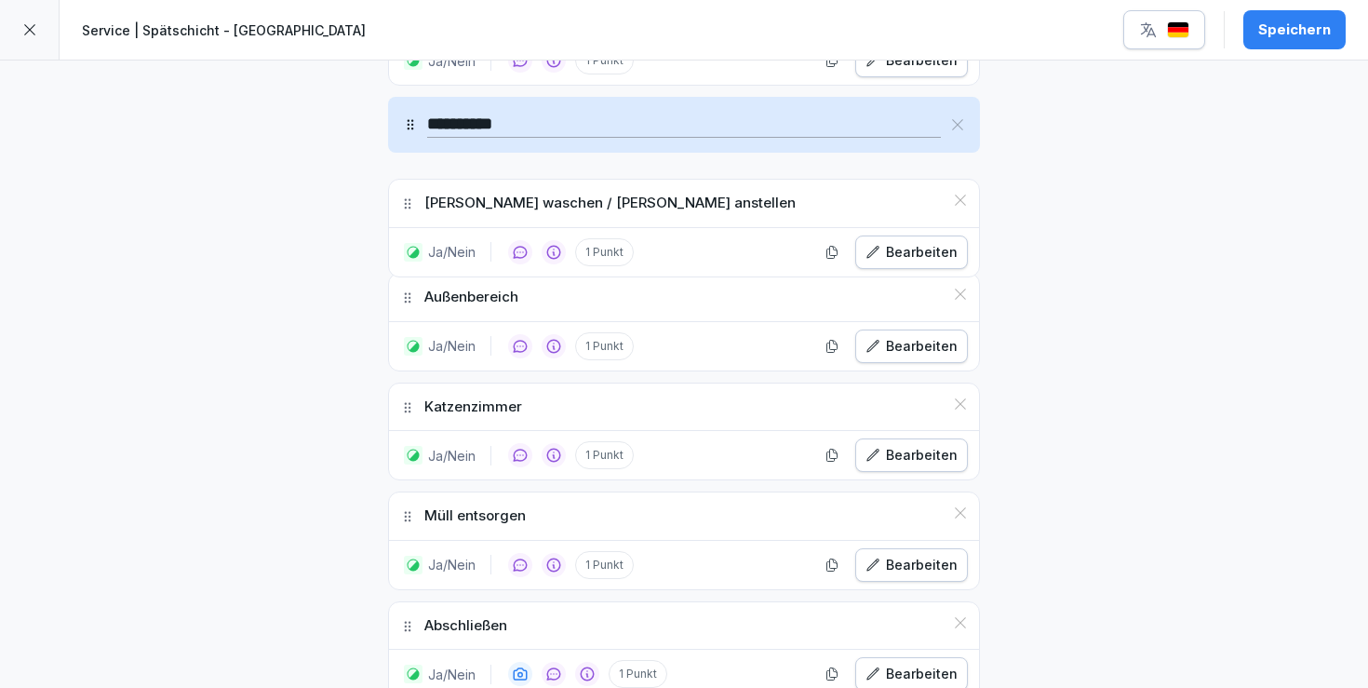
drag, startPoint x: 405, startPoint y: 588, endPoint x: 463, endPoint y: 186, distance: 406.3
click at [463, 186] on div "[PERSON_NAME] waschen / [PERSON_NAME] anstellen" at bounding box center [684, 203] width 590 height 47
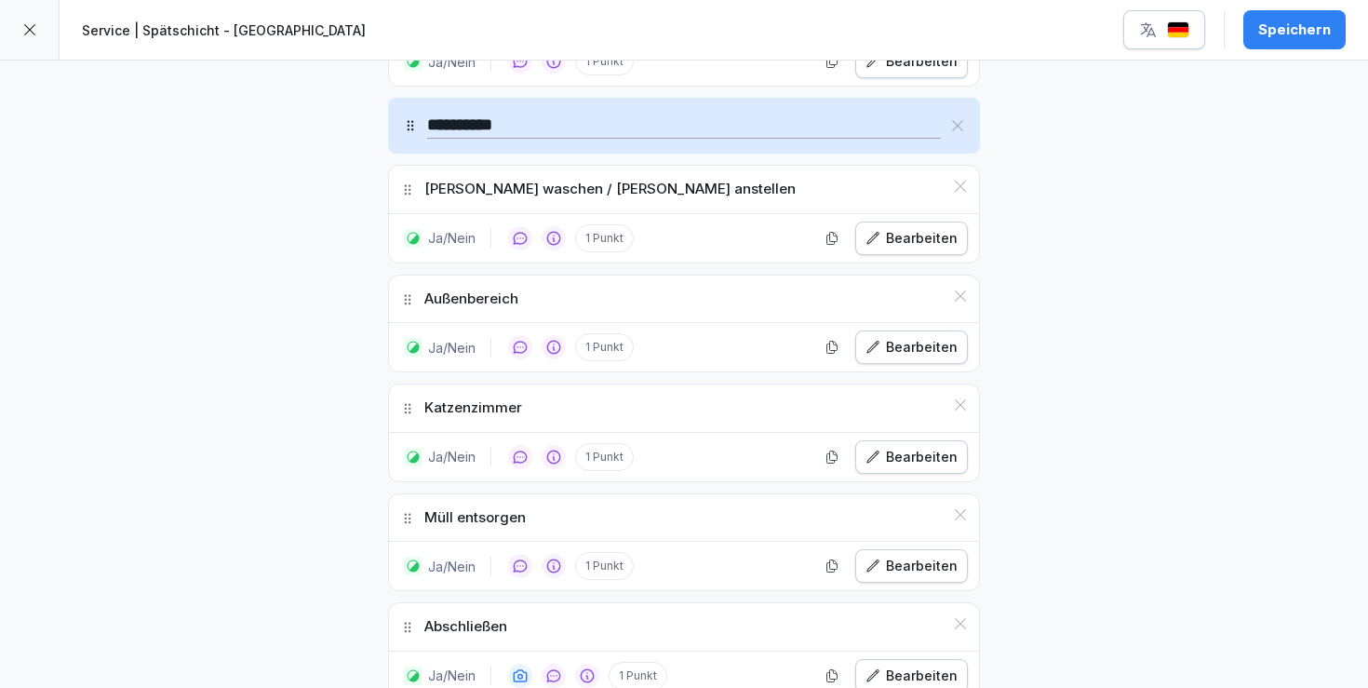
click at [1289, 48] on button "Speichern" at bounding box center [1295, 29] width 102 height 39
click at [1162, 47] on button "button" at bounding box center [1165, 29] width 82 height 39
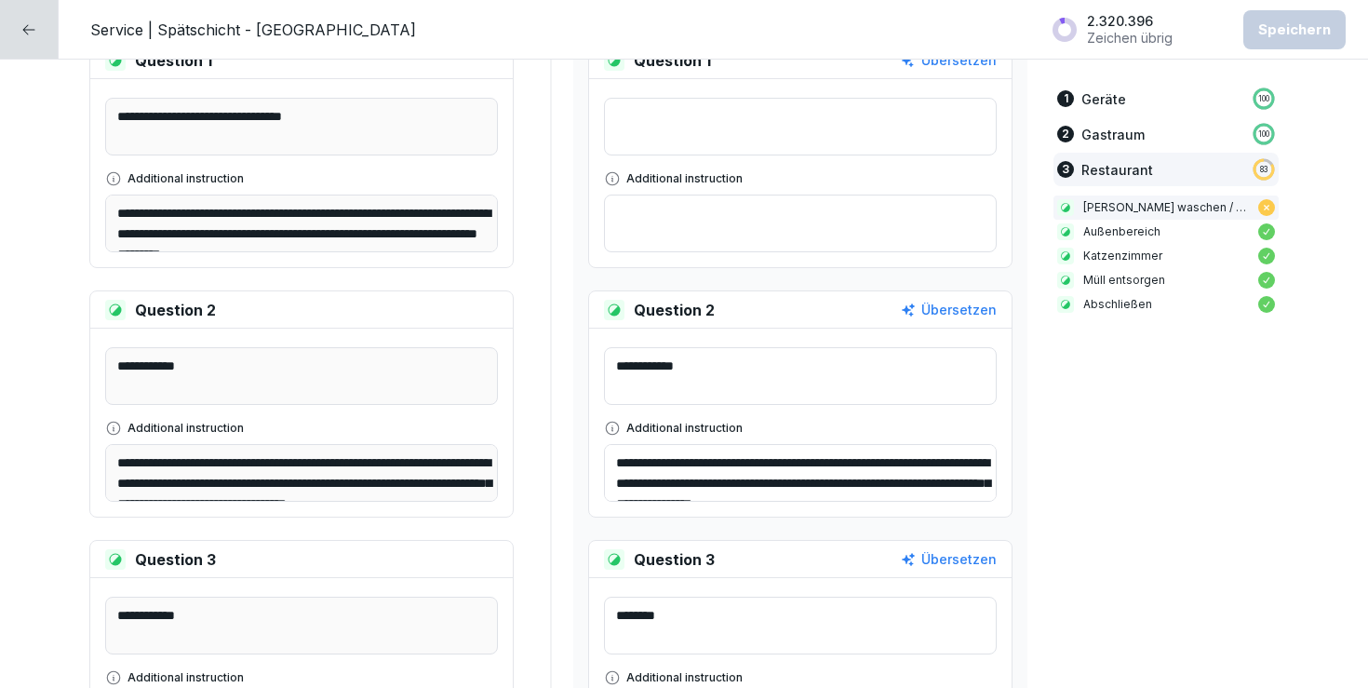
scroll to position [2739, 0]
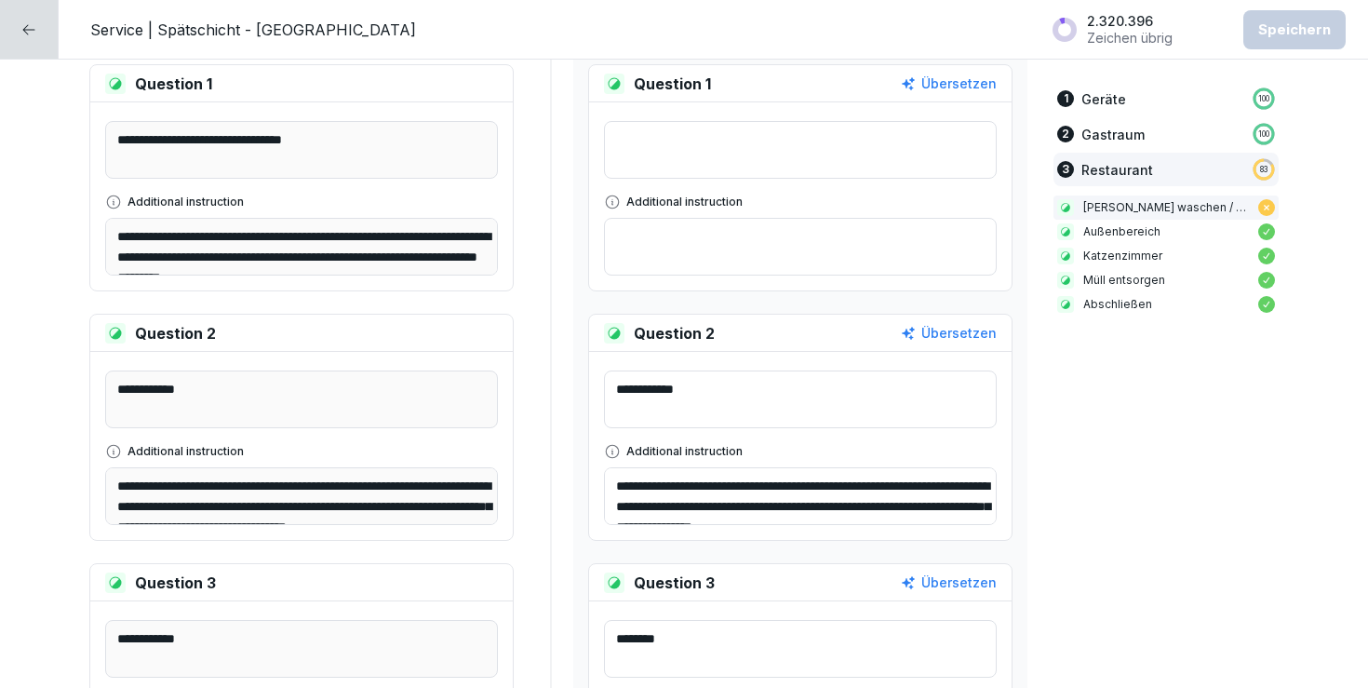
click at [780, 222] on textarea at bounding box center [800, 247] width 393 height 58
click at [47, 50] on div at bounding box center [29, 29] width 59 height 59
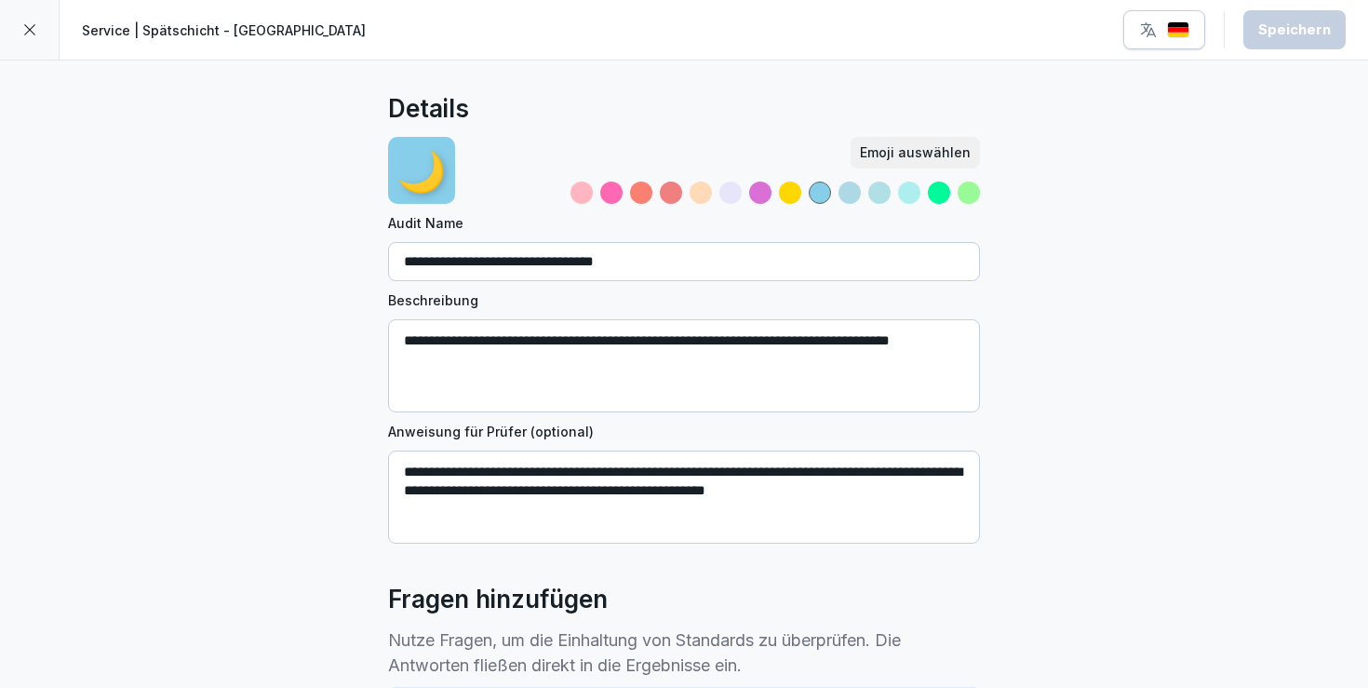
click at [18, 12] on div at bounding box center [30, 30] width 60 height 60
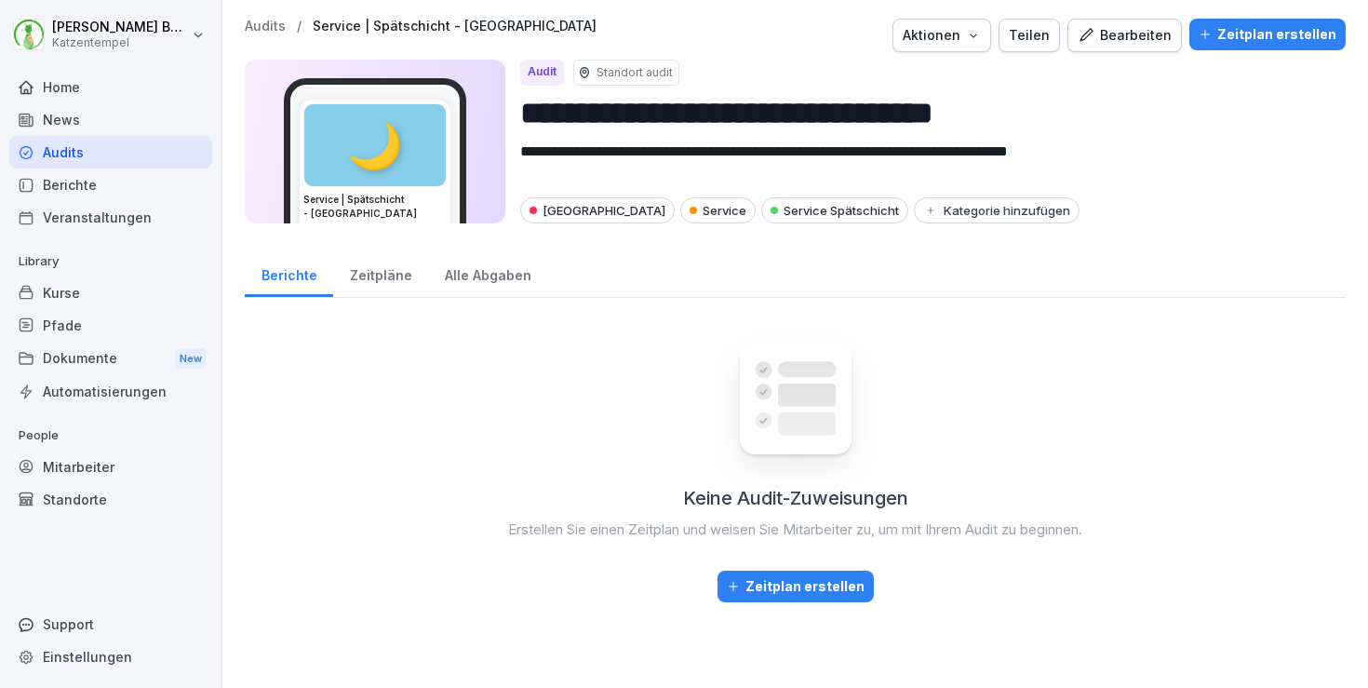
click at [265, 30] on p "Audits" at bounding box center [265, 27] width 41 height 16
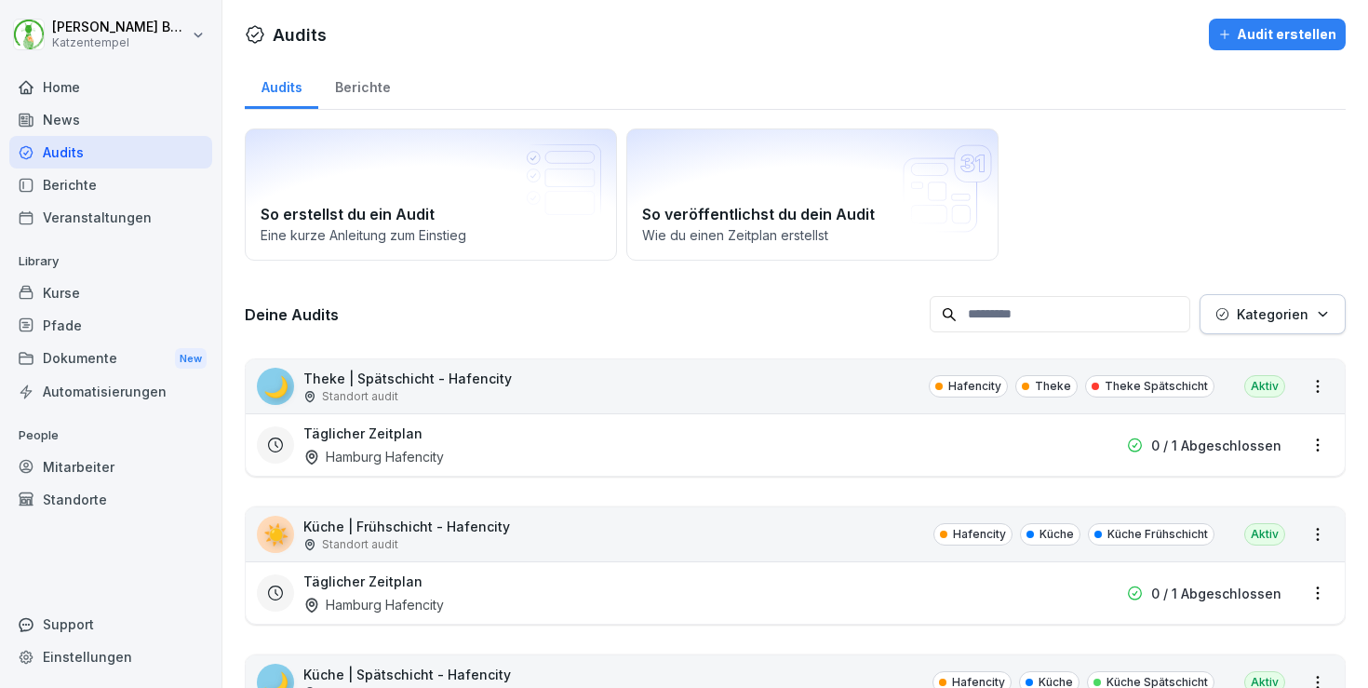
click at [1288, 310] on p "Kategorien" at bounding box center [1273, 314] width 72 height 20
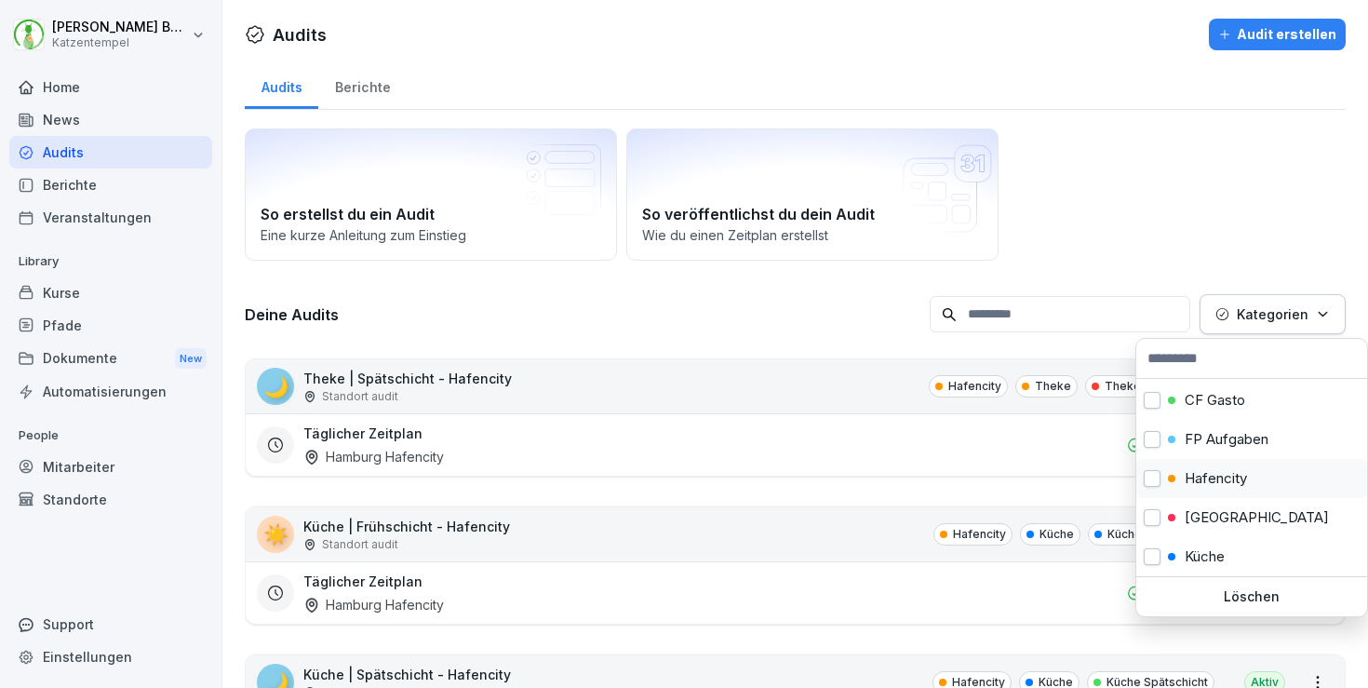
scroll to position [77, 0]
click at [1257, 518] on p "[GEOGRAPHIC_DATA]" at bounding box center [1257, 516] width 144 height 17
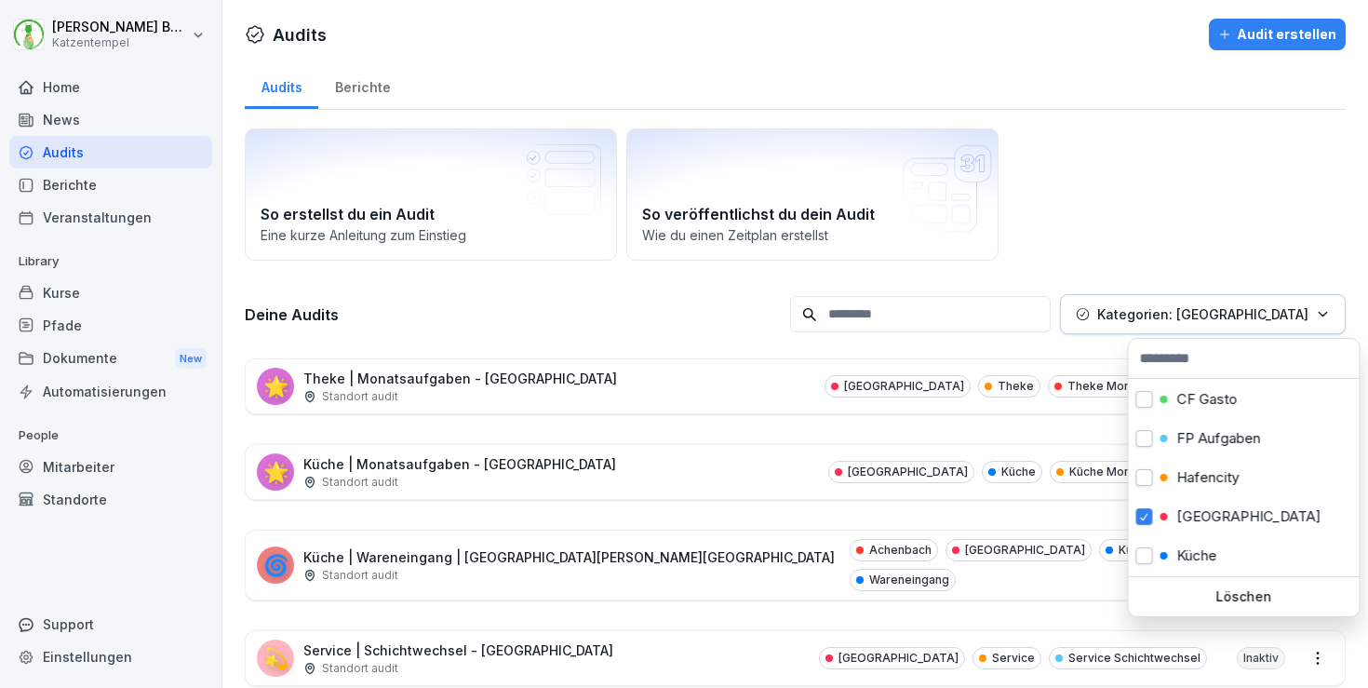
click at [798, 401] on html "[PERSON_NAME] Katzentempel Home News Audits Berichte Veranstaltungen Library Ku…" at bounding box center [684, 344] width 1368 height 688
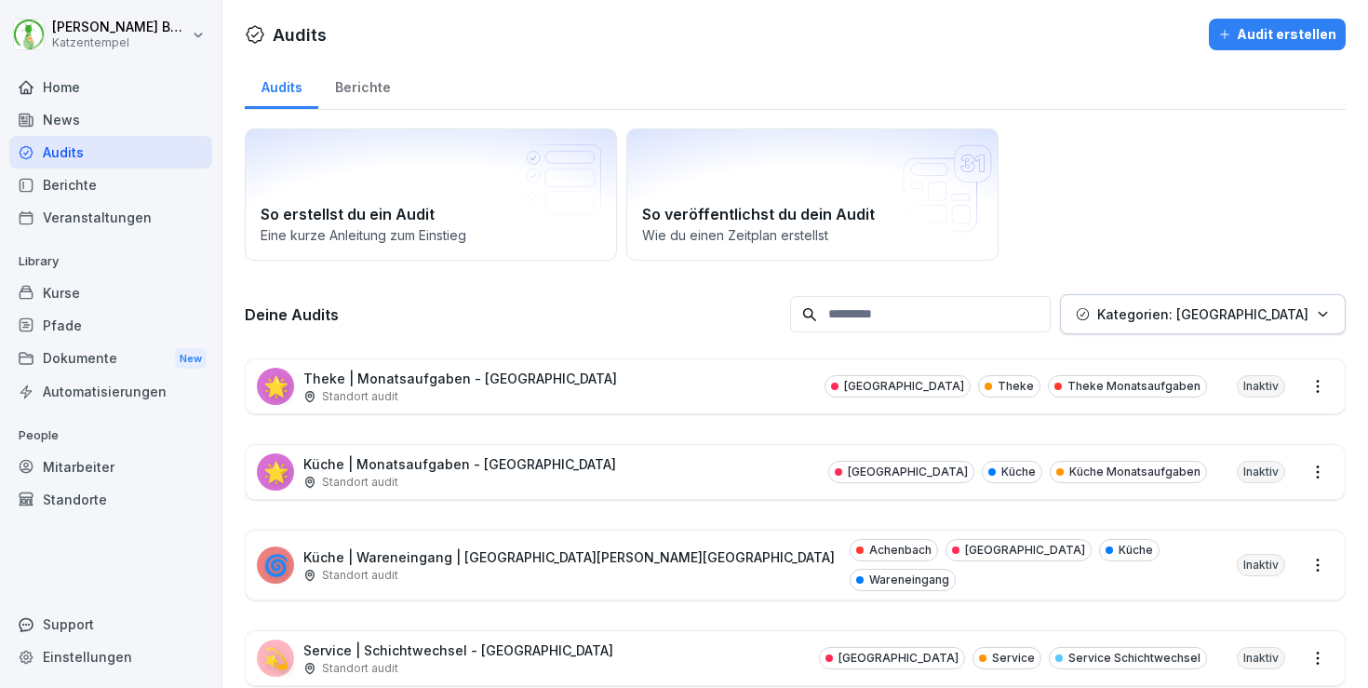
click at [798, 401] on div "🌟 Theke | Monatsaufgaben - [GEOGRAPHIC_DATA] Standort [GEOGRAPHIC_DATA] Theke T…" at bounding box center [795, 386] width 1099 height 54
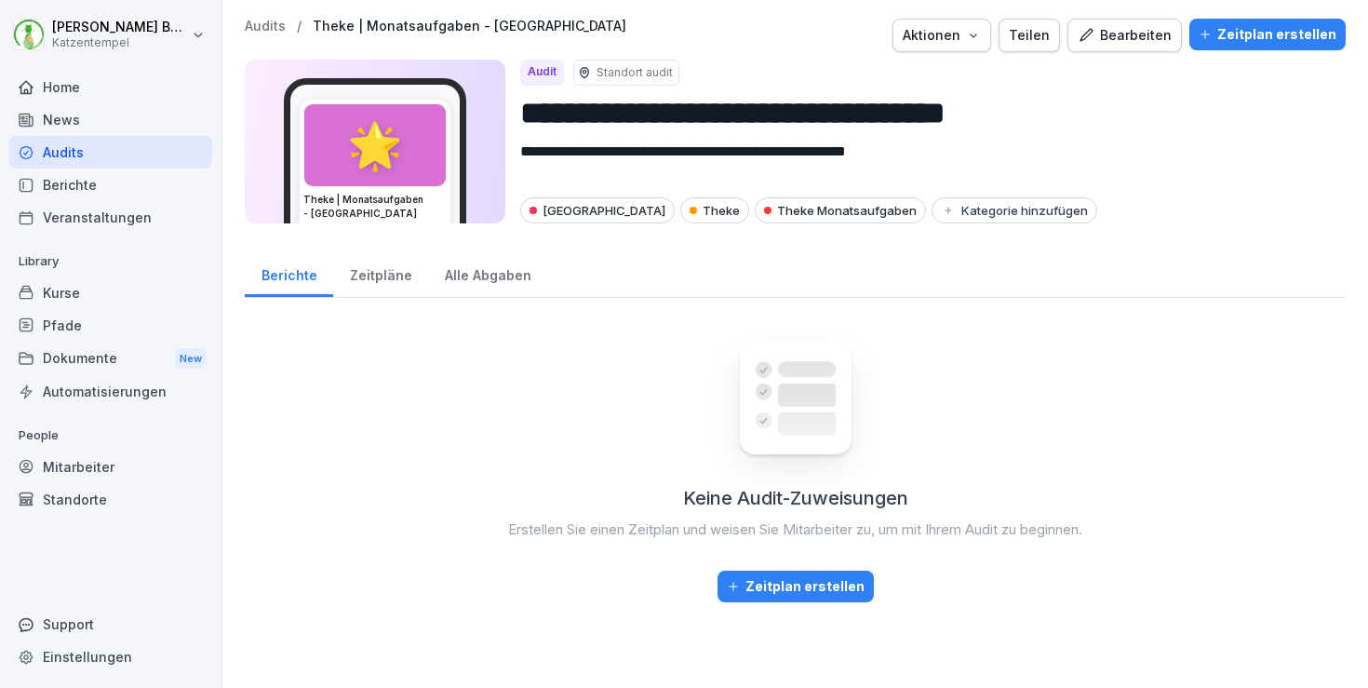
click at [991, 47] on button "Aktionen" at bounding box center [942, 36] width 99 height 34
click at [1038, 38] on div "Teilen" at bounding box center [1029, 35] width 41 height 20
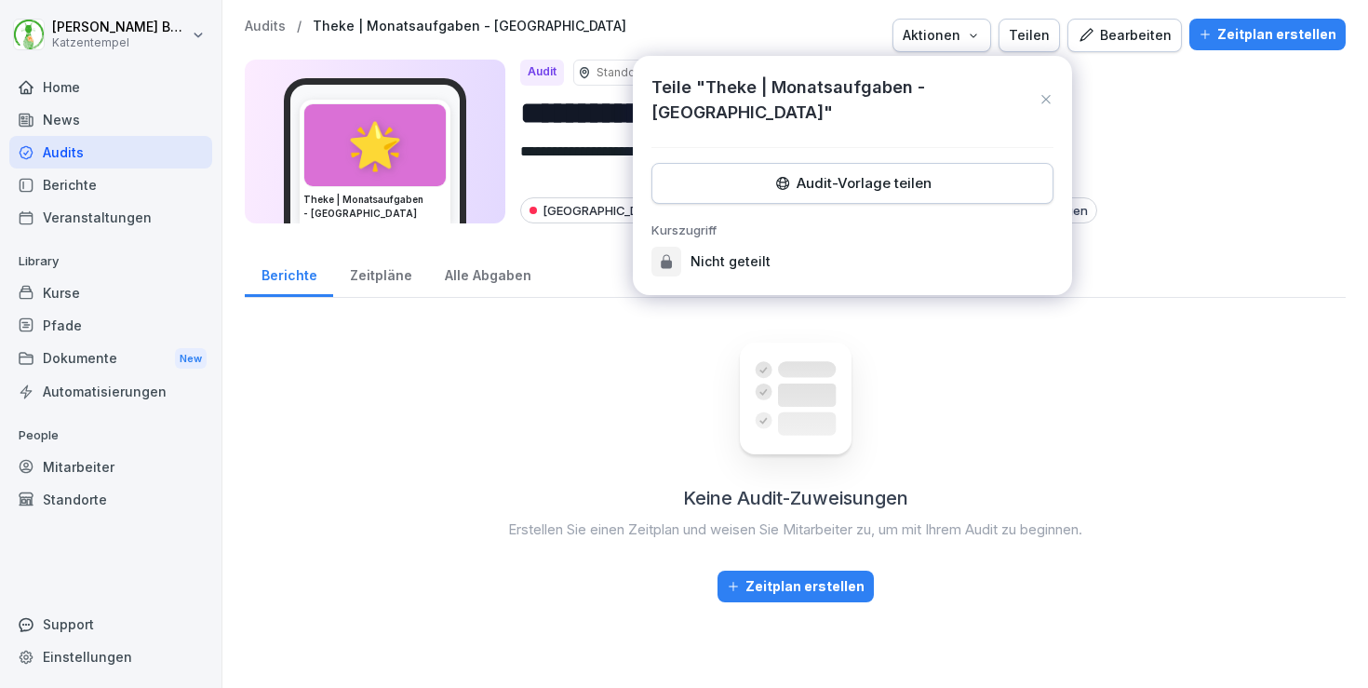
click at [954, 173] on div "Audit-Vorlage teilen" at bounding box center [852, 183] width 370 height 20
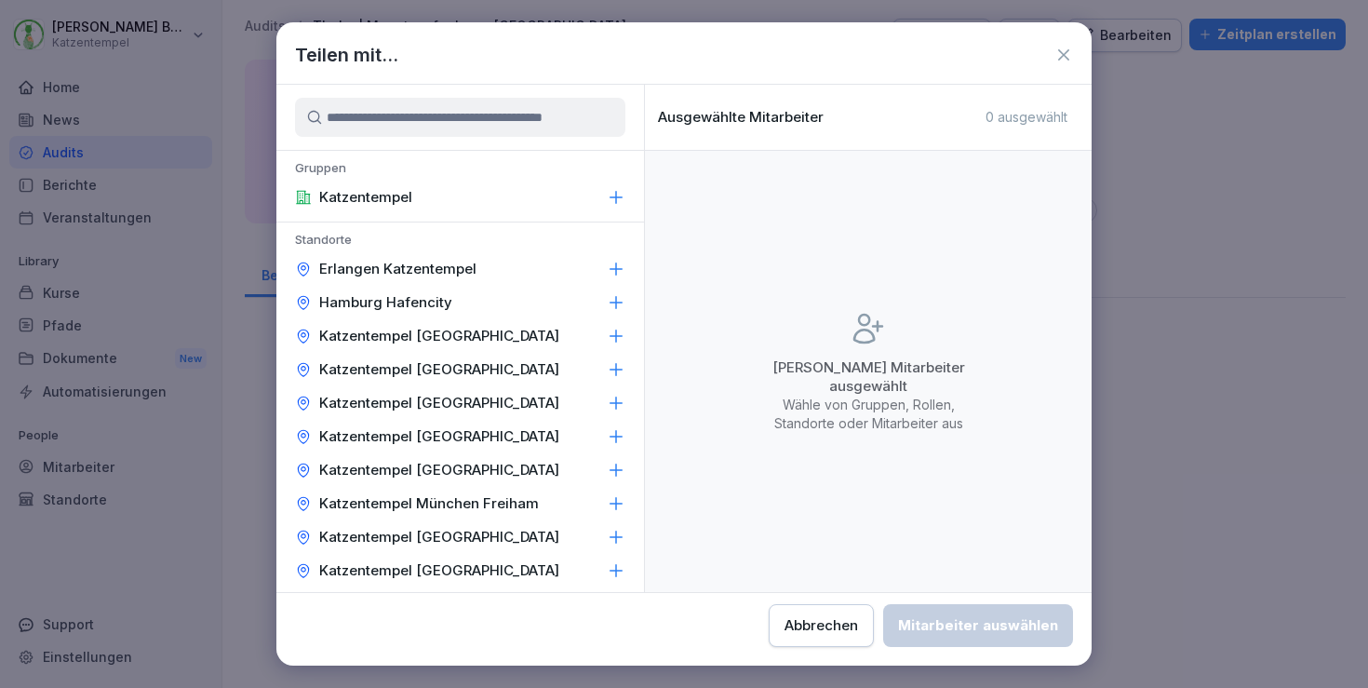
click at [588, 440] on div "Katzentempel [GEOGRAPHIC_DATA]" at bounding box center [460, 437] width 368 height 34
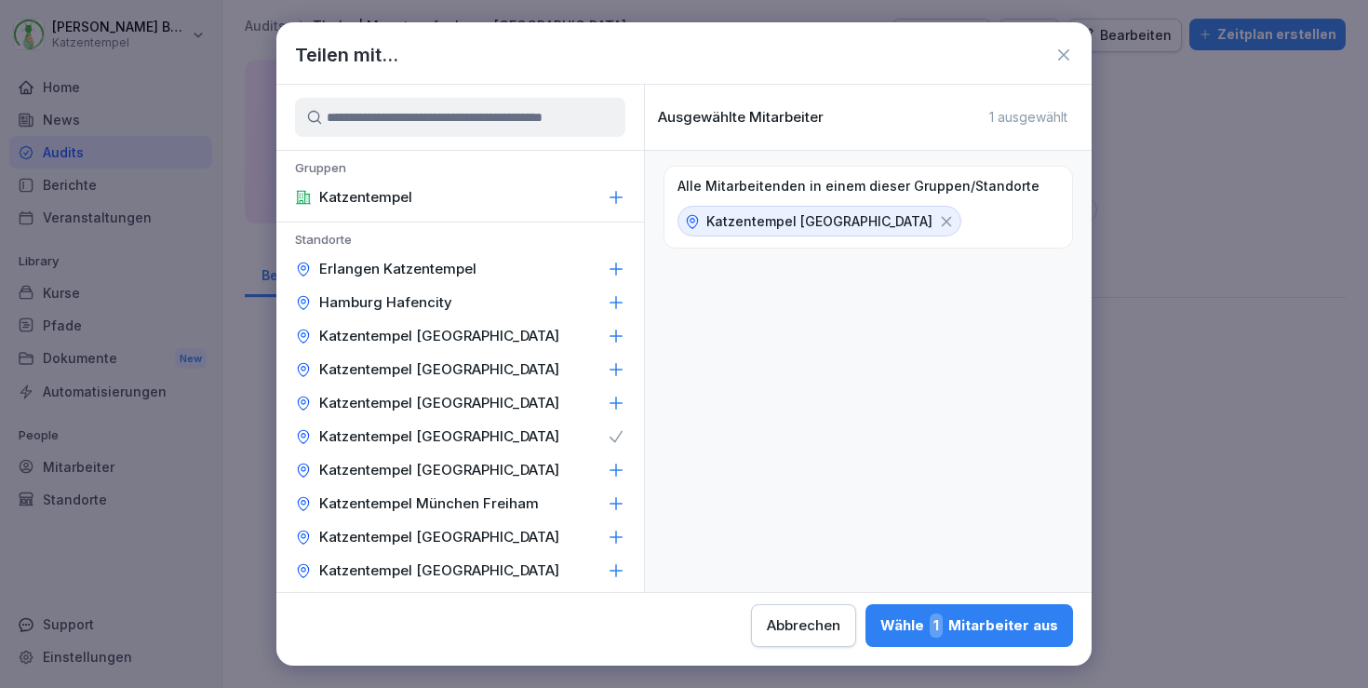
click at [881, 615] on div "Wähle 1 Mitarbeiter aus" at bounding box center [970, 625] width 178 height 24
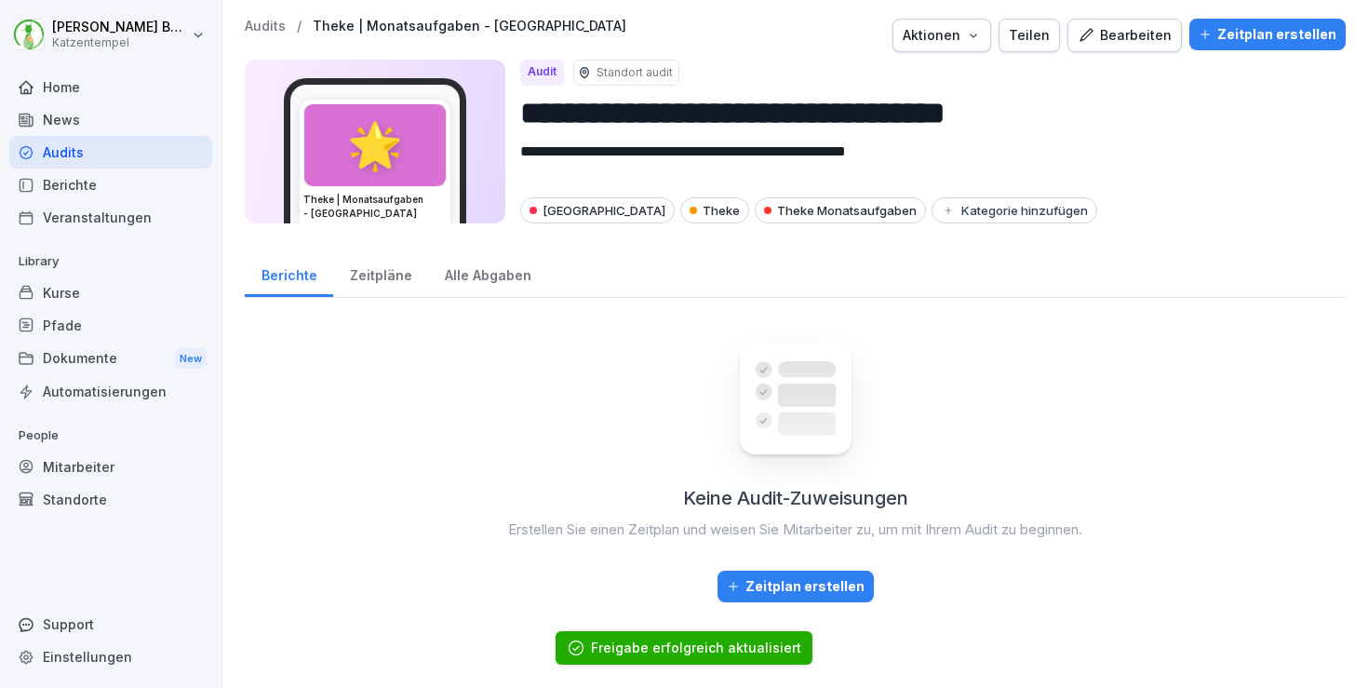
click at [264, 20] on p "Audits" at bounding box center [265, 27] width 41 height 16
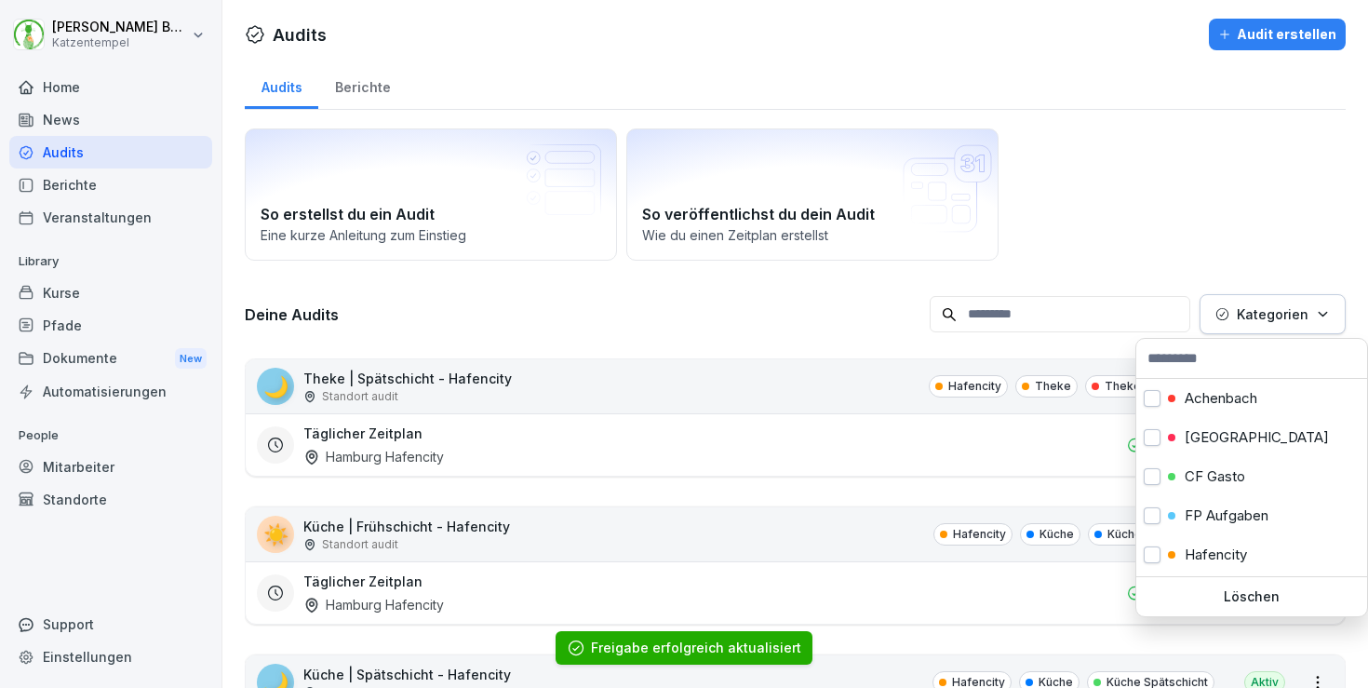
click at [1332, 302] on button "Kategorien" at bounding box center [1273, 314] width 146 height 40
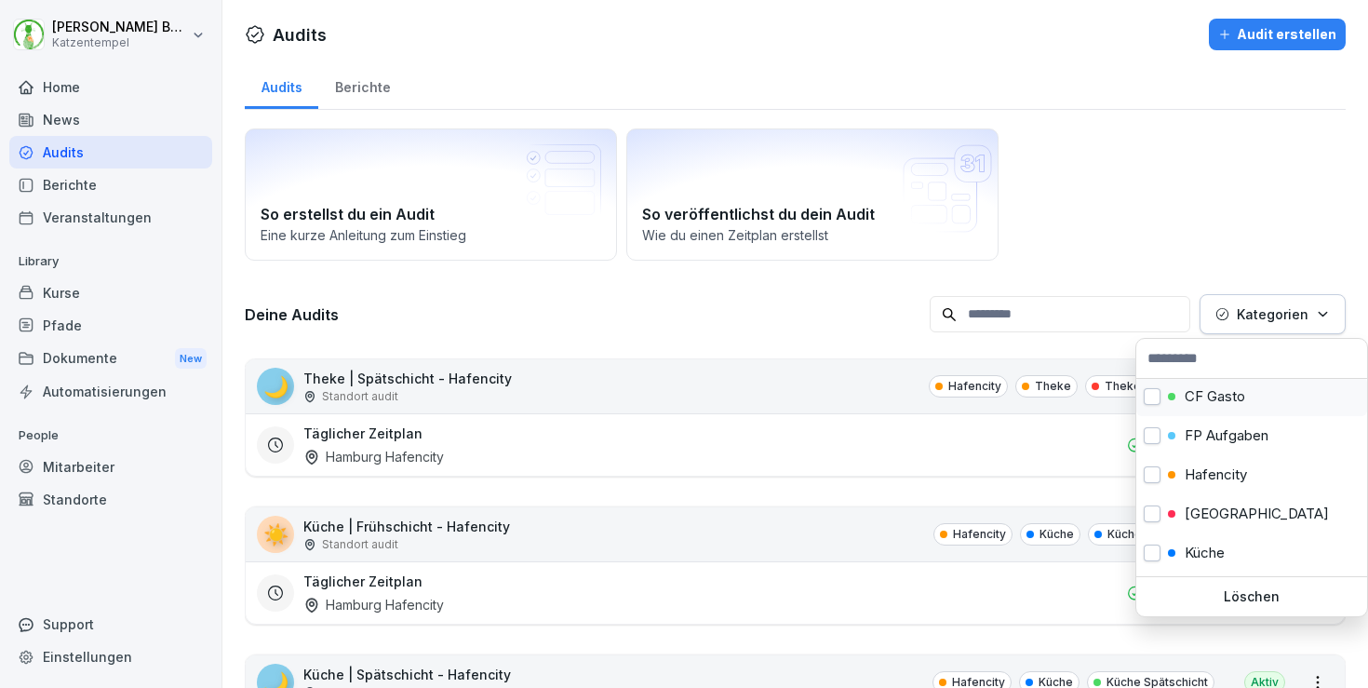
scroll to position [85, 0]
click at [1244, 509] on p "[GEOGRAPHIC_DATA]" at bounding box center [1257, 509] width 144 height 17
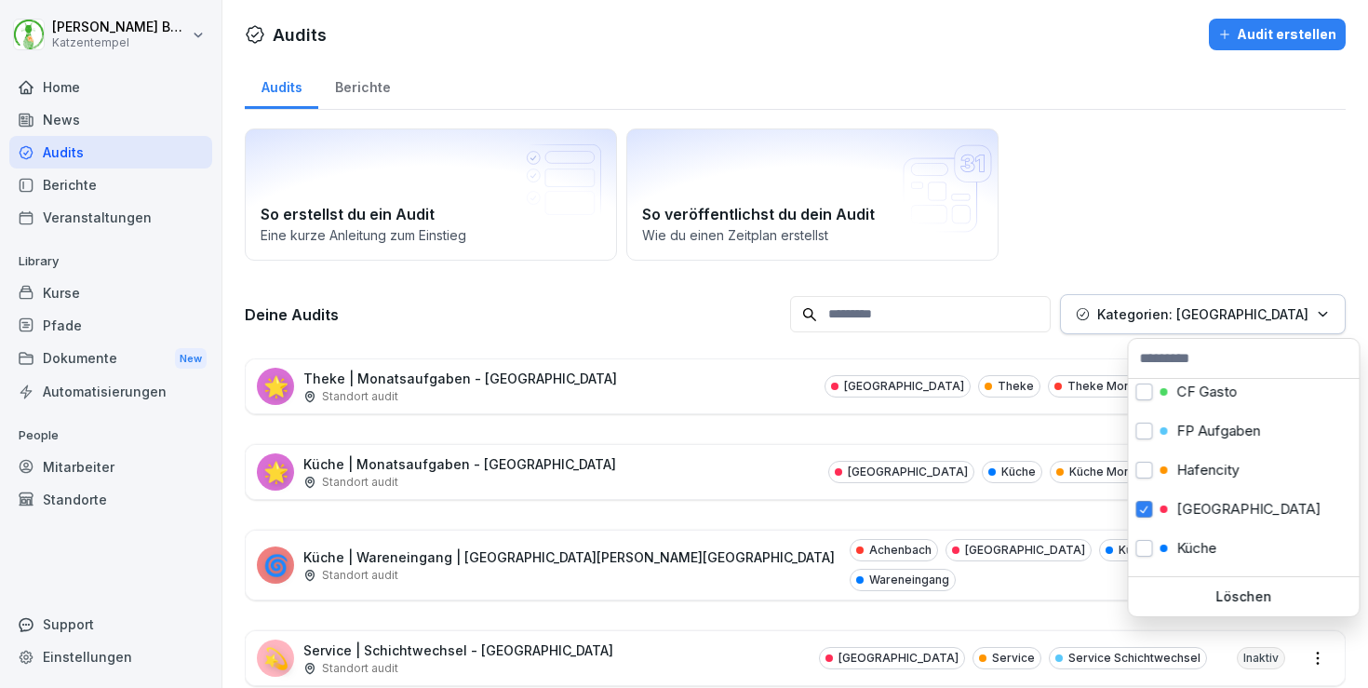
click at [717, 463] on html "[PERSON_NAME] Katzentempel Home News Audits Berichte Veranstaltungen Library Ku…" at bounding box center [684, 344] width 1368 height 688
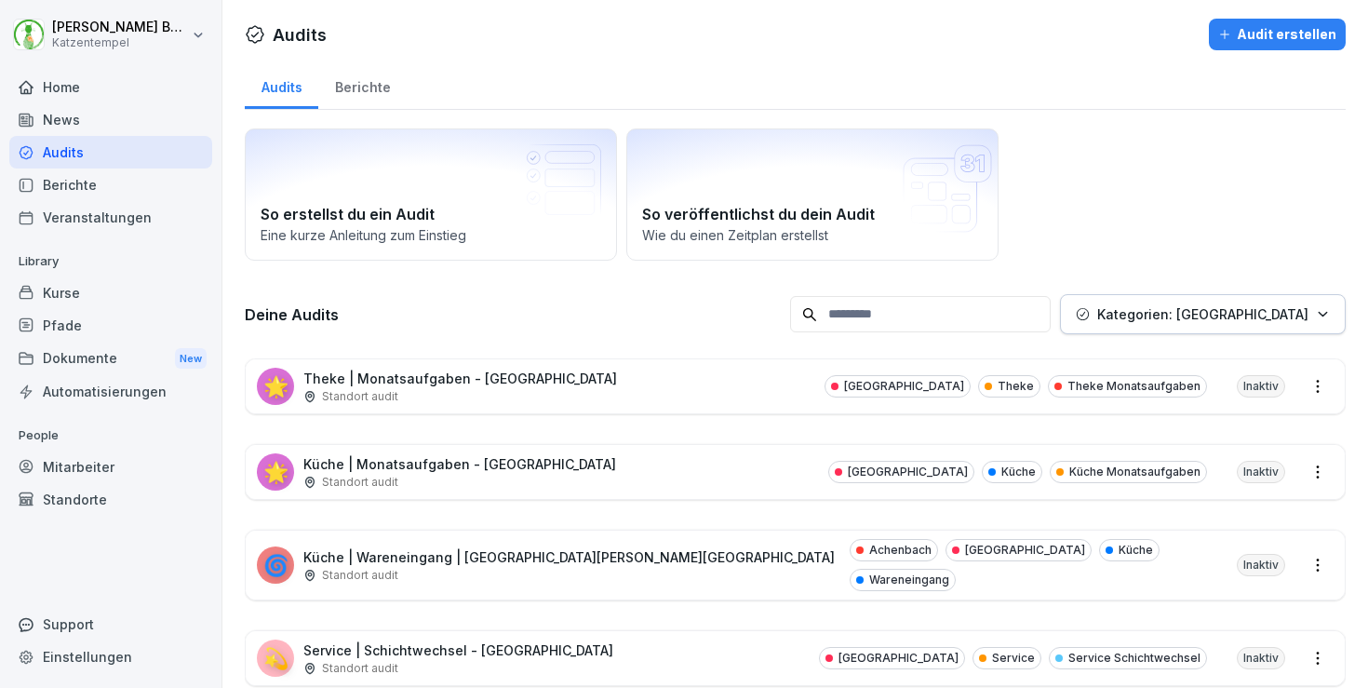
click at [688, 472] on div "🌟 Küche | Monatsaufgaben - [GEOGRAPHIC_DATA] Standort audit [GEOGRAPHIC_DATA] K…" at bounding box center [795, 472] width 1099 height 54
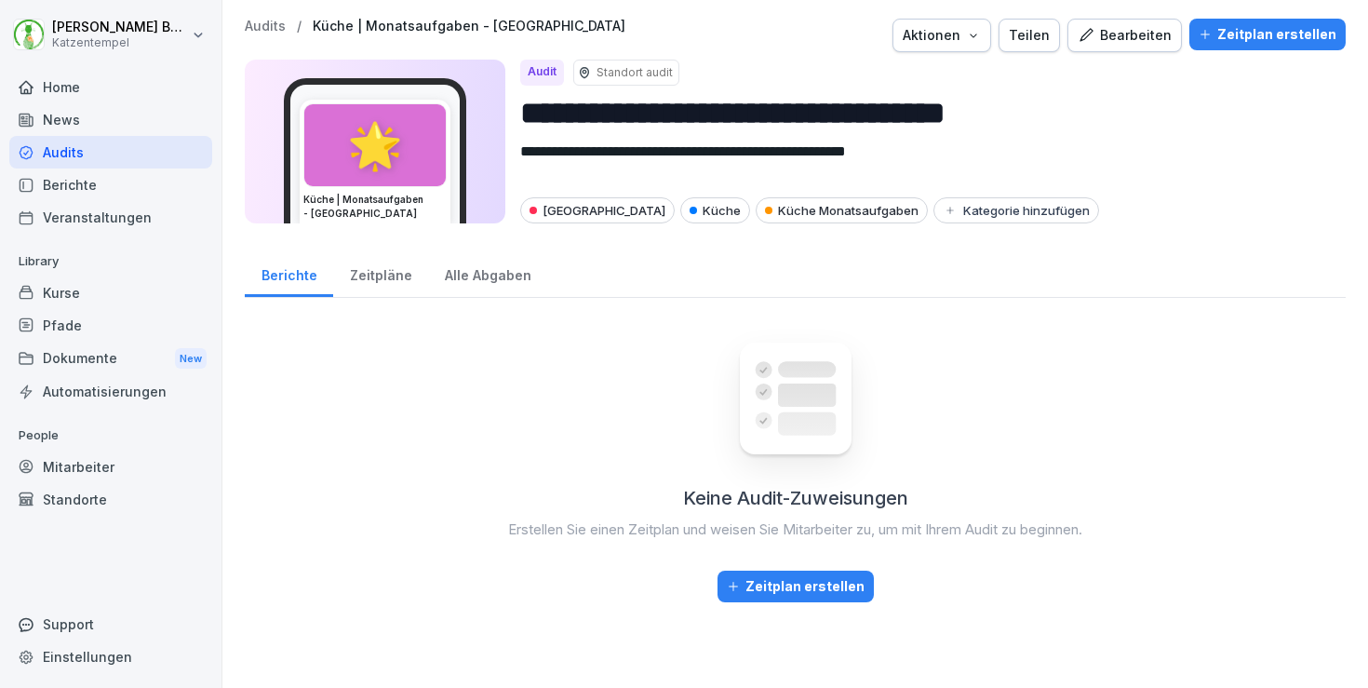
click at [1050, 28] on div "Teilen" at bounding box center [1029, 35] width 41 height 20
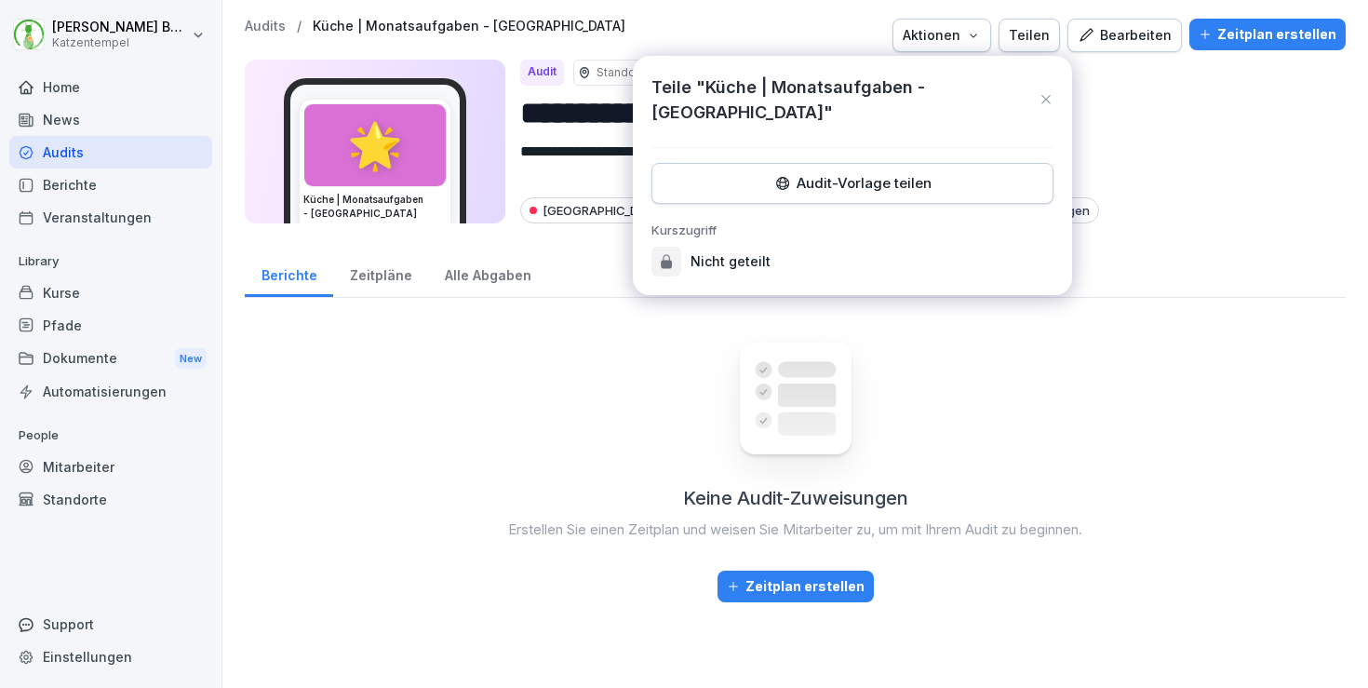
click at [903, 136] on div "Teile "Küche | Monatsaufgaben - [GEOGRAPHIC_DATA]" Audit-Vorlage teilen Kurszug…" at bounding box center [852, 175] width 439 height 239
click at [906, 173] on div "Audit-Vorlage teilen" at bounding box center [852, 183] width 370 height 20
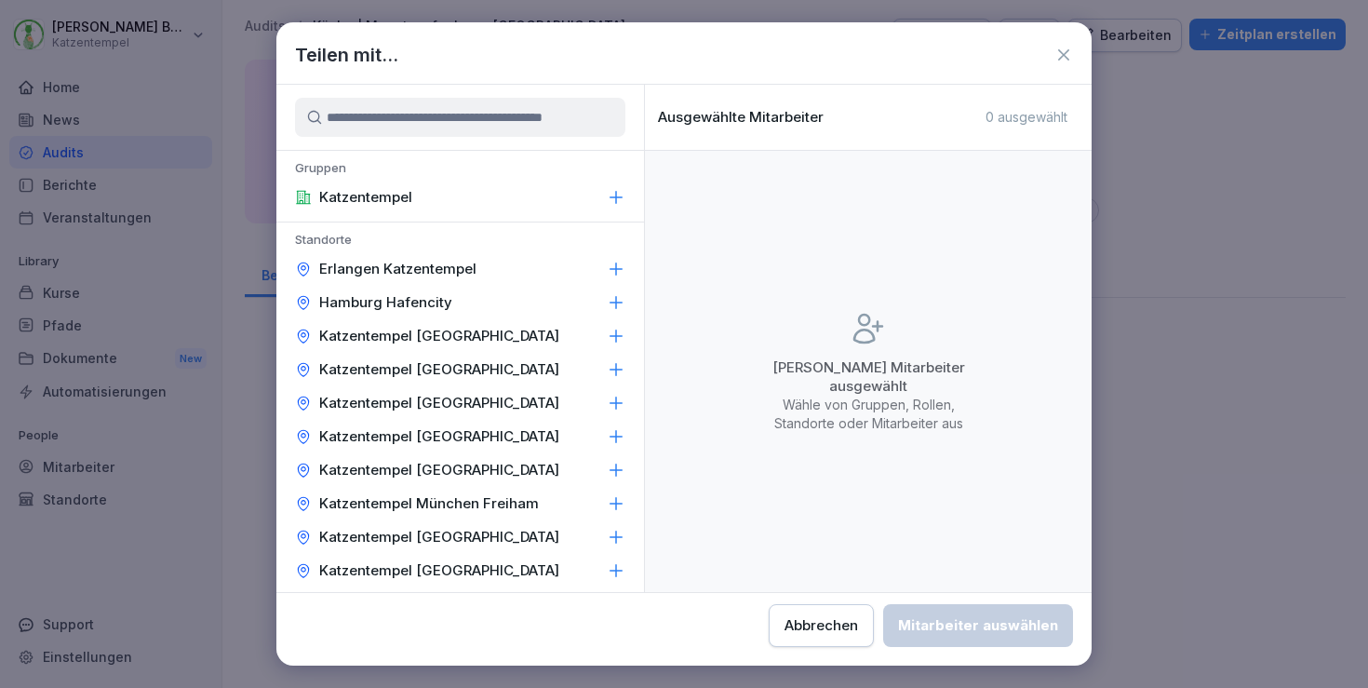
click at [555, 442] on div "Katzentempel [GEOGRAPHIC_DATA]" at bounding box center [460, 437] width 368 height 34
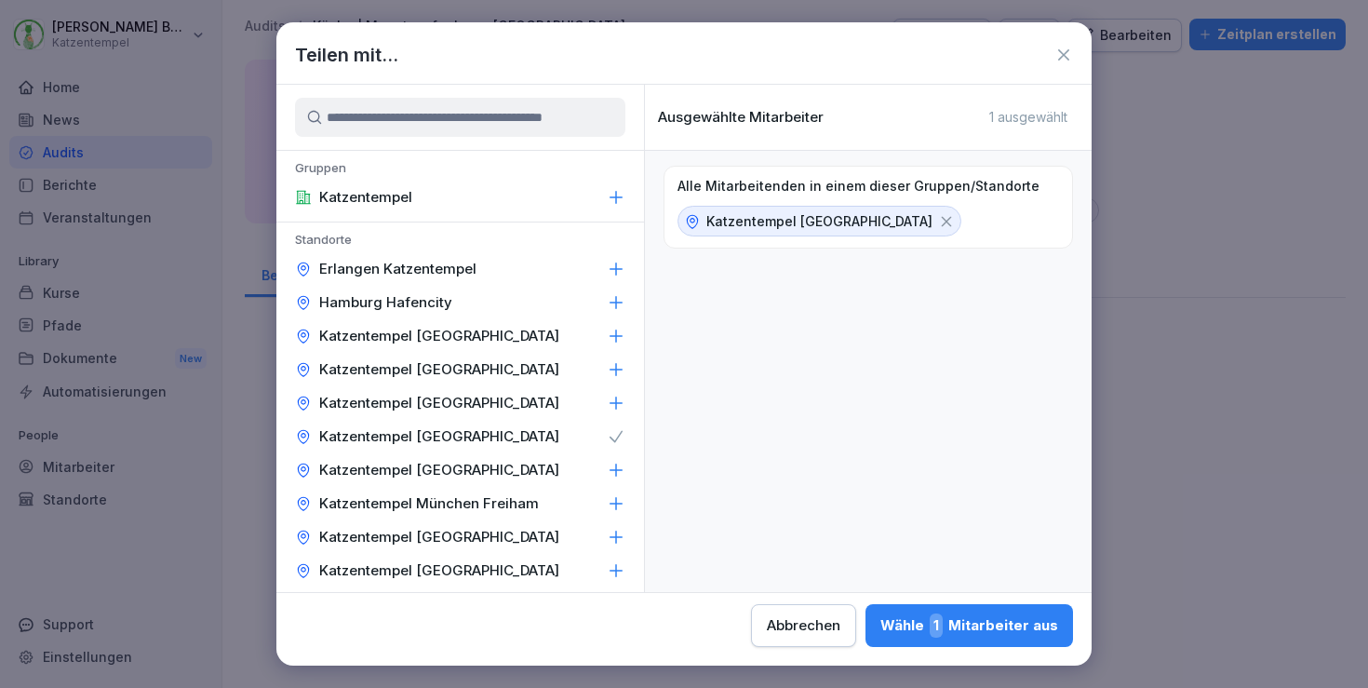
click at [866, 608] on button "Wähle 1 Mitarbeiter aus" at bounding box center [970, 625] width 208 height 43
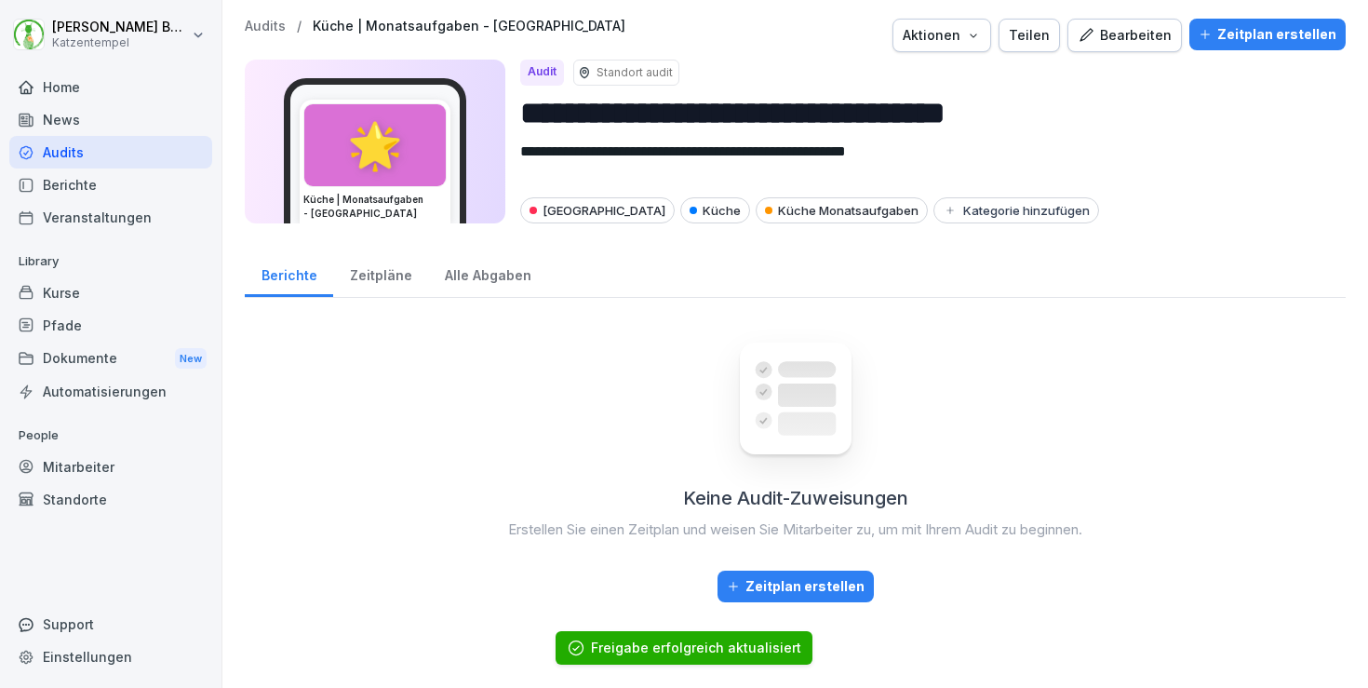
click at [271, 31] on p "Audits" at bounding box center [265, 27] width 41 height 16
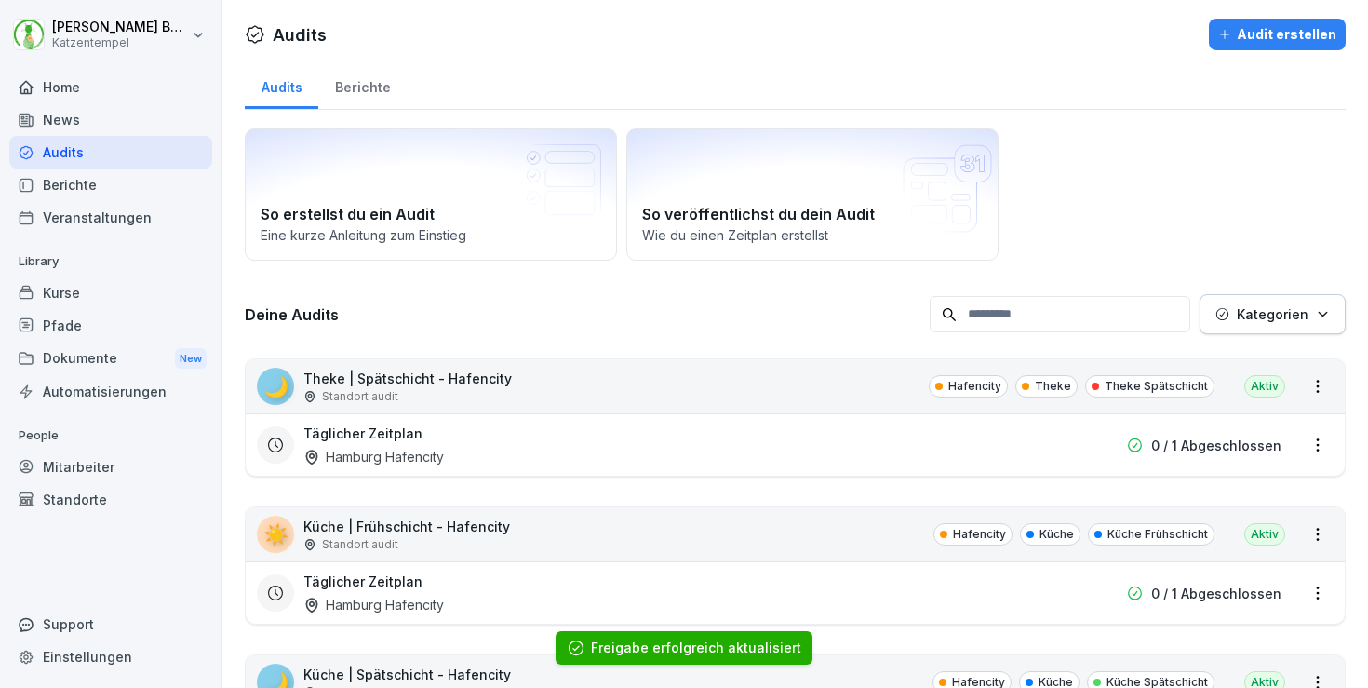
click at [1313, 320] on div "Kategorien" at bounding box center [1273, 314] width 114 height 20
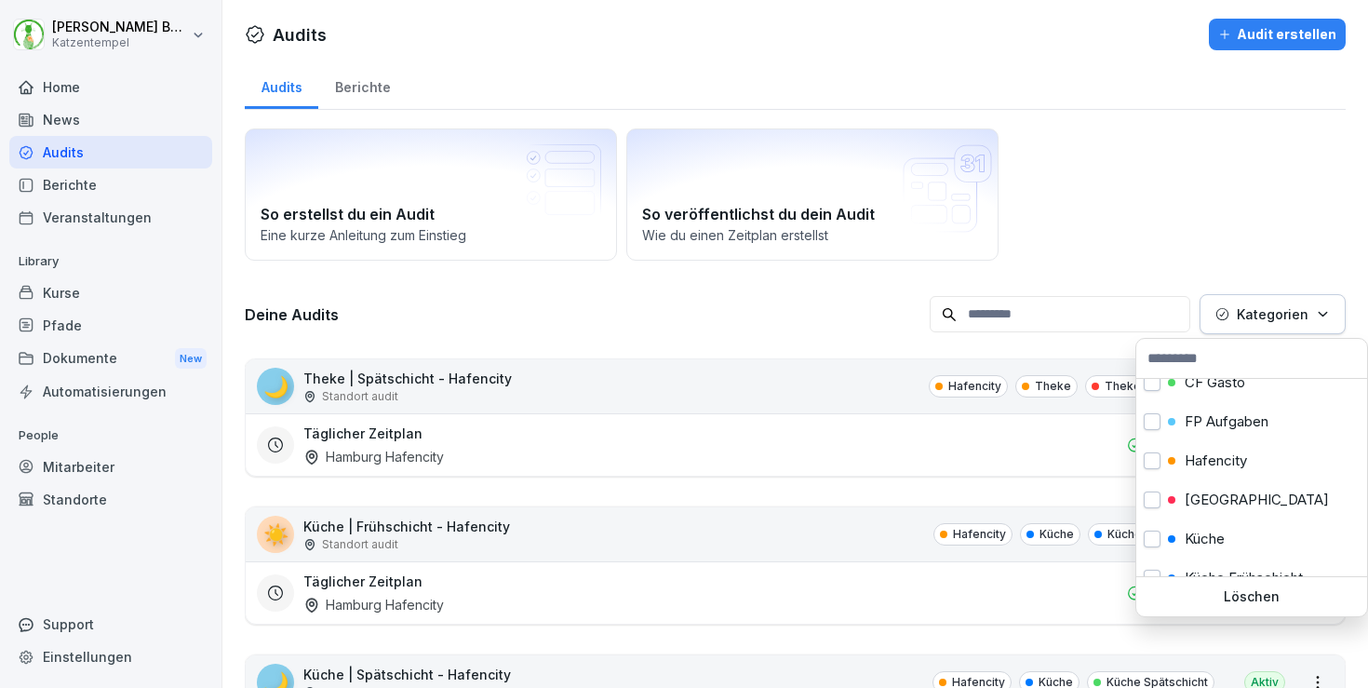
scroll to position [96, 0]
click at [1252, 505] on p "[GEOGRAPHIC_DATA]" at bounding box center [1257, 498] width 144 height 17
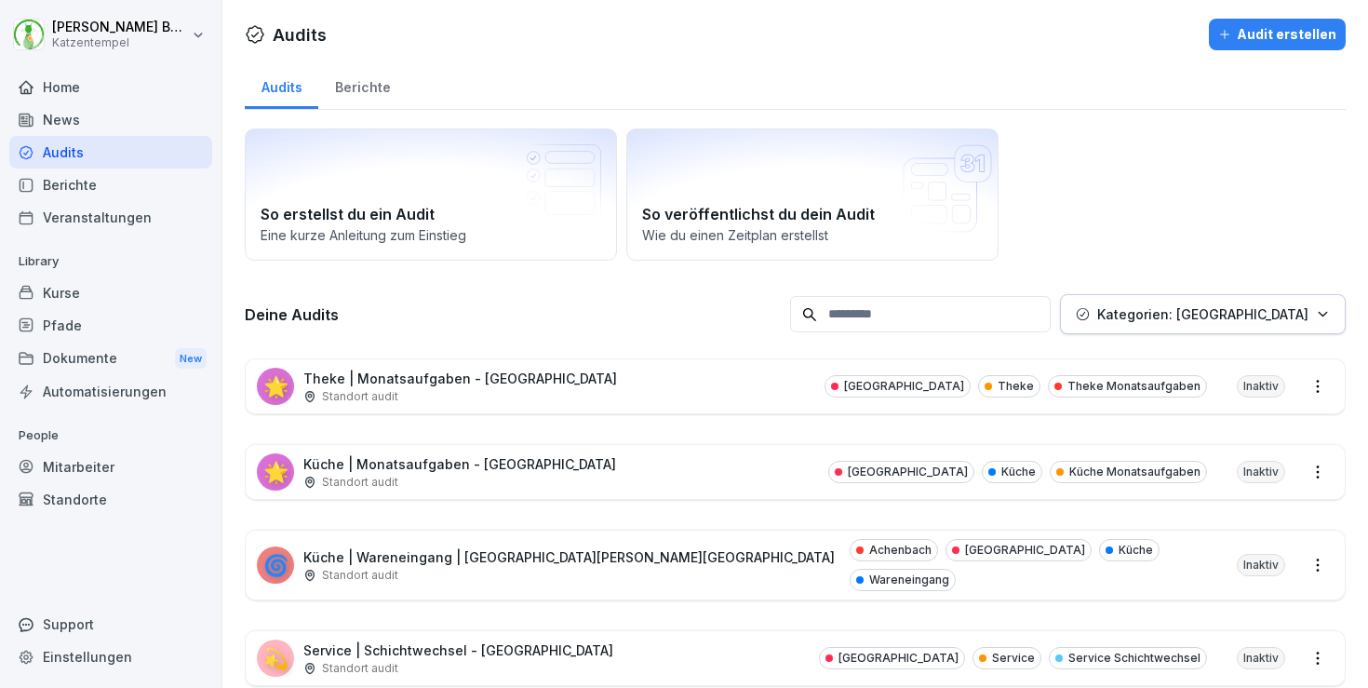
click at [785, 557] on html "[PERSON_NAME] Katzentempel Home News Audits Berichte Veranstaltungen Library Ku…" at bounding box center [684, 344] width 1368 height 688
click at [741, 561] on div "🌀 Küche | Wareneingang | [GEOGRAPHIC_DATA][PERSON_NAME][GEOGRAPHIC_DATA] Stando…" at bounding box center [795, 565] width 1099 height 69
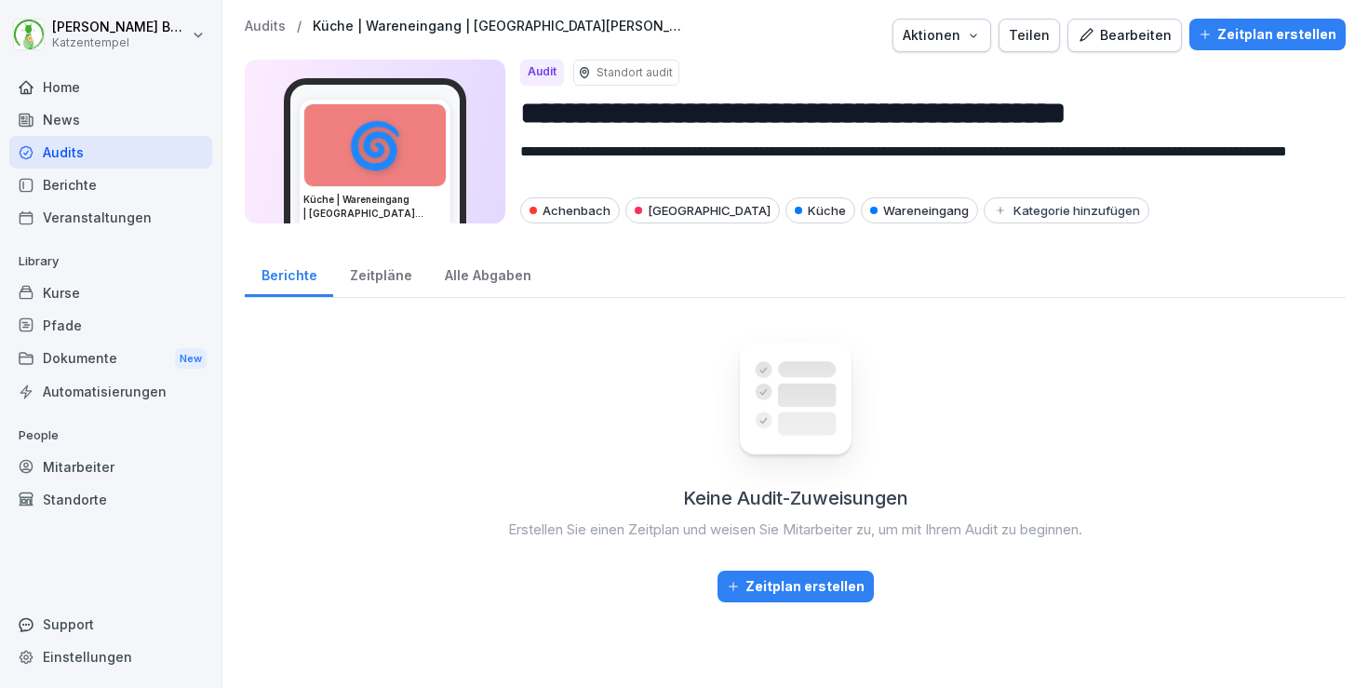
click at [1043, 43] on div "Teilen" at bounding box center [1029, 35] width 41 height 20
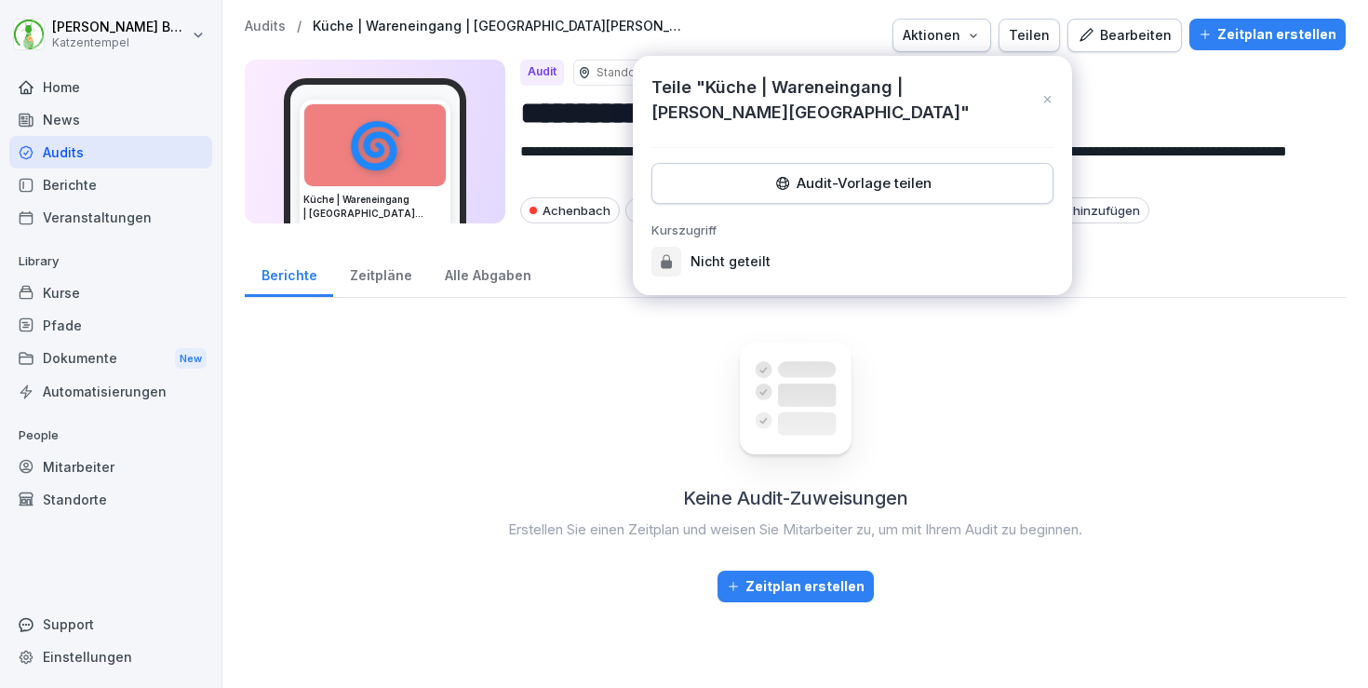
click at [932, 184] on div "Audit-Vorlage teilen" at bounding box center [852, 183] width 370 height 20
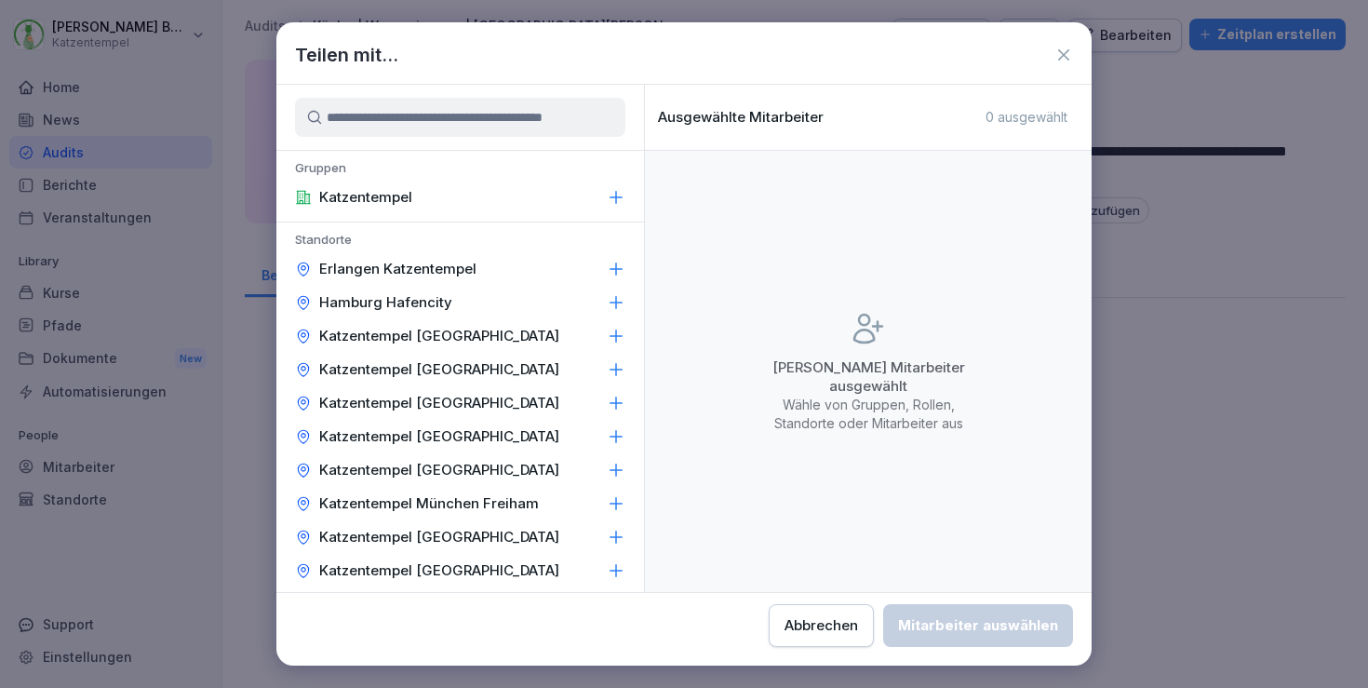
click at [579, 440] on div "Katzentempel [GEOGRAPHIC_DATA]" at bounding box center [460, 437] width 368 height 34
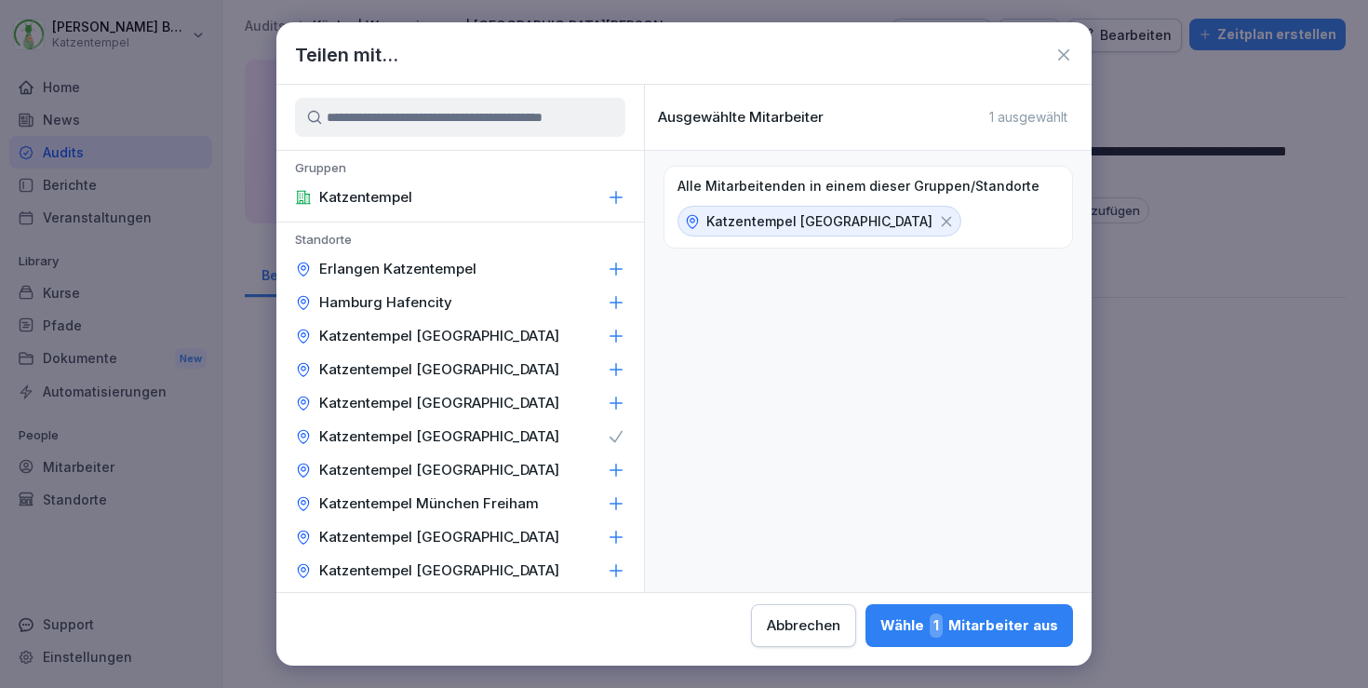
click at [513, 650] on div "Teilen mit... Gruppen Katzentempel Standorte [GEOGRAPHIC_DATA] Katzentempel [GE…" at bounding box center [683, 343] width 815 height 643
click at [881, 626] on div "Wähle 1 Mitarbeiter aus" at bounding box center [970, 625] width 178 height 24
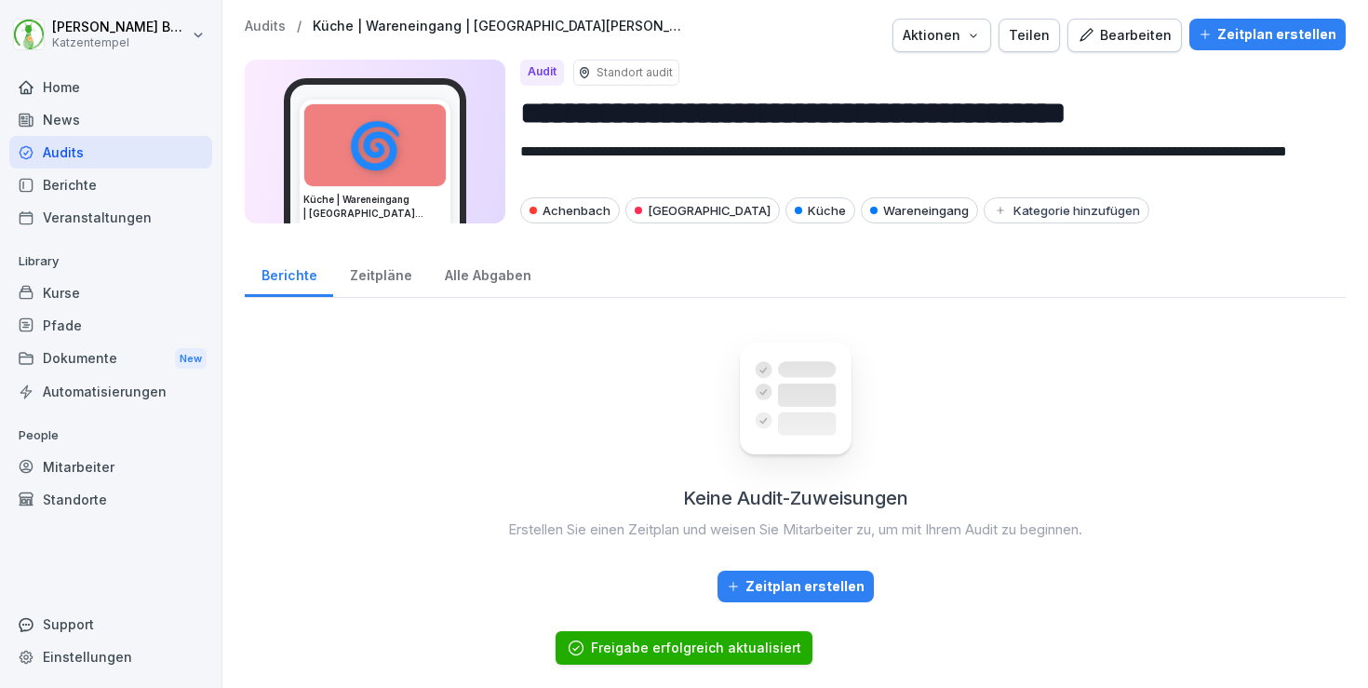
click at [273, 27] on p "Audits" at bounding box center [265, 27] width 41 height 16
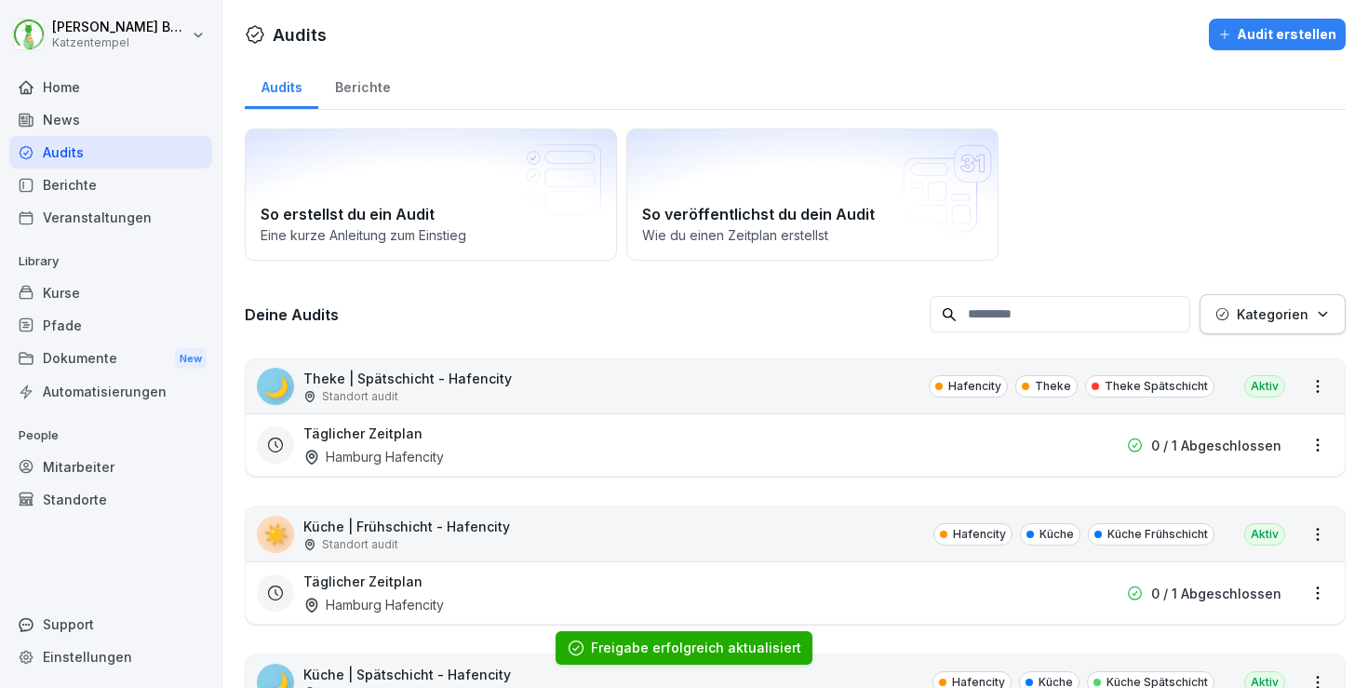
click at [1301, 328] on button "Kategorien" at bounding box center [1273, 314] width 146 height 40
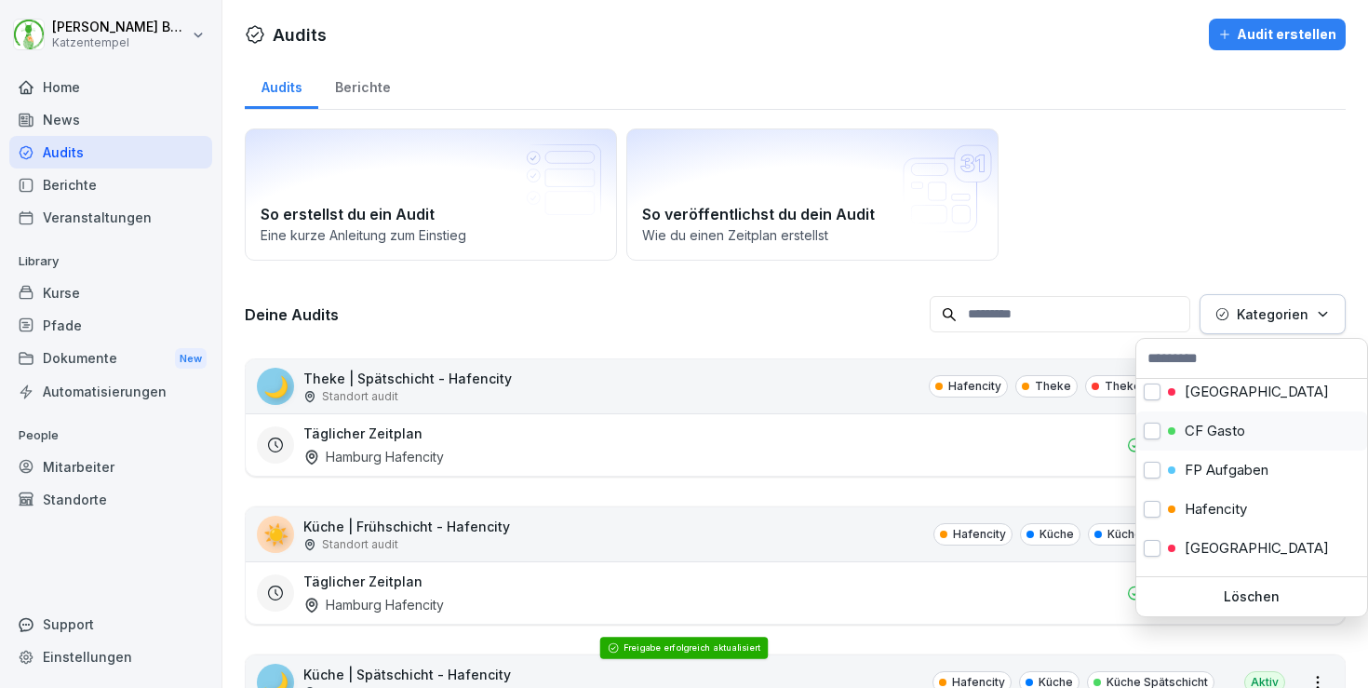
scroll to position [45, 0]
click at [1218, 548] on p "[GEOGRAPHIC_DATA]" at bounding box center [1257, 549] width 144 height 17
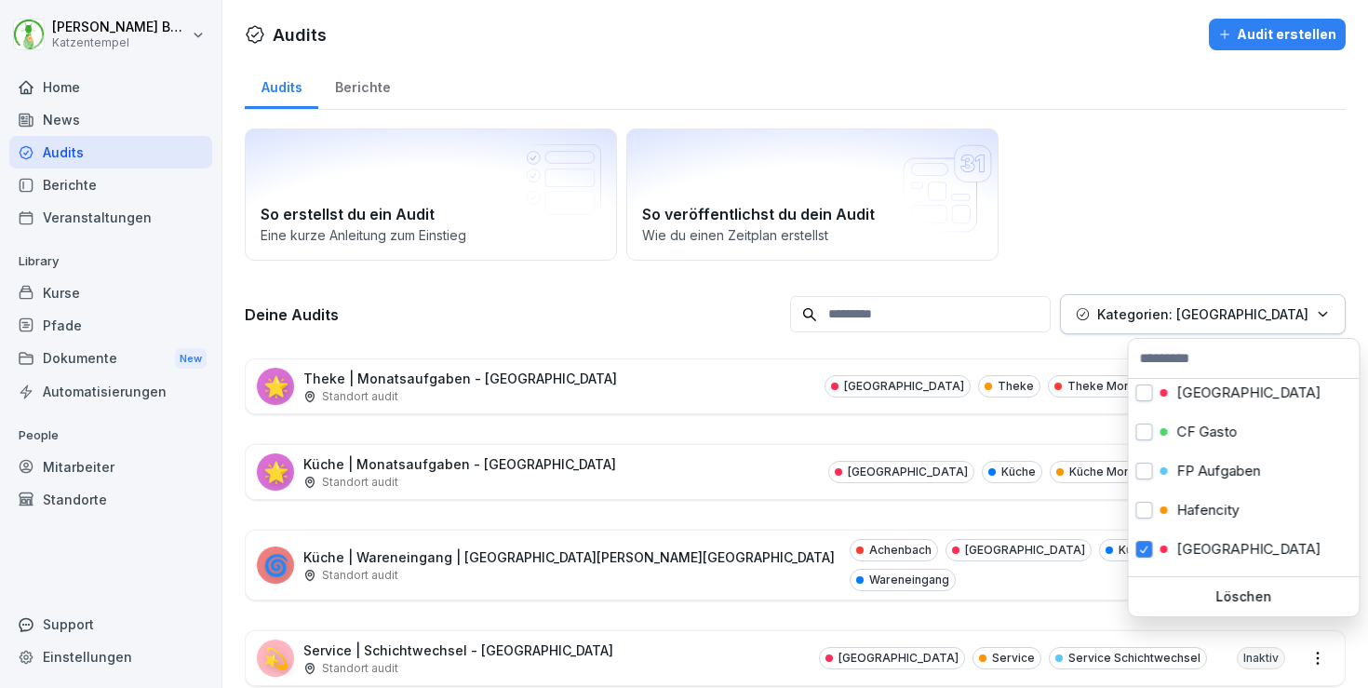
click at [672, 639] on html "[PERSON_NAME] Katzentempel Home News Audits Berichte Veranstaltungen Library Ku…" at bounding box center [684, 344] width 1368 height 688
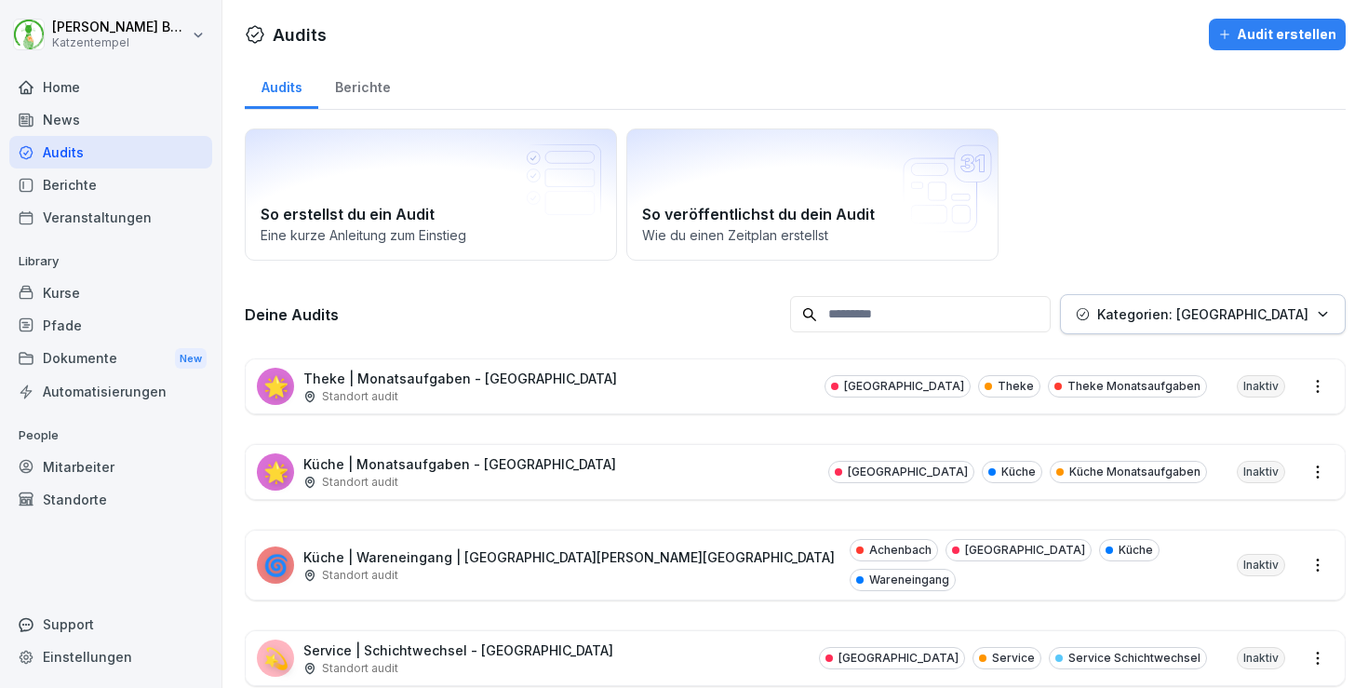
click at [594, 650] on div "💫 Service | Schichtwechsel - [GEOGRAPHIC_DATA] Standort audit Heidelberg Servic…" at bounding box center [795, 658] width 1099 height 54
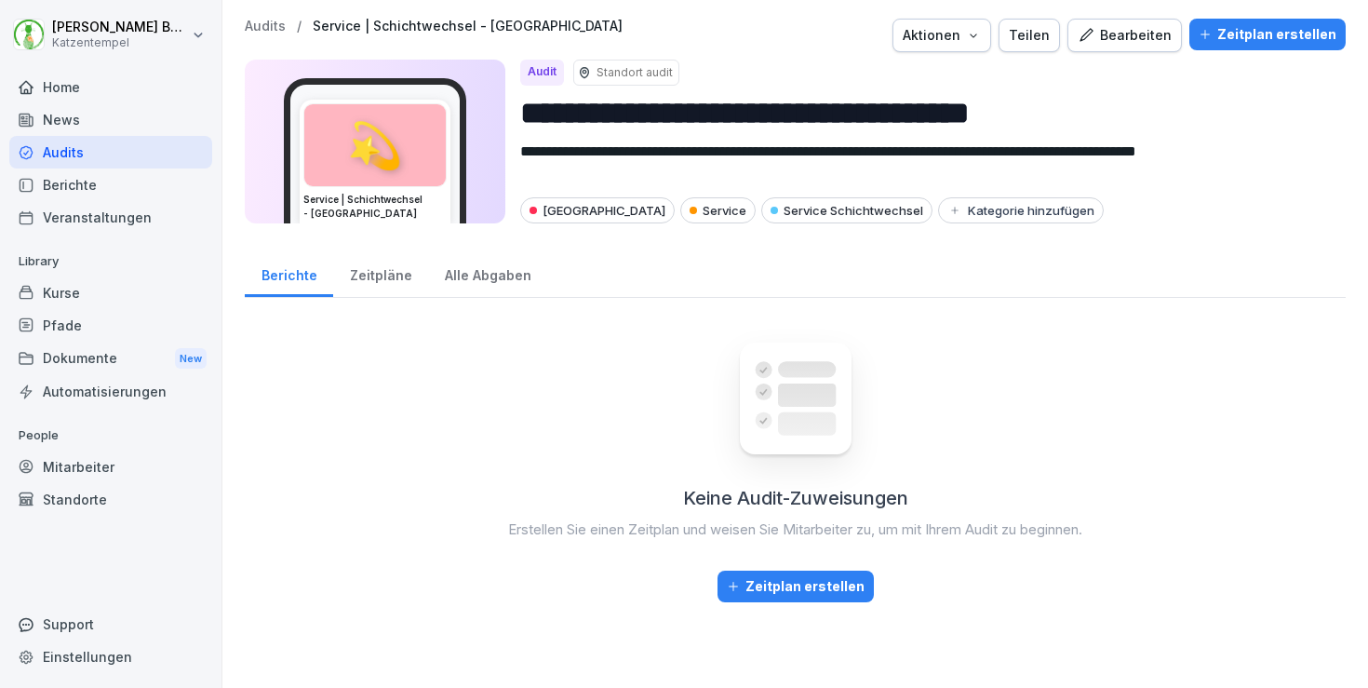
click at [1044, 46] on button "Teilen" at bounding box center [1029, 36] width 61 height 34
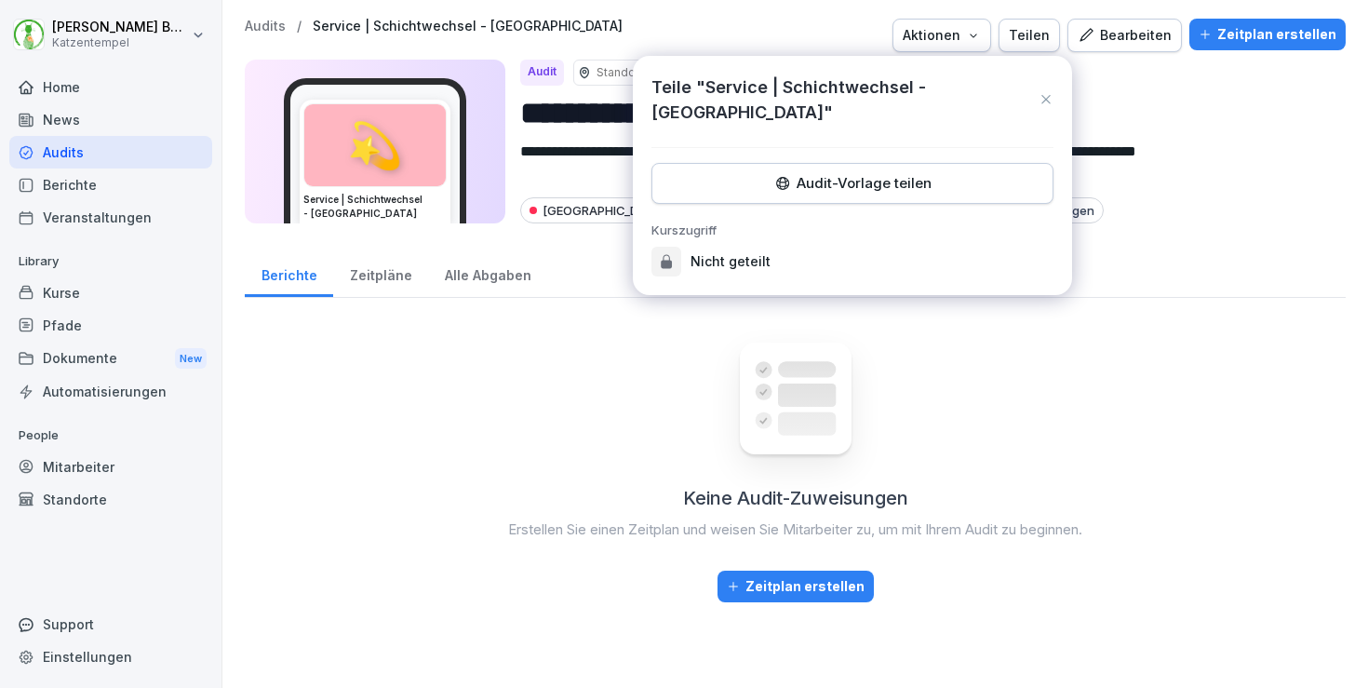
click at [896, 173] on div "Audit-Vorlage teilen" at bounding box center [852, 183] width 370 height 20
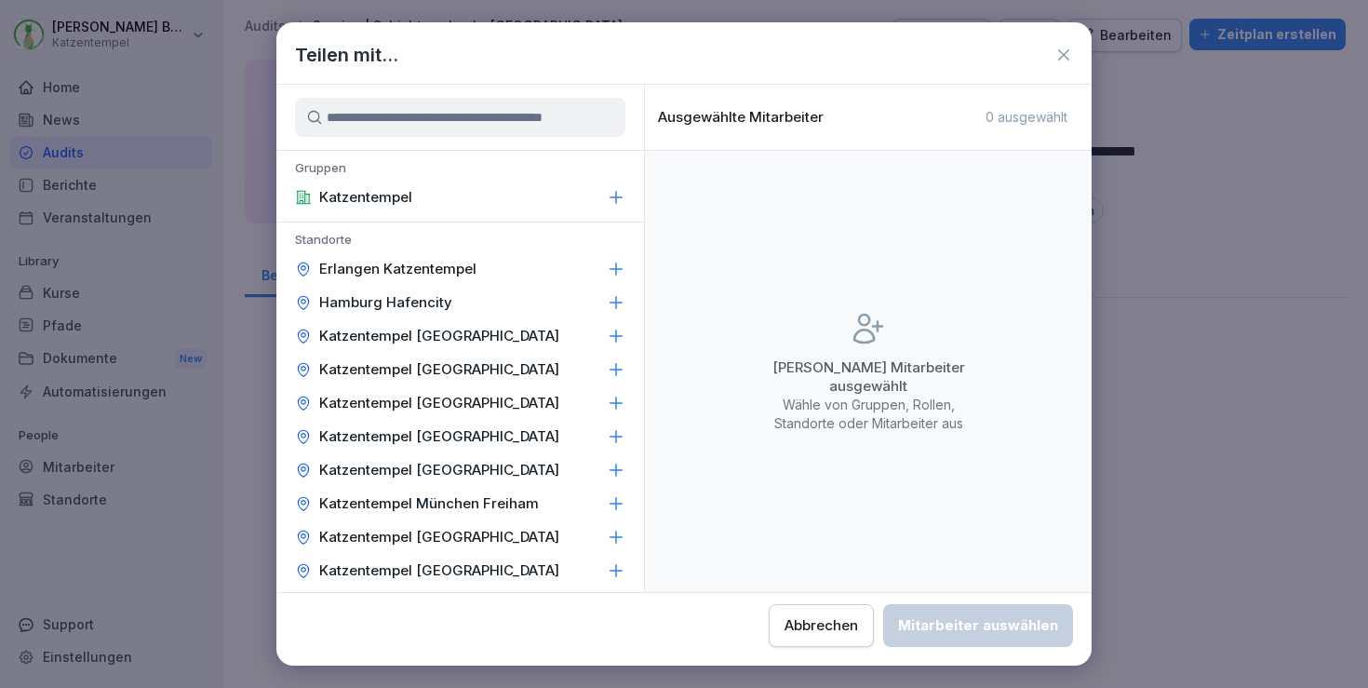
click at [598, 433] on div "Katzentempel [GEOGRAPHIC_DATA]" at bounding box center [460, 437] width 368 height 34
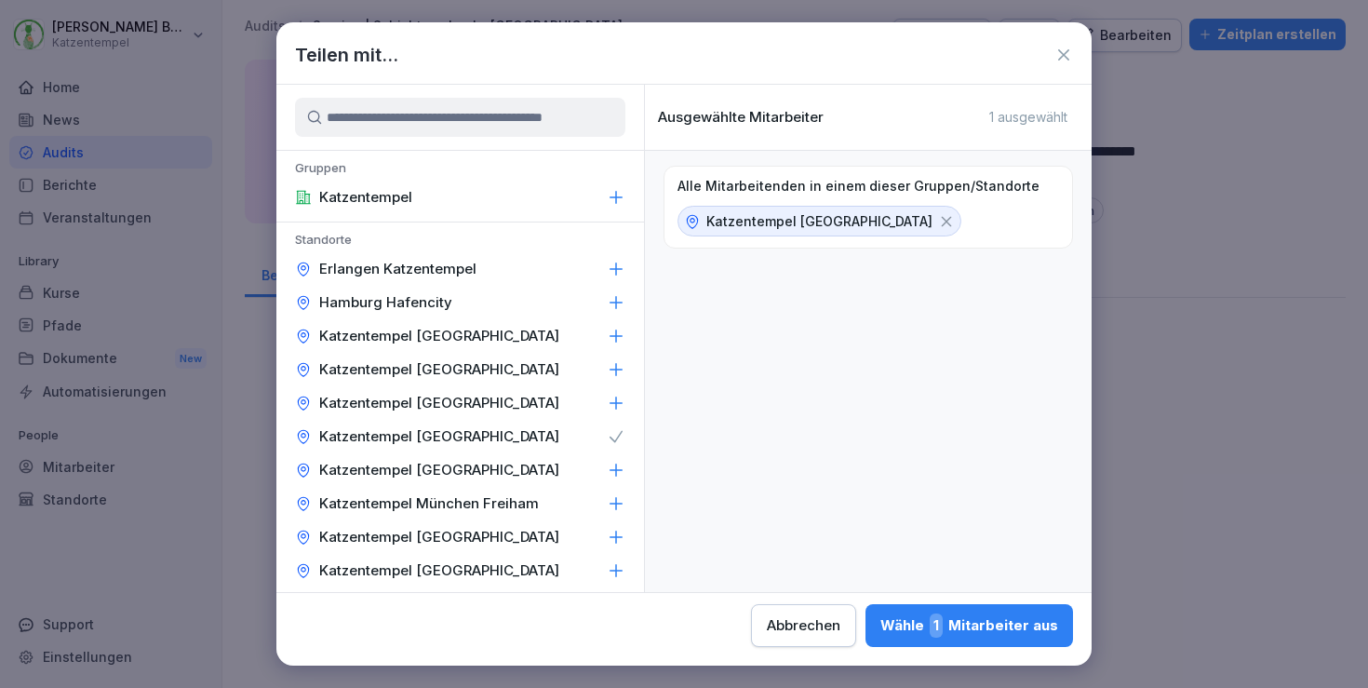
click at [881, 618] on div "Wähle 1 Mitarbeiter aus" at bounding box center [970, 625] width 178 height 24
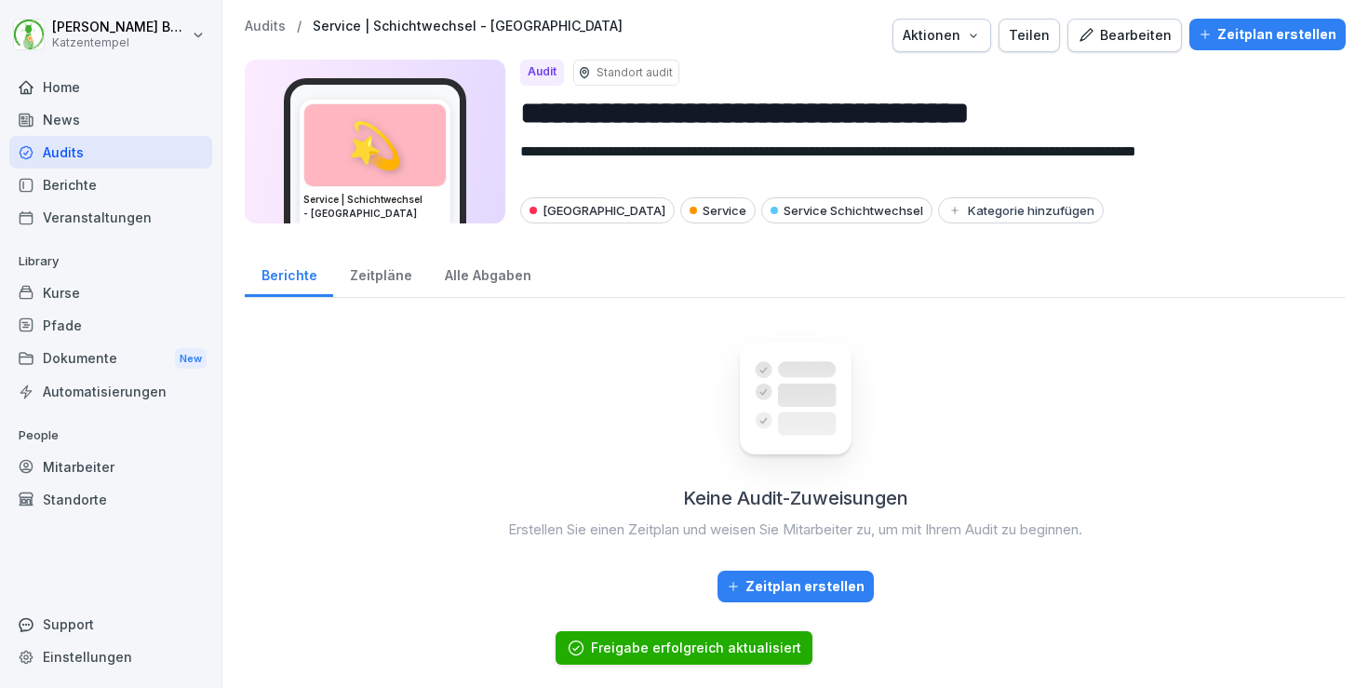
click at [254, 34] on div "Audits / Service | Schichtwechsel - Heidelberg Aktionen Teilen Bearbeiten Zeitp…" at bounding box center [795, 36] width 1101 height 34
click at [276, 28] on p "Audits" at bounding box center [265, 27] width 41 height 16
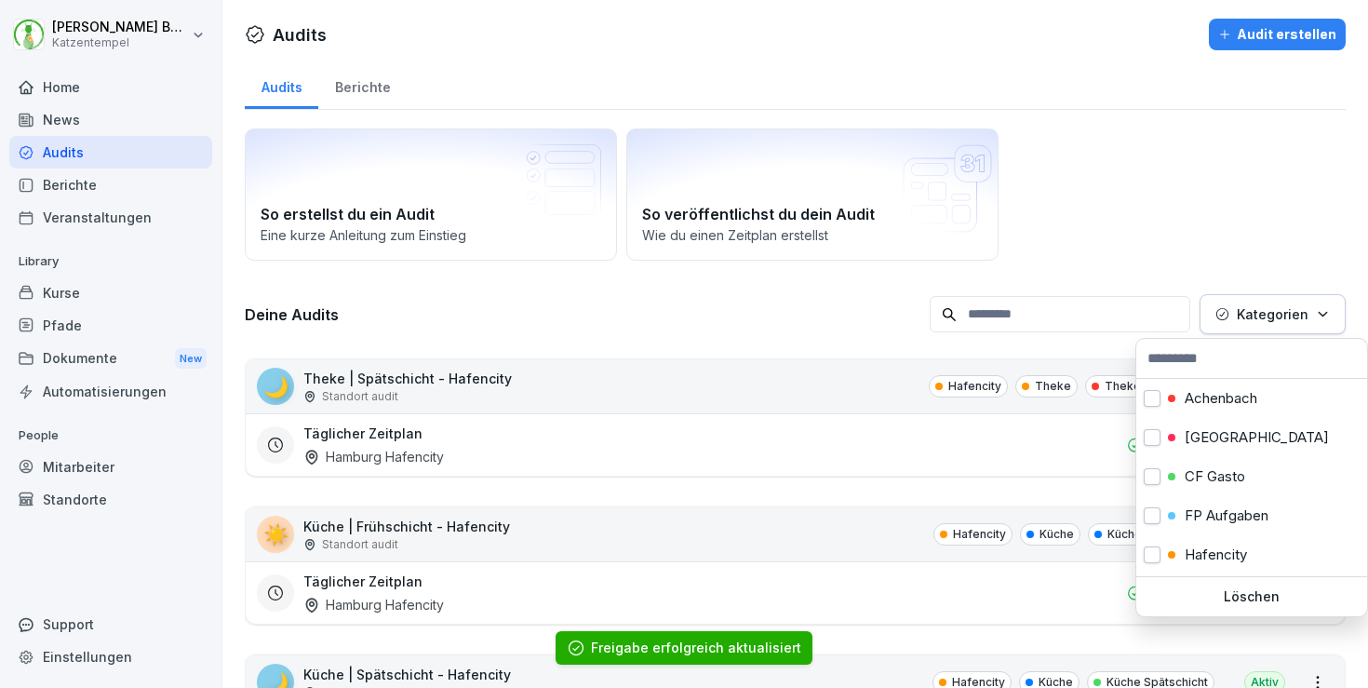
click at [1291, 313] on p "Kategorien" at bounding box center [1273, 314] width 72 height 20
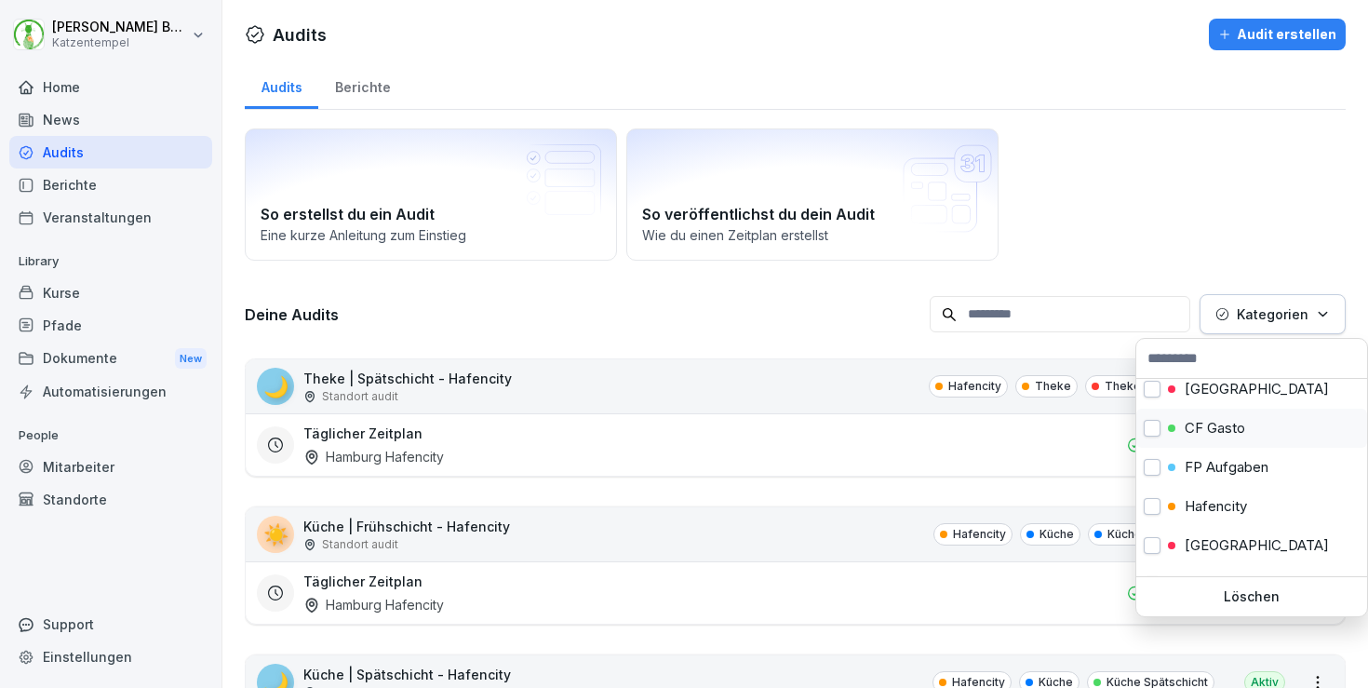
scroll to position [55, 0]
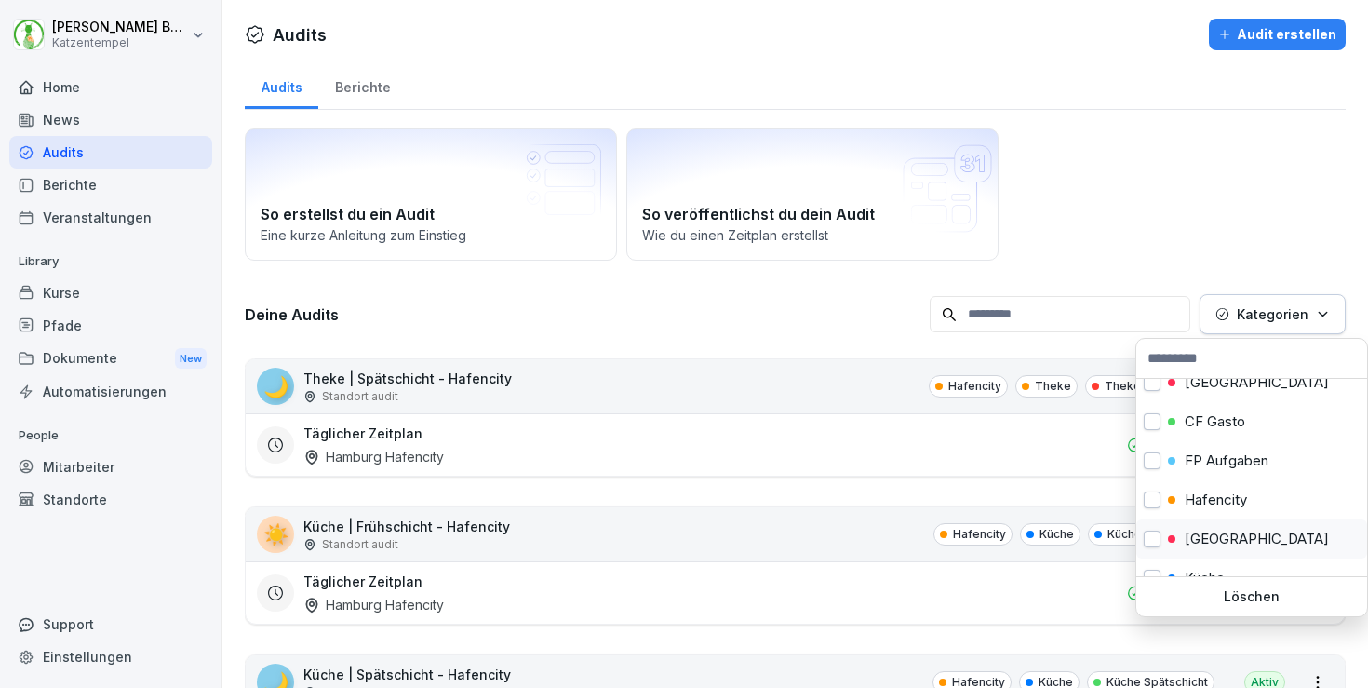
click at [1239, 539] on p "[GEOGRAPHIC_DATA]" at bounding box center [1257, 539] width 144 height 17
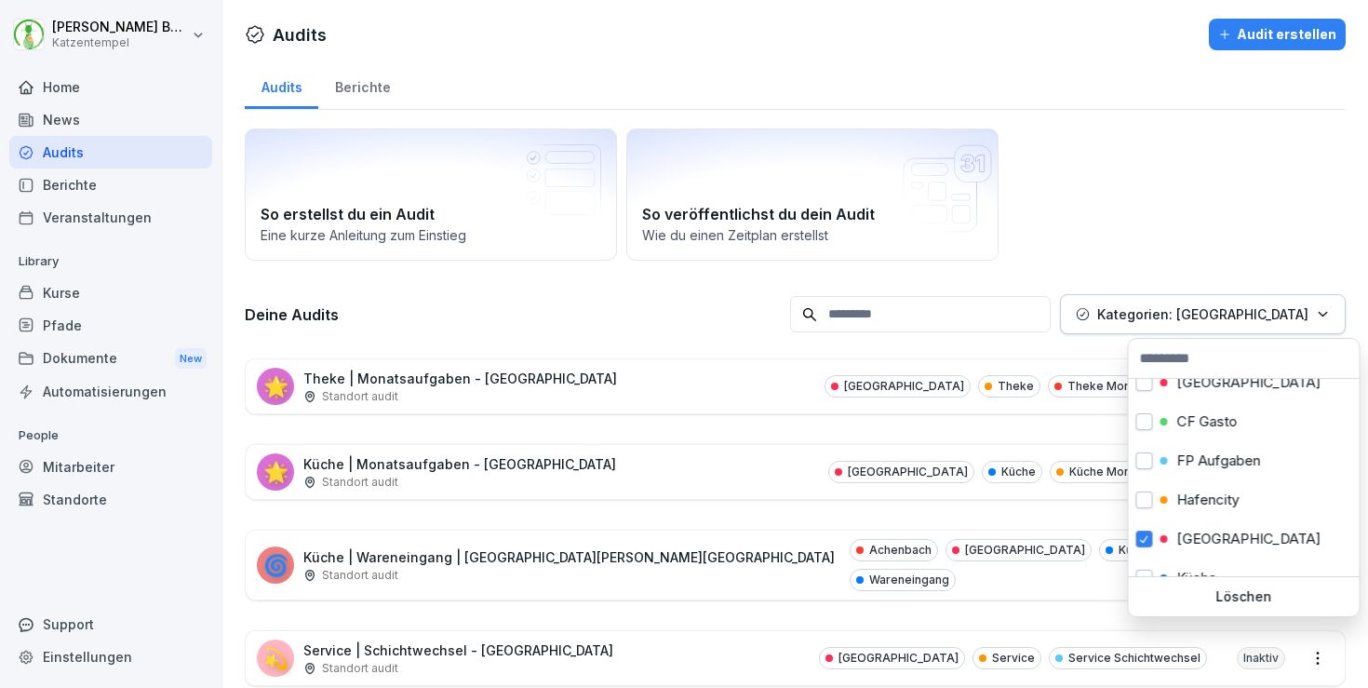
click at [782, 479] on html "[PERSON_NAME] Katzentempel Home News Audits Berichte Veranstaltungen Library Ku…" at bounding box center [684, 344] width 1368 height 688
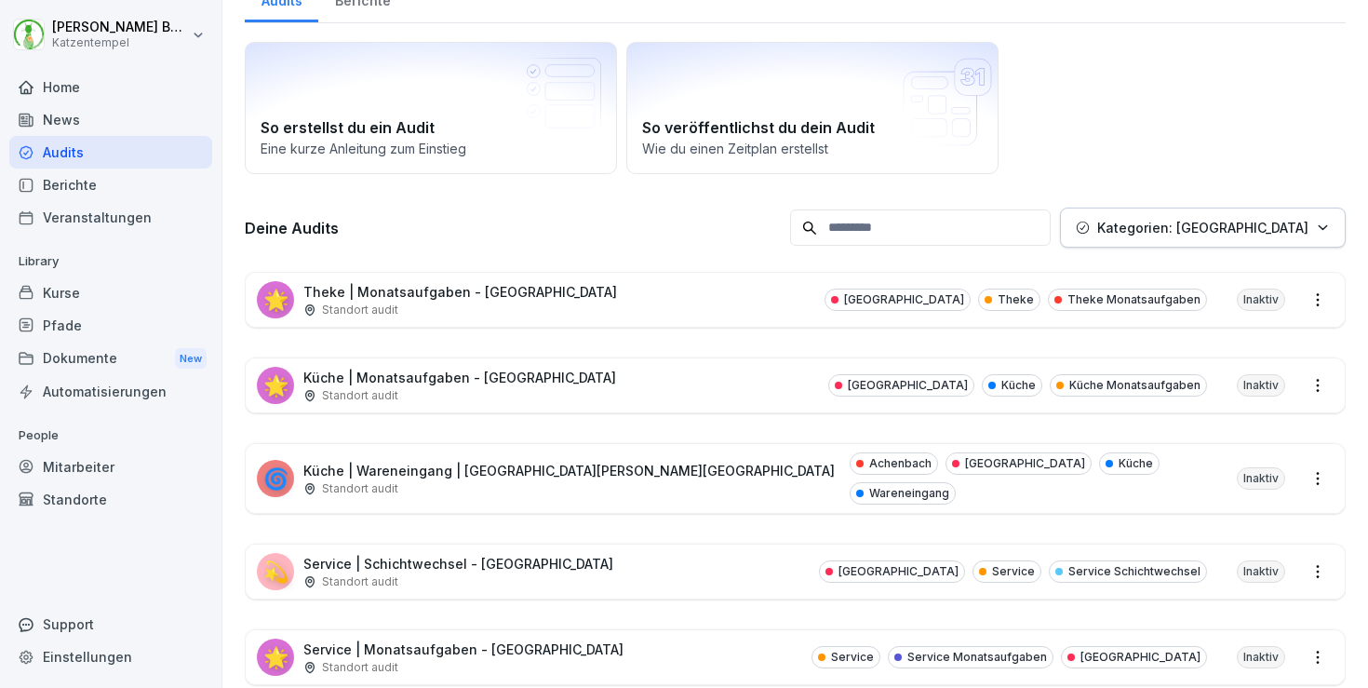
scroll to position [98, 0]
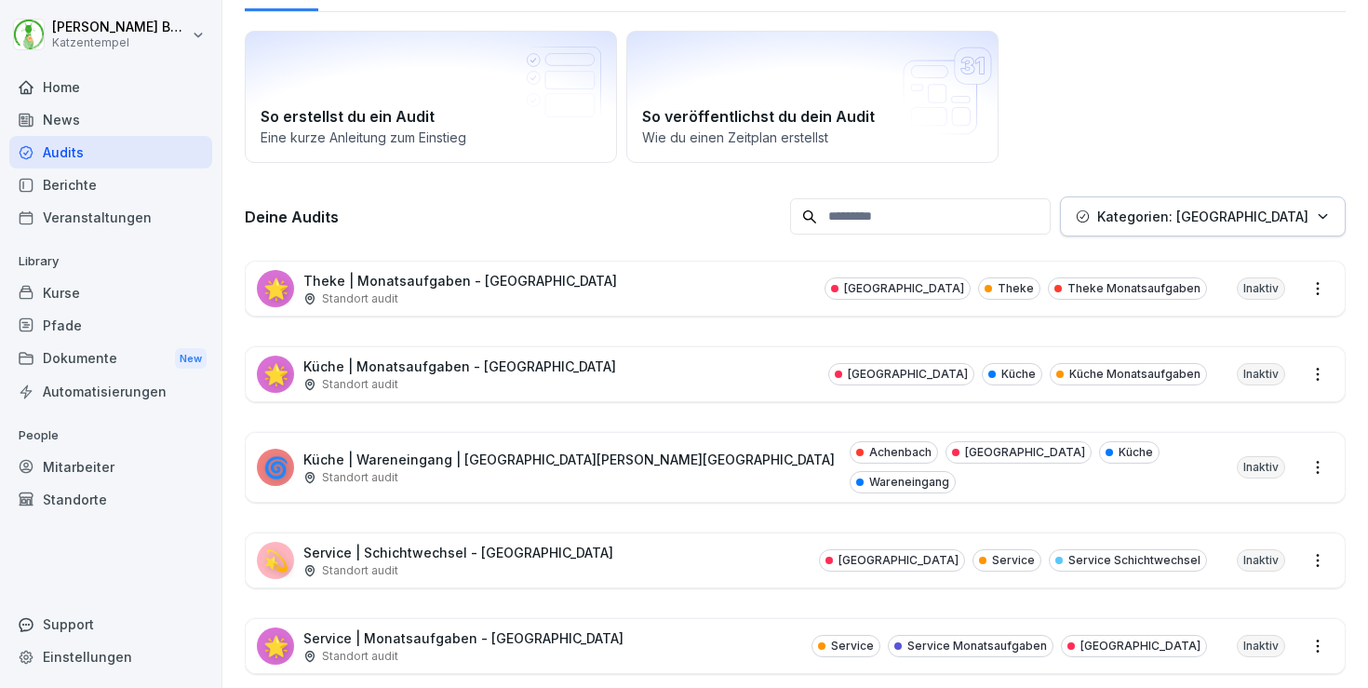
click at [706, 626] on div "🌟 Service | Monatsaufgaben - [GEOGRAPHIC_DATA] Standort audit Service Service M…" at bounding box center [795, 646] width 1099 height 54
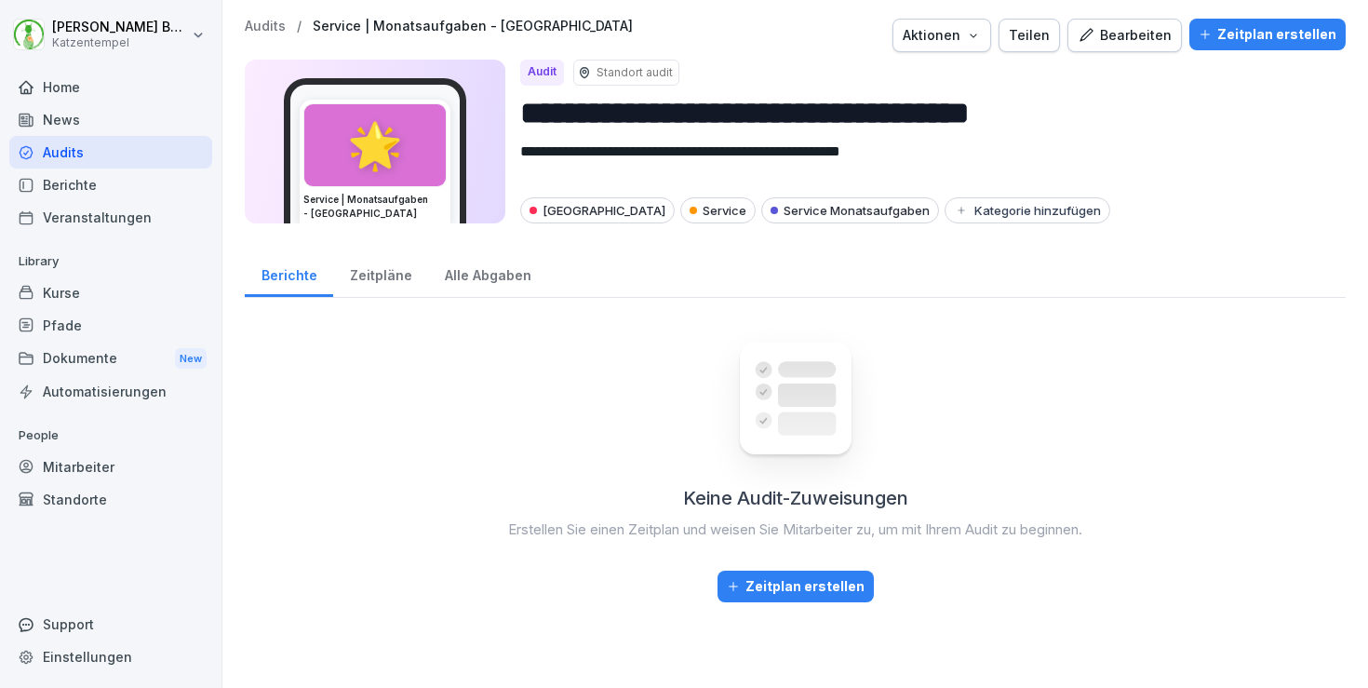
click at [1050, 33] on div "Teilen" at bounding box center [1029, 35] width 41 height 20
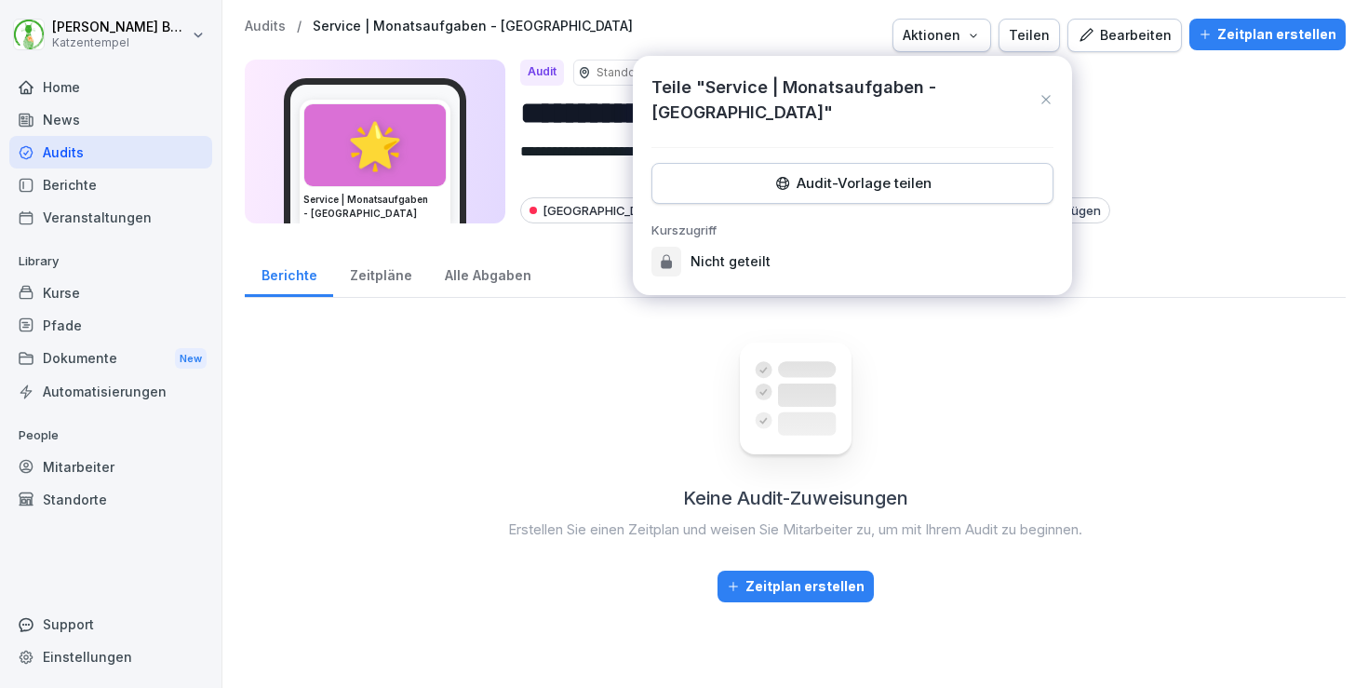
click at [955, 188] on div "Audit-Vorlage teilen" at bounding box center [852, 183] width 370 height 20
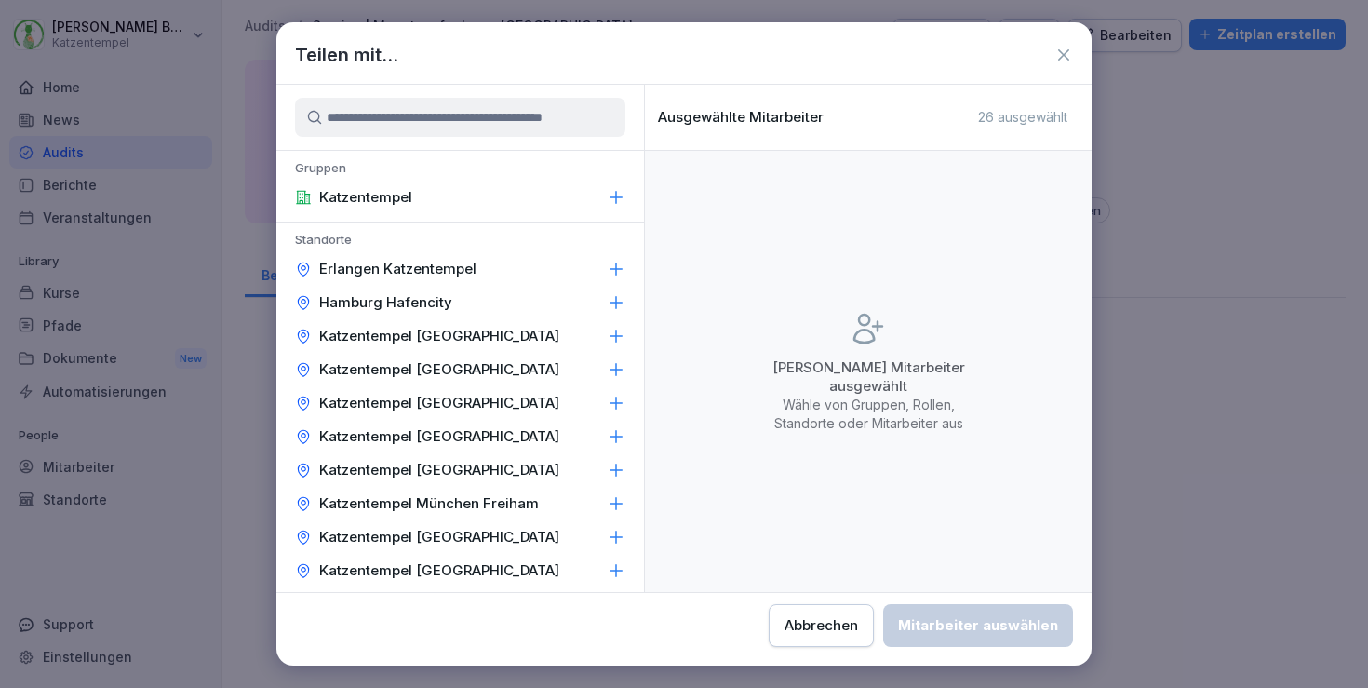
click at [568, 432] on div "Katzentempel [GEOGRAPHIC_DATA]" at bounding box center [460, 437] width 368 height 34
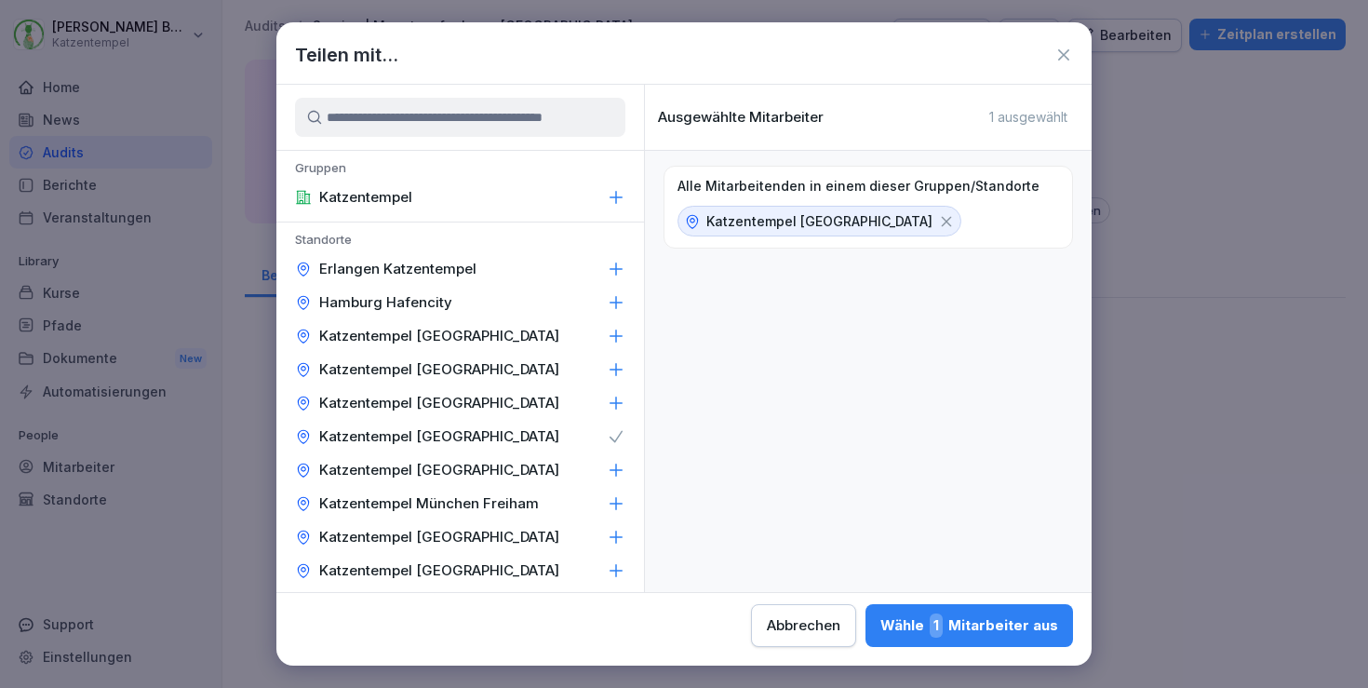
click at [881, 628] on div "Wähle 1 Mitarbeiter aus" at bounding box center [970, 625] width 178 height 24
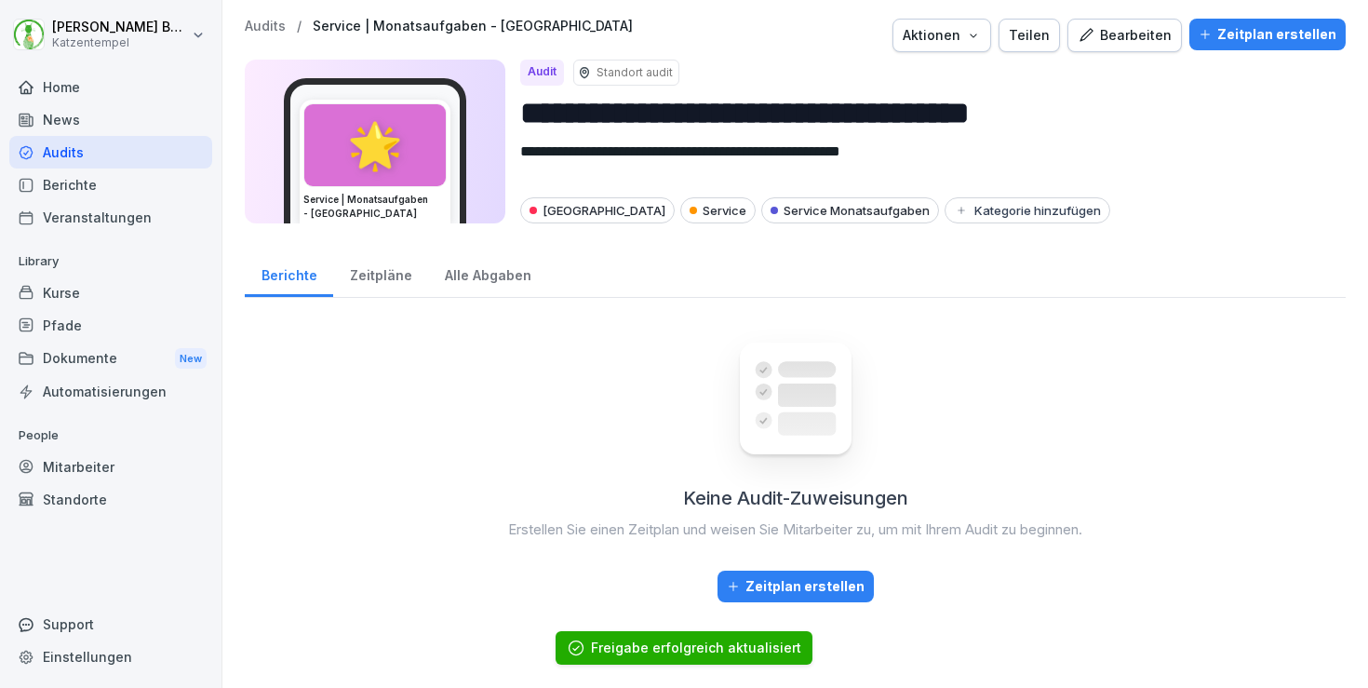
click at [276, 25] on p "Audits" at bounding box center [265, 27] width 41 height 16
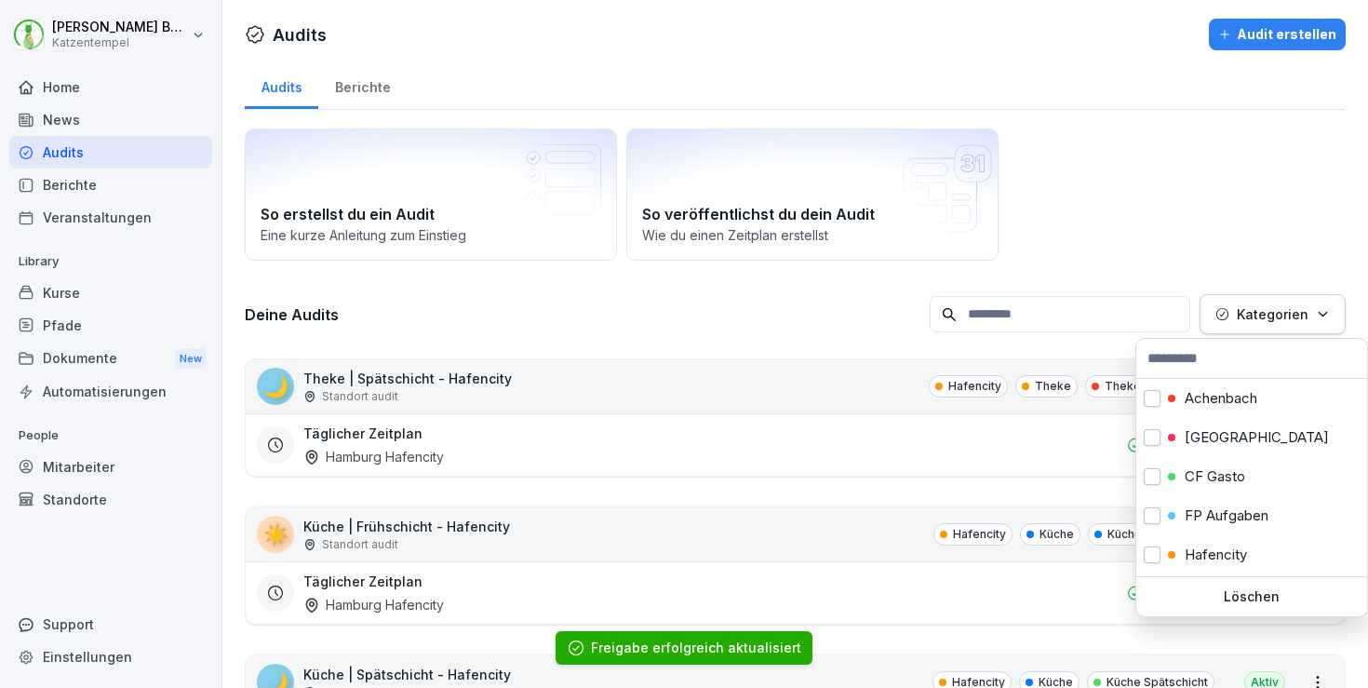
click at [1299, 311] on p "Kategorien" at bounding box center [1273, 314] width 72 height 20
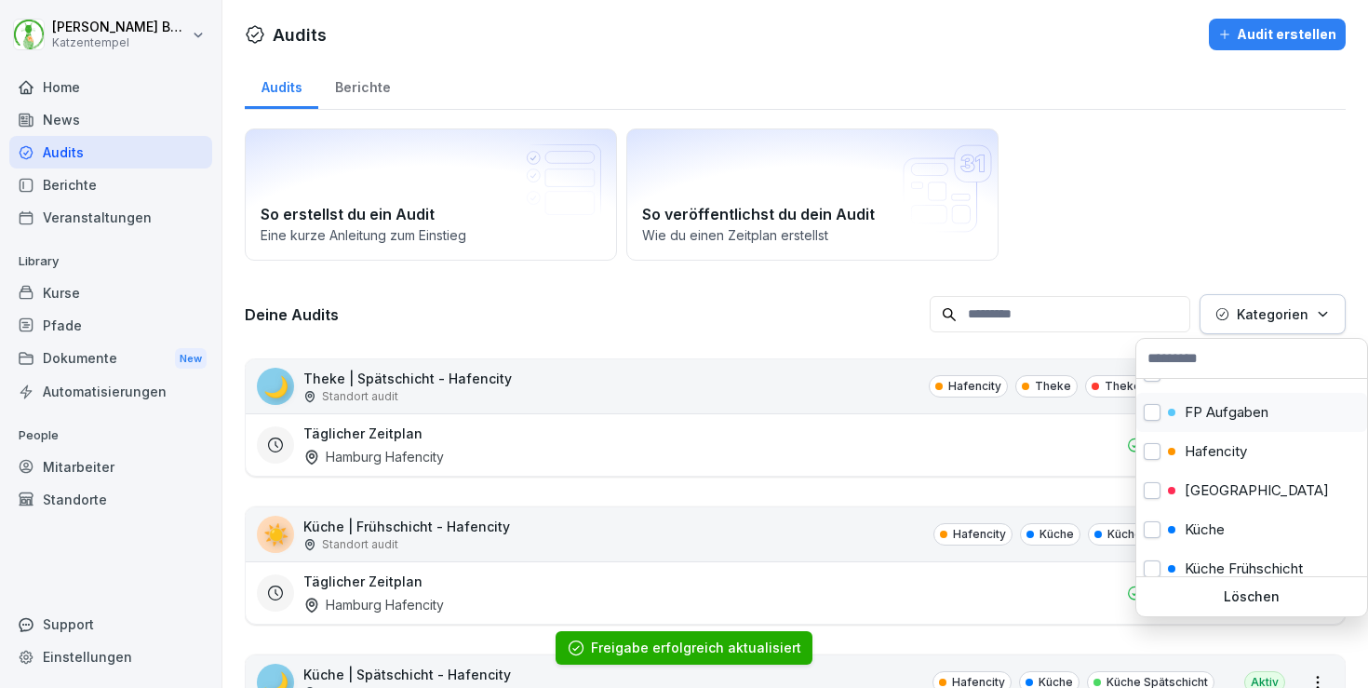
scroll to position [109, 0]
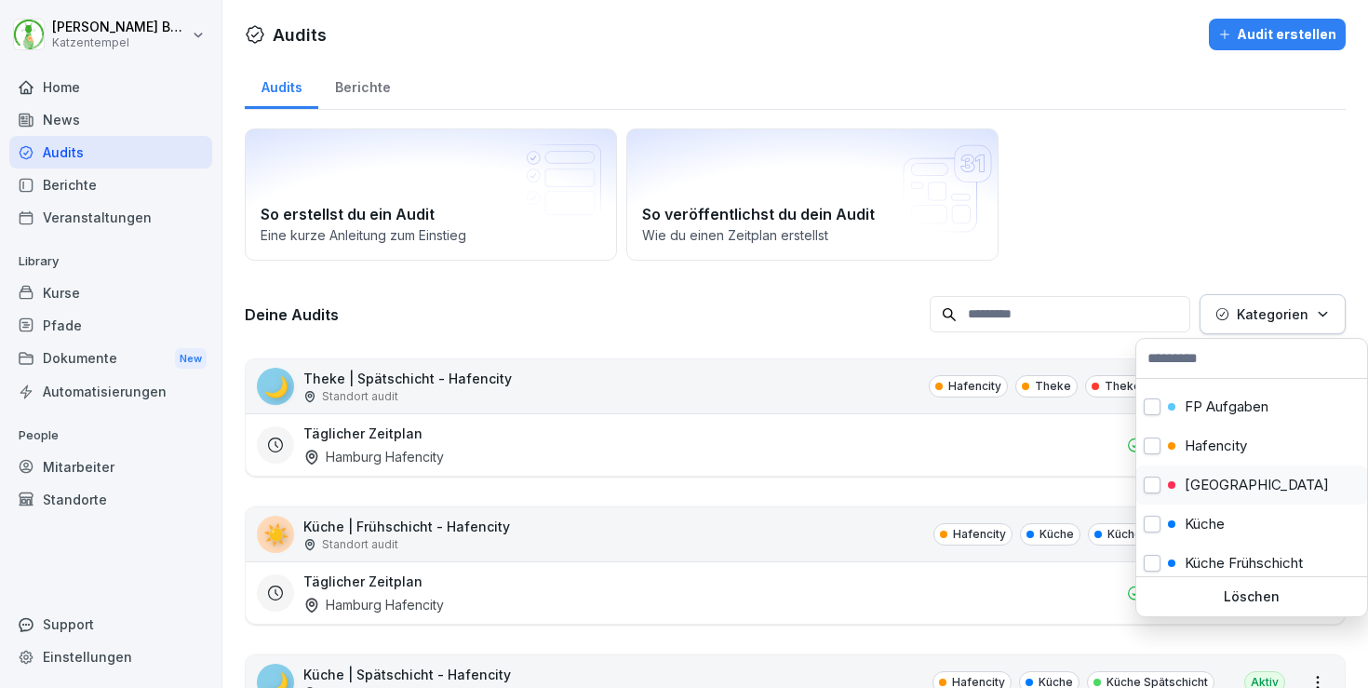
click at [1262, 478] on div "[GEOGRAPHIC_DATA]" at bounding box center [1252, 484] width 231 height 39
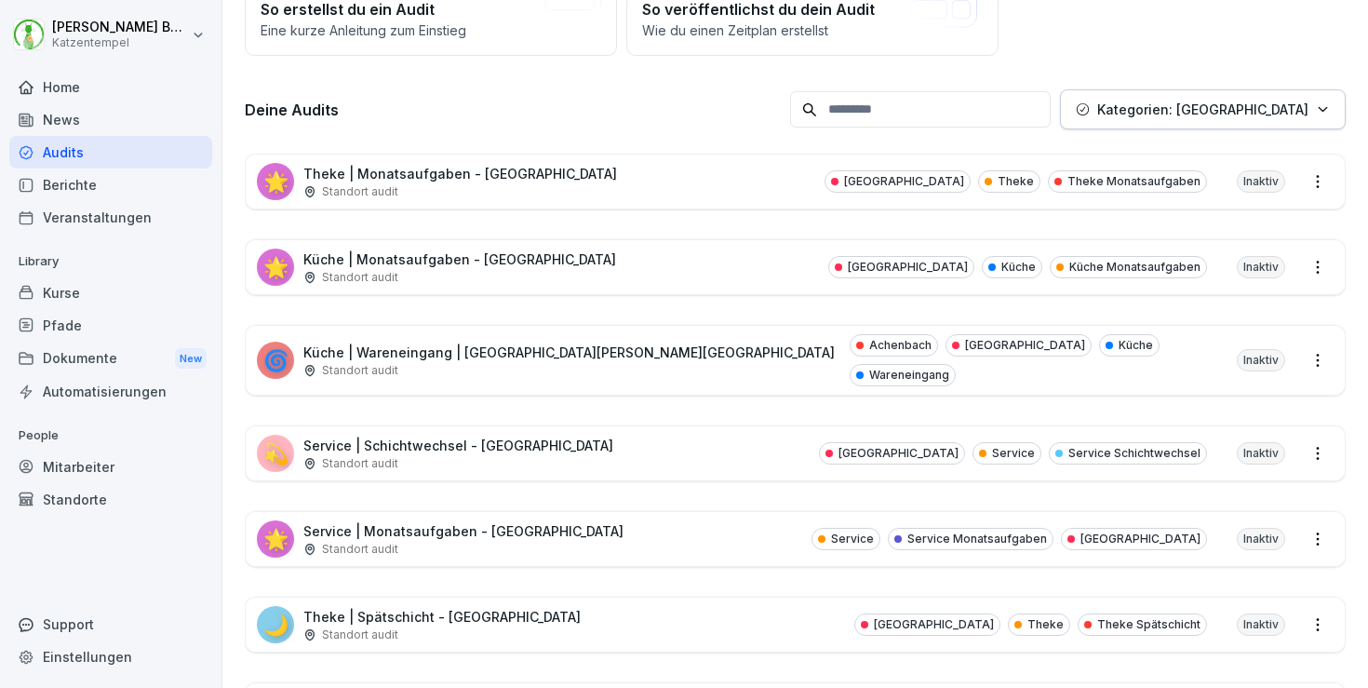
scroll to position [212, 0]
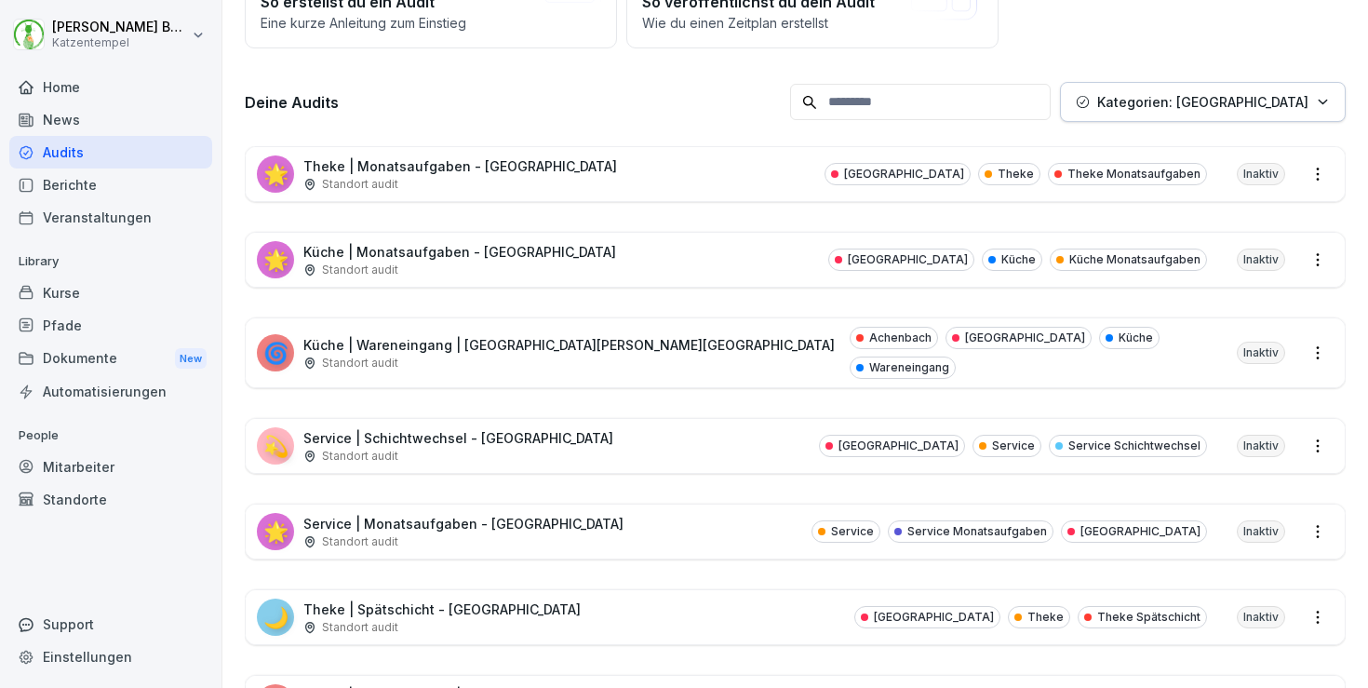
click at [710, 614] on div "🌙 Theke | Spätschicht - [GEOGRAPHIC_DATA] Standort audit [GEOGRAPHIC_DATA] Thek…" at bounding box center [795, 617] width 1099 height 54
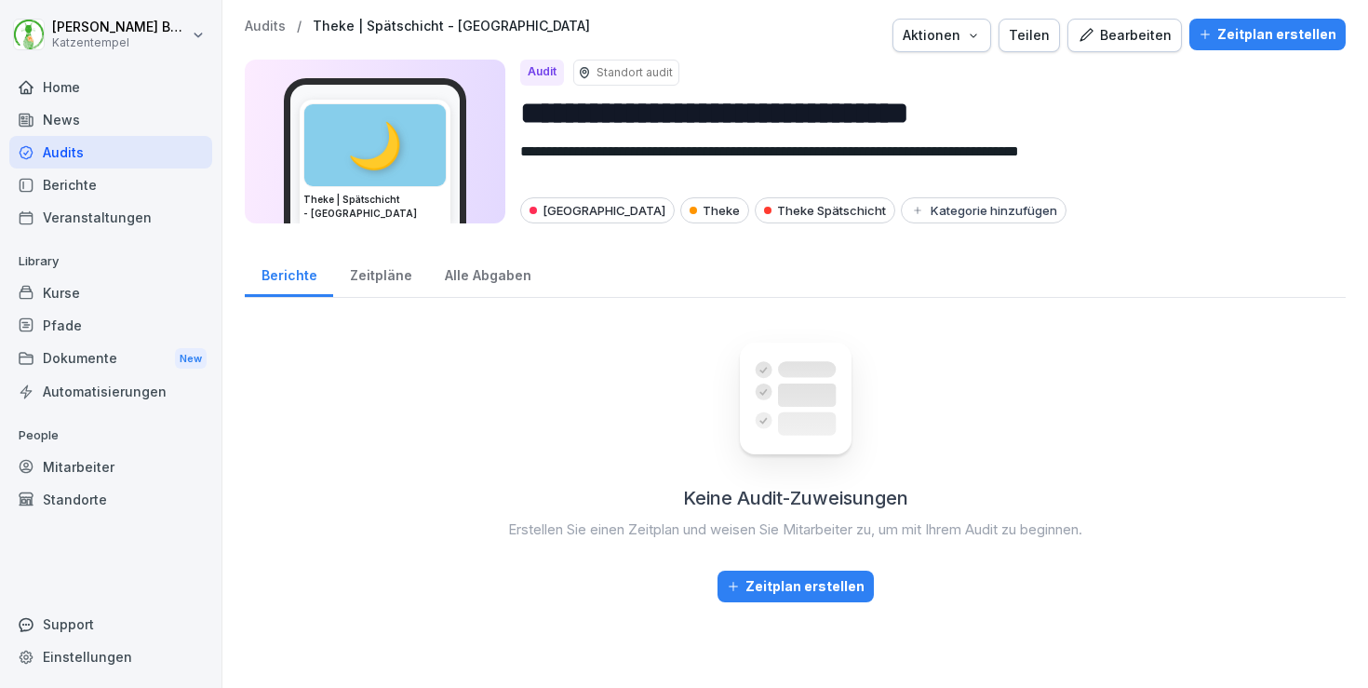
click at [1045, 25] on div "Teilen" at bounding box center [1029, 35] width 41 height 20
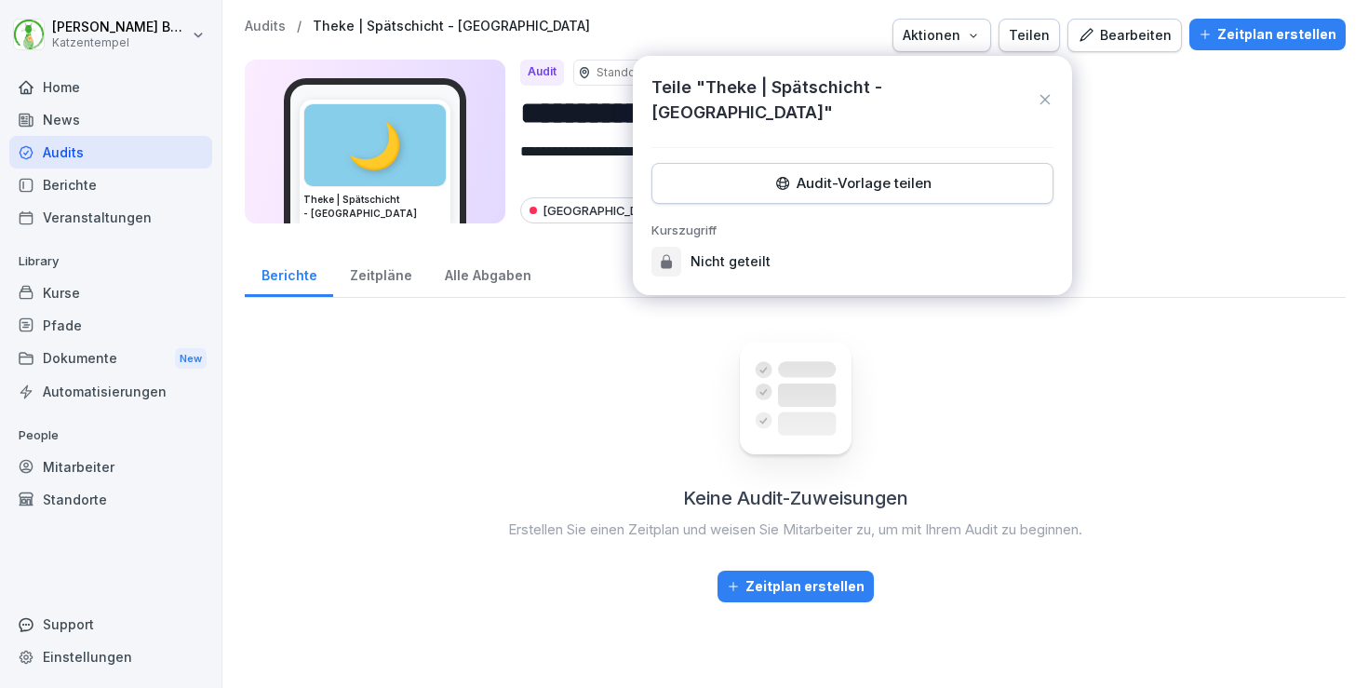
click at [945, 163] on button "Audit-Vorlage teilen" at bounding box center [853, 183] width 402 height 41
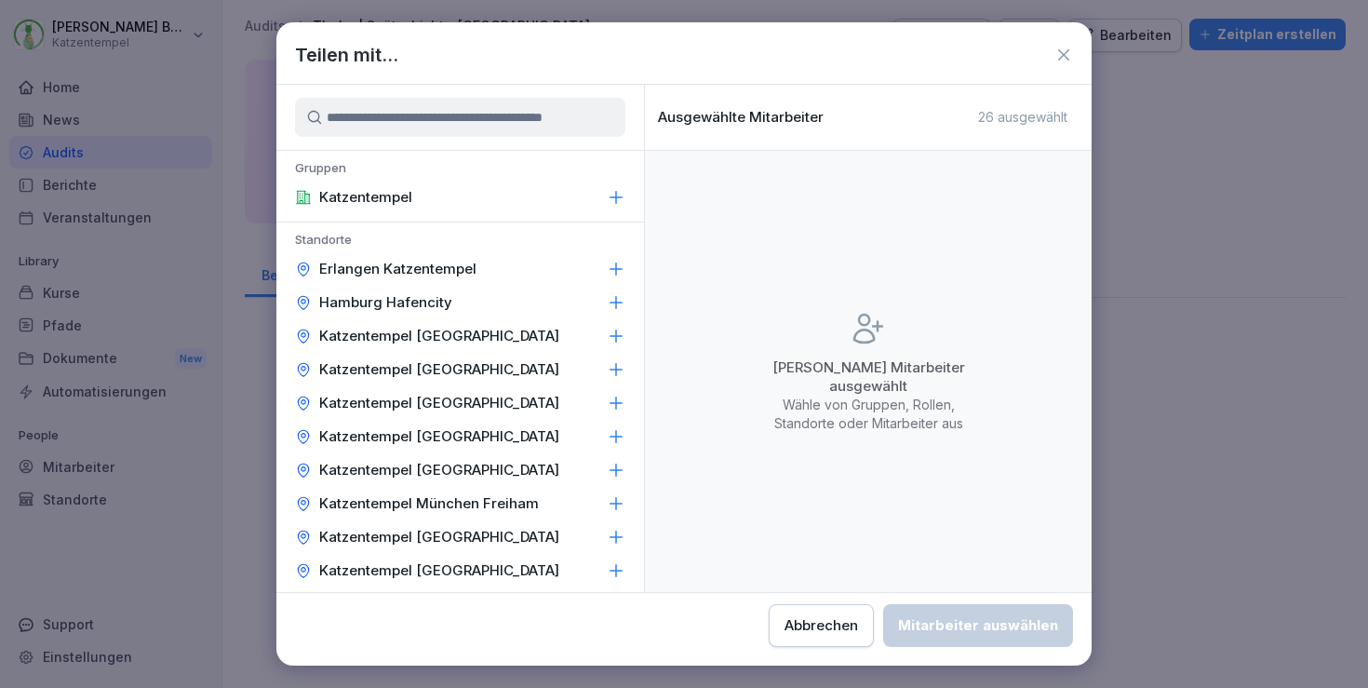
click at [593, 436] on div "Katzentempel [GEOGRAPHIC_DATA]" at bounding box center [460, 437] width 368 height 34
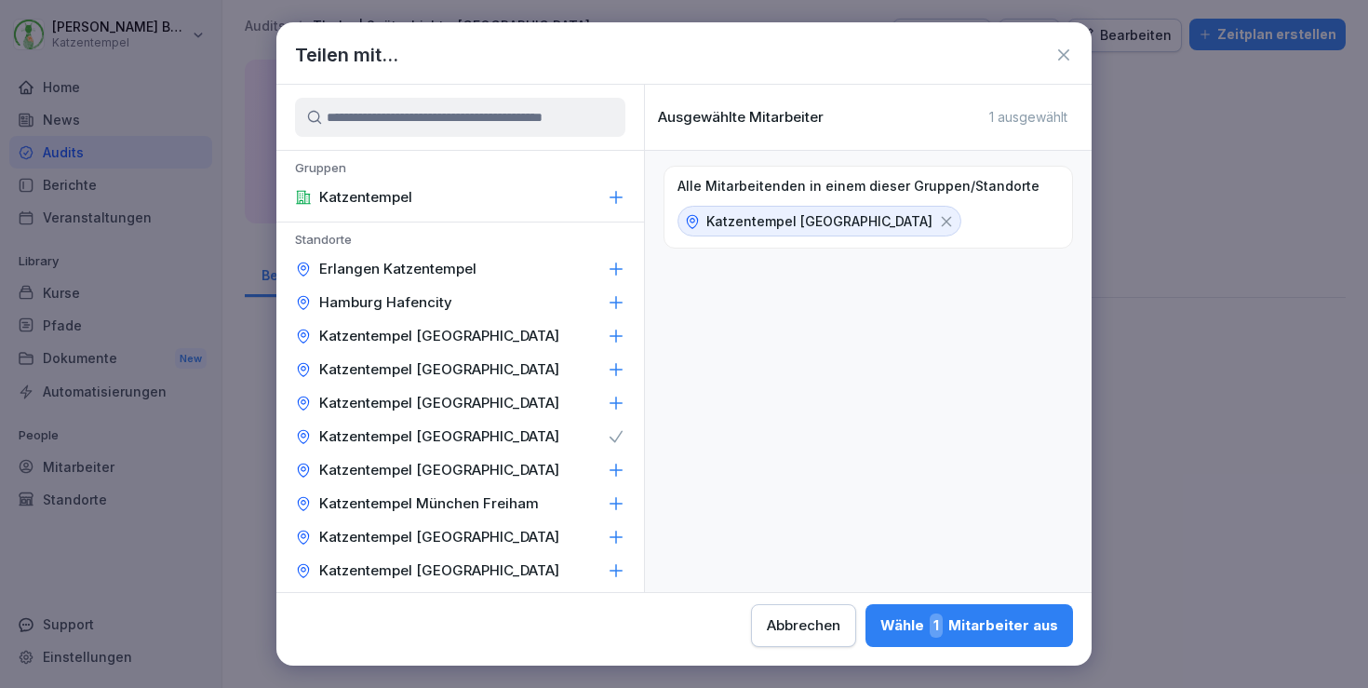
click at [866, 638] on button "Wähle 1 Mitarbeiter aus" at bounding box center [970, 625] width 208 height 43
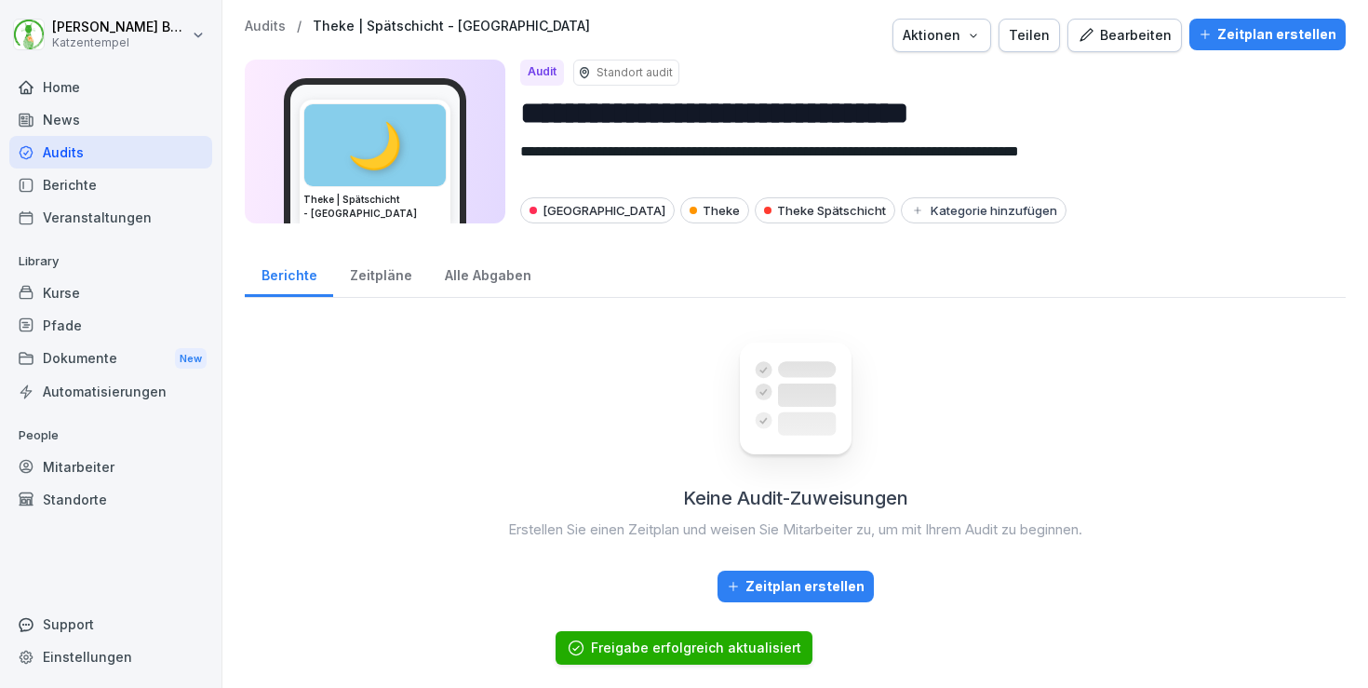
click at [264, 25] on p "Audits" at bounding box center [265, 27] width 41 height 16
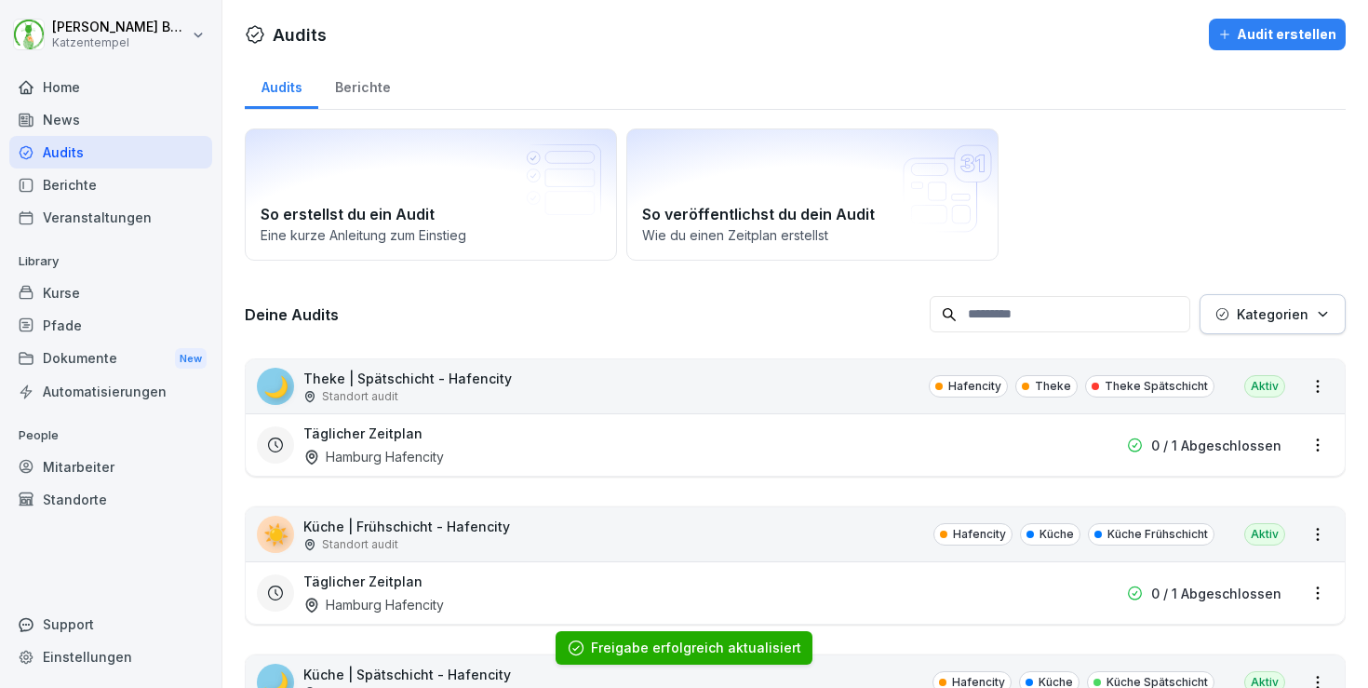
click at [1296, 314] on p "Kategorien" at bounding box center [1273, 314] width 72 height 20
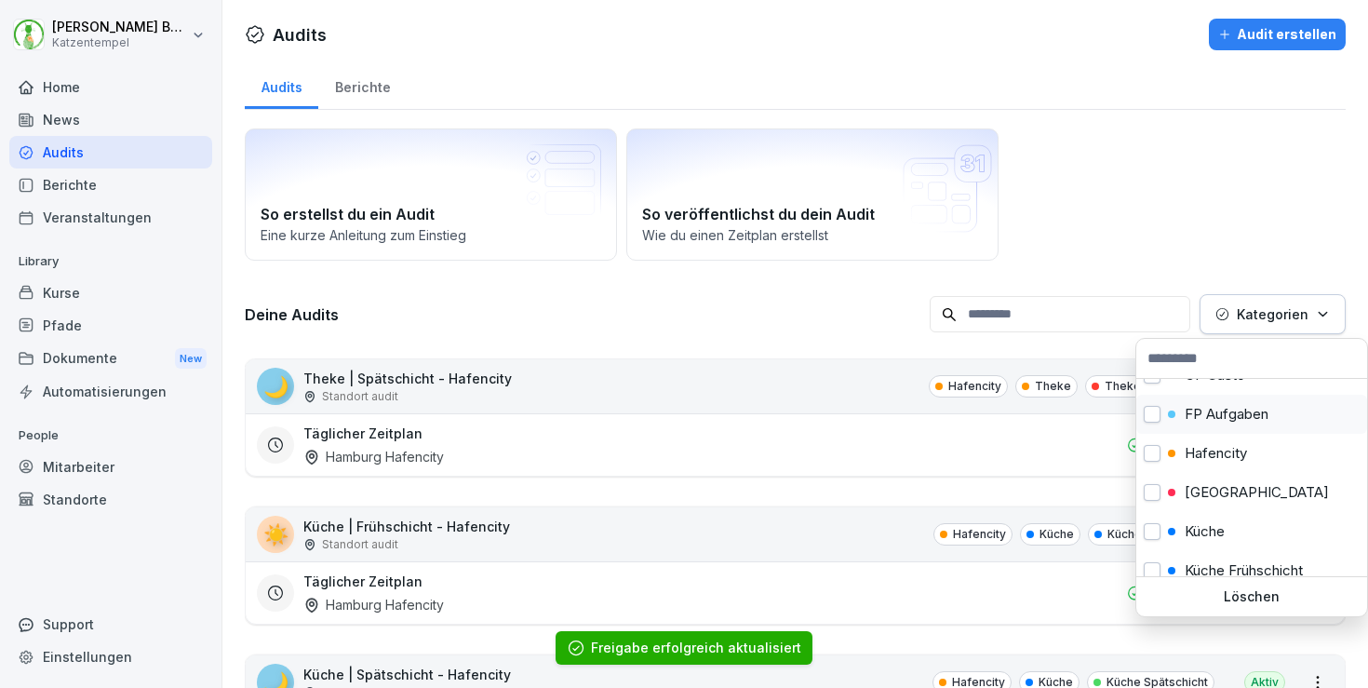
scroll to position [103, 0]
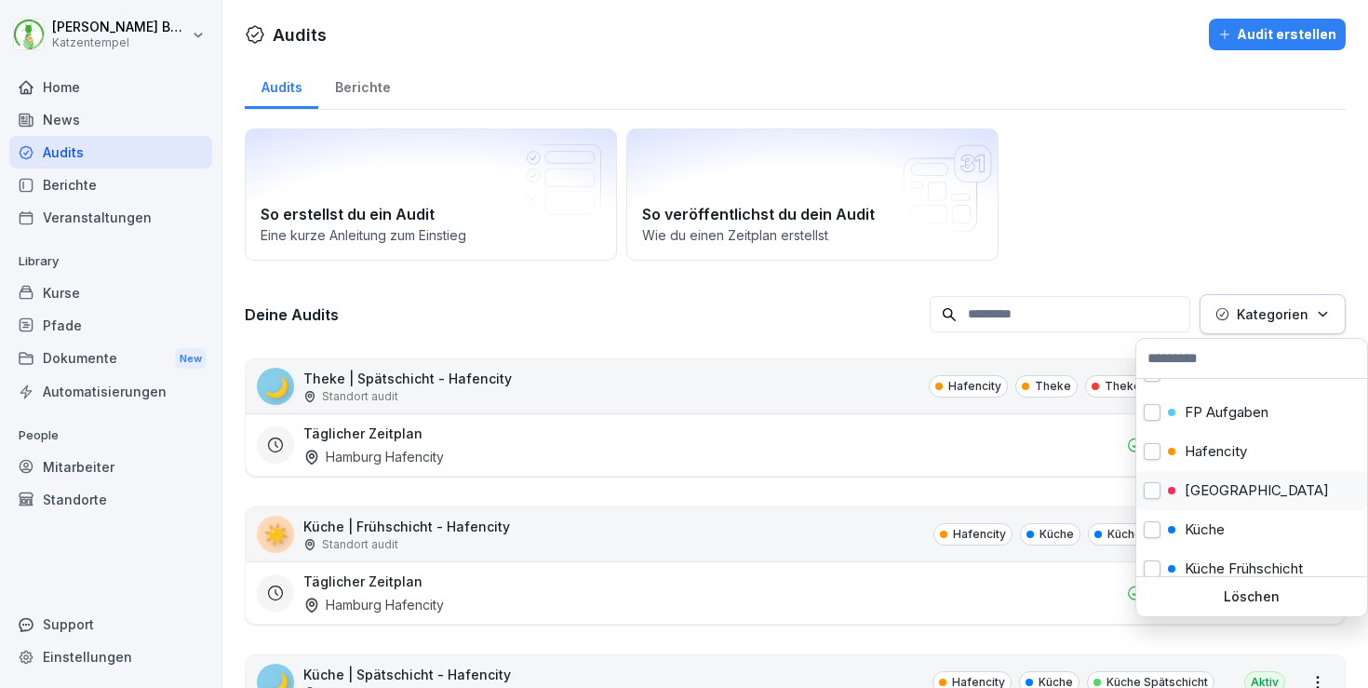
click at [1216, 485] on p "[GEOGRAPHIC_DATA]" at bounding box center [1257, 490] width 144 height 17
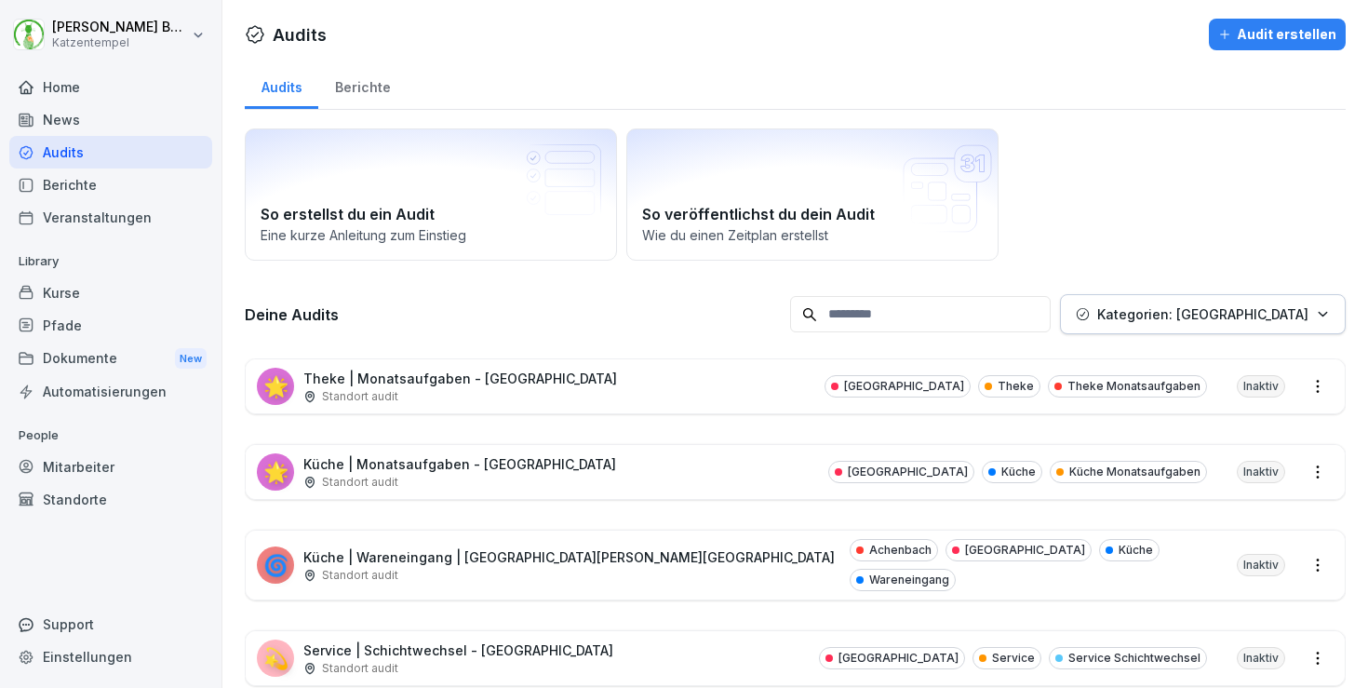
click at [719, 549] on html "[PERSON_NAME] Katzentempel Home News Audits Berichte Veranstaltungen Library Ku…" at bounding box center [684, 344] width 1368 height 688
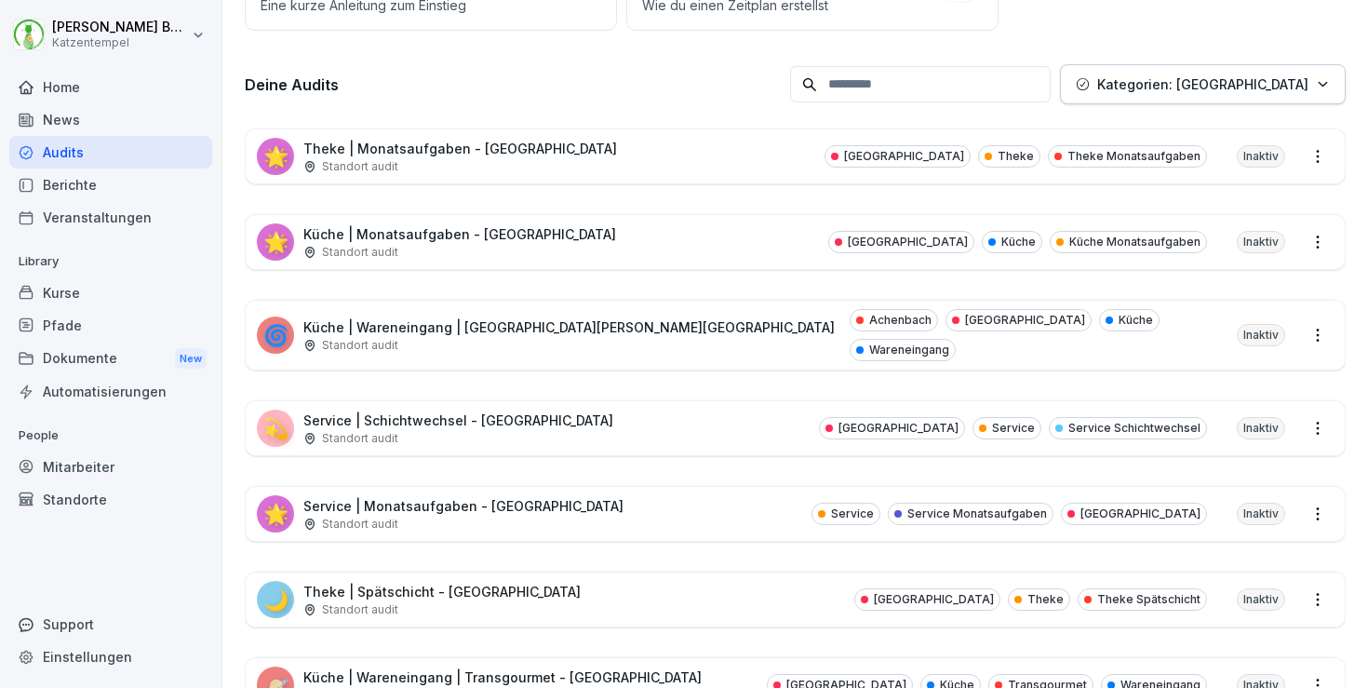
scroll to position [244, 0]
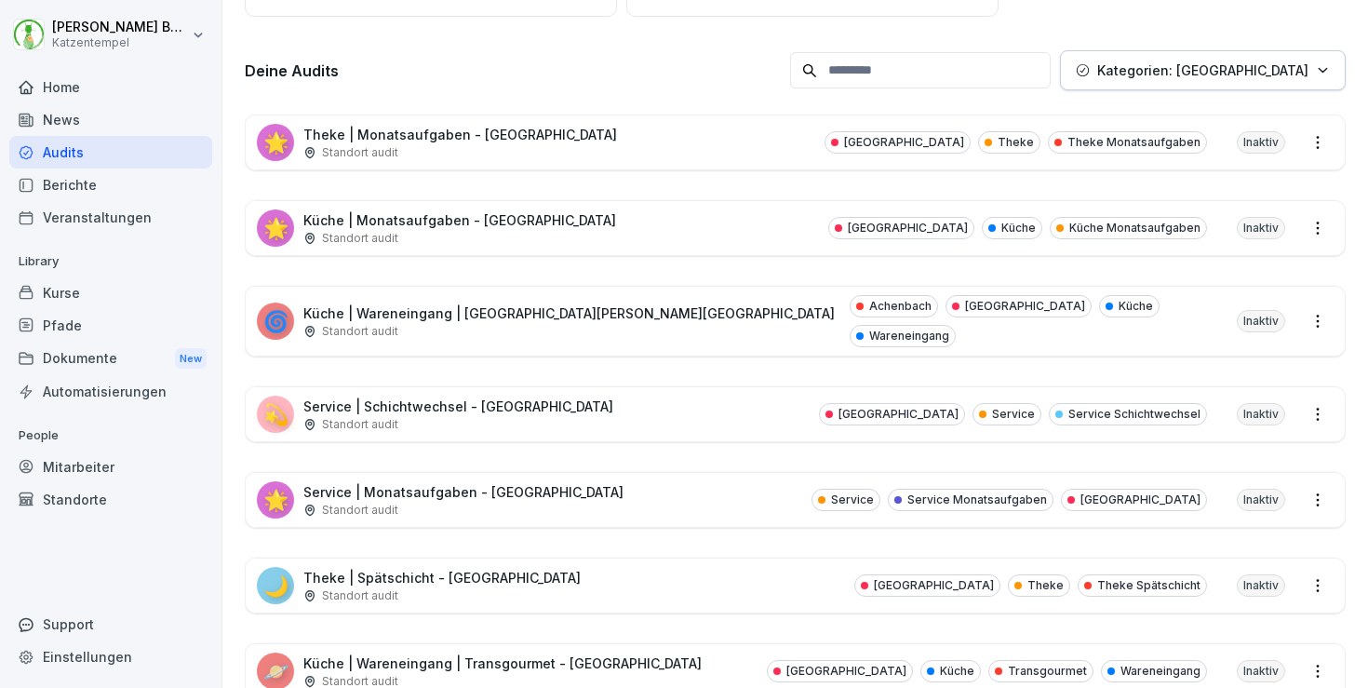
click at [655, 644] on div "🪐 Küche | Wareneingang | Transgourmet - [GEOGRAPHIC_DATA] Standort [GEOGRAPHIC_…" at bounding box center [795, 671] width 1099 height 54
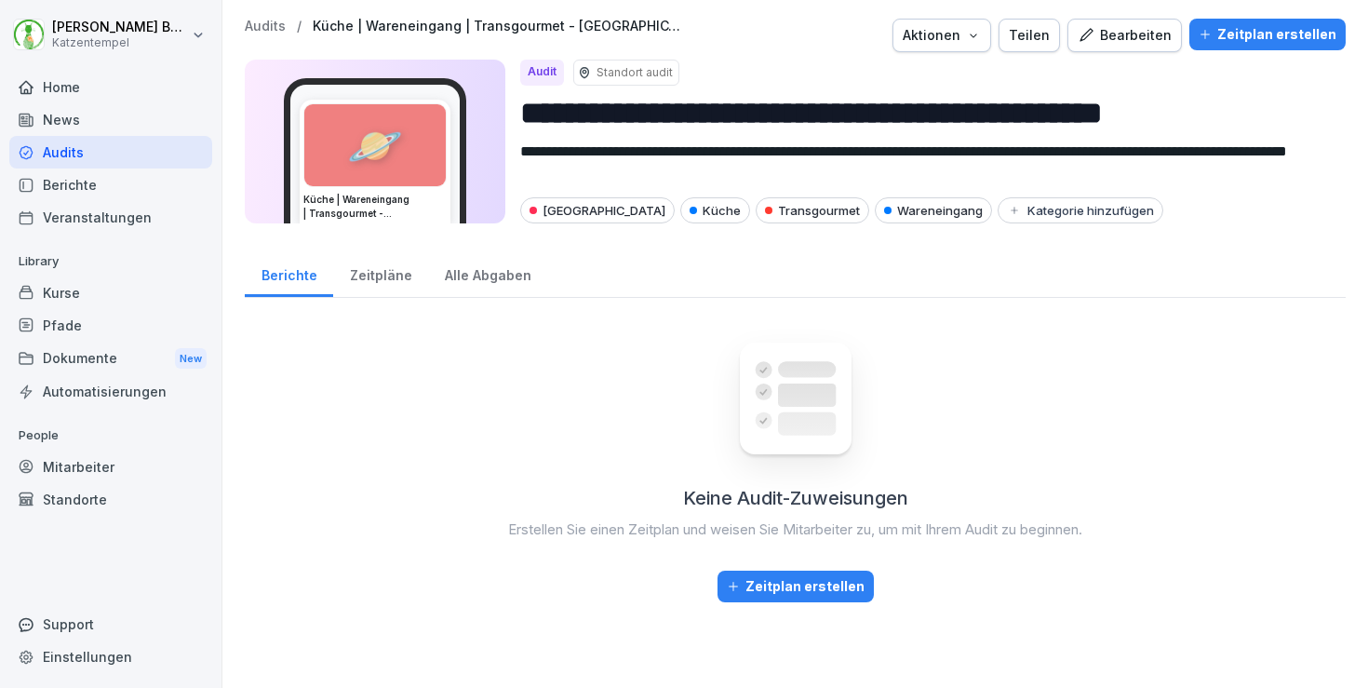
click at [1041, 34] on div "Teilen" at bounding box center [1029, 35] width 41 height 20
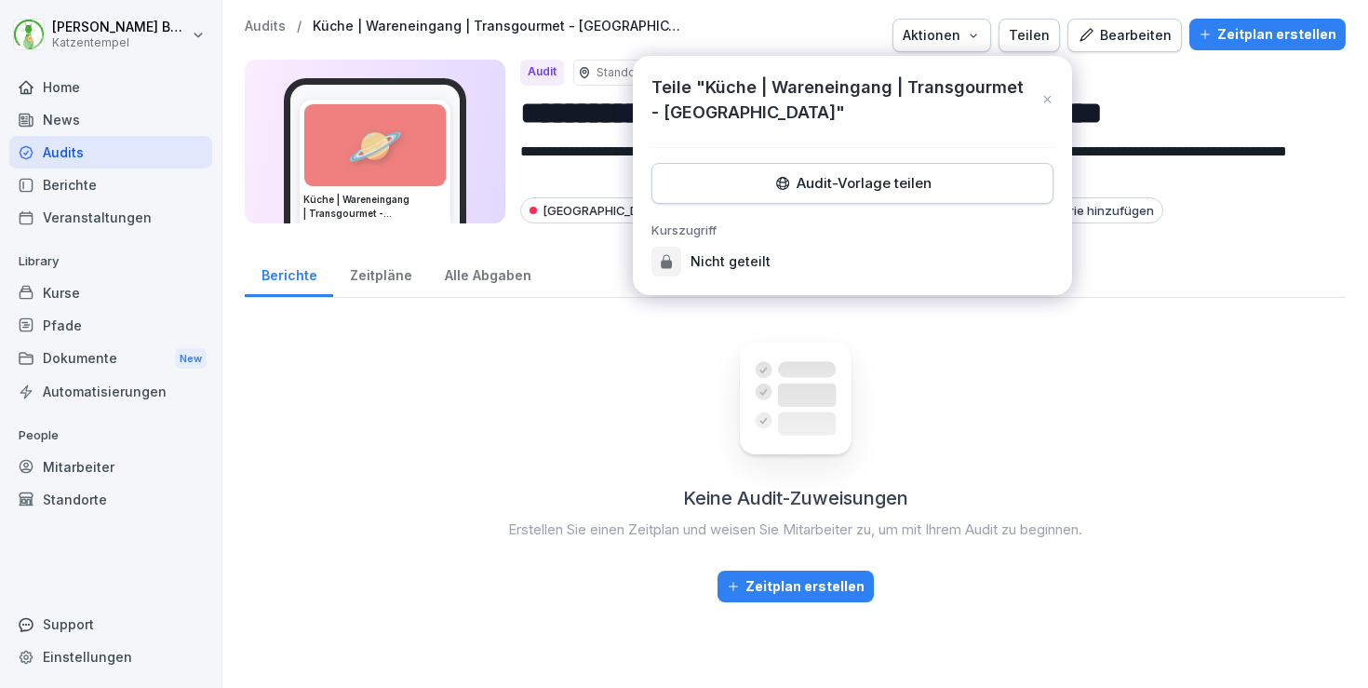
click at [840, 194] on button "Audit-Vorlage teilen" at bounding box center [853, 183] width 402 height 41
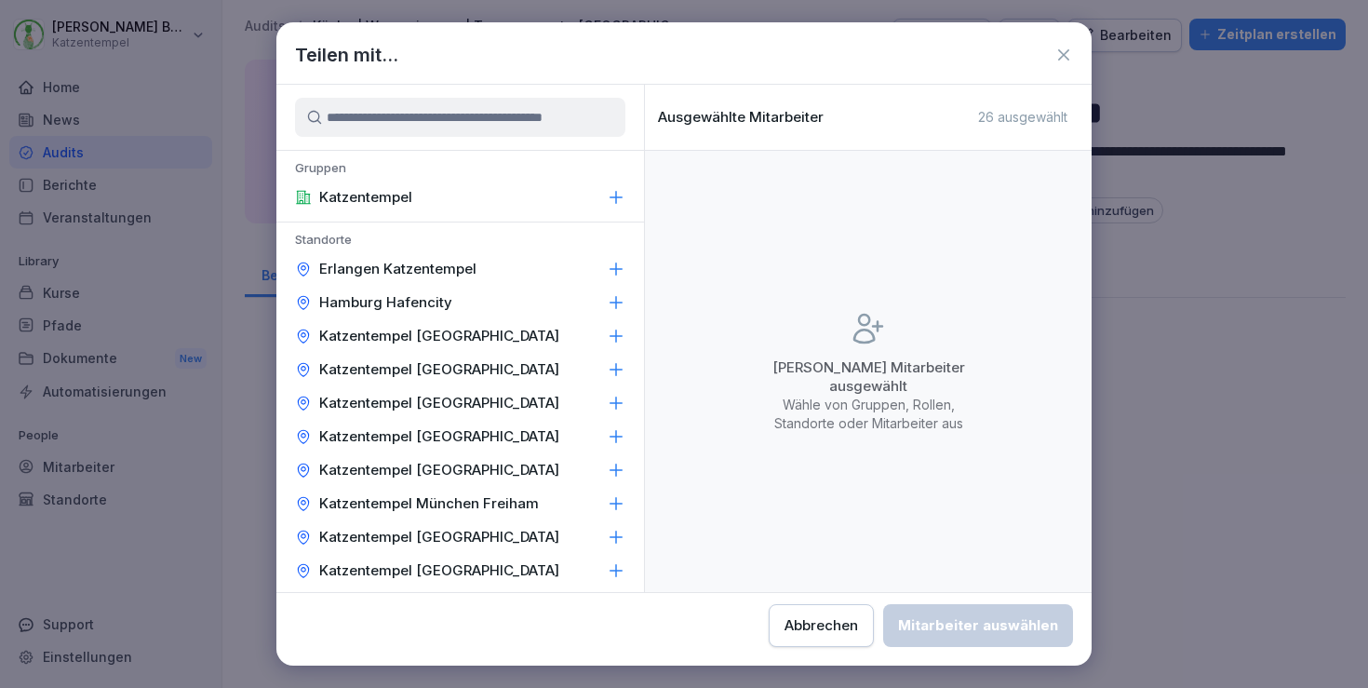
click at [582, 433] on div "Katzentempel [GEOGRAPHIC_DATA]" at bounding box center [460, 437] width 368 height 34
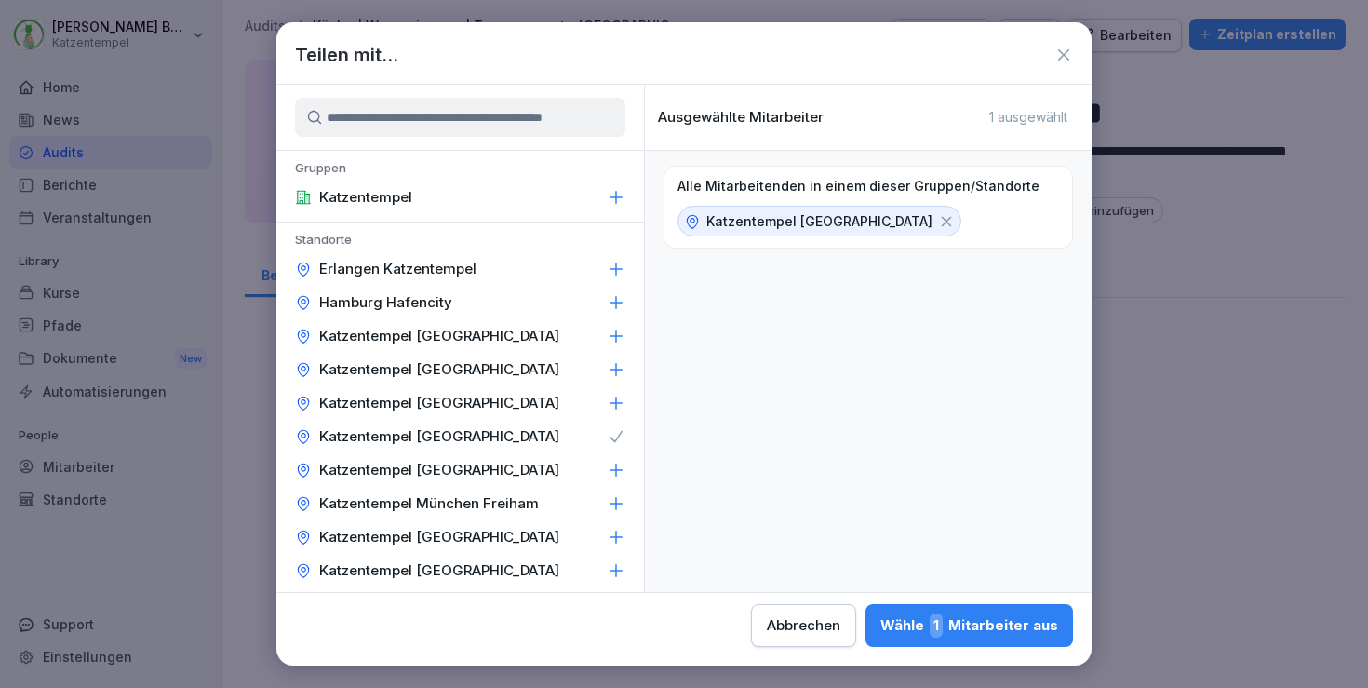
click at [881, 623] on div "Wähle 1 Mitarbeiter aus" at bounding box center [970, 625] width 178 height 24
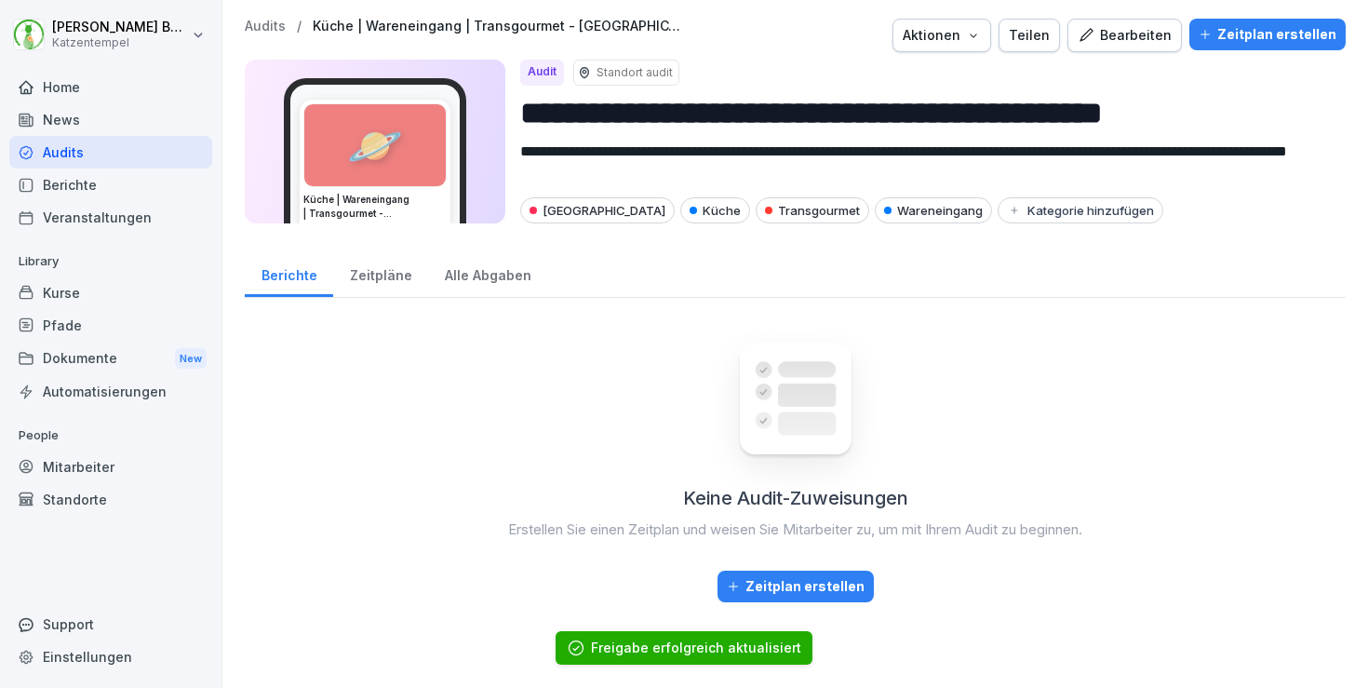
click at [259, 24] on p "Audits" at bounding box center [265, 27] width 41 height 16
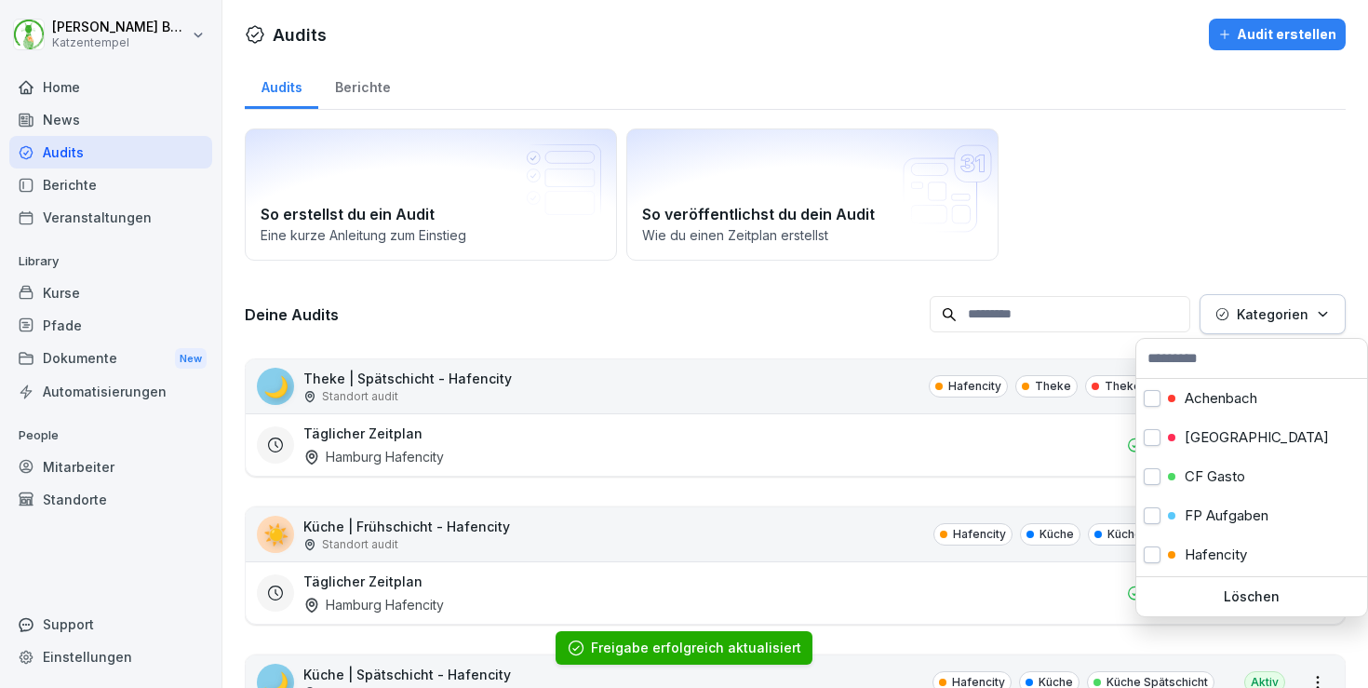
click at [1301, 315] on p "Kategorien" at bounding box center [1273, 314] width 72 height 20
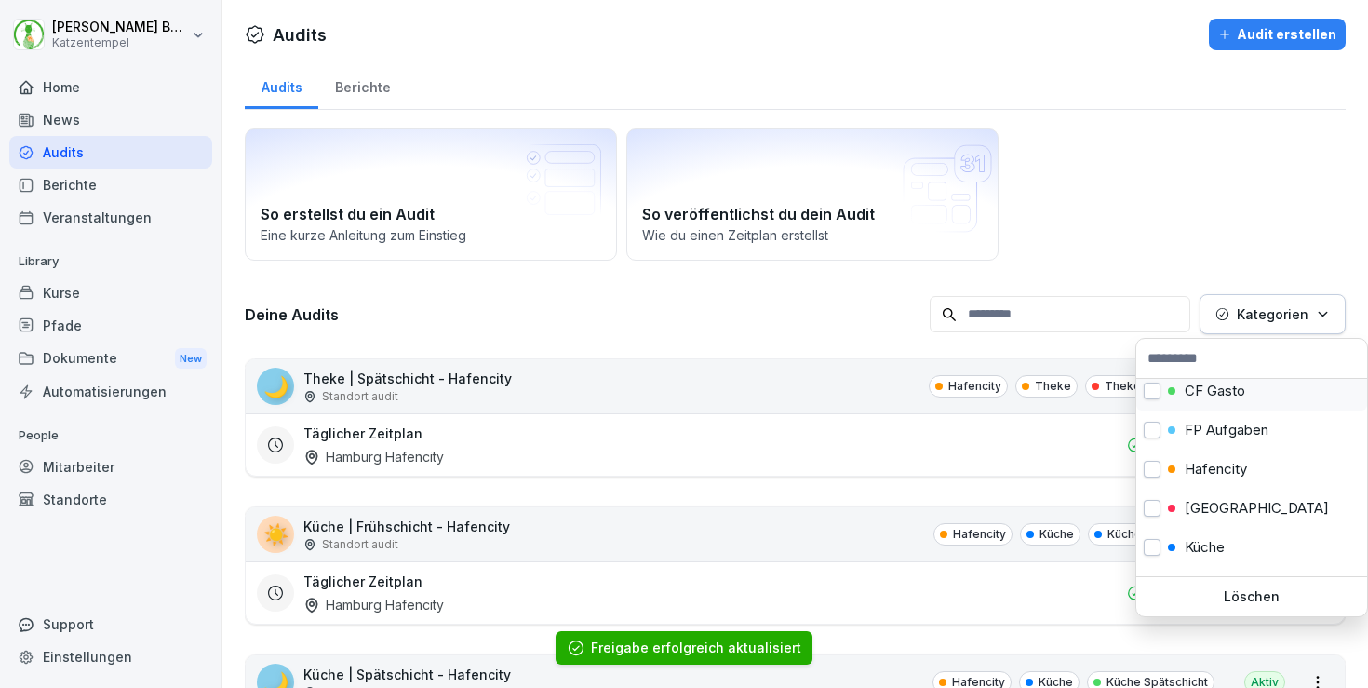
scroll to position [87, 0]
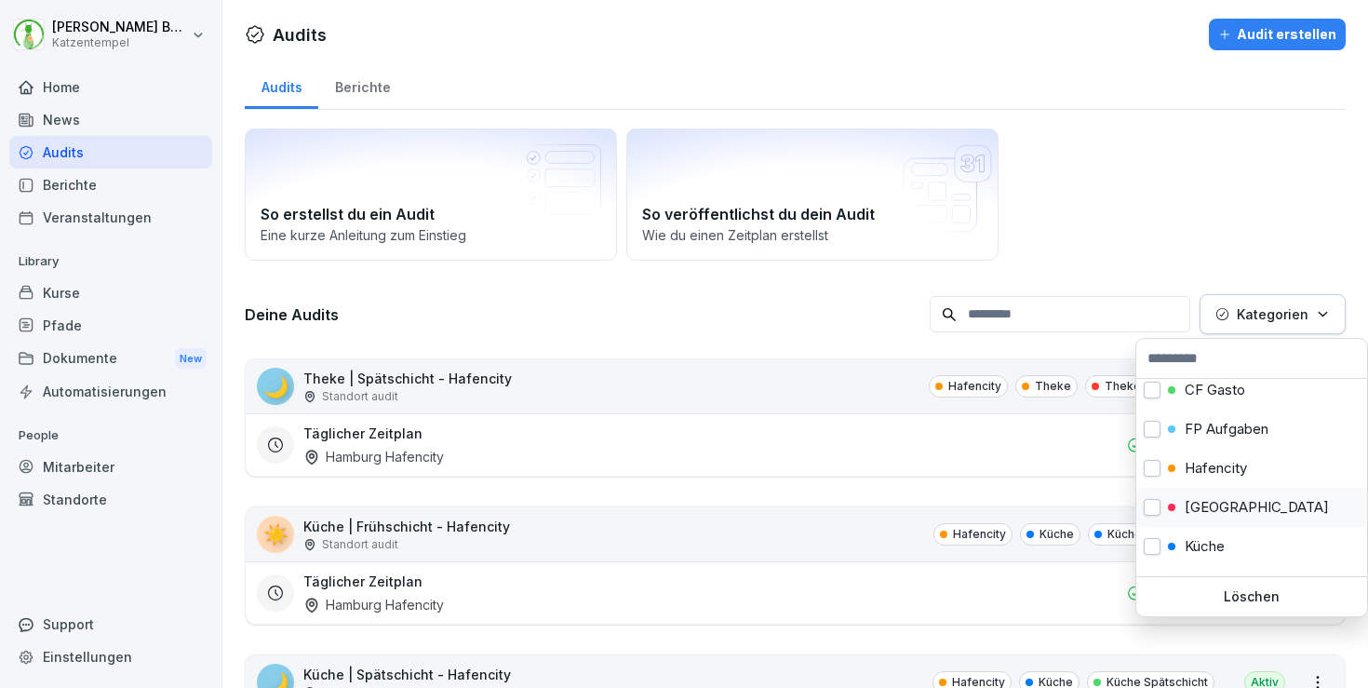
click at [1268, 502] on div "[GEOGRAPHIC_DATA]" at bounding box center [1252, 507] width 231 height 39
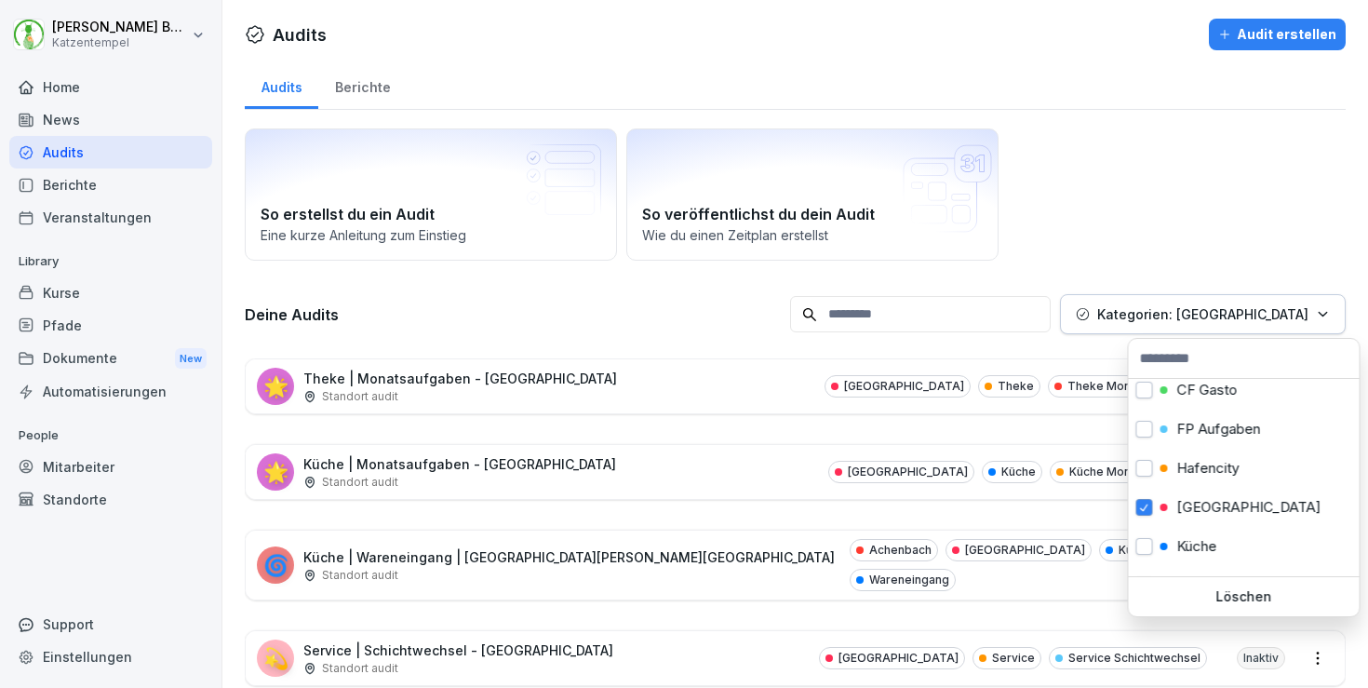
click at [737, 458] on html "[PERSON_NAME] Katzentempel Home News Audits Berichte Veranstaltungen Library Ku…" at bounding box center [684, 344] width 1368 height 688
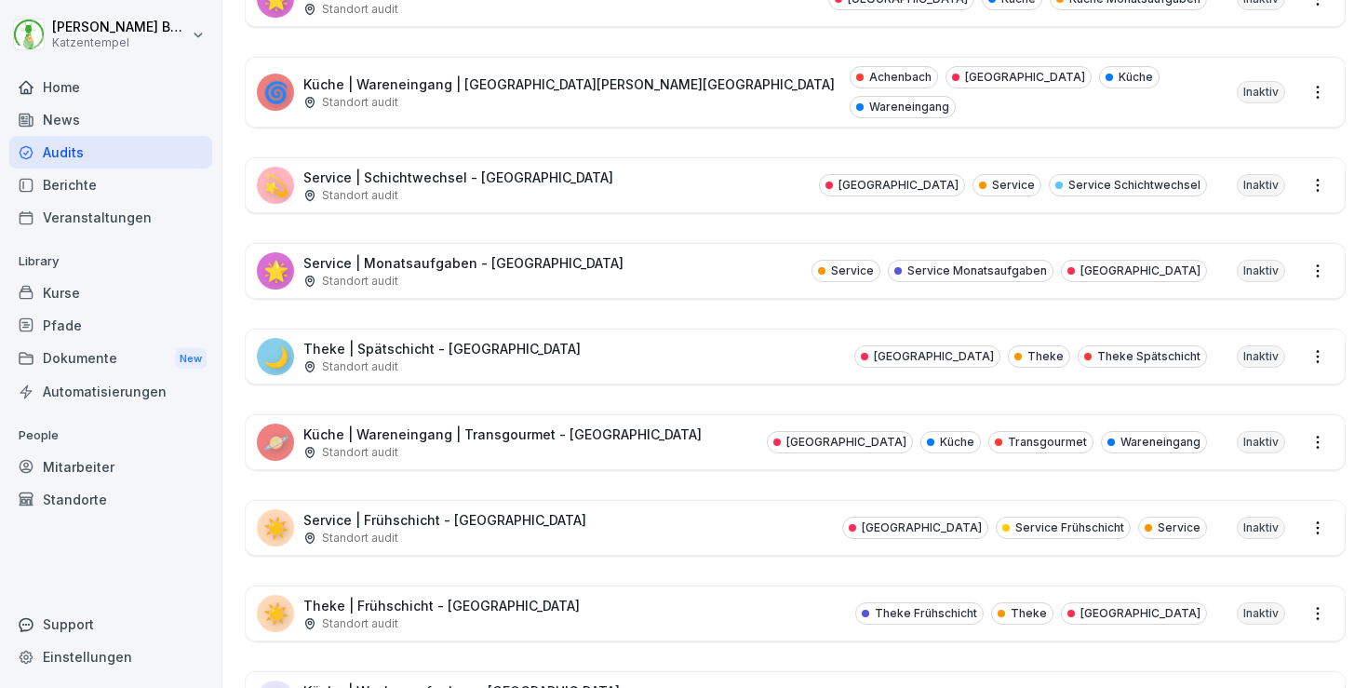
scroll to position [478, 0]
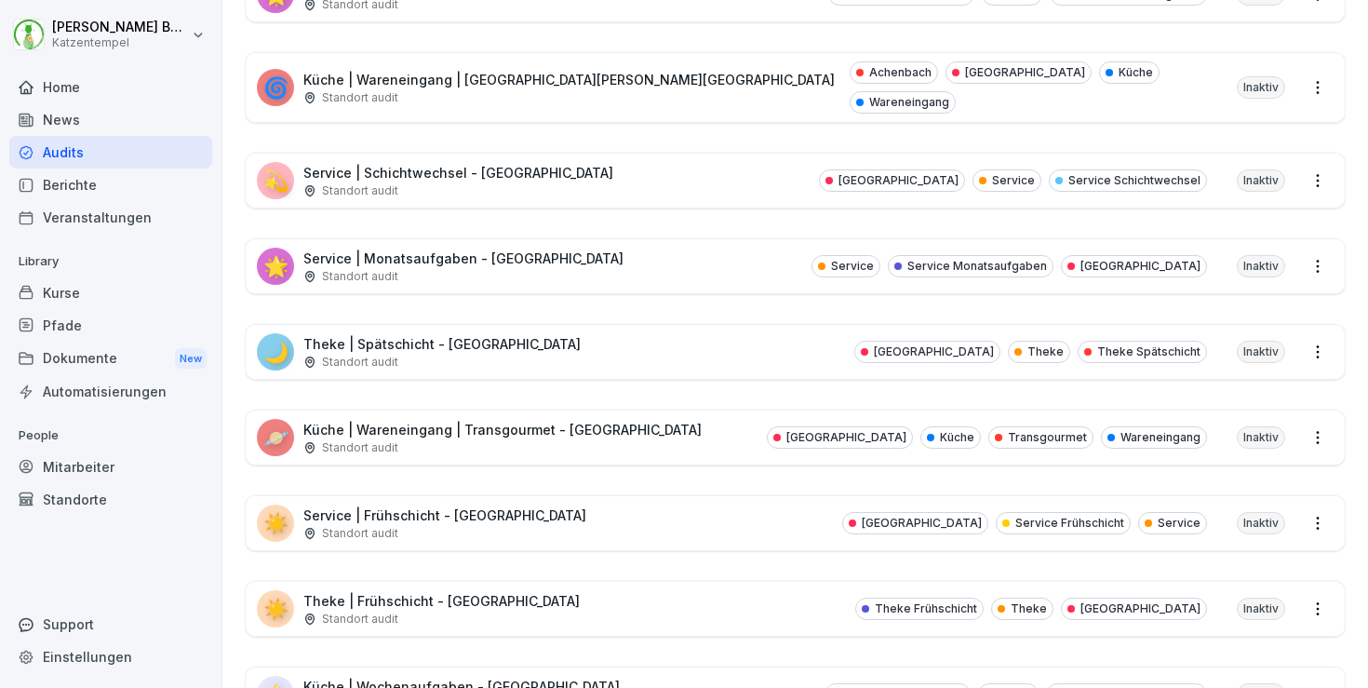
click at [627, 507] on div "☀️ Service | Frühschicht - [GEOGRAPHIC_DATA] Standort audit Heidelberg Service …" at bounding box center [795, 523] width 1099 height 54
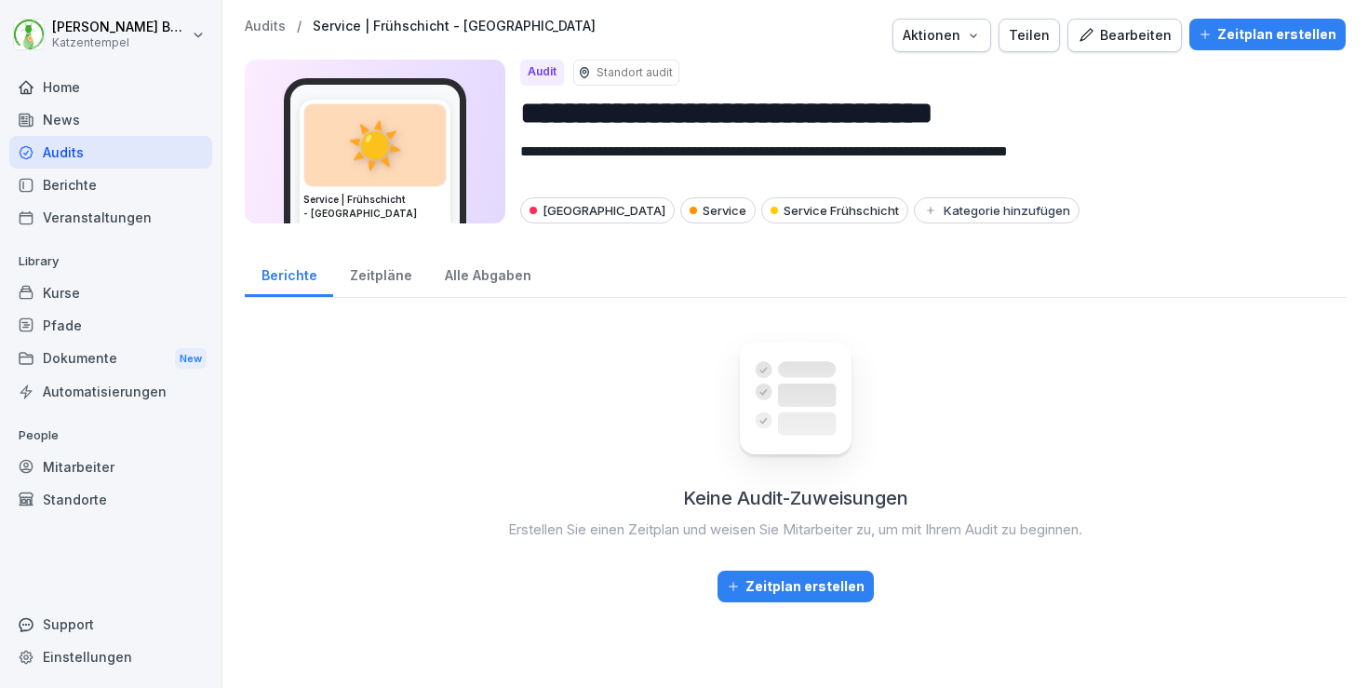
click at [1052, 51] on button "Teilen" at bounding box center [1029, 36] width 61 height 34
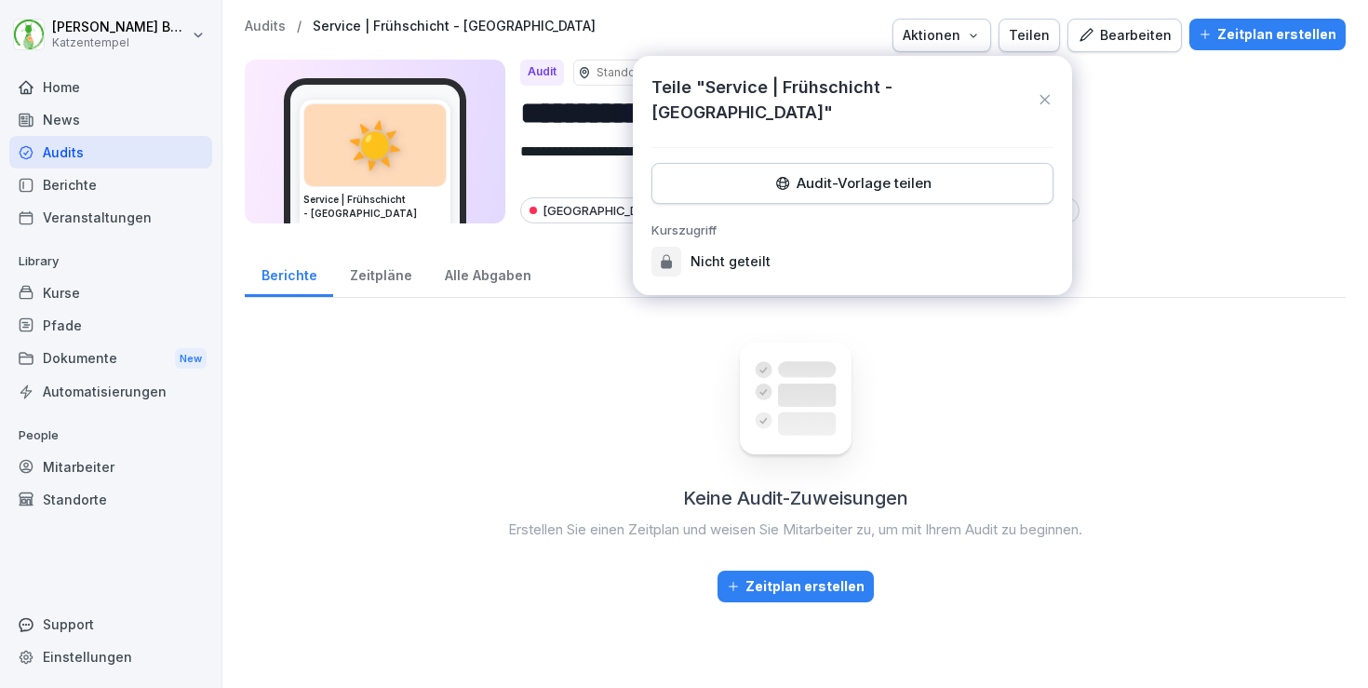
click at [905, 137] on div "Teile "Service | Frühschicht - [GEOGRAPHIC_DATA]" Audit-Vorlage teilen Kurszugr…" at bounding box center [852, 175] width 439 height 239
click at [907, 173] on div "Audit-Vorlage teilen" at bounding box center [852, 183] width 370 height 20
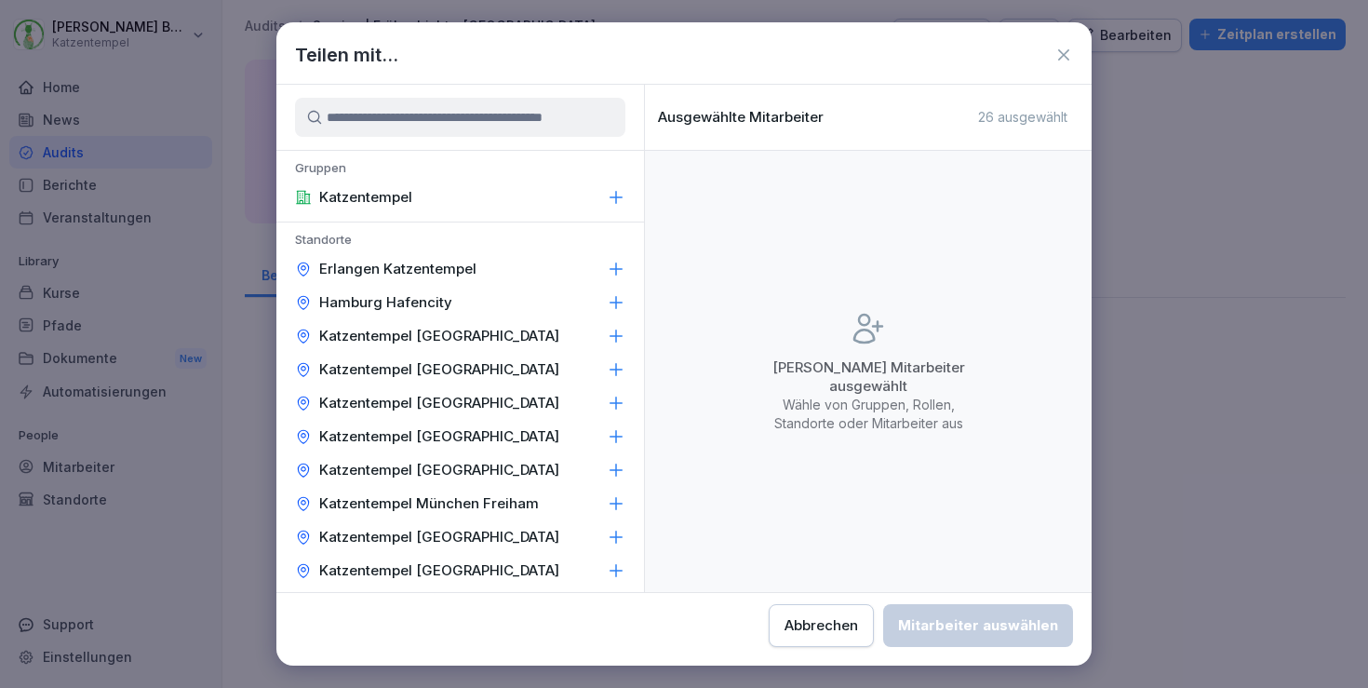
click at [579, 437] on div "Katzentempel [GEOGRAPHIC_DATA]" at bounding box center [460, 437] width 368 height 34
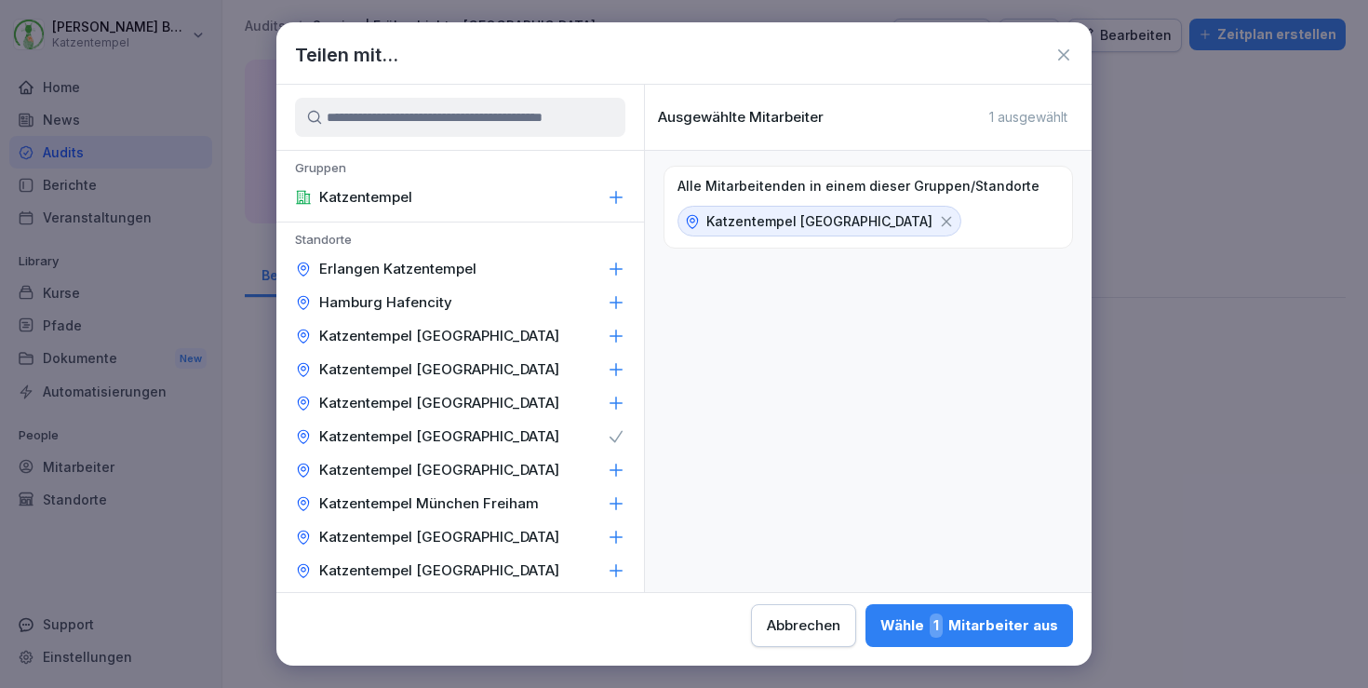
click at [881, 627] on div "Wähle 1 Mitarbeiter aus" at bounding box center [970, 625] width 178 height 24
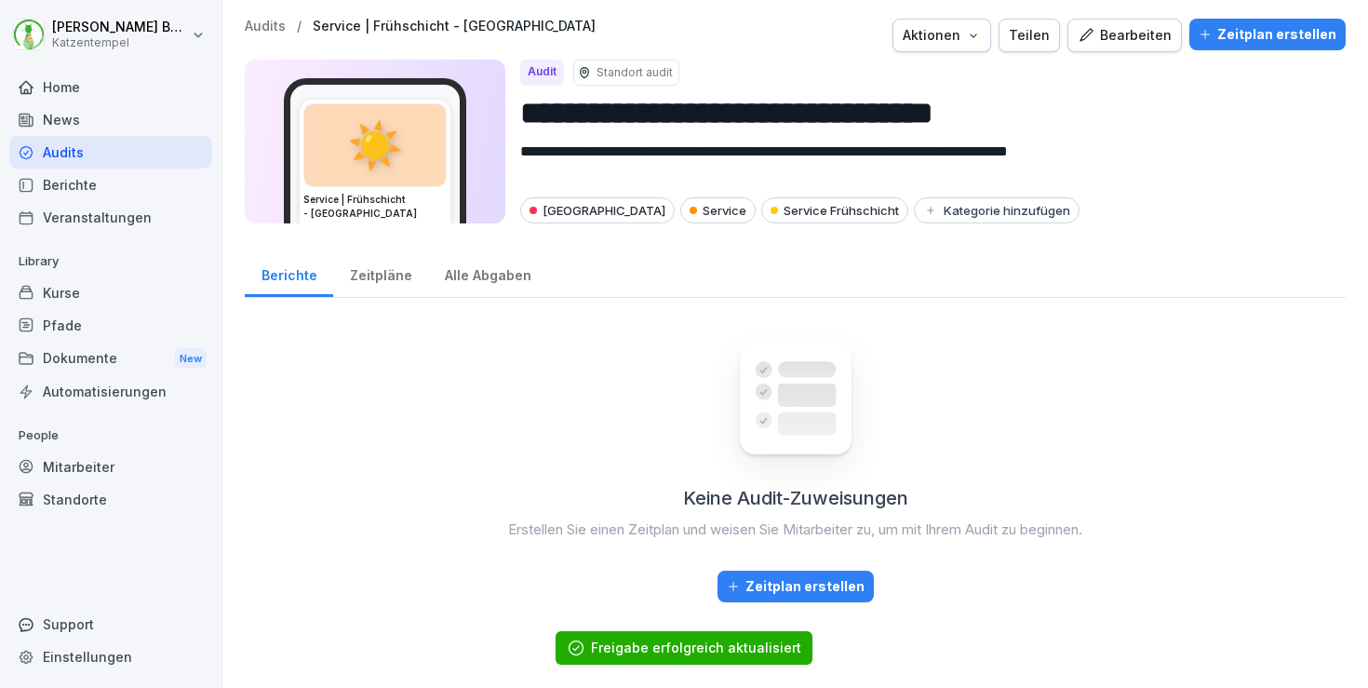
click at [265, 26] on p "Audits" at bounding box center [265, 27] width 41 height 16
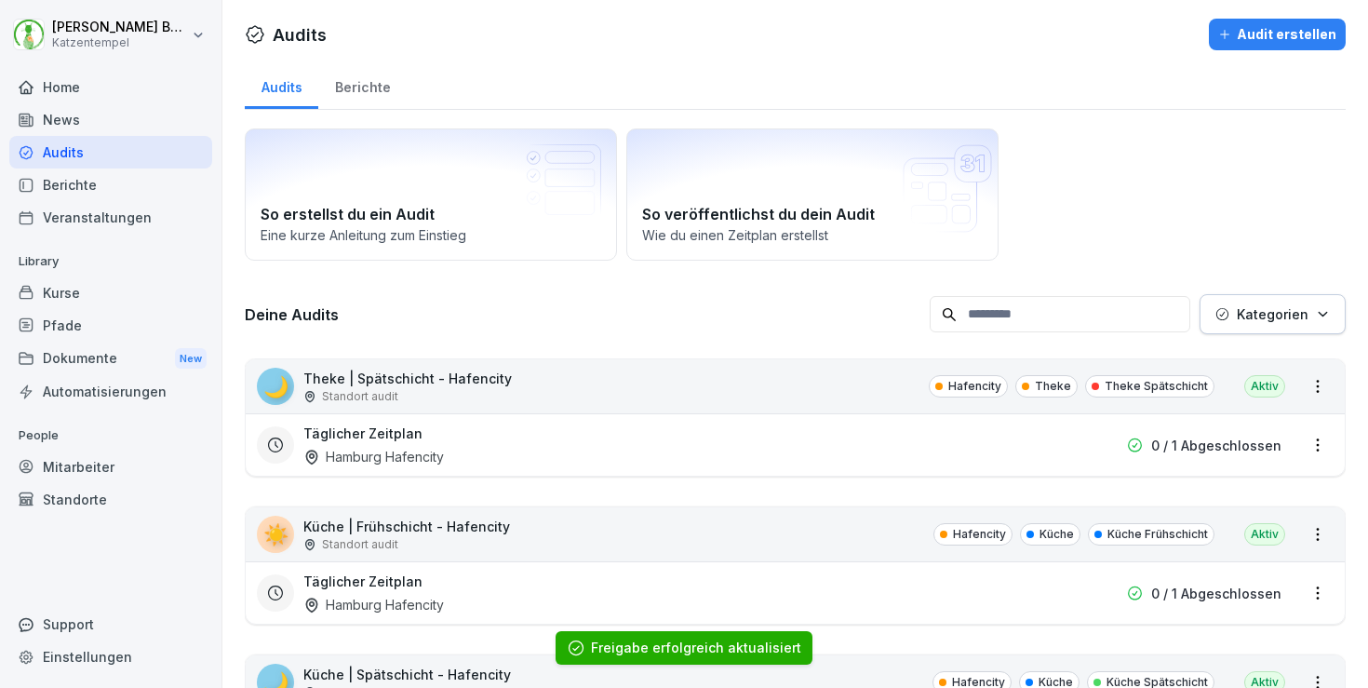
click at [1318, 307] on icon "button" at bounding box center [1323, 314] width 14 height 14
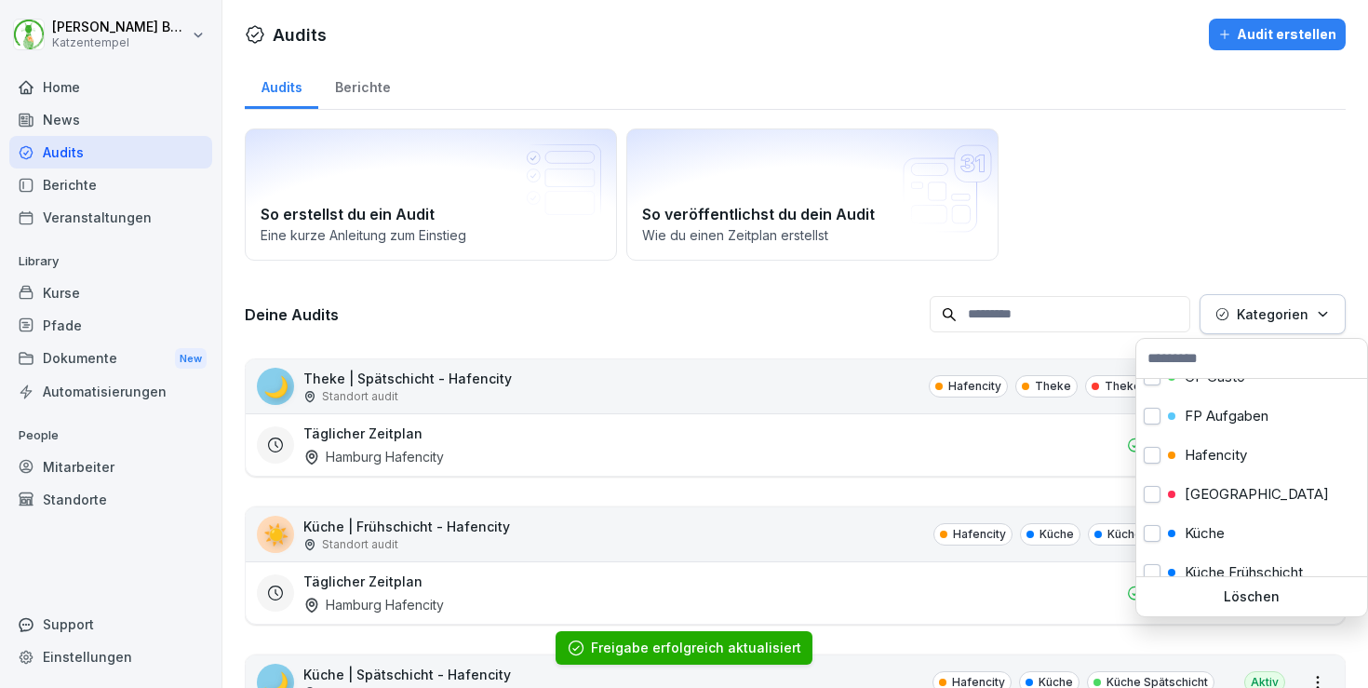
scroll to position [113, 0]
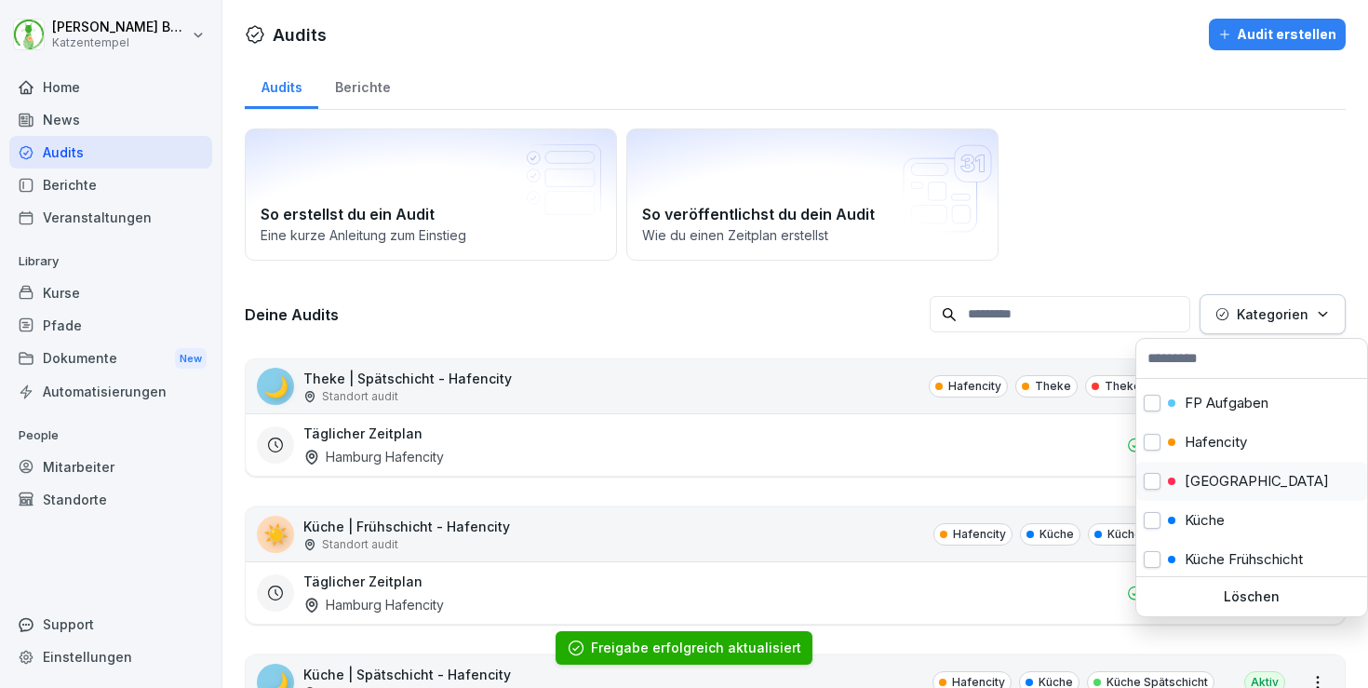
click at [1194, 485] on p "[GEOGRAPHIC_DATA]" at bounding box center [1257, 481] width 144 height 17
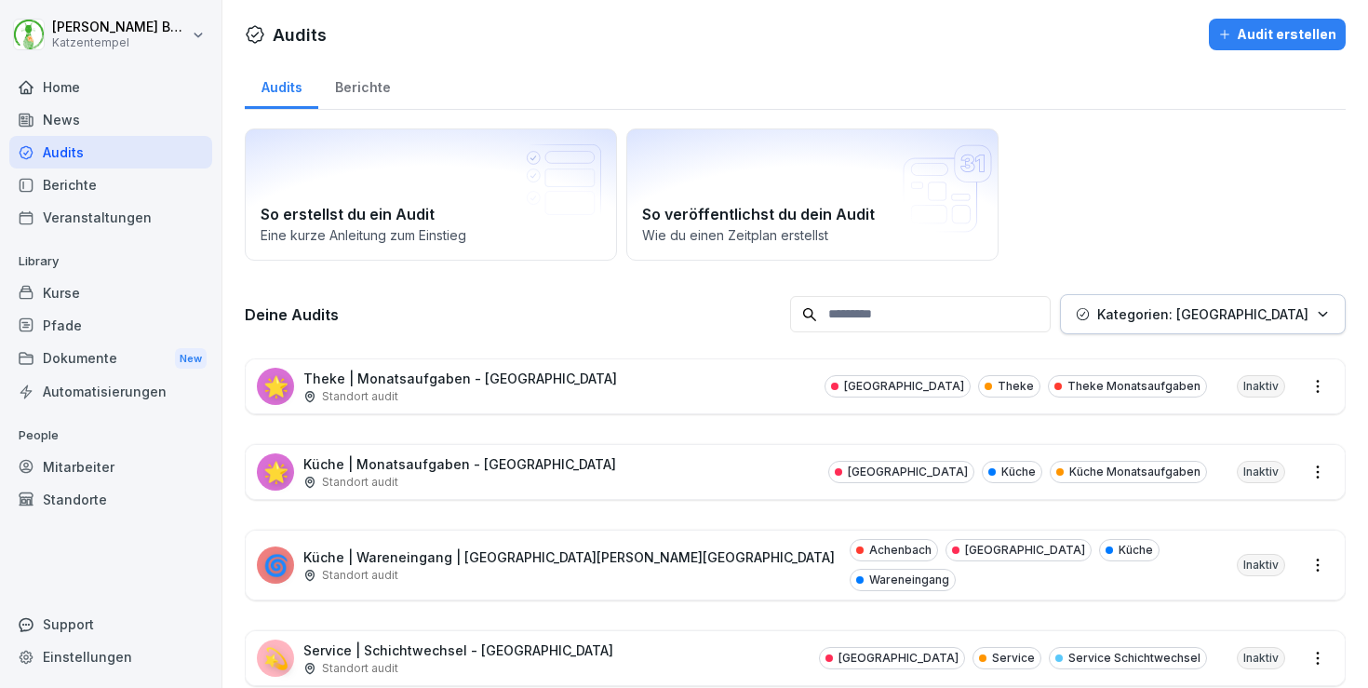
click at [830, 336] on html "[PERSON_NAME] Katzentempel Home News Audits Berichte Veranstaltungen Library Ku…" at bounding box center [684, 344] width 1368 height 688
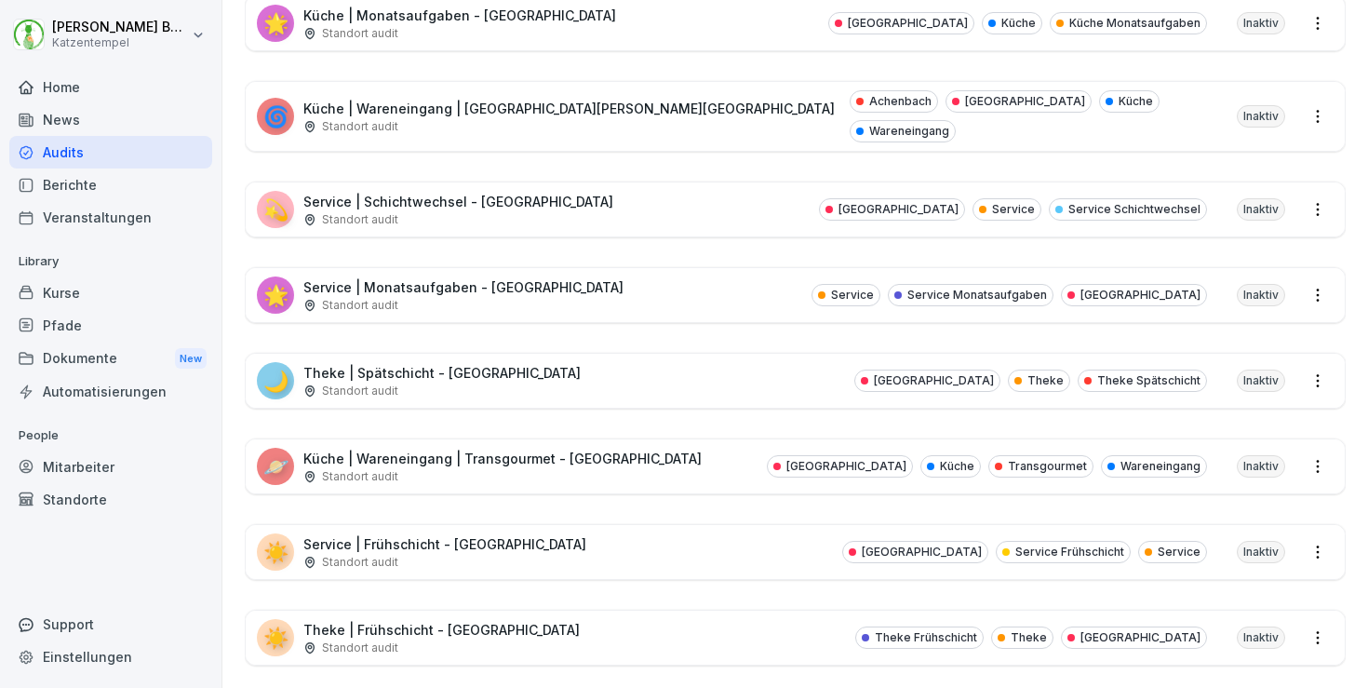
scroll to position [463, 0]
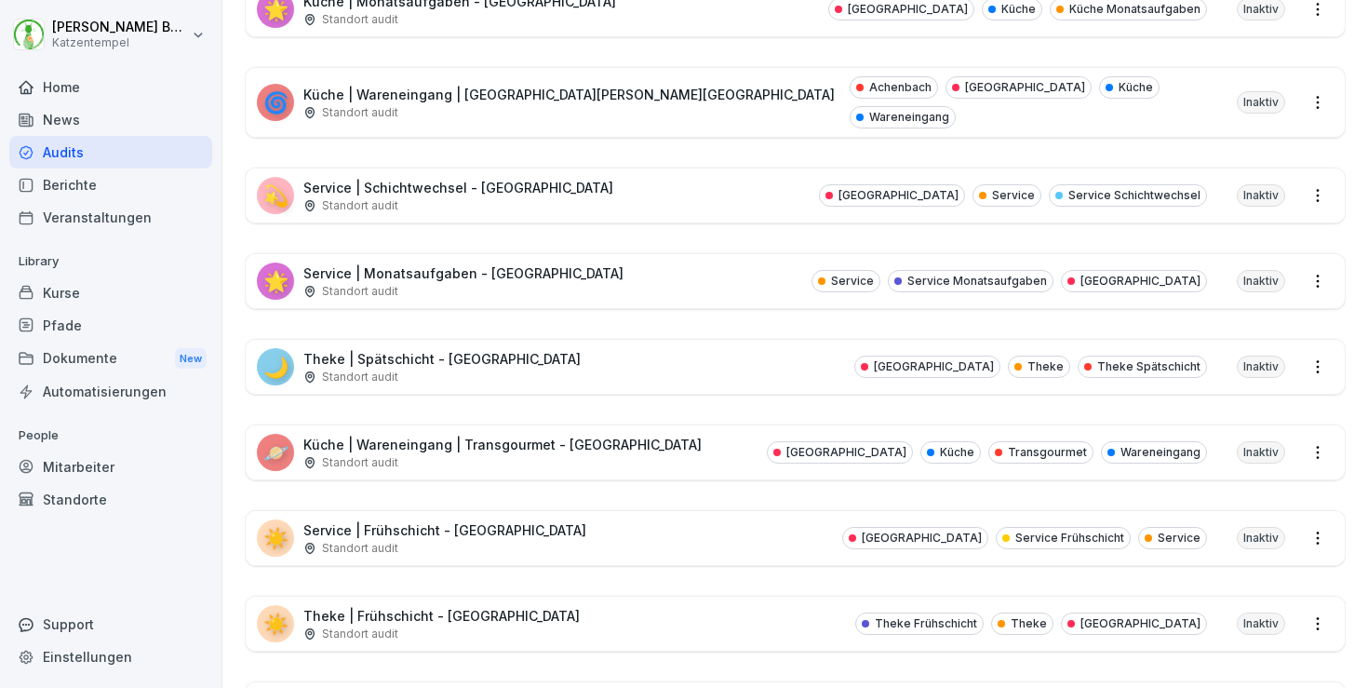
click at [503, 606] on p "Theke | Frühschicht - [GEOGRAPHIC_DATA]" at bounding box center [441, 616] width 276 height 20
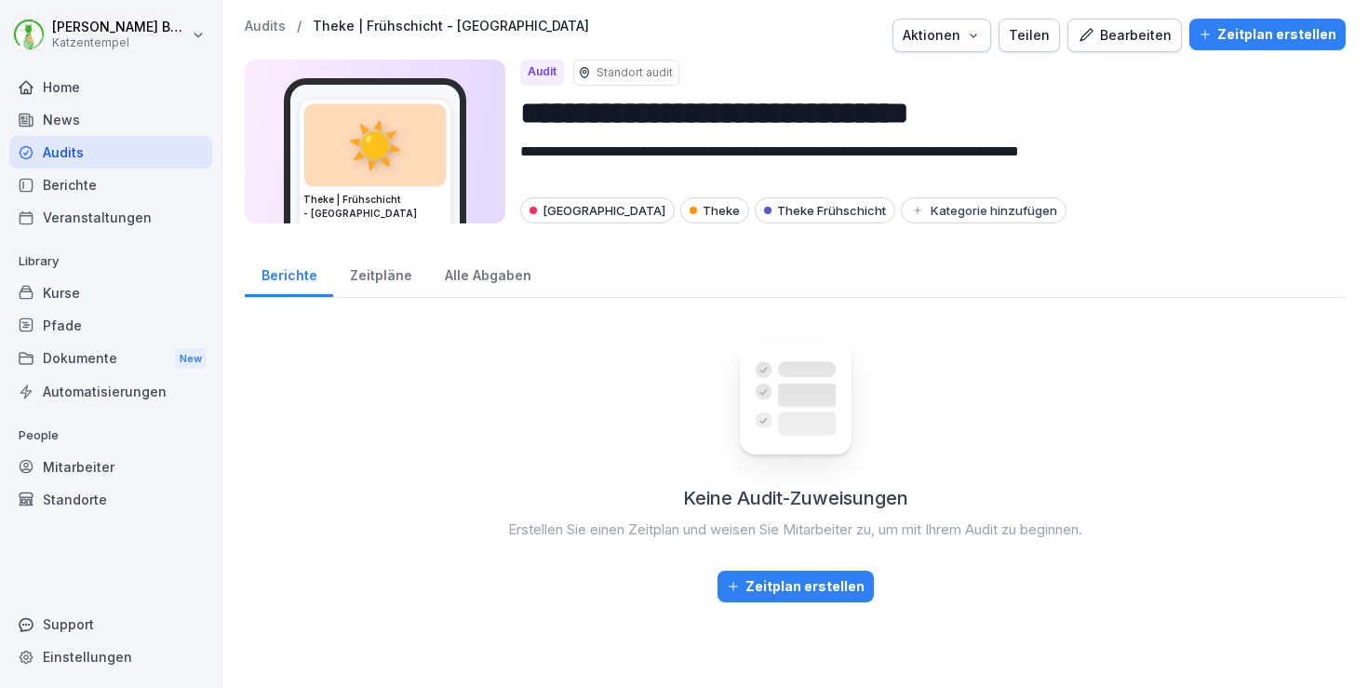
click at [991, 26] on button "Aktionen" at bounding box center [942, 36] width 99 height 34
click at [1044, 40] on div "Teilen" at bounding box center [1029, 35] width 41 height 20
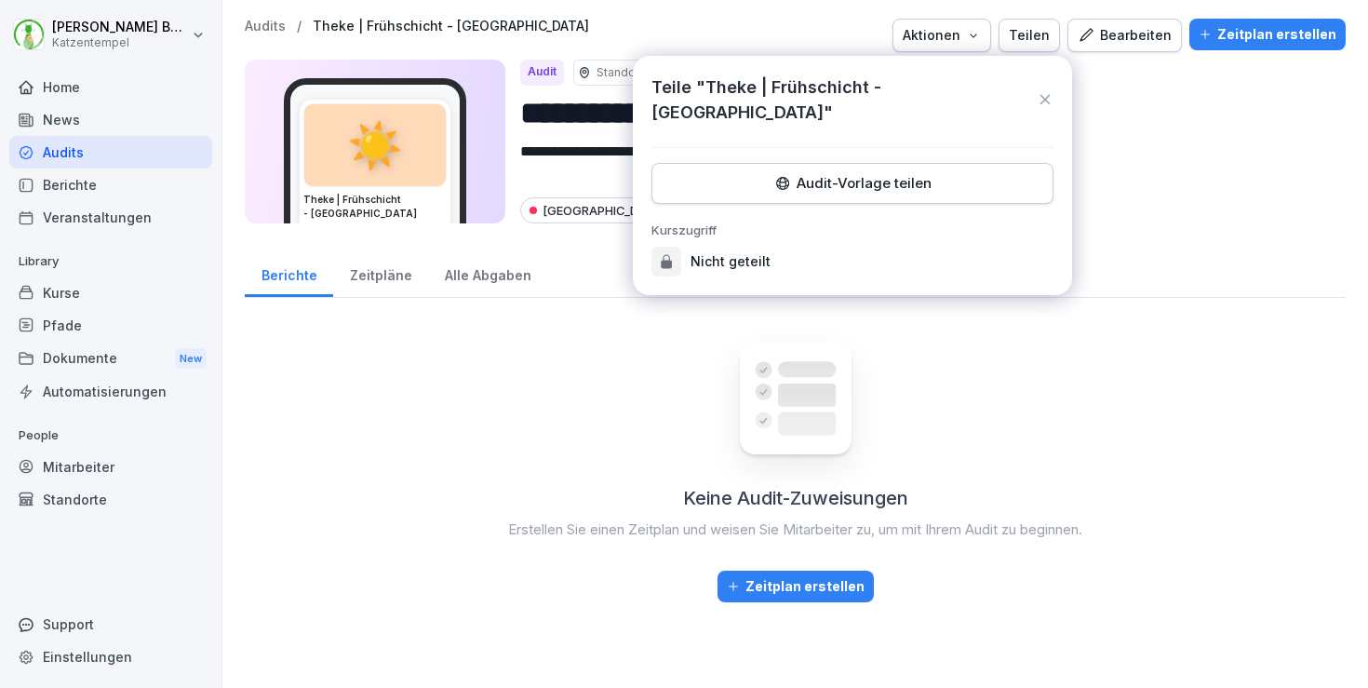
click at [979, 173] on div "Audit-Vorlage teilen" at bounding box center [852, 183] width 370 height 20
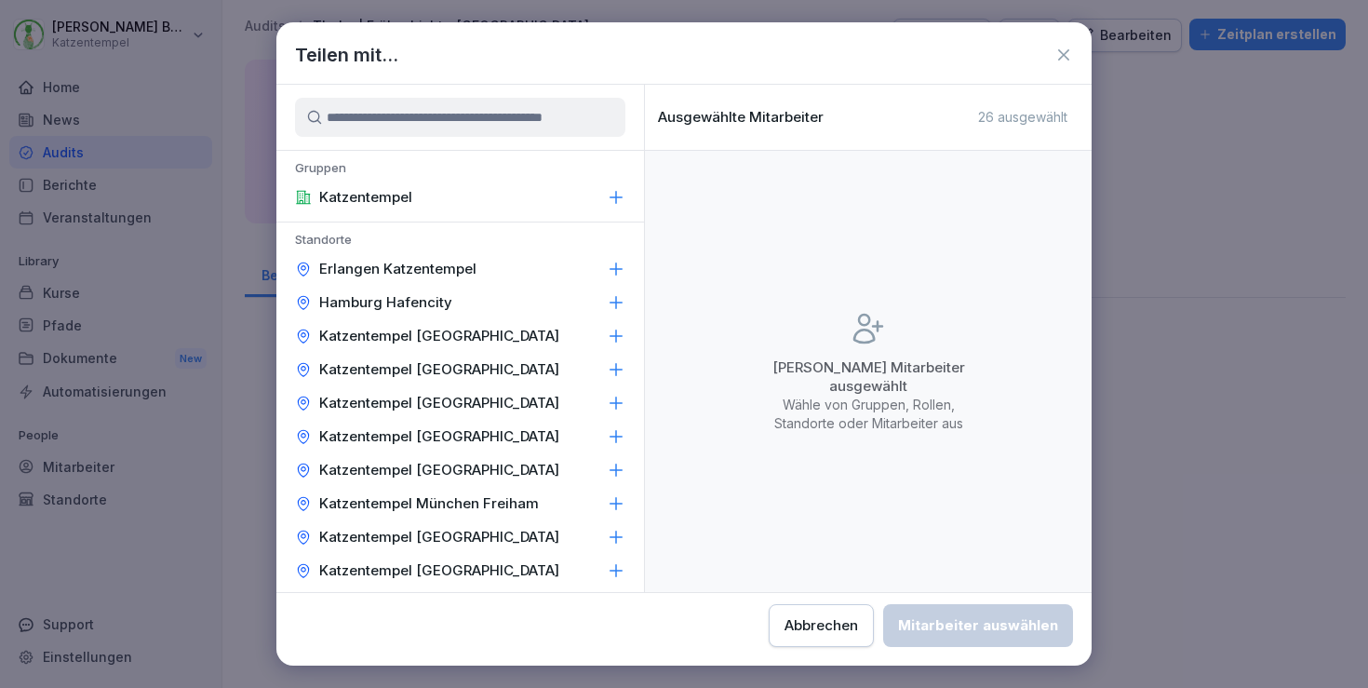
click at [589, 425] on div "Katzentempel [GEOGRAPHIC_DATA]" at bounding box center [460, 437] width 368 height 34
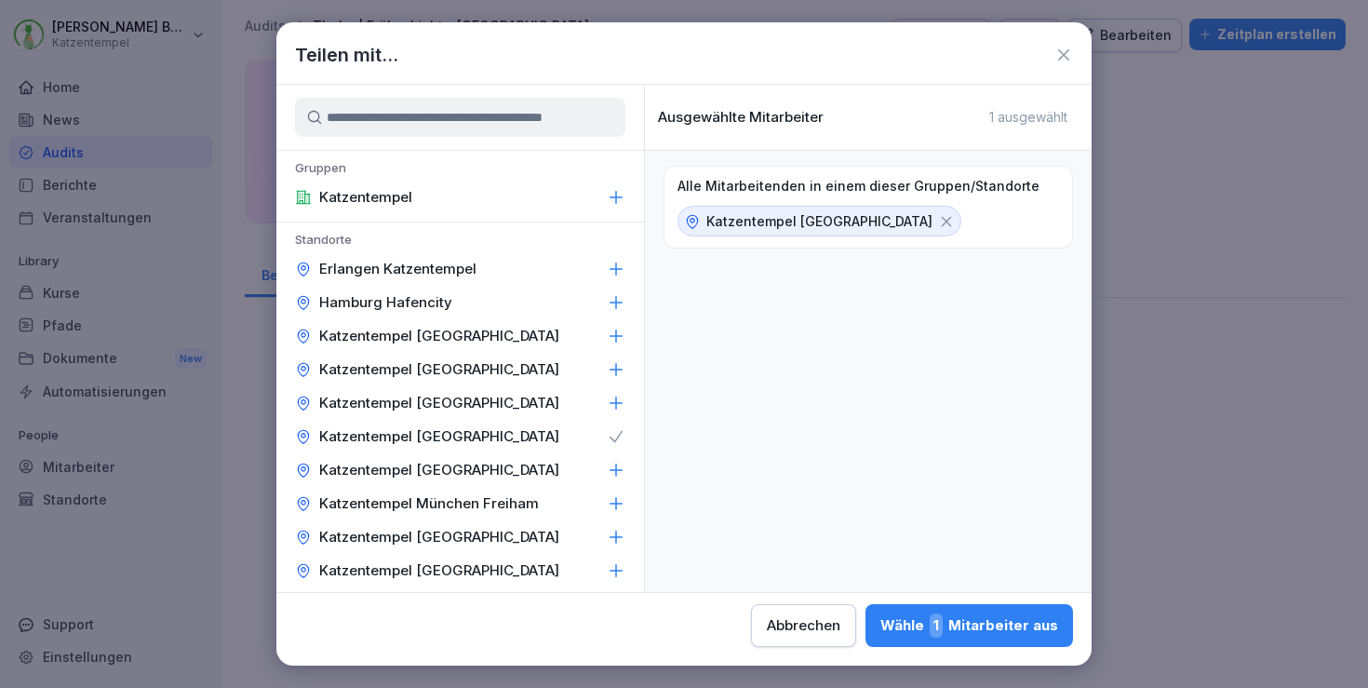
click at [881, 624] on div "Wähle 1 Mitarbeiter aus" at bounding box center [970, 625] width 178 height 24
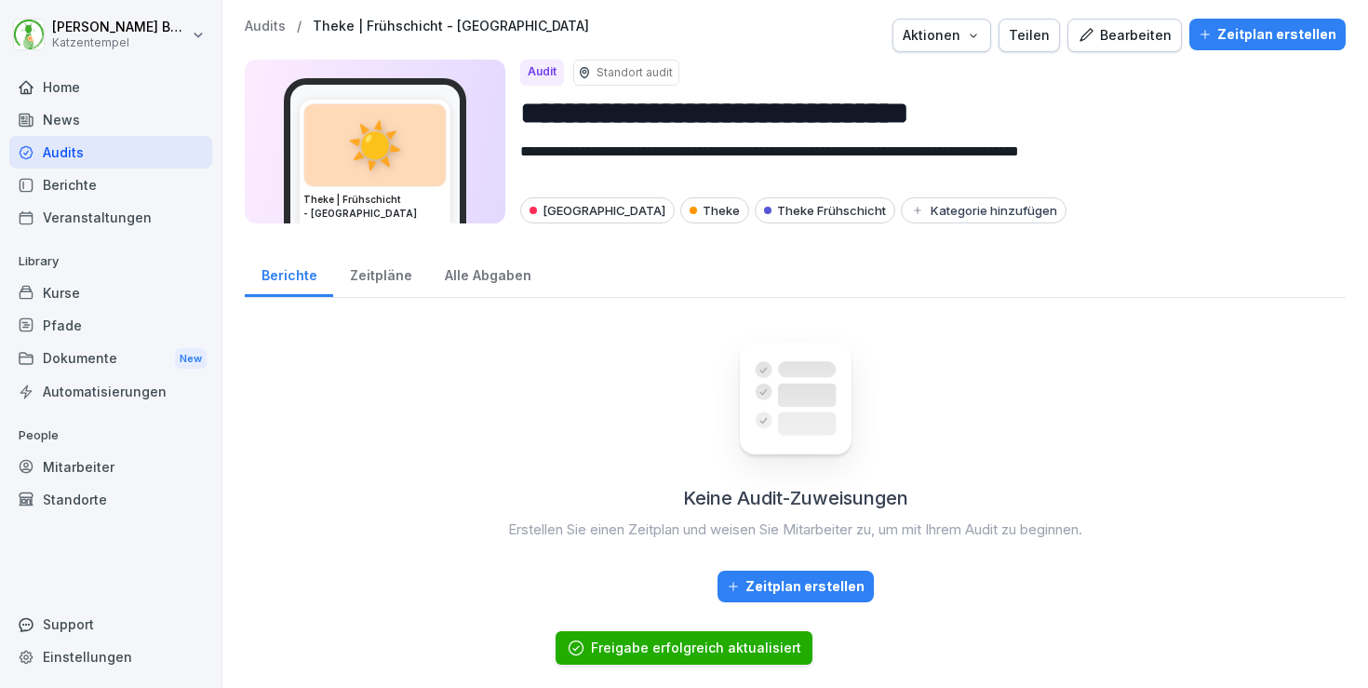
click at [263, 27] on p "Audits" at bounding box center [265, 27] width 41 height 16
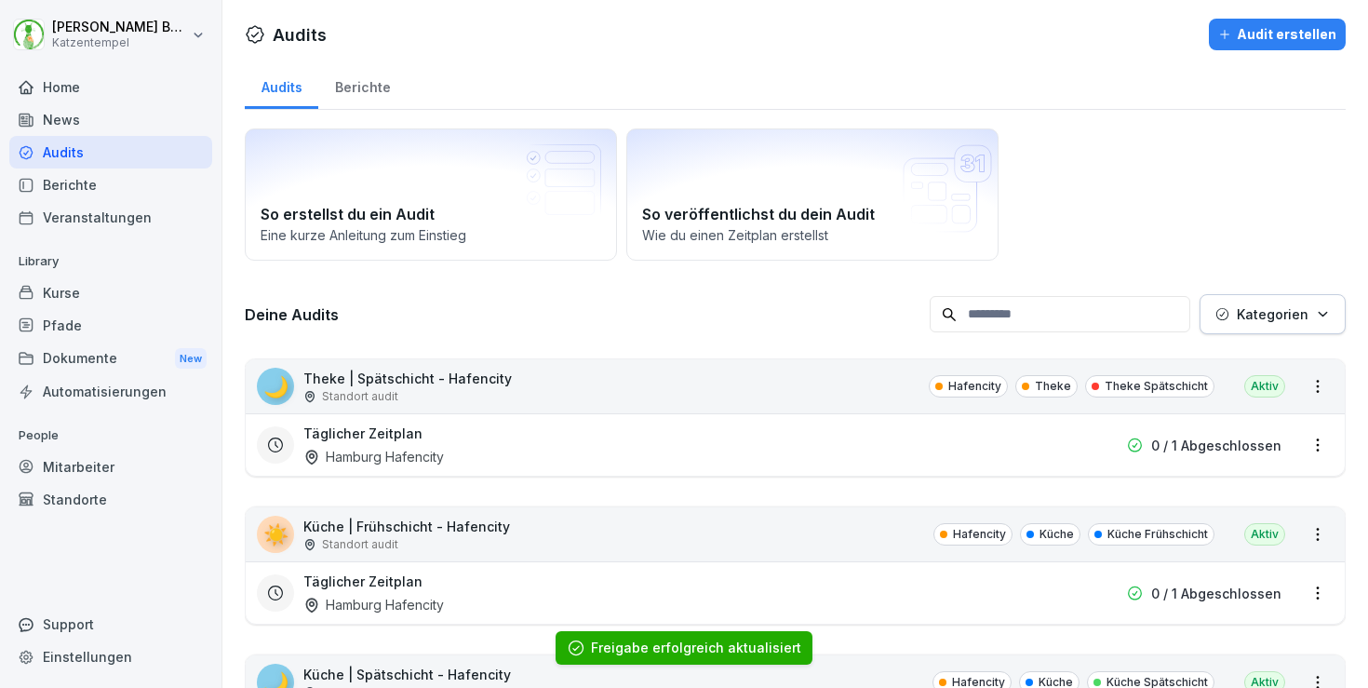
click at [1316, 321] on div "Kategorien" at bounding box center [1273, 314] width 114 height 20
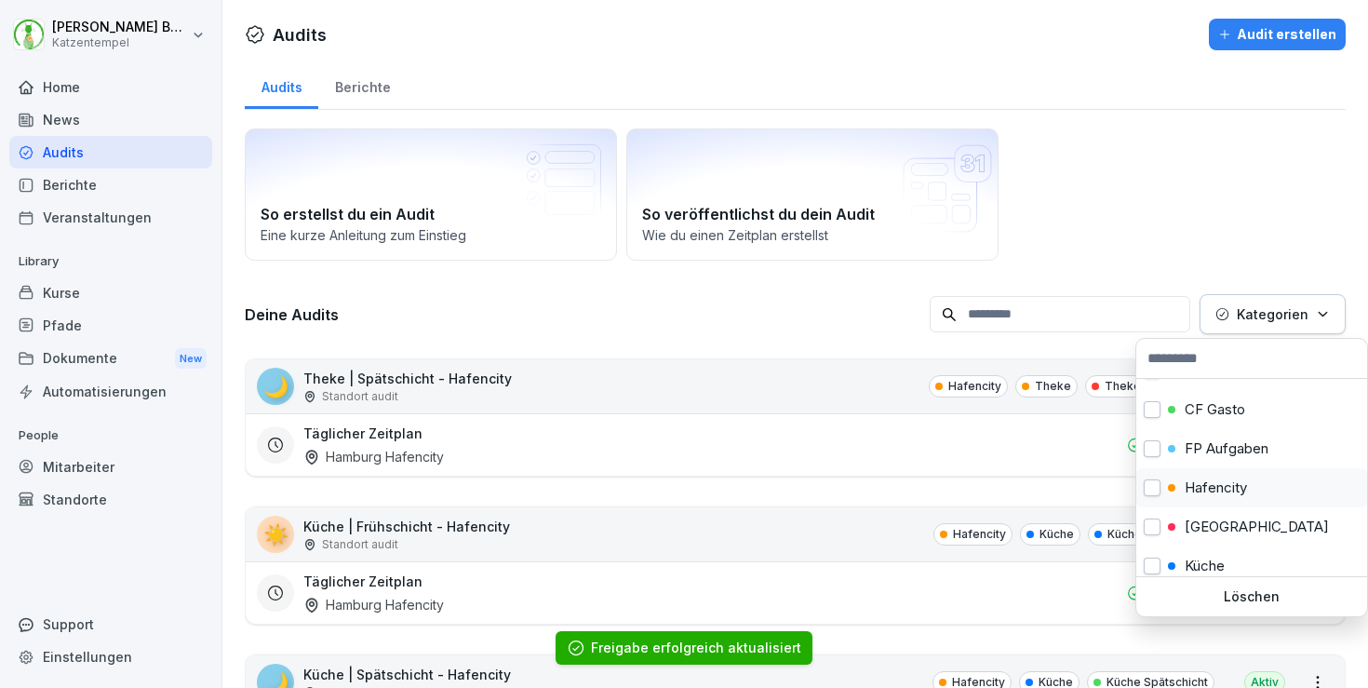
scroll to position [66, 0]
click at [1256, 529] on p "[GEOGRAPHIC_DATA]" at bounding box center [1257, 527] width 144 height 17
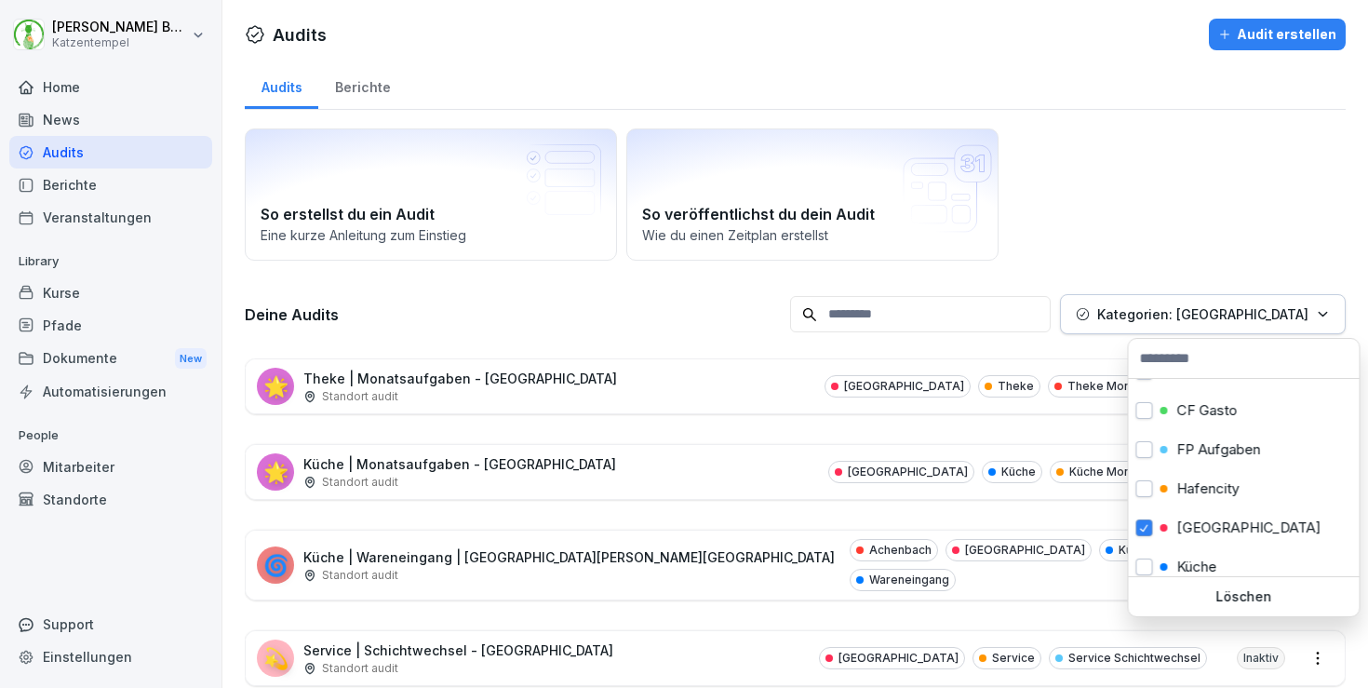
click at [800, 502] on html "[PERSON_NAME] Katzentempel Home News Audits Berichte Veranstaltungen Library Ku…" at bounding box center [684, 344] width 1368 height 688
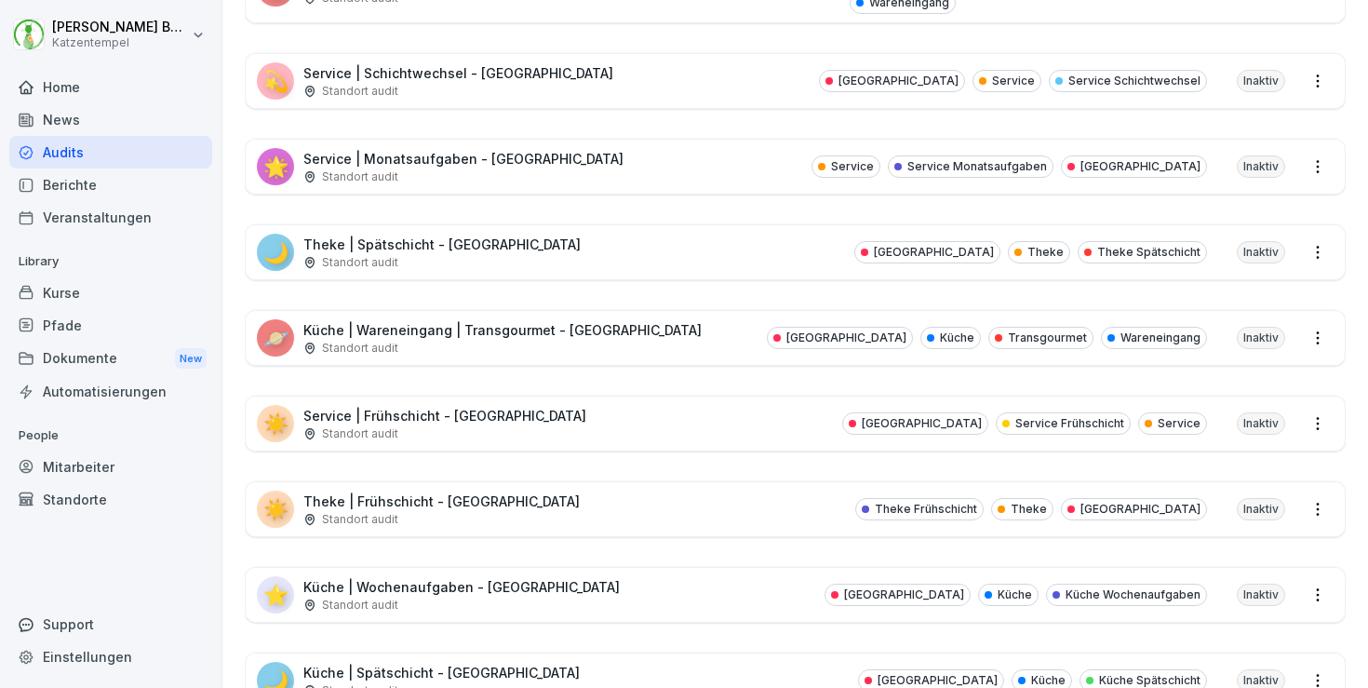
scroll to position [590, 0]
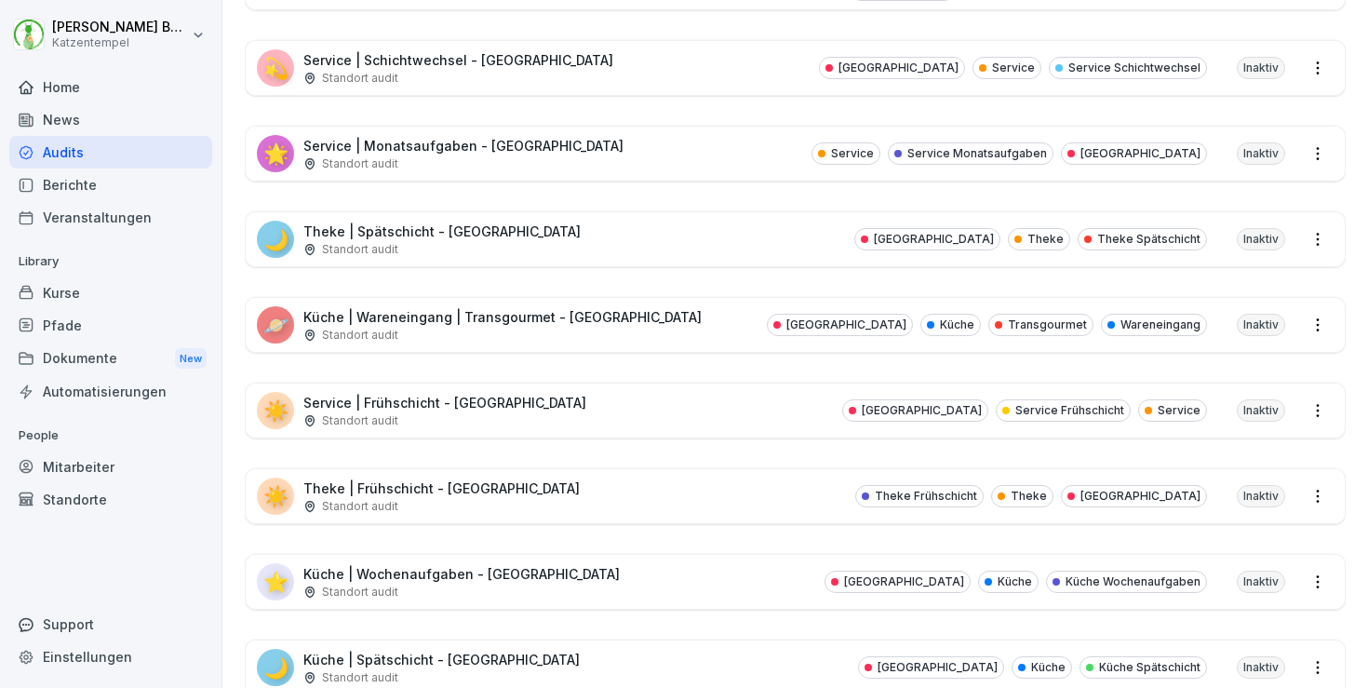
click at [673, 570] on div "⭐ Küche | Wochenaufgaben - [GEOGRAPHIC_DATA] Standort audit [GEOGRAPHIC_DATA] K…" at bounding box center [795, 582] width 1099 height 54
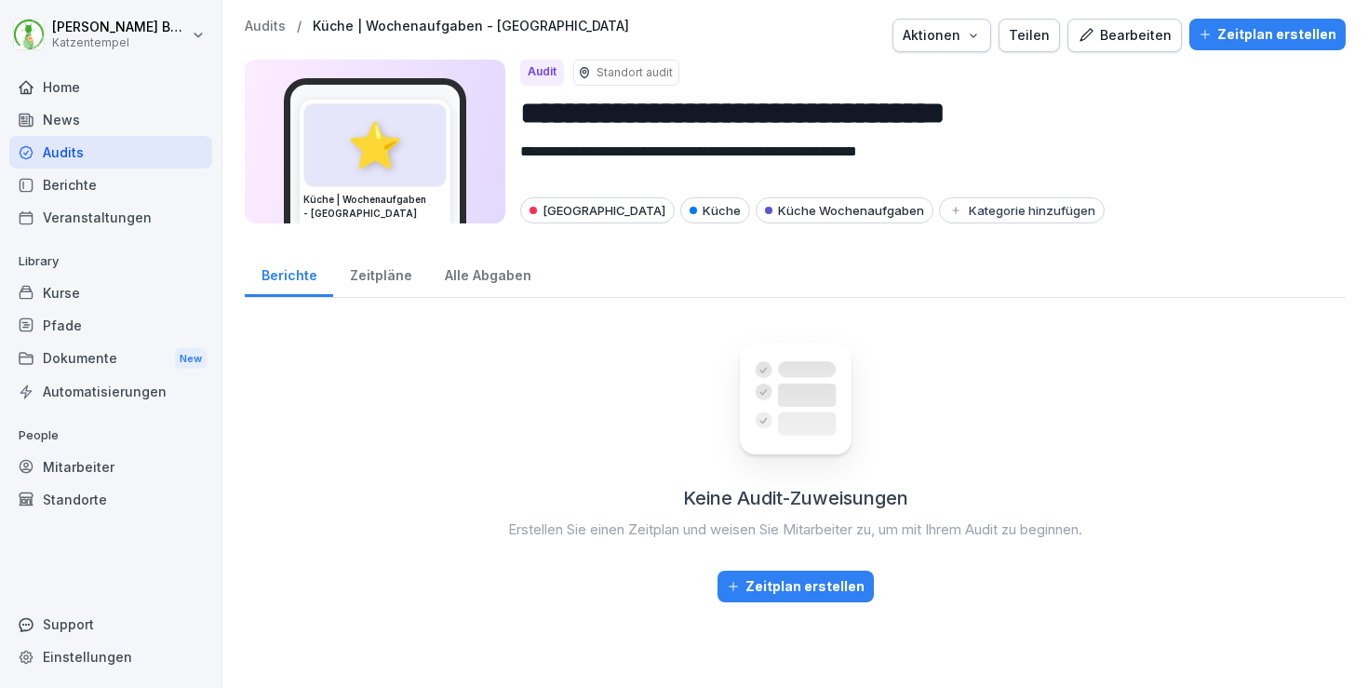
click at [1041, 34] on div "Teilen" at bounding box center [1029, 35] width 41 height 20
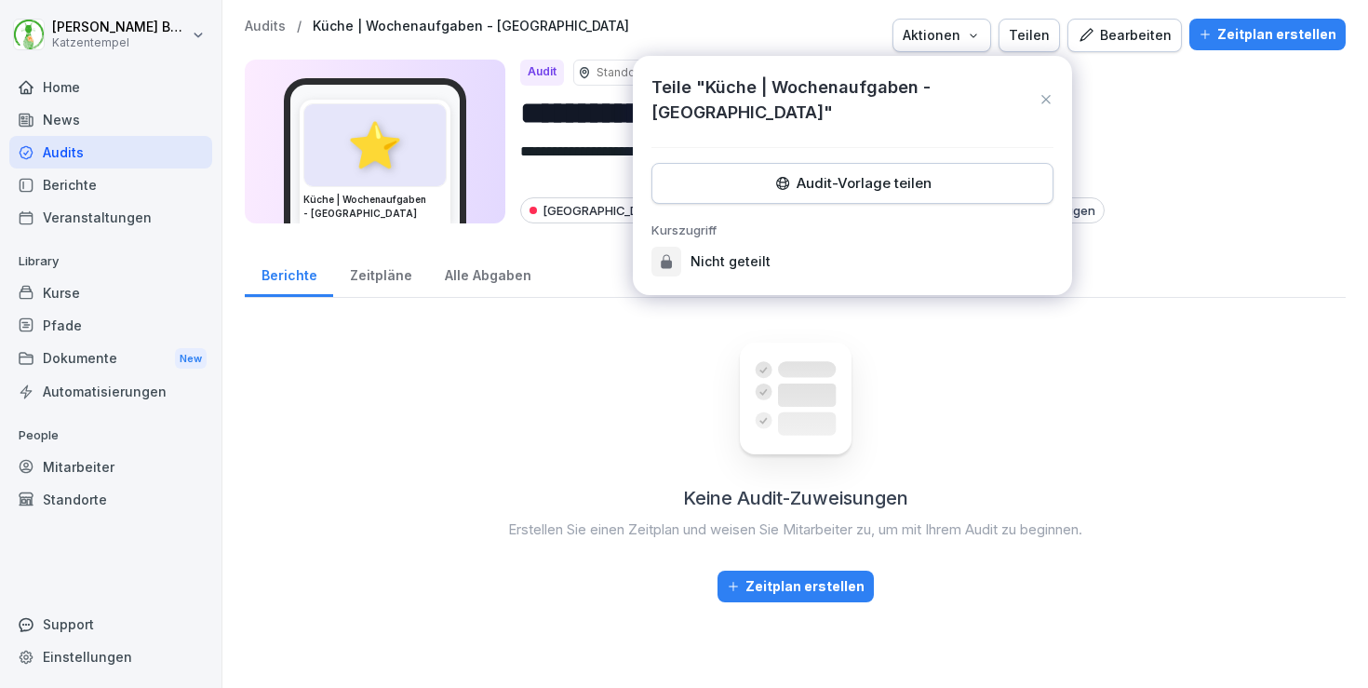
click at [970, 183] on div "Teile "Küche | Wochenaufgaben - Heidelberg" Audit-Vorlage teilen Kurszugriff Ni…" at bounding box center [852, 175] width 439 height 239
click at [968, 173] on div "Audit-Vorlage teilen" at bounding box center [852, 183] width 370 height 20
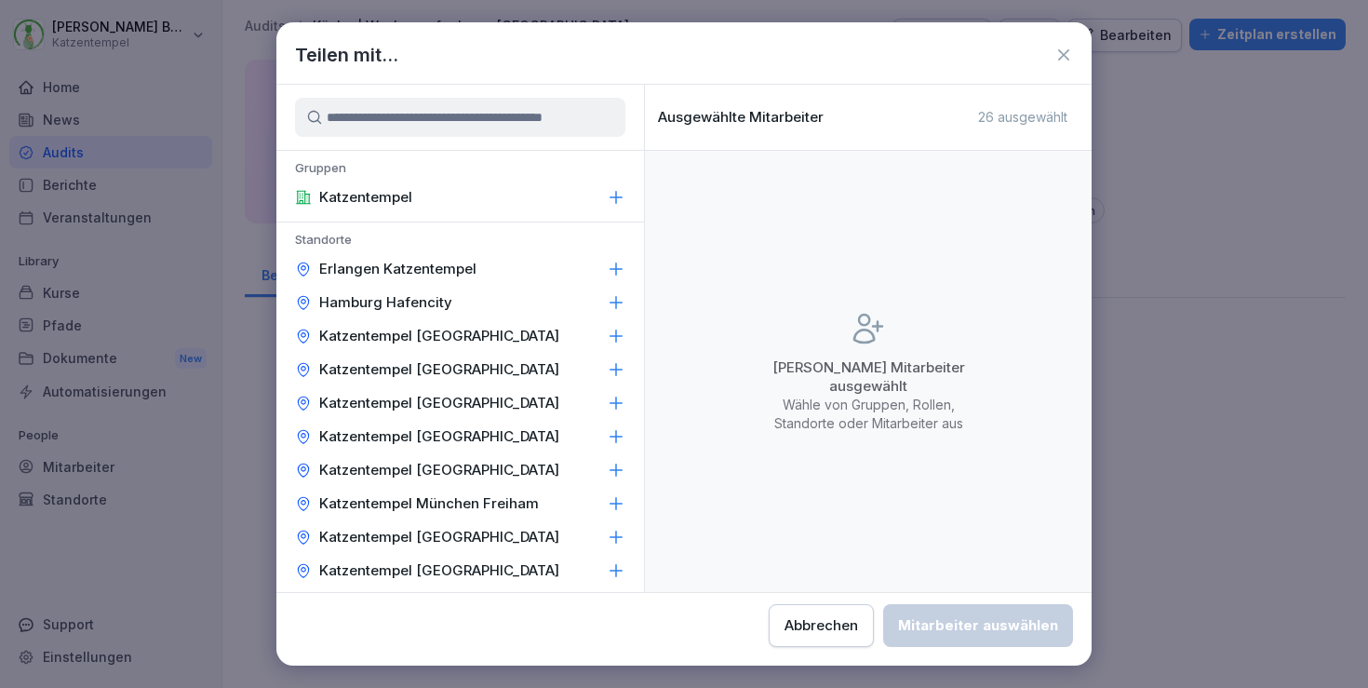
click at [572, 432] on div "Katzentempel [GEOGRAPHIC_DATA]" at bounding box center [460, 437] width 368 height 34
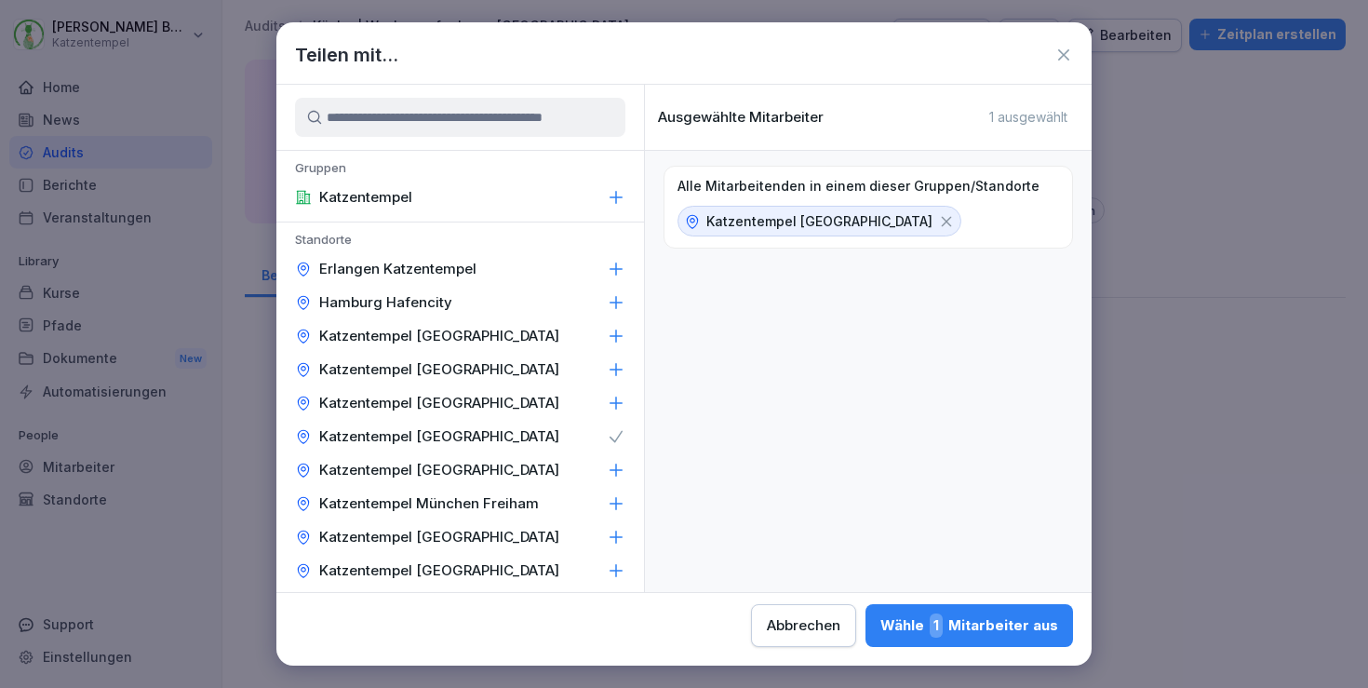
click at [881, 634] on div "Wähle 1 Mitarbeiter aus" at bounding box center [970, 625] width 178 height 24
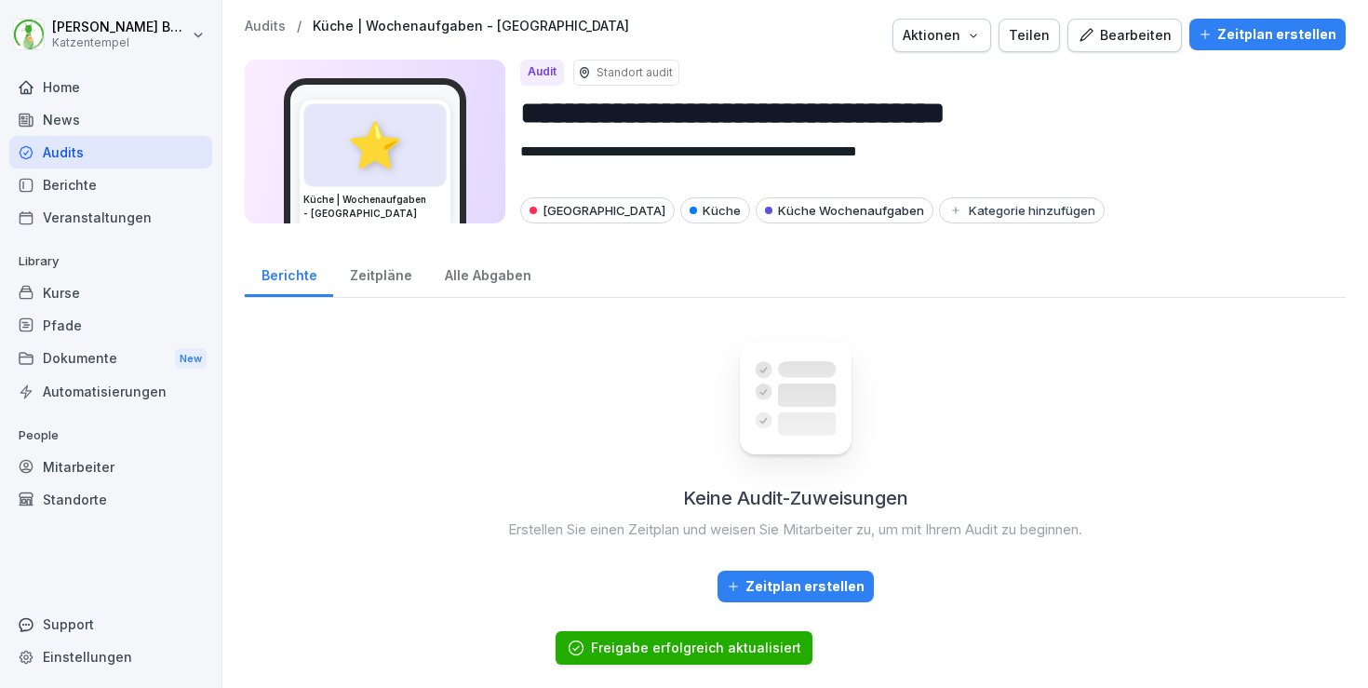
click at [267, 32] on p "Audits" at bounding box center [265, 27] width 41 height 16
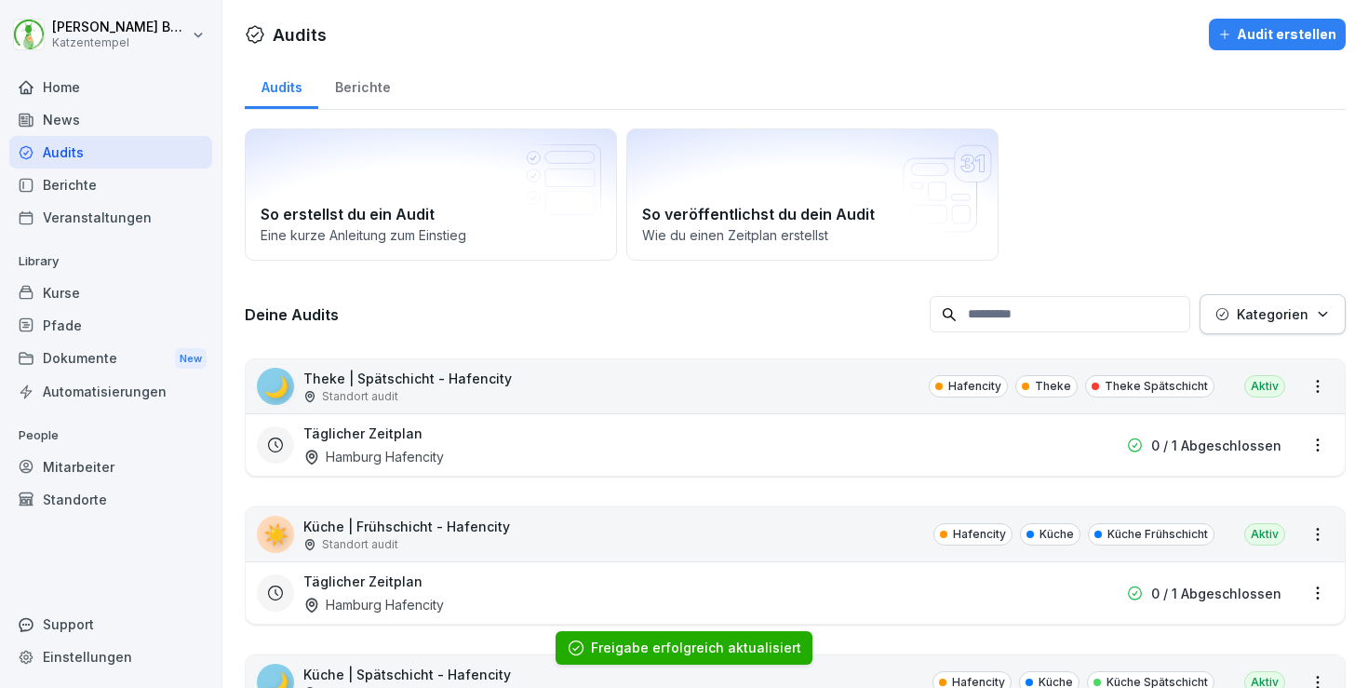
click at [1286, 333] on button "Kategorien" at bounding box center [1273, 314] width 146 height 40
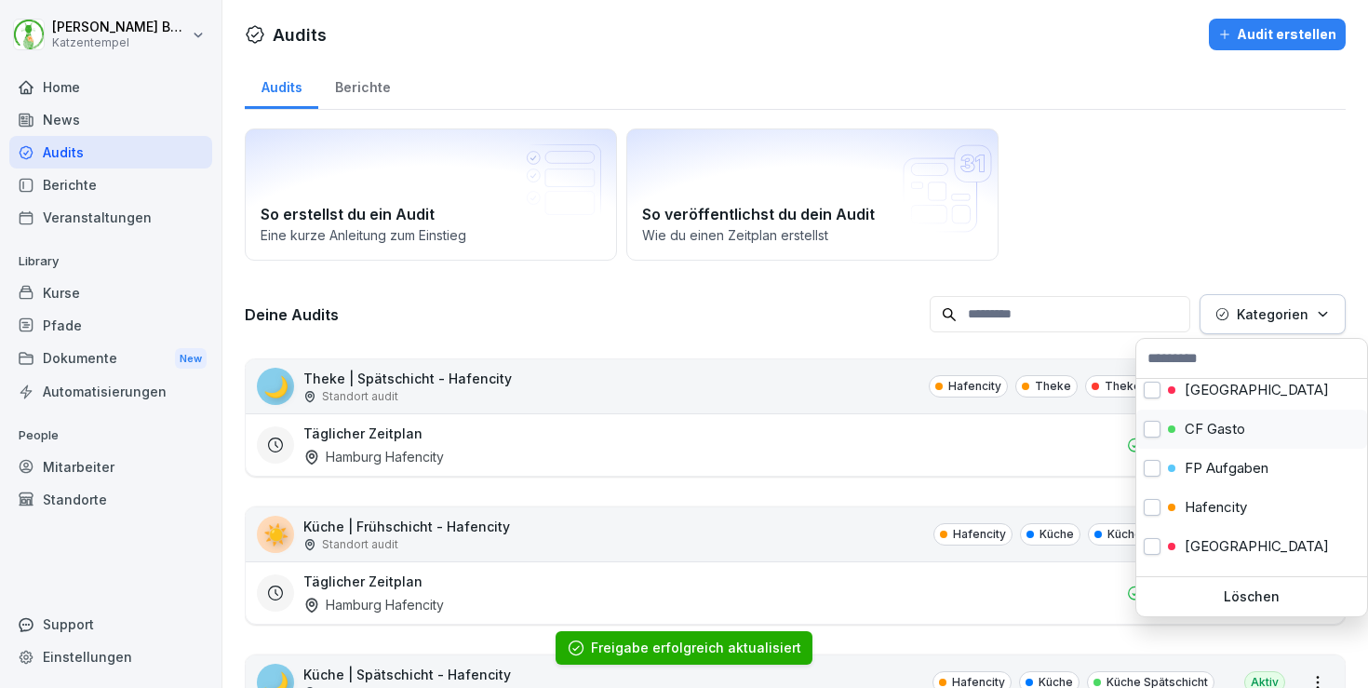
scroll to position [67, 0]
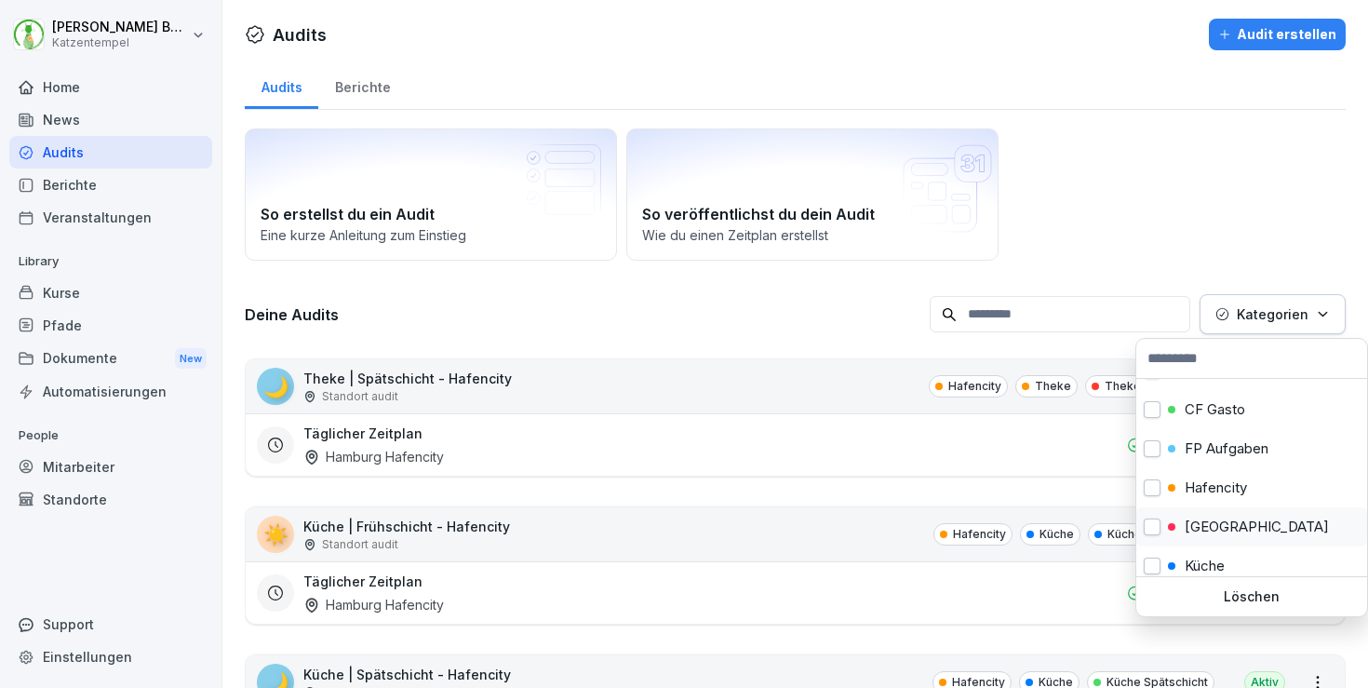
click at [1192, 524] on p "[GEOGRAPHIC_DATA]" at bounding box center [1257, 526] width 144 height 17
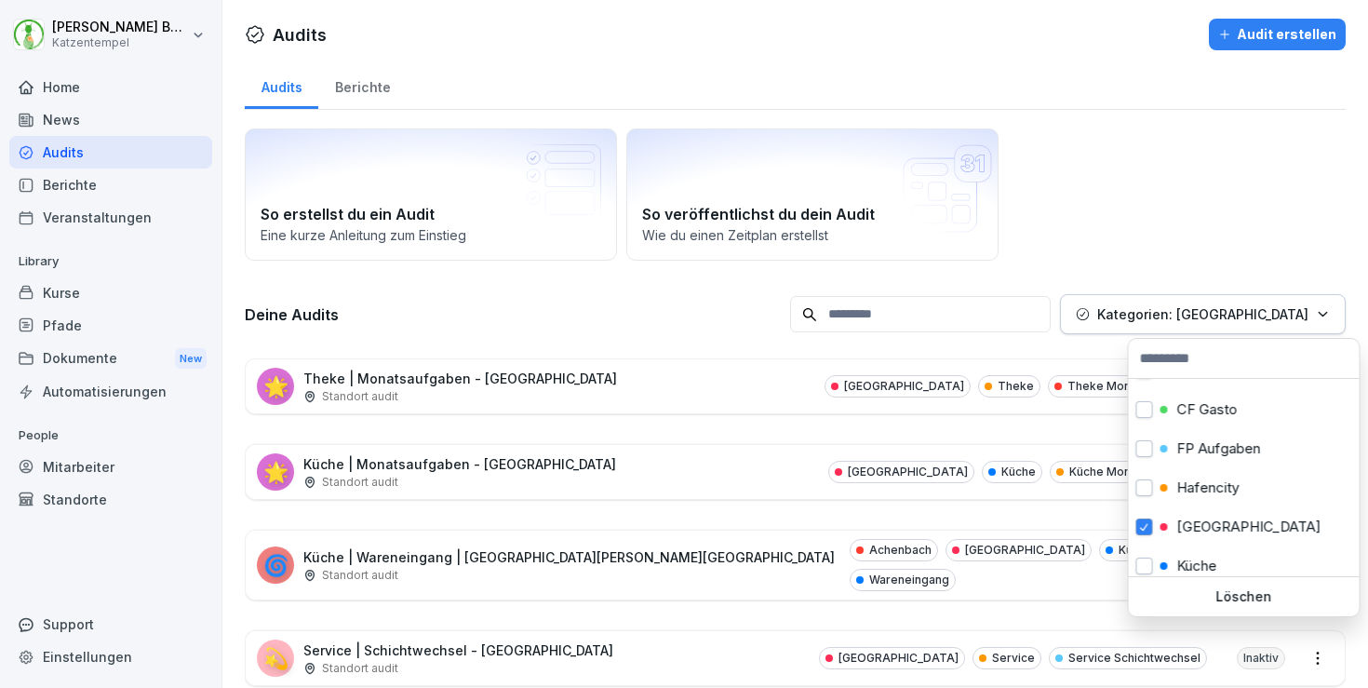
click at [794, 435] on html "[PERSON_NAME] Katzentempel Home News Audits Berichte Veranstaltungen Library Ku…" at bounding box center [684, 344] width 1368 height 688
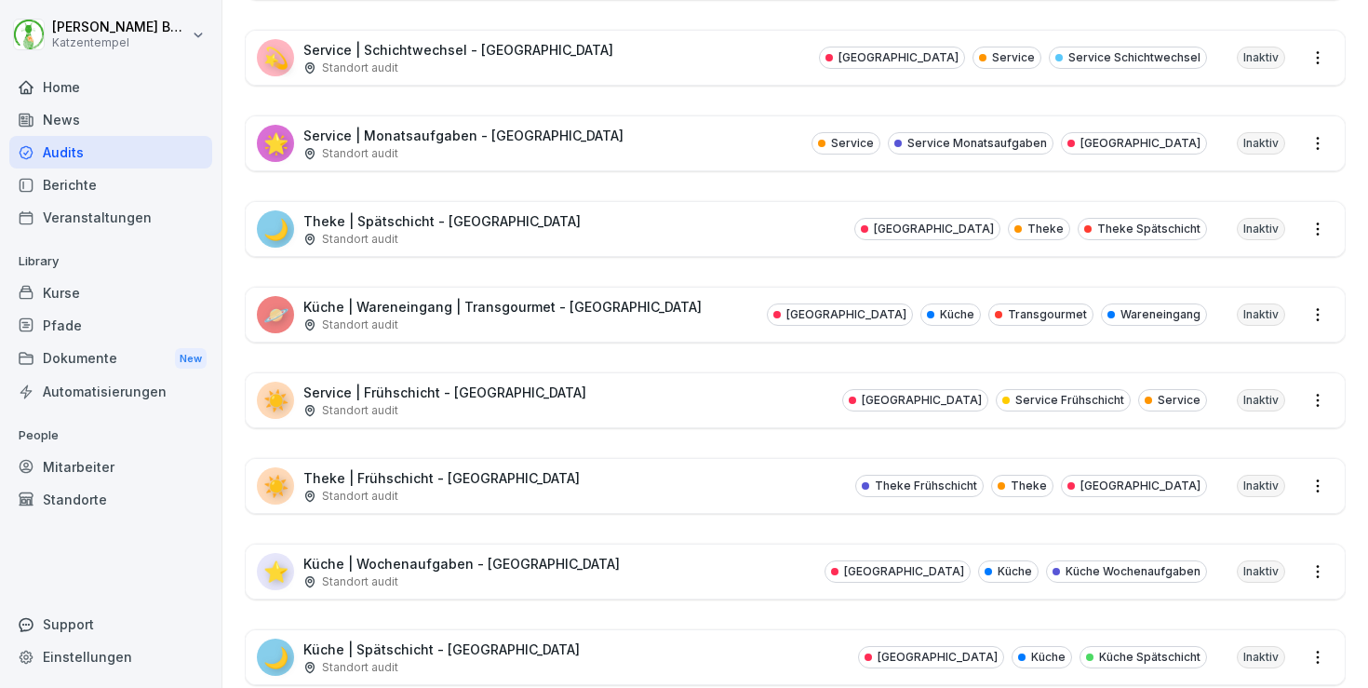
scroll to position [630, 0]
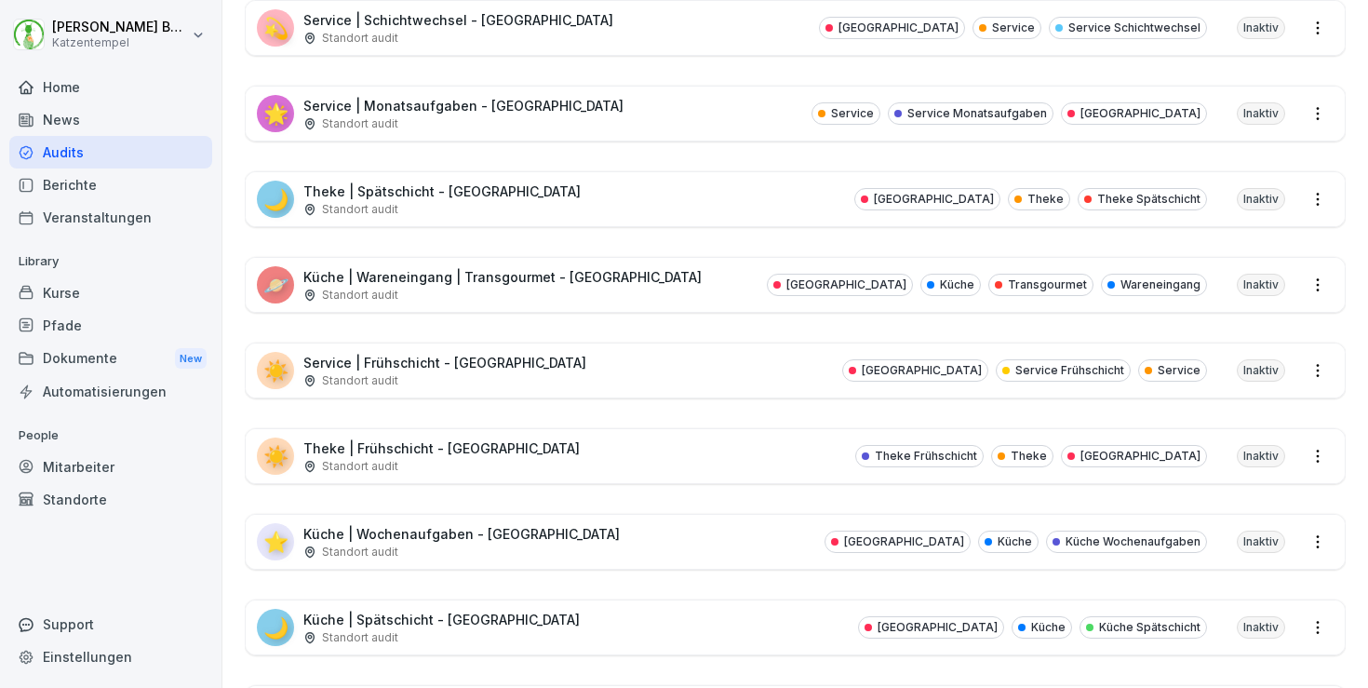
click at [761, 617] on div "🌙 Küche | Spätschicht - [GEOGRAPHIC_DATA] Standort audit [GEOGRAPHIC_DATA] Küch…" at bounding box center [795, 627] width 1099 height 54
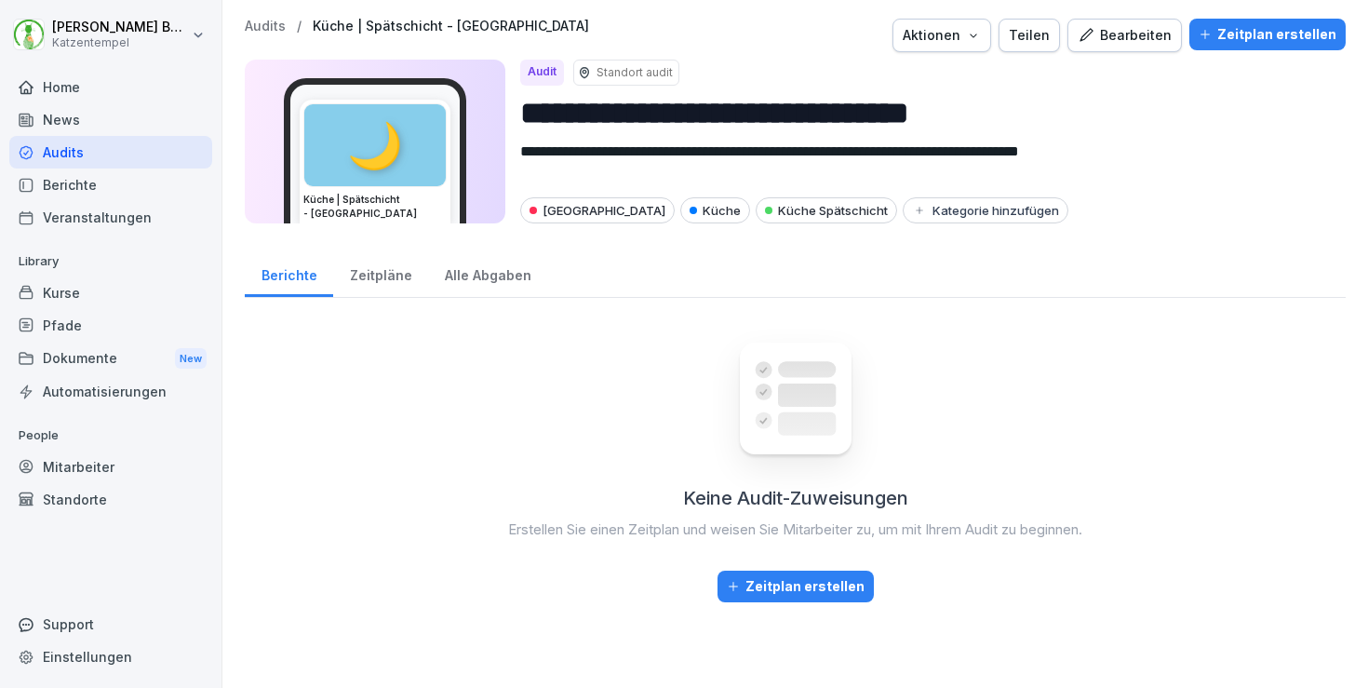
click at [1038, 42] on div "Teilen" at bounding box center [1029, 35] width 41 height 20
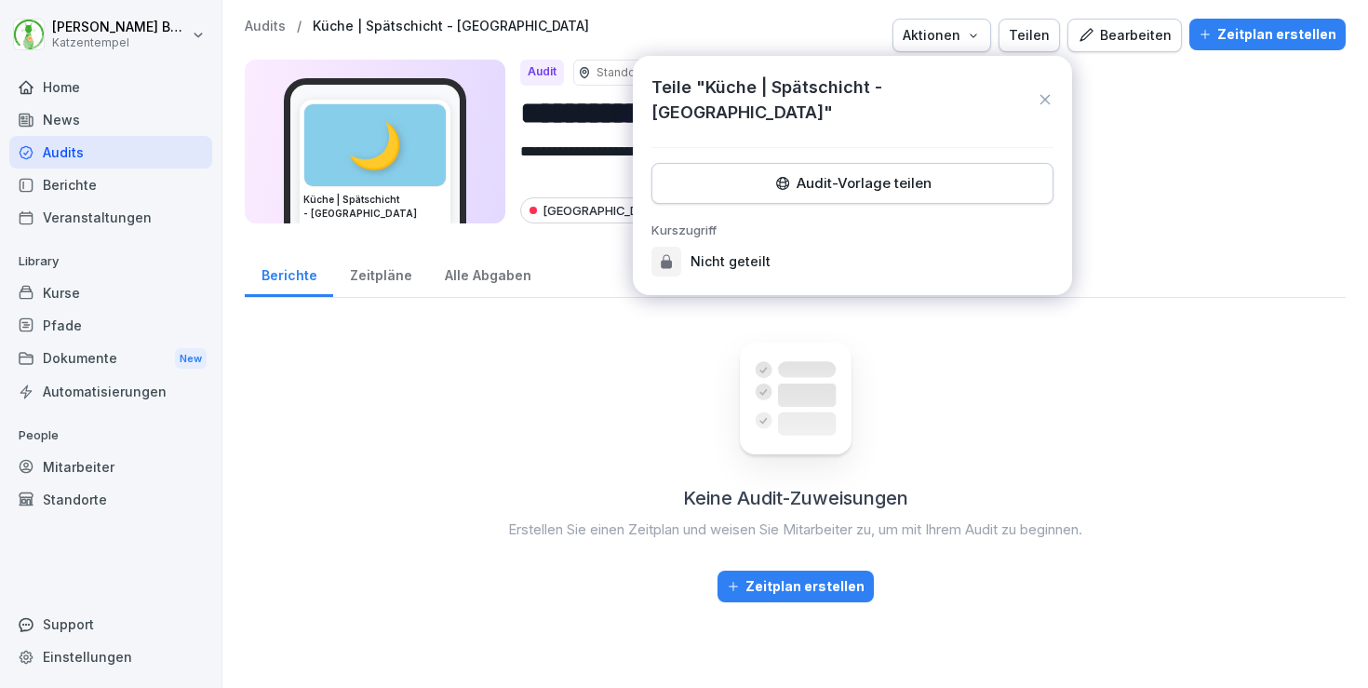
click at [887, 163] on button "Audit-Vorlage teilen" at bounding box center [853, 183] width 402 height 41
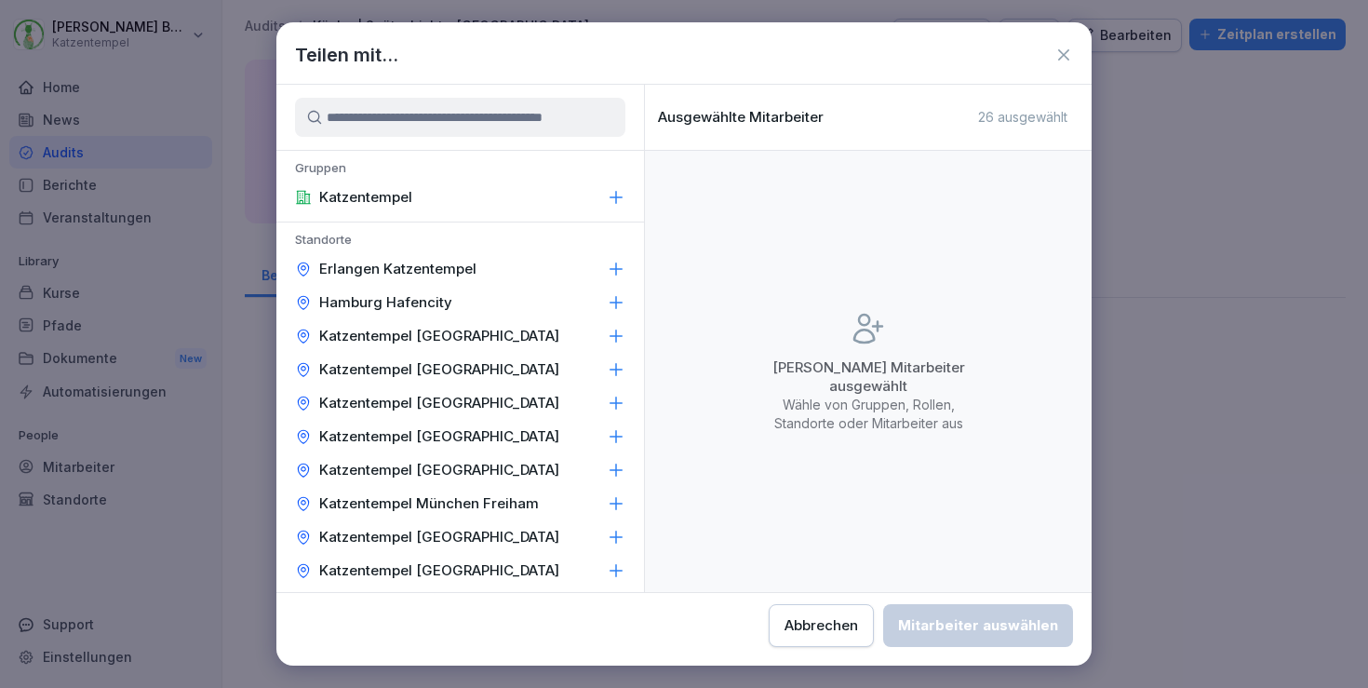
click at [602, 432] on div "Katzentempel [GEOGRAPHIC_DATA]" at bounding box center [460, 437] width 368 height 34
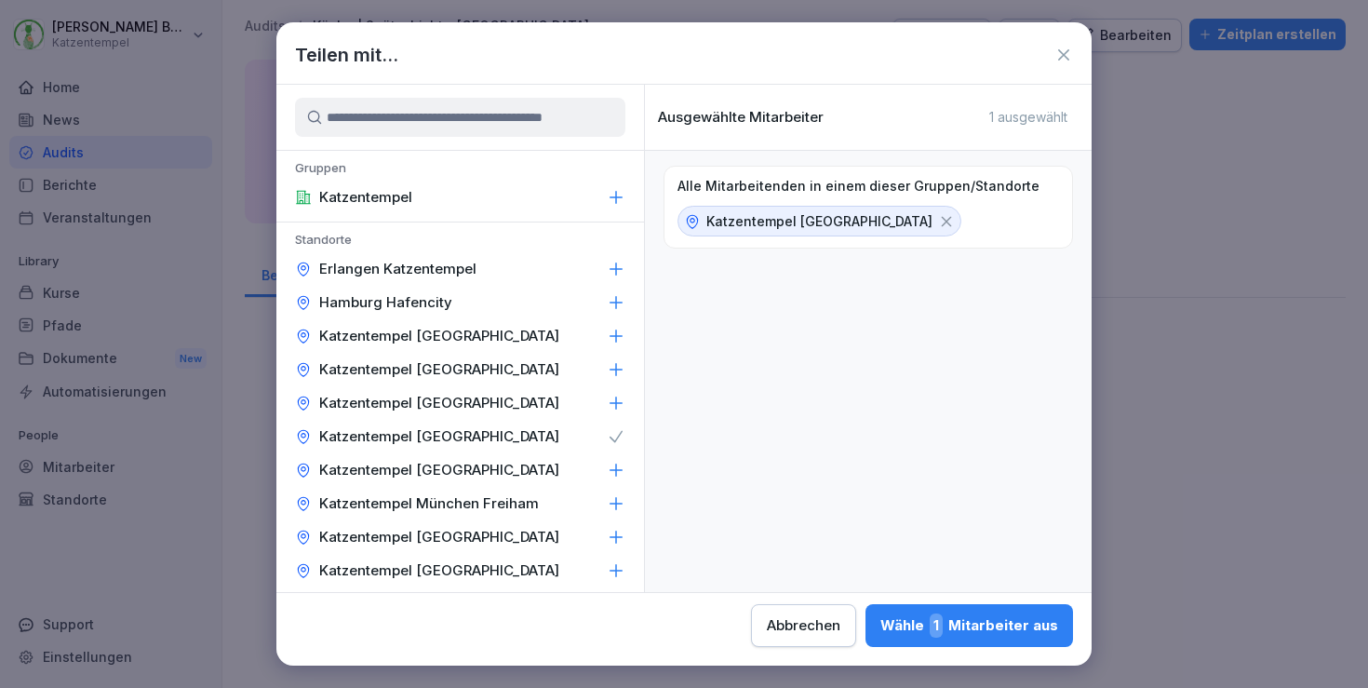
click at [881, 614] on div "Wähle 1 Mitarbeiter aus" at bounding box center [970, 625] width 178 height 24
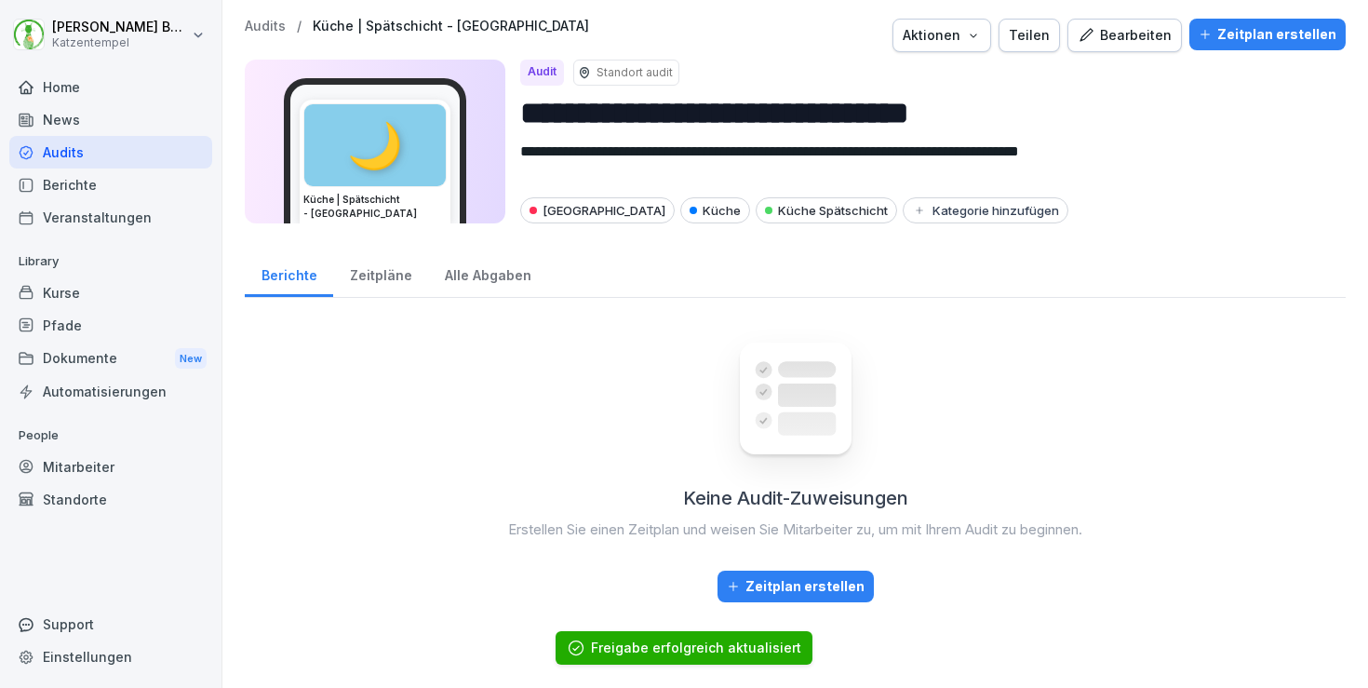
click at [259, 34] on div "Audits / Küche | Spätschicht - Heidelberg Aktionen Teilen Bearbeiten Zeitplan e…" at bounding box center [795, 36] width 1101 height 34
click at [268, 24] on p "Audits" at bounding box center [265, 27] width 41 height 16
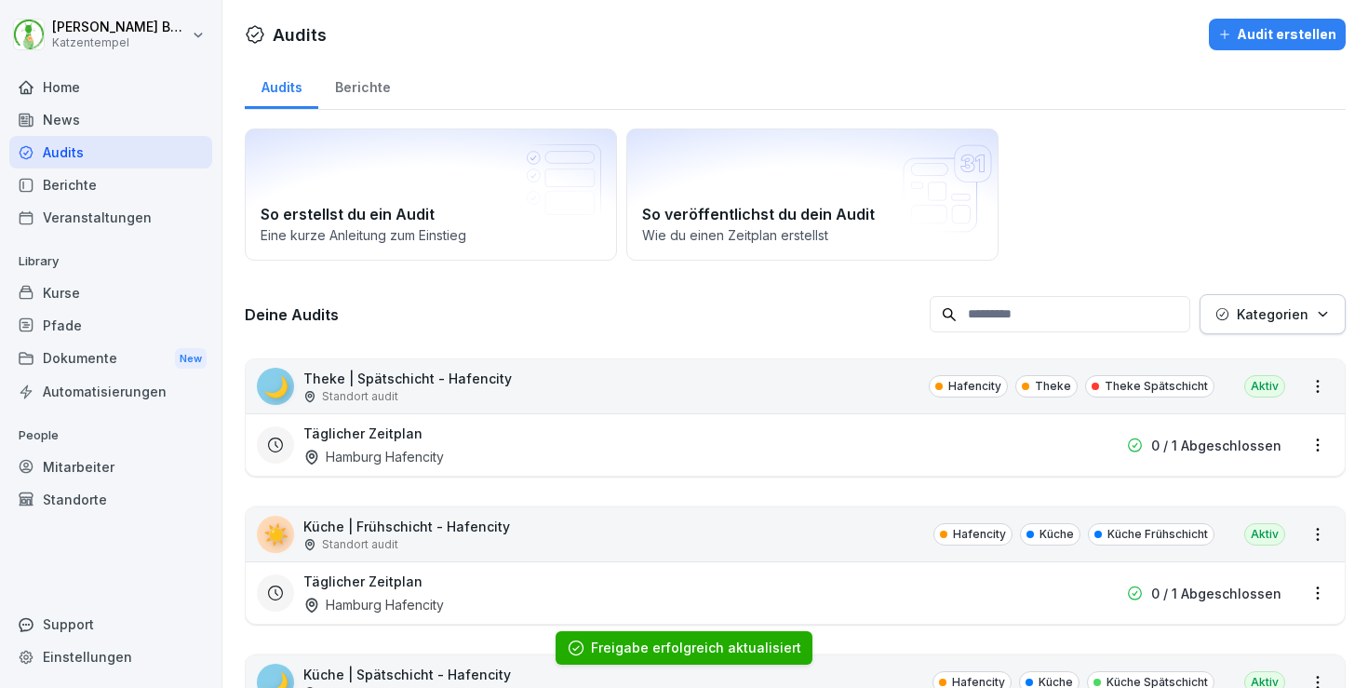
click at [1259, 312] on p "Kategorien" at bounding box center [1273, 314] width 72 height 20
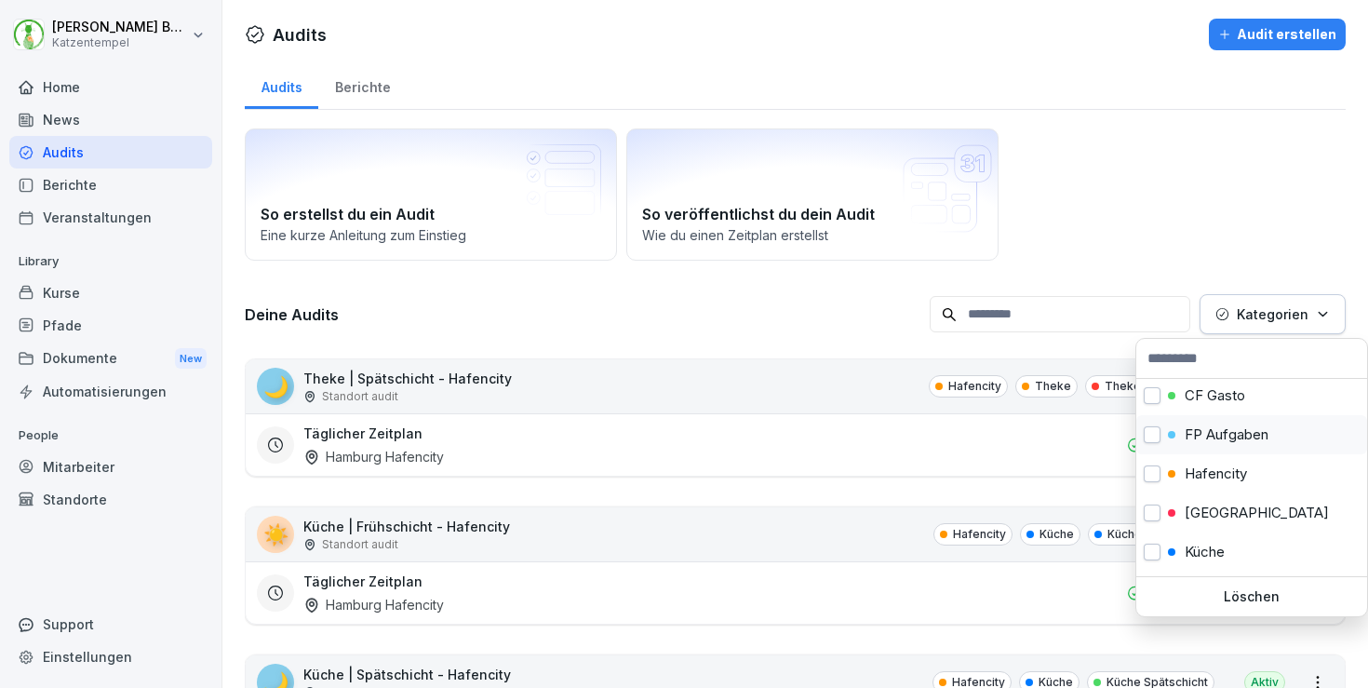
scroll to position [82, 0]
click at [1229, 508] on p "[GEOGRAPHIC_DATA]" at bounding box center [1257, 512] width 144 height 17
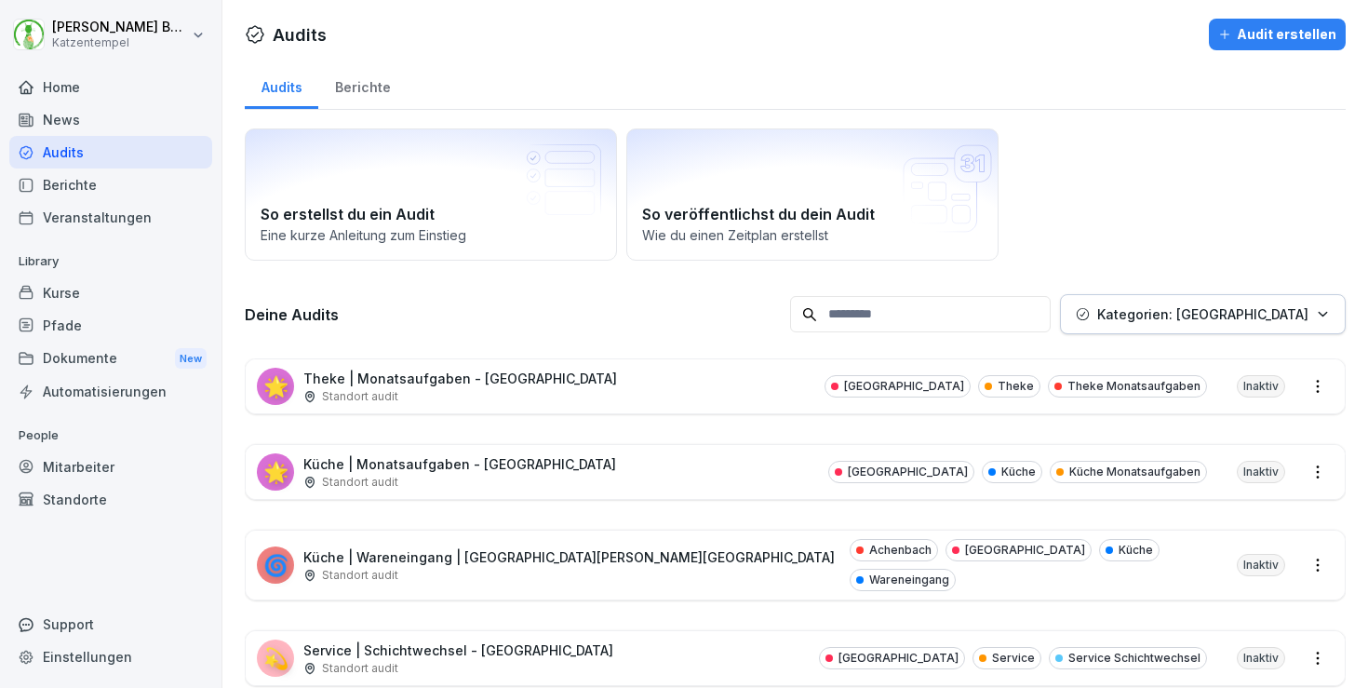
click at [801, 346] on html "[PERSON_NAME] Katzentempel Home News Audits Berichte Veranstaltungen Library Ku…" at bounding box center [684, 344] width 1368 height 688
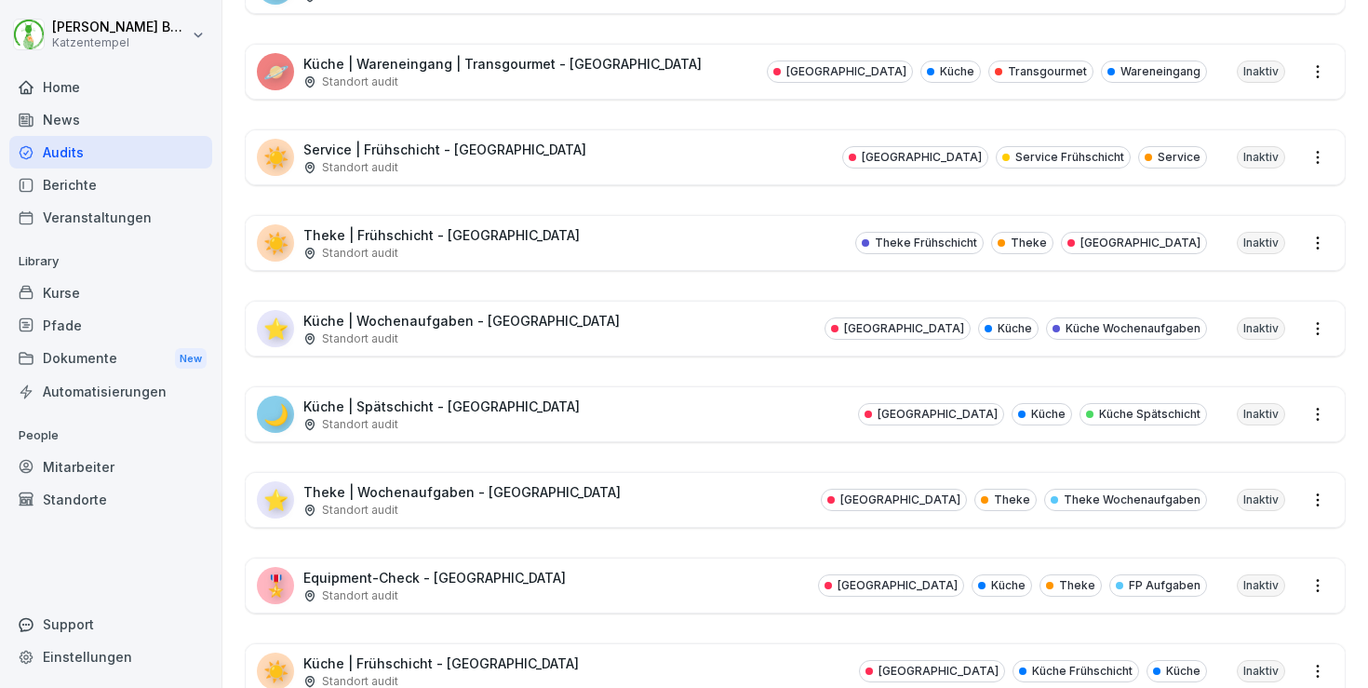
scroll to position [869, 0]
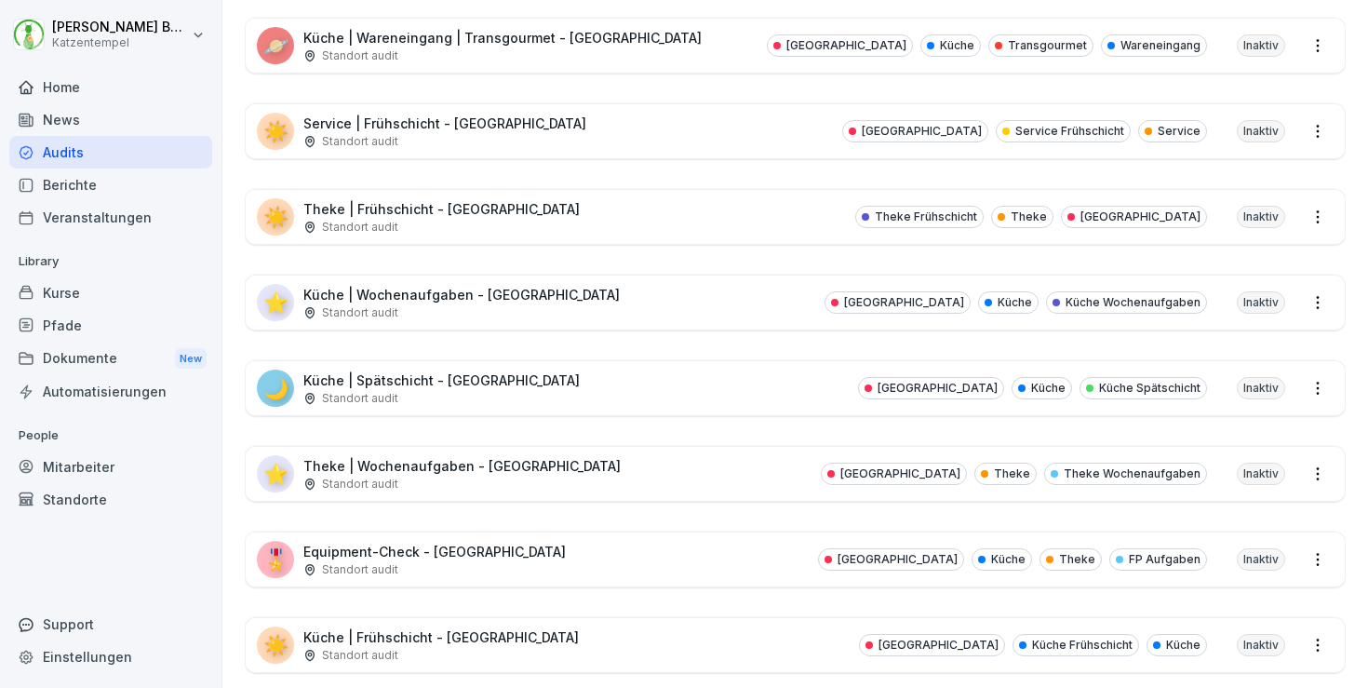
click at [1318, 461] on html "[PERSON_NAME] Katzentempel Home News Audits Berichte Veranstaltungen Library Ku…" at bounding box center [684, 344] width 1368 height 688
click at [586, 478] on div "⭐ Theke | Wochenaufgaben - [GEOGRAPHIC_DATA] Standort audit [GEOGRAPHIC_DATA] T…" at bounding box center [795, 474] width 1099 height 54
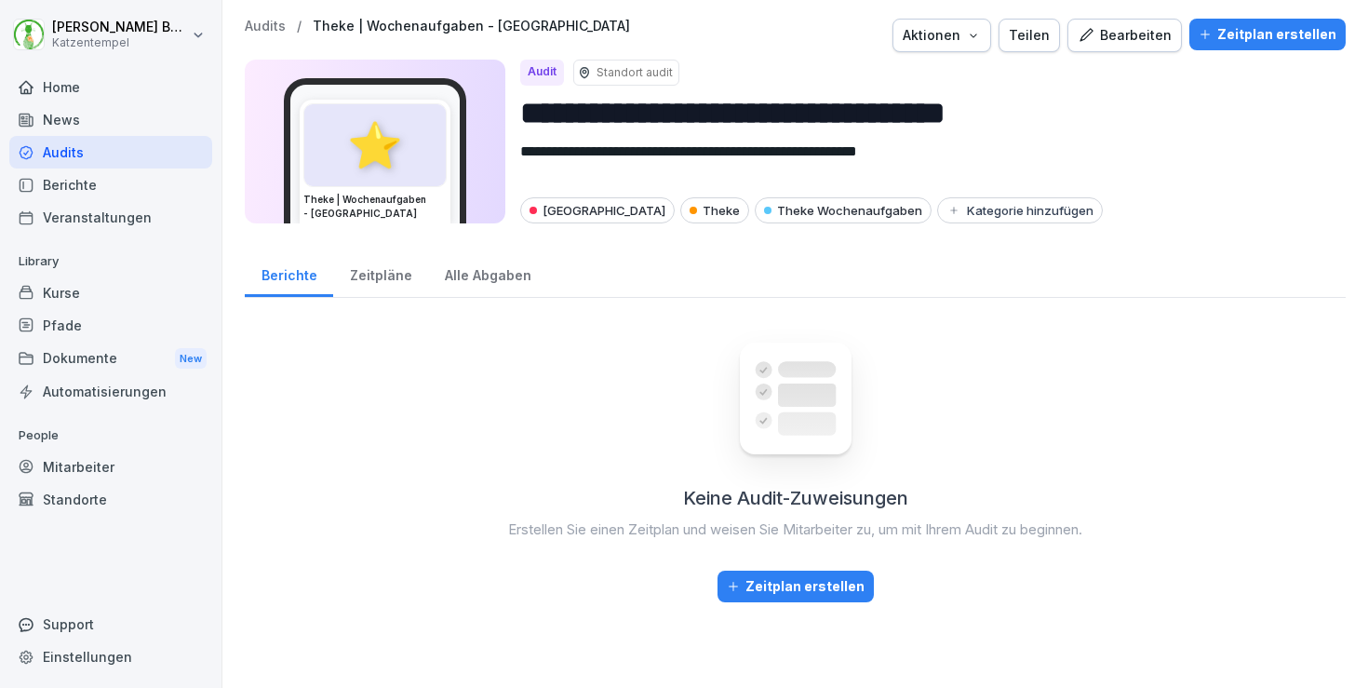
click at [1047, 43] on div "Teilen" at bounding box center [1029, 35] width 41 height 20
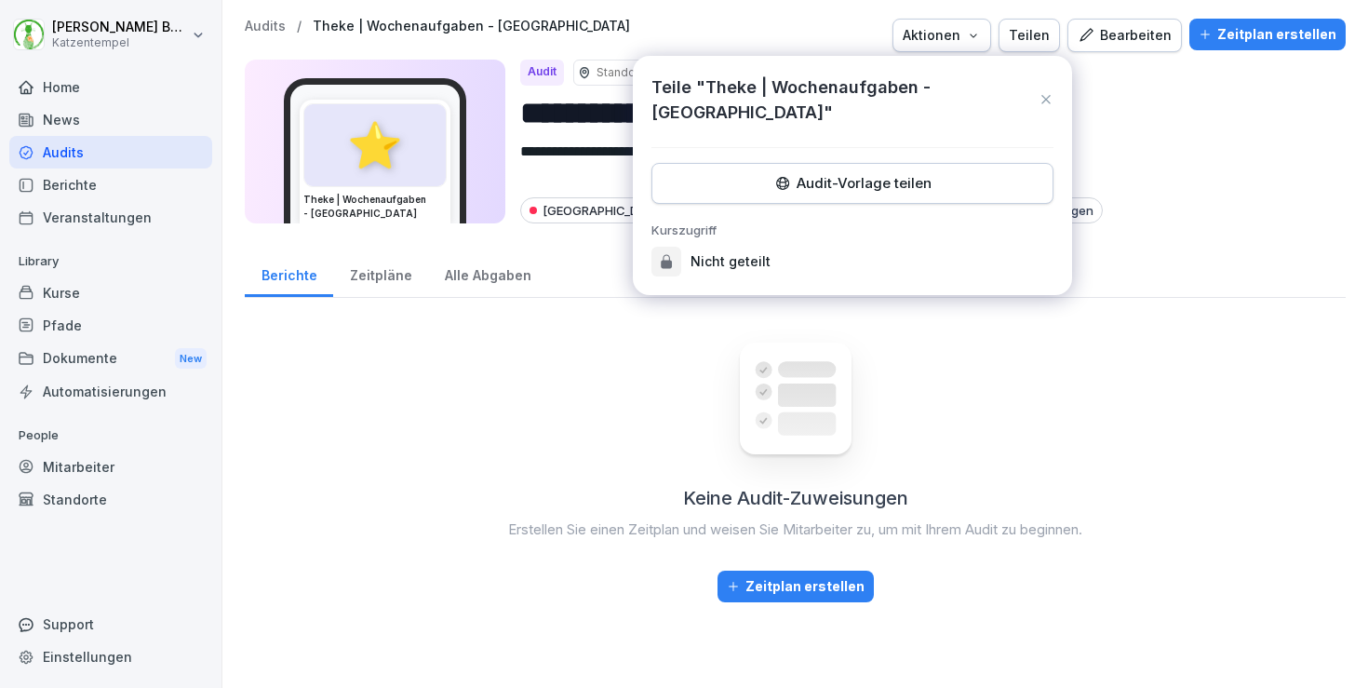
click at [997, 163] on button "Audit-Vorlage teilen" at bounding box center [853, 183] width 402 height 41
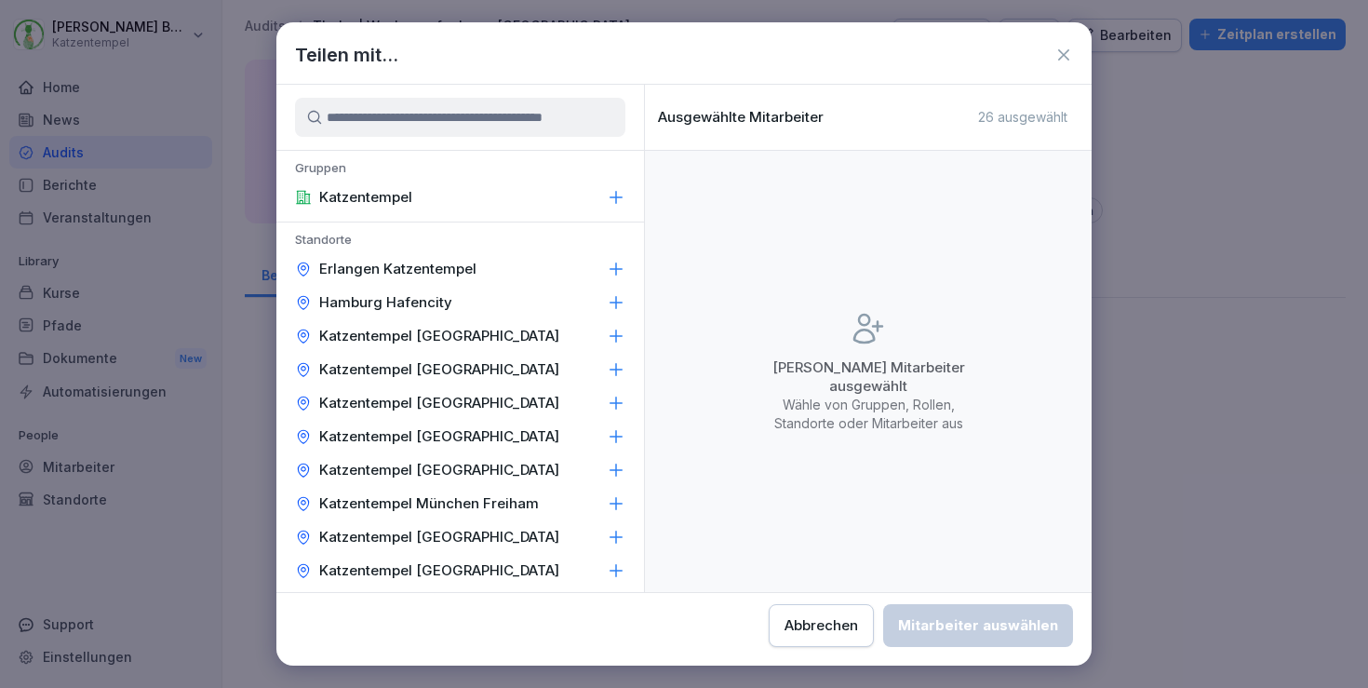
click at [587, 436] on div "Katzentempel [GEOGRAPHIC_DATA]" at bounding box center [460, 437] width 368 height 34
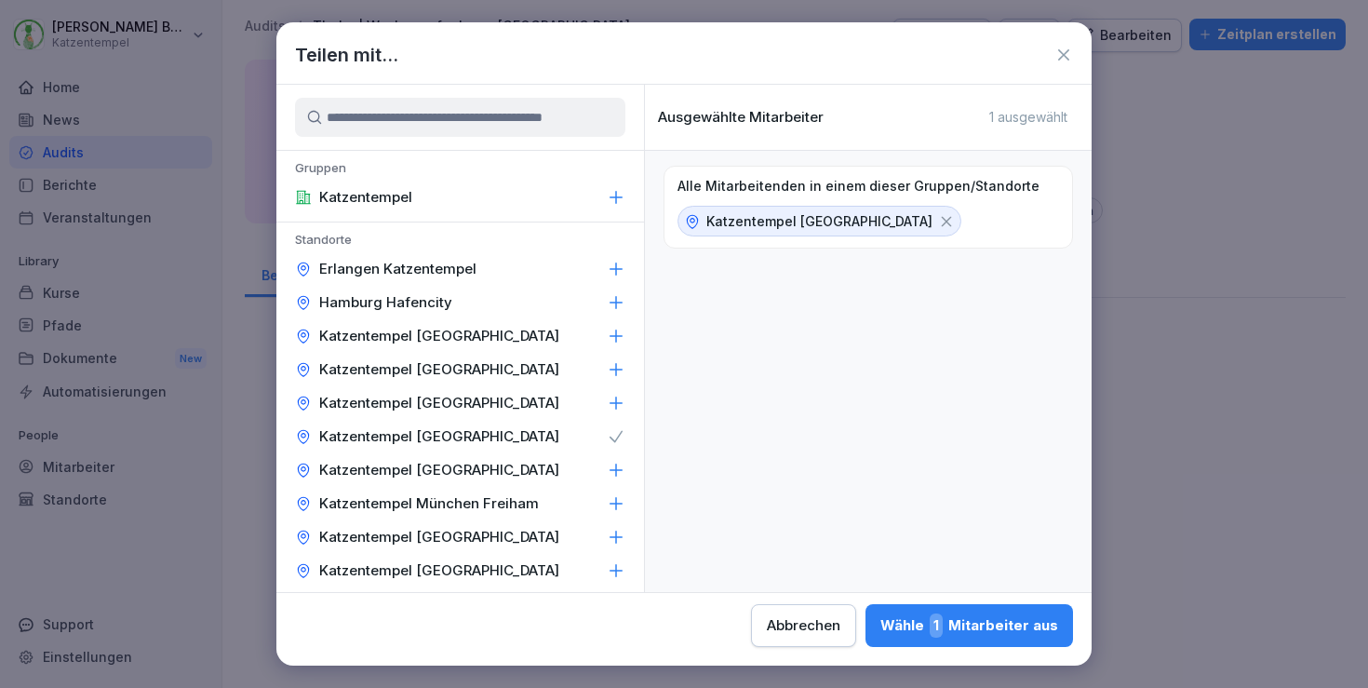
click at [881, 625] on div "Wähle 1 Mitarbeiter aus" at bounding box center [970, 625] width 178 height 24
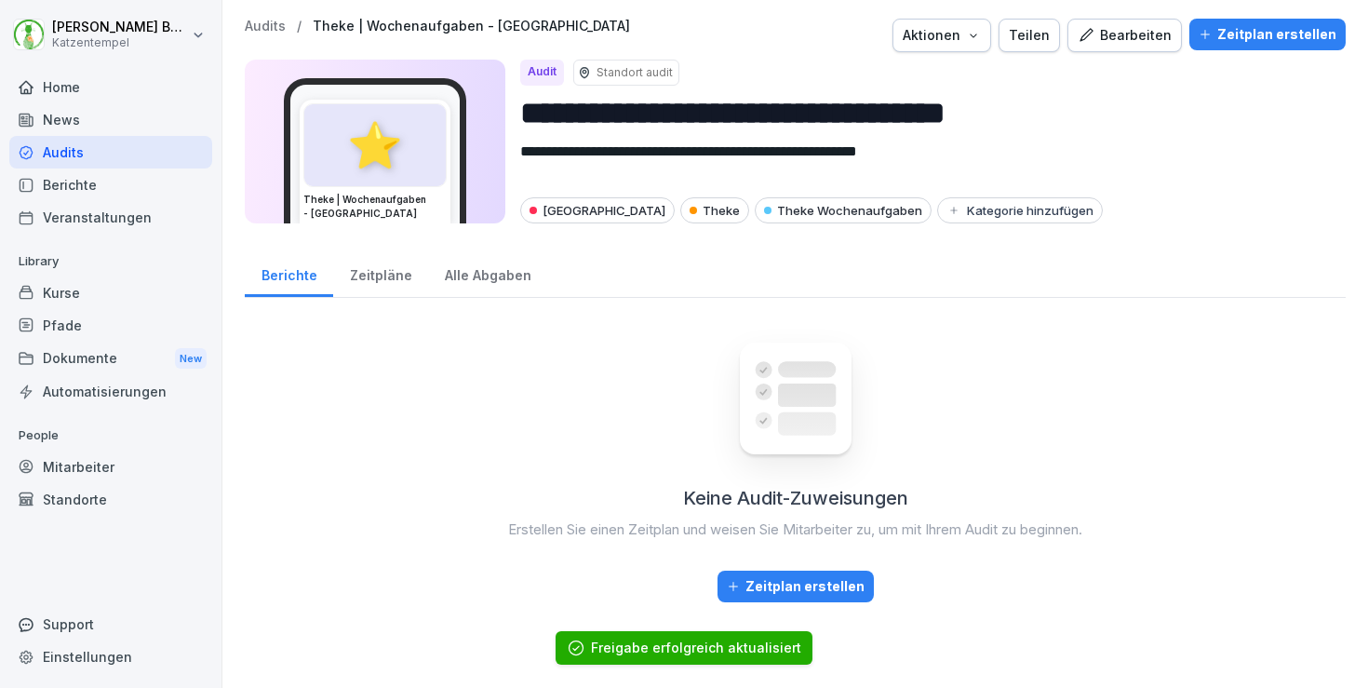
click at [265, 22] on p "Audits" at bounding box center [265, 27] width 41 height 16
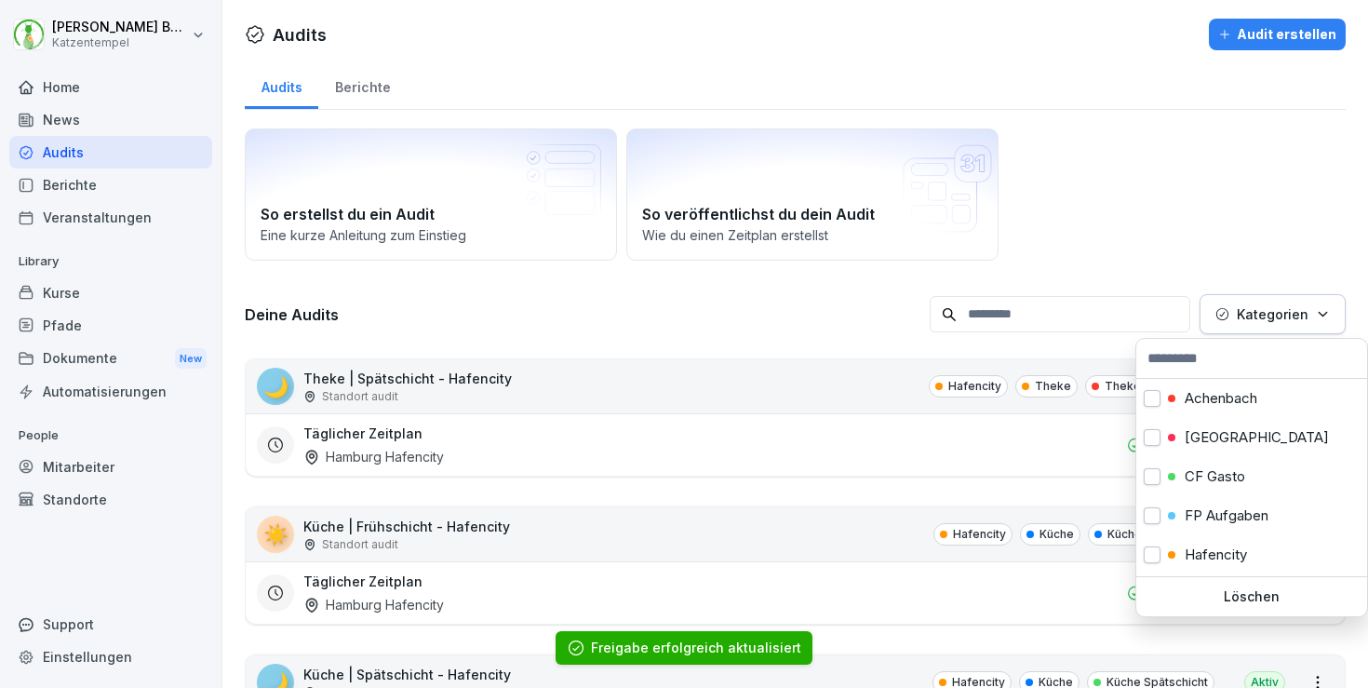
click at [1326, 316] on icon "button" at bounding box center [1323, 314] width 14 height 14
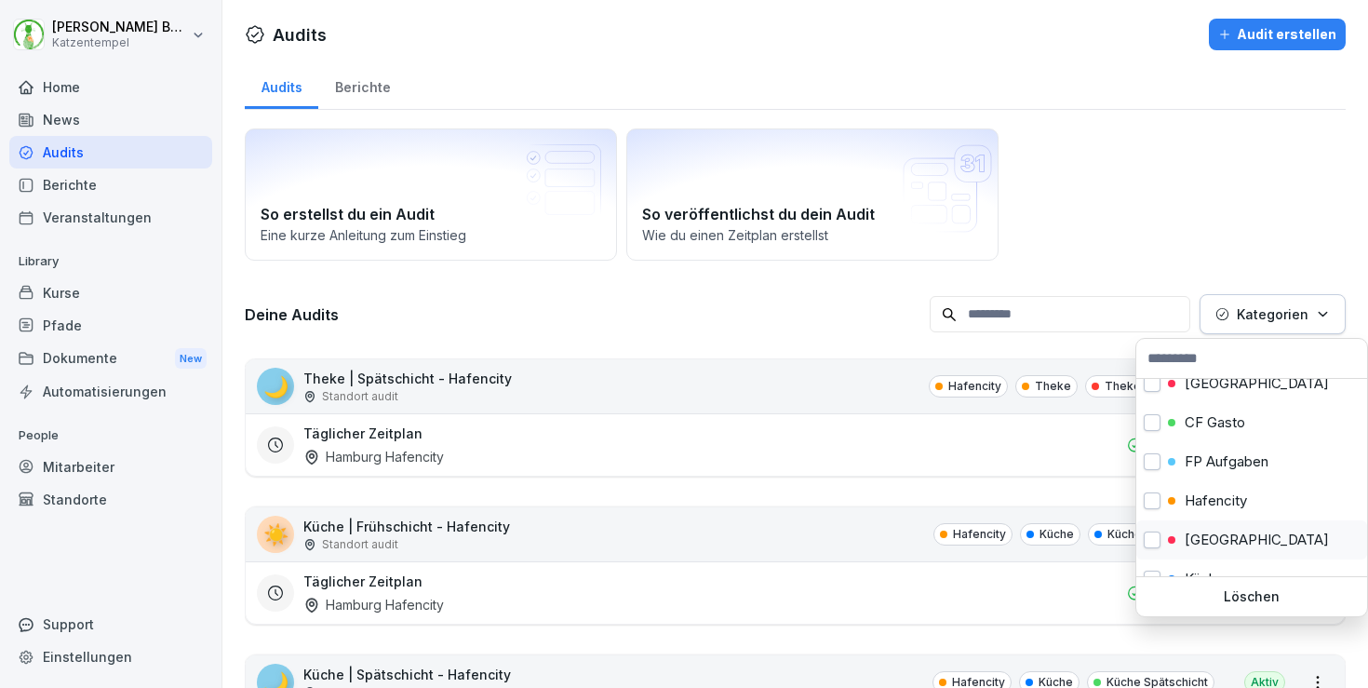
click at [1260, 536] on div "[GEOGRAPHIC_DATA]" at bounding box center [1252, 539] width 231 height 39
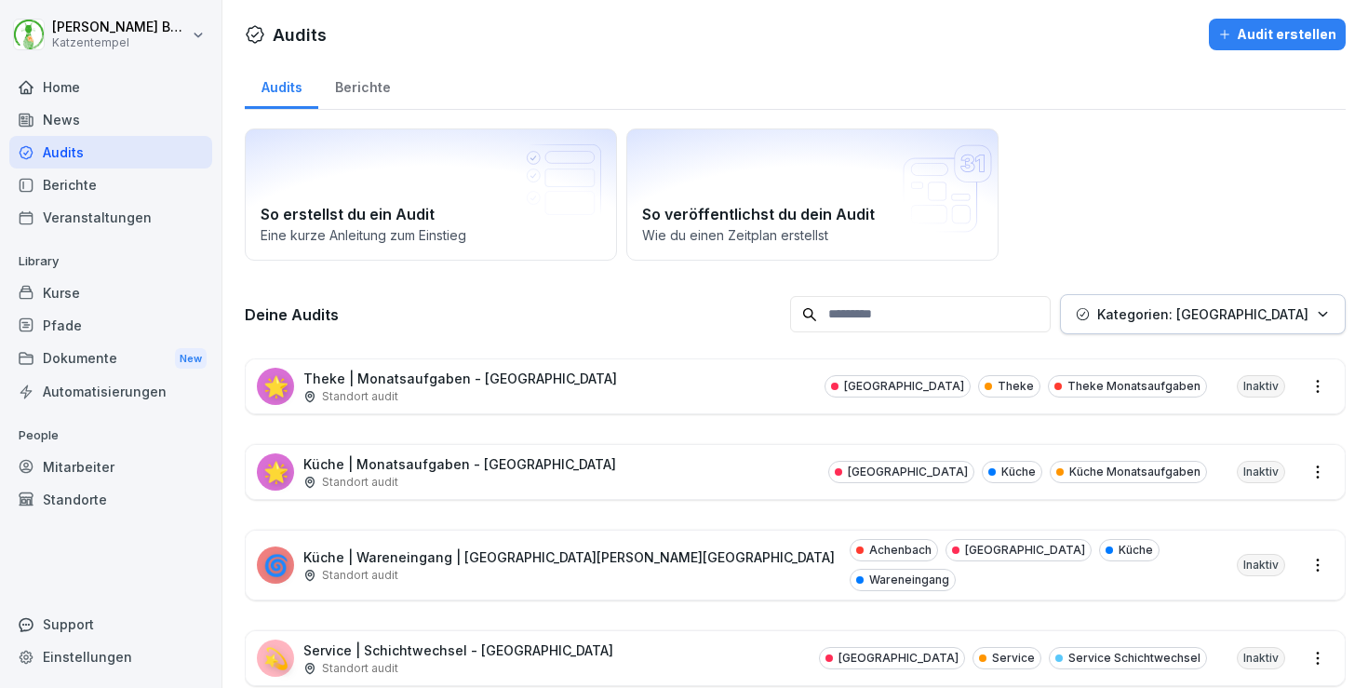
click at [750, 401] on html "[PERSON_NAME] Katzentempel Home News Audits Berichte Veranstaltungen Library Ku…" at bounding box center [684, 344] width 1368 height 688
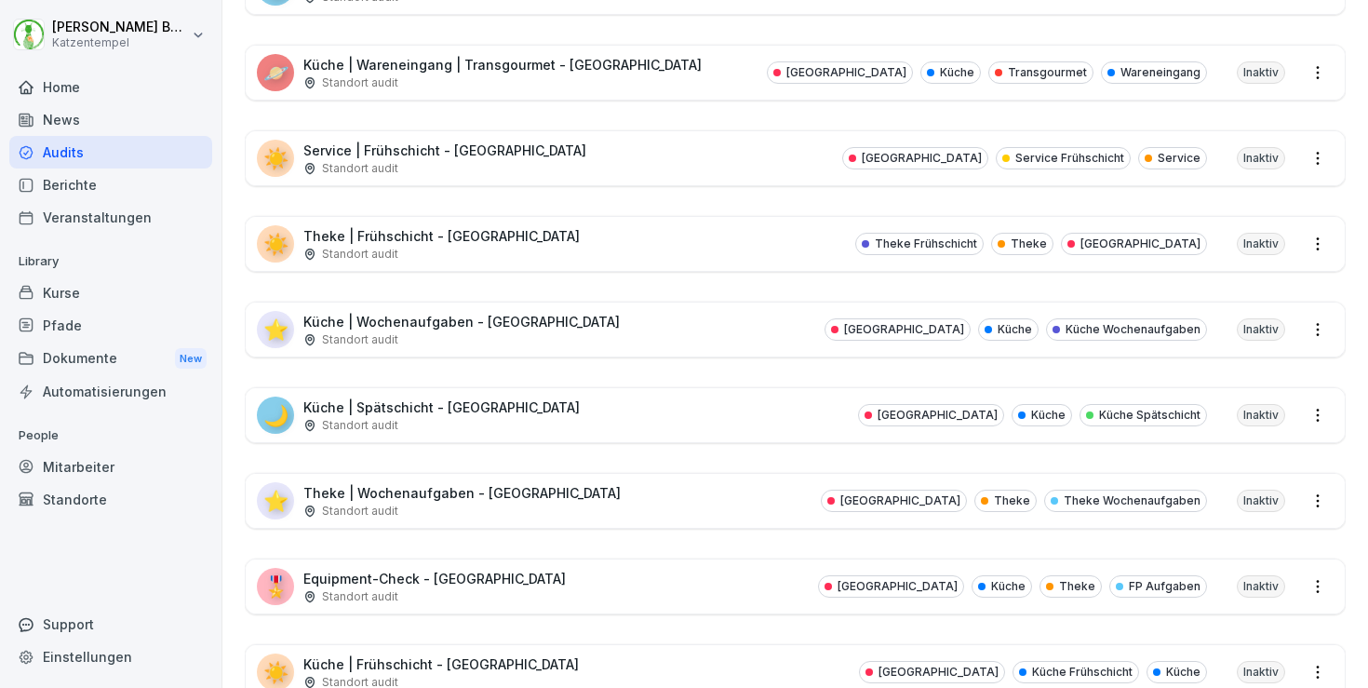
scroll to position [921, 0]
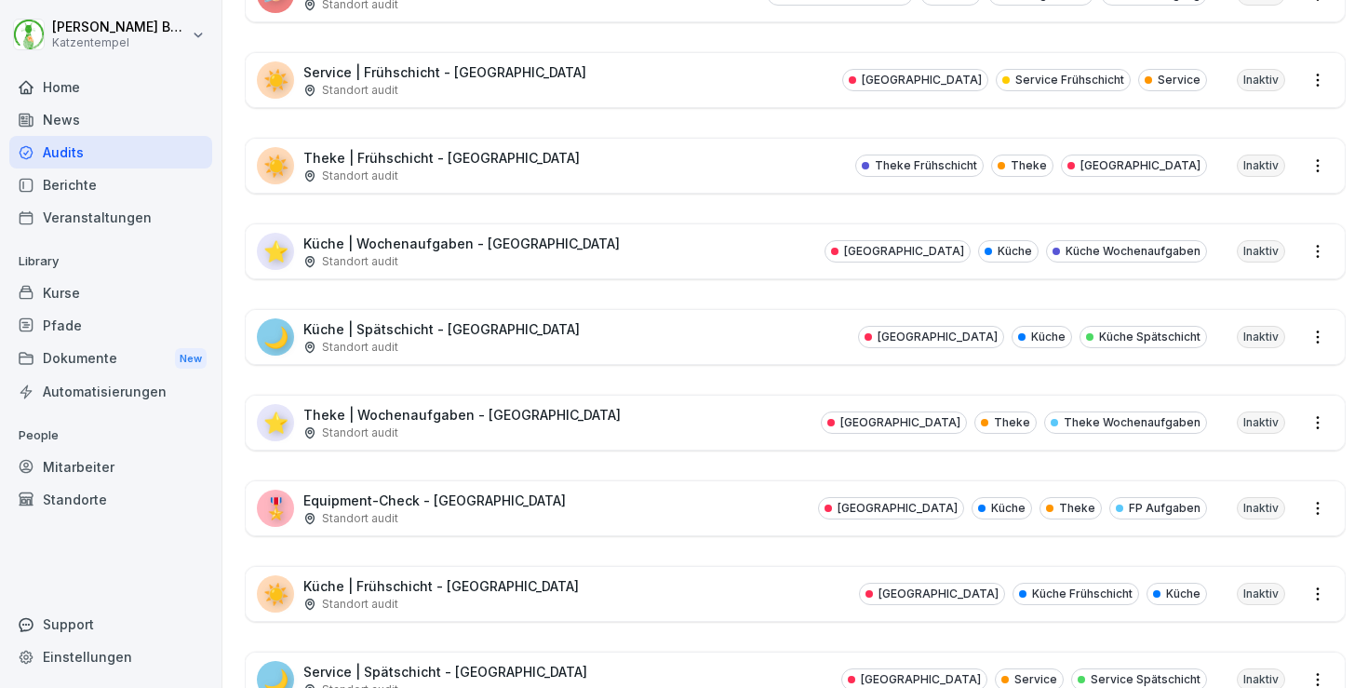
click at [697, 490] on div "🎖️ Equipment-Check - [GEOGRAPHIC_DATA] Standort audit [GEOGRAPHIC_DATA] Küche T…" at bounding box center [795, 508] width 1099 height 54
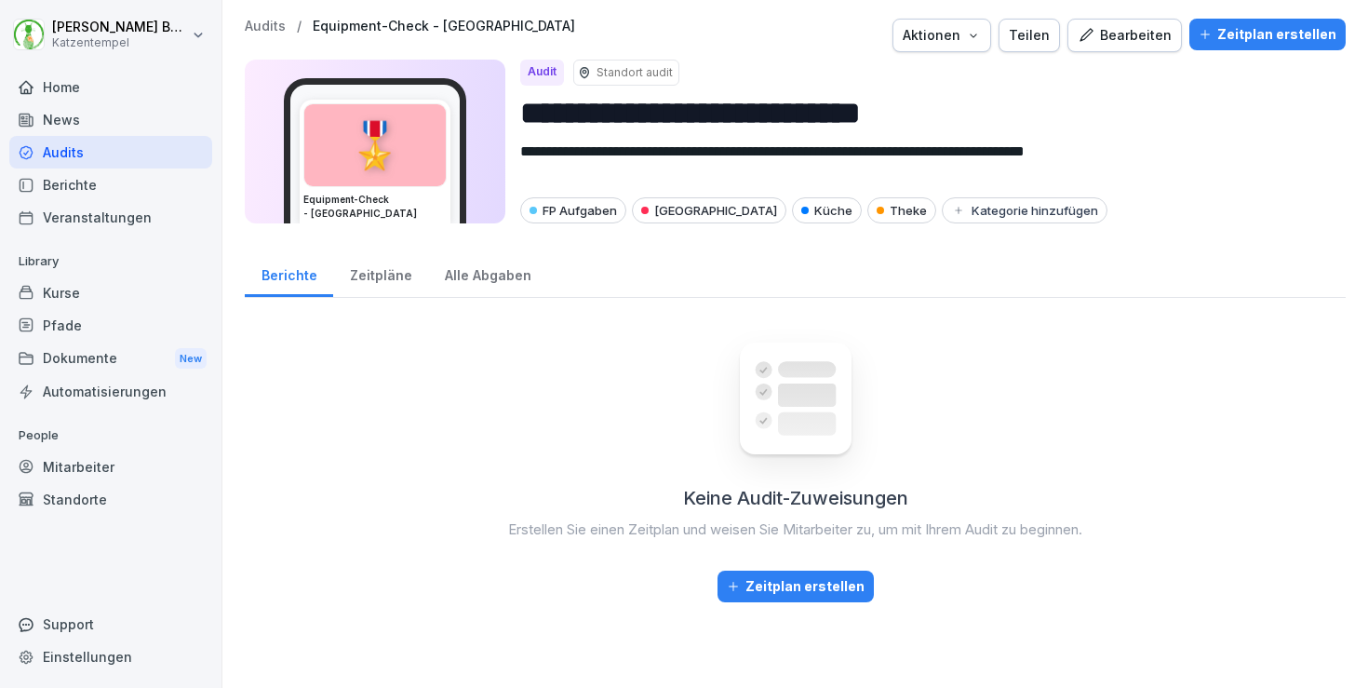
click at [1036, 32] on div "Teilen" at bounding box center [1029, 35] width 41 height 20
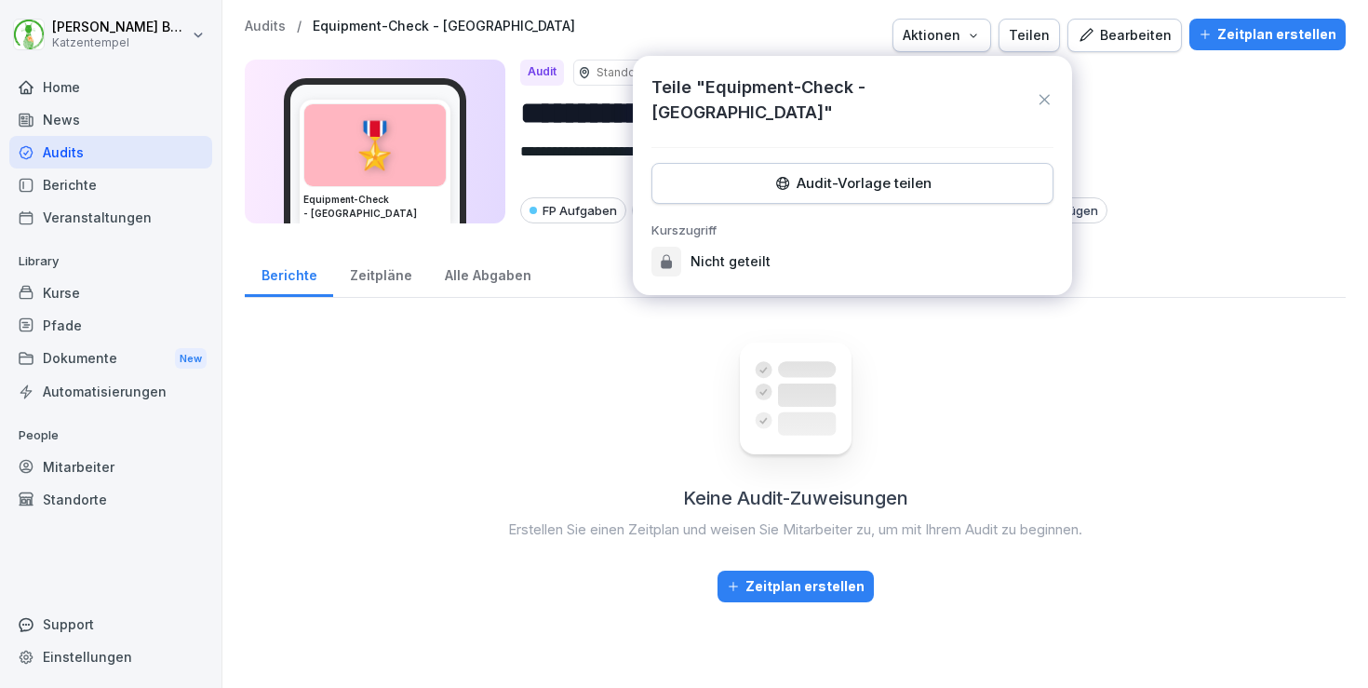
click at [948, 173] on div "Audit-Vorlage teilen" at bounding box center [852, 183] width 370 height 20
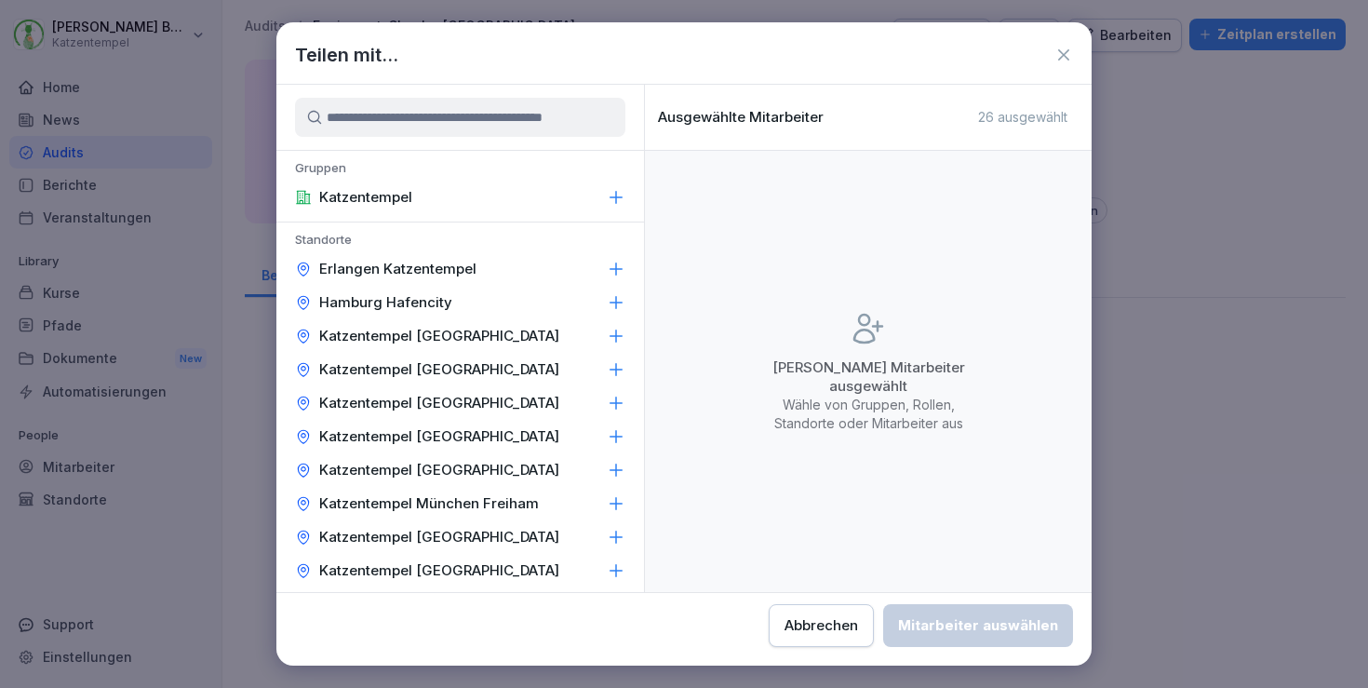
click at [606, 432] on div "Katzentempel [GEOGRAPHIC_DATA]" at bounding box center [460, 437] width 368 height 34
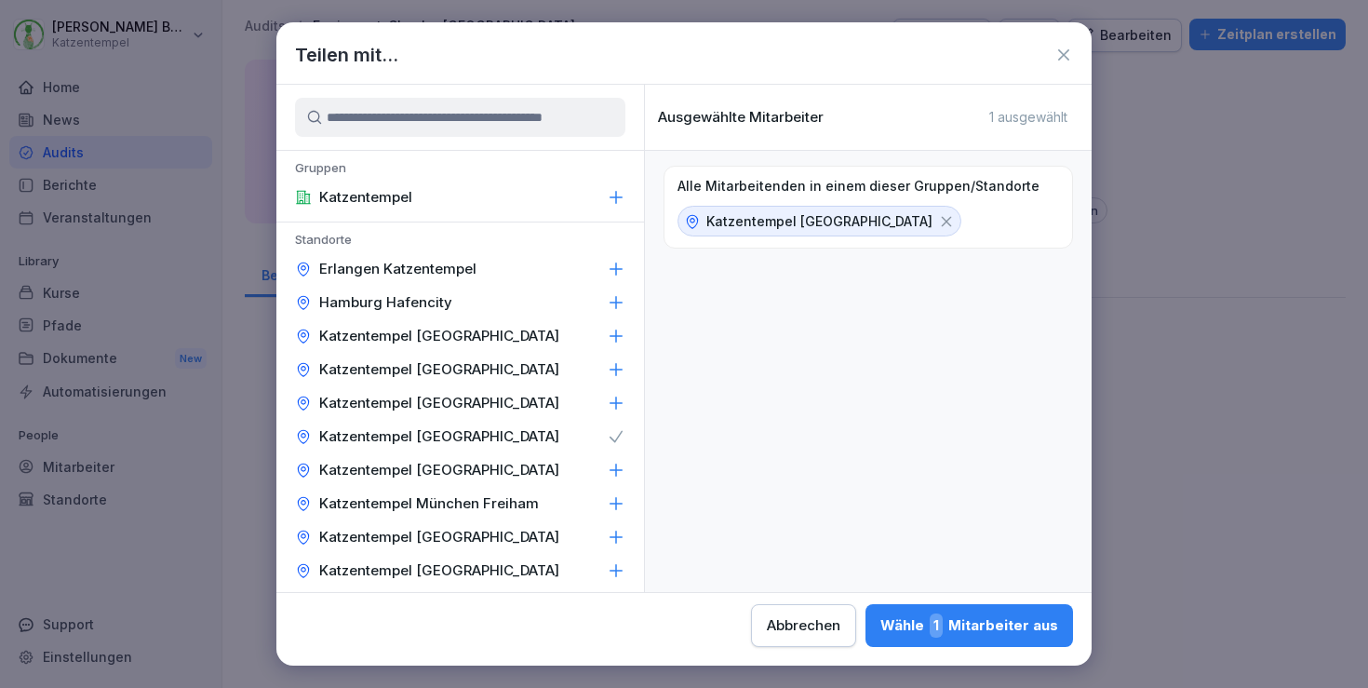
click at [881, 616] on div "Wähle 1 Mitarbeiter aus" at bounding box center [970, 625] width 178 height 24
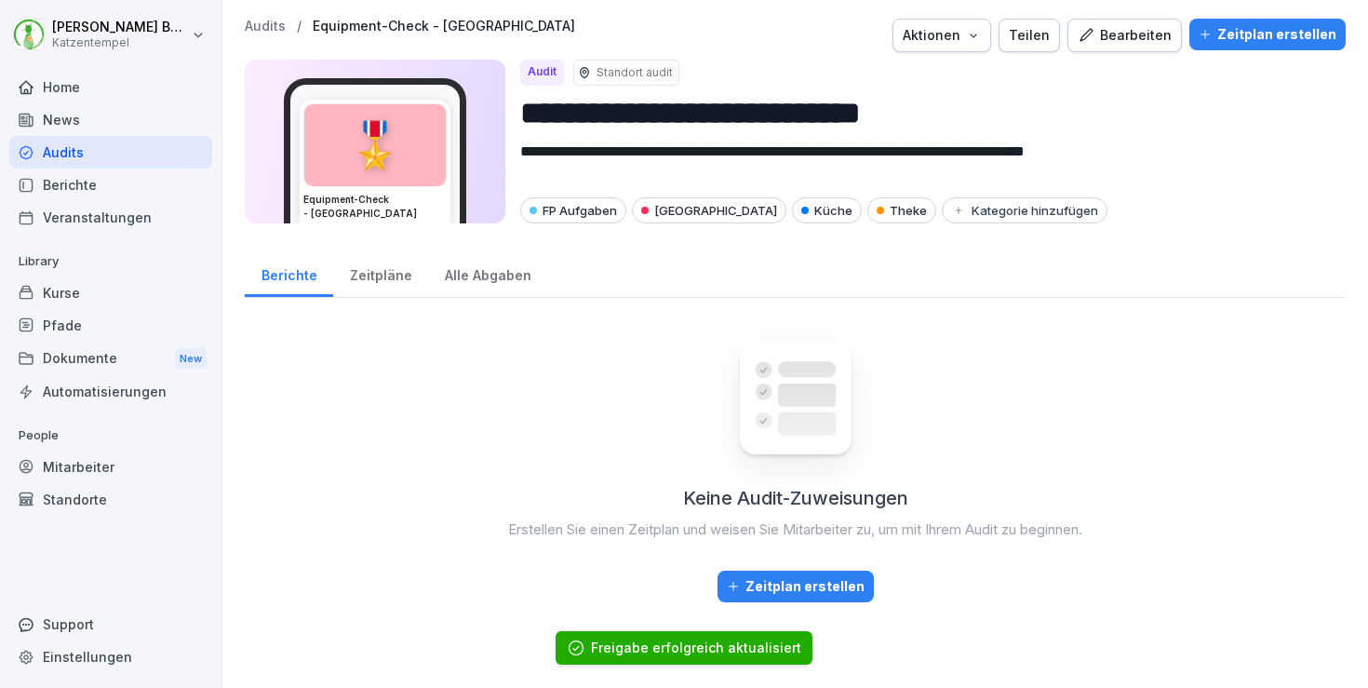
click at [262, 23] on p "Audits" at bounding box center [265, 27] width 41 height 16
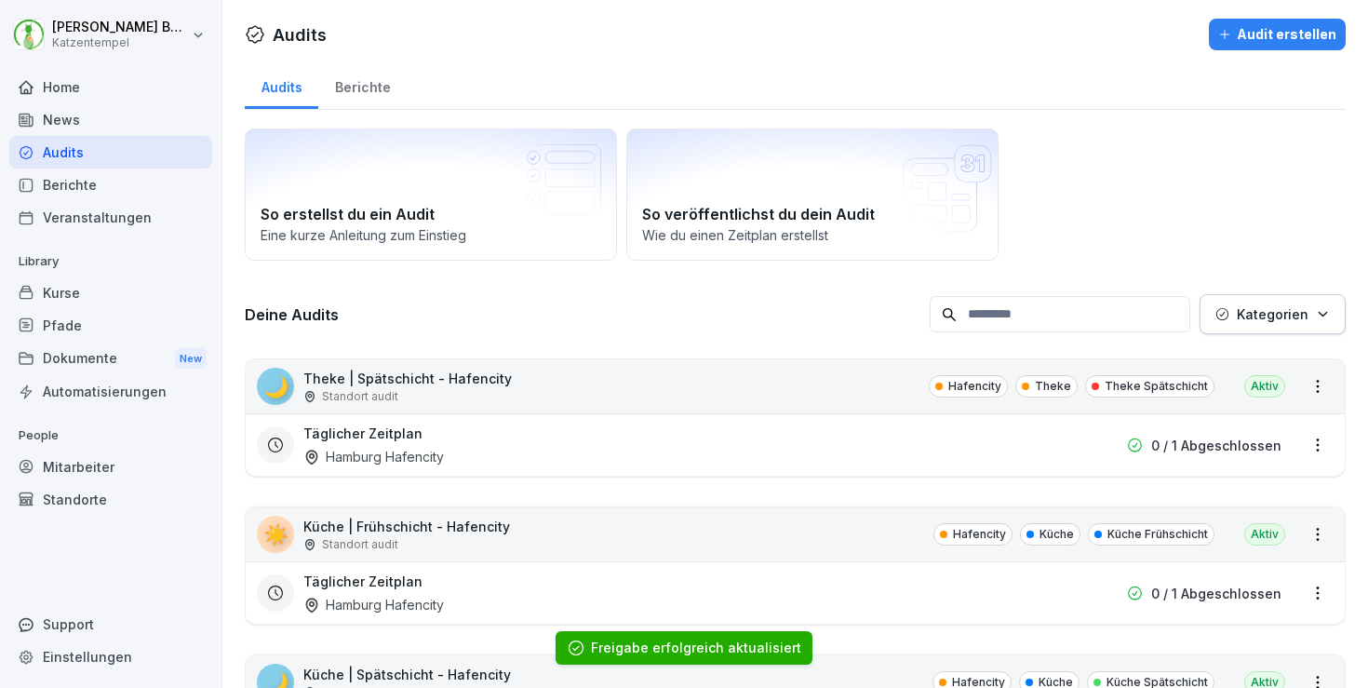
click at [1322, 321] on div "Kategorien" at bounding box center [1273, 314] width 114 height 20
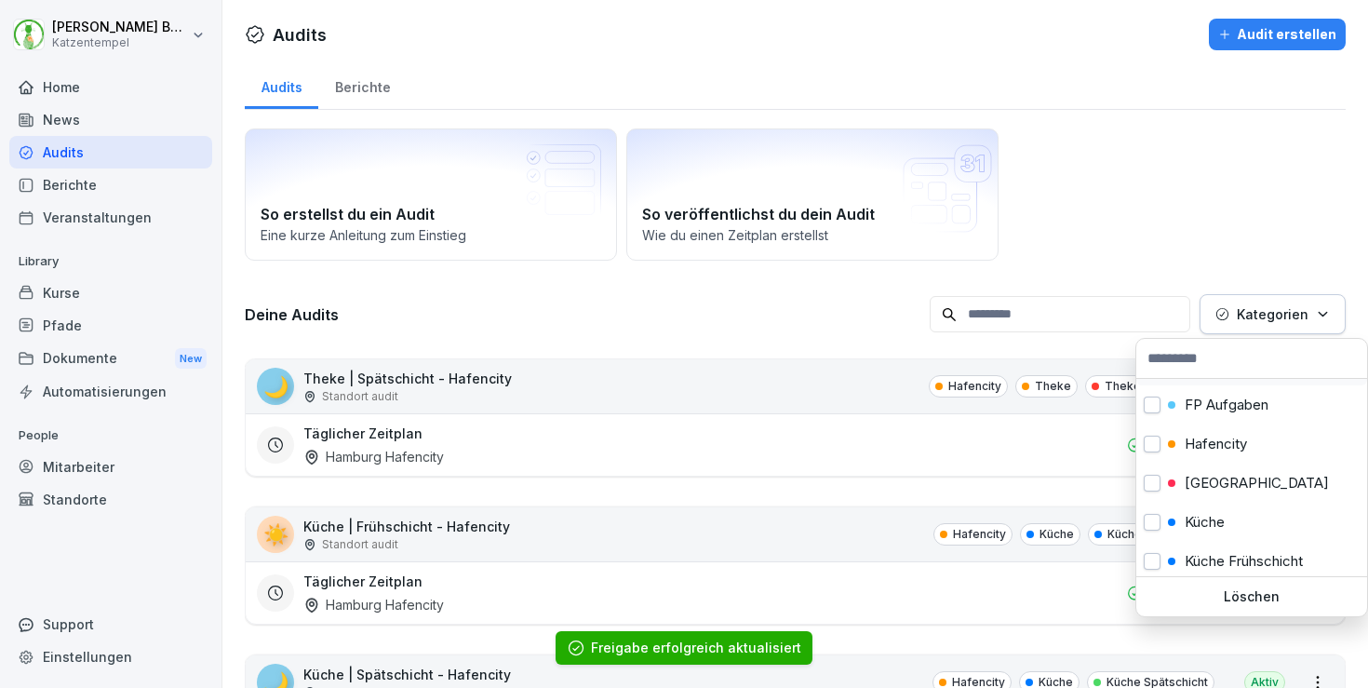
scroll to position [114, 0]
click at [1262, 485] on div "[GEOGRAPHIC_DATA]" at bounding box center [1252, 480] width 231 height 39
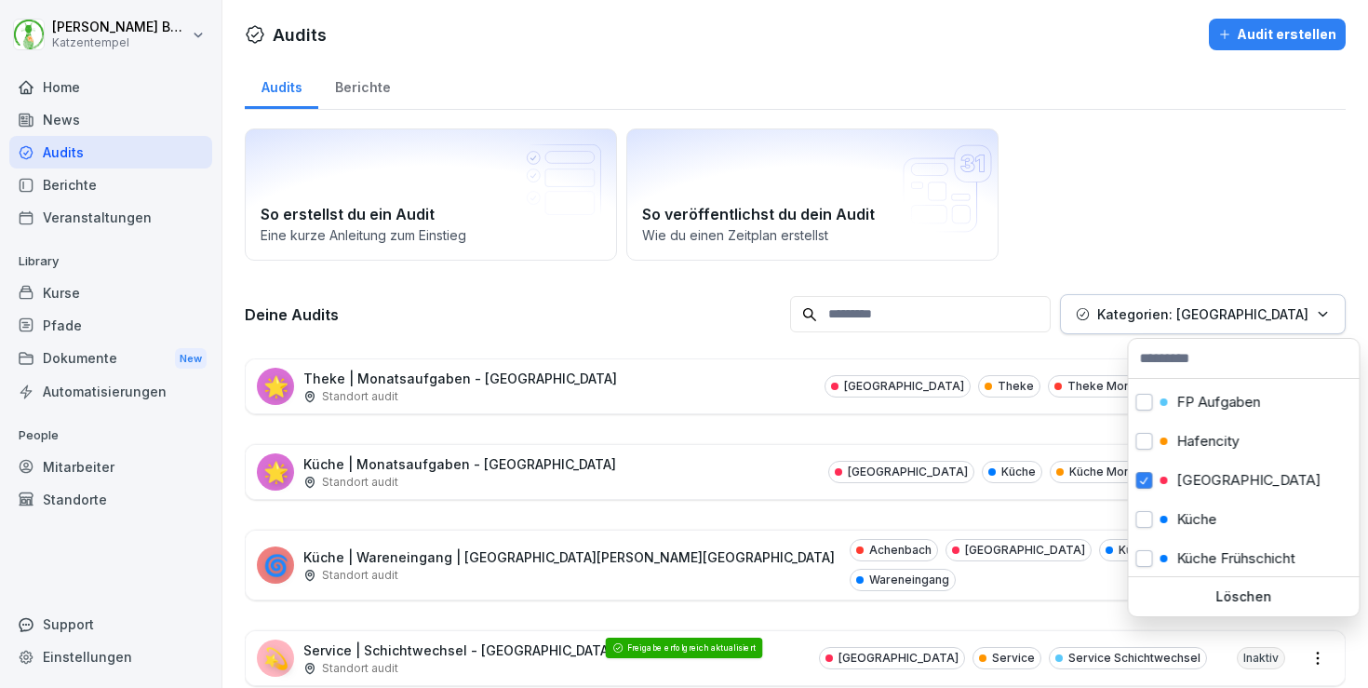
click at [838, 430] on html "[PERSON_NAME] Katzentempel Home News Audits Berichte Veranstaltungen Library Ku…" at bounding box center [684, 344] width 1368 height 688
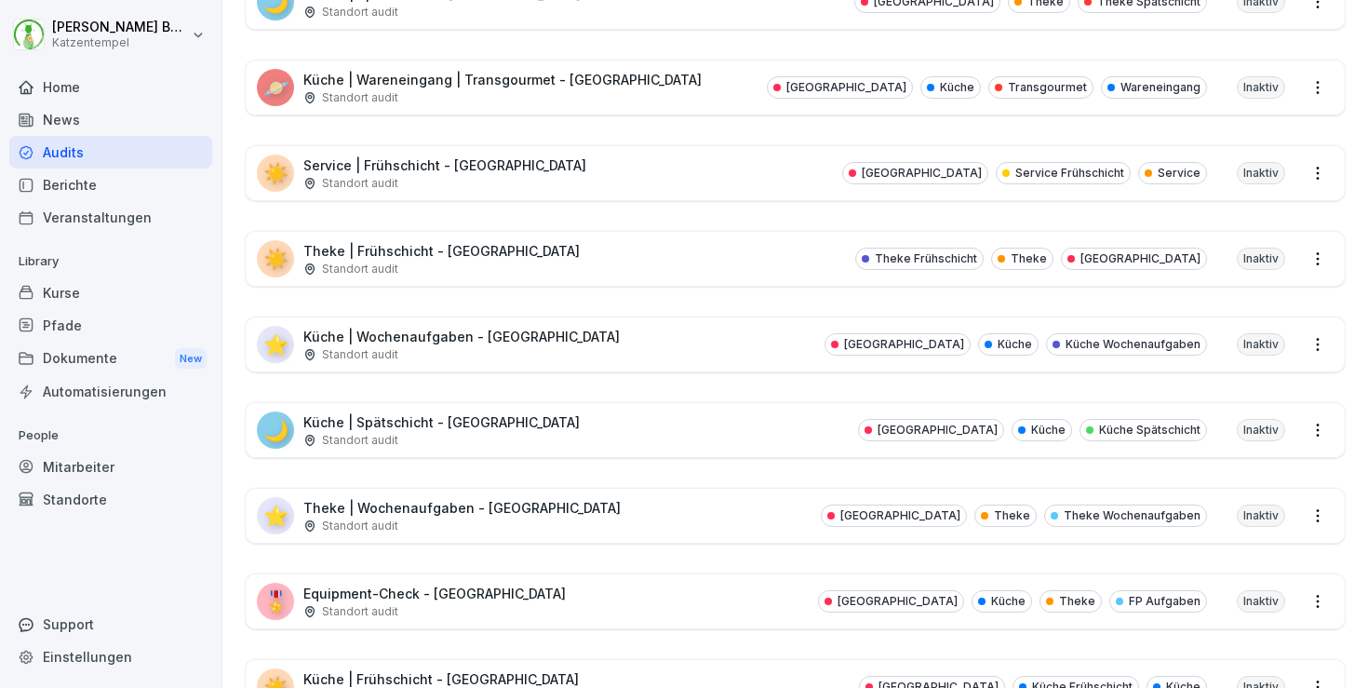
scroll to position [900, 0]
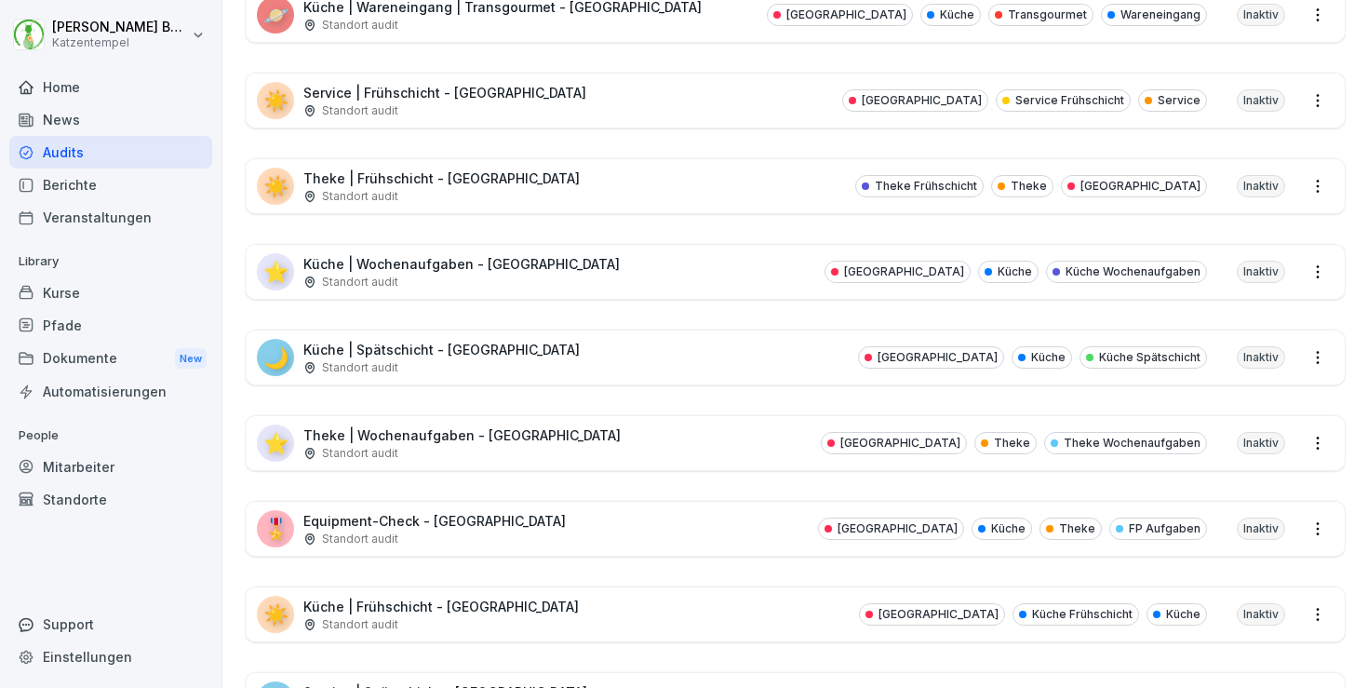
click at [788, 591] on div "☀️ Küche | Frühschicht - [GEOGRAPHIC_DATA] Standort [GEOGRAPHIC_DATA] Küche Frü…" at bounding box center [795, 614] width 1099 height 54
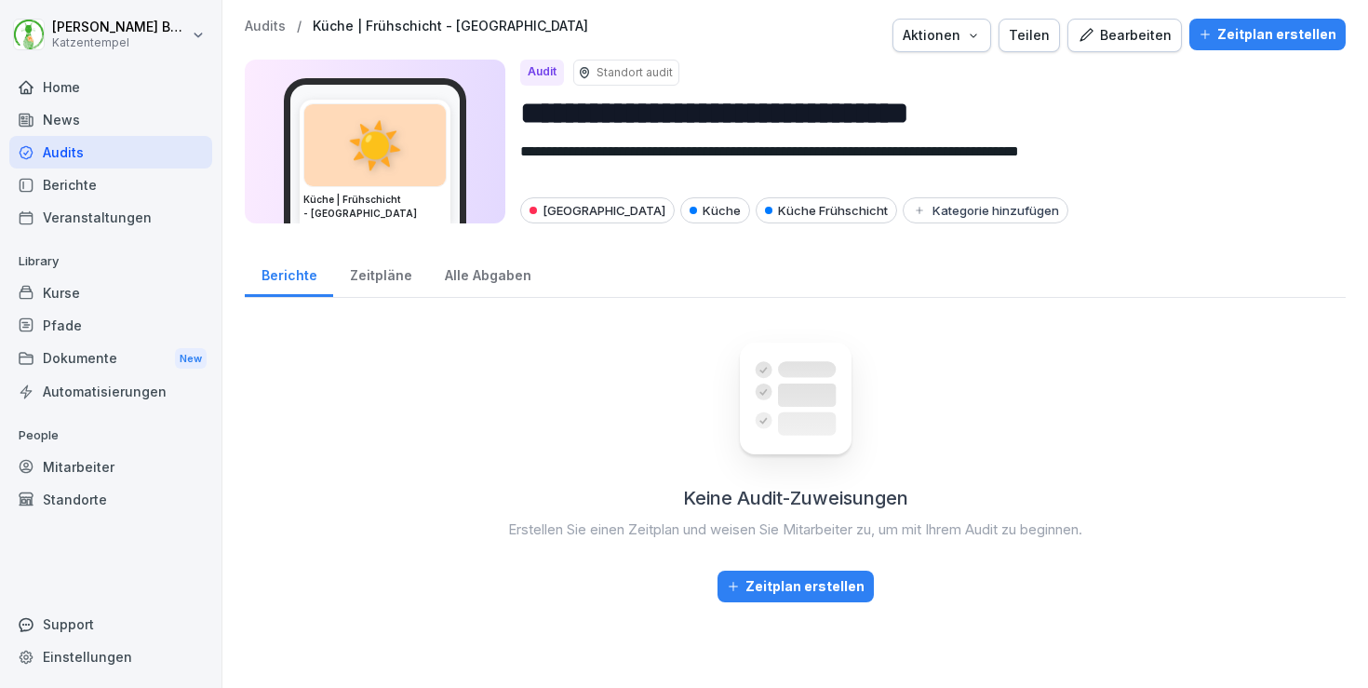
click at [1046, 38] on div "Teilen" at bounding box center [1029, 35] width 41 height 20
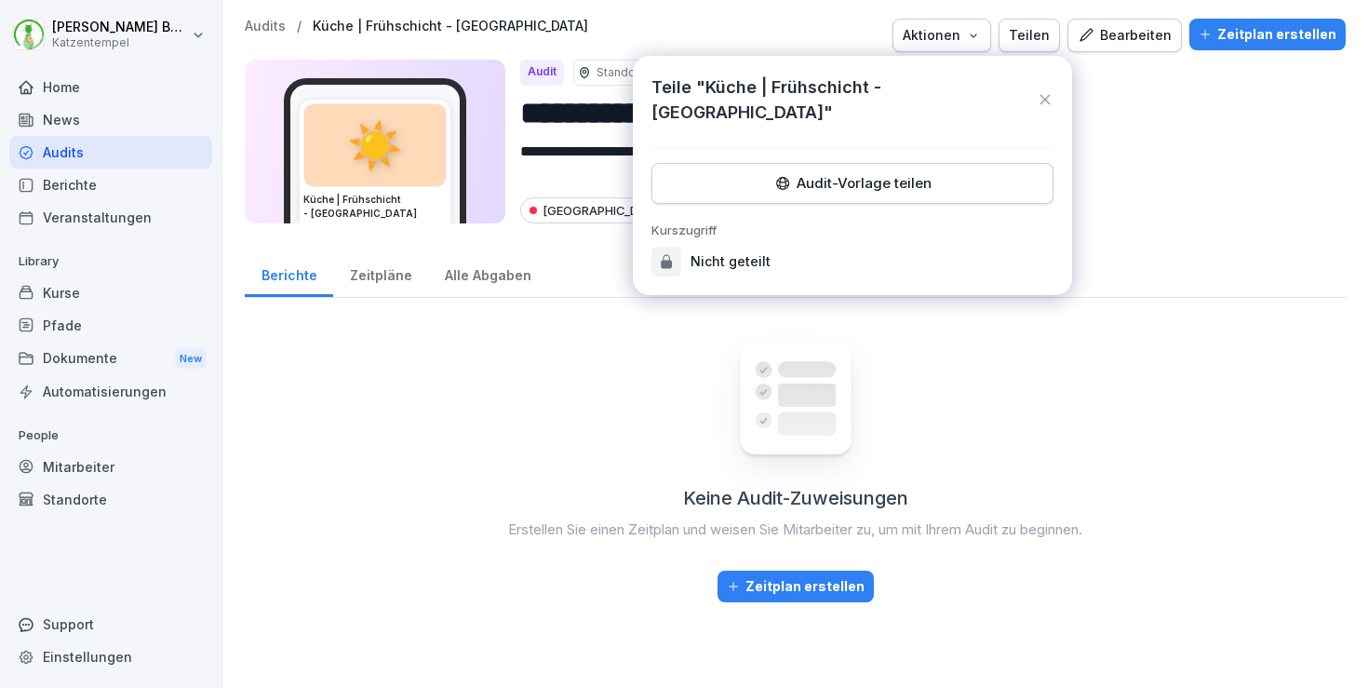
click at [839, 173] on div "Audit-Vorlage teilen" at bounding box center [852, 183] width 370 height 20
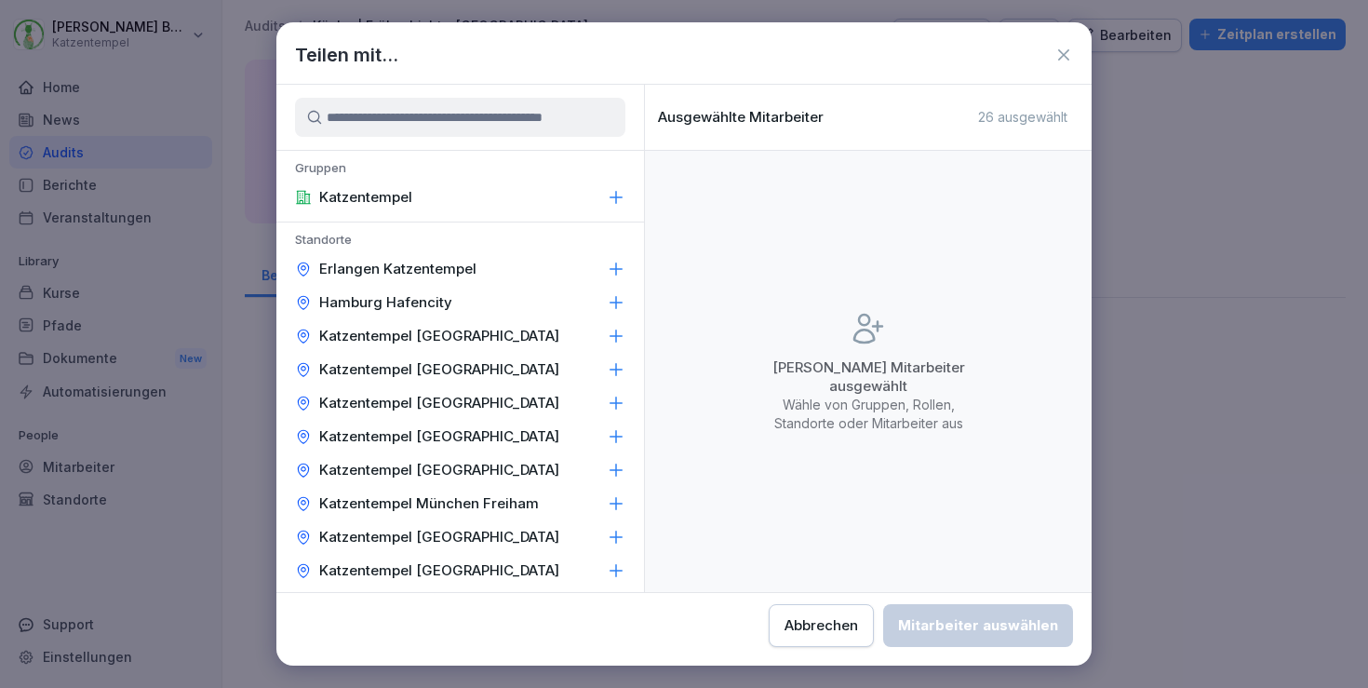
click at [553, 436] on div "Katzentempel [GEOGRAPHIC_DATA]" at bounding box center [460, 437] width 368 height 34
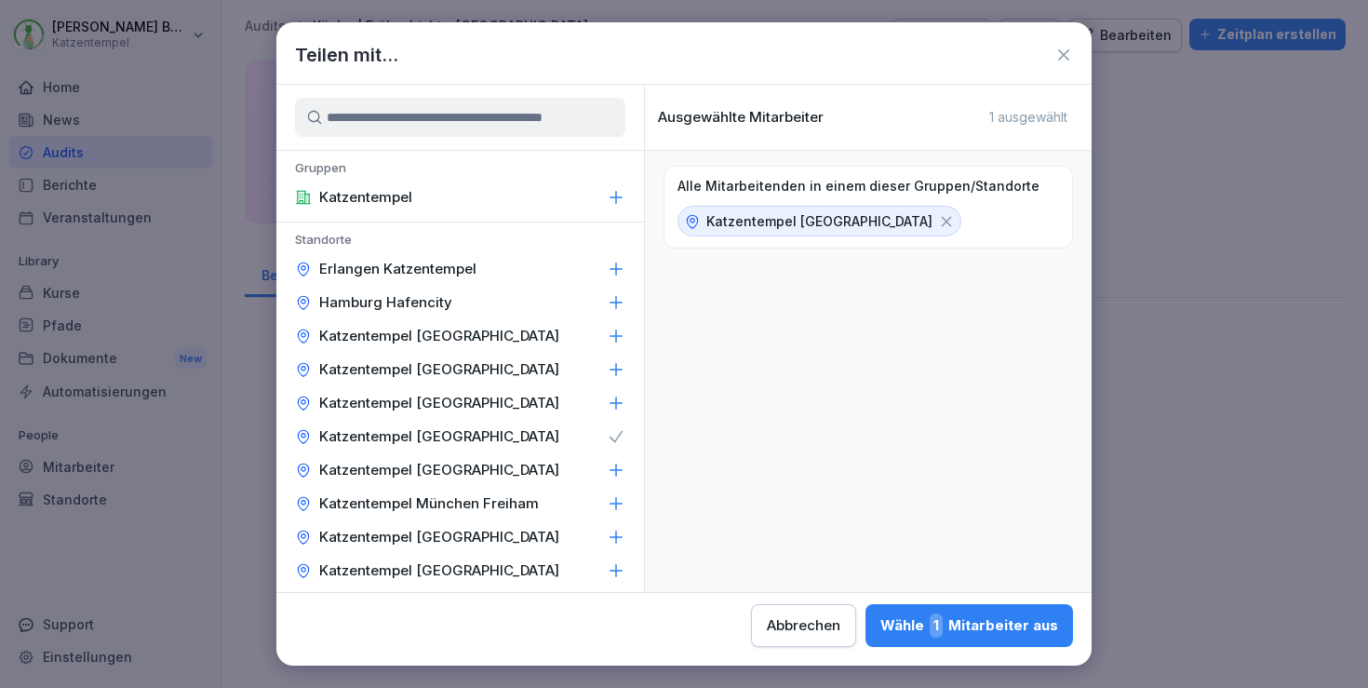
click at [881, 619] on div "Wähle 1 Mitarbeiter aus" at bounding box center [970, 625] width 178 height 24
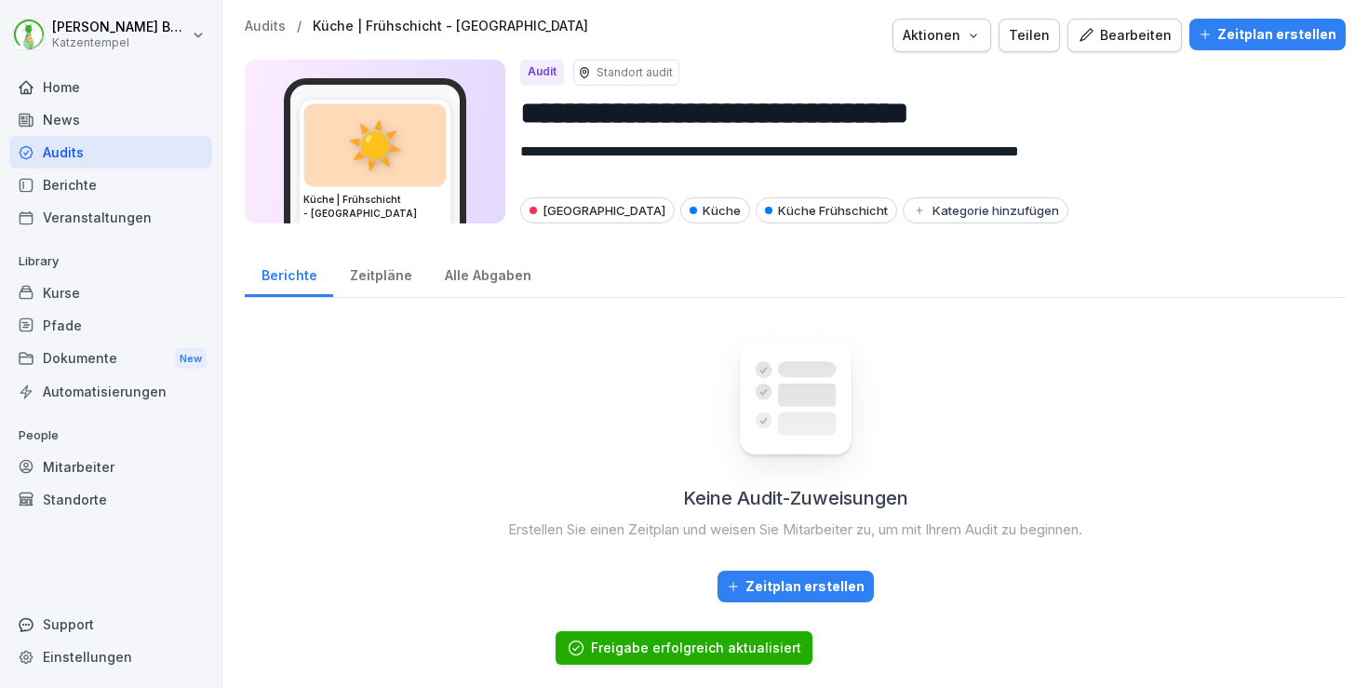
click at [255, 22] on p "Audits" at bounding box center [265, 27] width 41 height 16
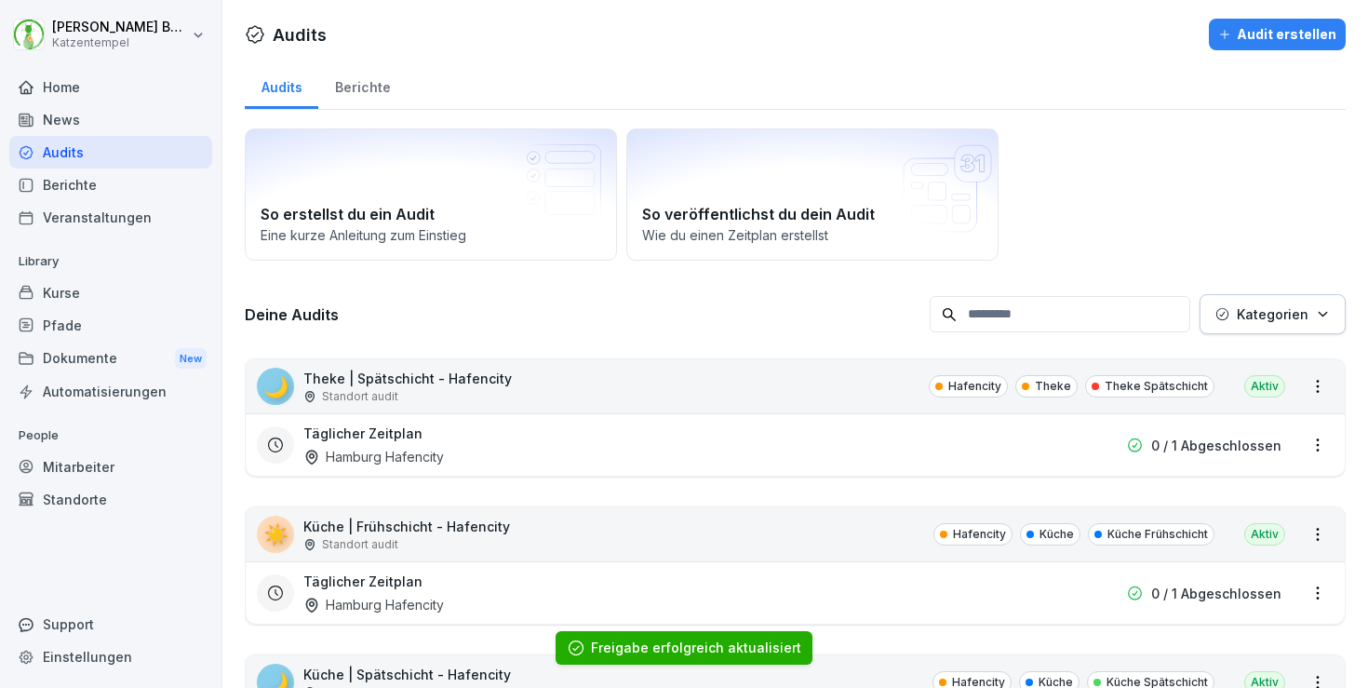
click at [1301, 309] on p "Kategorien" at bounding box center [1273, 314] width 72 height 20
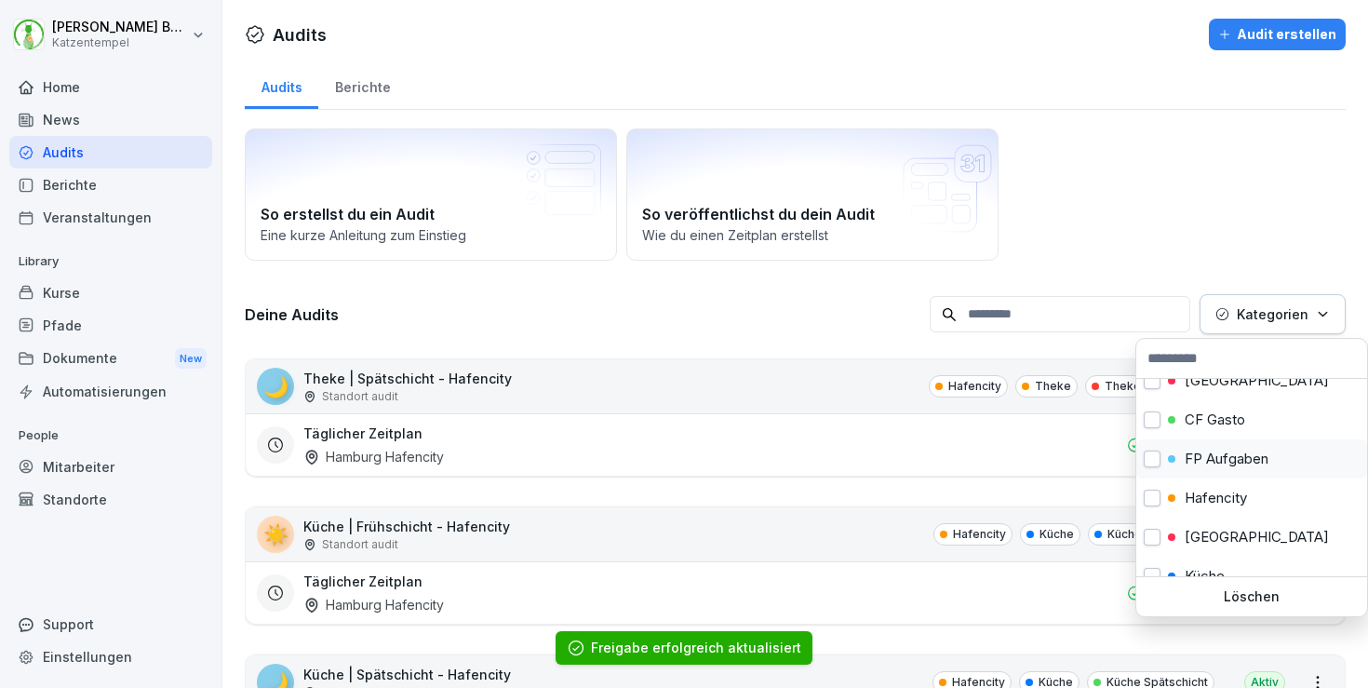
scroll to position [59, 0]
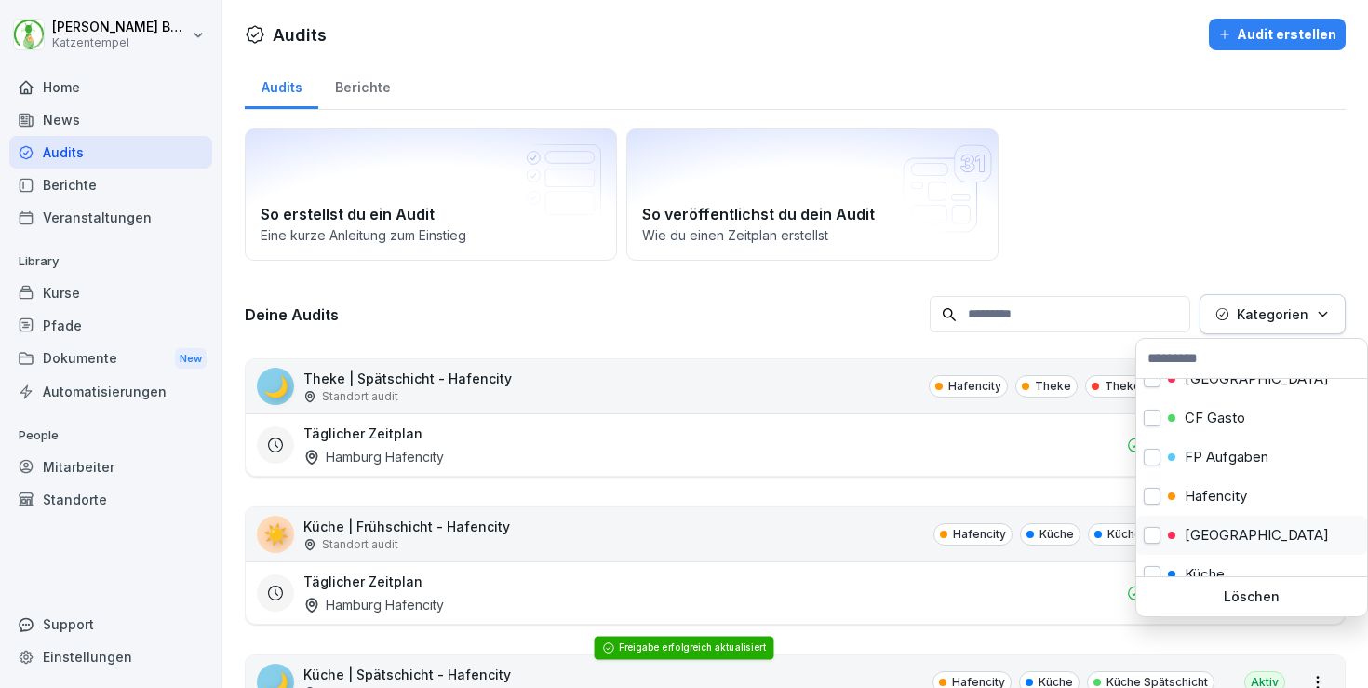
click at [1247, 545] on div "[GEOGRAPHIC_DATA]" at bounding box center [1252, 535] width 231 height 39
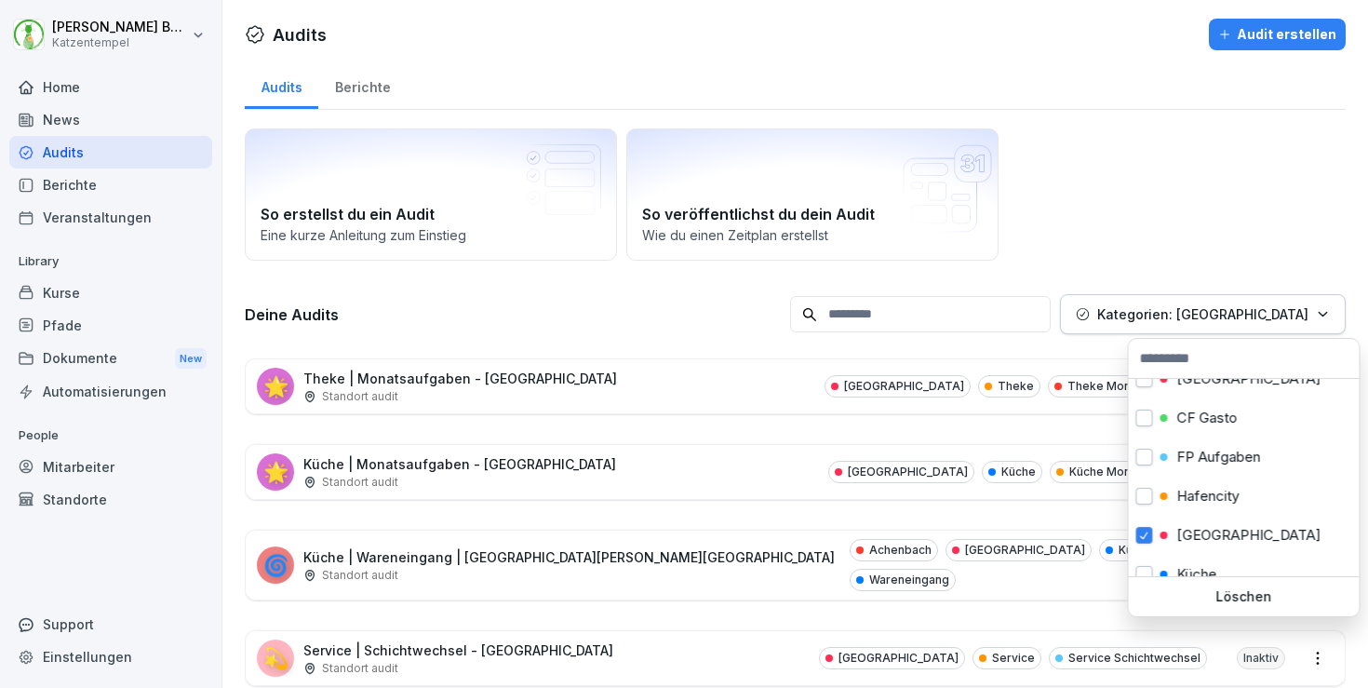
click at [859, 479] on html "[PERSON_NAME] Katzentempel Home News Audits Berichte Veranstaltungen Library Ku…" at bounding box center [684, 344] width 1368 height 688
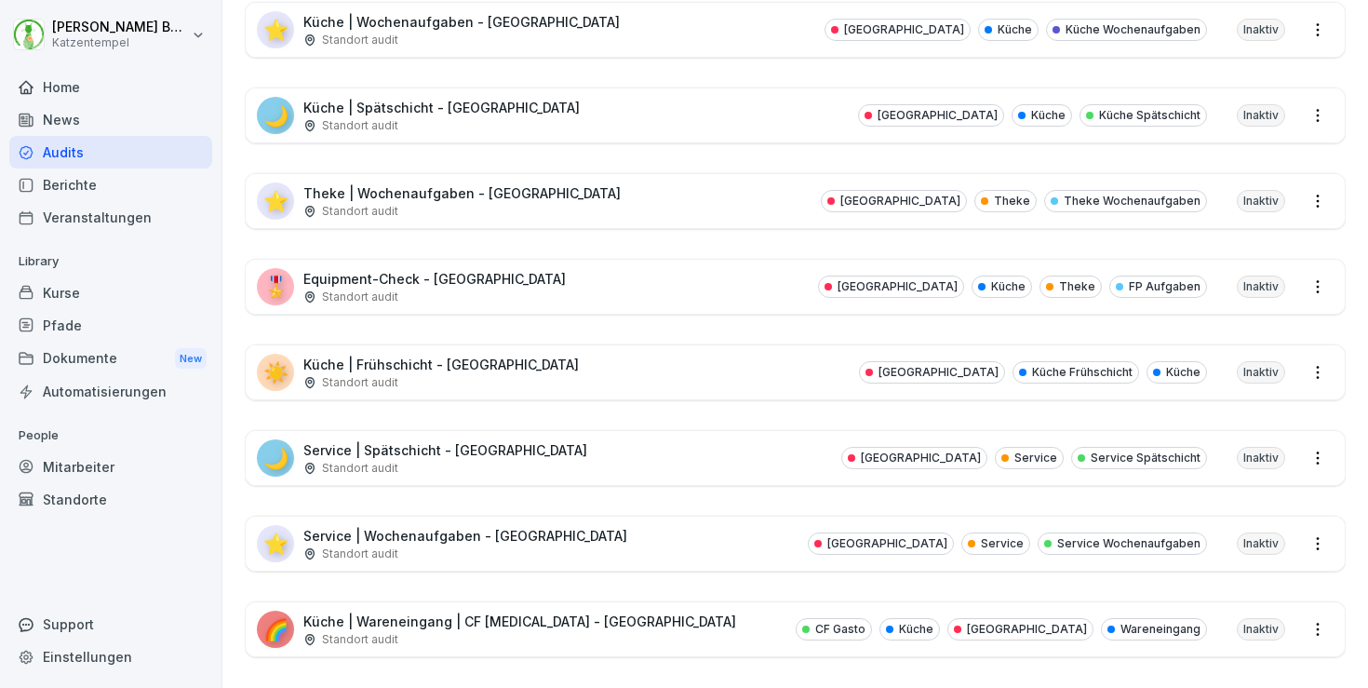
scroll to position [1141, 0]
click at [626, 450] on div "🌙 Service | Spätschicht - [GEOGRAPHIC_DATA] Standort audit Heidelberg Service S…" at bounding box center [795, 459] width 1099 height 54
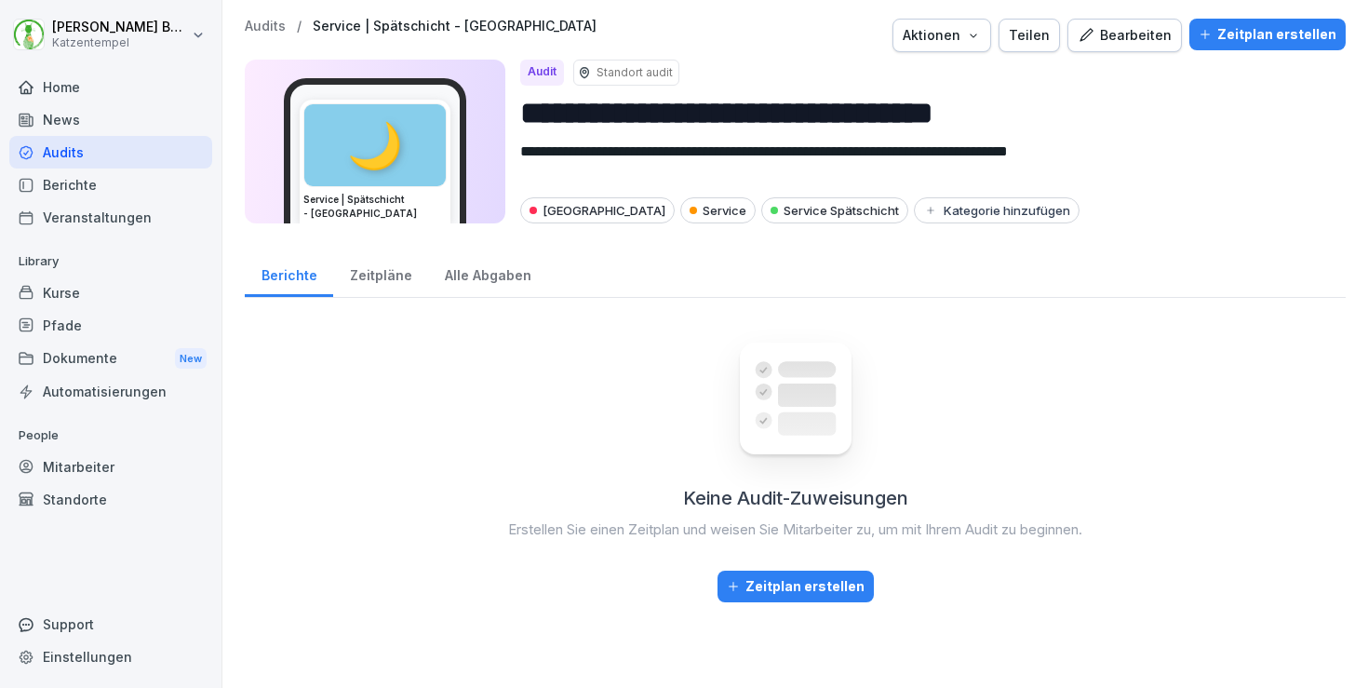
click at [1025, 30] on div "Teilen" at bounding box center [1029, 35] width 41 height 20
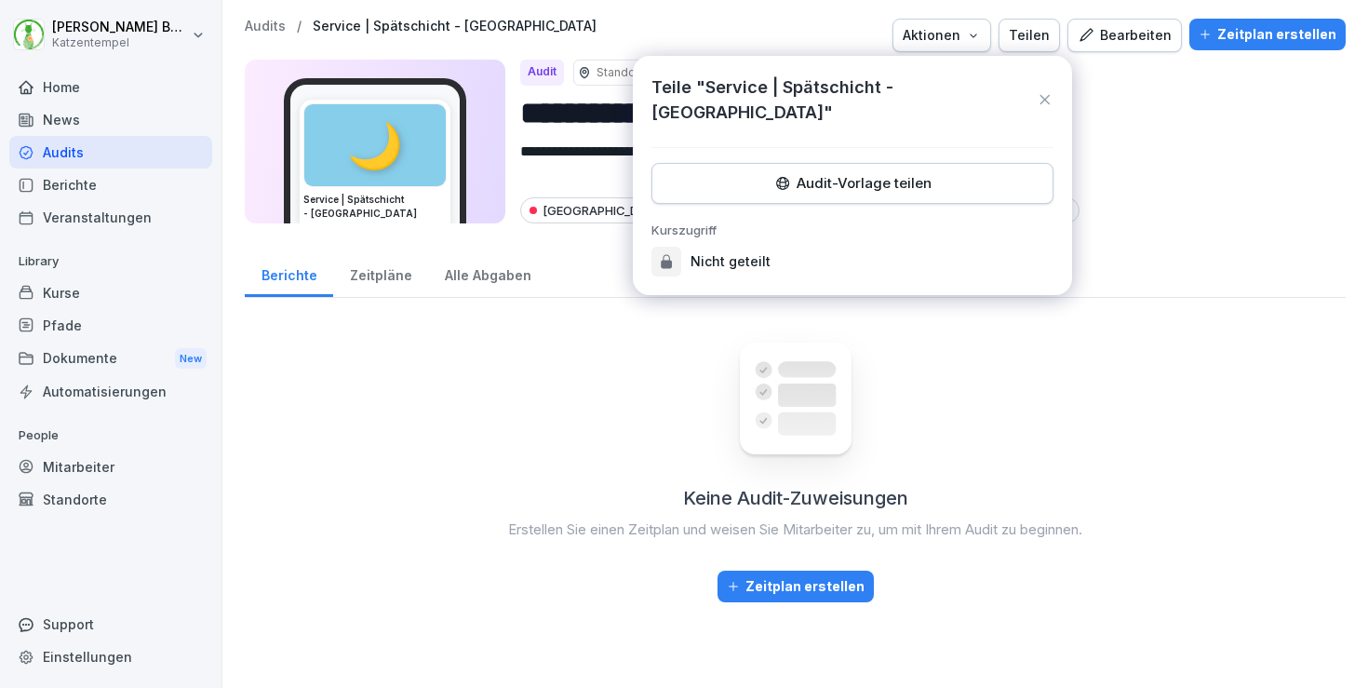
click at [870, 173] on div "Audit-Vorlage teilen" at bounding box center [852, 183] width 370 height 20
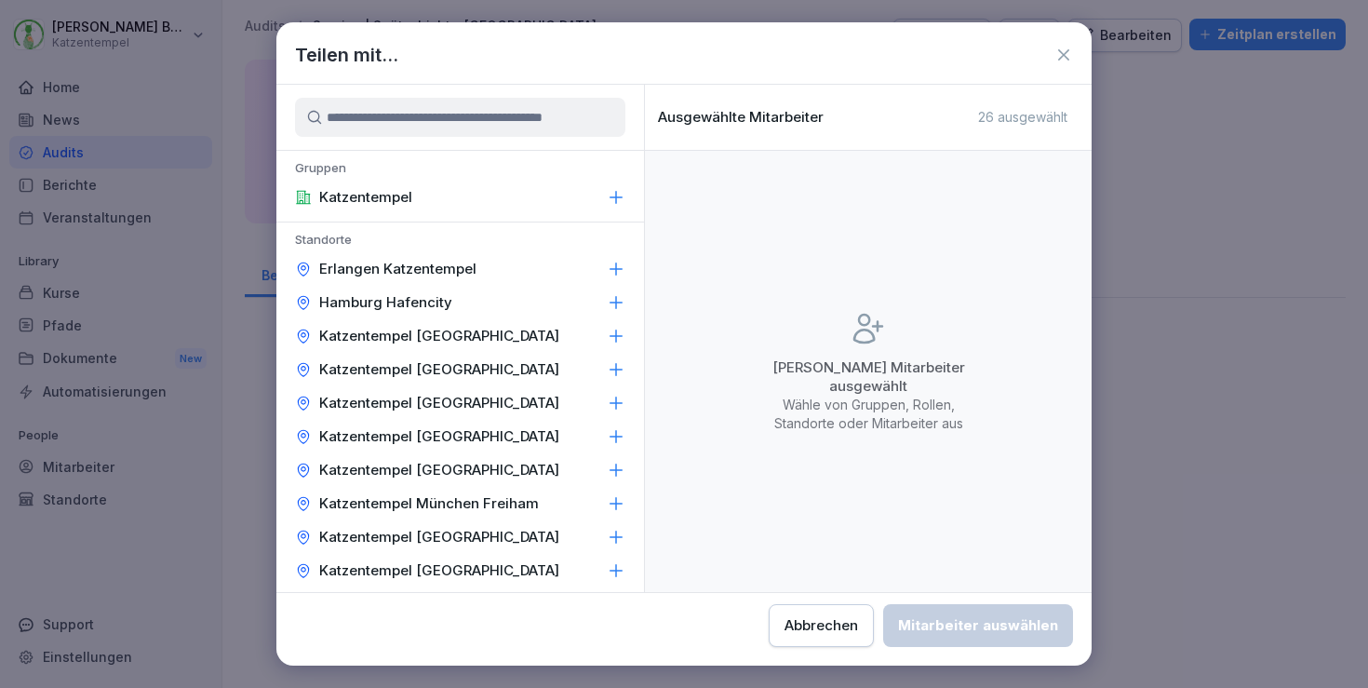
click at [600, 440] on div "Katzentempel [GEOGRAPHIC_DATA]" at bounding box center [460, 437] width 368 height 34
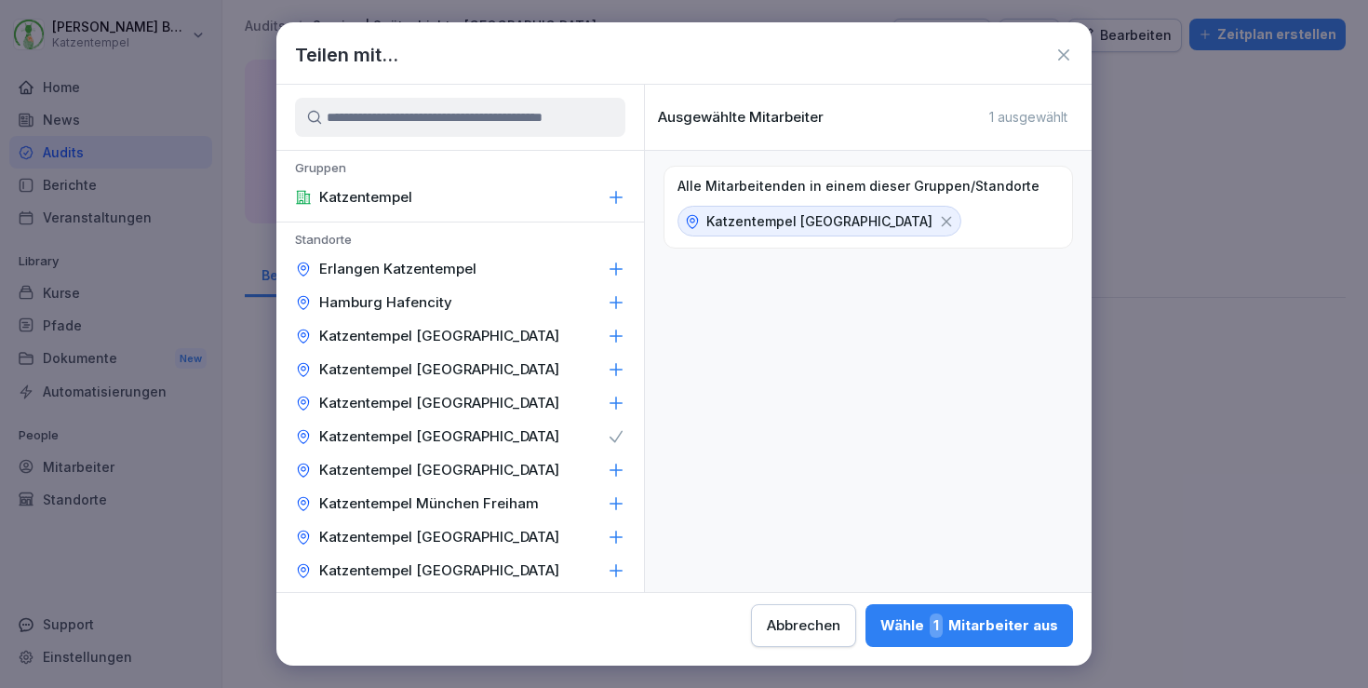
click at [881, 631] on div "Wähle 1 Mitarbeiter aus" at bounding box center [970, 625] width 178 height 24
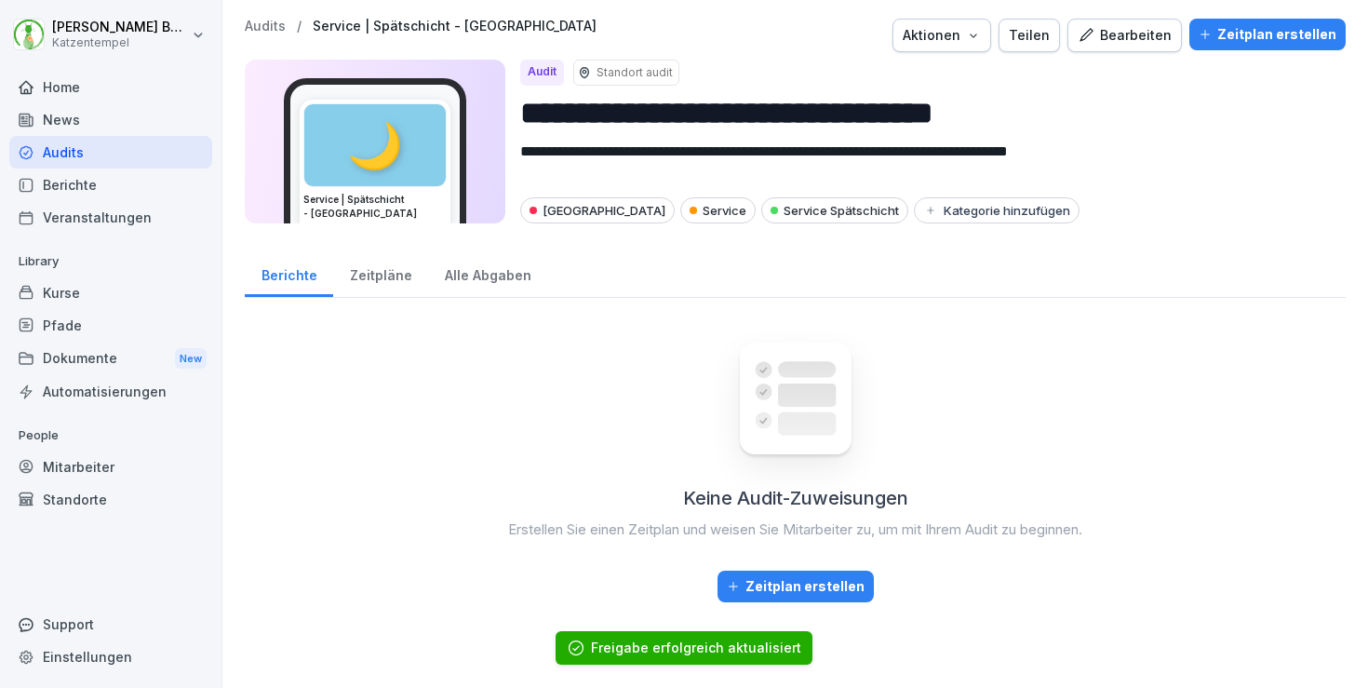
click at [270, 31] on p "Audits" at bounding box center [265, 27] width 41 height 16
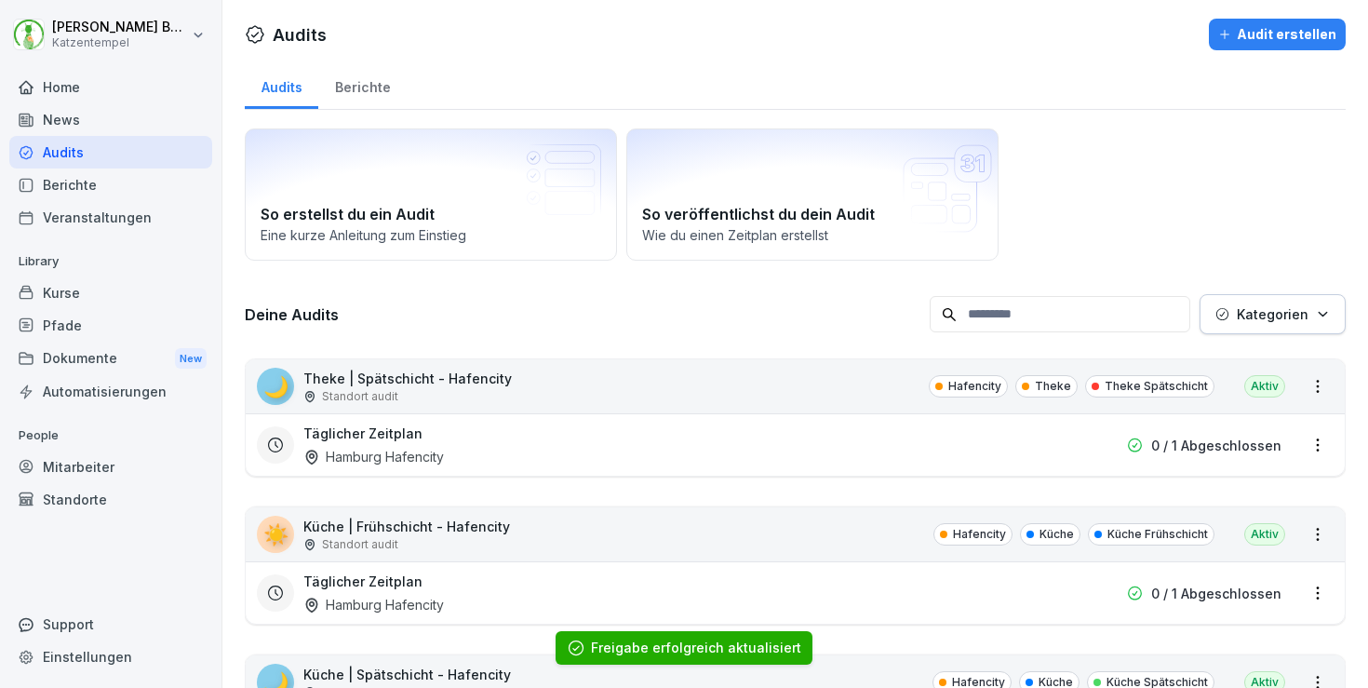
click at [1322, 295] on button "Kategorien" at bounding box center [1273, 314] width 146 height 40
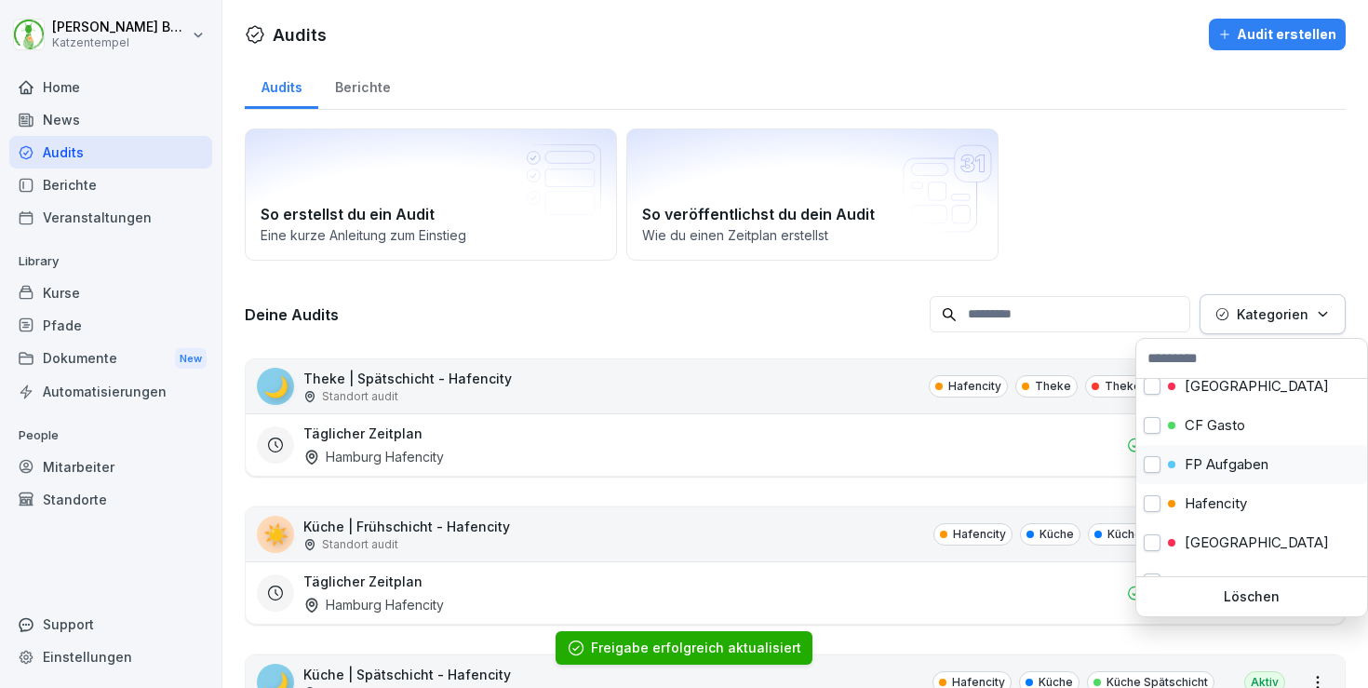
scroll to position [63, 0]
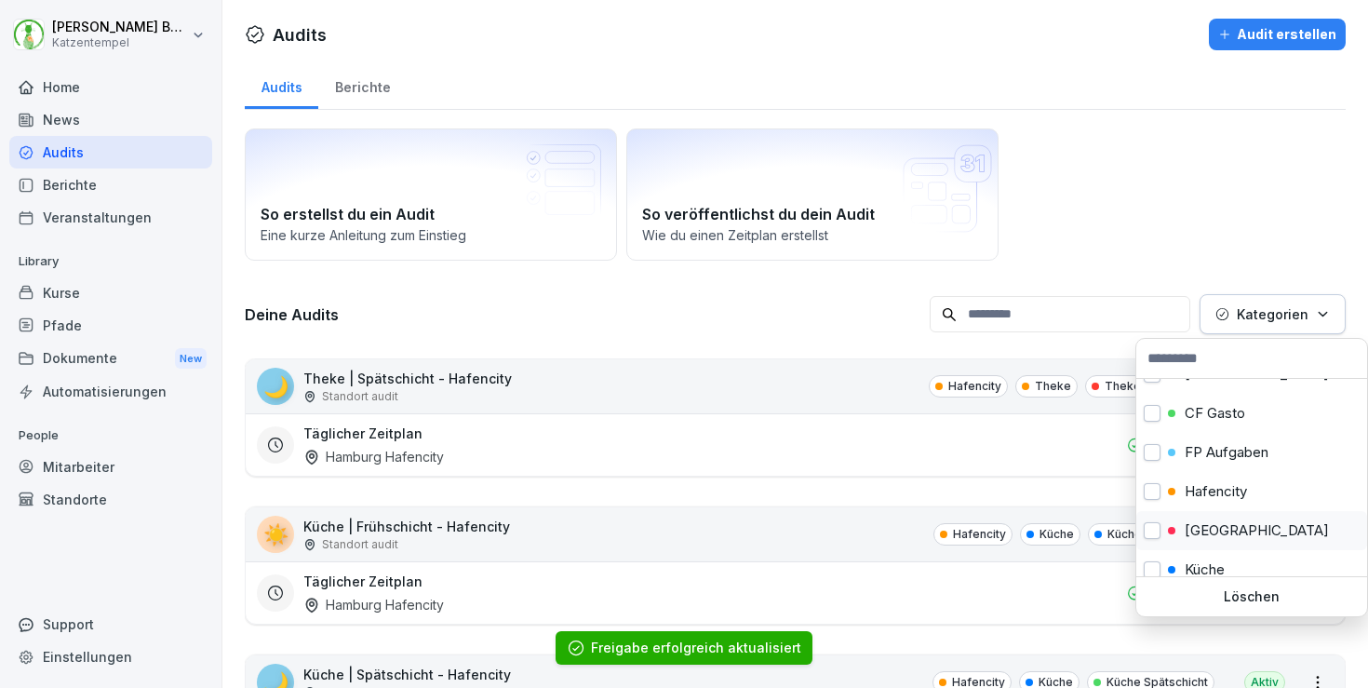
click at [1254, 526] on p "[GEOGRAPHIC_DATA]" at bounding box center [1257, 530] width 144 height 17
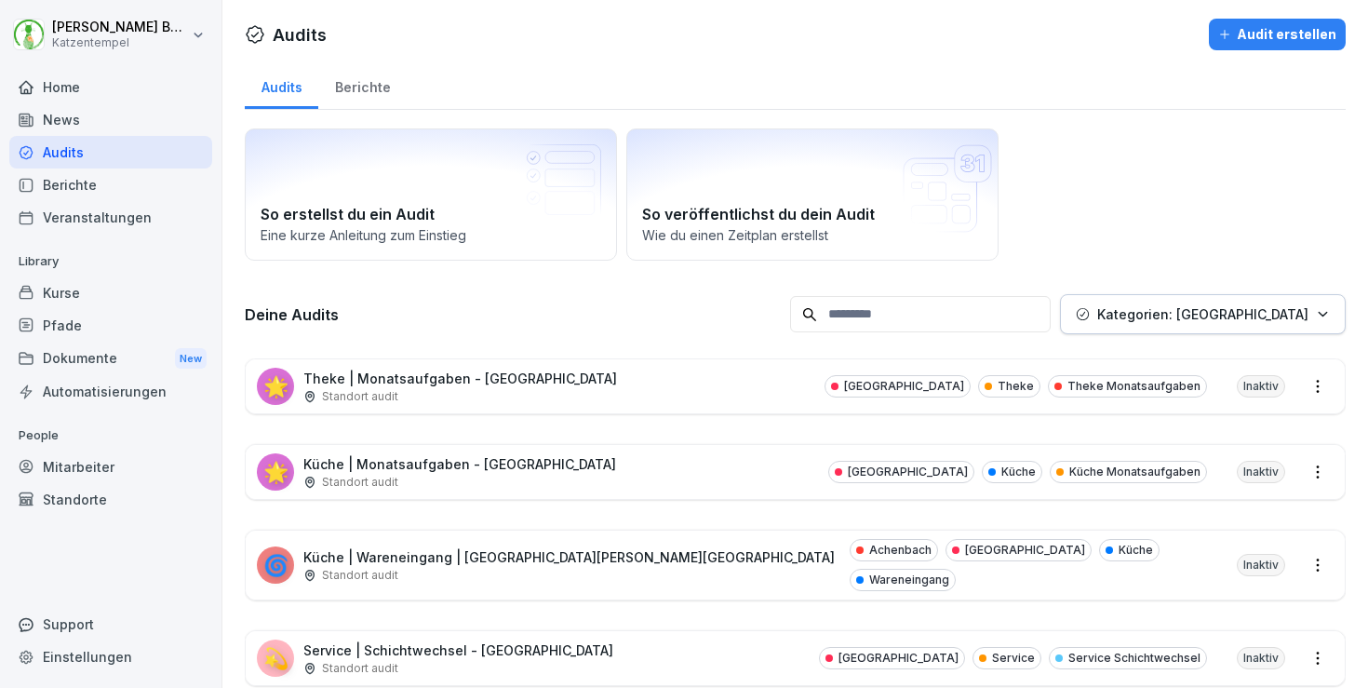
click at [882, 468] on html "[PERSON_NAME] Katzentempel Home News Audits Berichte Veranstaltungen Library Ku…" at bounding box center [684, 344] width 1368 height 688
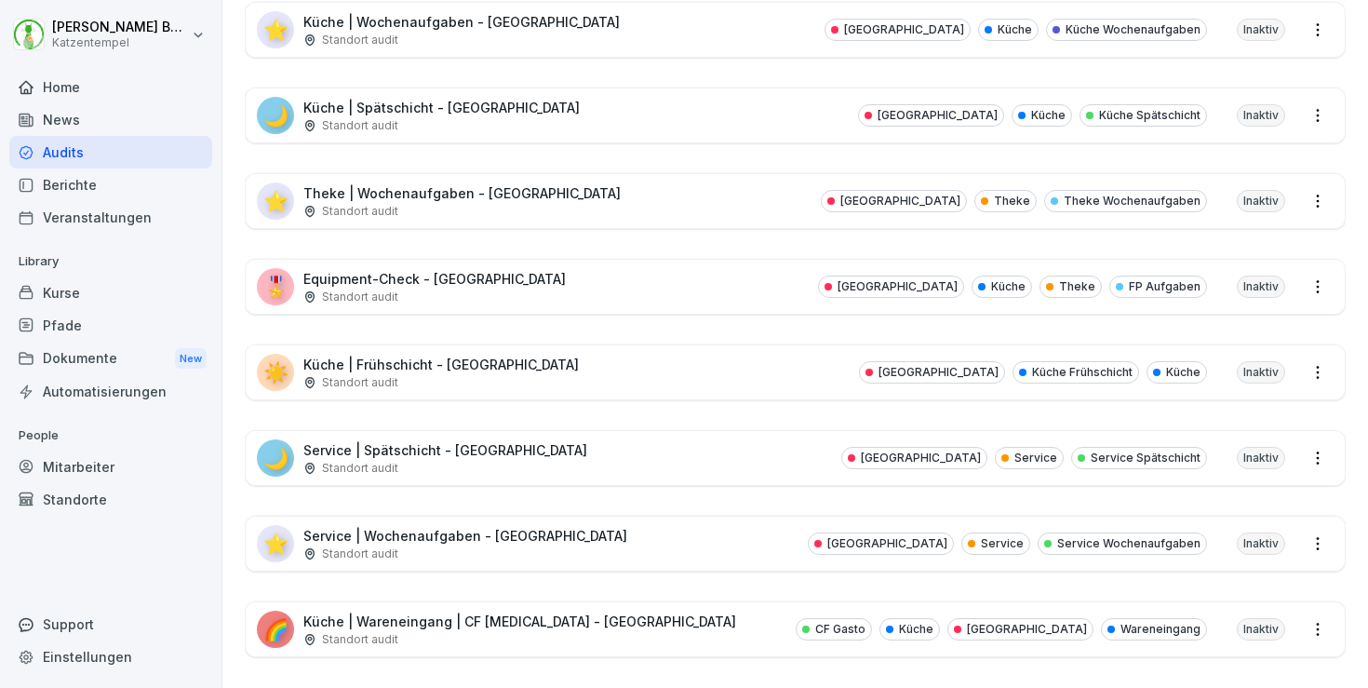
scroll to position [1141, 0]
click at [703, 518] on div "⭐ Service | Wochenaufgaben - [GEOGRAPHIC_DATA] Standort audit Heidelberg Servic…" at bounding box center [795, 545] width 1099 height 54
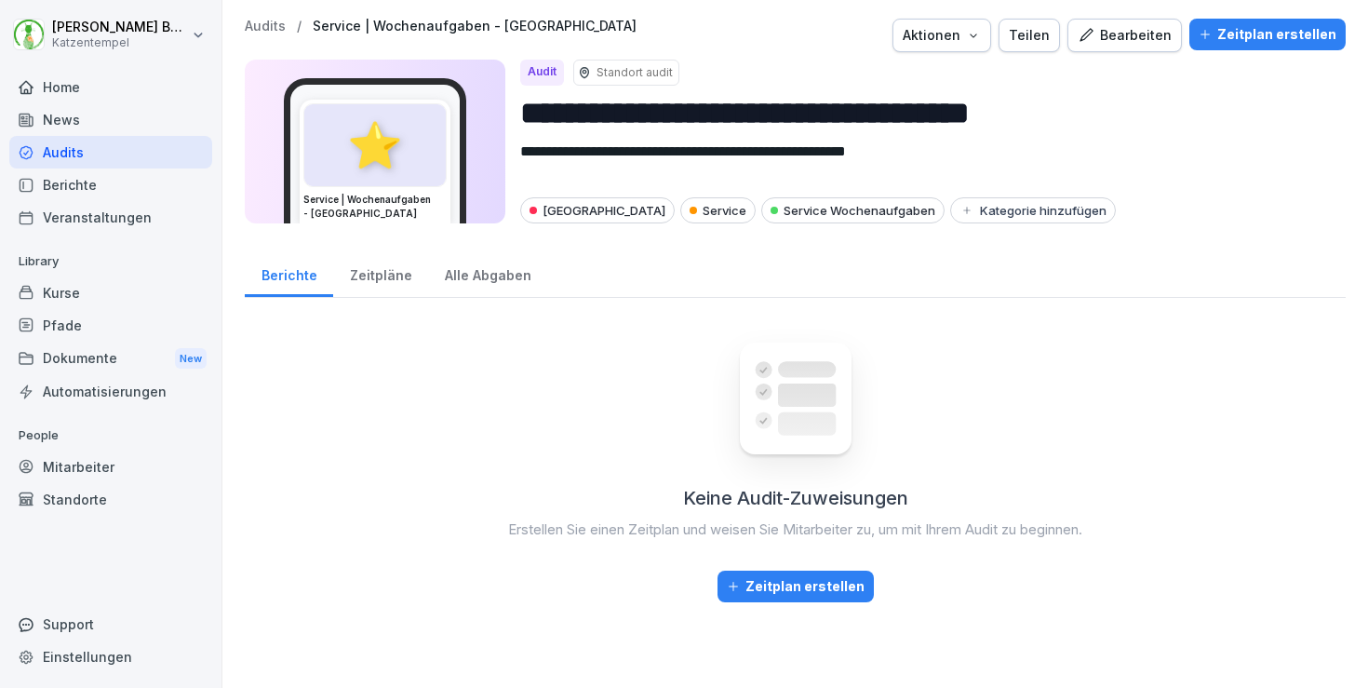
click at [1050, 40] on div "Teilen" at bounding box center [1029, 35] width 41 height 20
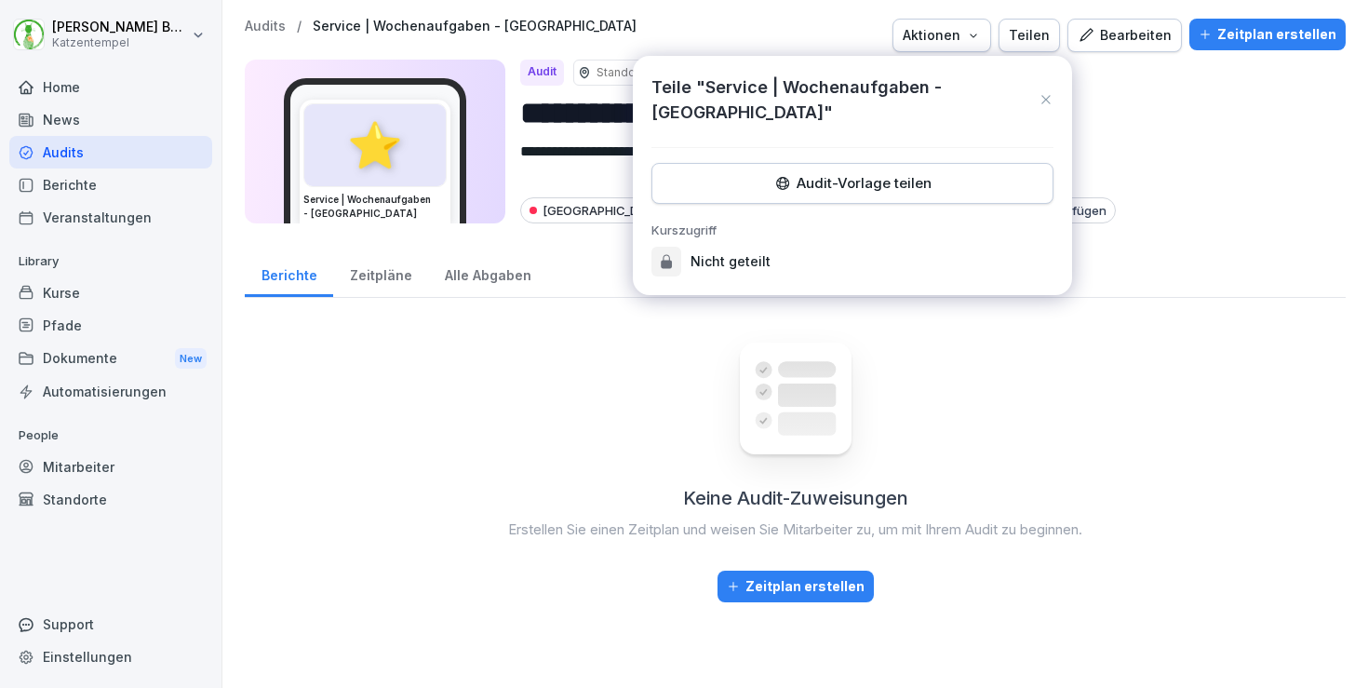
click at [965, 164] on button "Audit-Vorlage teilen" at bounding box center [853, 183] width 402 height 41
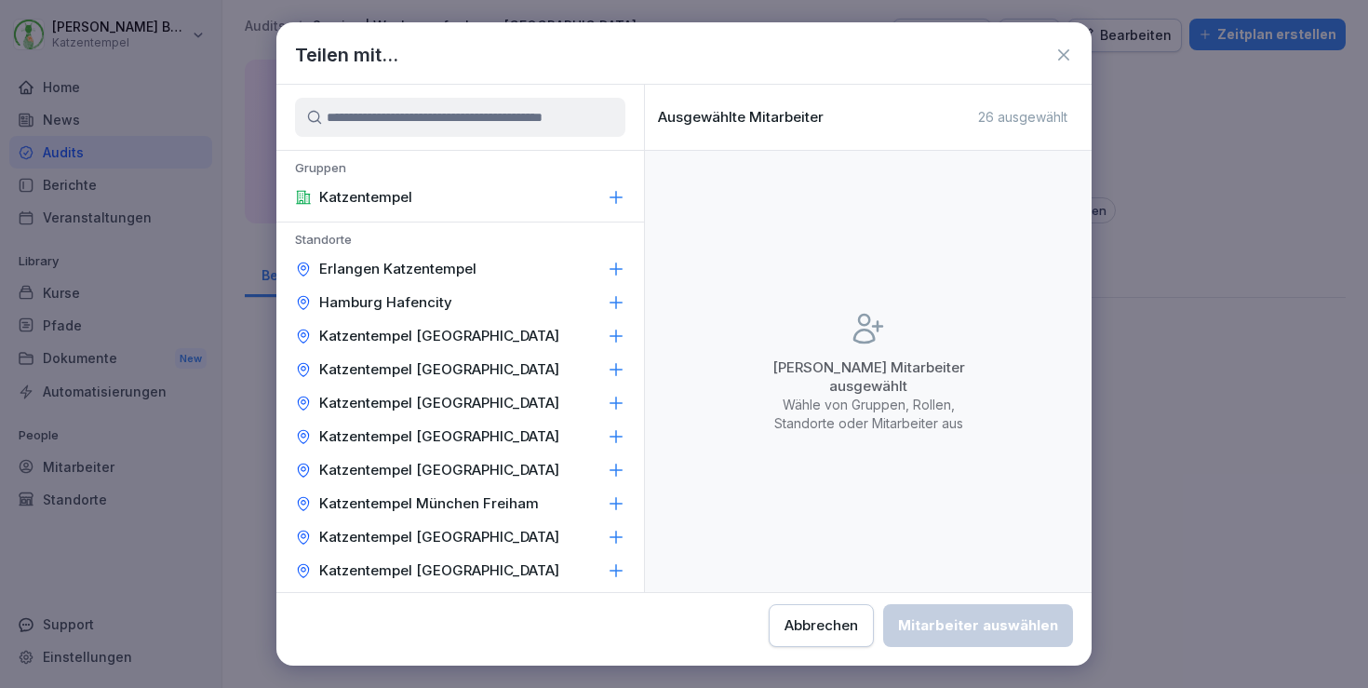
click at [608, 438] on icon at bounding box center [616, 436] width 19 height 19
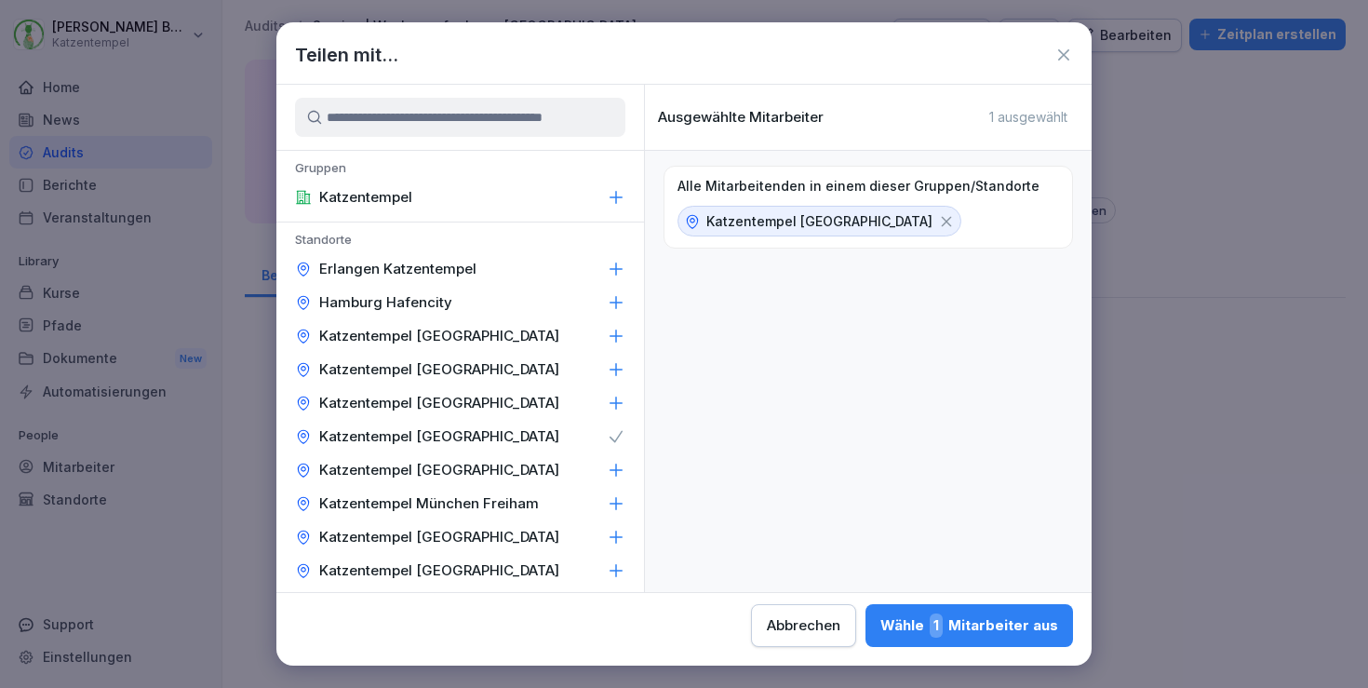
click at [881, 627] on div "Wähle 1 Mitarbeiter aus" at bounding box center [970, 625] width 178 height 24
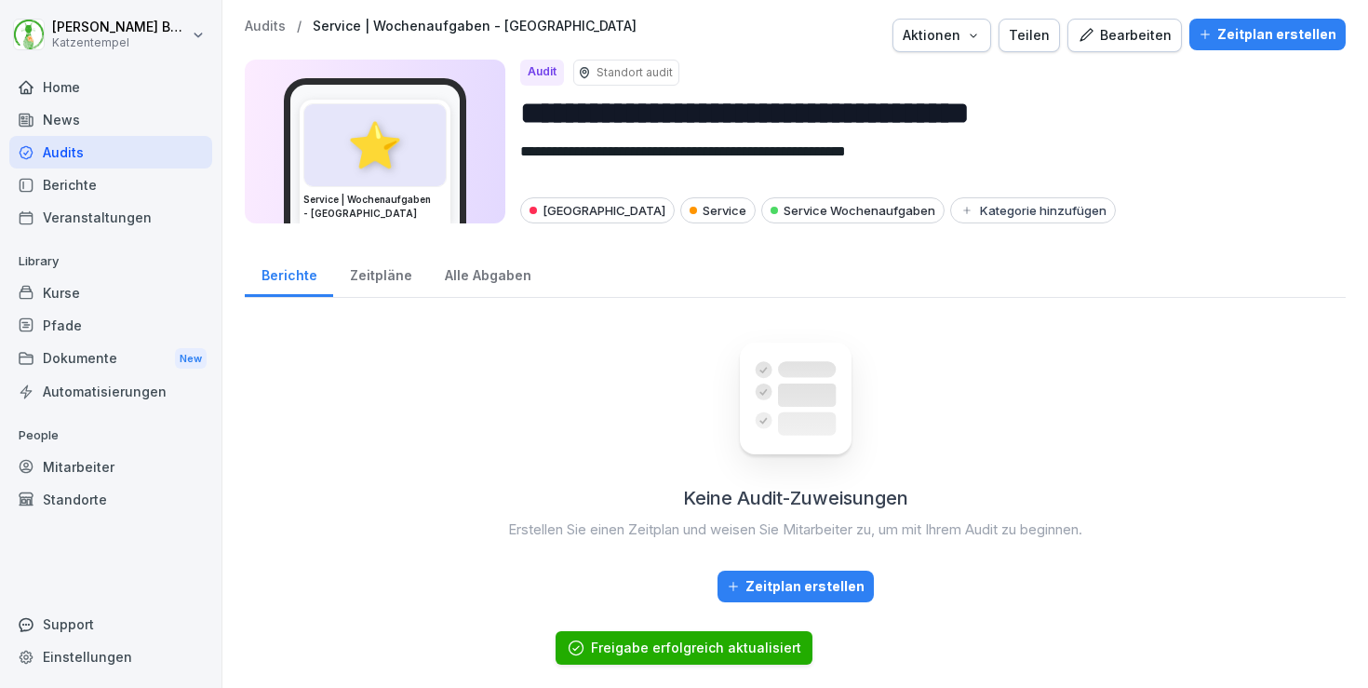
click at [262, 22] on p "Audits" at bounding box center [265, 27] width 41 height 16
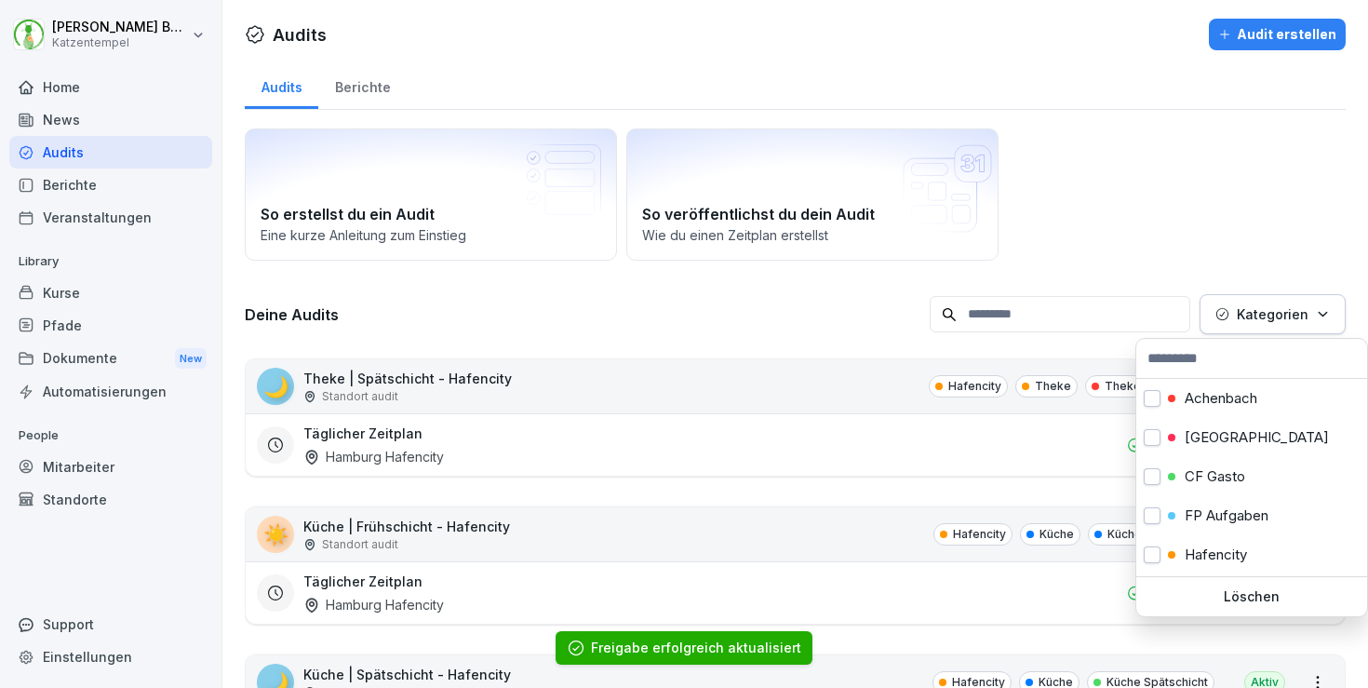
click at [1286, 318] on p "Kategorien" at bounding box center [1273, 314] width 72 height 20
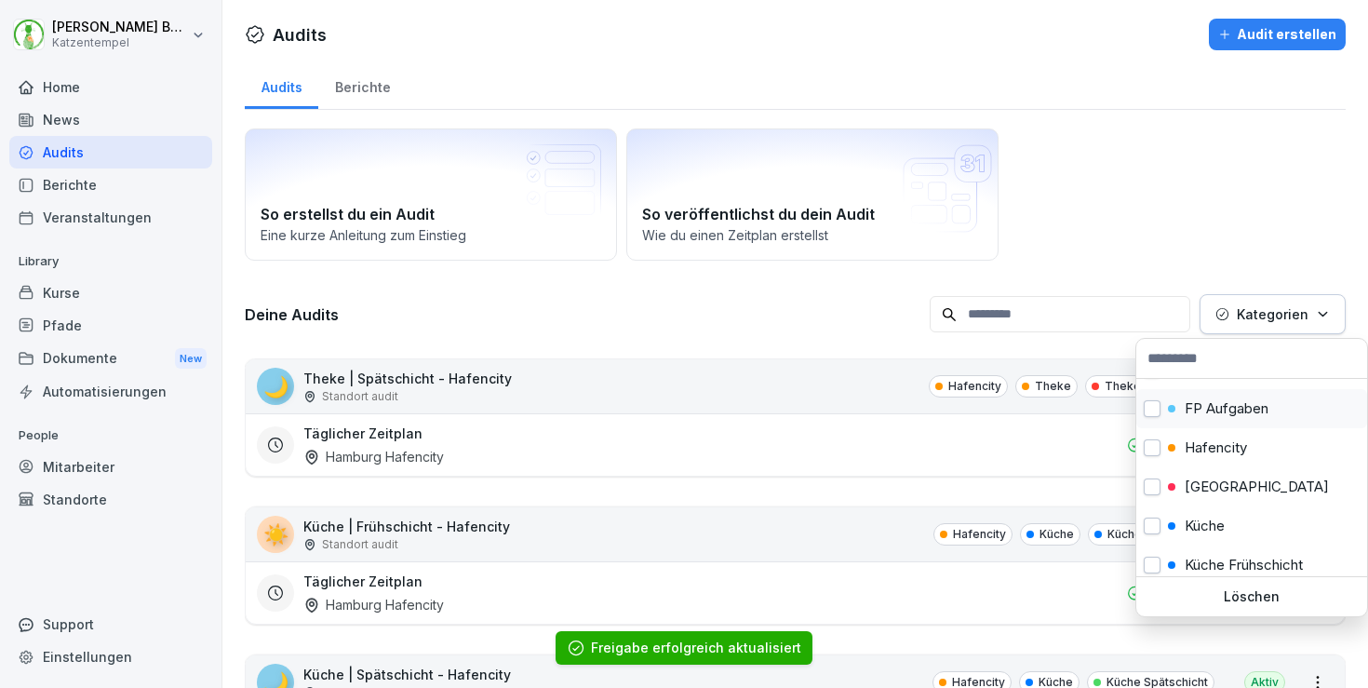
scroll to position [140, 0]
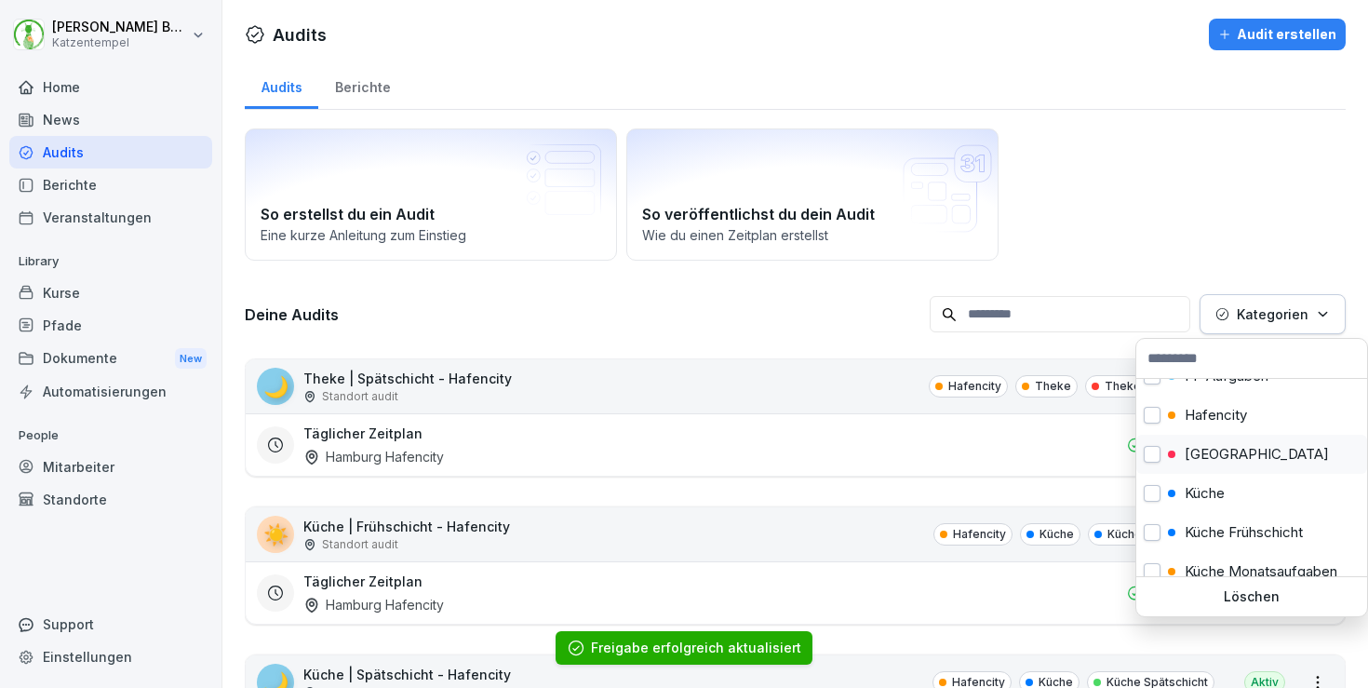
click at [1259, 457] on div "[GEOGRAPHIC_DATA]" at bounding box center [1252, 454] width 231 height 39
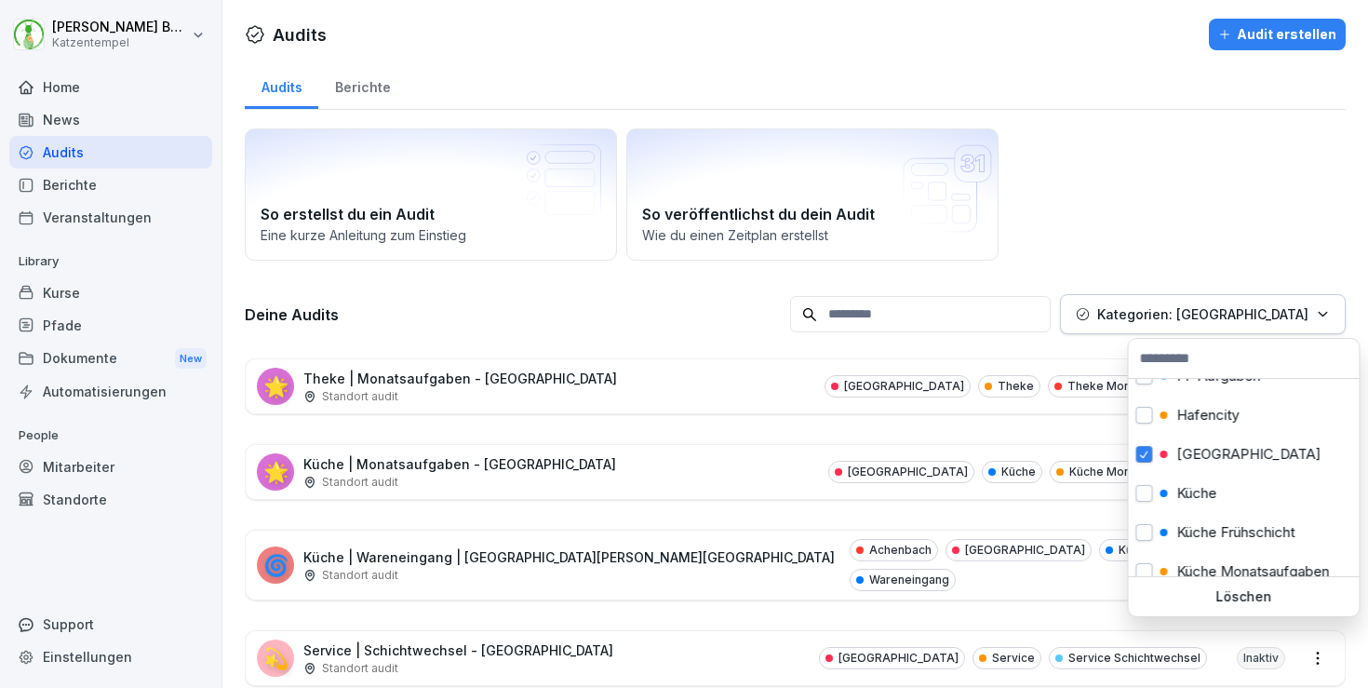
click at [1169, 208] on html "[PERSON_NAME] Katzentempel Home News Audits Berichte Veranstaltungen Library Ku…" at bounding box center [684, 344] width 1368 height 688
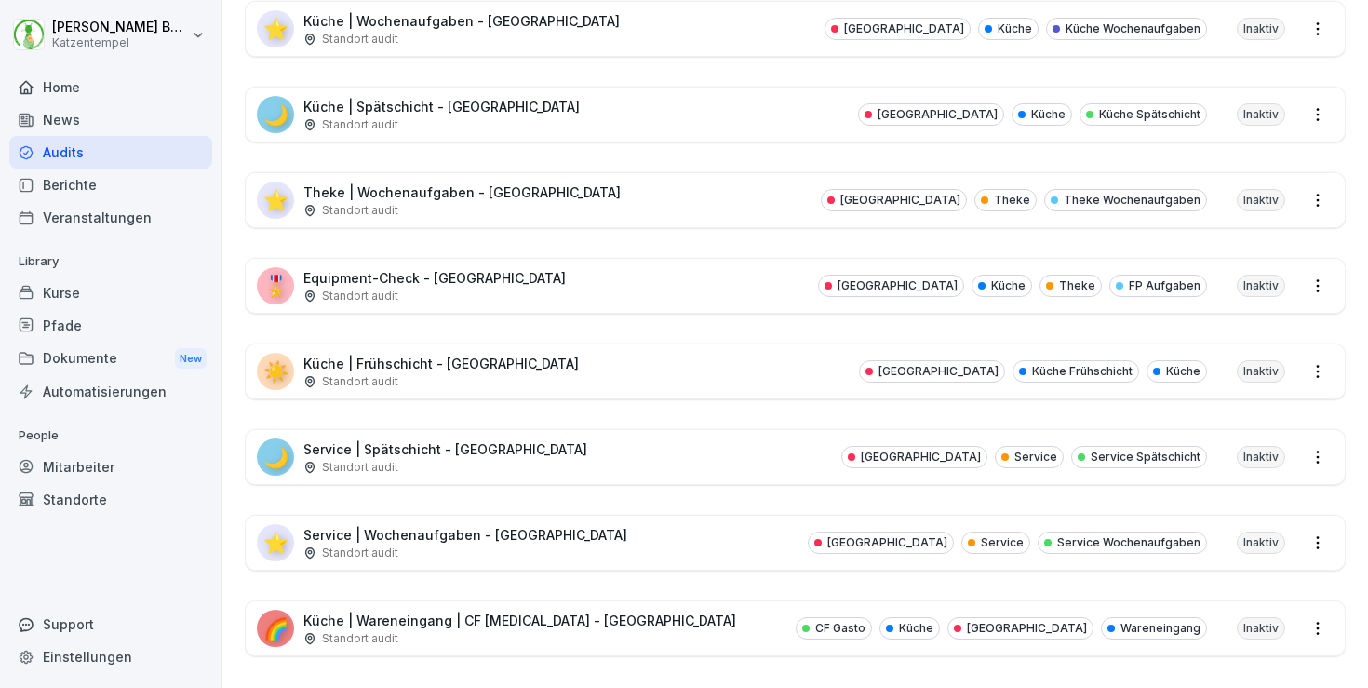
scroll to position [1141, 0]
click at [667, 628] on div "🌈 Küche | Wareneingang | CF [MEDICAL_DATA] - [GEOGRAPHIC_DATA] Standort audit C…" at bounding box center [795, 630] width 1099 height 54
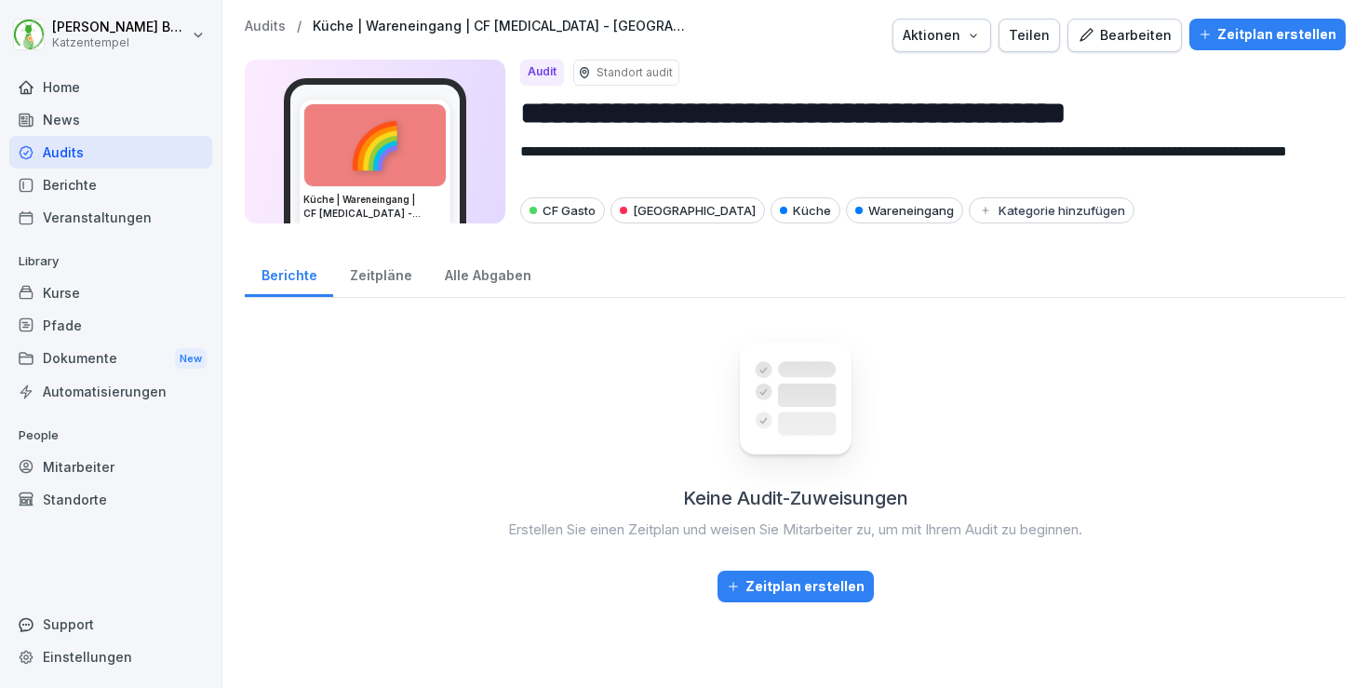
click at [1050, 35] on div "Teilen" at bounding box center [1029, 35] width 41 height 20
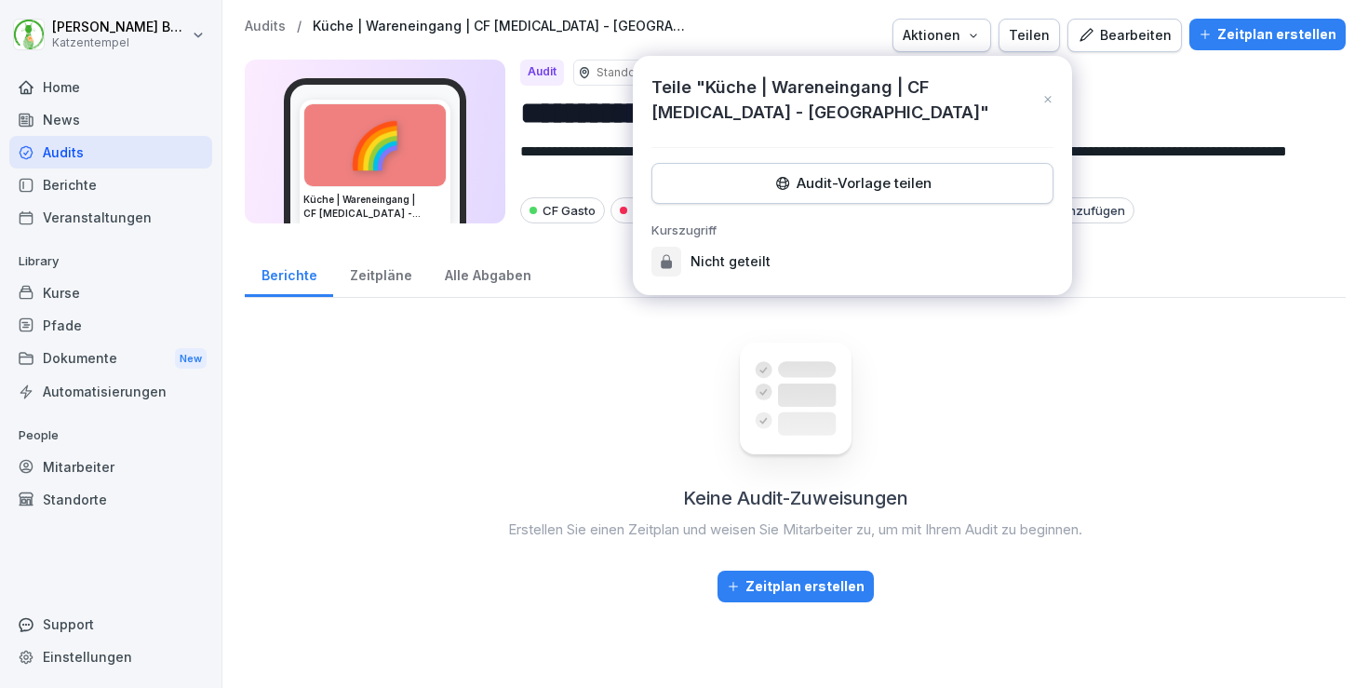
click at [879, 181] on div "Audit-Vorlage teilen" at bounding box center [852, 183] width 370 height 20
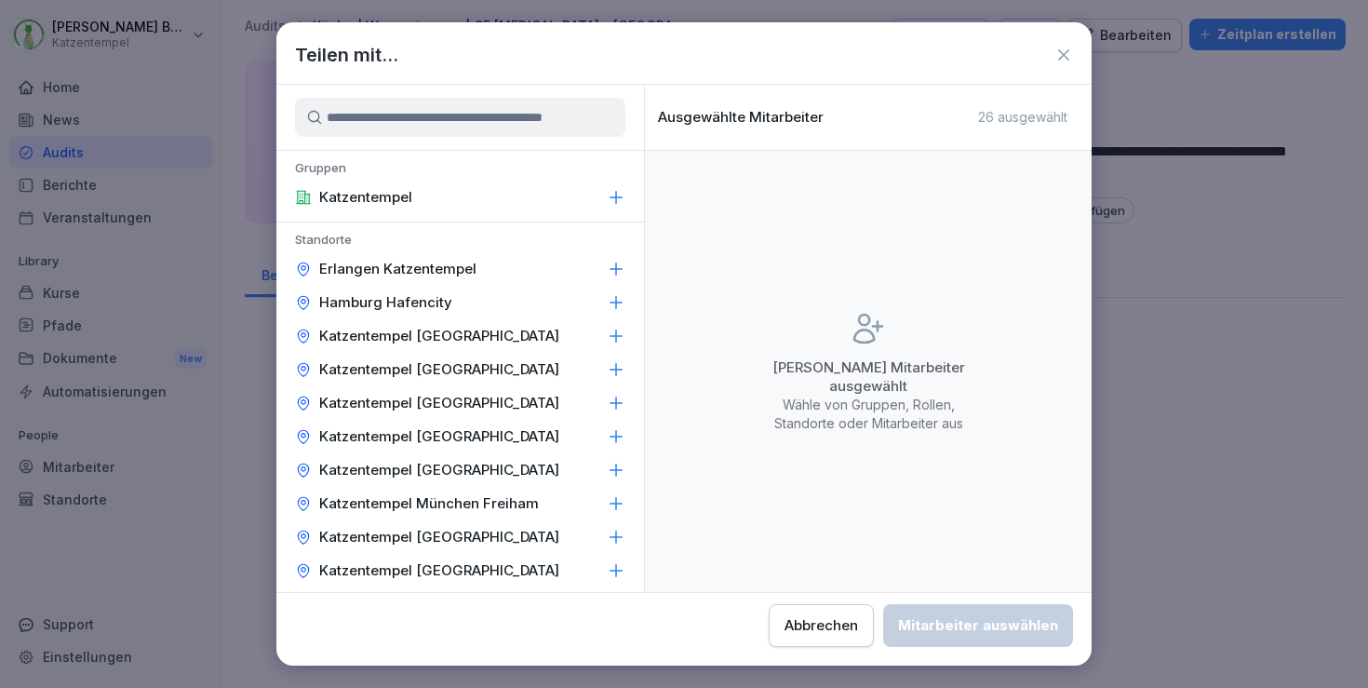
click at [582, 428] on div "Katzentempel [GEOGRAPHIC_DATA]" at bounding box center [460, 437] width 368 height 34
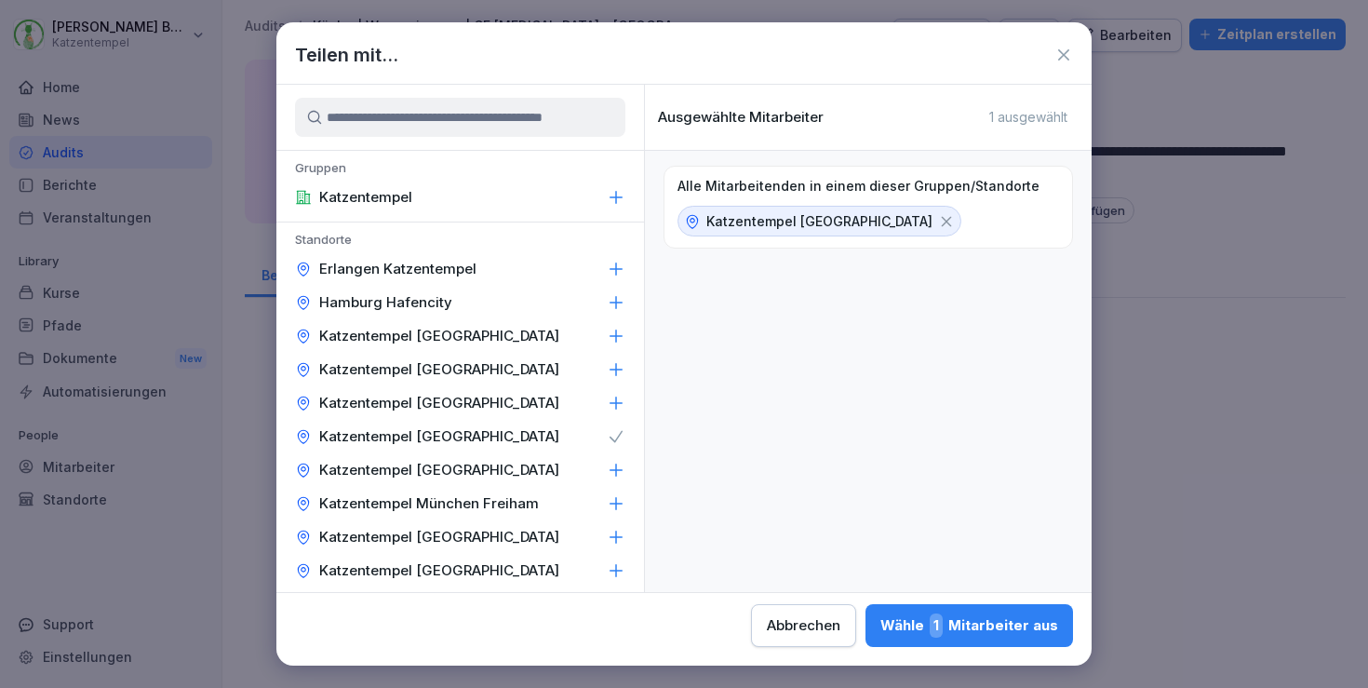
click at [881, 633] on div "Wähle 1 Mitarbeiter aus" at bounding box center [970, 625] width 178 height 24
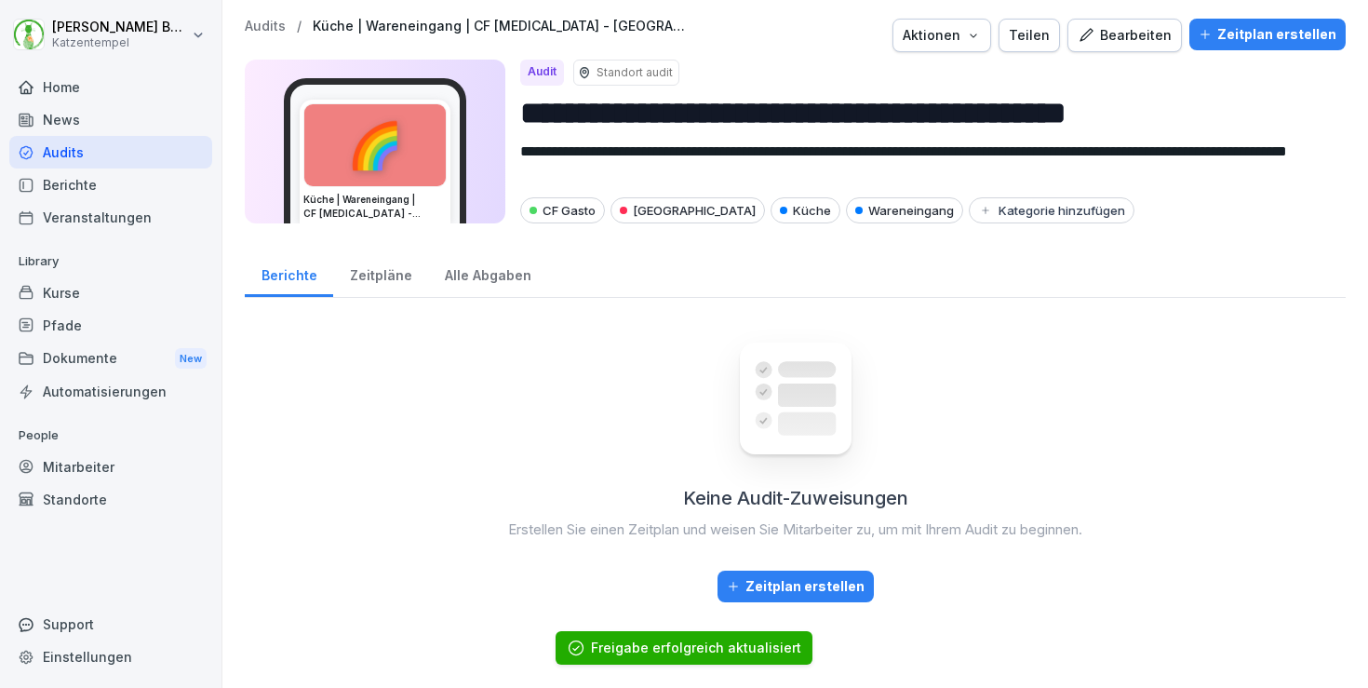
click at [268, 25] on p "Audits" at bounding box center [265, 27] width 41 height 16
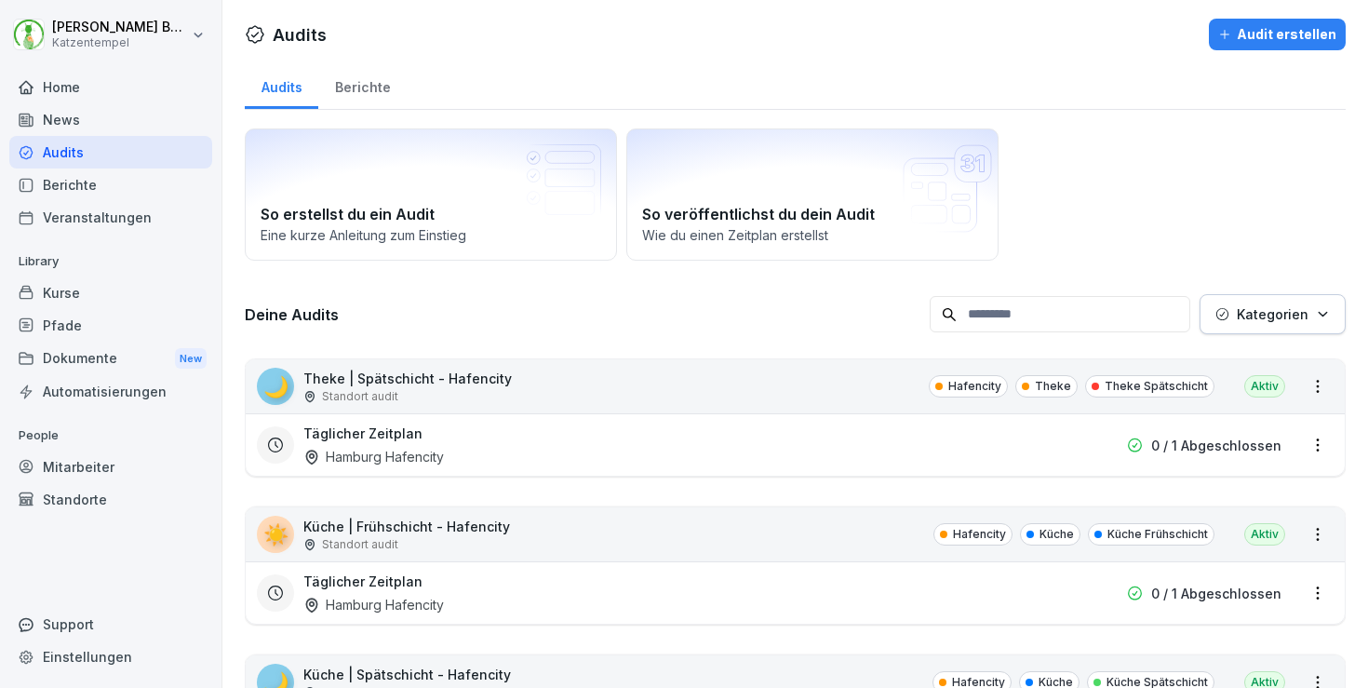
click at [214, 256] on div "[PERSON_NAME] Katzentempel Home News Audits Berichte Veranstaltungen Library Ku…" at bounding box center [111, 344] width 222 height 688
click at [874, 369] on div "🌙 Theke | Spätschicht - Hafencity Standort audit Hafencity Theke Theke Spätschi…" at bounding box center [795, 386] width 1099 height 54
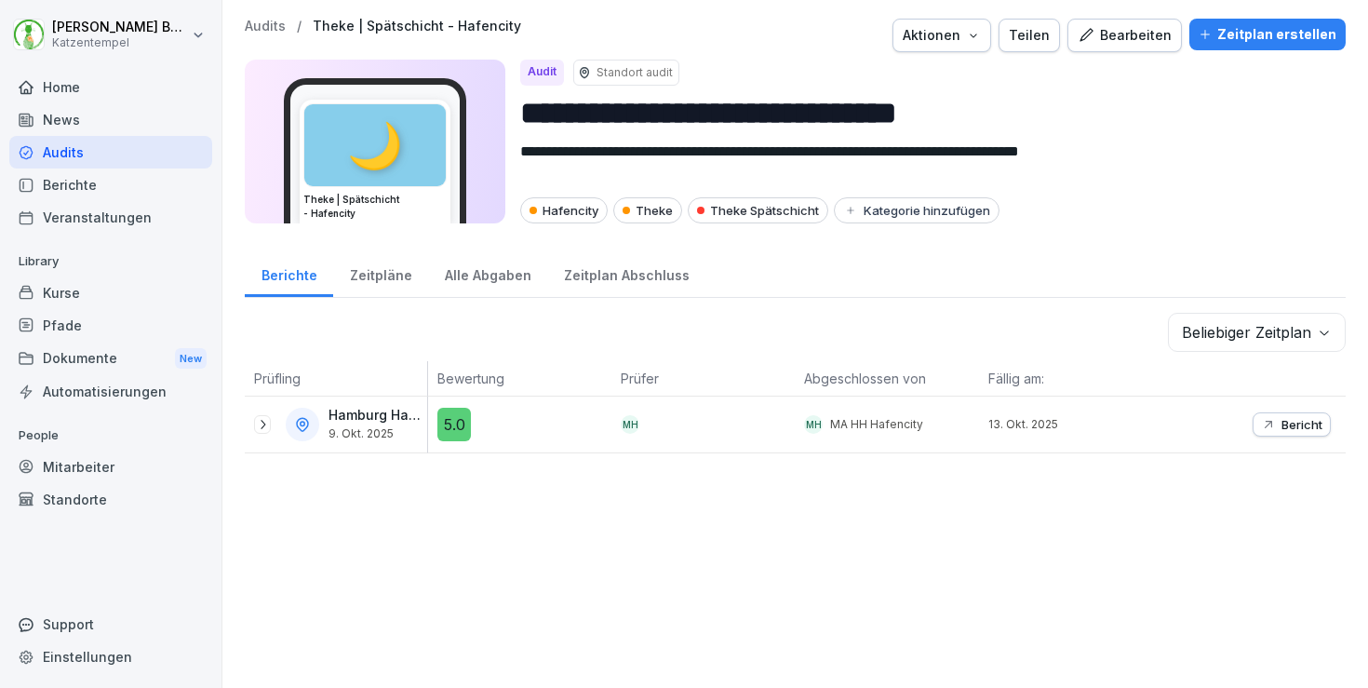
click at [1159, 27] on div "Bearbeiten" at bounding box center [1125, 35] width 94 height 20
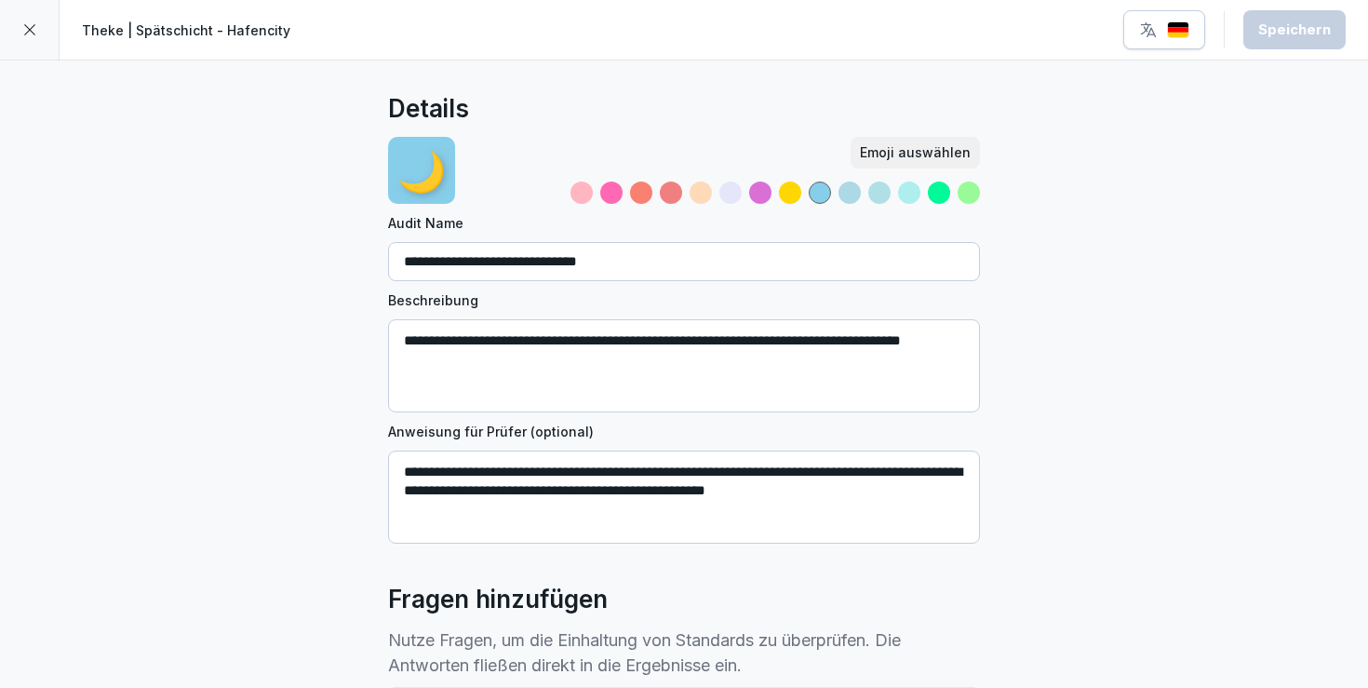
click at [24, 27] on icon at bounding box center [29, 29] width 15 height 15
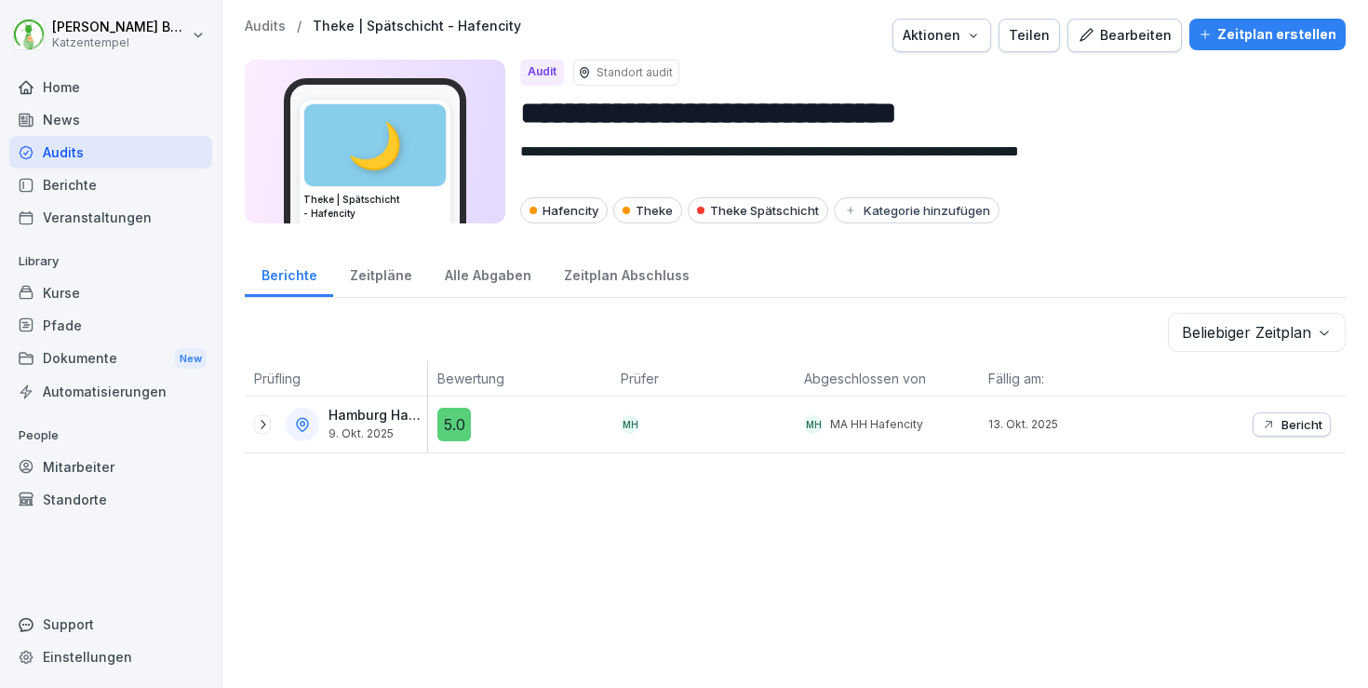
click at [975, 36] on div "Aktionen" at bounding box center [942, 35] width 78 height 20
click at [1060, 43] on button "Teilen" at bounding box center [1029, 36] width 61 height 34
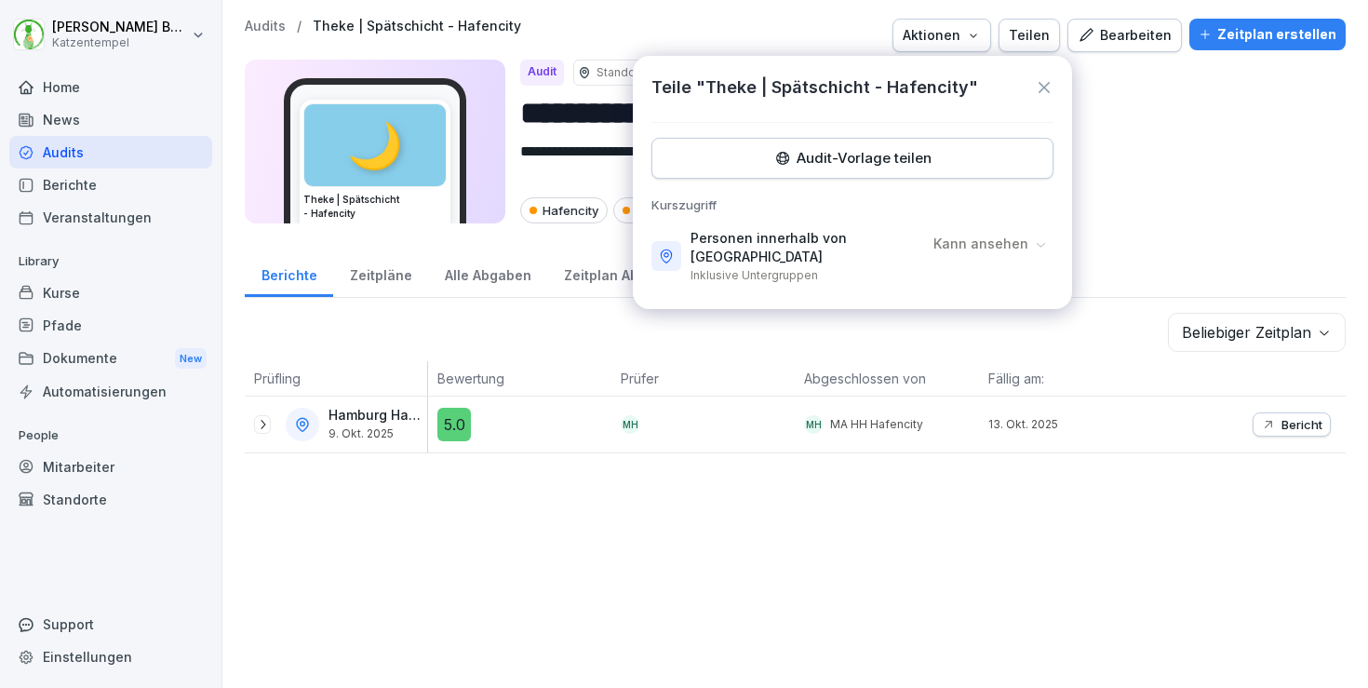
click at [1003, 245] on p "Kann ansehen" at bounding box center [981, 244] width 95 height 19
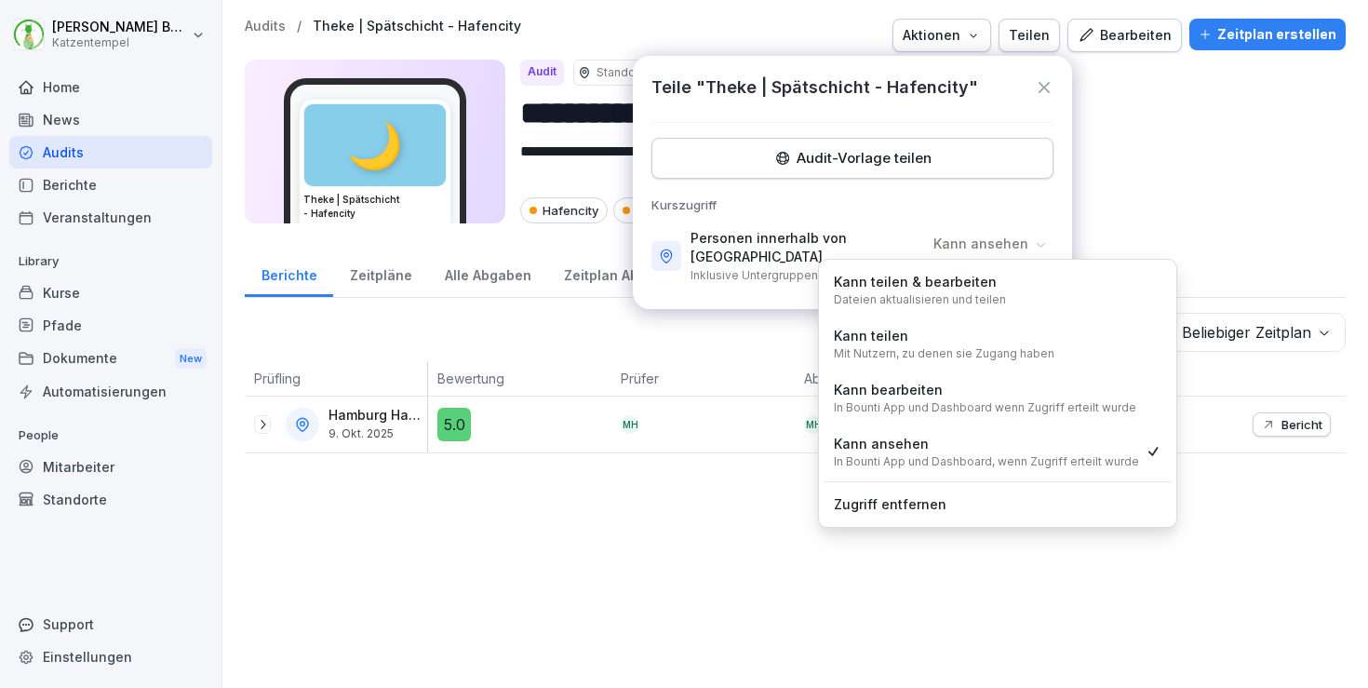
click at [1200, 196] on div "**********" at bounding box center [925, 142] width 811 height 164
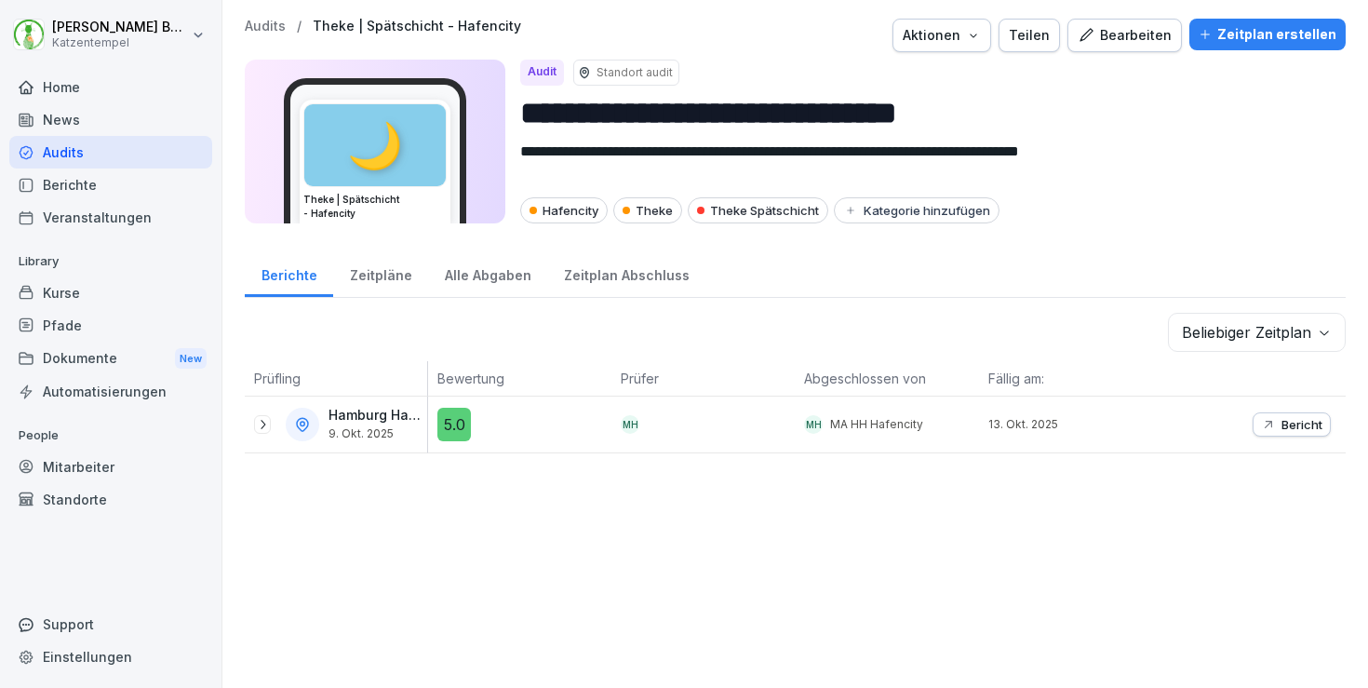
click at [251, 28] on p "Audits" at bounding box center [265, 27] width 41 height 16
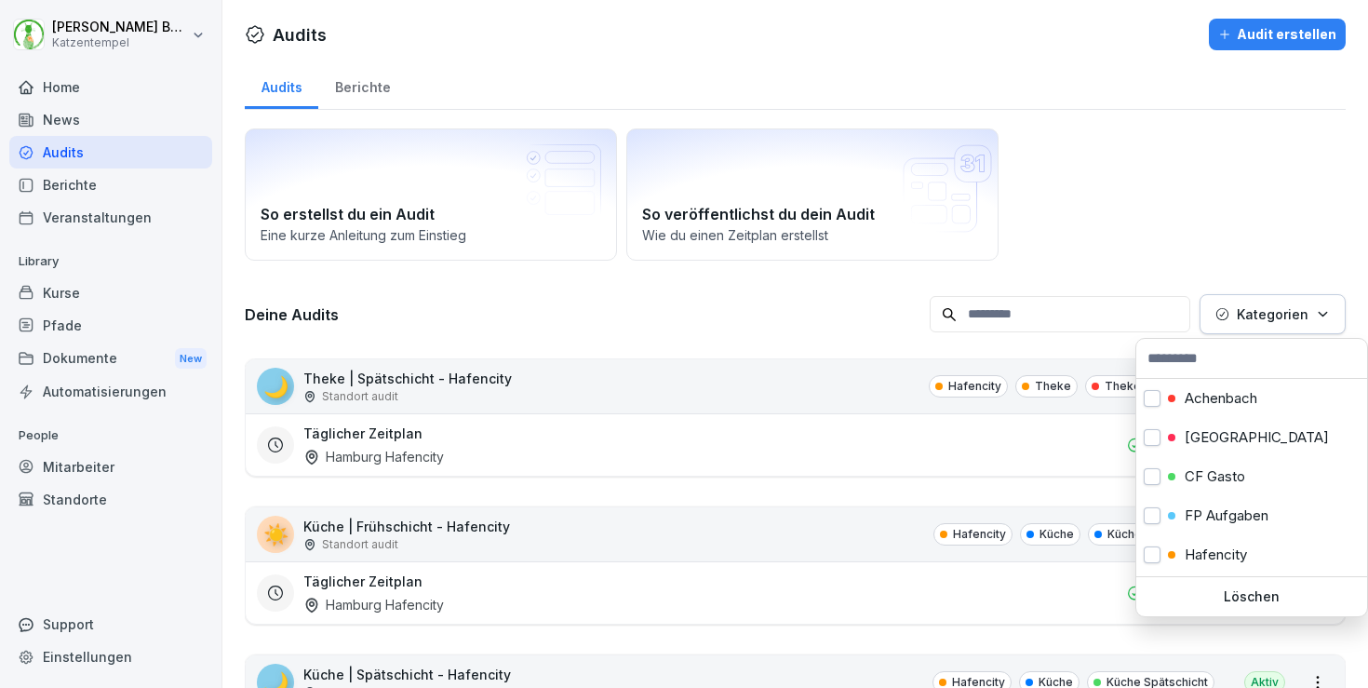
click at [1258, 309] on p "Kategorien" at bounding box center [1273, 314] width 72 height 20
click at [1244, 436] on p "[GEOGRAPHIC_DATA]" at bounding box center [1257, 432] width 144 height 17
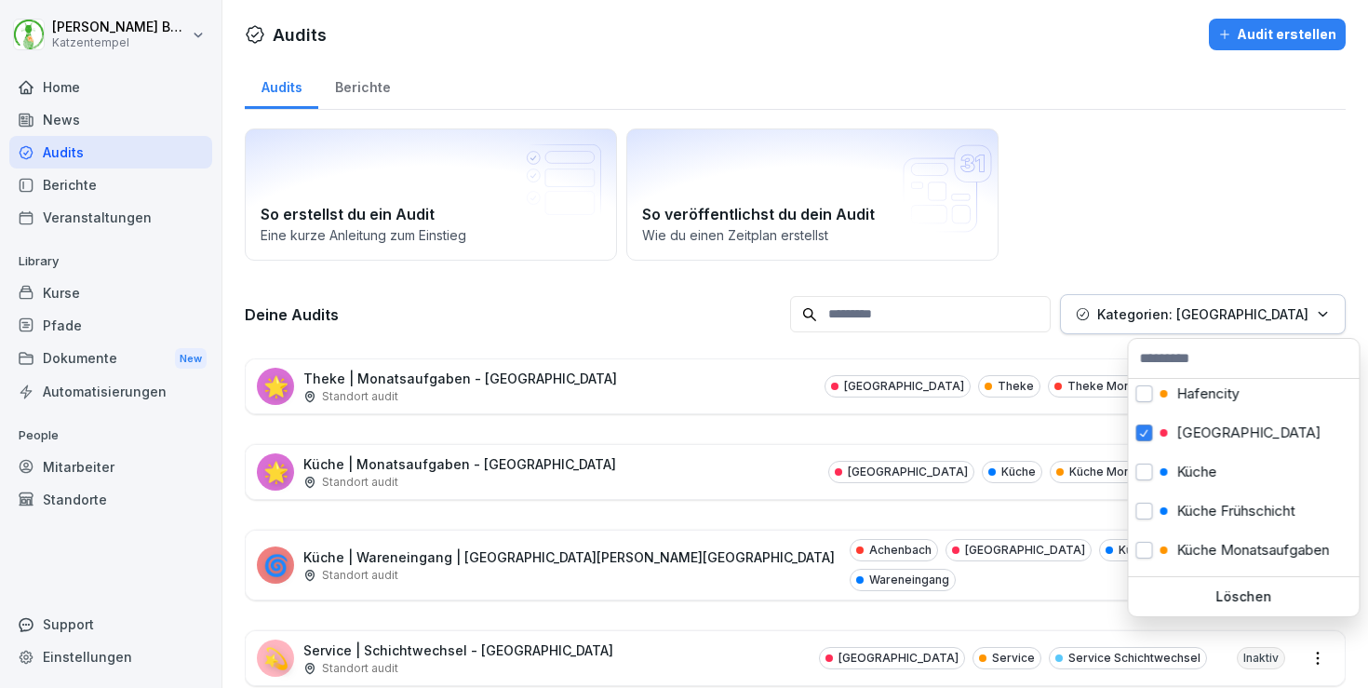
scroll to position [156, 0]
click at [620, 305] on html "[PERSON_NAME] Katzentempel Home News Audits Berichte Veranstaltungen Library Ku…" at bounding box center [684, 344] width 1368 height 688
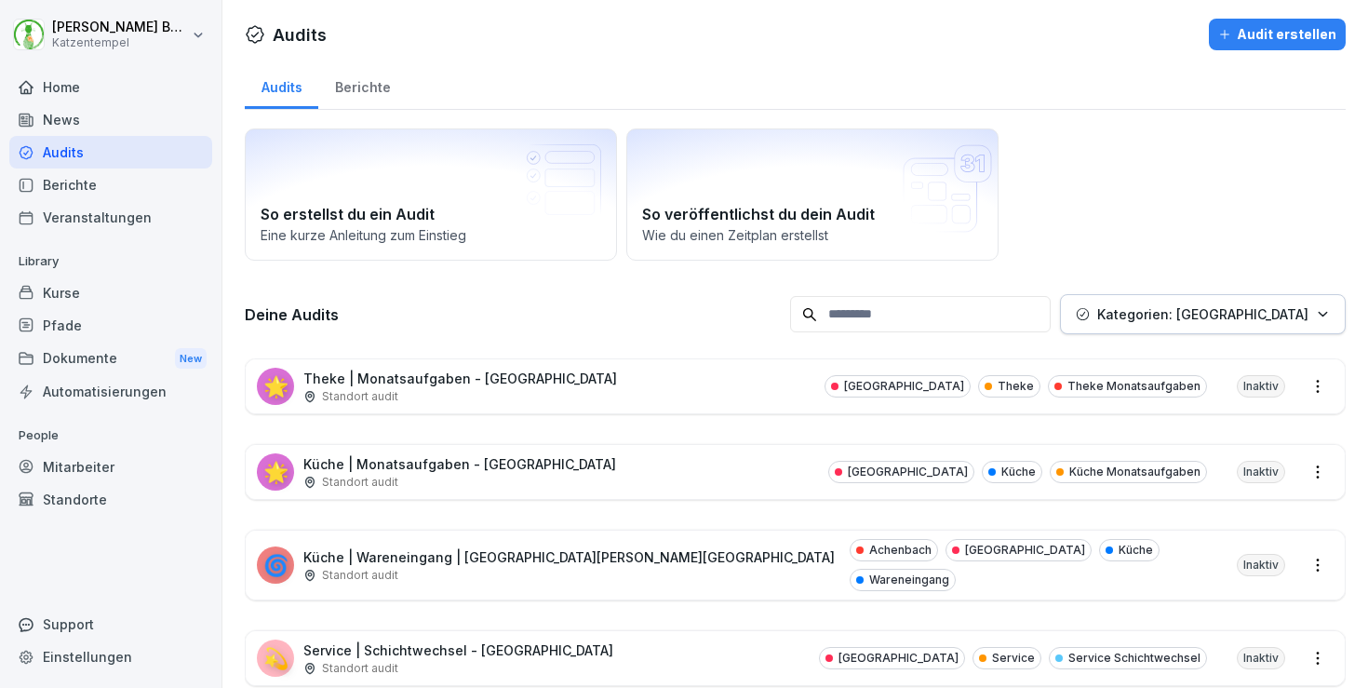
click at [800, 400] on div "🌟 Theke | Monatsaufgaben - [GEOGRAPHIC_DATA] Standort [GEOGRAPHIC_DATA] Theke T…" at bounding box center [795, 386] width 1099 height 54
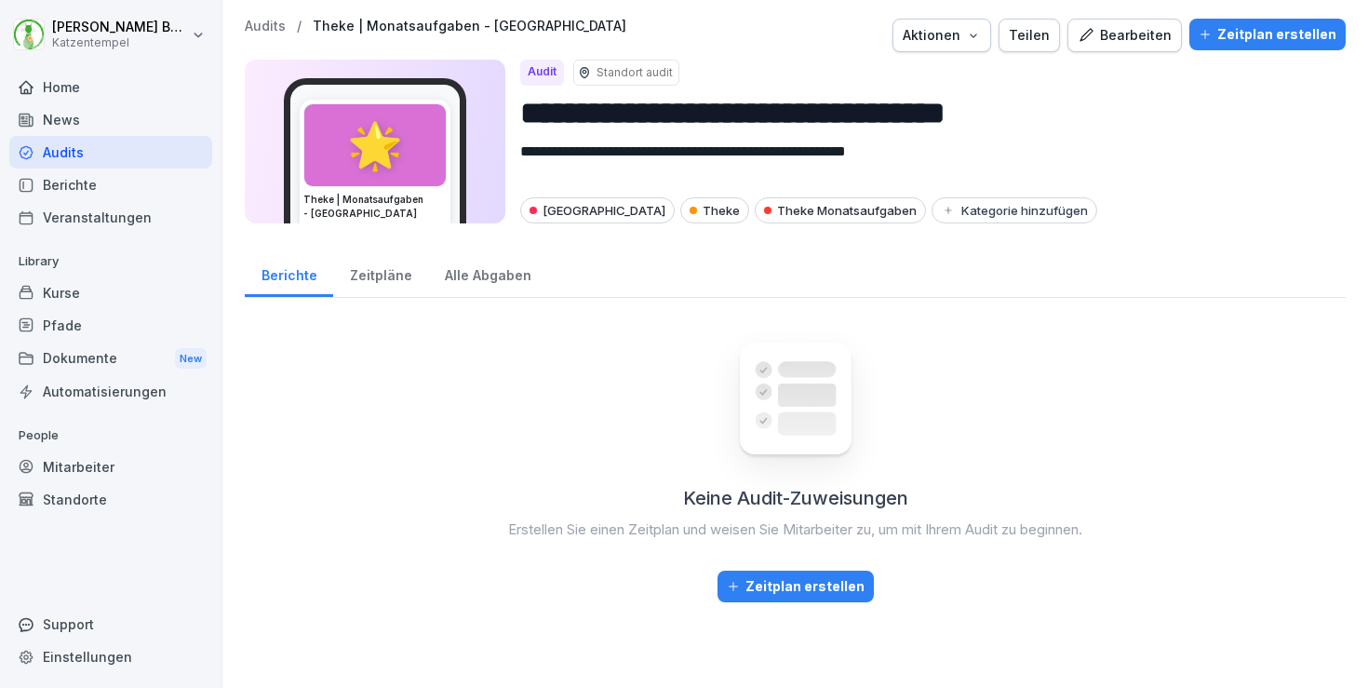
click at [1057, 51] on button "Teilen" at bounding box center [1029, 36] width 61 height 34
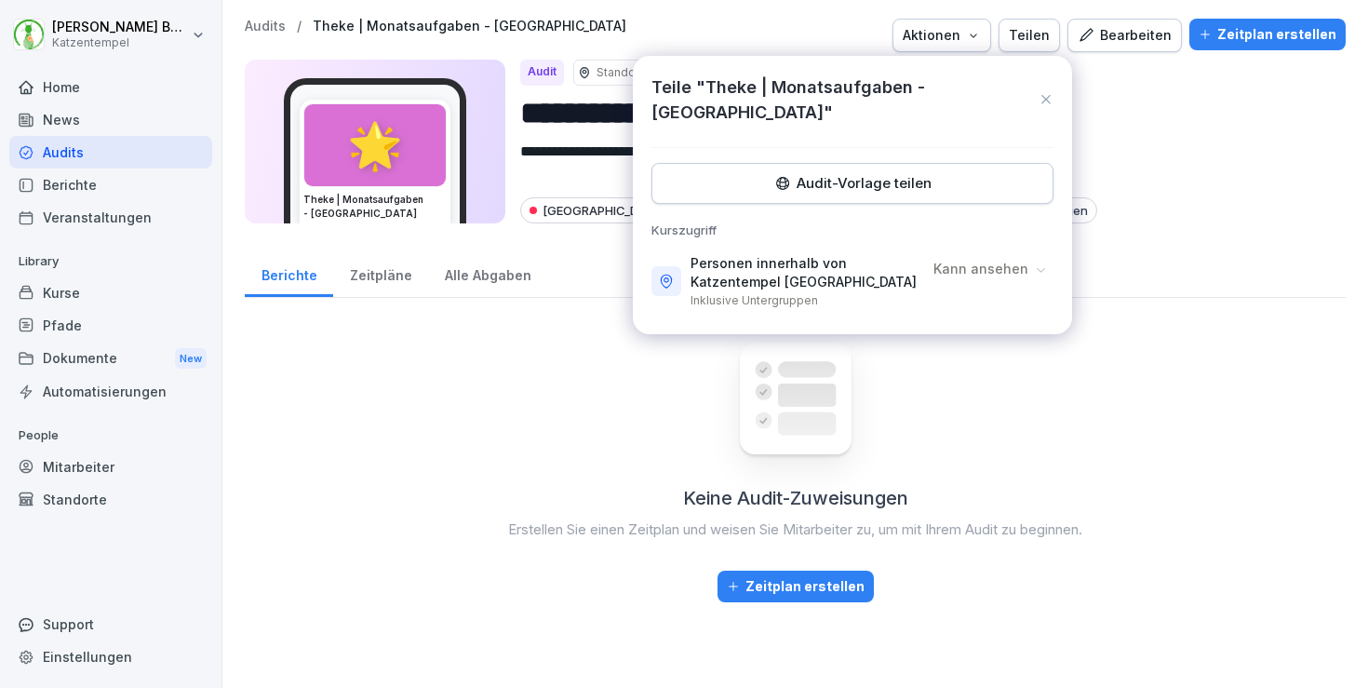
click at [982, 260] on p "Kann ansehen" at bounding box center [981, 269] width 95 height 19
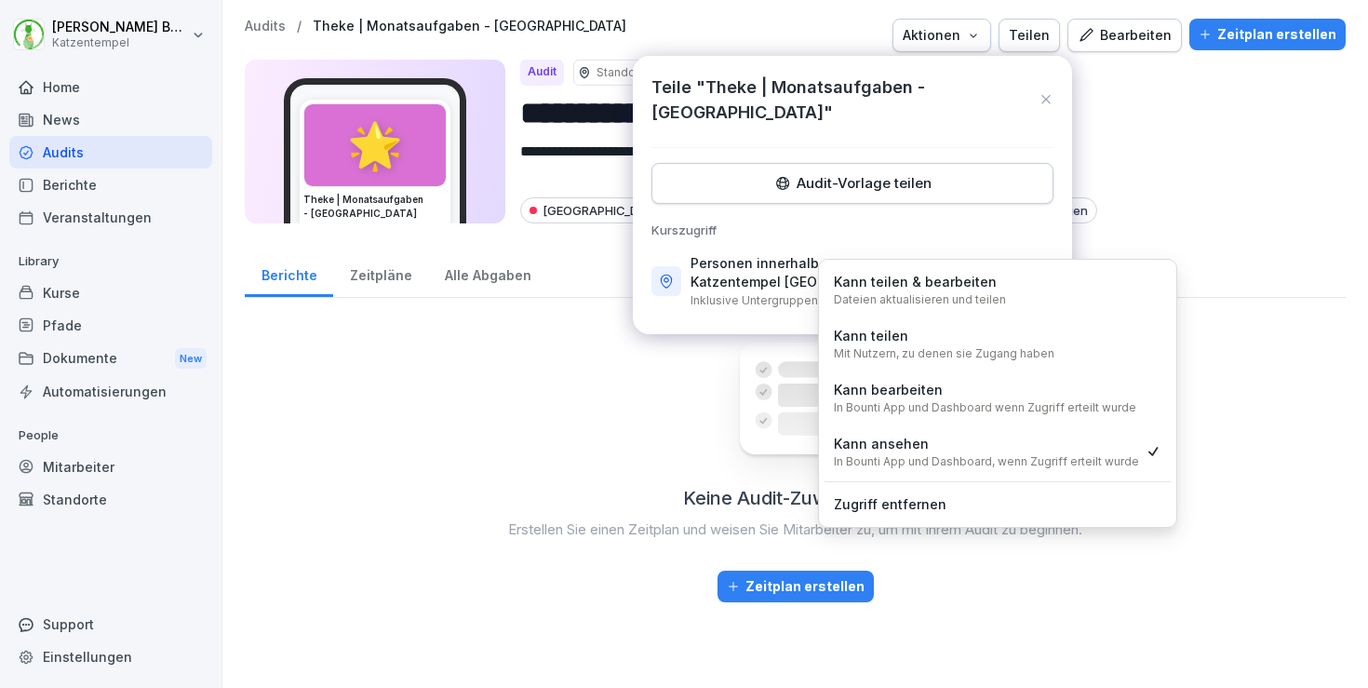
click at [987, 391] on div "Kann bearbeiten In Bounti App und Dashboard wenn Zugriff erteilt wurde" at bounding box center [985, 397] width 303 height 35
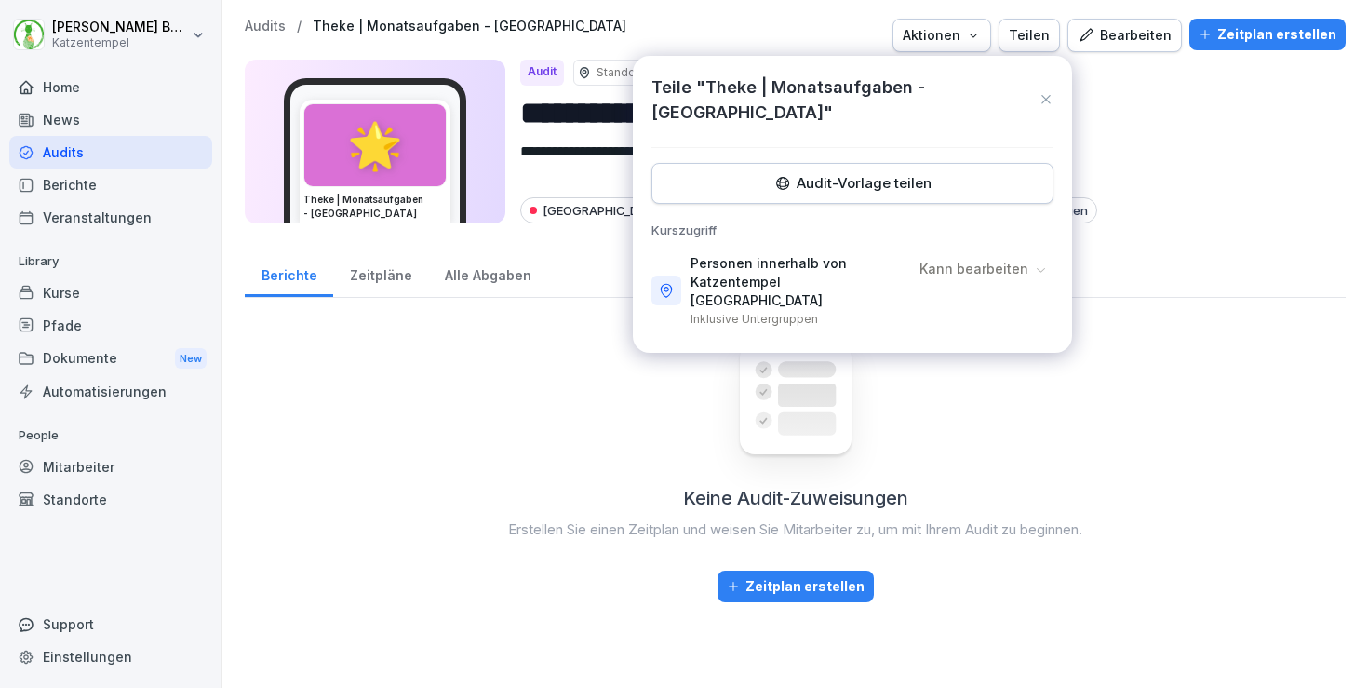
click at [1154, 224] on div "**********" at bounding box center [795, 127] width 1101 height 216
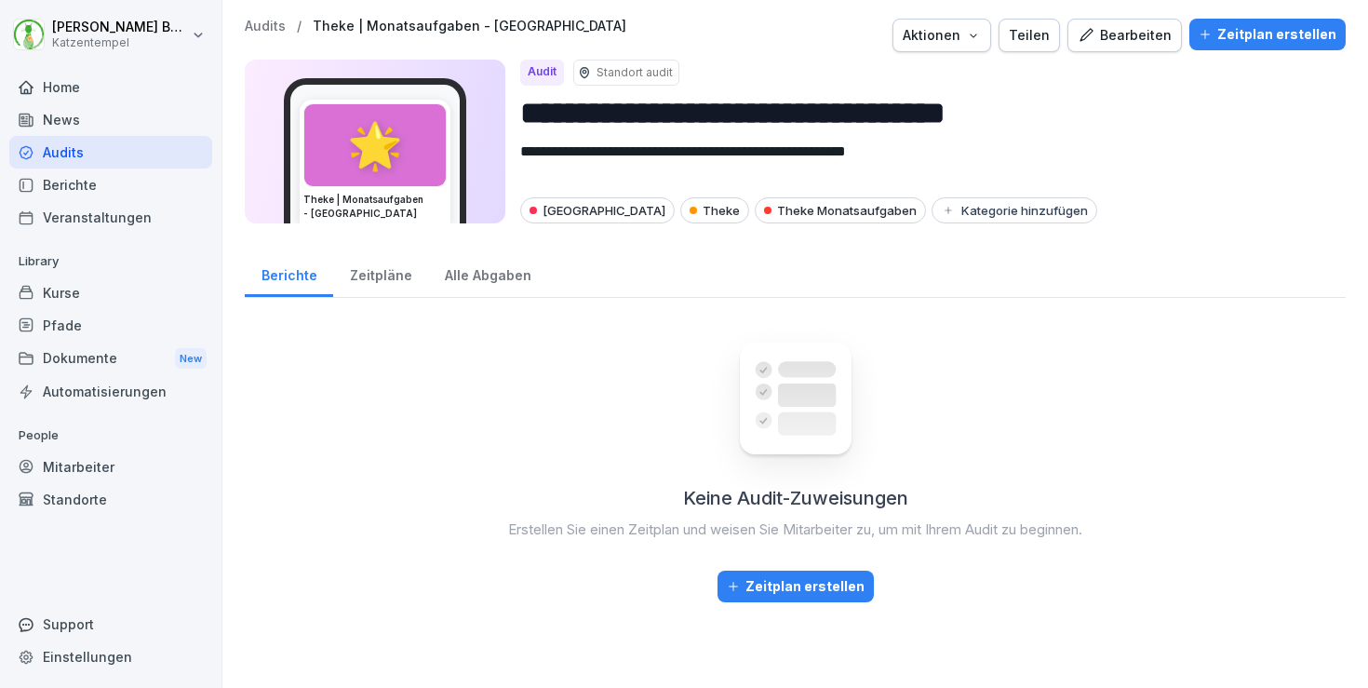
click at [274, 22] on p "Audits" at bounding box center [265, 27] width 41 height 16
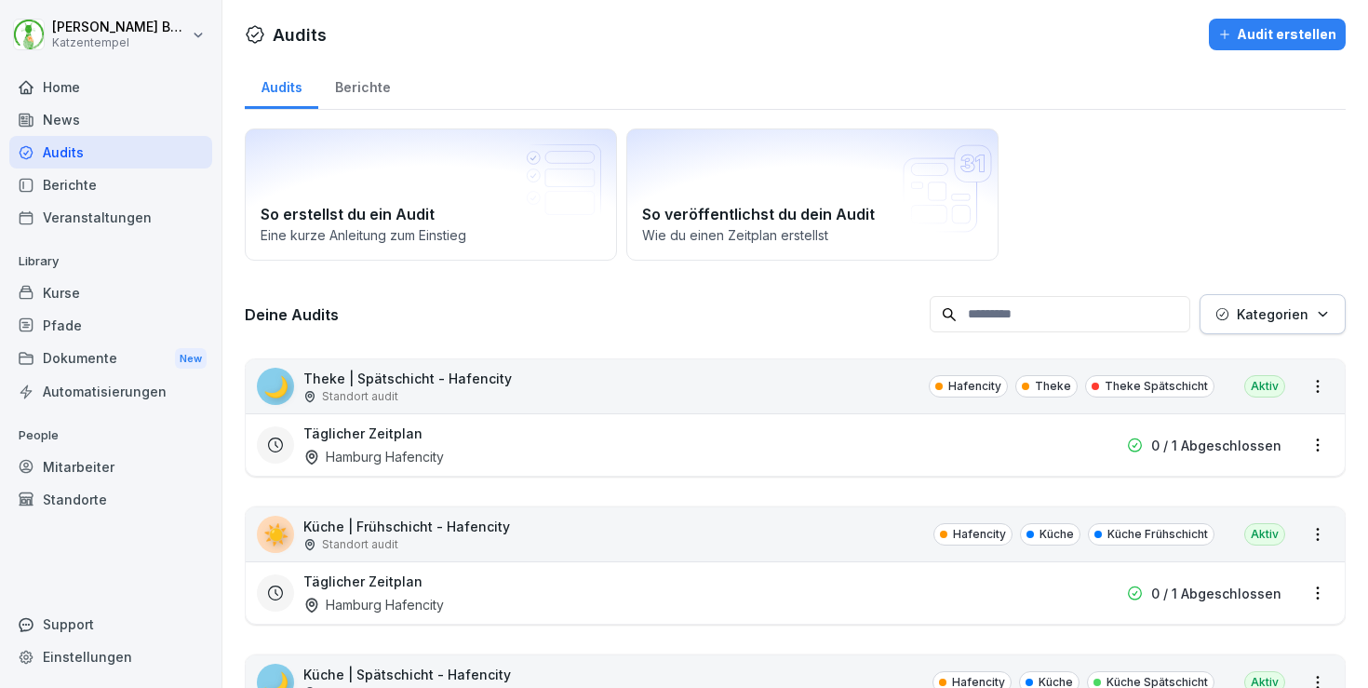
click at [491, 370] on p "Theke | Spätschicht - Hafencity" at bounding box center [407, 379] width 209 height 20
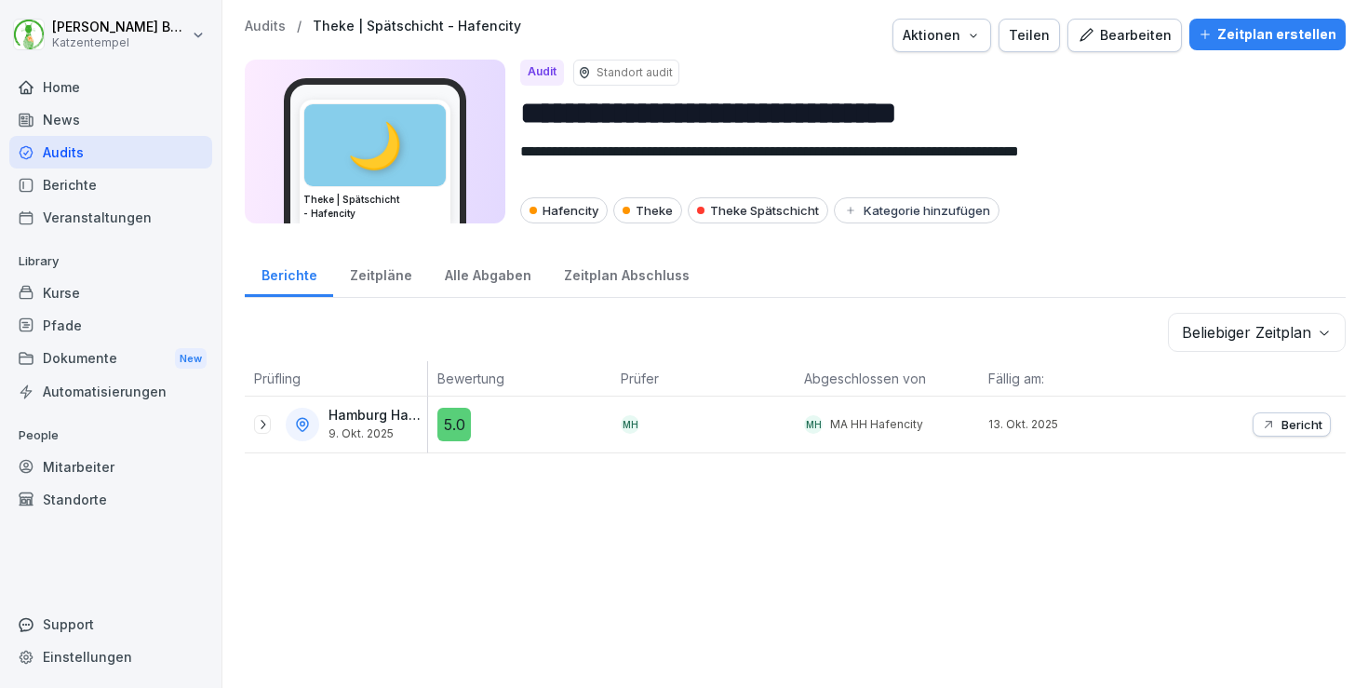
click at [260, 27] on p "Audits" at bounding box center [265, 27] width 41 height 16
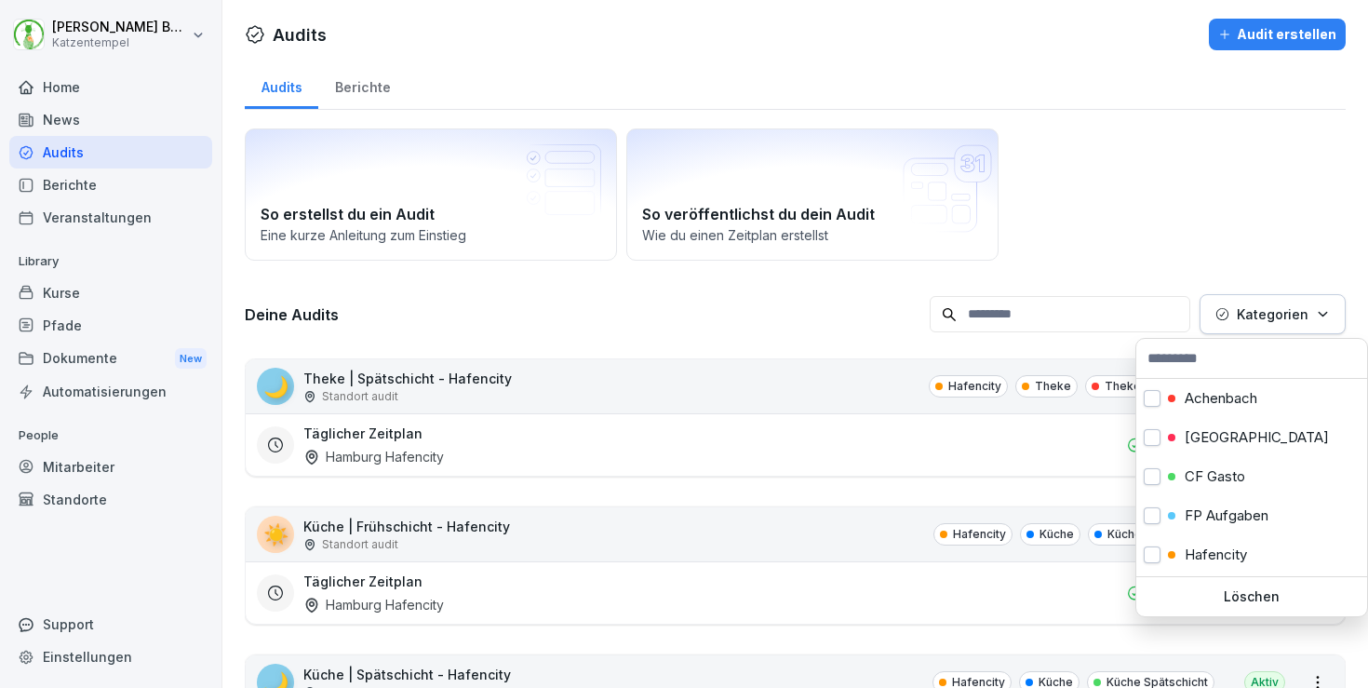
click at [1322, 309] on icon "button" at bounding box center [1323, 314] width 14 height 14
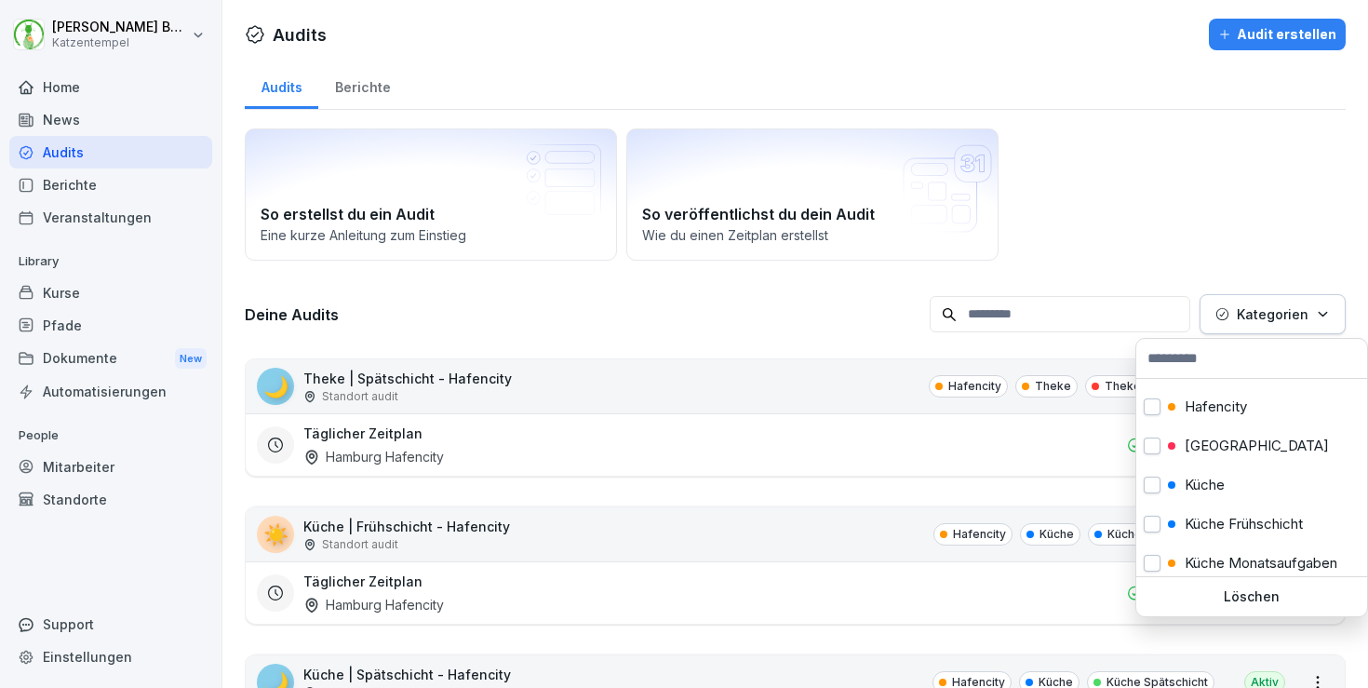
scroll to position [151, 0]
click at [1261, 444] on div "[GEOGRAPHIC_DATA]" at bounding box center [1252, 443] width 231 height 39
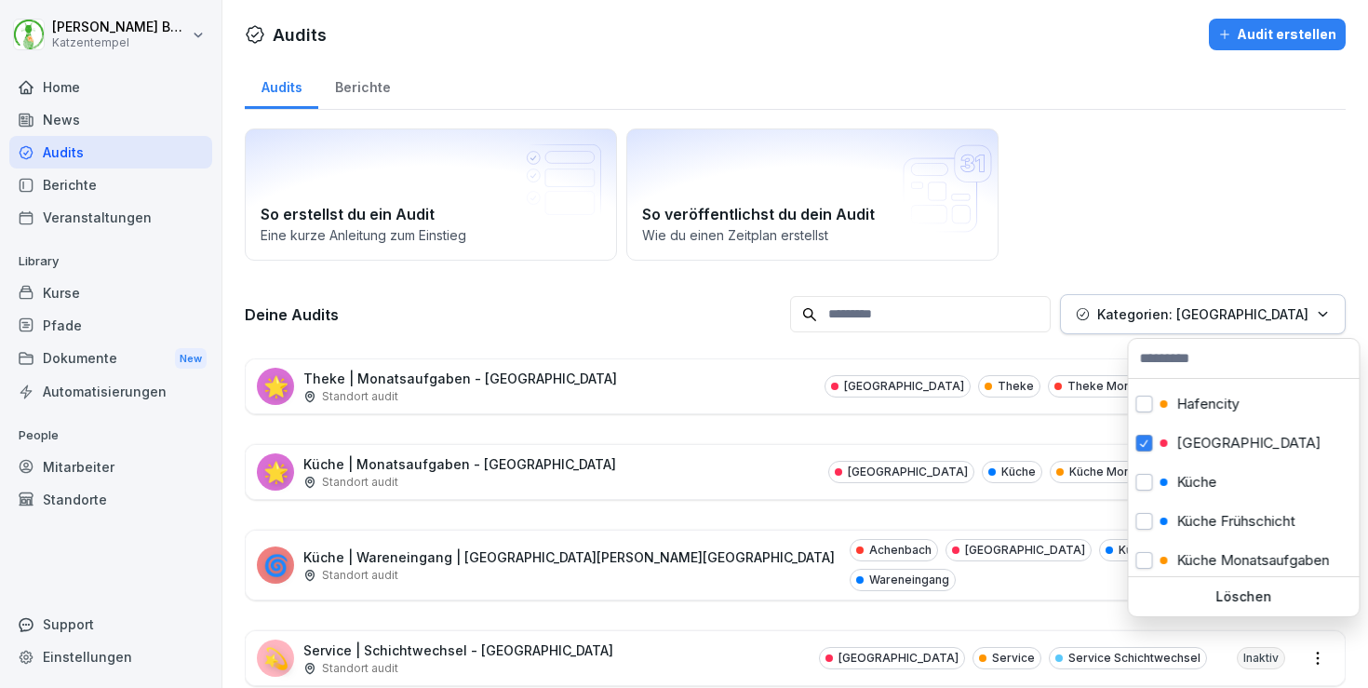
click at [732, 397] on html "[PERSON_NAME] Katzentempel Home News Audits Berichte Veranstaltungen Library Ku…" at bounding box center [684, 344] width 1368 height 688
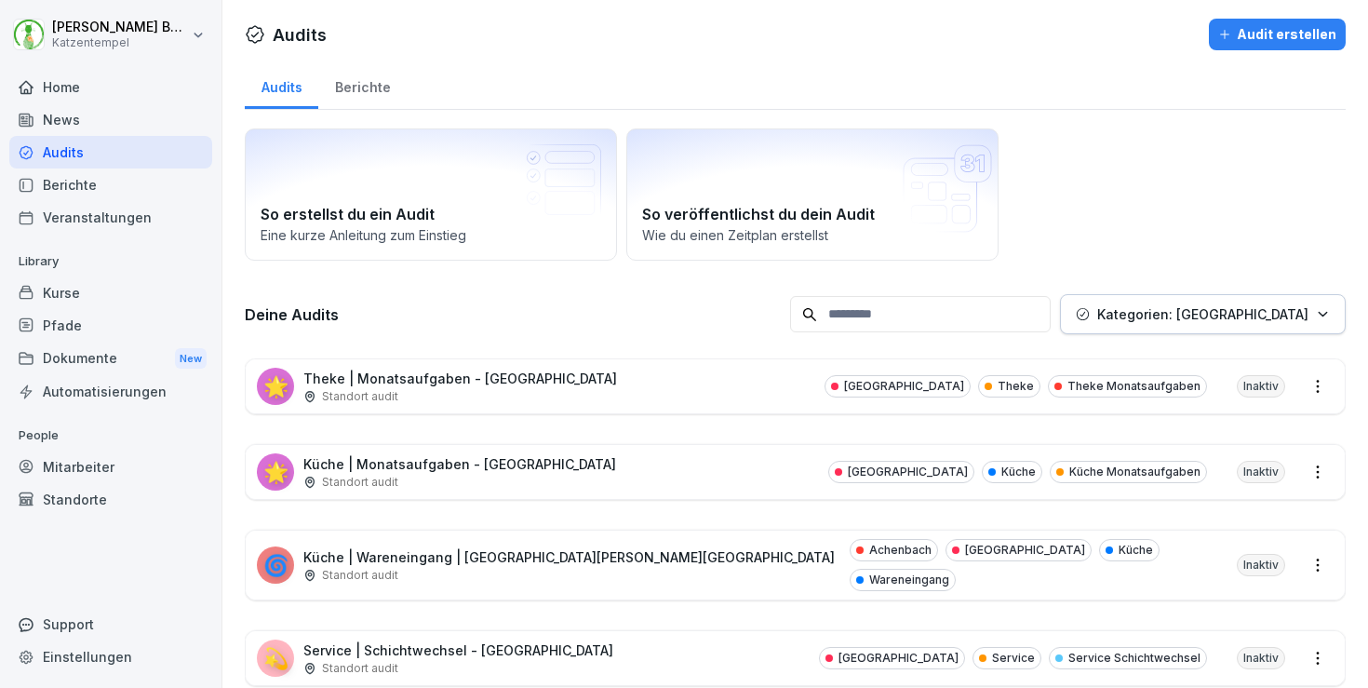
click at [706, 401] on div "🌟 Theke | Monatsaufgaben - [GEOGRAPHIC_DATA] Standort [GEOGRAPHIC_DATA] Theke T…" at bounding box center [795, 386] width 1099 height 54
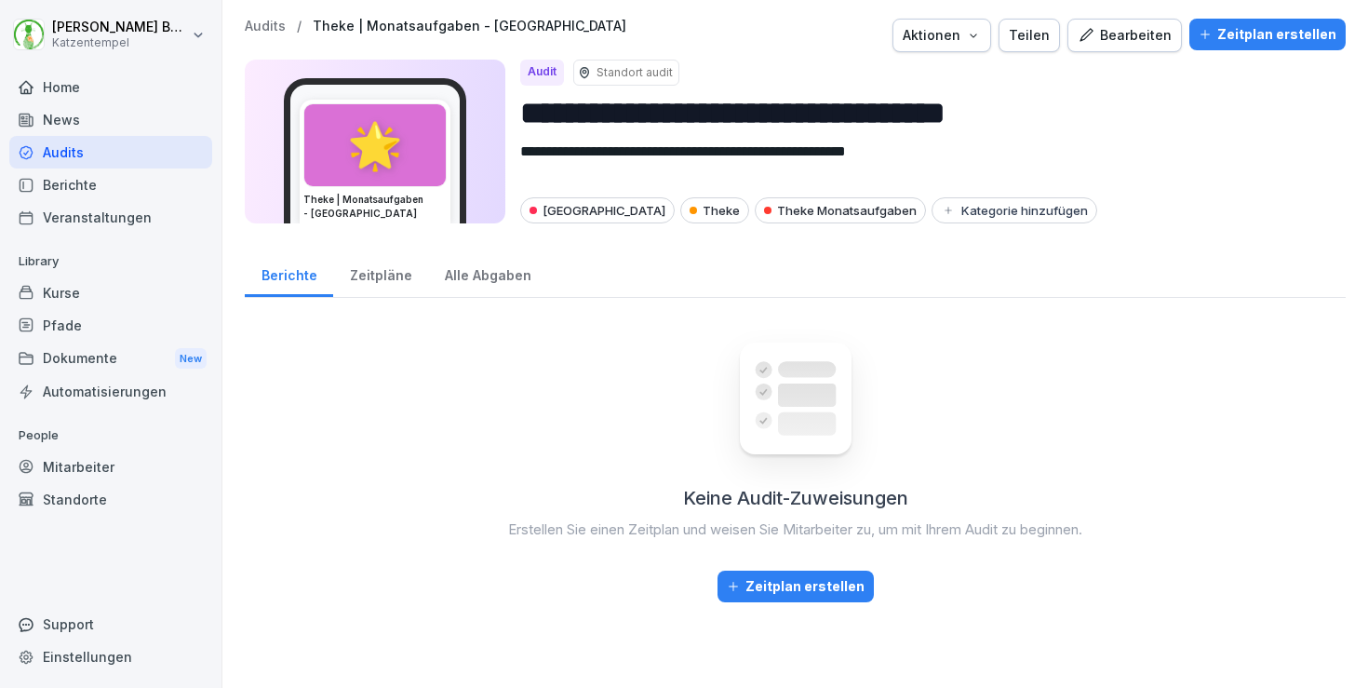
click at [1014, 39] on div "Audits / Theke | Monatsaufgaben - Heidelberg Aktionen Teilen Bearbeiten Zeitpla…" at bounding box center [795, 36] width 1101 height 34
click at [976, 37] on icon "button" at bounding box center [973, 36] width 7 height 4
click at [981, 41] on icon "button" at bounding box center [973, 35] width 15 height 15
click at [1042, 40] on div "Teilen" at bounding box center [1029, 35] width 41 height 20
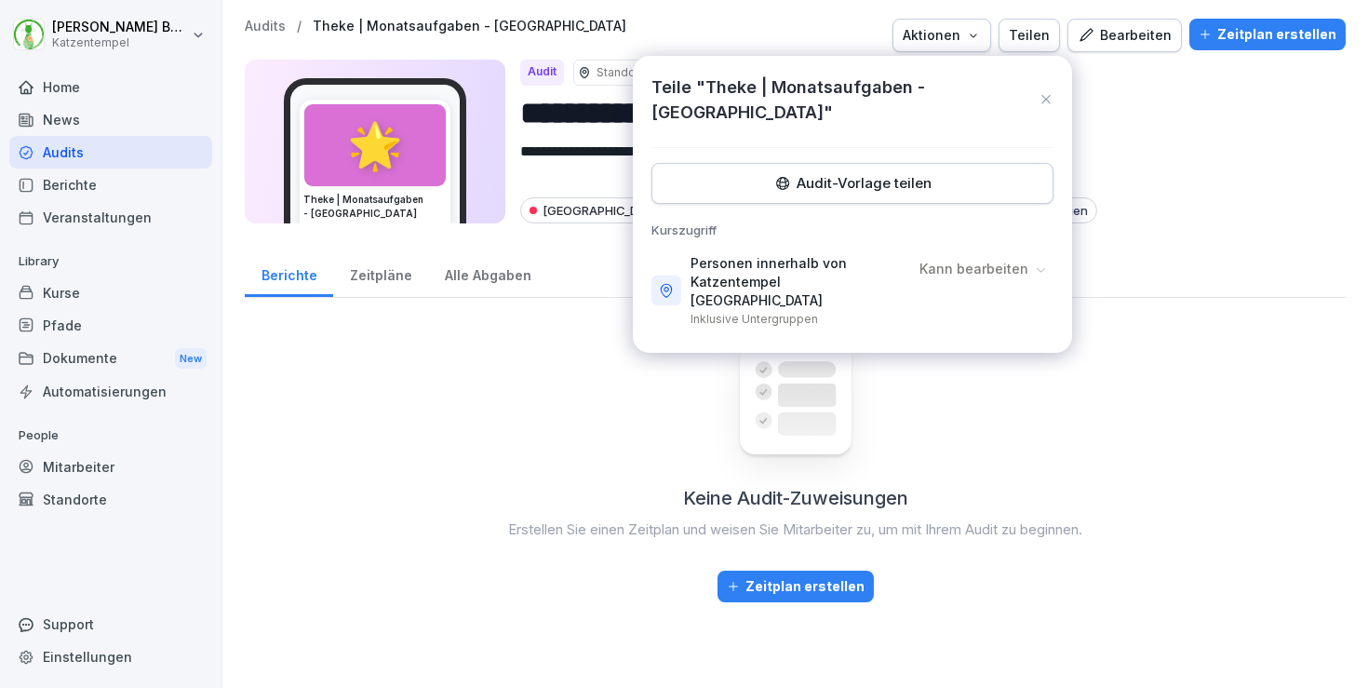
click at [1042, 40] on div "Teilen" at bounding box center [1029, 35] width 41 height 20
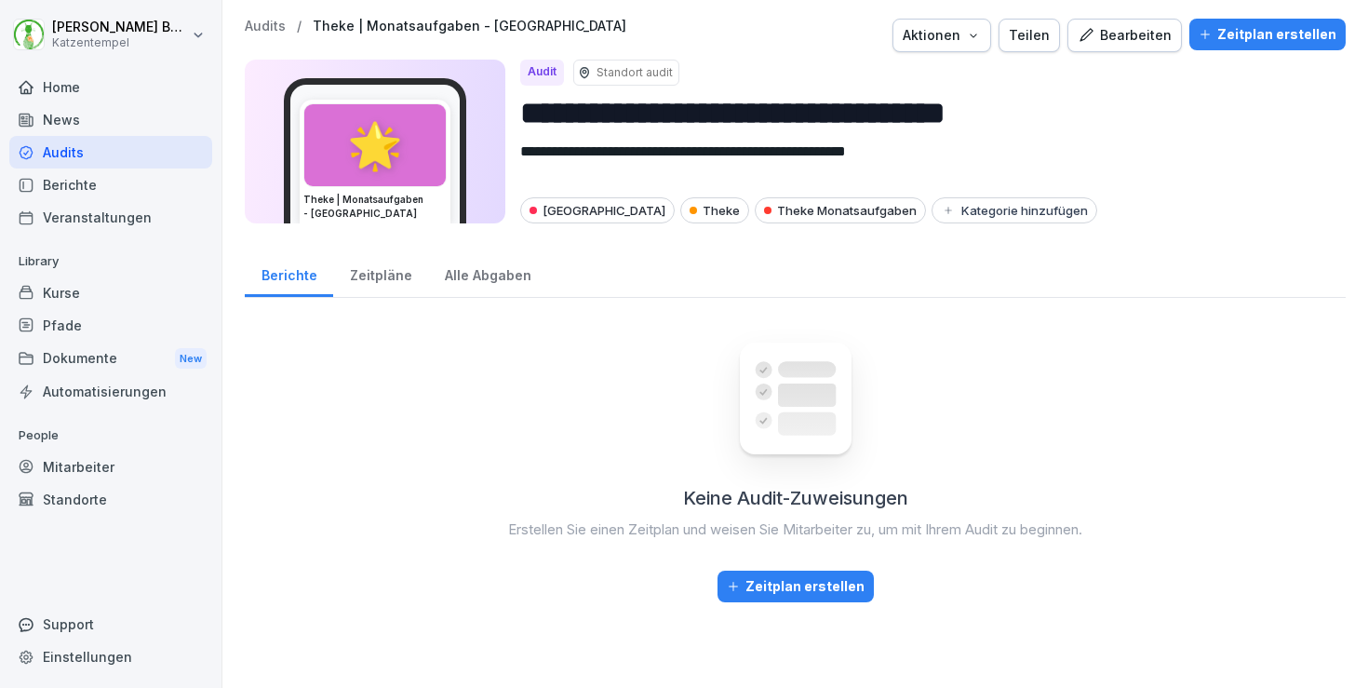
click at [368, 267] on div "Zeitpläne" at bounding box center [380, 272] width 95 height 47
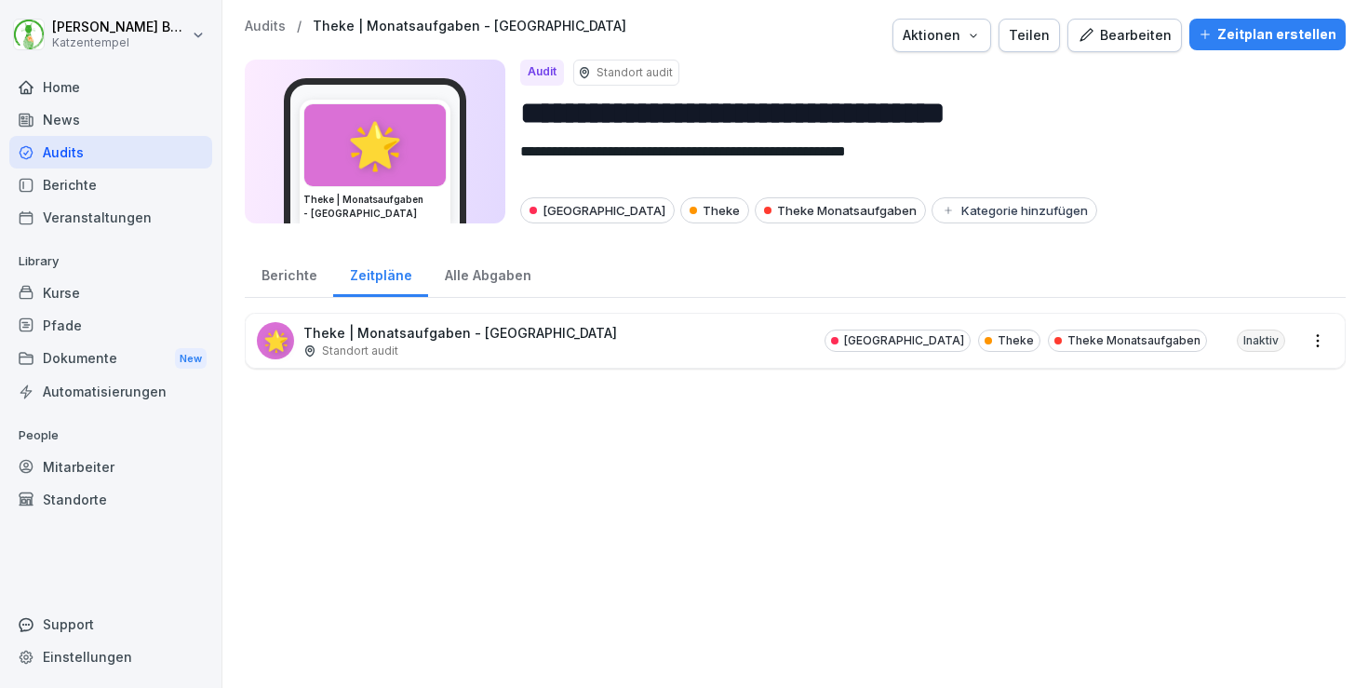
click at [581, 337] on div "🌟 Theke | Monatsaufgaben - [GEOGRAPHIC_DATA] Standort [GEOGRAPHIC_DATA] Theke T…" at bounding box center [795, 341] width 1099 height 54
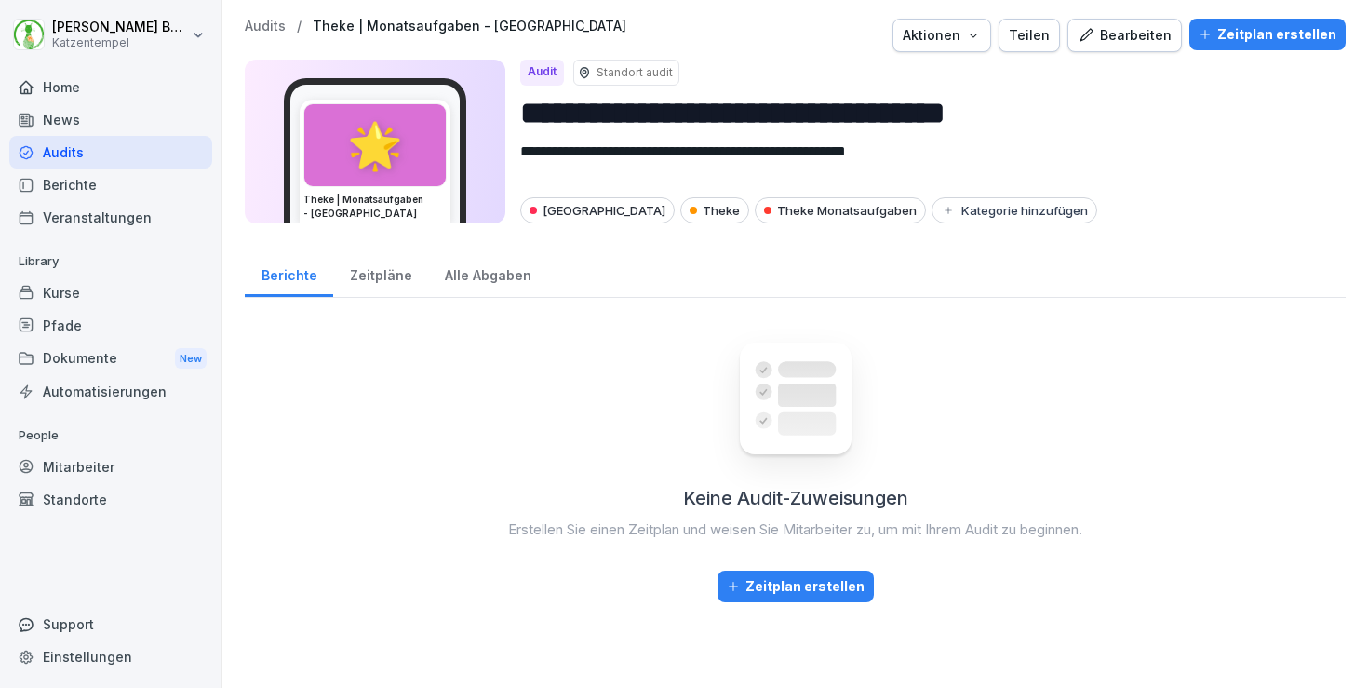
click at [357, 270] on div "Zeitpläne" at bounding box center [380, 272] width 95 height 47
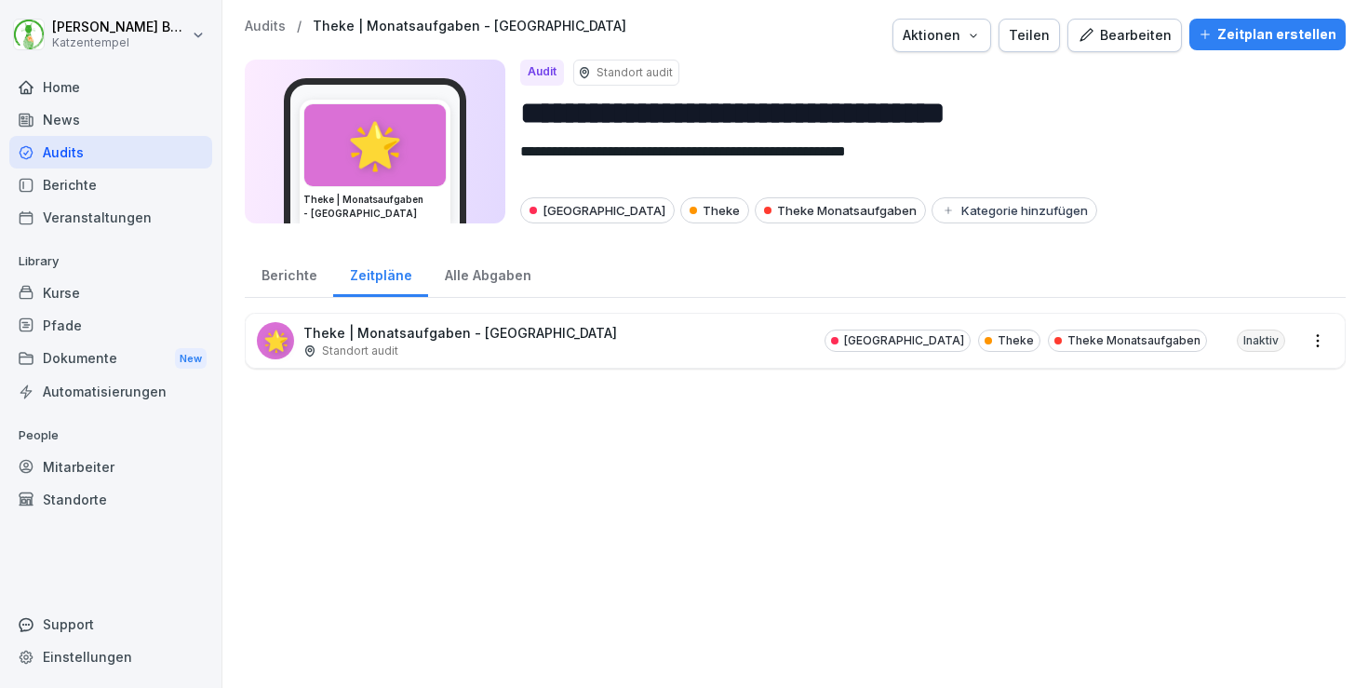
click at [476, 278] on div "Alle Abgaben" at bounding box center [487, 272] width 119 height 47
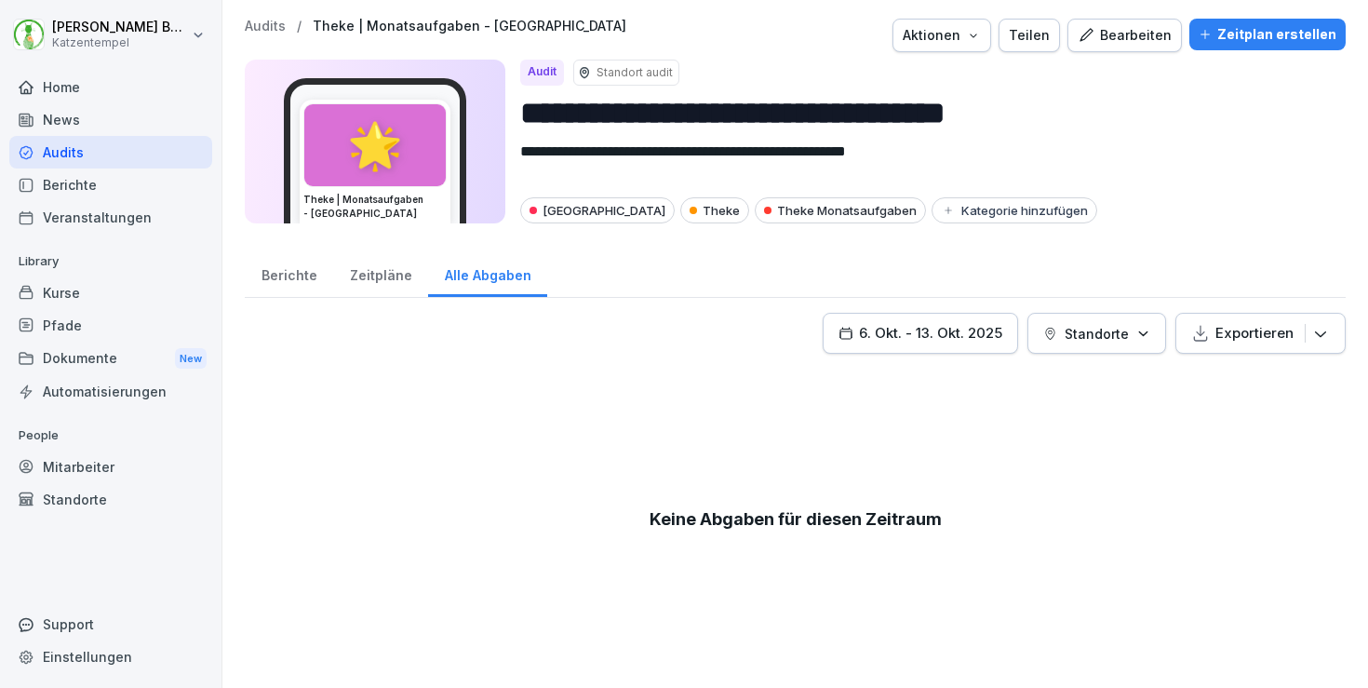
click at [266, 274] on div "Berichte" at bounding box center [289, 272] width 88 height 47
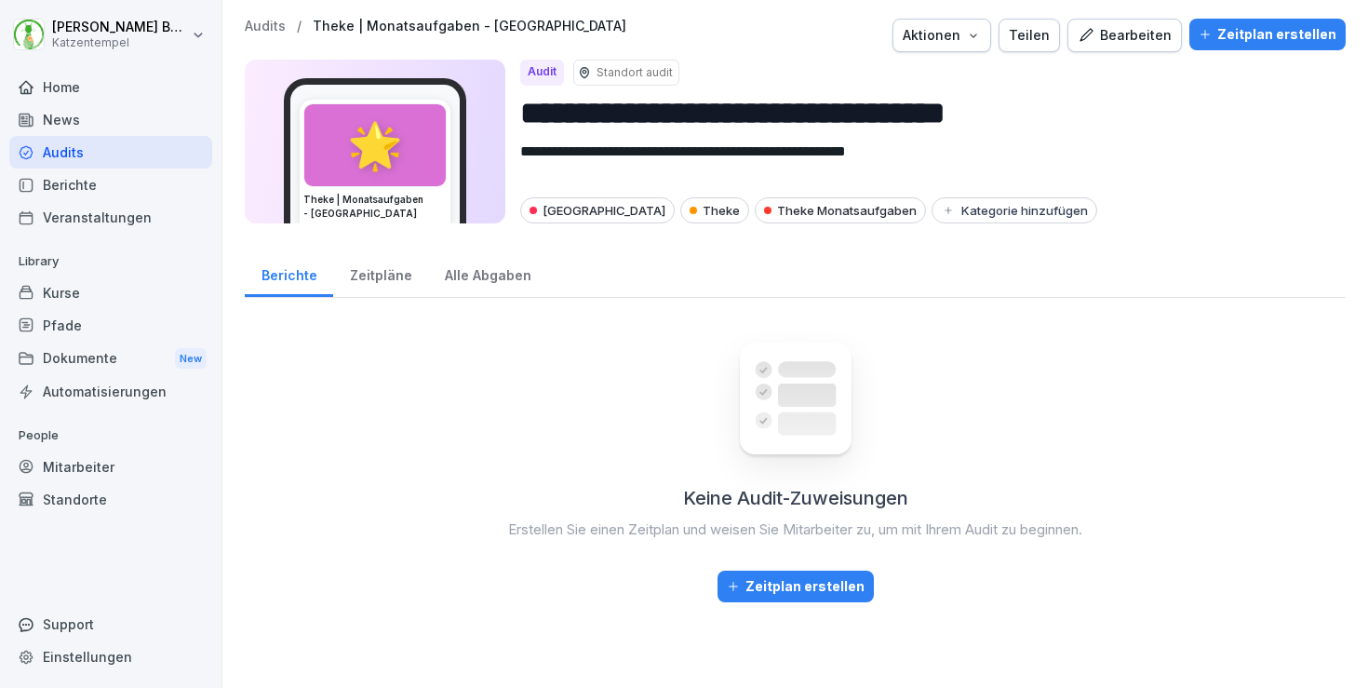
click at [991, 20] on button "Aktionen" at bounding box center [942, 36] width 99 height 34
click at [1050, 32] on div "Teilen" at bounding box center [1029, 35] width 41 height 20
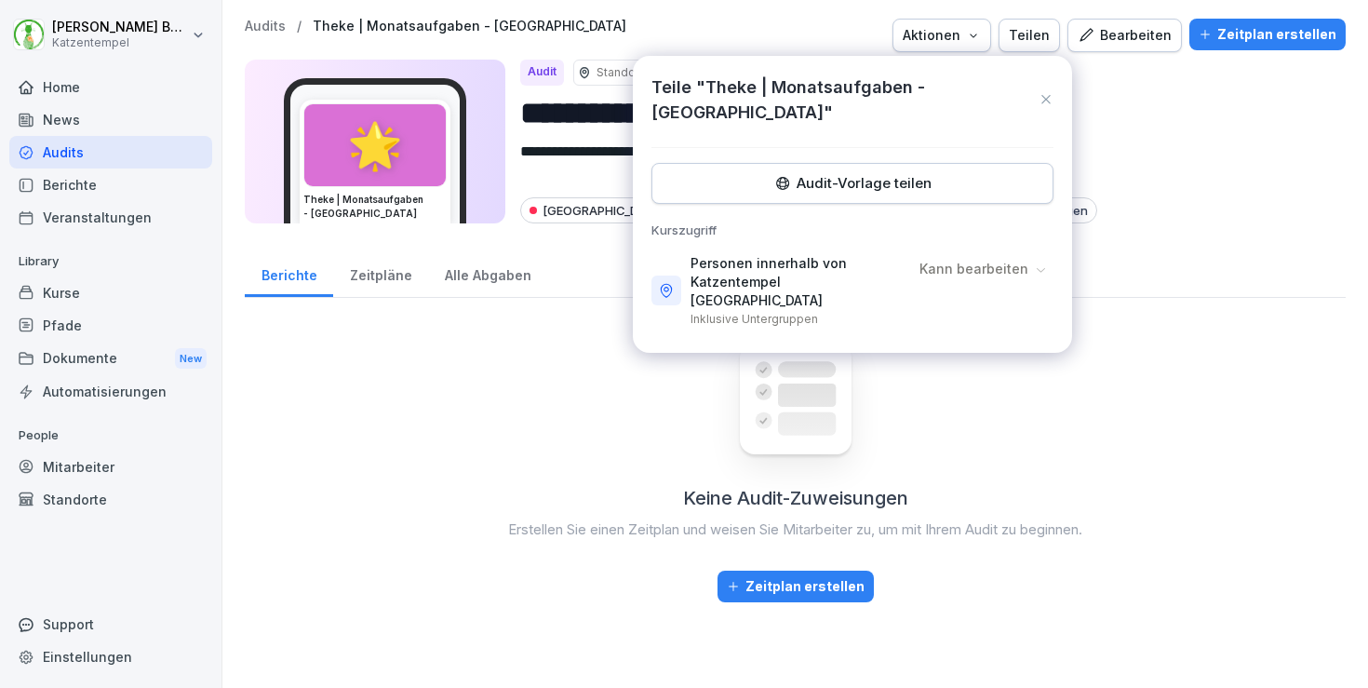
click at [997, 260] on p "Kann bearbeiten" at bounding box center [974, 269] width 109 height 19
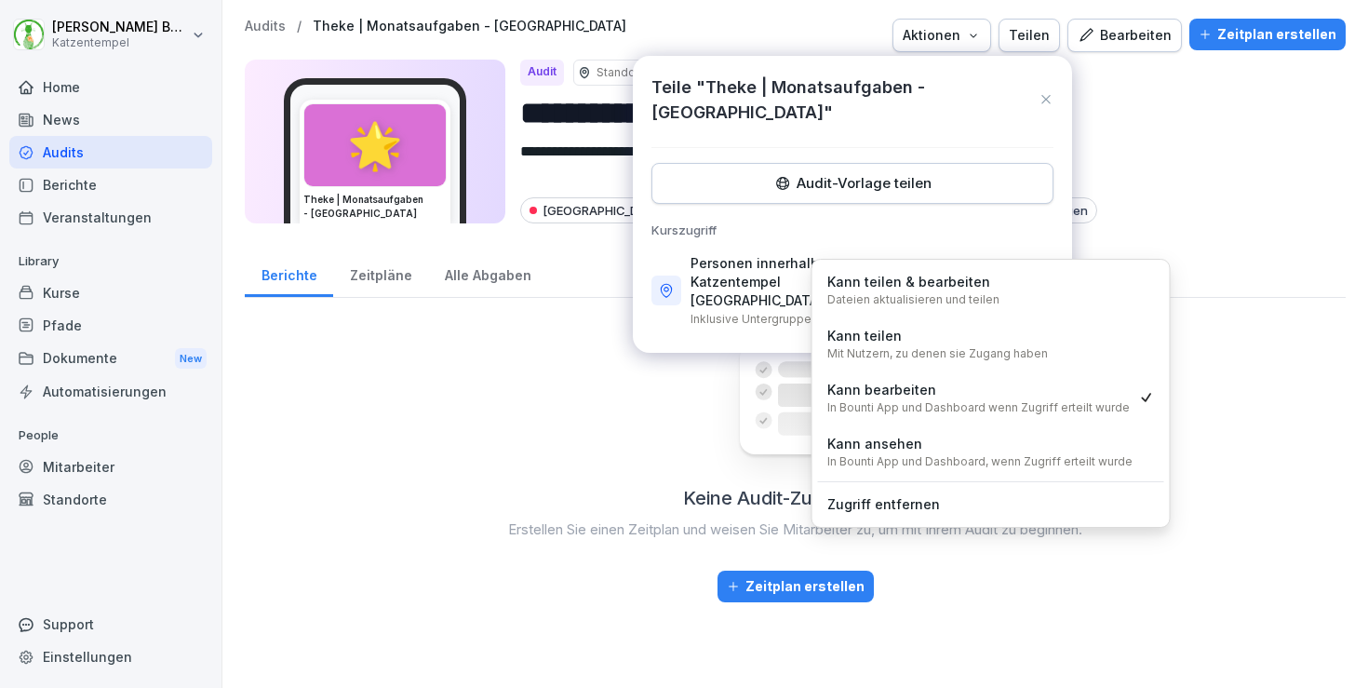
click at [997, 260] on p "Kann bearbeiten" at bounding box center [974, 269] width 109 height 19
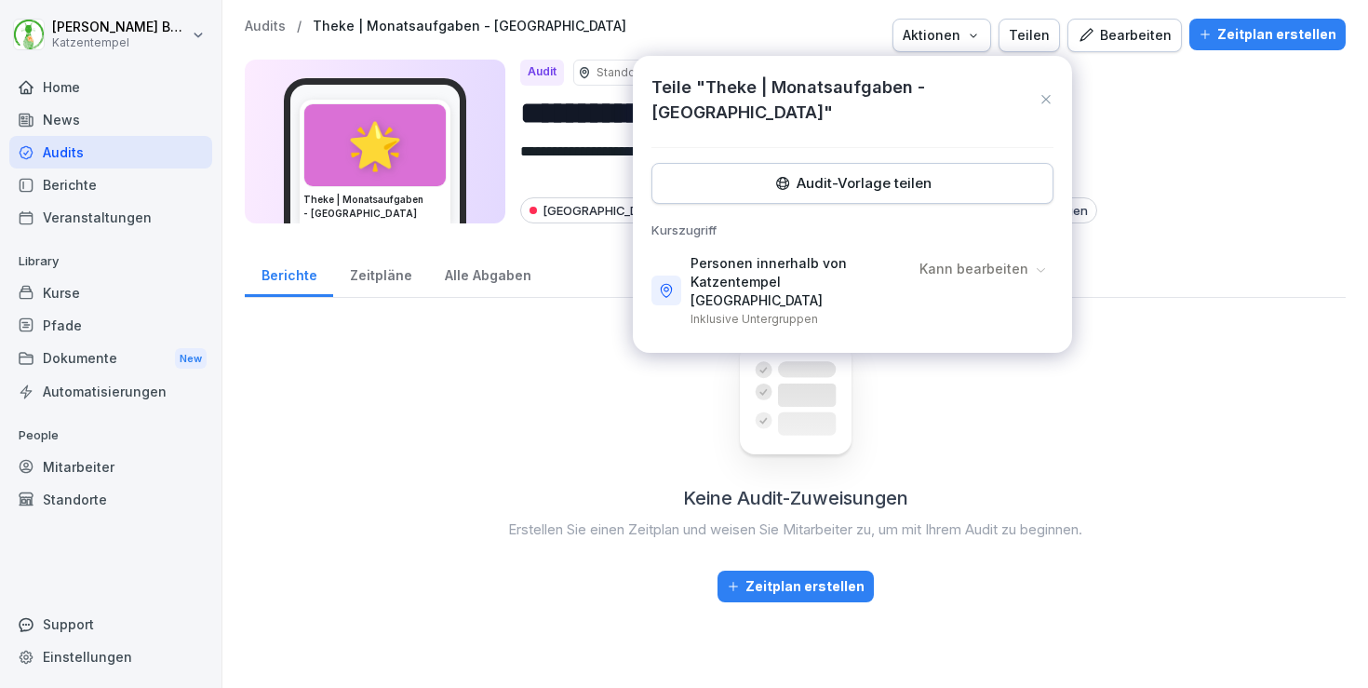
click at [1046, 90] on icon at bounding box center [1046, 99] width 15 height 19
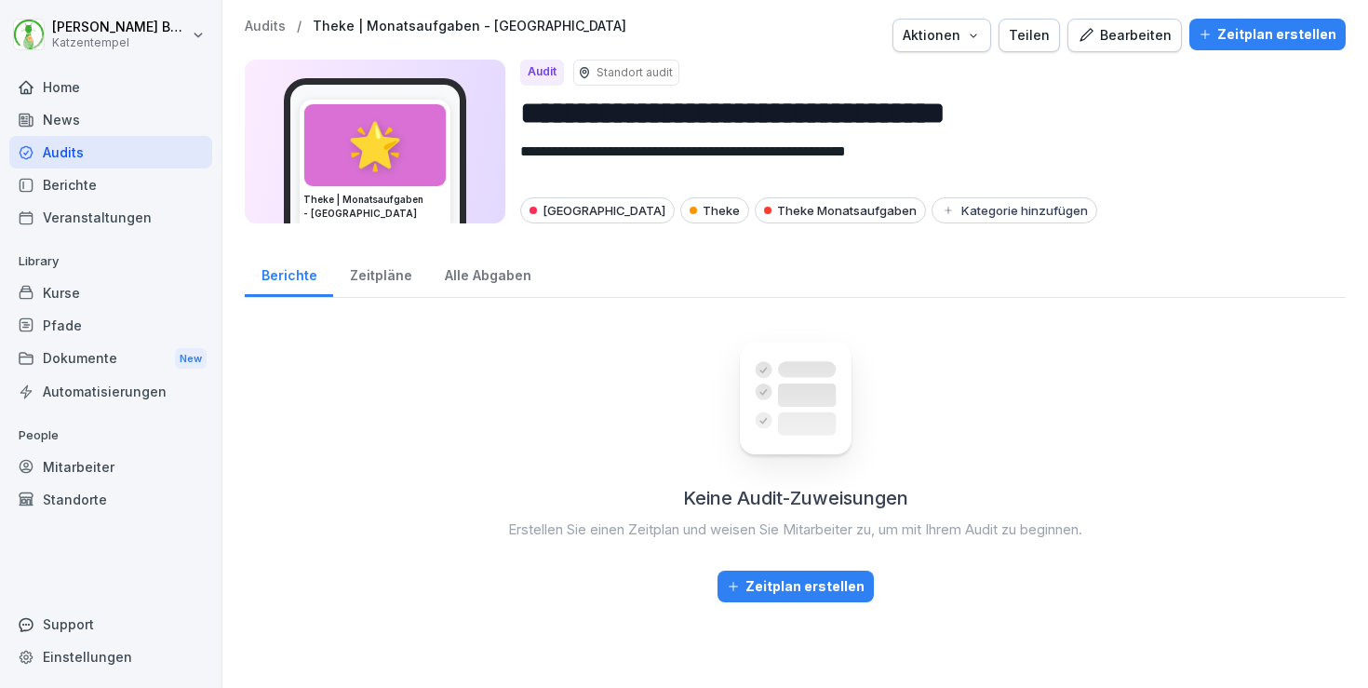
click at [372, 268] on div "Zeitpläne" at bounding box center [380, 272] width 95 height 47
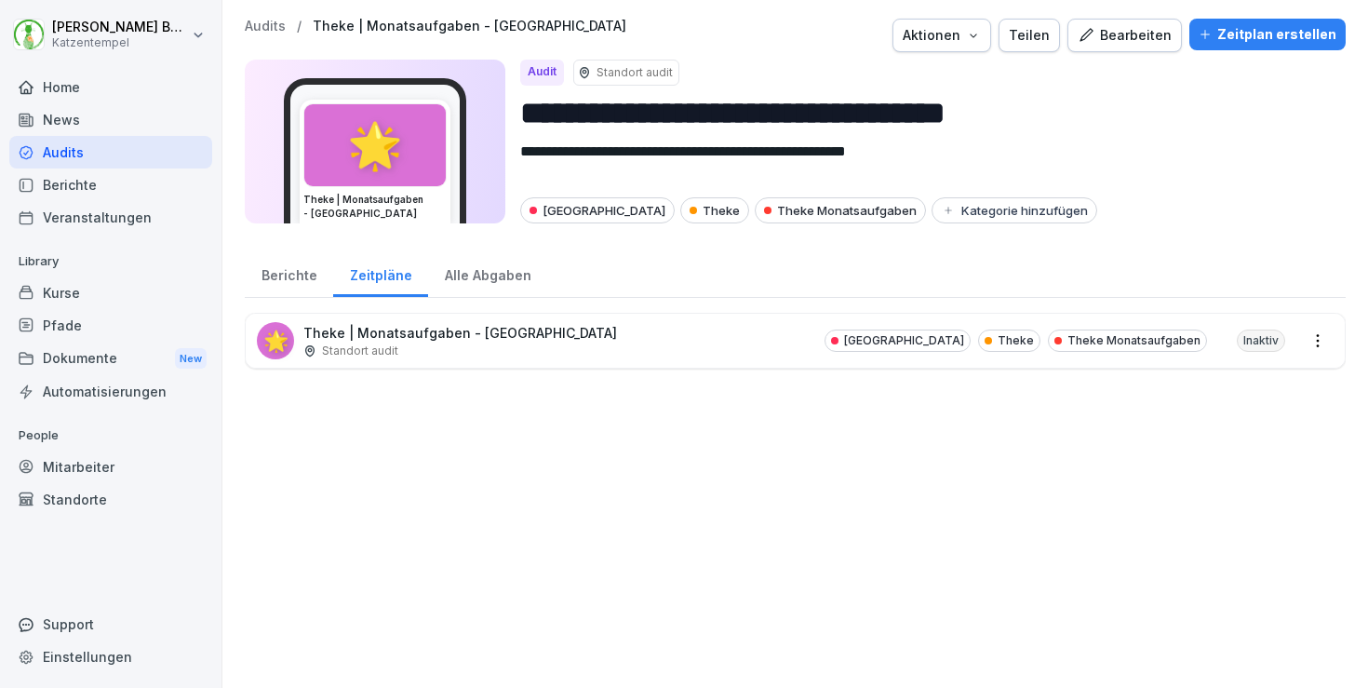
click at [1254, 345] on div "Inaktiv" at bounding box center [1261, 341] width 48 height 22
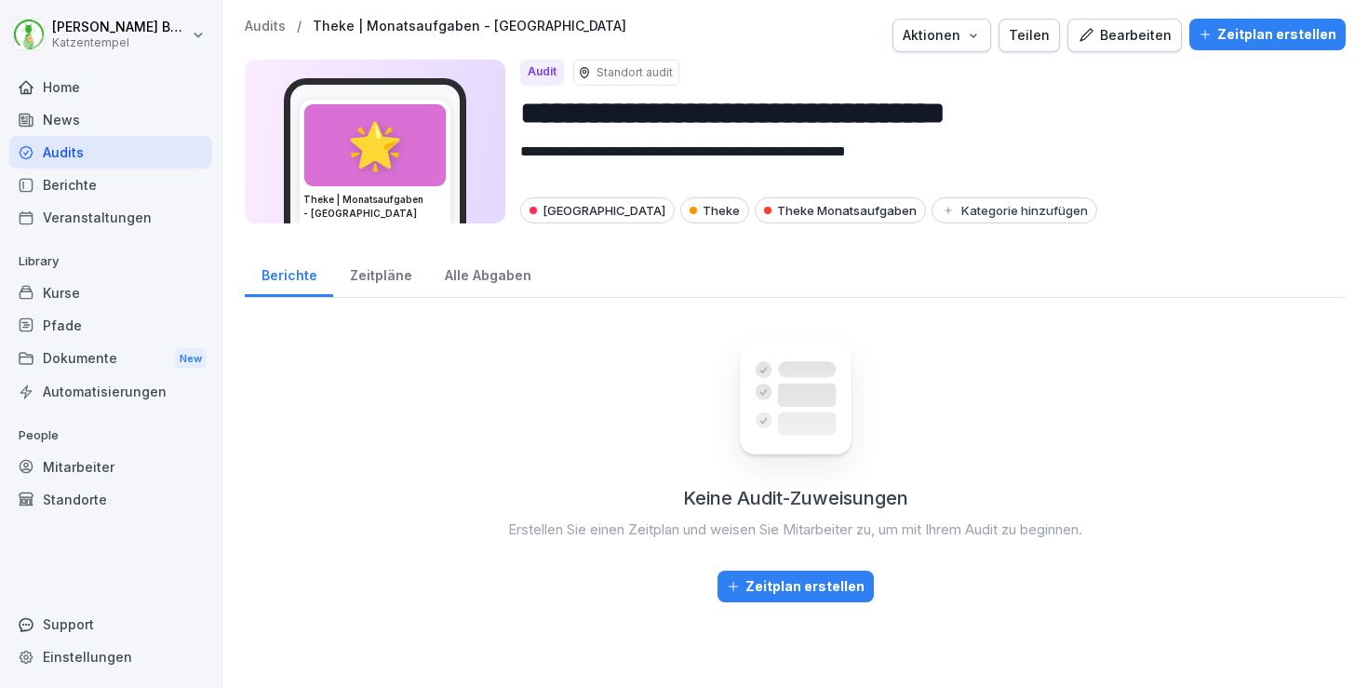
click at [1277, 27] on div "Zeitplan erstellen" at bounding box center [1268, 34] width 138 height 20
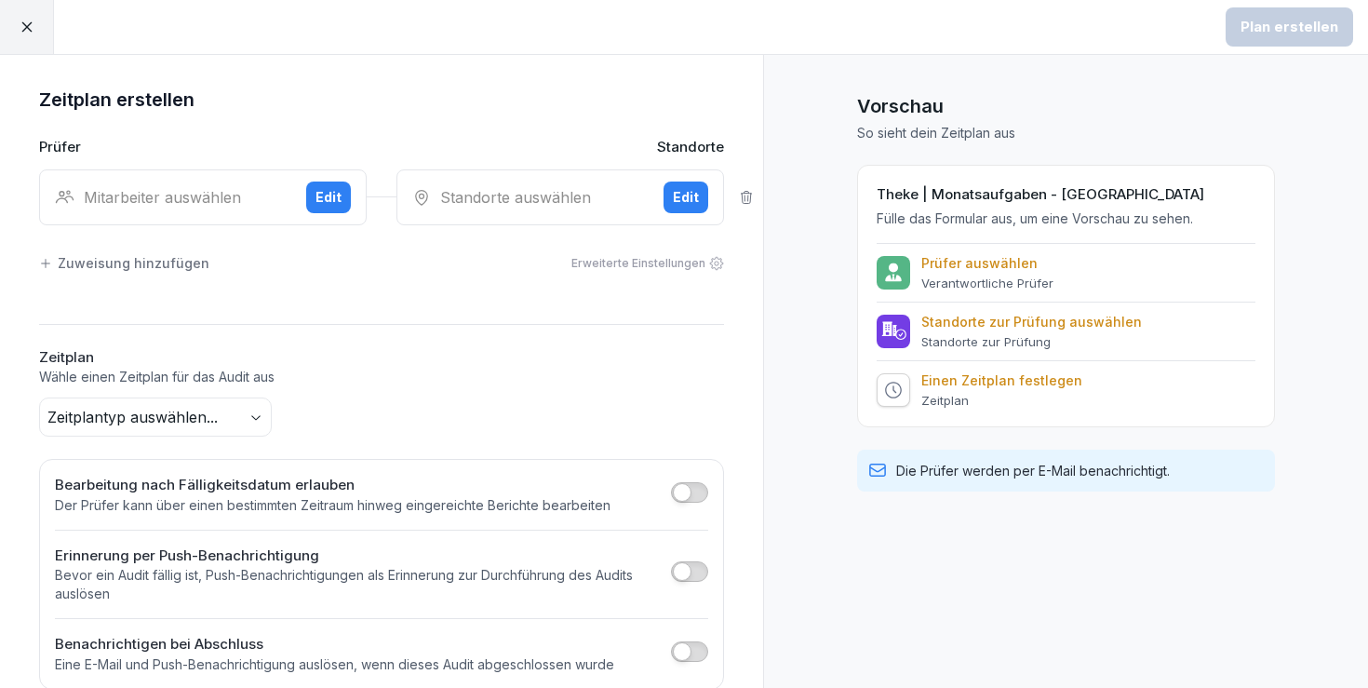
click at [212, 418] on body "Plan erstellen Zeitplan erstellen Prüfer Standorte Mitarbeiter auswählen Edit S…" at bounding box center [684, 344] width 1368 height 688
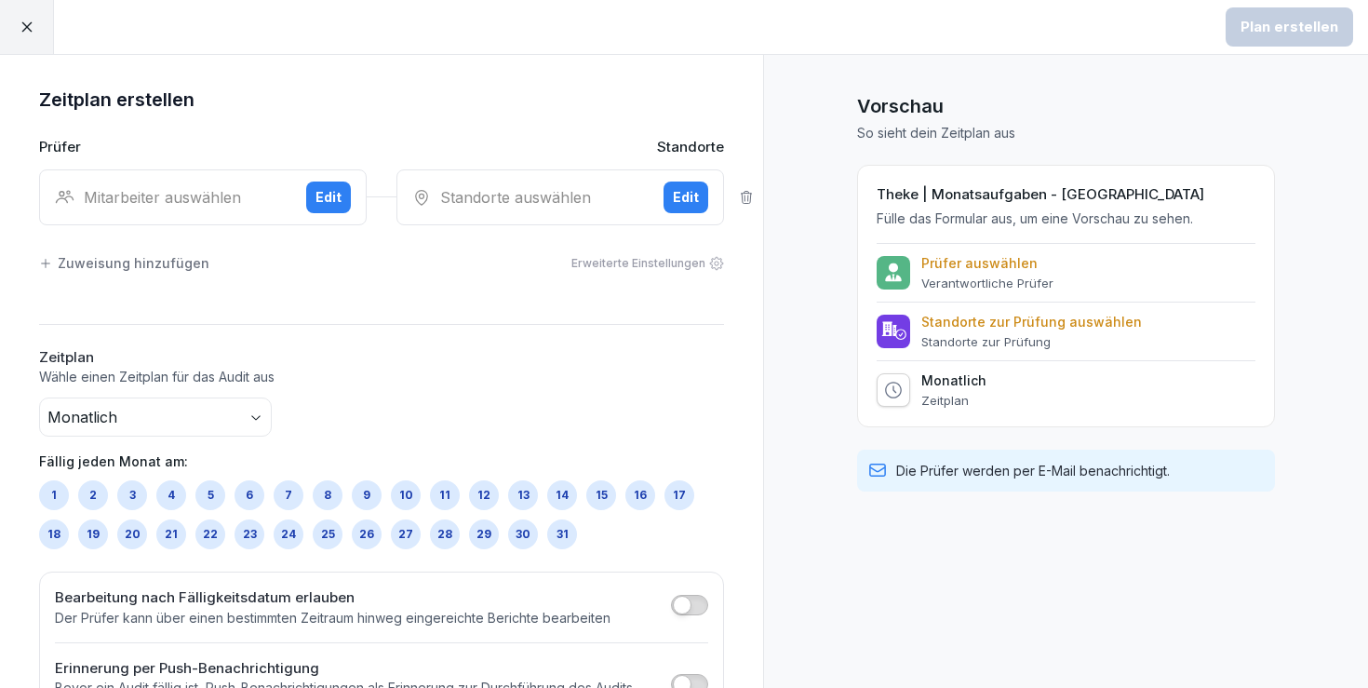
click at [568, 534] on div "31" at bounding box center [562, 534] width 30 height 30
click at [681, 209] on button "Edit" at bounding box center [686, 198] width 45 height 32
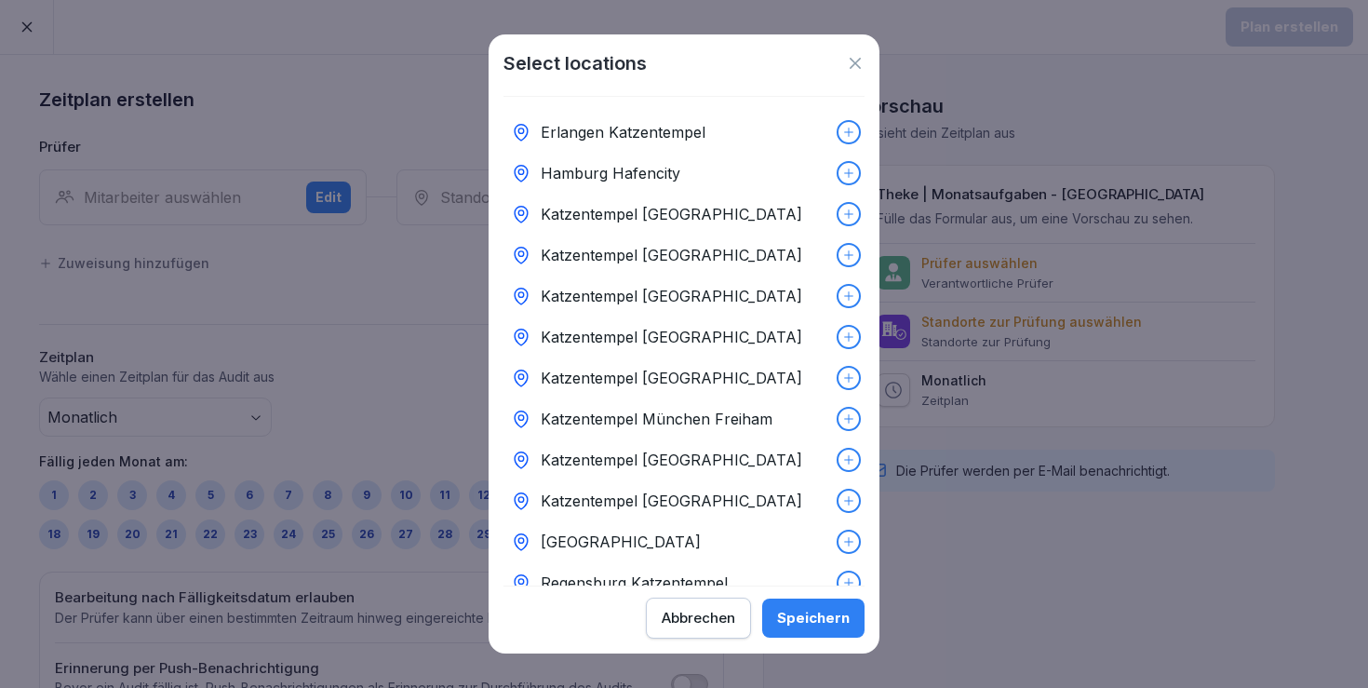
click at [855, 71] on icon at bounding box center [855, 63] width 19 height 19
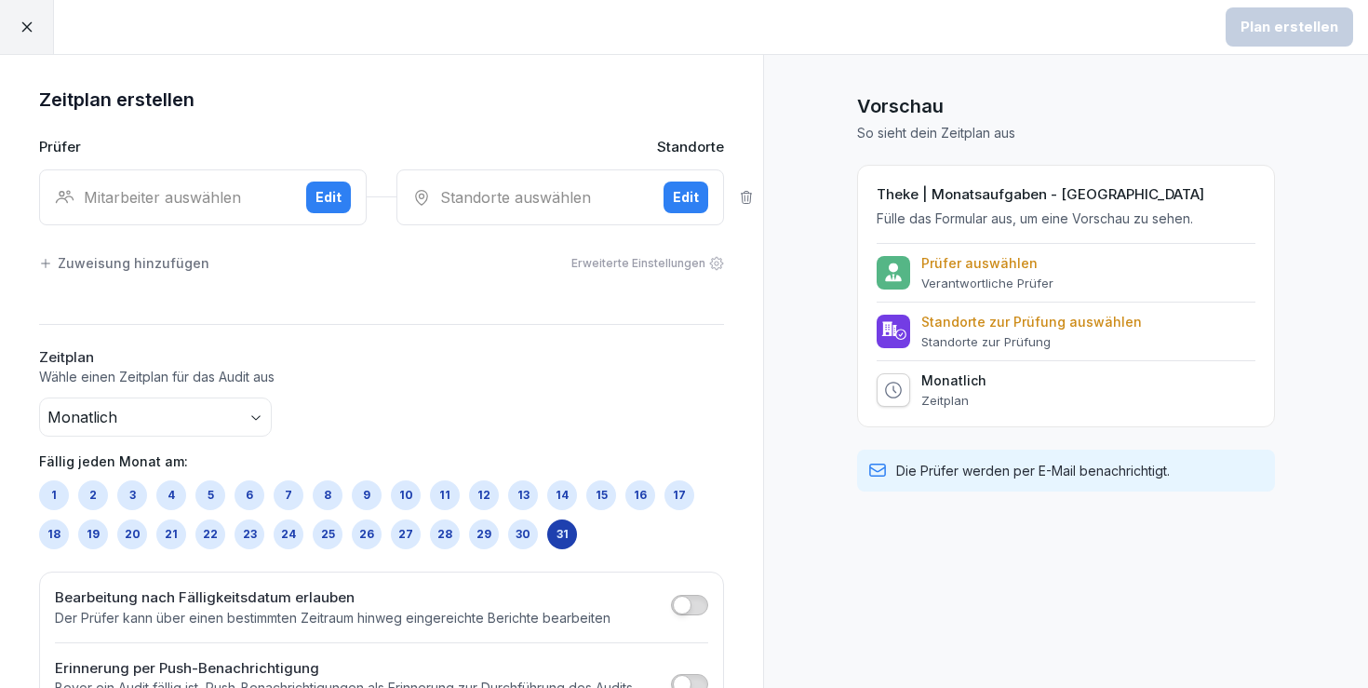
click at [240, 204] on div "Mitarbeiter auswählen" at bounding box center [173, 197] width 236 height 22
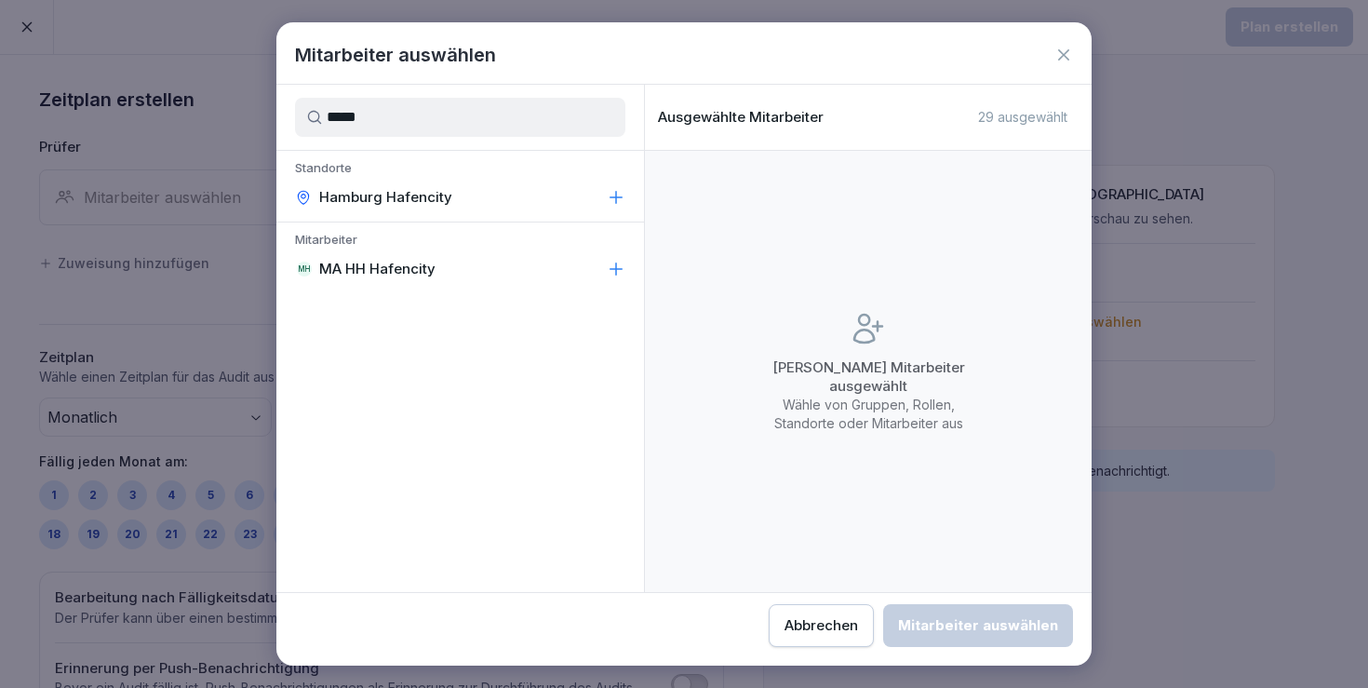
type input "*****"
click at [1066, 50] on icon at bounding box center [1064, 55] width 19 height 19
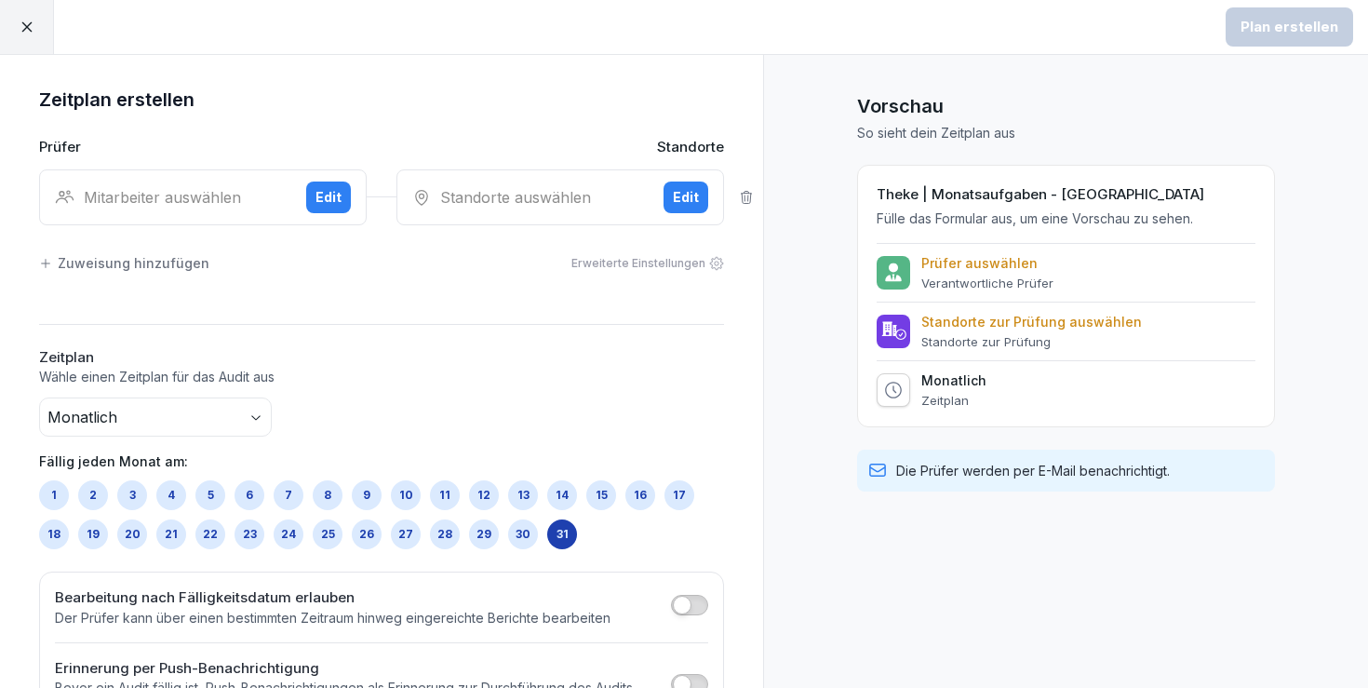
click at [43, 22] on div at bounding box center [27, 27] width 54 height 54
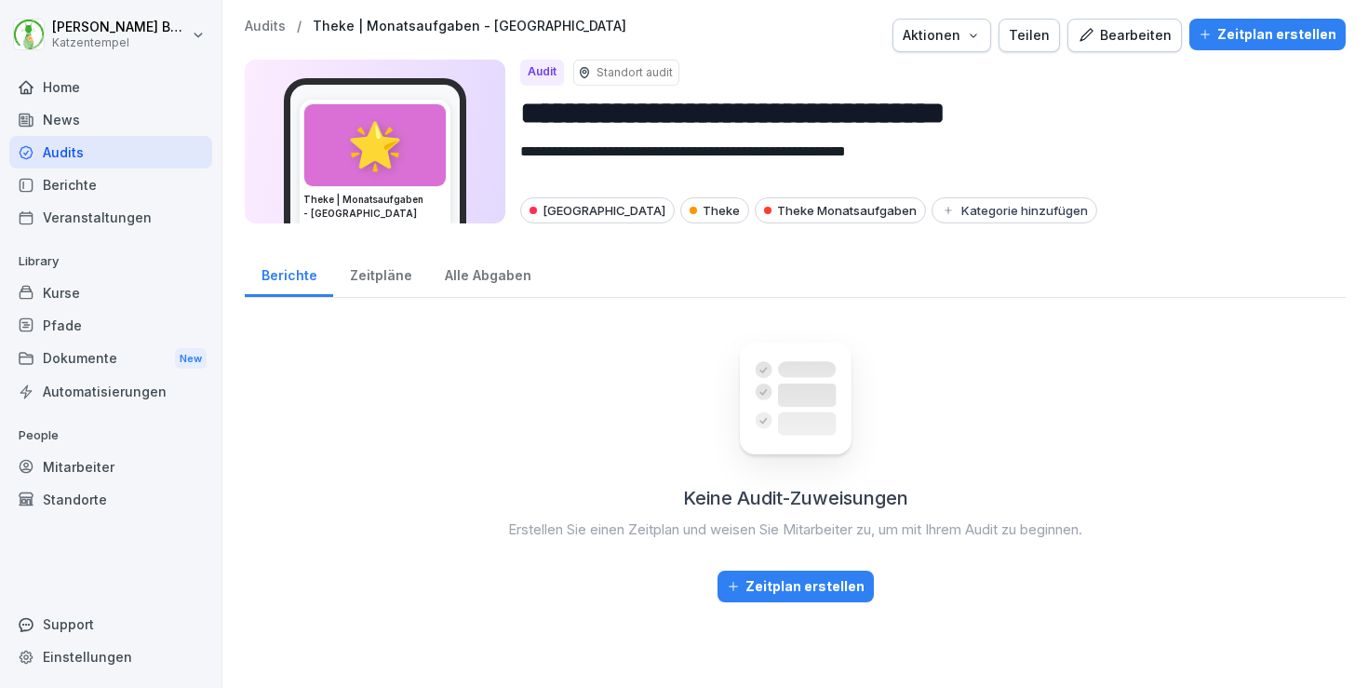
click at [76, 467] on div "Mitarbeiter" at bounding box center [110, 467] width 203 height 33
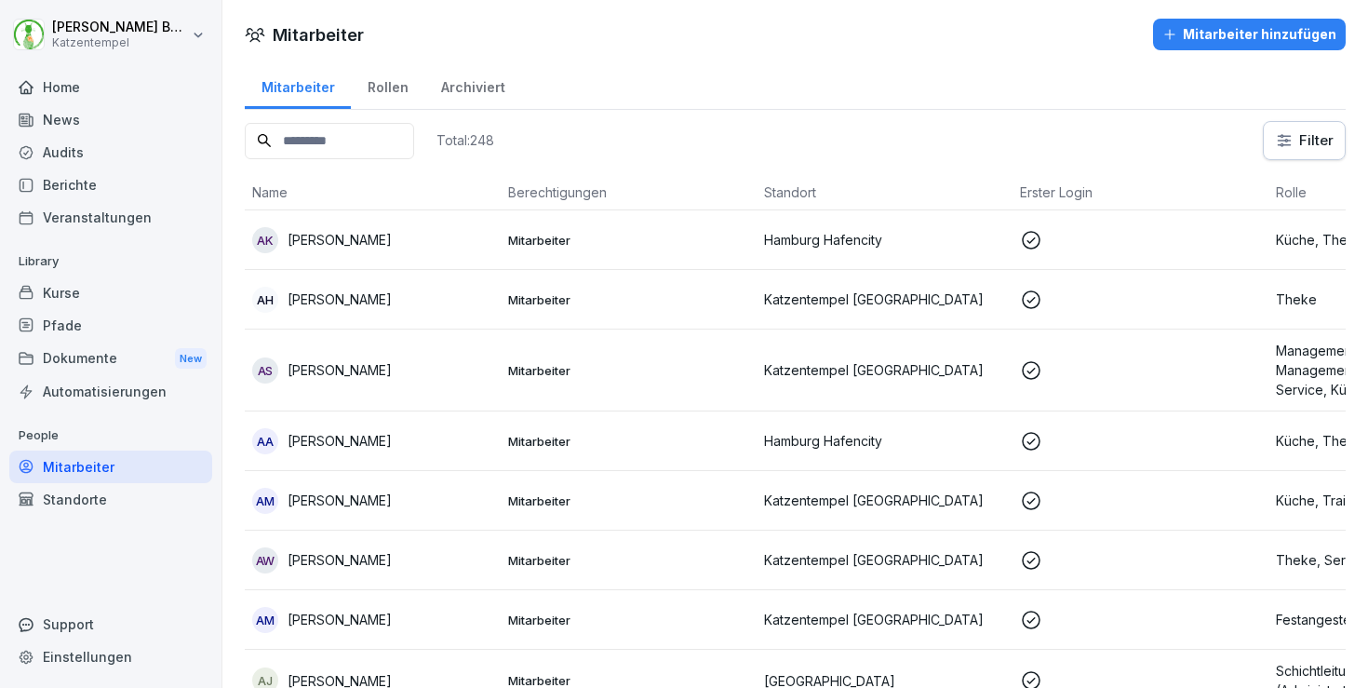
click at [1199, 33] on div "Mitarbeiter hinzufügen" at bounding box center [1250, 34] width 174 height 20
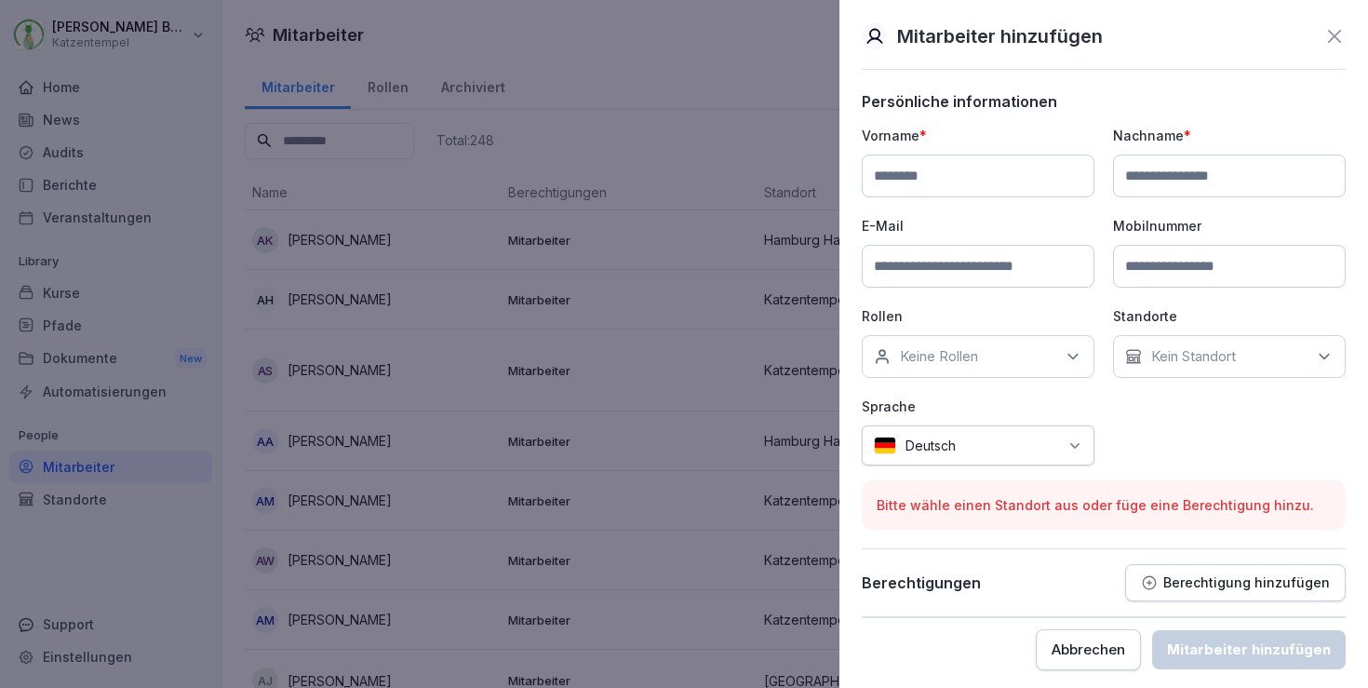
click at [1327, 33] on icon at bounding box center [1335, 36] width 22 height 22
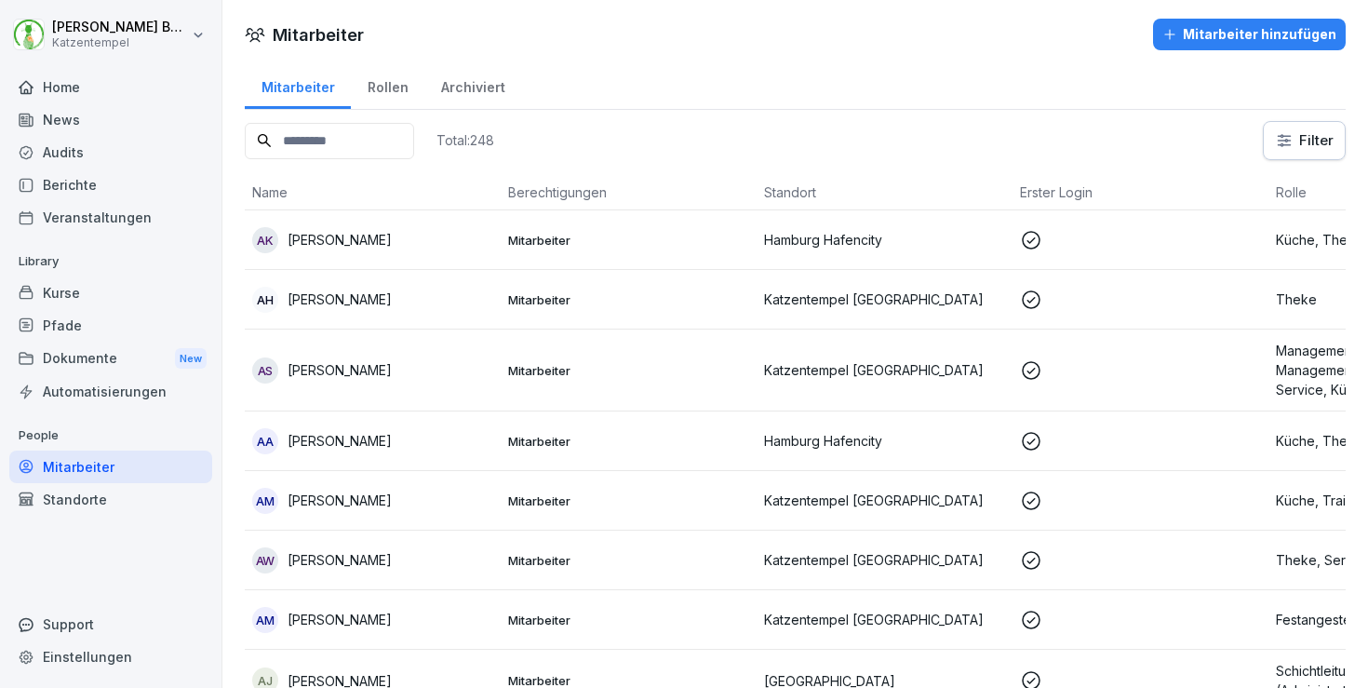
click at [414, 147] on input at bounding box center [329, 141] width 169 height 36
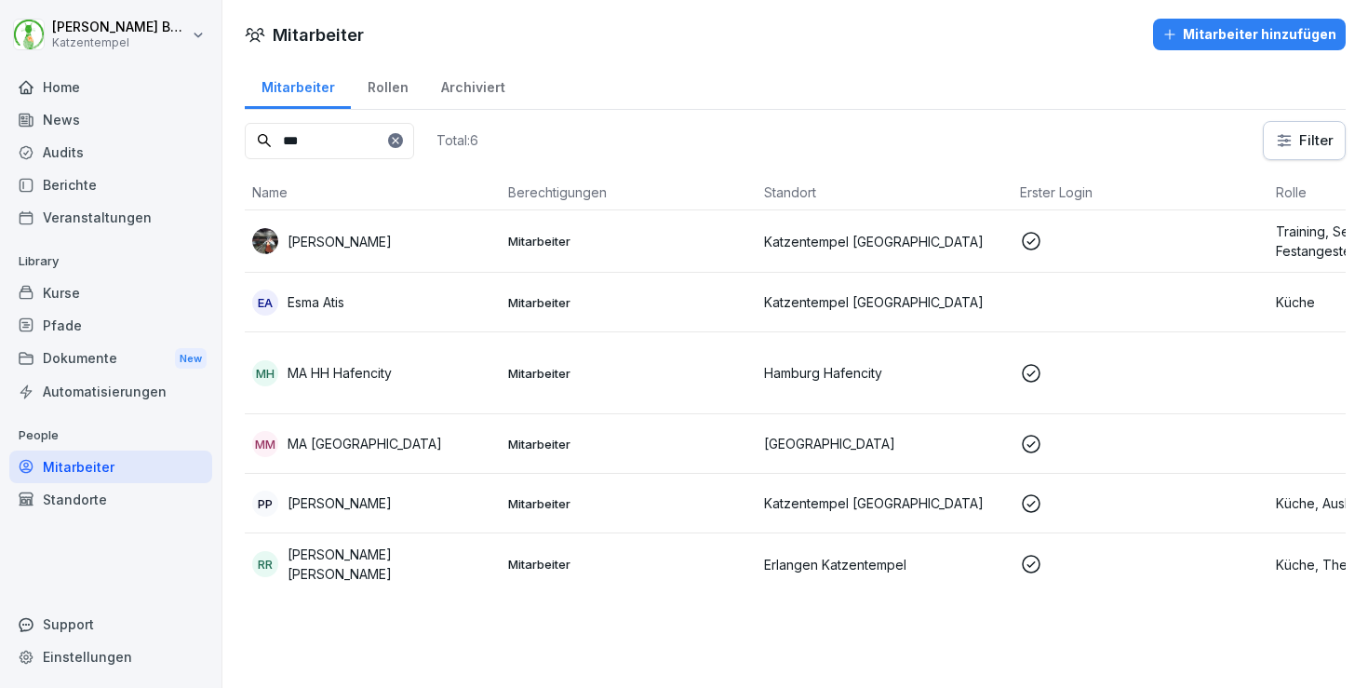
type input "**"
click at [346, 370] on p "MA HH Hafencity" at bounding box center [340, 373] width 104 height 20
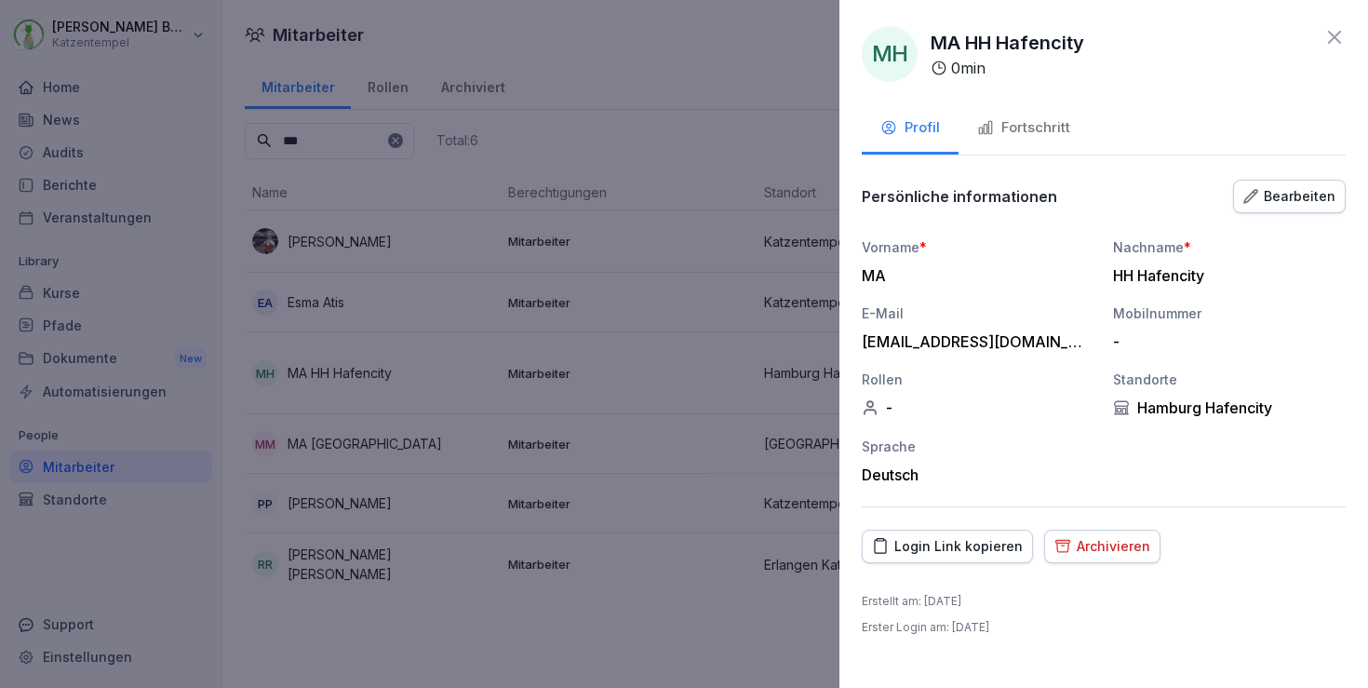
click at [1034, 122] on div "Fortschritt" at bounding box center [1023, 127] width 93 height 21
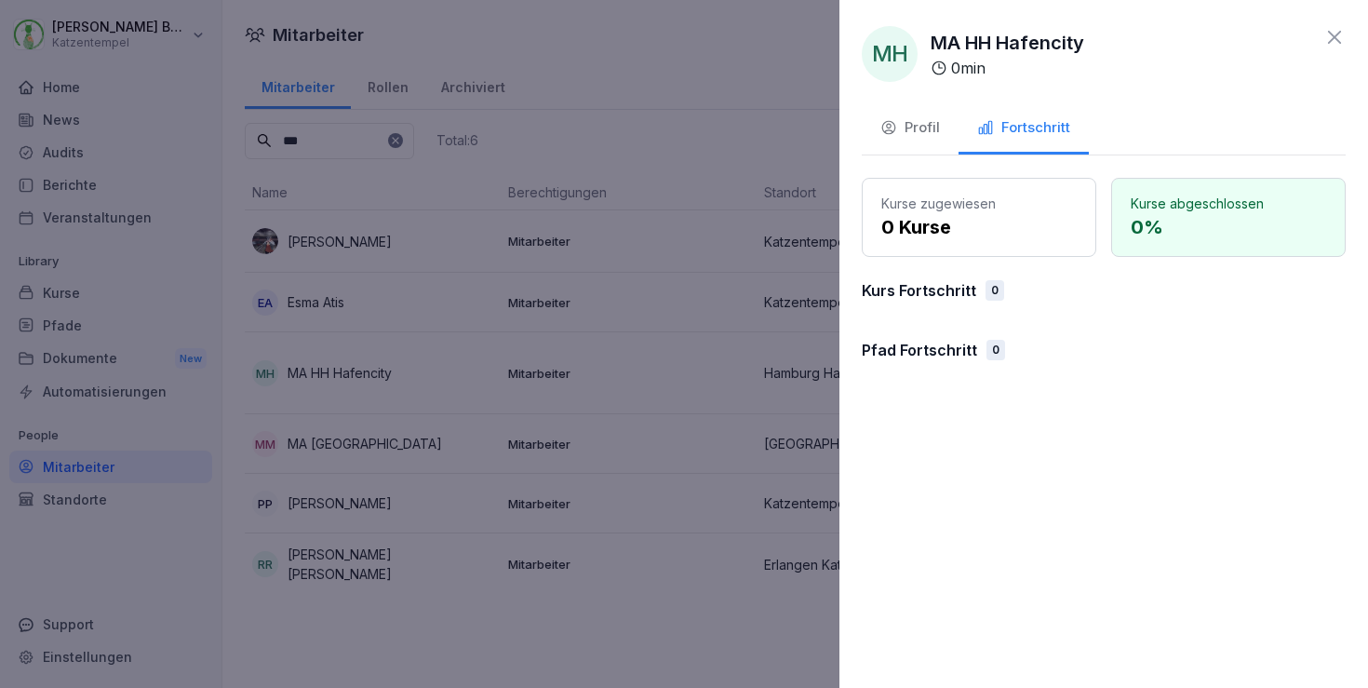
click at [904, 127] on div "Profil" at bounding box center [911, 127] width 60 height 21
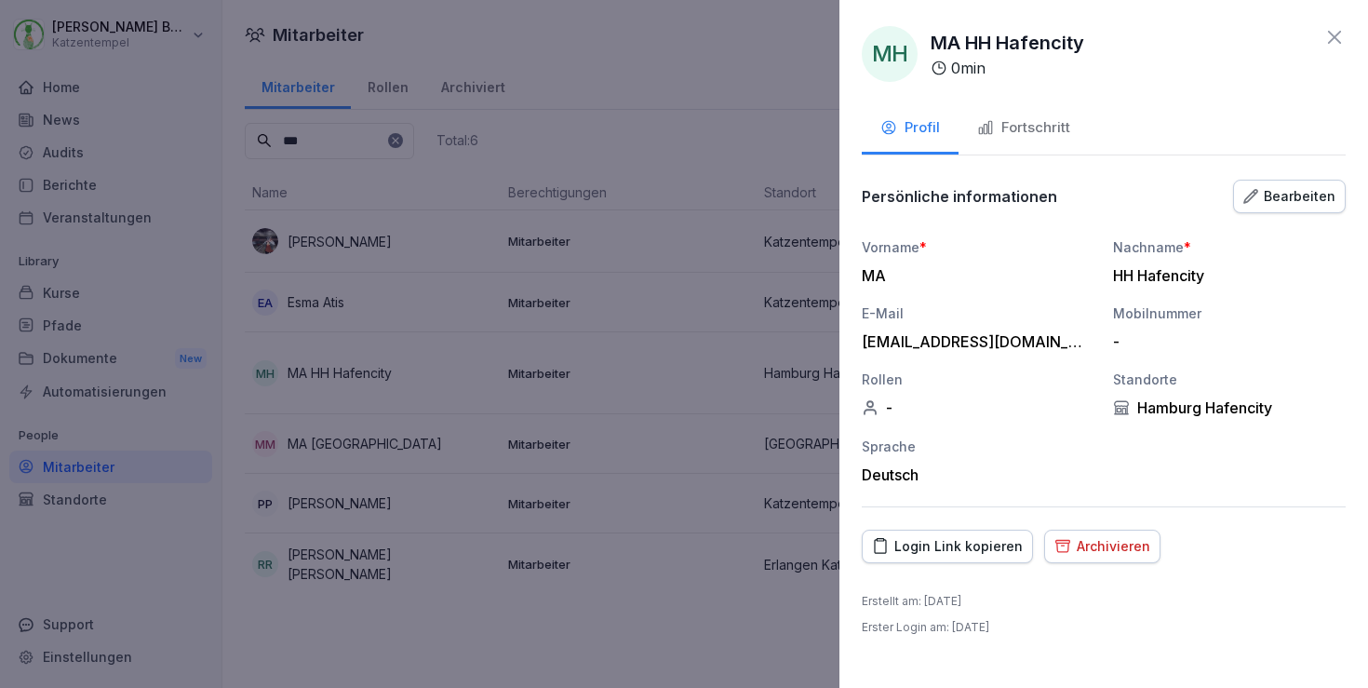
click at [1334, 46] on icon at bounding box center [1335, 37] width 22 height 22
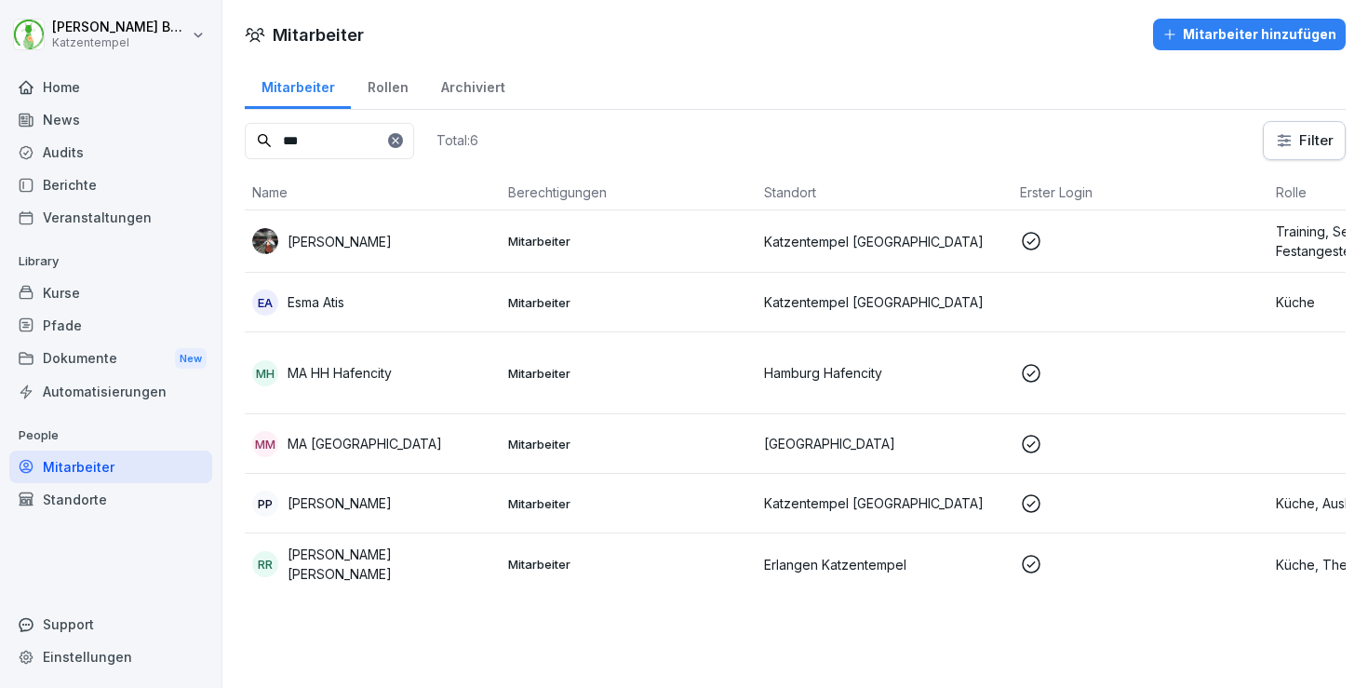
click at [453, 454] on div "MM MA [GEOGRAPHIC_DATA]" at bounding box center [372, 444] width 241 height 26
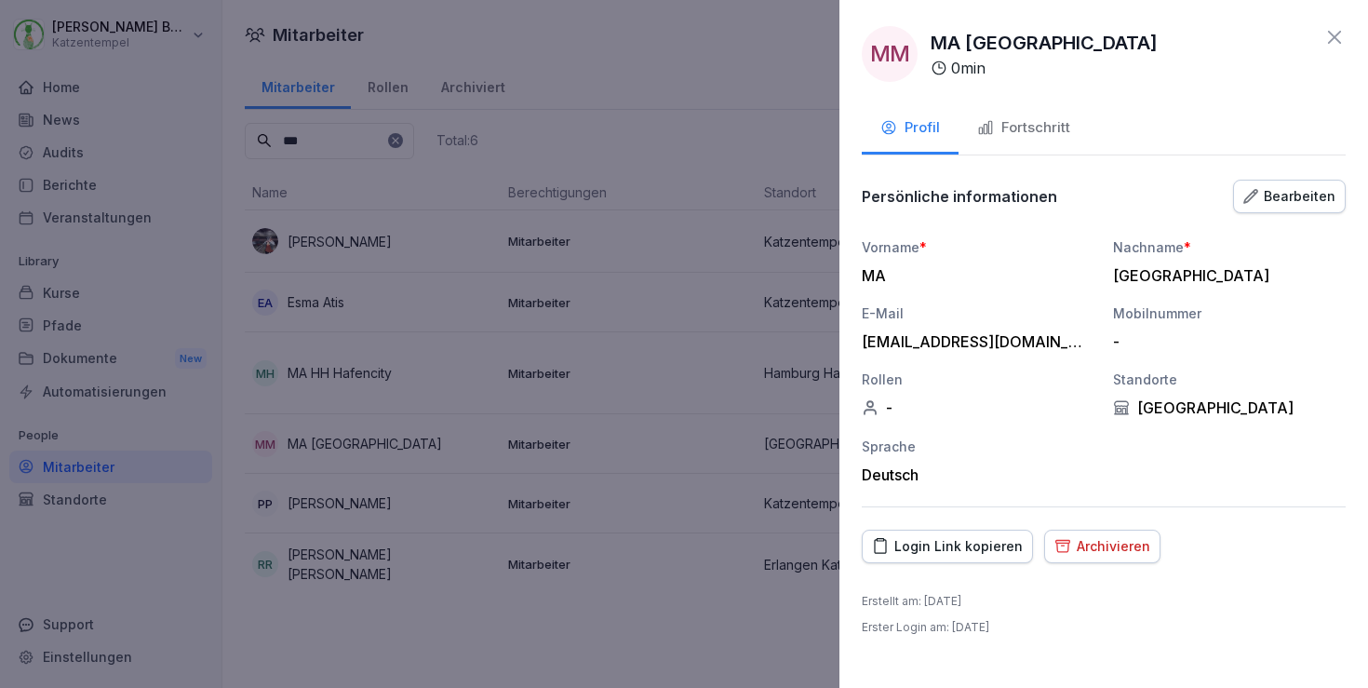
click at [1340, 36] on icon at bounding box center [1335, 37] width 22 height 22
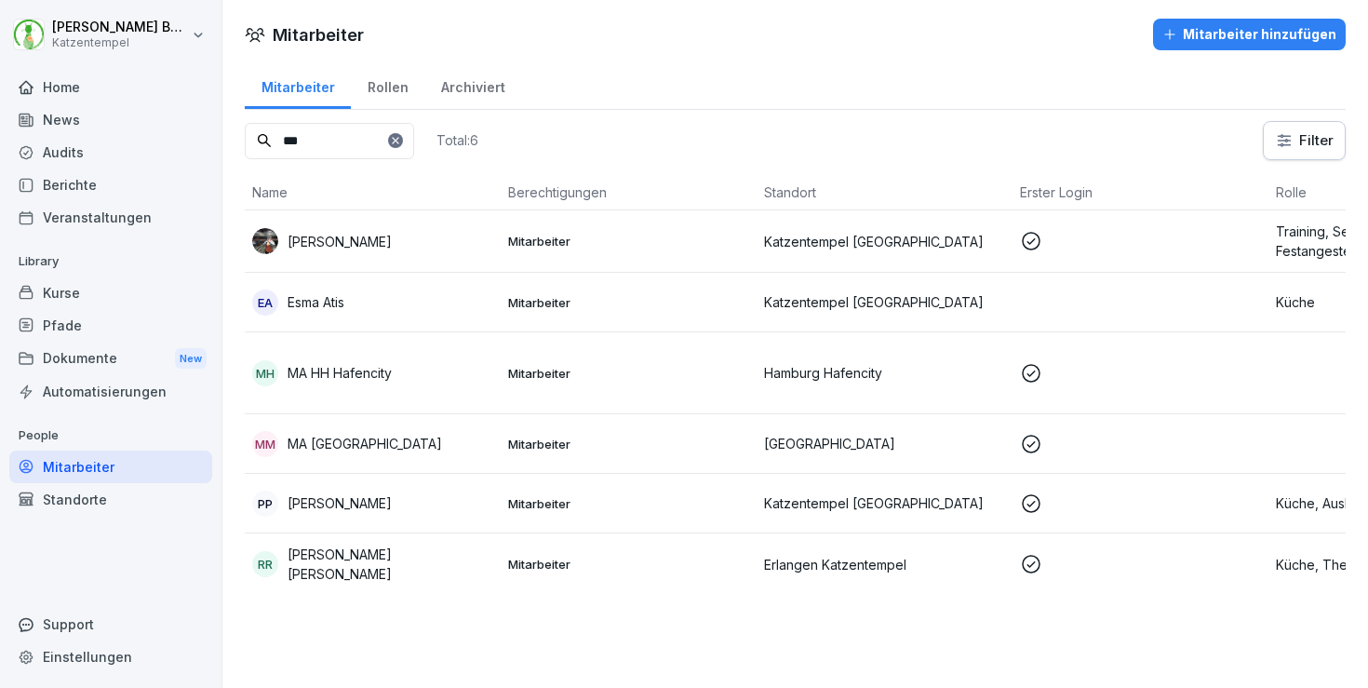
click at [1228, 39] on div "Mitarbeiter hinzufügen" at bounding box center [1250, 34] width 174 height 20
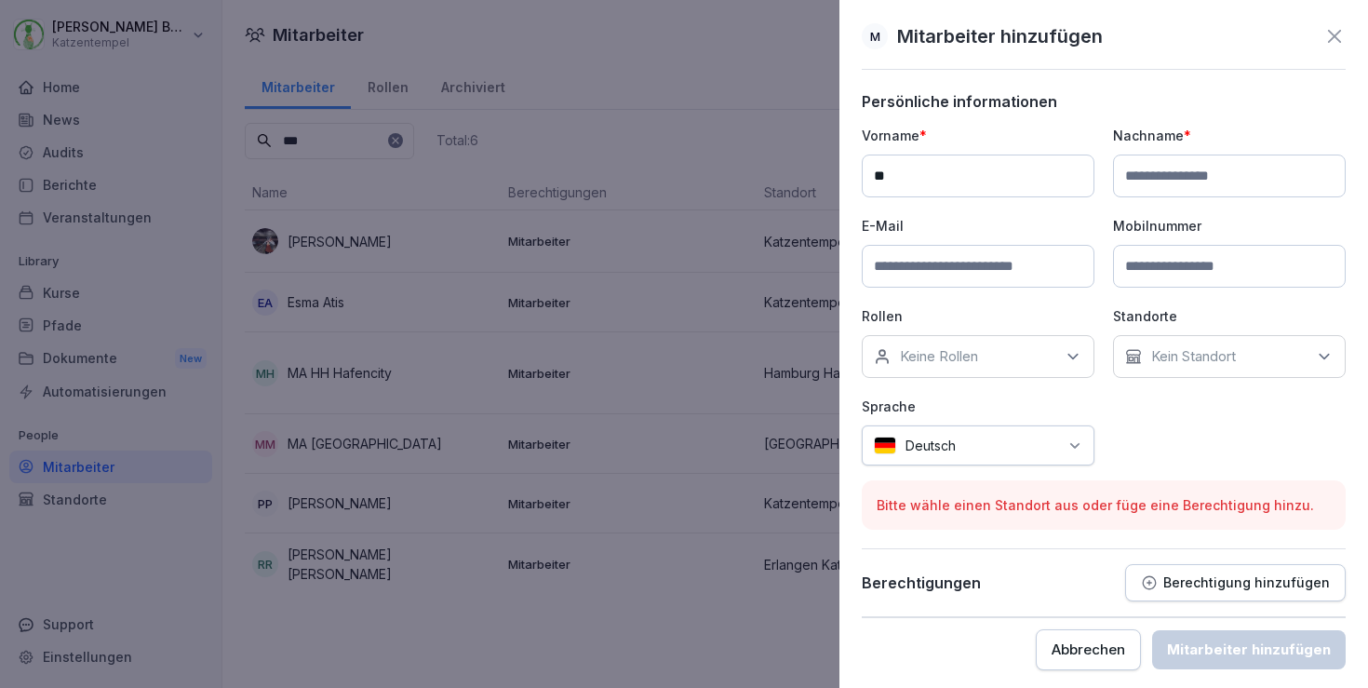
type input "**"
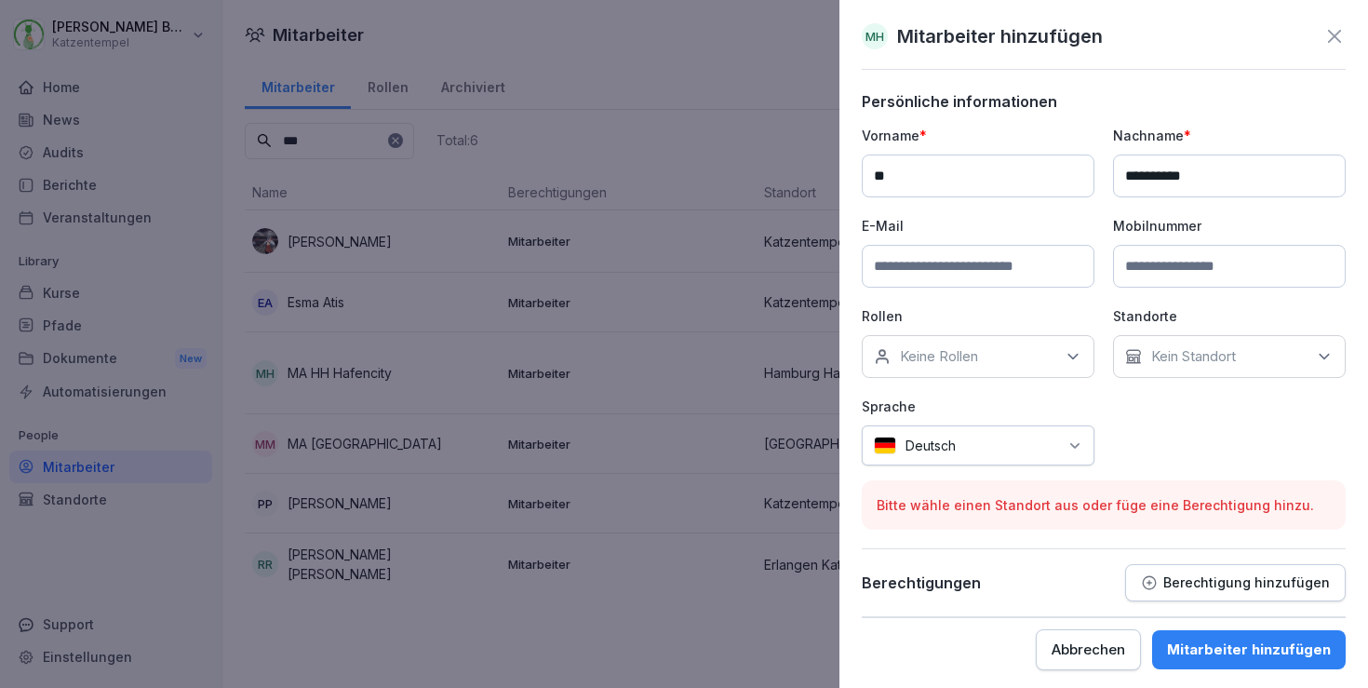
type input "**********"
click at [1169, 341] on div "Kein Standort" at bounding box center [1229, 356] width 233 height 43
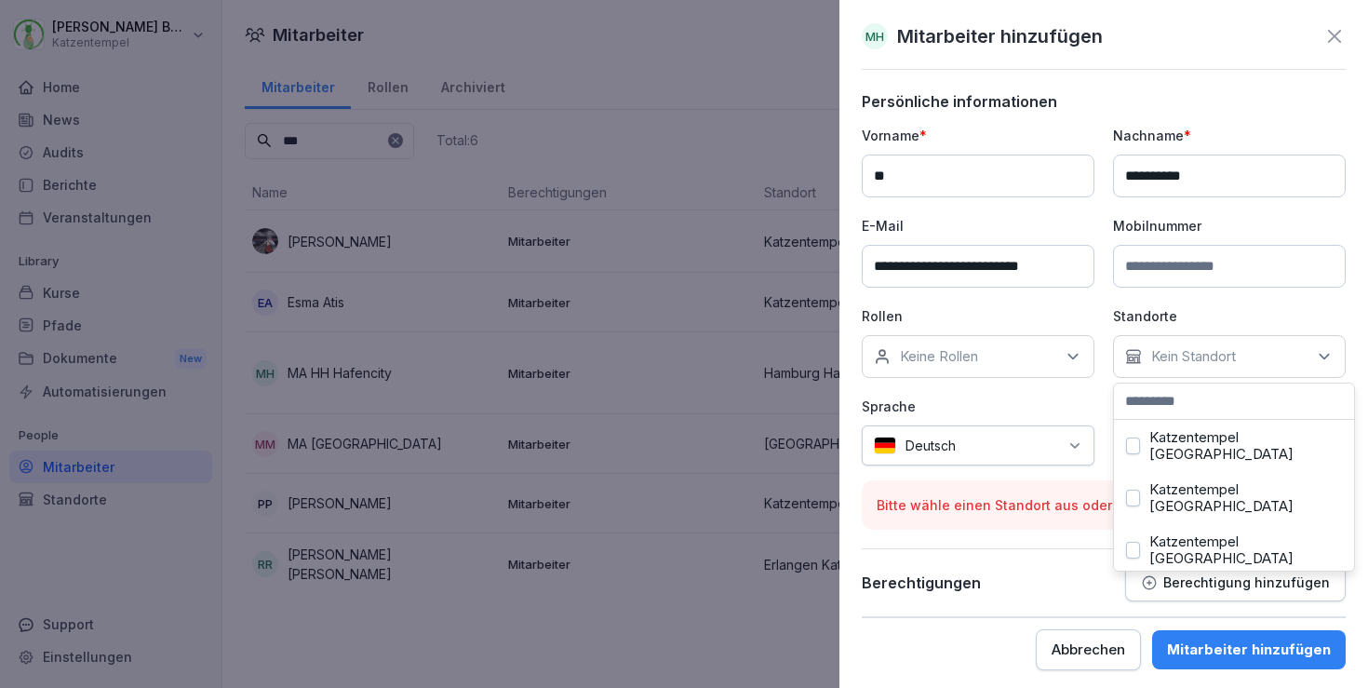
scroll to position [138, 0]
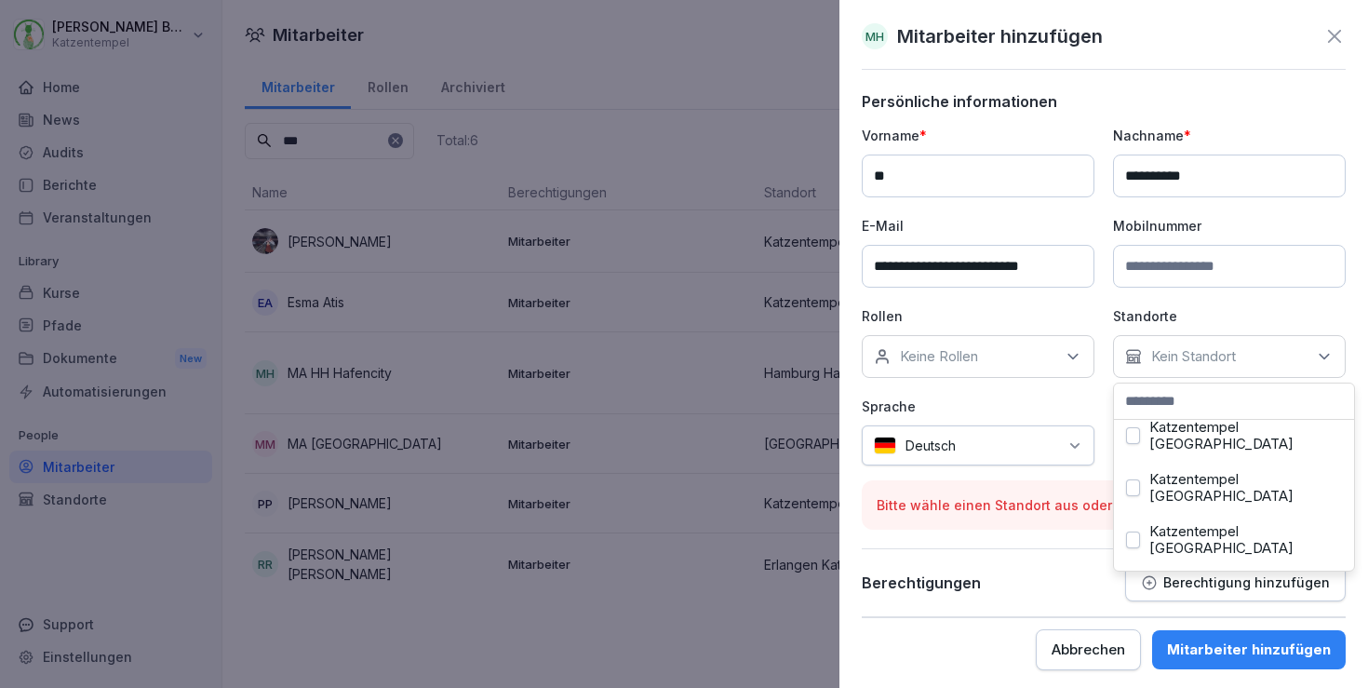
click at [1217, 523] on label "Katzentempel [GEOGRAPHIC_DATA]" at bounding box center [1246, 540] width 193 height 34
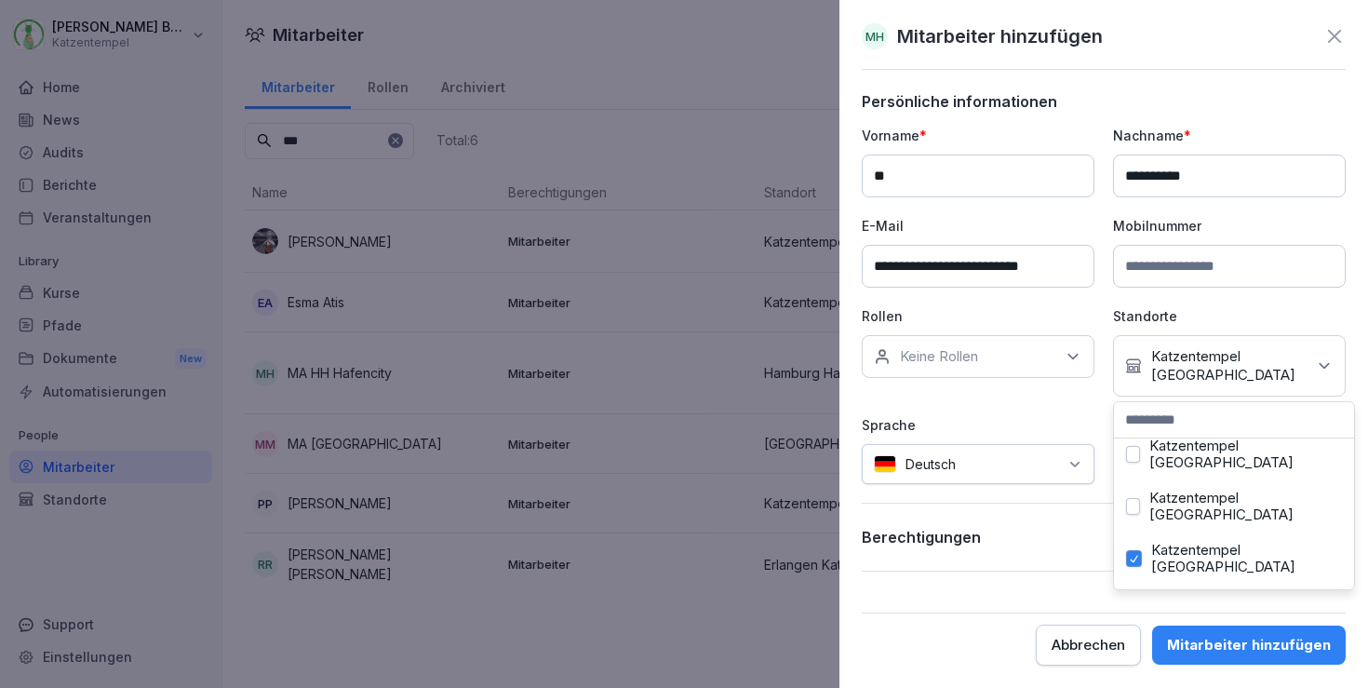
click at [1000, 493] on div "**********" at bounding box center [1104, 331] width 484 height 479
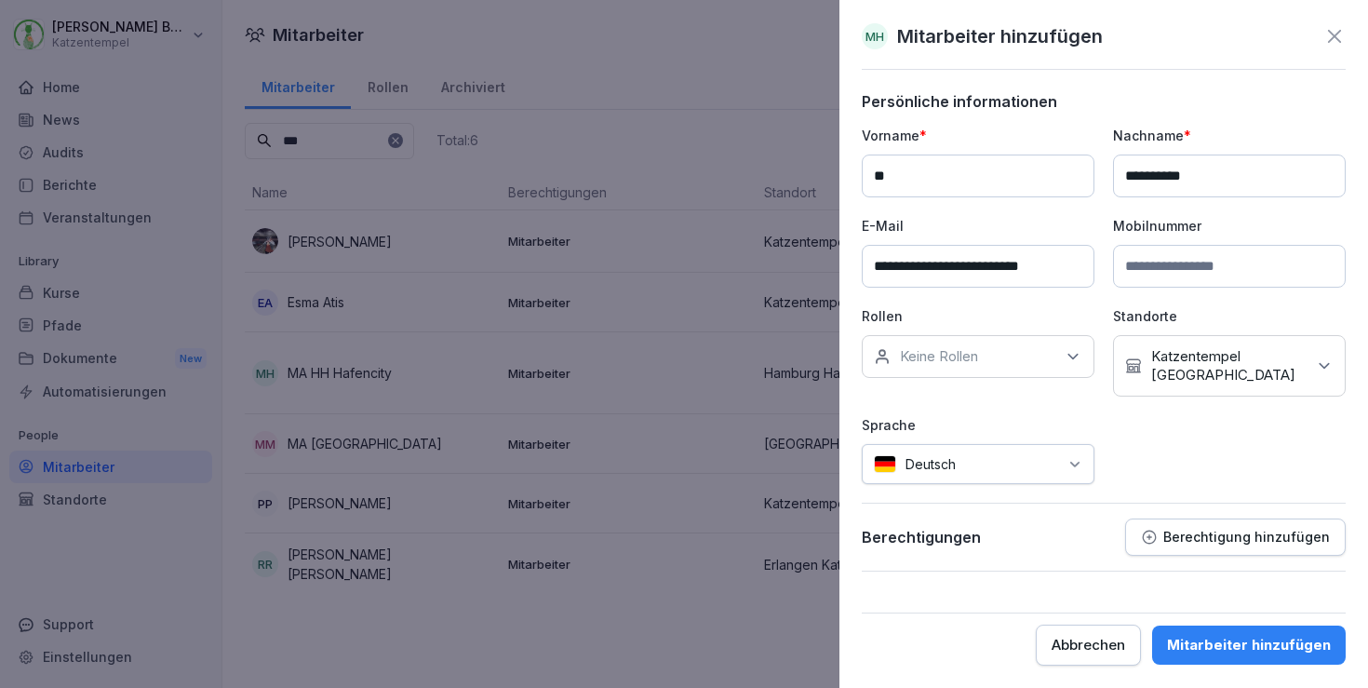
click at [1291, 640] on div "Mitarbeiter hinzufügen" at bounding box center [1249, 645] width 164 height 20
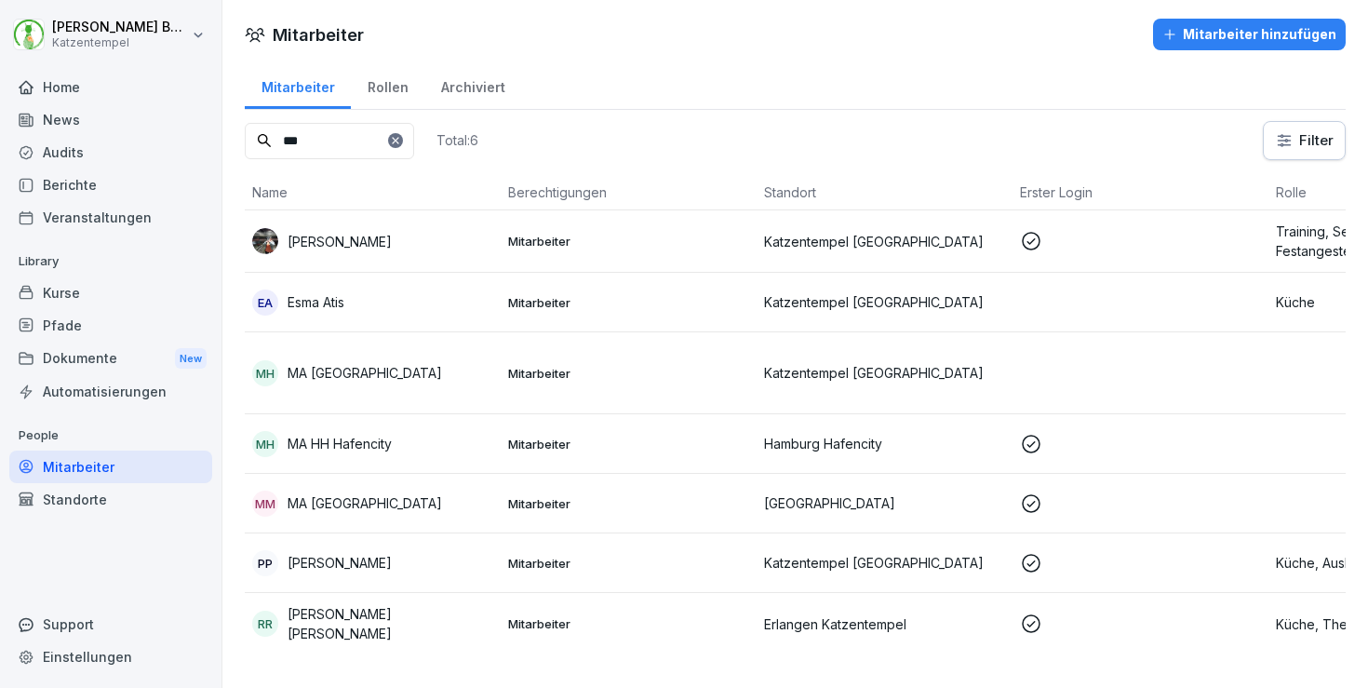
click at [114, 141] on div "Audits" at bounding box center [110, 152] width 203 height 33
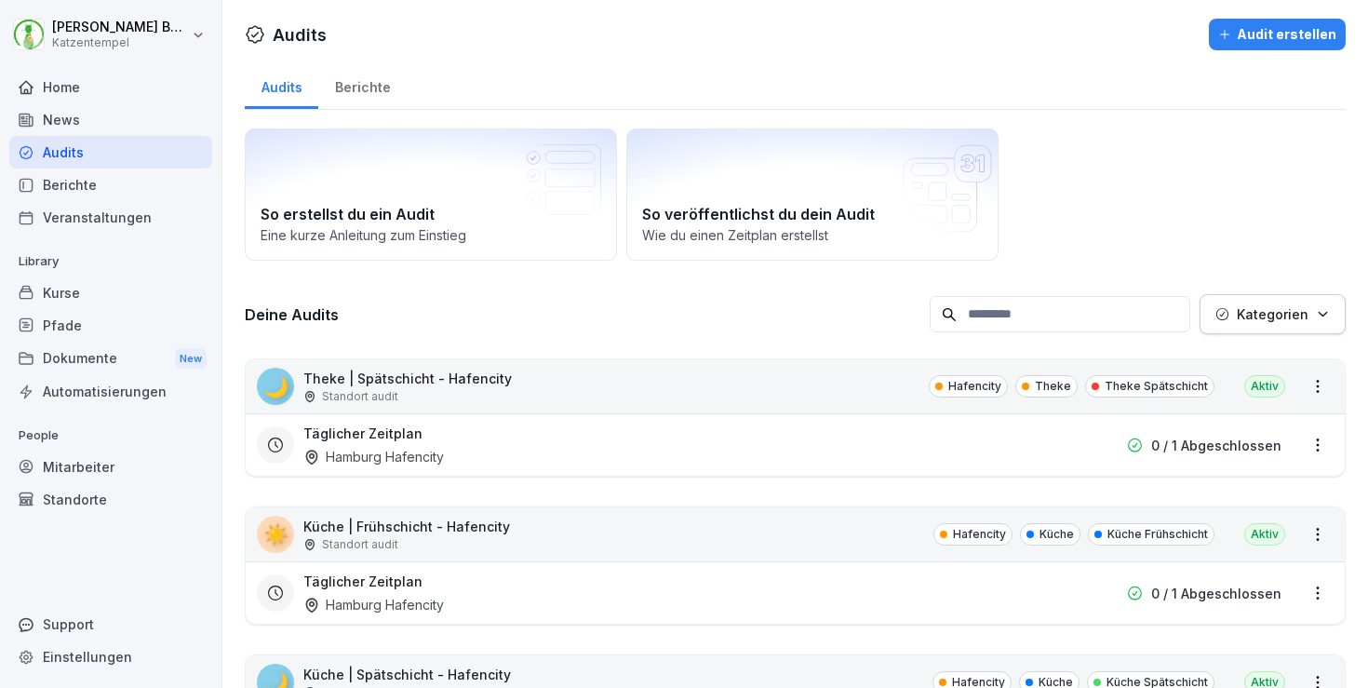
click at [1263, 305] on p "Kategorien" at bounding box center [1273, 314] width 72 height 20
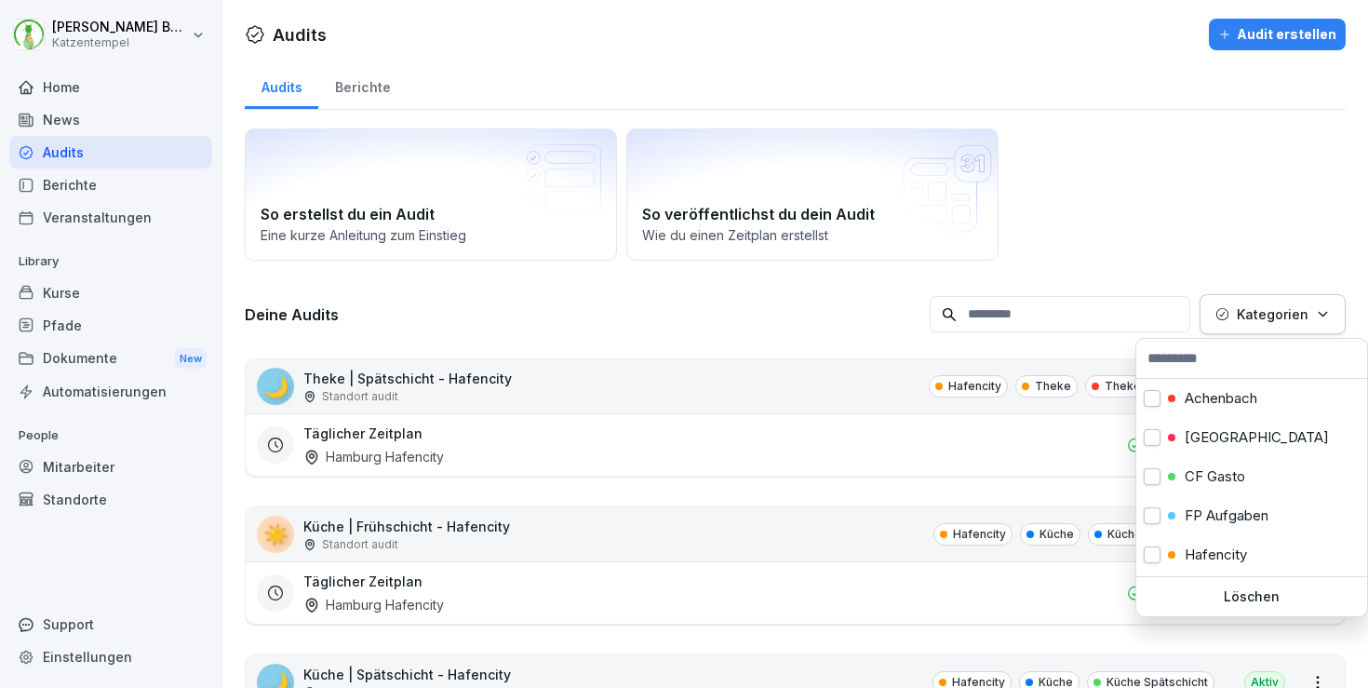
click at [1263, 305] on p "Kategorien" at bounding box center [1273, 314] width 72 height 20
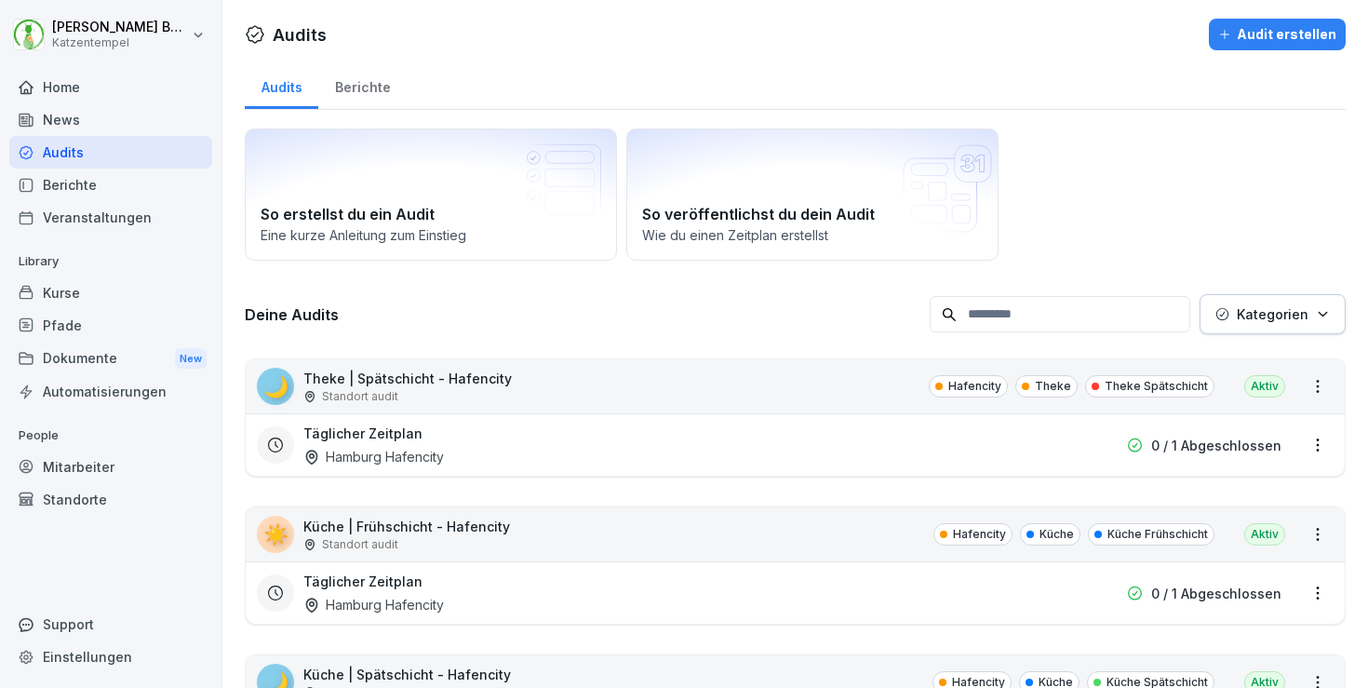
click at [1263, 305] on p "Kategorien" at bounding box center [1273, 314] width 72 height 20
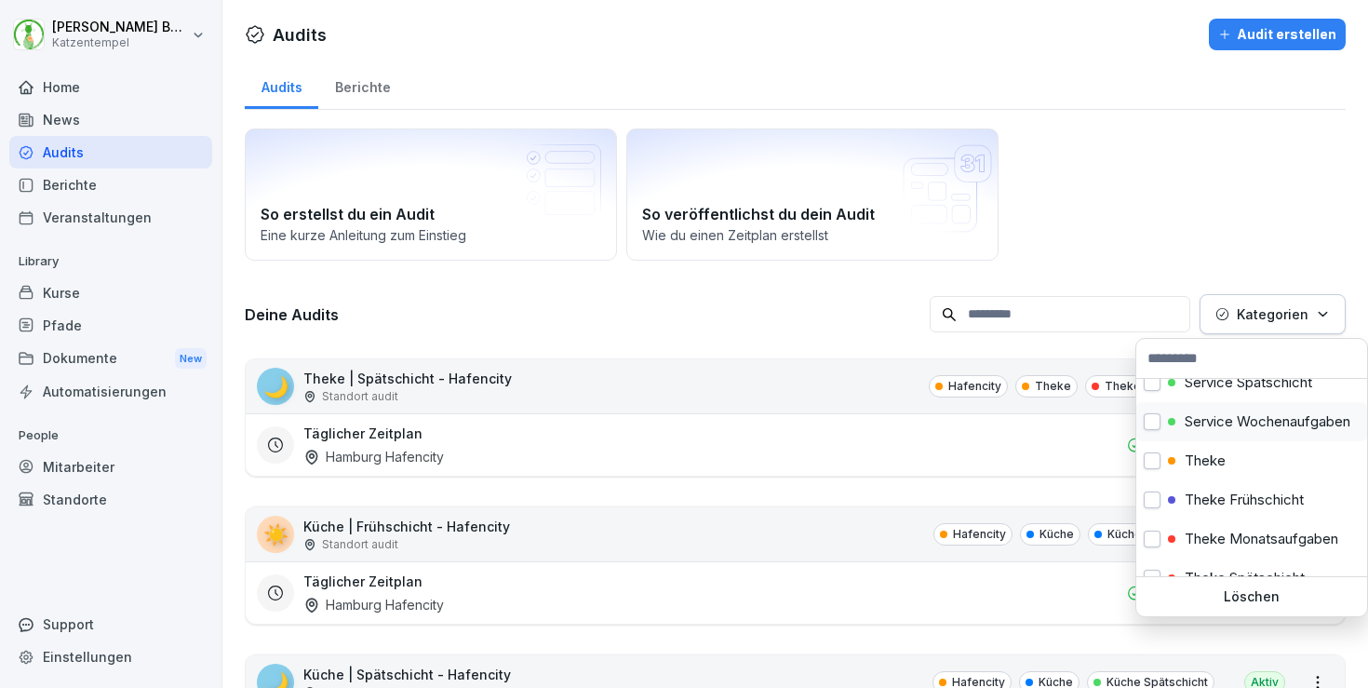
scroll to position [708, 0]
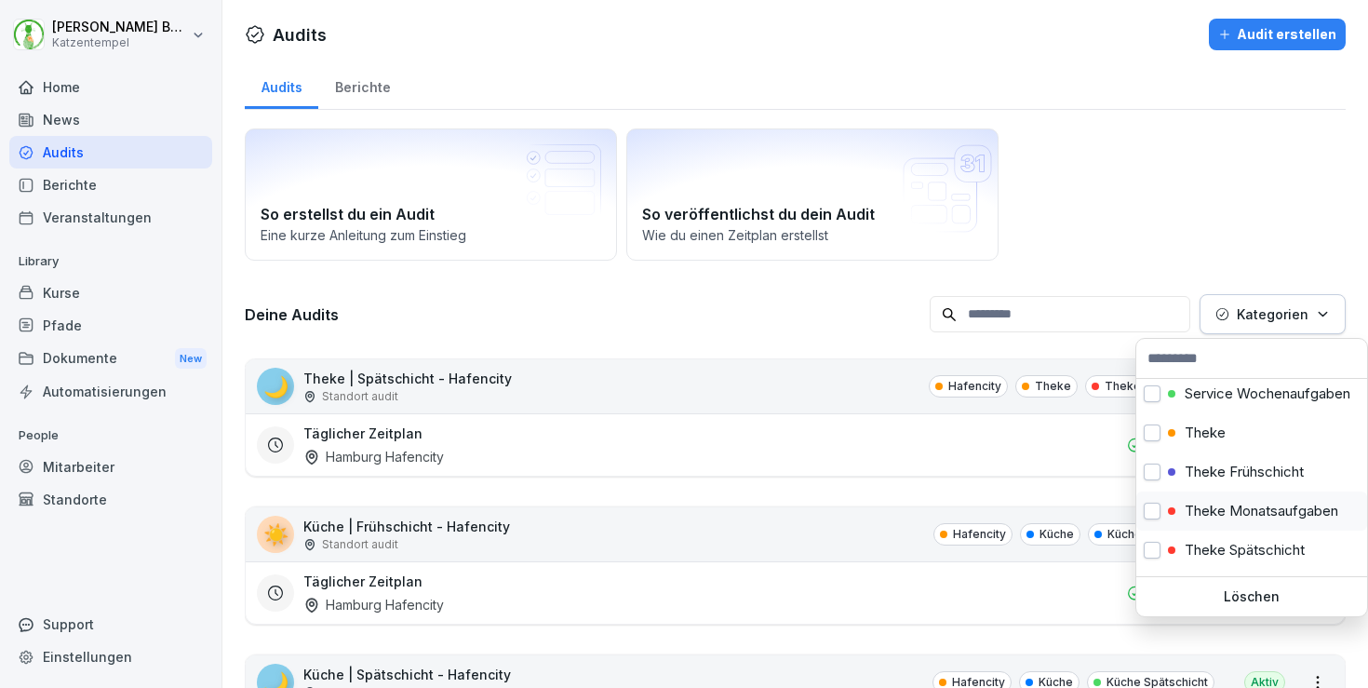
click at [1243, 507] on p "Theke Monatsaufgaben" at bounding box center [1262, 511] width 154 height 17
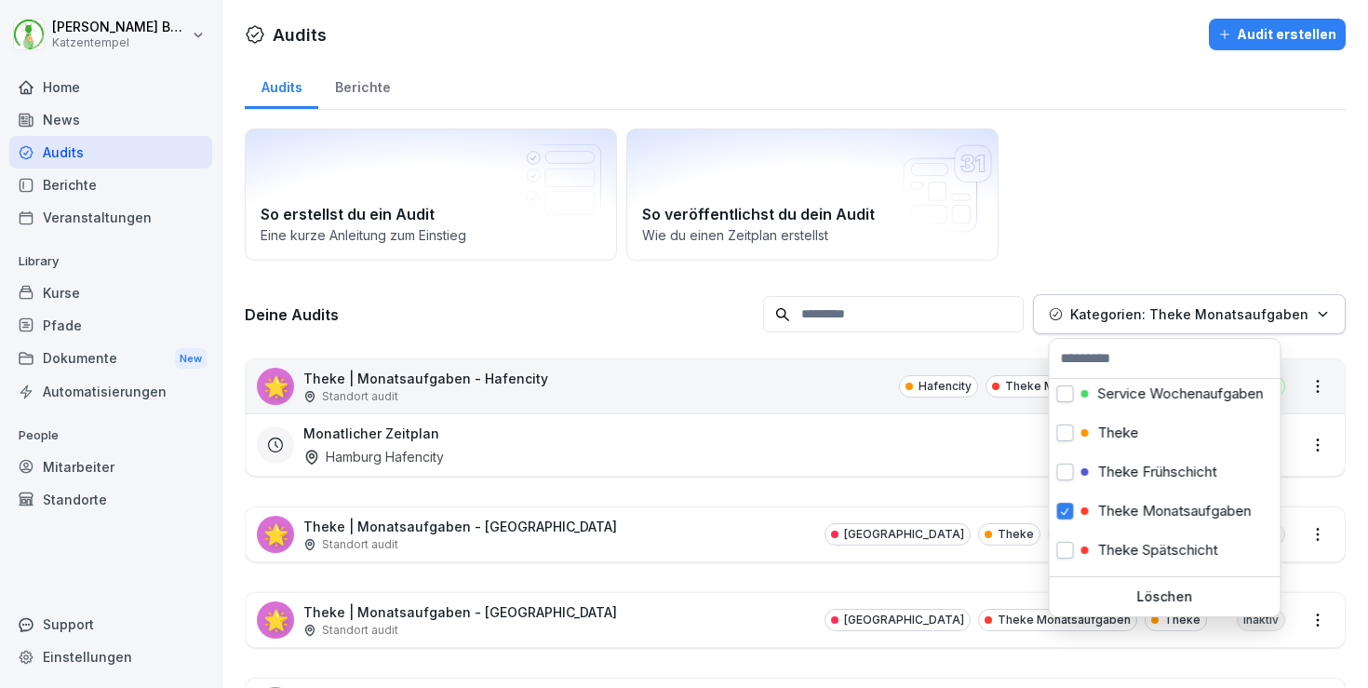
click at [750, 529] on html "[PERSON_NAME] Katzentempel Home News Audits Berichte Veranstaltungen Library Ku…" at bounding box center [684, 344] width 1368 height 688
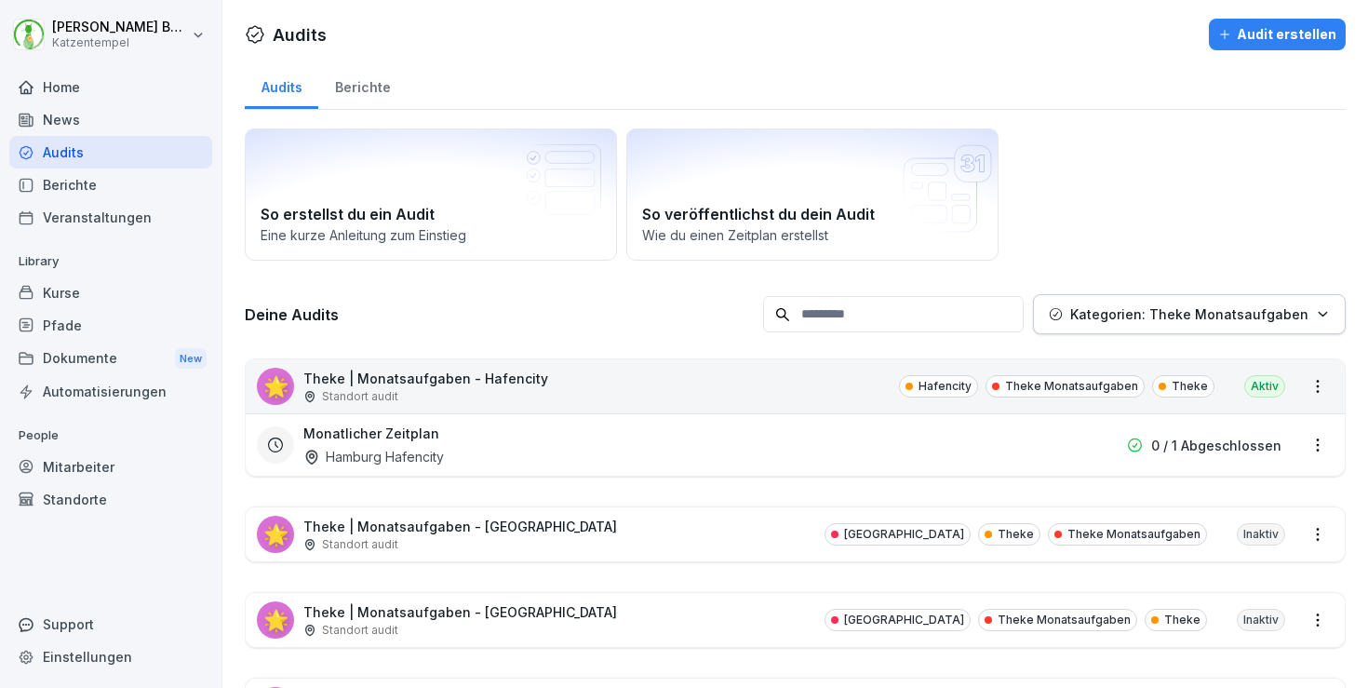
click at [750, 529] on div "🌟 Theke | Monatsaufgaben - [GEOGRAPHIC_DATA] Standort [GEOGRAPHIC_DATA] Theke T…" at bounding box center [795, 534] width 1099 height 54
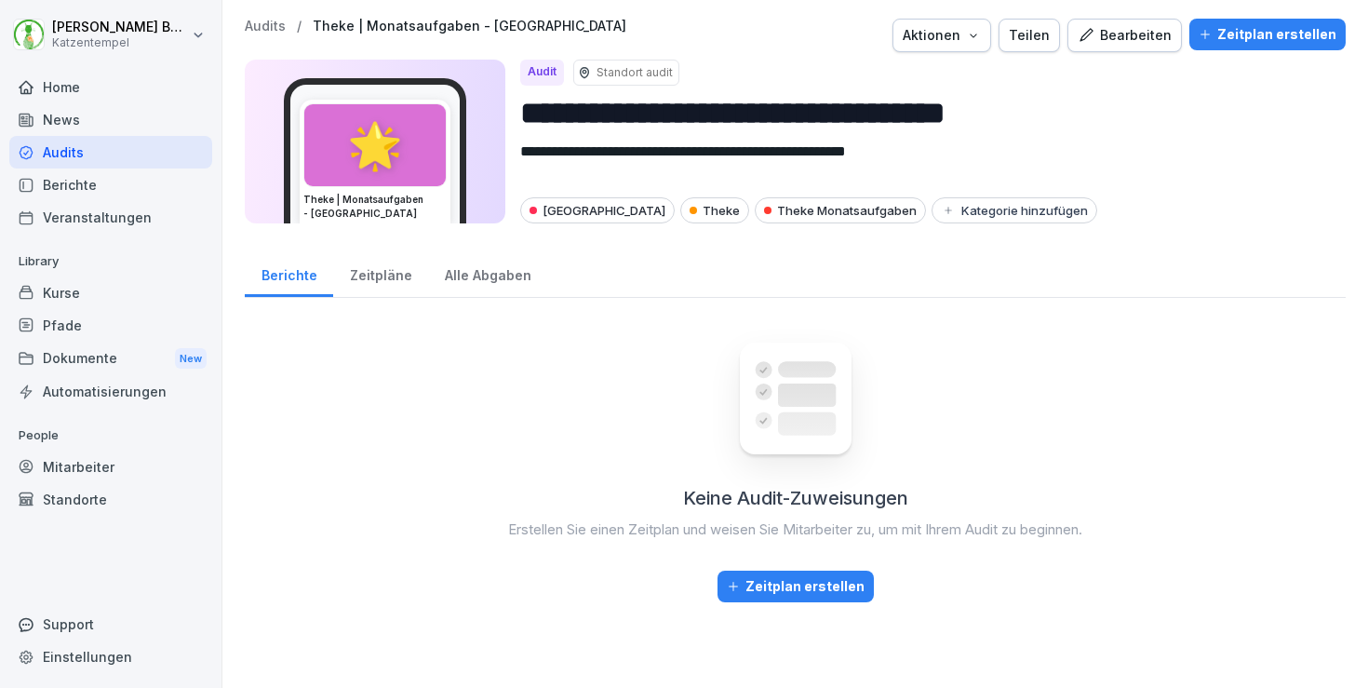
click at [1044, 34] on div "Teilen" at bounding box center [1029, 35] width 41 height 20
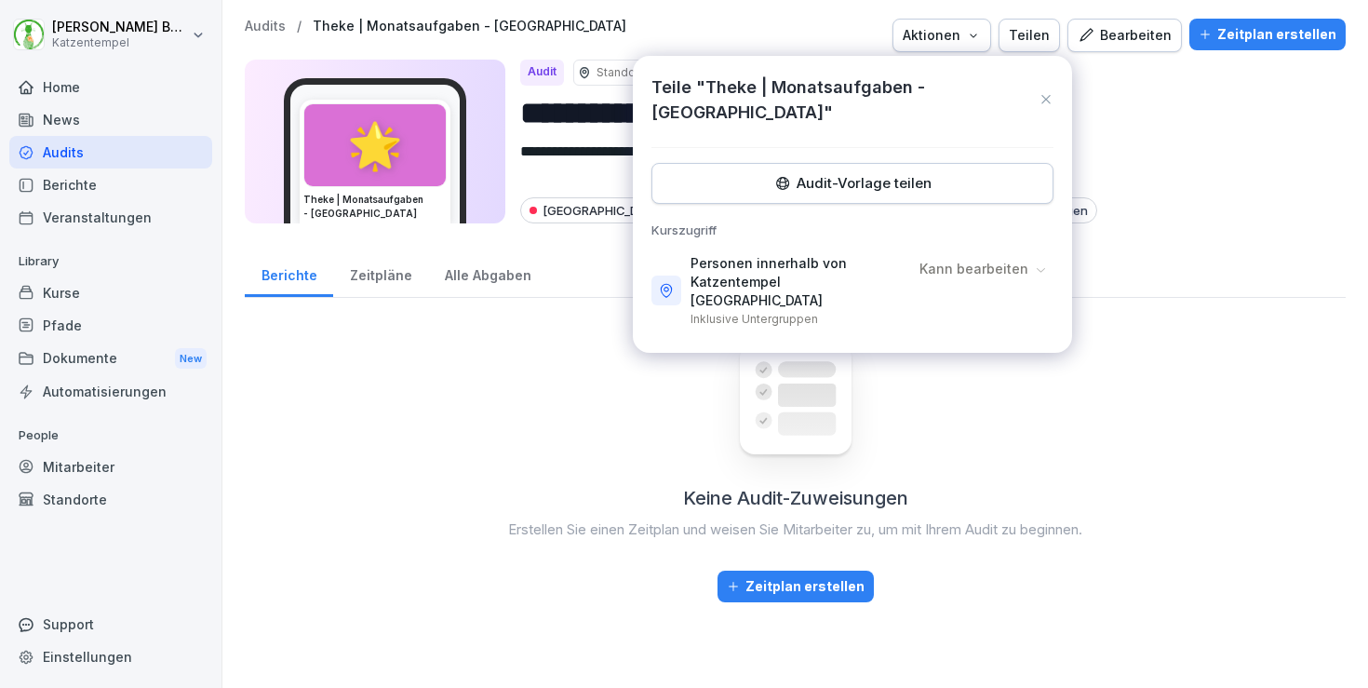
click at [1044, 34] on div "Teilen" at bounding box center [1029, 35] width 41 height 20
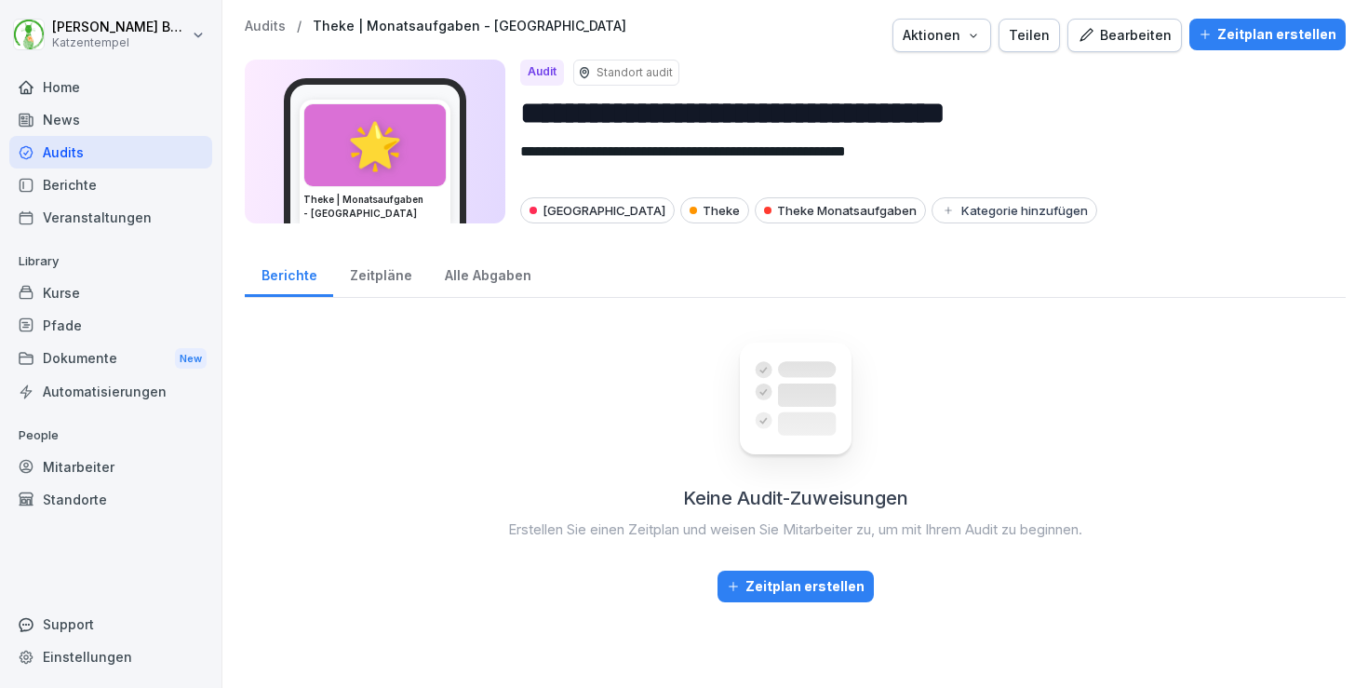
click at [1286, 37] on div "Zeitplan erstellen" at bounding box center [1268, 34] width 138 height 20
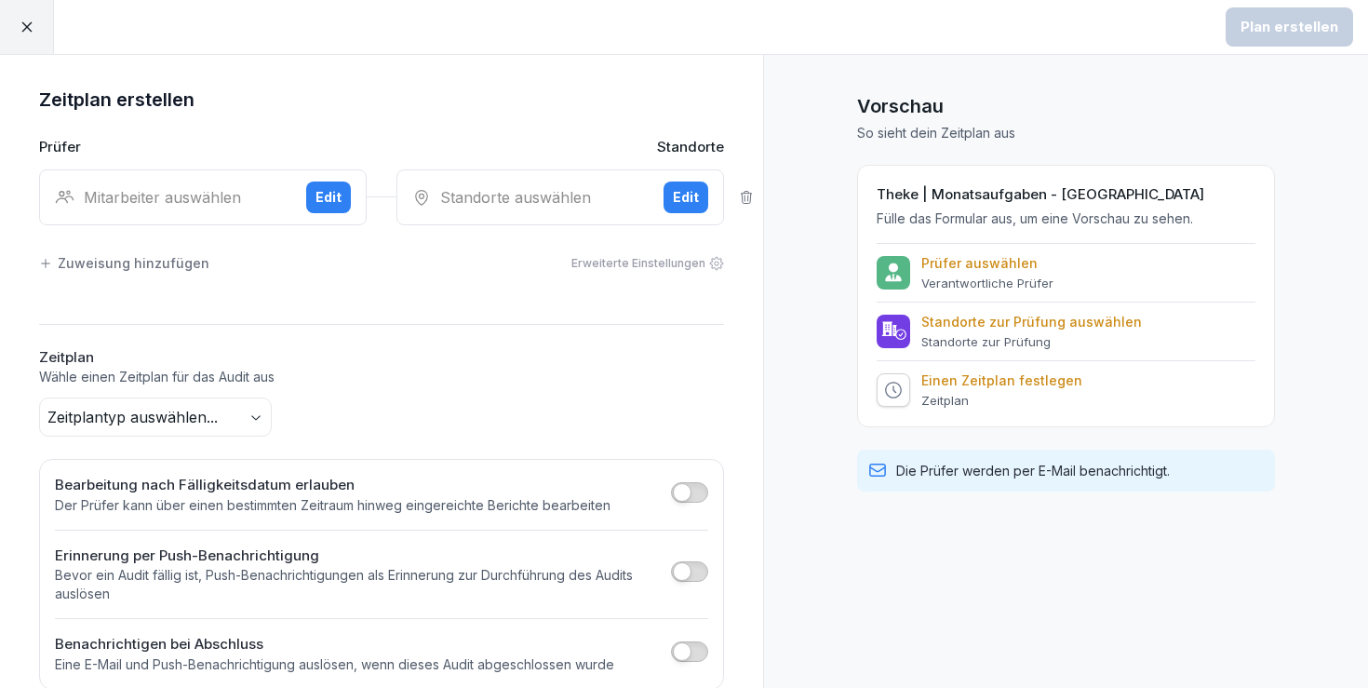
click at [156, 184] on div "Mitarbeiter auswählen Edit" at bounding box center [203, 197] width 328 height 56
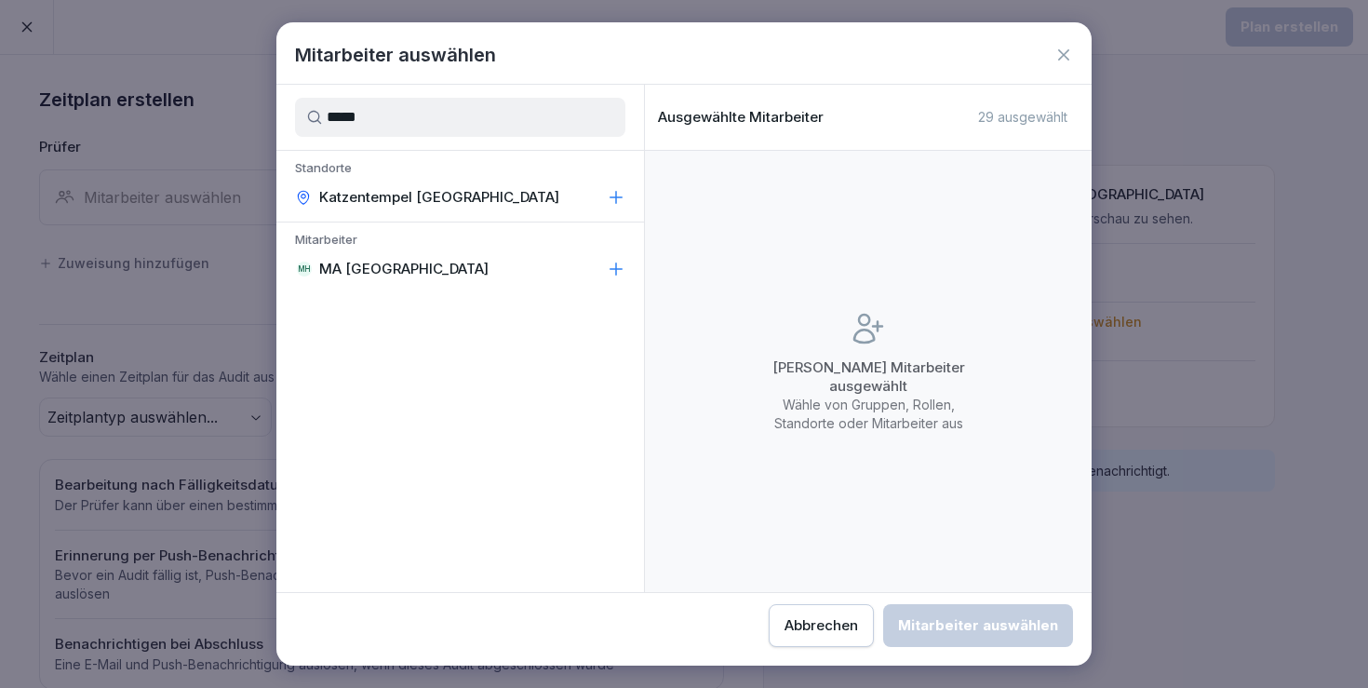
type input "*****"
click at [392, 270] on p "MA [GEOGRAPHIC_DATA]" at bounding box center [403, 269] width 169 height 19
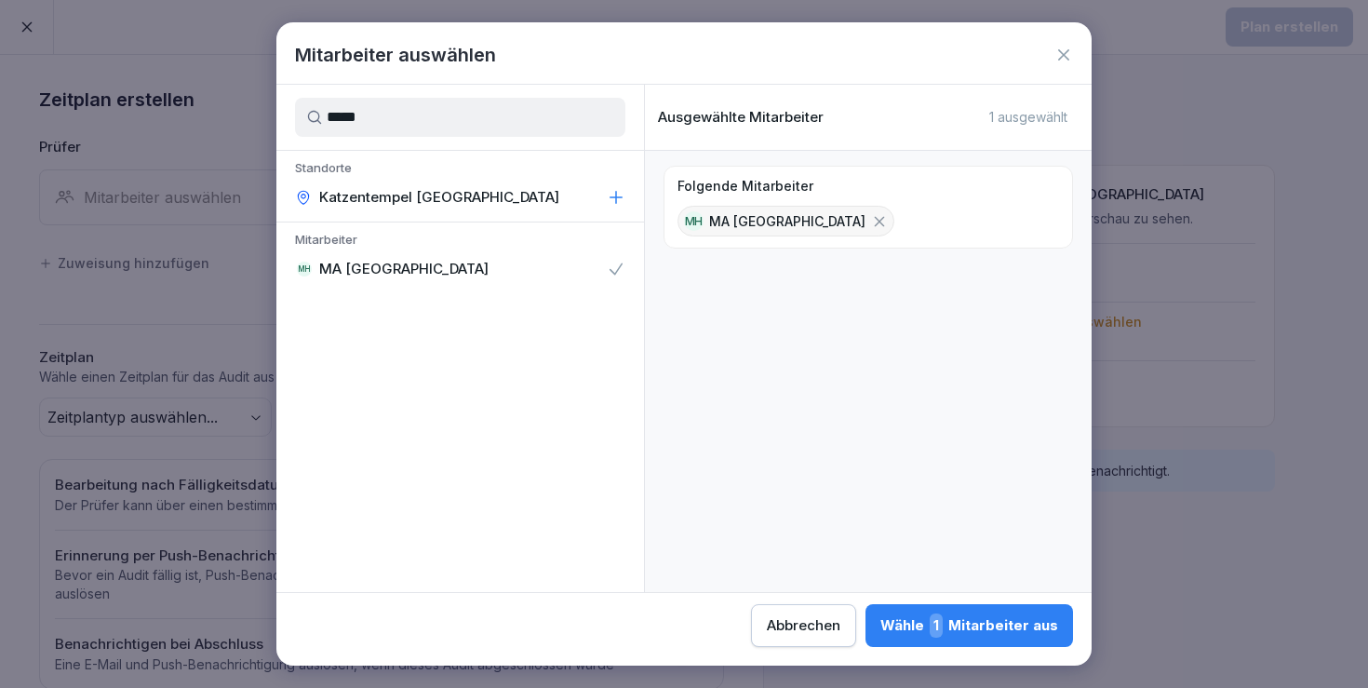
click at [881, 613] on div "Wähle 1 Mitarbeiter aus" at bounding box center [970, 625] width 178 height 24
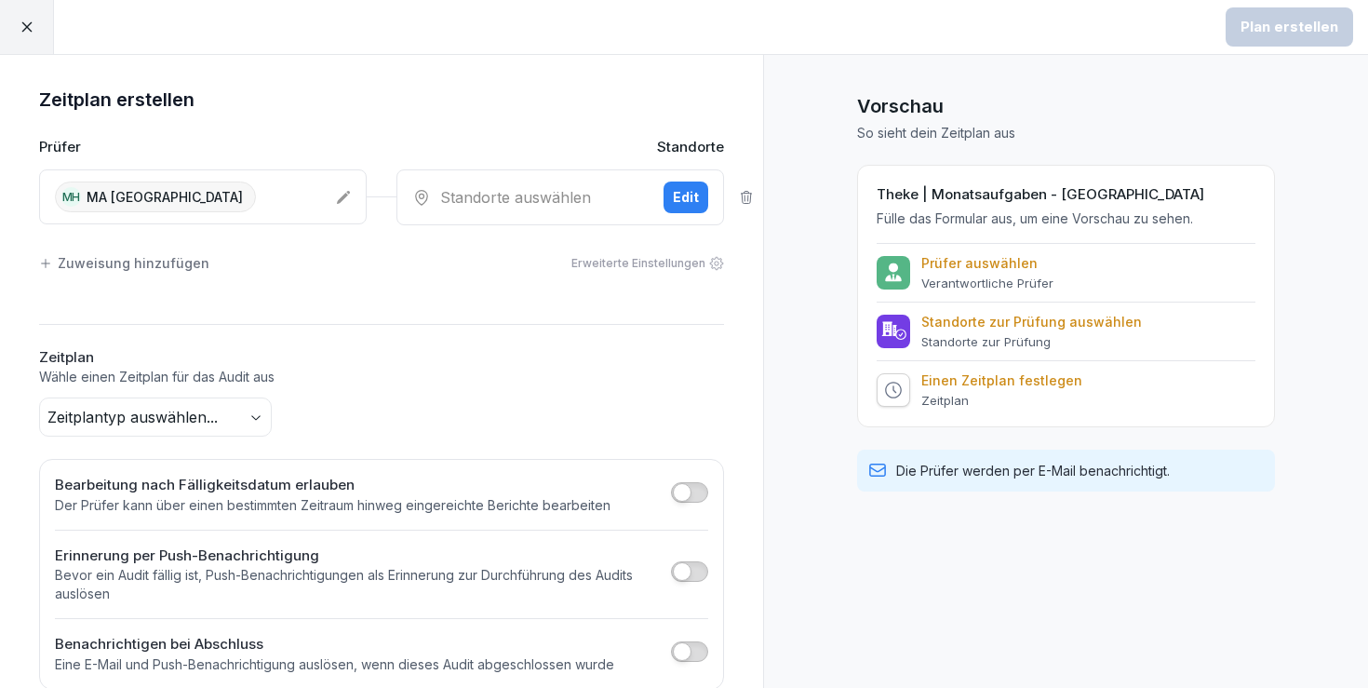
click at [662, 189] on div "Standorte auswählen Edit" at bounding box center [561, 197] width 328 height 56
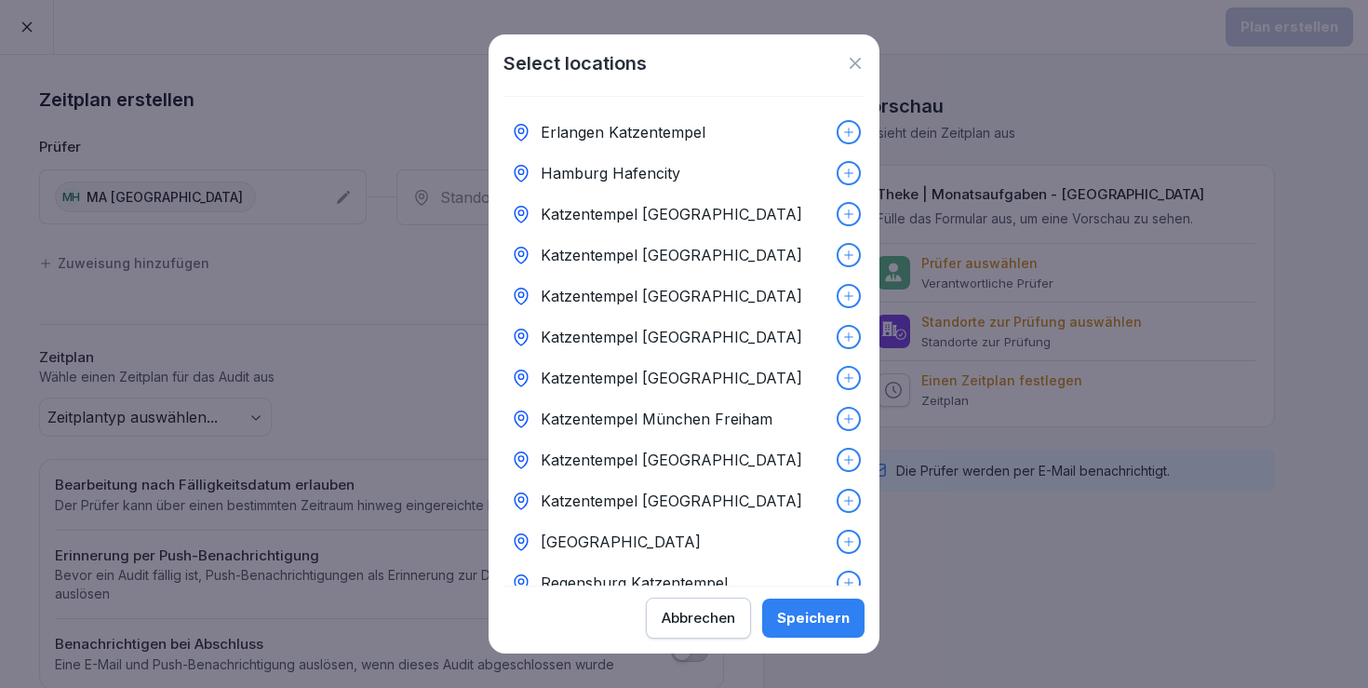
click at [760, 336] on div "Katzentempel [GEOGRAPHIC_DATA]" at bounding box center [684, 336] width 361 height 41
click at [817, 621] on div "Speichern" at bounding box center [813, 618] width 73 height 20
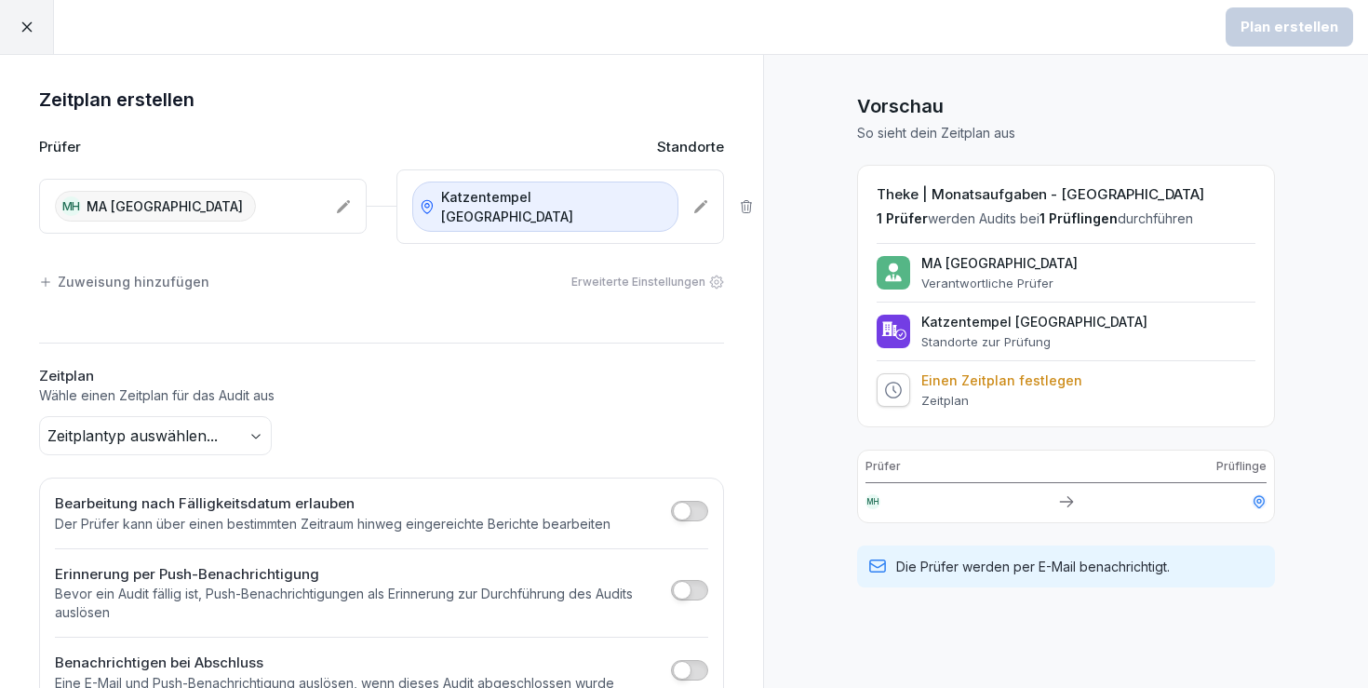
click at [188, 405] on body "Plan erstellen Zeitplan erstellen Prüfer Standorte MH MA Heidelberg Katzentempe…" at bounding box center [684, 344] width 1368 height 688
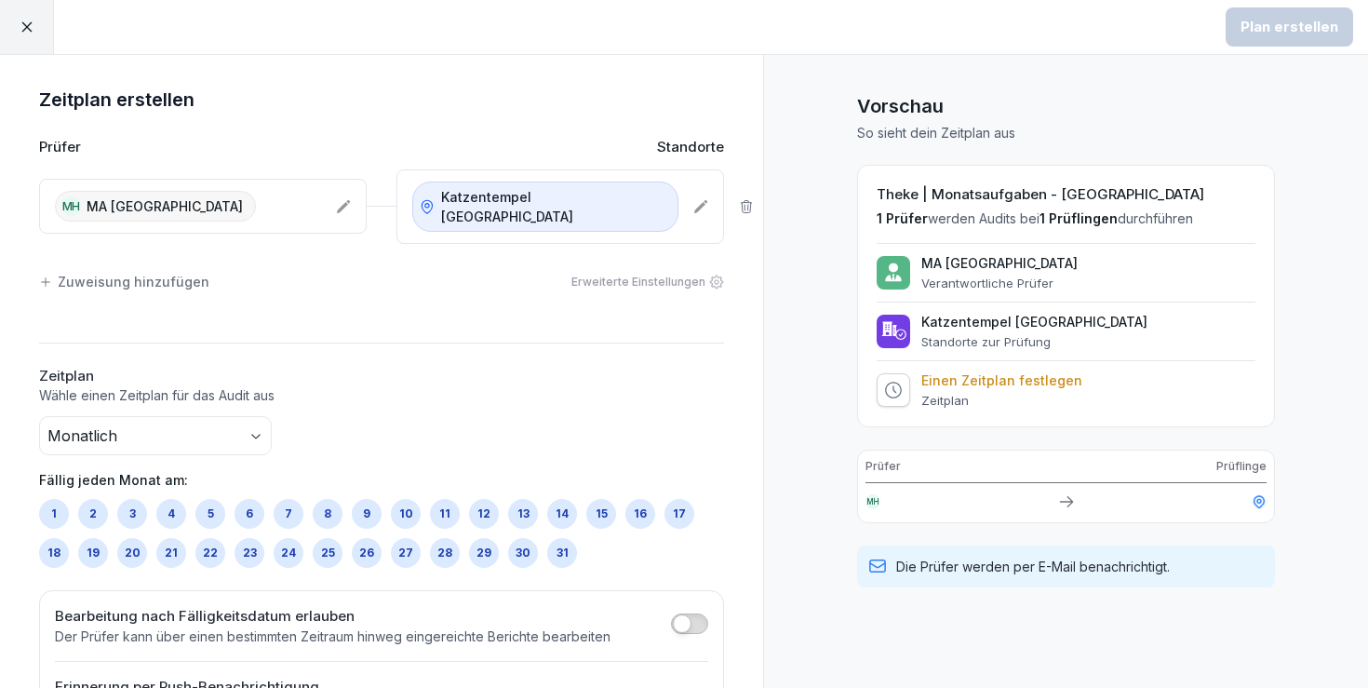
click at [564, 538] on div "31" at bounding box center [562, 553] width 30 height 30
click at [622, 386] on p "Wähle einen Zeitplan für das Audit aus" at bounding box center [381, 395] width 685 height 19
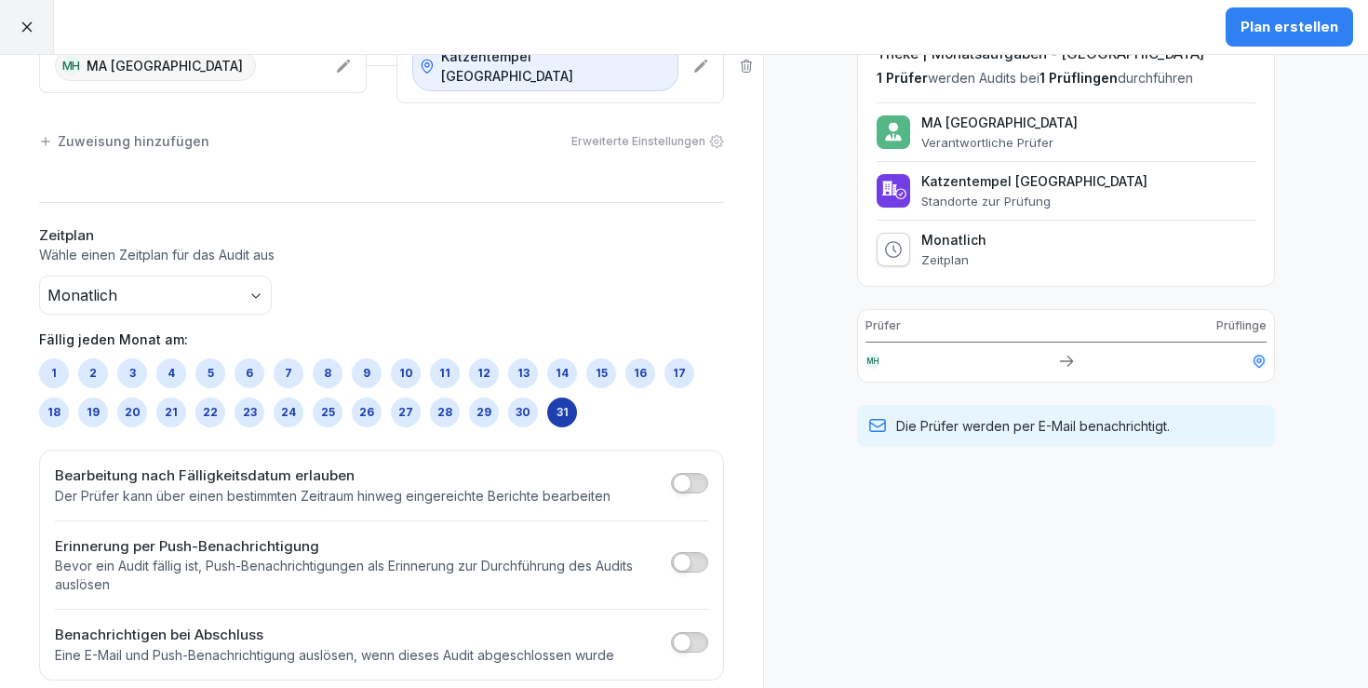
scroll to position [140, 0]
click at [448, 398] on div "28" at bounding box center [445, 413] width 30 height 30
click at [1277, 26] on div "Plan erstellen" at bounding box center [1290, 27] width 98 height 20
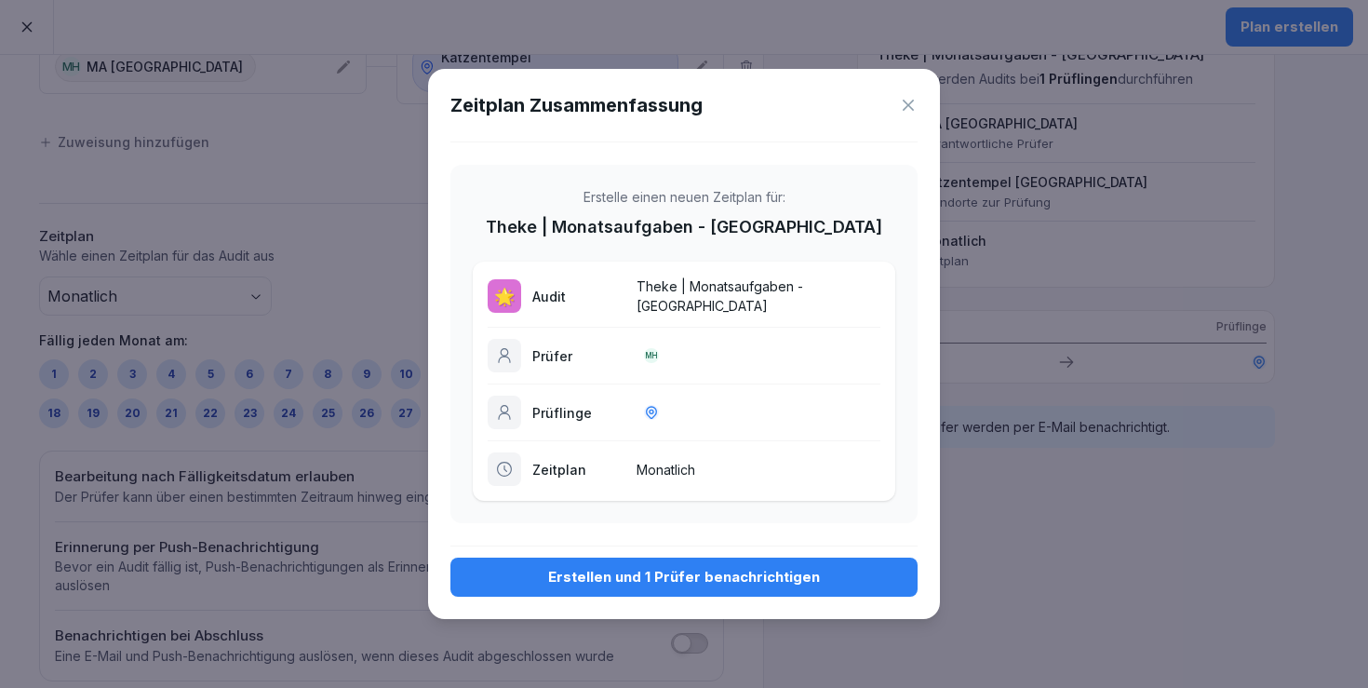
click at [757, 567] on div "Erstellen und 1 Prüfer benachrichtigen" at bounding box center [684, 577] width 438 height 20
